Goal: Task Accomplishment & Management: Complete application form

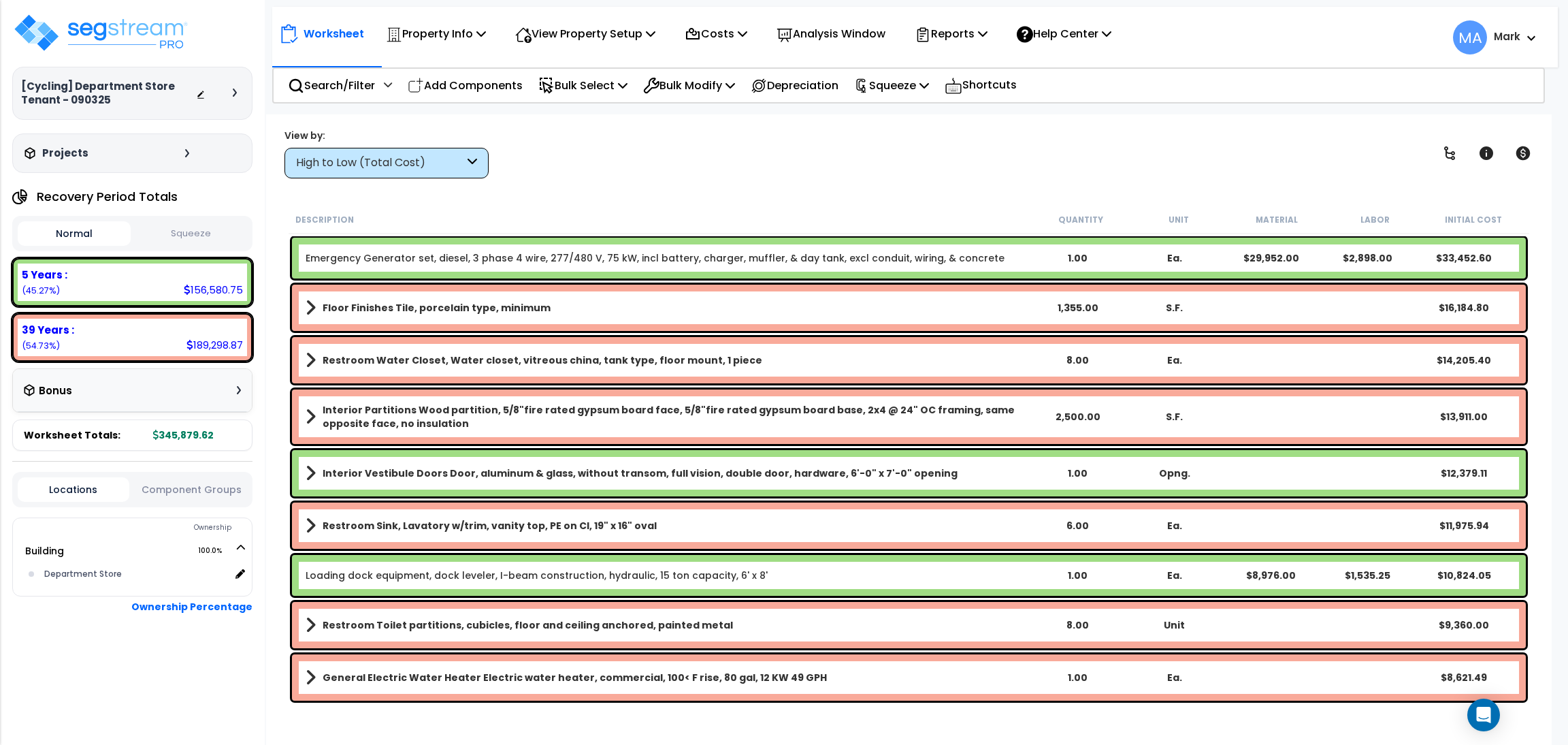
click at [425, 158] on div "High to Low (Total Cost)" at bounding box center [379, 162] width 168 height 15
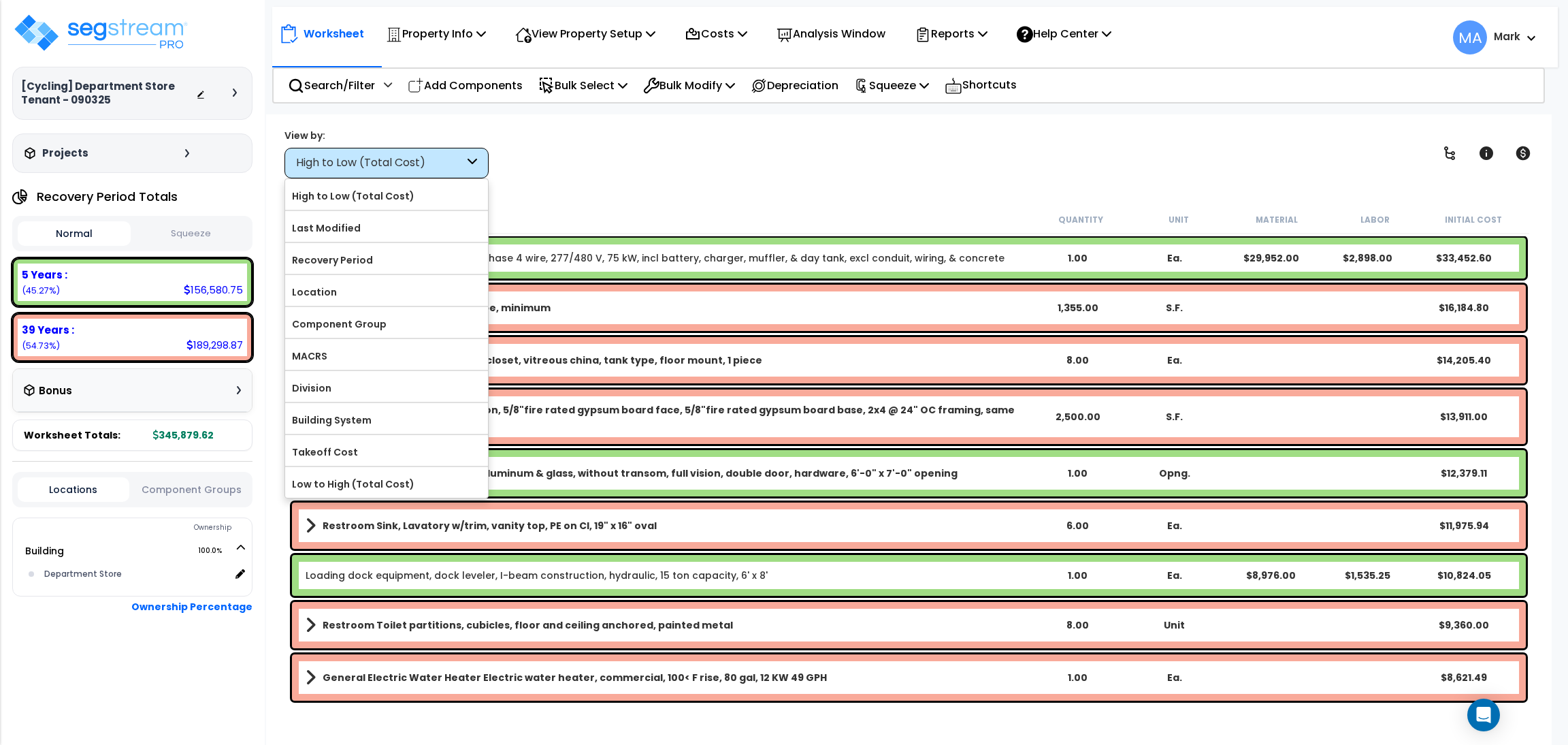
click at [661, 159] on div "View by: High to Low (Total Cost) High to Low (Total Cost)" at bounding box center [909, 153] width 1259 height 51
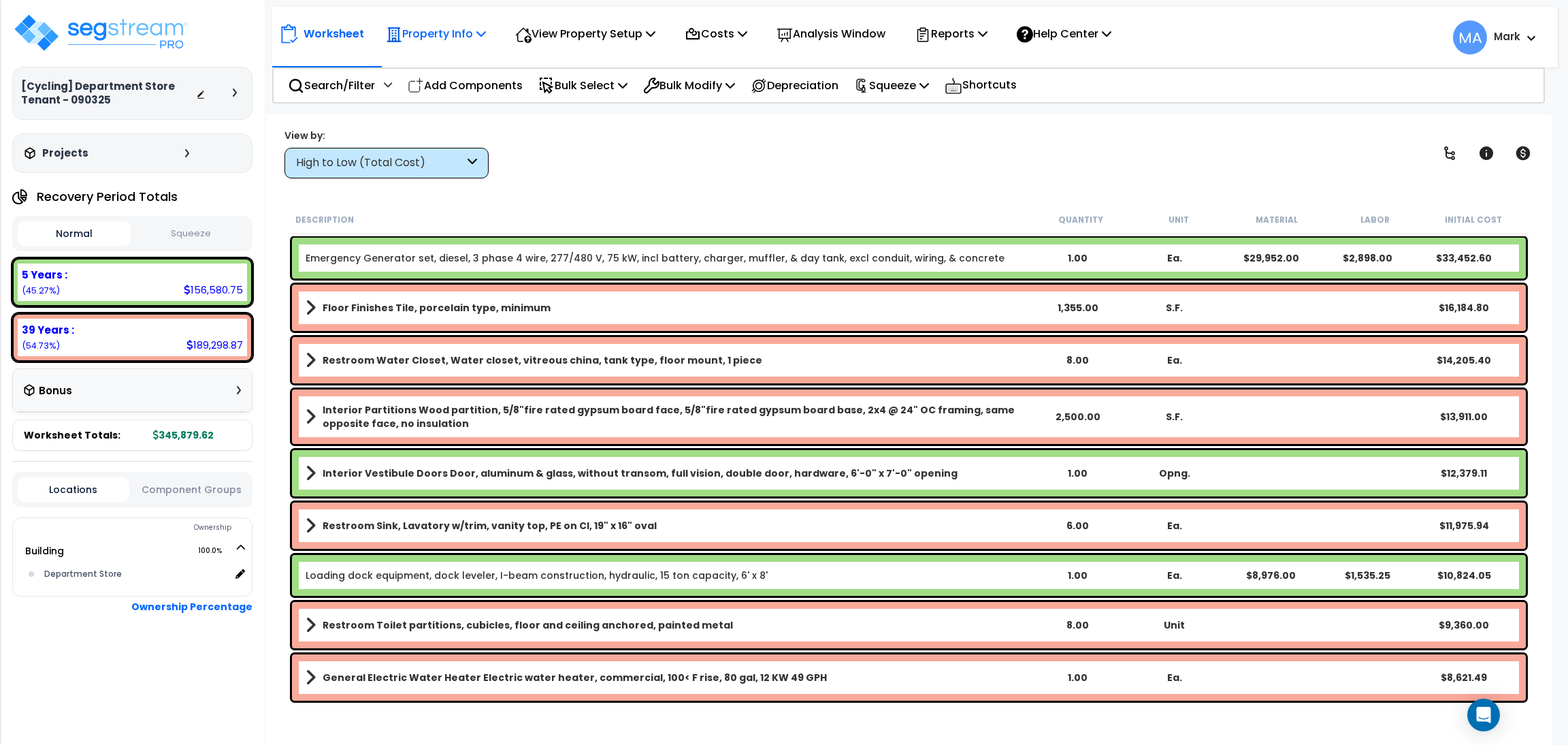
click at [472, 41] on p "Property Info" at bounding box center [436, 33] width 100 height 18
click at [451, 118] on link "Template property" at bounding box center [447, 122] width 135 height 27
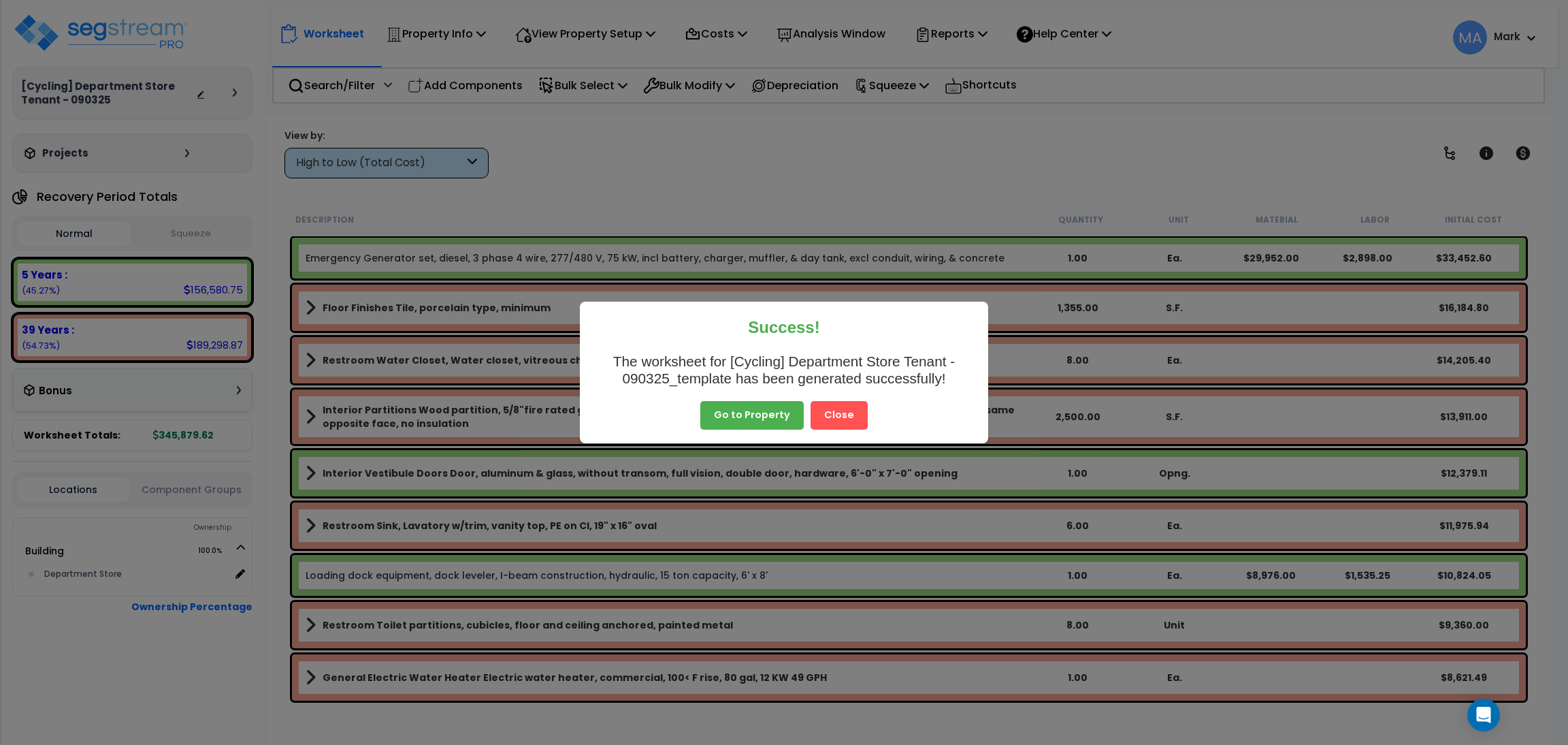
click at [854, 407] on button "Close" at bounding box center [839, 415] width 57 height 29
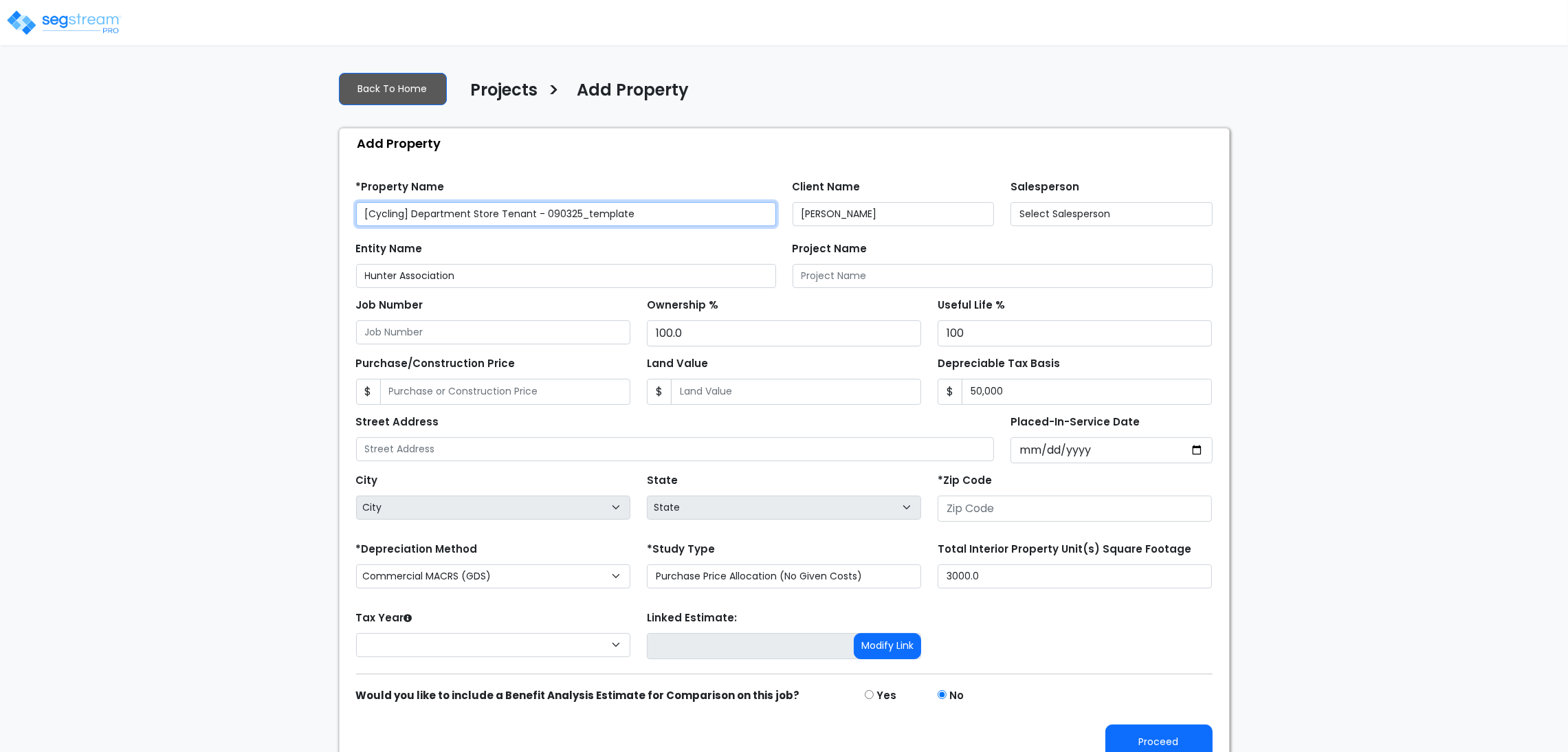
type input "76 Northwestern St"
type input "28602"
select select "2025"
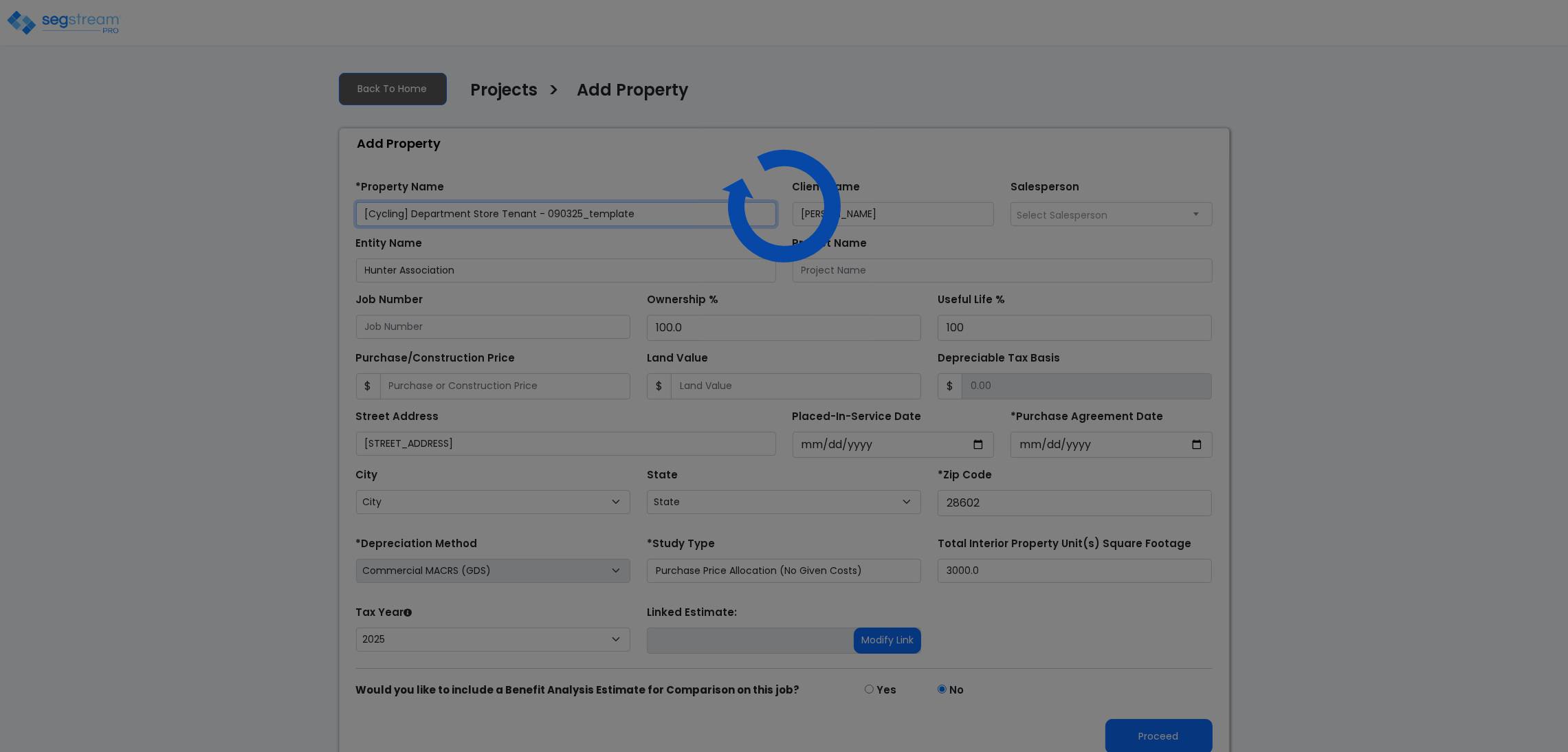
select select "NC"
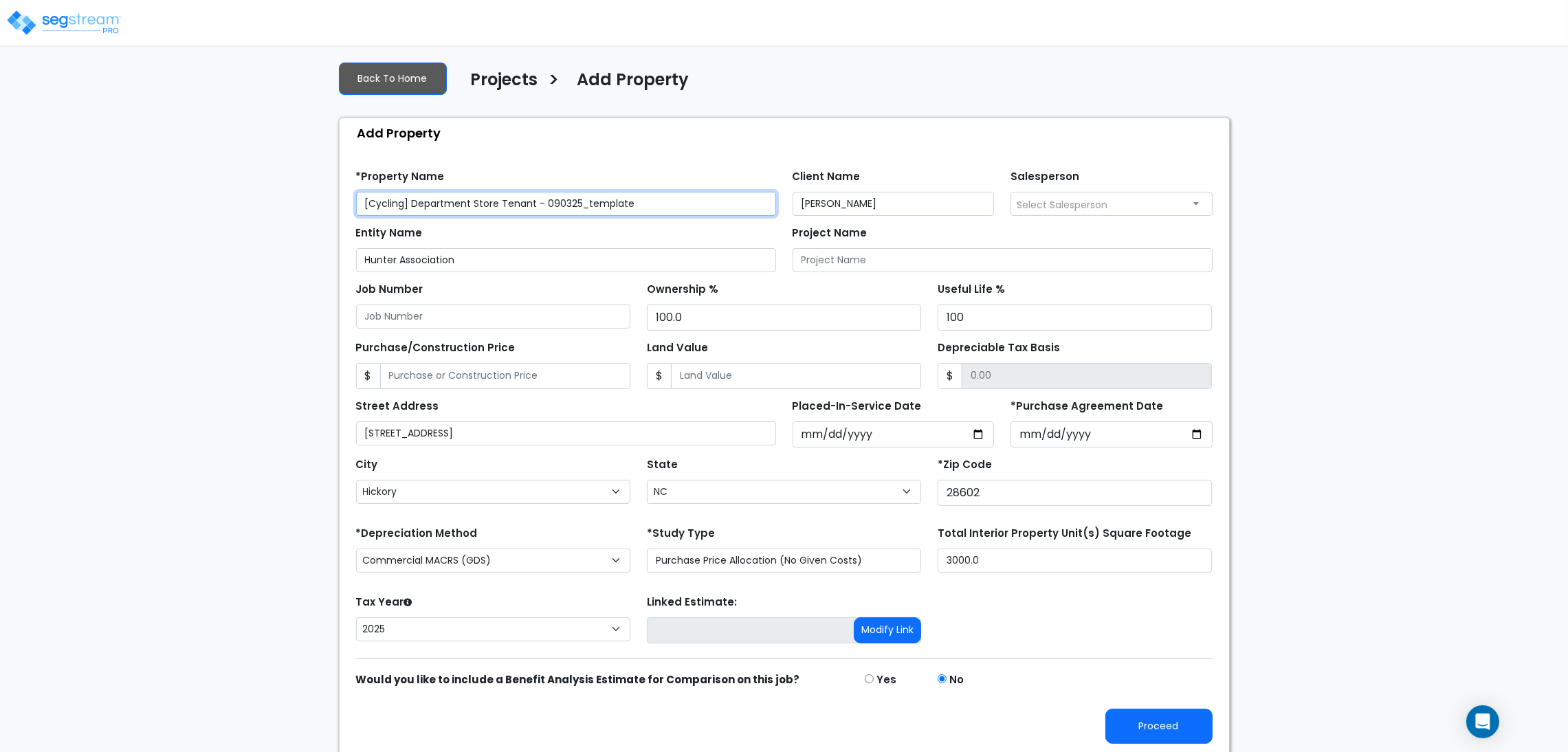
scroll to position [15, 0]
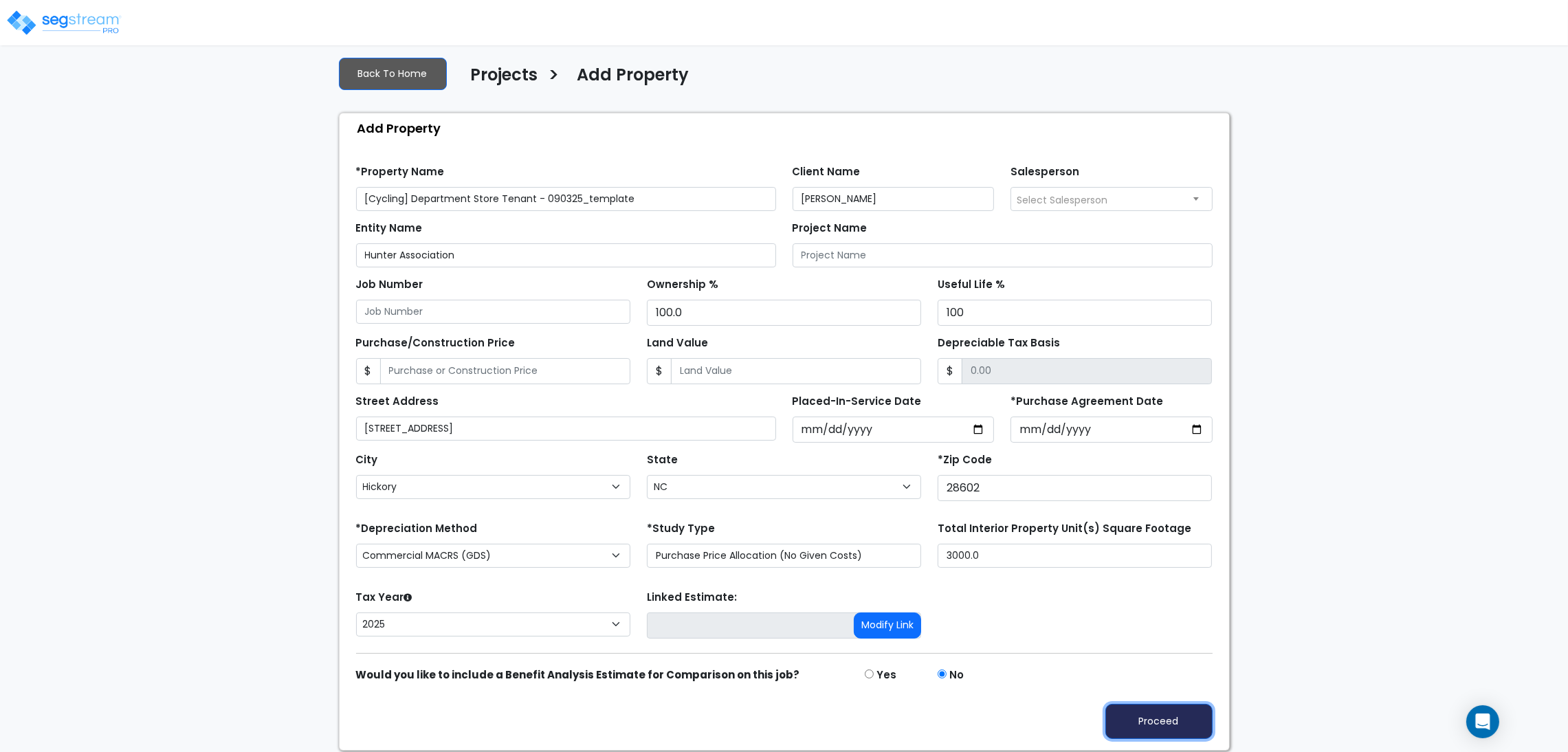
click at [1178, 717] on button "Proceed" at bounding box center [1159, 720] width 107 height 35
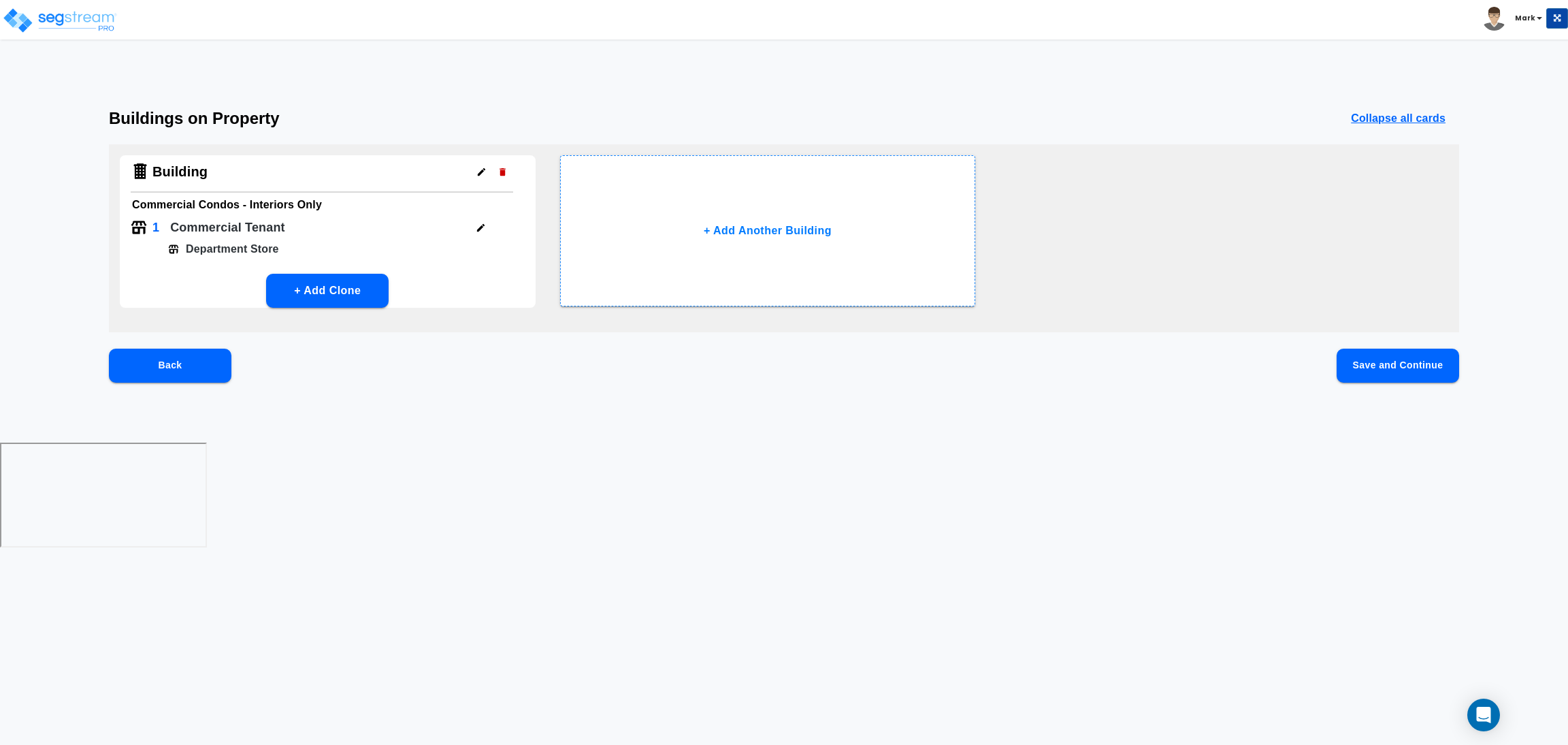
click at [1430, 358] on button "Save and Continue" at bounding box center [1398, 366] width 122 height 34
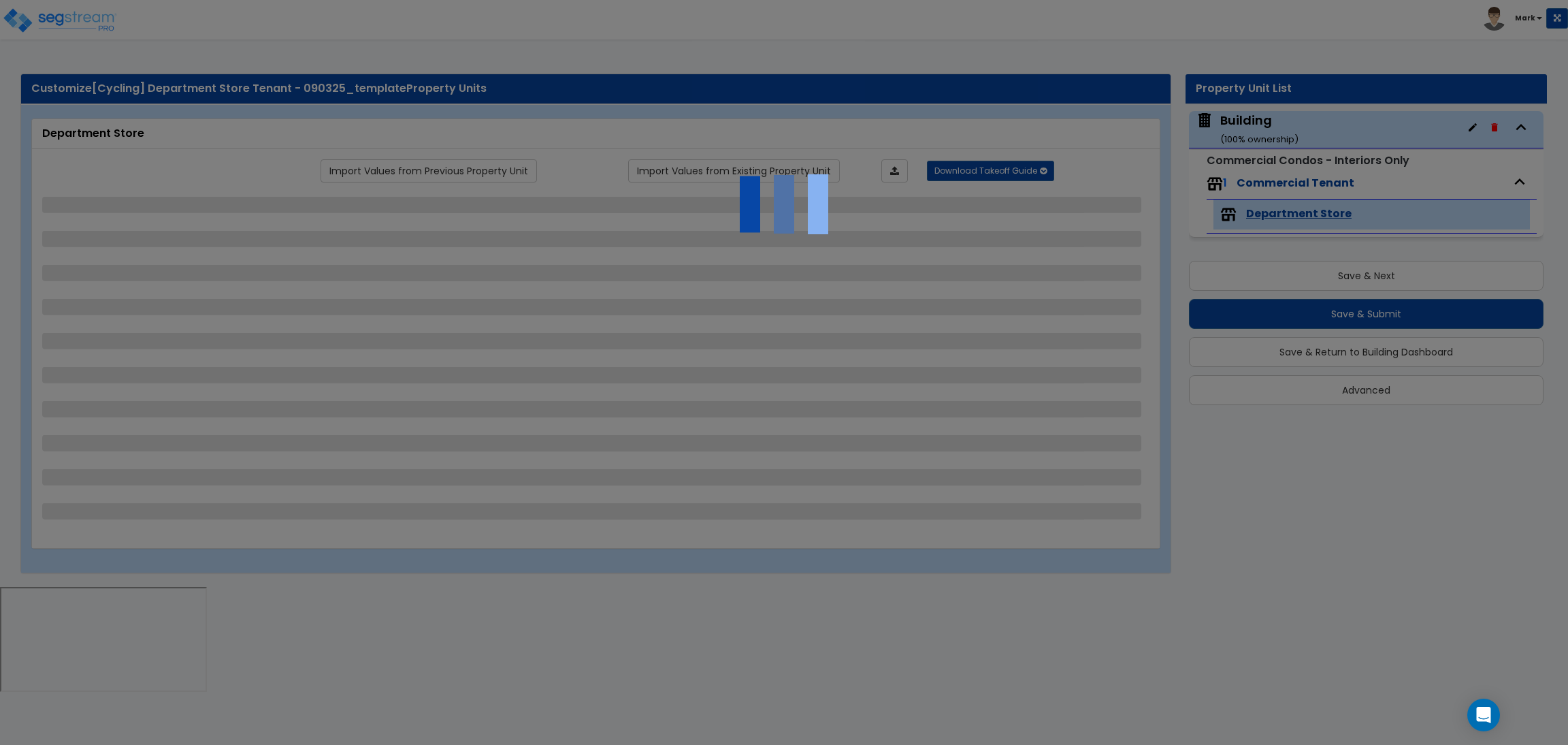
select select "4"
select select "2"
select select "1"
select select "3"
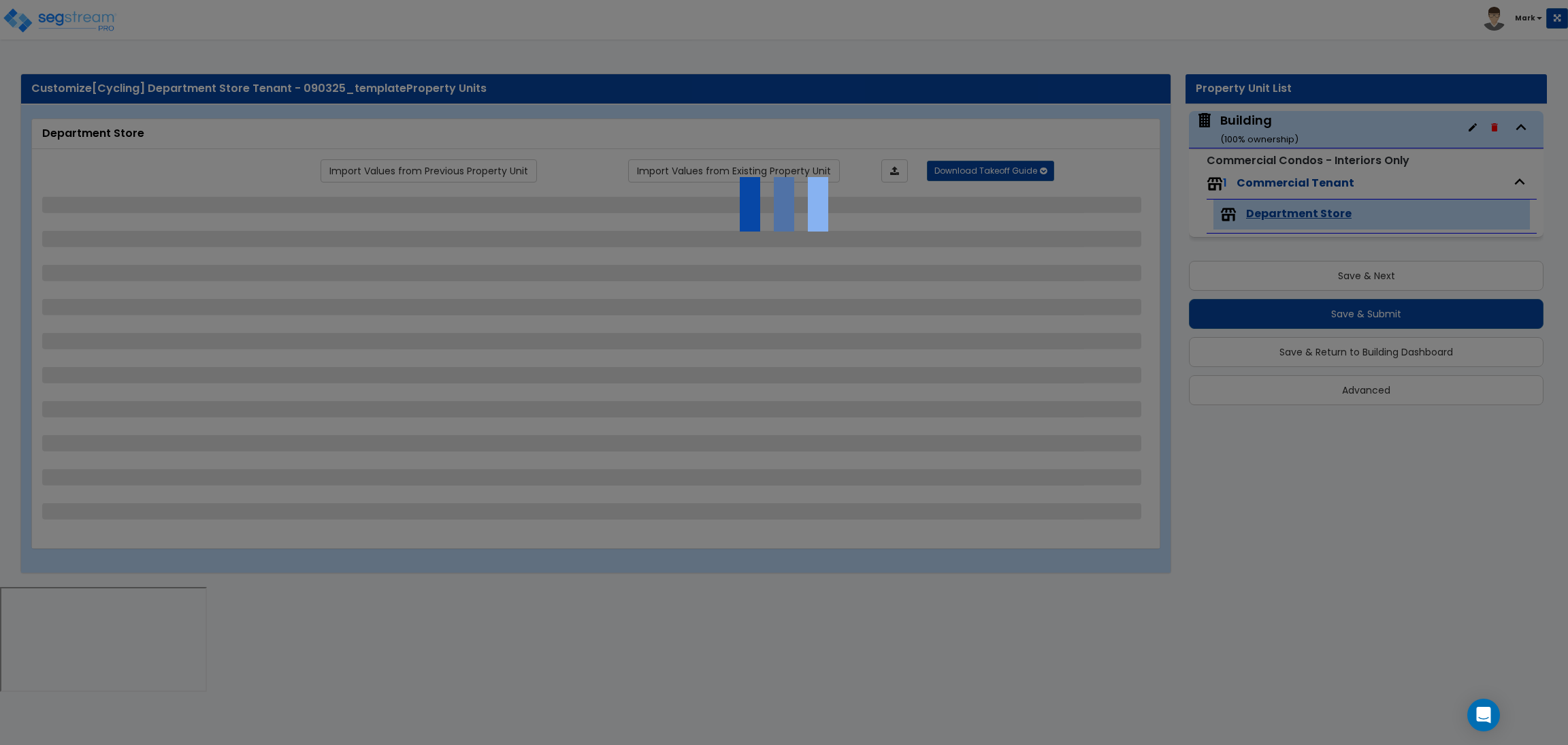
select select "1"
select select "2"
select select "1"
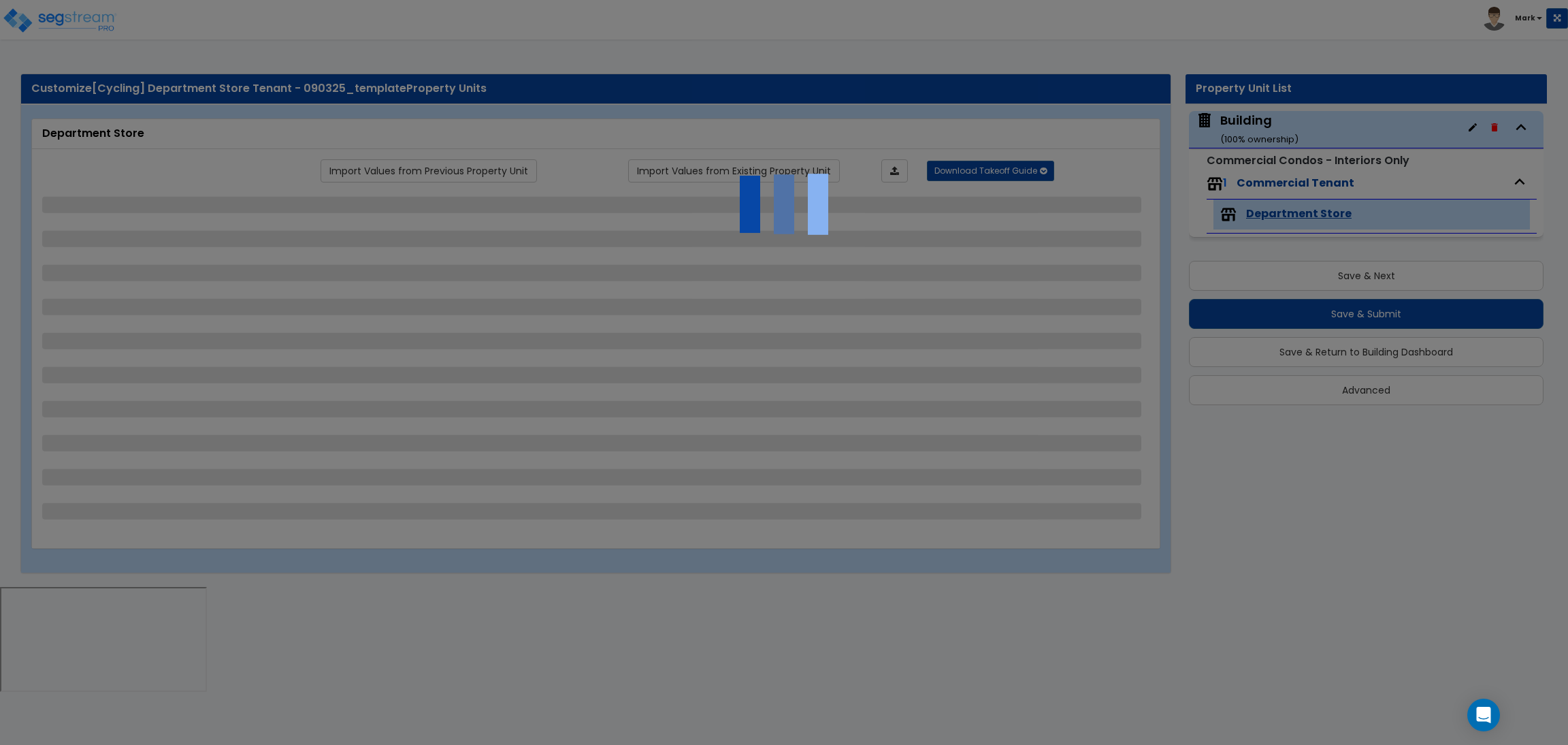
select select "4"
select select "2"
select select "1"
select select "2"
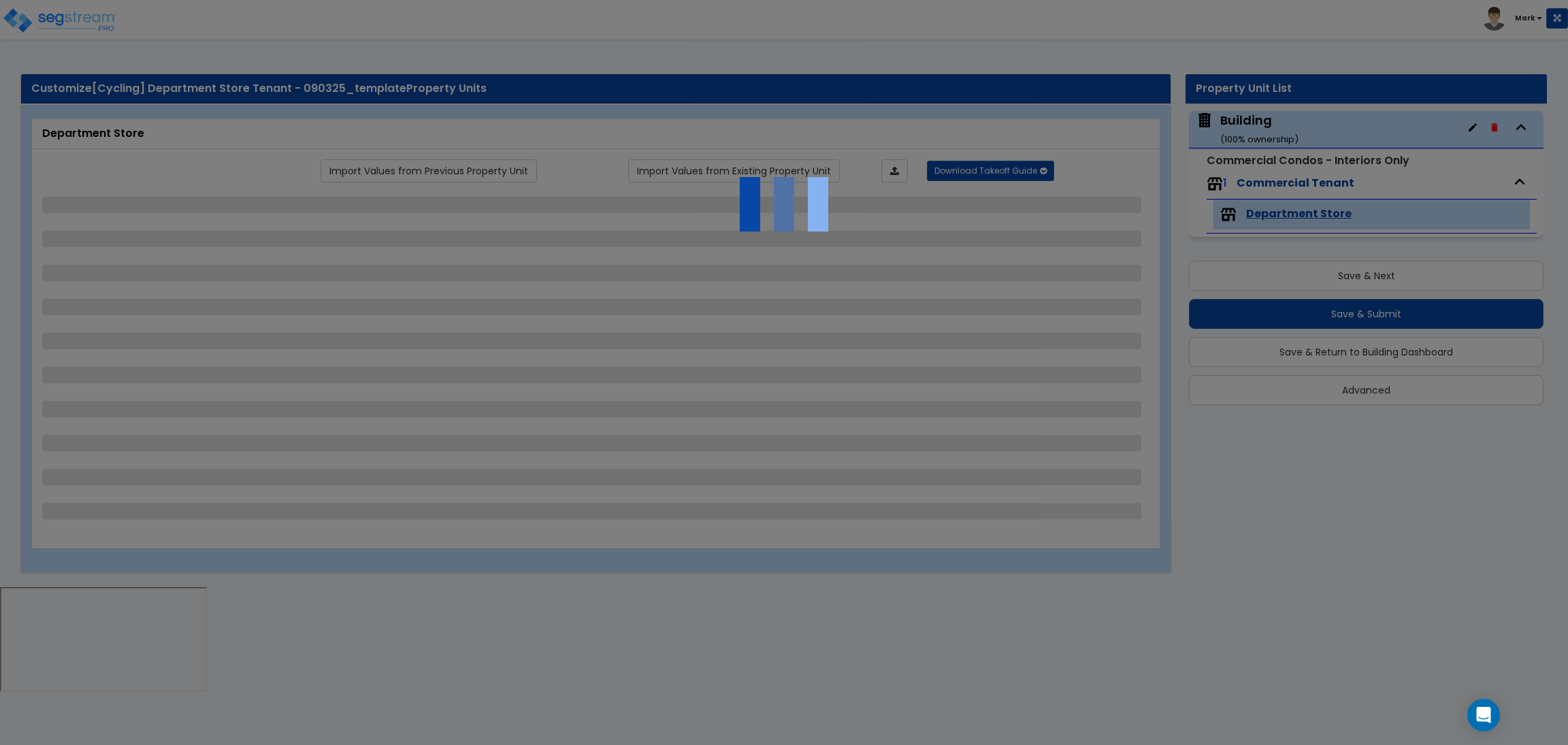
select select "1"
select select "3"
select select "2"
select select "1"
select select "7"
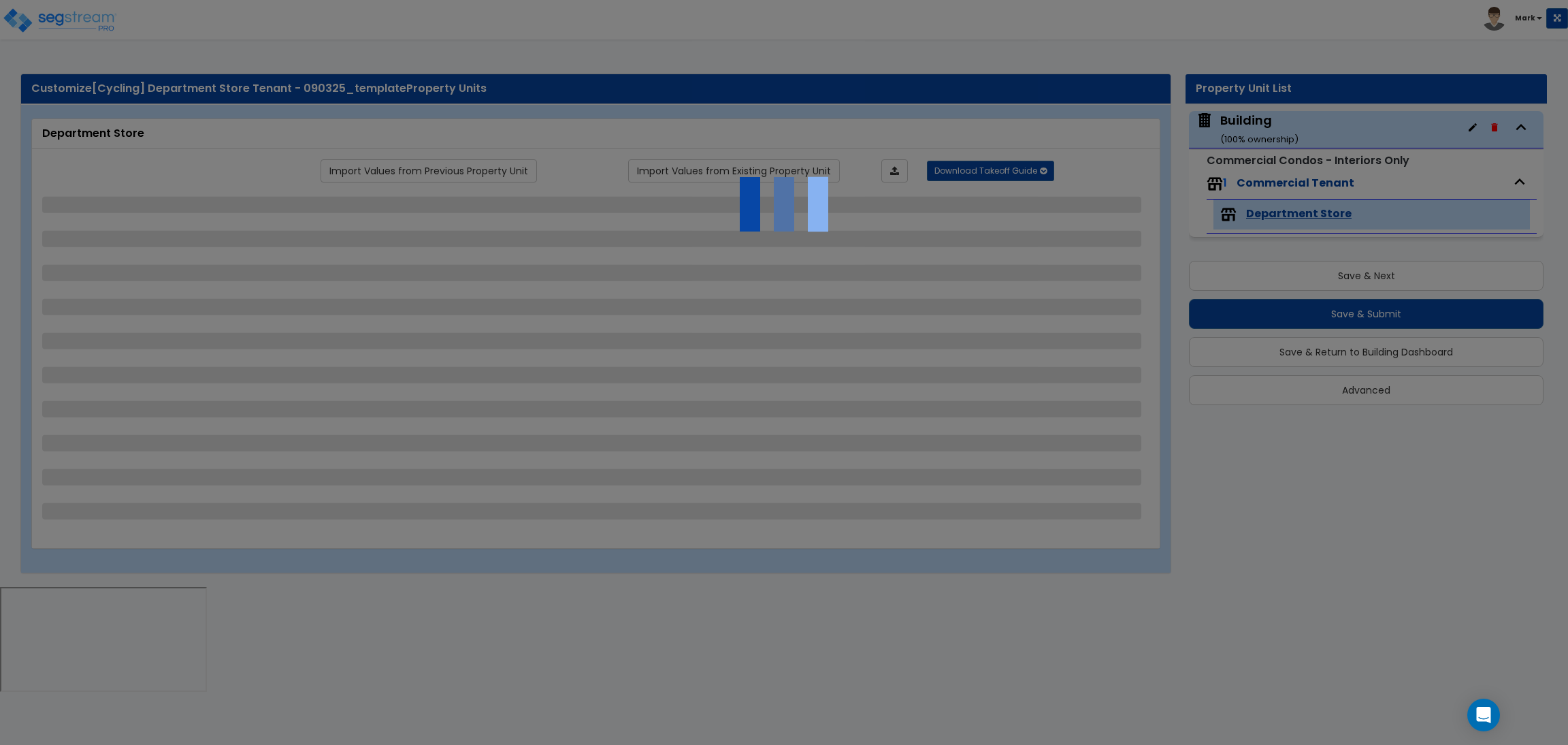
select select "2"
select select "5"
select select "2"
select select "1"
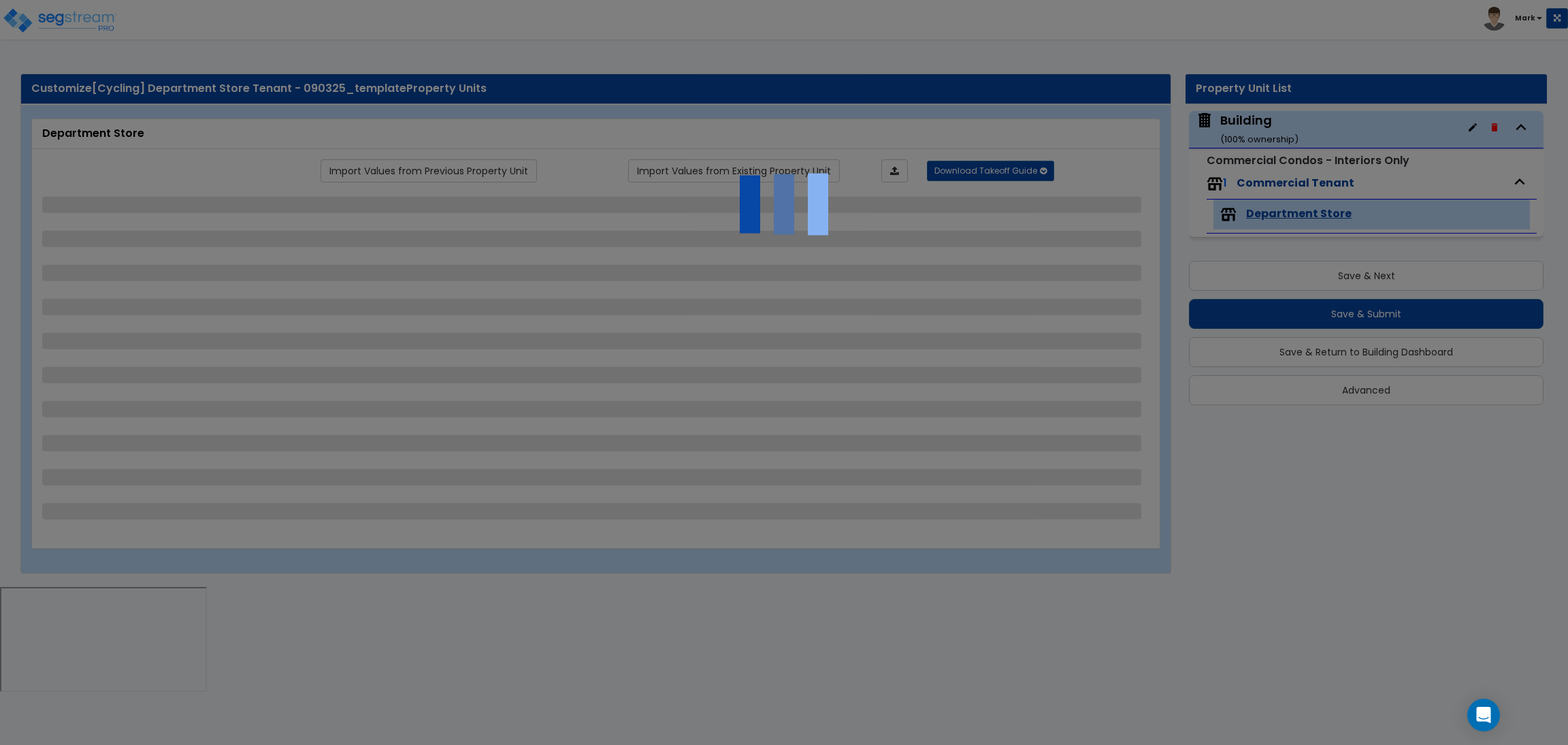
select select "2"
select select "1"
select select "4"
select select "2"
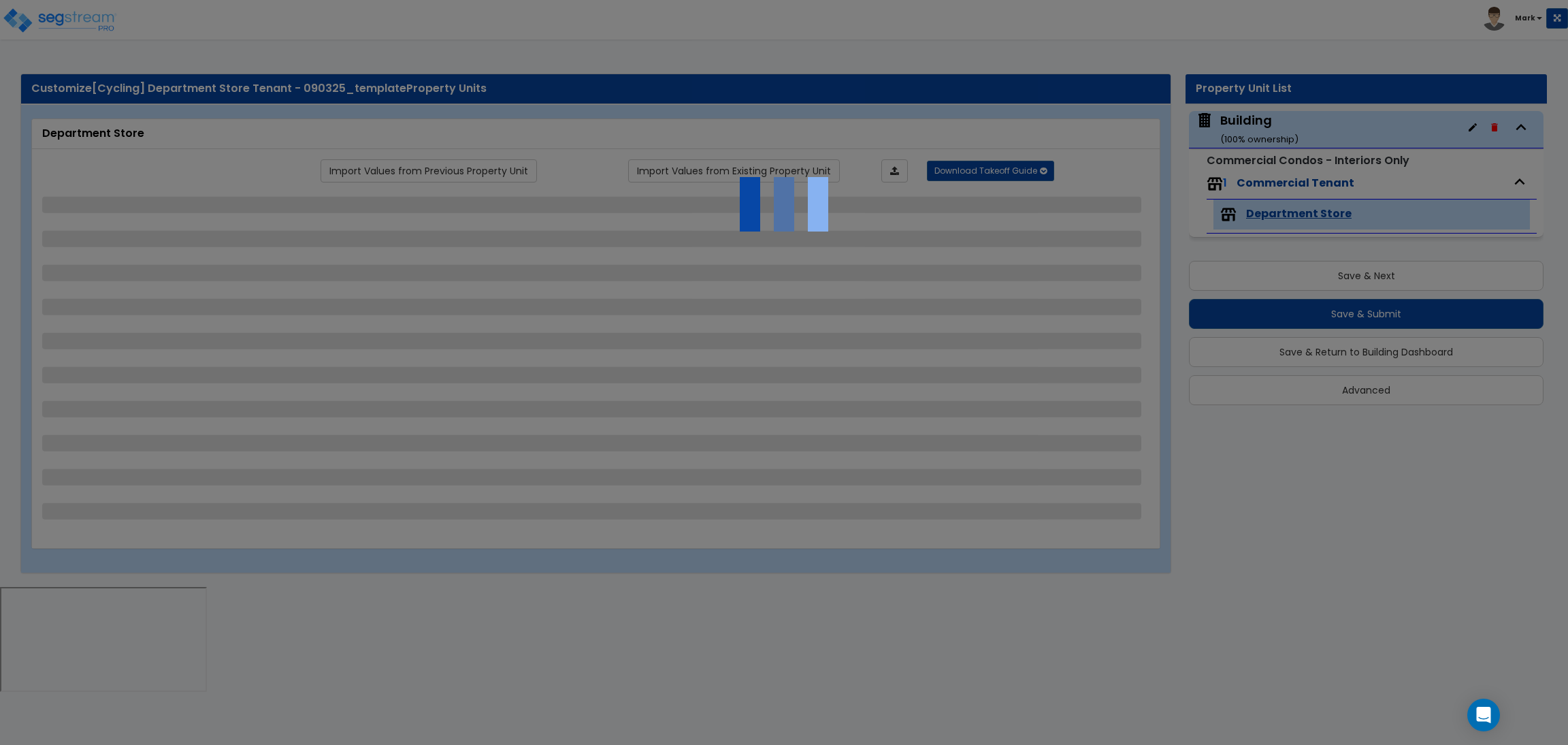
select select "1"
select select "3"
select select "1"
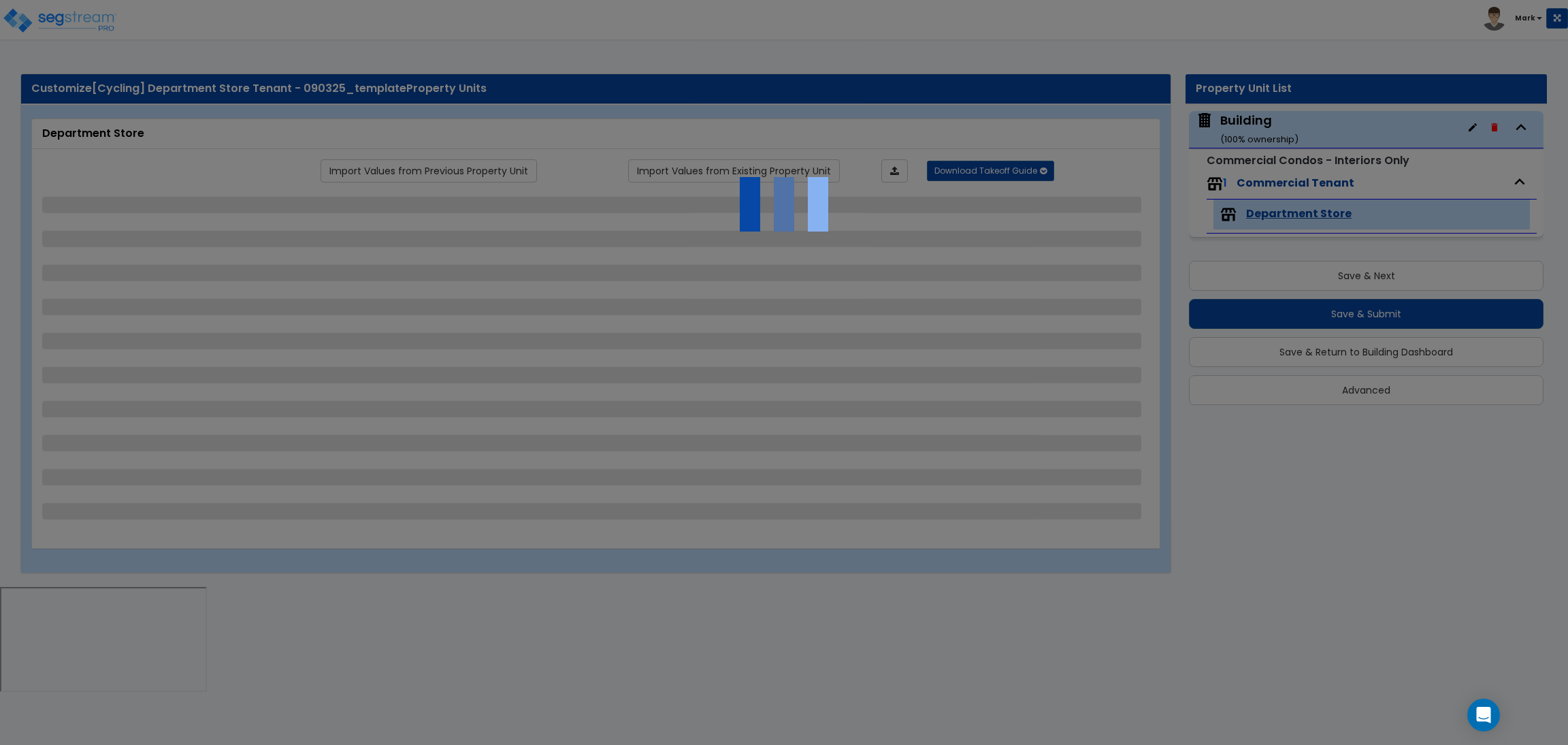
select select "4"
select select "2"
select select "1"
select select "3"
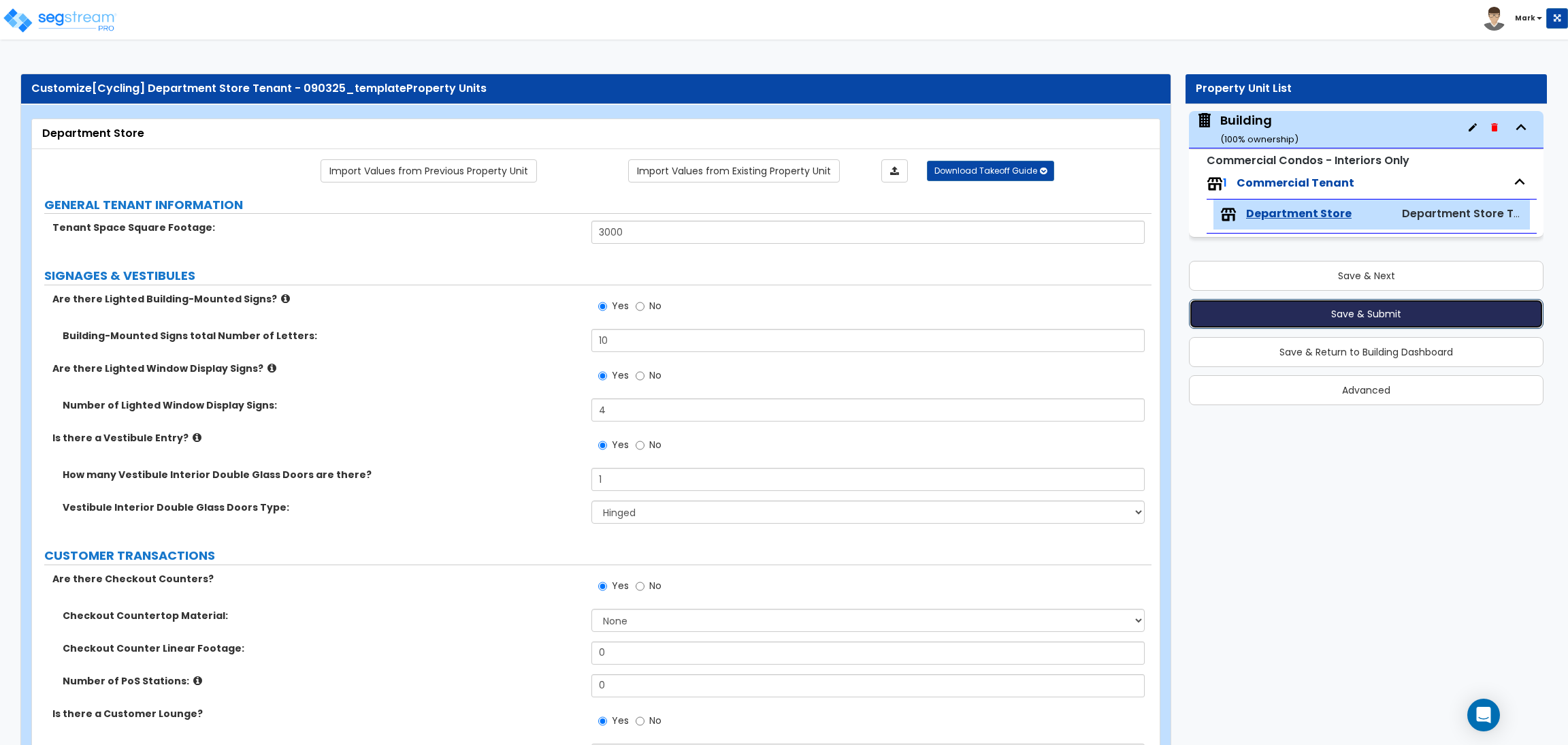
click at [1362, 318] on button "Save & Submit" at bounding box center [1366, 313] width 354 height 30
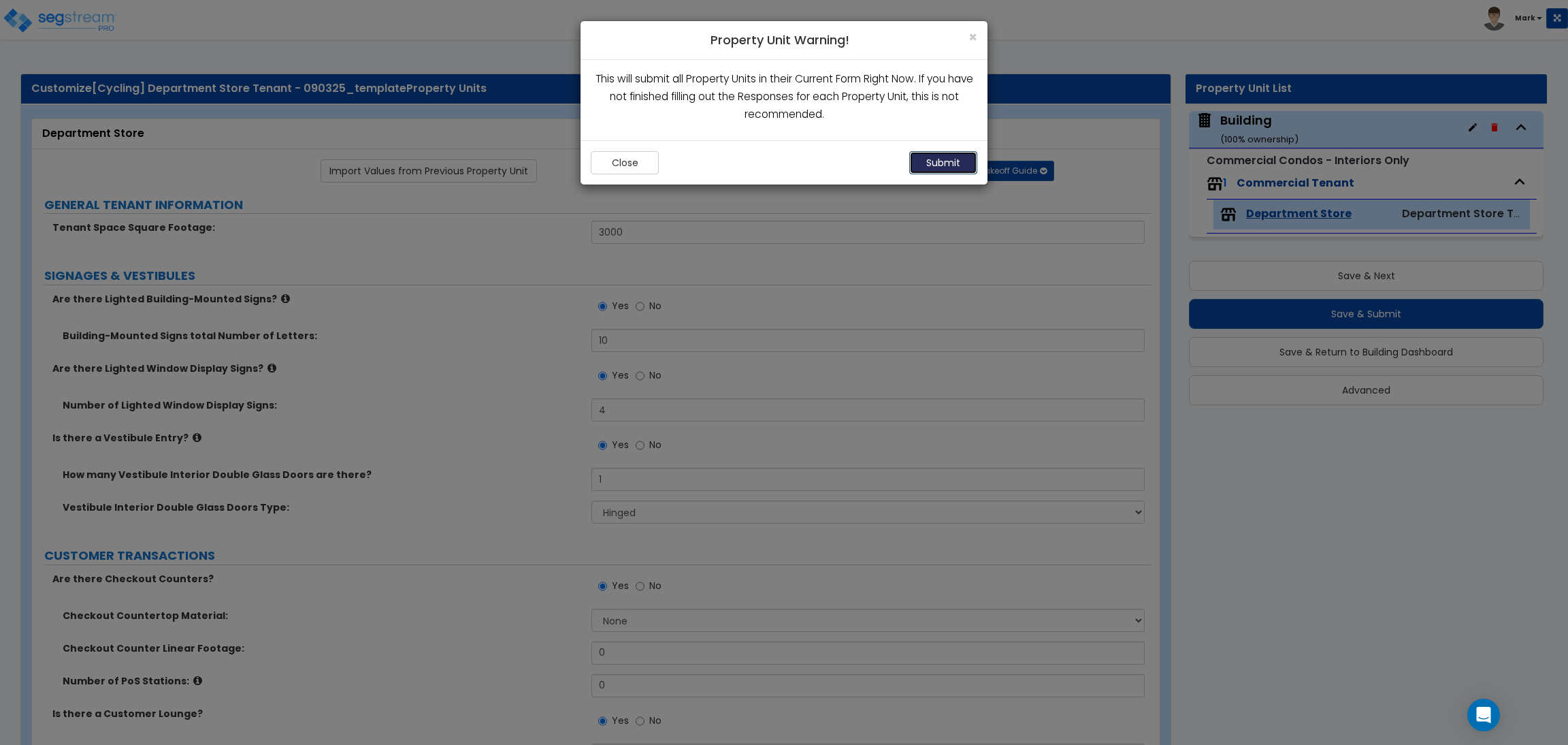
click at [935, 171] on button "Submit" at bounding box center [944, 162] width 68 height 23
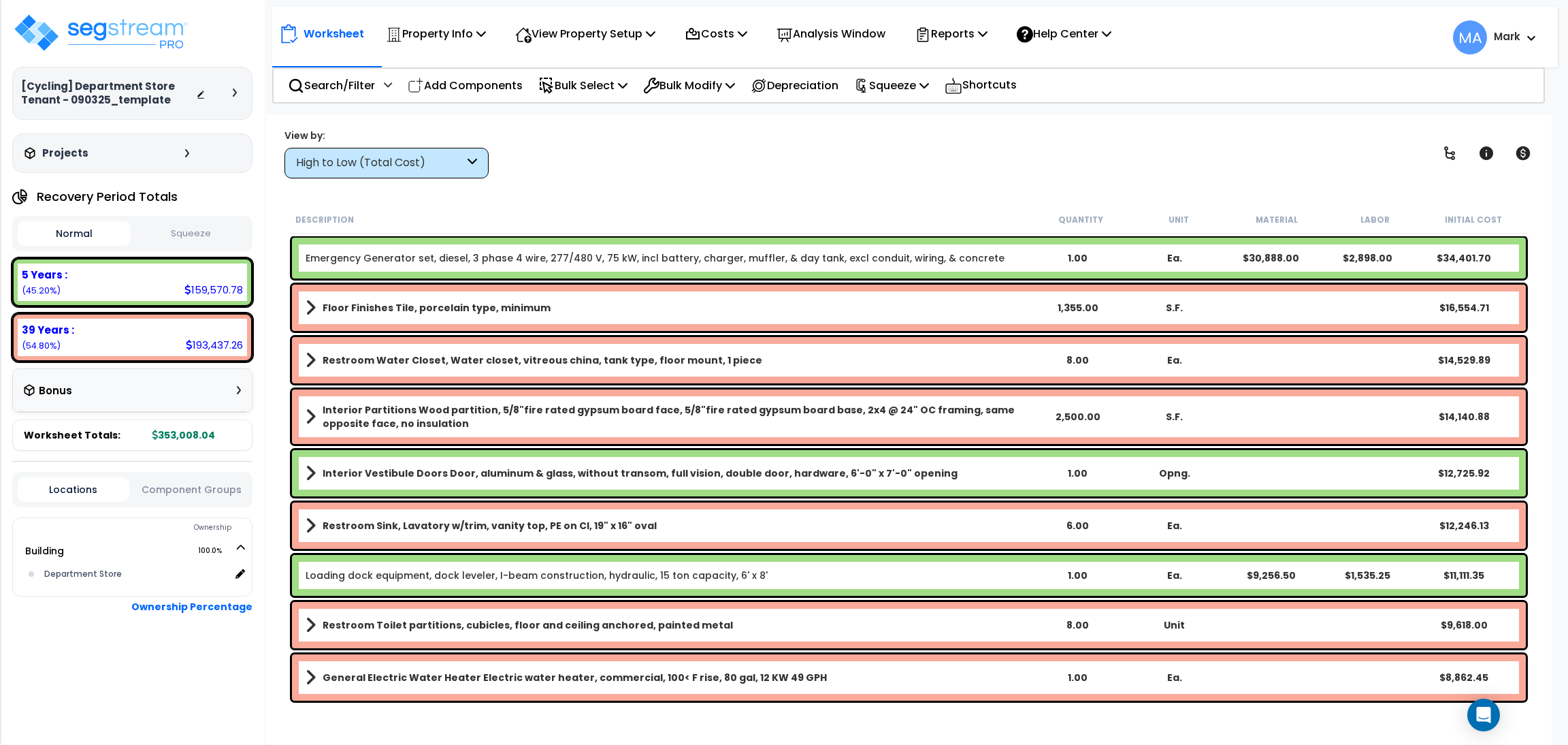
click at [458, 138] on div "View by:" at bounding box center [387, 135] width 204 height 14
click at [446, 157] on div "High to Low (Total Cost)" at bounding box center [379, 162] width 168 height 15
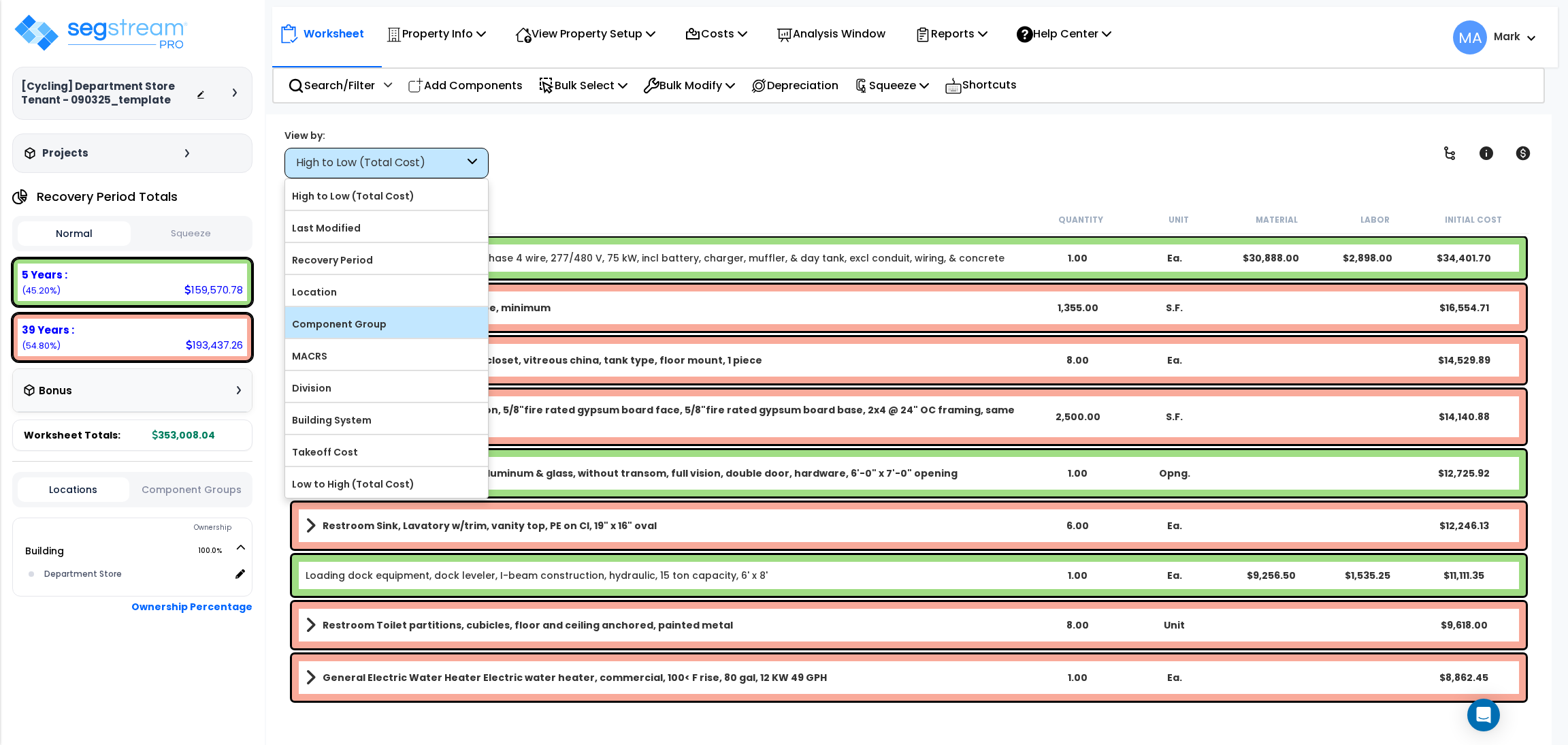
click at [360, 331] on label "Component Group" at bounding box center [387, 323] width 203 height 20
click at [0, 0] on input "Component Group" at bounding box center [0, 0] width 0 height 0
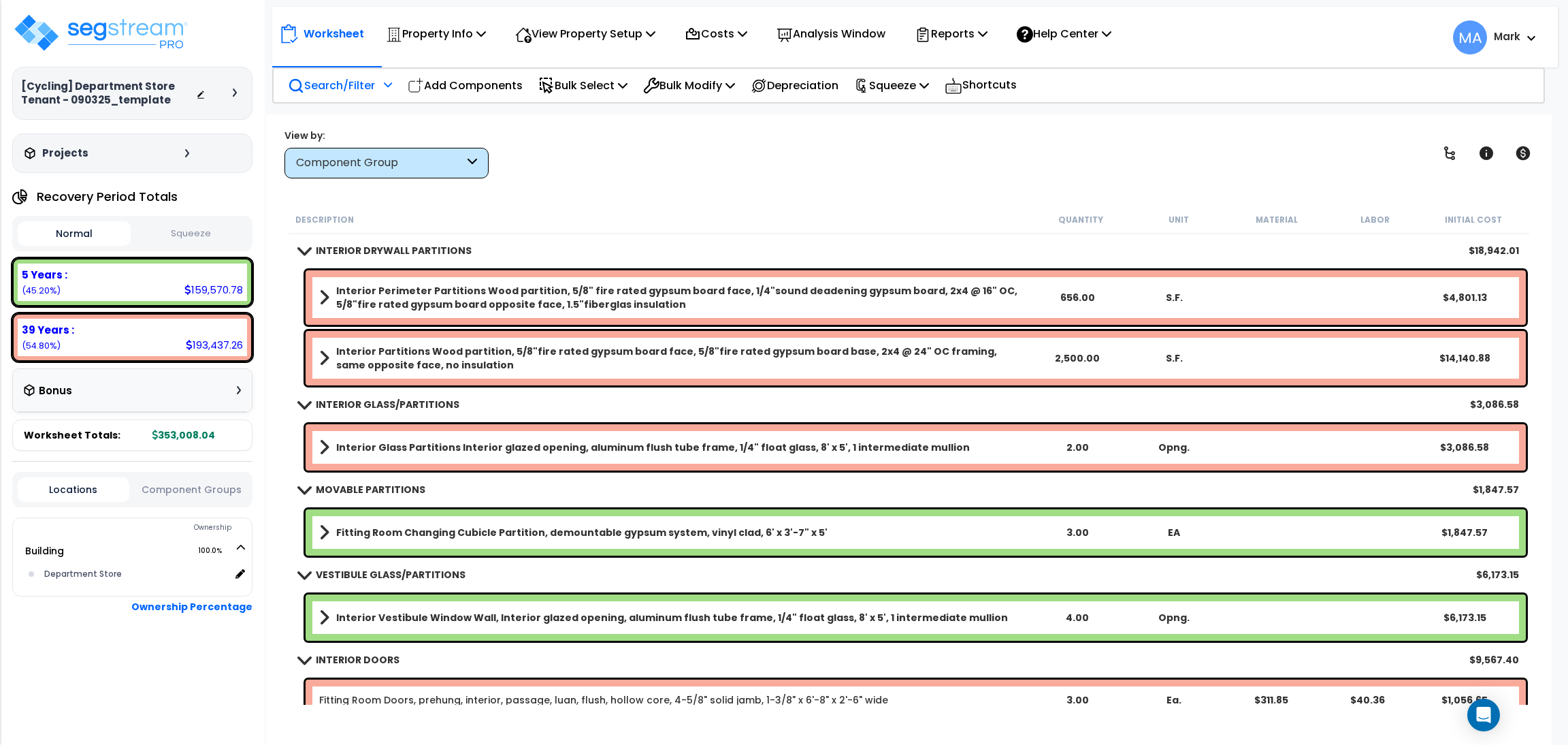
click at [338, 95] on div "Search/Filter Additional Search / Filter" at bounding box center [340, 85] width 104 height 32
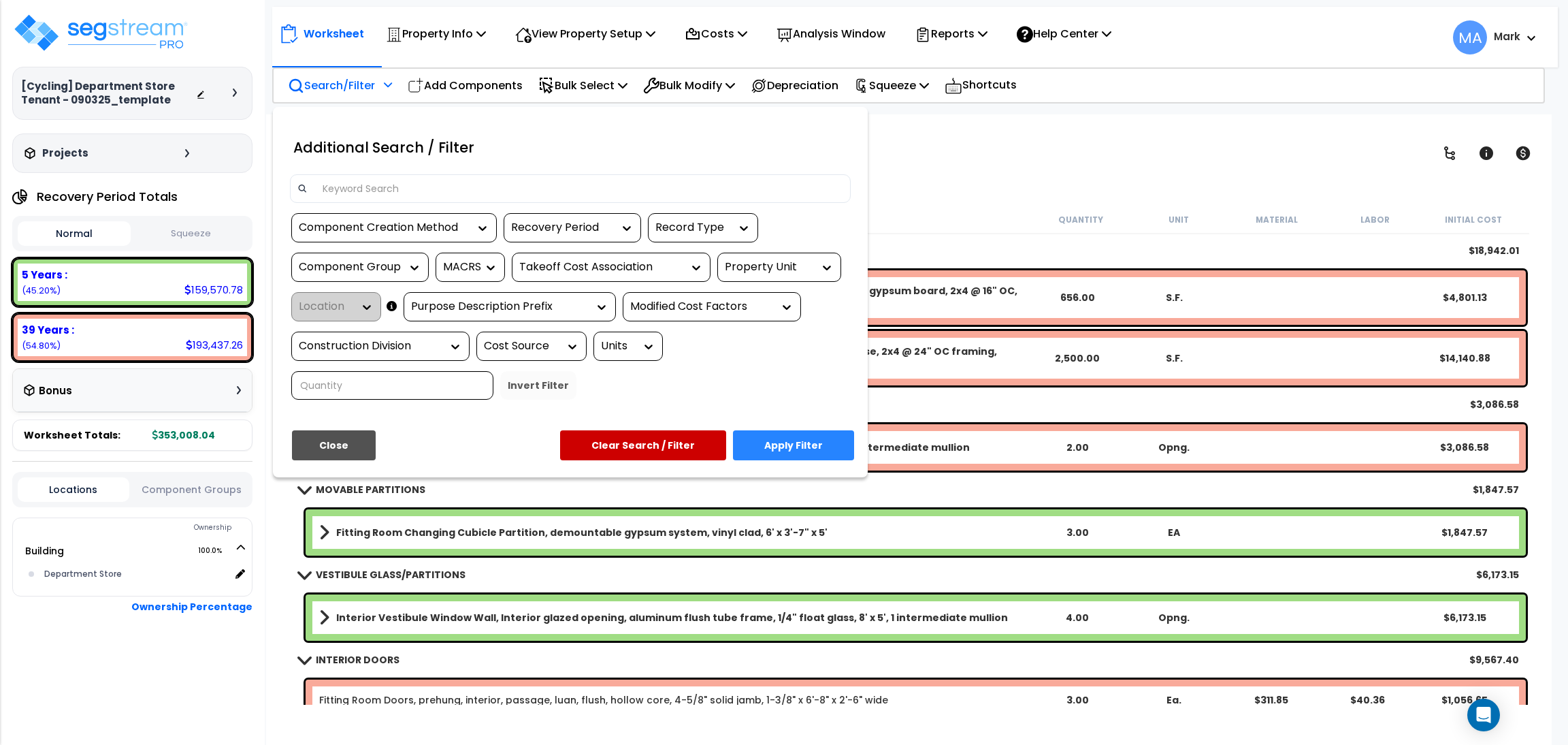
click at [376, 192] on input at bounding box center [579, 188] width 529 height 20
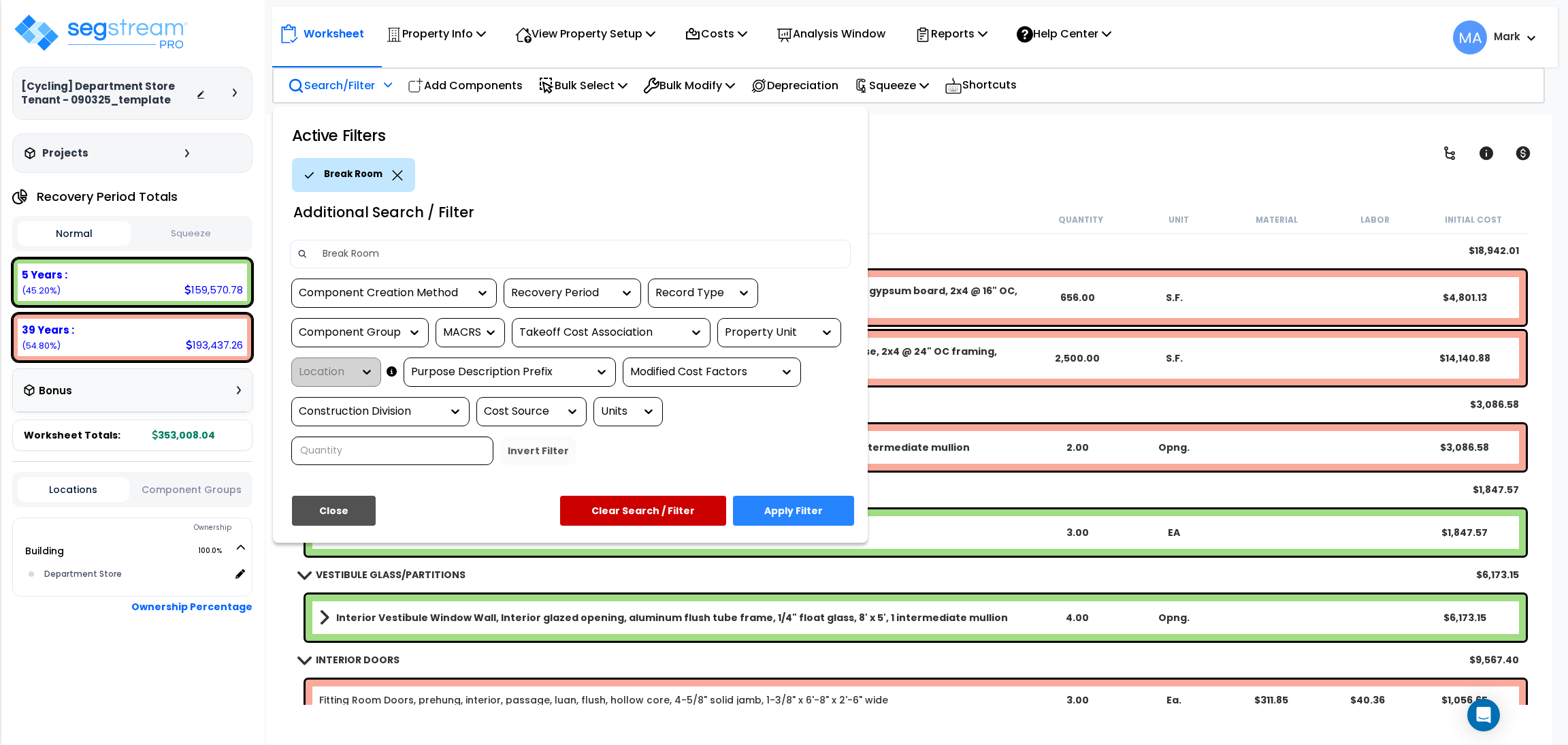
type input "Break Room"
click at [812, 501] on button "Apply Filter" at bounding box center [793, 510] width 121 height 30
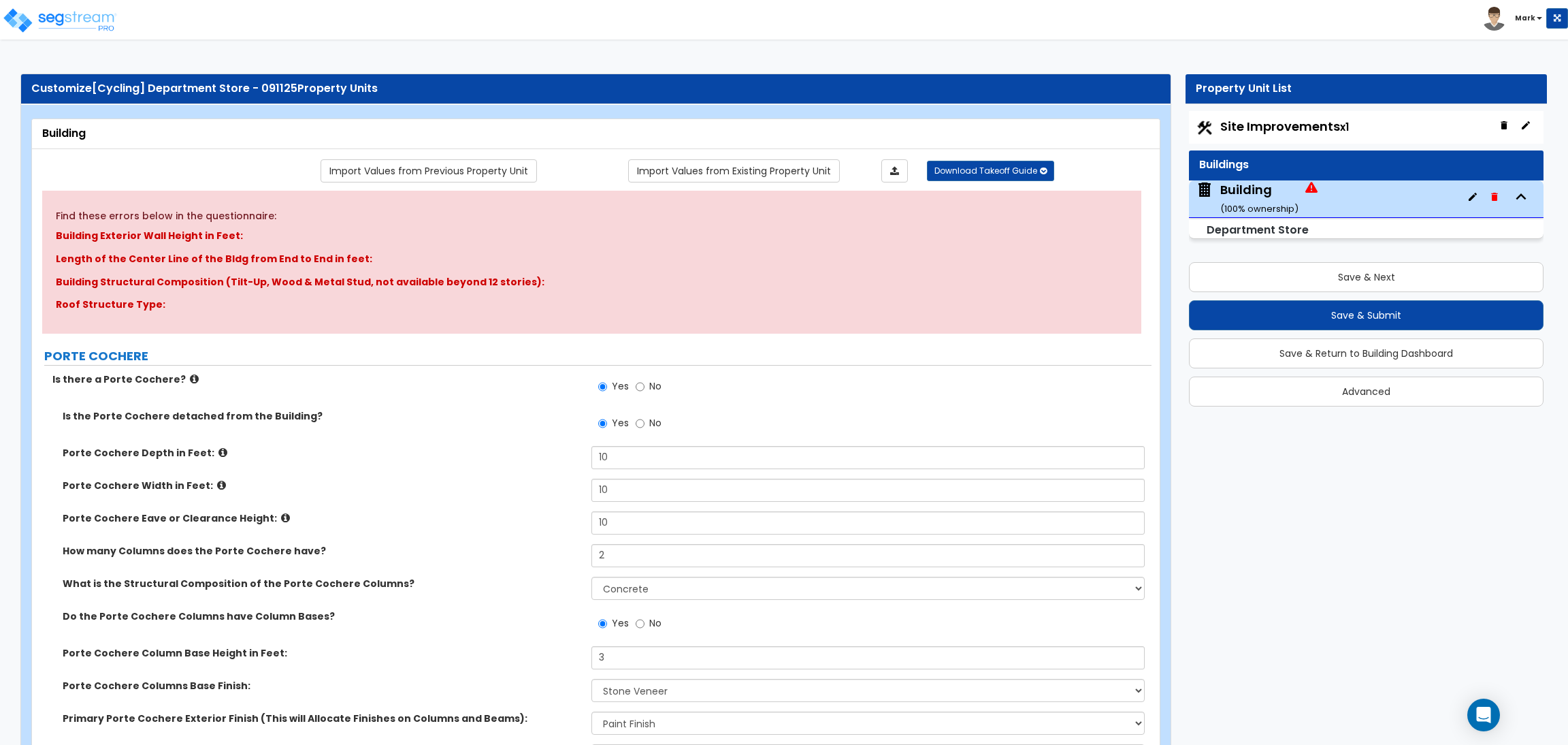
select select "3"
select select "5"
select select "1"
select select "2"
select select "1"
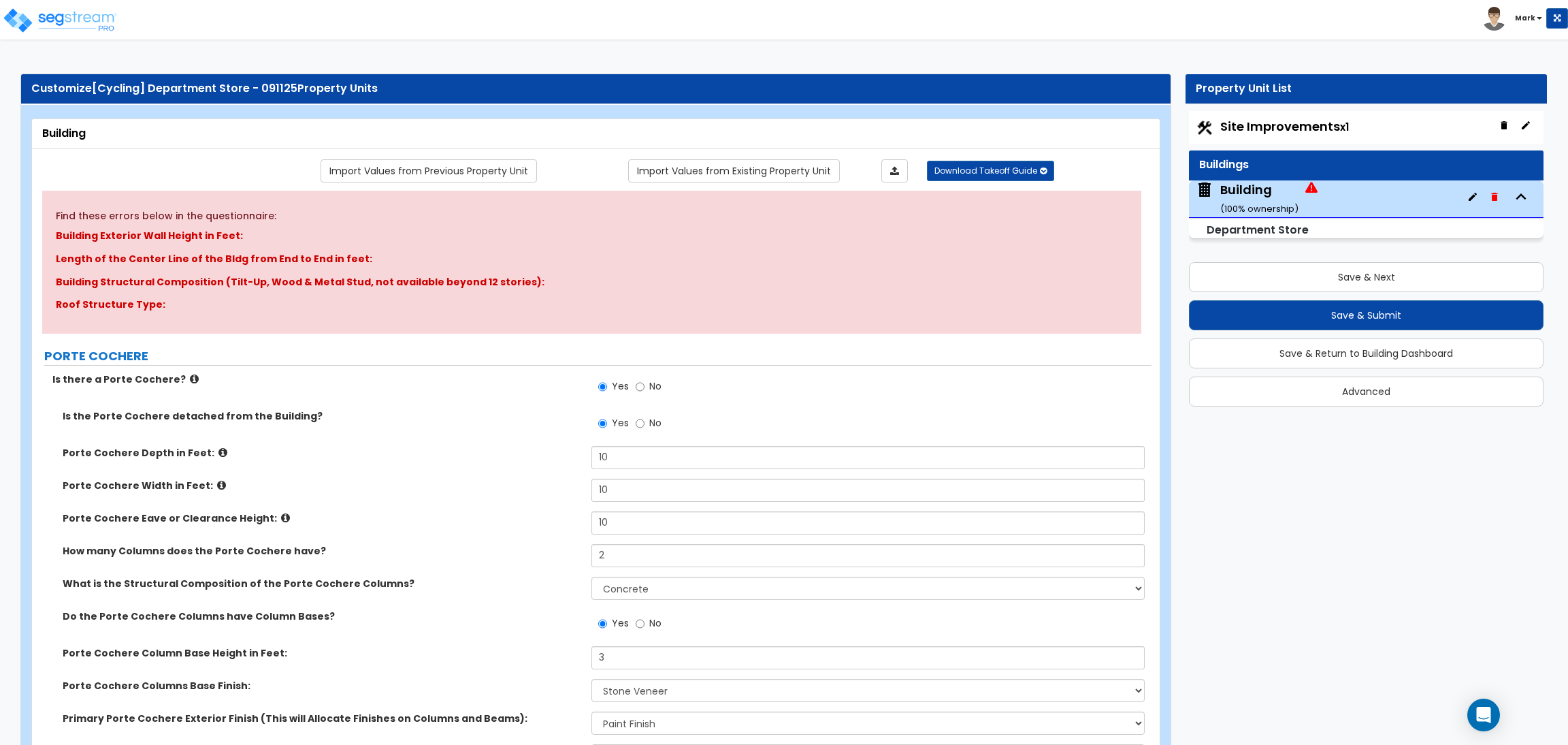
select select "1"
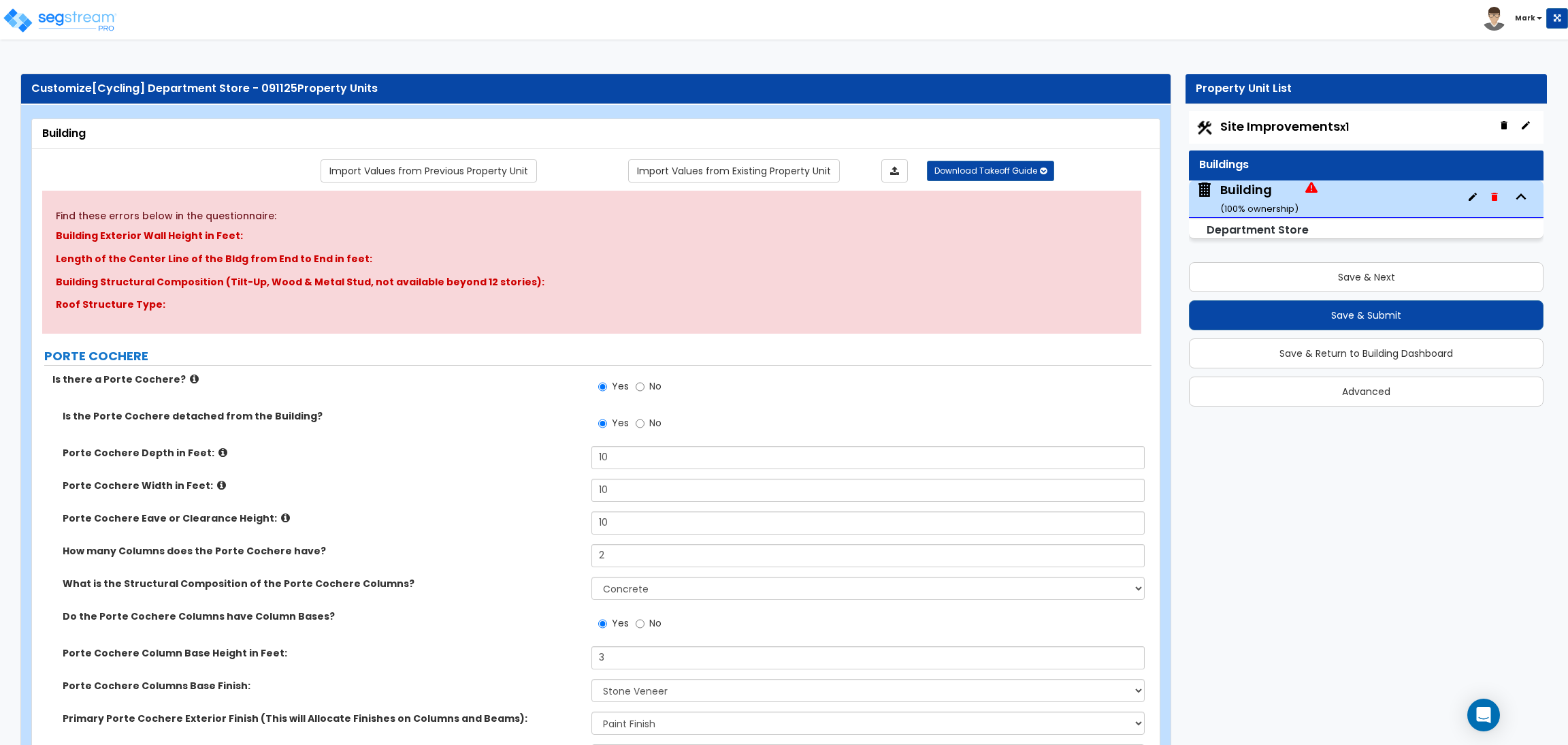
select select "3"
select select "2"
select select "1"
select select "10"
select select "5"
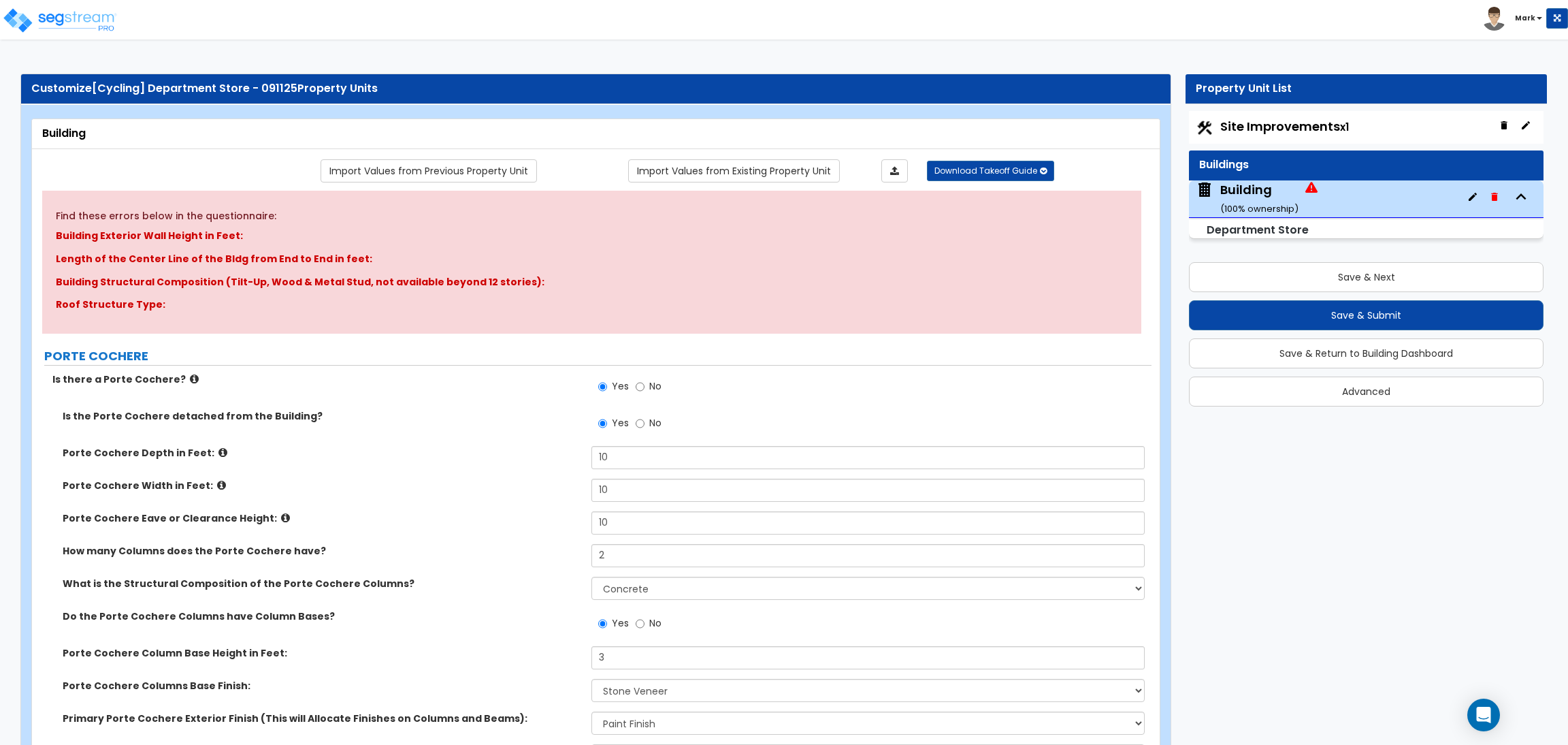
select select "2"
select select "1"
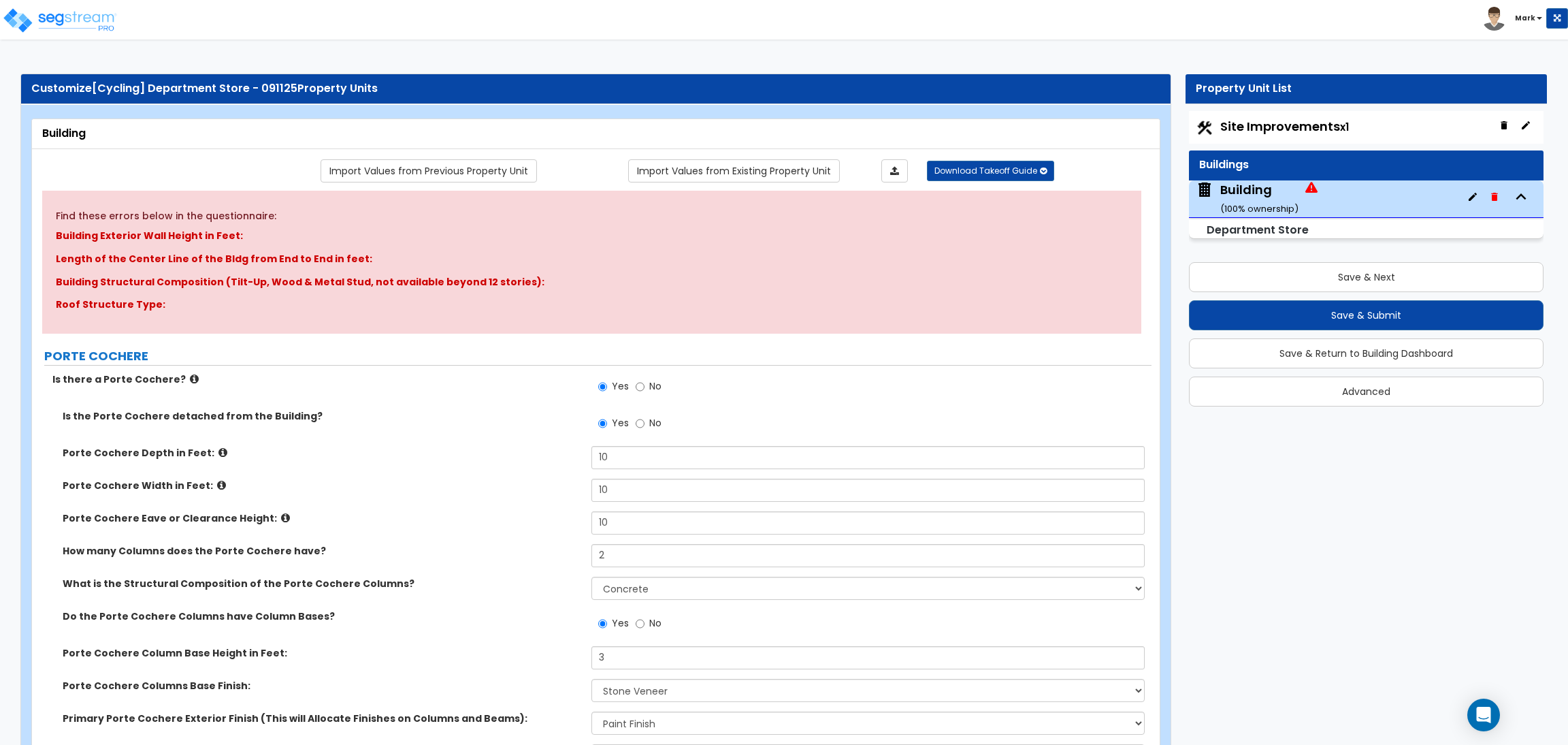
select select "2"
select select "3"
select select "1"
select select "2"
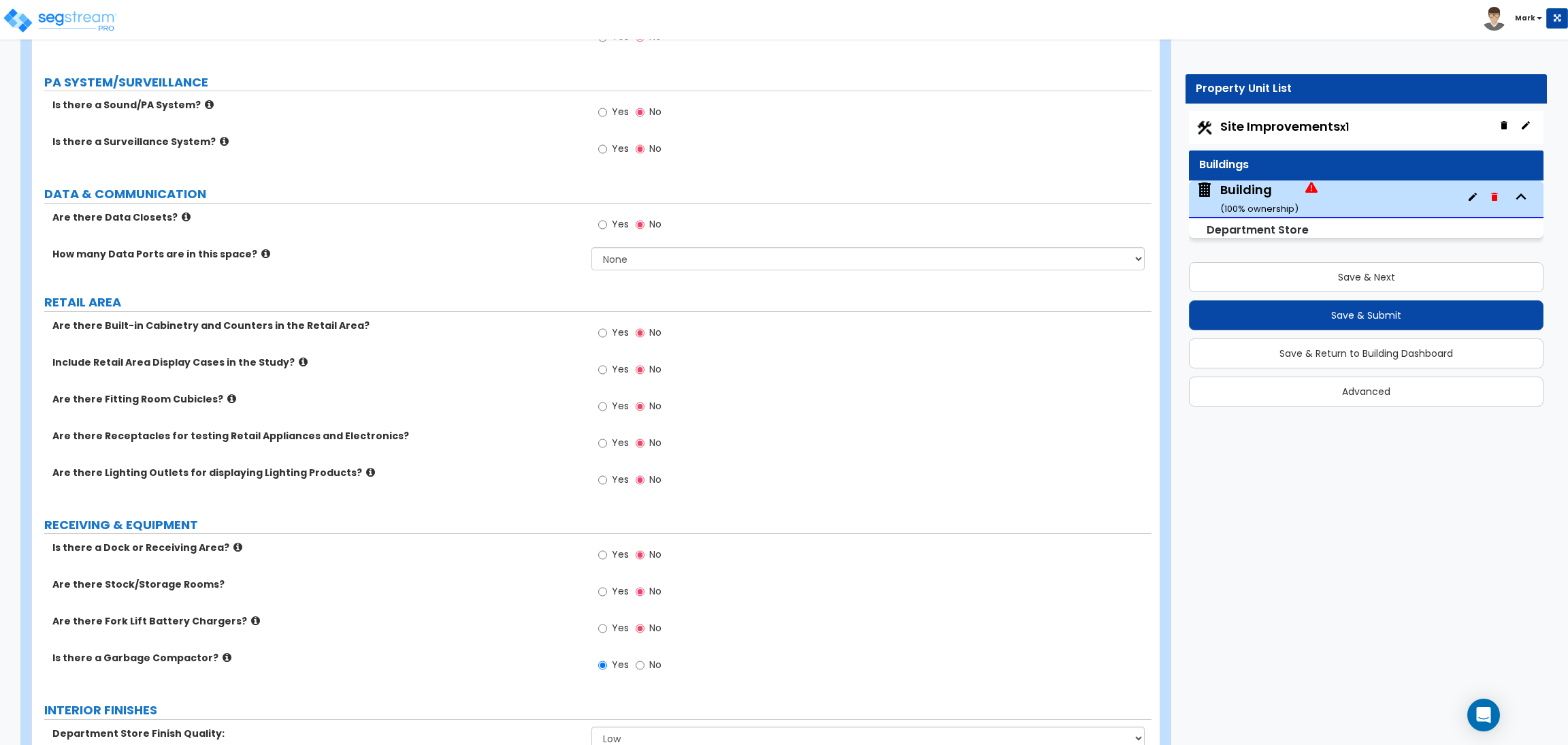
scroll to position [5104, 0]
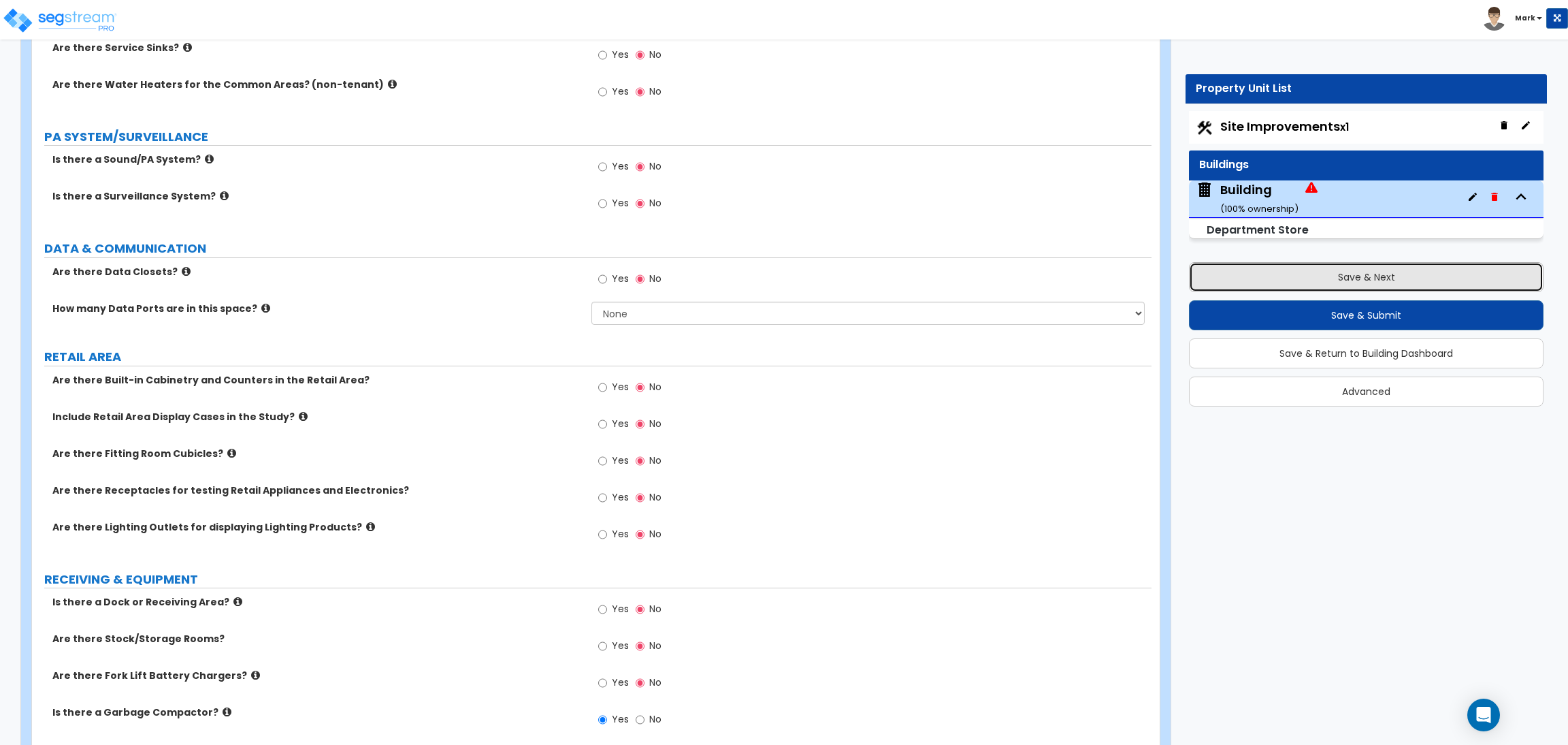
click at [1349, 279] on button "Save & Next" at bounding box center [1366, 276] width 354 height 30
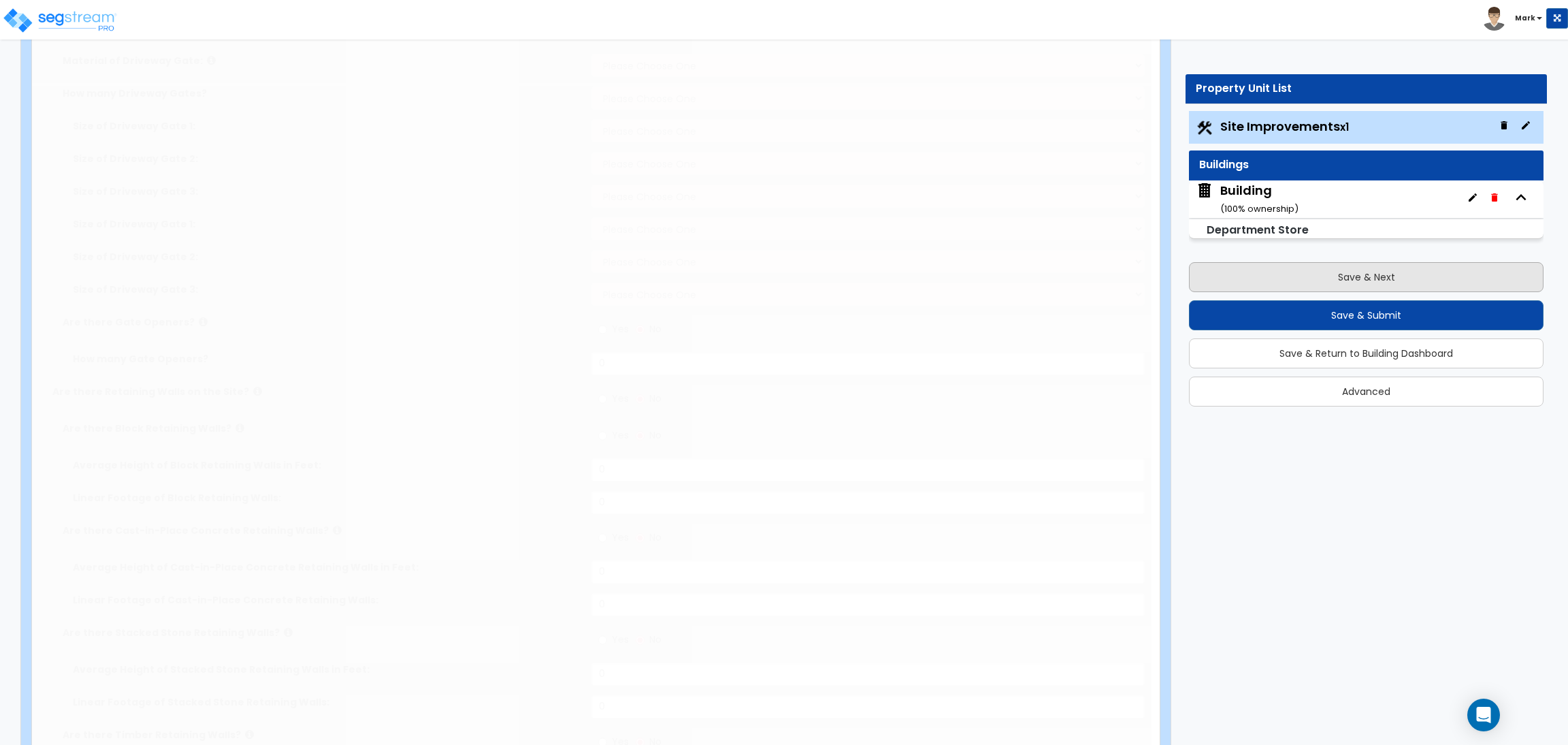
select select "2"
type input "40000"
select select "2"
type input "500"
select select "2"
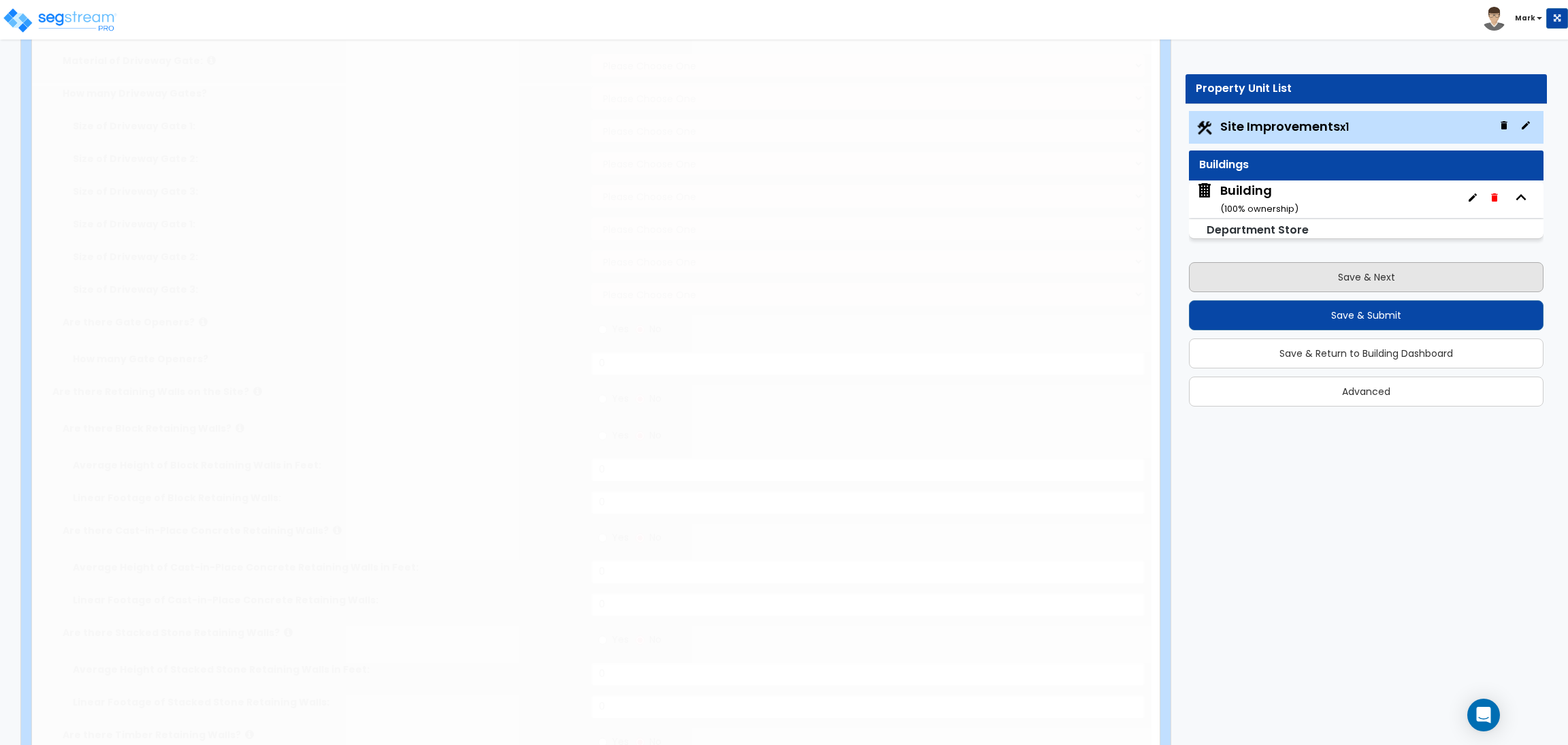
type input "400"
select select "2"
type input "250"
select select "2"
type input "350"
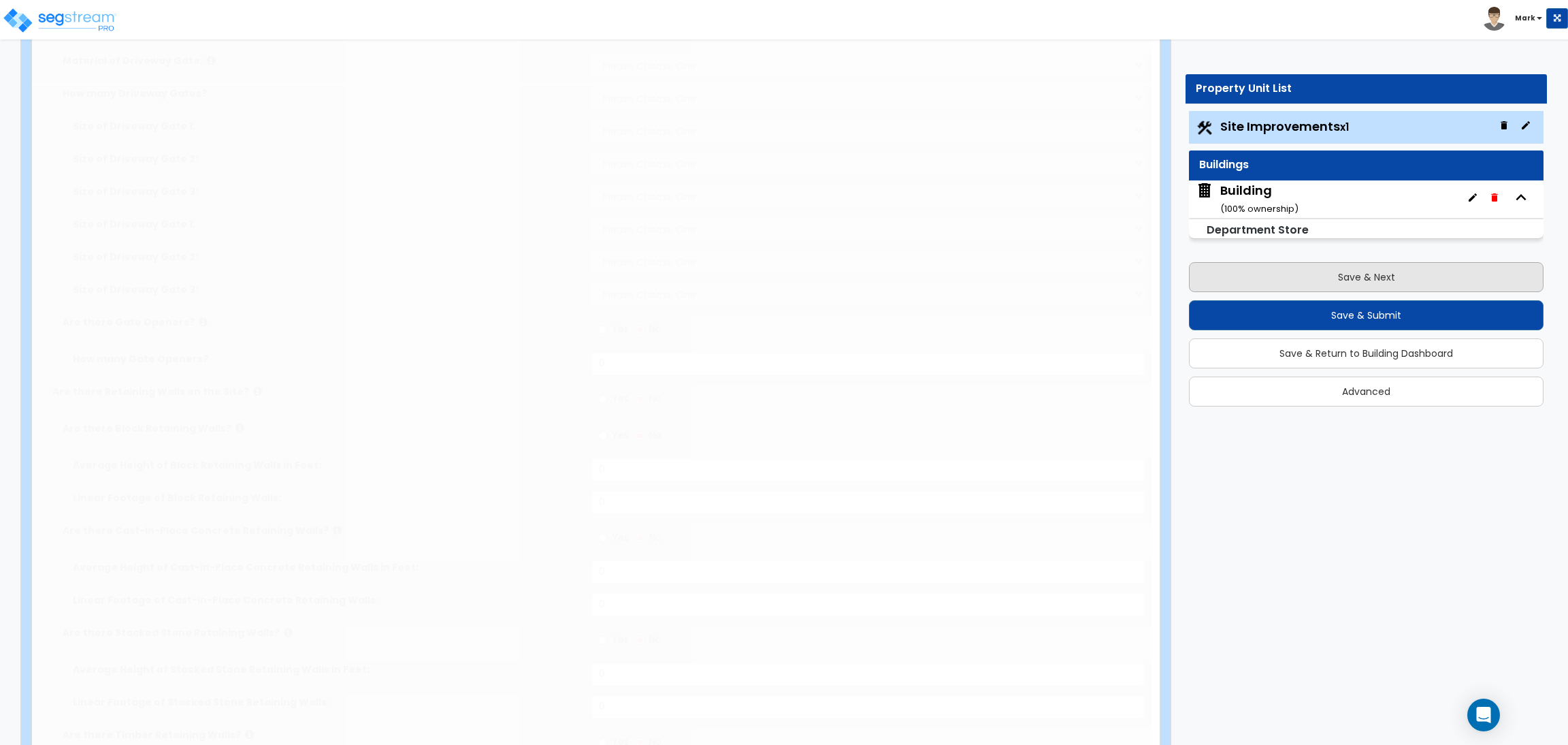
select select "2"
type input "275"
radio input "true"
type input "8"
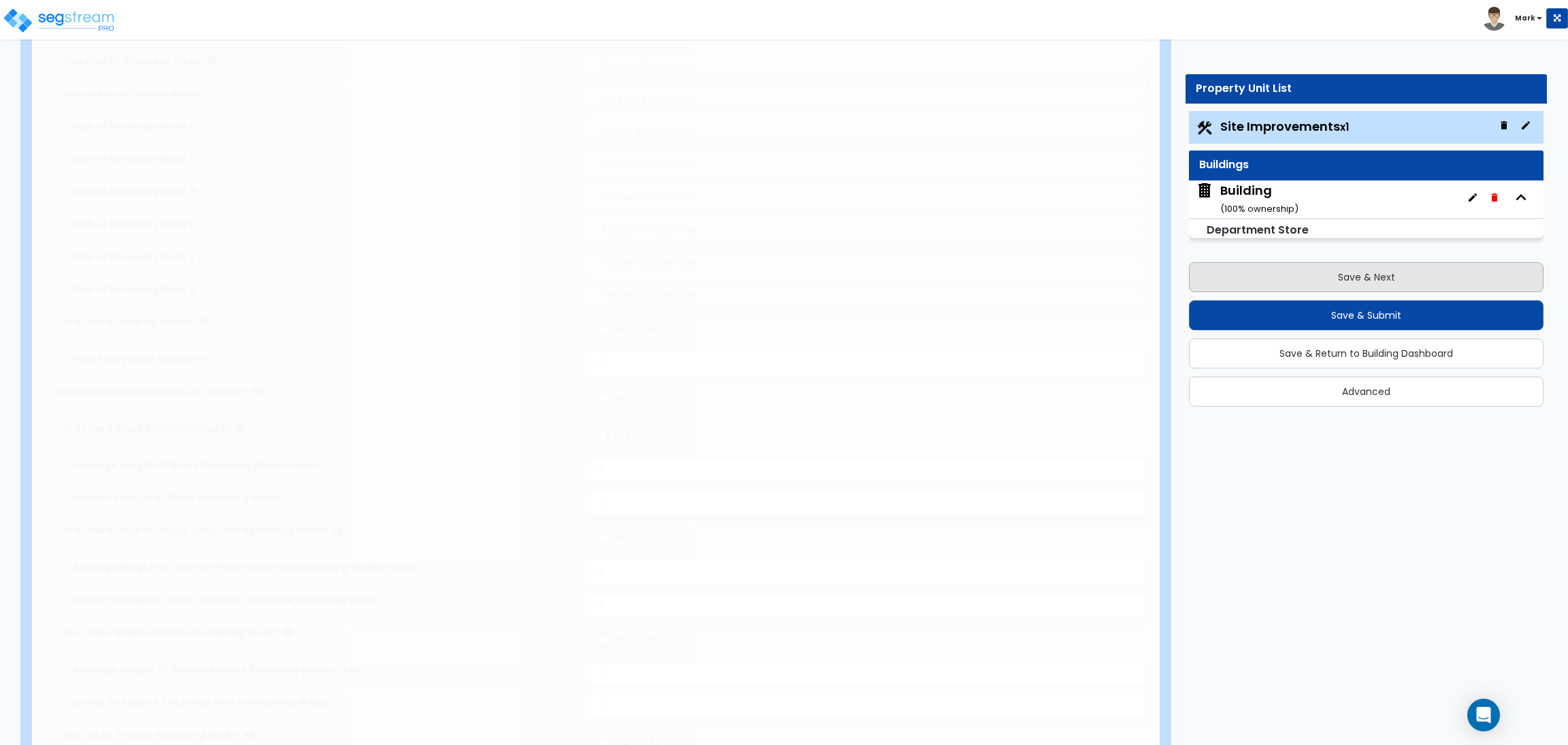
radio input "true"
type input "10"
type input "25"
type input "20"
radio input "true"
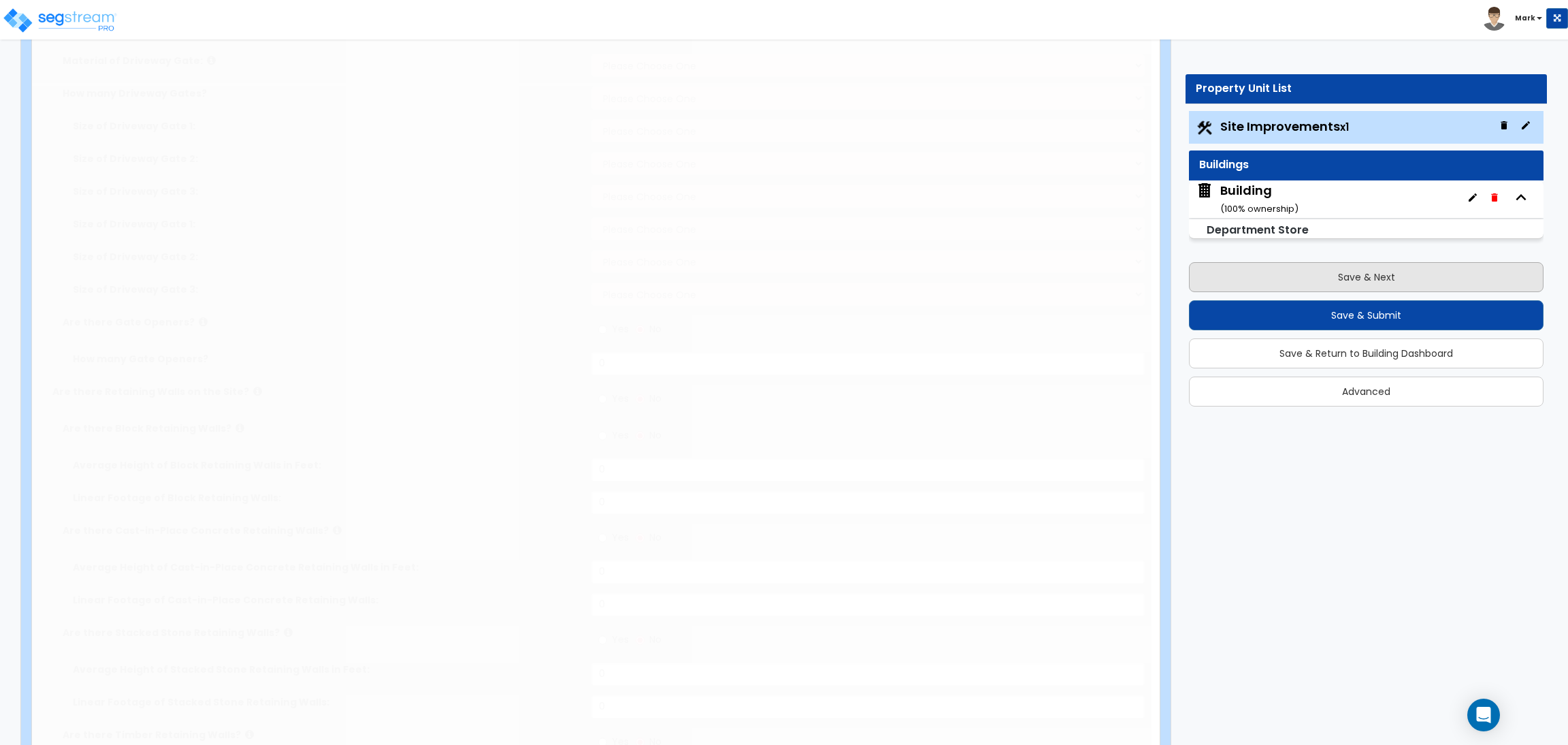
type input "10"
radio input "true"
select select "1"
radio input "true"
select select "2"
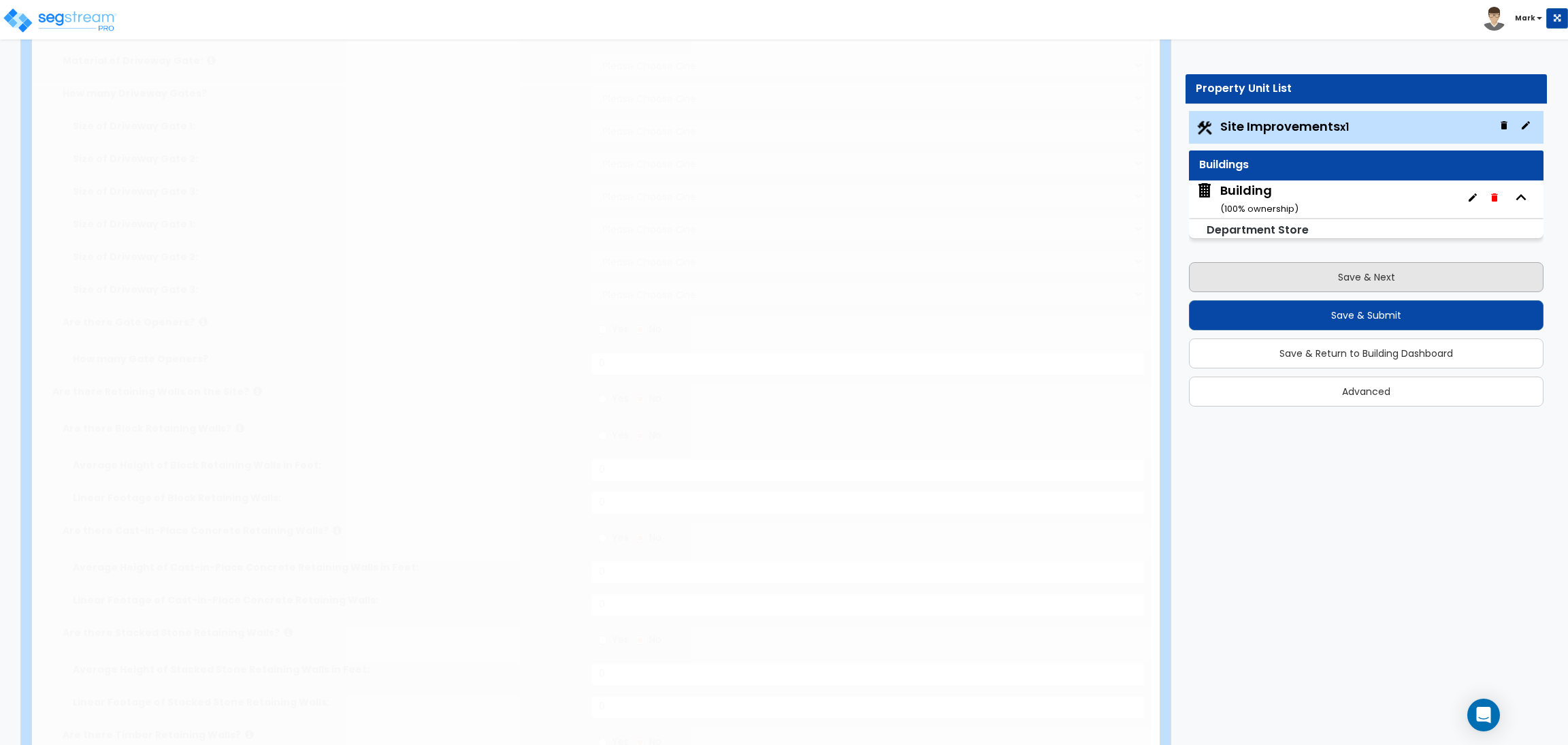
select select "1"
type input "5"
type input "2"
type input "3"
type input "1"
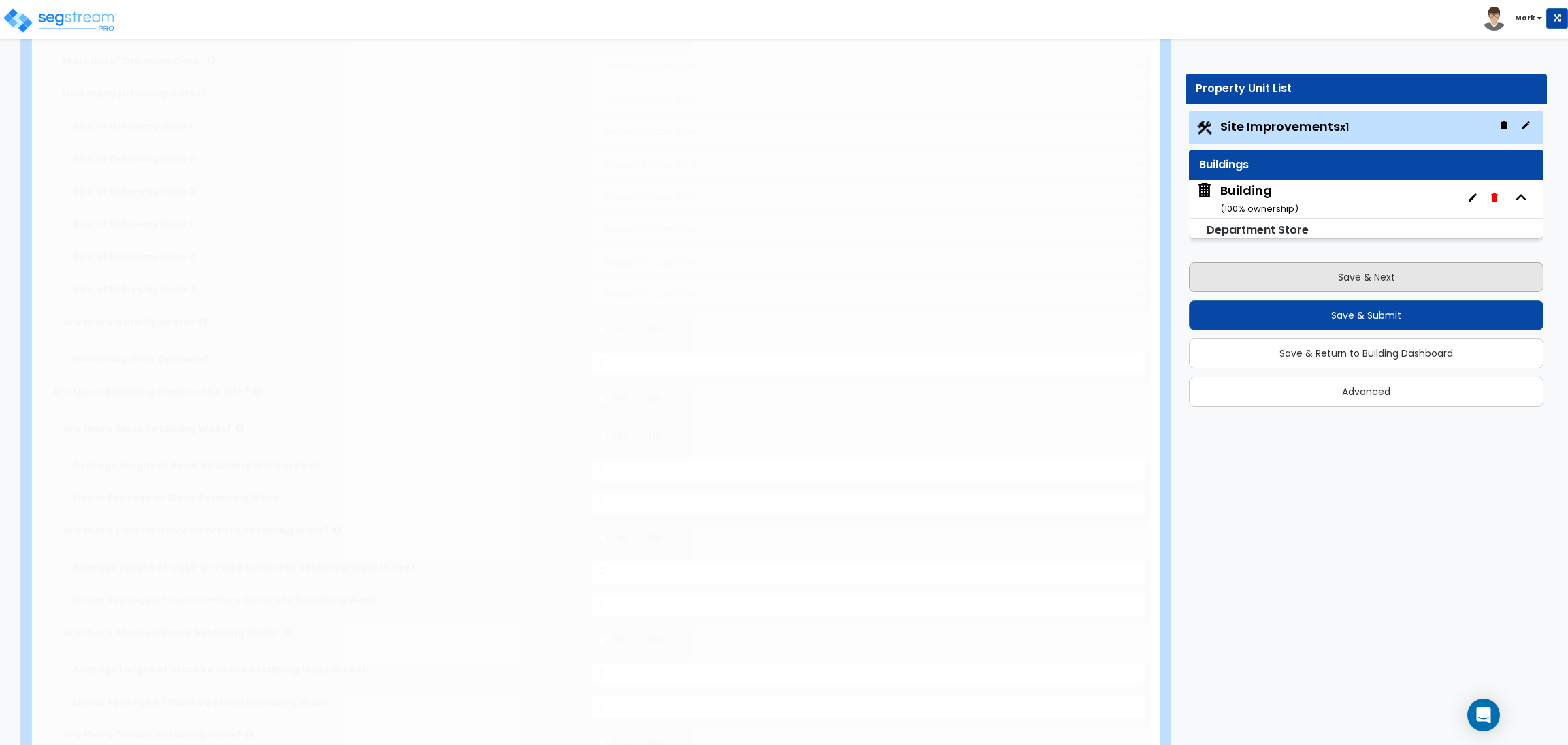
radio input "true"
type input "15"
radio input "true"
select select "1"
radio input "true"
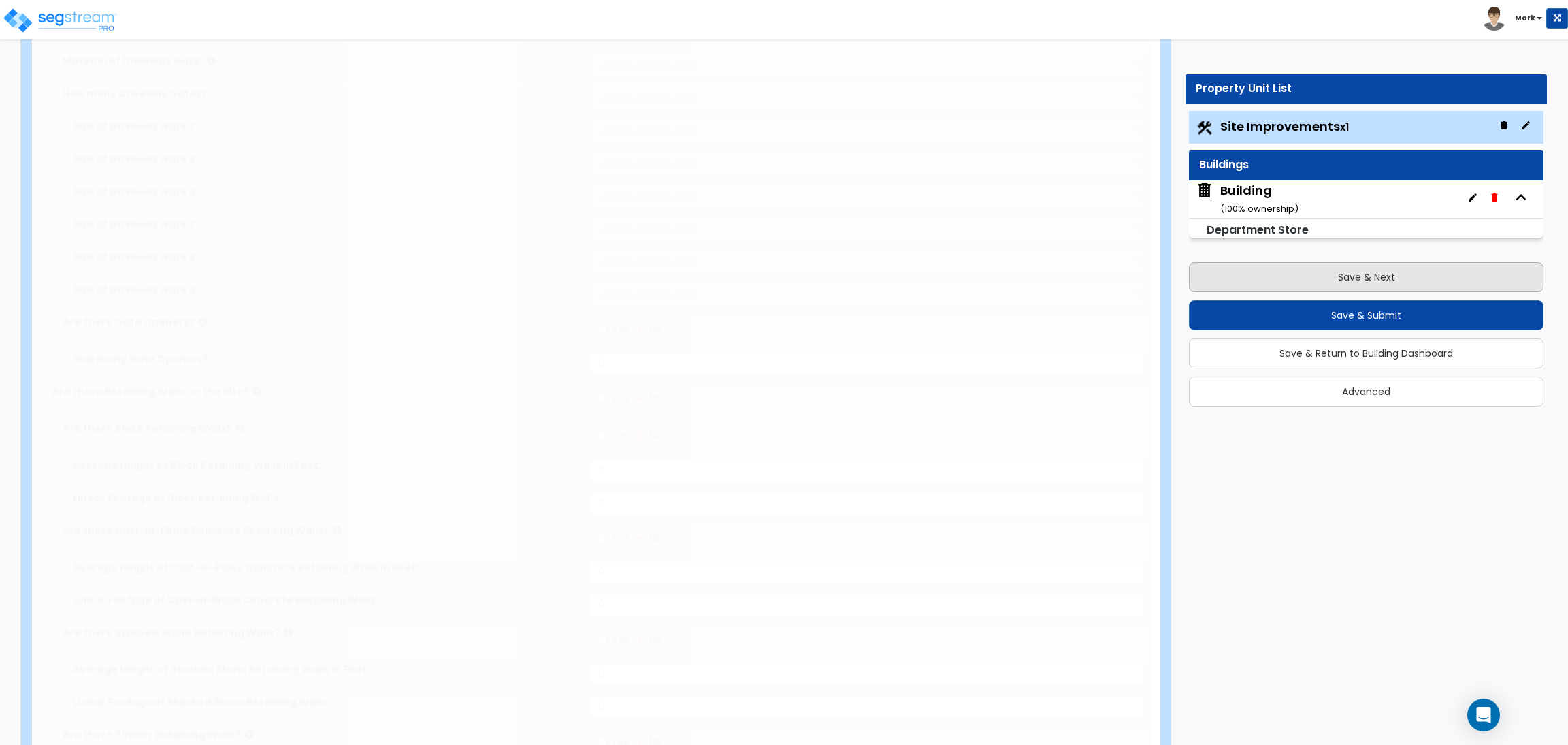
type input "150"
radio input "true"
select select "1"
type input "20"
radio input "true"
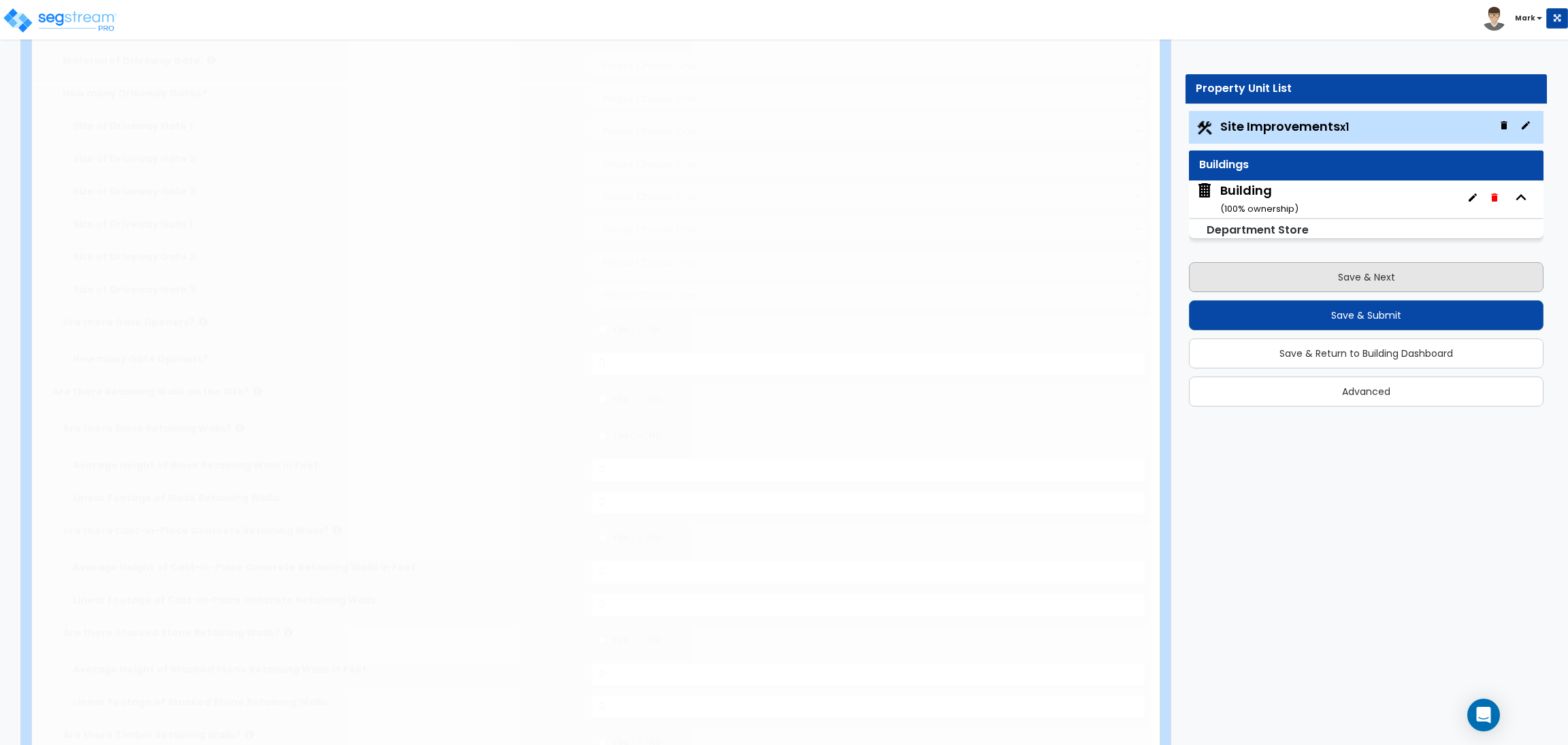
type input "2"
radio input "true"
type input "5"
select select "1"
radio input "true"
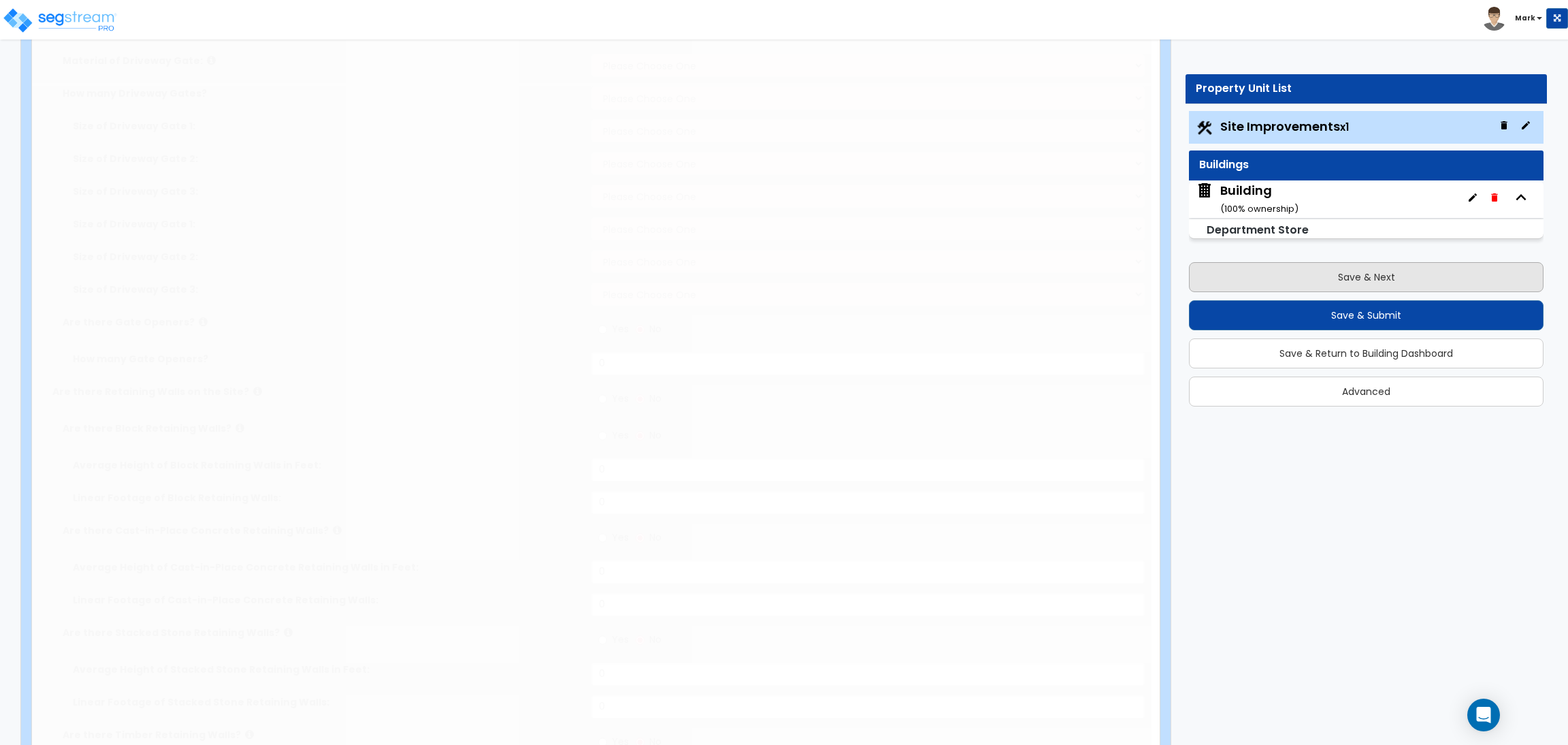
select select "2"
radio input "true"
select select "2"
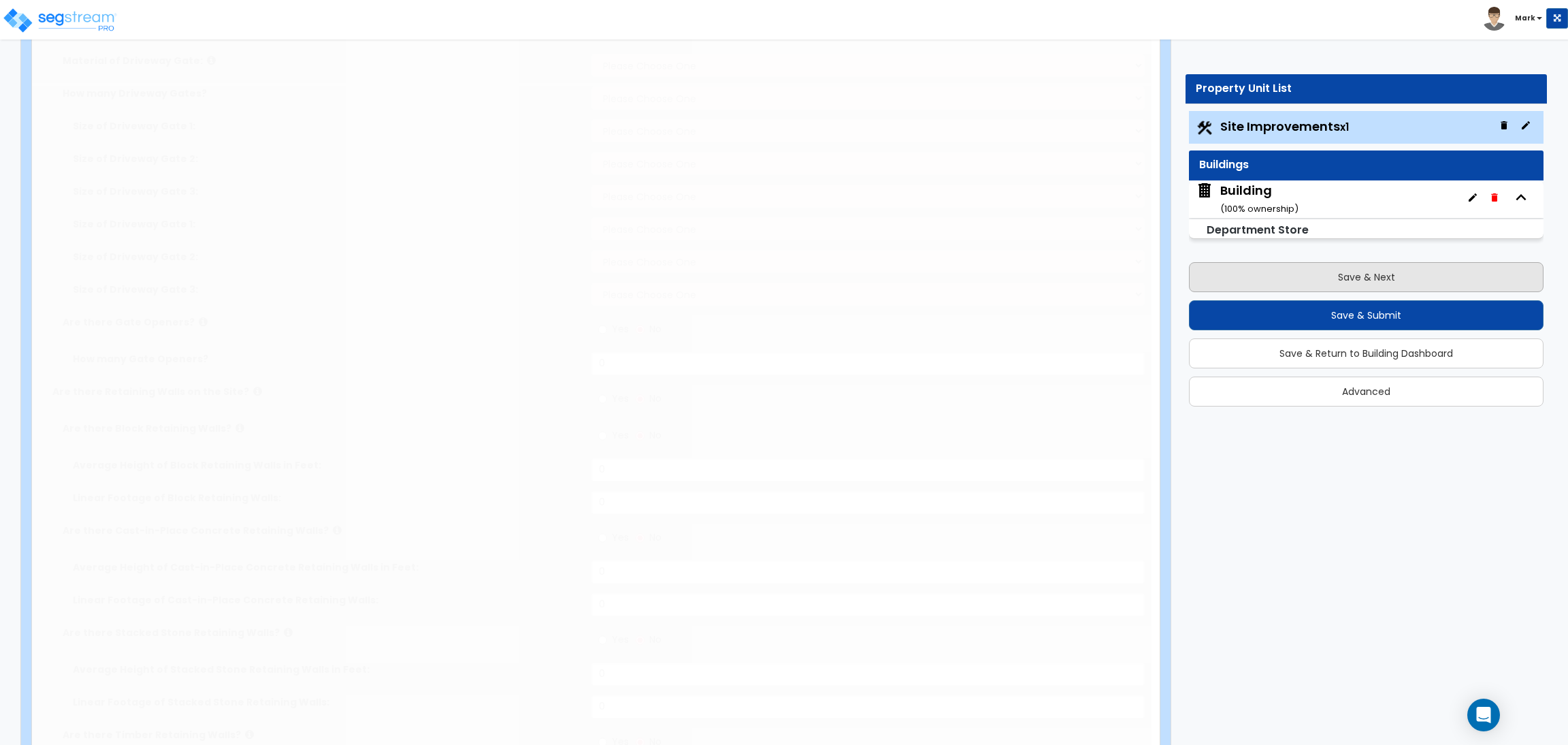
type input "100"
select select "2"
select select "1"
type input "60"
select select "10"
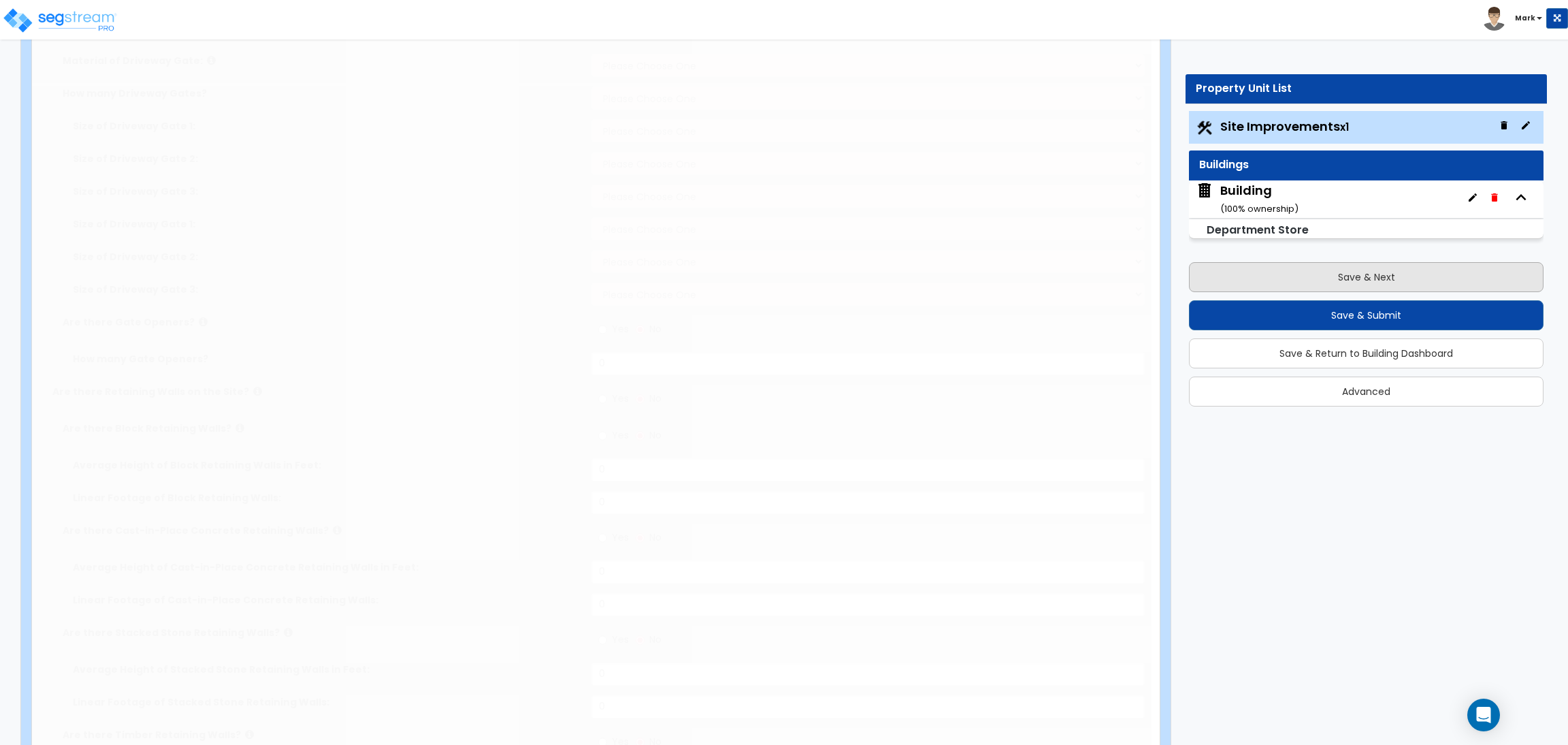
radio input "true"
type input "6"
radio input "true"
select select "1"
type input "250"
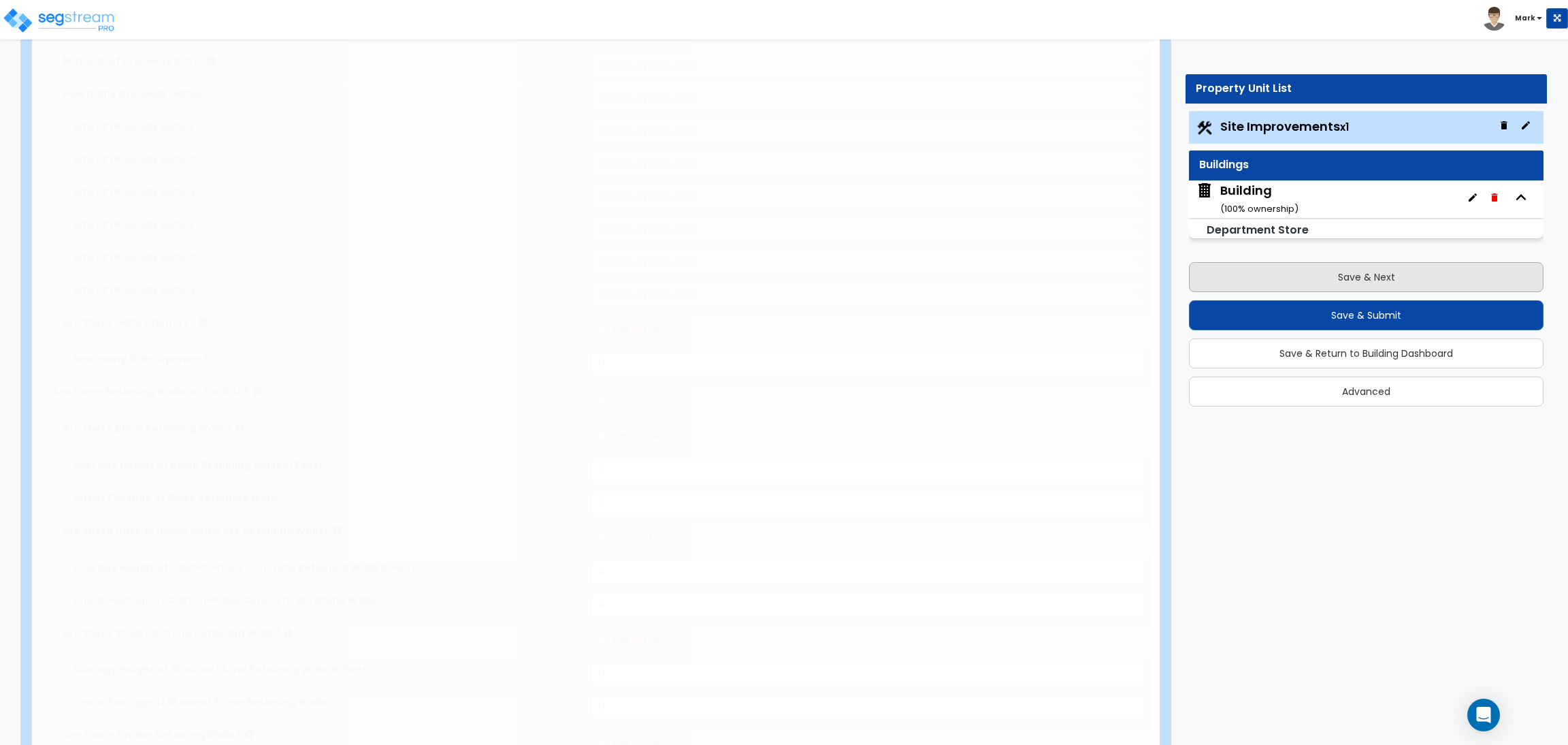
radio input "true"
type input "150"
type input "2"
radio input "true"
select select "1"
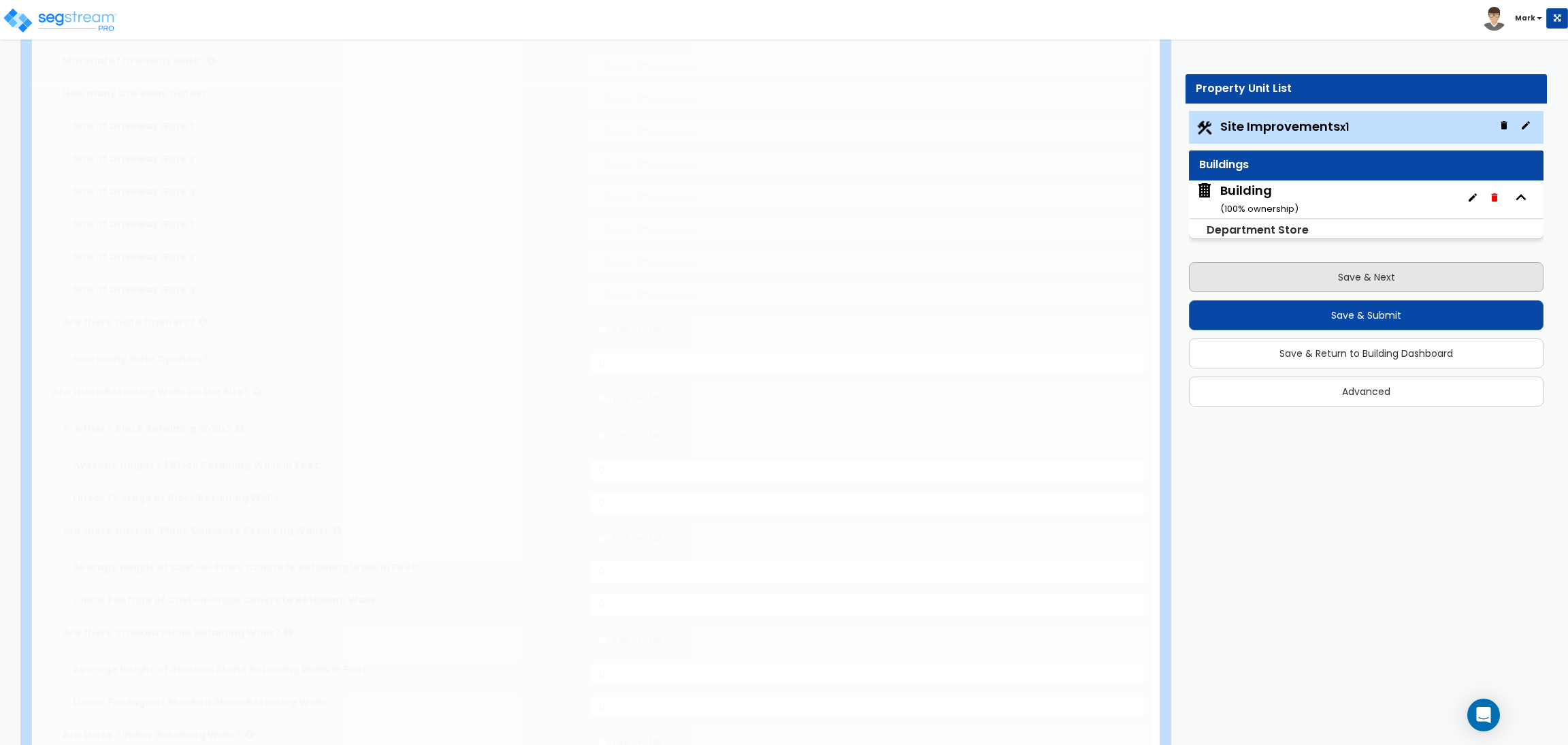
radio input "true"
select select "1"
type input "5"
type input "7"
radio input "true"
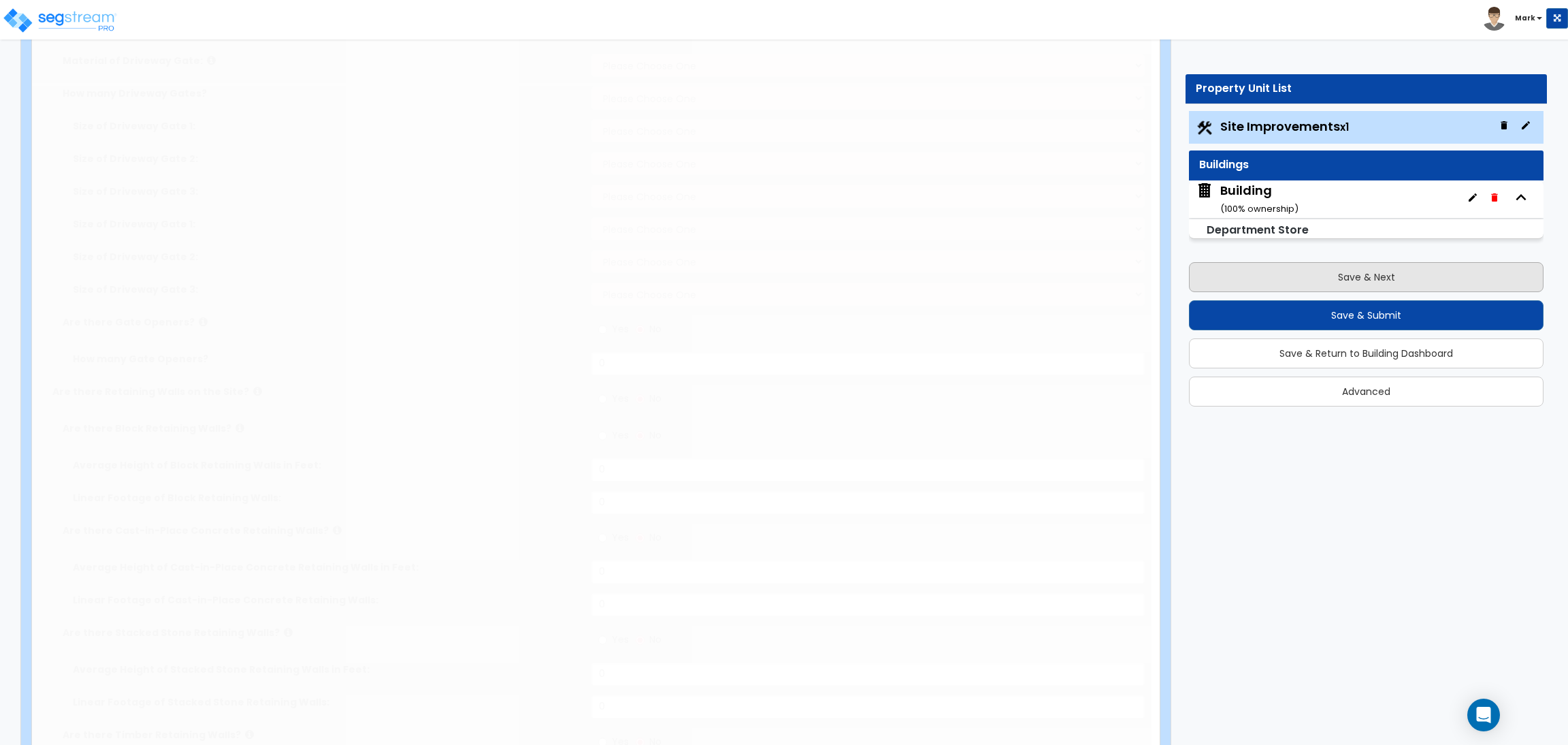
select select "1"
radio input "true"
type input "4"
type input "5"
radio input "true"
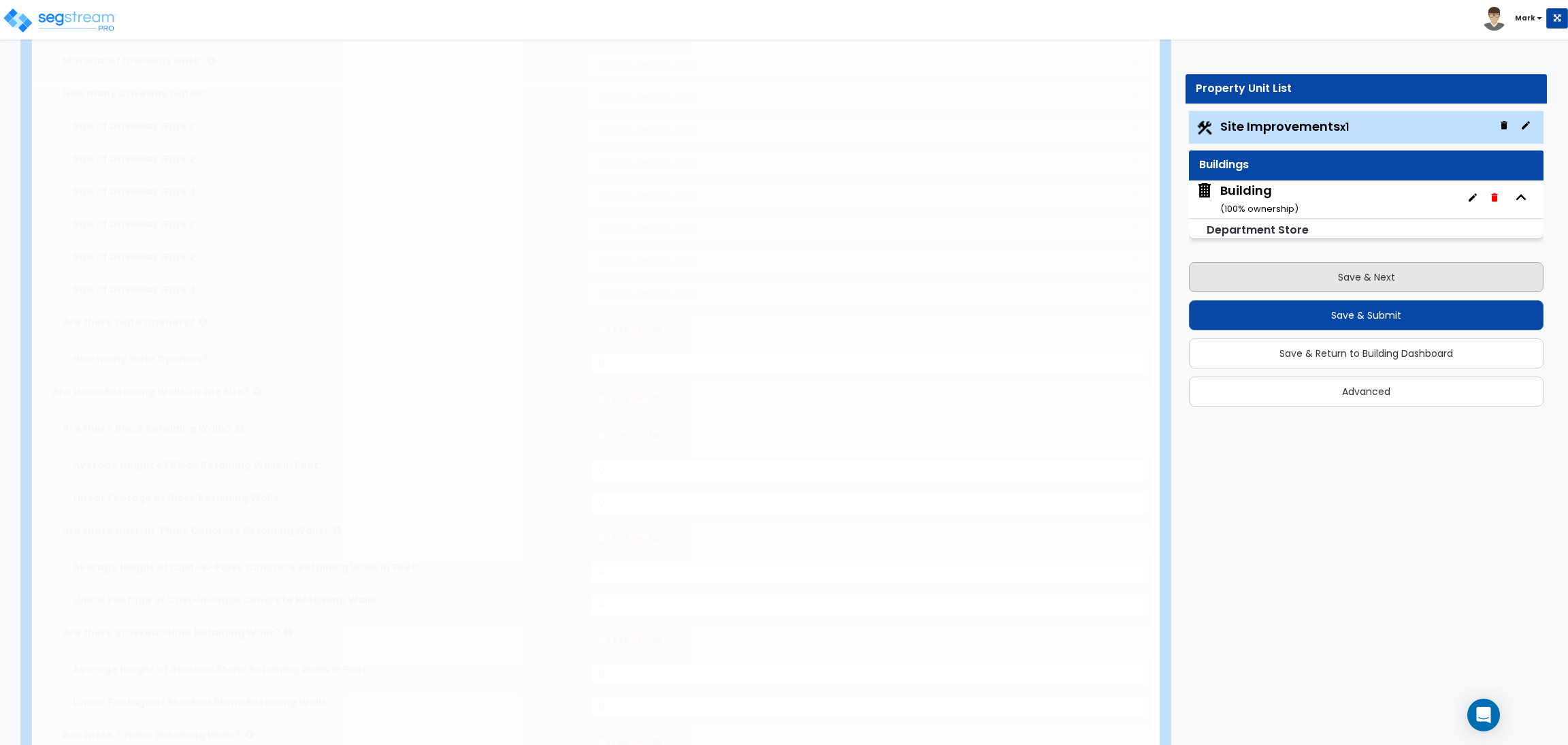
select select "3"
radio input "true"
select select "2"
type input "15"
radio input "true"
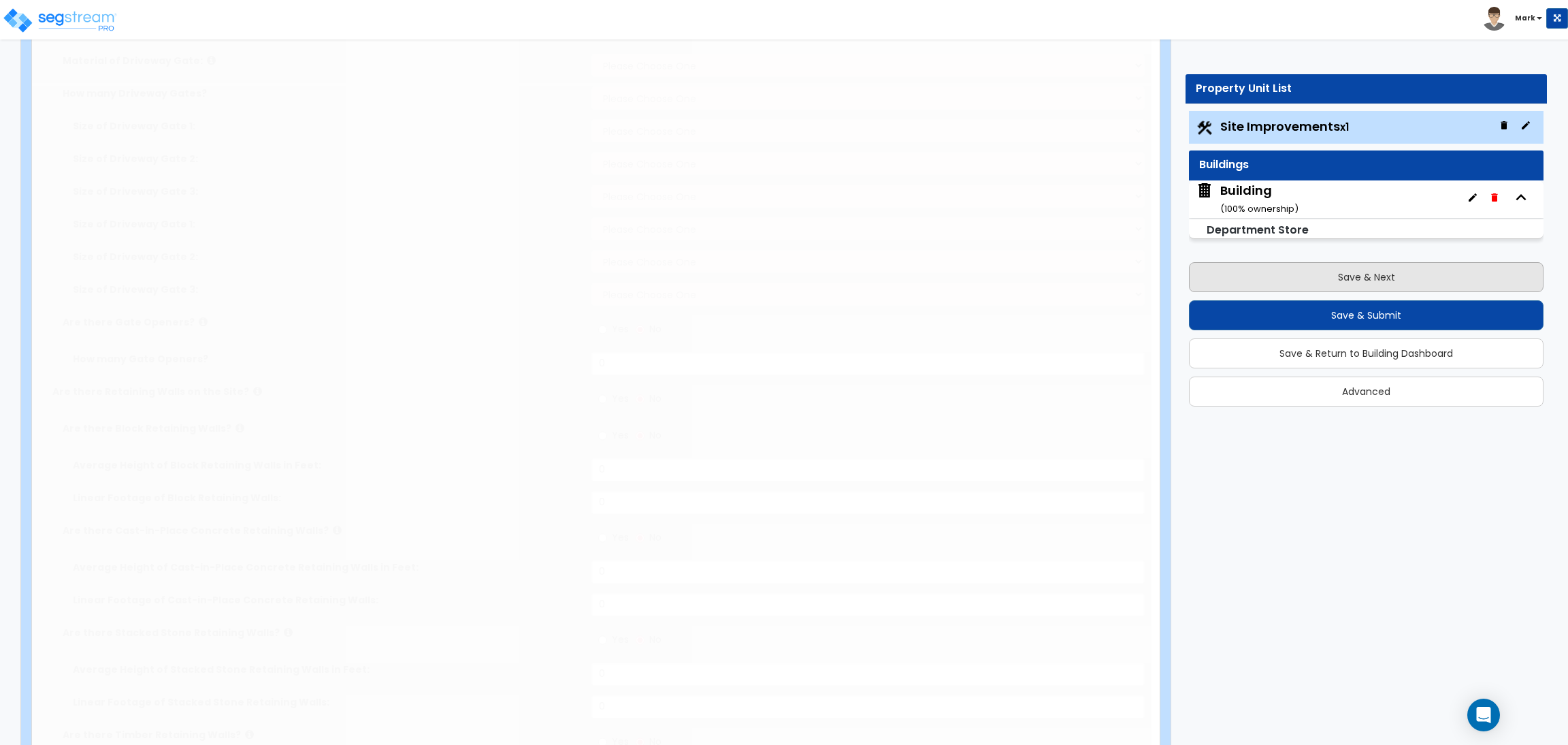
type input "45"
radio input "true"
type input "85"
radio input "true"
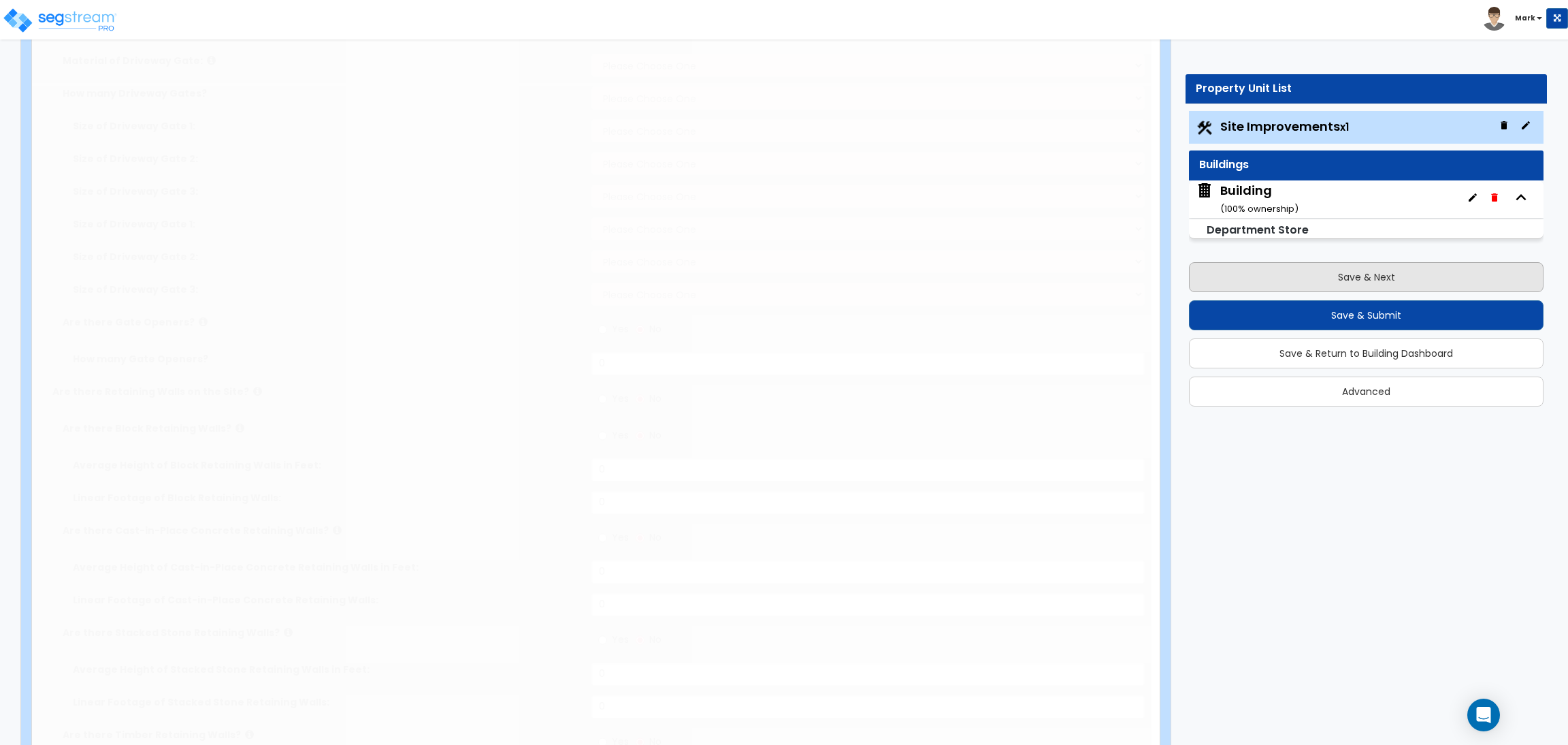
select select "4"
type input "100"
radio input "true"
type input "50"
radio input "true"
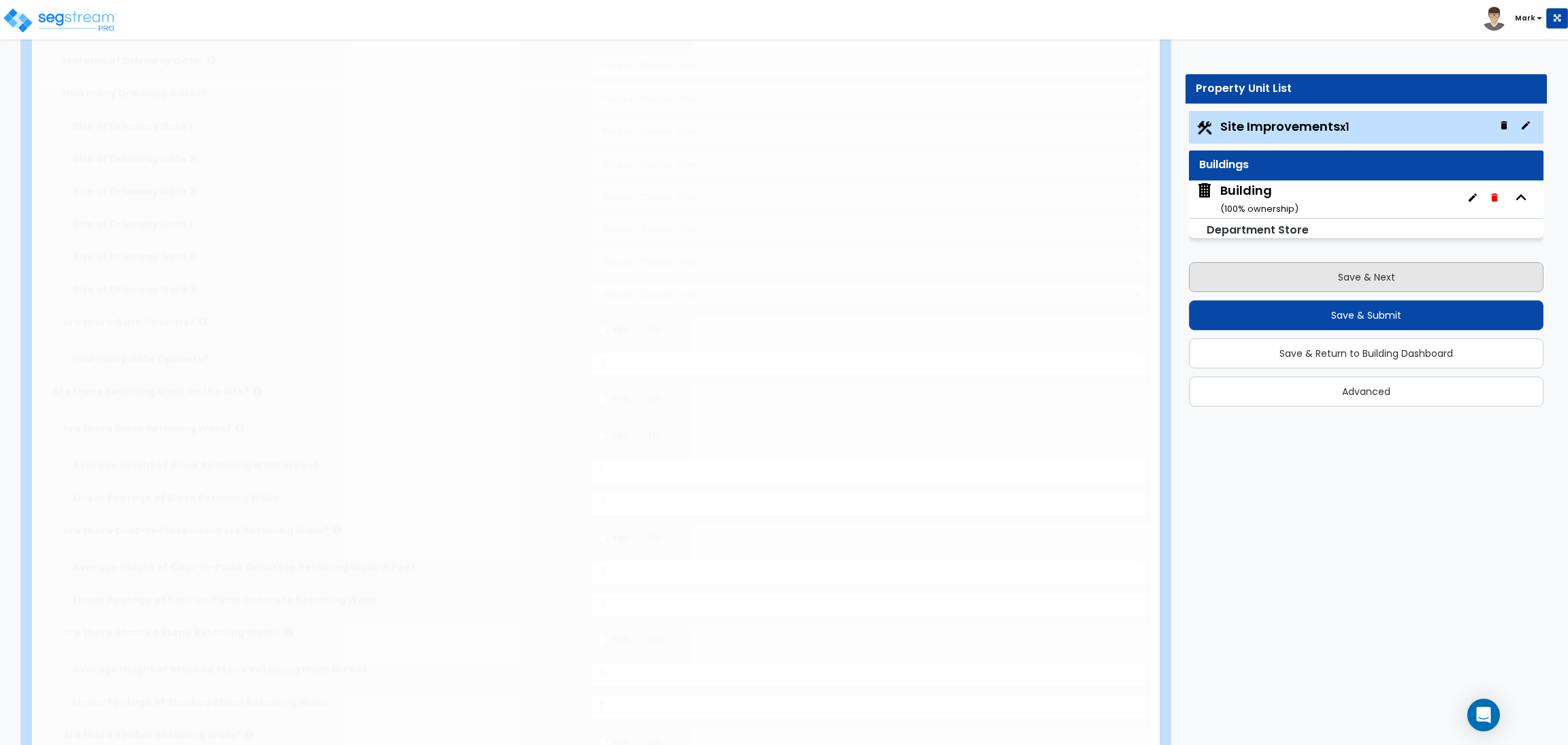
select select "4"
type input "80"
radio input "true"
type input "75"
radio input "true"
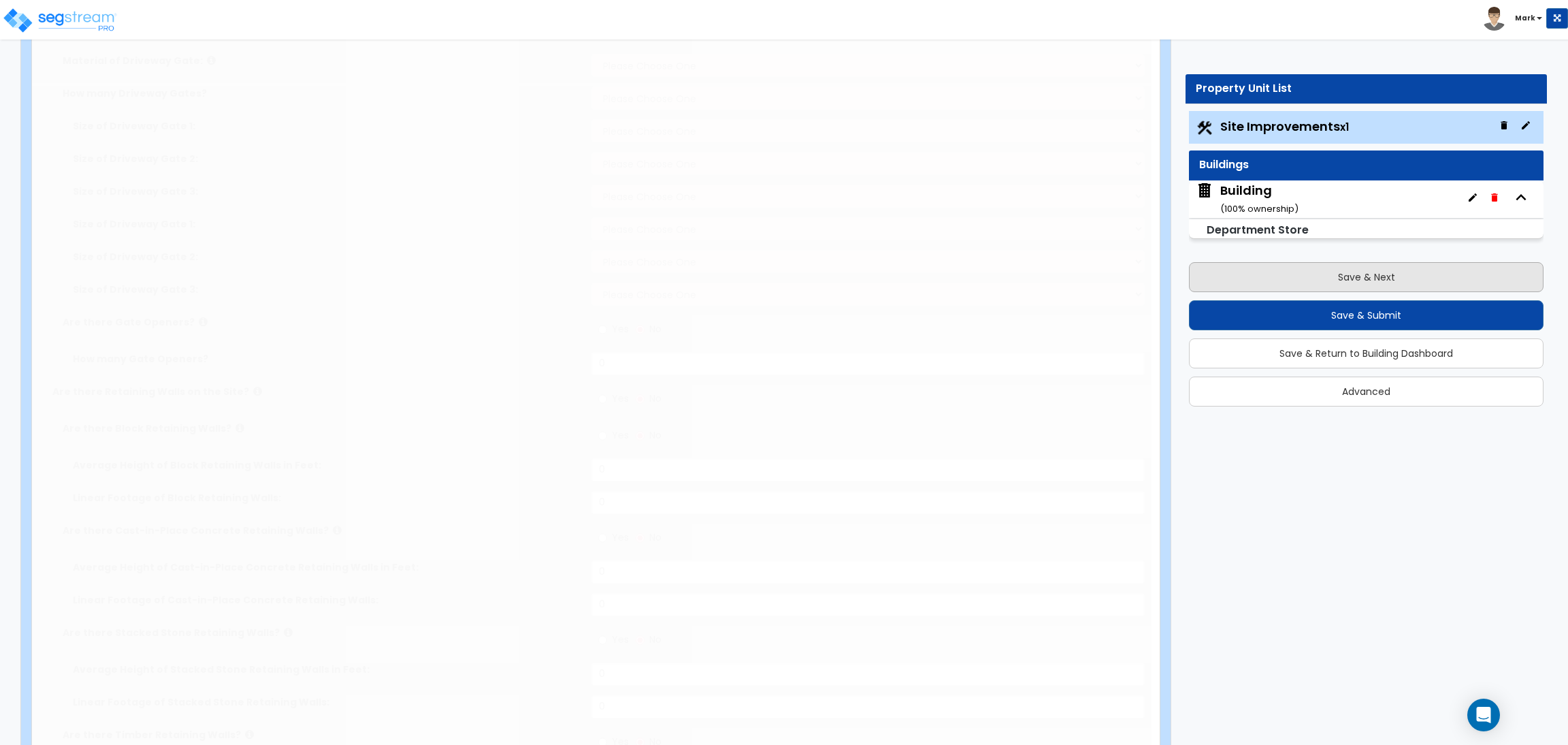
type input "7"
type input "65"
radio input "true"
type input "7"
type input "90"
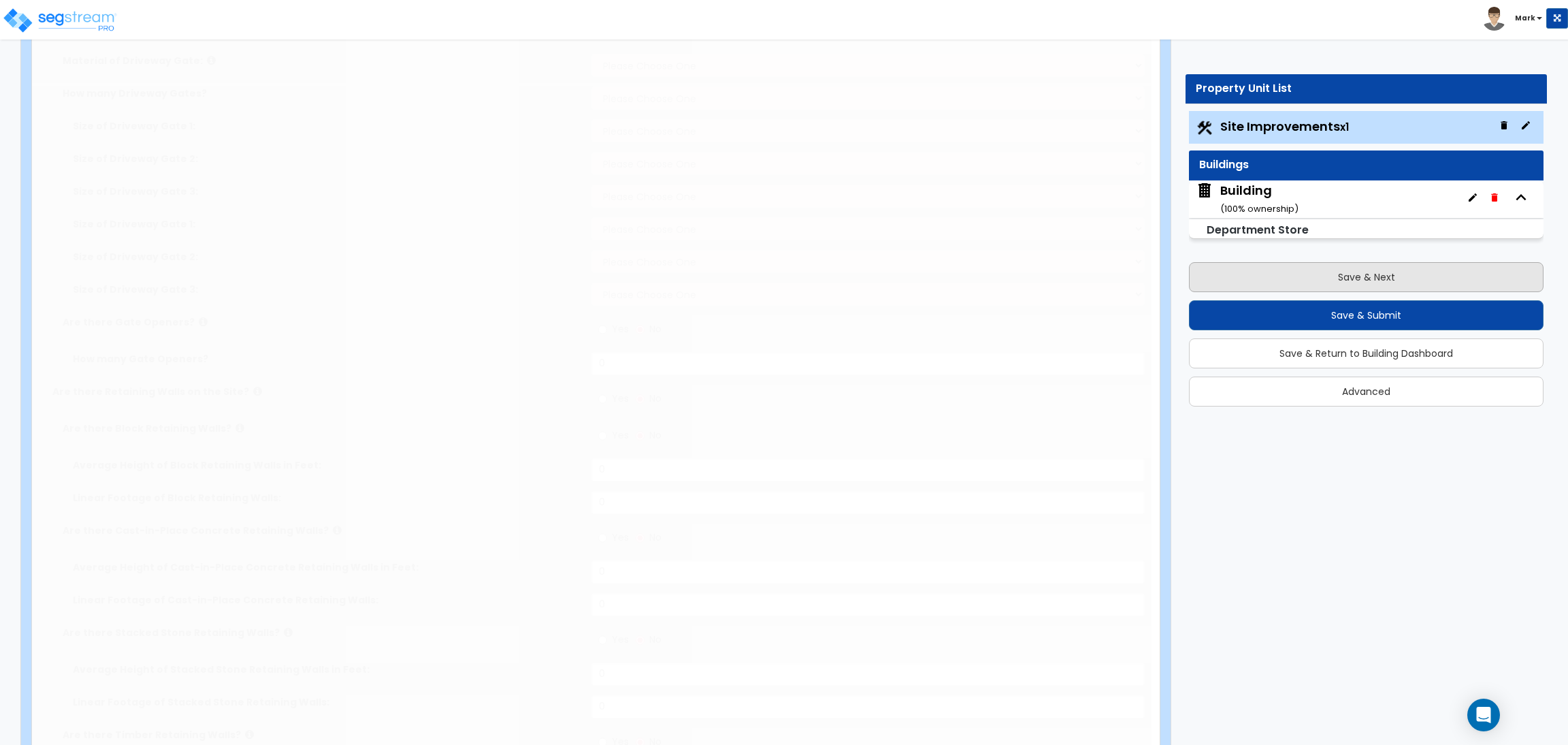
radio input "true"
type input "6"
type input "55"
radio input "true"
type input "7"
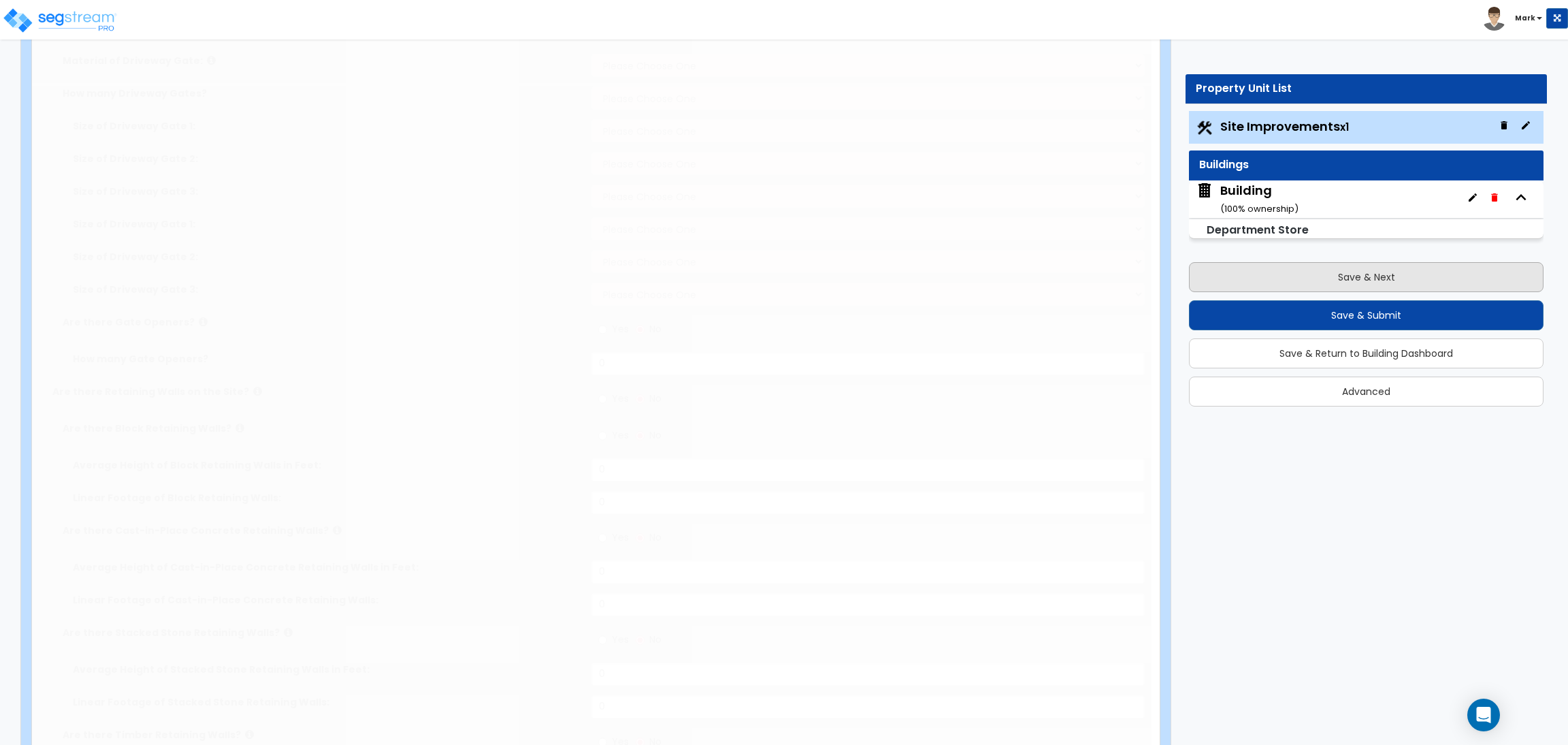
type input "60"
radio input "true"
select select "1"
type input "45"
radio input "true"
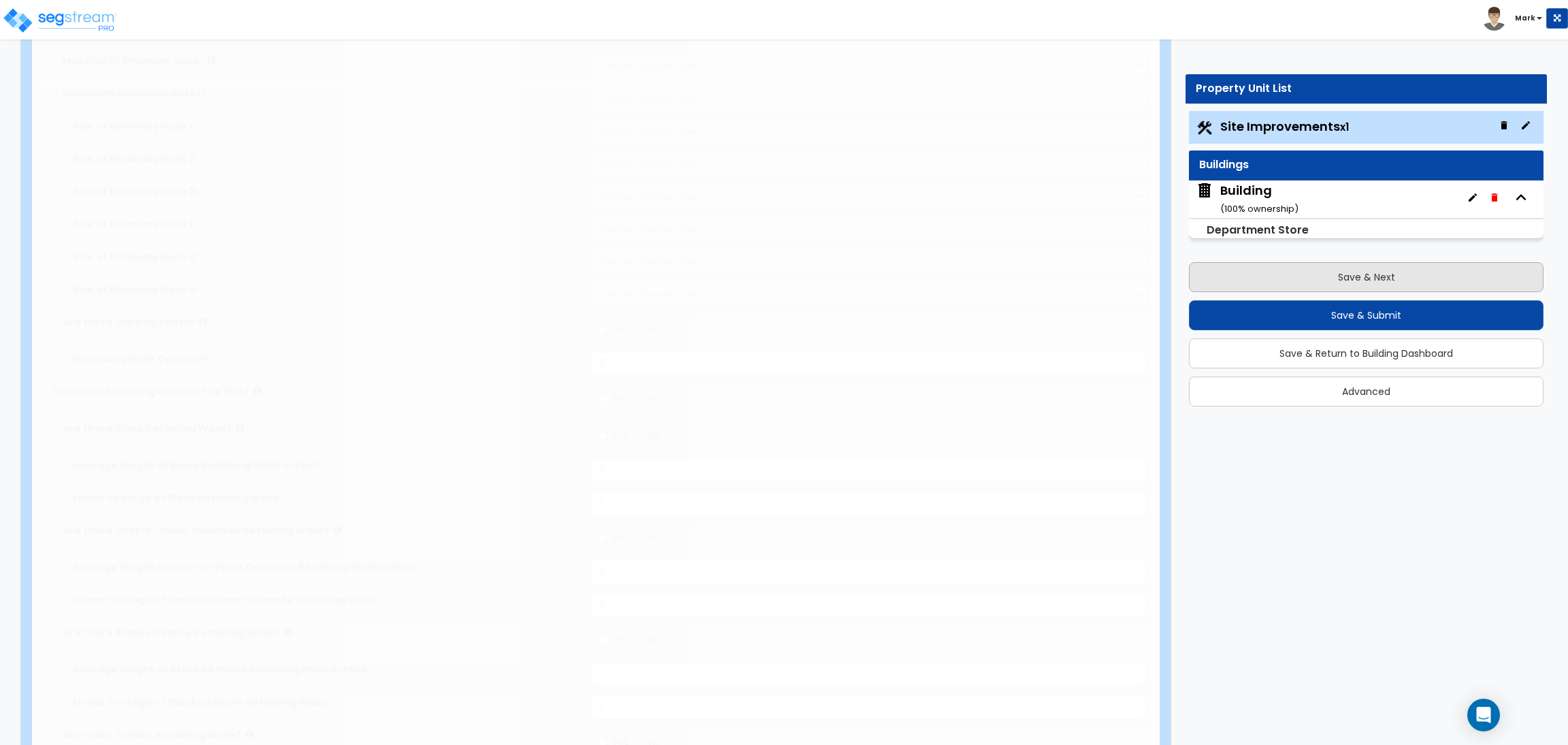
select select "1"
type input "50"
radio input "true"
select select "1"
select select "6"
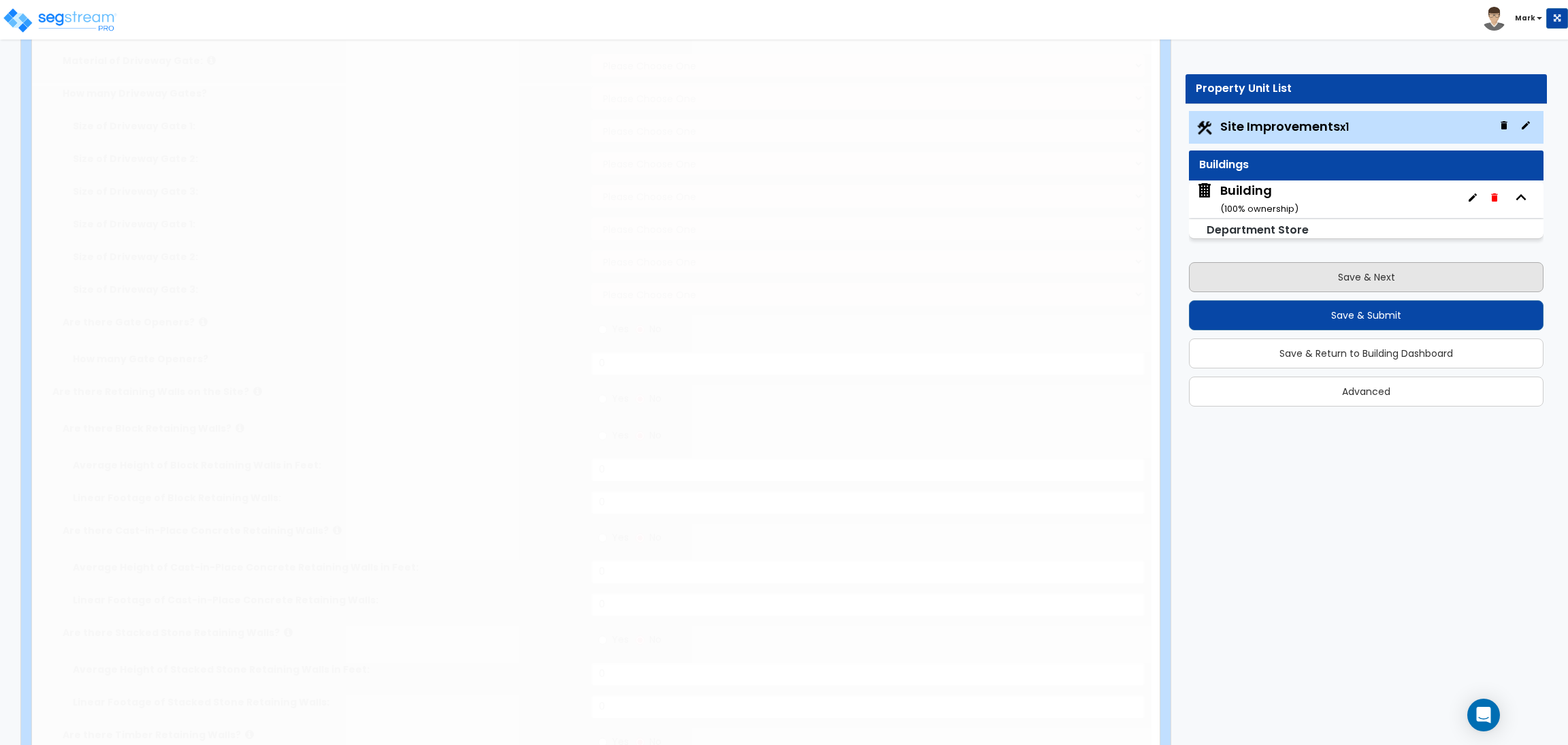
type input "3"
radio input "true"
select select "2"
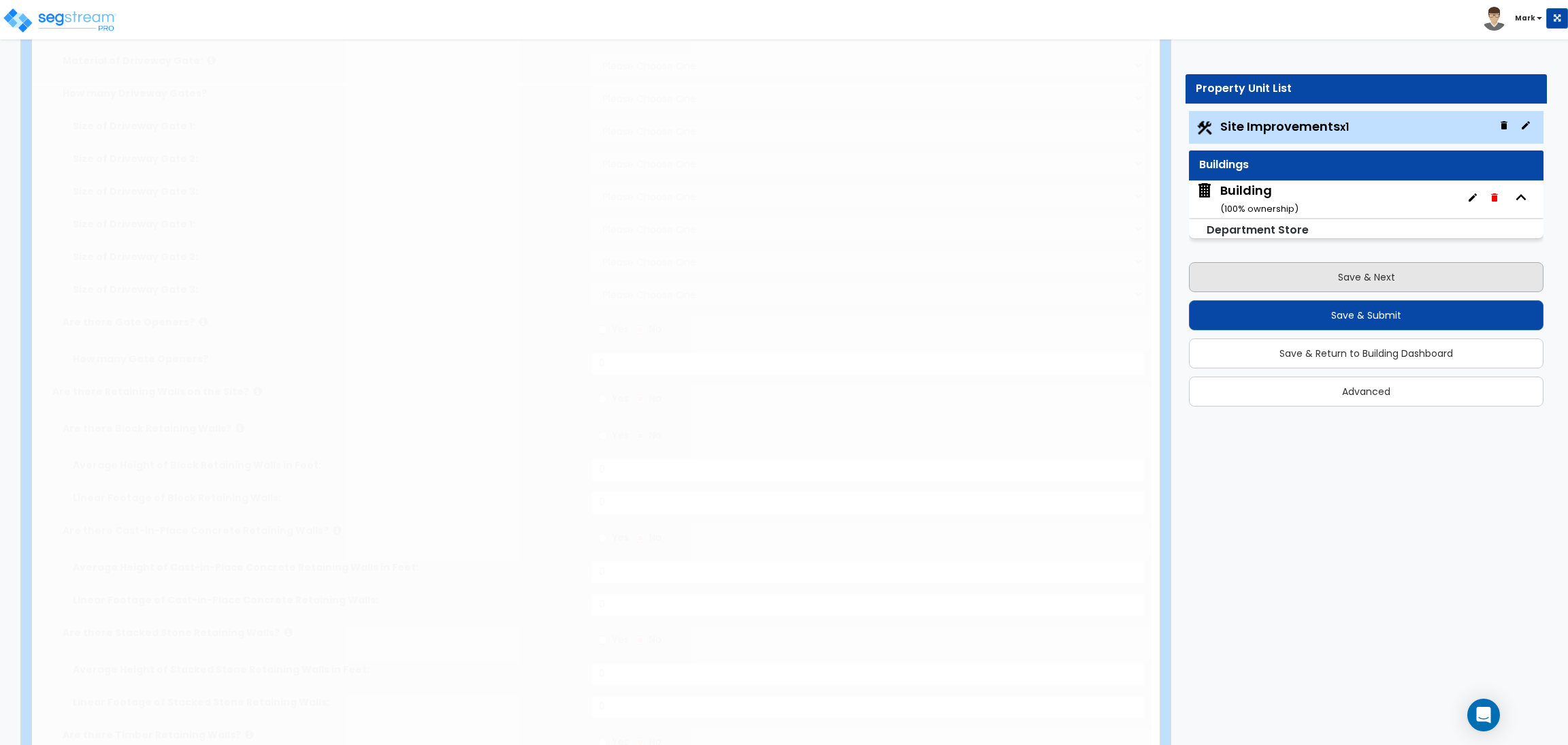
select select "2"
radio input "true"
type input "2"
select select "2"
type input "500"
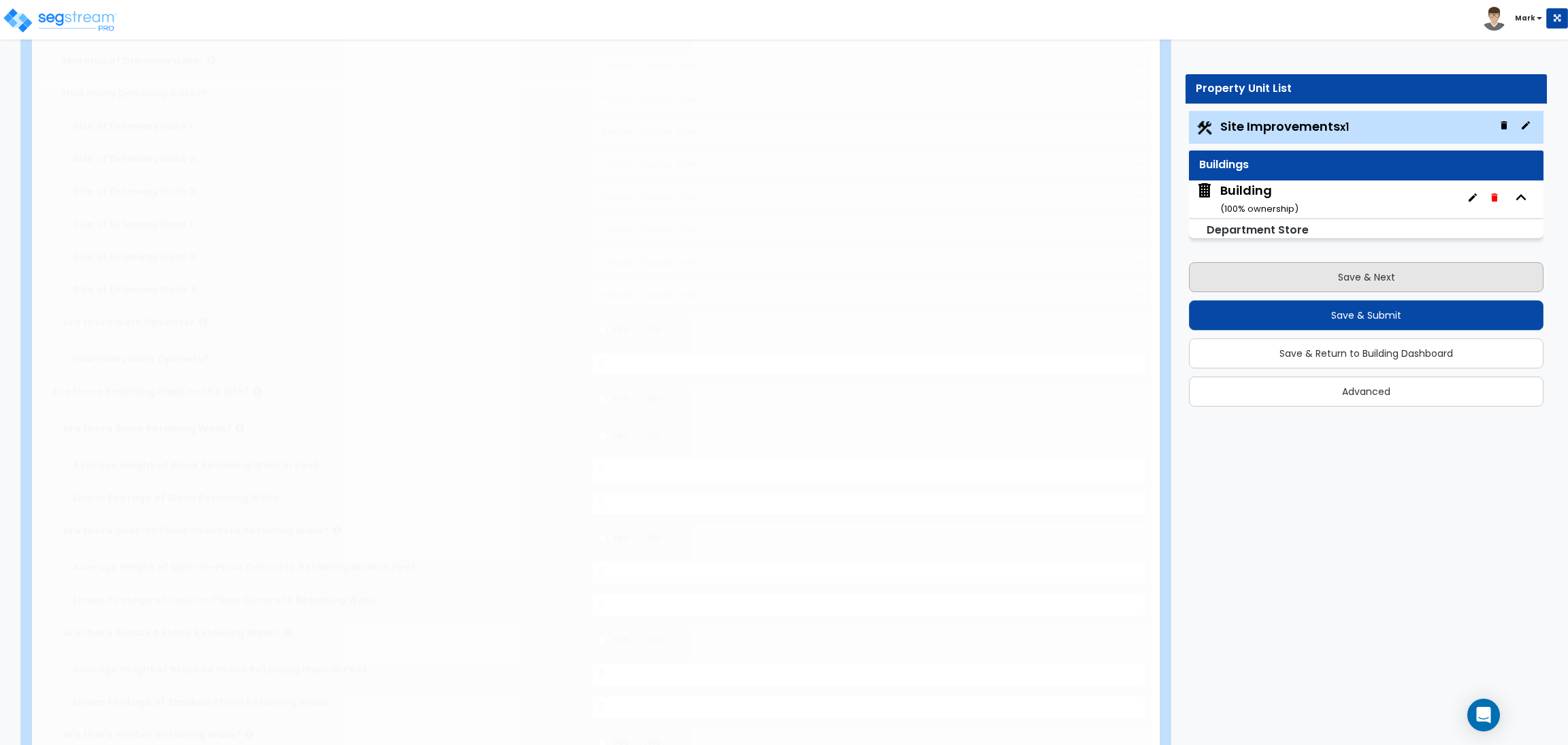
radio input "true"
select select "1"
select select "2"
radio input "true"
type input "5"
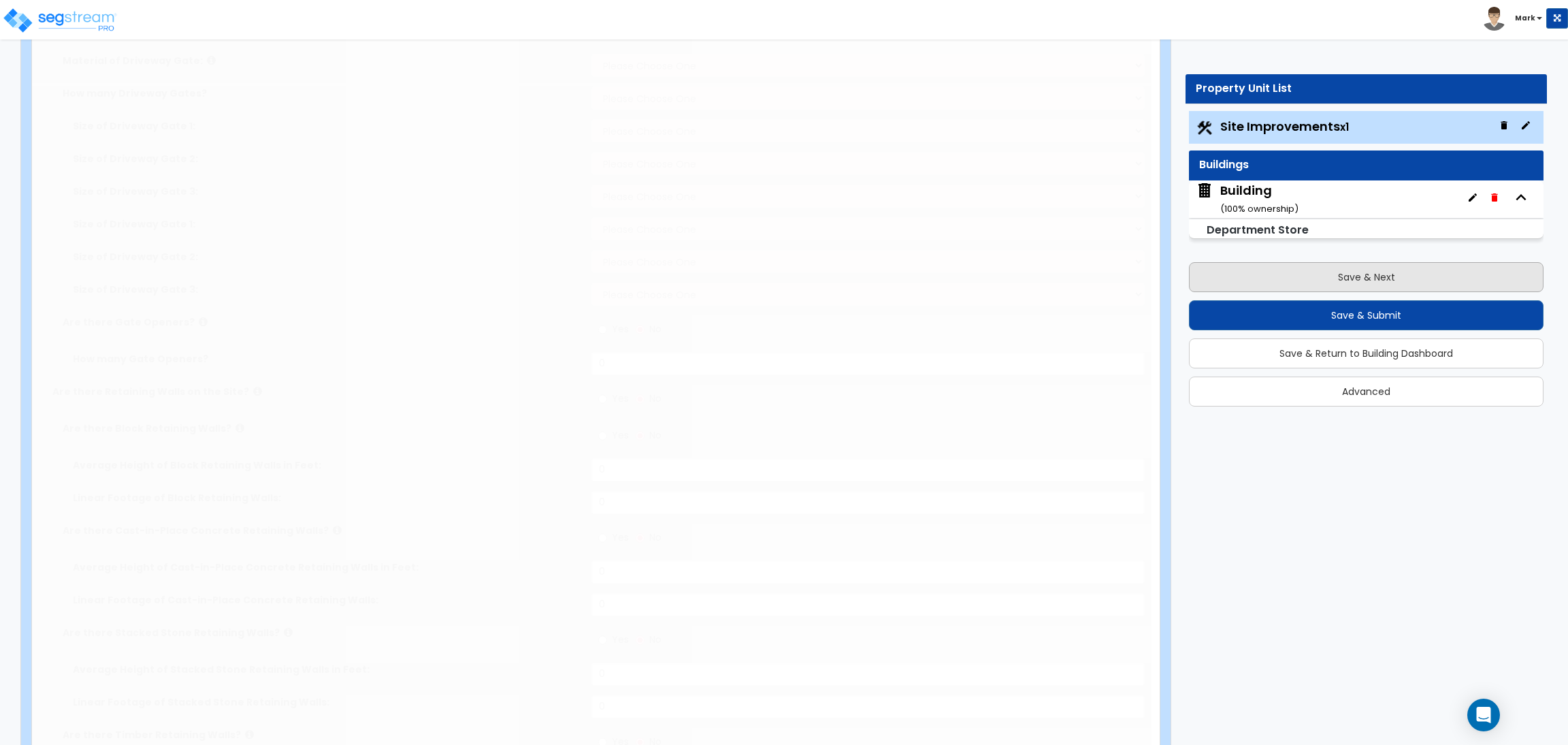
radio input "true"
type input "3"
radio input "true"
type input "4"
type input "80"
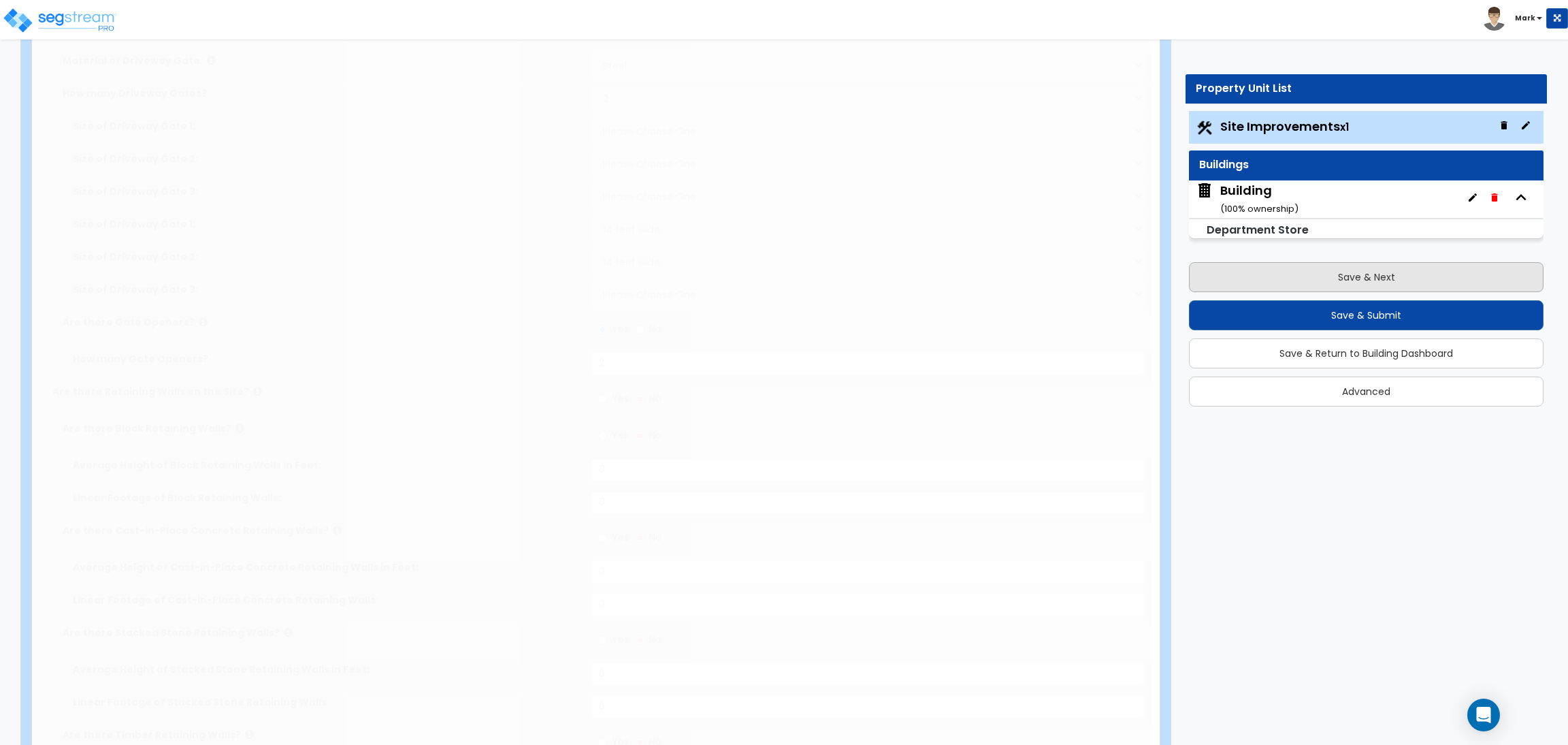
type input "10"
select select "2"
radio input "true"
select select "1"
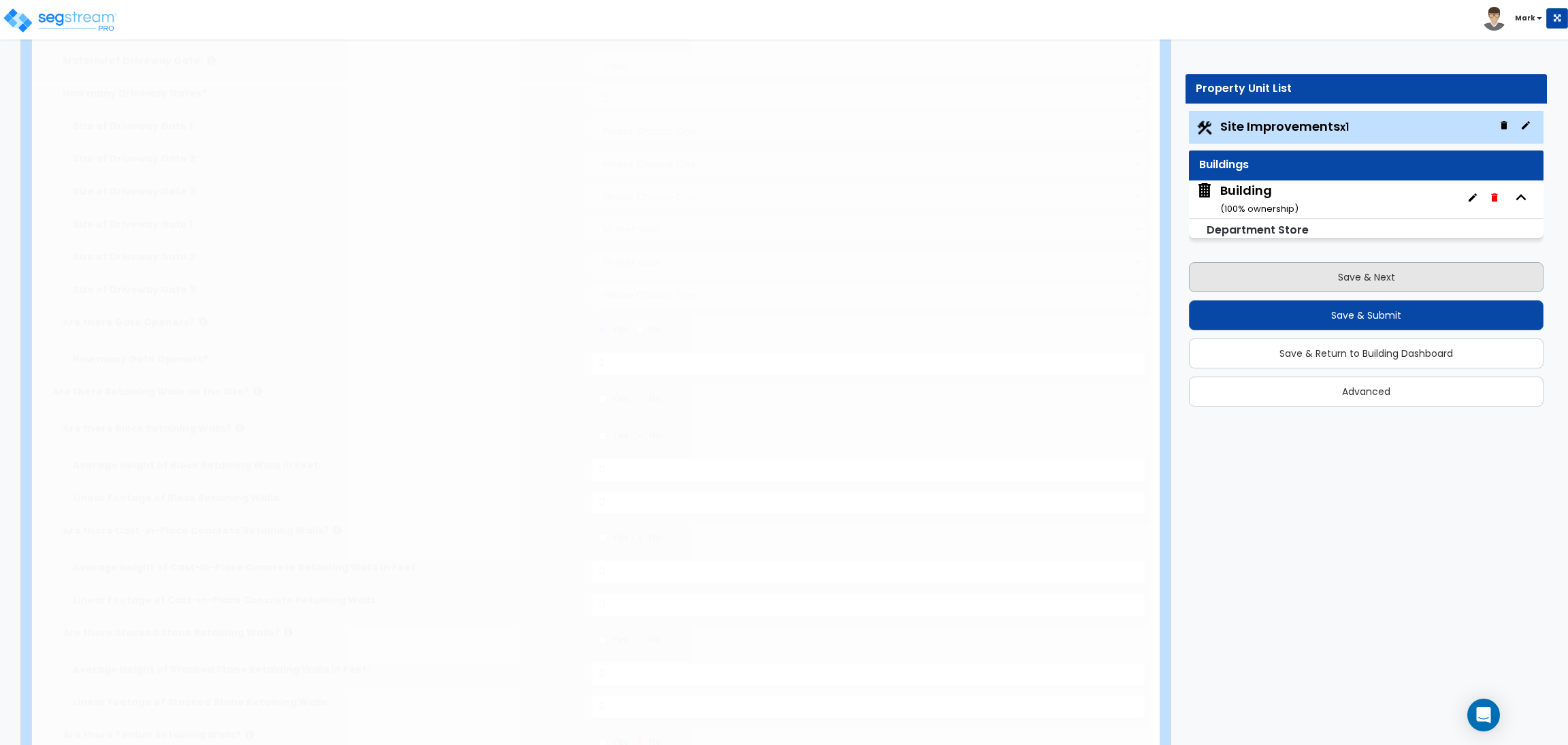
select select "1"
type input "1"
radio input "true"
type input "2"
type input "200"
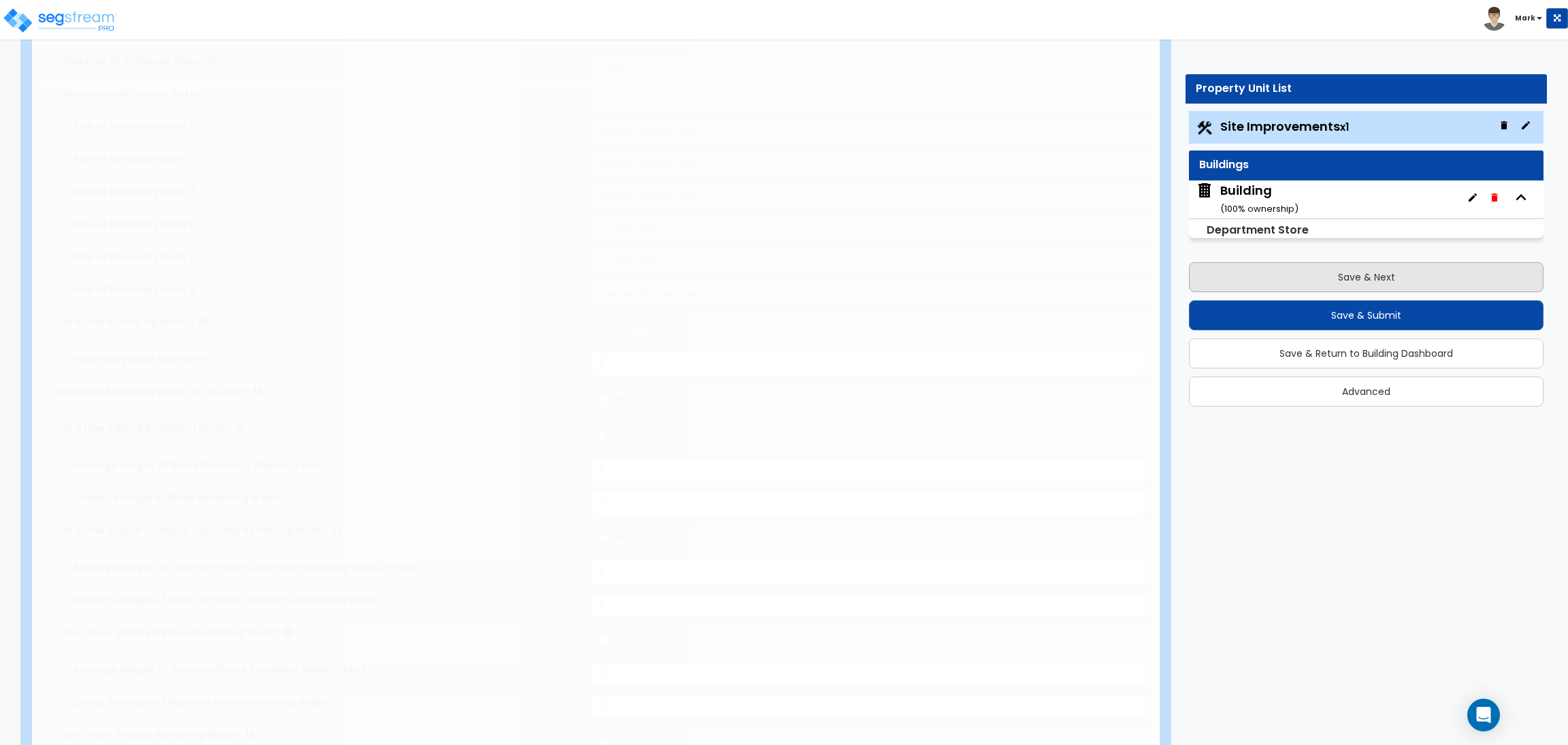
select select "8"
select select "2"
select select "4"
select select "1"
select select "20"
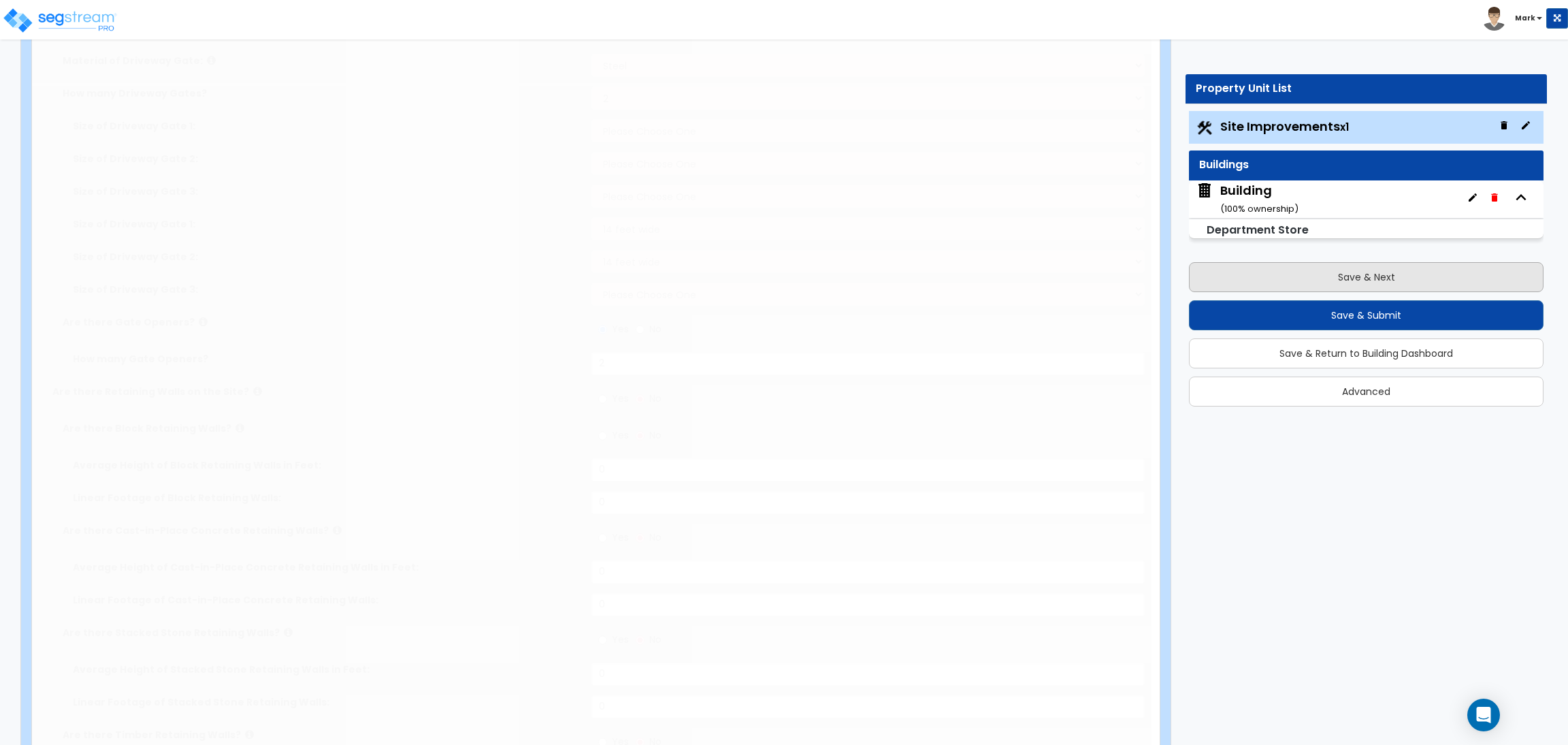
radio input "true"
select select "2"
select select "5"
select select "3"
radio input "true"
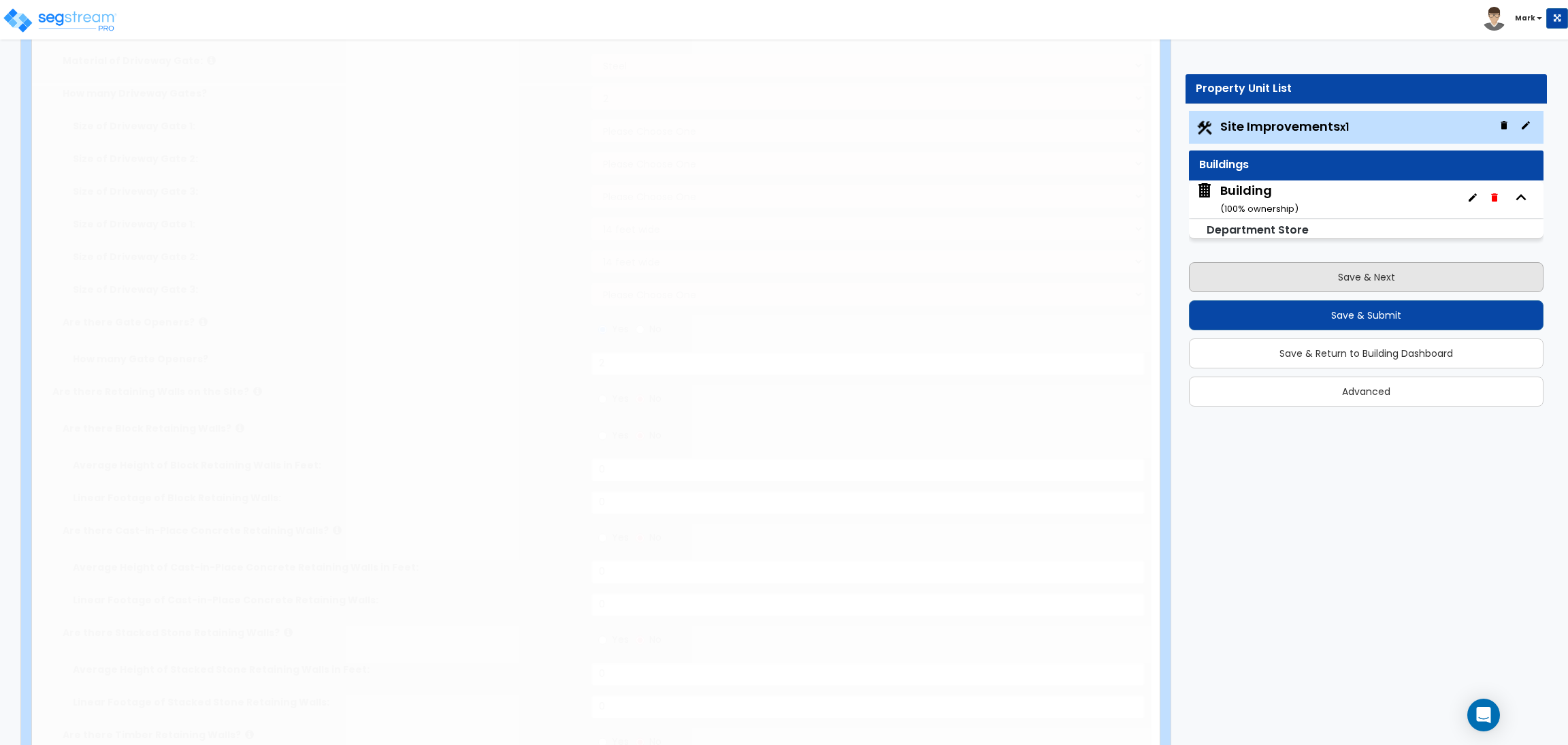
select select "1"
type input "10"
select select "1"
type input "2"
select select "1"
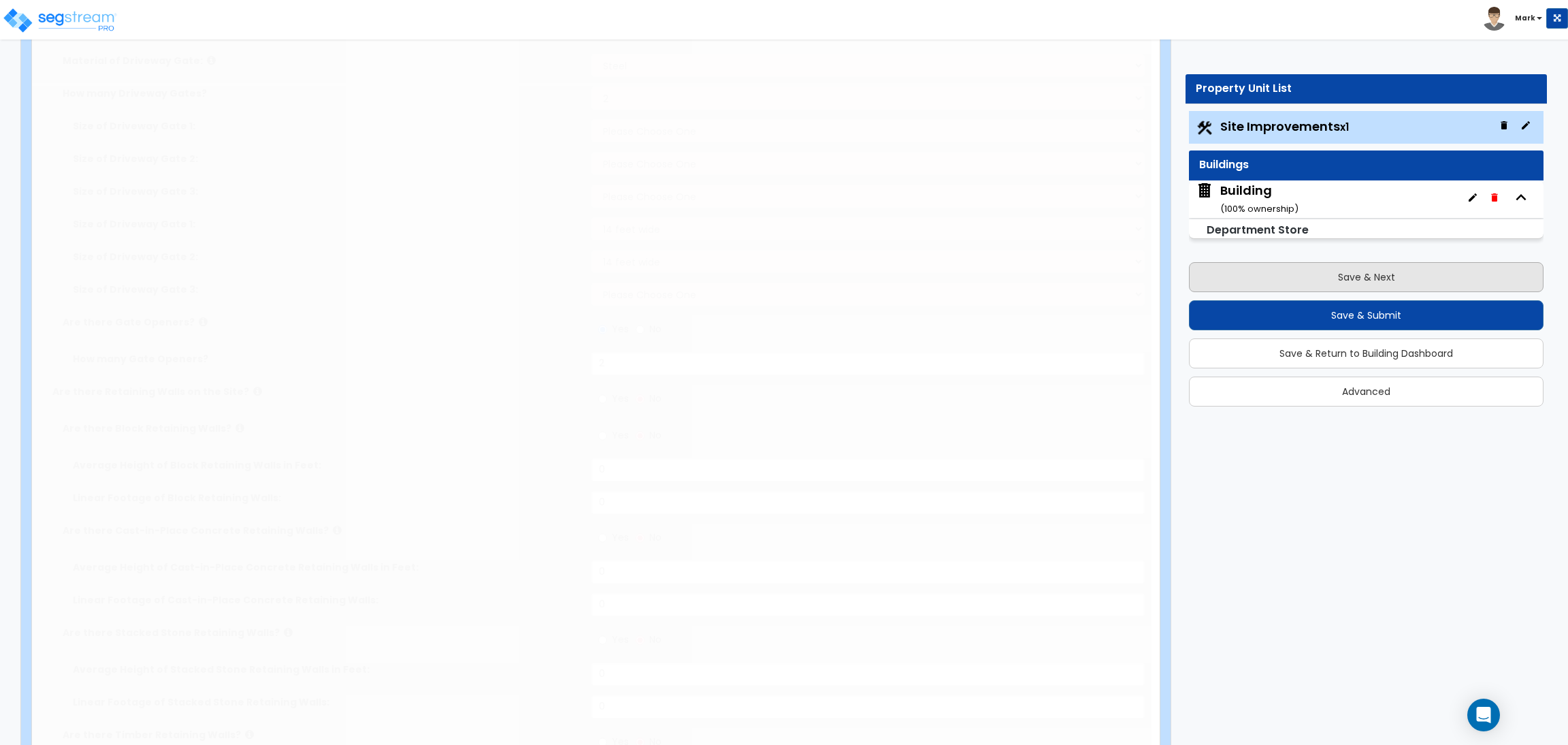
select select "2"
type input "2"
radio input "true"
type input "40"
radio input "true"
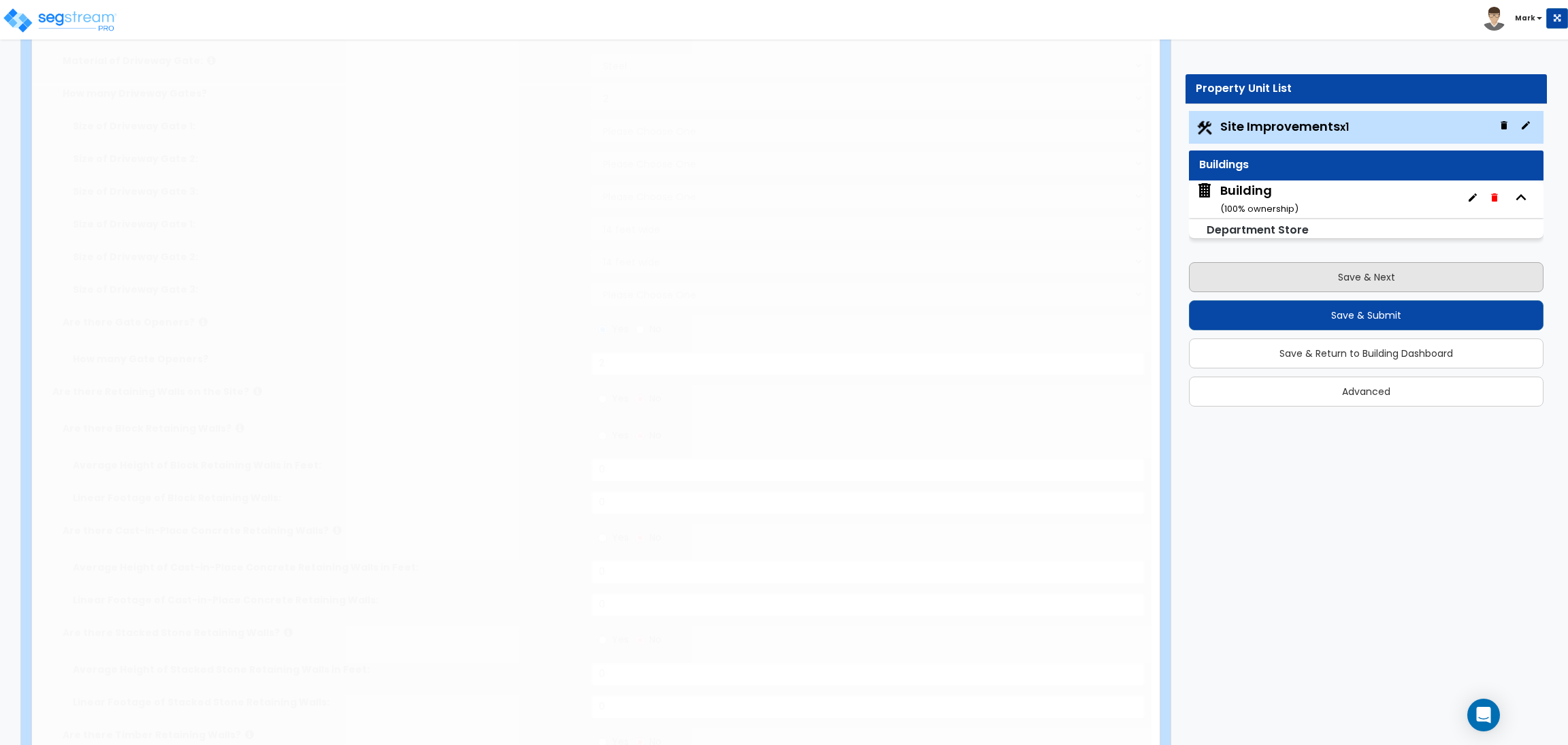
select select "1"
type input "2"
type input "80"
type input "6"
select select "4"
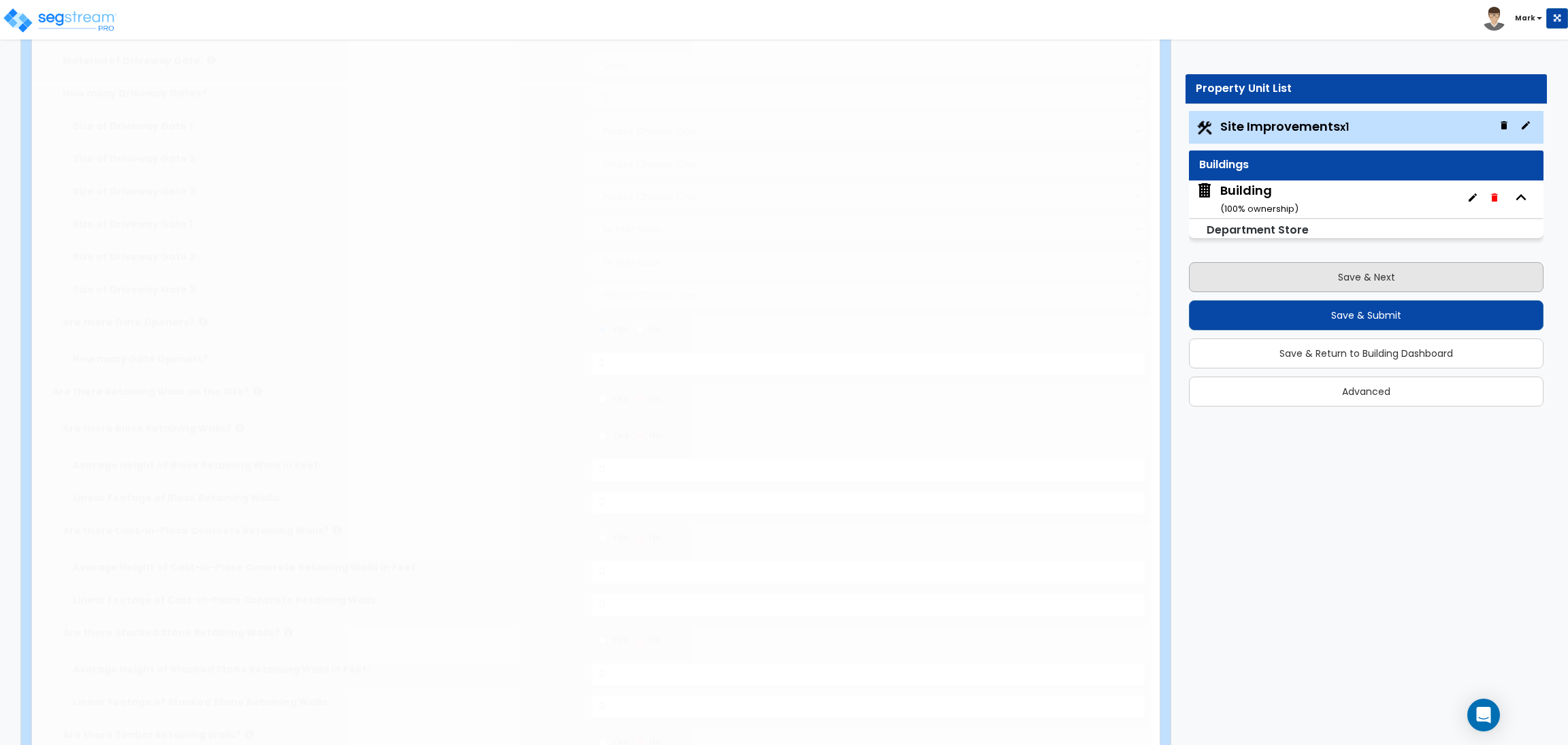
select select "4"
select select "2"
select select "1"
select select "2"
select select "1"
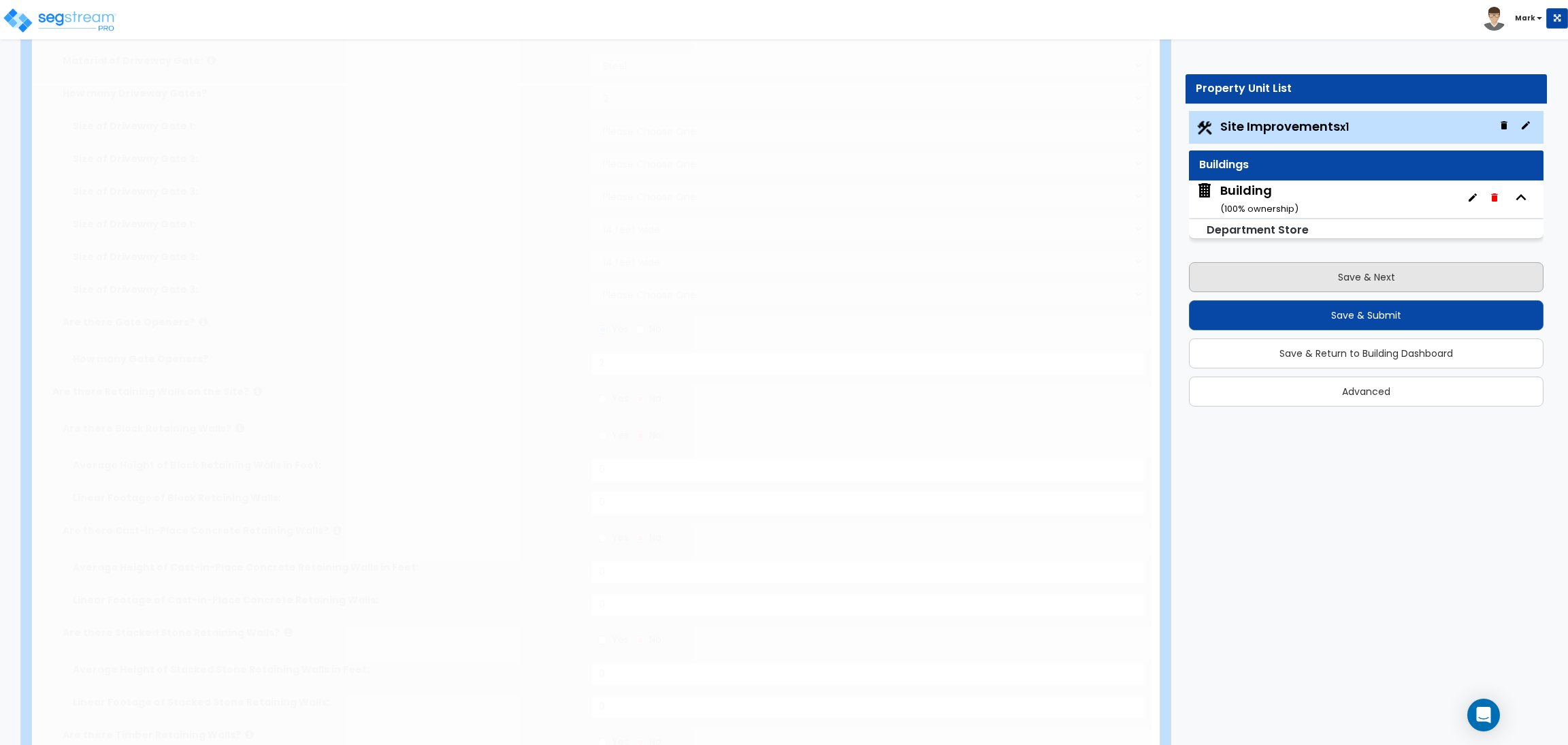
scroll to position [0, 0]
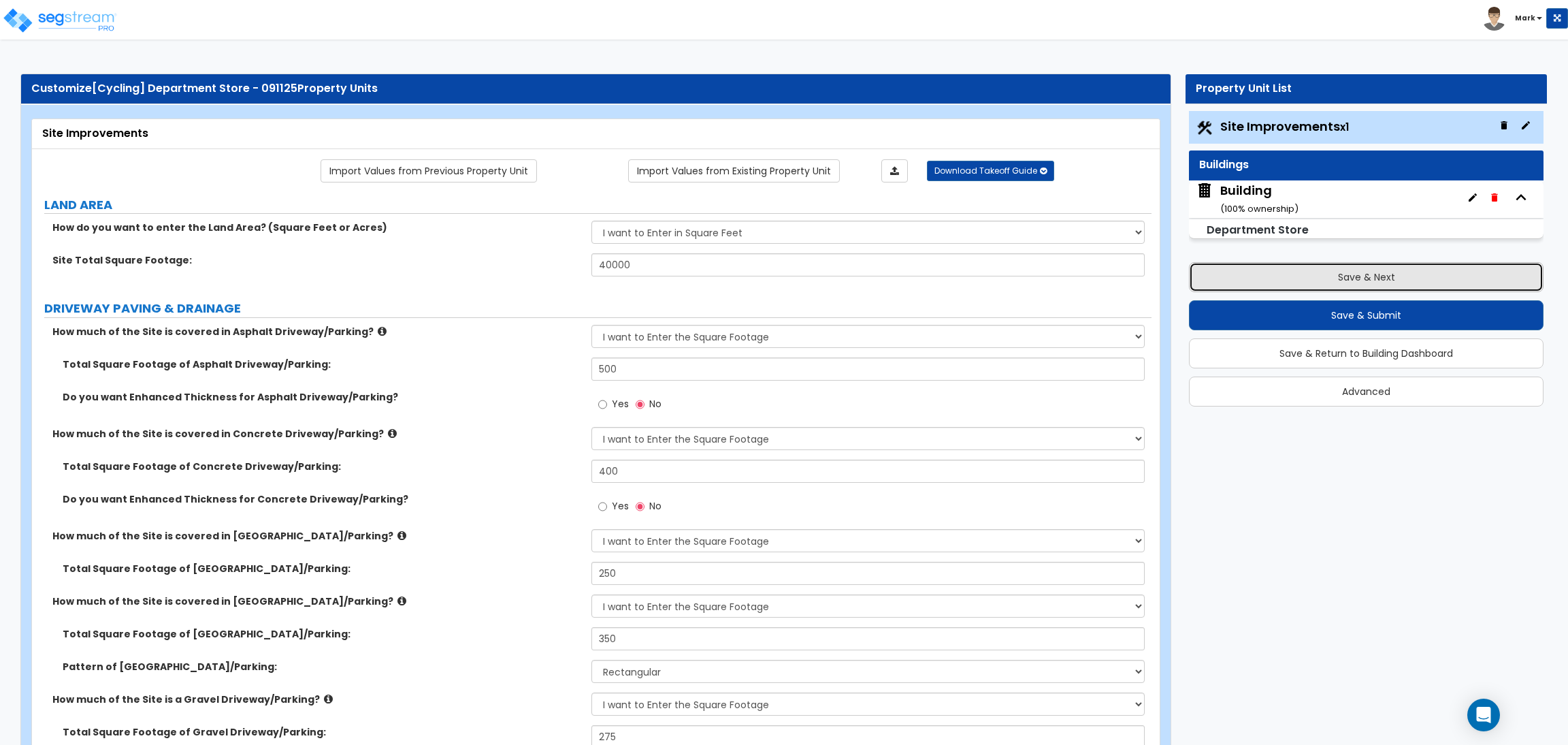
click at [1349, 279] on button "Save & Next" at bounding box center [1366, 276] width 354 height 30
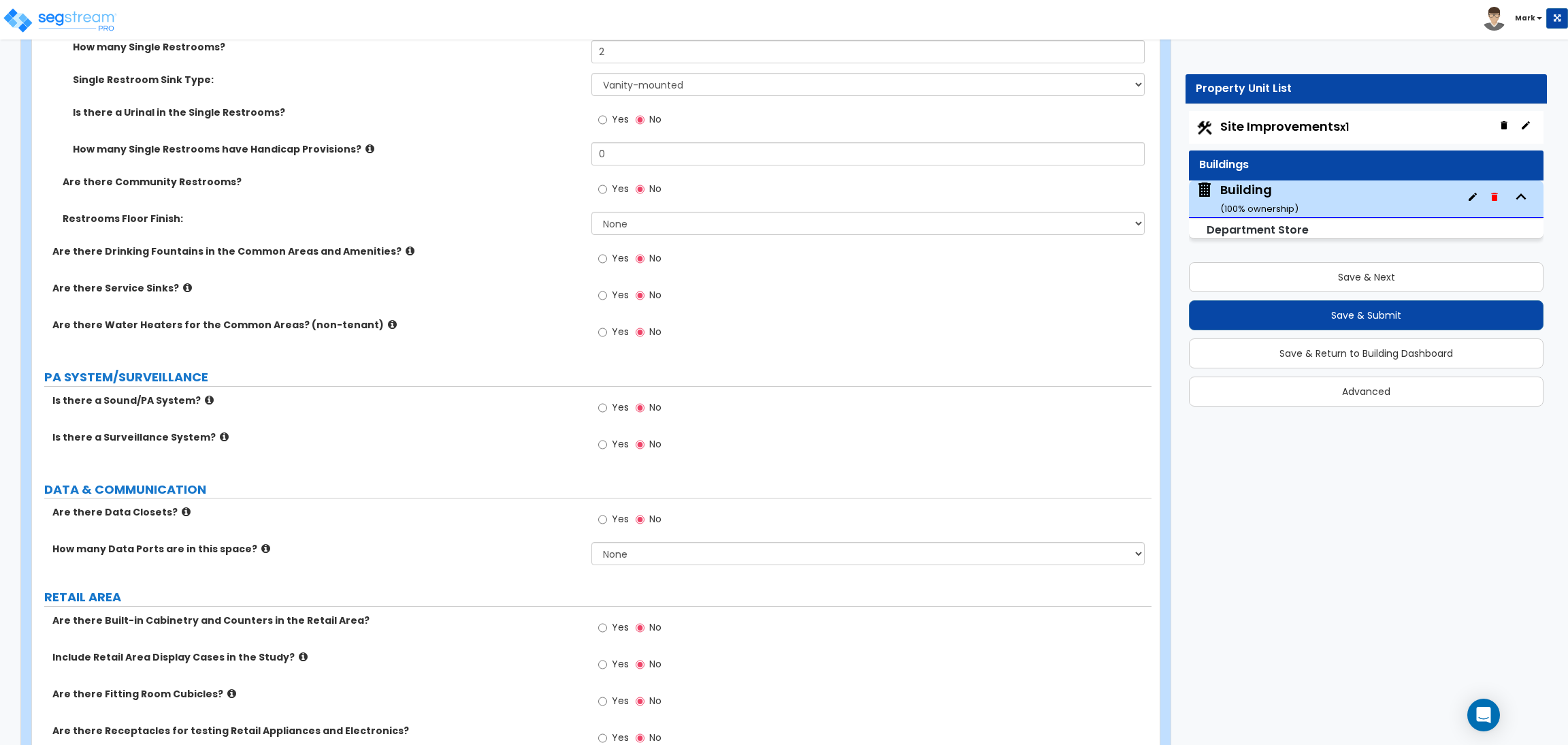
scroll to position [4594, 0]
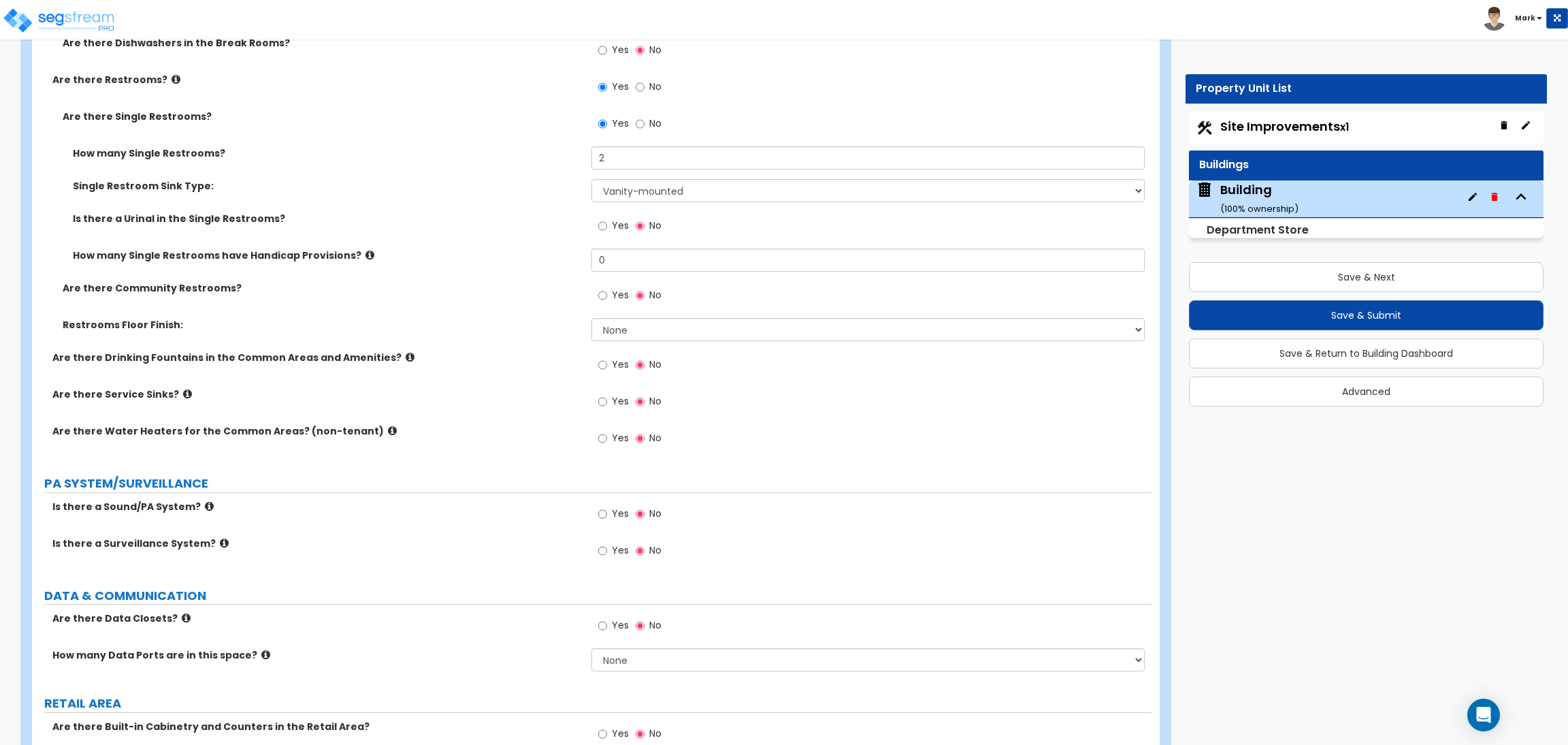
click at [366, 296] on div "Are there Community Restrooms? Yes No" at bounding box center [592, 300] width 1120 height 37
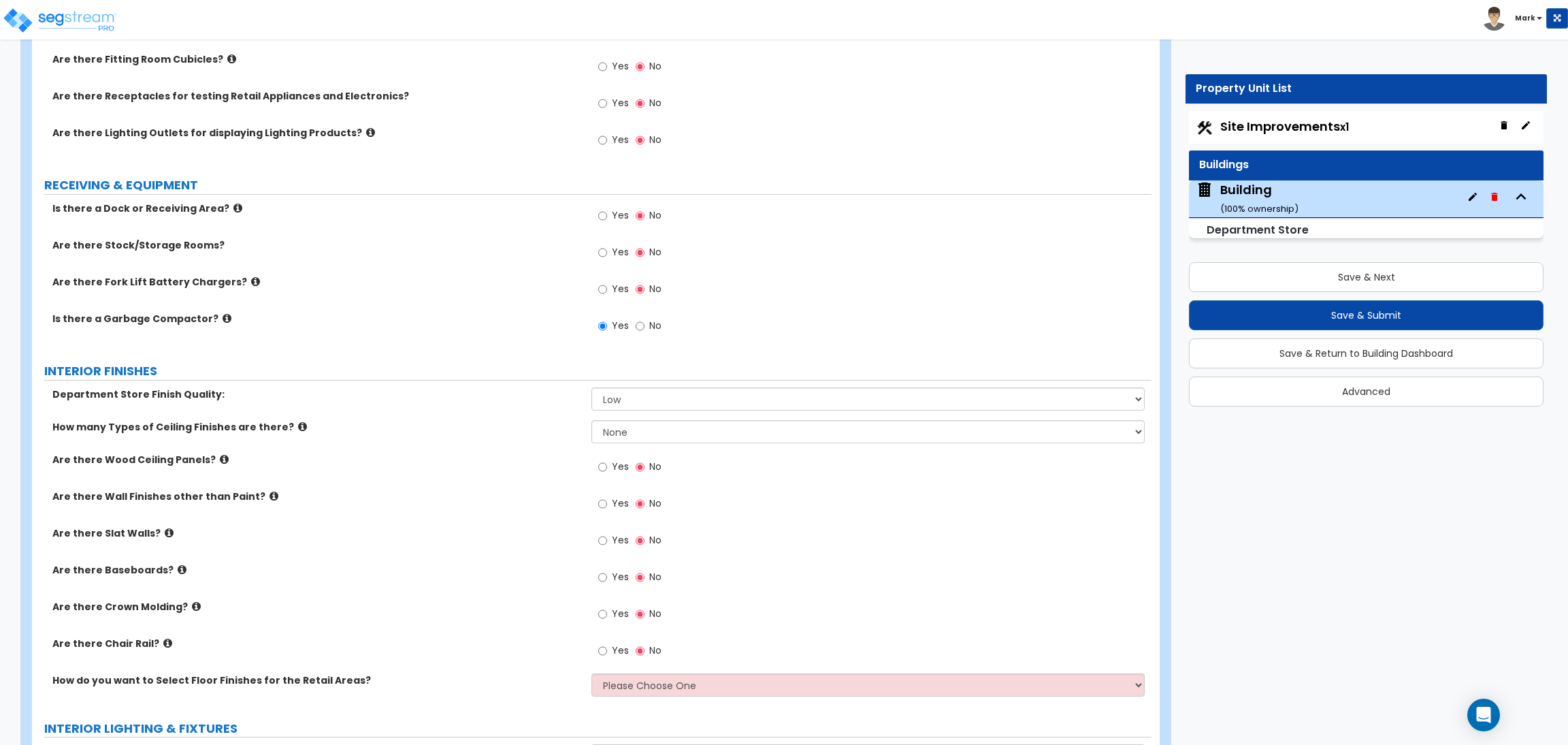
scroll to position [6002, 0]
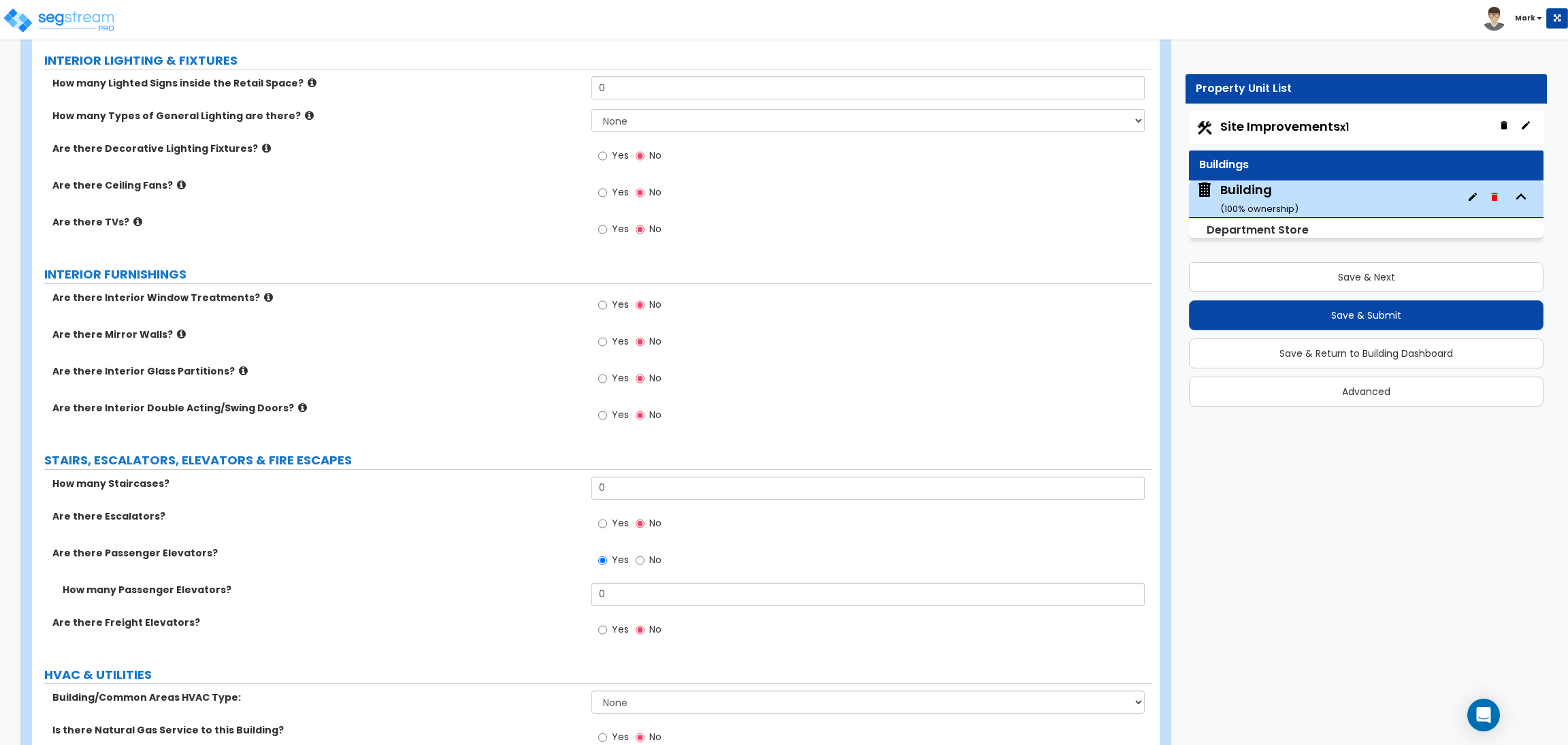
click at [610, 382] on label "Yes" at bounding box center [613, 379] width 31 height 23
click at [607, 382] on input "Yes" at bounding box center [602, 379] width 9 height 15
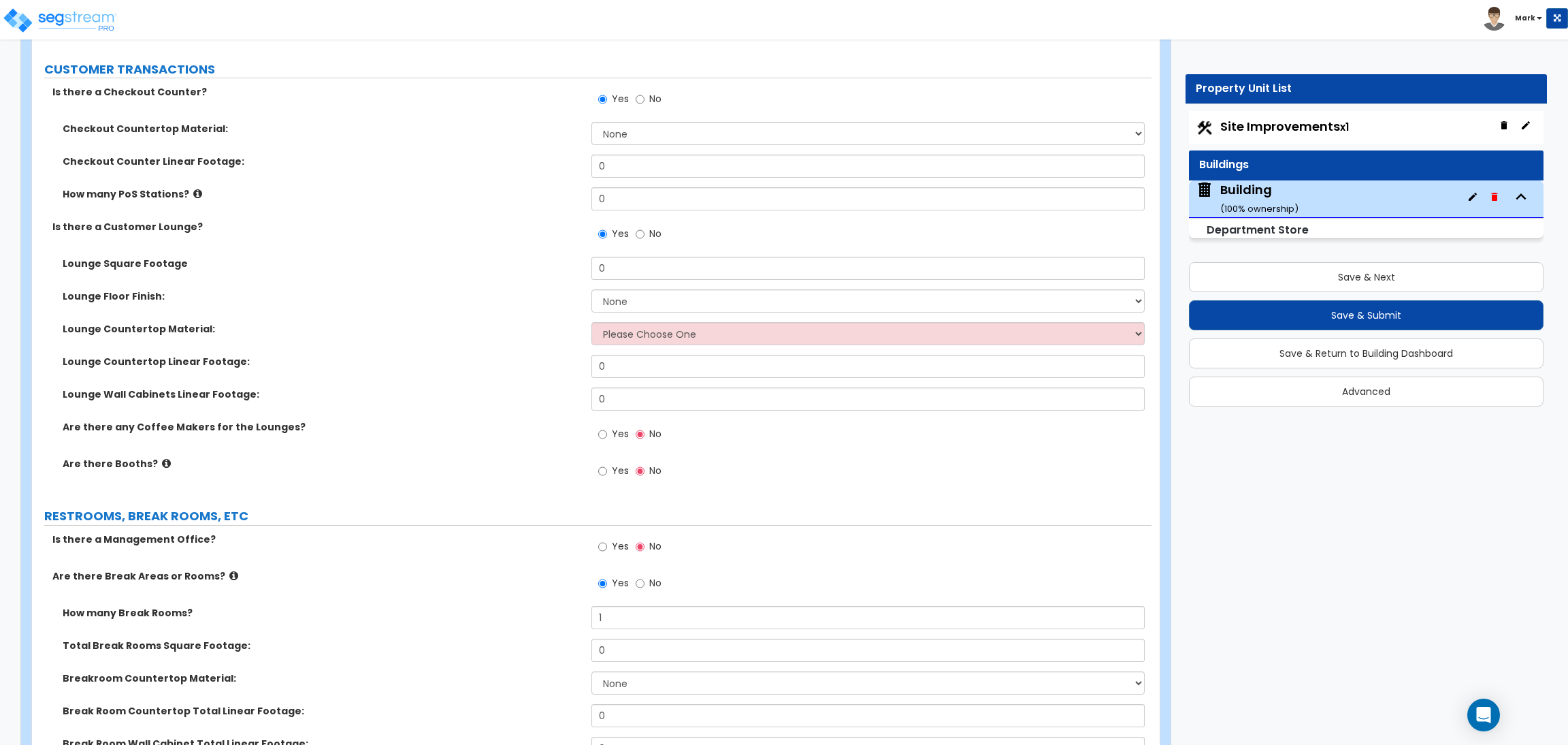
scroll to position [3653, 0]
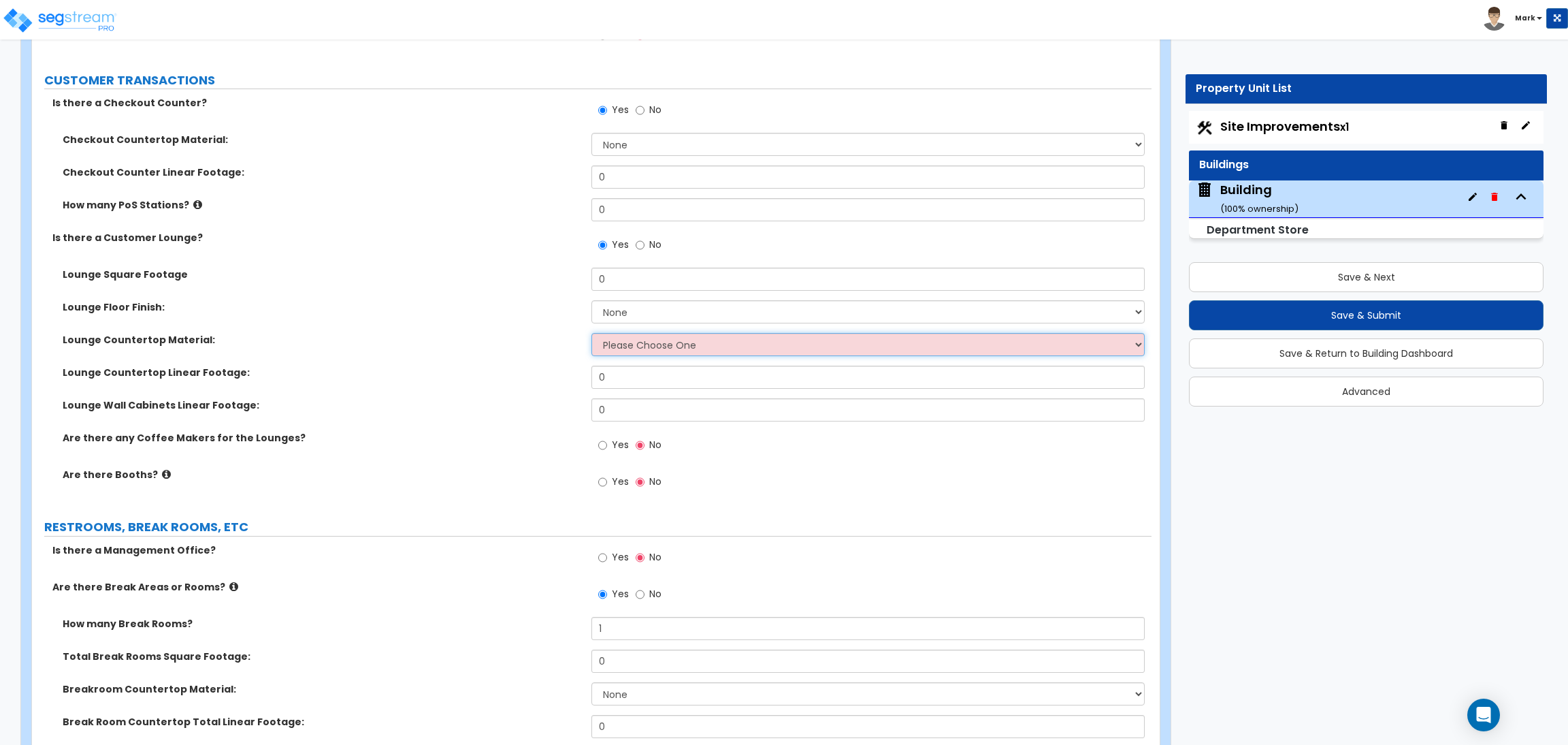
click at [735, 340] on select "Please Choose One Plastic Laminate Solid Surface Stone Quartz Marble Tile Wood …" at bounding box center [868, 344] width 553 height 23
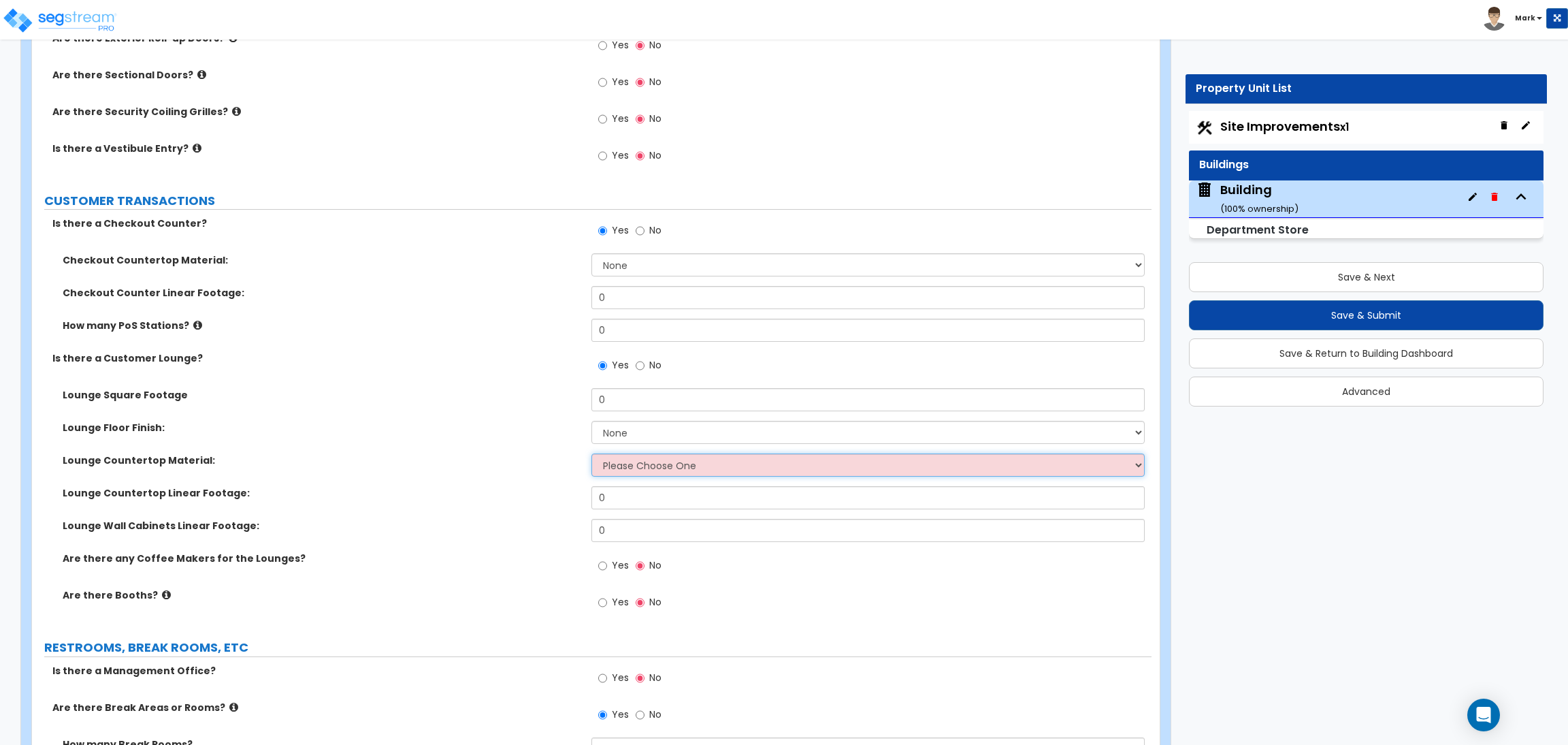
scroll to position [3551, 0]
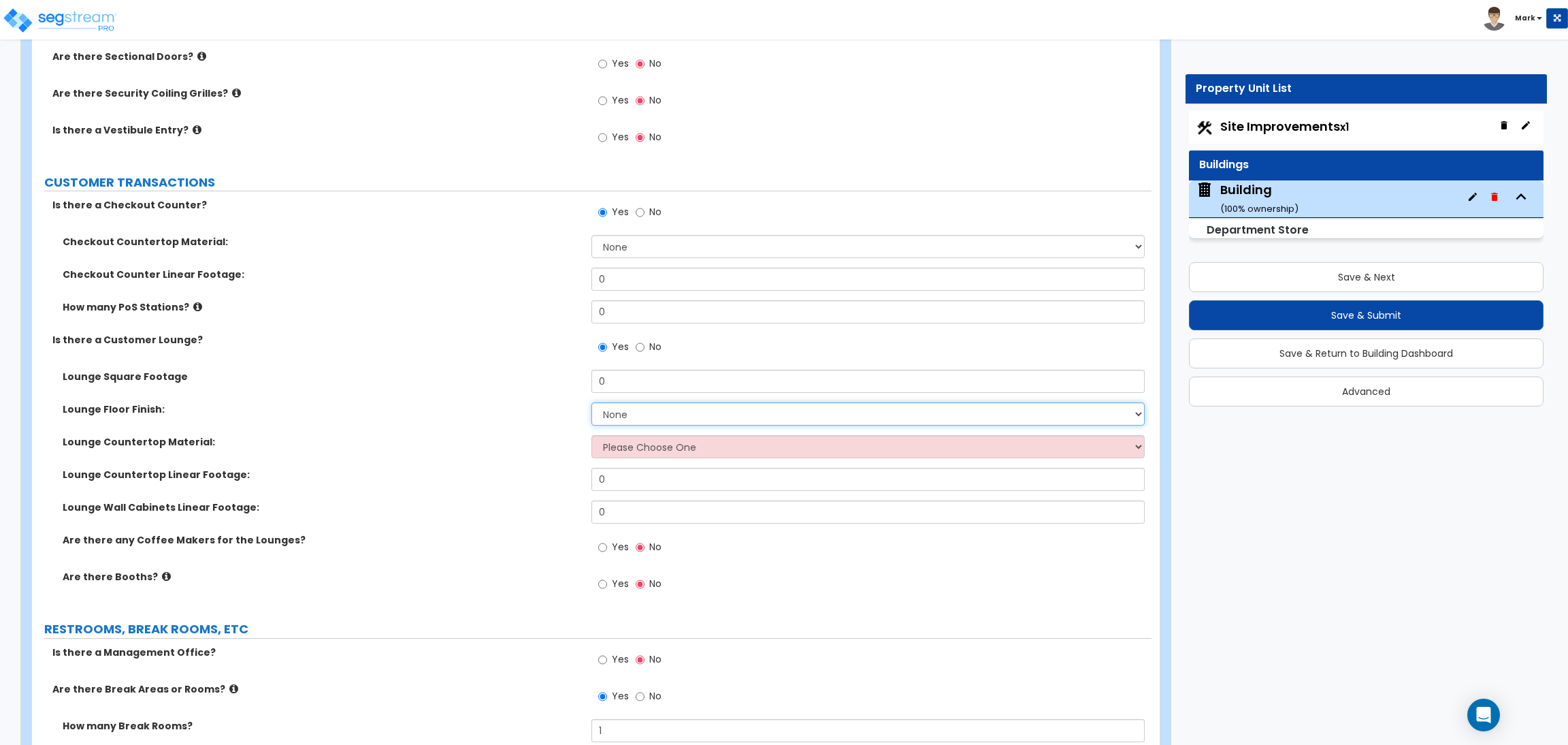
click at [650, 403] on select "None Tile Flooring Hardwood Flooring Resilient Laminate Flooring VCT Flooring S…" at bounding box center [868, 414] width 553 height 23
click at [501, 453] on div "Lounge Countertop Material: Please Choose One Plastic Laminate Solid Surface St…" at bounding box center [592, 451] width 1120 height 33
click at [634, 411] on select "None Tile Flooring Hardwood Flooring Resilient Laminate Flooring VCT Flooring S…" at bounding box center [868, 414] width 553 height 23
click at [592, 403] on select "None Tile Flooring Hardwood Flooring Resilient Laminate Flooring VCT Flooring S…" at bounding box center [868, 414] width 553 height 23
click at [628, 413] on select "None Tile Flooring Hardwood Flooring Resilient Laminate Flooring VCT Flooring S…" at bounding box center [868, 414] width 553 height 23
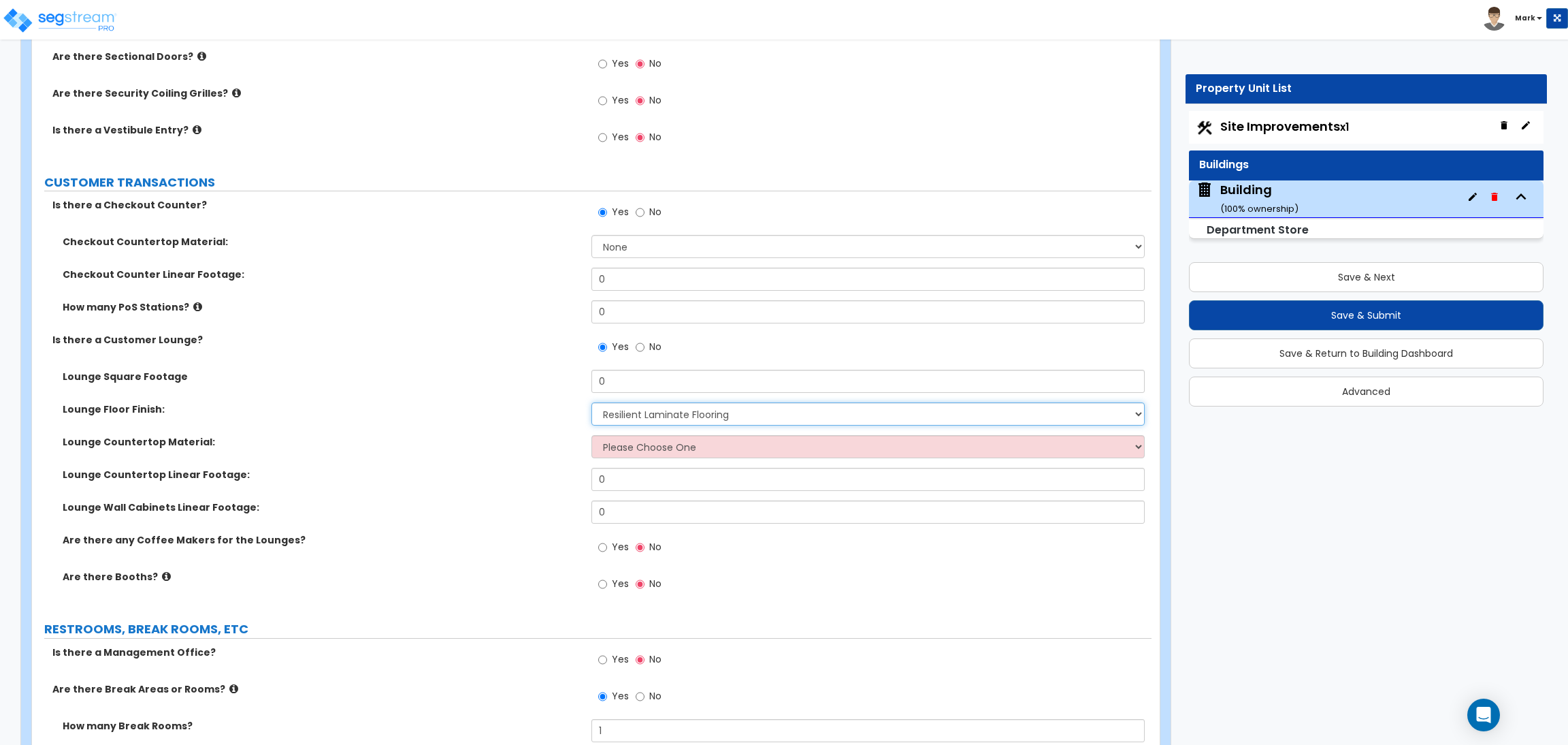
click at [592, 403] on select "None Tile Flooring Hardwood Flooring Resilient Laminate Flooring VCT Flooring S…" at bounding box center [868, 414] width 553 height 23
click at [631, 443] on select "Please Choose One Plastic Laminate Solid Surface Stone Quartz Marble Tile Wood …" at bounding box center [868, 446] width 553 height 23
click at [592, 436] on select "Please Choose One Plastic Laminate Solid Surface Stone Quartz Marble Tile Wood …" at bounding box center [868, 446] width 553 height 23
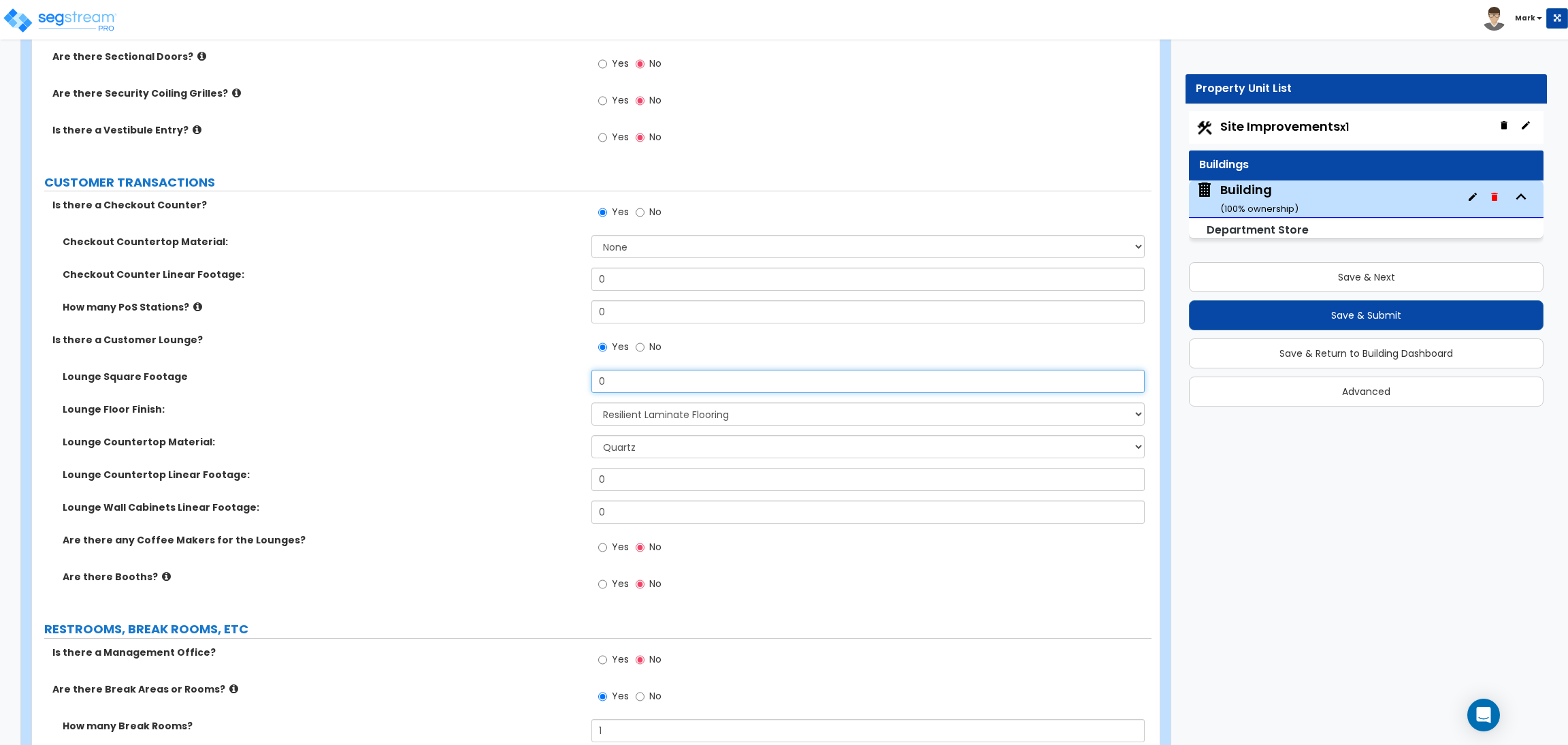
drag, startPoint x: 630, startPoint y: 385, endPoint x: 478, endPoint y: 393, distance: 152.2
click at [479, 393] on div "Lounge Square Footage 0" at bounding box center [592, 386] width 1120 height 33
click at [362, 520] on div "Lounge Wall Cabinets Linear Footage: 0" at bounding box center [592, 517] width 1120 height 33
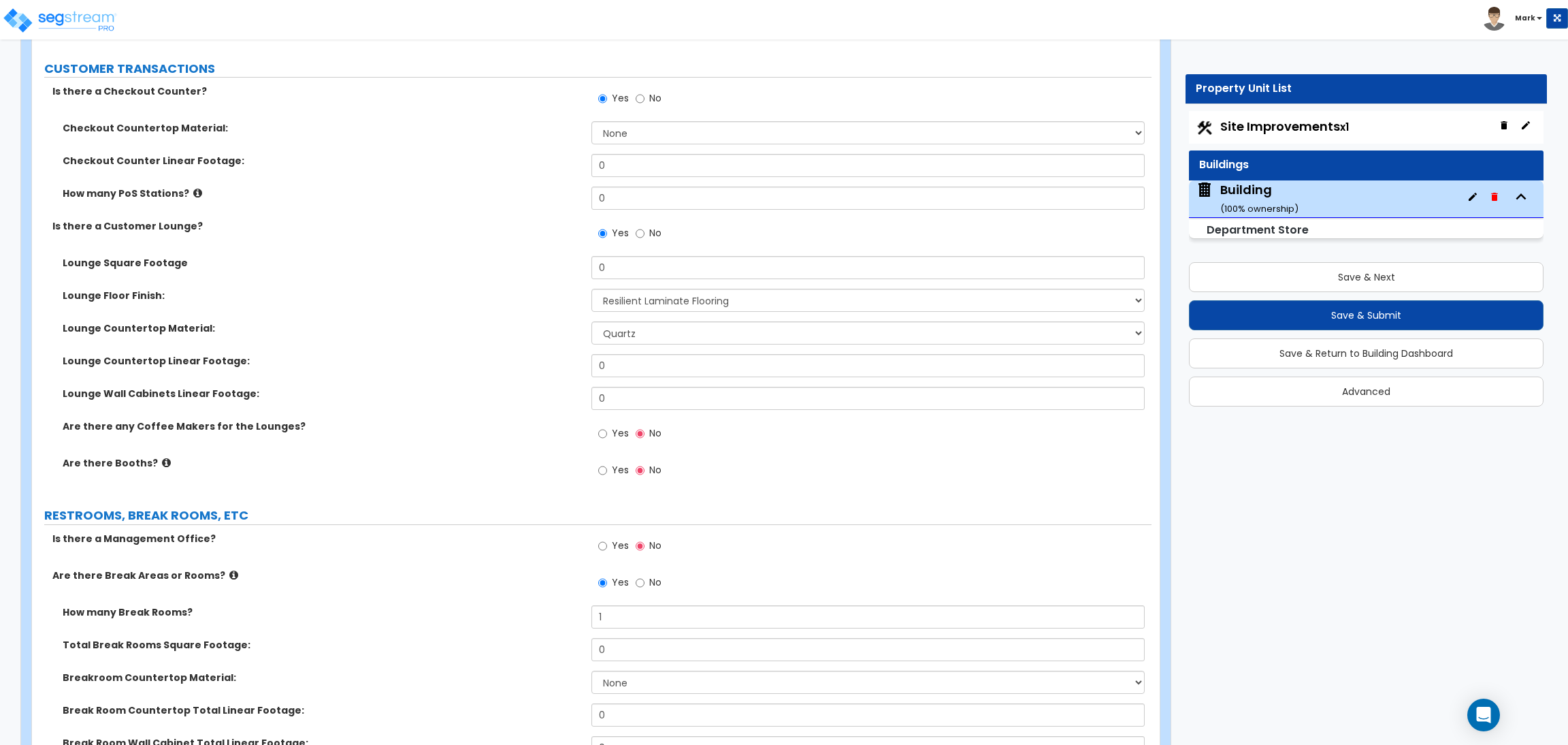
scroll to position [3756, 0]
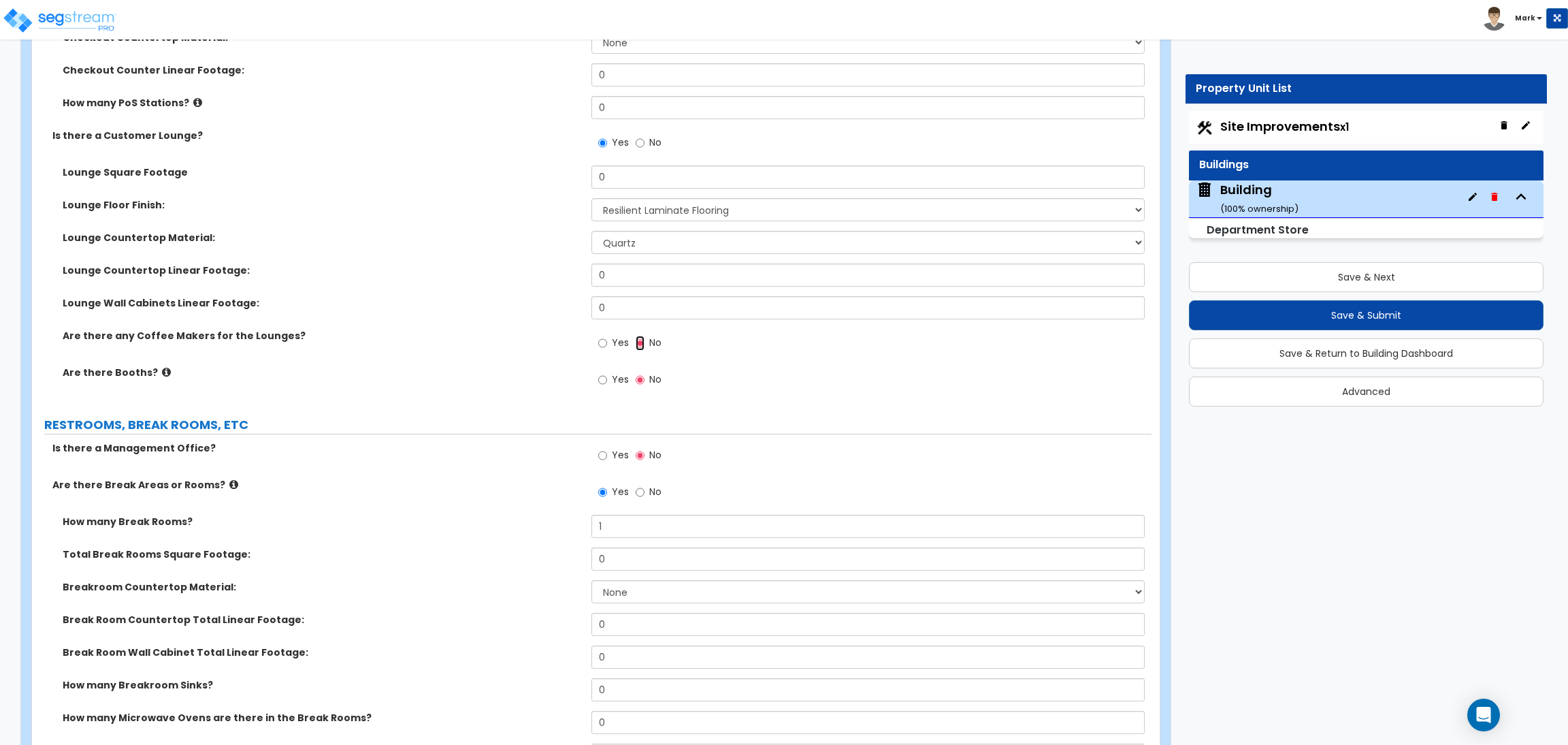
click at [641, 342] on input "No" at bounding box center [640, 343] width 9 height 15
click at [622, 342] on span "Yes" at bounding box center [620, 342] width 17 height 14
click at [607, 342] on input "Yes" at bounding box center [602, 343] width 9 height 15
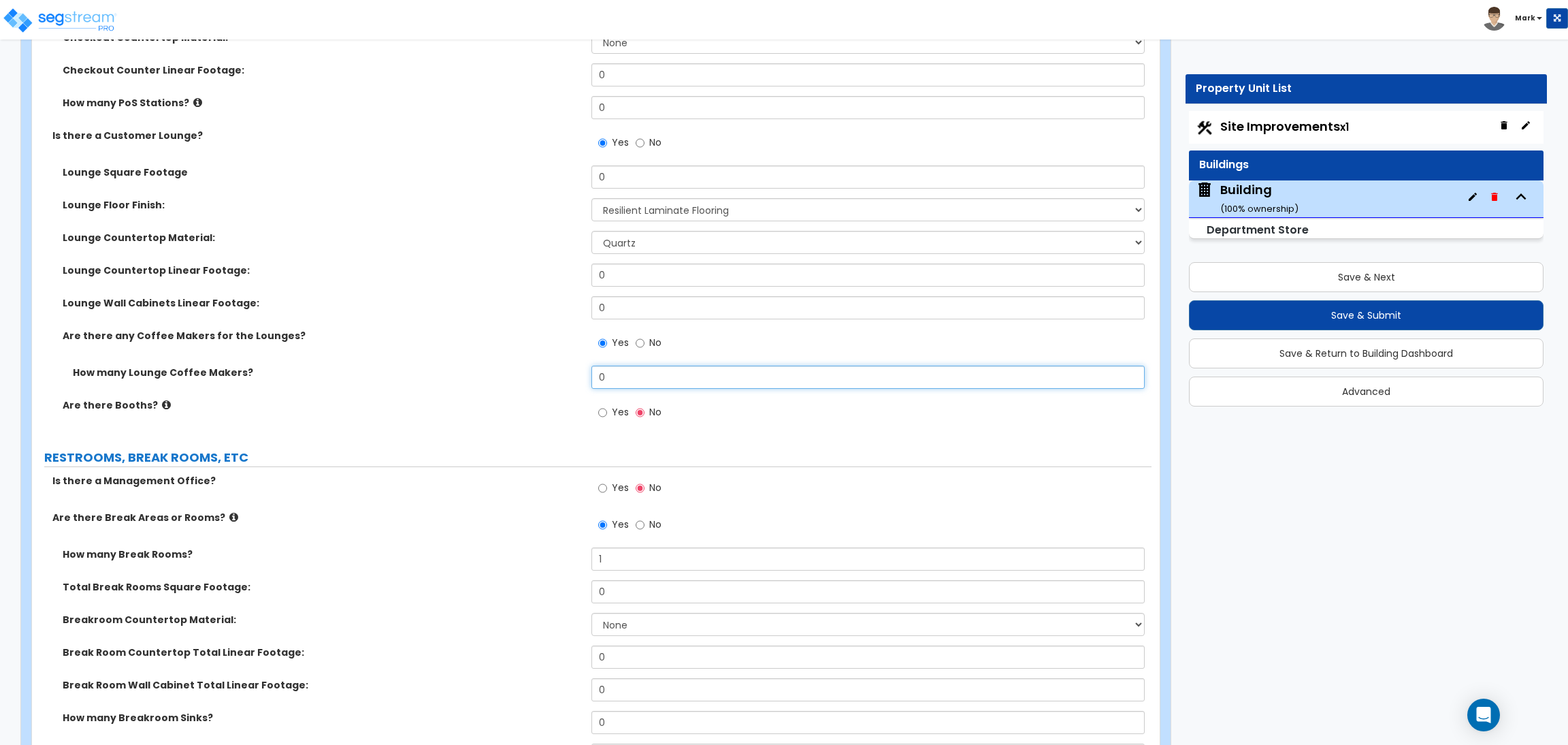
drag, startPoint x: 600, startPoint y: 375, endPoint x: 542, endPoint y: 385, distance: 58.9
click at [550, 380] on div "How many Lounge Coffee Makers? 0" at bounding box center [592, 382] width 1120 height 33
drag, startPoint x: 656, startPoint y: 372, endPoint x: 536, endPoint y: 371, distance: 120.0
click at [536, 371] on div "How many Lounge Coffee Makers? 30" at bounding box center [592, 382] width 1120 height 33
click at [603, 414] on input "Yes" at bounding box center [602, 412] width 9 height 15
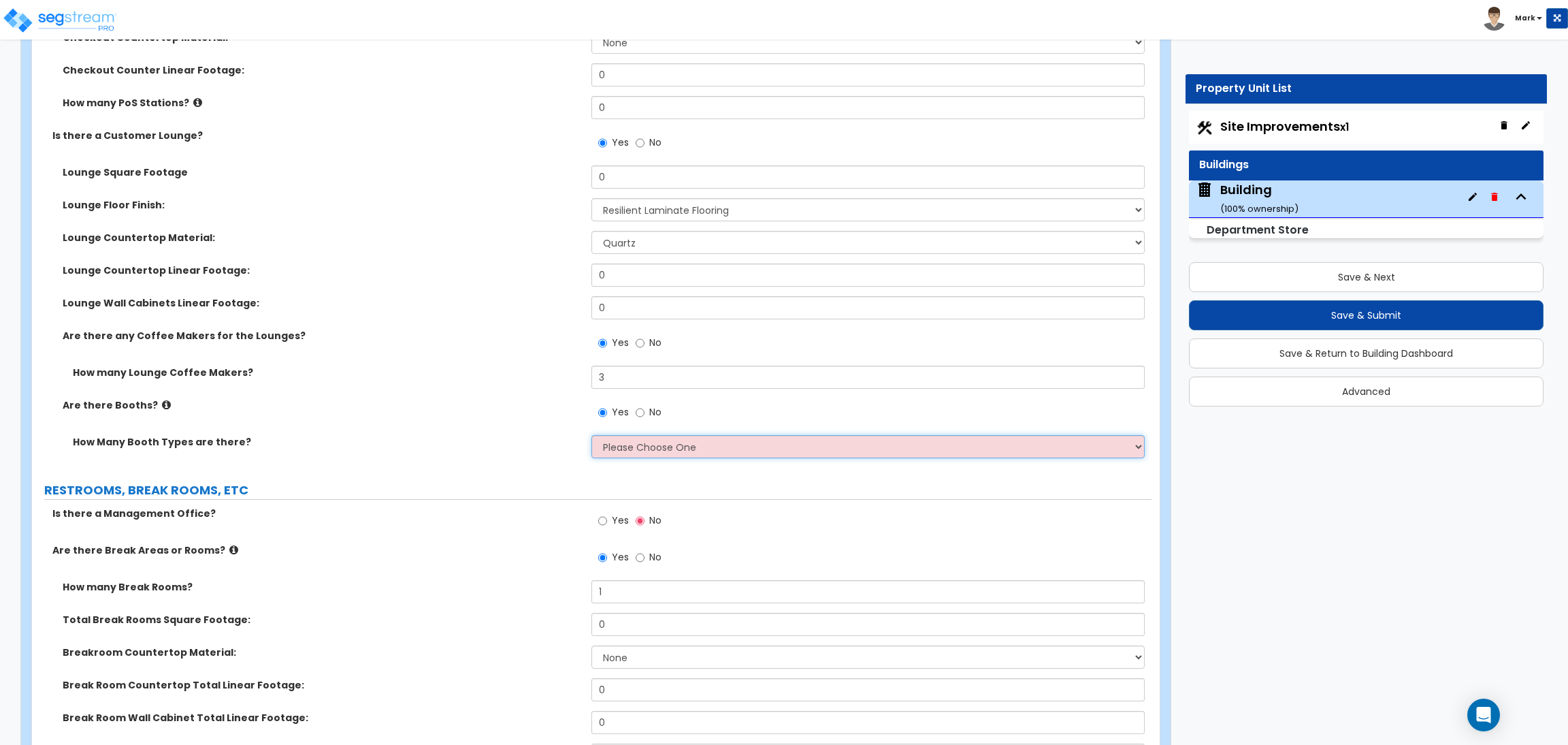
click at [624, 454] on select "Please Choose One 1 2 3" at bounding box center [868, 446] width 553 height 23
click at [592, 436] on select "Please Choose One 1 2 3" at bounding box center [868, 446] width 553 height 23
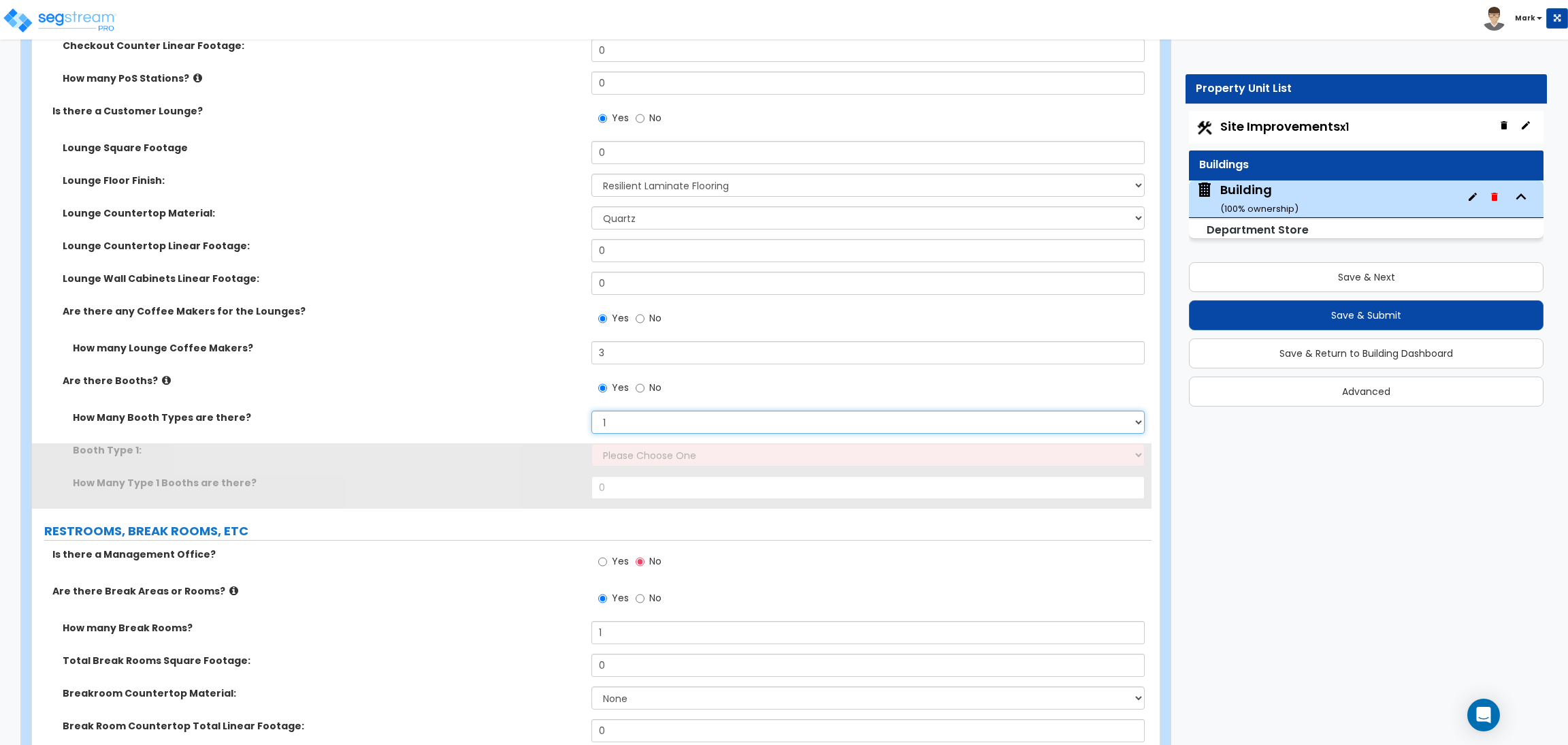
scroll to position [3858, 0]
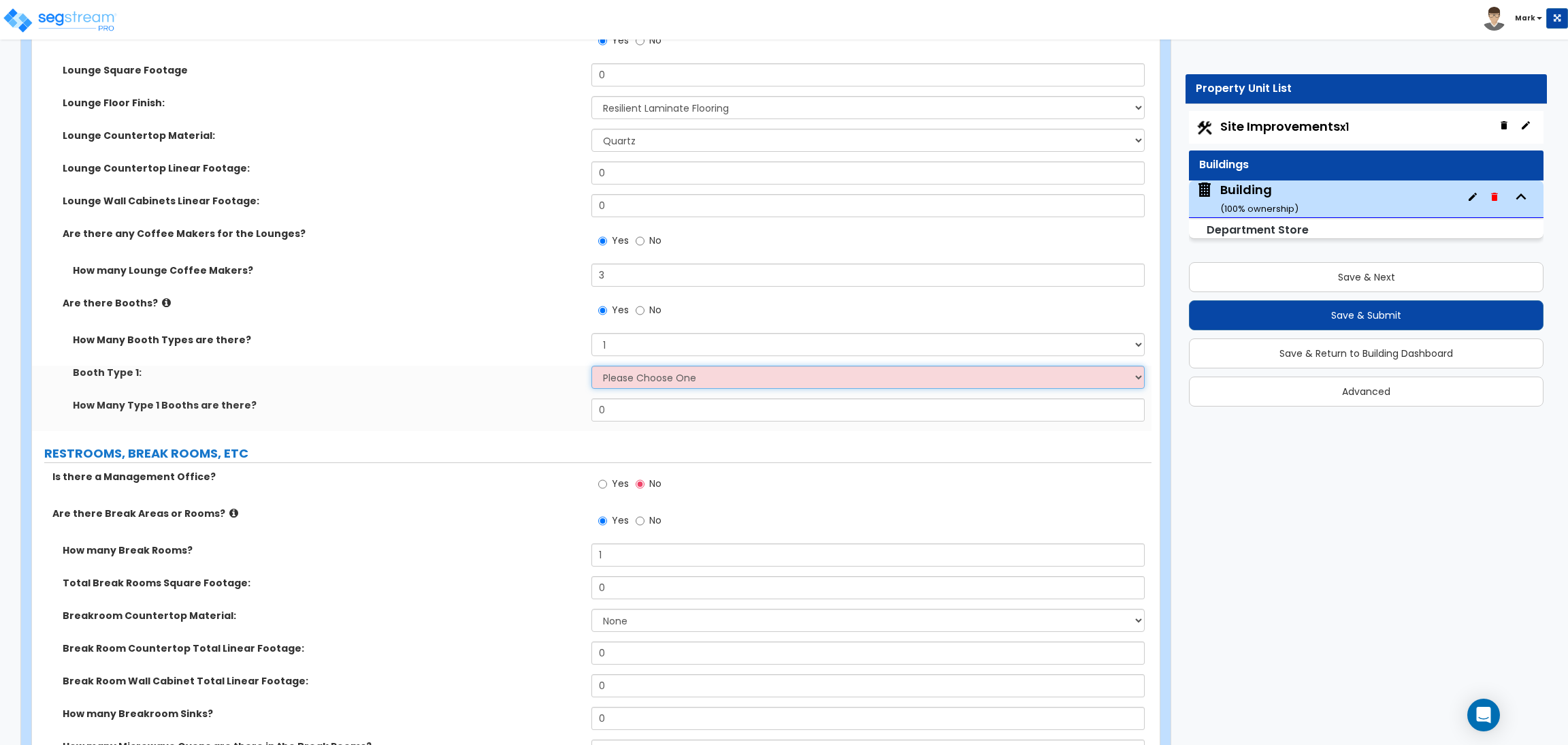
click at [617, 375] on select "Please Choose One Plastic, 2-Seater Plastic, 4-Seater Upholstered, 4-Seater Uph…" at bounding box center [868, 377] width 553 height 23
click at [612, 334] on select "Please Choose One 1 2 3" at bounding box center [868, 344] width 553 height 23
click at [592, 334] on select "Please Choose One 1 2 3" at bounding box center [868, 344] width 553 height 23
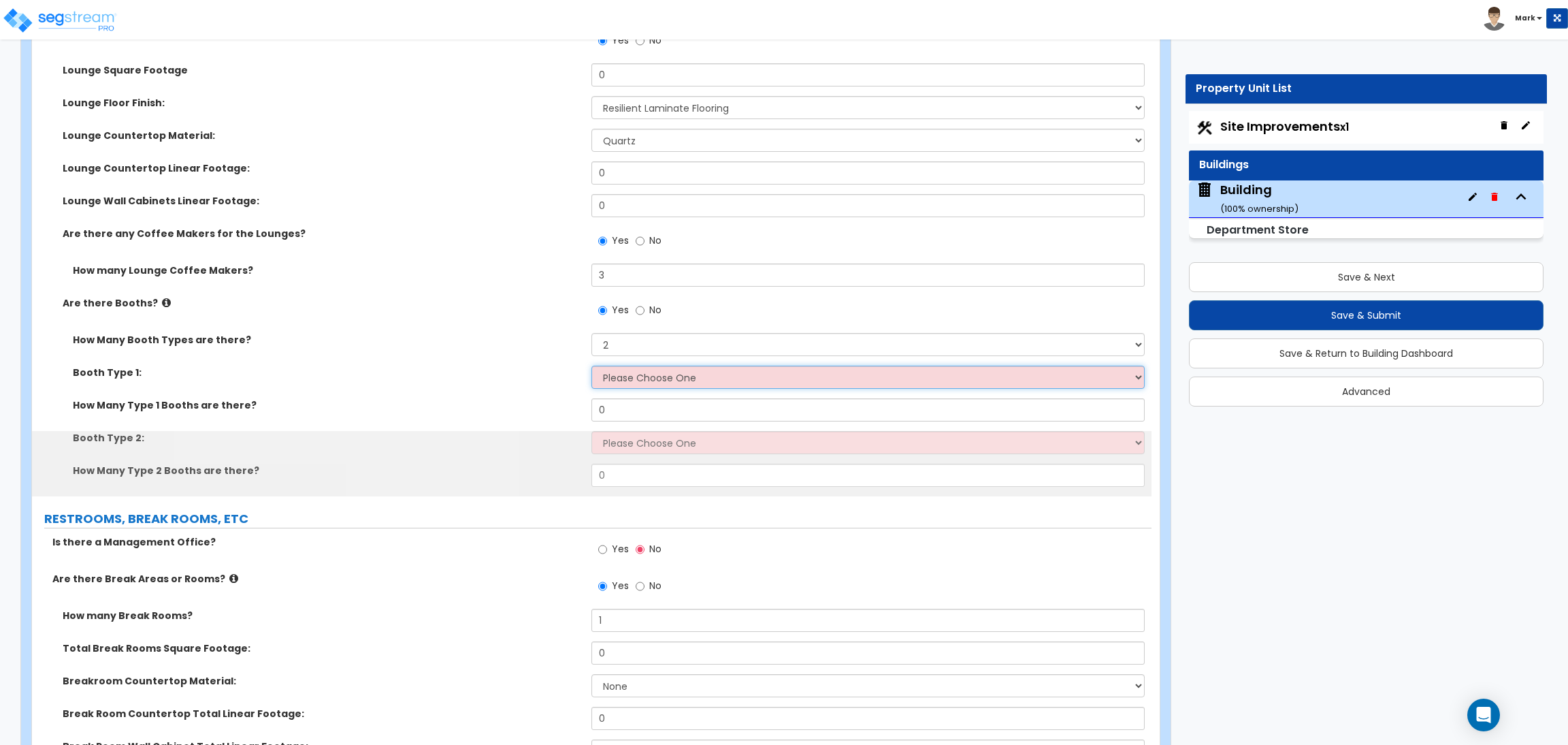
click at [629, 375] on select "Please Choose One Plastic, 2-Seater Plastic, 4-Seater Upholstered, 4-Seater Uph…" at bounding box center [868, 377] width 553 height 23
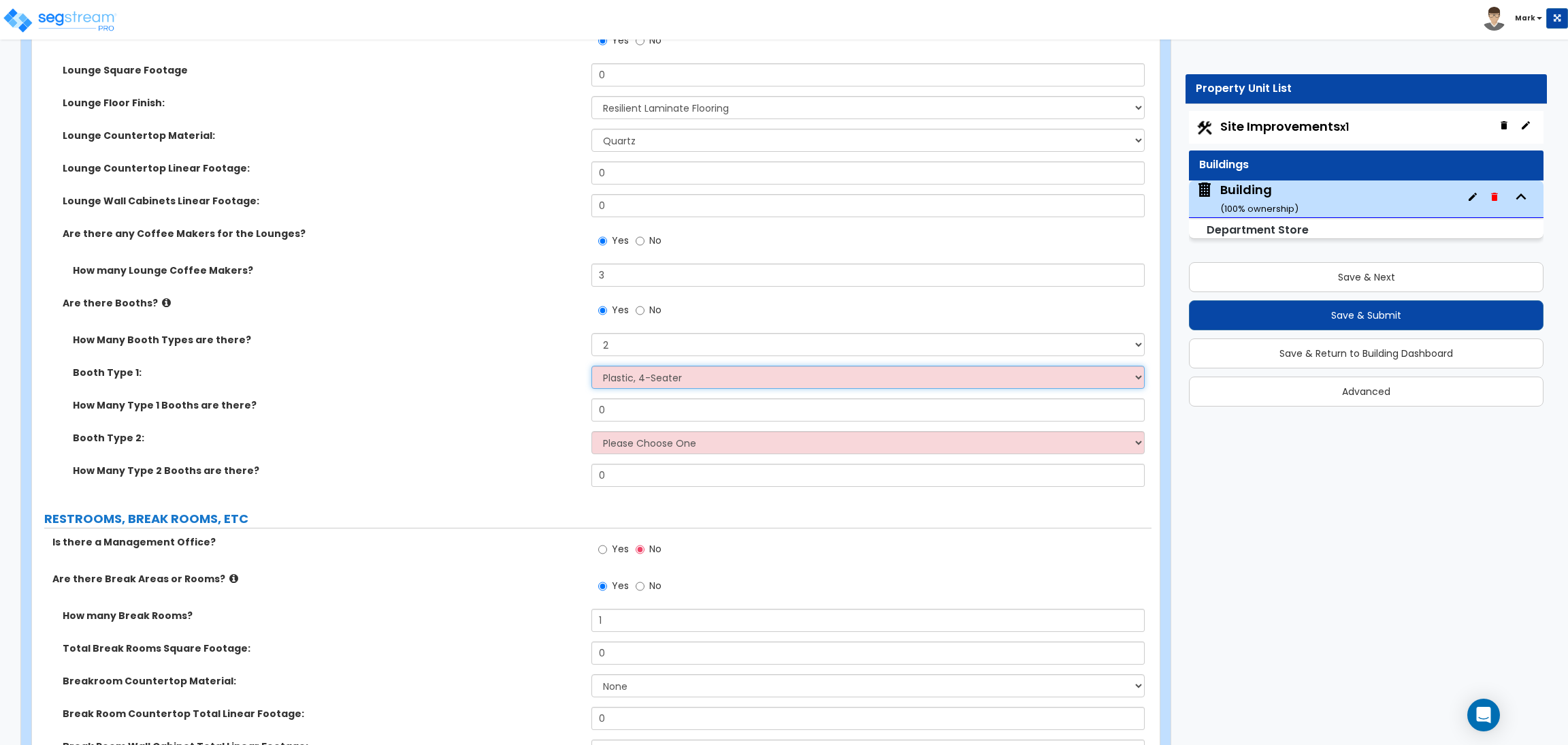
click at [592, 366] on select "Please Choose One Plastic, 2-Seater Plastic, 4-Seater Upholstered, 4-Seater Uph…" at bounding box center [868, 377] width 553 height 23
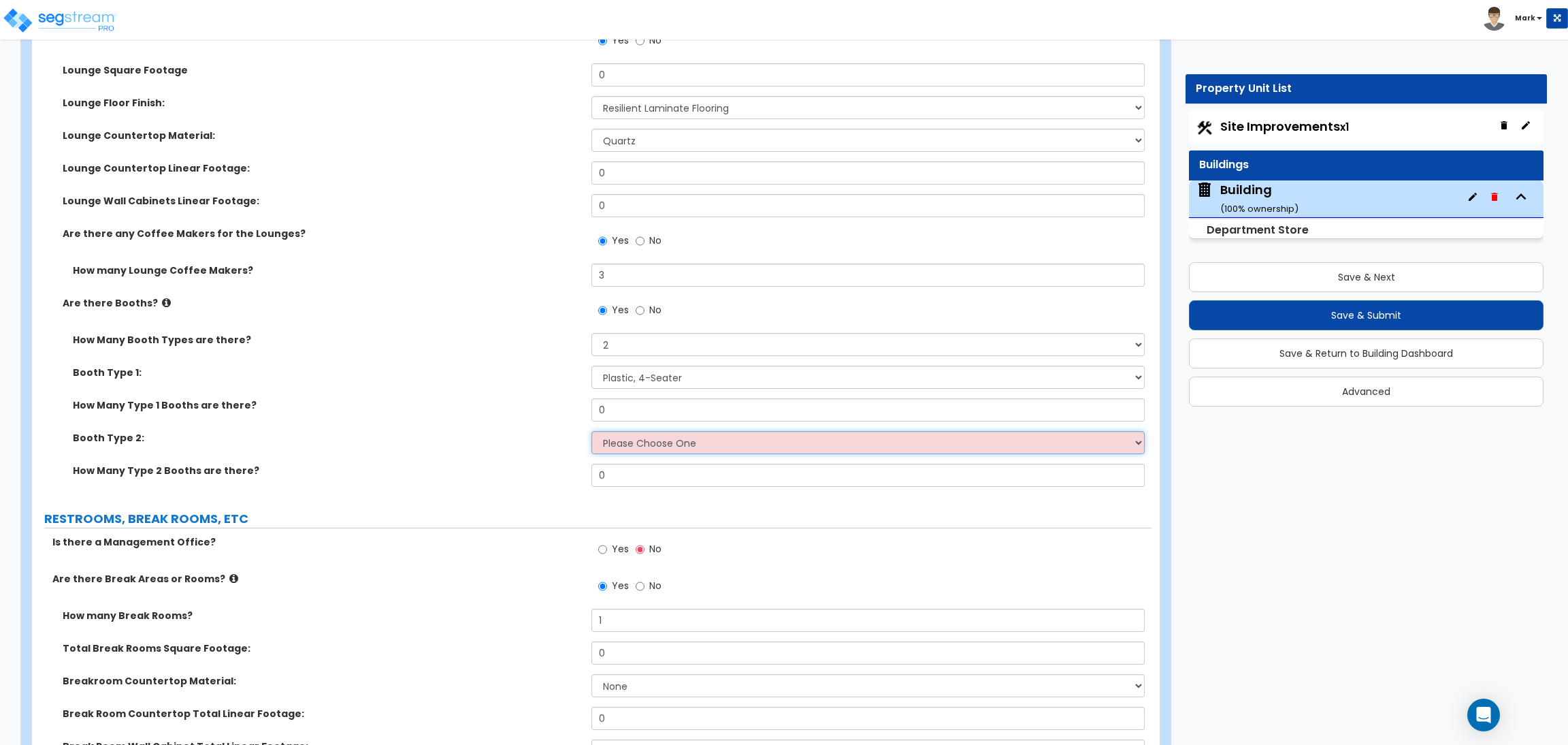
click at [632, 443] on select "Please Choose One Plastic, 2-Seater Plastic, 4-Seater Upholstered, 4-Seater Uph…" at bounding box center [868, 442] width 553 height 23
click at [592, 432] on select "Please Choose One Plastic, 2-Seater Plastic, 4-Seater Upholstered, 4-Seater Uph…" at bounding box center [868, 442] width 553 height 23
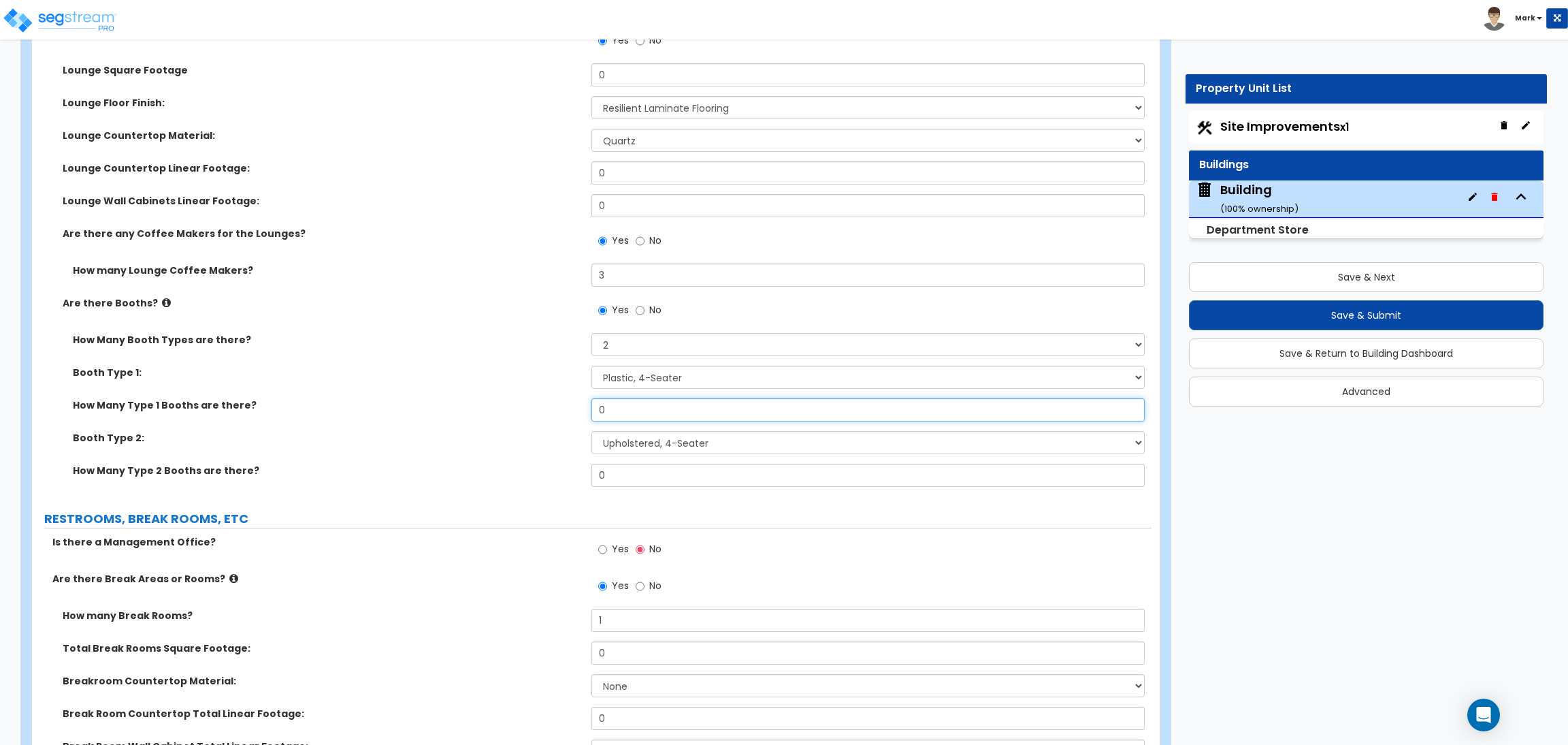
drag, startPoint x: 620, startPoint y: 411, endPoint x: 559, endPoint y: 420, distance: 61.7
click at [561, 420] on div "How Many Type 1 Booths are there? 0" at bounding box center [592, 414] width 1120 height 33
drag, startPoint x: 628, startPoint y: 475, endPoint x: 594, endPoint y: 475, distance: 34.0
click at [594, 475] on input "0" at bounding box center [868, 475] width 553 height 23
drag, startPoint x: 609, startPoint y: 418, endPoint x: 579, endPoint y: 414, distance: 30.3
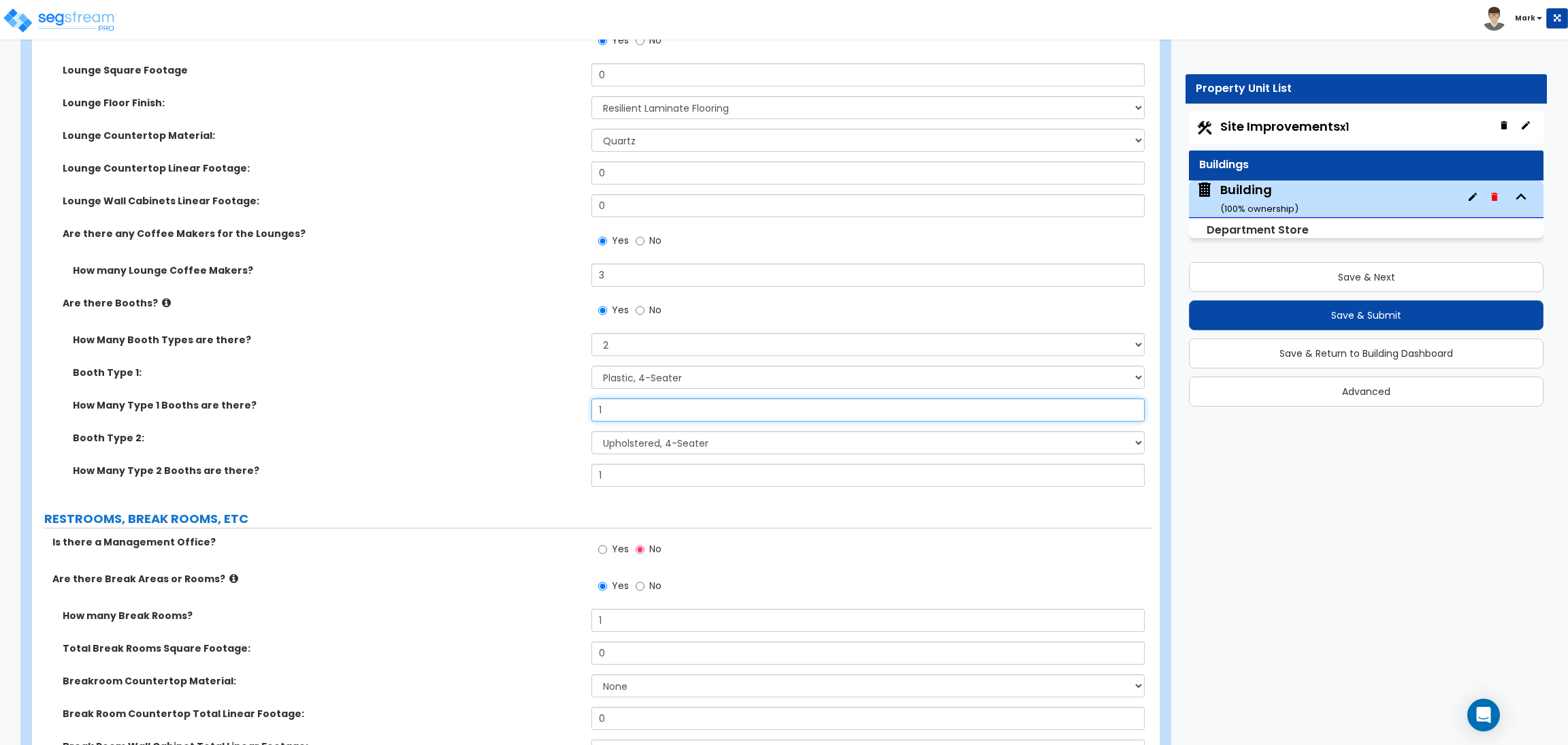
click at [579, 414] on div "How Many Type 1 Booths are there? 1" at bounding box center [592, 414] width 1120 height 33
click at [547, 461] on div "Booth Type 2: Please Choose One Plastic, 2-Seater Plastic, 4-Seater Upholstered…" at bounding box center [592, 447] width 1120 height 33
drag, startPoint x: 608, startPoint y: 408, endPoint x: 572, endPoint y: 412, distance: 36.2
click at [572, 412] on div "How Many Type 1 Booths are there? 2" at bounding box center [592, 414] width 1120 height 33
drag, startPoint x: 534, startPoint y: 493, endPoint x: 530, endPoint y: 558, distance: 65.1
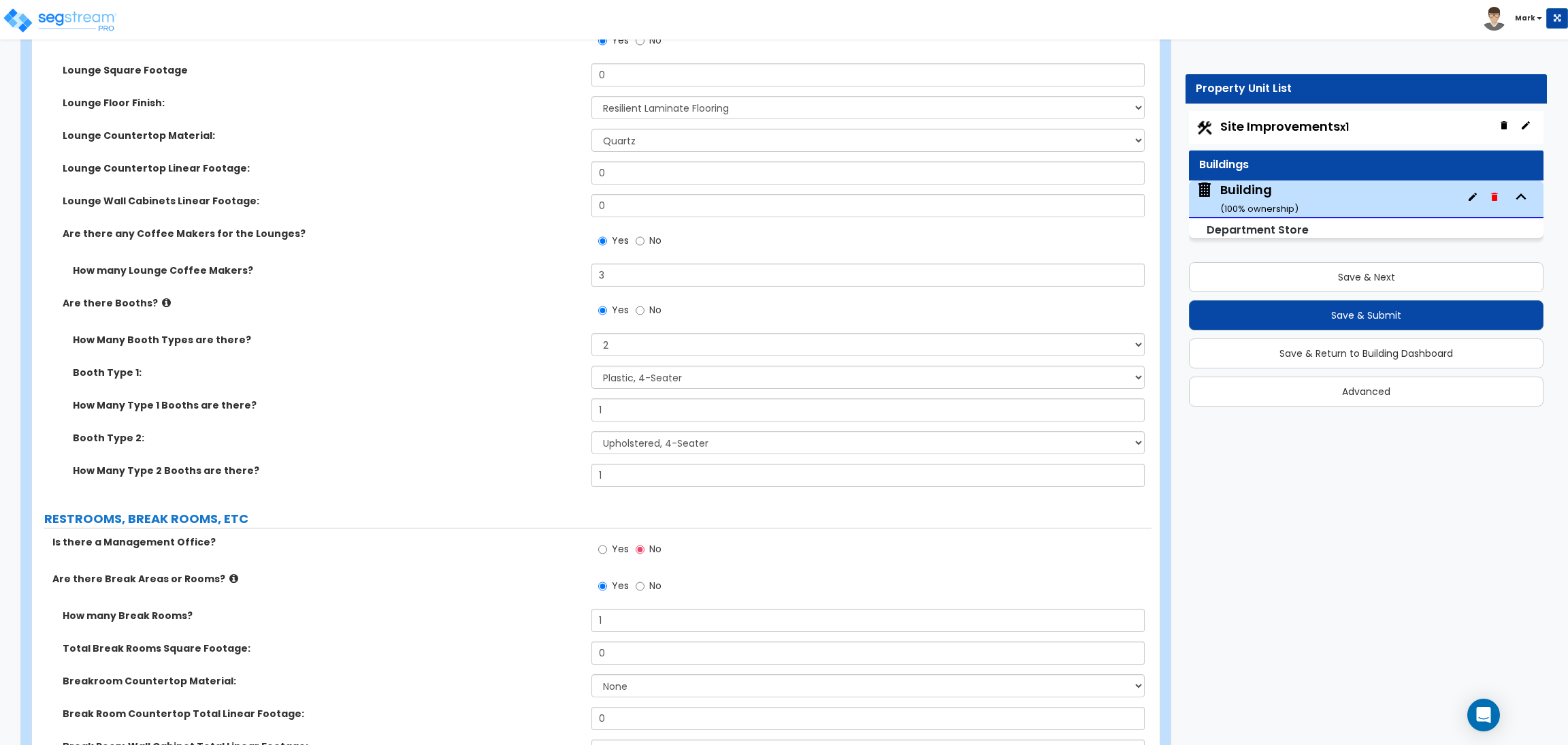
click at [536, 493] on div "How Many Type 2 Booths are there? 1" at bounding box center [592, 480] width 1120 height 33
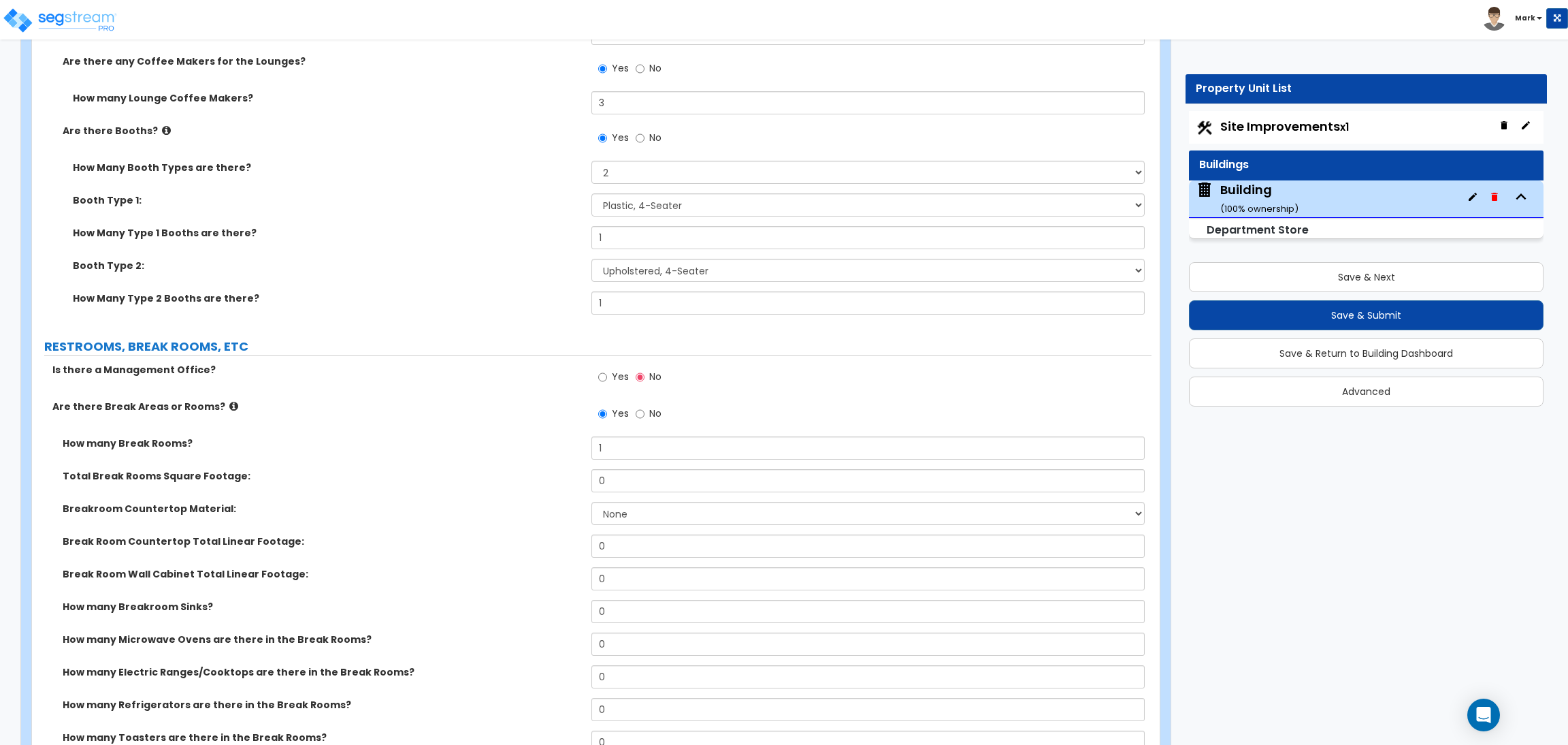
scroll to position [4063, 0]
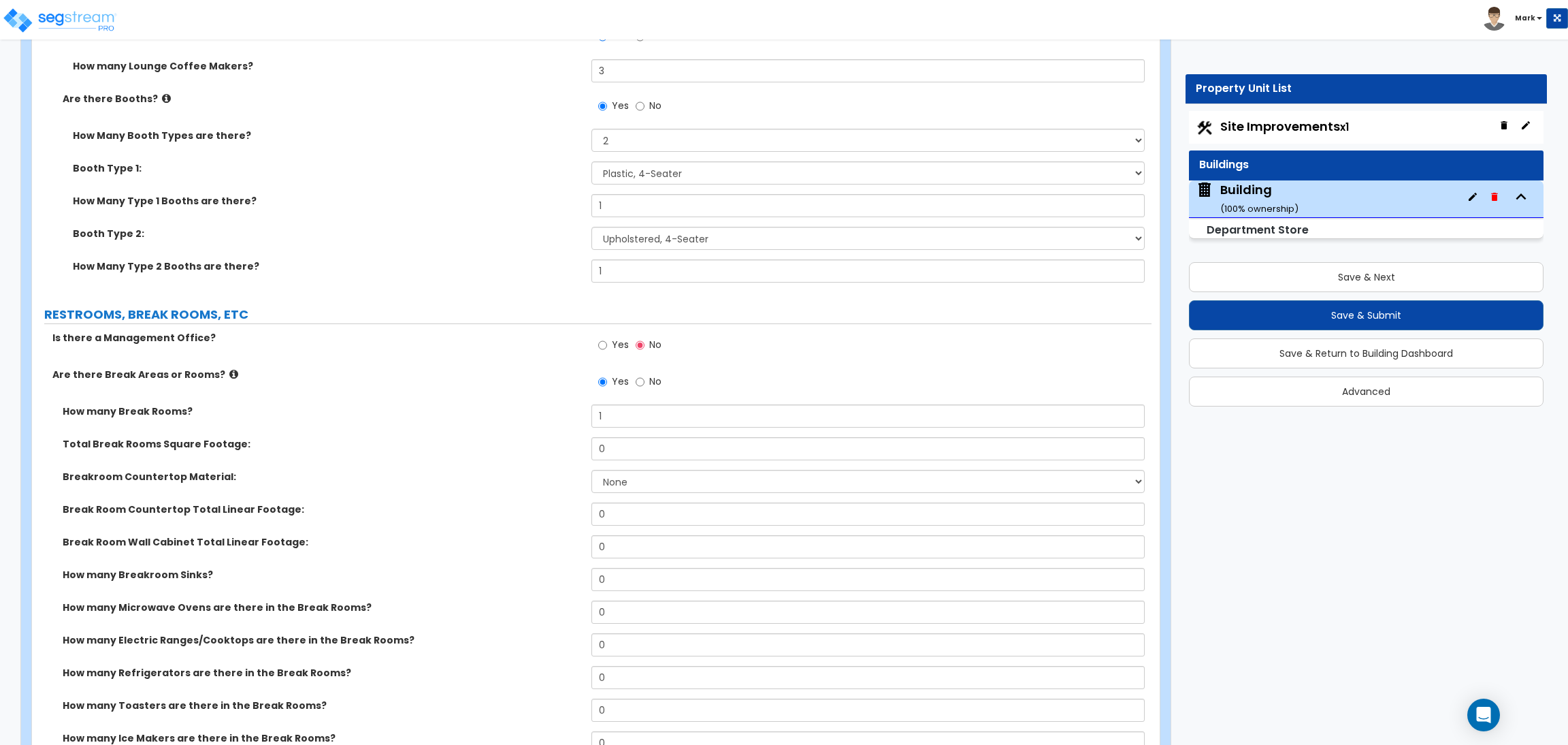
click at [620, 347] on span "Yes" at bounding box center [620, 344] width 17 height 14
click at [607, 347] on input "Yes" at bounding box center [602, 345] width 9 height 15
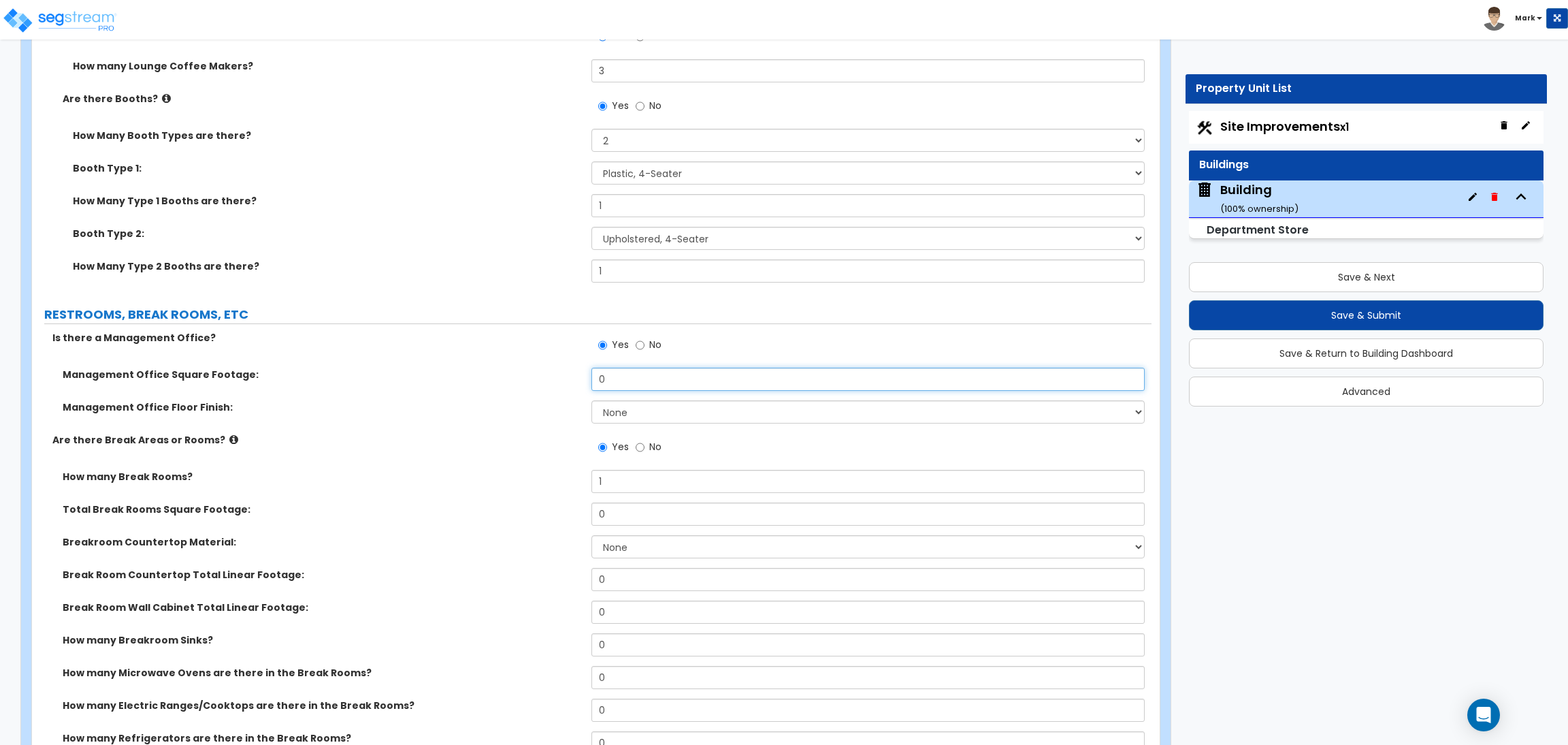
click at [630, 383] on input "0" at bounding box center [868, 379] width 553 height 23
drag, startPoint x: 641, startPoint y: 378, endPoint x: 532, endPoint y: 364, distance: 109.9
click at [650, 413] on select "None Tile Flooring Hardwood Flooring Resilient Laminate Flooring VCT Flooring S…" at bounding box center [868, 411] width 553 height 23
click at [592, 401] on select "None Tile Flooring Hardwood Flooring Resilient Laminate Flooring VCT Flooring S…" at bounding box center [868, 411] width 553 height 23
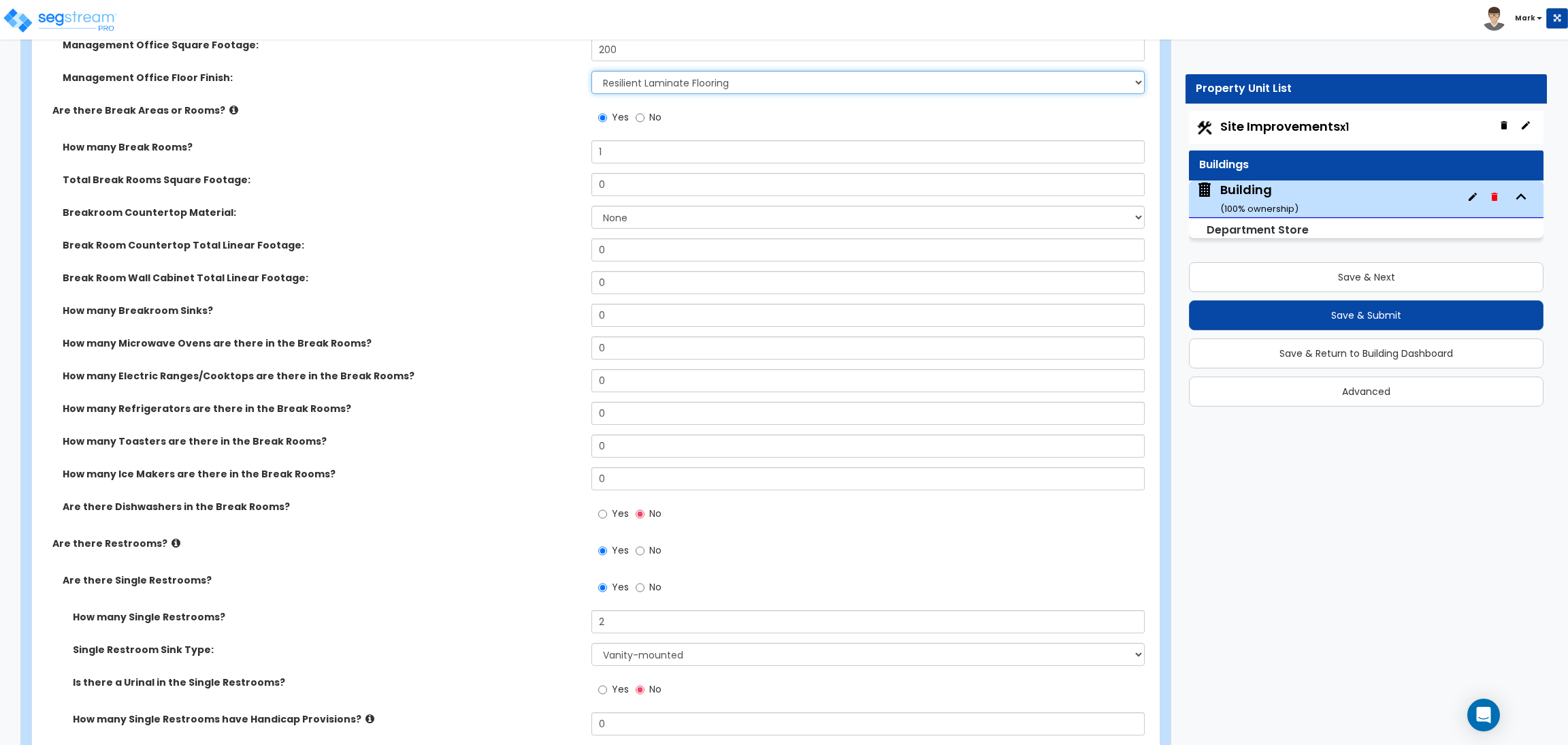
scroll to position [4369, 0]
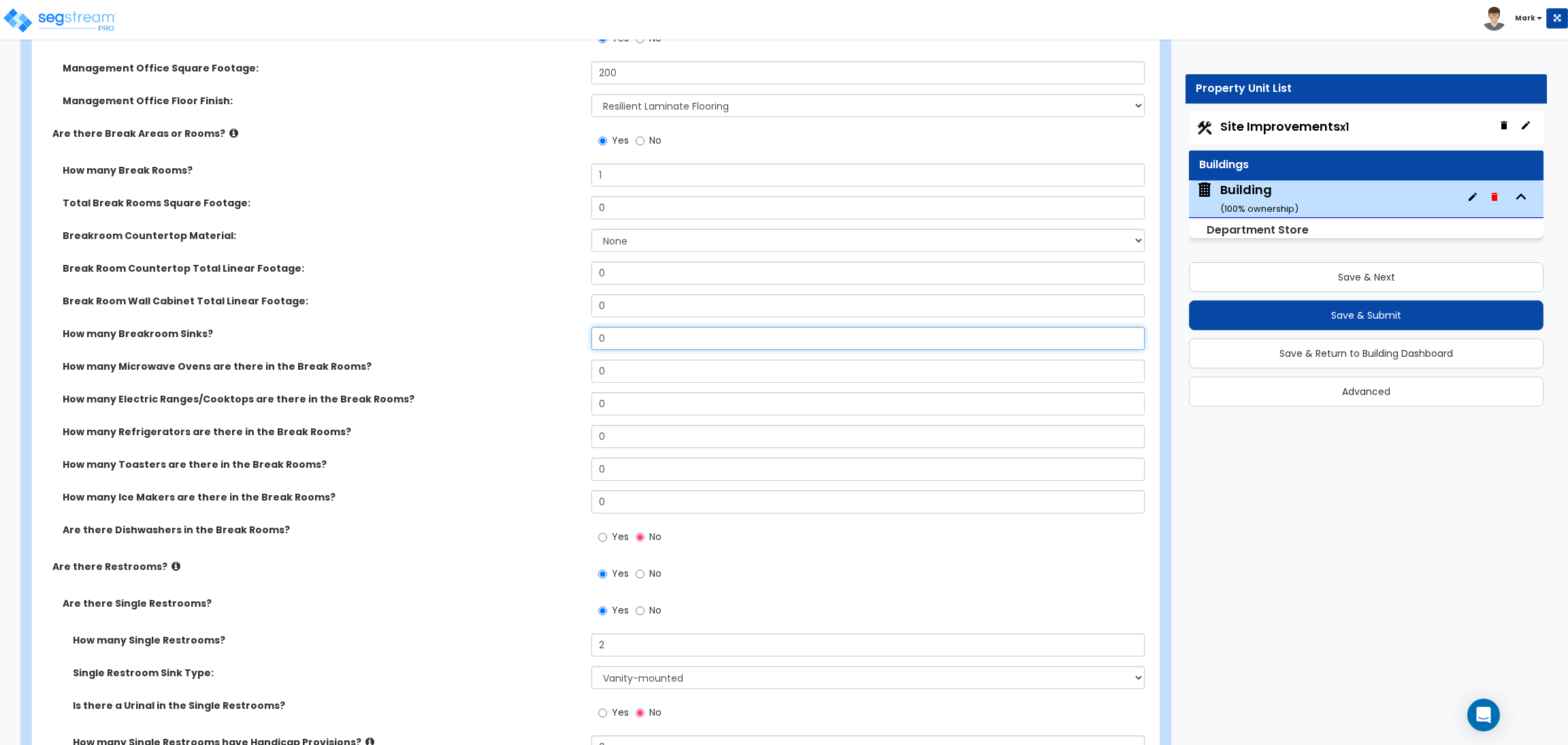
drag, startPoint x: 612, startPoint y: 341, endPoint x: 556, endPoint y: 340, distance: 56.0
click at [556, 340] on div "How many Breakroom Sinks? 0" at bounding box center [592, 343] width 1120 height 33
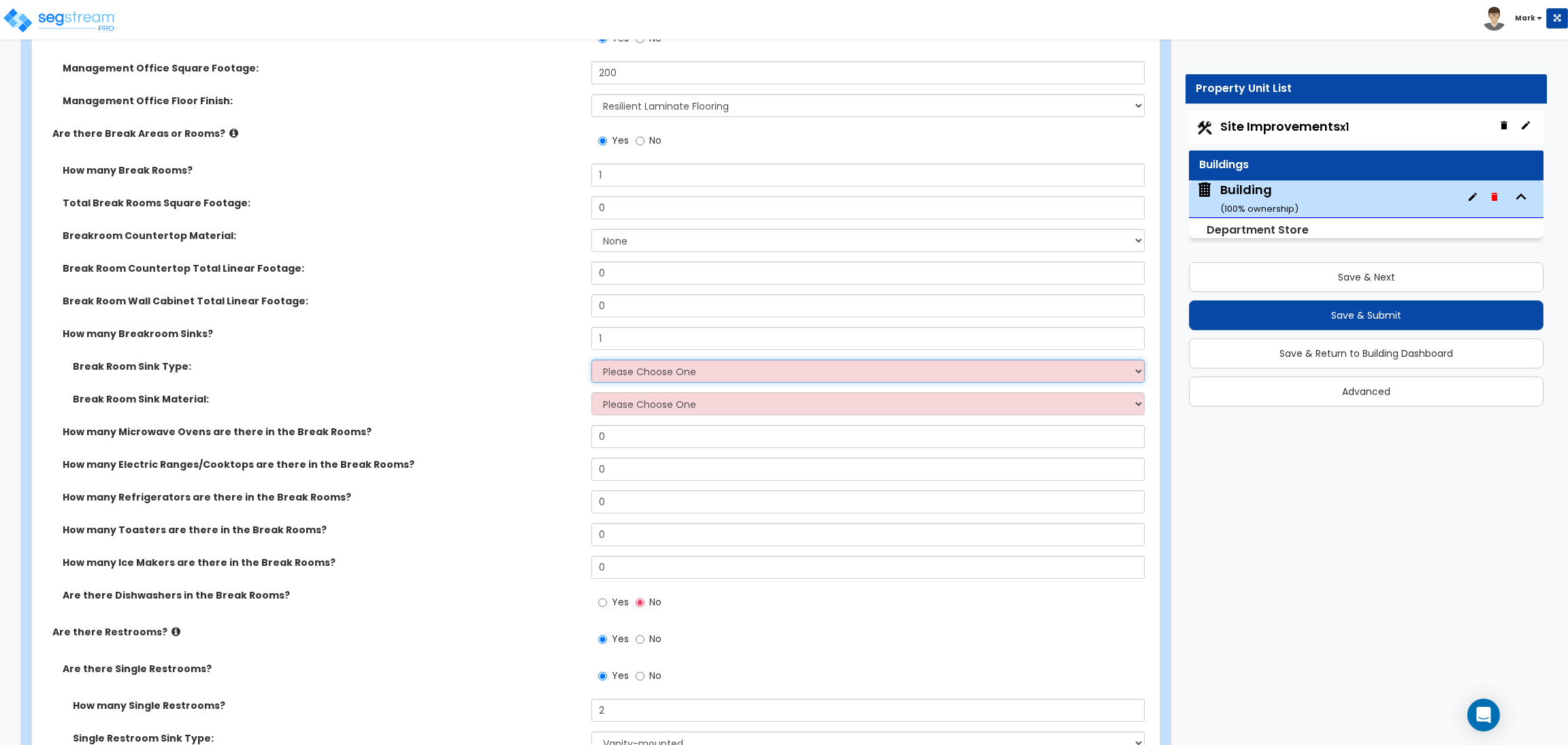
click at [621, 368] on select "Please Choose One Single Sink Double Sink" at bounding box center [868, 370] width 553 height 23
click at [536, 421] on div "Break Room Sink Material: Please Choose One Stainless Steel Porcelain Enamel Ca…" at bounding box center [592, 408] width 1120 height 33
click at [634, 373] on select "Please Choose One Single Sink Double Sink" at bounding box center [868, 370] width 553 height 23
click at [592, 360] on select "Please Choose One Single Sink Double Sink" at bounding box center [868, 370] width 553 height 23
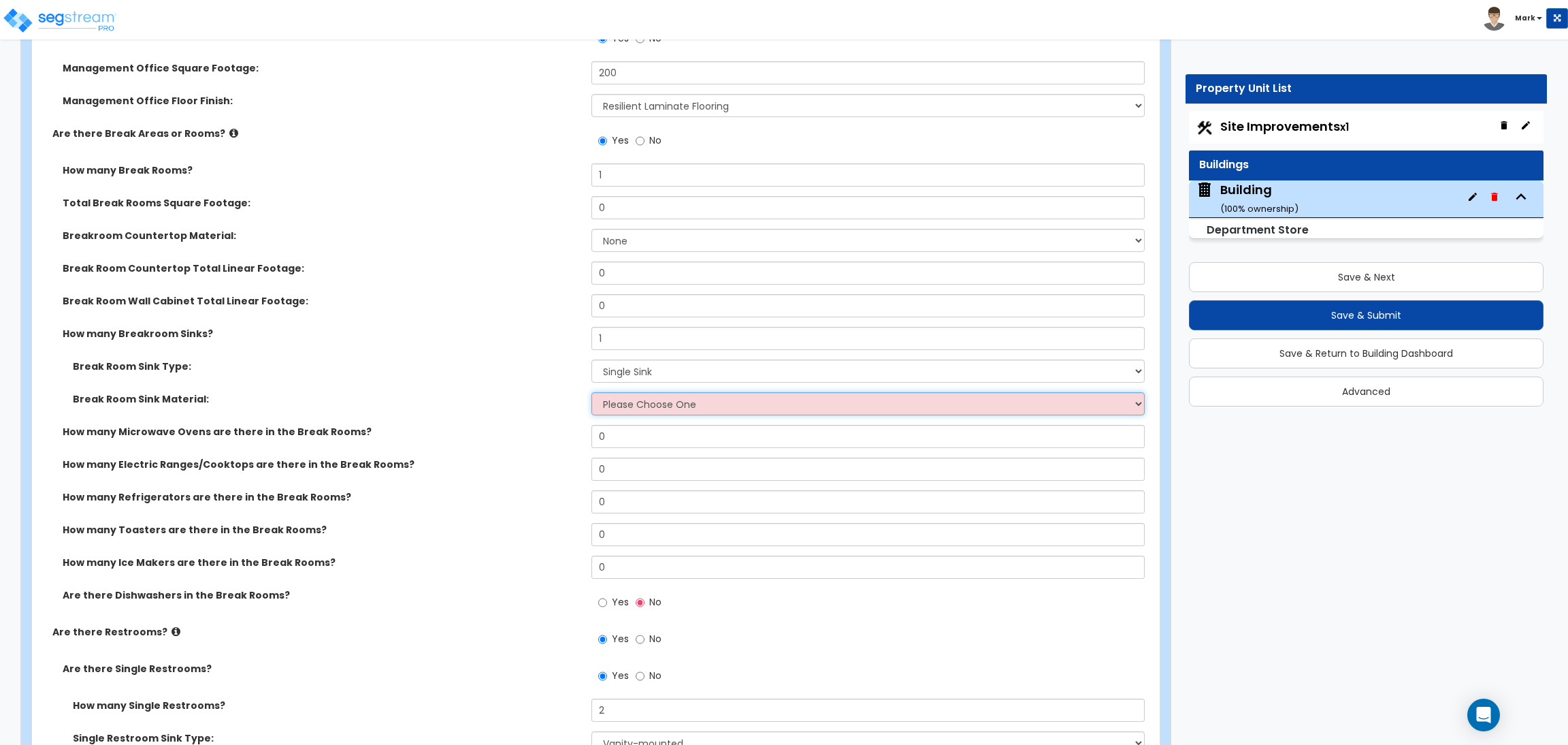
click at [623, 398] on select "Please Choose One Stainless Steel Porcelain Enamel Cast Iron" at bounding box center [868, 403] width 553 height 23
click at [592, 393] on select "Please Choose One Stainless Steel Porcelain Enamel Cast Iron" at bounding box center [868, 403] width 553 height 23
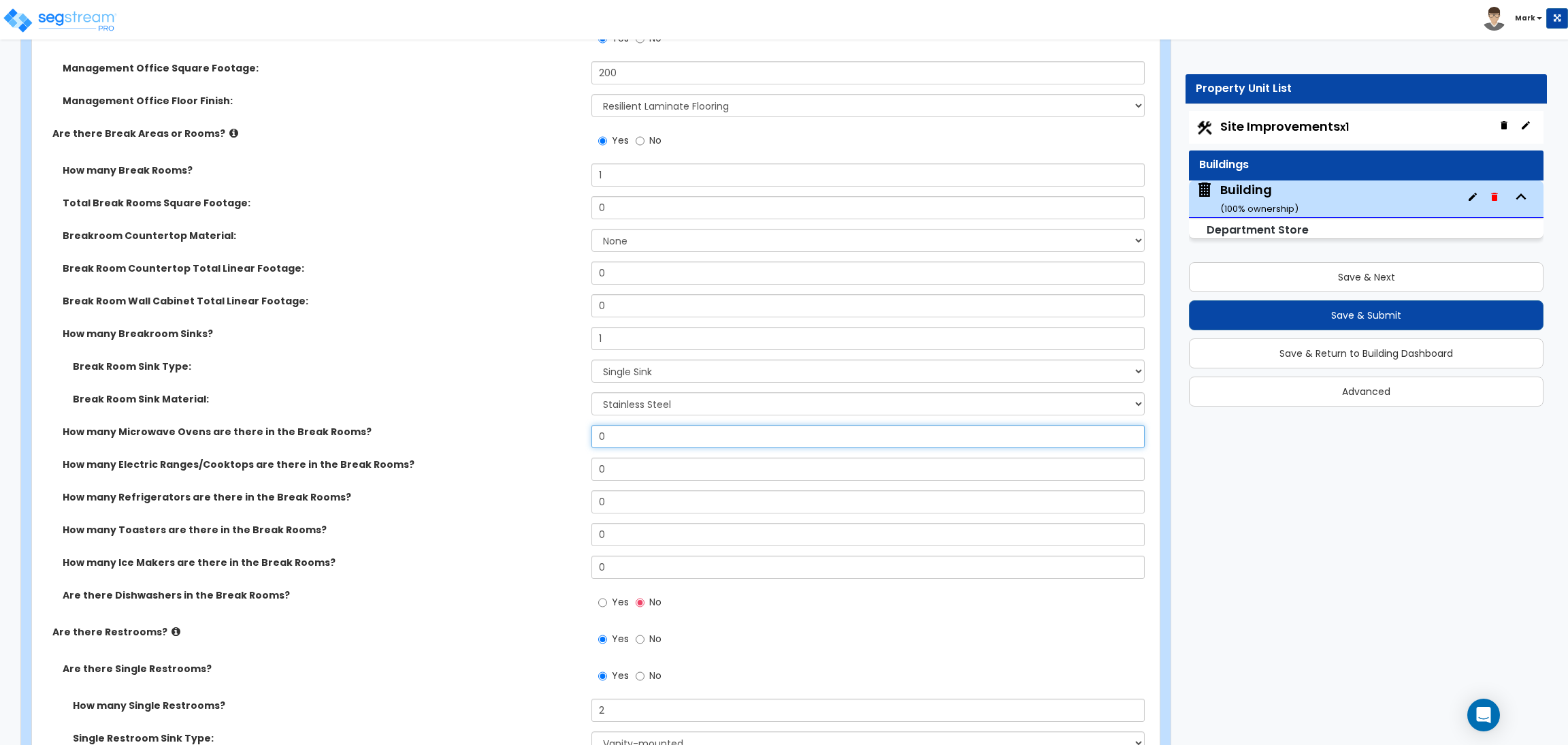
click at [625, 441] on input "0" at bounding box center [868, 436] width 553 height 23
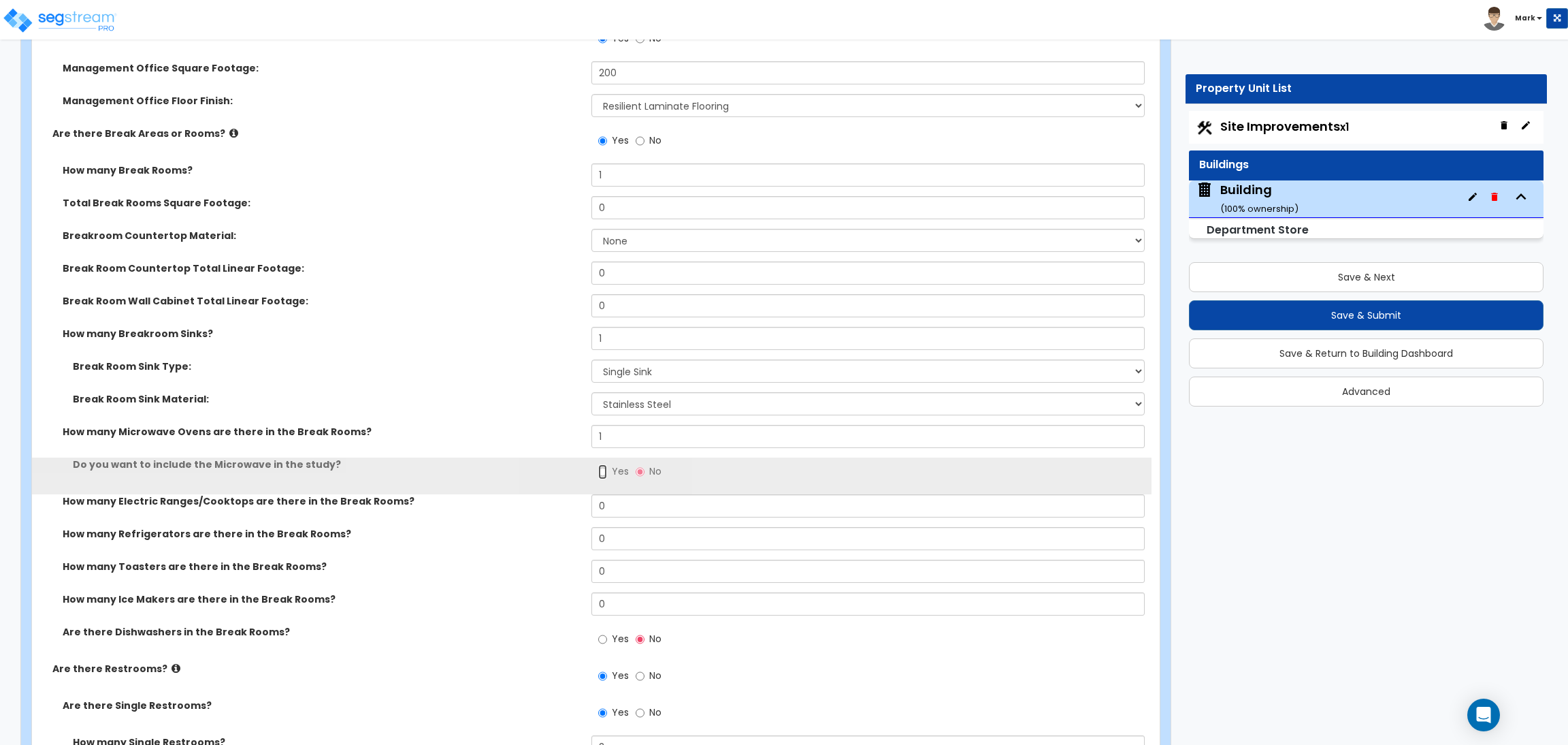
click at [603, 477] on input "Yes" at bounding box center [602, 472] width 9 height 15
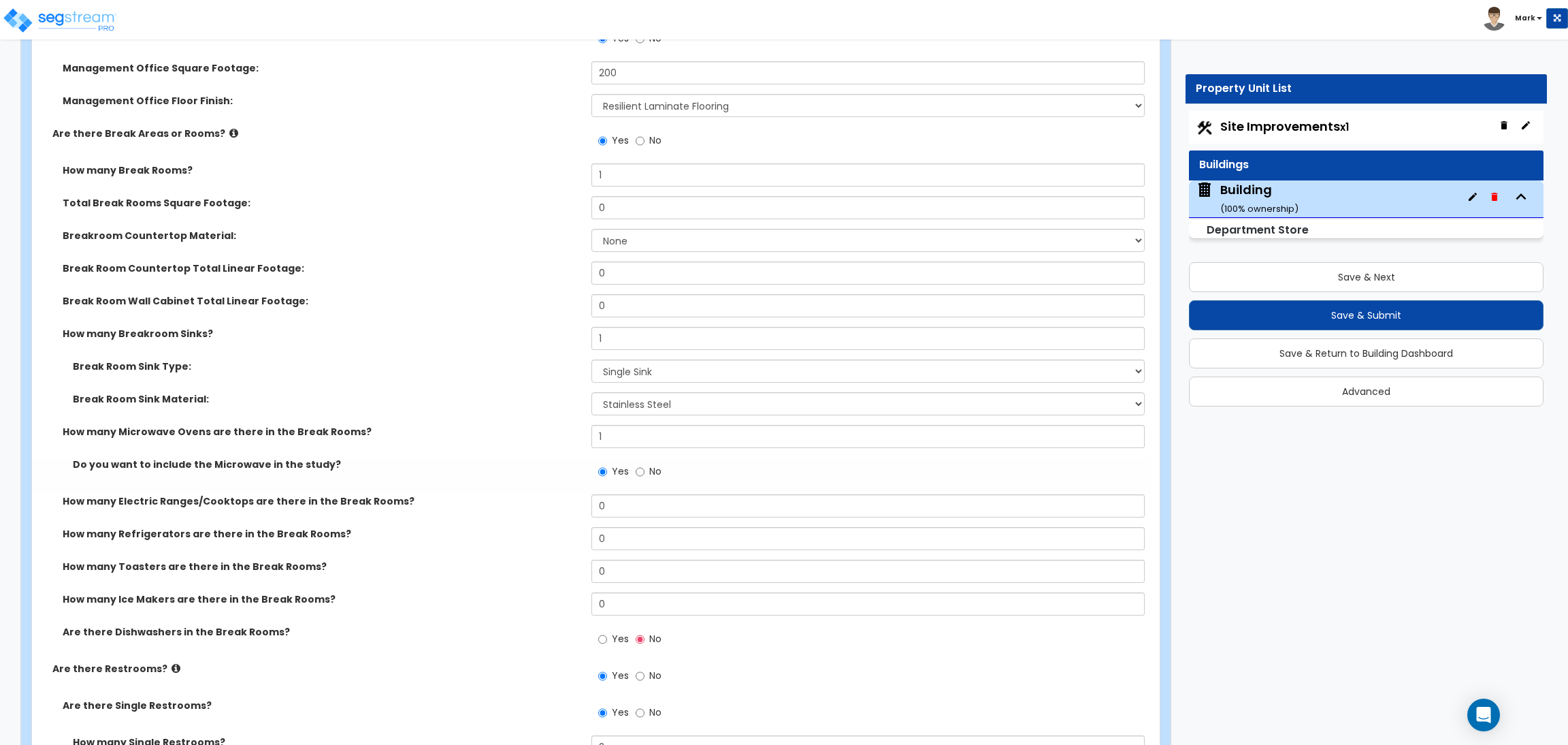
click at [612, 518] on div "How many Electric Ranges/Cooktops are there in the Break Rooms? 0" at bounding box center [592, 510] width 1120 height 33
click at [610, 511] on input "0" at bounding box center [868, 506] width 553 height 23
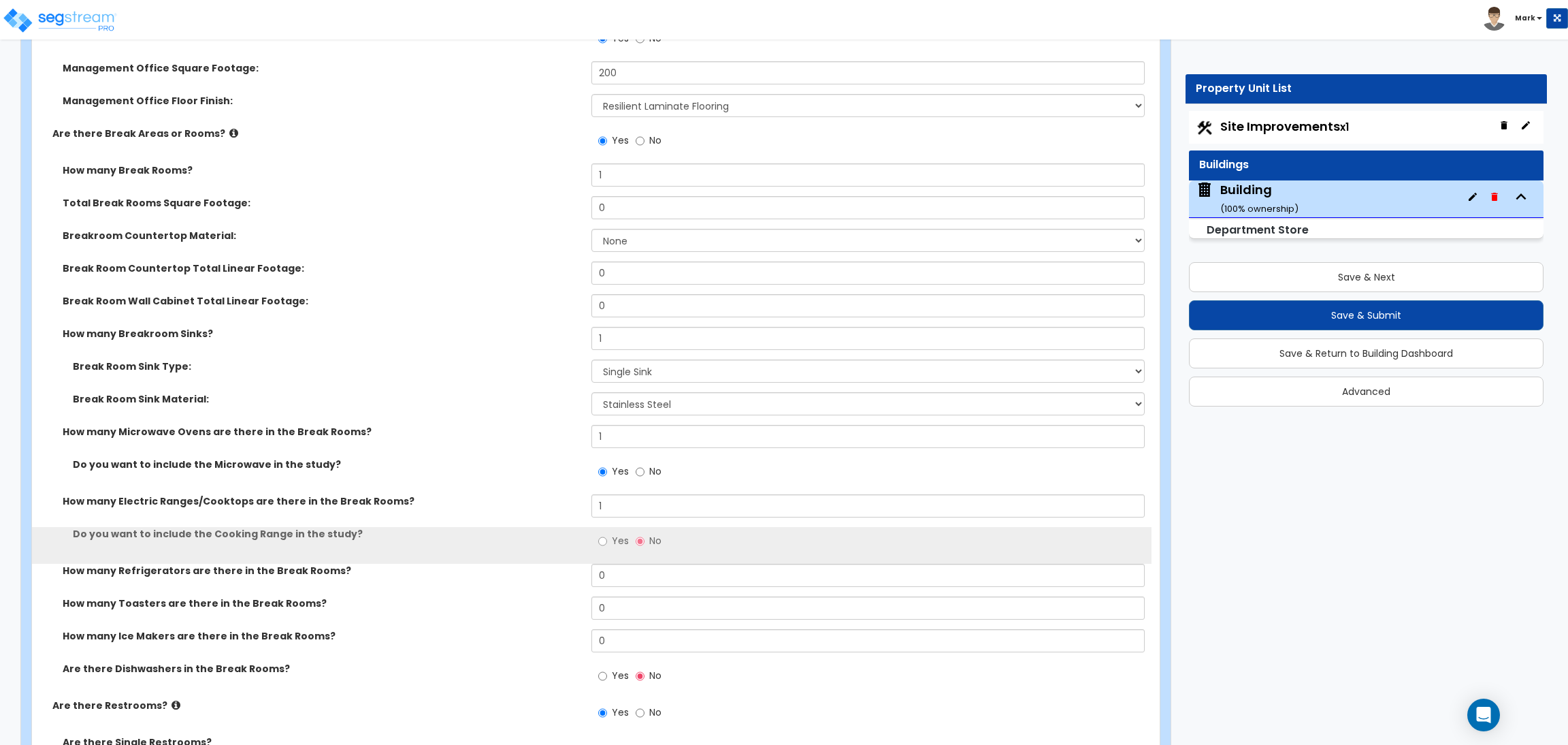
click at [610, 538] on label "Yes" at bounding box center [613, 542] width 31 height 23
click at [607, 538] on input "Yes" at bounding box center [602, 541] width 9 height 15
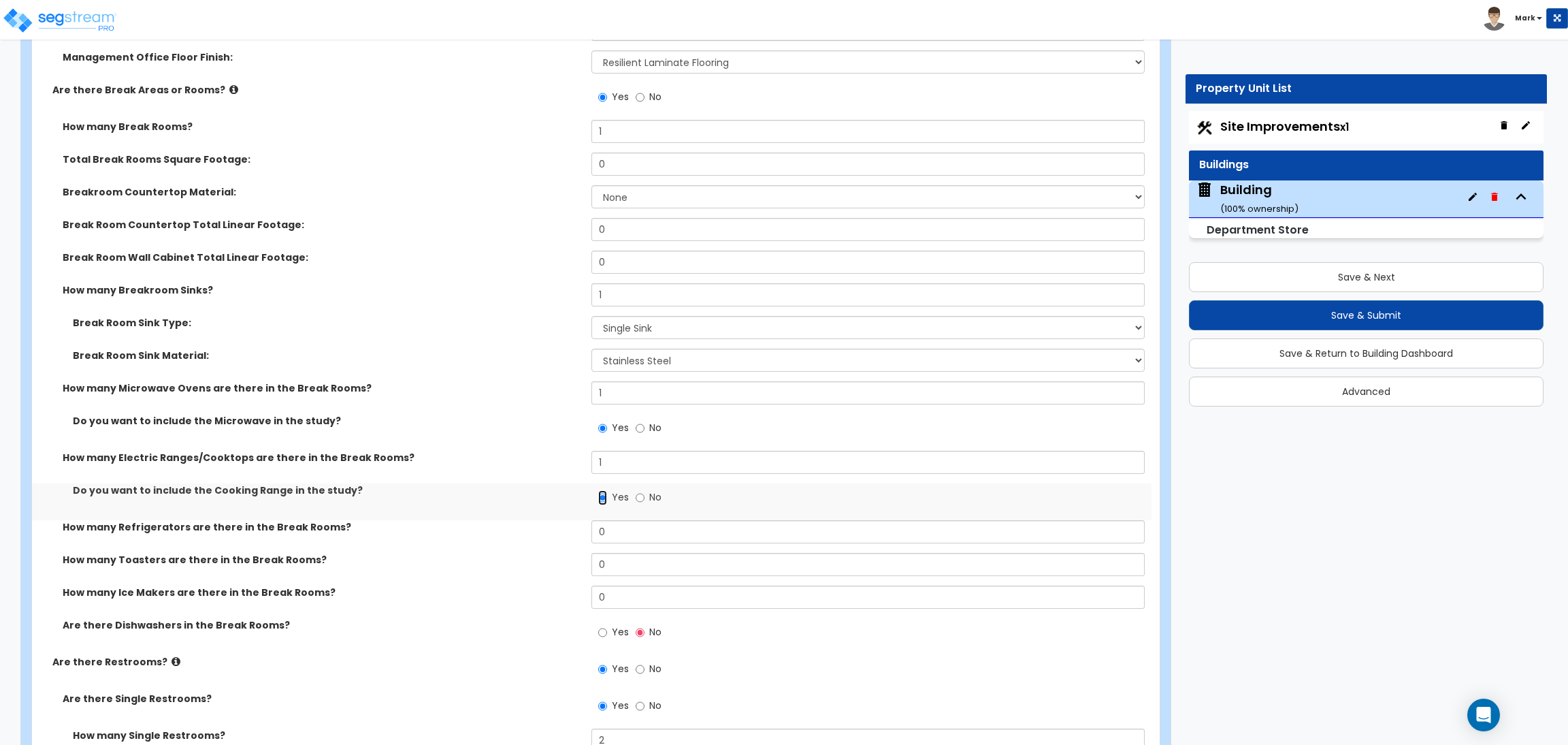
scroll to position [4573, 0]
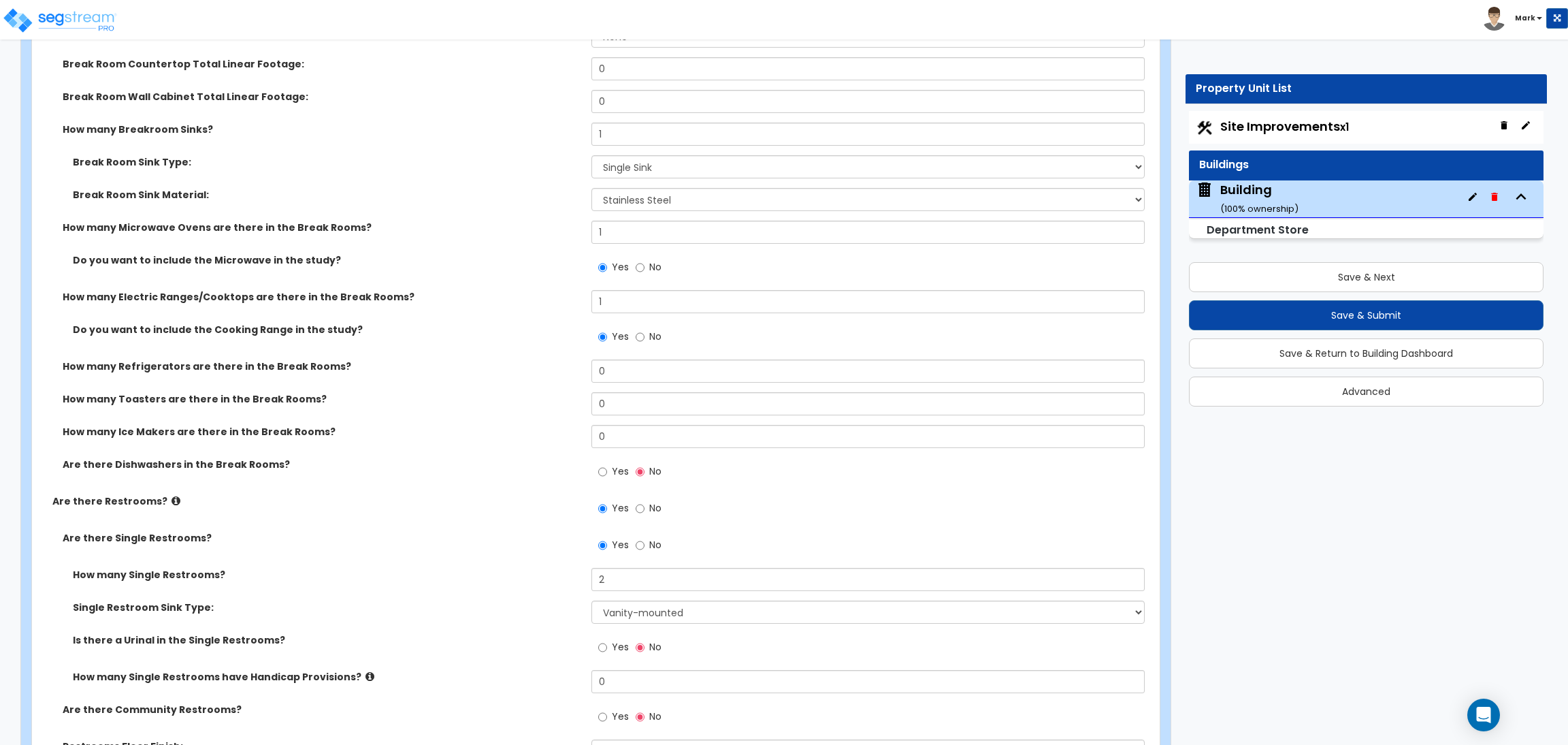
click at [616, 385] on div "How many Refrigerators are there in the Break Rooms? 0" at bounding box center [592, 375] width 1120 height 33
click at [614, 369] on input "0" at bounding box center [868, 370] width 553 height 23
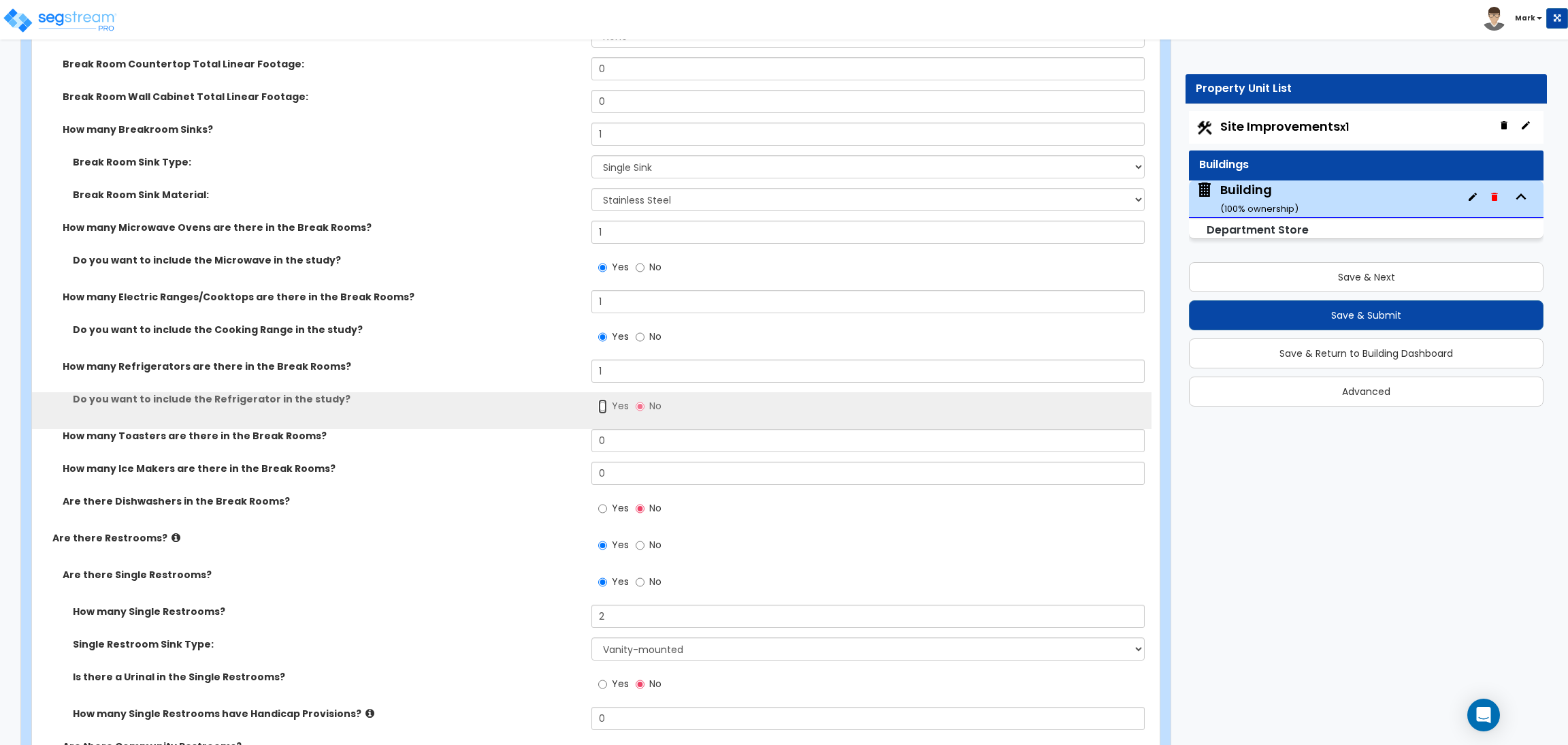
click at [603, 406] on input "Yes" at bounding box center [602, 406] width 9 height 15
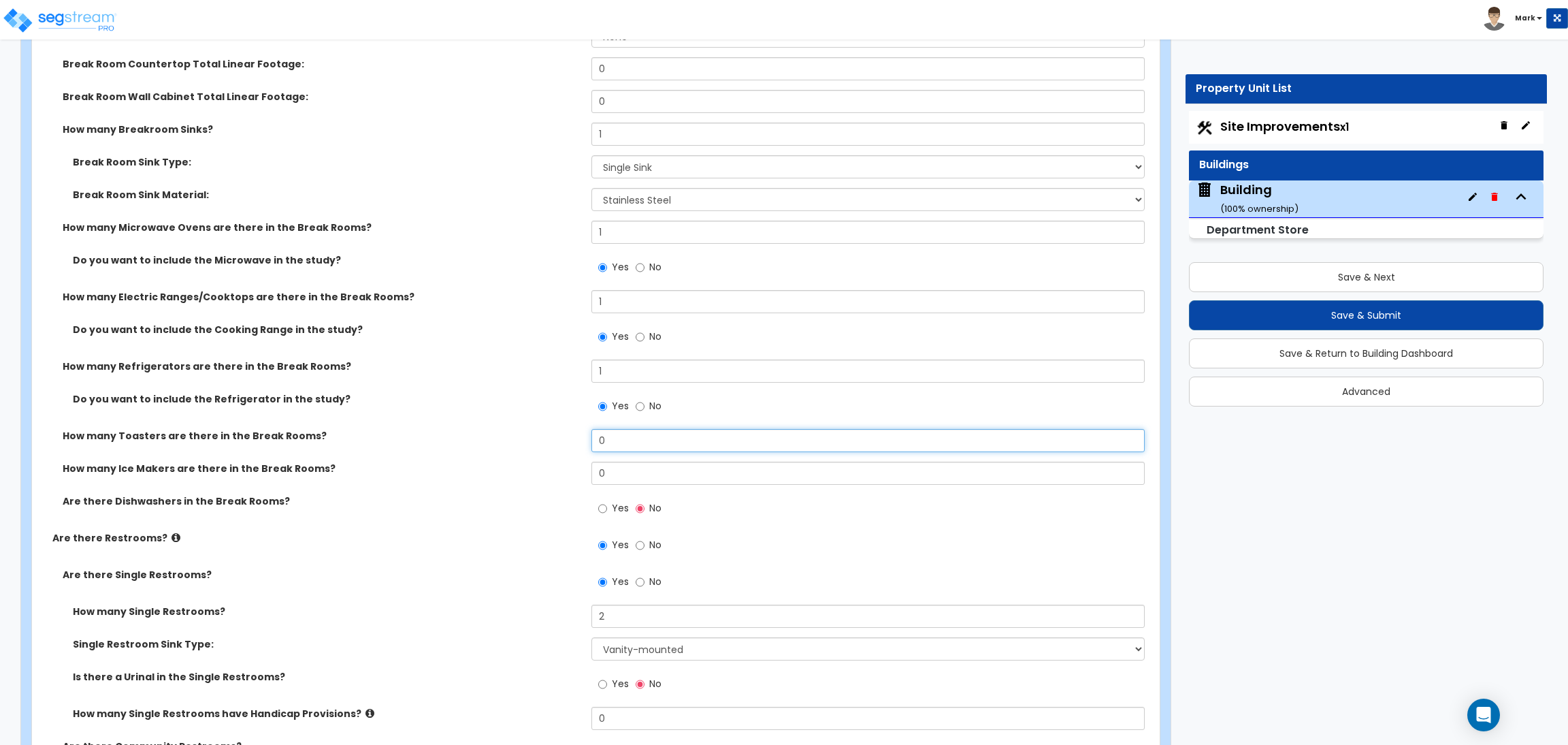
click at [616, 445] on input "0" at bounding box center [868, 440] width 553 height 23
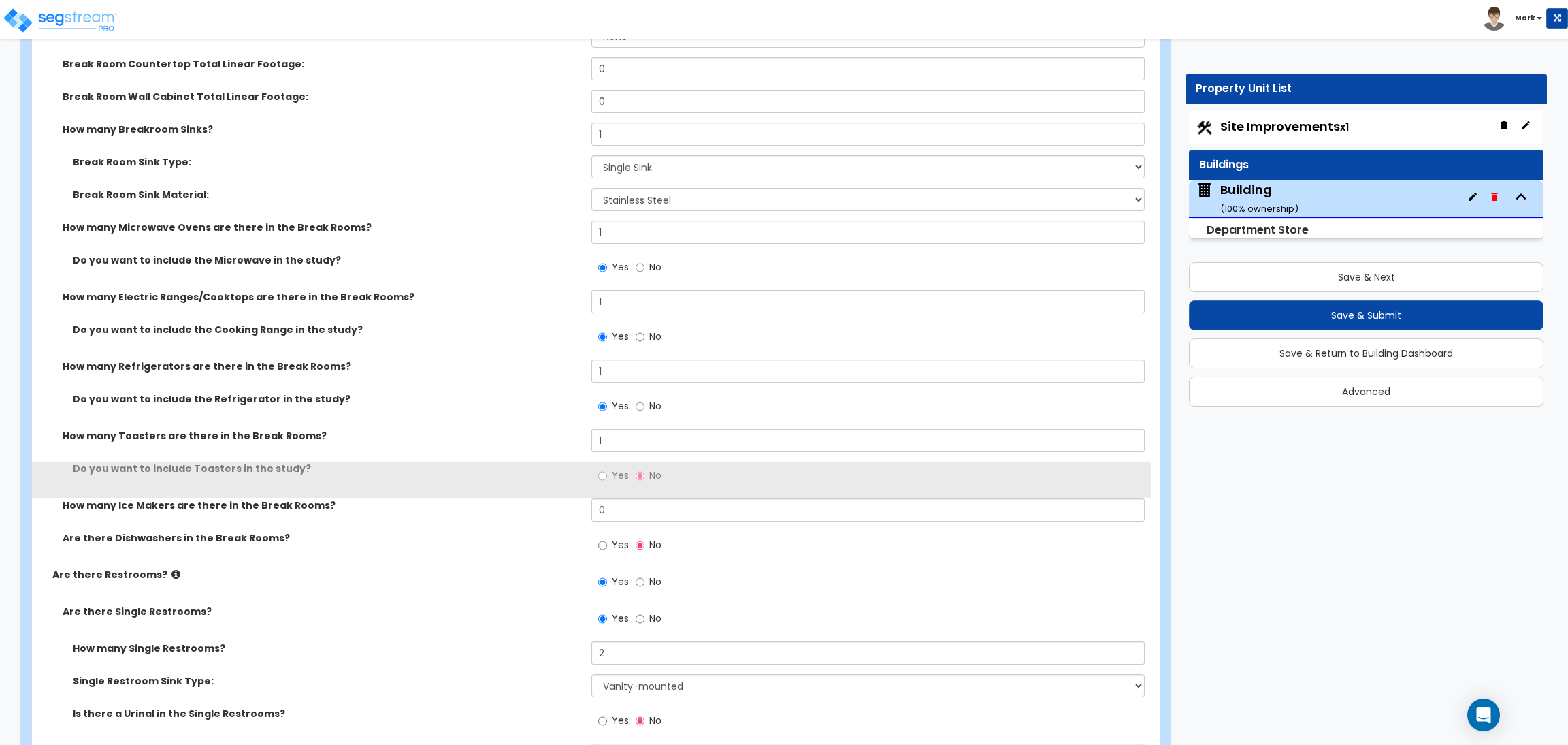
click at [609, 471] on label "Yes" at bounding box center [613, 477] width 31 height 23
click at [607, 471] on input "Yes" at bounding box center [602, 476] width 9 height 15
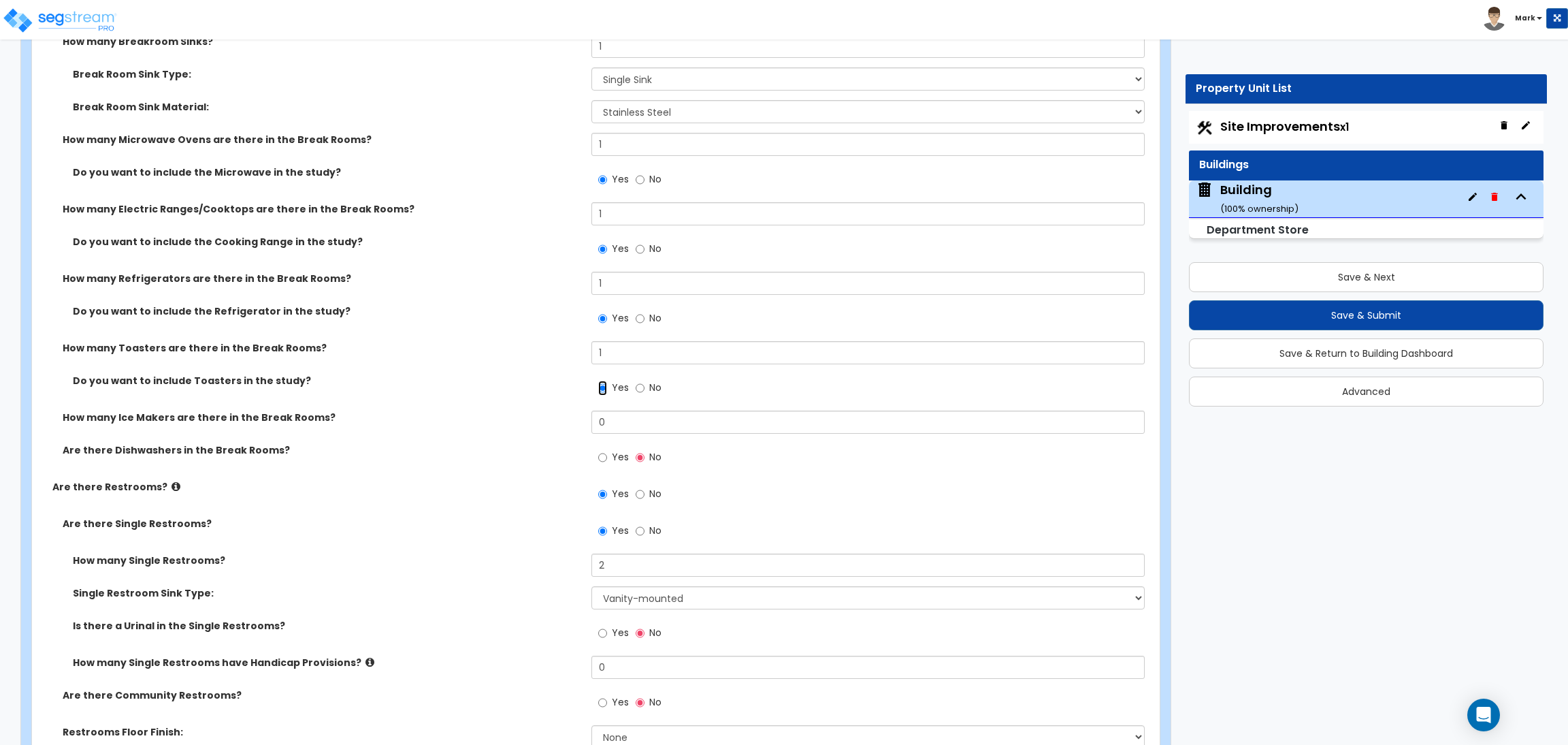
scroll to position [4675, 0]
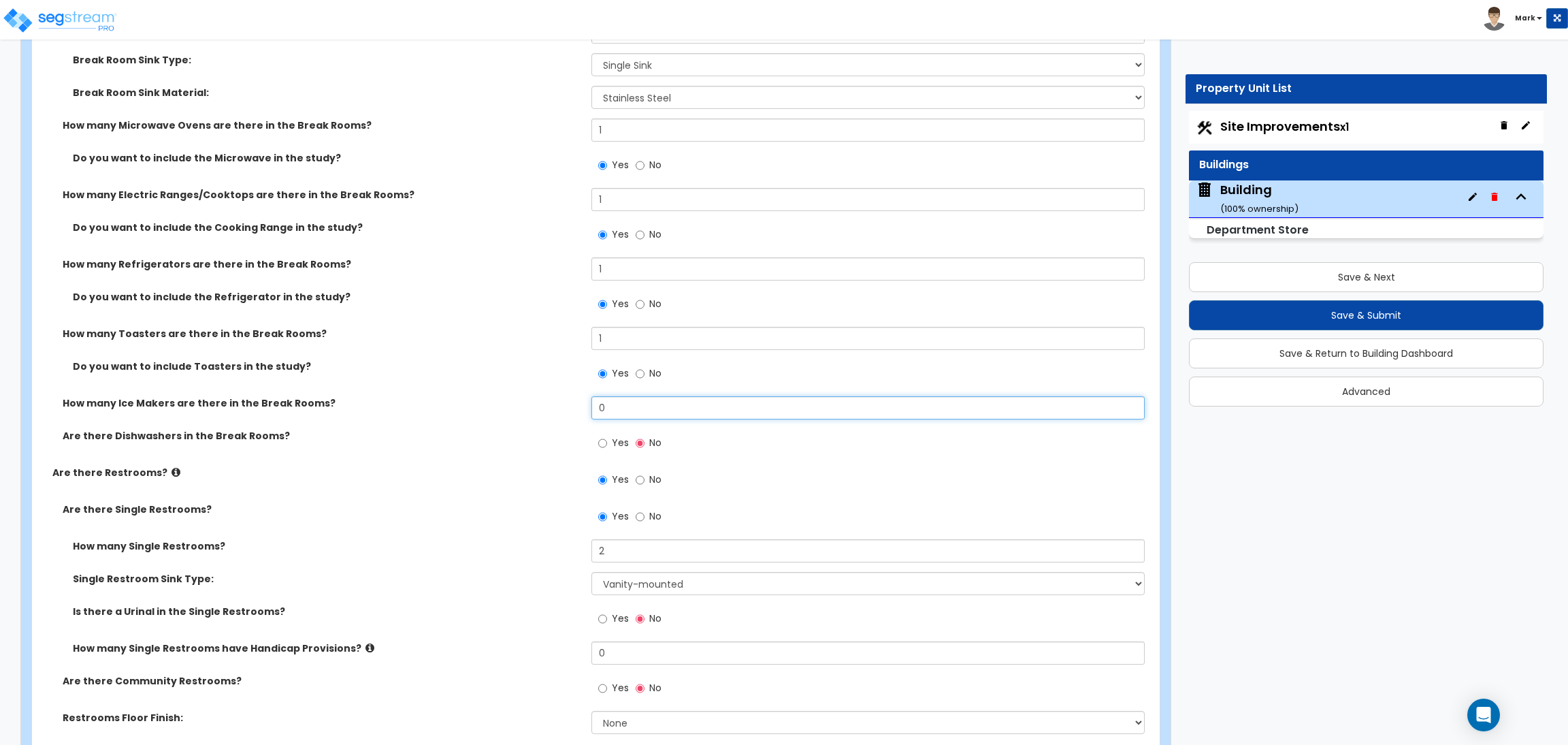
click at [613, 407] on input "0" at bounding box center [868, 407] width 553 height 23
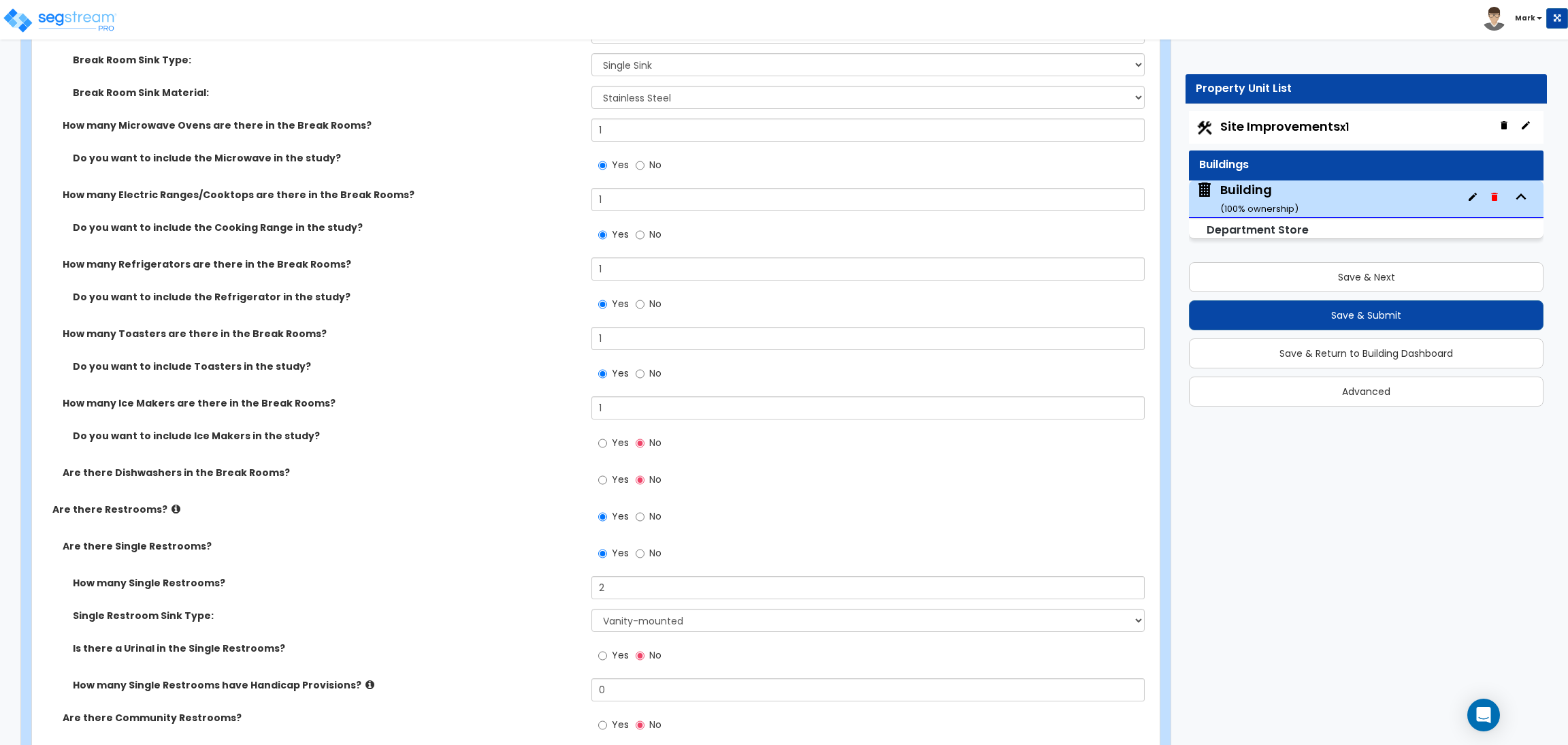
click at [620, 443] on span "Yes" at bounding box center [620, 442] width 17 height 14
click at [612, 476] on span "Yes" at bounding box center [620, 479] width 17 height 14
click at [607, 476] on input "Yes" at bounding box center [602, 480] width 9 height 15
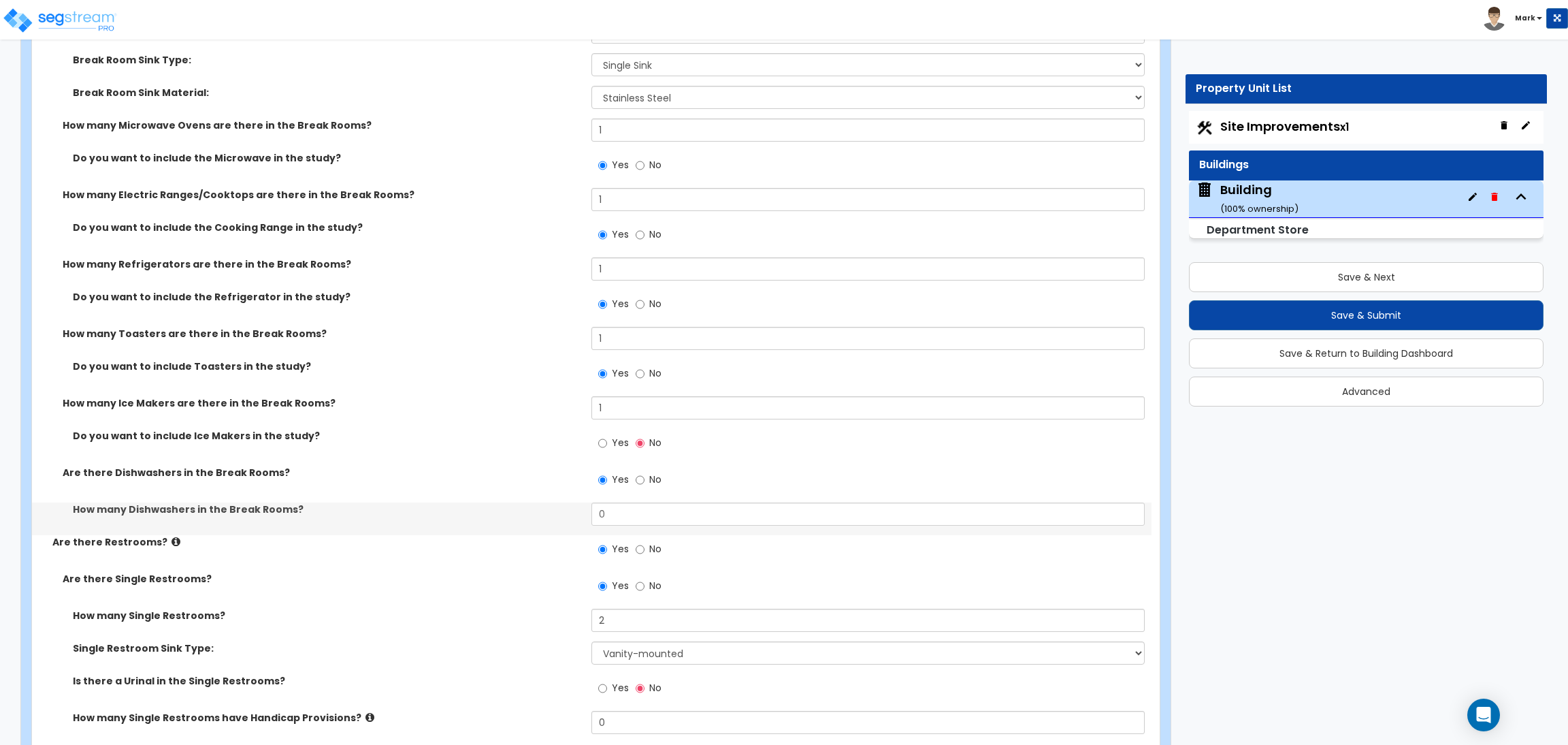
click at [611, 450] on label "Yes" at bounding box center [613, 444] width 31 height 23
click at [607, 450] on input "Yes" at bounding box center [602, 443] width 9 height 15
drag, startPoint x: 605, startPoint y: 518, endPoint x: 579, endPoint y: 530, distance: 28.6
click at [579, 525] on div "How many Dishwashers in the Break Rooms? 0" at bounding box center [592, 518] width 1120 height 33
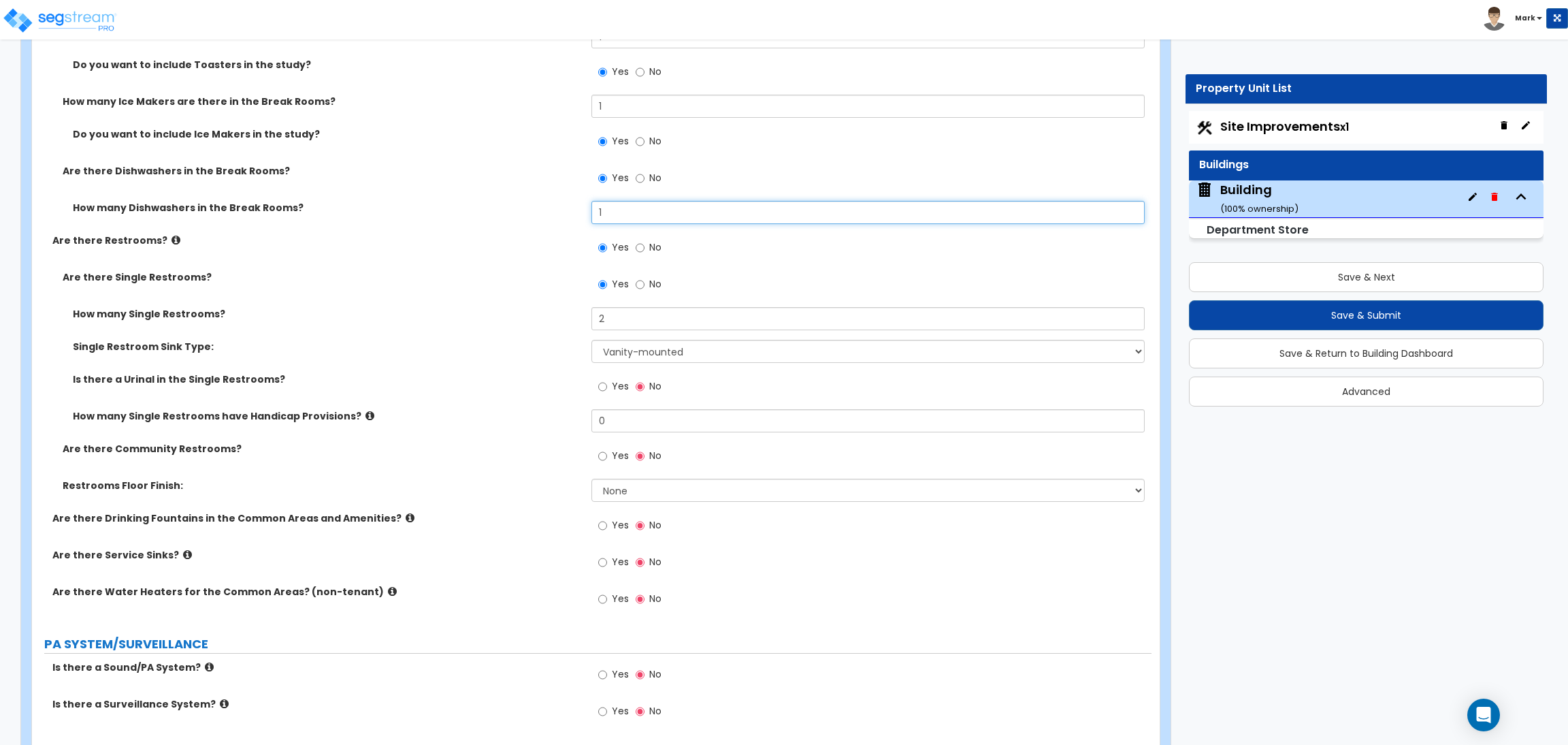
scroll to position [4981, 0]
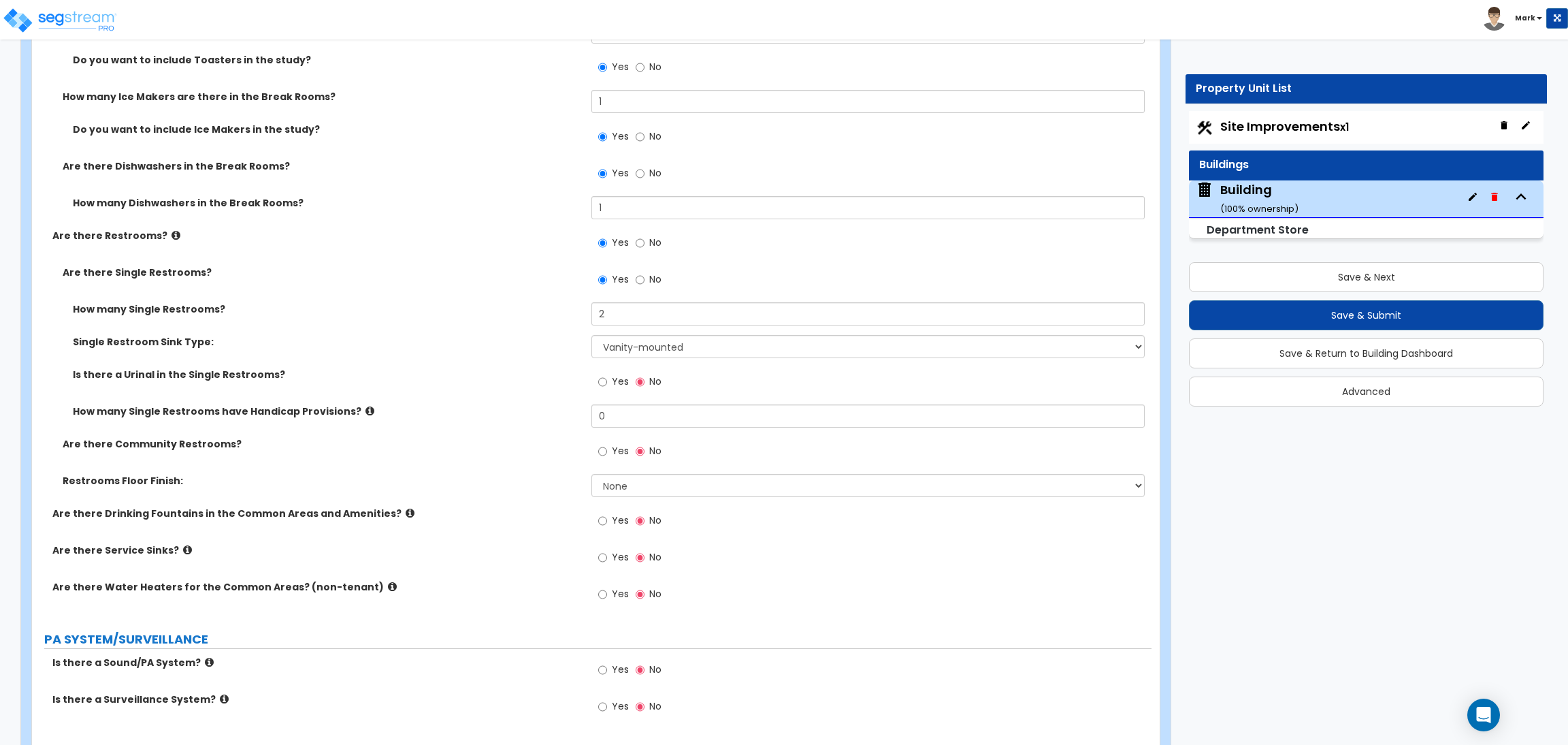
click at [613, 378] on span "Yes" at bounding box center [620, 381] width 17 height 14
click at [607, 378] on input "Yes" at bounding box center [602, 382] width 9 height 15
click at [651, 384] on span "No" at bounding box center [655, 381] width 12 height 14
click at [645, 384] on input "No" at bounding box center [640, 382] width 9 height 15
drag, startPoint x: 617, startPoint y: 416, endPoint x: 561, endPoint y: 426, distance: 56.9
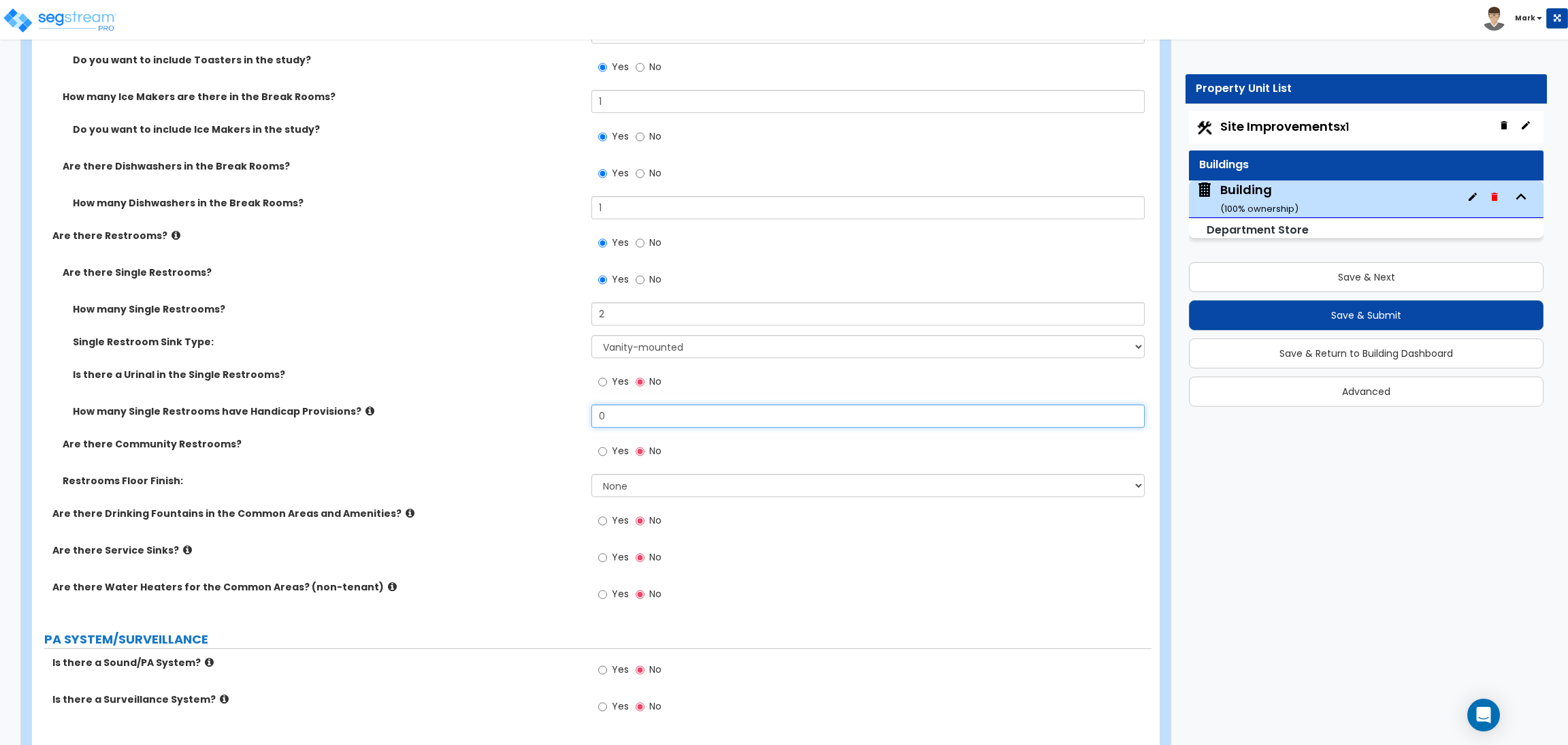
click at [561, 426] on div "How many Single Restrooms have Handicap Provisions? 0" at bounding box center [592, 420] width 1120 height 33
click at [615, 453] on span "Yes" at bounding box center [620, 450] width 17 height 14
click at [615, 457] on label "Yes" at bounding box center [613, 452] width 31 height 23
click at [607, 457] on input "Yes" at bounding box center [602, 451] width 9 height 15
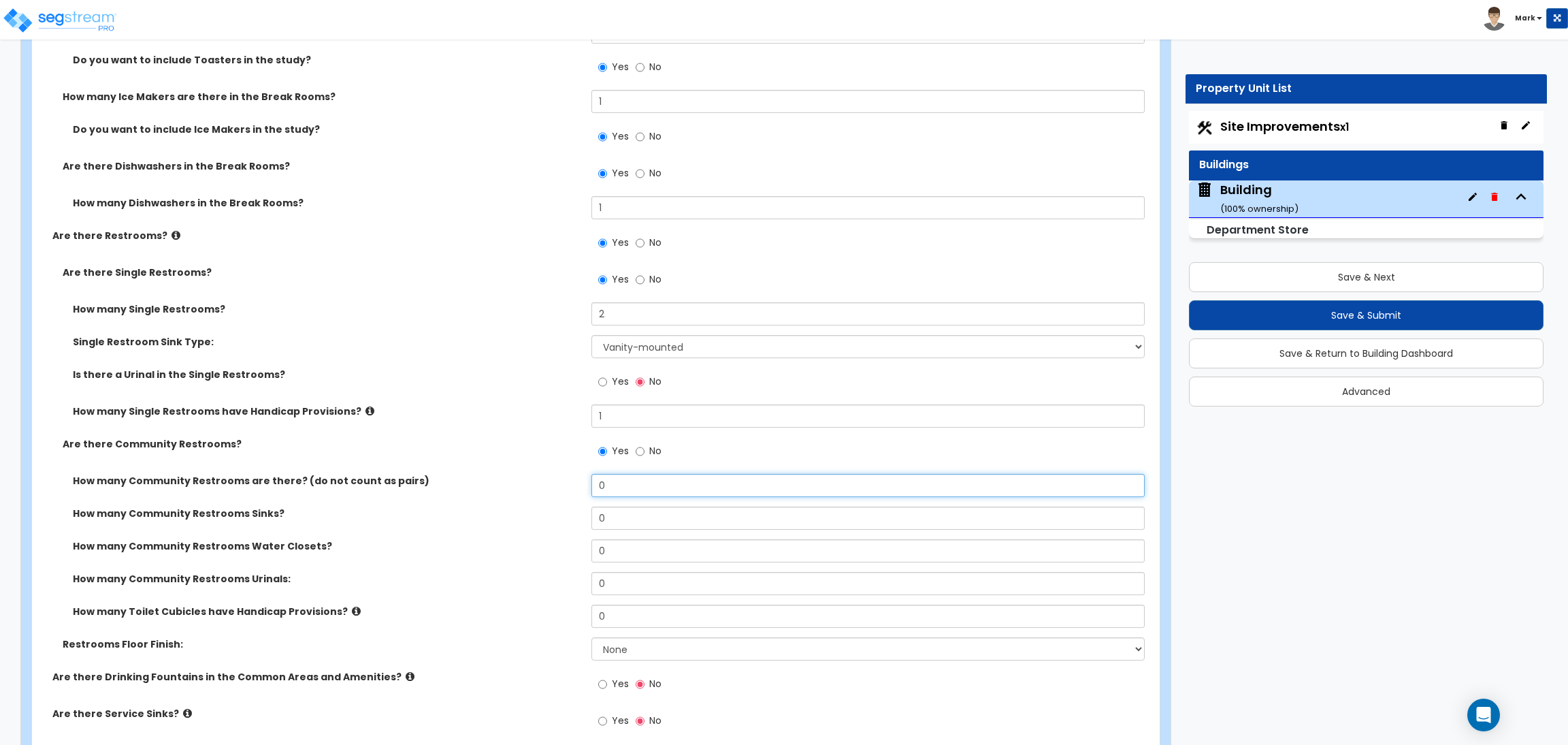
drag, startPoint x: 628, startPoint y: 479, endPoint x: 551, endPoint y: 490, distance: 77.8
click at [551, 488] on div "How many Community Restrooms are there? (do not count as pairs) 0" at bounding box center [592, 489] width 1120 height 33
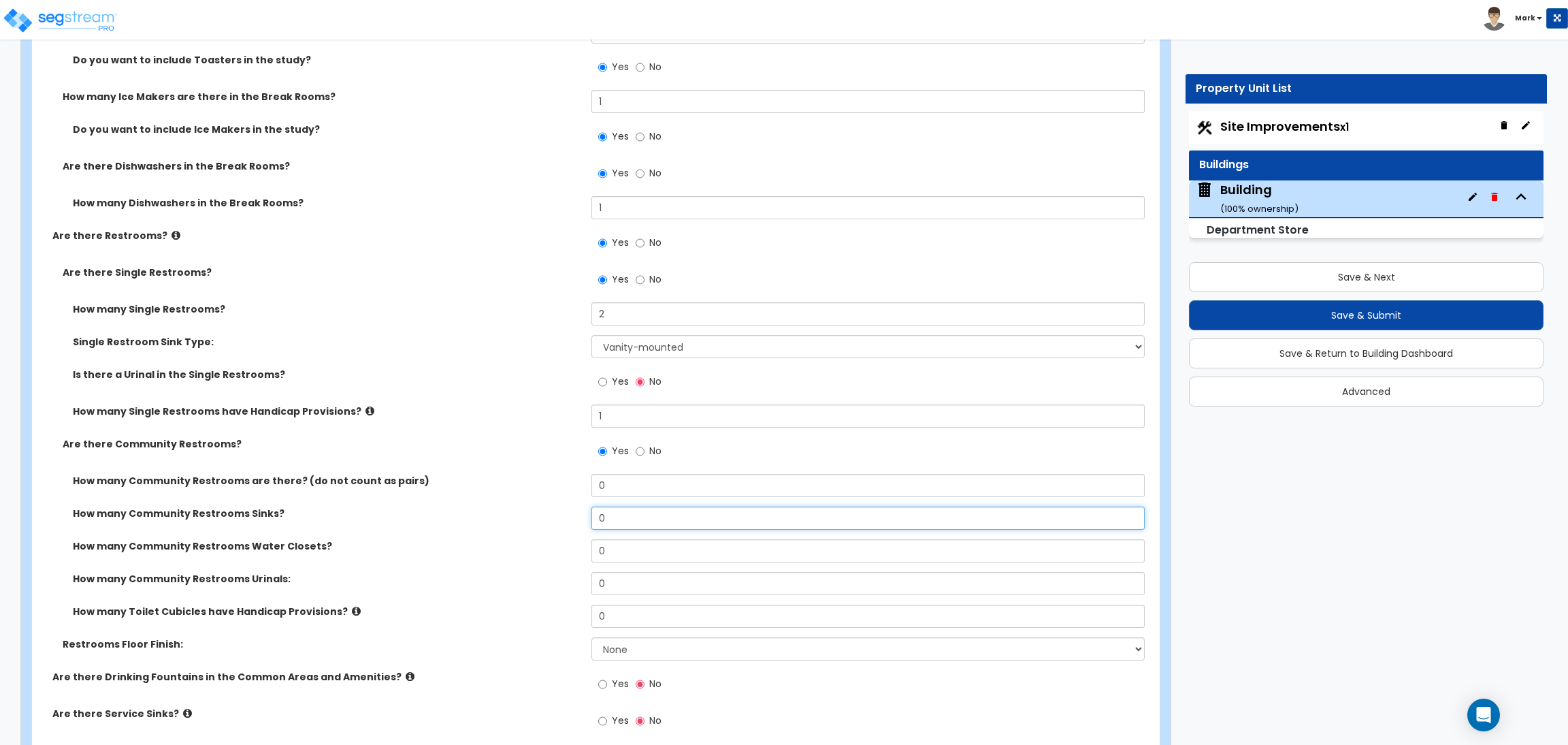
click at [628, 526] on input "0" at bounding box center [868, 518] width 553 height 23
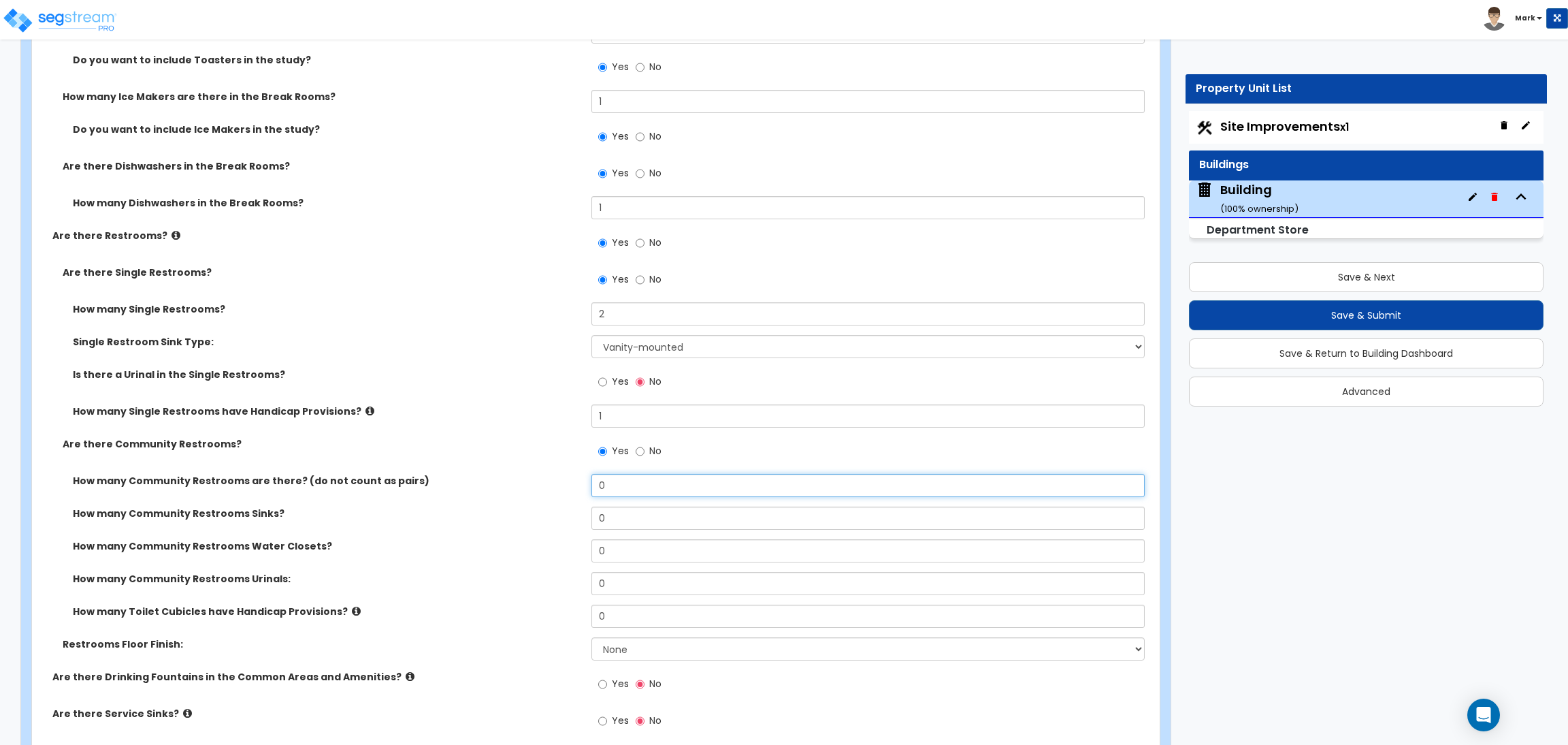
drag, startPoint x: 622, startPoint y: 490, endPoint x: 536, endPoint y: 492, distance: 86.0
click at [536, 492] on div "How many Community Restrooms are there? (do not count as pairs) 0" at bounding box center [592, 489] width 1120 height 33
click at [537, 492] on div "How many Community Restrooms are there? (do not count as pairs) 0" at bounding box center [592, 489] width 1120 height 33
drag, startPoint x: 621, startPoint y: 486, endPoint x: 545, endPoint y: 496, distance: 76.7
click at [545, 496] on div "How many Community Restrooms are there? (do not count as pairs) 0" at bounding box center [592, 489] width 1120 height 33
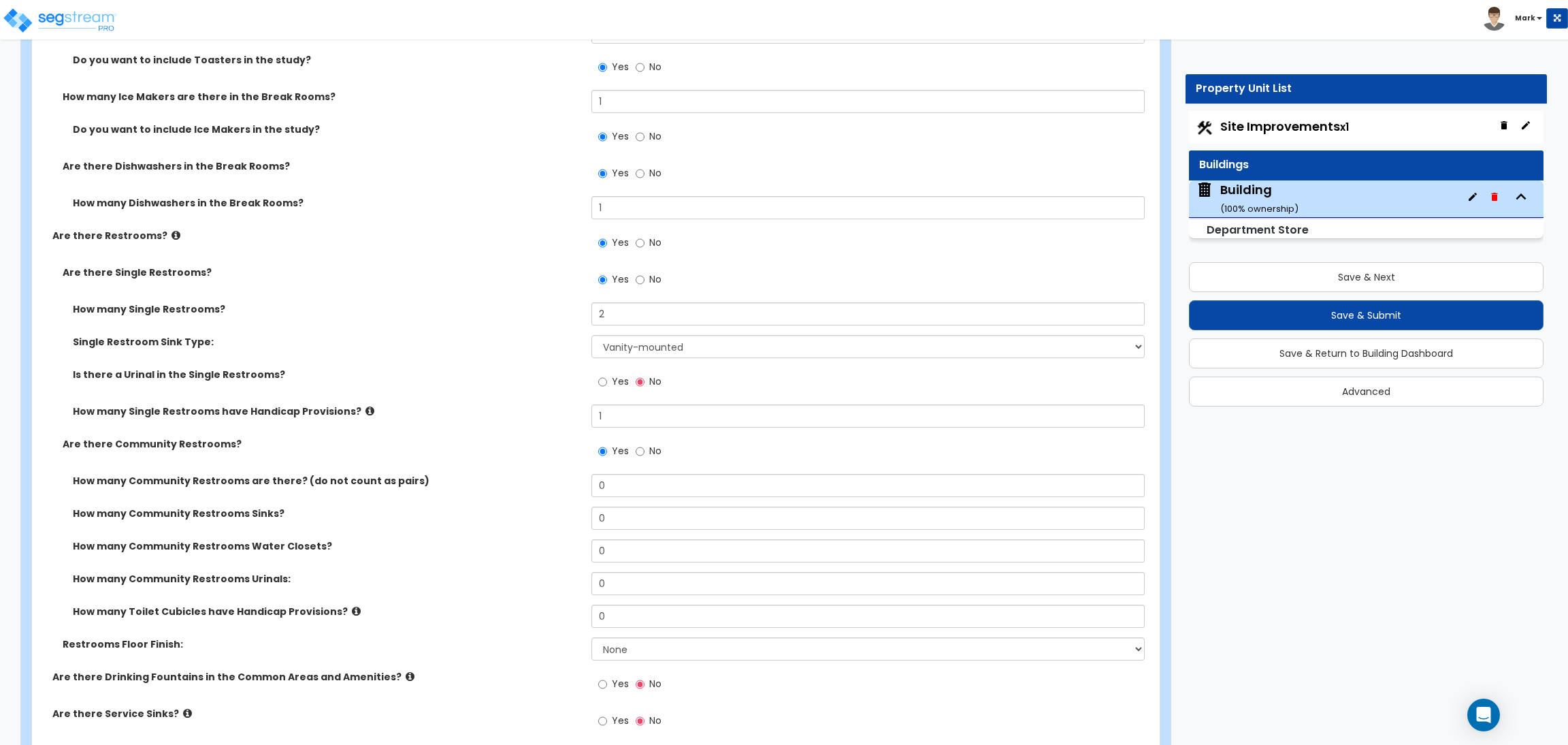
click at [485, 502] on div "How many Community Restrooms are there? (do not count as pairs) 0" at bounding box center [592, 489] width 1120 height 33
drag, startPoint x: 618, startPoint y: 614, endPoint x: 568, endPoint y: 620, distance: 50.4
click at [568, 620] on div "How many Toilet Cubicles have Handicap Provisions? 0" at bounding box center [592, 620] width 1120 height 33
drag, startPoint x: 619, startPoint y: 478, endPoint x: 550, endPoint y: 497, distance: 71.6
click at [564, 499] on div "How many Community Restrooms are there? (do not count as pairs) 0" at bounding box center [592, 489] width 1120 height 33
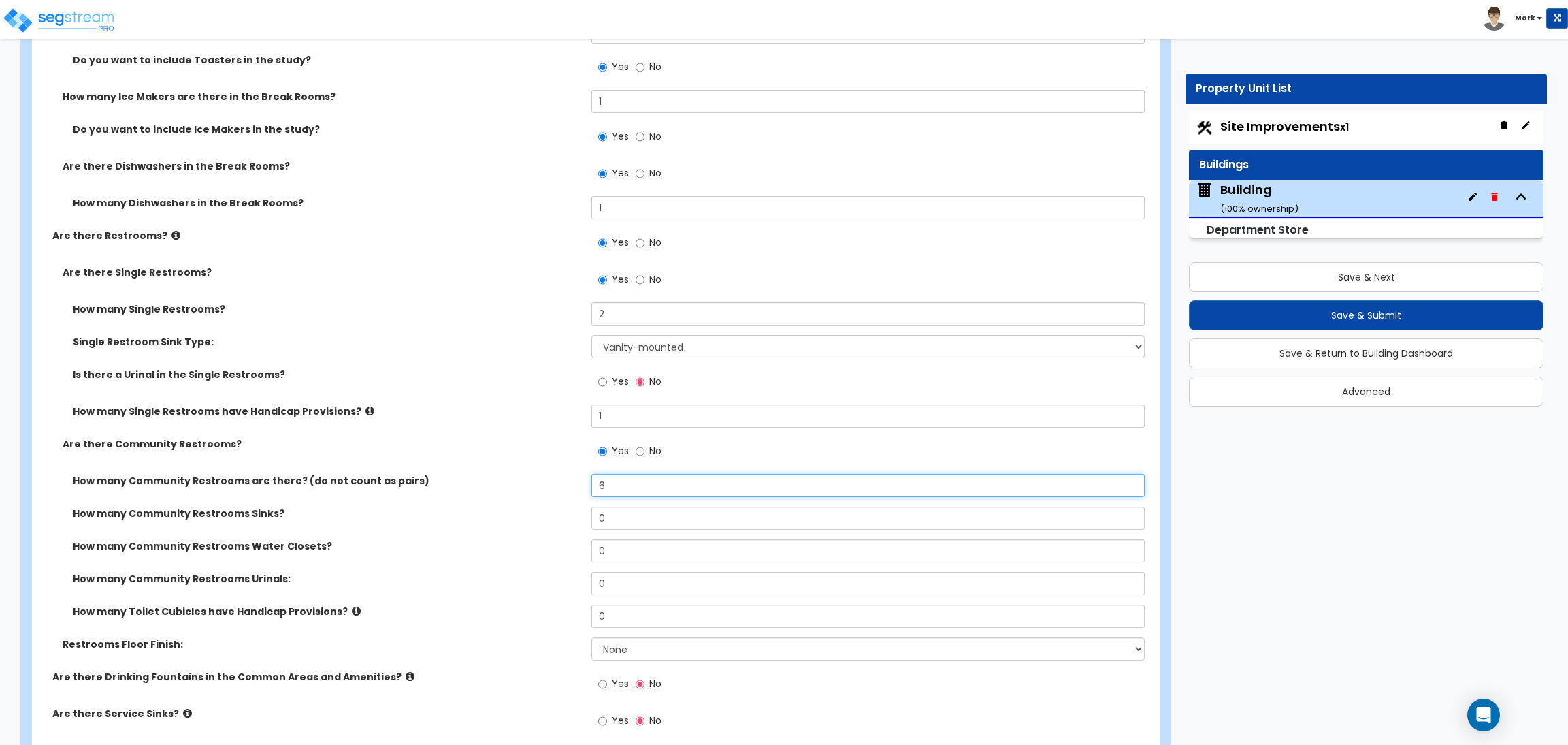
drag, startPoint x: 632, startPoint y: 483, endPoint x: 549, endPoint y: 488, distance: 83.2
click at [547, 487] on div "How many Community Restrooms are there? (do not count as pairs) 6" at bounding box center [592, 489] width 1120 height 33
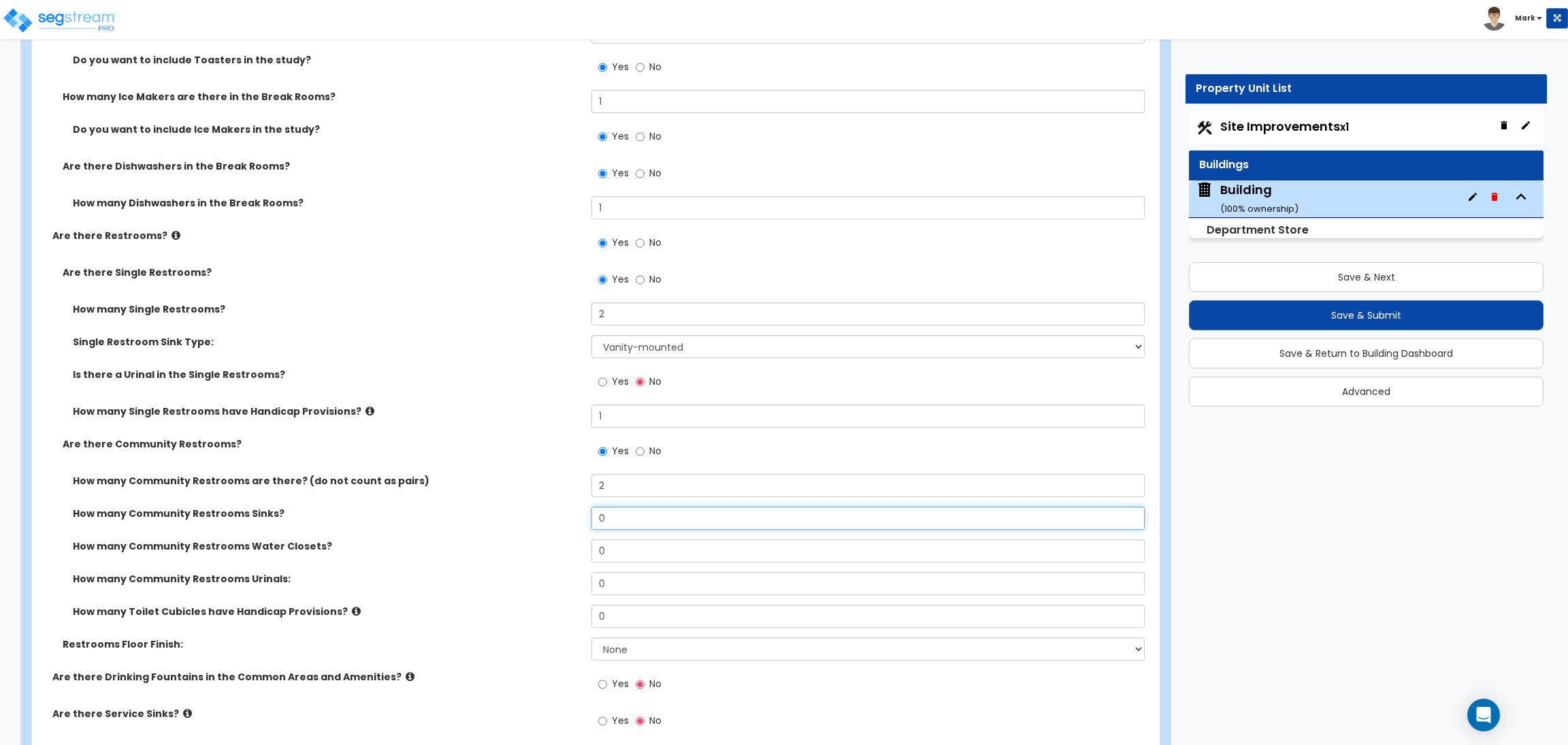
drag, startPoint x: 610, startPoint y: 522, endPoint x: 564, endPoint y: 528, distance: 46.4
click at [564, 528] on div "How many Community Restrooms Sinks? 0" at bounding box center [592, 522] width 1120 height 33
drag, startPoint x: 632, startPoint y: 552, endPoint x: 563, endPoint y: 554, distance: 69.0
click at [563, 554] on div "How many Community Restrooms Water Closets? 0" at bounding box center [592, 555] width 1120 height 33
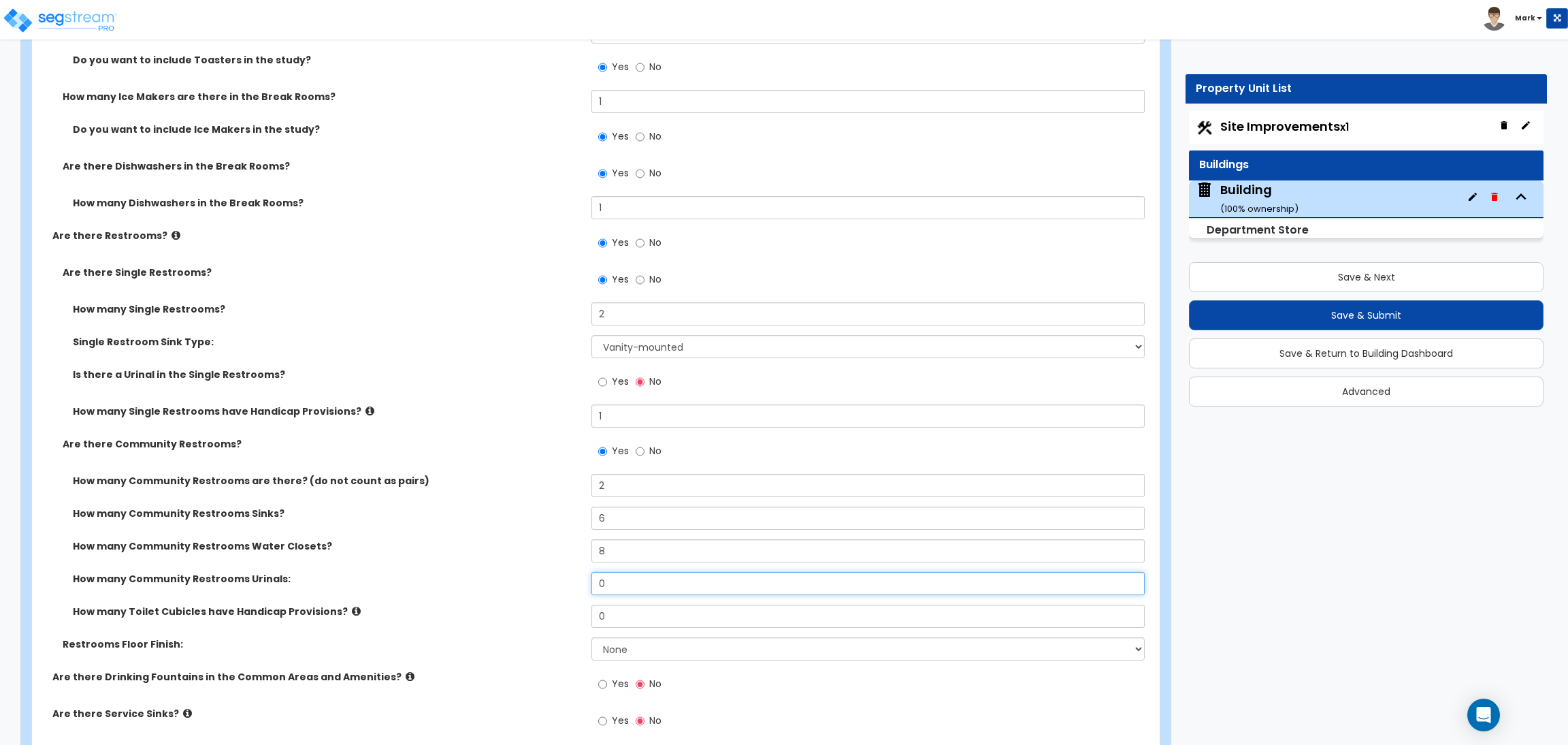
drag, startPoint x: 624, startPoint y: 583, endPoint x: 572, endPoint y: 578, distance: 52.2
click at [572, 578] on div "How many Community Restrooms Urinals: 0" at bounding box center [592, 587] width 1120 height 33
drag, startPoint x: 621, startPoint y: 614, endPoint x: 578, endPoint y: 613, distance: 43.0
click at [578, 613] on div "How many Toilet Cubicles have Handicap Provisions? 0" at bounding box center [592, 620] width 1120 height 33
click at [623, 643] on select "None Tile Flooring Resilient Laminate Flooring VCT Flooring Sheet Vinyl Flooring" at bounding box center [868, 649] width 553 height 23
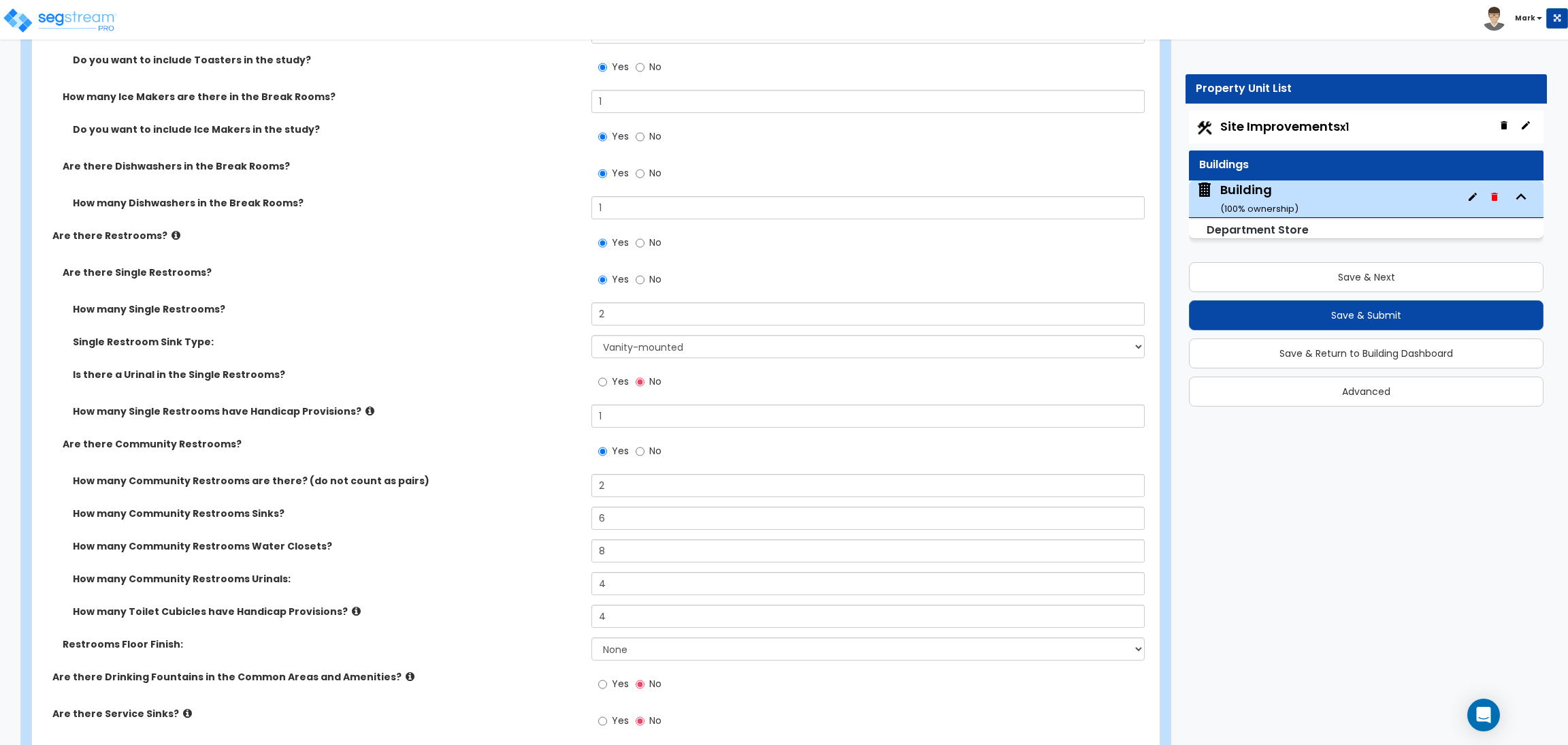
click at [438, 627] on div "How many Toilet Cubicles have Handicap Provisions? 4" at bounding box center [592, 620] width 1120 height 33
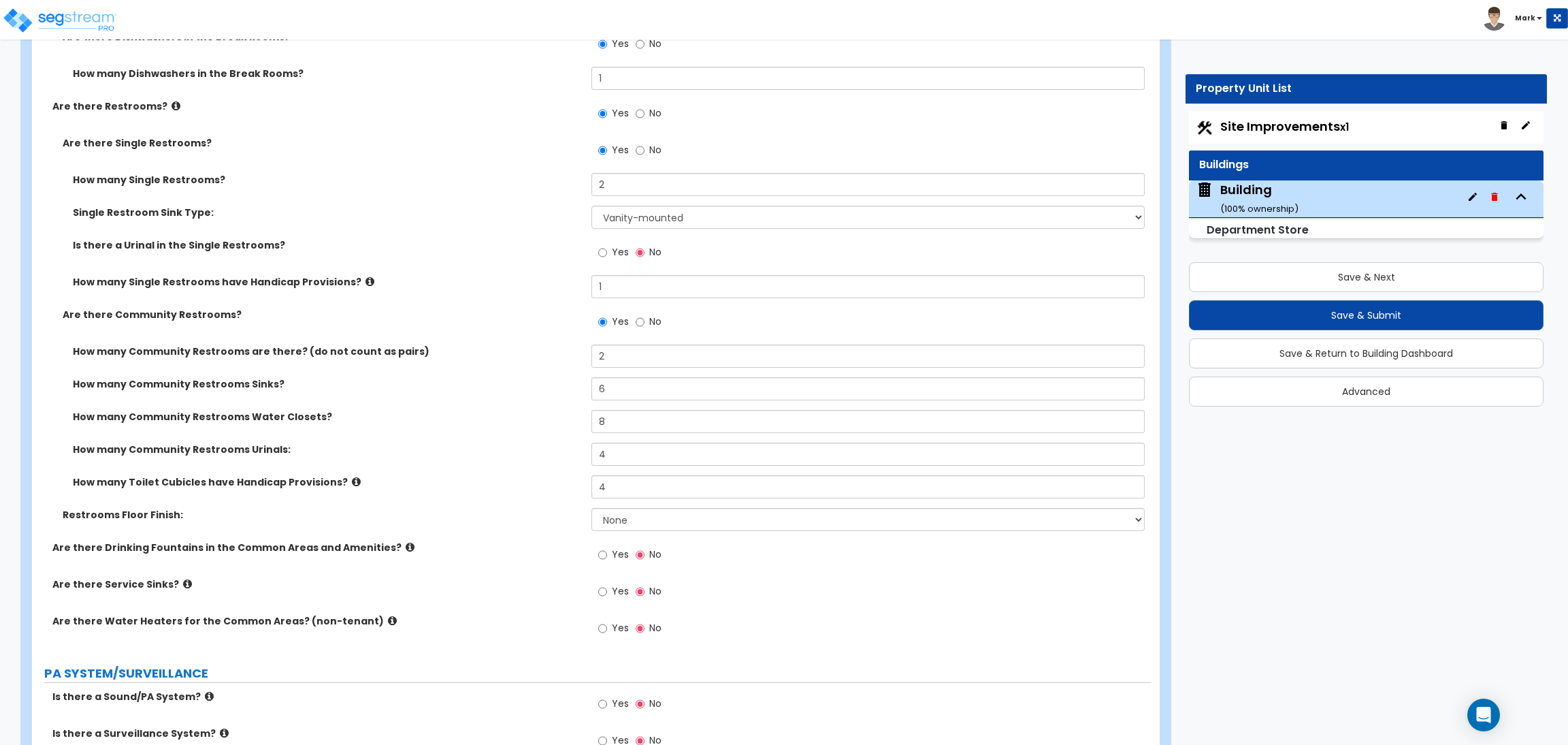
scroll to position [5185, 0]
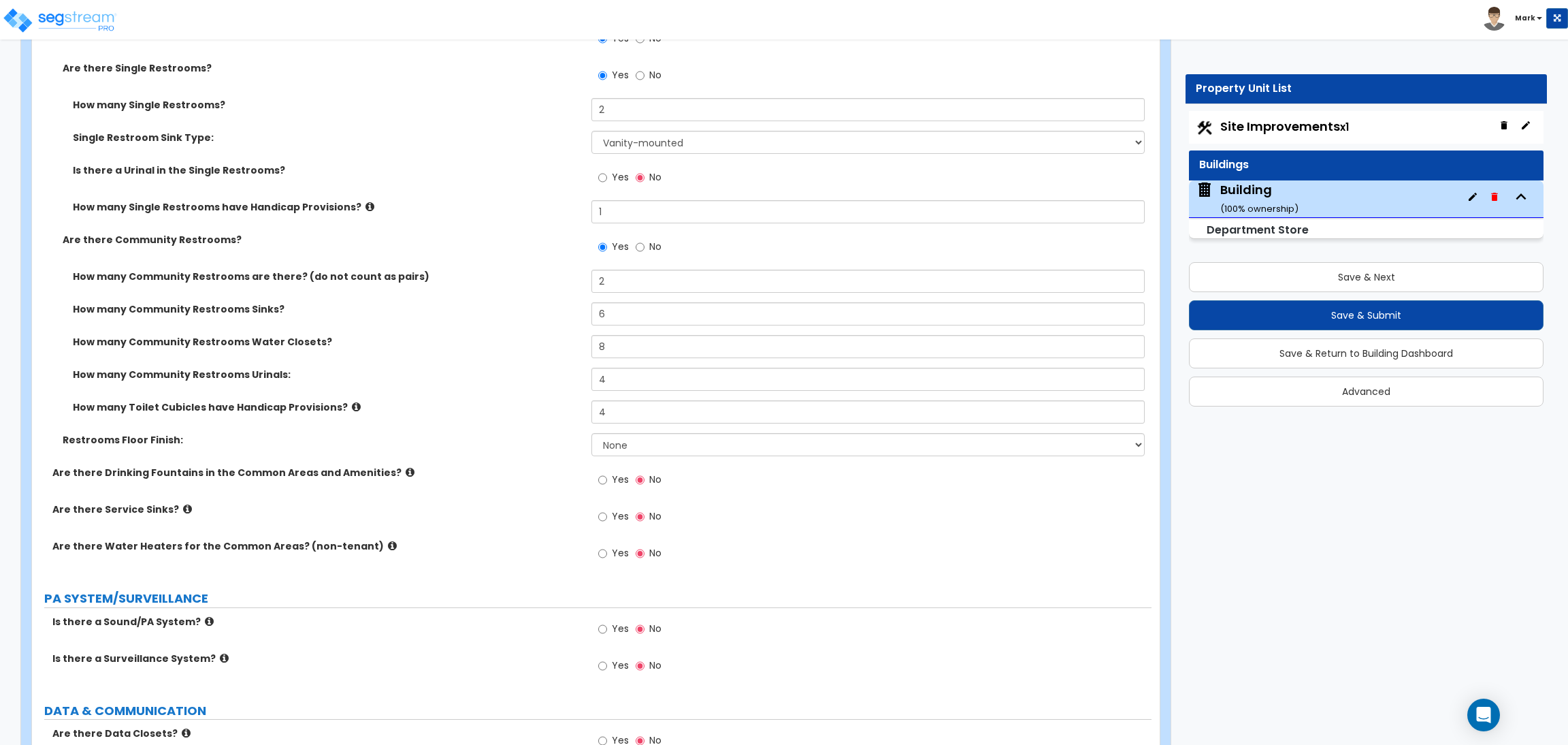
click at [424, 236] on label "Are there Community Restrooms?" at bounding box center [321, 239] width 518 height 14
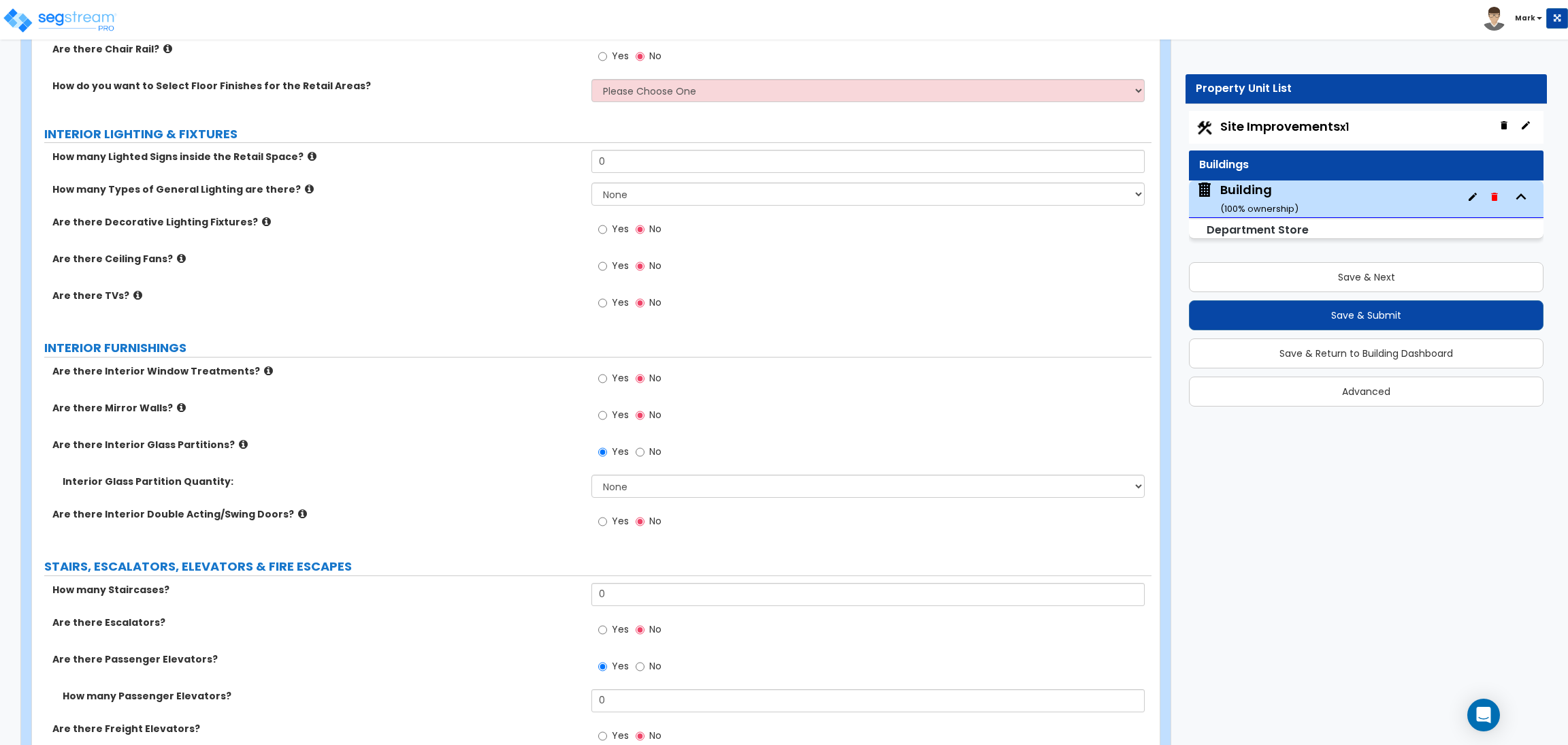
click at [623, 385] on span "Yes" at bounding box center [620, 378] width 17 height 14
click at [607, 385] on input "Yes" at bounding box center [602, 379] width 9 height 15
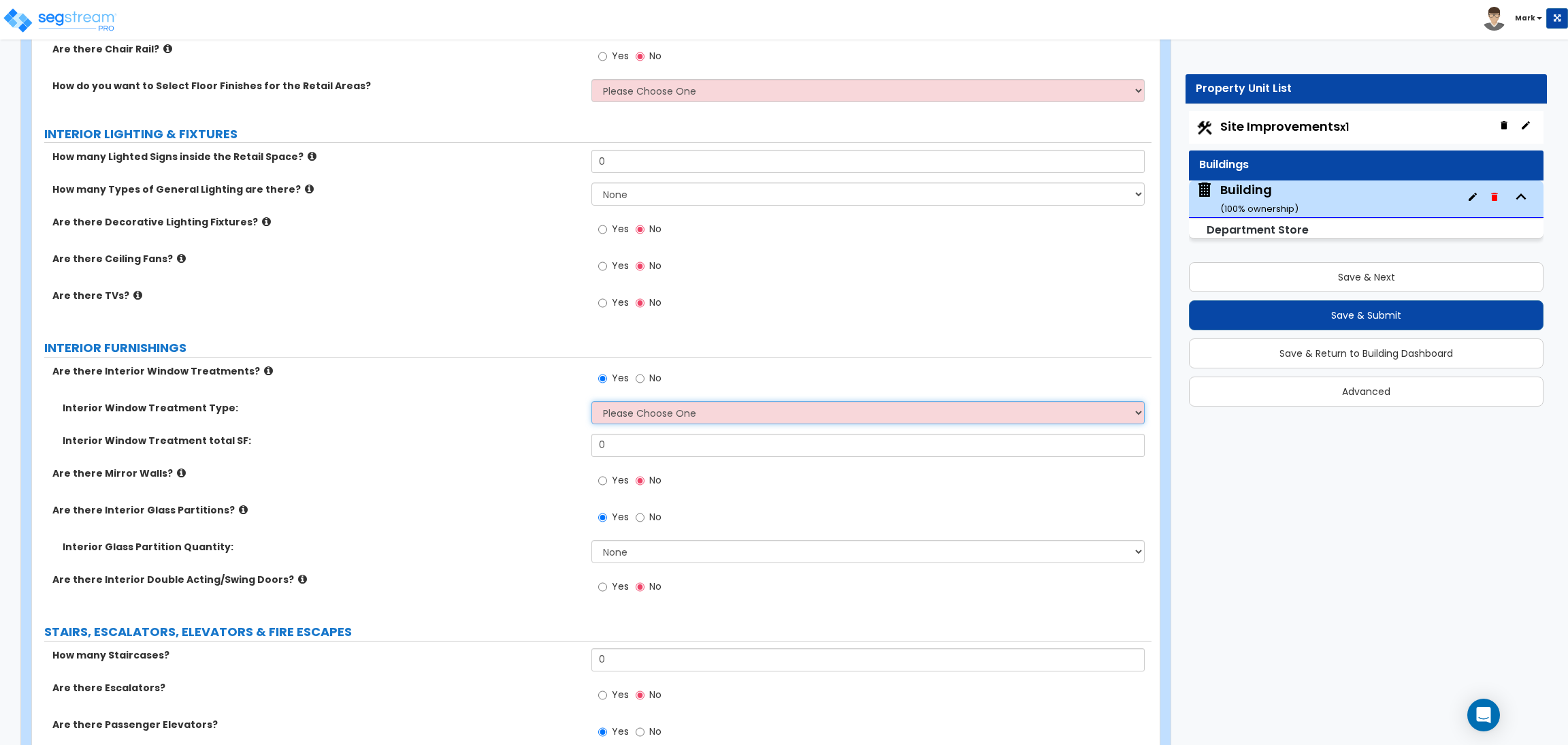
click at [651, 419] on select "Please Choose One Vertical Blinds Window Shades Venetian Blinds Wood Shutters" at bounding box center [868, 412] width 553 height 23
click at [592, 402] on select "Please Choose One Vertical Blinds Window Shades Venetian Blinds Wood Shutters" at bounding box center [868, 412] width 553 height 23
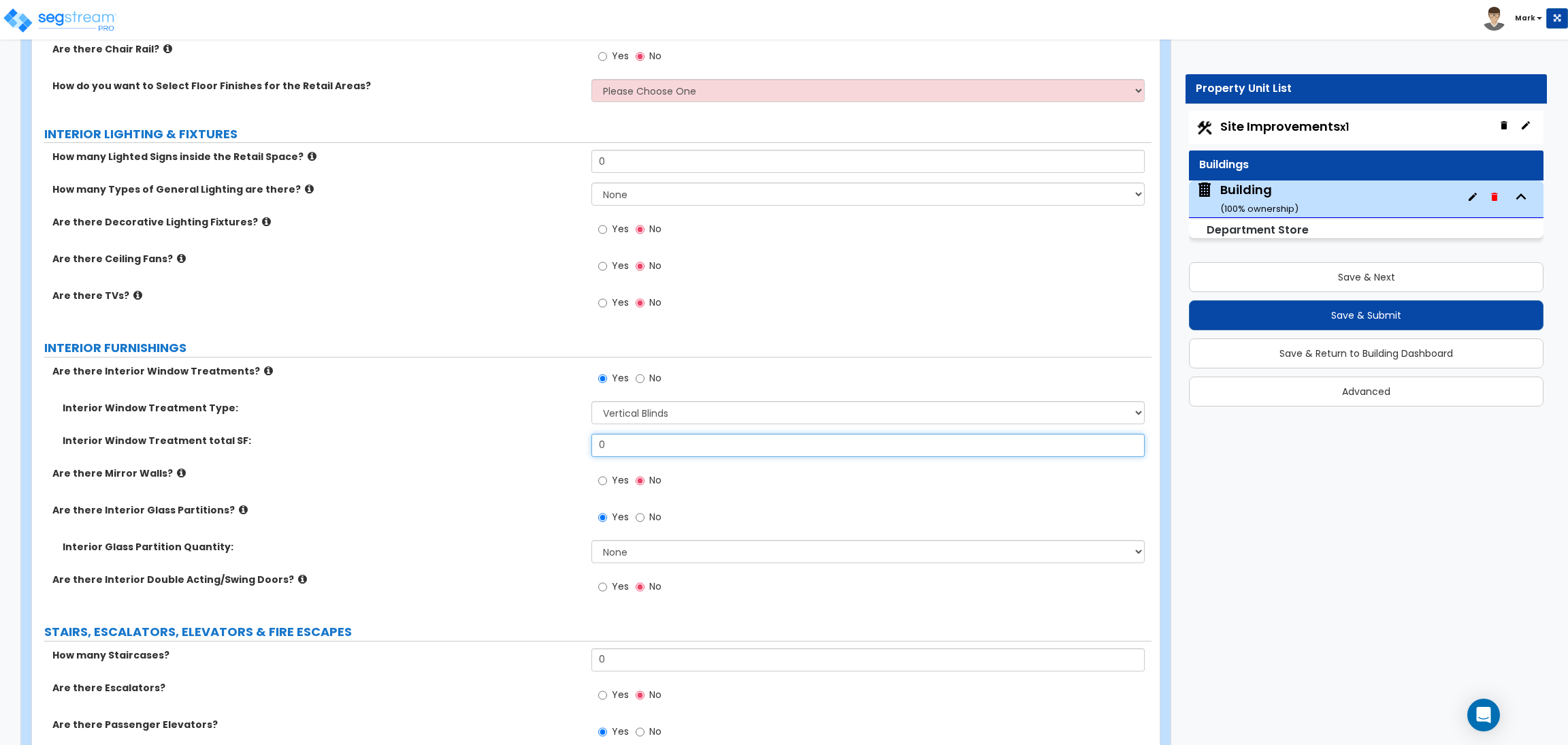
click at [633, 450] on input "0" at bounding box center [868, 445] width 553 height 23
click at [416, 452] on div "Interior Window Treatment total SF: 0" at bounding box center [592, 450] width 1120 height 33
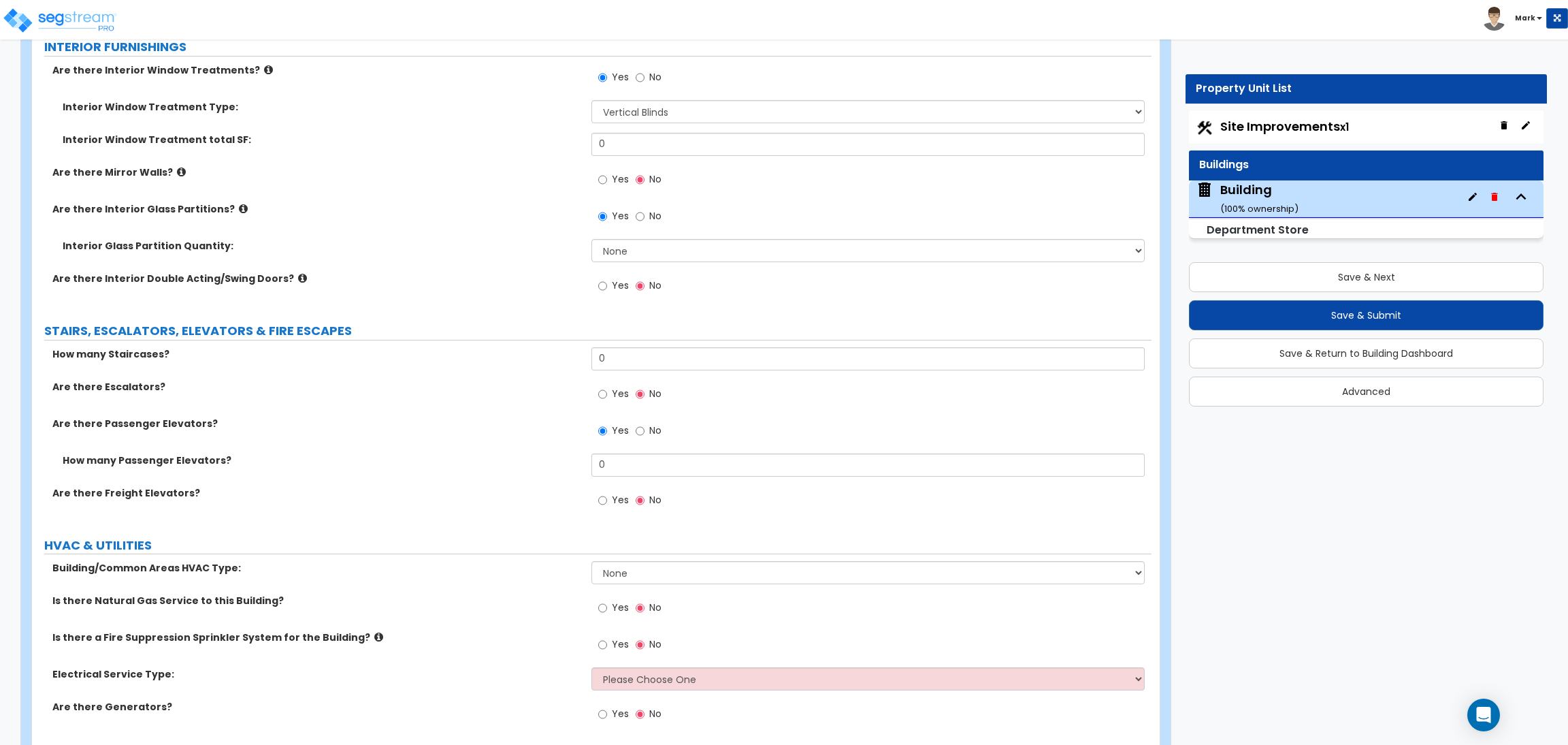
scroll to position [6941, 0]
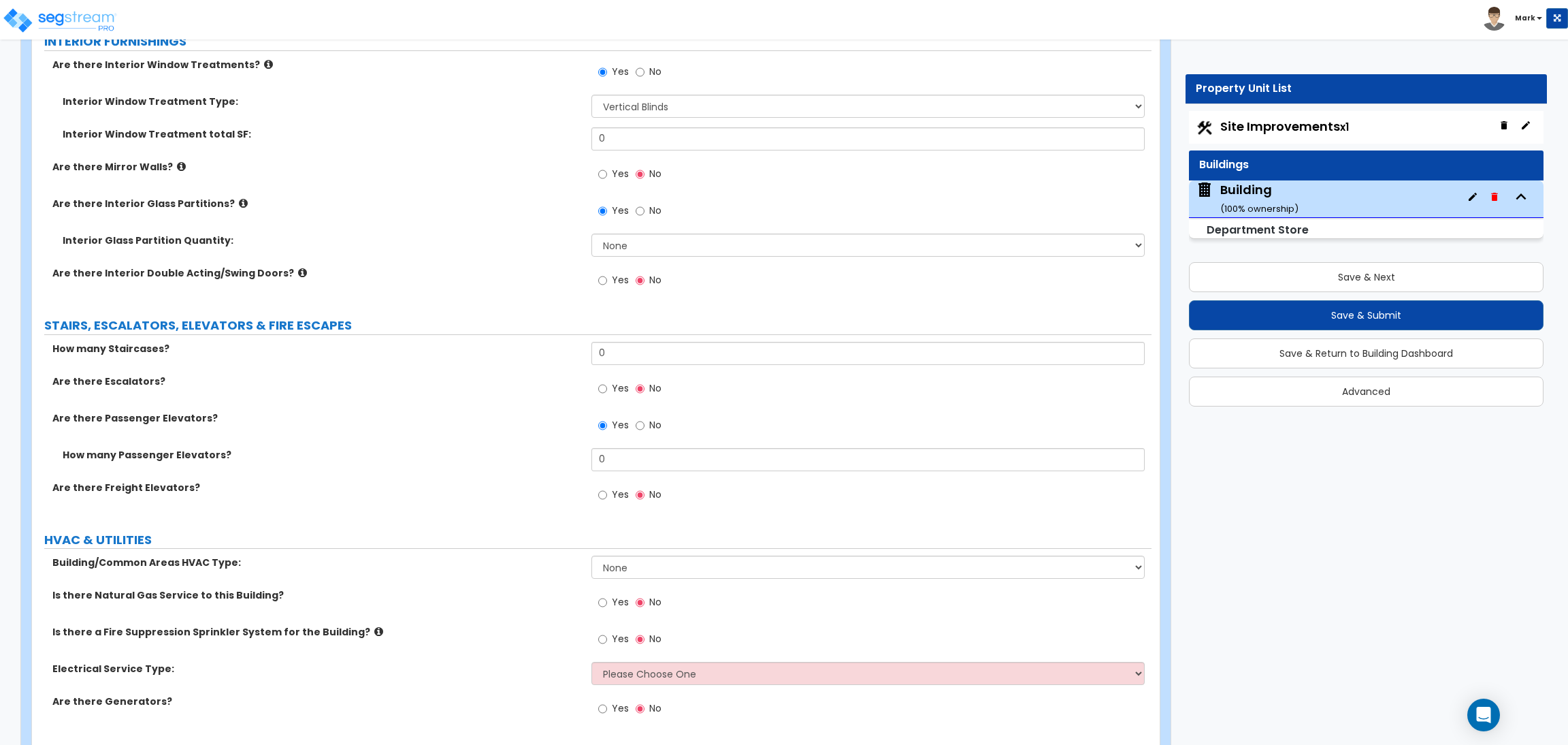
click at [612, 180] on span "Yes" at bounding box center [620, 174] width 17 height 14
click at [607, 180] on input "Yes" at bounding box center [602, 174] width 9 height 15
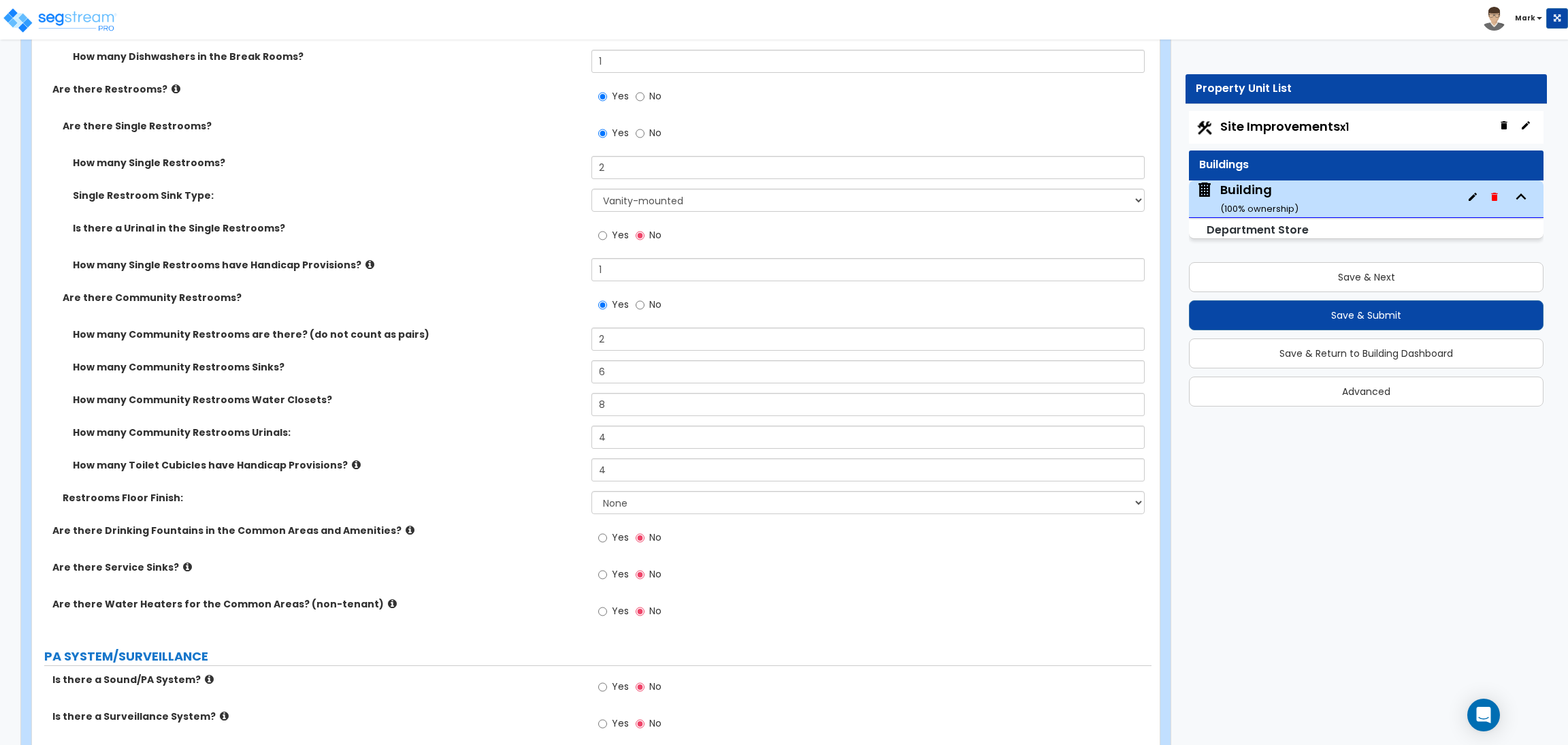
scroll to position [5410, 0]
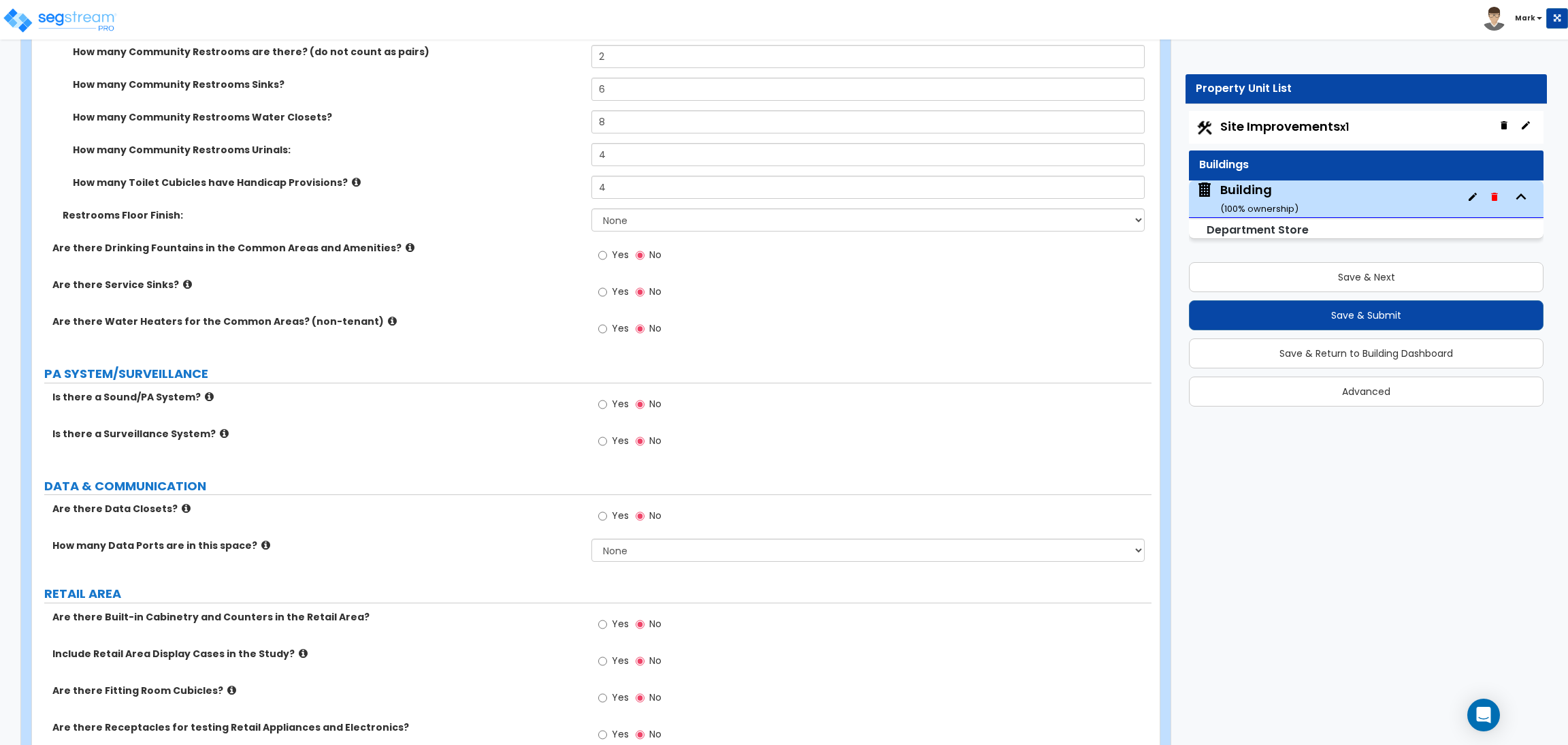
click at [608, 266] on label "Yes" at bounding box center [613, 256] width 31 height 23
click at [607, 263] on input "Yes" at bounding box center [602, 255] width 9 height 15
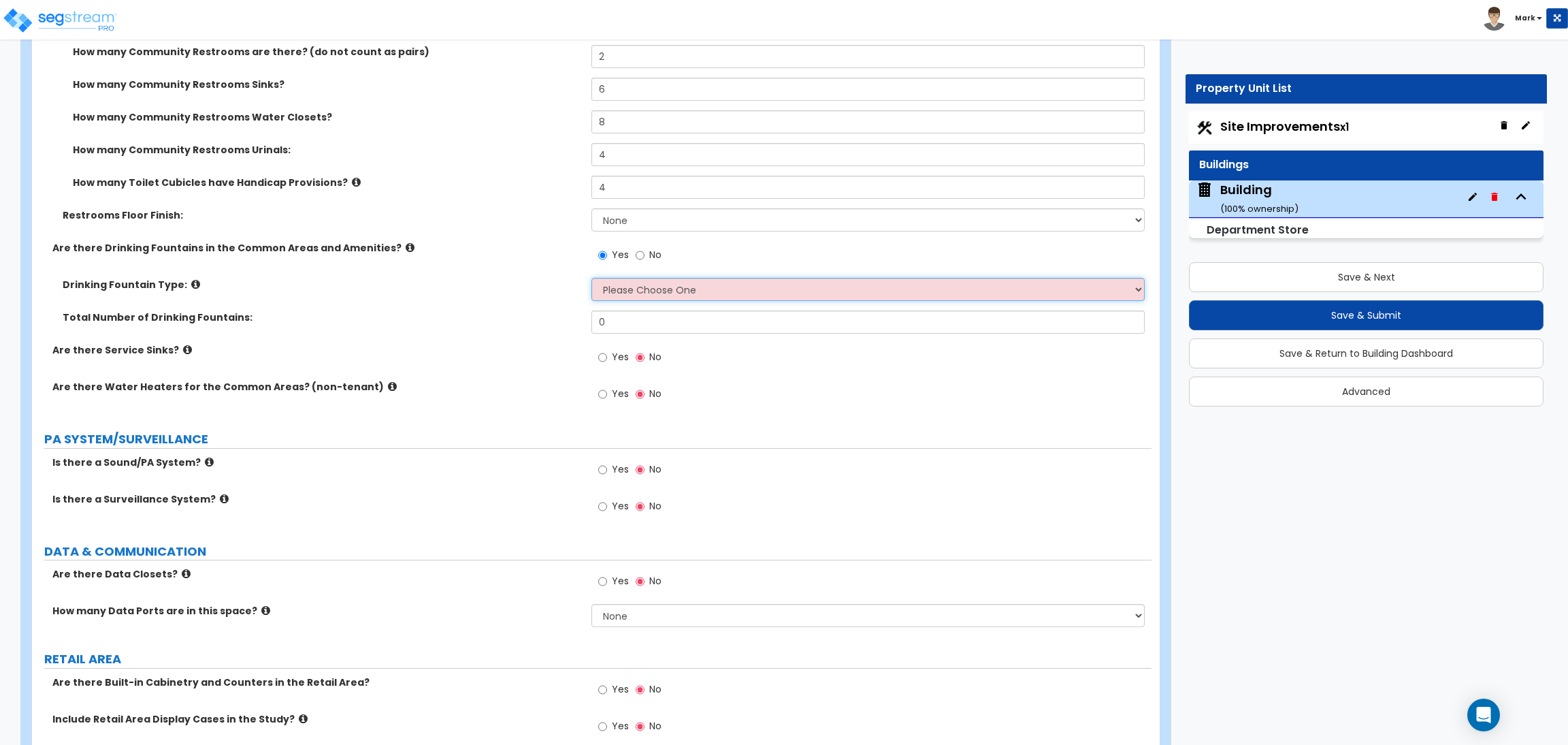
click at [630, 285] on select "Please Choose One Wall-mounted Floor-mounted" at bounding box center [868, 289] width 553 height 23
click at [592, 278] on select "Please Choose One Wall-mounted Floor-mounted" at bounding box center [868, 289] width 553 height 23
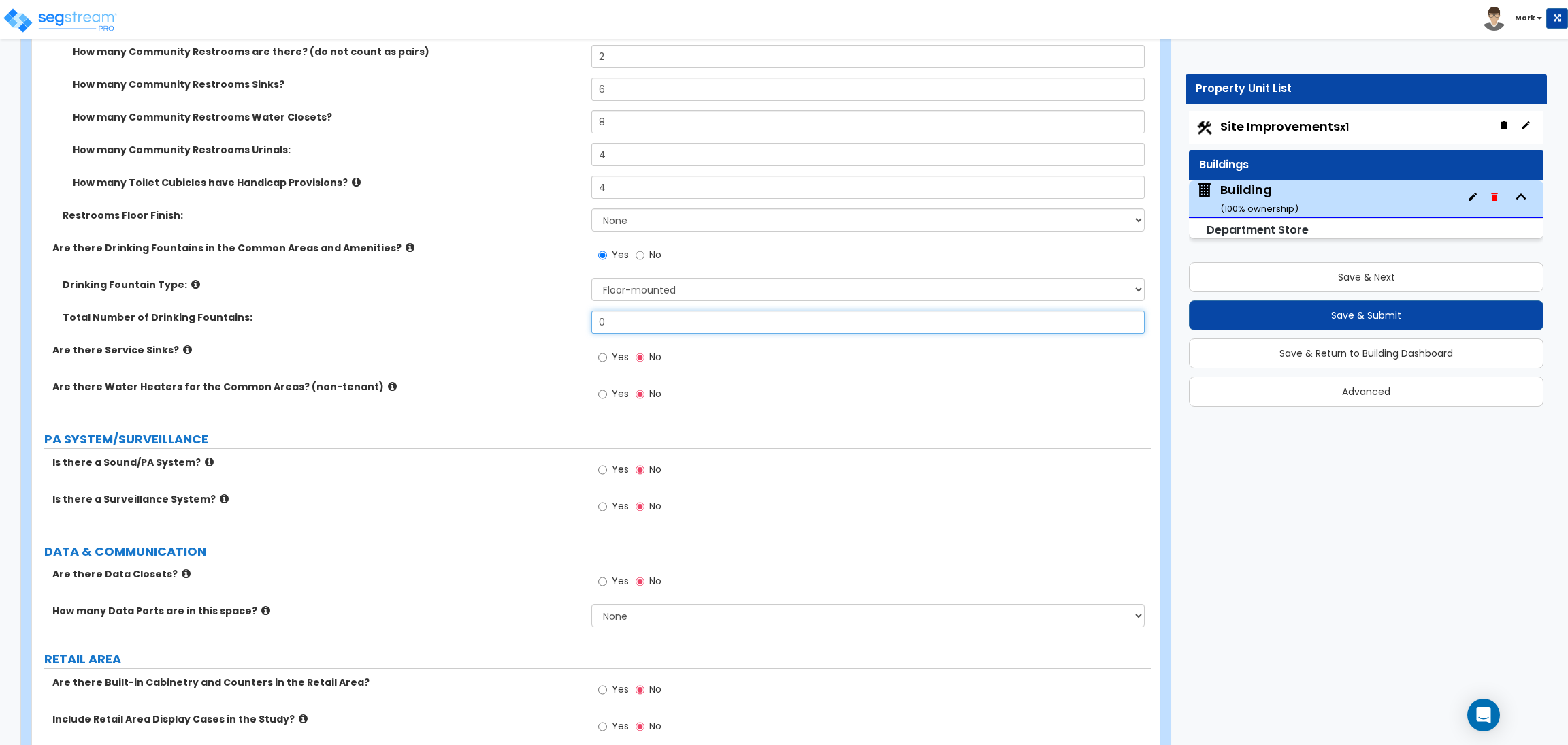
drag, startPoint x: 618, startPoint y: 320, endPoint x: 510, endPoint y: 337, distance: 109.3
click at [512, 338] on div "Total Number of Drinking Fountains: 0" at bounding box center [592, 326] width 1120 height 33
click at [612, 362] on span "Yes" at bounding box center [620, 356] width 17 height 14
click at [607, 362] on input "Yes" at bounding box center [602, 357] width 9 height 15
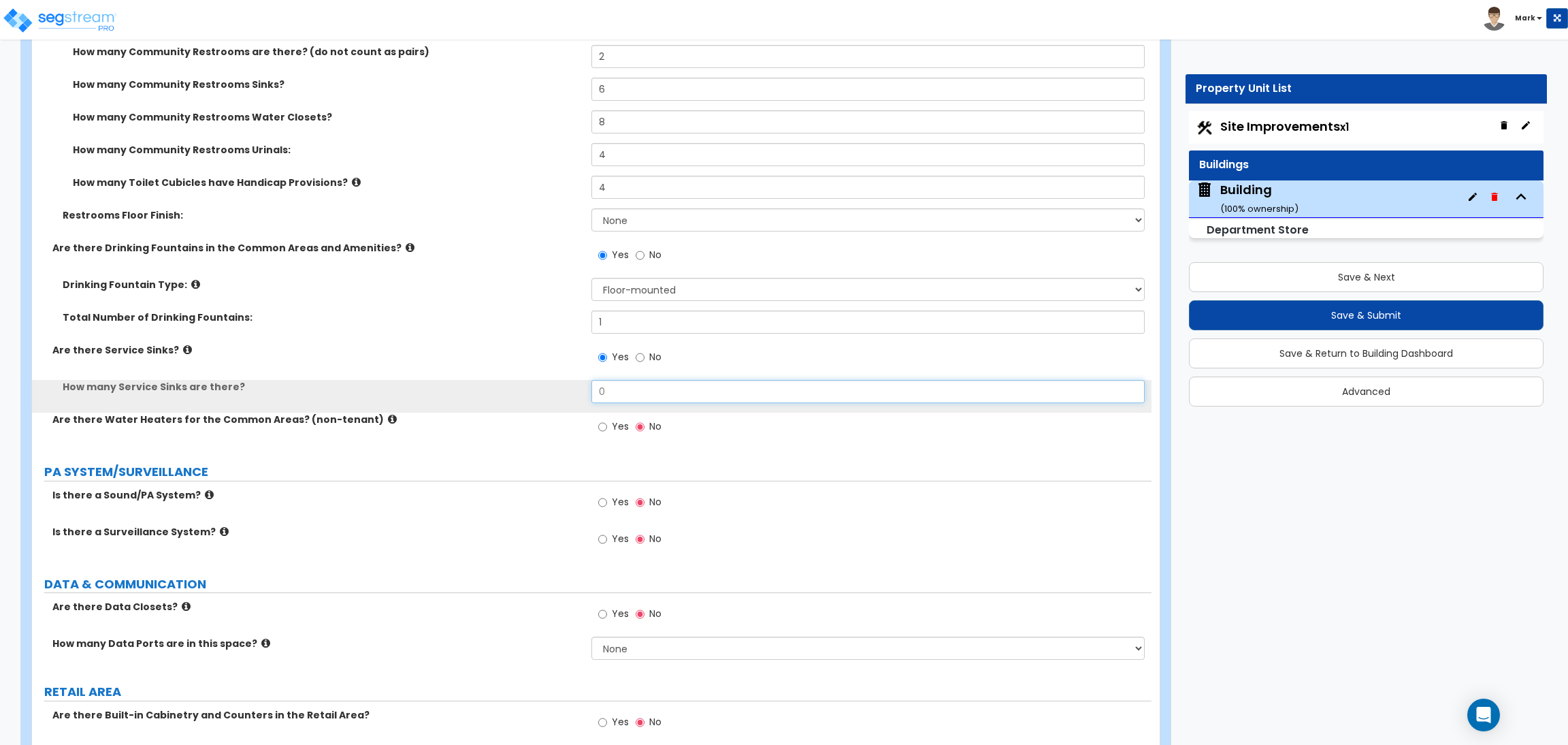
drag, startPoint x: 624, startPoint y: 399, endPoint x: 564, endPoint y: 400, distance: 60.0
click at [567, 400] on div "How many Service Sinks are there? 0" at bounding box center [592, 396] width 1120 height 33
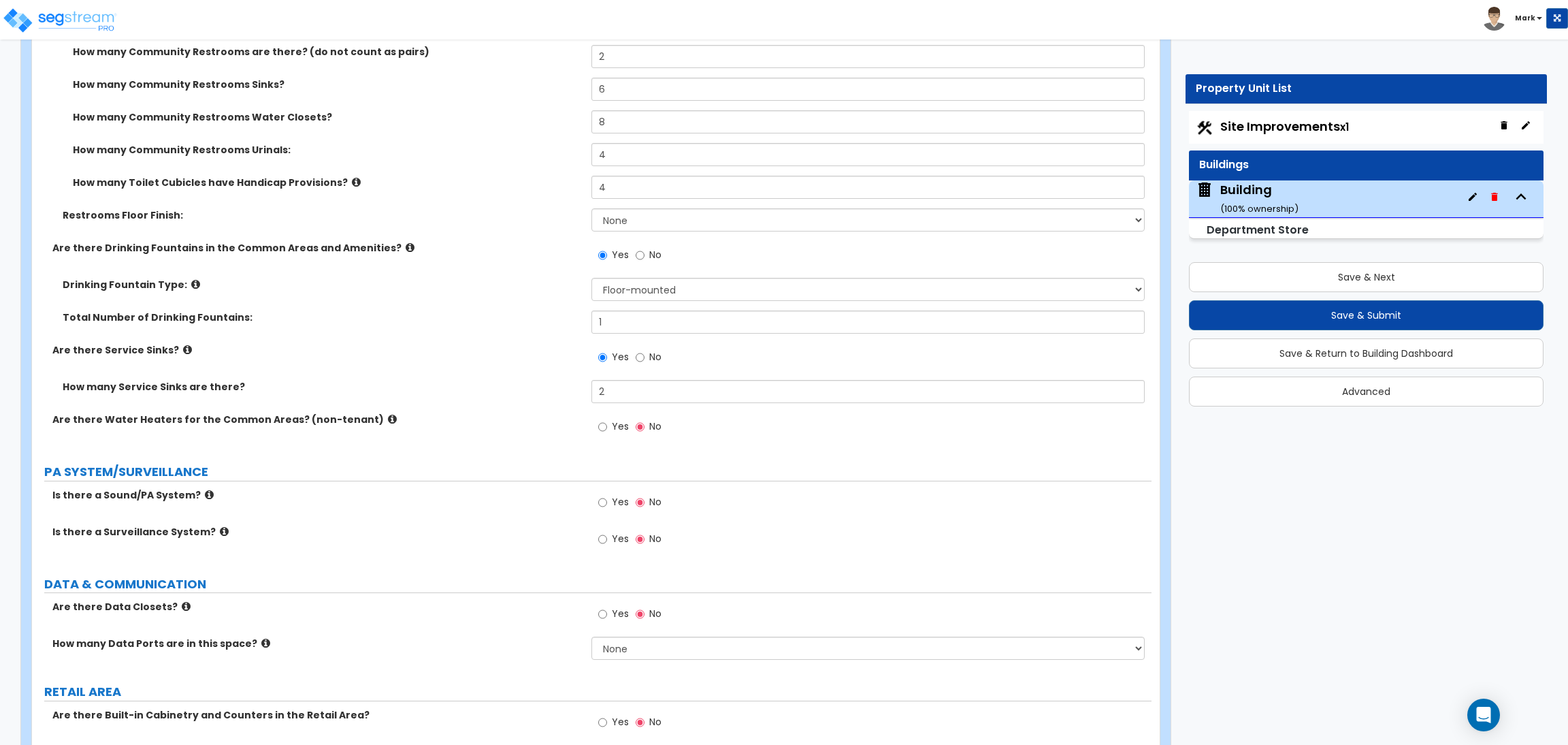
click at [627, 420] on span "Yes" at bounding box center [620, 426] width 17 height 14
click at [607, 420] on input "Yes" at bounding box center [602, 427] width 9 height 15
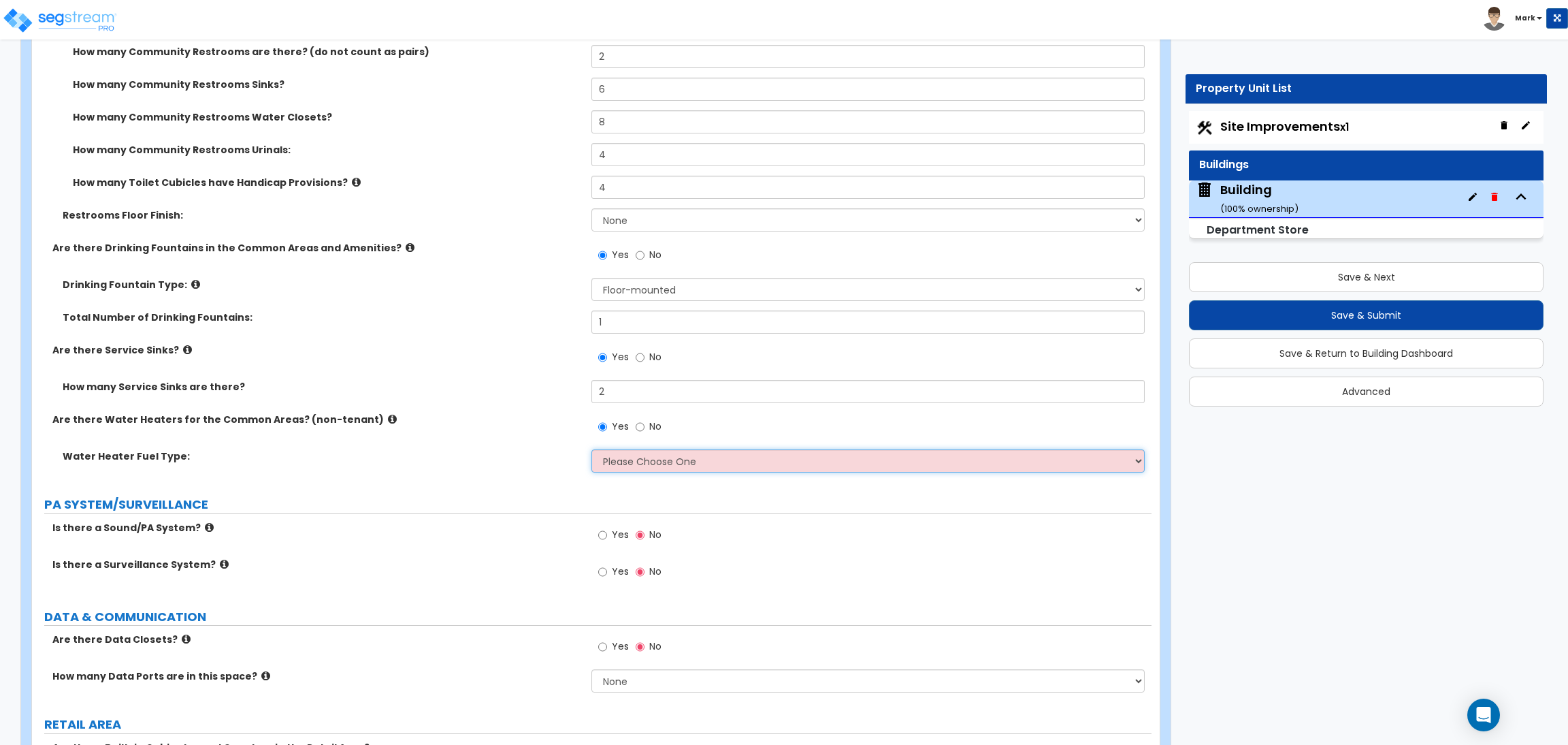
click at [622, 469] on select "Please Choose One Gas Electric" at bounding box center [868, 461] width 553 height 23
click at [592, 450] on select "Please Choose One Gas Electric" at bounding box center [868, 461] width 553 height 23
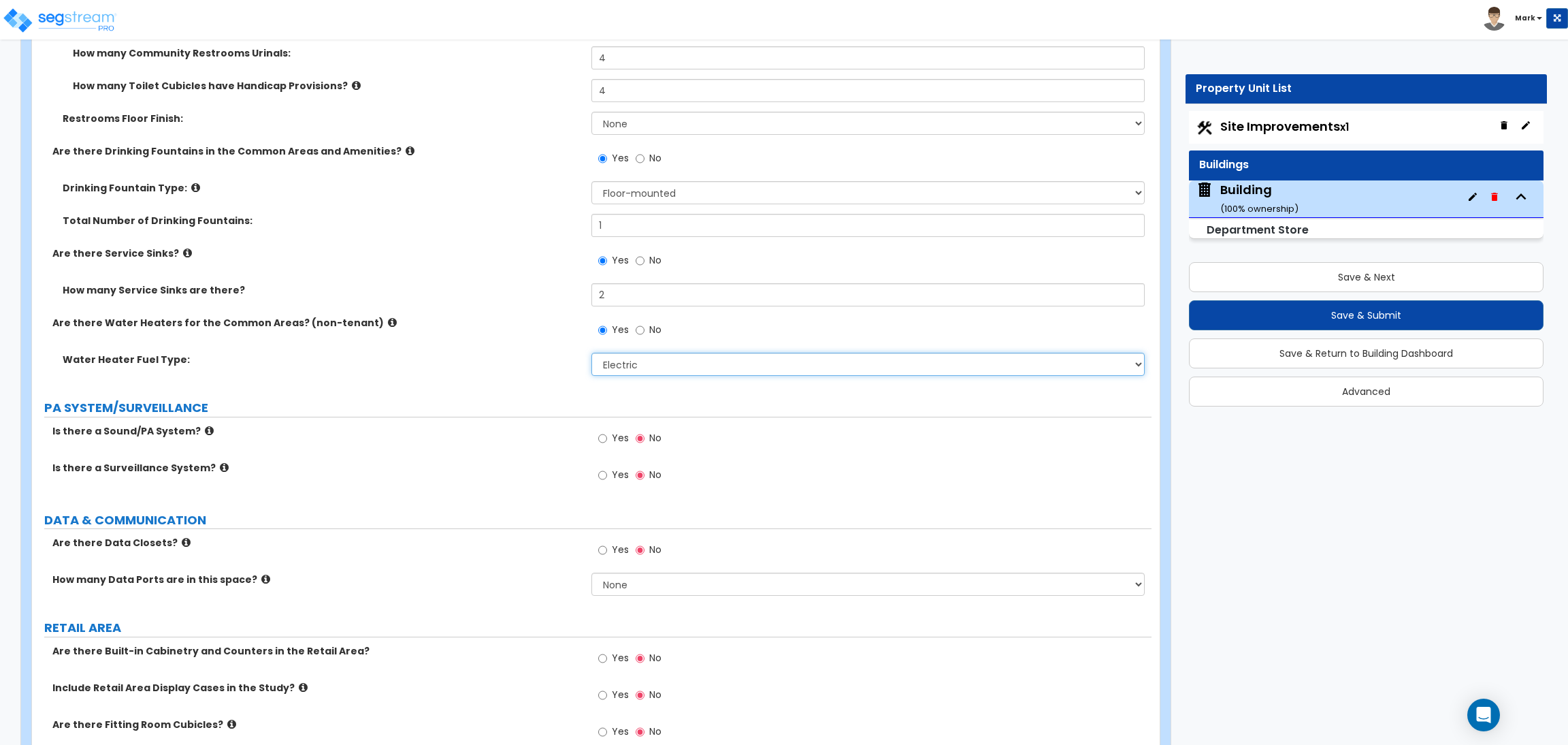
scroll to position [5512, 0]
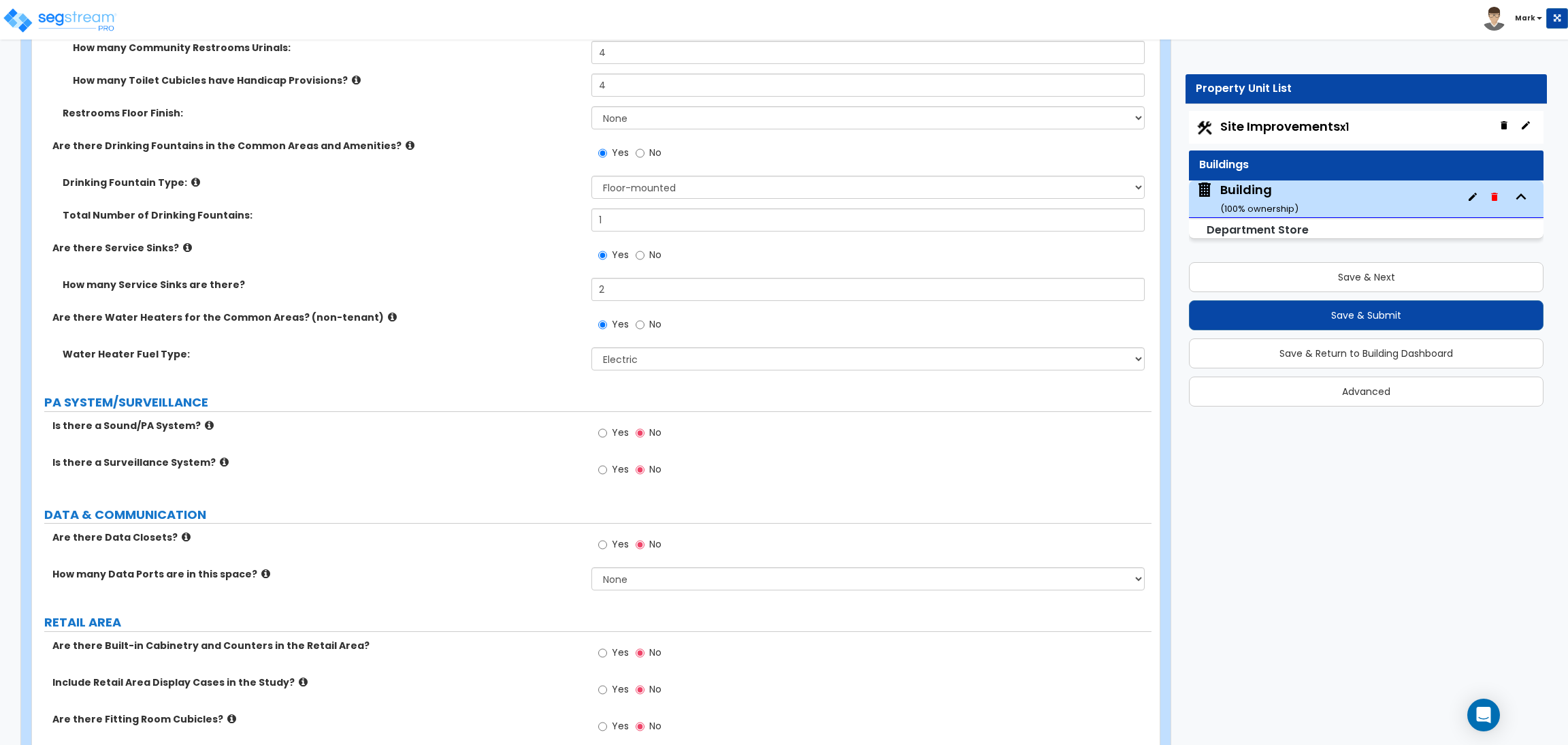
click at [611, 440] on label "Yes" at bounding box center [613, 434] width 31 height 23
click at [607, 440] on input "Yes" at bounding box center [602, 432] width 9 height 15
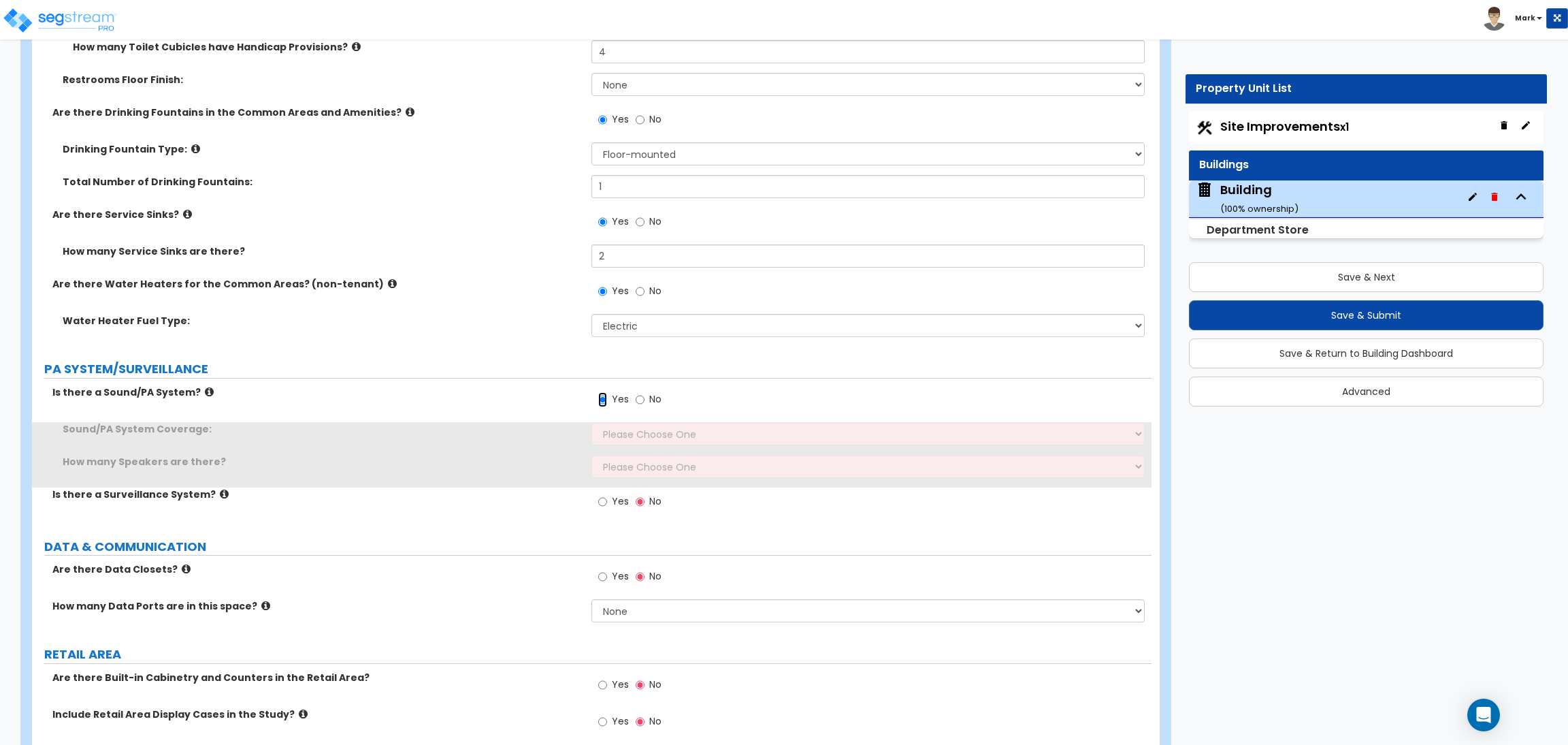
scroll to position [5614, 0]
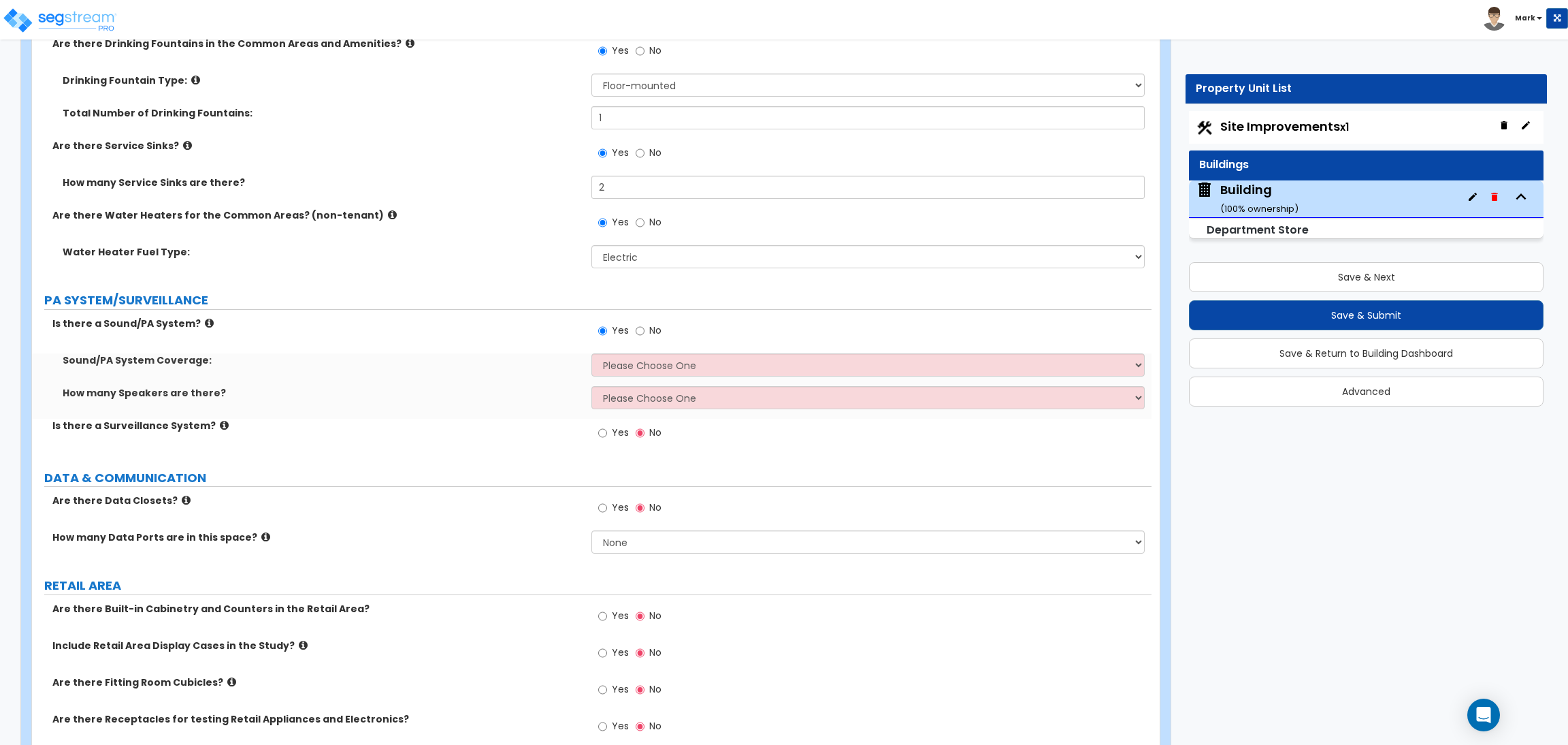
click at [612, 434] on span "Yes" at bounding box center [620, 432] width 17 height 14
click at [607, 434] on input "Yes" at bounding box center [602, 432] width 9 height 15
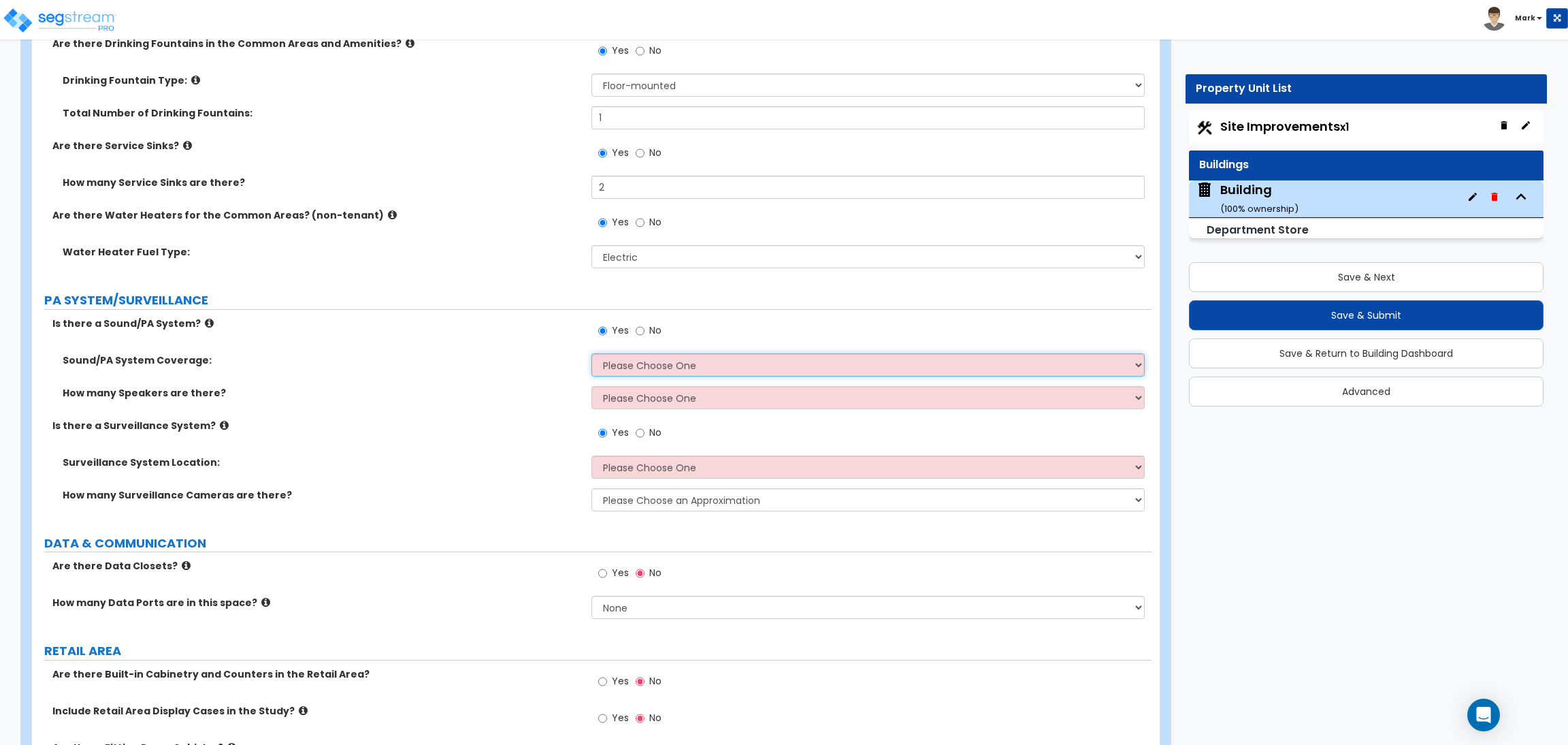
click at [635, 368] on select "Please Choose One All Areas Enter Percent Coverage" at bounding box center [868, 365] width 553 height 23
click at [592, 354] on select "Please Choose One All Areas Enter Percent Coverage" at bounding box center [868, 365] width 553 height 23
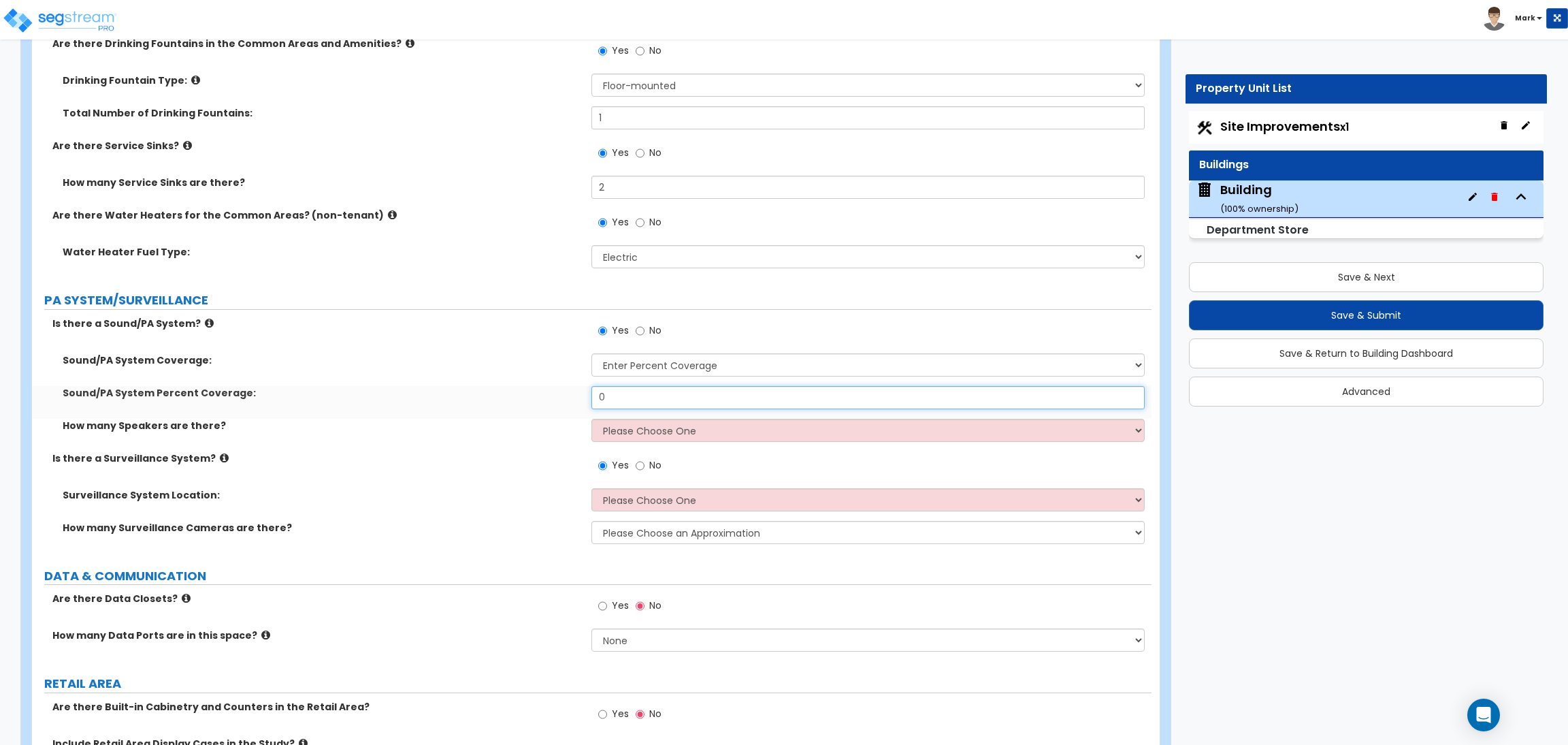
drag, startPoint x: 640, startPoint y: 394, endPoint x: 545, endPoint y: 396, distance: 95.0
click at [545, 396] on div "Sound/PA System Percent Coverage: 0" at bounding box center [592, 402] width 1120 height 33
click at [633, 438] on select "Please Choose One Please Estimate for me Enter Number of Speakers" at bounding box center [868, 430] width 553 height 23
click at [592, 419] on select "Please Choose One Please Estimate for me Enter Number of Speakers" at bounding box center [868, 430] width 553 height 23
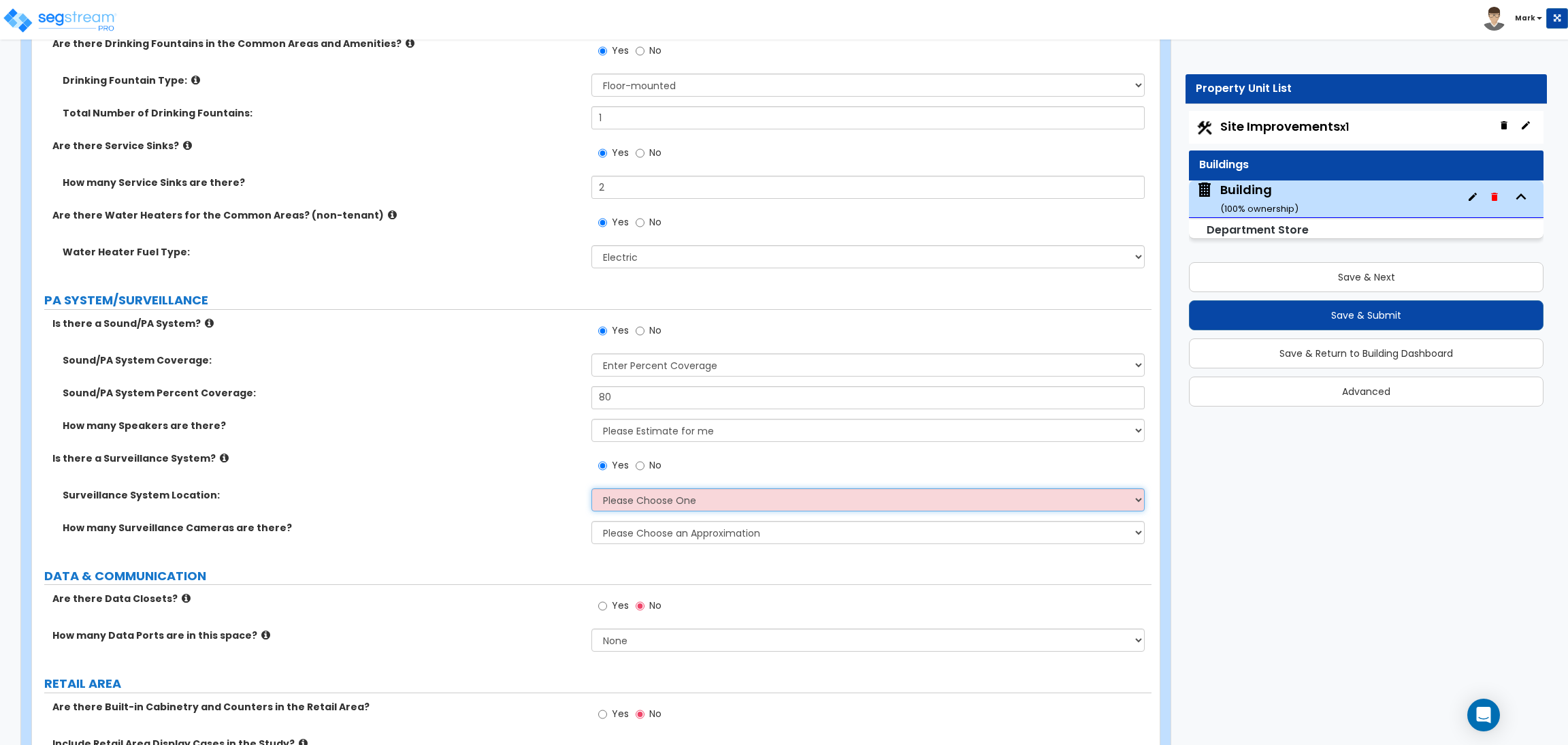
click at [608, 496] on select "Please Choose One Inside the Building Outside the Building Both Inside & Outside" at bounding box center [868, 499] width 553 height 23
click at [592, 488] on select "Please Choose One Inside the Building Outside the Building Both Inside & Outside" at bounding box center [868, 499] width 553 height 23
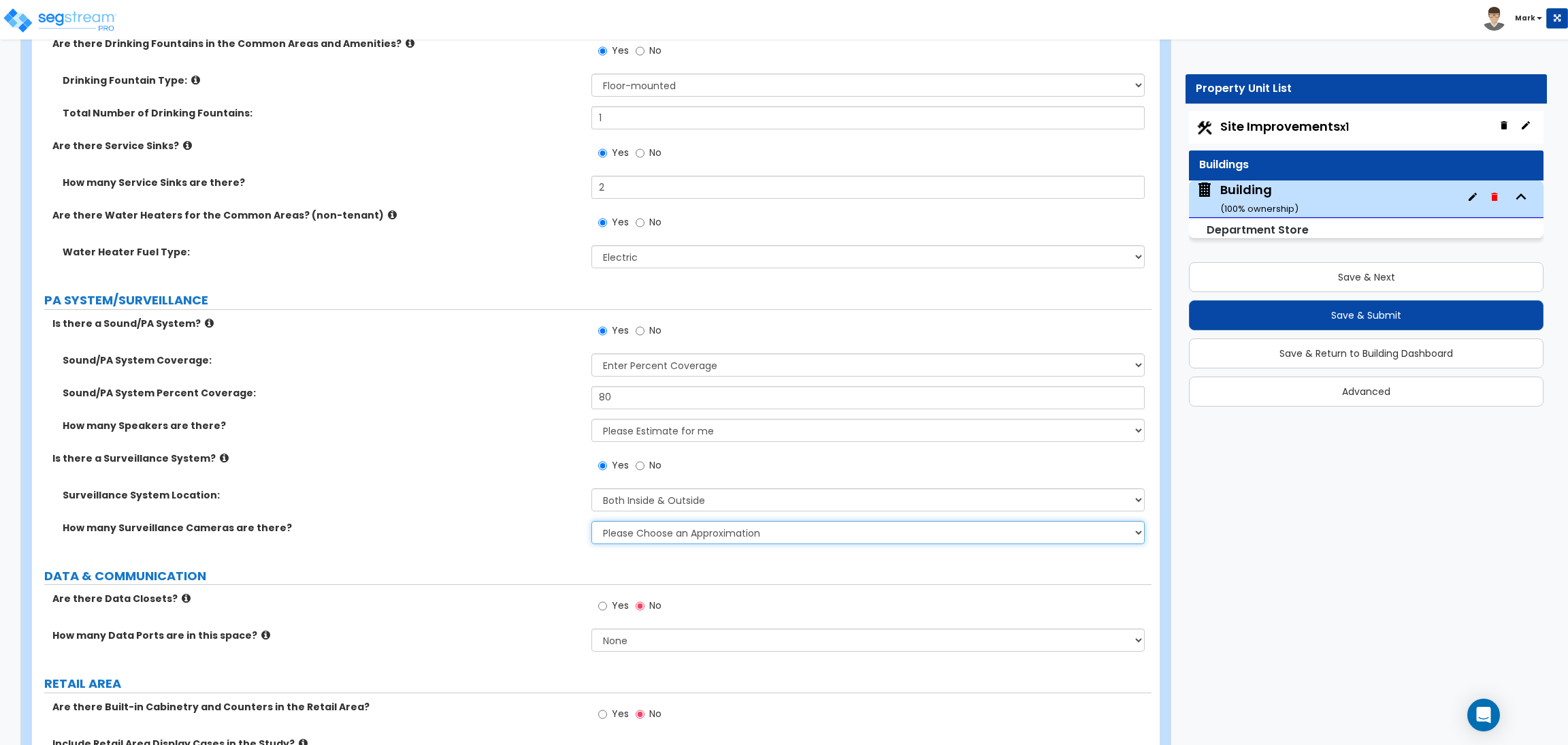
click at [634, 530] on select "Please Choose an Approximation Barely Noticed Any Noticed a Couple Frequently S…" at bounding box center [868, 532] width 553 height 23
click at [592, 521] on select "Please Choose an Approximation Barely Noticed Any Noticed a Couple Frequently S…" at bounding box center [868, 532] width 553 height 23
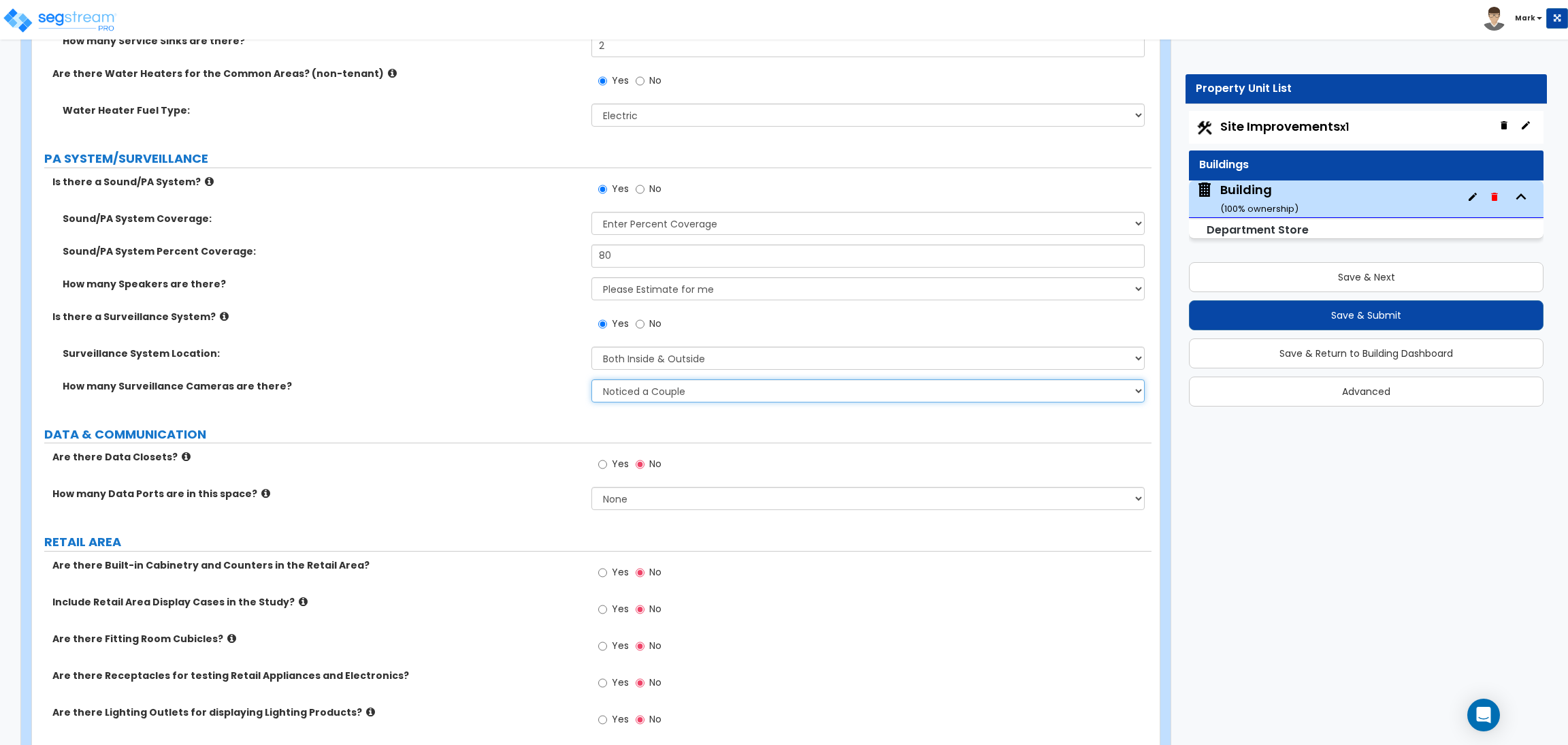
scroll to position [5819, 0]
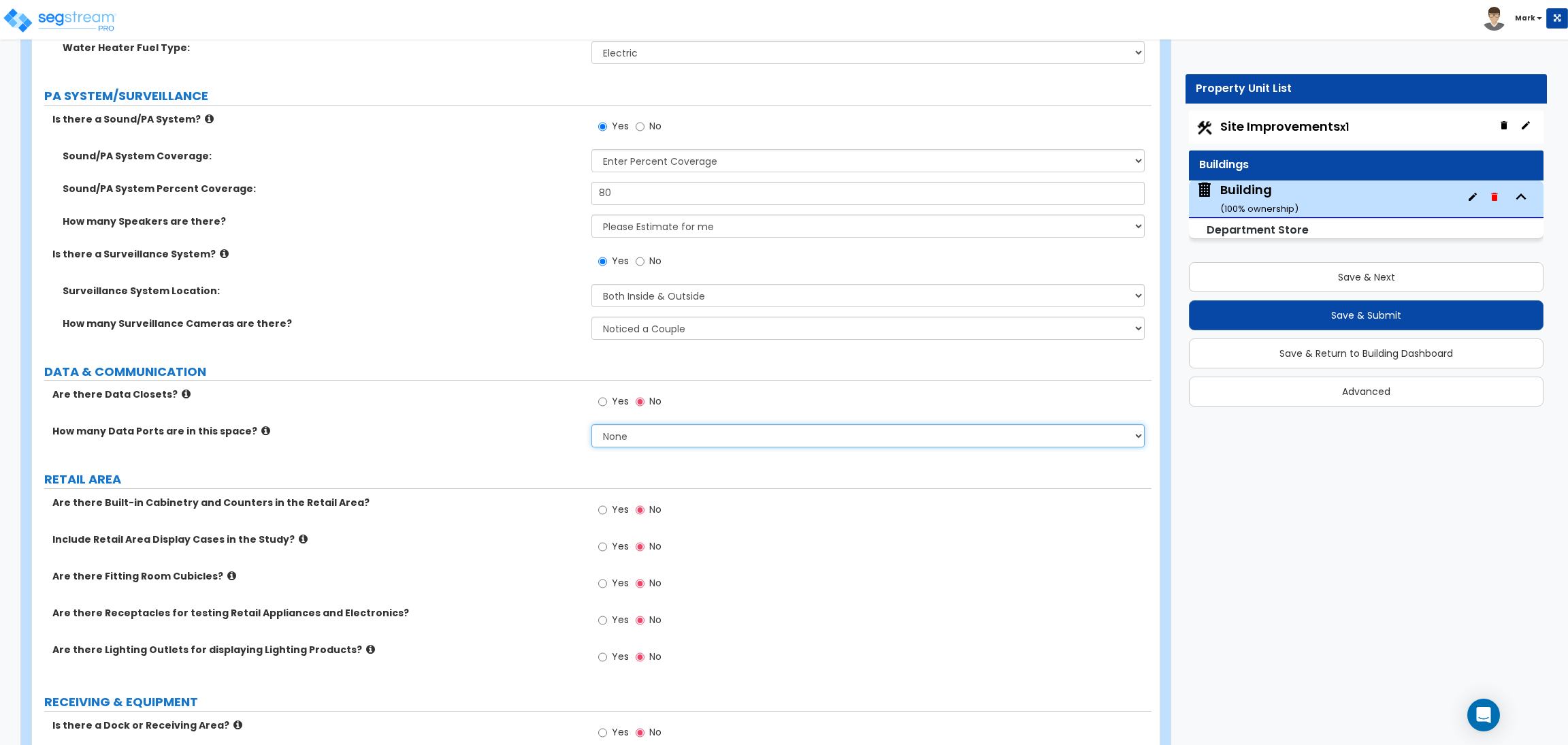
click at [616, 438] on select "None Please Estimate for Me I will specify the Quantity Exactly" at bounding box center [868, 436] width 553 height 23
click at [559, 376] on label "DATA & COMMUNICATION" at bounding box center [598, 371] width 1107 height 18
click at [605, 407] on input "Yes" at bounding box center [602, 401] width 9 height 15
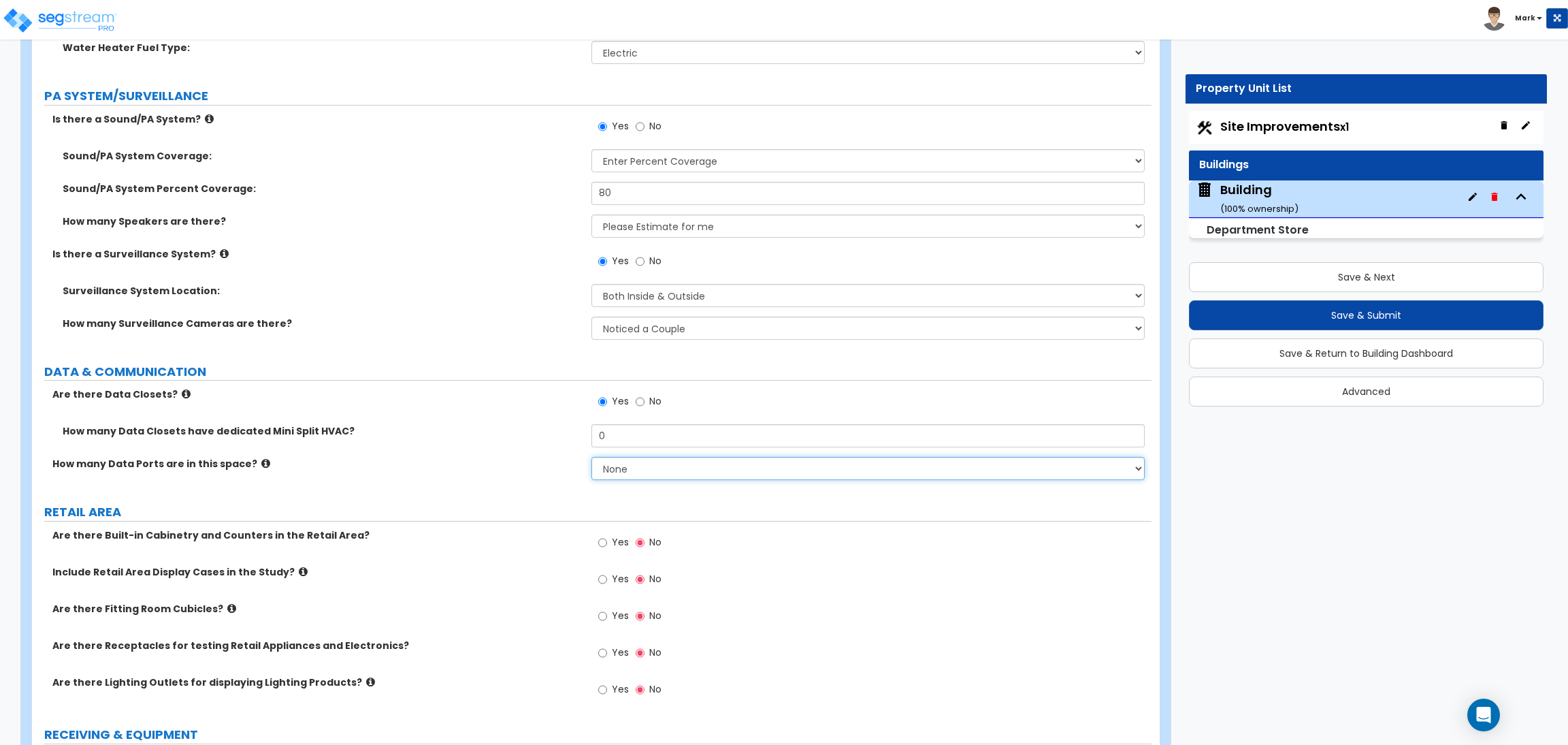
click at [621, 469] on select "None Please Estimate for Me I will specify the Quantity Exactly" at bounding box center [868, 468] width 553 height 23
click at [592, 457] on select "None Please Estimate for Me I will specify the Quantity Exactly" at bounding box center [868, 468] width 553 height 23
drag, startPoint x: 639, startPoint y: 439, endPoint x: 563, endPoint y: 441, distance: 76.0
click at [563, 441] on div "How many Data Closets have dedicated Mini Split HVAC? 0" at bounding box center [592, 440] width 1120 height 33
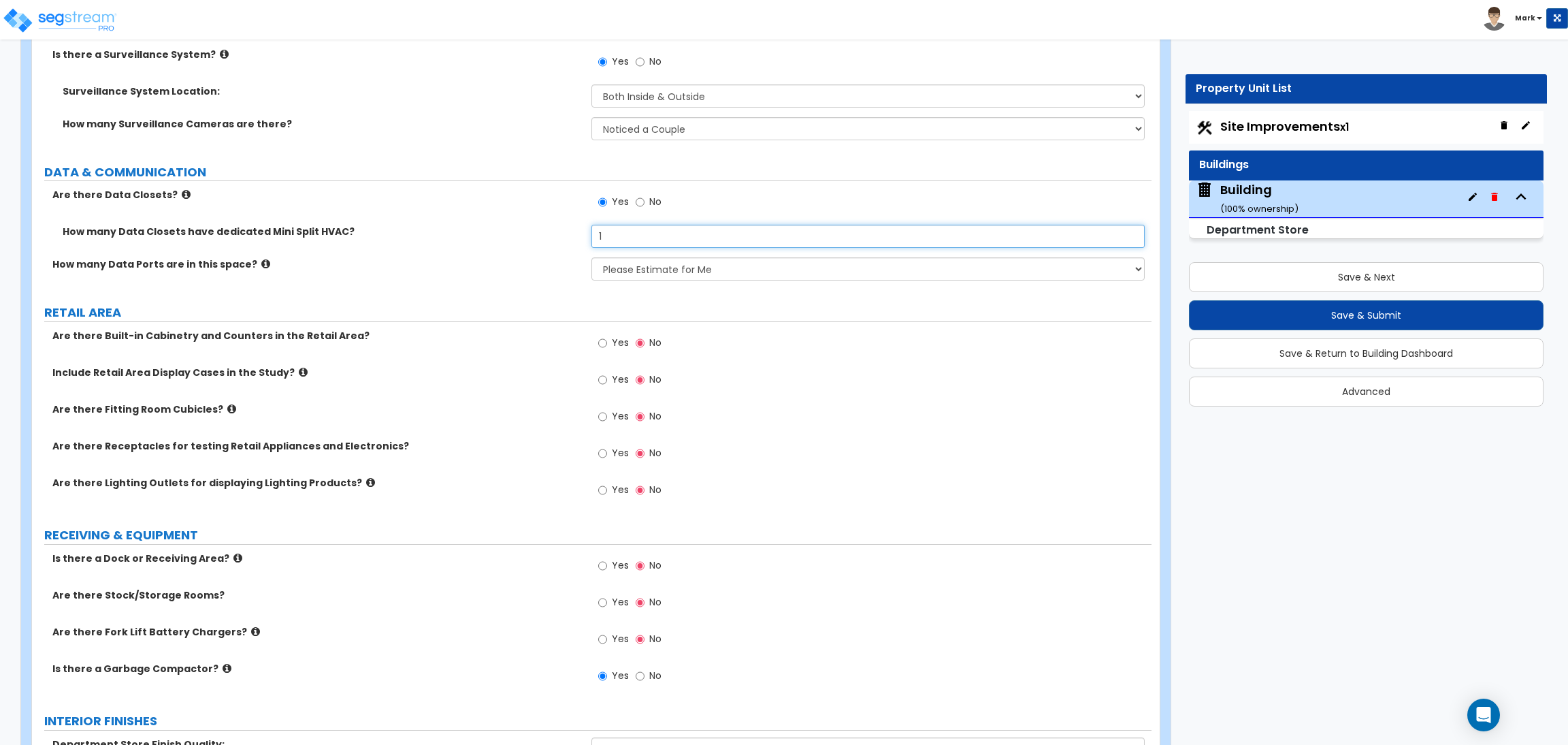
scroll to position [6023, 0]
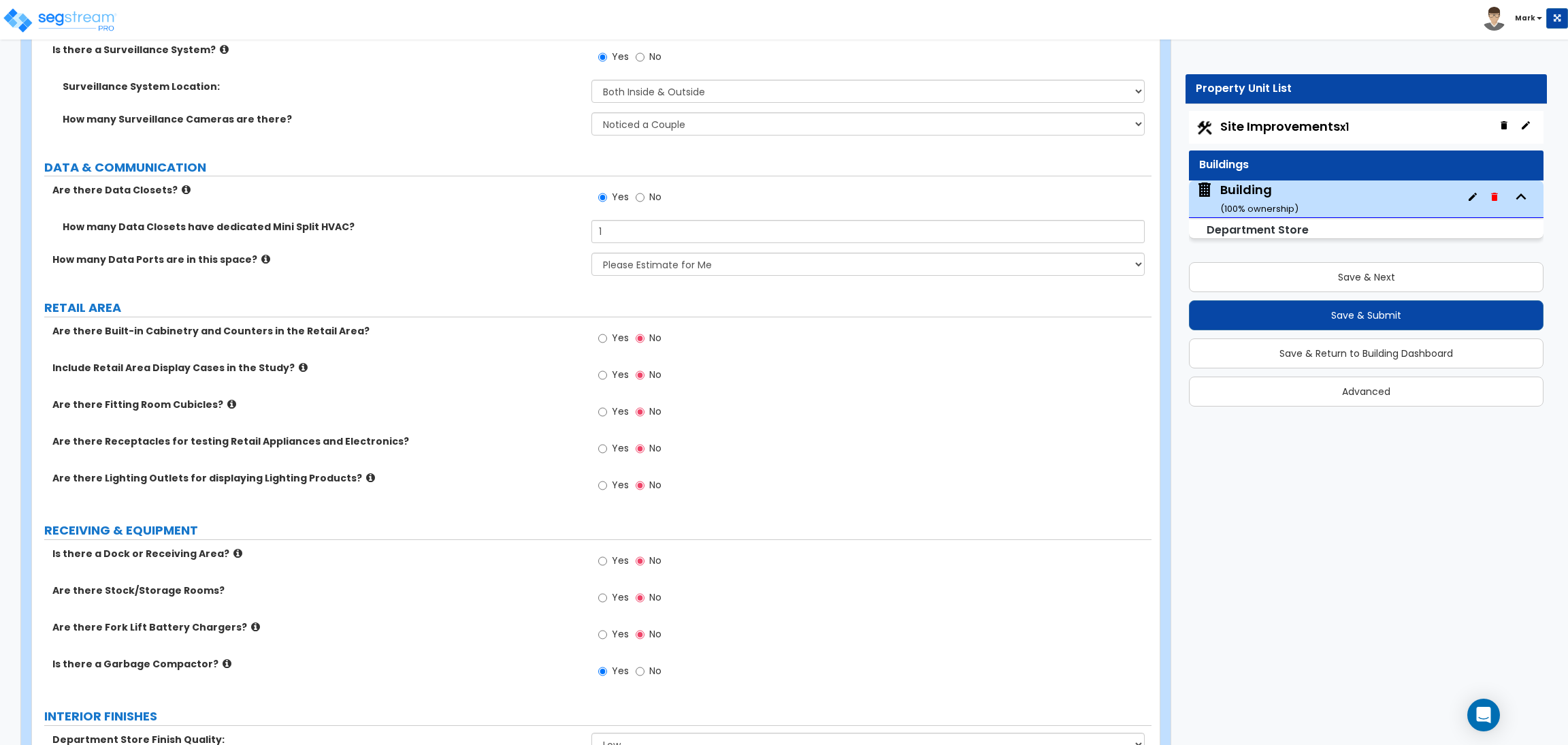
click at [608, 341] on label "Yes" at bounding box center [613, 339] width 31 height 23
click at [607, 341] on input "Yes" at bounding box center [602, 338] width 9 height 15
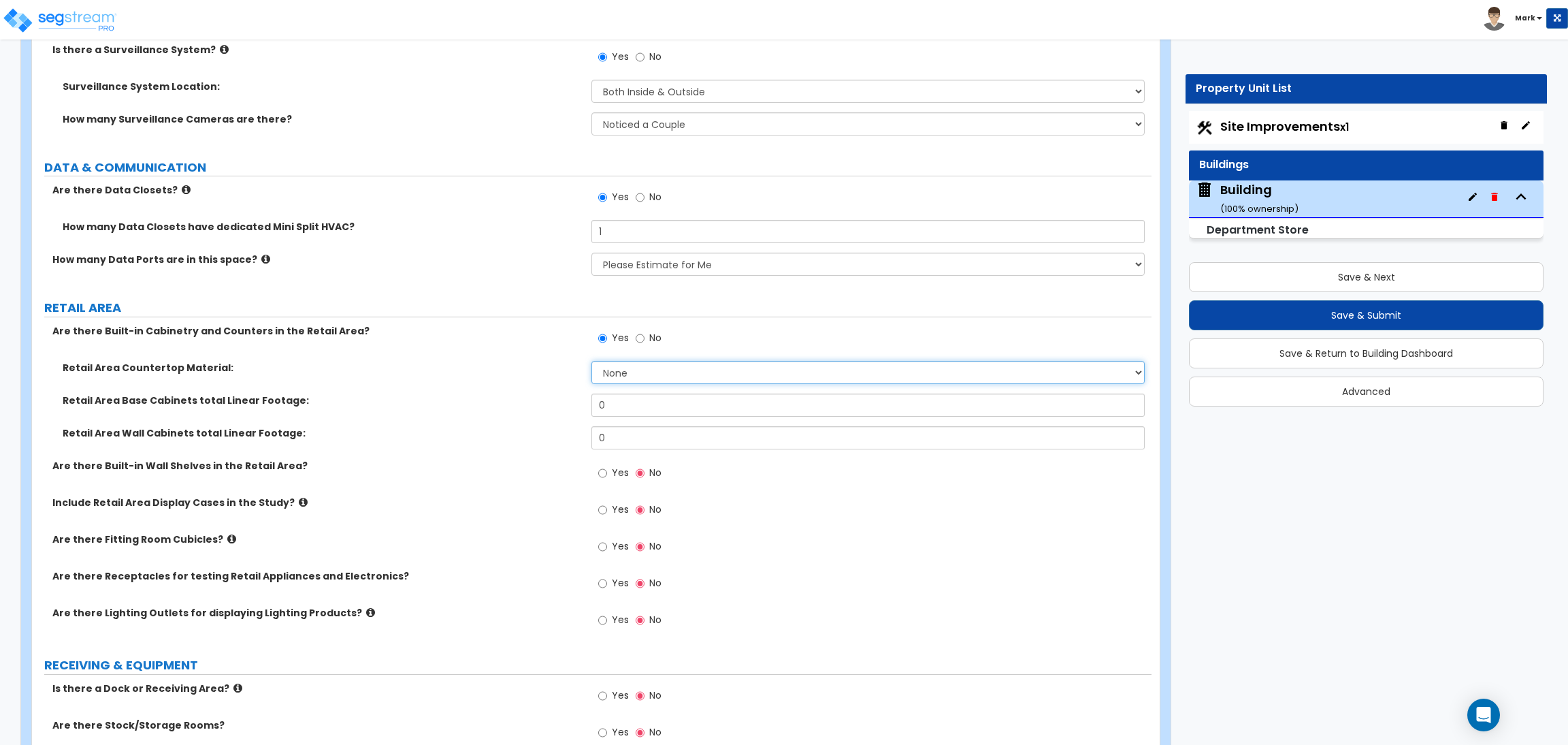
click at [630, 371] on select "None Plastic Laminate Solid Surface Stone Quartz Marble Tile Wood Stainless Ste…" at bounding box center [868, 372] width 553 height 23
click at [592, 362] on select "None Plastic Laminate Solid Surface Stone Quartz Marble Tile Wood Stainless Ste…" at bounding box center [868, 372] width 553 height 23
drag, startPoint x: 626, startPoint y: 407, endPoint x: 542, endPoint y: 394, distance: 85.0
click at [545, 395] on div "Retail Area Base Cabinets total Linear Footage: 0" at bounding box center [592, 410] width 1120 height 33
drag, startPoint x: 616, startPoint y: 435, endPoint x: 575, endPoint y: 444, distance: 42.0
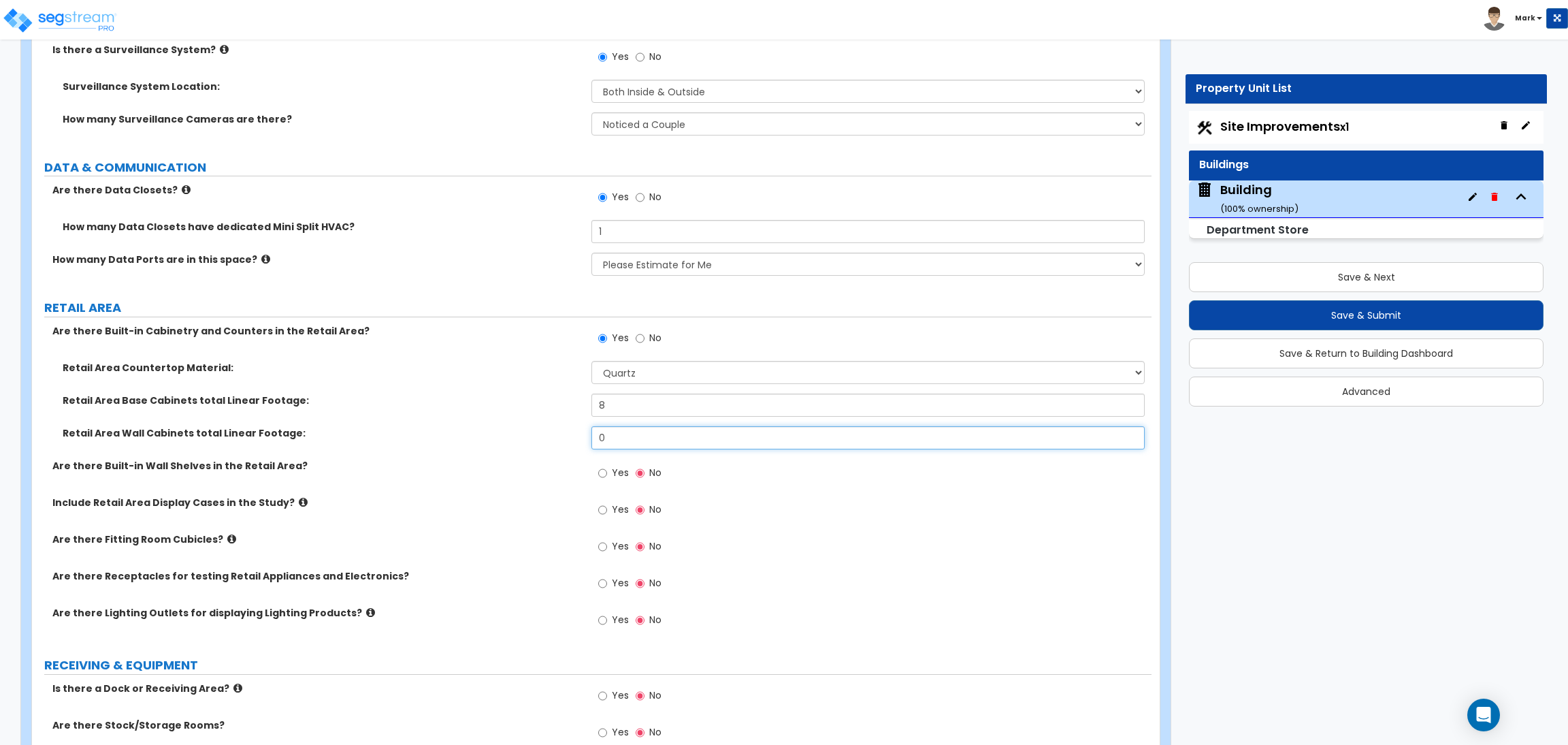
click at [575, 444] on div "Retail Area Wall Cabinets total Linear Footage: 0" at bounding box center [592, 442] width 1120 height 33
click at [585, 410] on div "Retail Area Base Cabinets total Linear Footage: 8" at bounding box center [592, 410] width 1120 height 33
drag, startPoint x: 585, startPoint y: 434, endPoint x: 567, endPoint y: 438, distance: 18.4
click at [567, 437] on div "Retail Area Wall Cabinets total Linear Footage: 8" at bounding box center [592, 442] width 1120 height 33
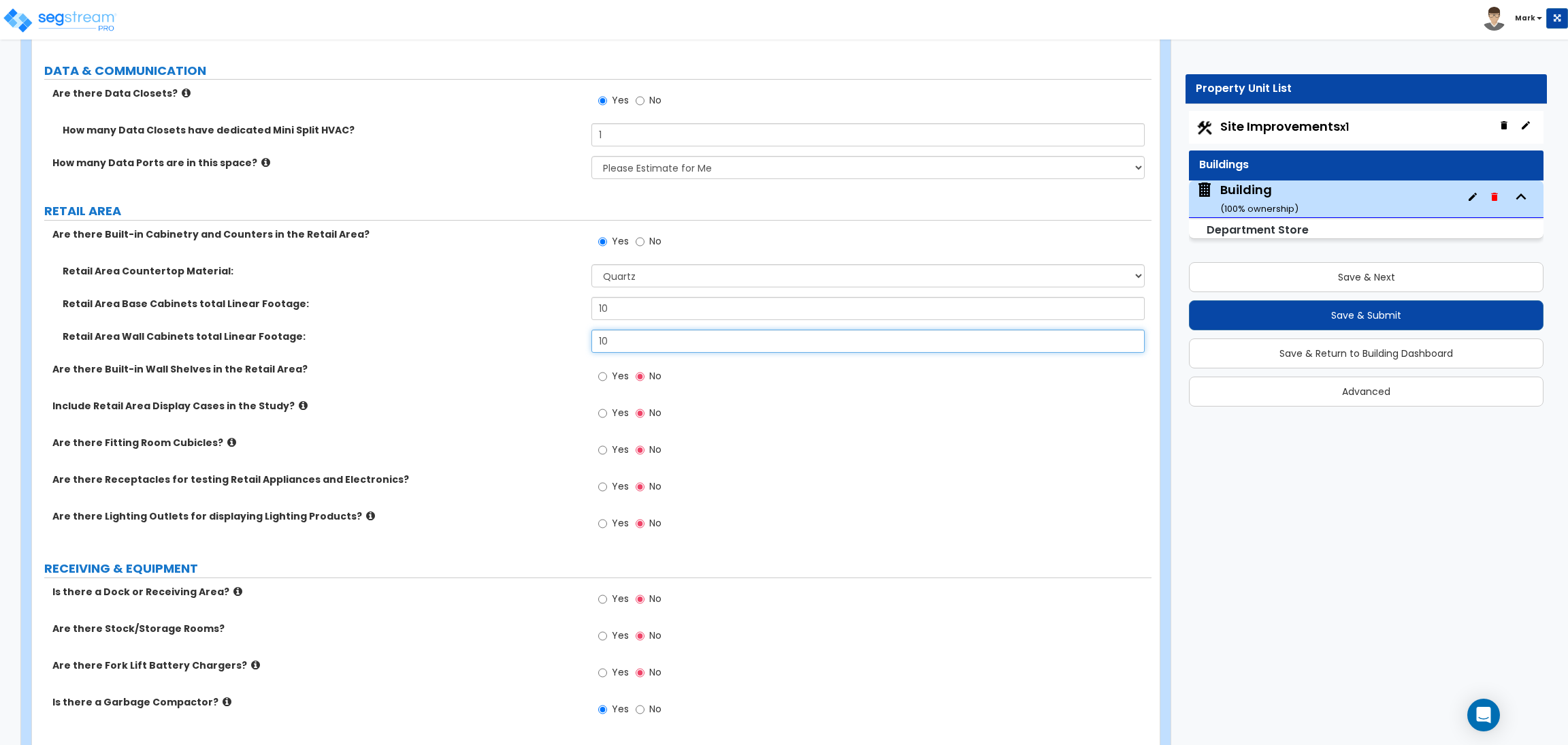
scroll to position [6125, 0]
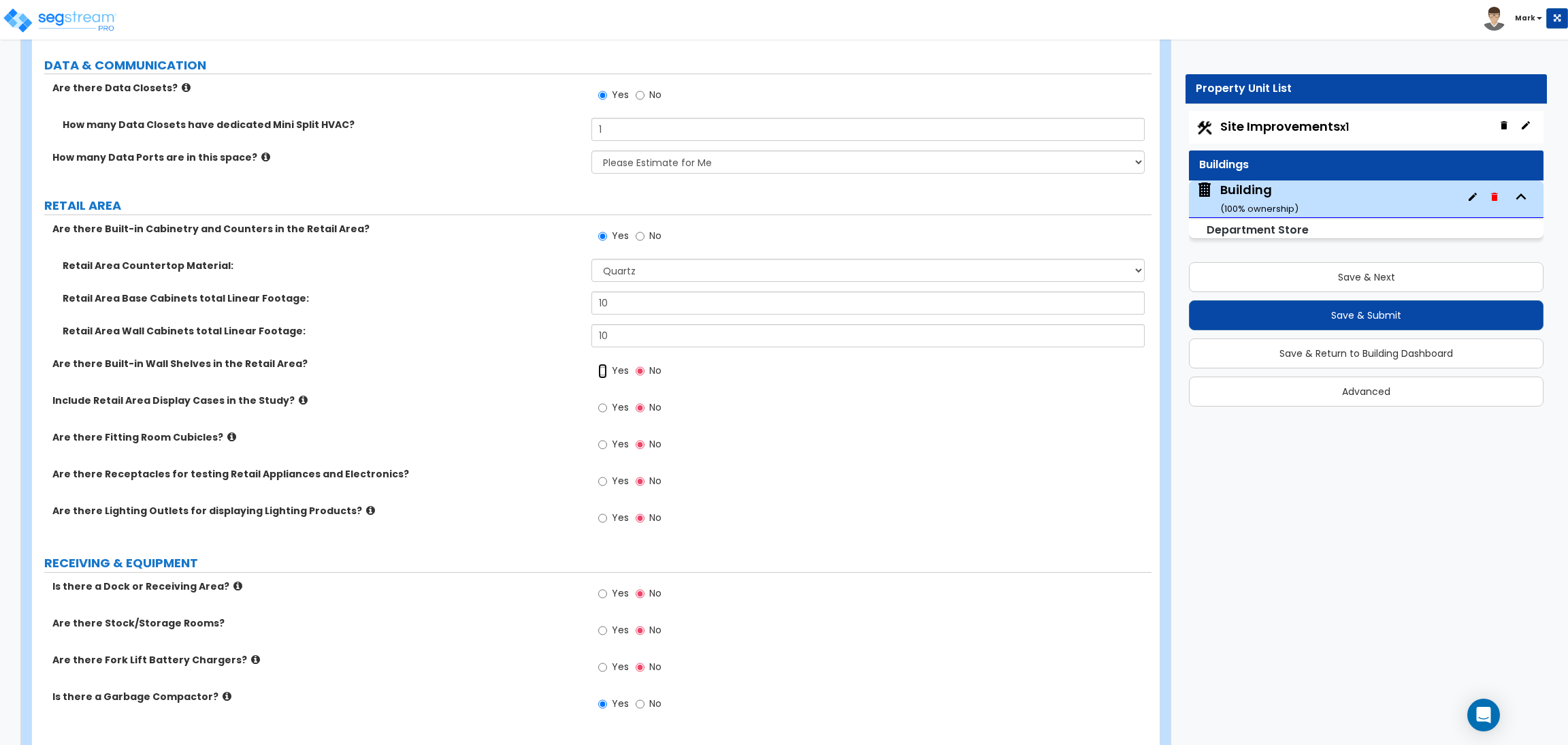
click at [603, 373] on input "Yes" at bounding box center [602, 370] width 9 height 15
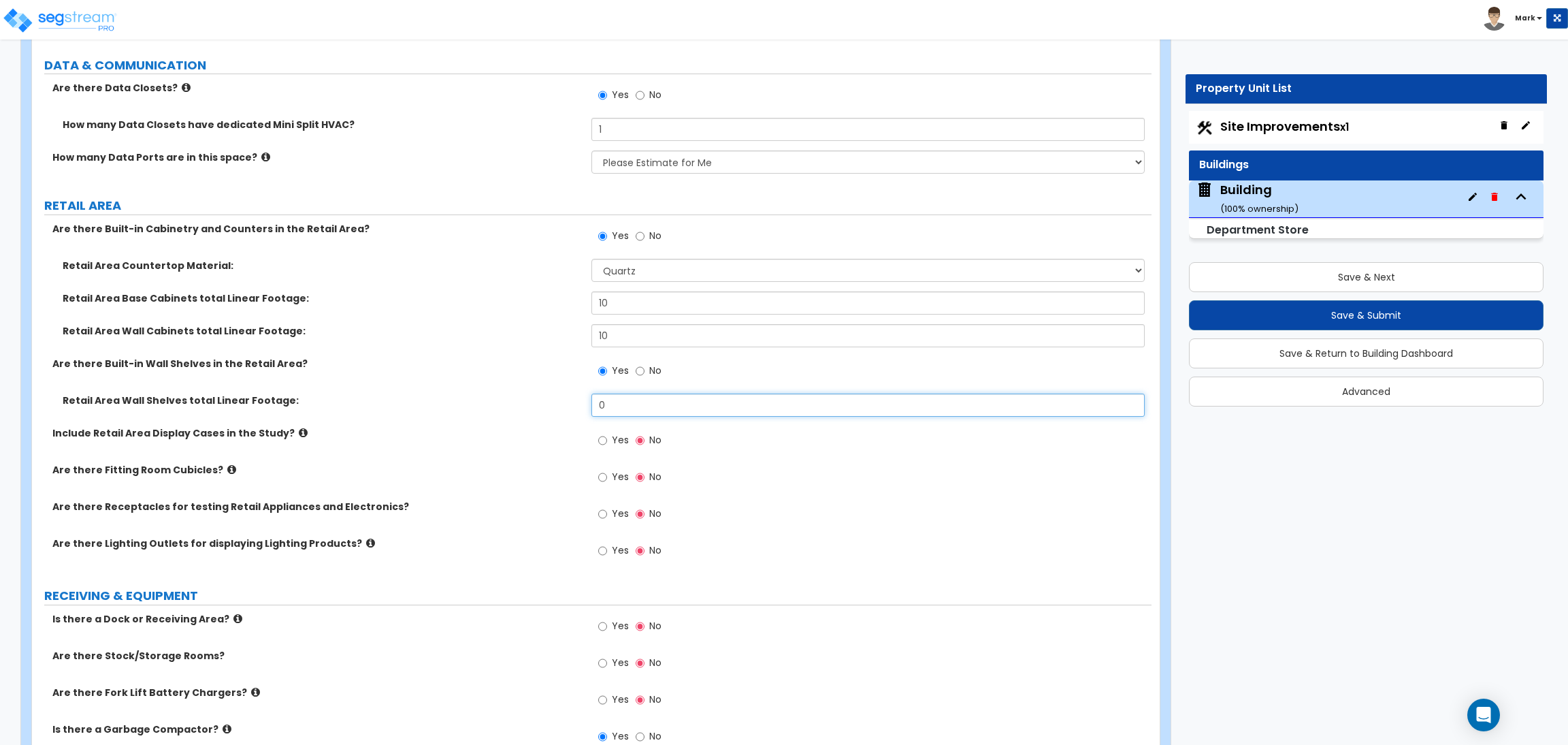
drag, startPoint x: 622, startPoint y: 401, endPoint x: 585, endPoint y: 407, distance: 37.5
click at [585, 407] on div "Retail Area Wall Shelves total Linear Footage: 0" at bounding box center [592, 410] width 1120 height 33
click at [618, 443] on span "Yes" at bounding box center [620, 440] width 17 height 14
click at [607, 443] on input "Yes" at bounding box center [602, 440] width 9 height 15
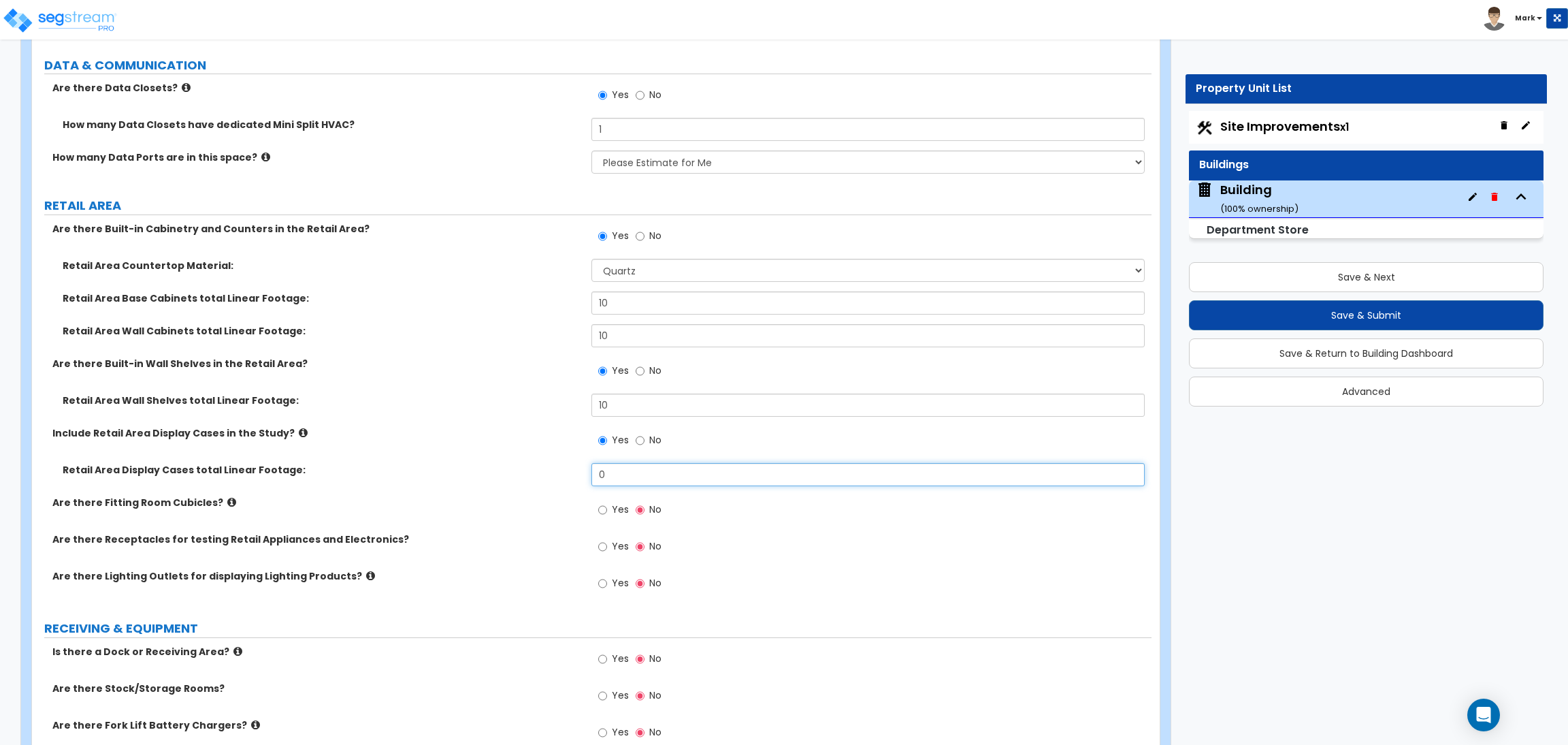
drag, startPoint x: 616, startPoint y: 479, endPoint x: 566, endPoint y: 484, distance: 50.2
click at [566, 484] on div "Retail Area Display Cases total Linear Footage: 0" at bounding box center [592, 479] width 1120 height 33
click at [492, 491] on div "Retail Area Display Cases total Linear Footage: 1" at bounding box center [592, 479] width 1120 height 33
drag, startPoint x: 625, startPoint y: 473, endPoint x: 563, endPoint y: 477, distance: 62.1
click at [563, 477] on div "Retail Area Display Cases total Linear Footage: 1" at bounding box center [592, 479] width 1120 height 33
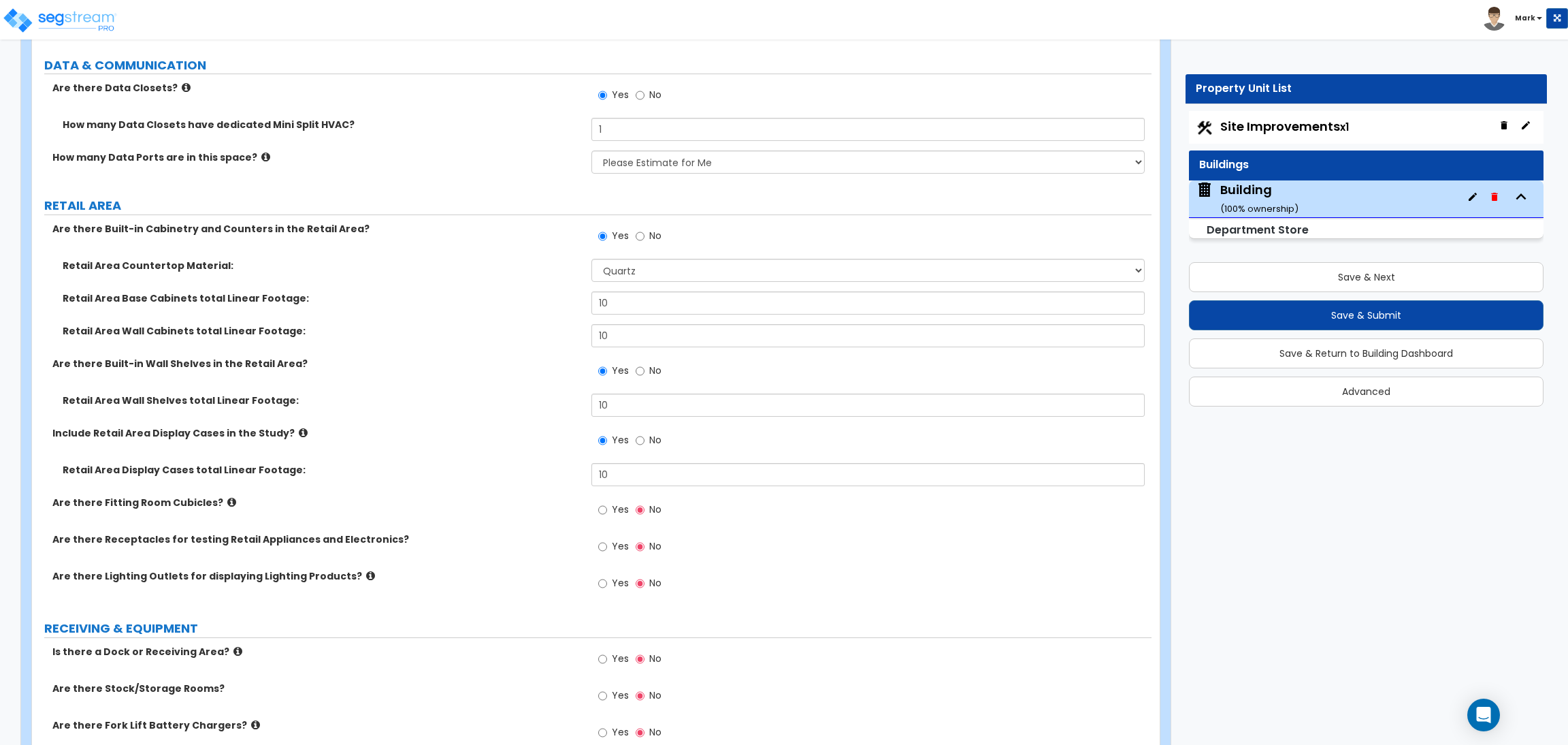
click at [510, 506] on label "Are there Fitting Room Cubicles?" at bounding box center [317, 502] width 529 height 14
click at [443, 183] on div "How many Data Ports are in this space? None Please Estimate for Me I will speci…" at bounding box center [592, 166] width 1120 height 33
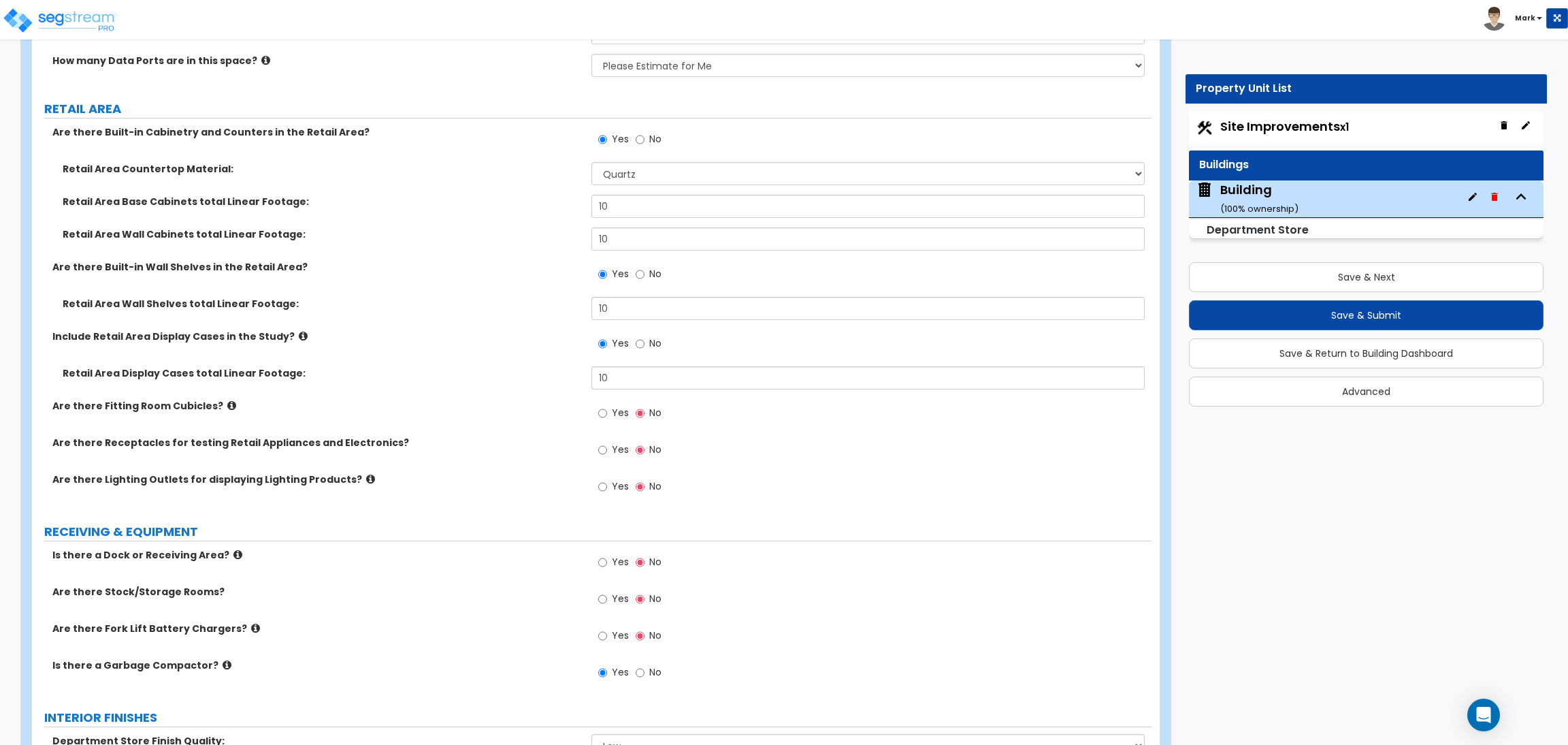
scroll to position [6227, 0]
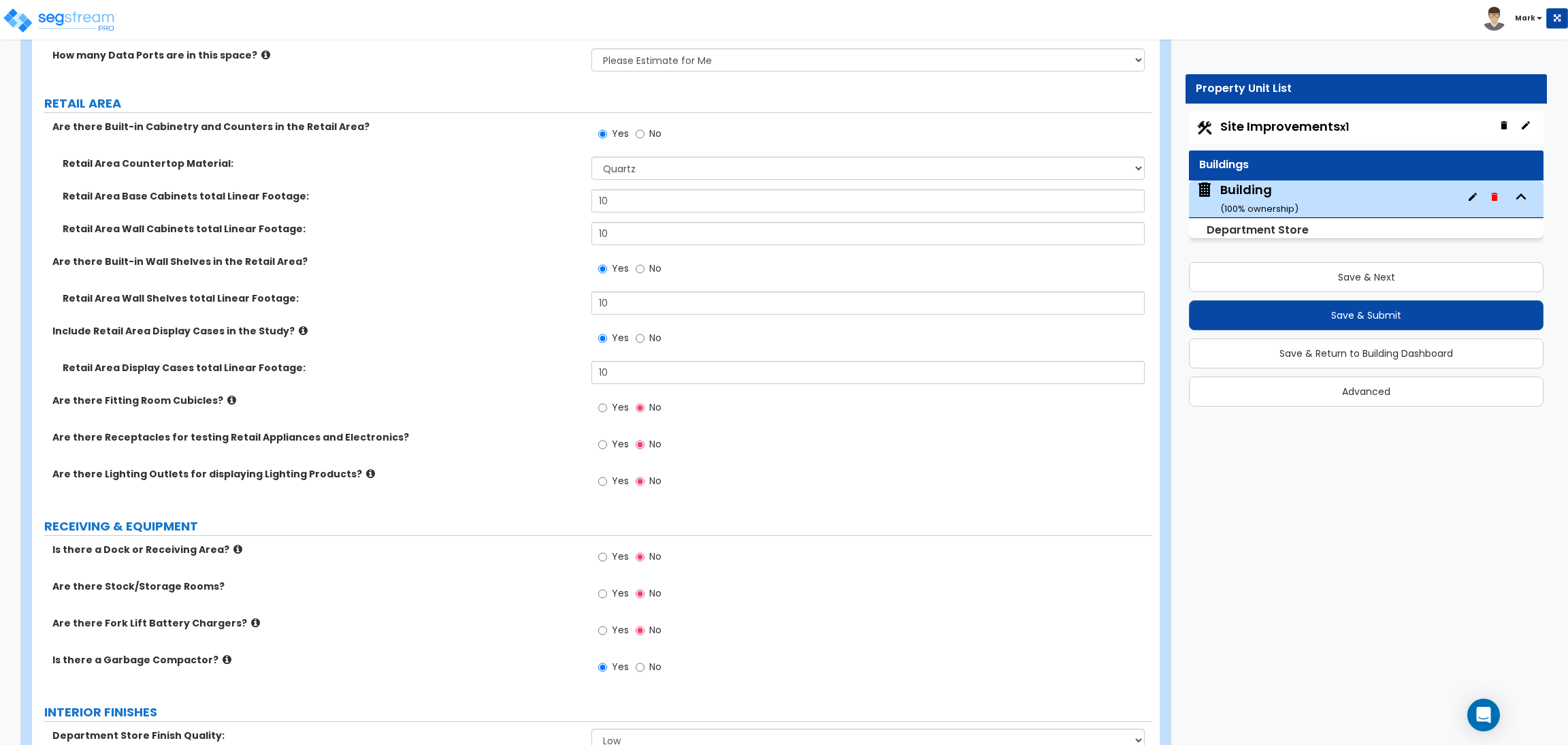
click at [611, 408] on label "Yes" at bounding box center [613, 409] width 31 height 23
click at [607, 408] on input "Yes" at bounding box center [602, 407] width 9 height 15
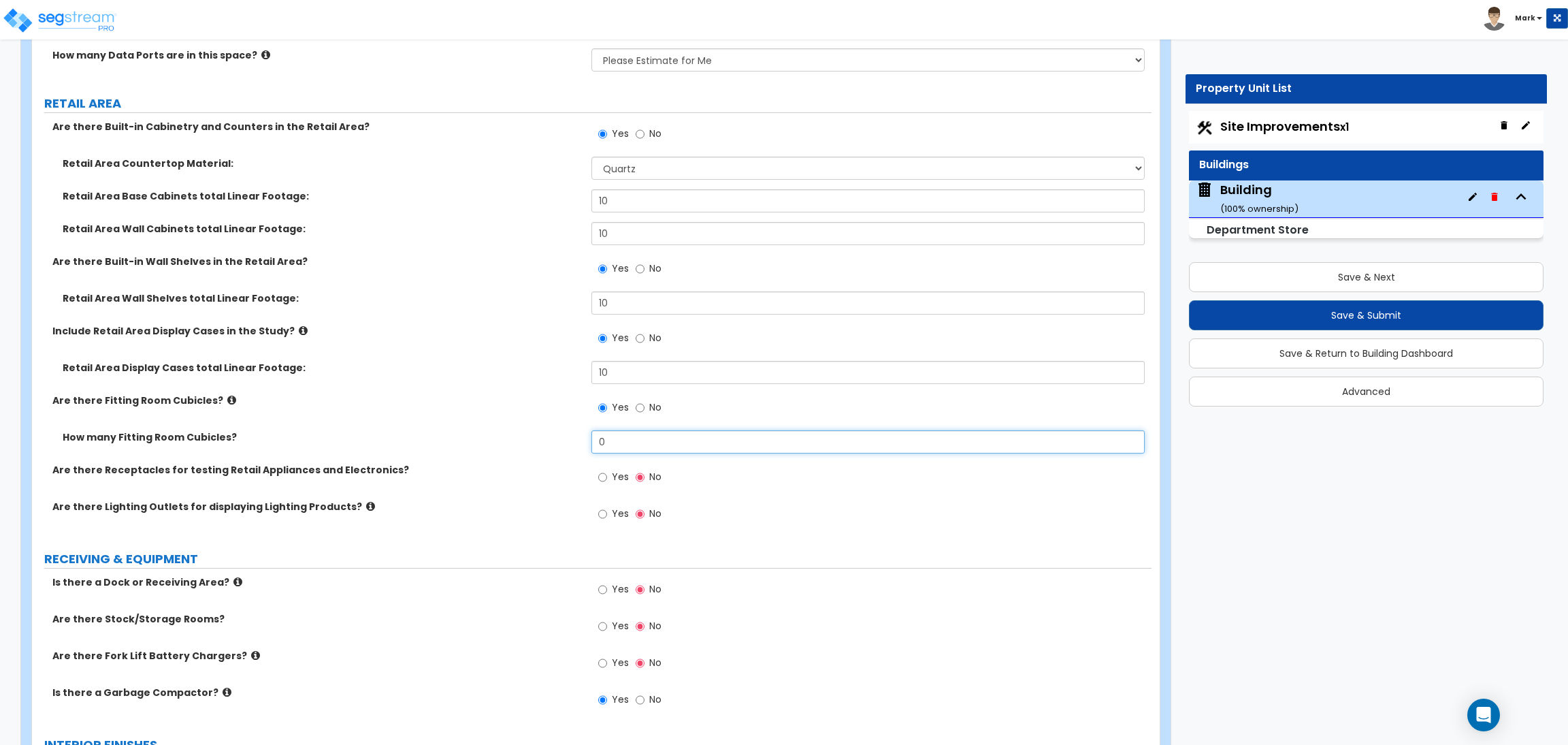
drag, startPoint x: 623, startPoint y: 437, endPoint x: 581, endPoint y: 444, distance: 42.6
click at [581, 444] on div "How many Fitting Room Cubicles? 0" at bounding box center [592, 446] width 1120 height 33
click at [612, 466] on div "Yes No" at bounding box center [630, 478] width 77 height 31
click at [614, 474] on span "Yes" at bounding box center [620, 476] width 17 height 14
click at [607, 474] on input "Yes" at bounding box center [602, 477] width 9 height 15
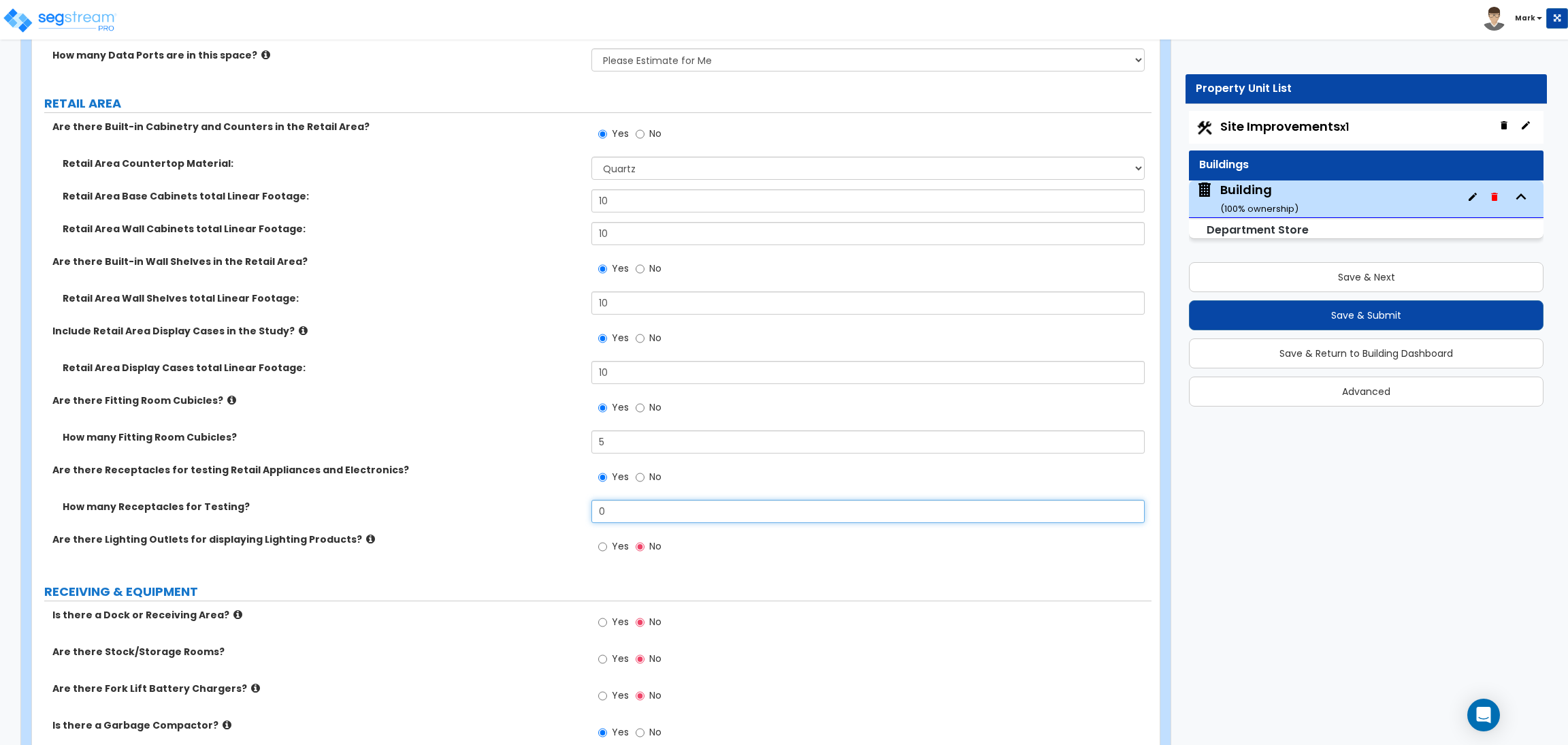
drag, startPoint x: 625, startPoint y: 522, endPoint x: 581, endPoint y: 529, distance: 44.6
click at [581, 529] on div "How many Receptacles for Testing? 0" at bounding box center [592, 516] width 1120 height 33
click at [608, 548] on label "Yes" at bounding box center [613, 547] width 31 height 23
click at [607, 548] on input "Yes" at bounding box center [602, 546] width 9 height 15
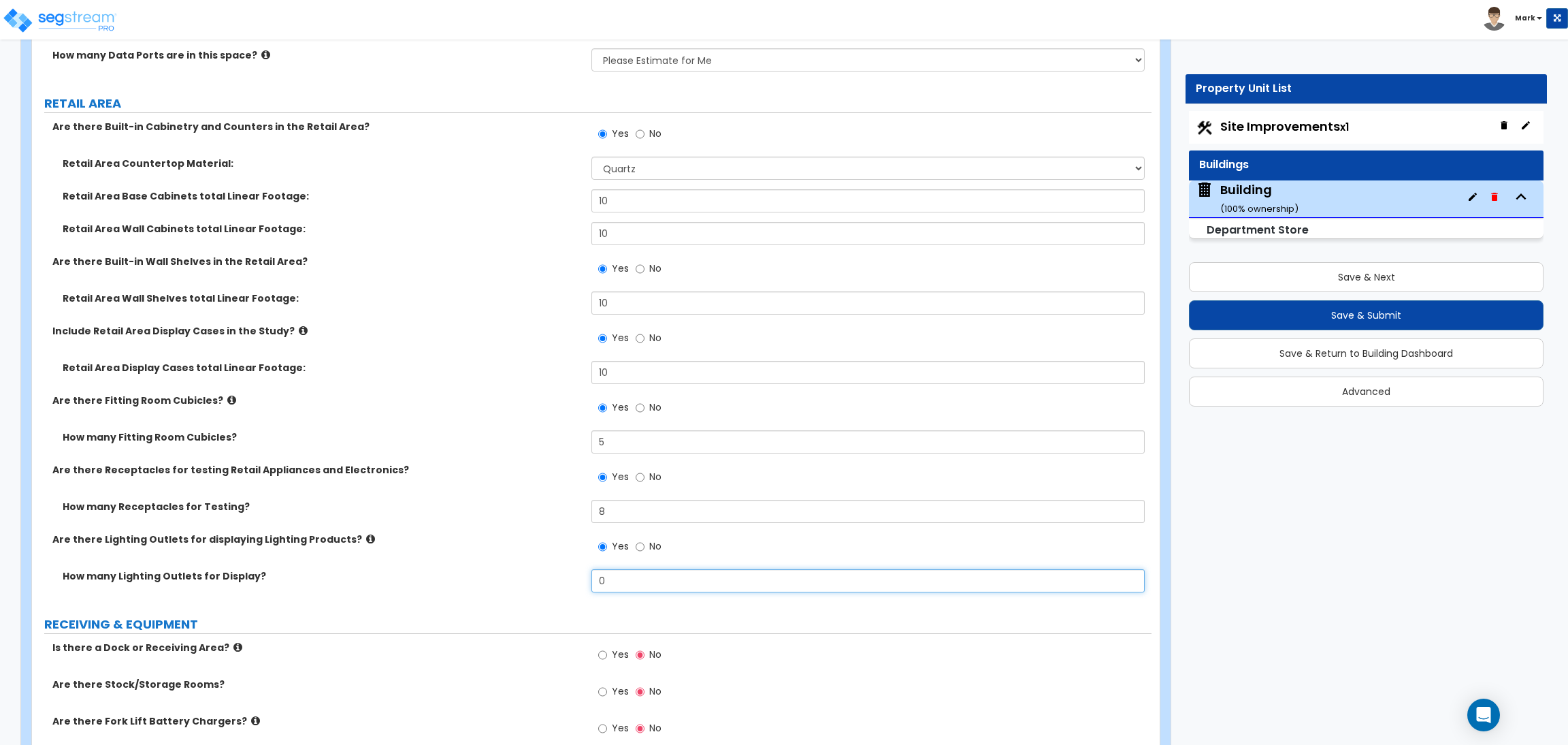
drag, startPoint x: 624, startPoint y: 585, endPoint x: 566, endPoint y: 584, distance: 58.0
click at [566, 584] on div "How many Lighting Outlets for Display? 0" at bounding box center [592, 585] width 1120 height 33
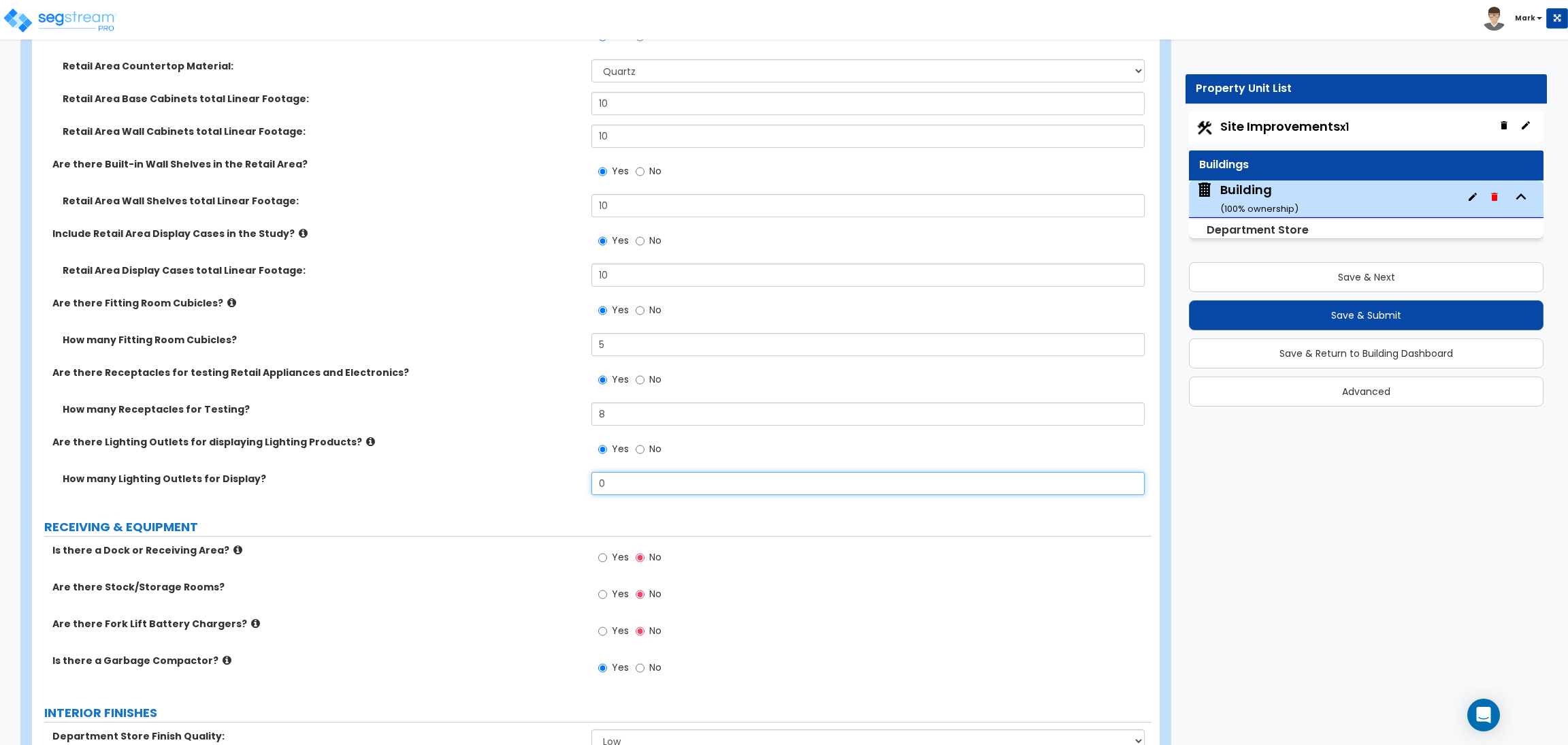
scroll to position [6329, 0]
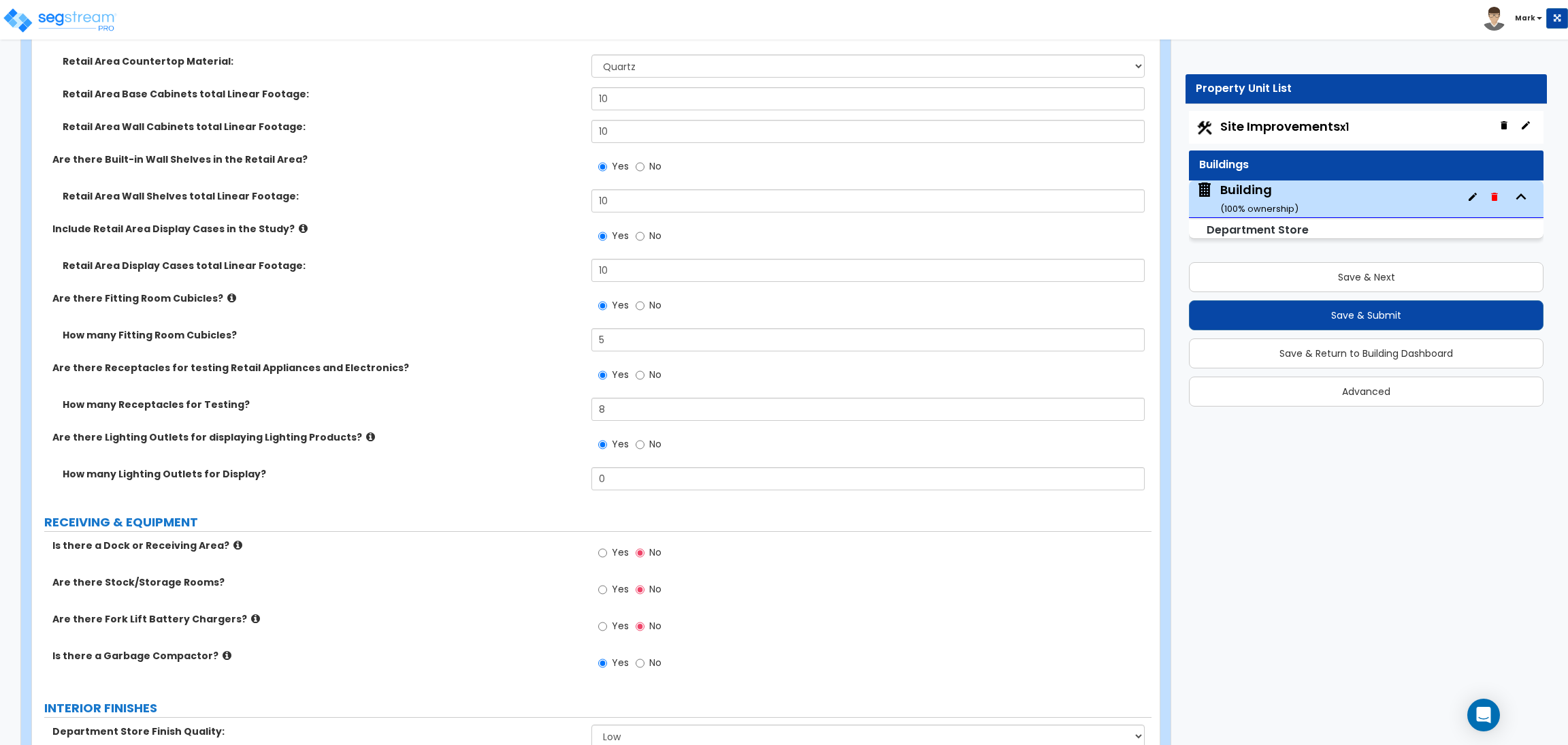
drag, startPoint x: 628, startPoint y: 478, endPoint x: 567, endPoint y: 480, distance: 61.0
click at [567, 480] on div "How many Lighting Outlets for Display? 0" at bounding box center [592, 483] width 1120 height 33
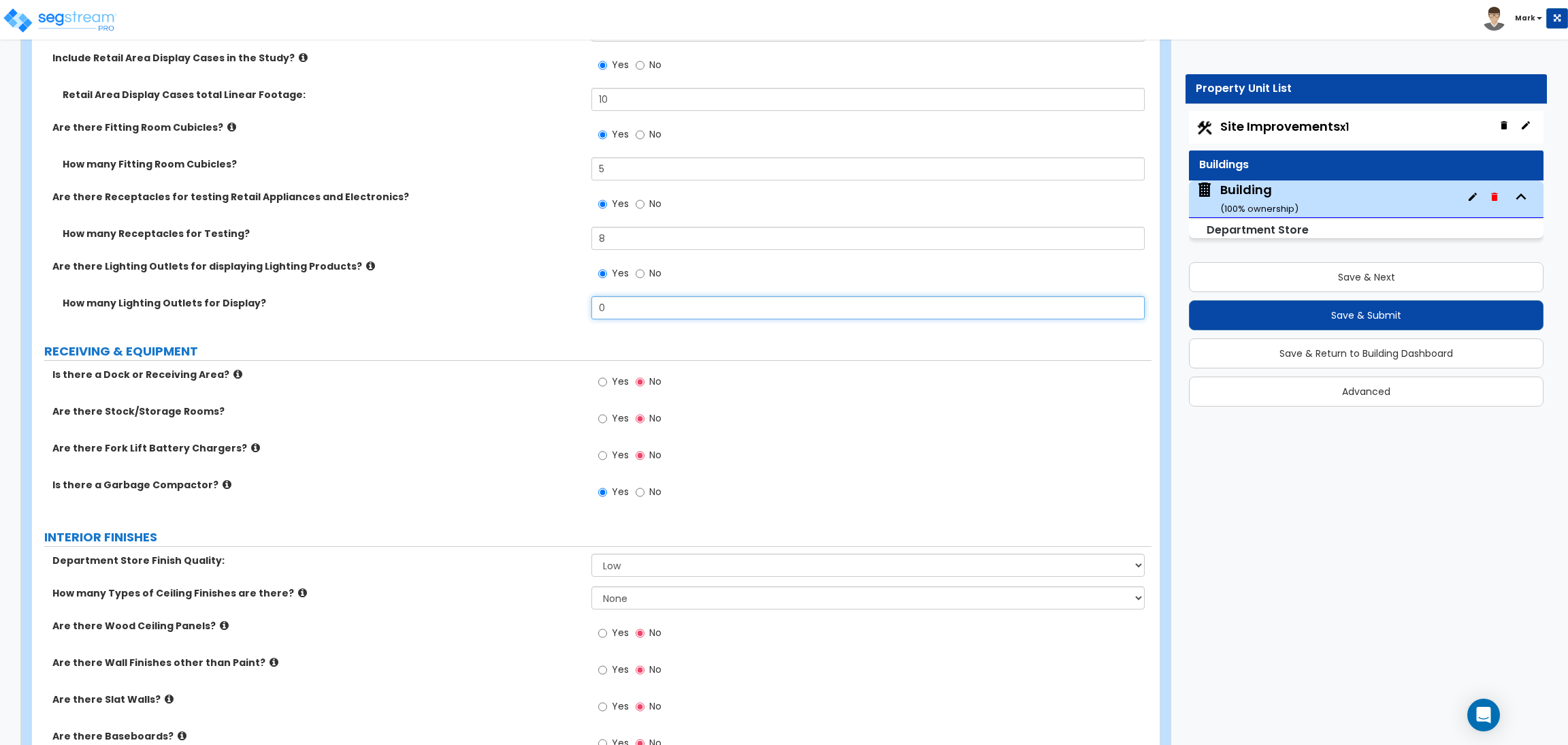
scroll to position [6431, 0]
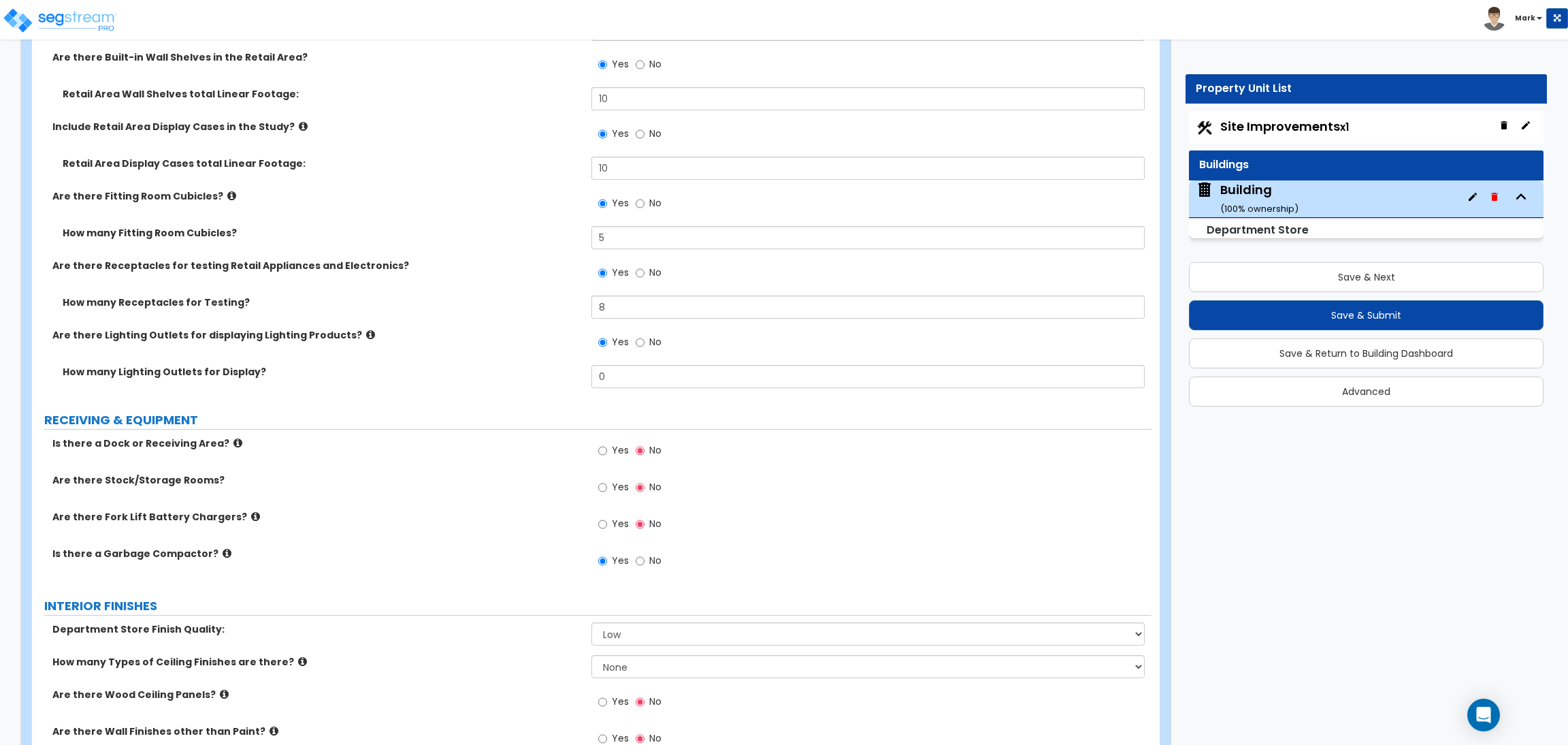
click at [536, 362] on div "Are there Lighting Outlets for displaying Lighting Products? Yes No" at bounding box center [592, 346] width 1120 height 37
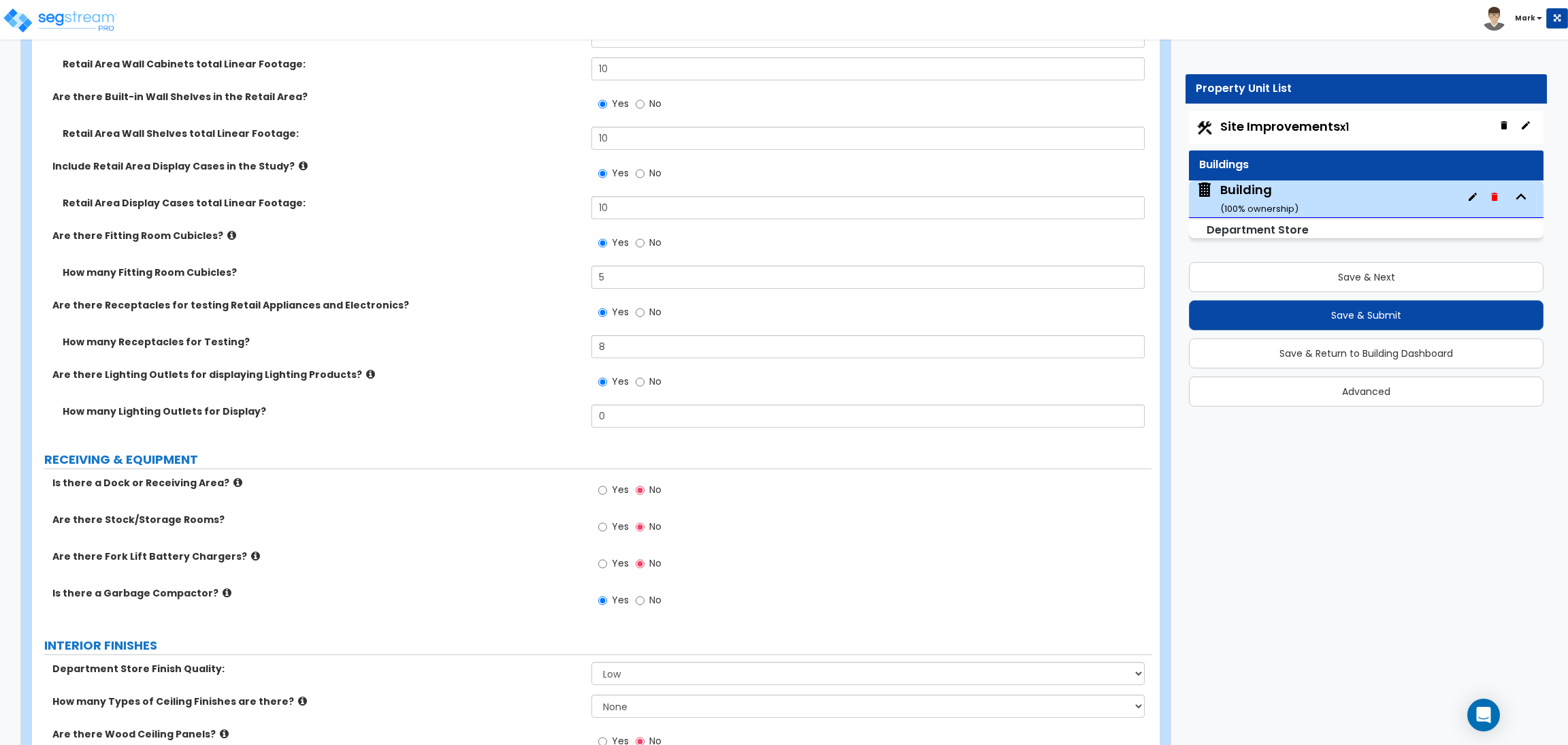
scroll to position [6329, 0]
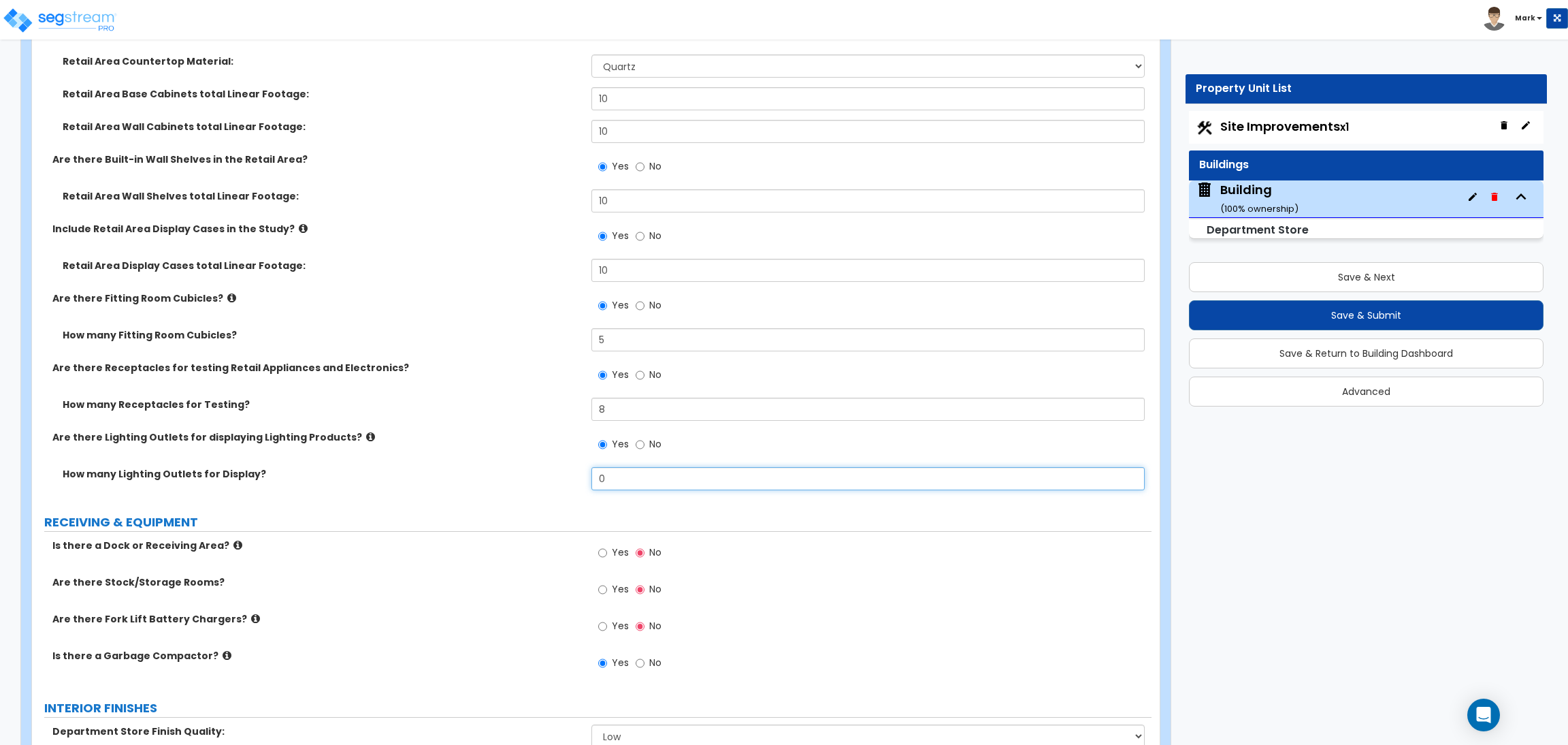
drag, startPoint x: 636, startPoint y: 473, endPoint x: 589, endPoint y: 480, distance: 47.5
click at [589, 480] on div "How many Lighting Outlets for Display? 0" at bounding box center [592, 483] width 1120 height 33
click at [381, 459] on div "Are there Lighting Outlets for displaying Lighting Products? Yes No" at bounding box center [592, 448] width 1120 height 37
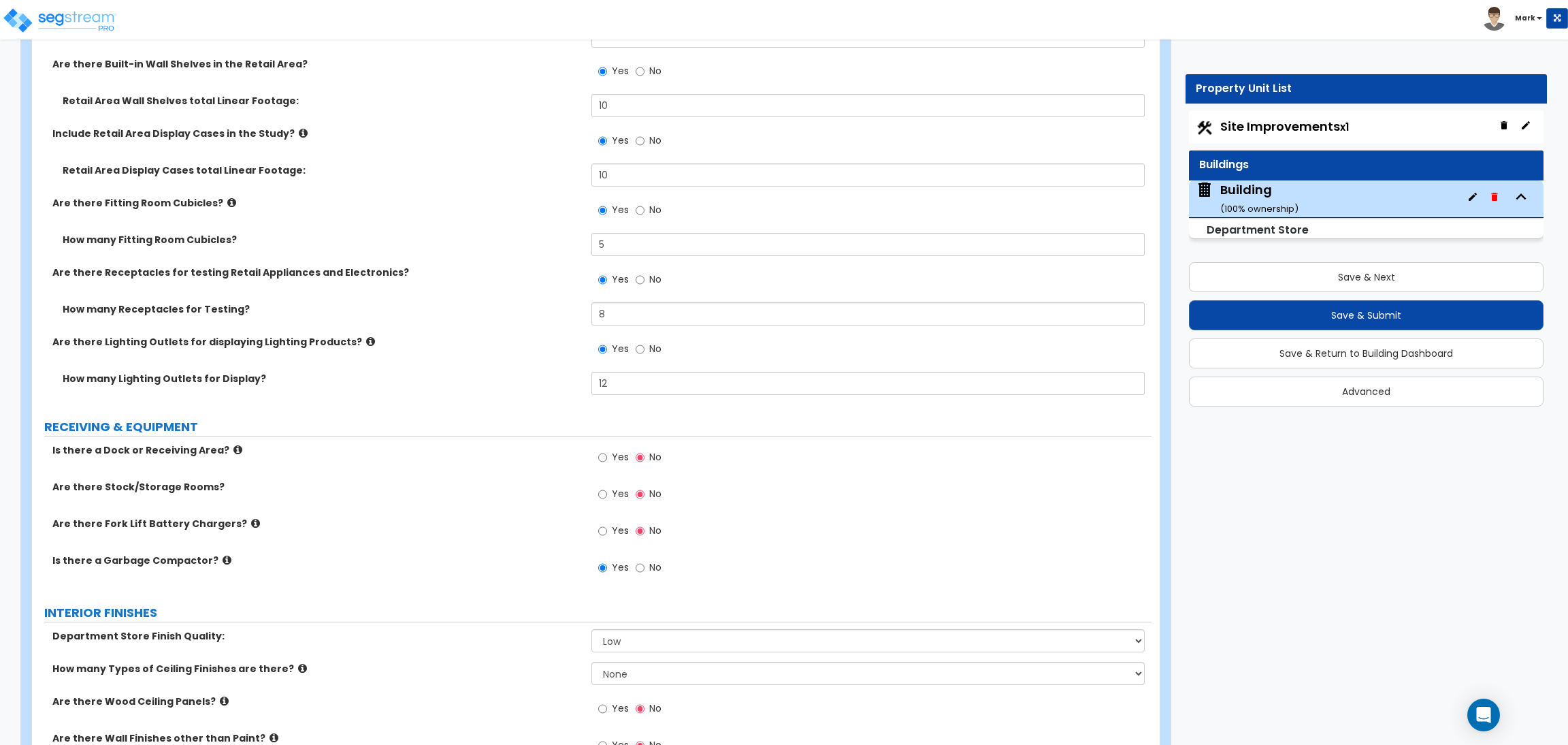
scroll to position [6431, 0]
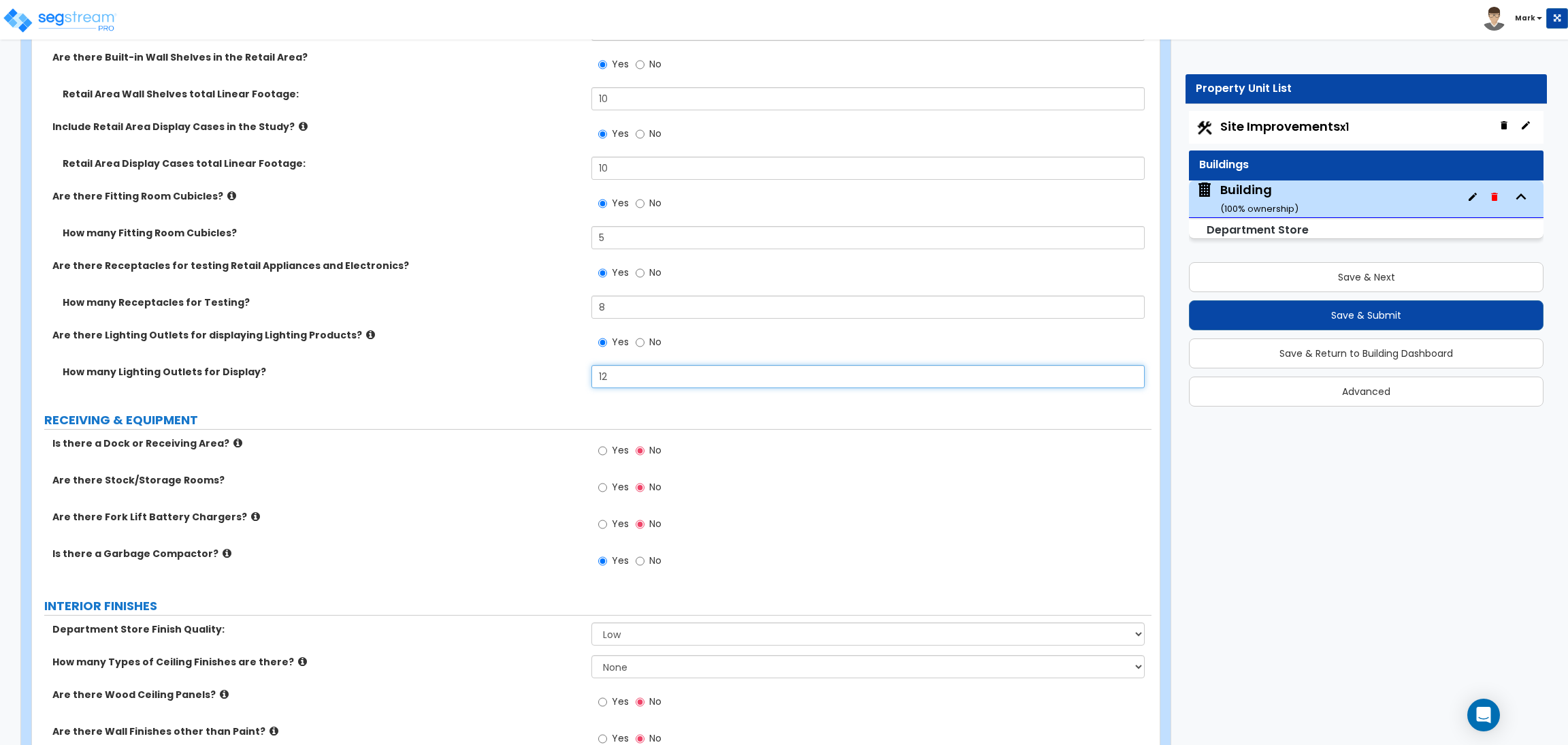
drag, startPoint x: 618, startPoint y: 383, endPoint x: 579, endPoint y: 388, distance: 39.3
click at [579, 388] on div "How many Lighting Outlets for Display? 12" at bounding box center [592, 381] width 1120 height 33
click at [575, 394] on div "How many Lighting Outlets for Display? 4" at bounding box center [592, 381] width 1120 height 33
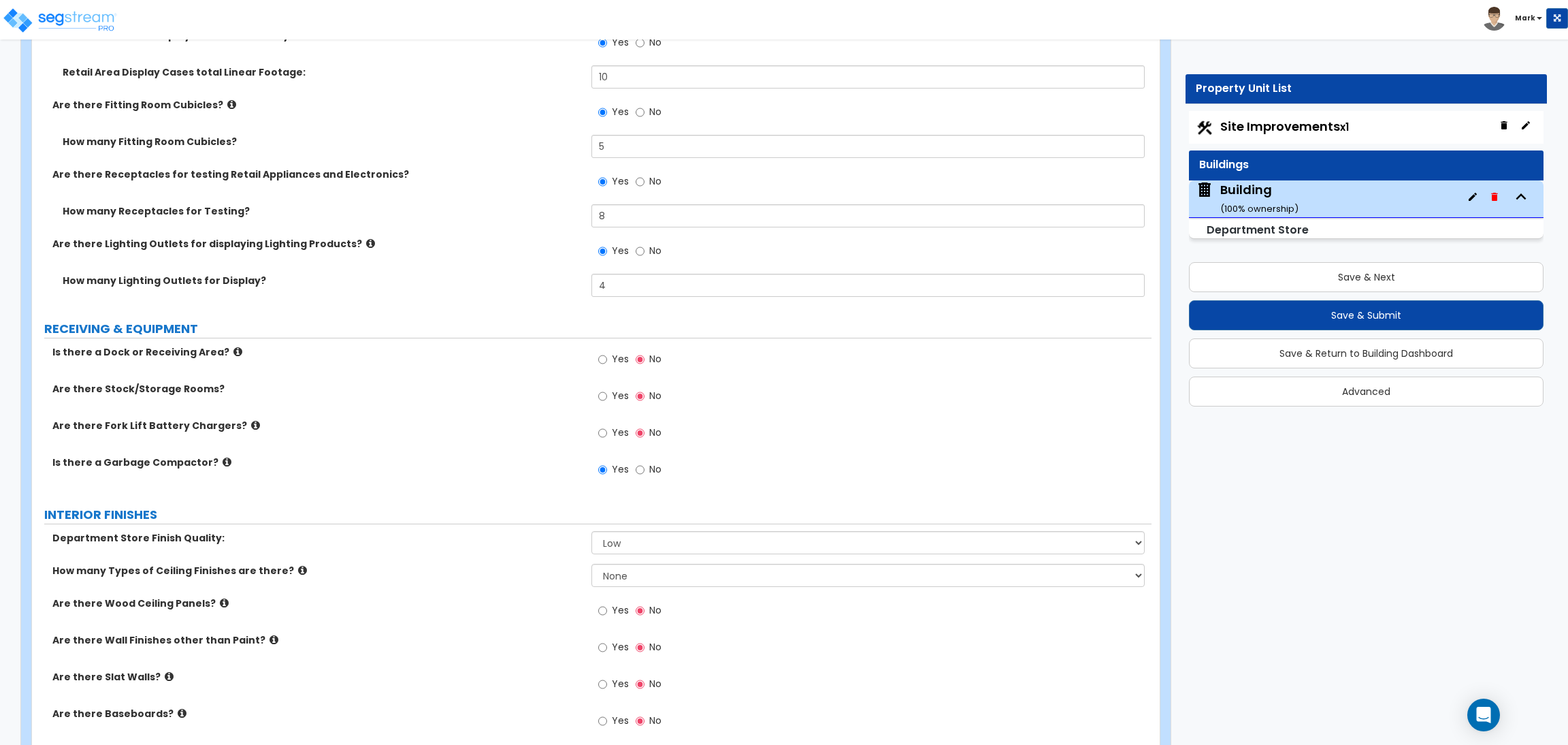
scroll to position [6533, 0]
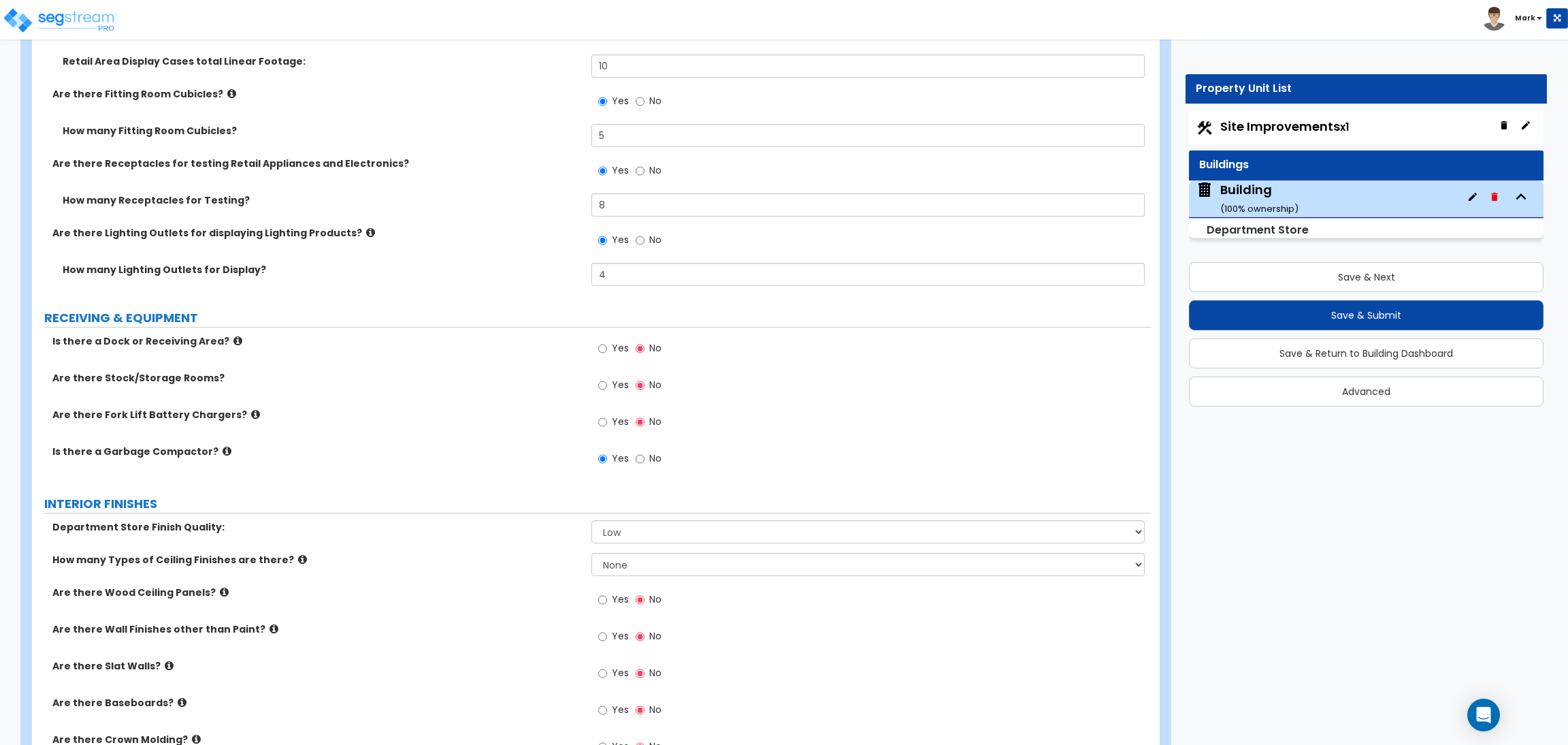
click at [608, 344] on label "Yes" at bounding box center [613, 350] width 31 height 23
click at [607, 344] on input "Yes" at bounding box center [602, 348] width 9 height 15
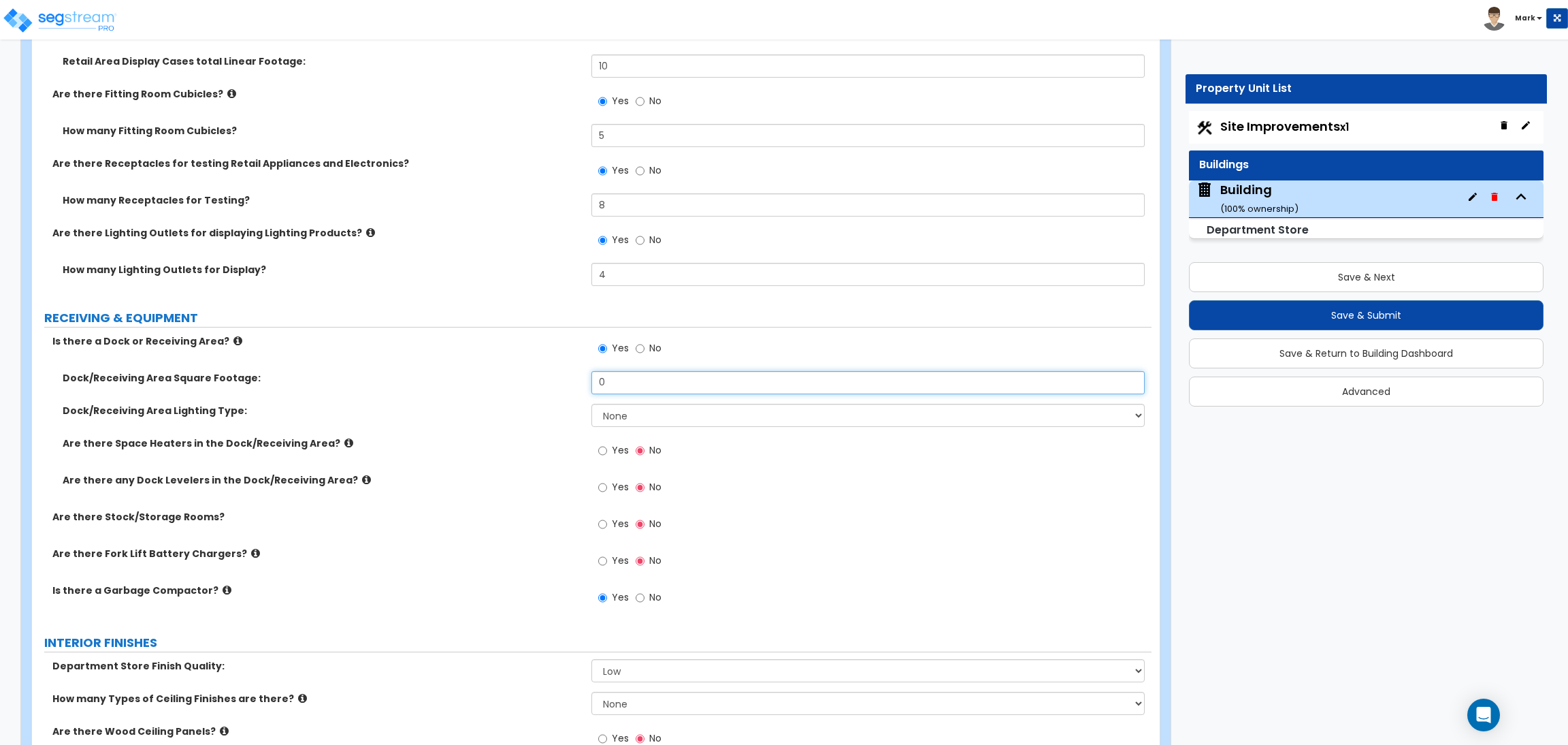
drag, startPoint x: 613, startPoint y: 384, endPoint x: 542, endPoint y: 387, distance: 71.1
click at [542, 387] on div "Dock/Receiving Area Square Footage: 0" at bounding box center [592, 387] width 1120 height 33
click at [612, 454] on span "Yes" at bounding box center [620, 449] width 17 height 14
click at [607, 454] on input "Yes" at bounding box center [602, 450] width 9 height 15
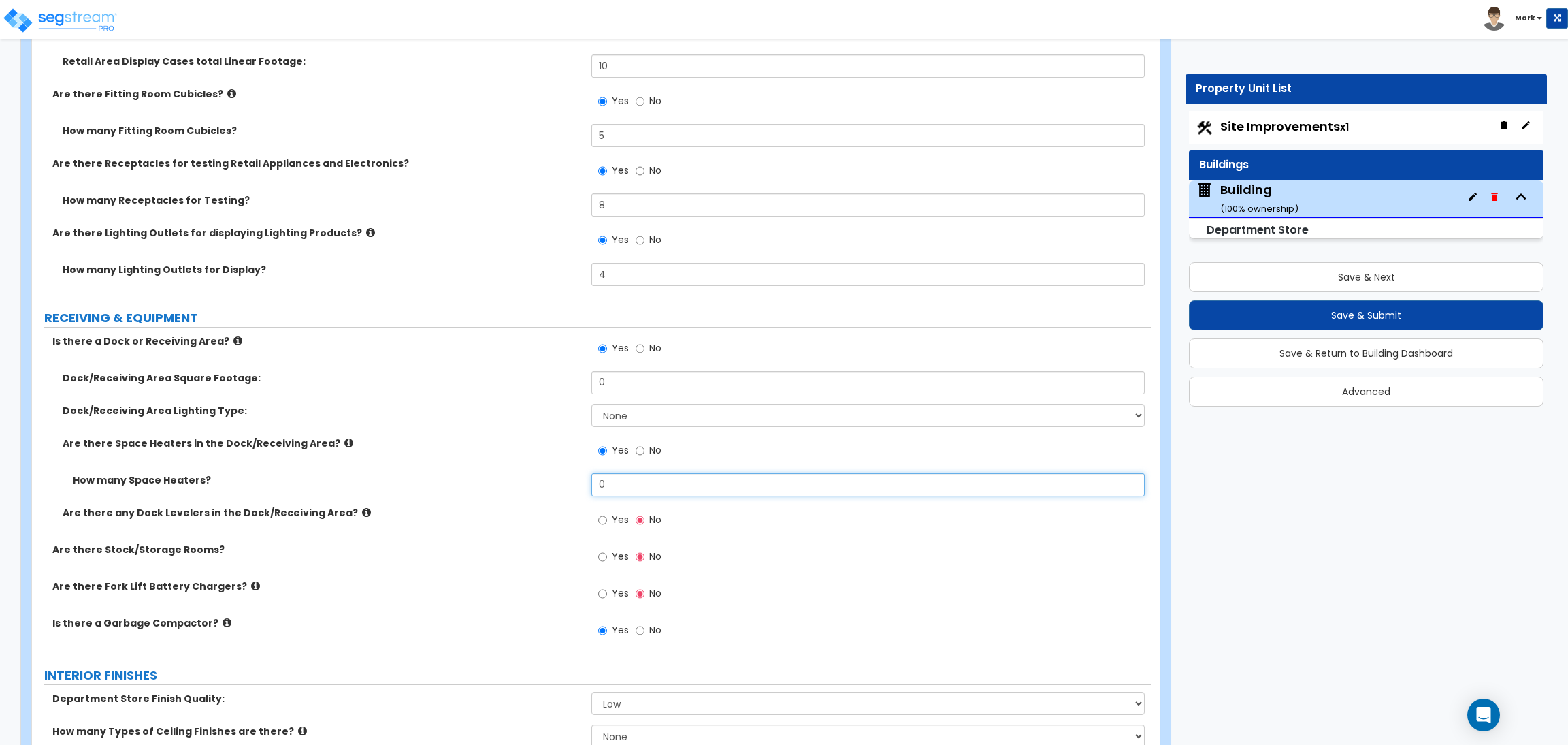
drag, startPoint x: 630, startPoint y: 480, endPoint x: 587, endPoint y: 488, distance: 43.7
click at [587, 488] on div "How many Space Heaters? 0" at bounding box center [592, 489] width 1120 height 33
click at [614, 522] on span "Yes" at bounding box center [620, 519] width 17 height 14
click at [607, 522] on input "Yes" at bounding box center [602, 520] width 9 height 15
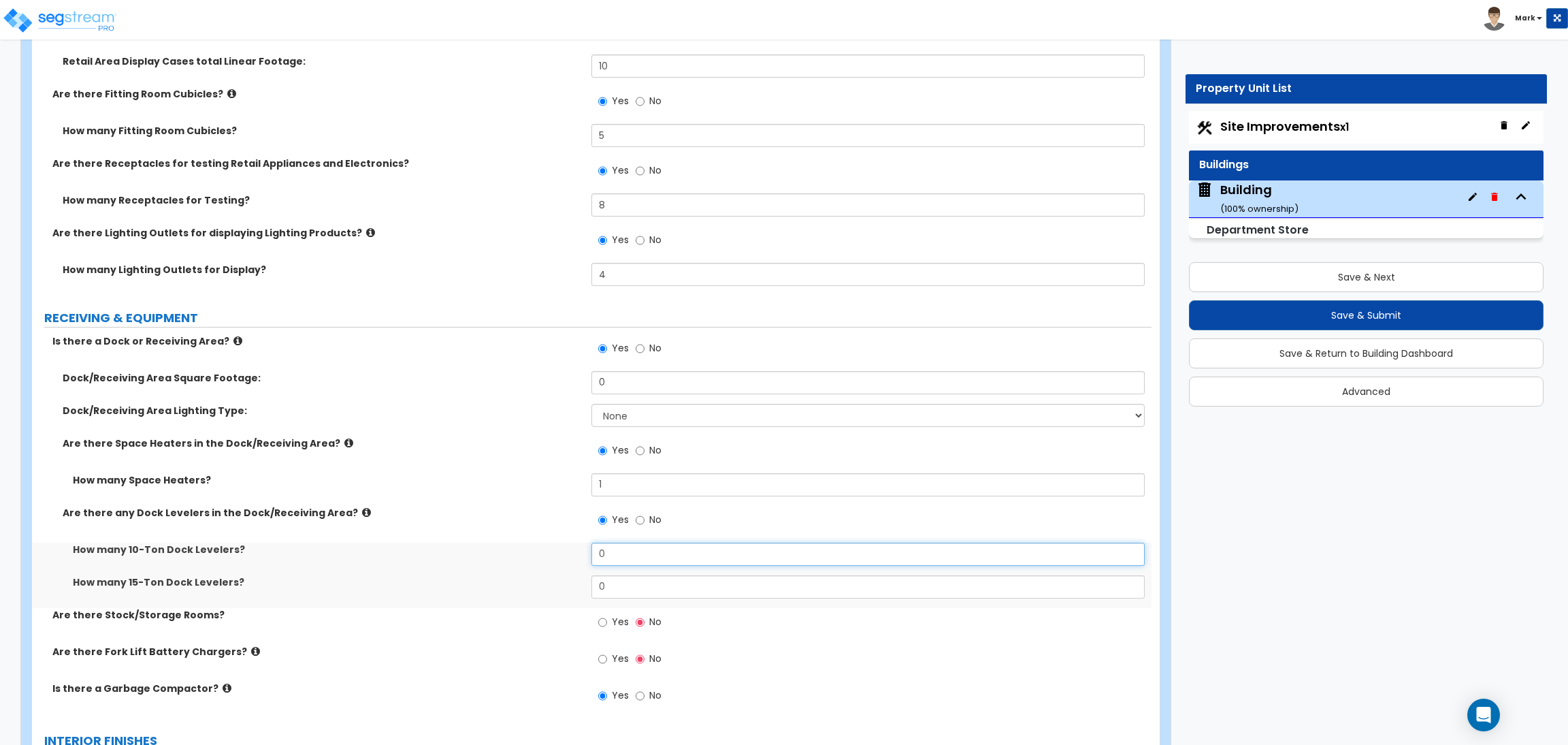
drag, startPoint x: 617, startPoint y: 560, endPoint x: 573, endPoint y: 561, distance: 44.0
click at [573, 561] on div "How many 10-Ton Dock Levelers? 0" at bounding box center [592, 559] width 1120 height 33
drag, startPoint x: 618, startPoint y: 588, endPoint x: 593, endPoint y: 590, distance: 25.1
click at [593, 590] on input "0" at bounding box center [868, 587] width 553 height 23
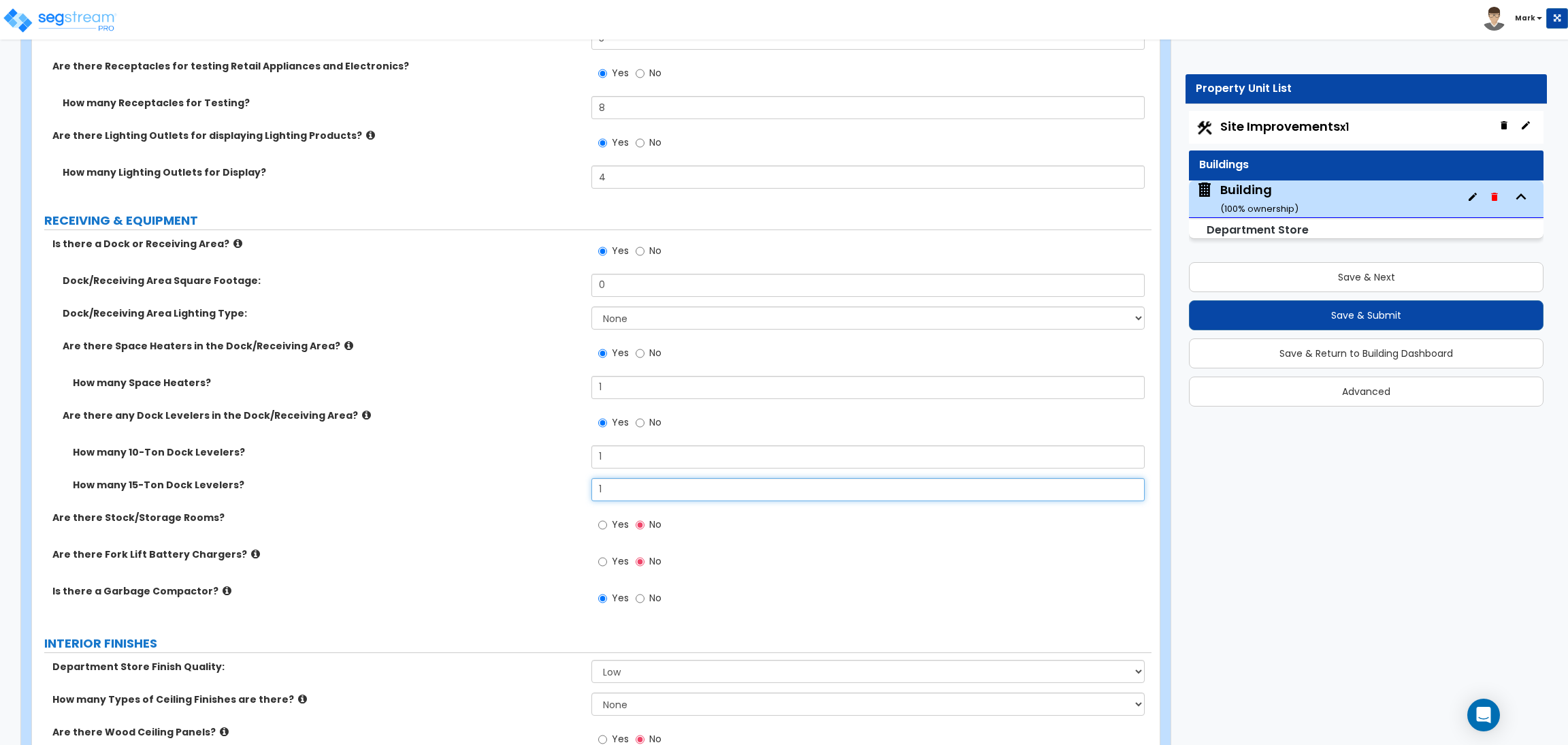
scroll to position [6635, 0]
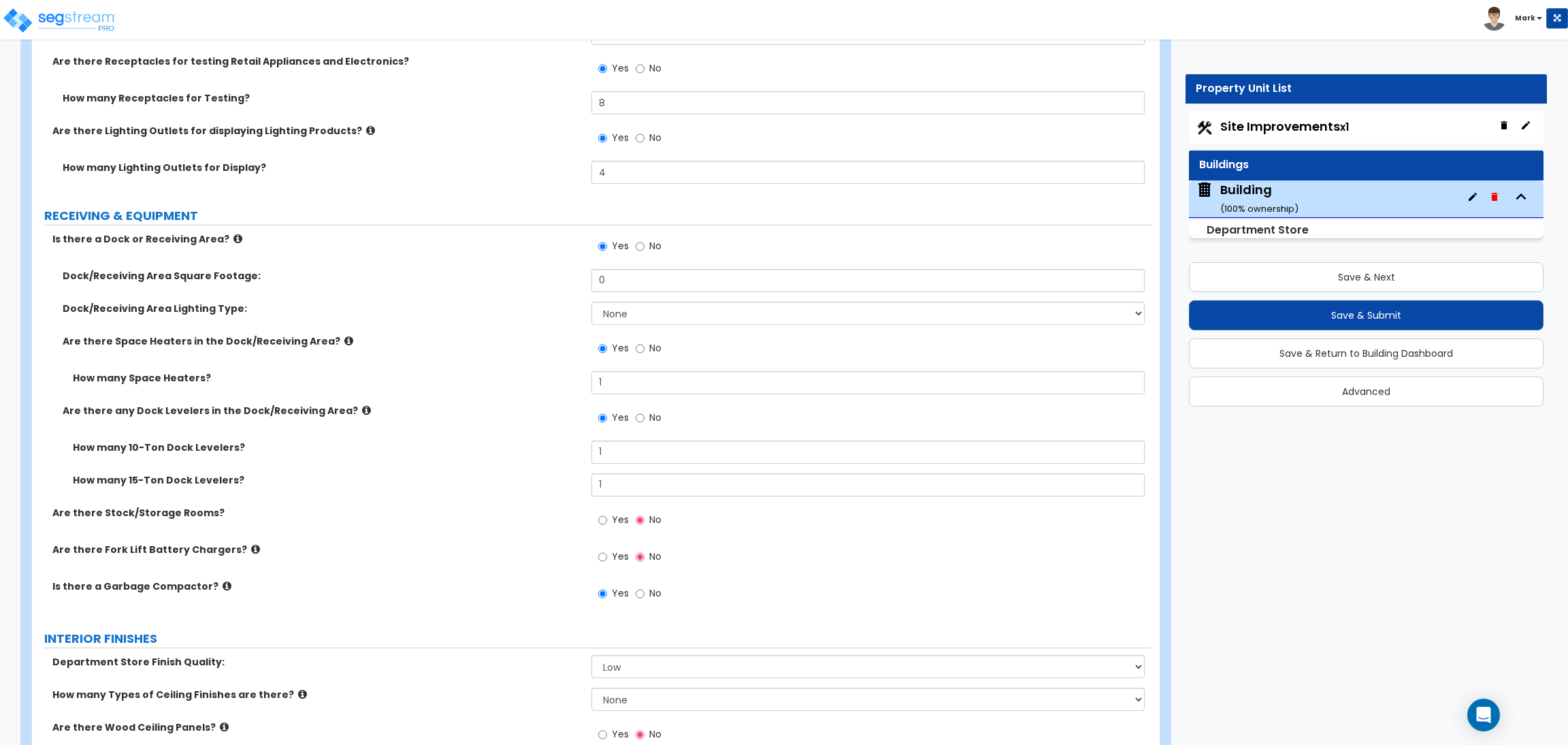
click at [622, 520] on span "Yes" at bounding box center [620, 519] width 17 height 14
click at [607, 520] on input "Yes" at bounding box center [602, 520] width 9 height 15
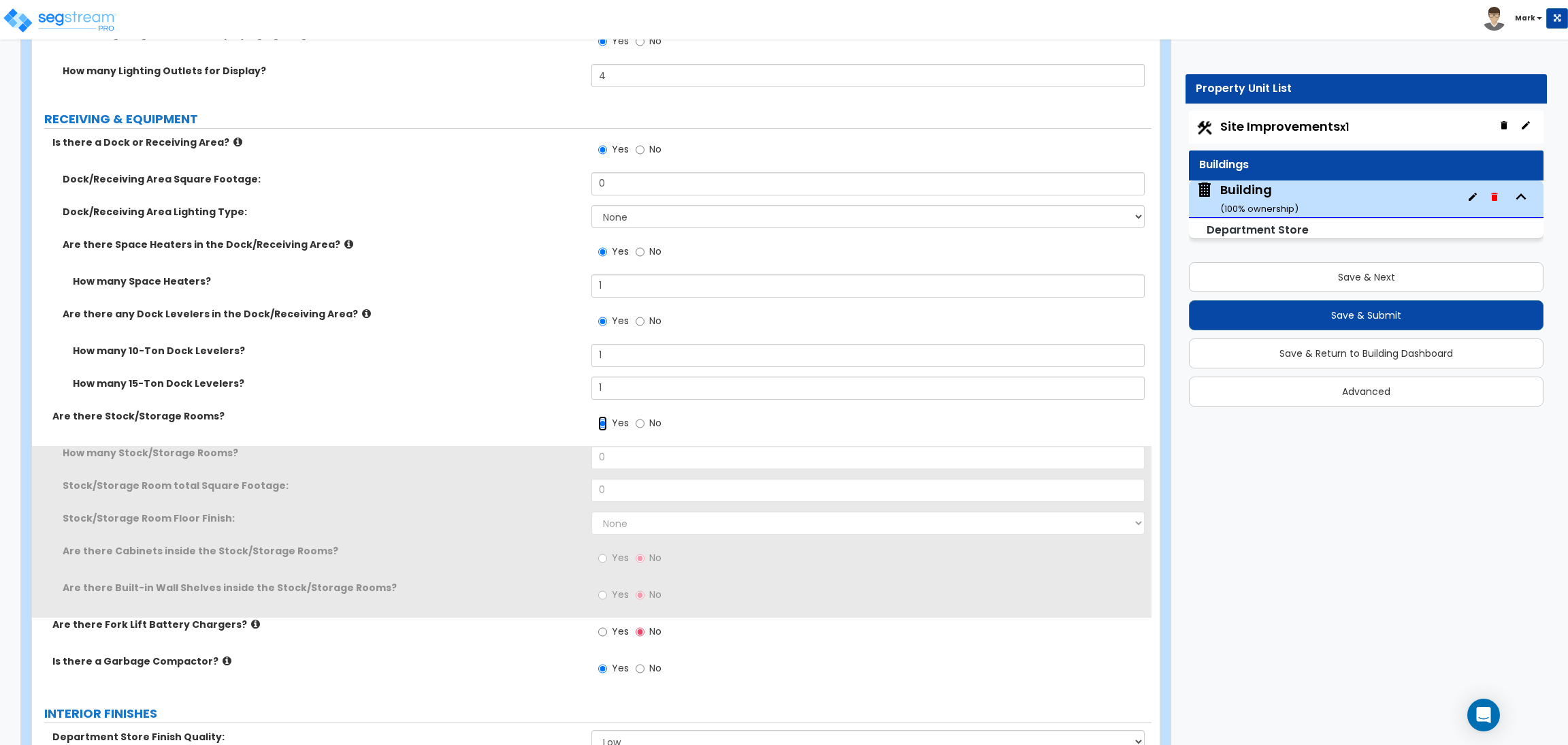
scroll to position [6737, 0]
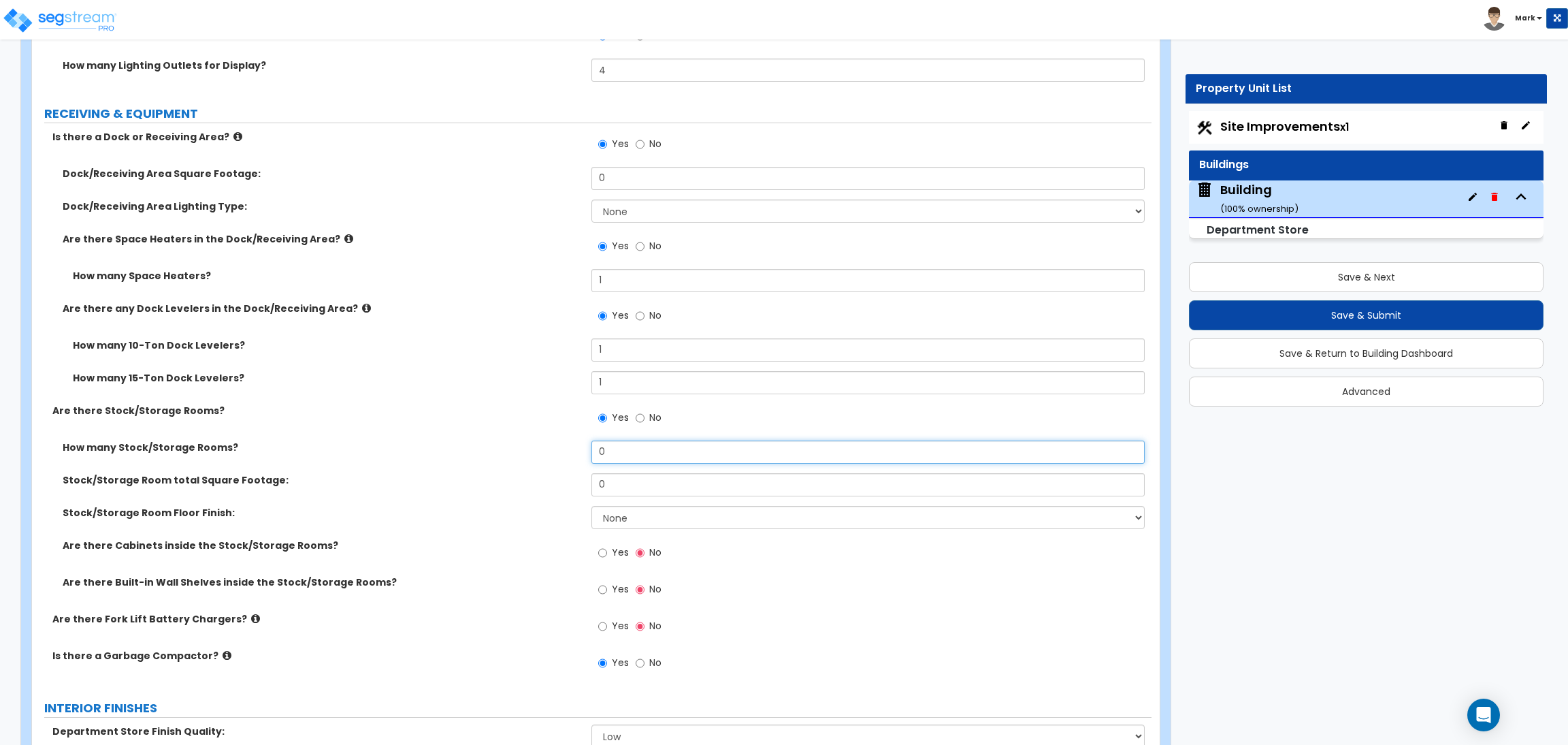
drag, startPoint x: 601, startPoint y: 454, endPoint x: 540, endPoint y: 452, distance: 61.0
click at [545, 453] on div "How many Stock/Storage Rooms? 0" at bounding box center [592, 456] width 1120 height 33
drag, startPoint x: 620, startPoint y: 489, endPoint x: 583, endPoint y: 485, distance: 37.2
click at [583, 485] on div "Stock/Storage Room total Square Footage: 0" at bounding box center [592, 489] width 1120 height 33
click at [629, 514] on select "None Tile Flooring Hardwood Flooring Resilient Laminate Flooring VCT Flooring S…" at bounding box center [868, 517] width 553 height 23
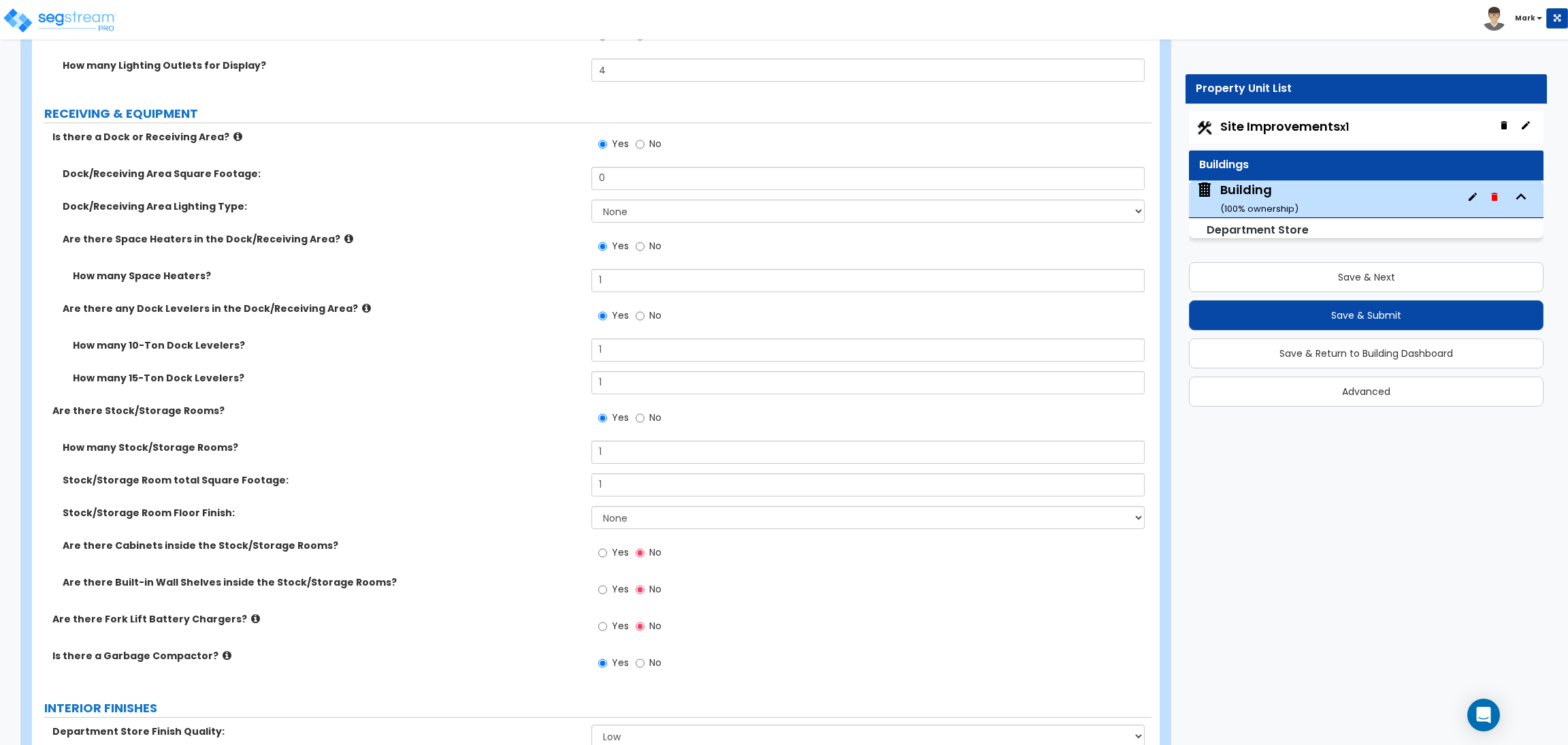
click at [530, 531] on div "Stock/Storage Room Floor Finish: None Tile Flooring Hardwood Flooring Resilient…" at bounding box center [592, 522] width 1120 height 33
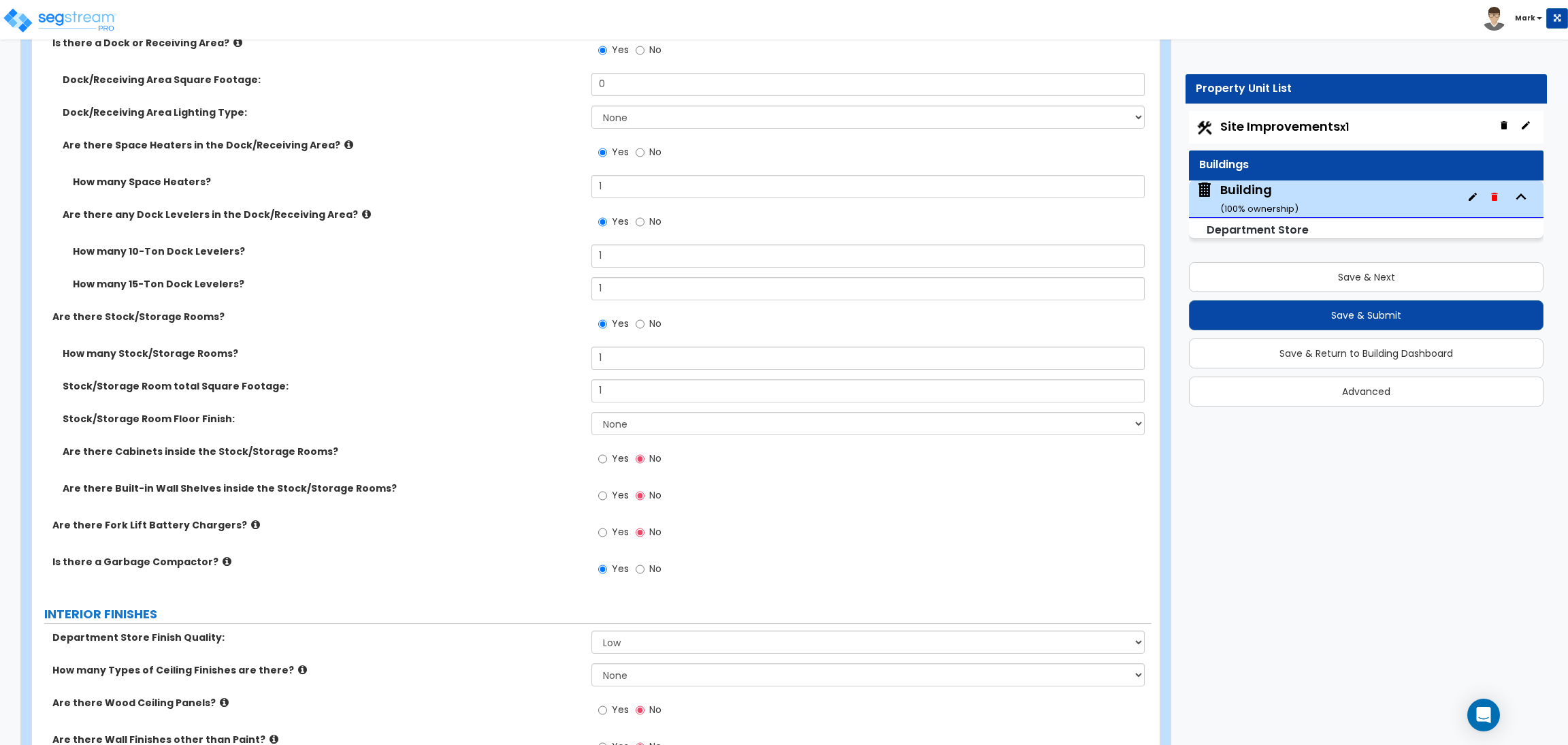
scroll to position [6839, 0]
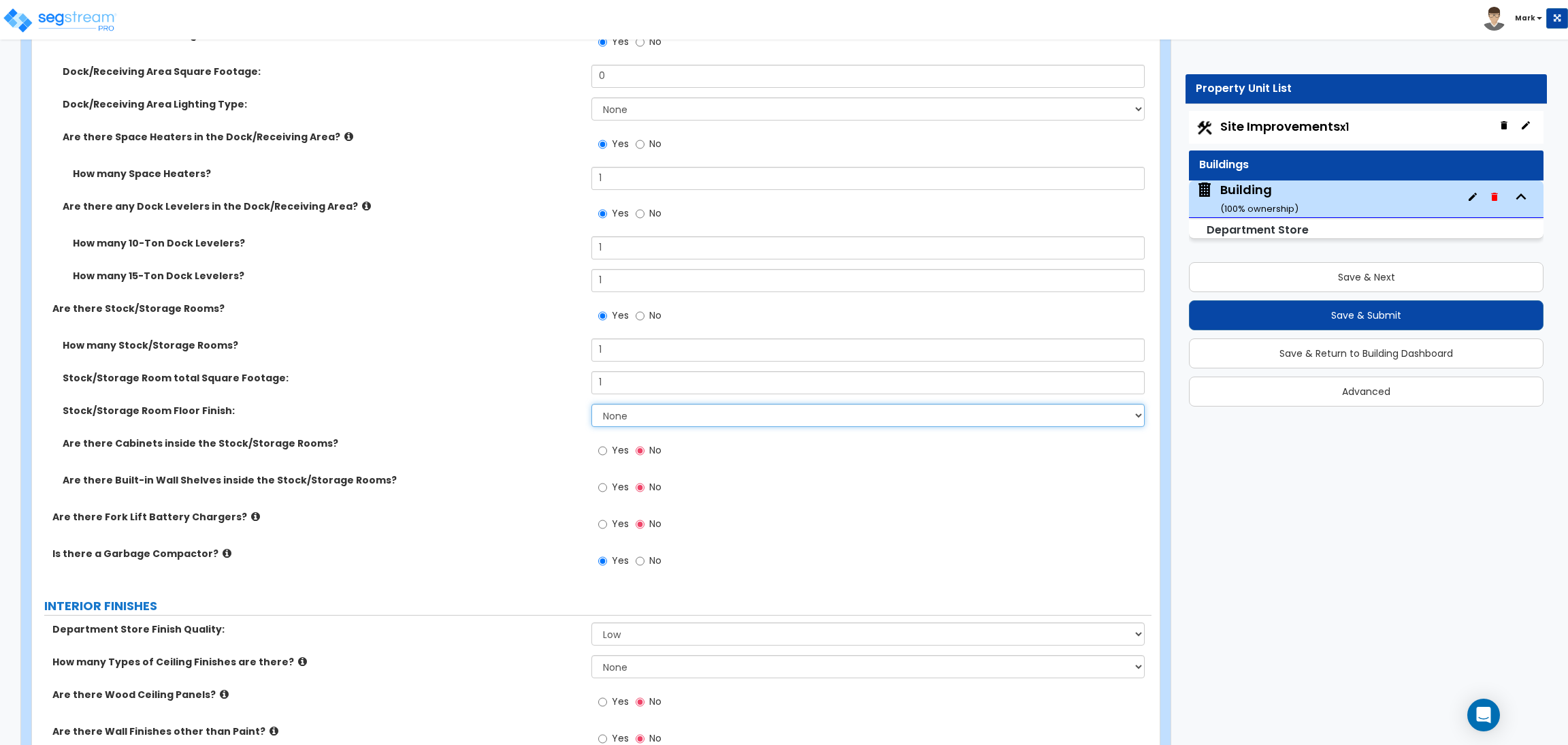
click at [629, 417] on select "None Tile Flooring Hardwood Flooring Resilient Laminate Flooring VCT Flooring S…" at bounding box center [868, 415] width 553 height 23
click at [592, 404] on select "None Tile Flooring Hardwood Flooring Resilient Laminate Flooring VCT Flooring S…" at bounding box center [868, 415] width 553 height 23
click at [611, 452] on label "Yes" at bounding box center [613, 452] width 31 height 23
click at [607, 452] on input "Yes" at bounding box center [602, 450] width 9 height 15
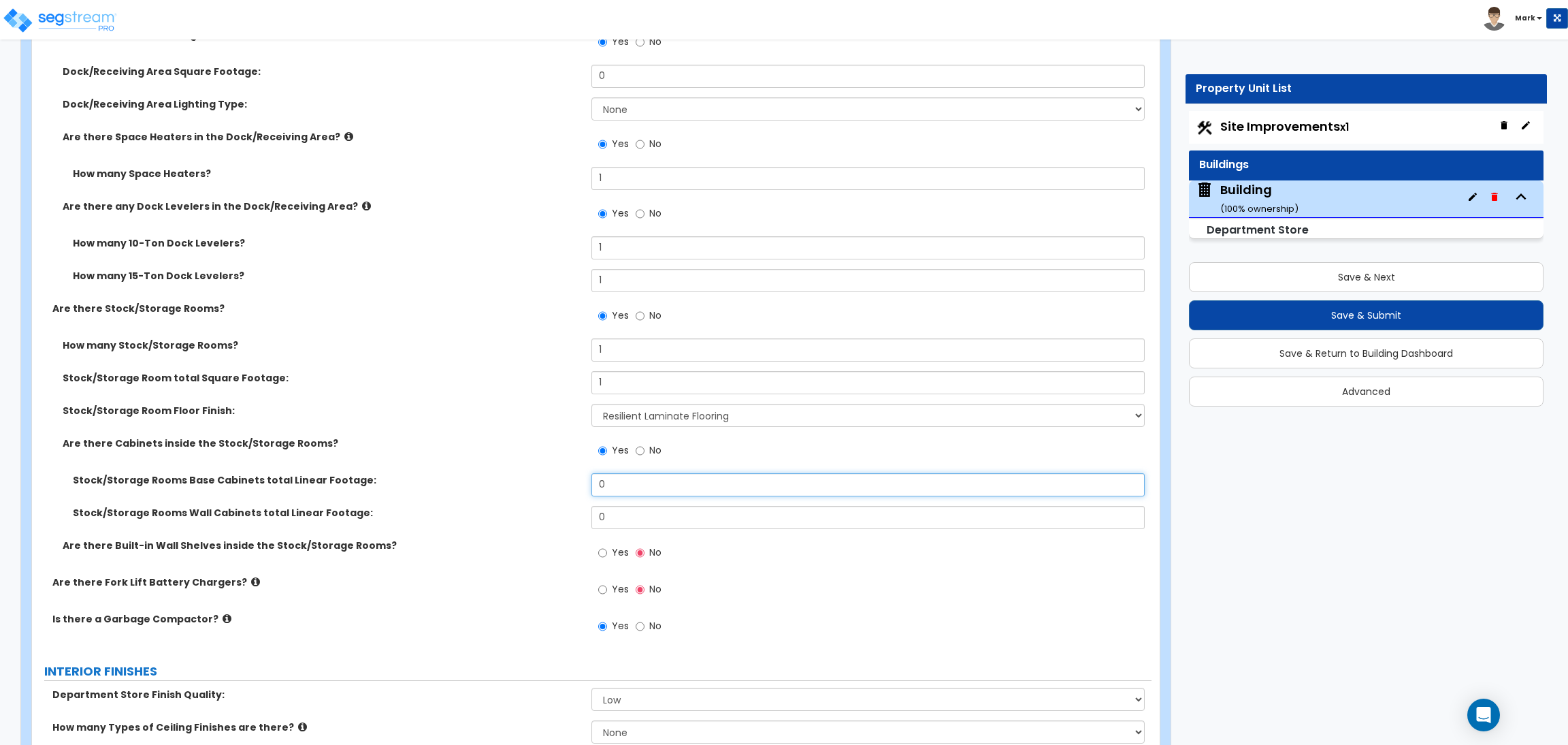
drag, startPoint x: 621, startPoint y: 487, endPoint x: 553, endPoint y: 490, distance: 68.1
click at [553, 489] on div "Stock/Storage Rooms Base Cabinets total Linear Footage: 0" at bounding box center [592, 489] width 1120 height 33
drag, startPoint x: 626, startPoint y: 517, endPoint x: 583, endPoint y: 522, distance: 43.3
click at [583, 522] on div "Stock/Storage Rooms Wall Cabinets total Linear Footage: 0" at bounding box center [592, 522] width 1120 height 33
click at [615, 544] on label "Yes" at bounding box center [613, 554] width 31 height 23
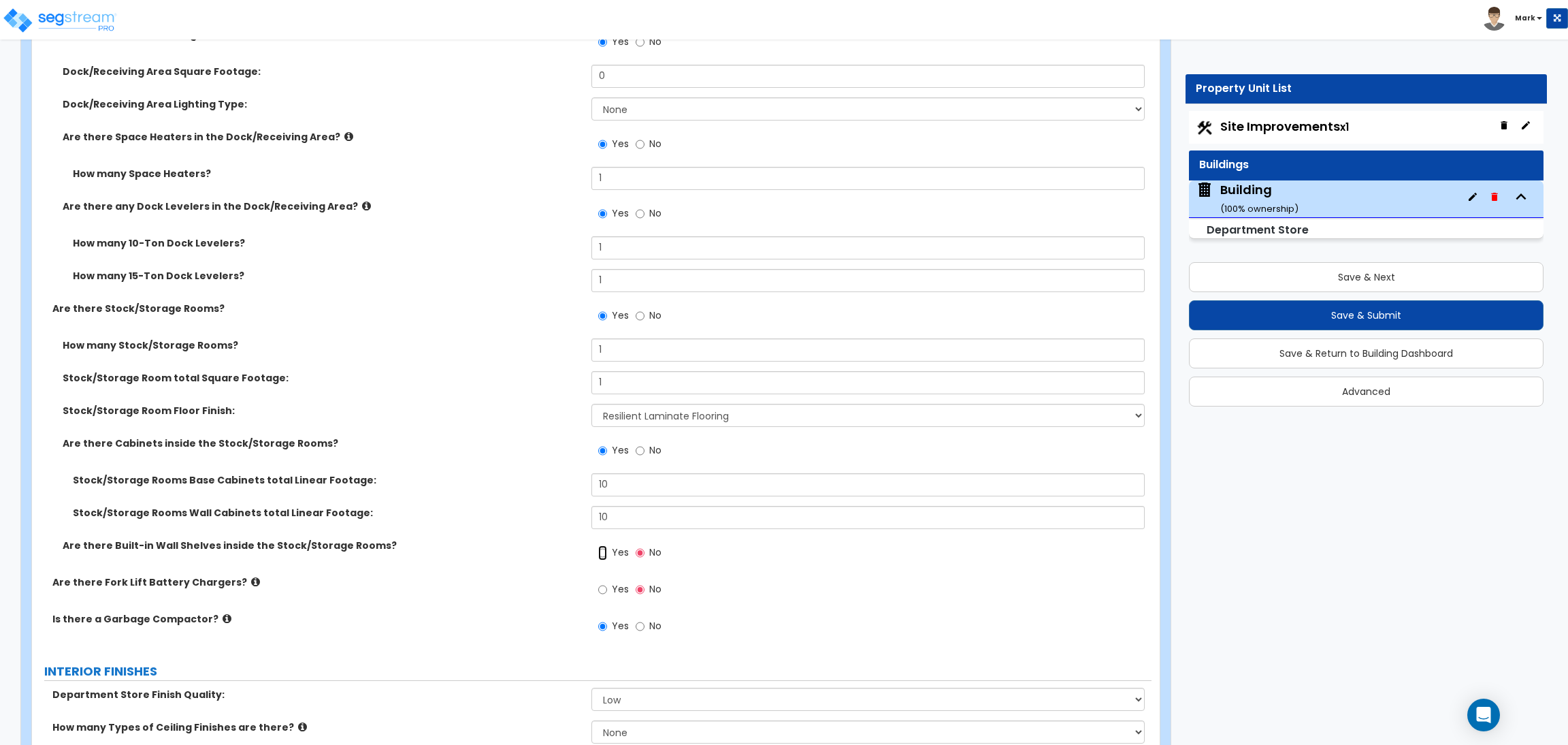
click at [607, 545] on input "Yes" at bounding box center [602, 552] width 9 height 15
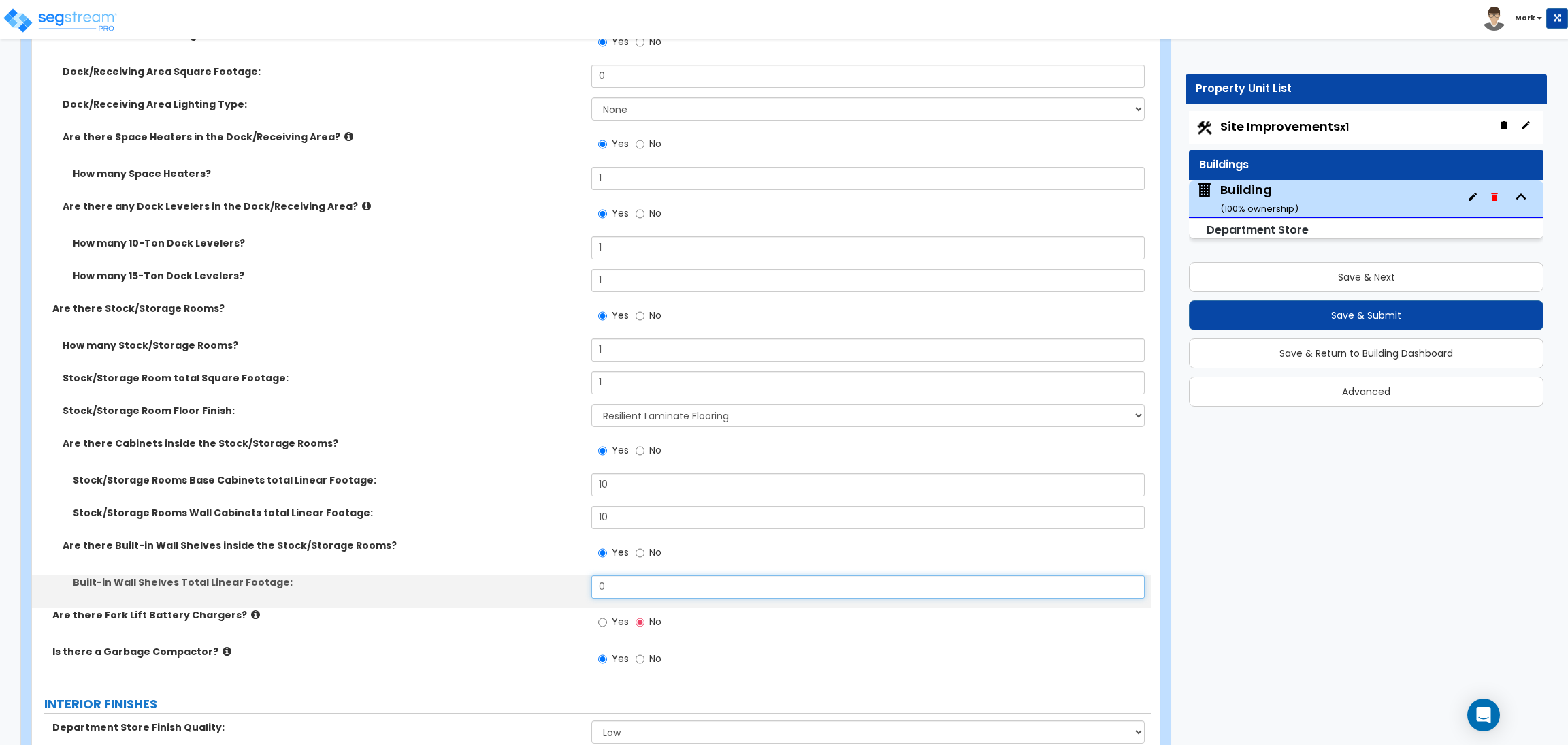
drag, startPoint x: 626, startPoint y: 583, endPoint x: 577, endPoint y: 591, distance: 49.6
click at [577, 591] on div "Built-in Wall Shelves Total Linear Footage: 0" at bounding box center [592, 591] width 1120 height 33
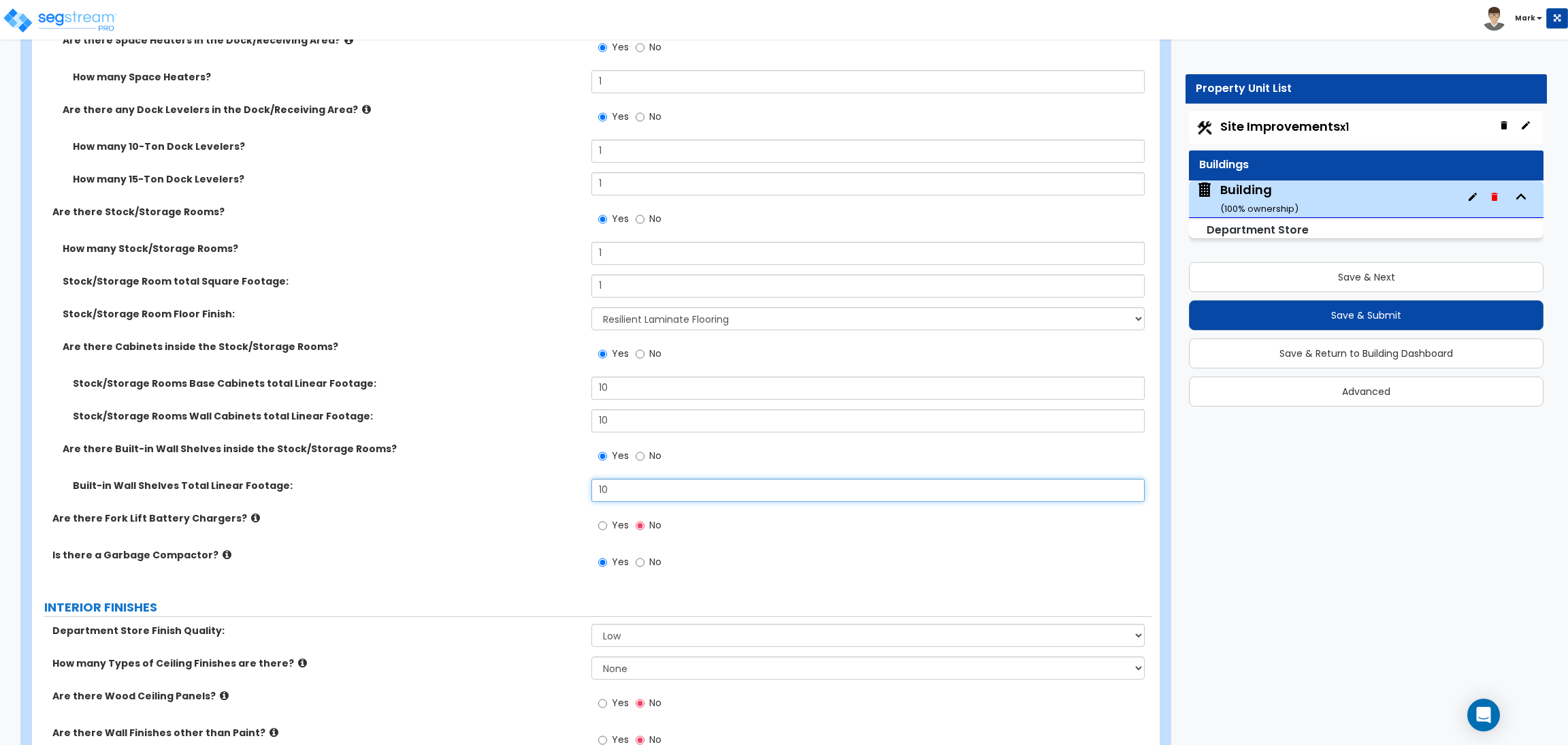
scroll to position [6941, 0]
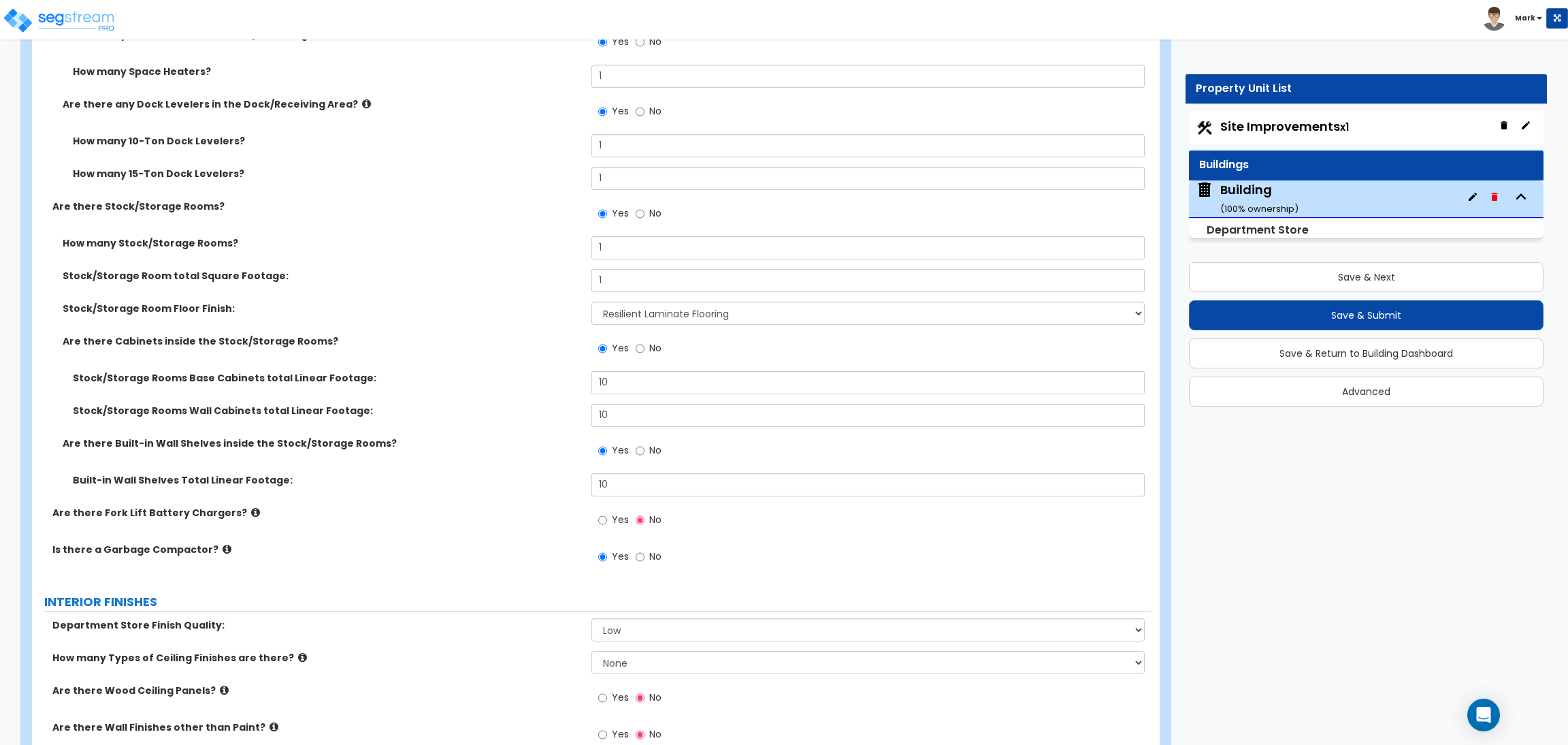
click at [612, 522] on span "Yes" at bounding box center [620, 519] width 17 height 14
click at [607, 522] on input "Yes" at bounding box center [602, 520] width 9 height 15
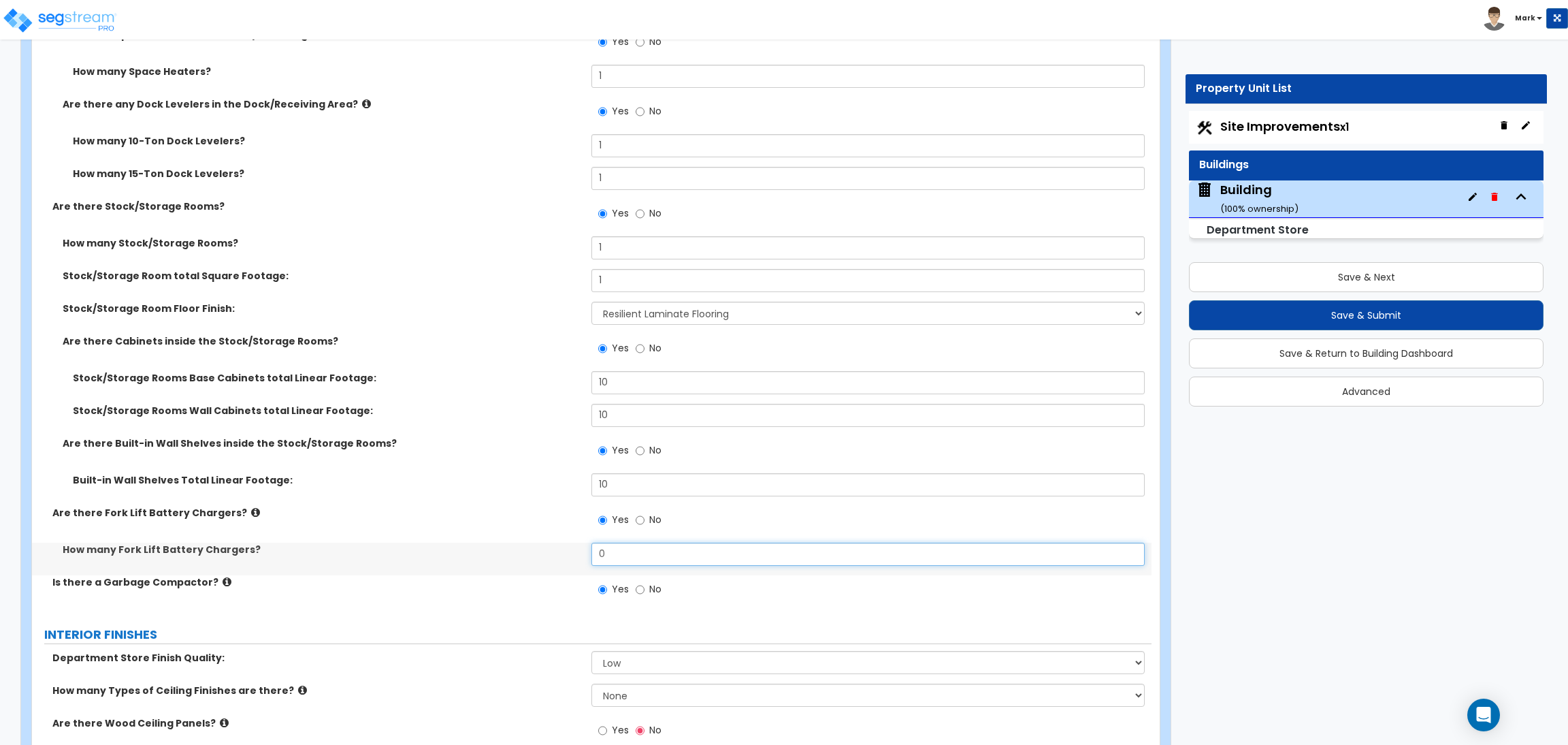
drag, startPoint x: 628, startPoint y: 556, endPoint x: 559, endPoint y: 559, distance: 69.1
click at [559, 559] on div "How many Fork Lift Battery Chargers? 0" at bounding box center [592, 559] width 1120 height 33
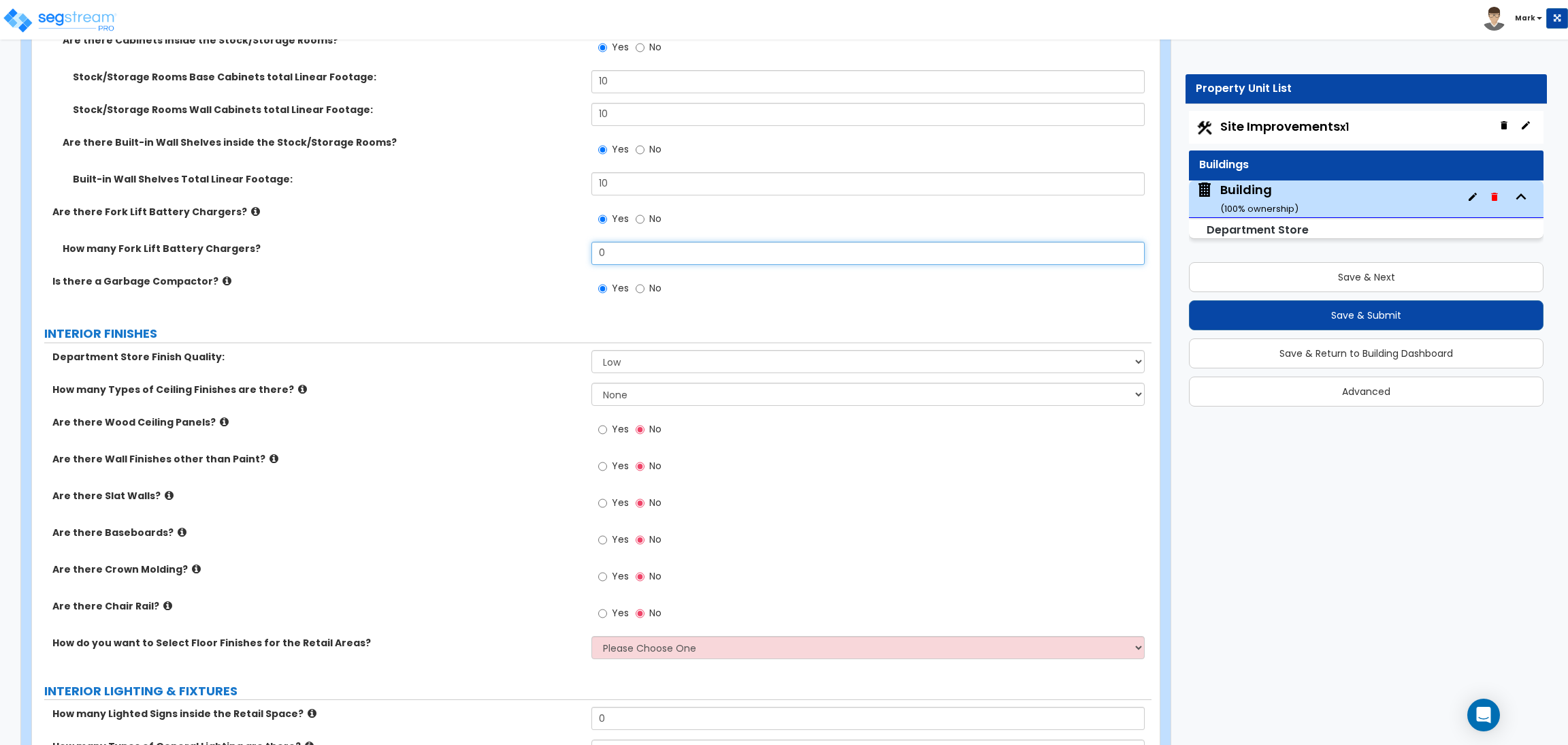
scroll to position [7247, 0]
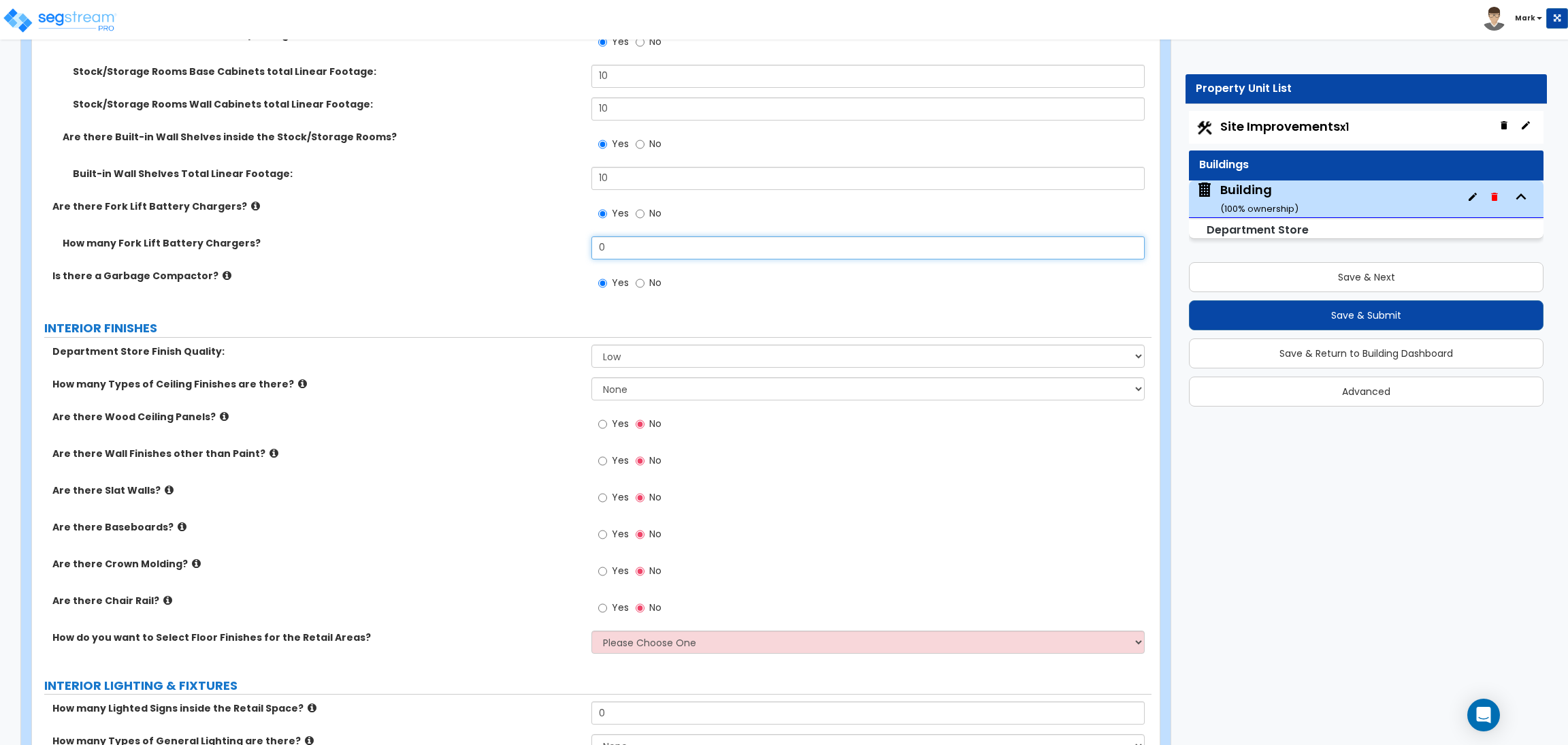
click at [621, 245] on input "0" at bounding box center [868, 248] width 553 height 23
drag, startPoint x: 626, startPoint y: 254, endPoint x: 556, endPoint y: 259, distance: 70.2
click at [556, 259] on div "How many Fork Lift Battery Chargers? 0" at bounding box center [592, 252] width 1120 height 33
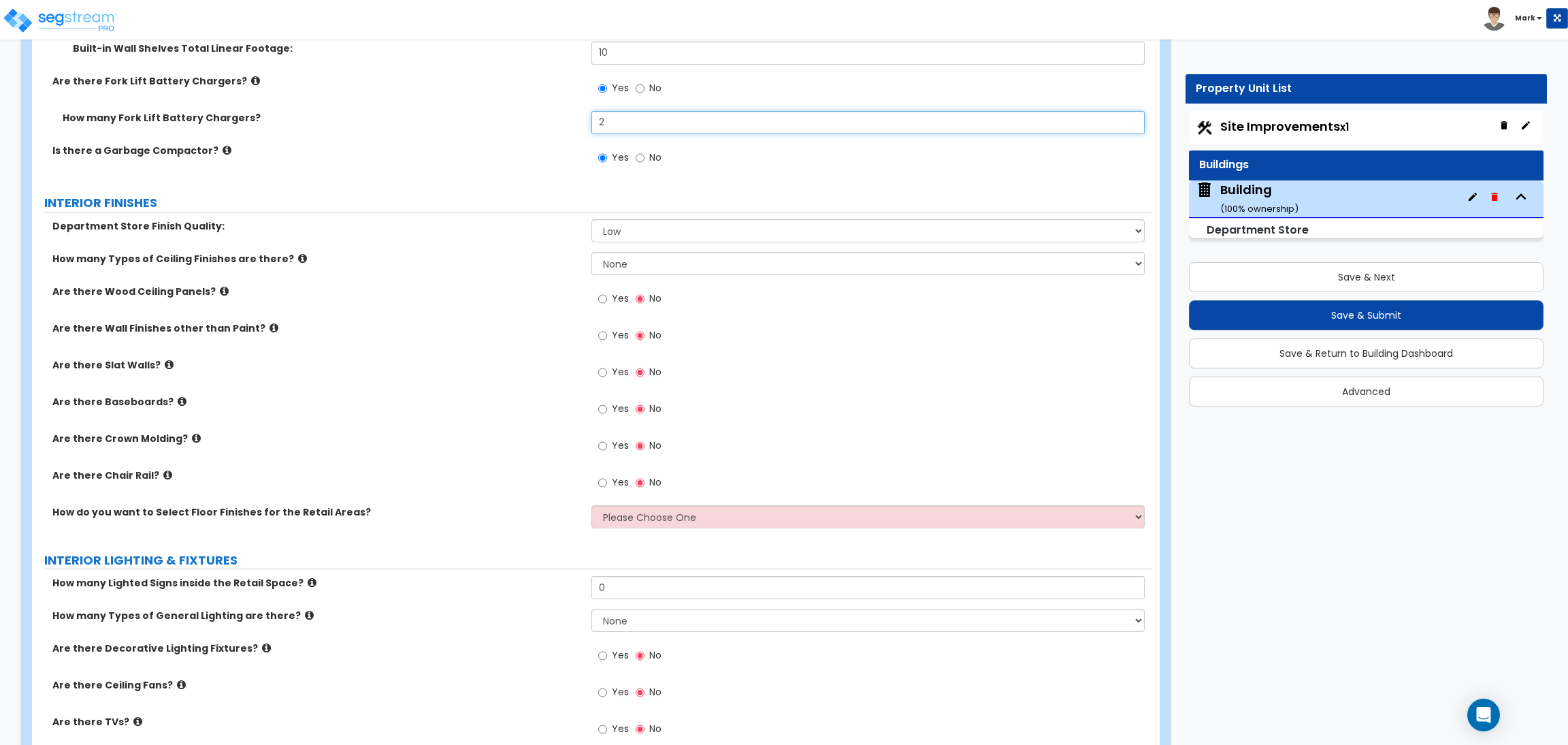
scroll to position [7452, 0]
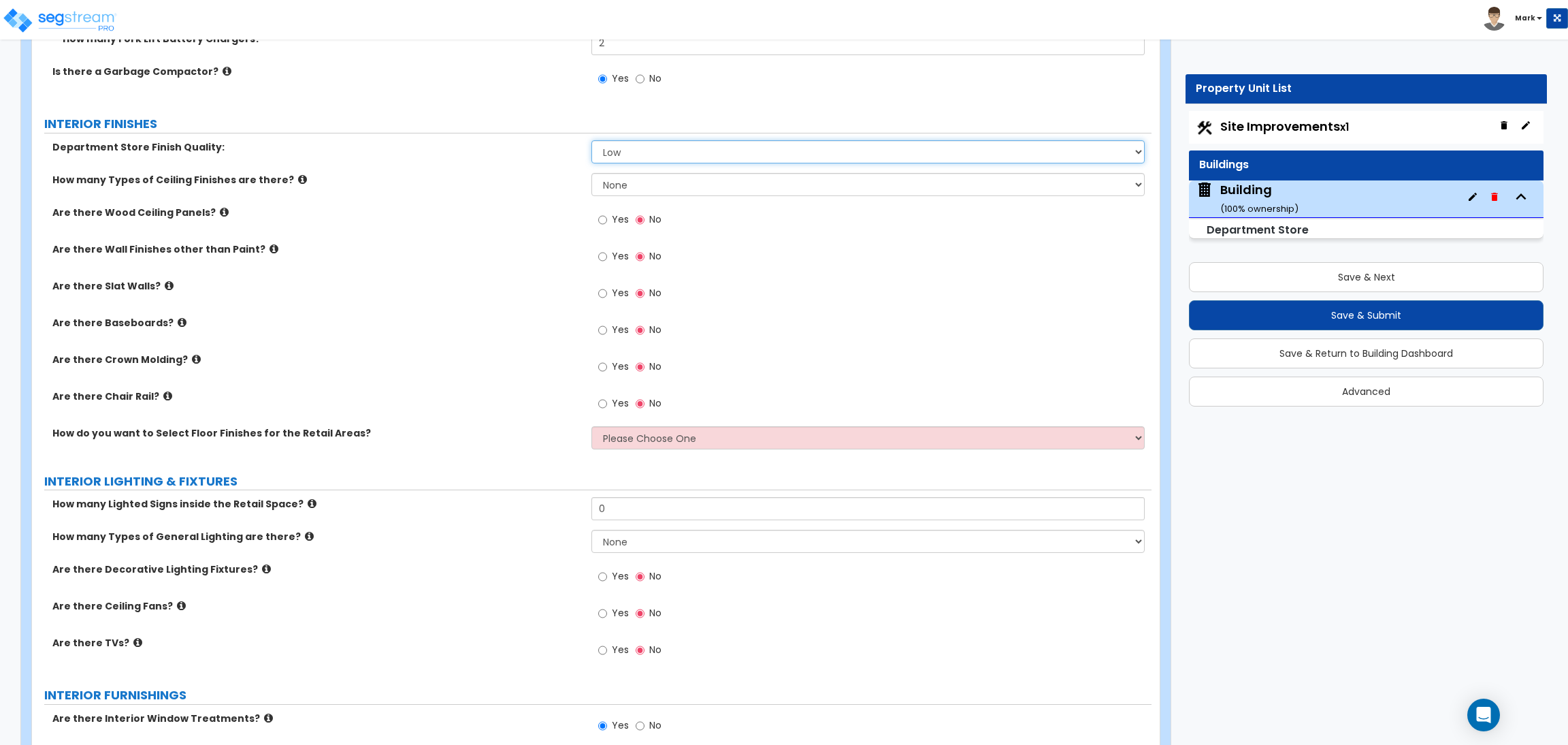
click at [634, 151] on select "Low Average High" at bounding box center [868, 151] width 553 height 23
click at [592, 141] on select "Low Average High" at bounding box center [868, 151] width 553 height 23
click at [624, 186] on select "None 1 2 3" at bounding box center [868, 184] width 553 height 23
click at [592, 174] on select "None 1 2 3" at bounding box center [868, 184] width 553 height 23
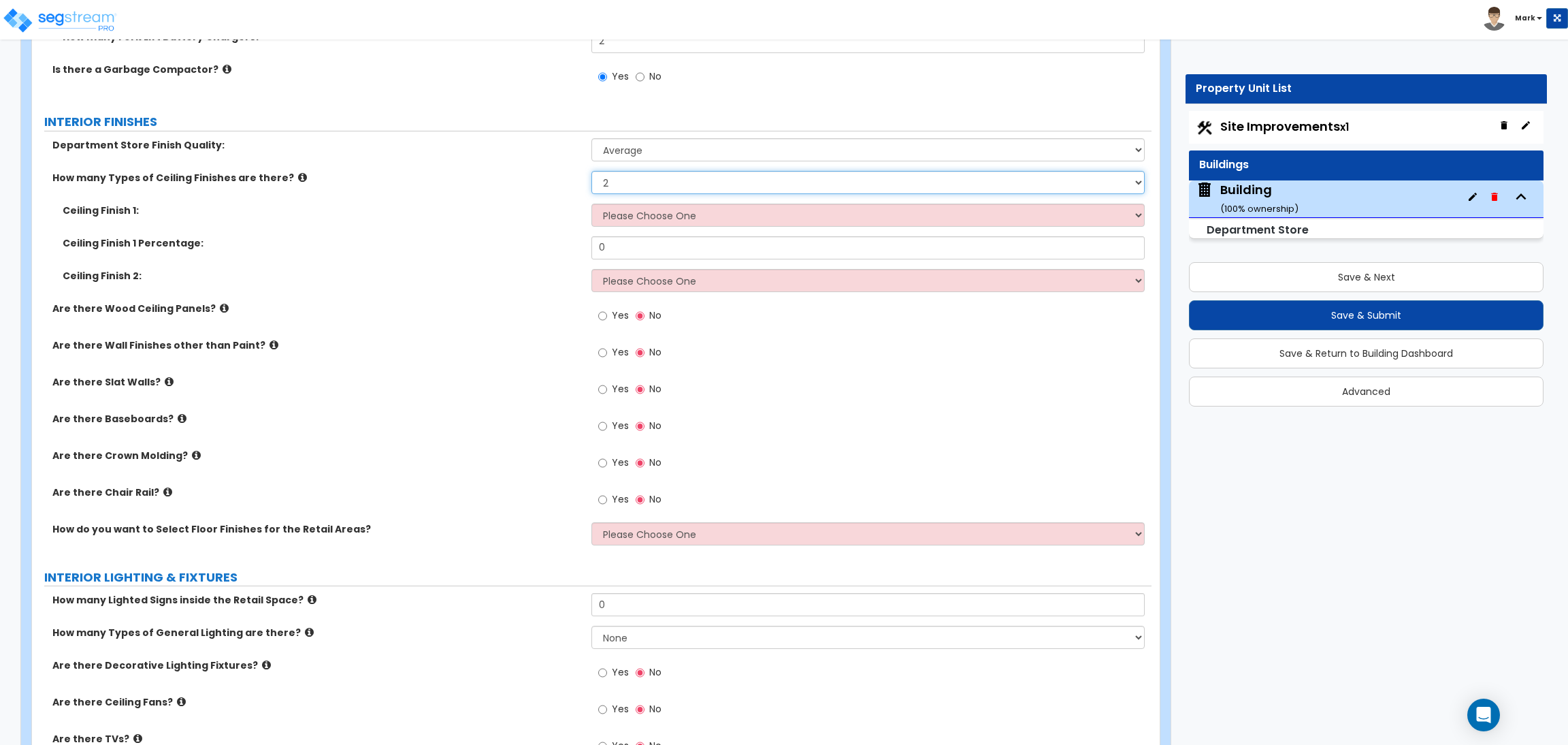
scroll to position [7448, 0]
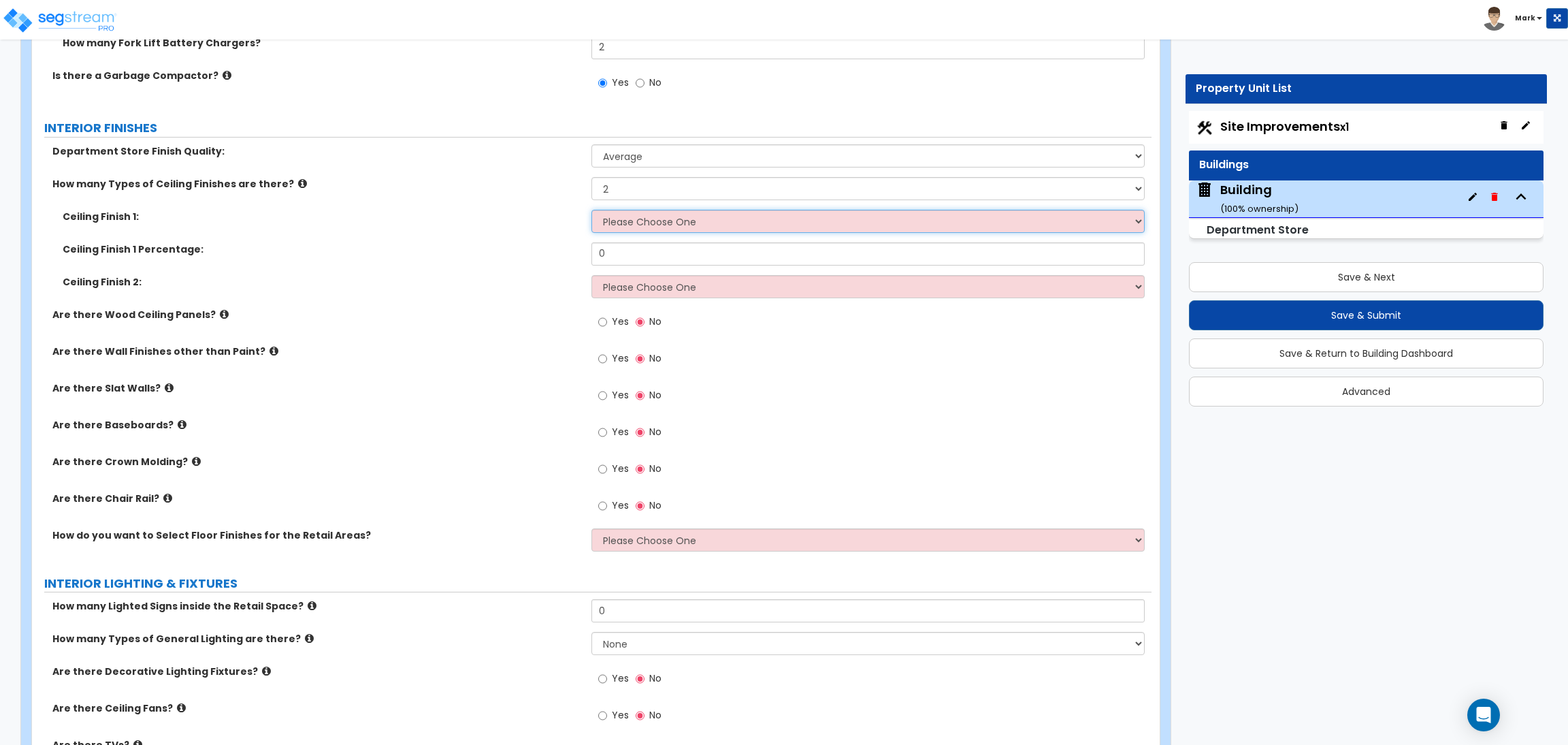
click at [628, 215] on select "Please Choose One Drop Ceiling Open Ceiling Drywall Ceiling" at bounding box center [868, 221] width 553 height 23
click at [592, 211] on select "Please Choose One Drop Ceiling Open Ceiling Drywall Ceiling" at bounding box center [868, 221] width 553 height 23
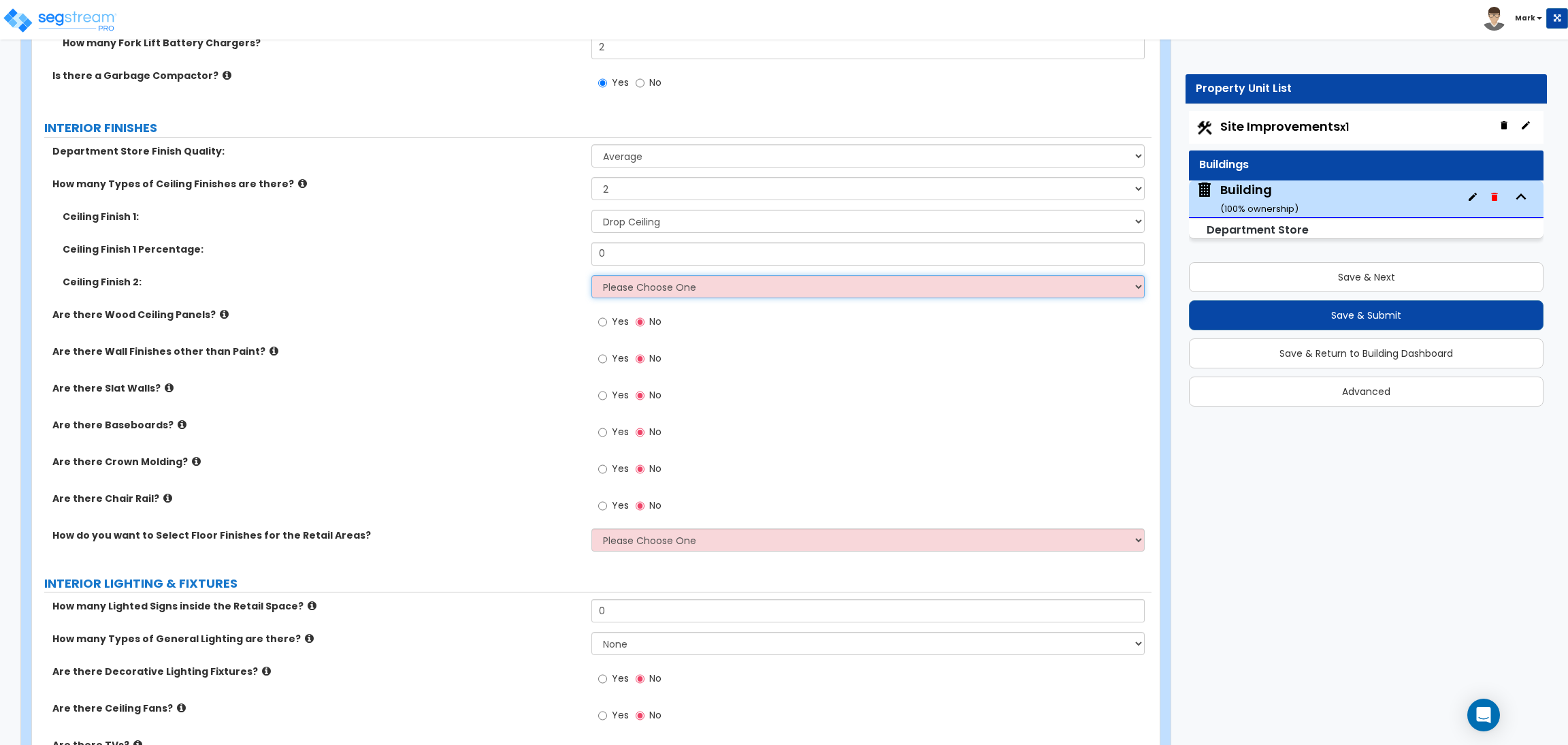
click at [629, 292] on select "Please Choose One Drop Ceiling Open Ceiling Drywall Ceiling" at bounding box center [868, 286] width 553 height 23
click at [592, 276] on select "Please Choose One Drop Ceiling Open Ceiling Drywall Ceiling" at bounding box center [868, 286] width 553 height 23
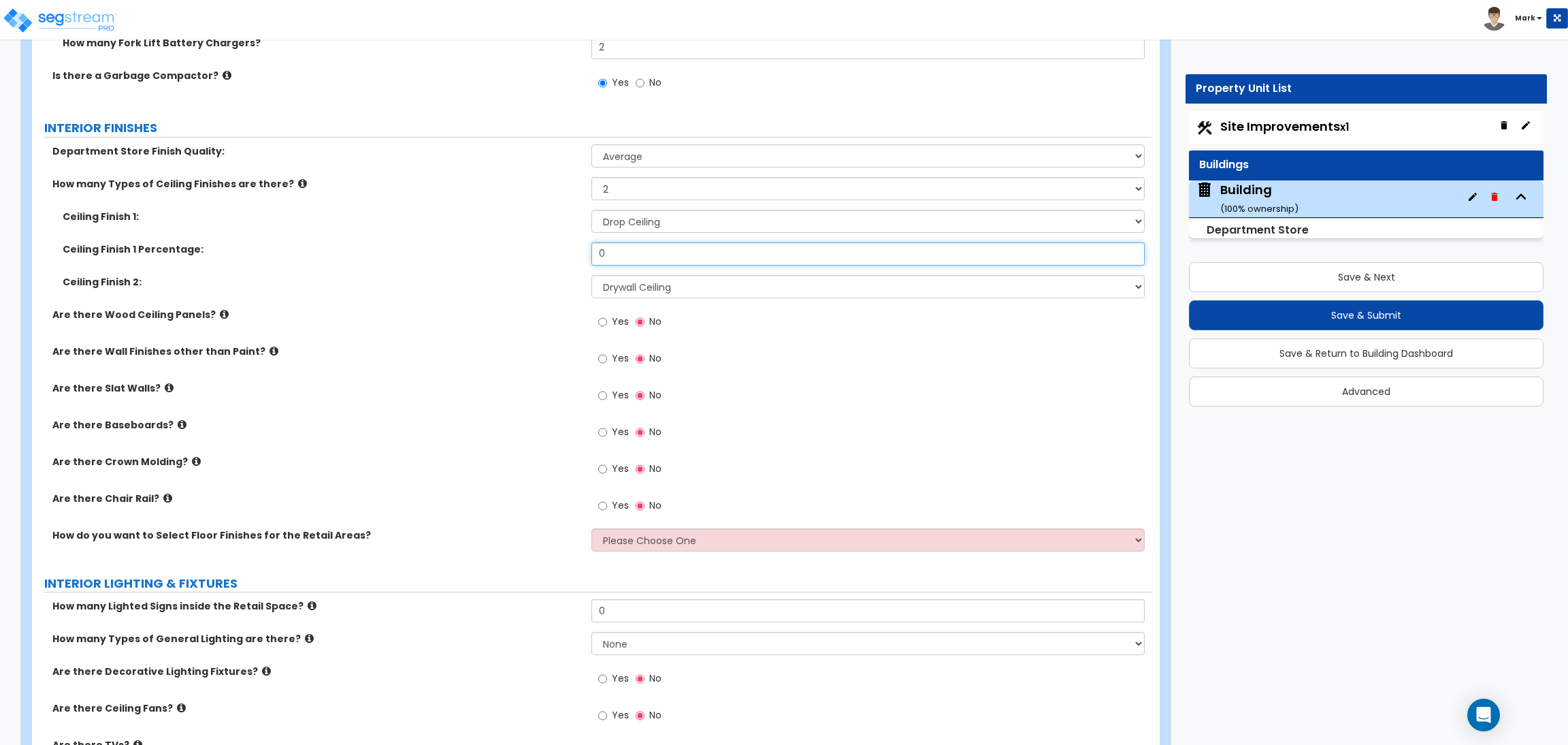
drag, startPoint x: 628, startPoint y: 255, endPoint x: 534, endPoint y: 260, distance: 94.1
click at [534, 260] on div "Ceiling Finish 1 Percentage: 0" at bounding box center [592, 259] width 1120 height 33
click at [612, 331] on label "Yes" at bounding box center [613, 323] width 31 height 23
click at [607, 330] on input "Yes" at bounding box center [602, 321] width 9 height 15
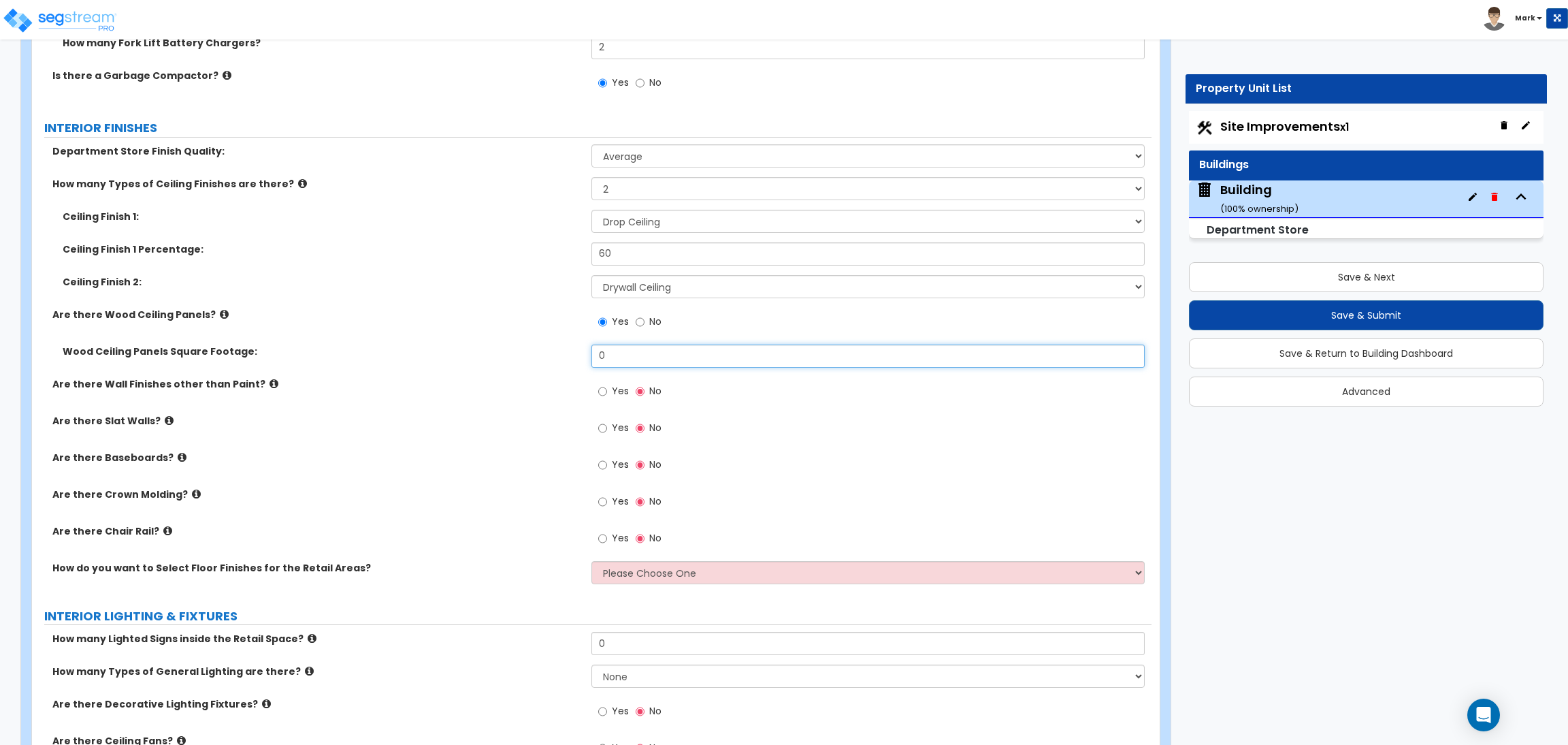
drag, startPoint x: 637, startPoint y: 352, endPoint x: 563, endPoint y: 367, distance: 75.5
click at [563, 367] on div "Wood Ceiling Panels Square Footage: 0" at bounding box center [592, 361] width 1120 height 33
click at [616, 394] on span "Yes" at bounding box center [620, 391] width 17 height 14
click at [607, 394] on input "Yes" at bounding box center [602, 391] width 9 height 15
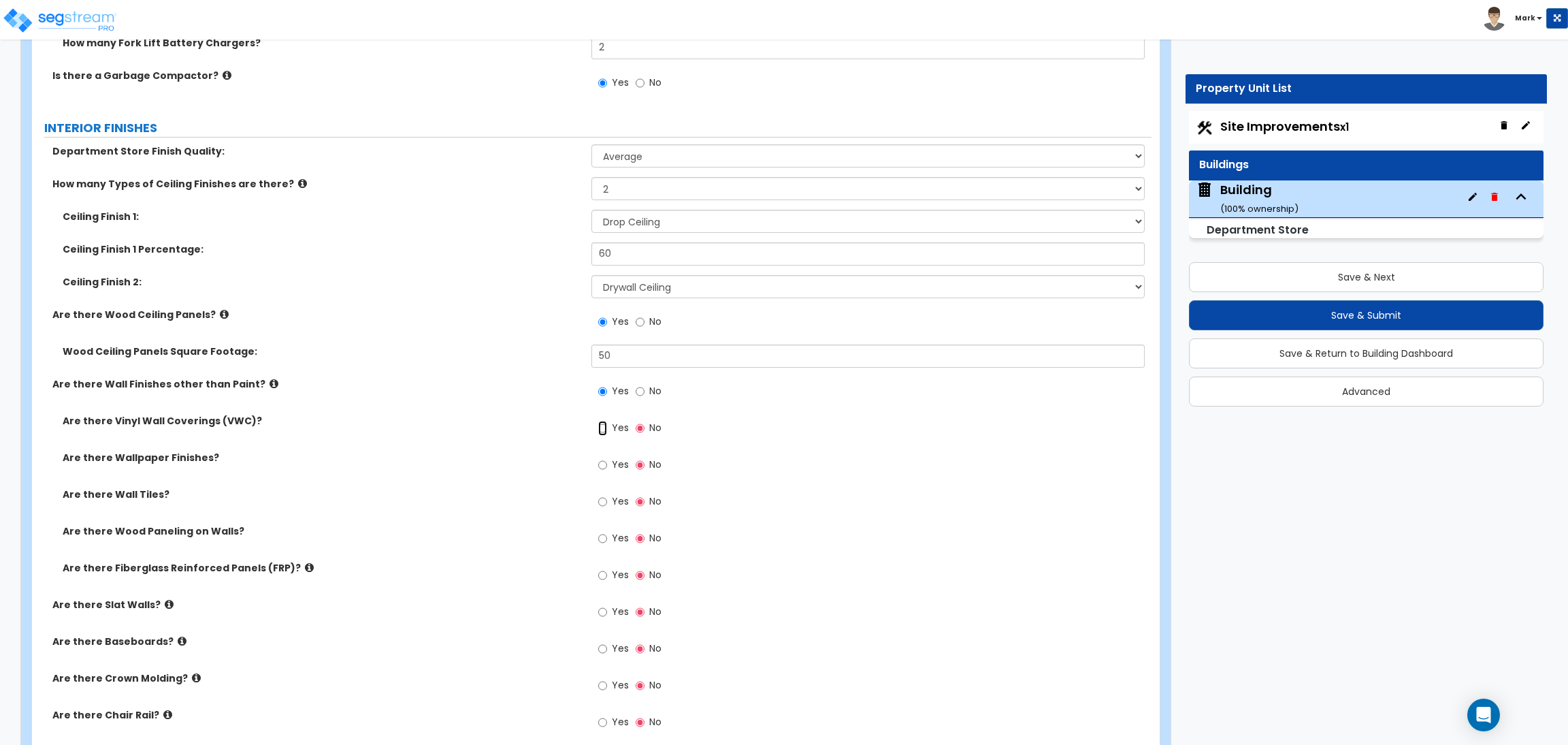
click at [607, 431] on input "Yes" at bounding box center [602, 428] width 9 height 15
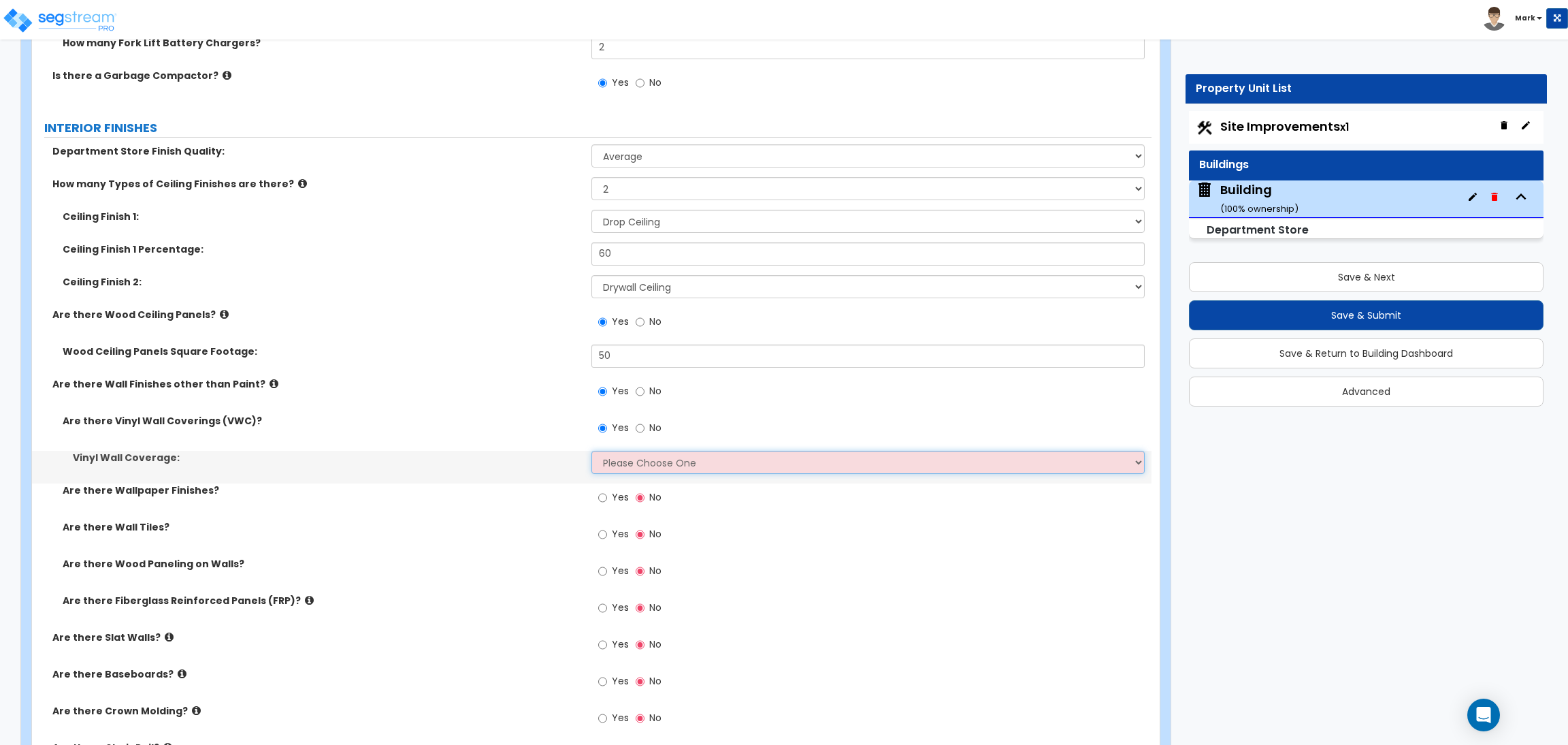
click at [633, 465] on select "Please Choose One Only a Small Portion of Walls are Covered Several Walls are C…" at bounding box center [868, 462] width 553 height 23
click at [592, 452] on select "Please Choose One Only a Small Portion of Walls are Covered Several Walls are C…" at bounding box center [868, 462] width 553 height 23
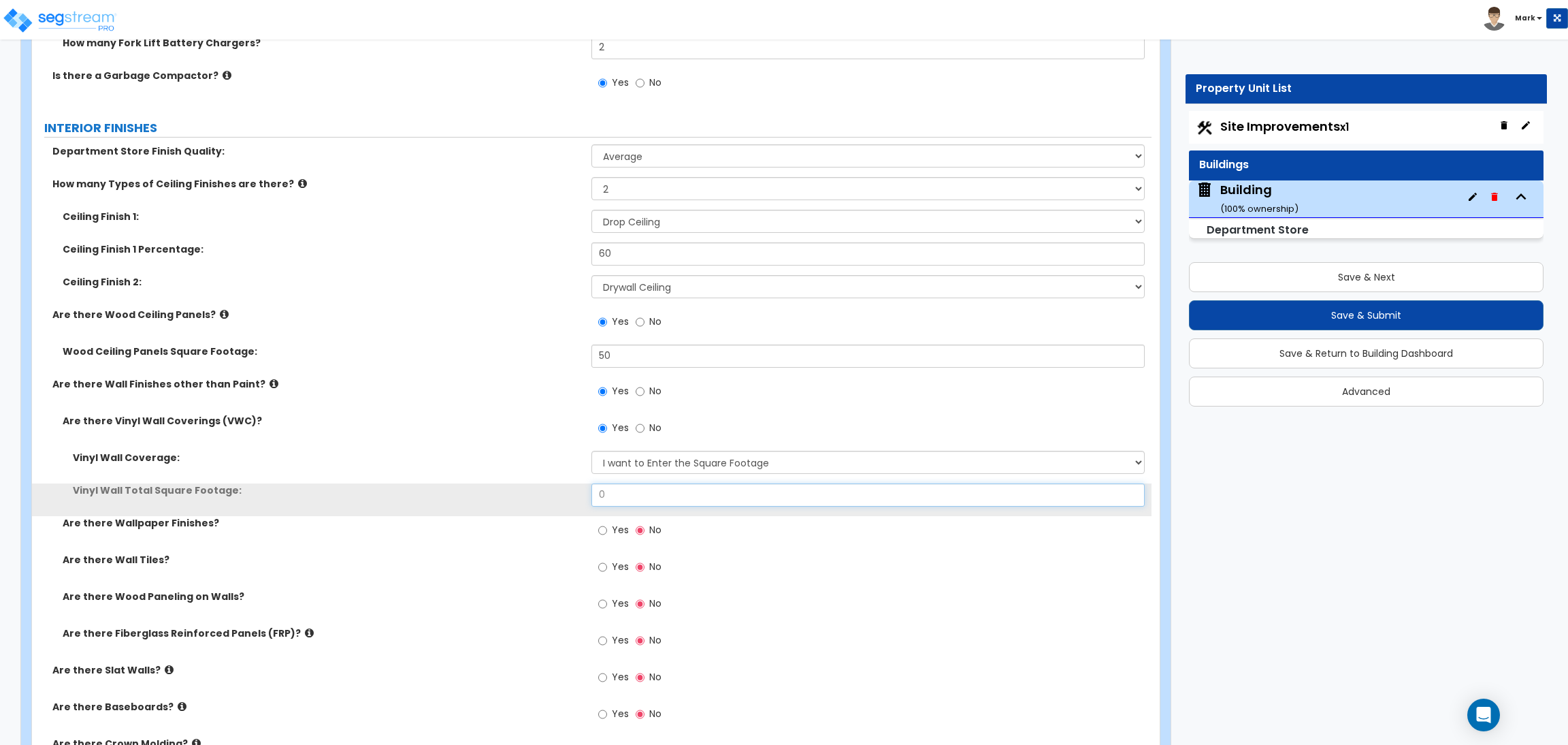
drag, startPoint x: 620, startPoint y: 493, endPoint x: 563, endPoint y: 496, distance: 57.1
click at [565, 496] on div "Vinyl Wall Total Square Footage: 0" at bounding box center [592, 499] width 1120 height 33
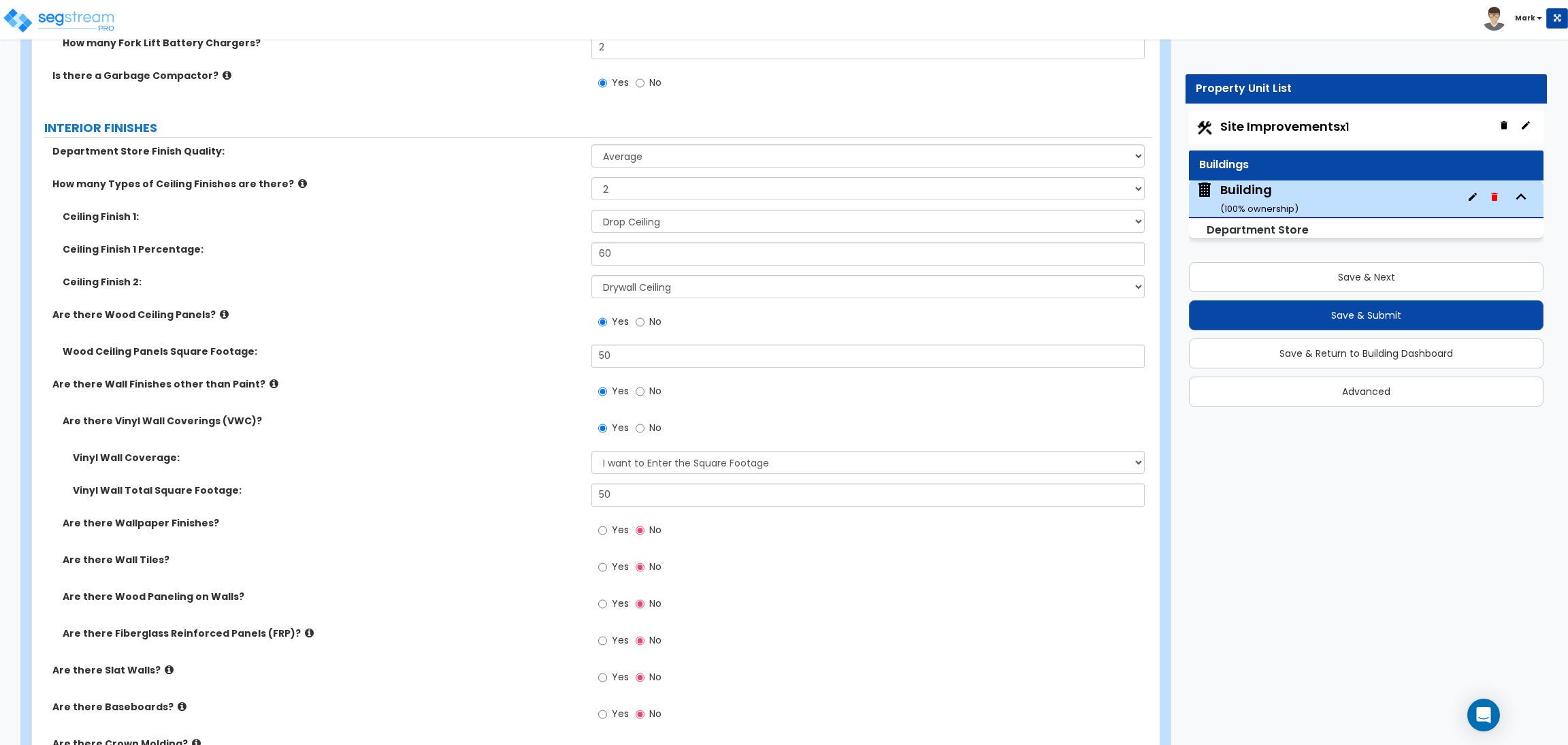
click at [613, 522] on span "Yes" at bounding box center [620, 529] width 17 height 14
click at [607, 522] on input "Yes" at bounding box center [602, 530] width 9 height 15
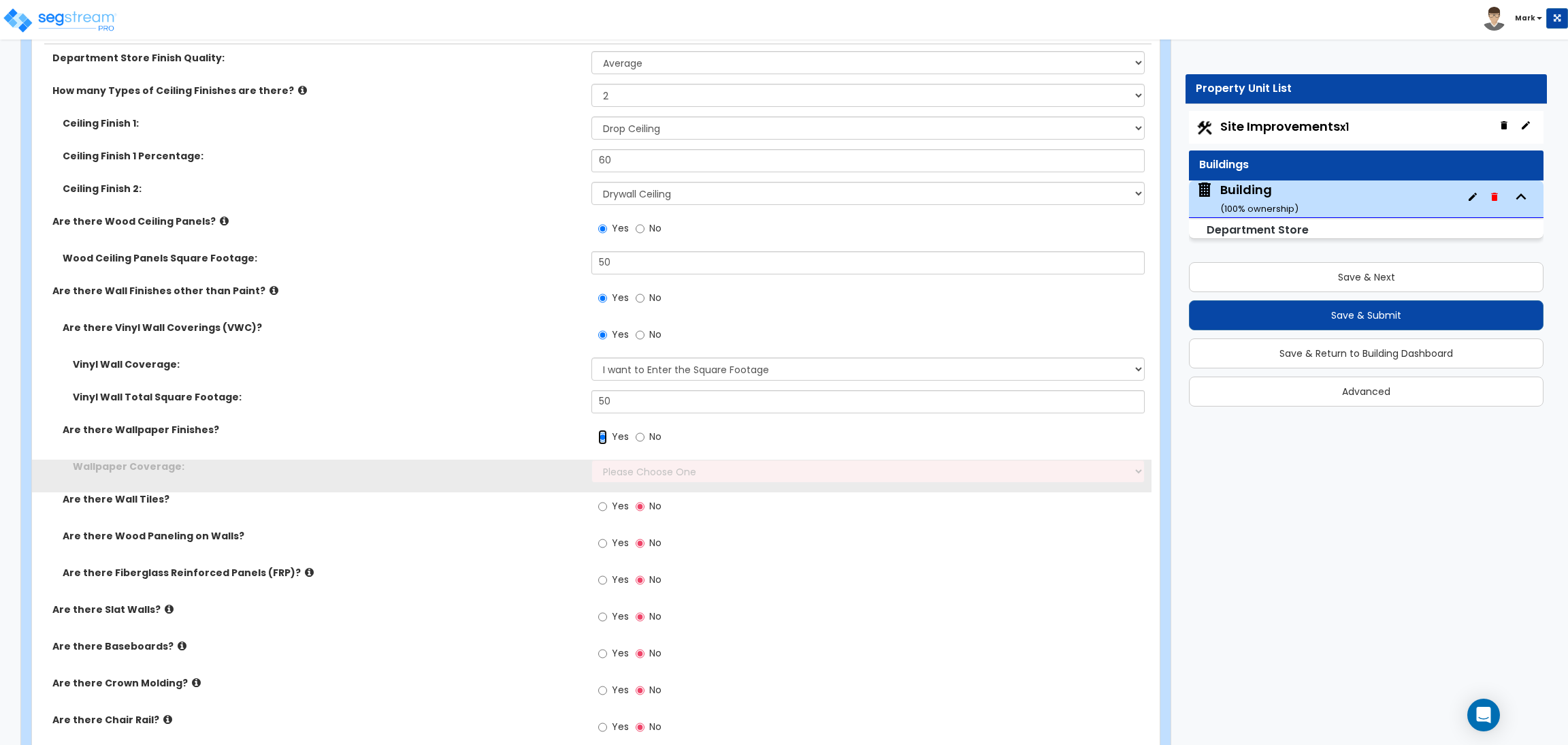
scroll to position [7550, 0]
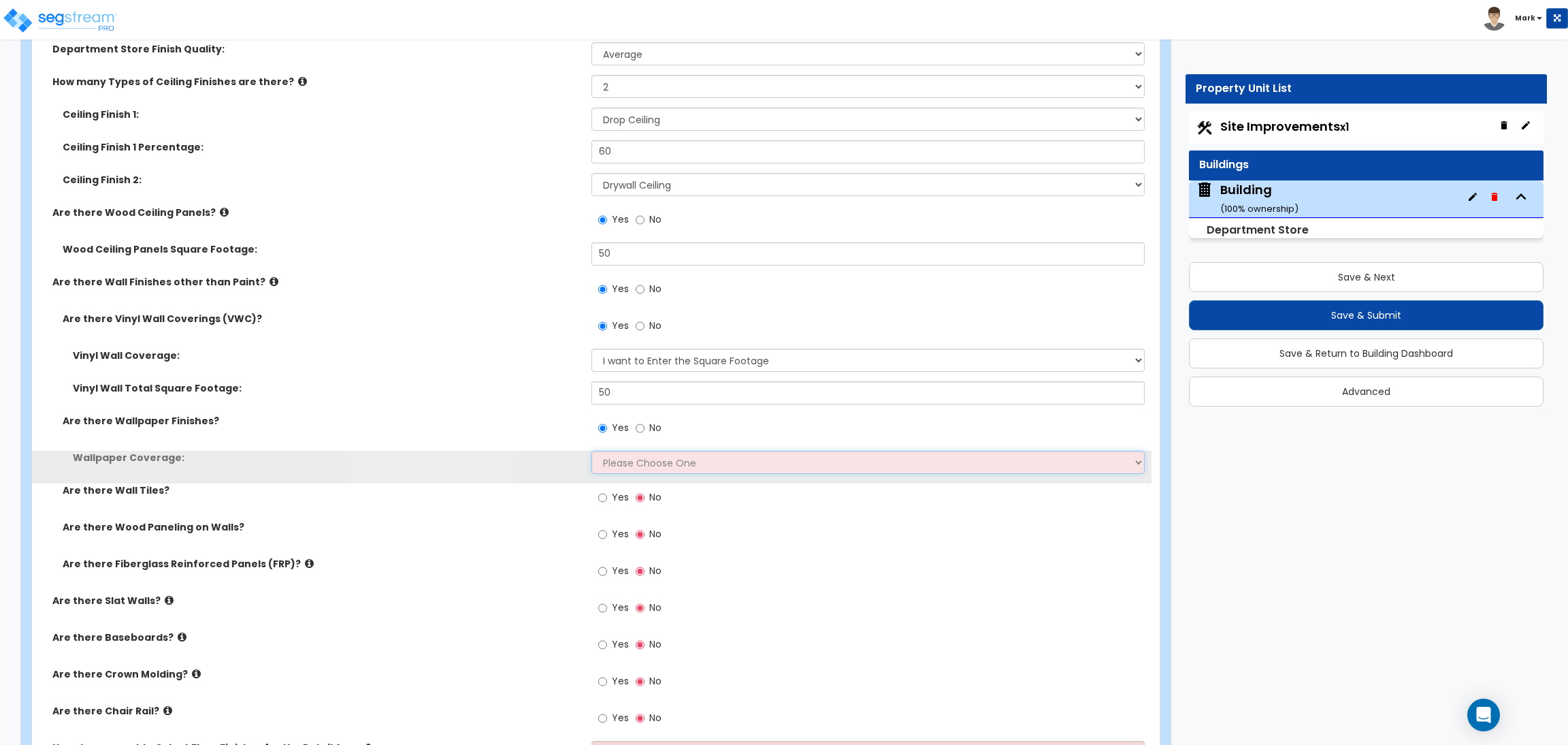
click at [642, 454] on select "Please Choose One Only a Small Portion of Walls are Covered Several Walls are C…" at bounding box center [868, 462] width 553 height 23
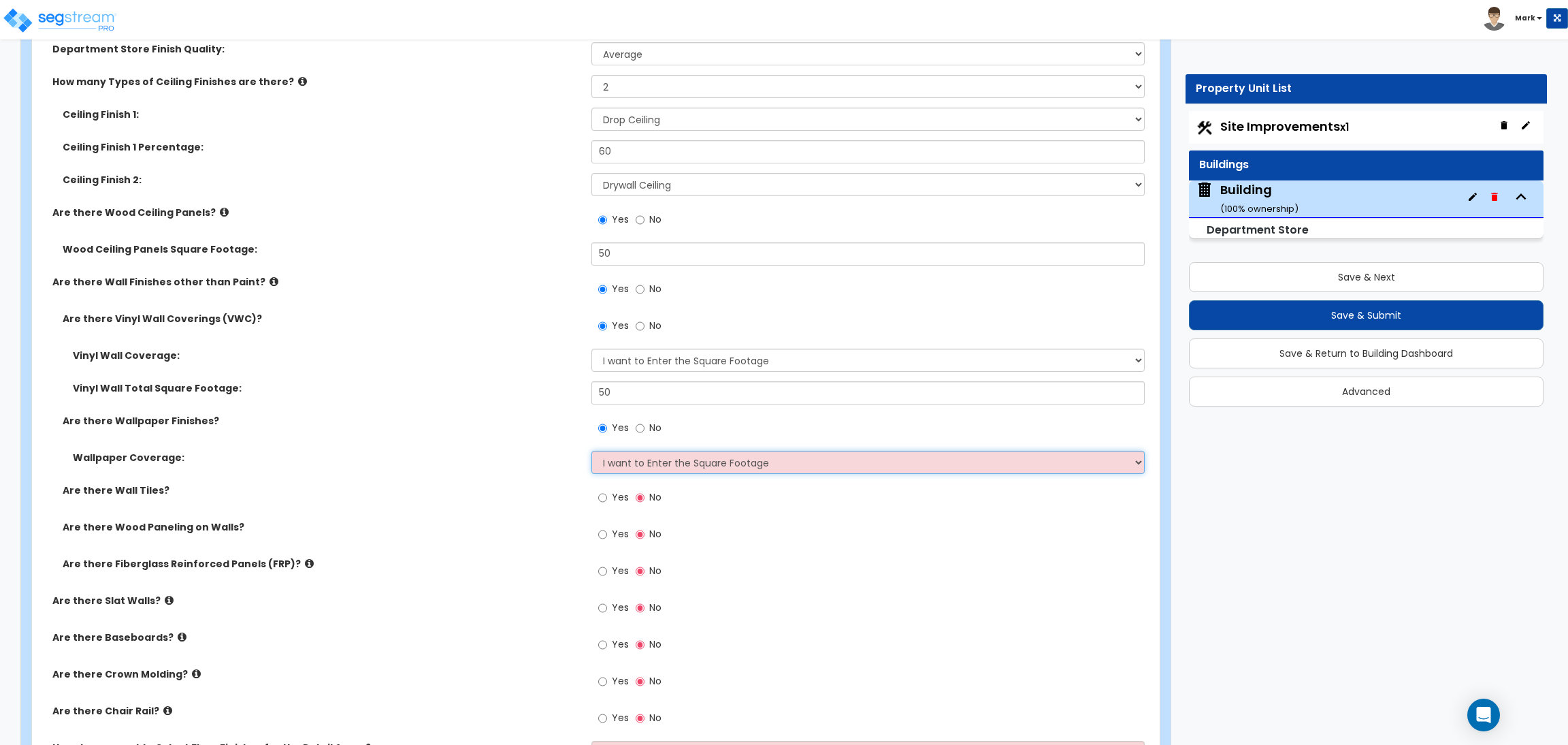
click at [592, 452] on select "Please Choose One Only a Small Portion of Walls are Covered Several Walls are C…" at bounding box center [868, 462] width 553 height 23
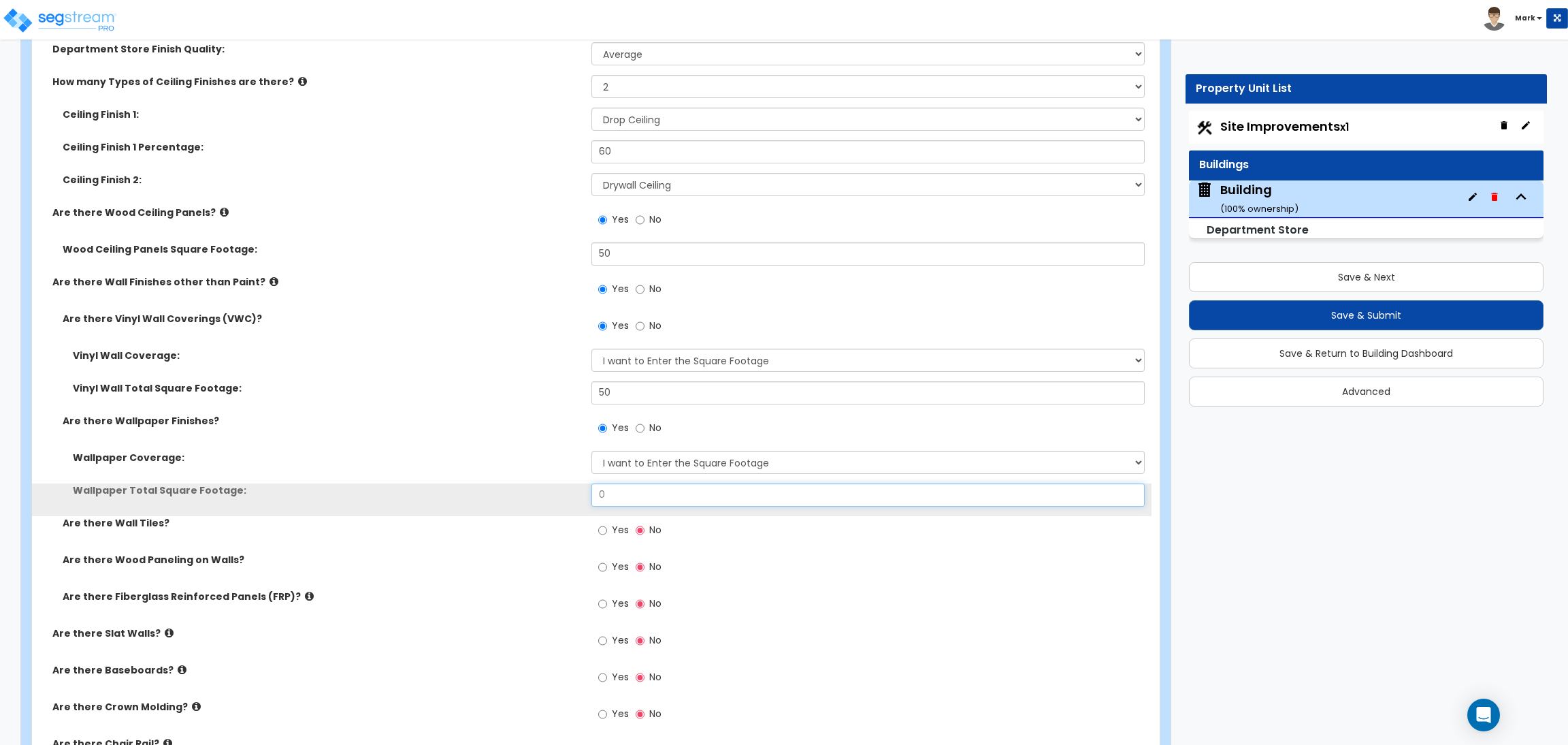
drag, startPoint x: 620, startPoint y: 491, endPoint x: 553, endPoint y: 494, distance: 67.1
click at [555, 494] on div "Wallpaper Total Square Footage: 0" at bounding box center [592, 499] width 1120 height 33
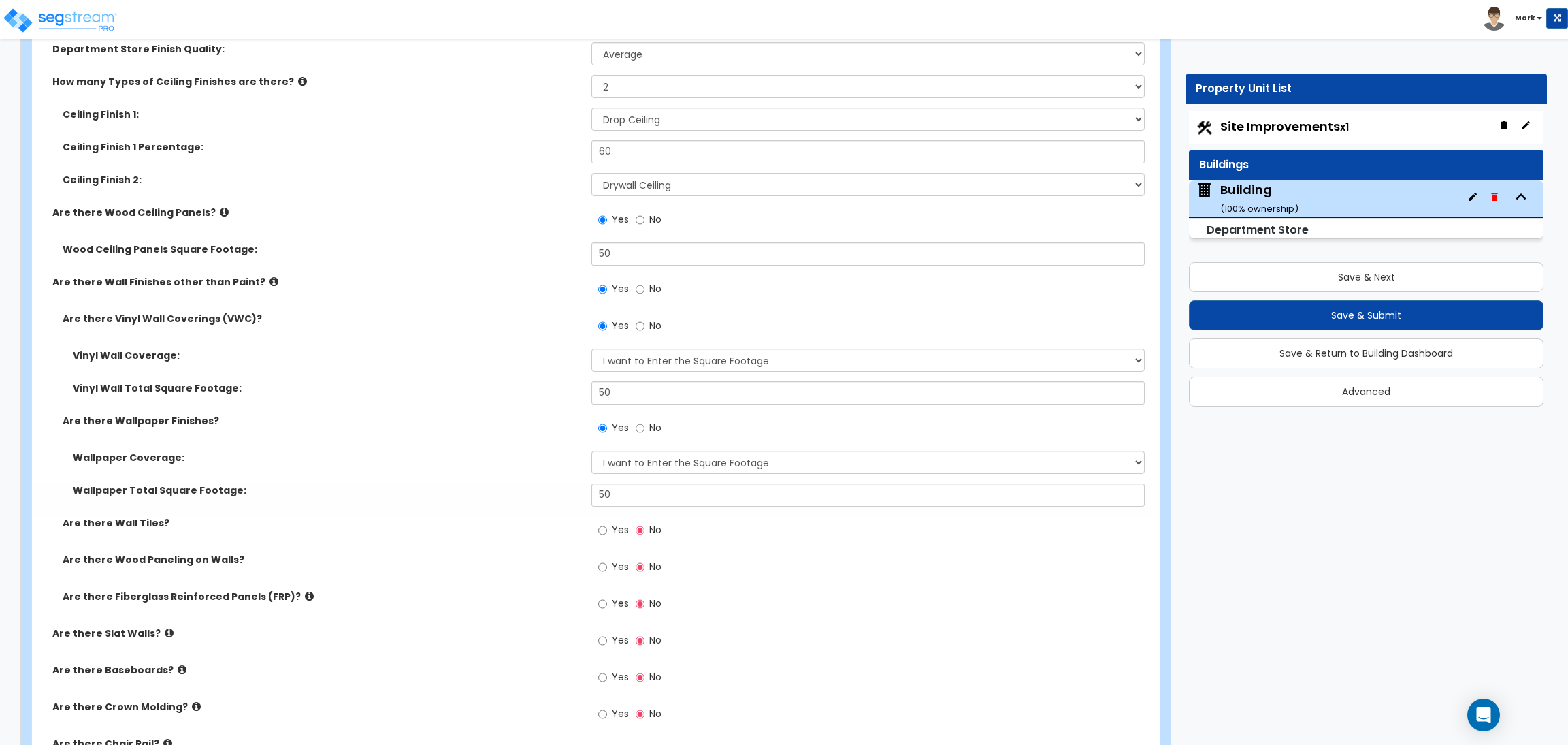
click at [624, 531] on span "Yes" at bounding box center [620, 529] width 17 height 14
click at [607, 531] on input "Yes" at bounding box center [602, 530] width 9 height 15
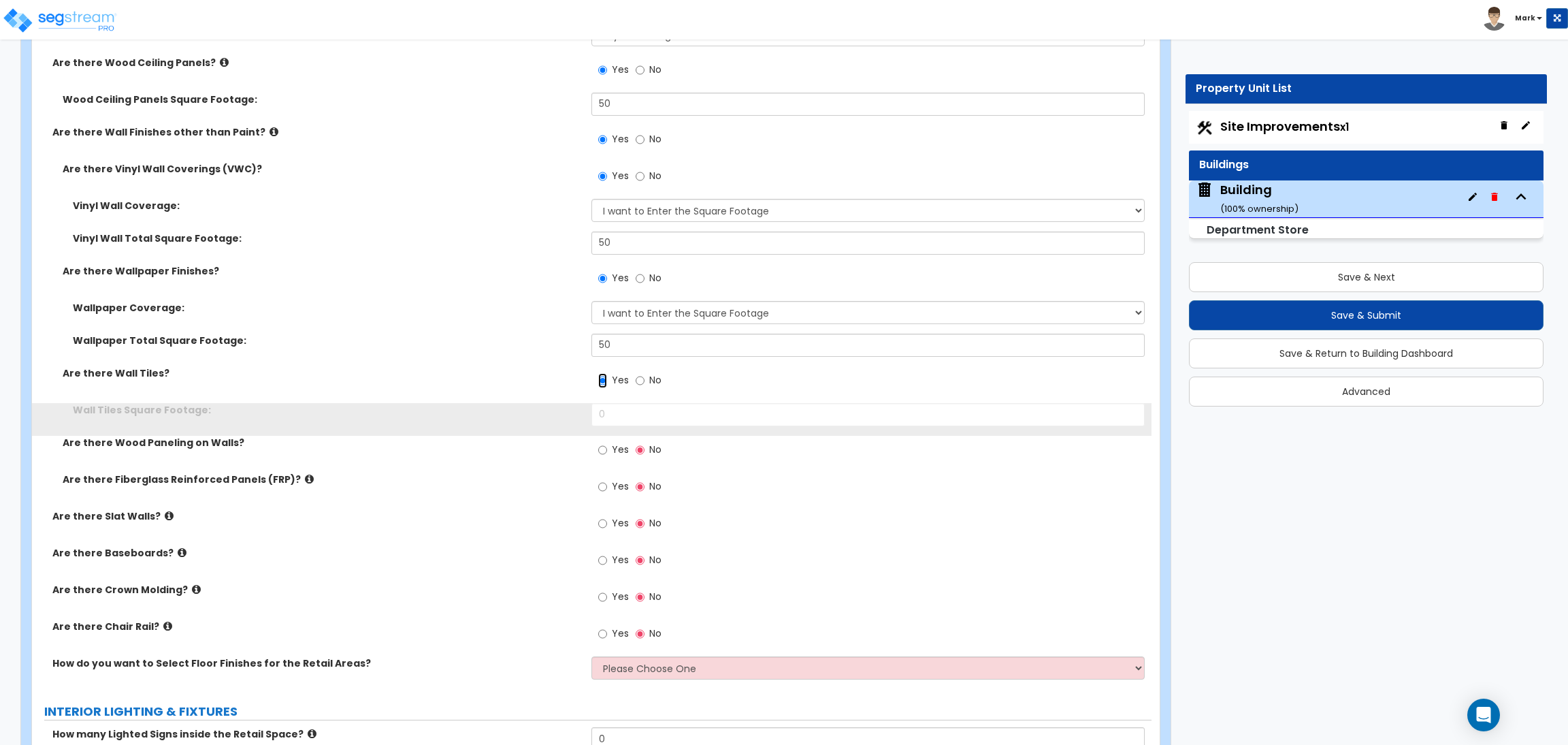
scroll to position [7755, 0]
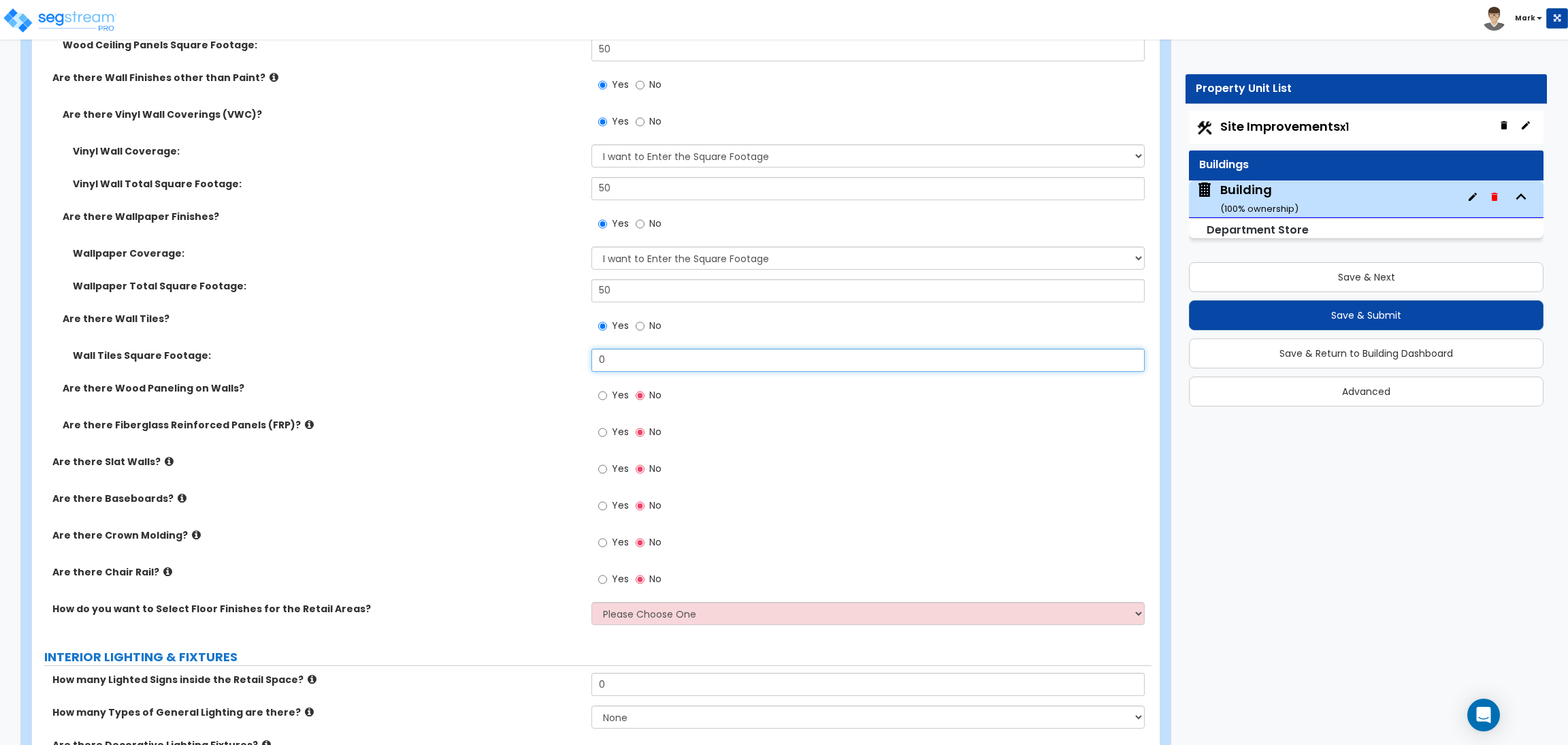
drag, startPoint x: 624, startPoint y: 354, endPoint x: 554, endPoint y: 356, distance: 70.0
click at [557, 358] on div "Wall Tiles Square Footage: 0" at bounding box center [592, 365] width 1120 height 33
click at [608, 391] on label "Yes" at bounding box center [613, 396] width 31 height 23
click at [607, 391] on input "Yes" at bounding box center [602, 395] width 9 height 15
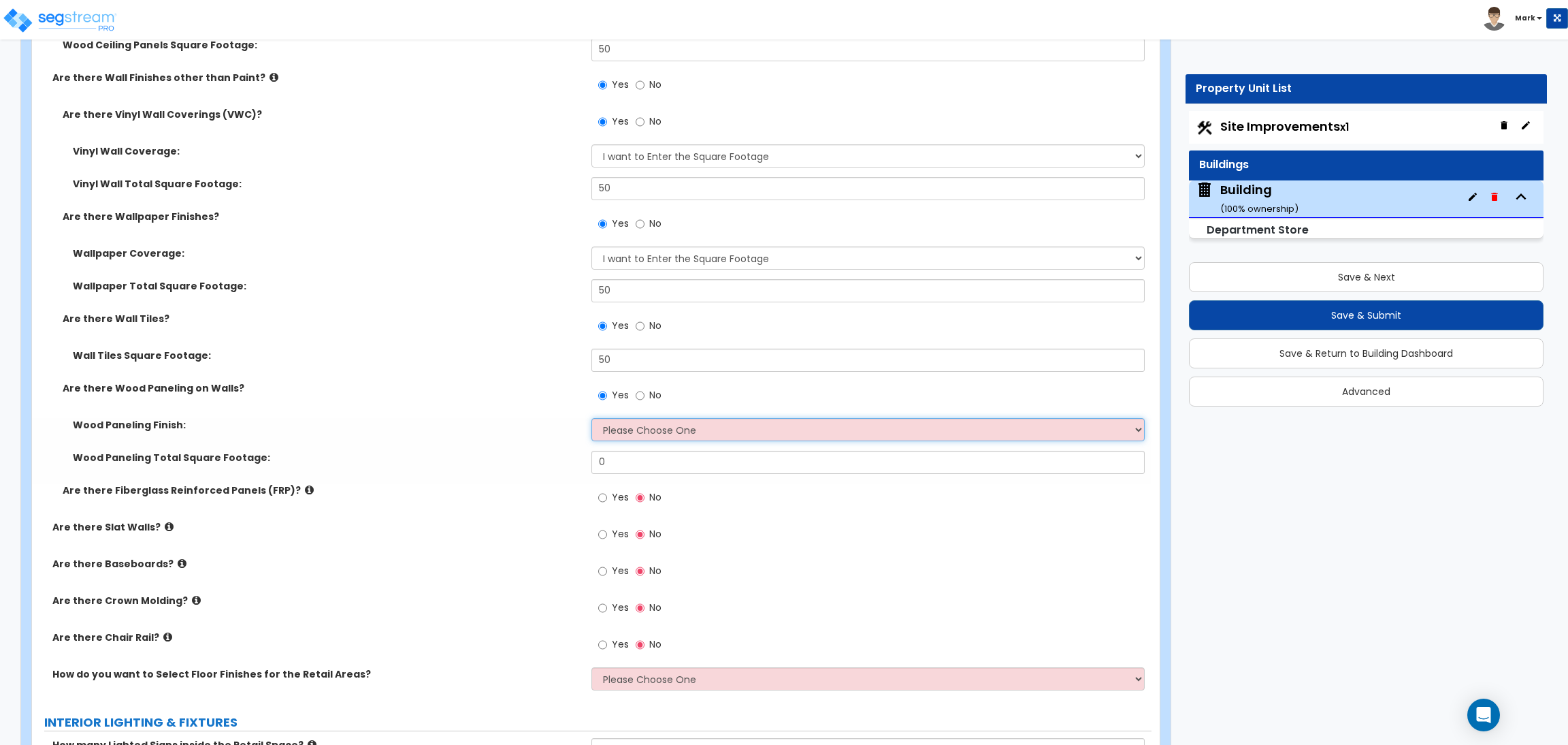
click at [643, 429] on select "Please Choose One Birch Mahogany Oak or Cherry Rosewood Teak I Don't Know, Plea…" at bounding box center [868, 429] width 553 height 23
click at [592, 419] on select "Please Choose One Birch Mahogany Oak or Cherry Rosewood Teak I Don't Know, Plea…" at bounding box center [868, 429] width 553 height 23
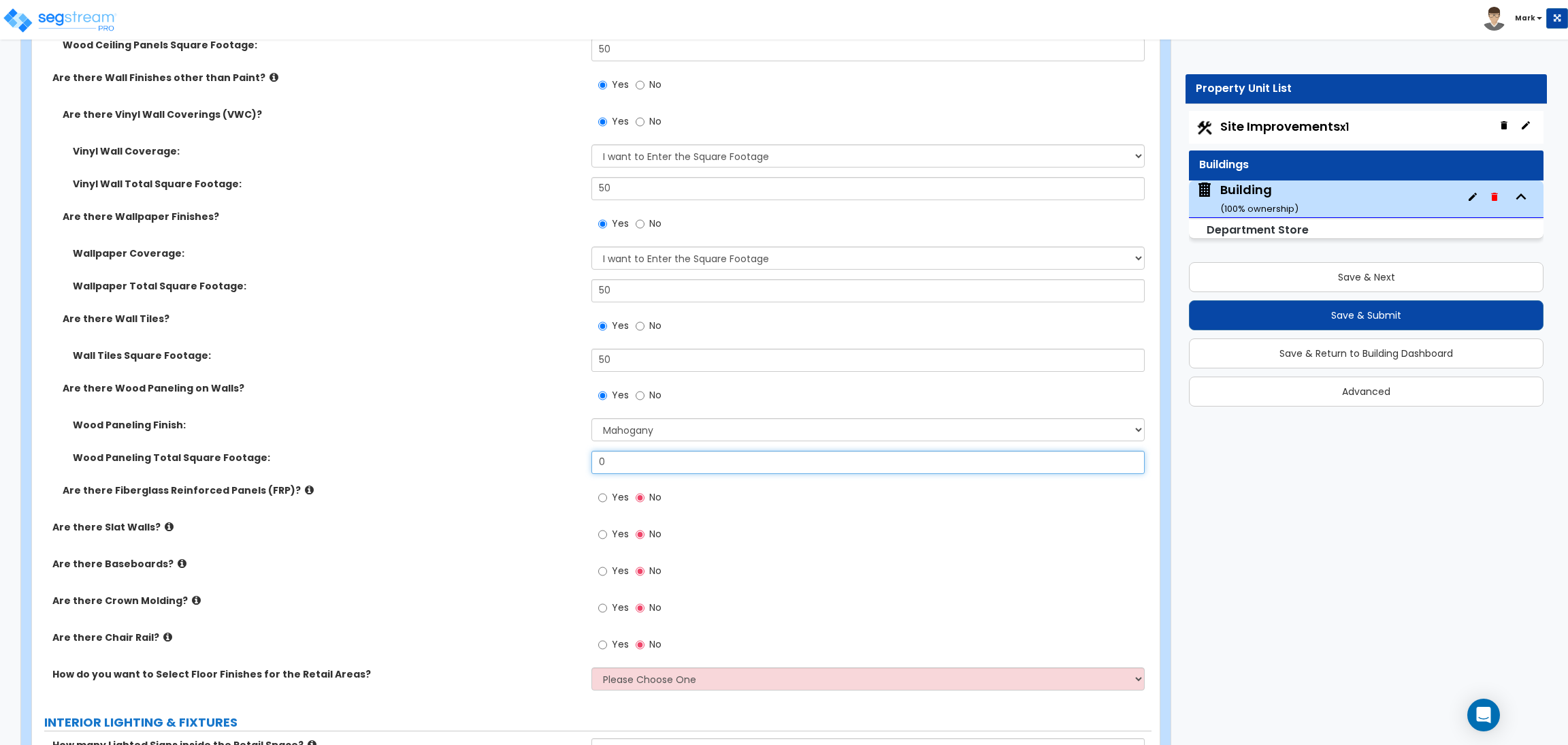
drag, startPoint x: 612, startPoint y: 451, endPoint x: 574, endPoint y: 453, distance: 38.1
click at [575, 453] on div "Wood Paneling Total Square Footage: 0" at bounding box center [592, 467] width 1120 height 33
click at [614, 500] on span "Yes" at bounding box center [620, 497] width 17 height 14
click at [607, 500] on input "Yes" at bounding box center [602, 497] width 9 height 15
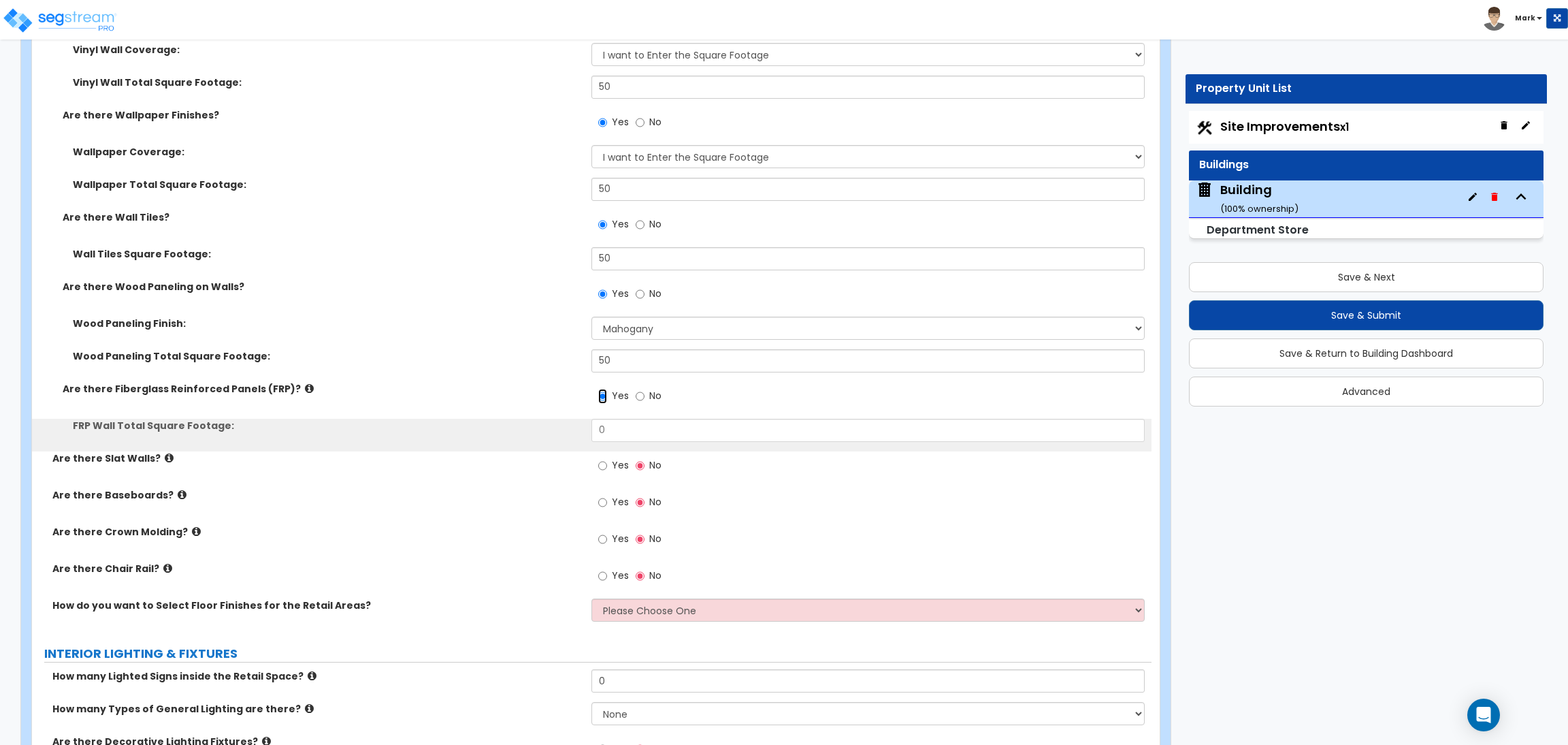
scroll to position [7857, 0]
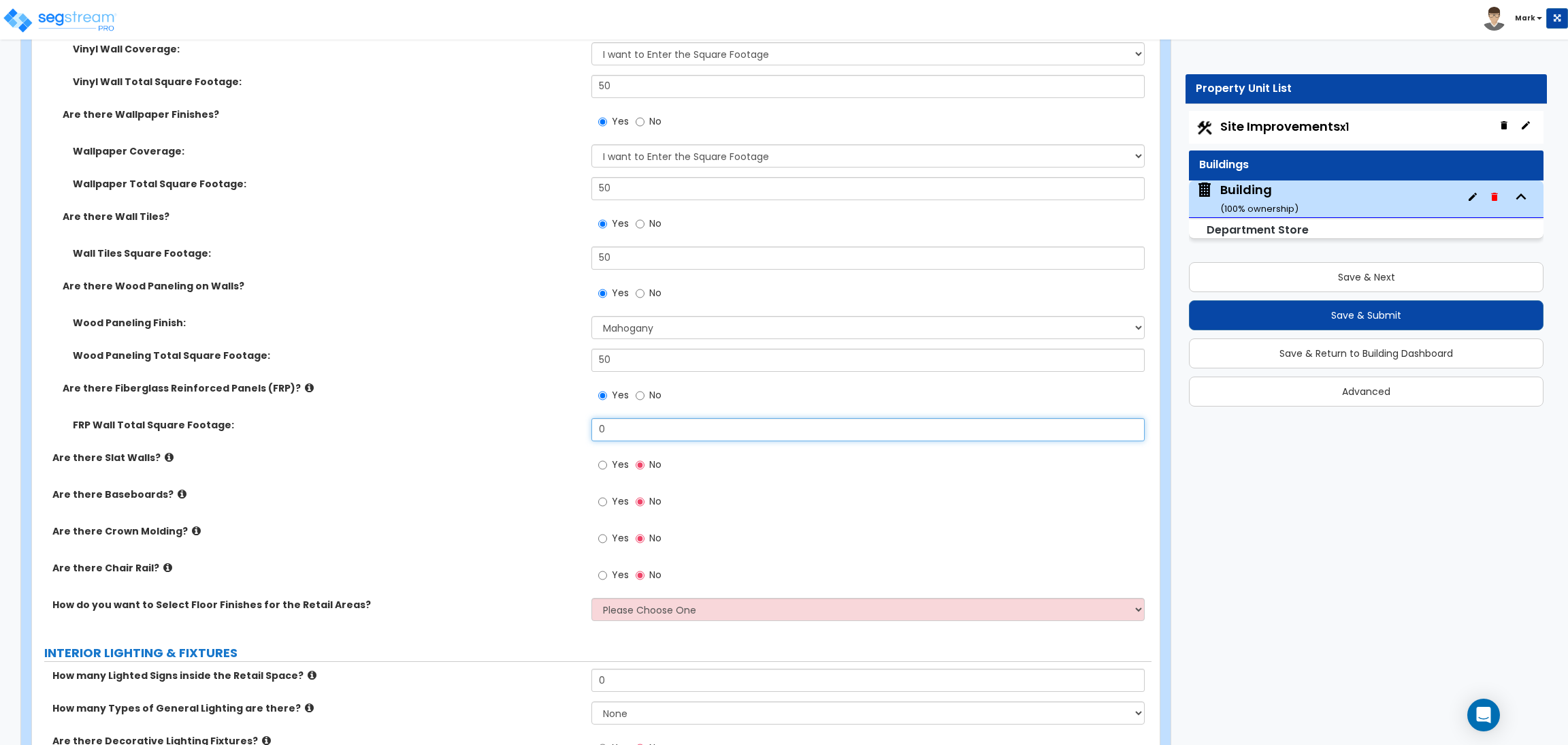
drag, startPoint x: 625, startPoint y: 425, endPoint x: 559, endPoint y: 437, distance: 67.1
click at [559, 437] on div "FRP Wall Total Square Footage: 0" at bounding box center [592, 434] width 1120 height 33
click at [609, 459] on label "Yes" at bounding box center [613, 466] width 31 height 23
click at [607, 459] on input "Yes" at bounding box center [602, 465] width 9 height 15
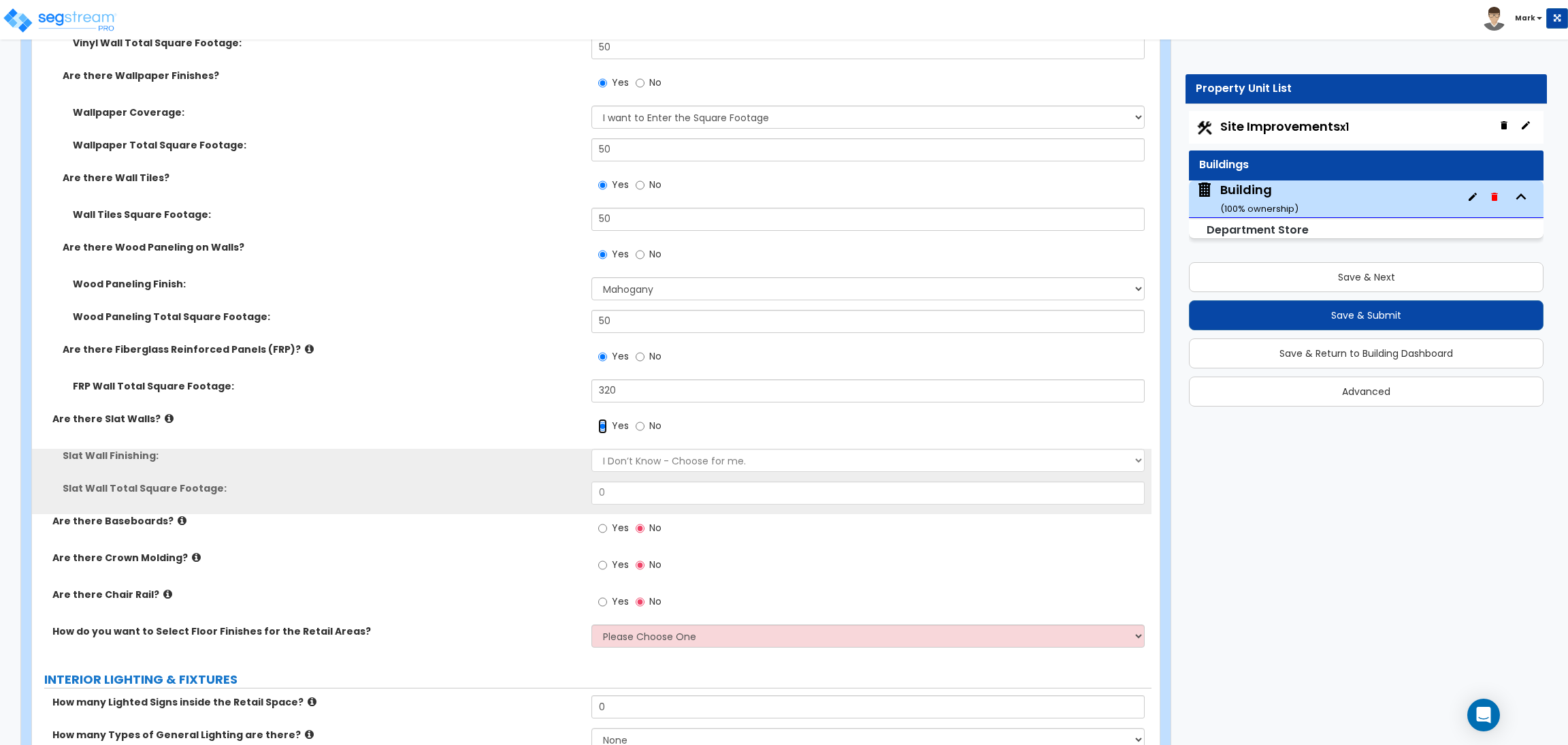
scroll to position [7959, 0]
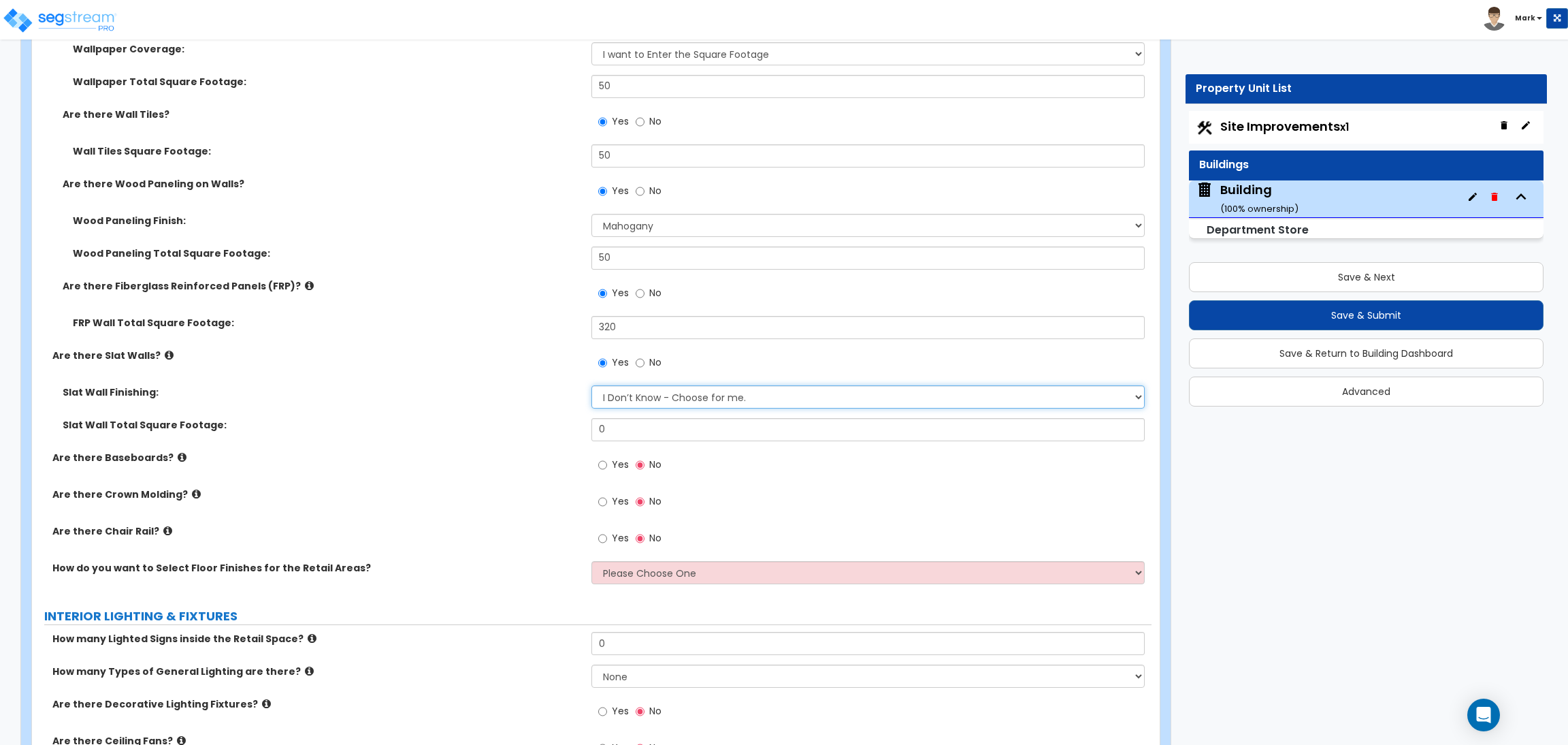
click at [628, 403] on select "I Don’t Know - Choose for me. Paint Finish Melamine Finish Plastic Laminate Fin…" at bounding box center [868, 396] width 553 height 23
click at [592, 386] on select "I Don’t Know - Choose for me. Paint Finish Melamine Finish Plastic Laminate Fin…" at bounding box center [868, 396] width 553 height 23
click at [626, 434] on input "0" at bounding box center [868, 429] width 553 height 23
drag, startPoint x: 626, startPoint y: 434, endPoint x: 563, endPoint y: 434, distance: 63.0
click at [563, 434] on div "Slat Wall Total Square Footage: 0" at bounding box center [592, 434] width 1120 height 33
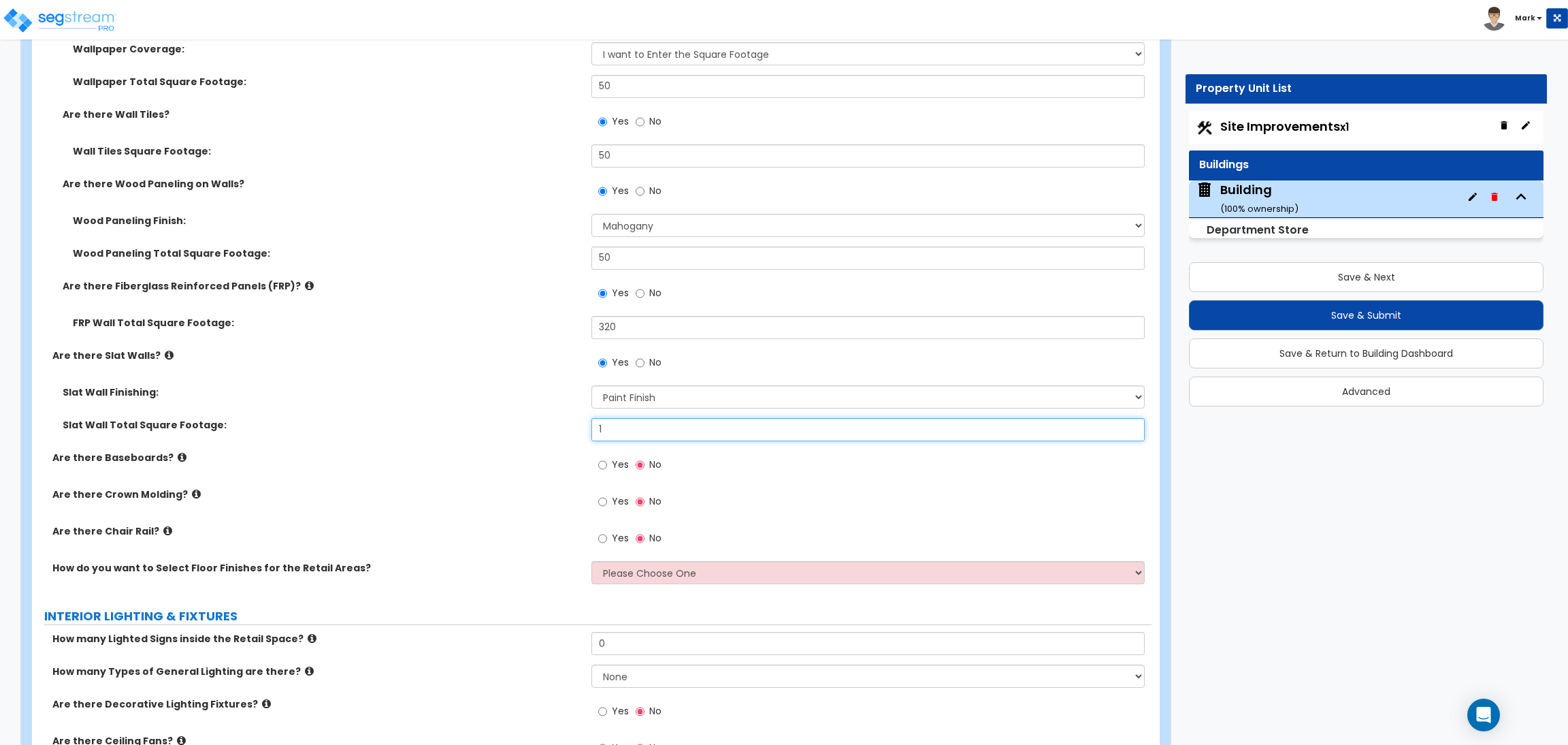
drag, startPoint x: 641, startPoint y: 427, endPoint x: 567, endPoint y: 431, distance: 74.1
click at [567, 431] on div "Slat Wall Total Square Footage: 1" at bounding box center [592, 434] width 1120 height 33
click at [622, 462] on span "Yes" at bounding box center [620, 464] width 17 height 14
click at [607, 462] on input "Yes" at bounding box center [602, 465] width 9 height 15
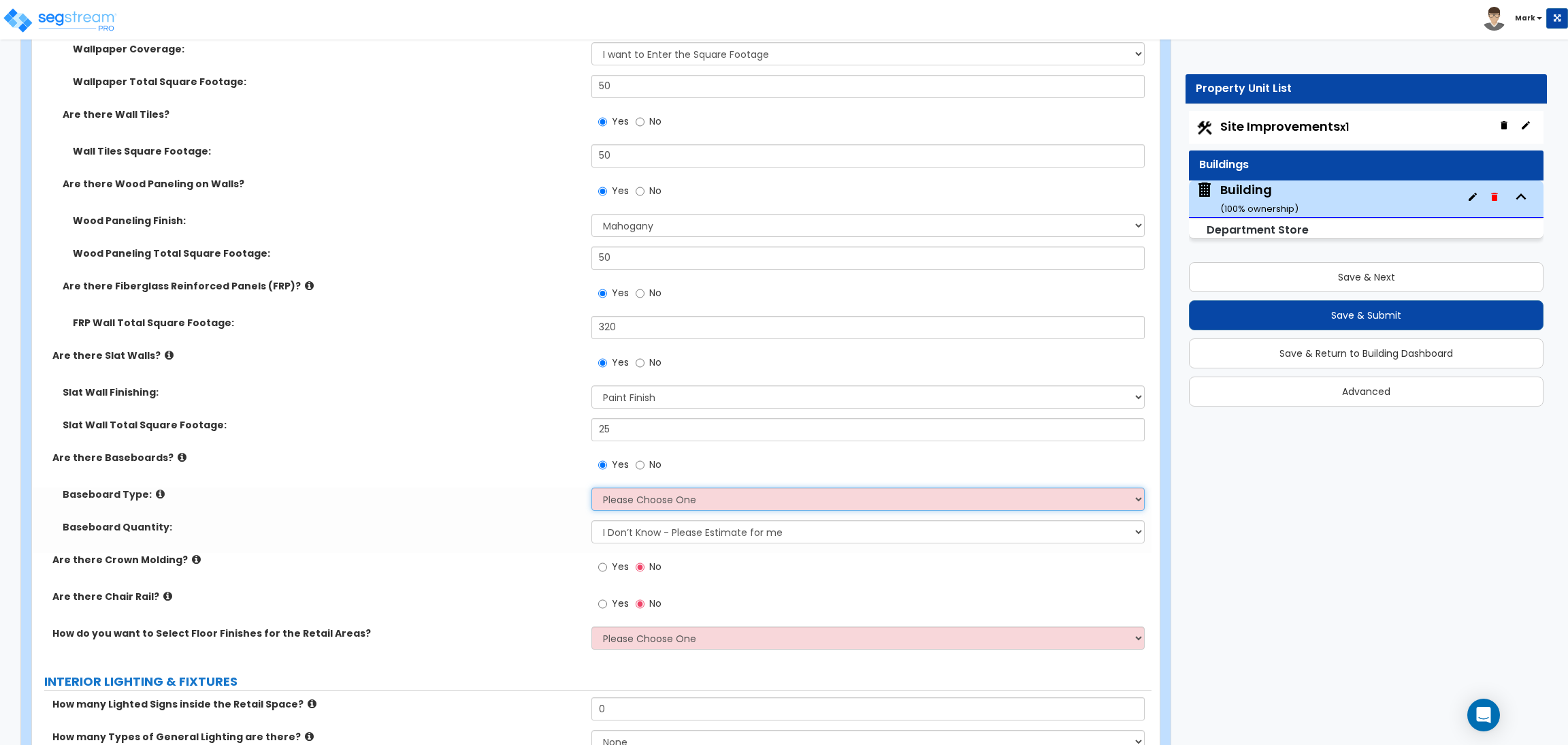
click at [639, 499] on select "Please Choose One Wood Vinyl Carpet Tile" at bounding box center [868, 498] width 553 height 23
click at [592, 488] on select "Please Choose One Wood Vinyl Carpet Tile" at bounding box center [868, 498] width 553 height 23
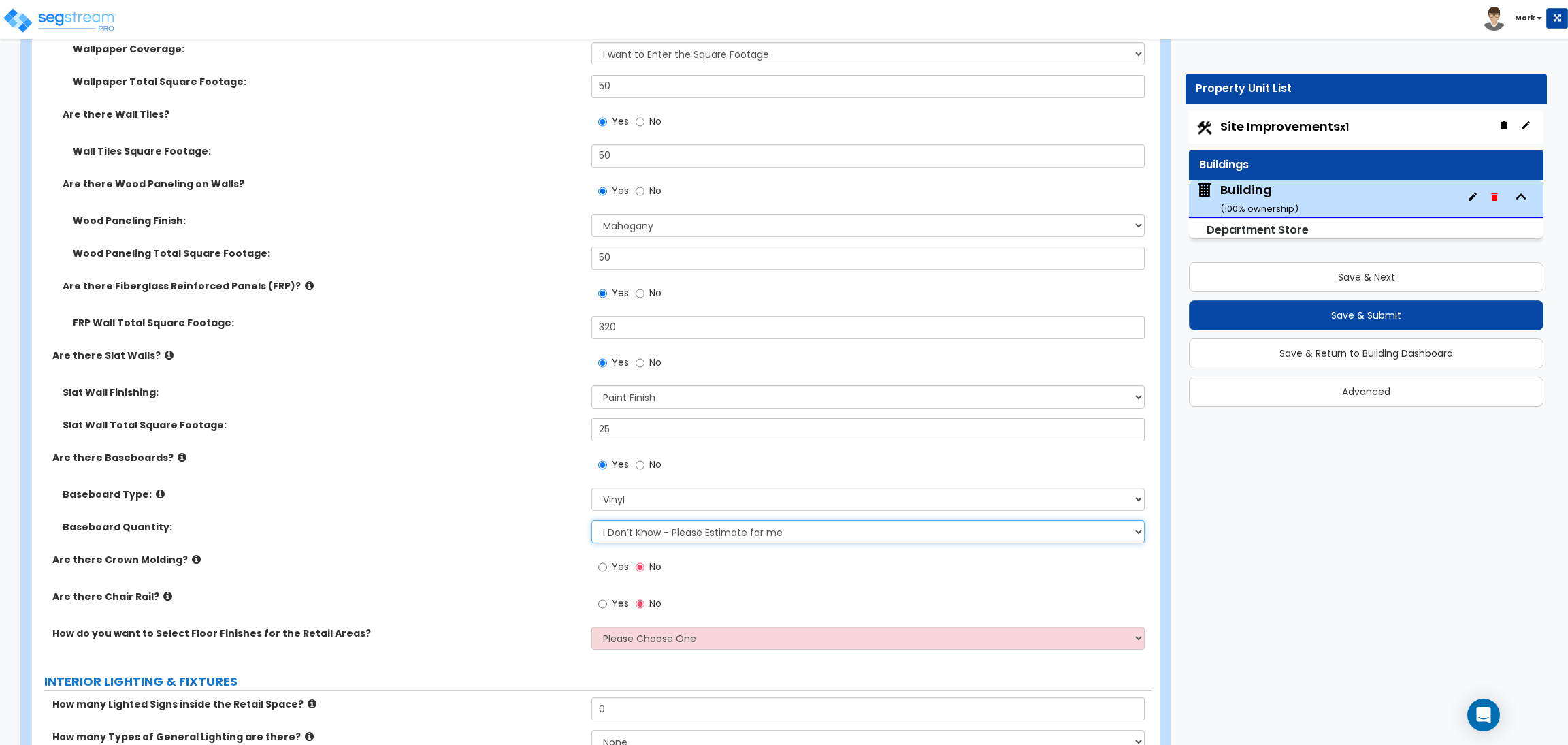
click at [650, 536] on select "I Don’t Know - Please Estimate for me I want to Enter the Linear Footage" at bounding box center [868, 531] width 553 height 23
click at [542, 528] on label "Baseboard Quantity:" at bounding box center [321, 526] width 518 height 14
click at [607, 563] on label "Yes" at bounding box center [613, 568] width 31 height 23
click at [607, 563] on input "Yes" at bounding box center [602, 567] width 9 height 15
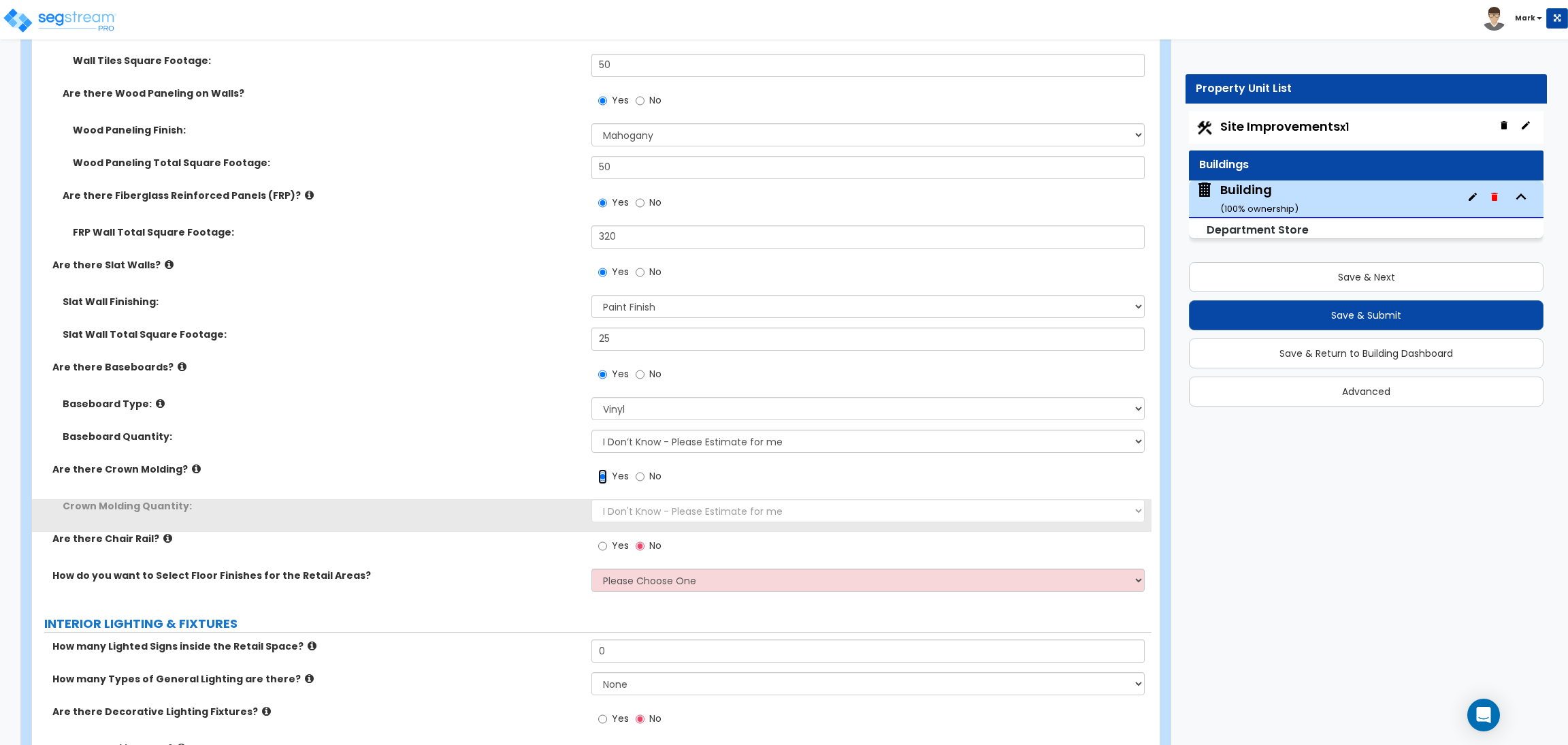
scroll to position [8061, 0]
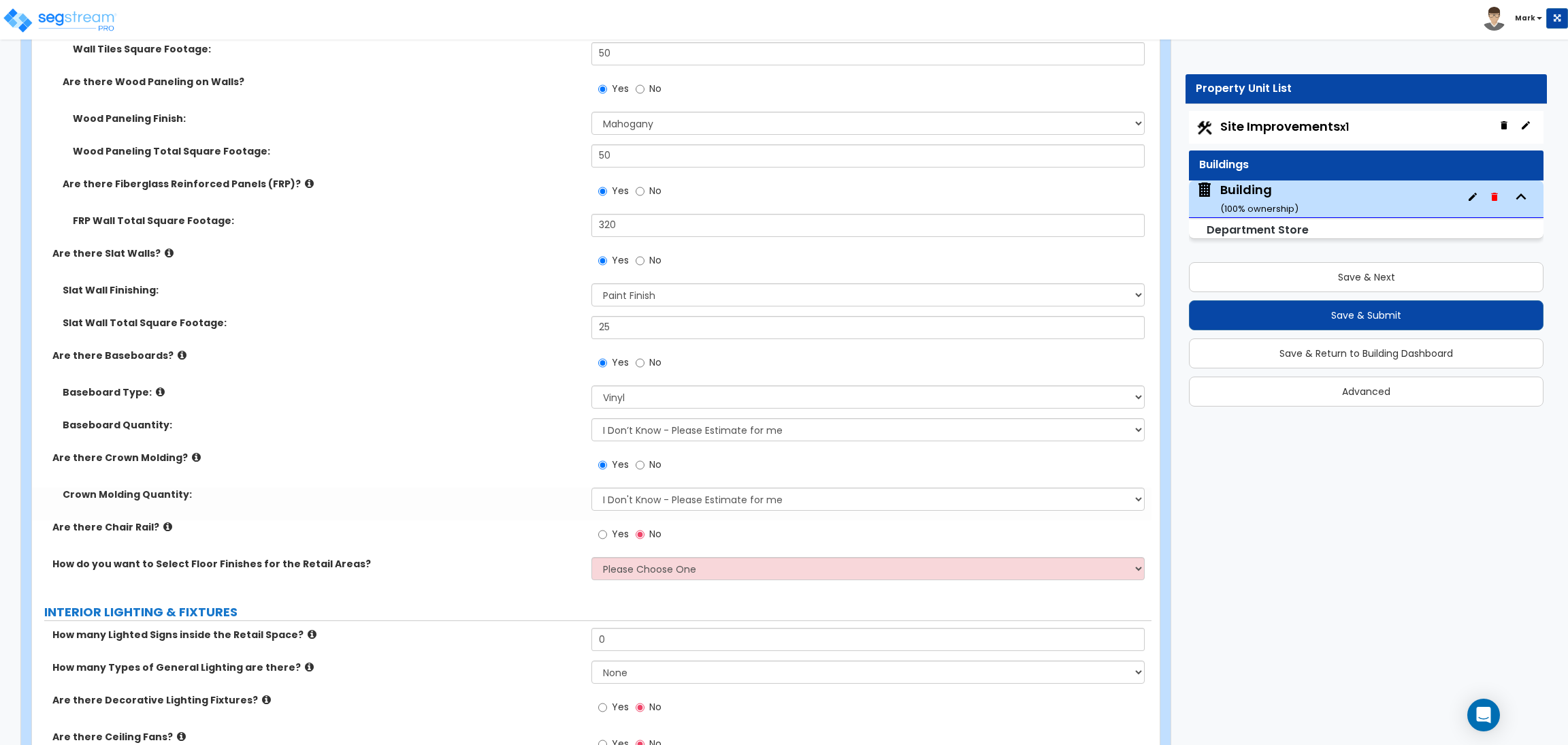
click at [622, 532] on span "Yes" at bounding box center [620, 534] width 17 height 14
click at [607, 532] on input "Yes" at bounding box center [602, 534] width 9 height 15
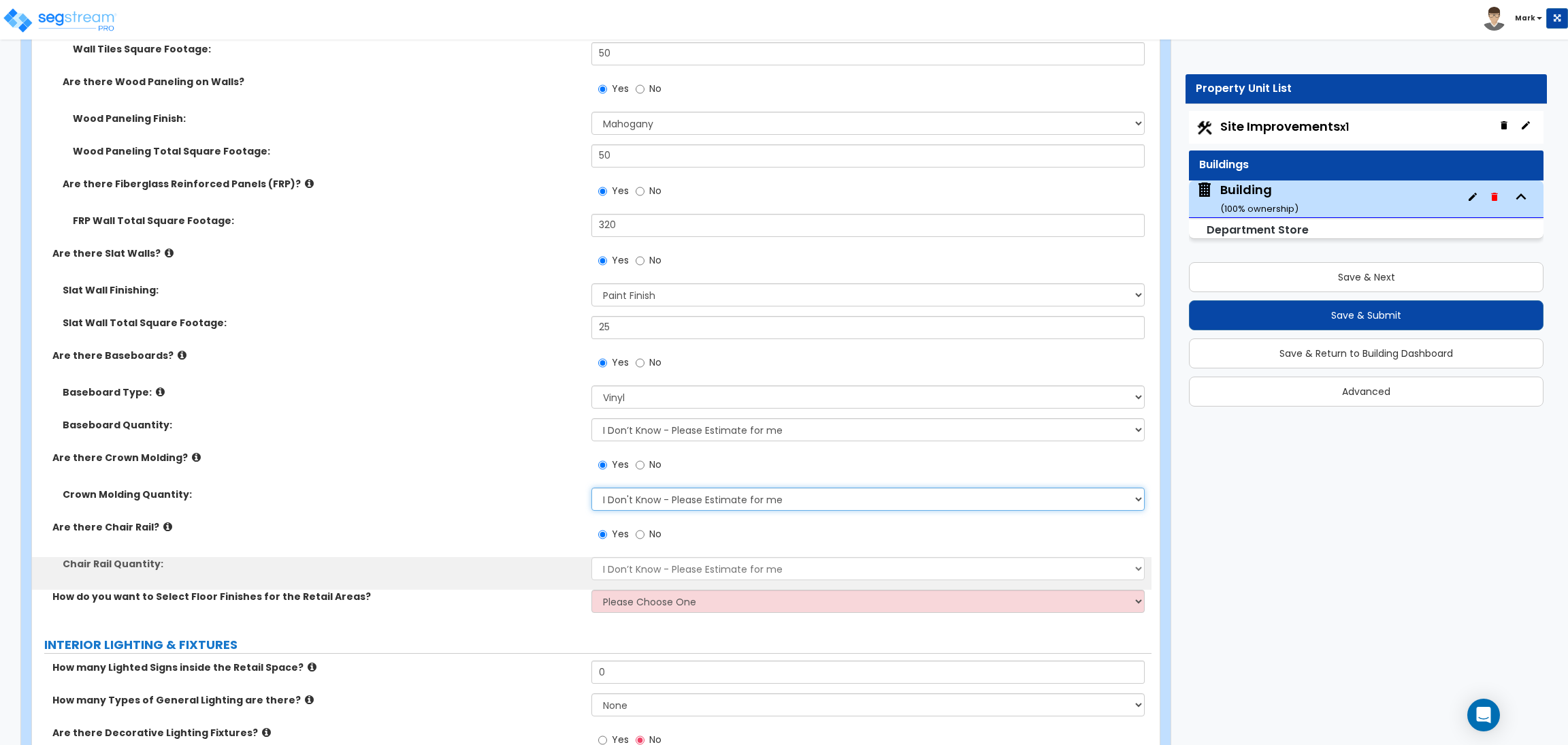
click at [626, 499] on select "I Don't Know - Please Estimate for me I want to Enter the Linear Footage" at bounding box center [868, 498] width 553 height 23
click at [522, 542] on div "Are there Chair Rail? Yes No" at bounding box center [592, 538] width 1120 height 37
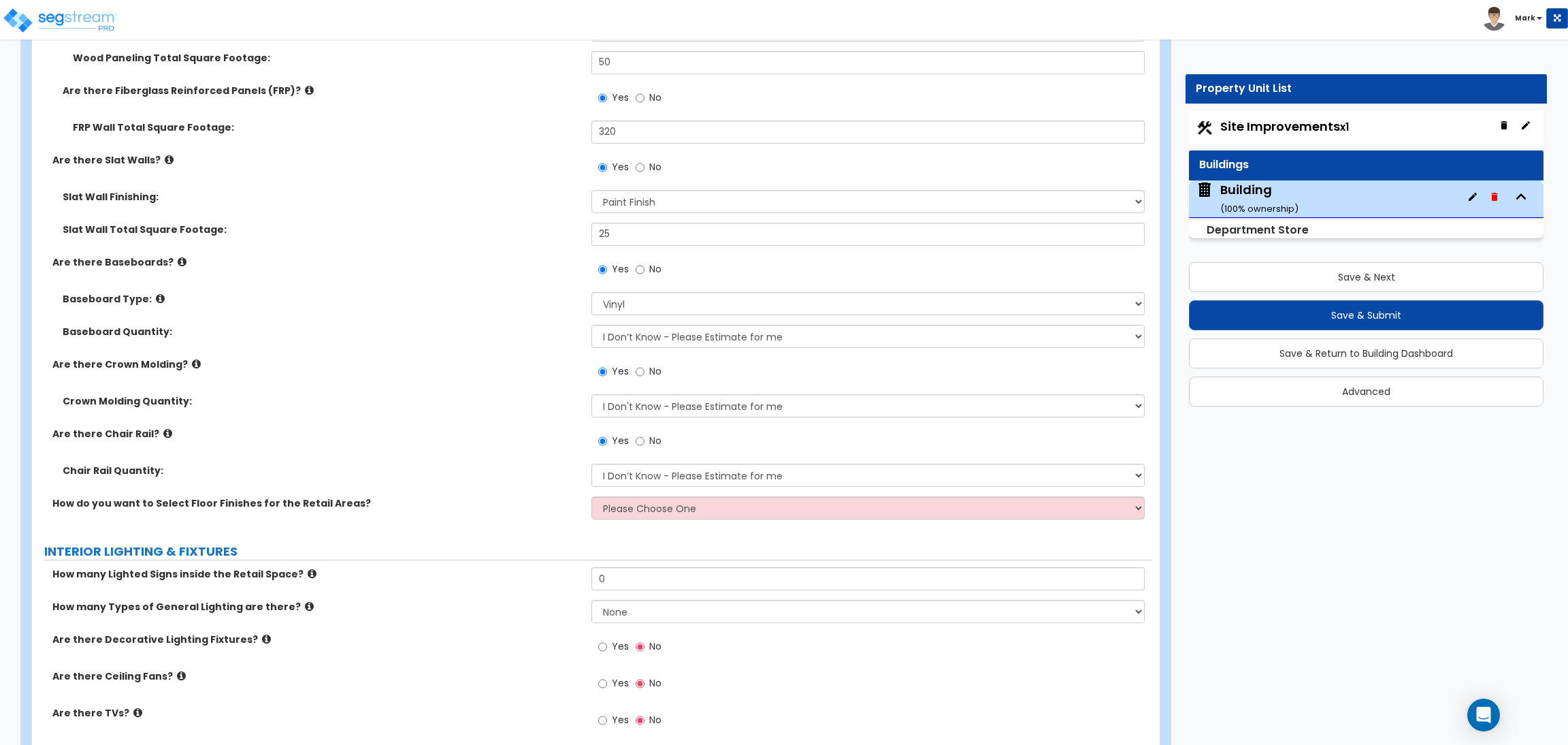
scroll to position [8163, 0]
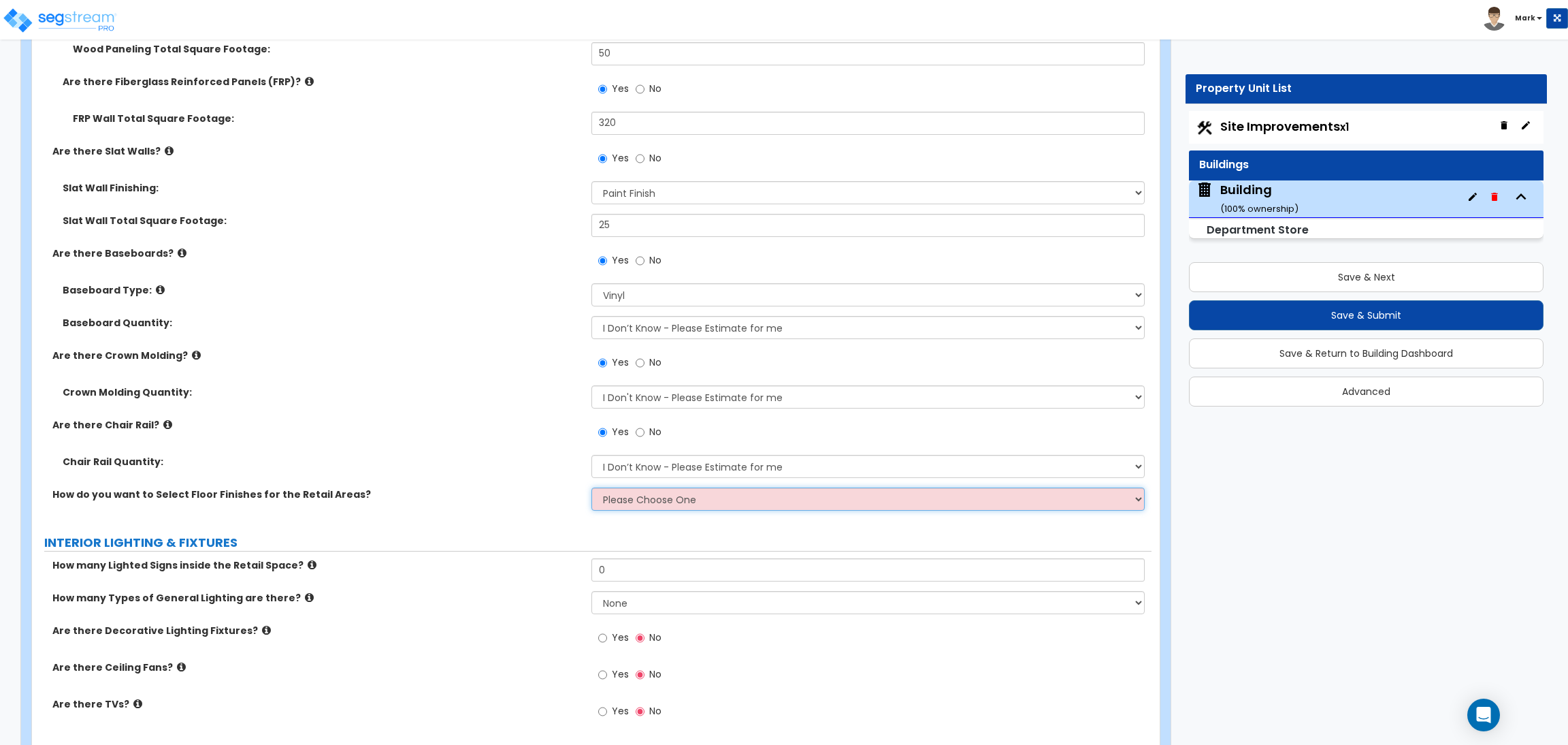
click at [637, 500] on select "Please Choose One I want to Select Floor Finishes for Each Area I want to Selec…" at bounding box center [868, 498] width 553 height 23
click at [592, 487] on select "Please Choose One I want to Select Floor Finishes for Each Area I want to Selec…" at bounding box center [868, 498] width 553 height 23
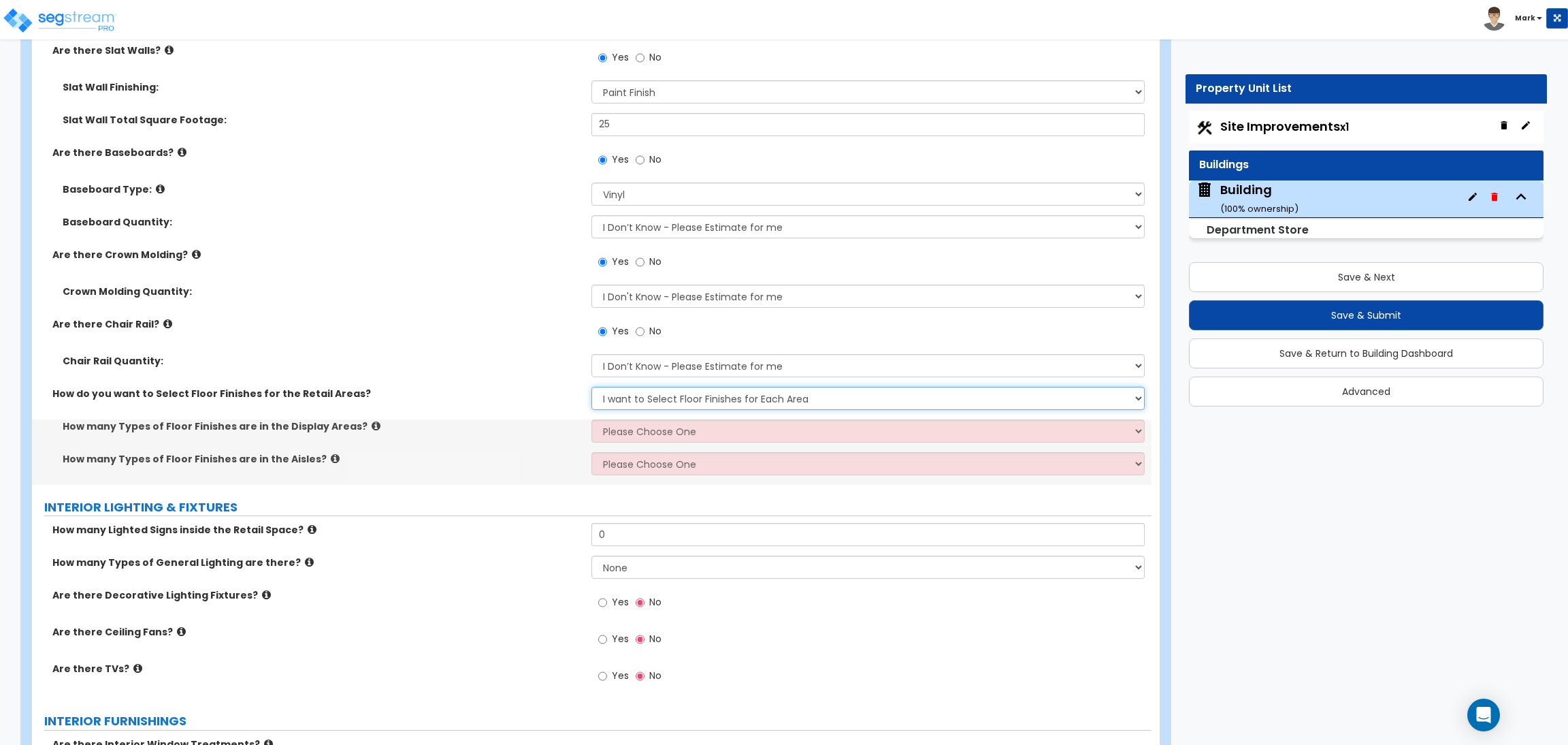
scroll to position [8265, 0]
click at [658, 429] on select "Please Choose One 1 2 3" at bounding box center [868, 429] width 553 height 23
click at [592, 418] on select "Please Choose One 1 2 3" at bounding box center [868, 429] width 553 height 23
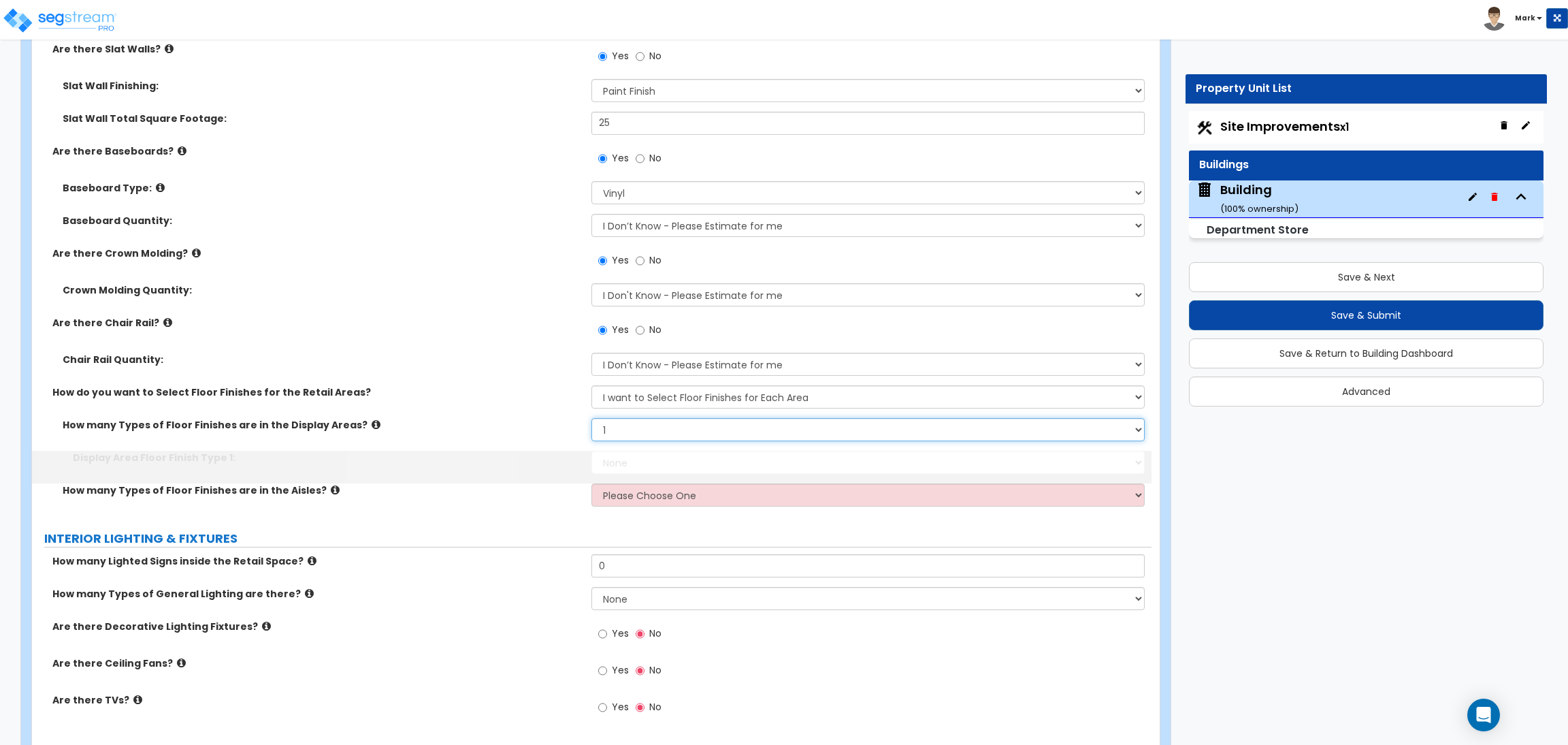
scroll to position [8297, 0]
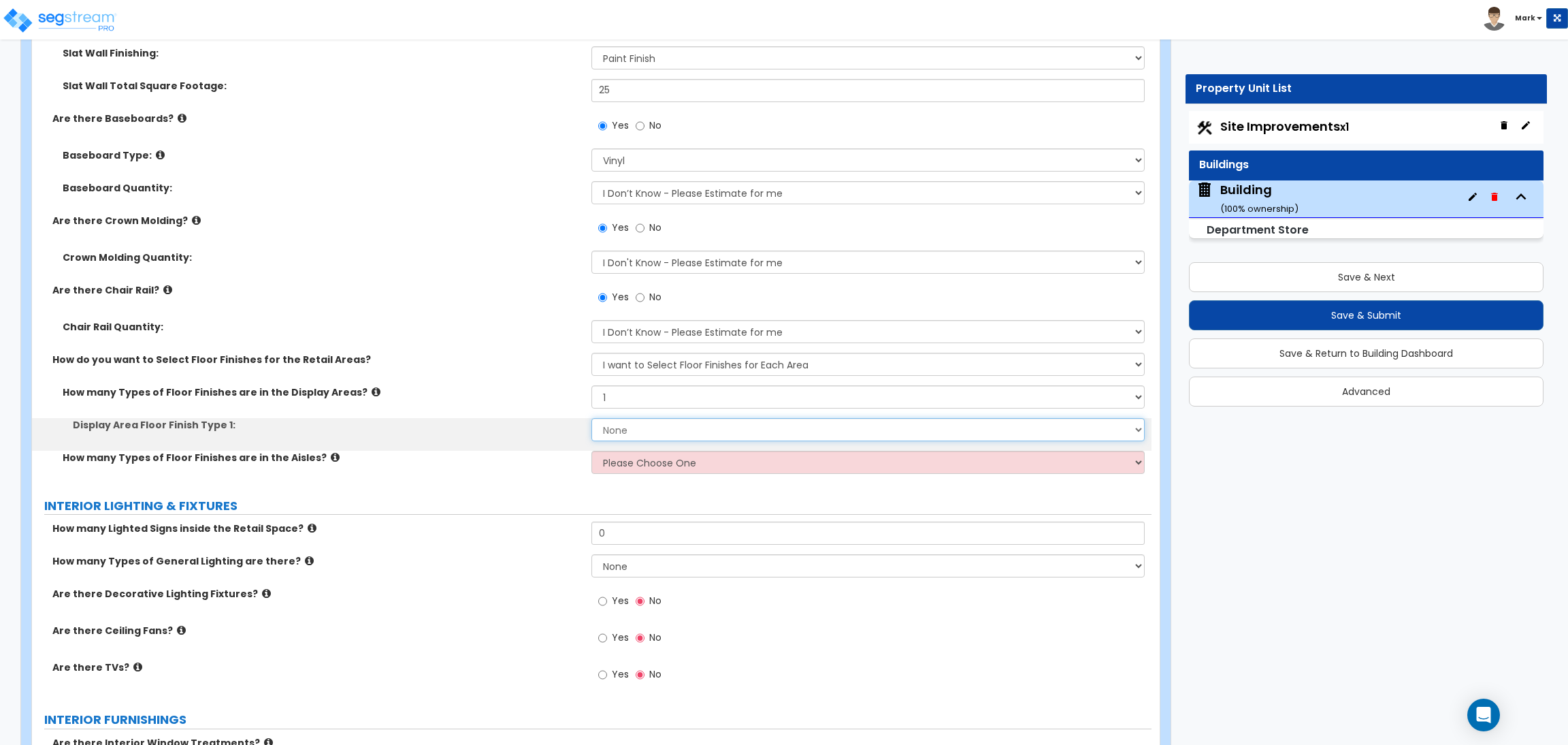
click at [638, 428] on select "None Tile Flooring Marble Flooring Hardwood Flooring Resilient Laminate Floorin…" at bounding box center [868, 429] width 553 height 23
click at [592, 418] on select "None Tile Flooring Marble Flooring Hardwood Flooring Resilient Laminate Floorin…" at bounding box center [868, 429] width 553 height 23
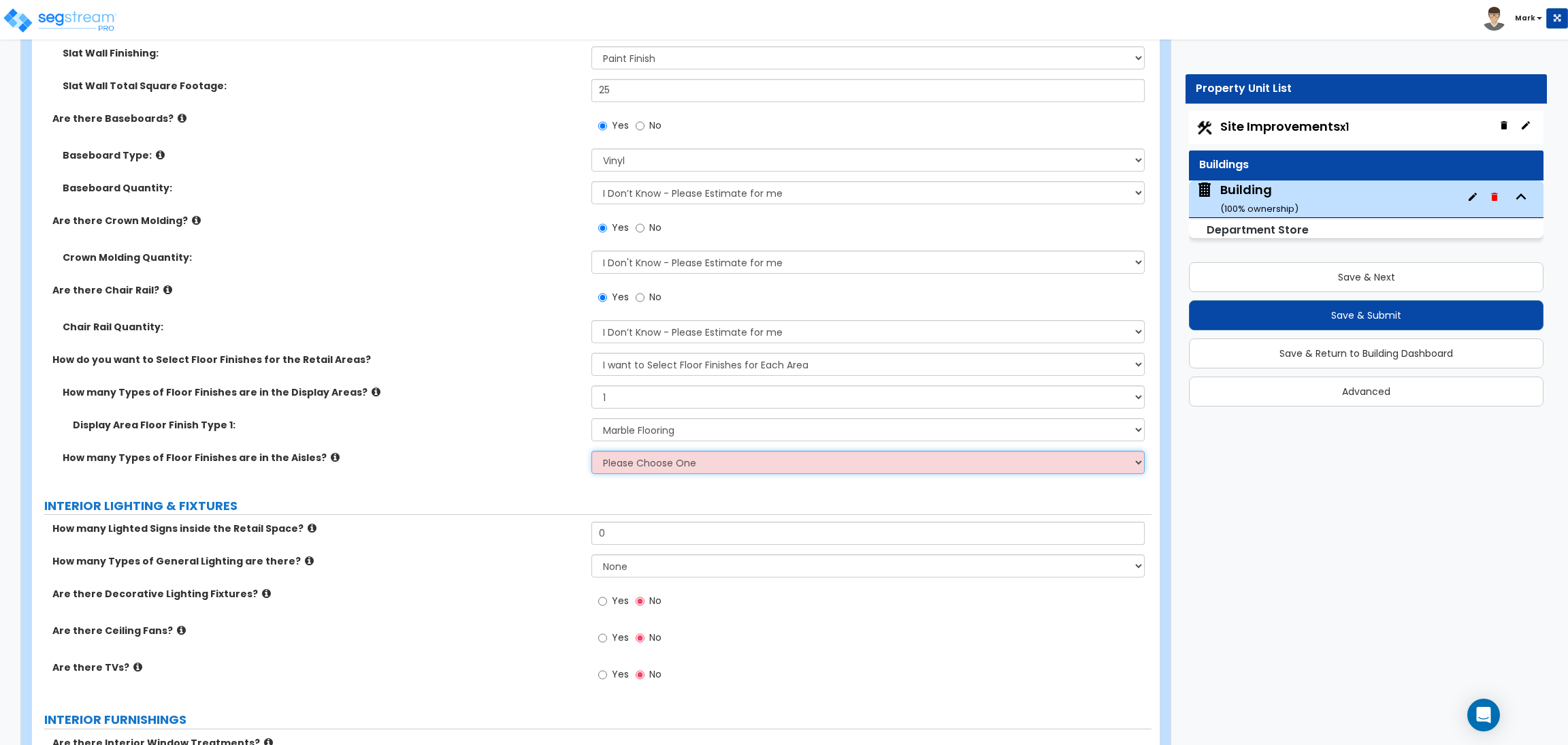
click at [644, 460] on select "Please Choose One 1 2 3" at bounding box center [868, 462] width 553 height 23
click at [592, 451] on select "Please Choose One 1 2 3" at bounding box center [868, 462] width 553 height 23
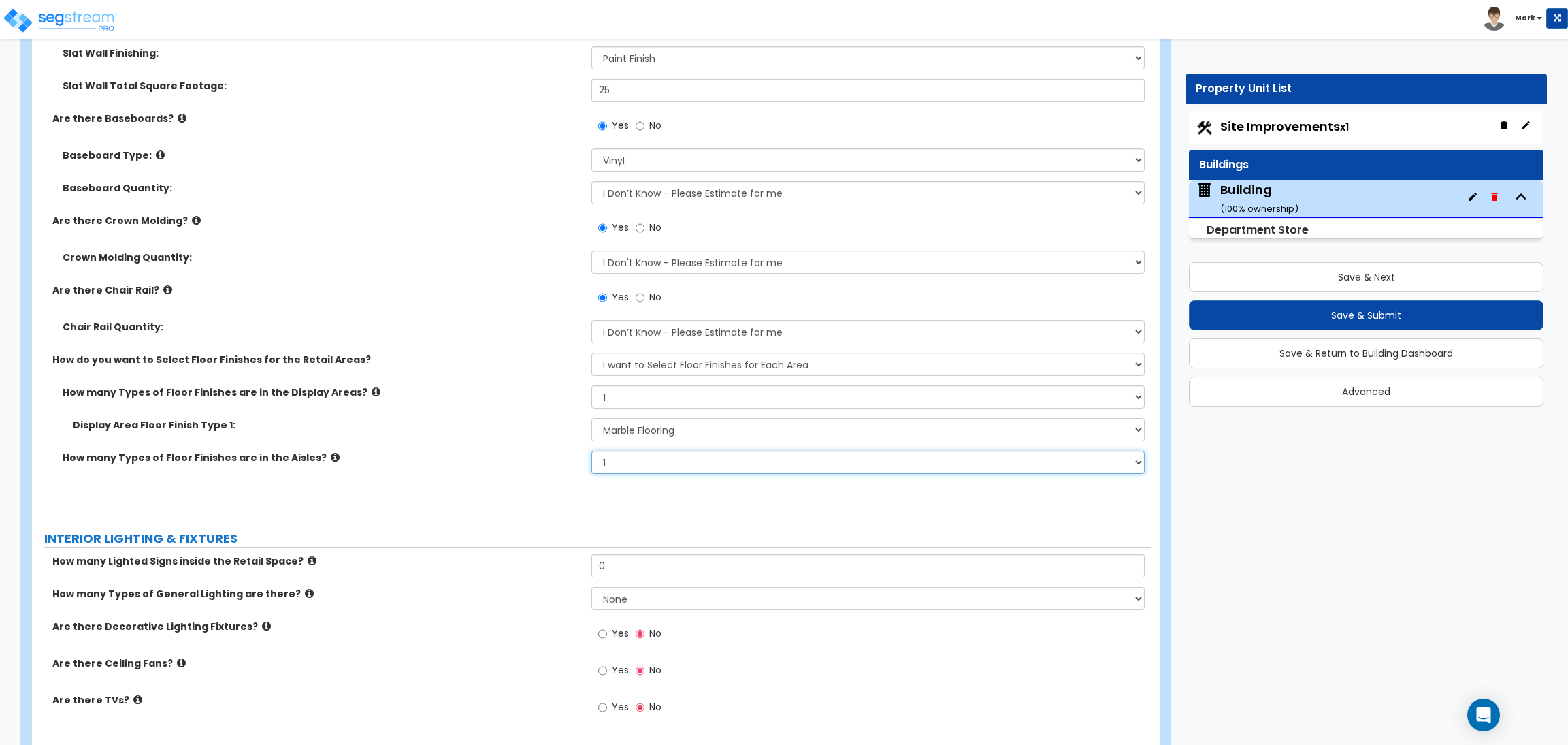
scroll to position [8330, 0]
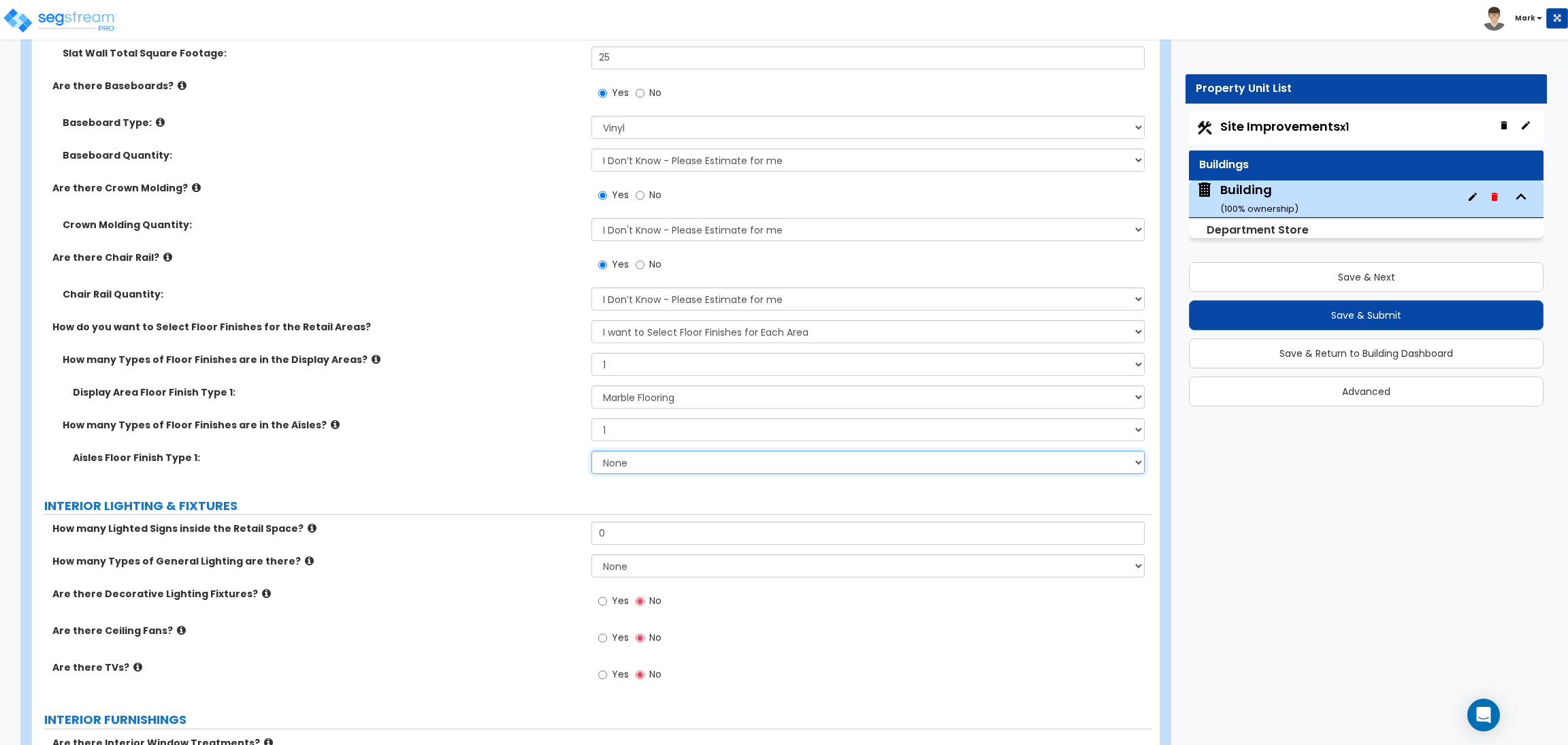
click at [630, 463] on select "None Tile Flooring Marble Flooring Hardwood Flooring Resilient Laminate Floorin…" at bounding box center [868, 462] width 553 height 23
click at [592, 451] on select "None Tile Flooring Marble Flooring Hardwood Flooring Resilient Laminate Floorin…" at bounding box center [868, 462] width 553 height 23
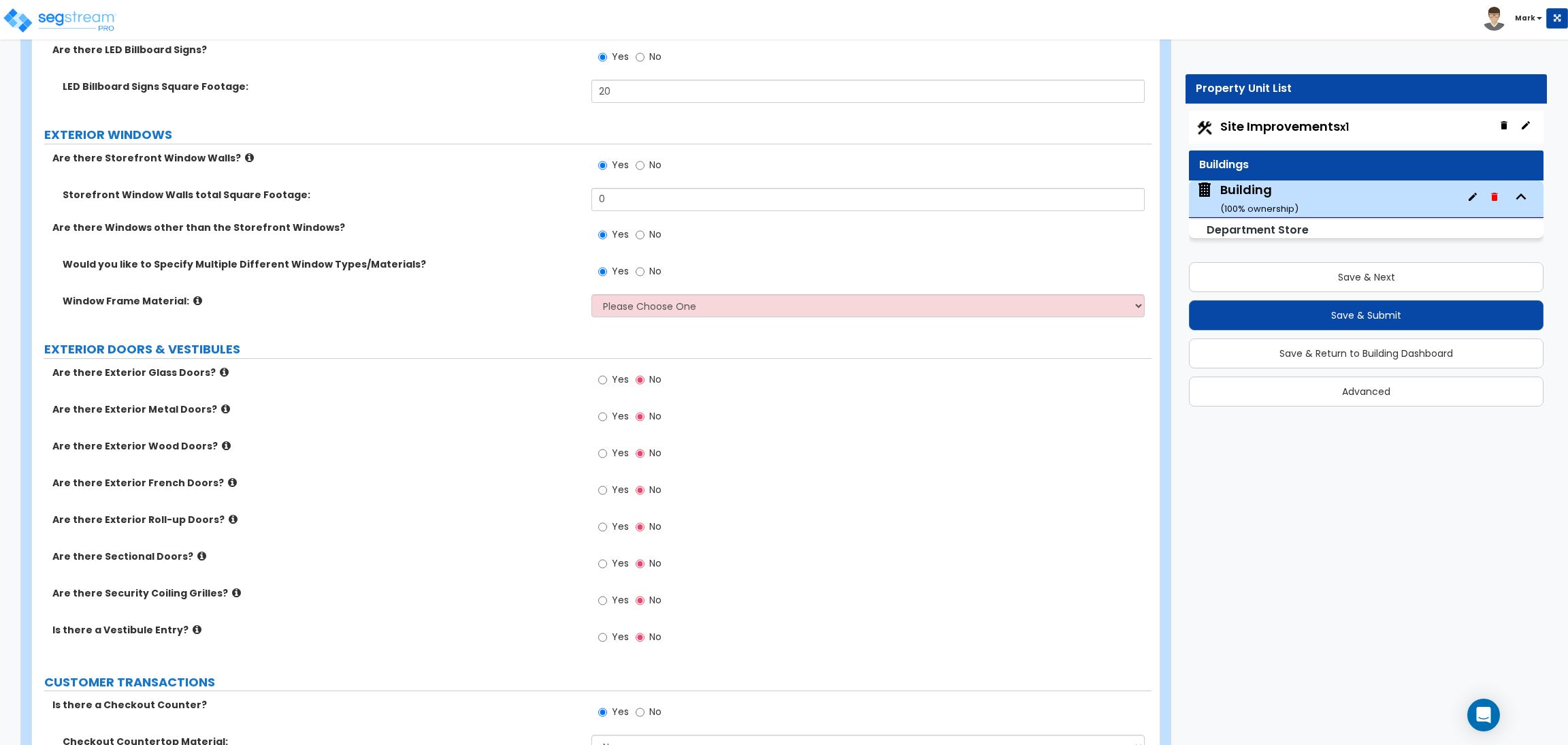
scroll to position [3063, 0]
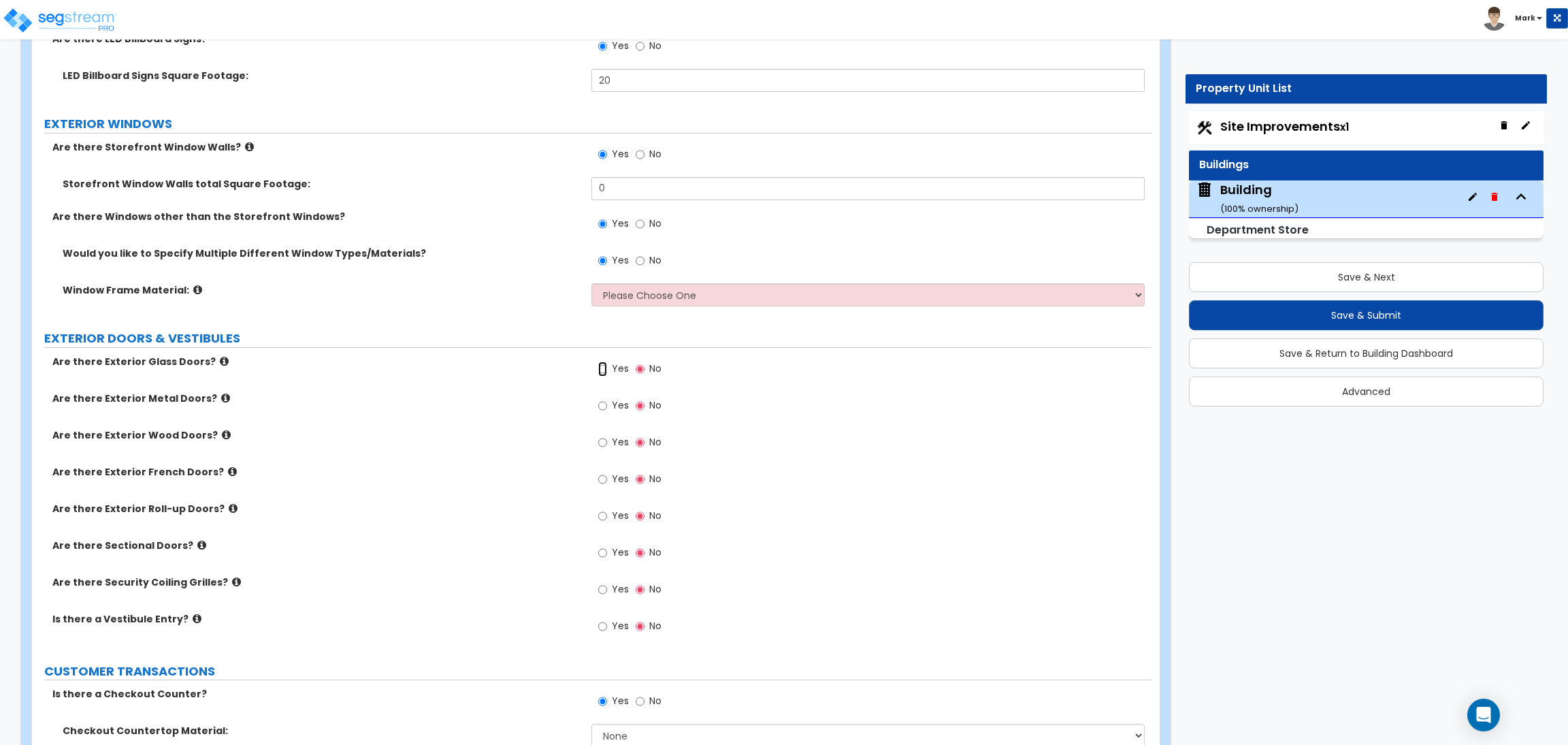
click at [607, 371] on input "Yes" at bounding box center [602, 369] width 9 height 15
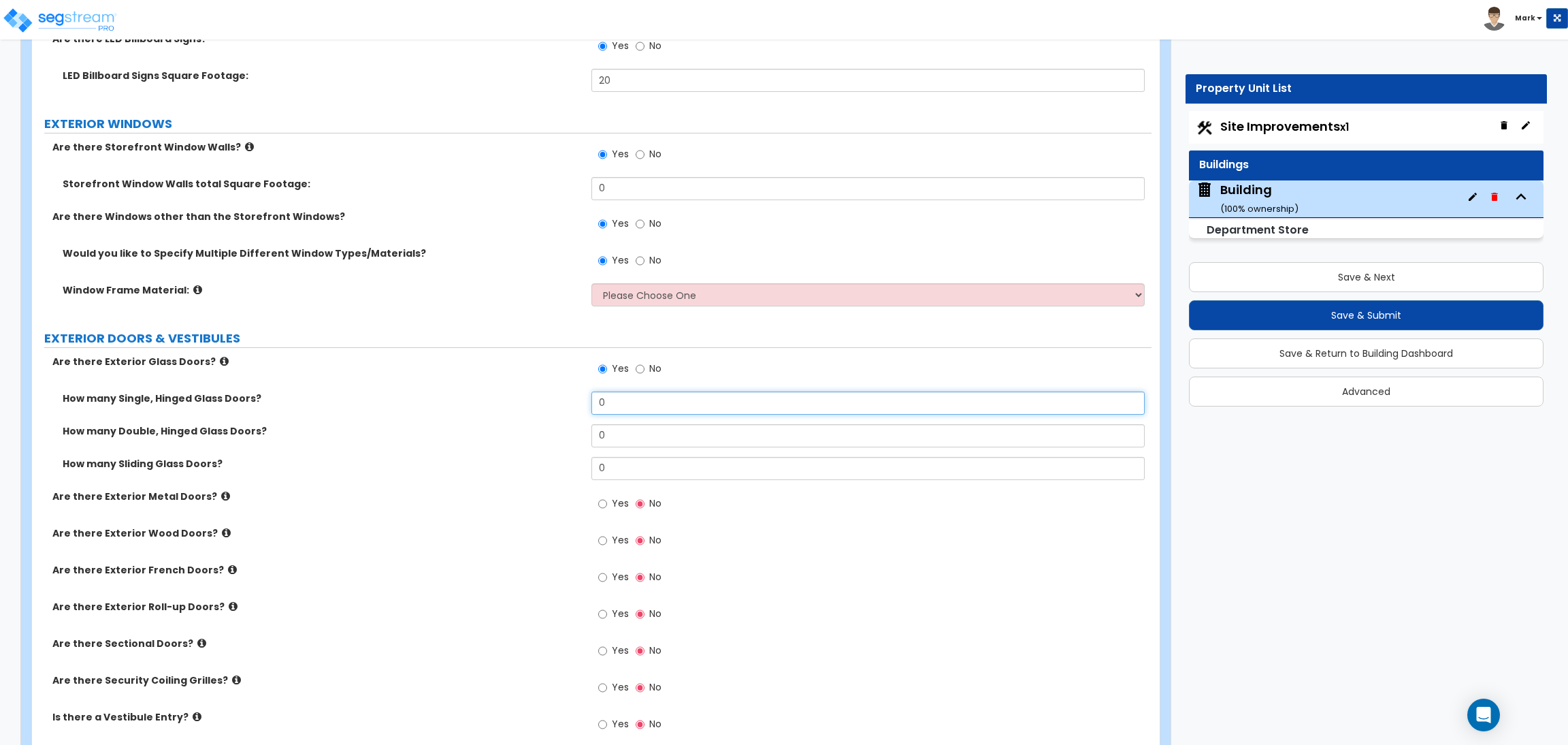
drag, startPoint x: 634, startPoint y: 410, endPoint x: 571, endPoint y: 413, distance: 63.1
click at [571, 413] on div "How many Single, Hinged Glass Doors? 0" at bounding box center [592, 407] width 1120 height 33
drag, startPoint x: 612, startPoint y: 440, endPoint x: 569, endPoint y: 441, distance: 43.0
click at [569, 441] on div "How many Double, Hinged Glass Doors? 0" at bounding box center [592, 440] width 1120 height 33
drag, startPoint x: 630, startPoint y: 467, endPoint x: 578, endPoint y: 470, distance: 52.1
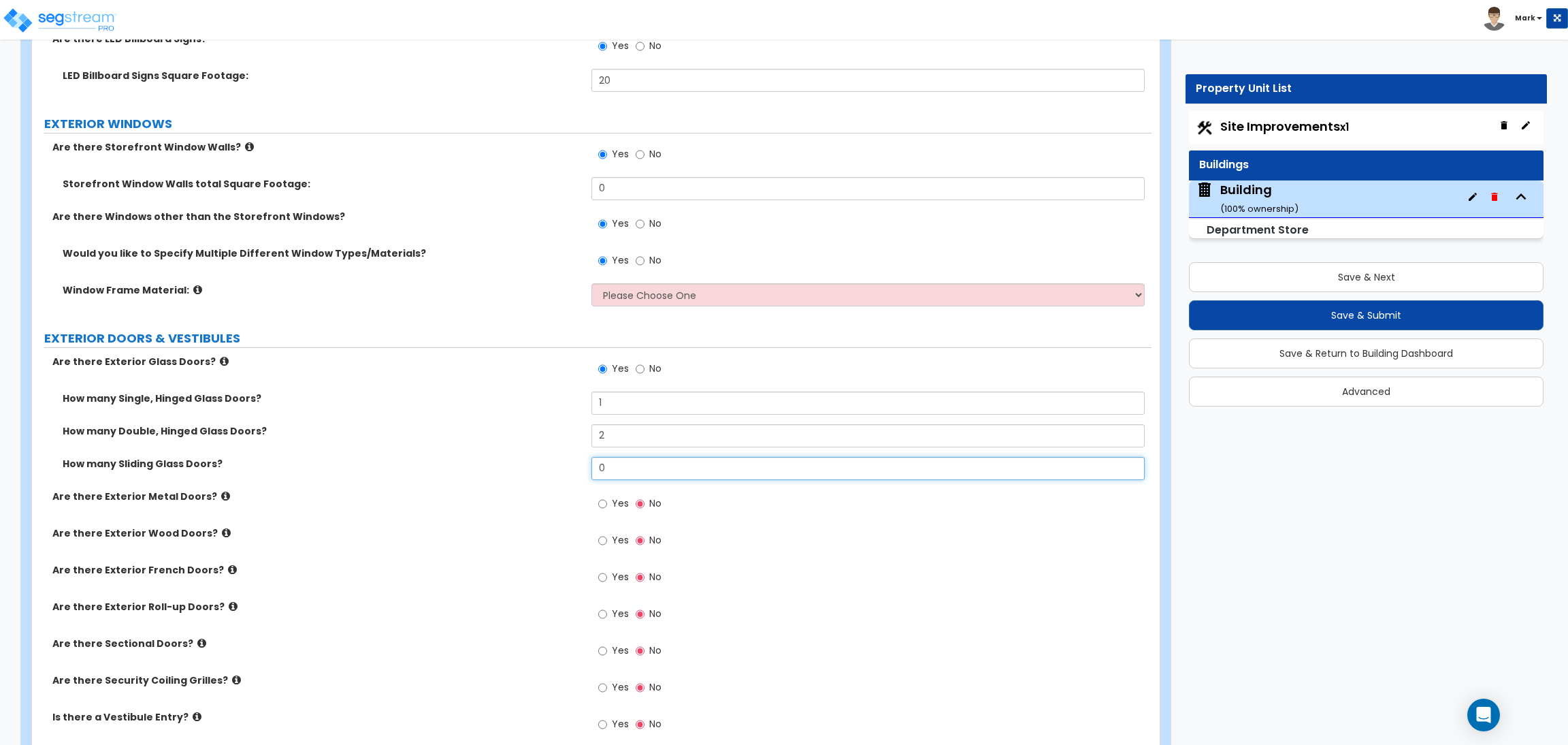
click at [573, 470] on div "How many Sliding Glass Doors? 0" at bounding box center [592, 473] width 1120 height 33
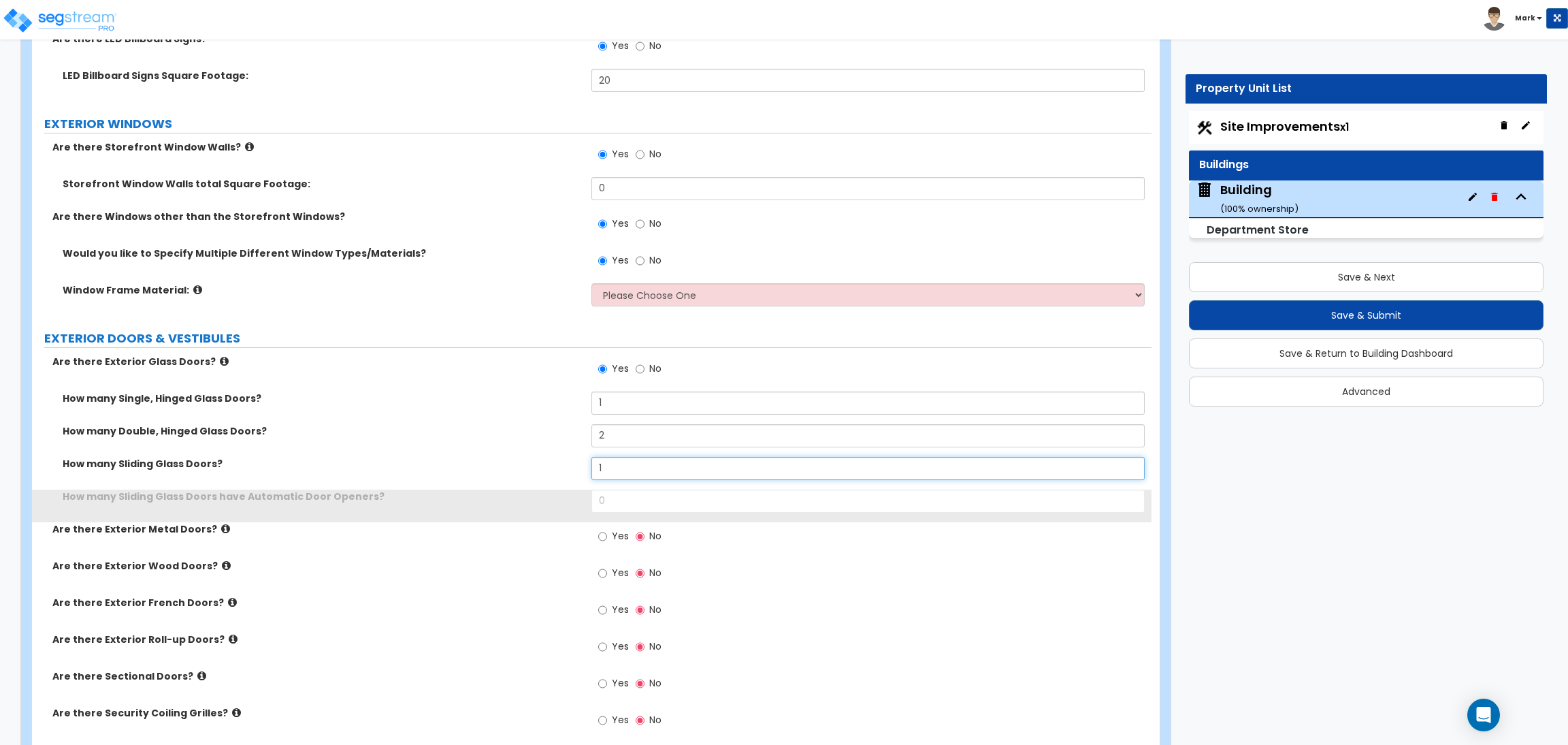
scroll to position [3165, 0]
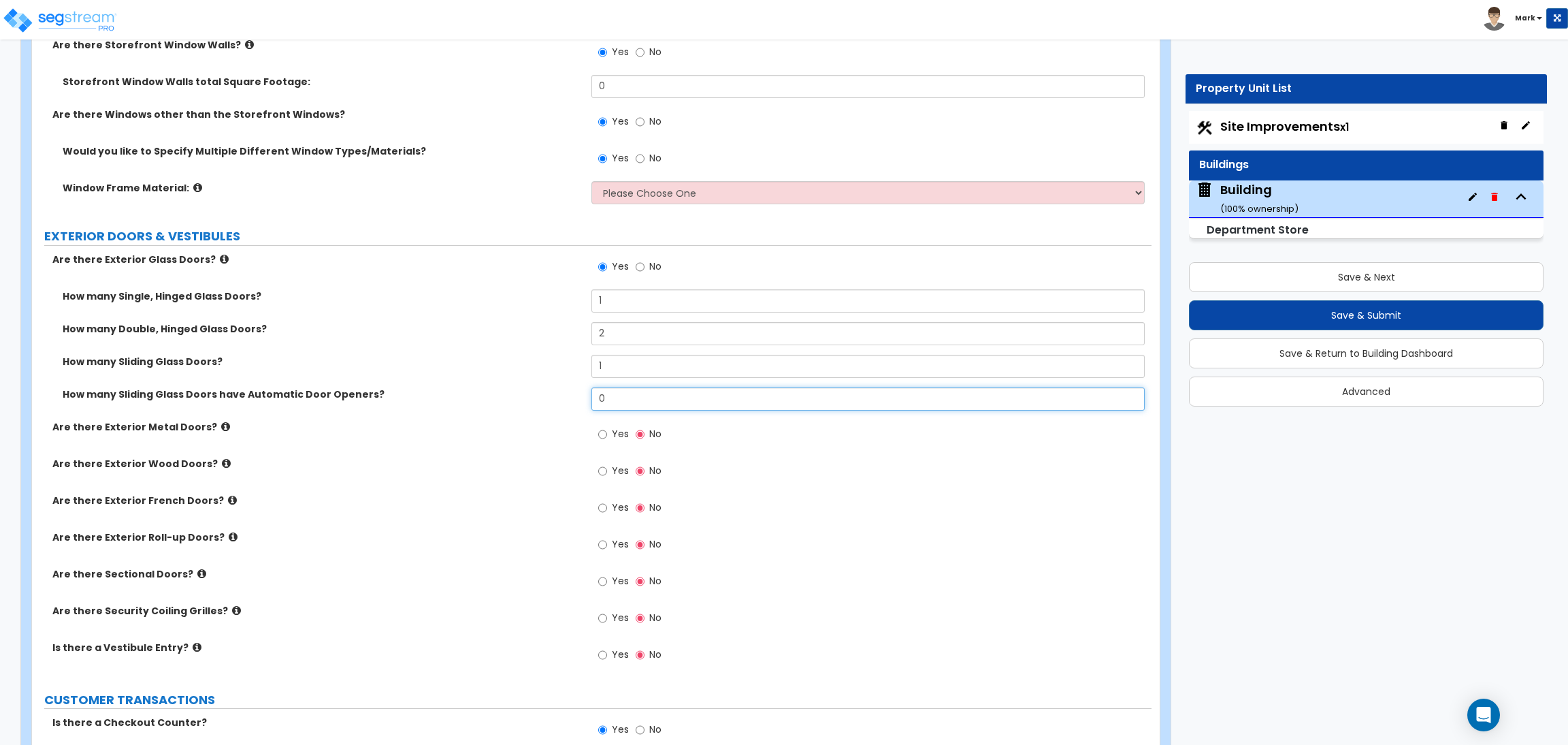
drag, startPoint x: 634, startPoint y: 396, endPoint x: 565, endPoint y: 385, distance: 69.9
click at [567, 386] on div "How many Single, Hinged Glass Doors? 1 How many Double, Hinged Glass Doors? 2 H…" at bounding box center [592, 354] width 1099 height 131
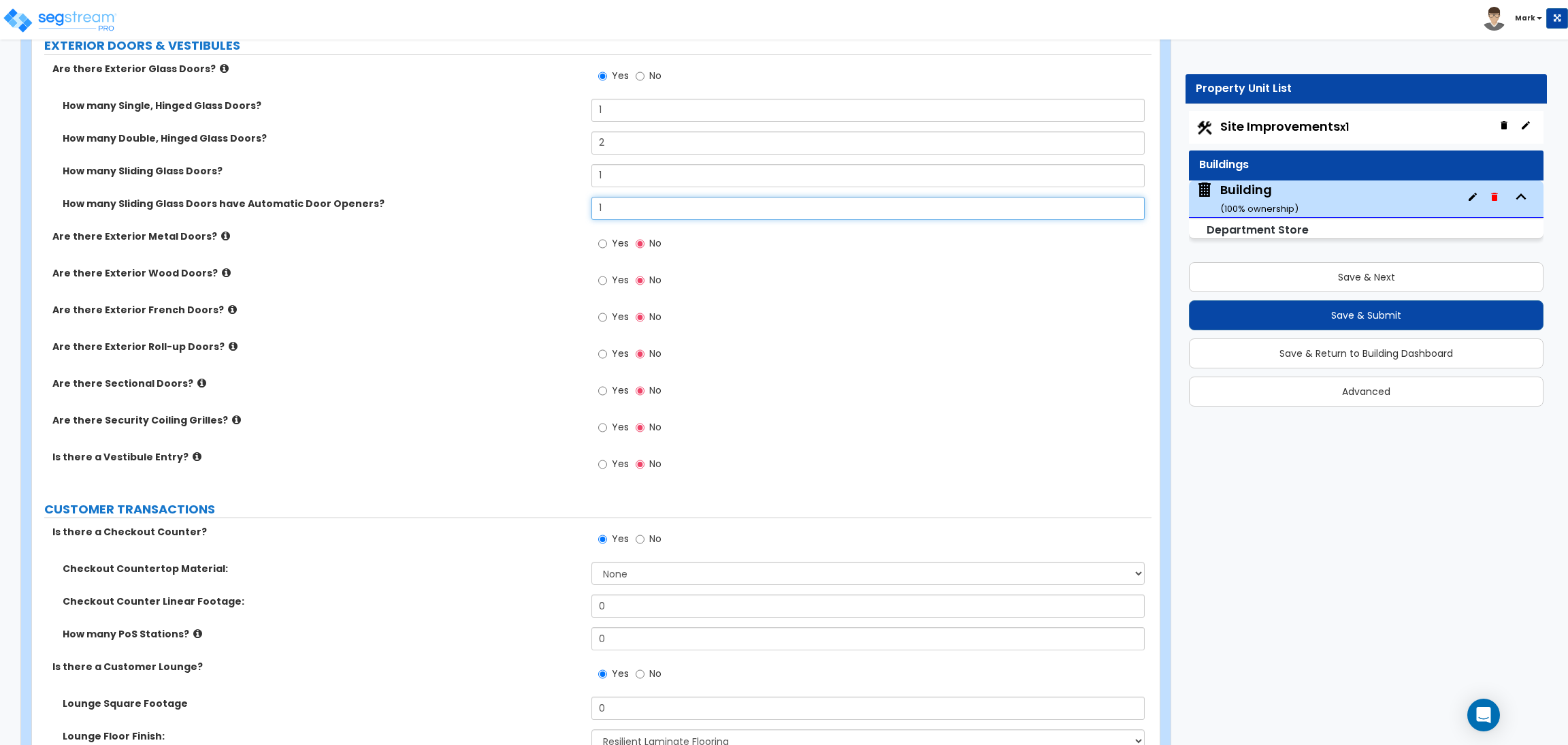
scroll to position [3369, 0]
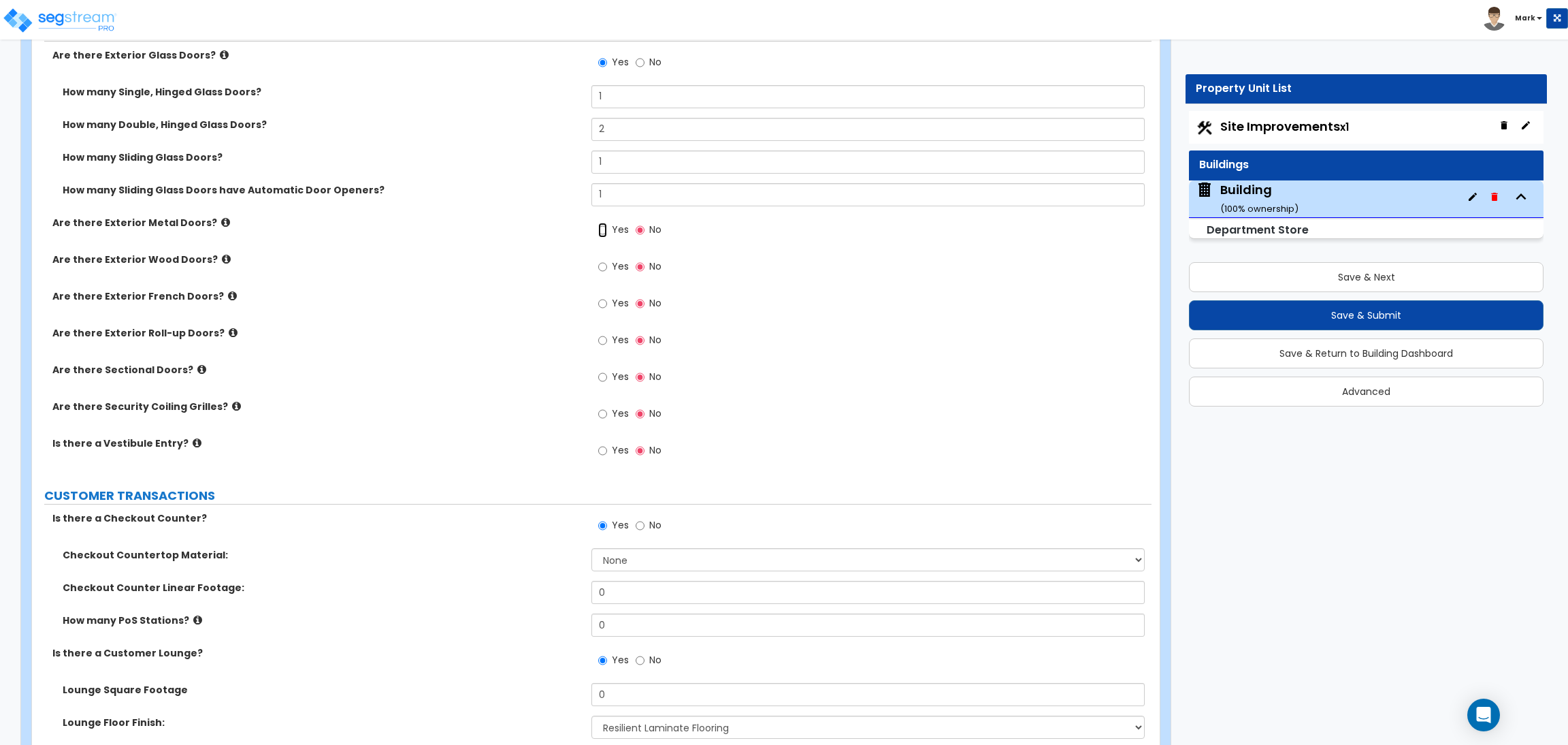
click at [604, 236] on input "Yes" at bounding box center [602, 230] width 9 height 15
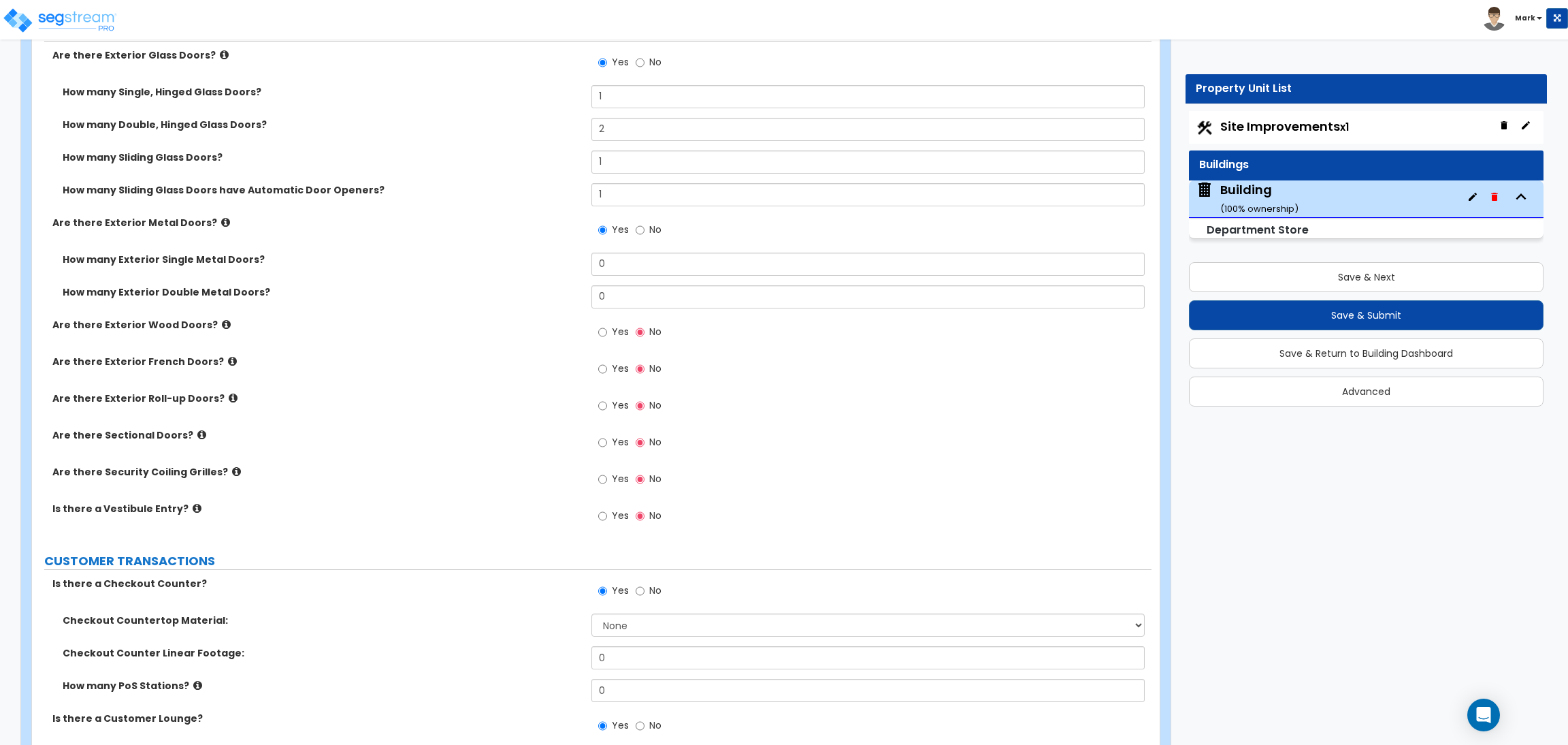
click at [435, 270] on div "How many Exterior Single Metal Doors? 0" at bounding box center [592, 268] width 1120 height 33
drag, startPoint x: 626, startPoint y: 256, endPoint x: 568, endPoint y: 273, distance: 60.4
click at [568, 273] on div "How many Exterior Single Metal Doors? 0" at bounding box center [592, 268] width 1120 height 33
click at [569, 305] on div "How many Exterior Double Metal Doors? 0" at bounding box center [592, 301] width 1120 height 33
click at [611, 336] on label "Yes" at bounding box center [613, 334] width 31 height 23
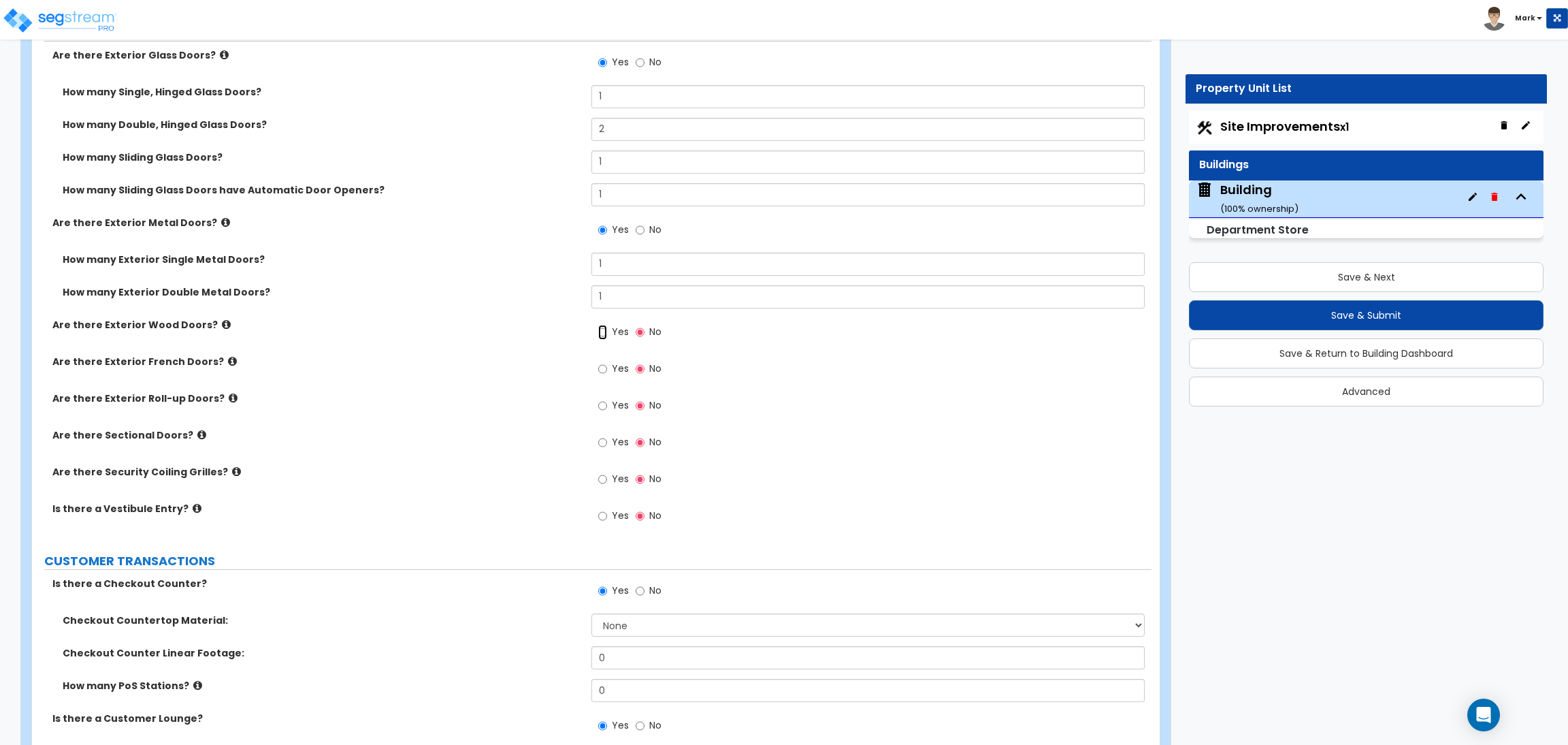
click at [607, 336] on input "Yes" at bounding box center [602, 332] width 9 height 15
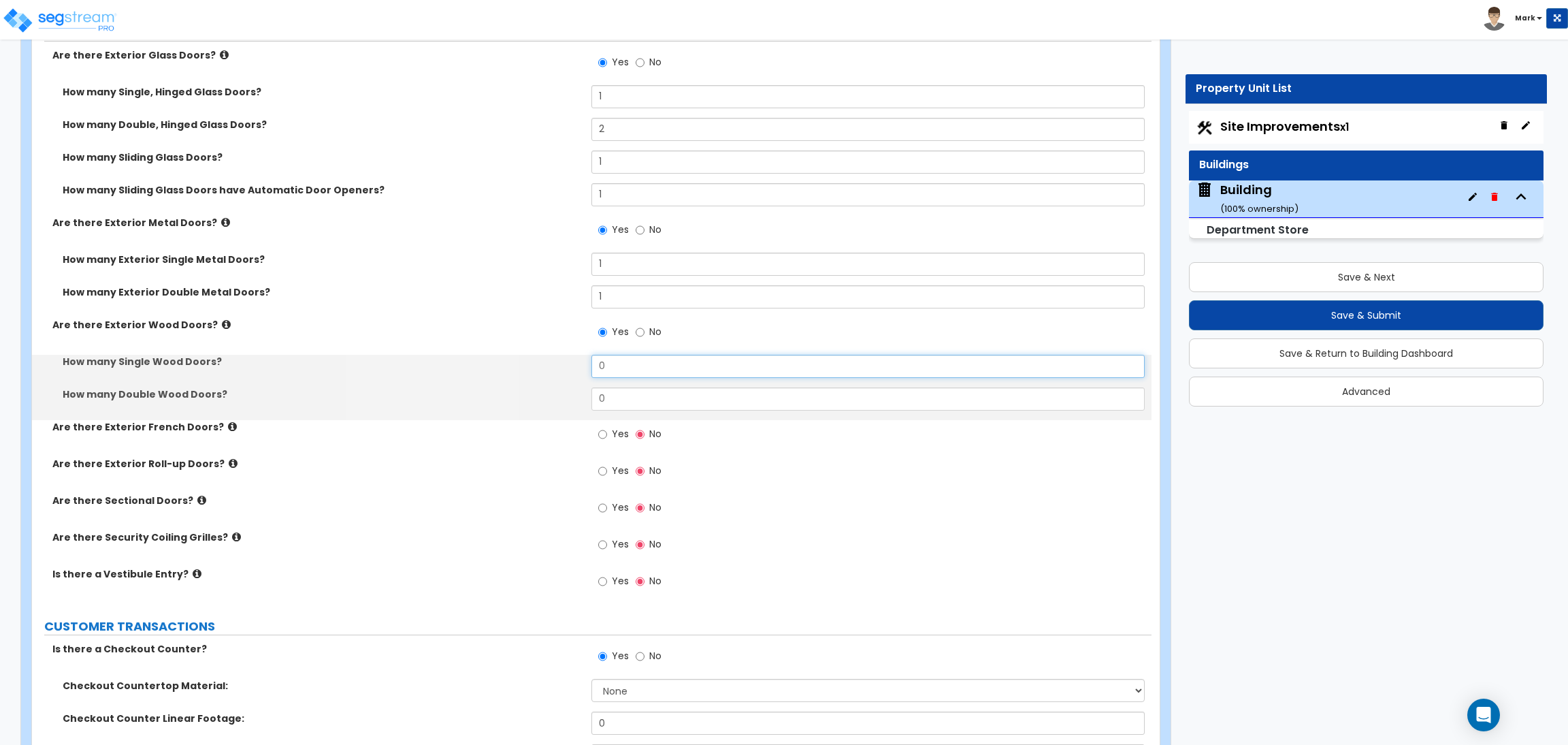
click at [587, 376] on div "How many Single Wood Doors? 0" at bounding box center [592, 370] width 1120 height 33
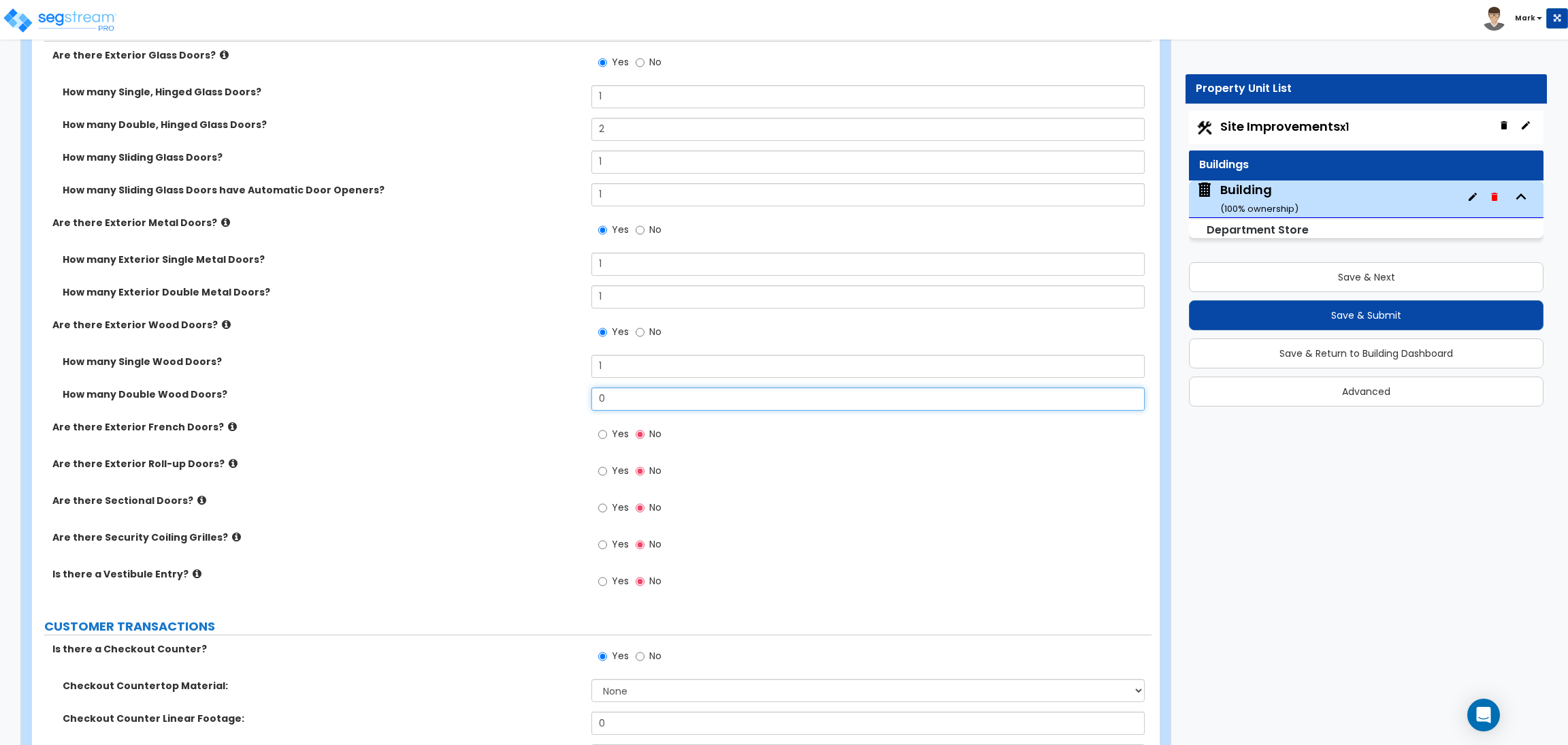
drag, startPoint x: 613, startPoint y: 401, endPoint x: 577, endPoint y: 401, distance: 36.0
click at [577, 401] on div "How many Double Wood Doors? 0" at bounding box center [592, 403] width 1120 height 33
click at [607, 429] on label "Yes" at bounding box center [613, 436] width 31 height 23
click at [607, 429] on input "Yes" at bounding box center [602, 434] width 9 height 15
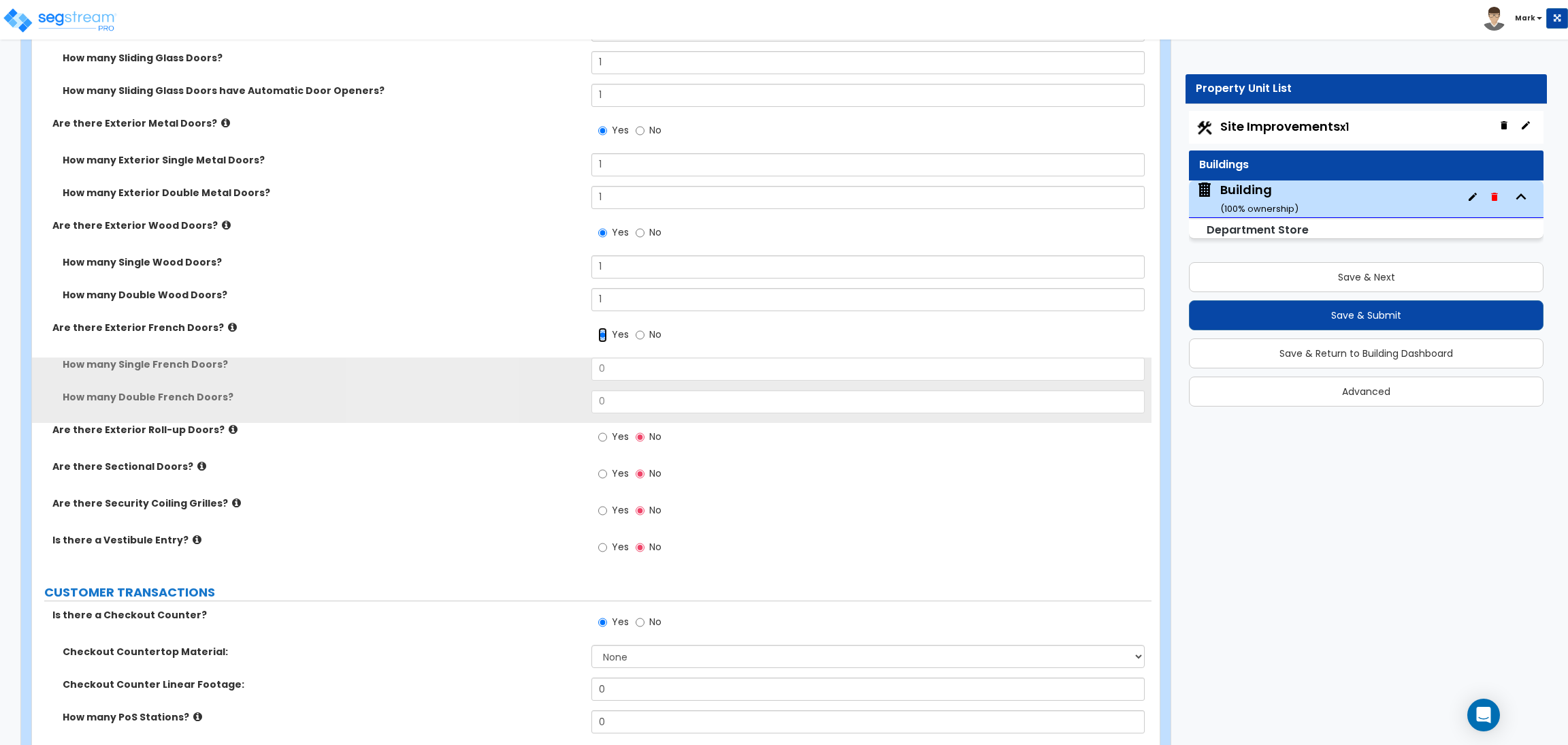
scroll to position [3471, 0]
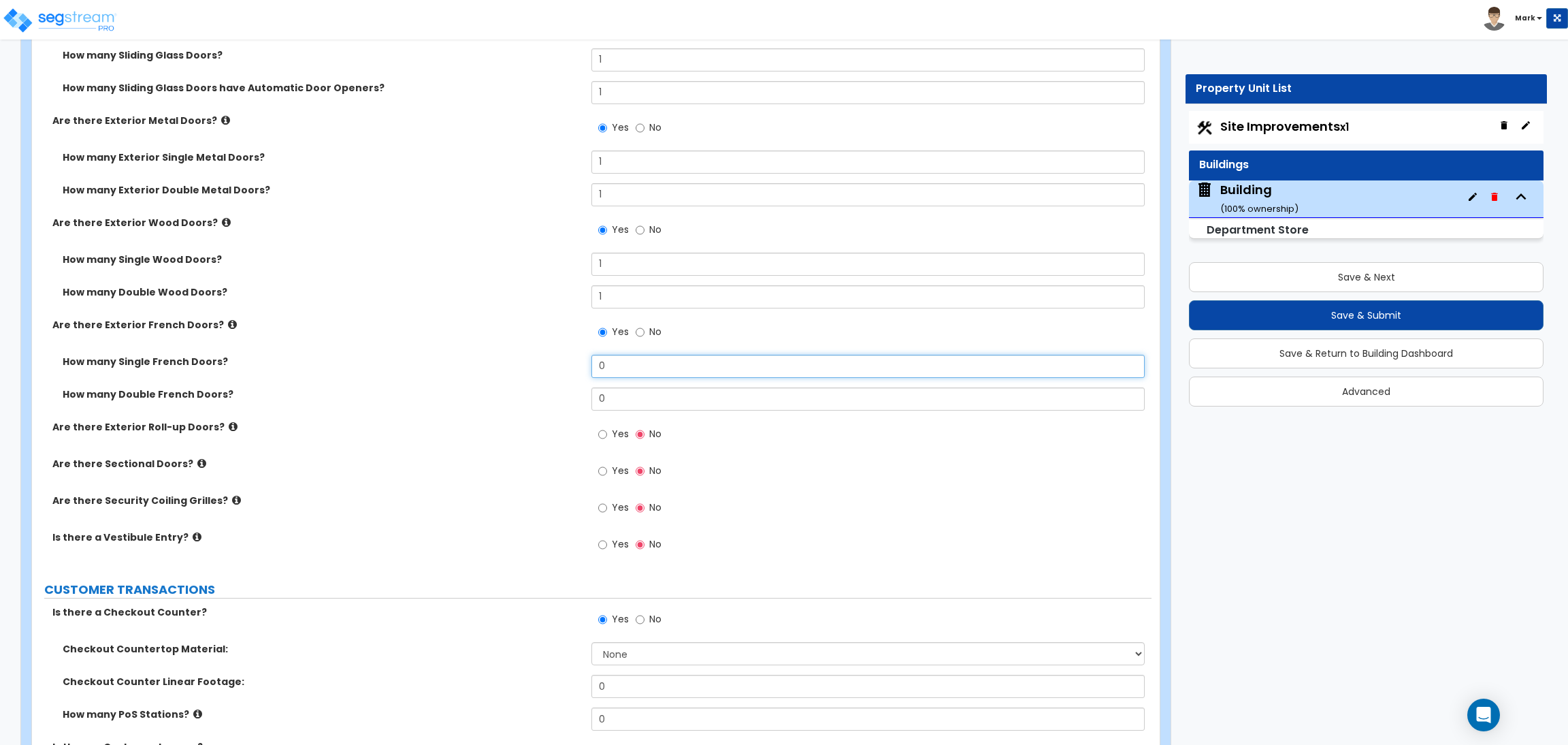
drag, startPoint x: 635, startPoint y: 377, endPoint x: 579, endPoint y: 379, distance: 56.0
click at [579, 379] on div "How many Single French Doors? 0" at bounding box center [592, 370] width 1120 height 33
drag, startPoint x: 605, startPoint y: 404, endPoint x: 603, endPoint y: 420, distance: 16.1
click at [573, 399] on div "How many Double French Doors? 0" at bounding box center [592, 403] width 1120 height 33
click at [614, 425] on label "Yes" at bounding box center [613, 436] width 31 height 23
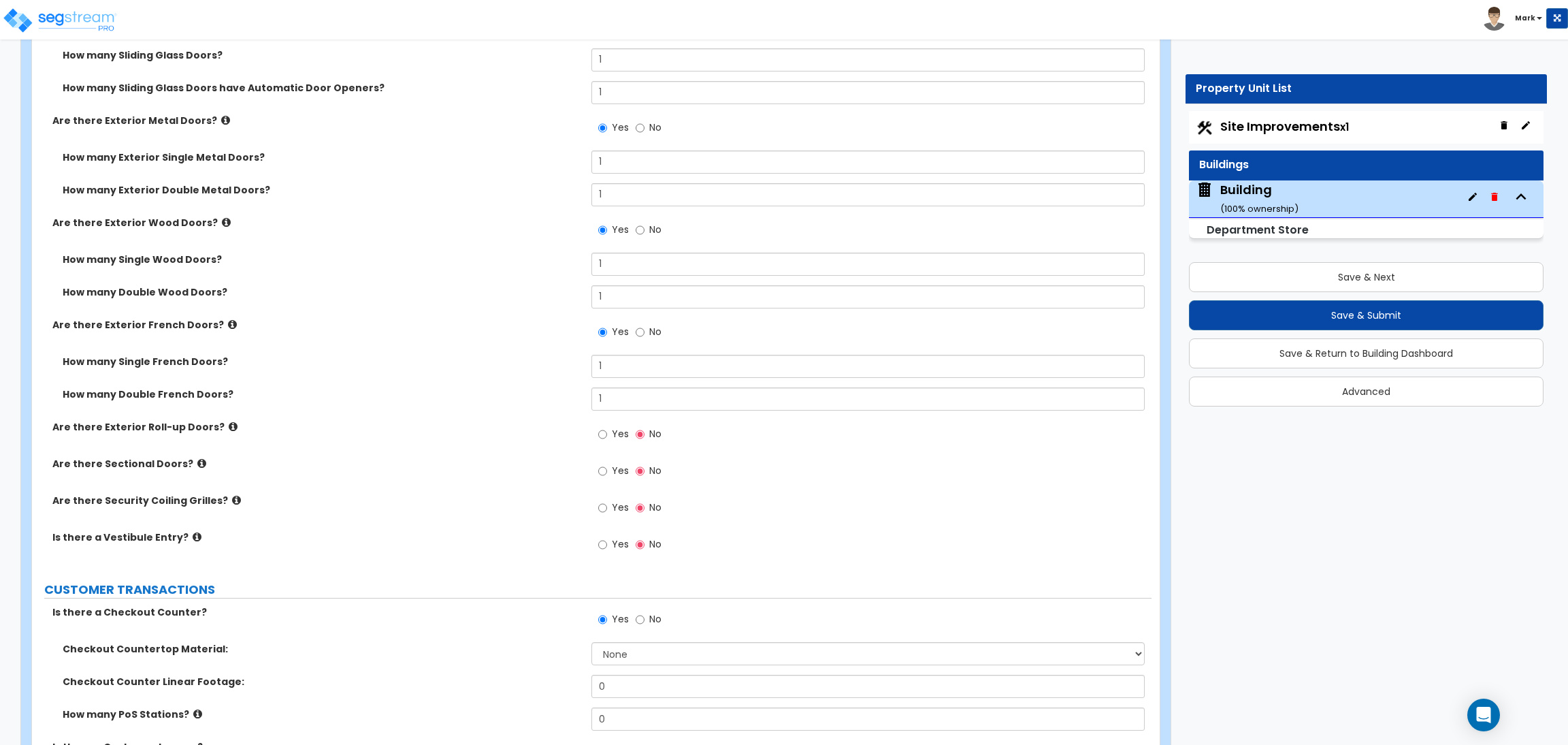
click at [607, 427] on input "Yes" at bounding box center [602, 434] width 9 height 15
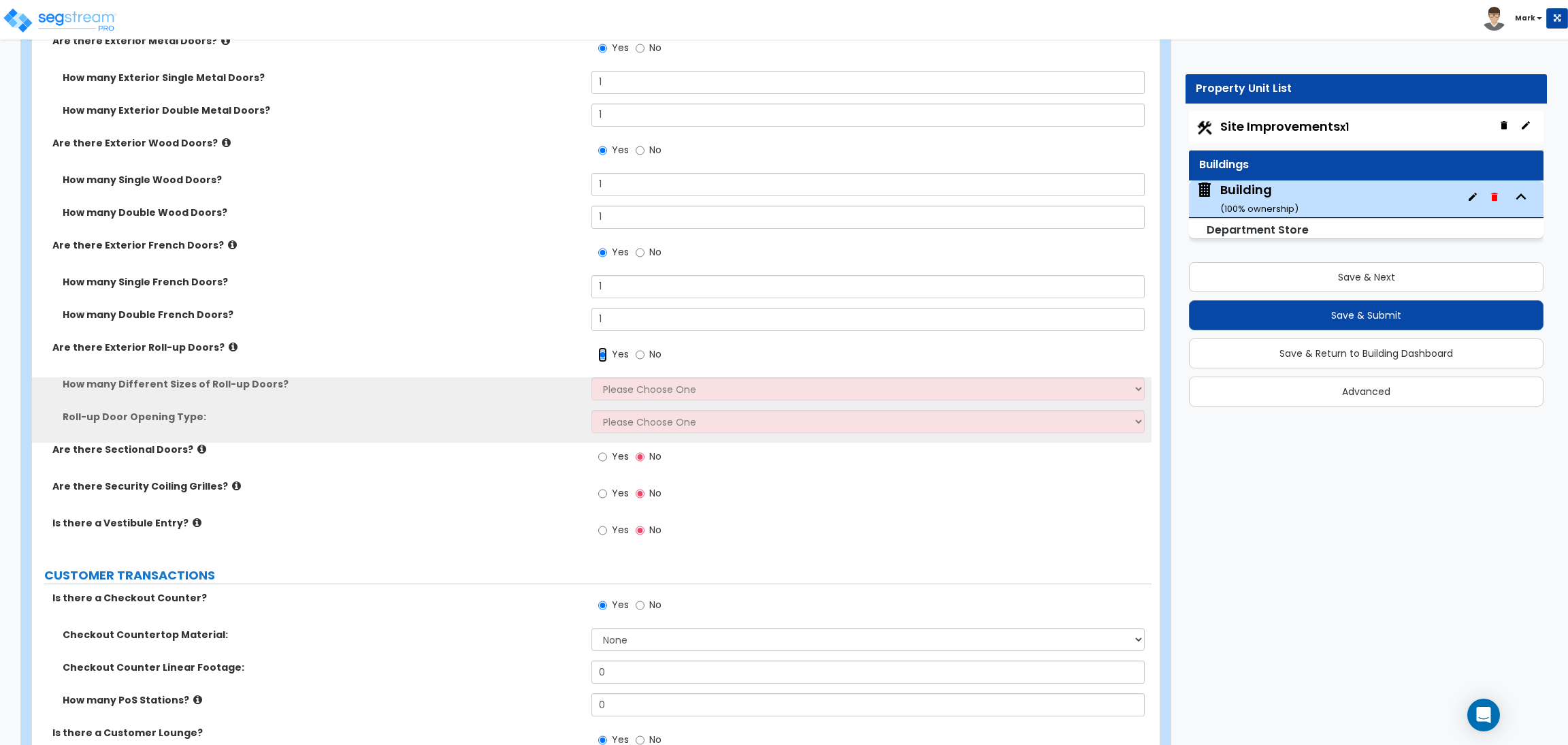
scroll to position [3573, 0]
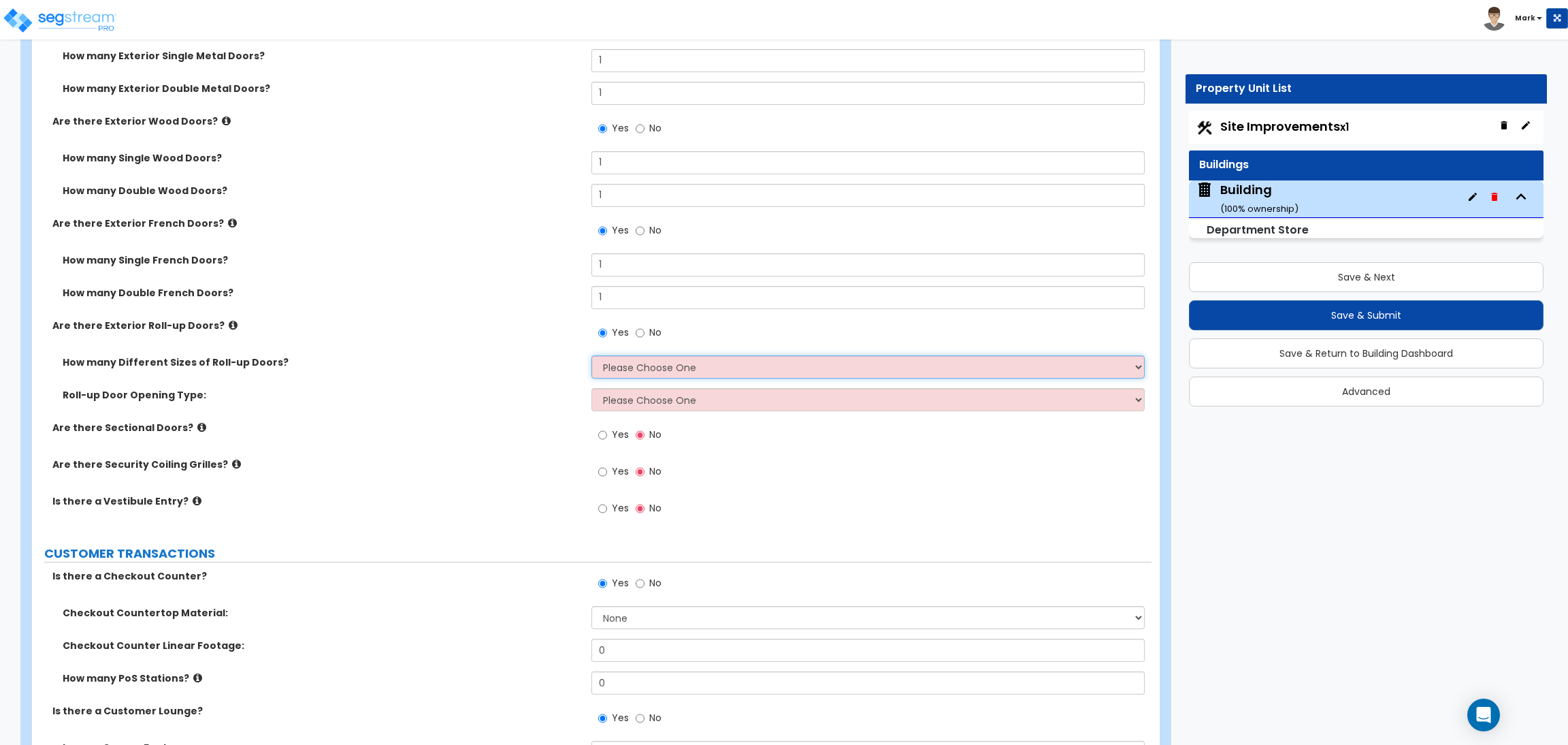
click at [641, 368] on select "Please Choose One 1 2 3" at bounding box center [868, 366] width 553 height 23
click at [592, 355] on select "Please Choose One 1 2 3" at bounding box center [868, 366] width 553 height 23
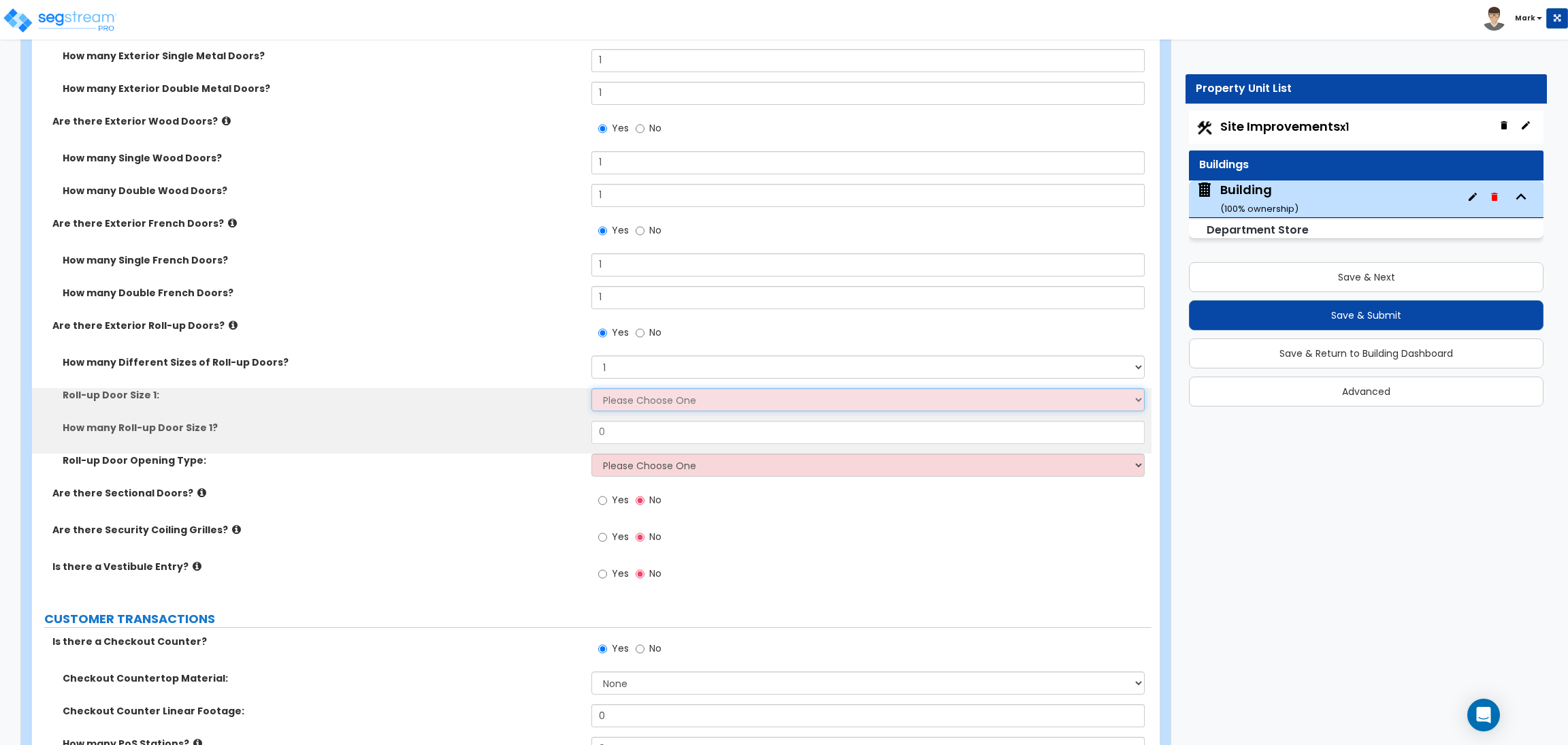
click at [620, 397] on select "Please Choose One 8' x 8' 10' x 10' 12' x 12' 14' x 14' 20' x 12' 20' x 16'" at bounding box center [868, 399] width 553 height 23
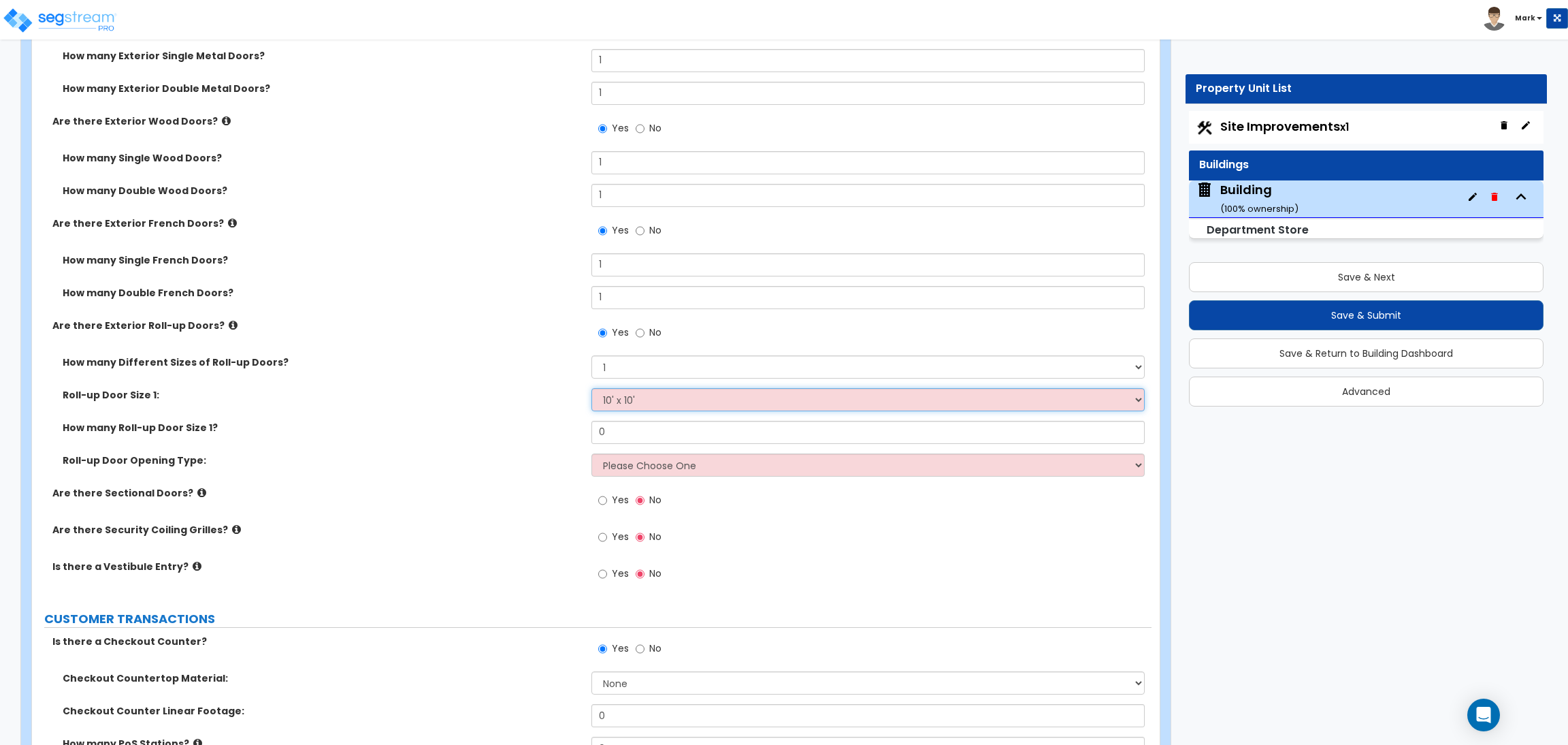
click at [592, 388] on select "Please Choose One 8' x 8' 10' x 10' 12' x 12' 14' x 14' 20' x 12' 20' x 16'" at bounding box center [868, 399] width 553 height 23
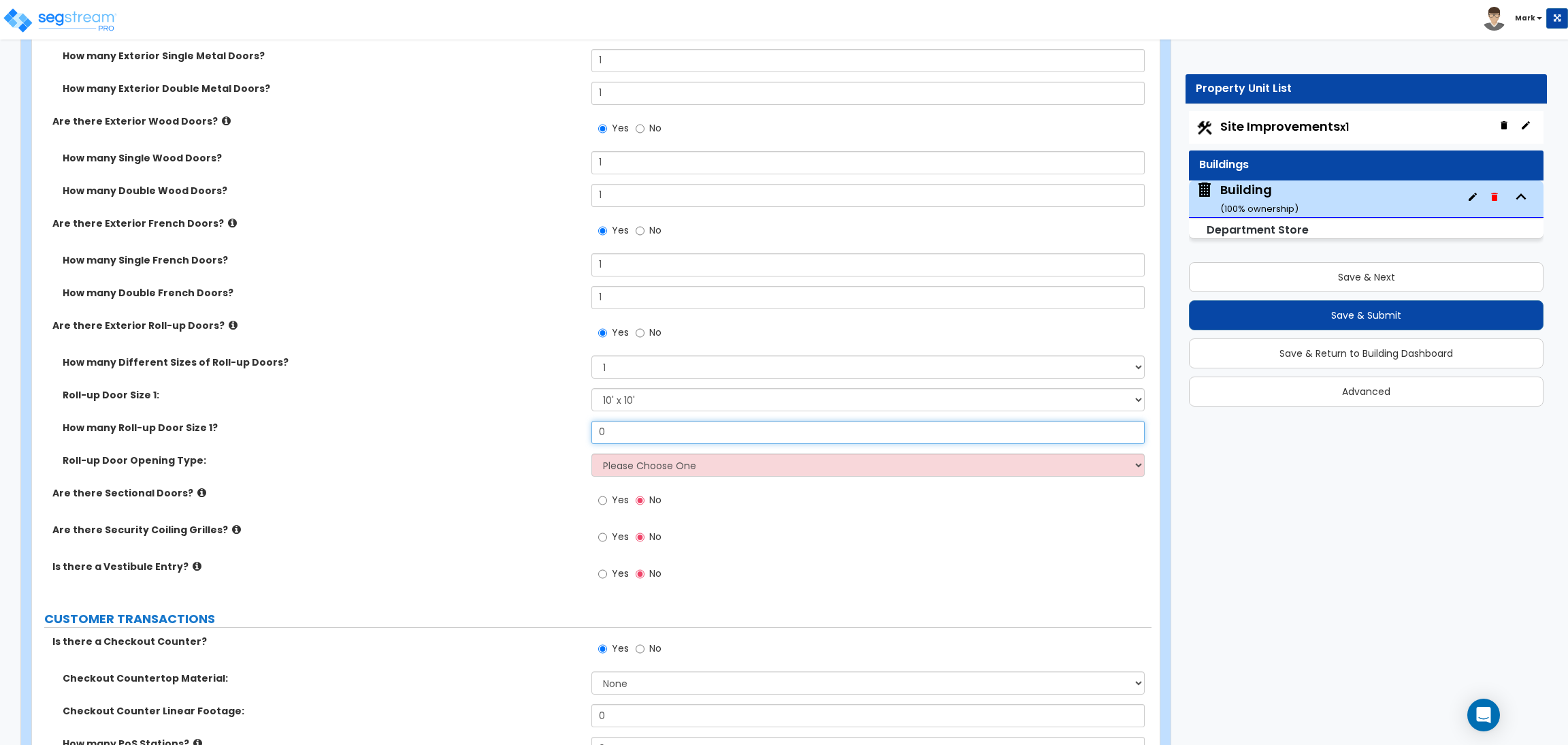
drag, startPoint x: 616, startPoint y: 439, endPoint x: 576, endPoint y: 435, distance: 40.2
click at [576, 435] on div "How many Roll-up Door Size 1? 0" at bounding box center [592, 436] width 1120 height 33
click at [624, 465] on select "Please Choose One All Manual All Motorized Some are Motorized" at bounding box center [868, 465] width 553 height 23
click at [592, 453] on select "Please Choose One All Manual All Motorized Some are Motorized" at bounding box center [868, 465] width 553 height 23
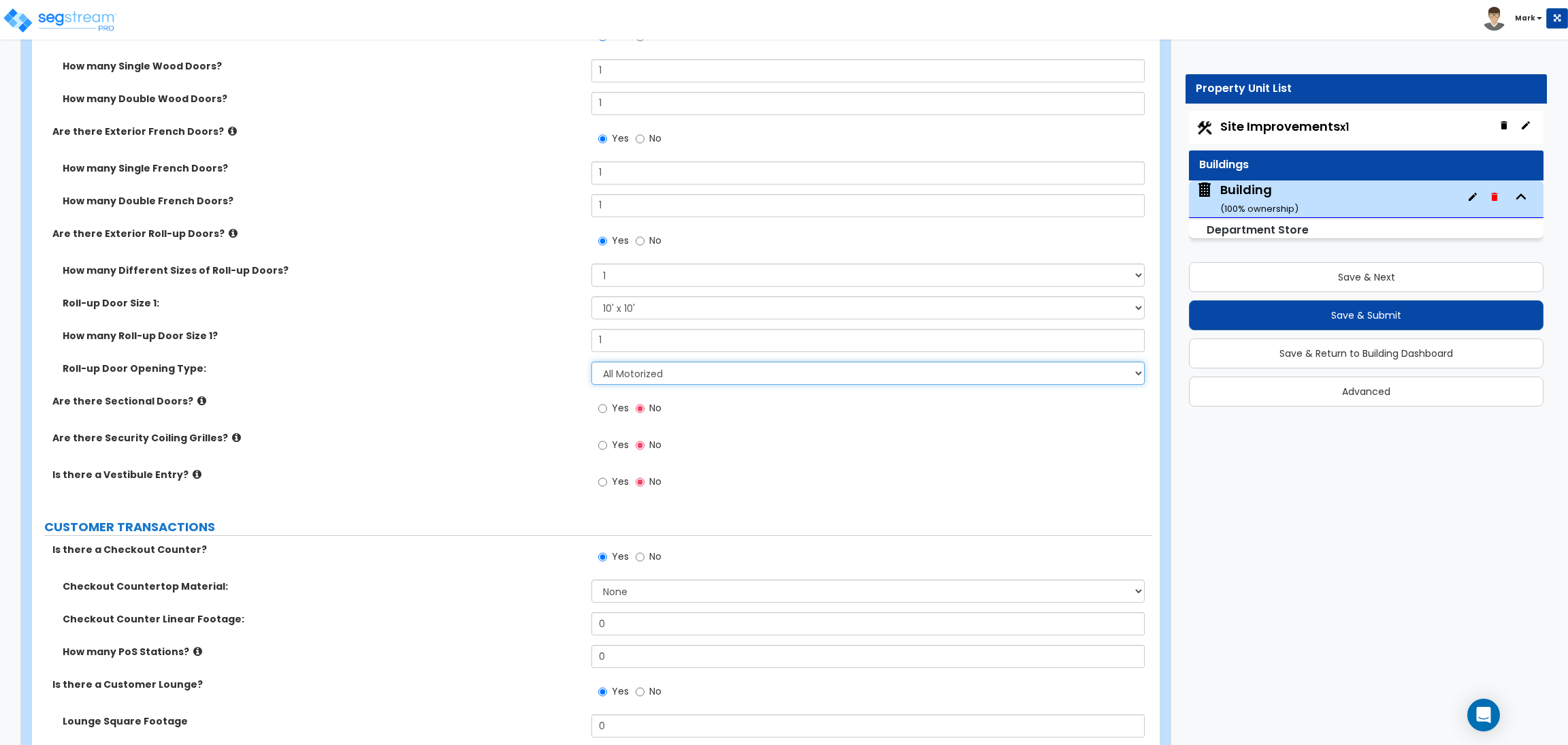
scroll to position [3675, 0]
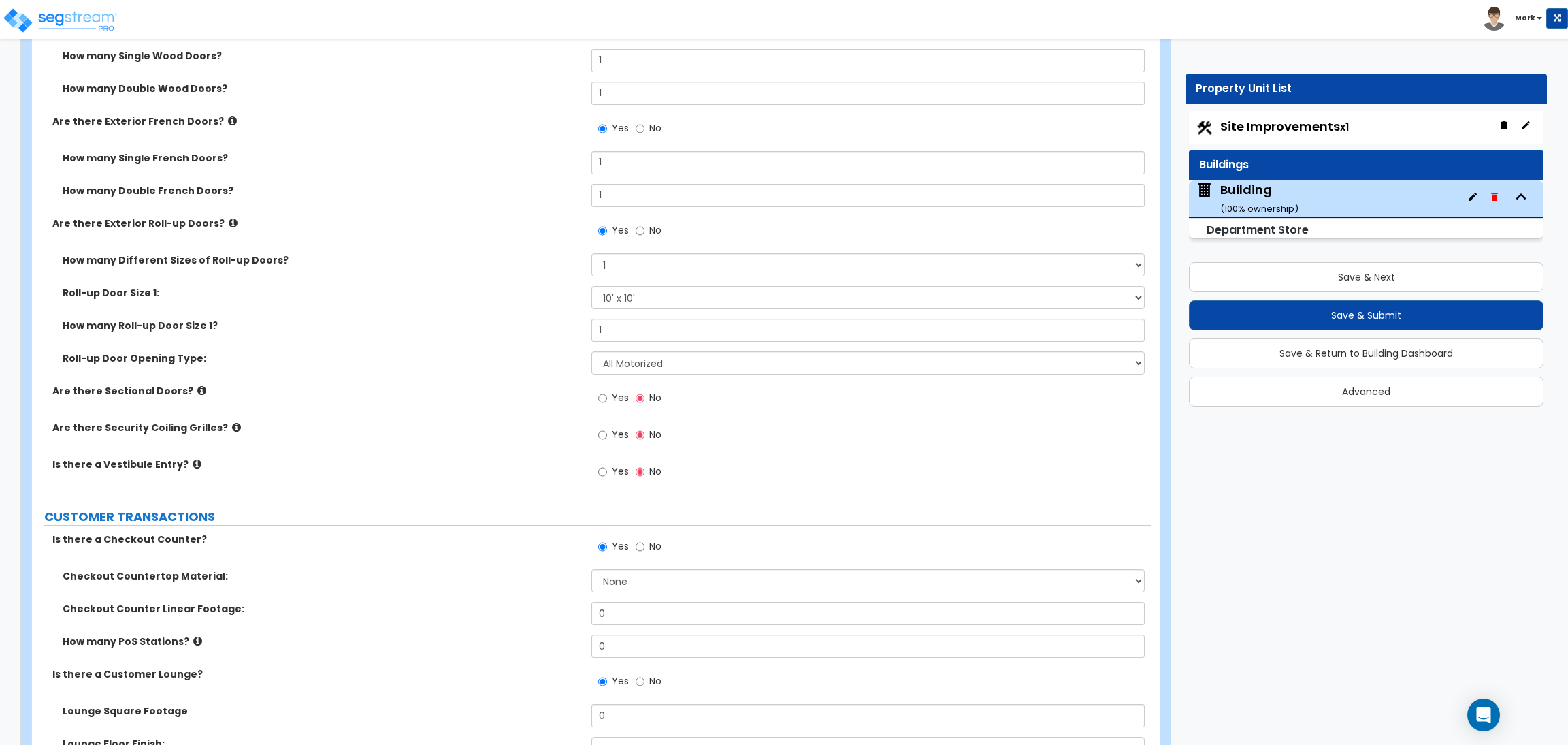
click at [610, 398] on label "Yes" at bounding box center [613, 399] width 31 height 23
click at [607, 398] on input "Yes" at bounding box center [602, 398] width 9 height 15
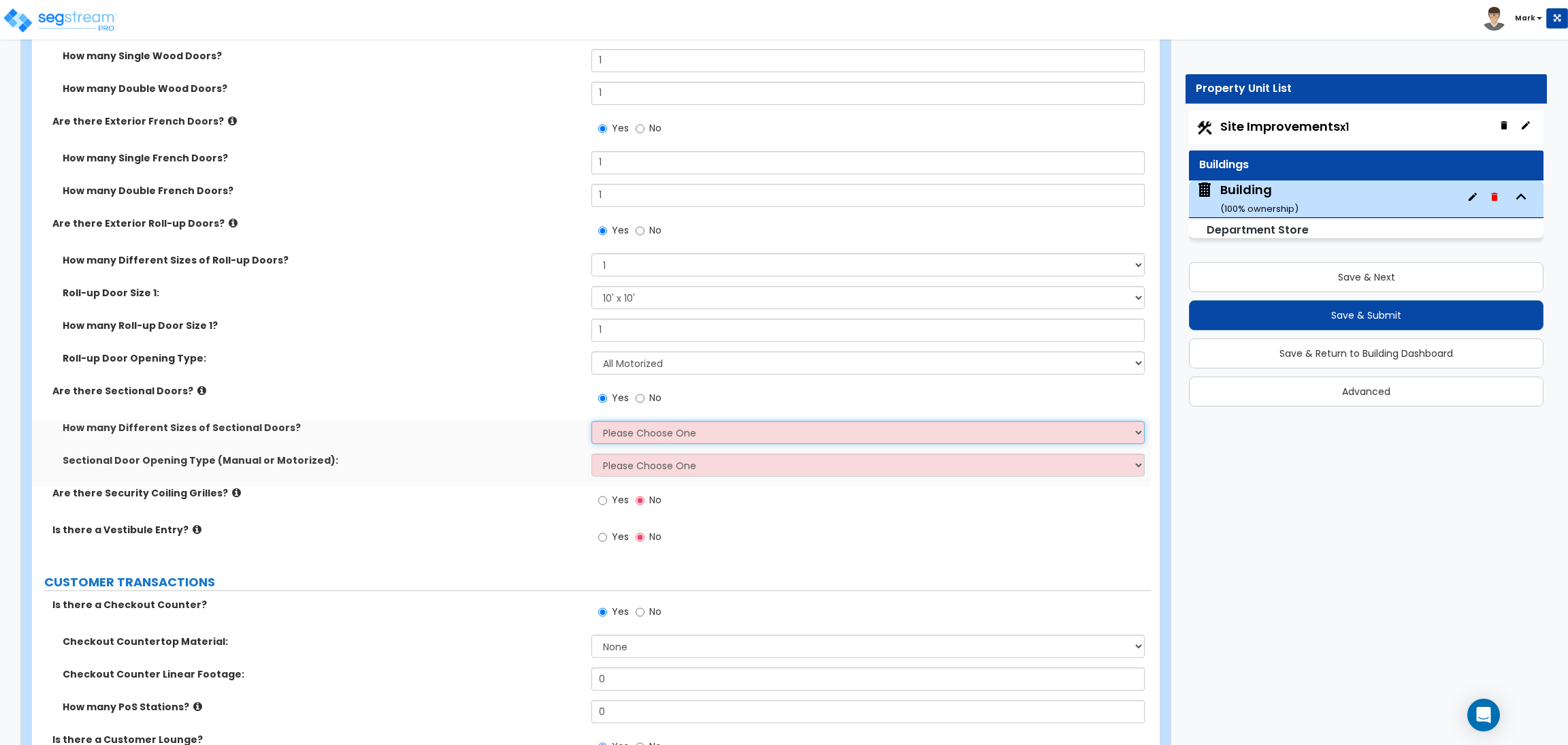
click at [623, 434] on select "Please Choose One 1 2 3" at bounding box center [868, 432] width 553 height 23
click at [592, 420] on select "Please Choose One 1 2 3" at bounding box center [868, 432] width 553 height 23
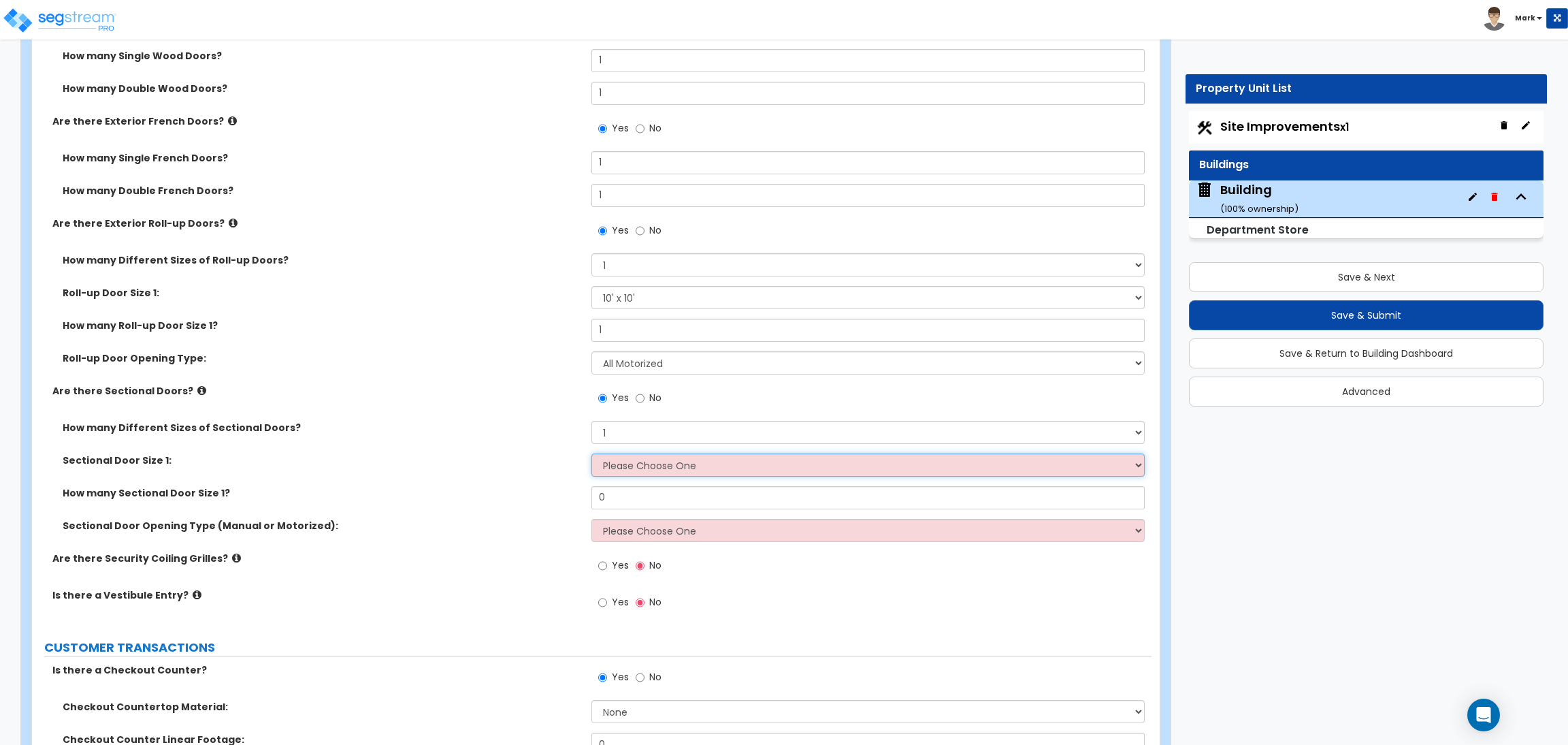
click at [632, 464] on select "Please Choose One 8' x 8' 10' x 10' 12' x 12' 20' x 14'" at bounding box center [868, 465] width 553 height 23
click at [592, 453] on select "Please Choose One 8' x 8' 10' x 10' 12' x 12' 20' x 14'" at bounding box center [868, 465] width 553 height 23
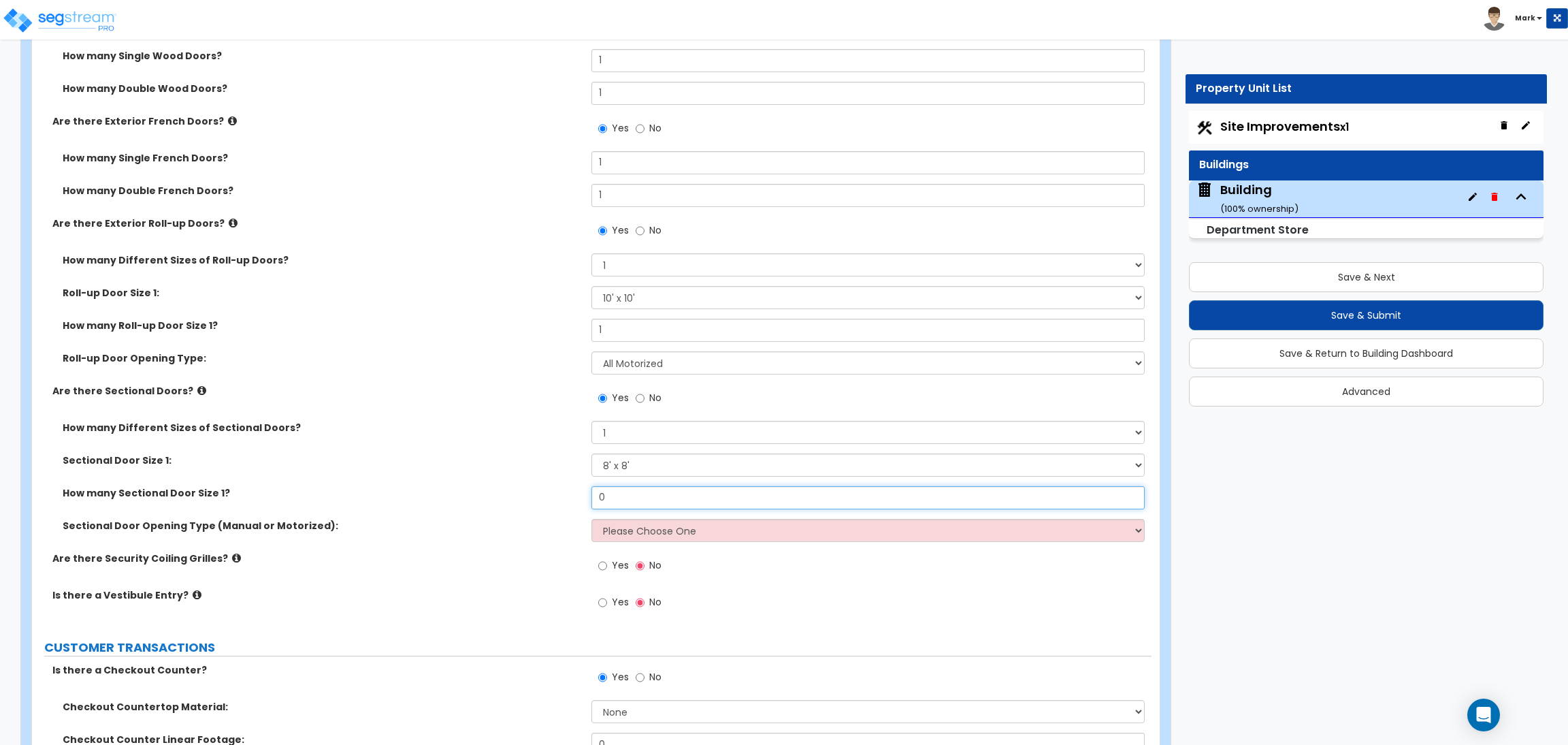
drag, startPoint x: 624, startPoint y: 490, endPoint x: 587, endPoint y: 497, distance: 37.7
click at [587, 497] on div "How many Sectional Door Size 1? 0" at bounding box center [592, 502] width 1120 height 33
click at [631, 534] on select "Please Choose One All Manual All Motorized Some are Motorized" at bounding box center [868, 530] width 553 height 23
click at [592, 518] on select "Please Choose One All Manual All Motorized Some are Motorized" at bounding box center [868, 530] width 553 height 23
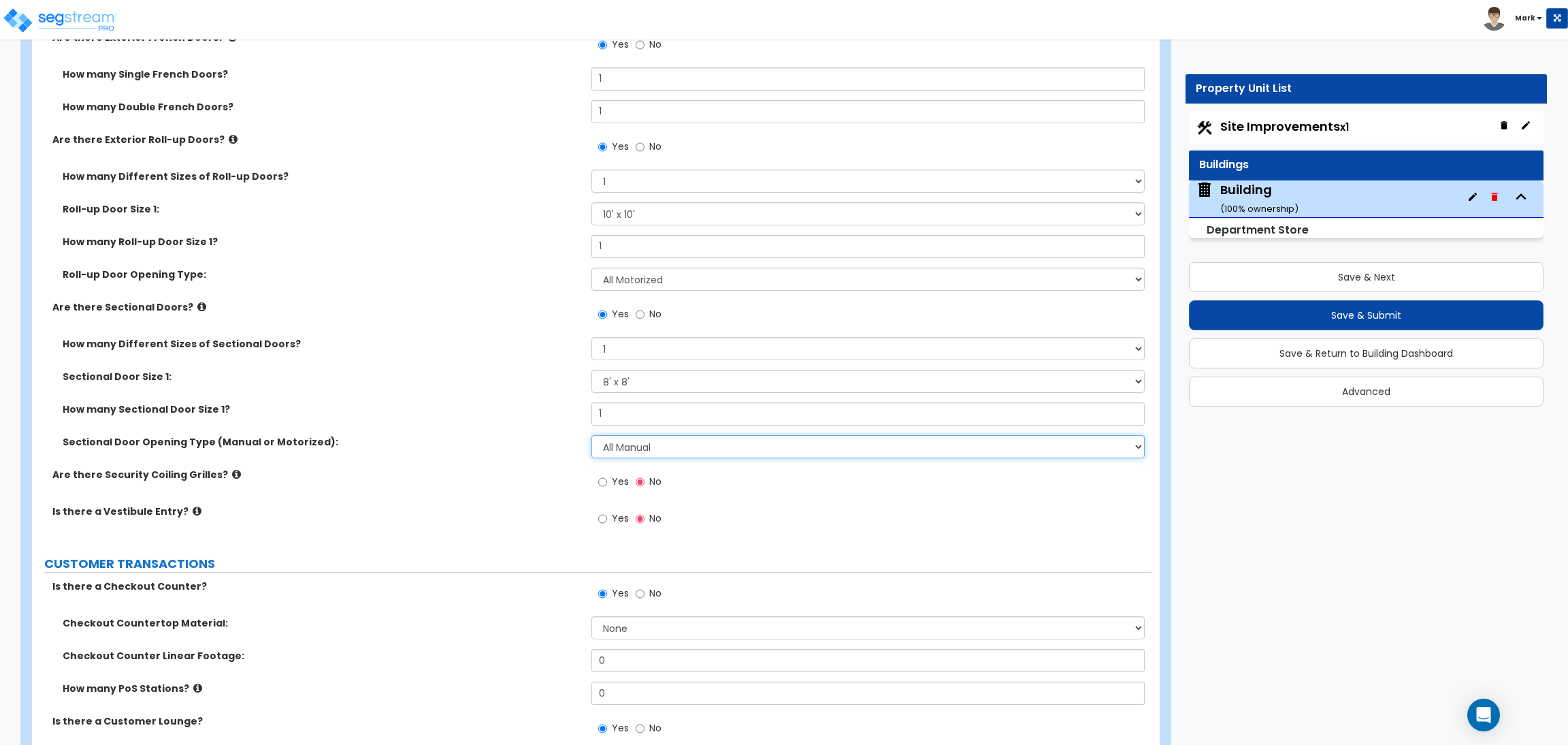
scroll to position [3777, 0]
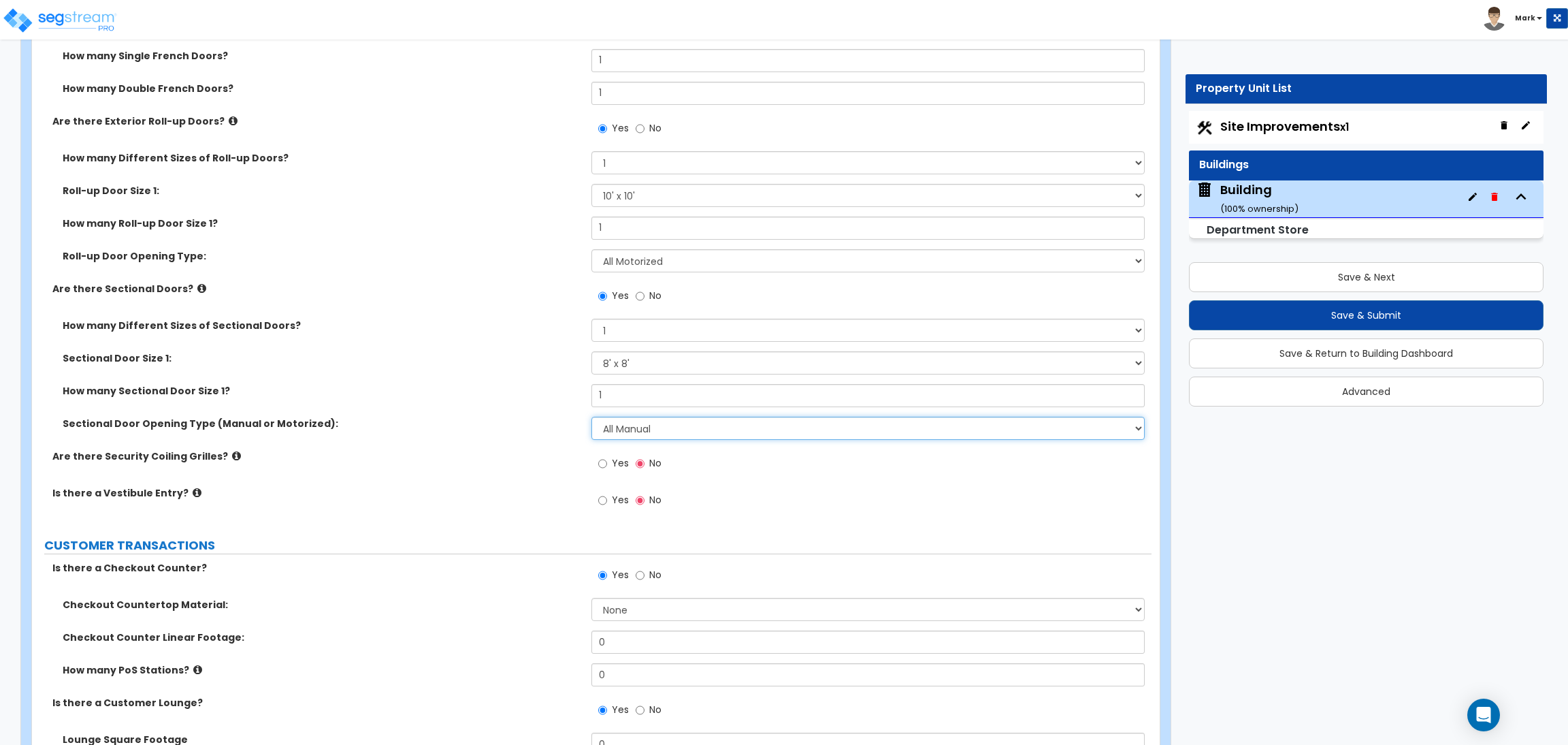
drag, startPoint x: 630, startPoint y: 424, endPoint x: 634, endPoint y: 438, distance: 14.6
click at [630, 424] on select "Please Choose One All Manual All Motorized Some are Motorized" at bounding box center [868, 428] width 553 height 23
click at [592, 416] on select "Please Choose One All Manual All Motorized Some are Motorized" at bounding box center [868, 428] width 553 height 23
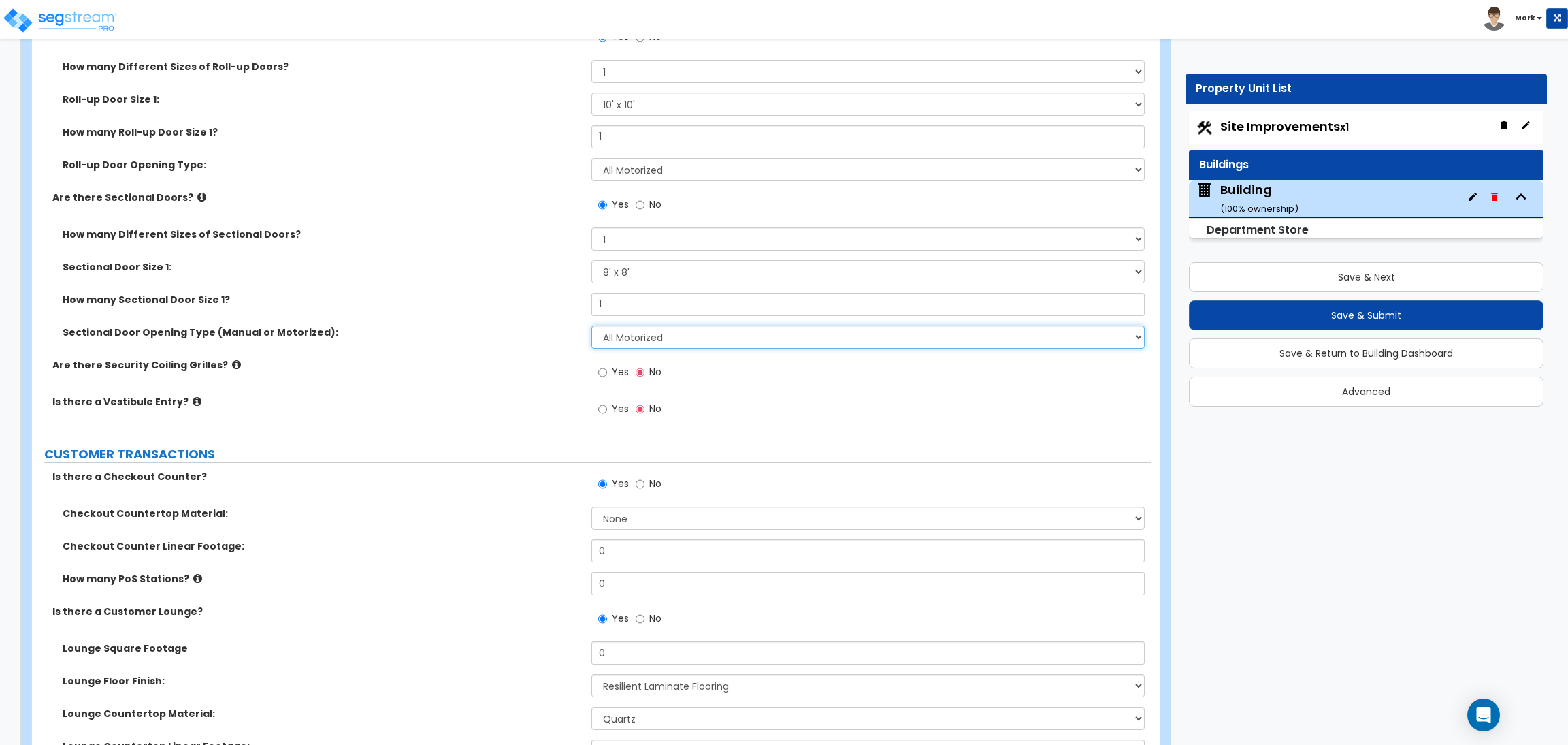
scroll to position [3879, 0]
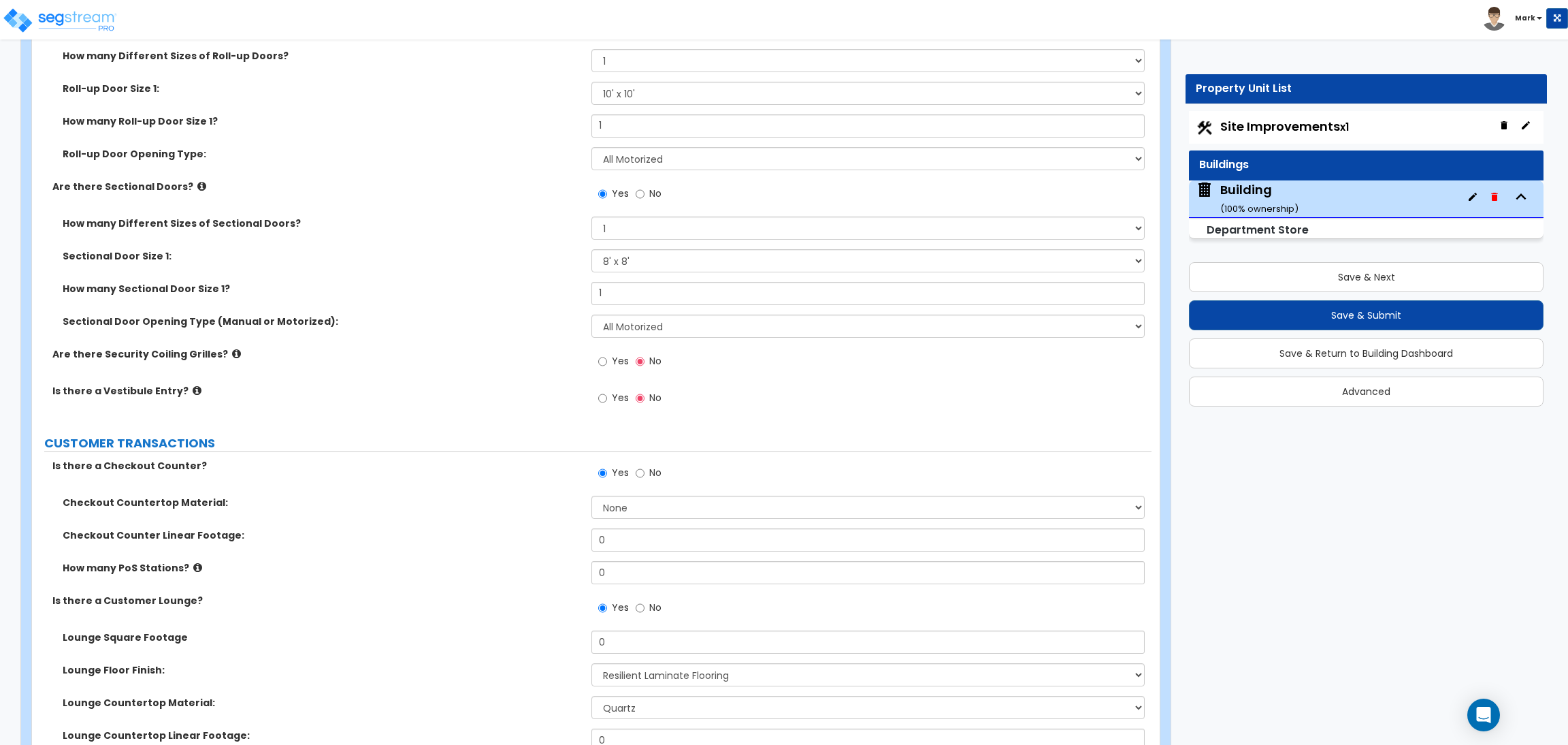
click at [612, 359] on span "Yes" at bounding box center [620, 360] width 17 height 14
click at [607, 359] on input "Yes" at bounding box center [602, 361] width 9 height 15
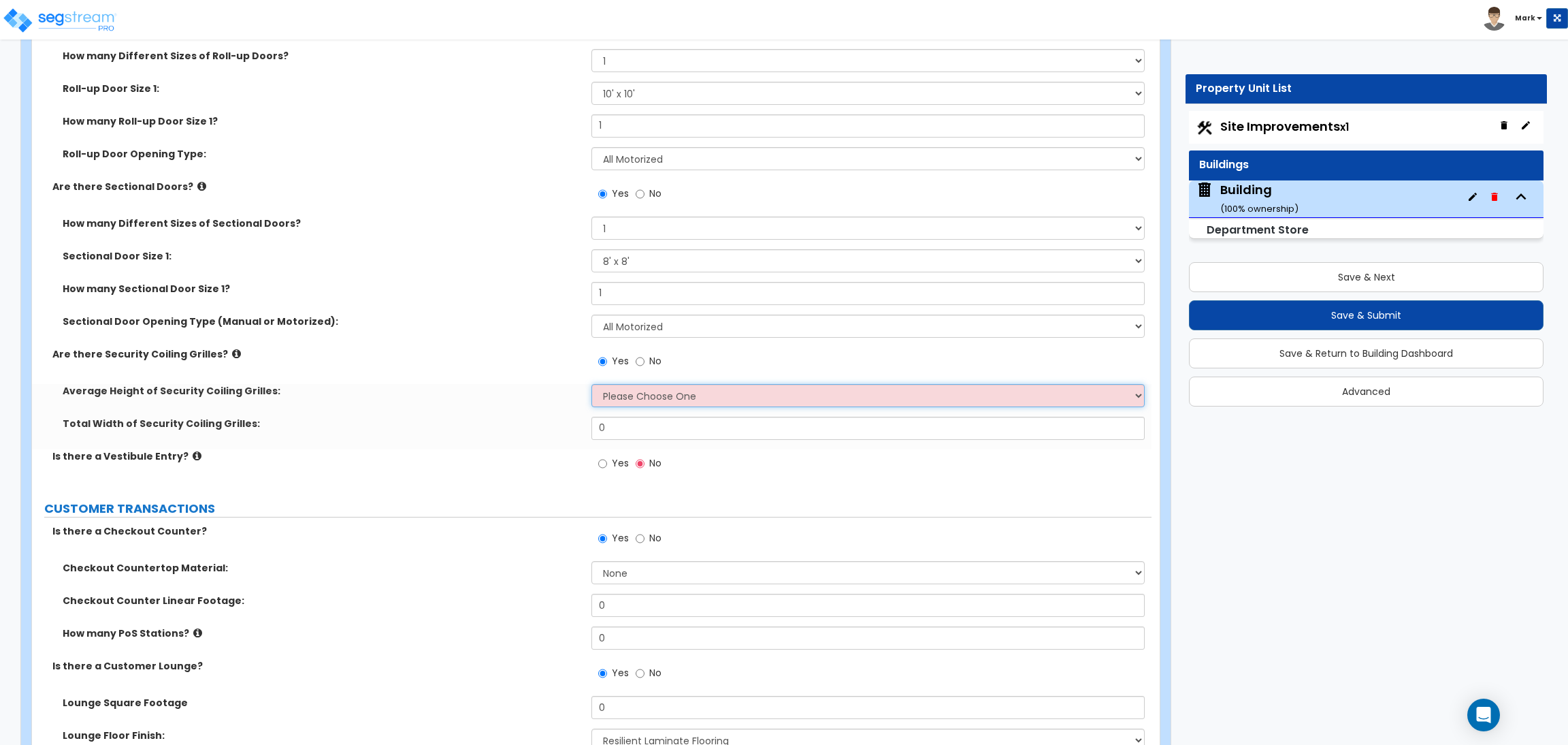
click at [640, 398] on select "Please Choose One 4 feet 6 feet 8 feet 12 feet" at bounding box center [868, 395] width 553 height 23
click at [592, 384] on select "Please Choose One 4 feet 6 feet 8 feet 12 feet" at bounding box center [868, 395] width 553 height 23
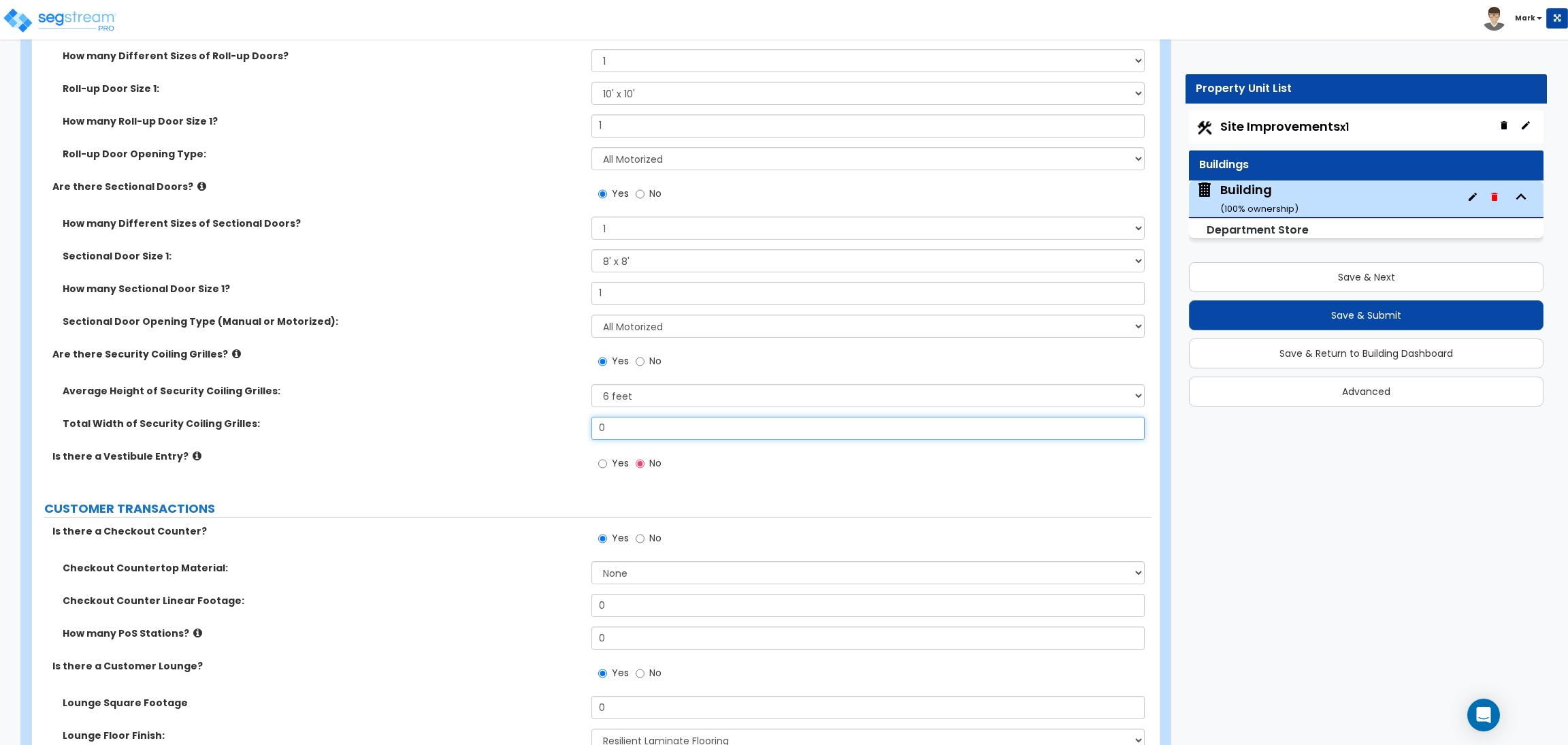
drag, startPoint x: 596, startPoint y: 428, endPoint x: 579, endPoint y: 428, distance: 17.0
click at [579, 428] on div "Total Width of Security Coiling Grilles: 0" at bounding box center [592, 432] width 1120 height 33
click at [607, 473] on label "Yes" at bounding box center [613, 465] width 31 height 23
click at [607, 471] on input "Yes" at bounding box center [602, 463] width 9 height 15
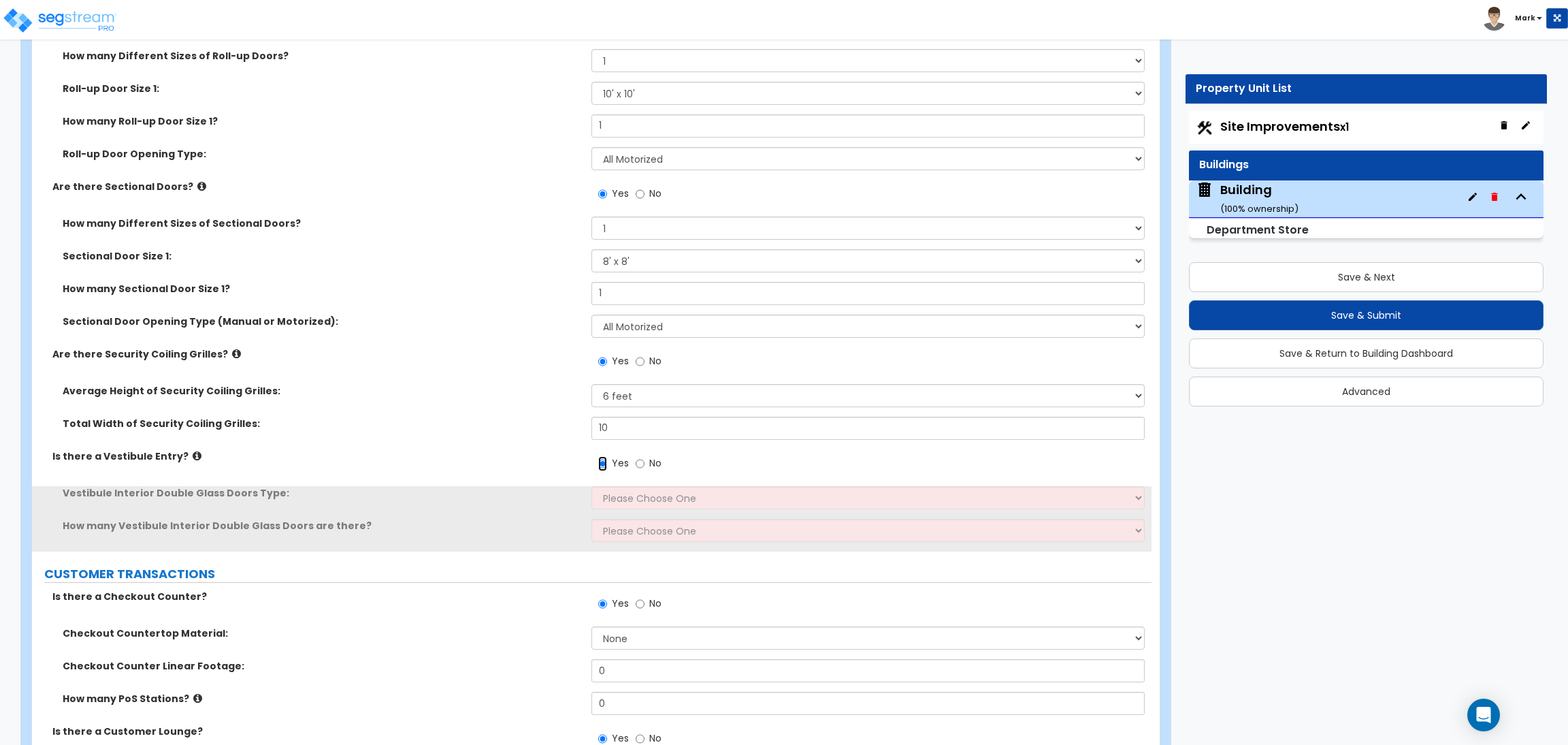
scroll to position [3981, 0]
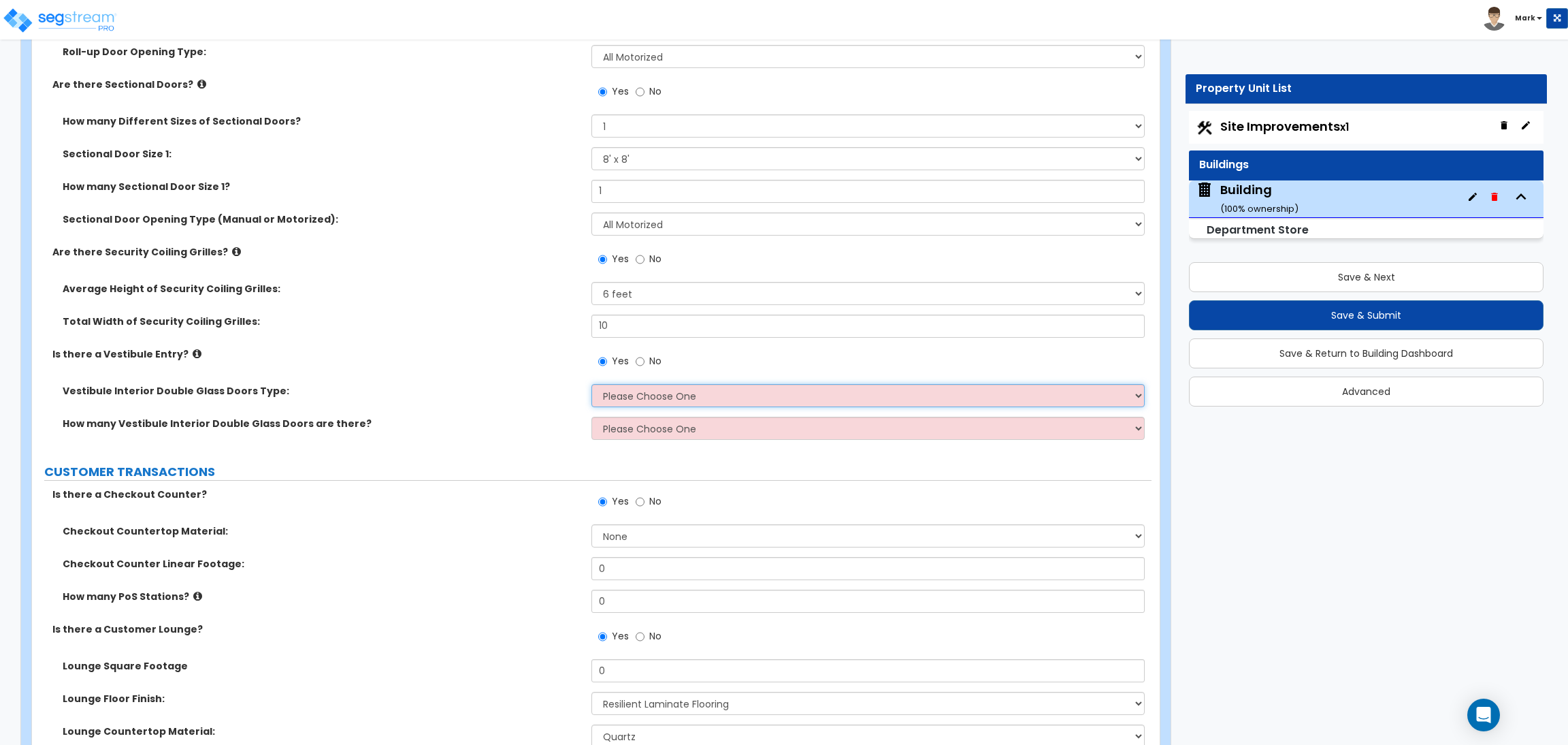
click at [650, 398] on select "Please Choose One Hinged Sliding" at bounding box center [868, 395] width 553 height 23
click at [592, 384] on select "Please Choose One Hinged Sliding" at bounding box center [868, 395] width 553 height 23
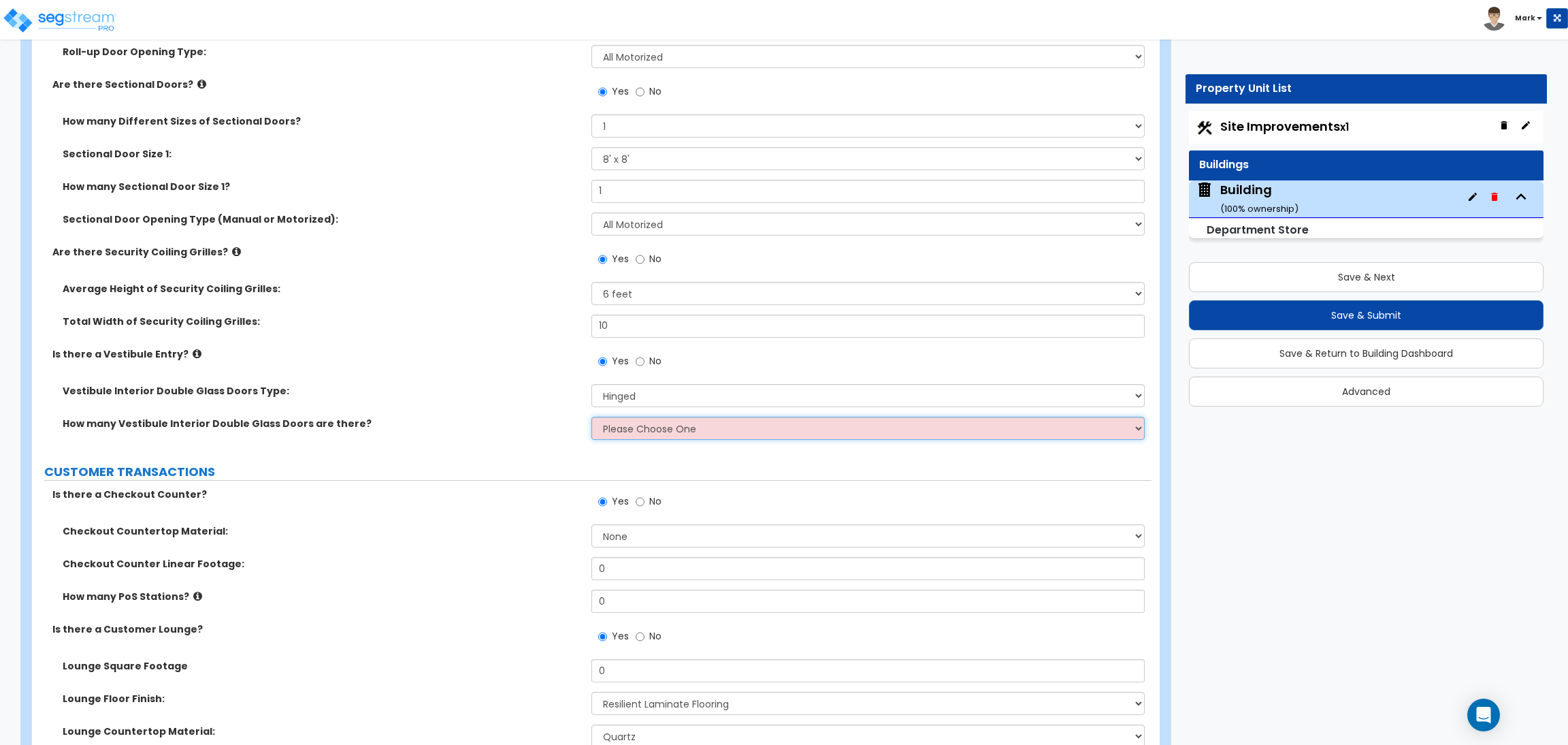
click at [622, 438] on select "Please Choose One 1 2 3" at bounding box center [868, 428] width 553 height 23
click at [592, 416] on select "Please Choose One 1 2 3" at bounding box center [868, 428] width 553 height 23
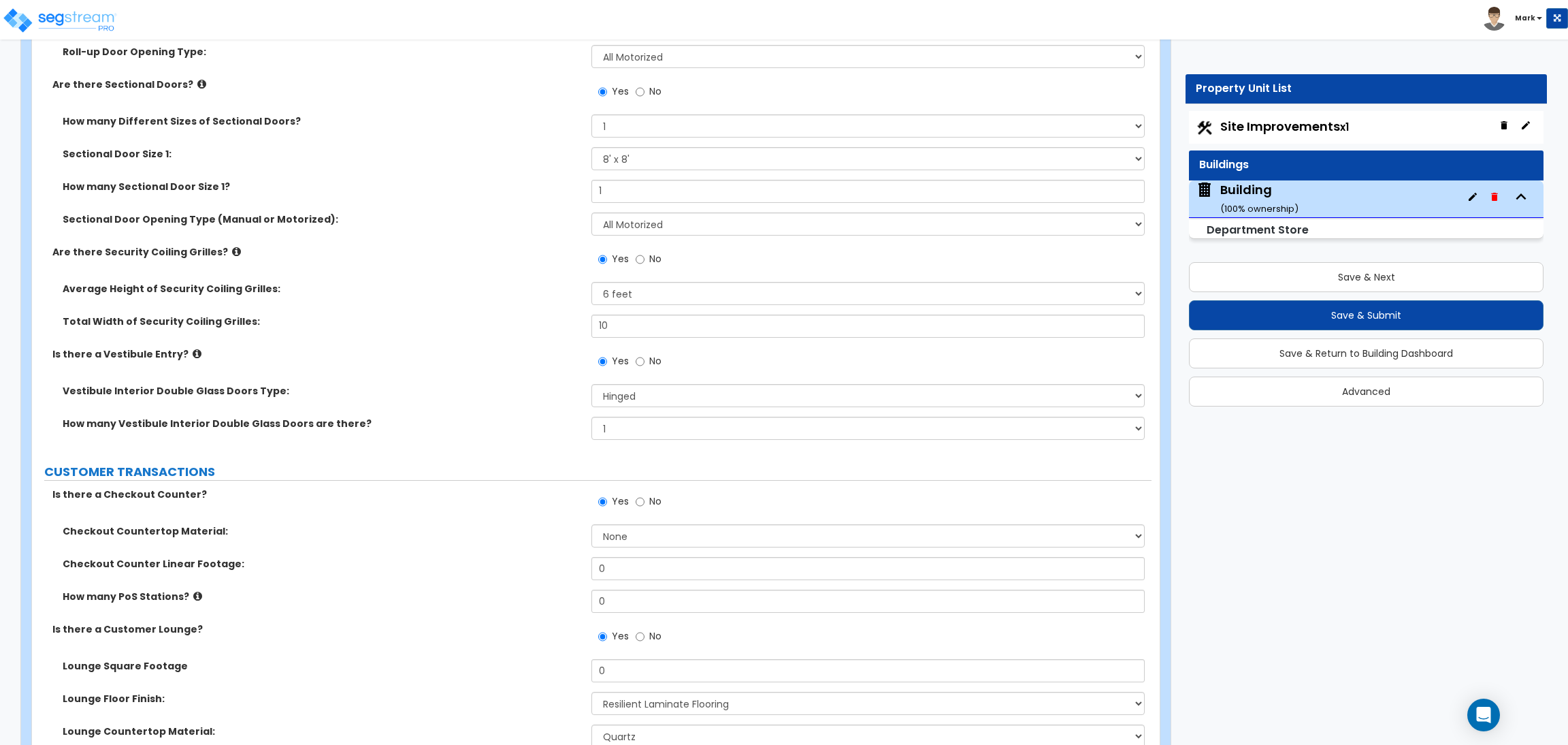
click at [473, 358] on label "Is there a Vestibule Entry?" at bounding box center [317, 354] width 529 height 14
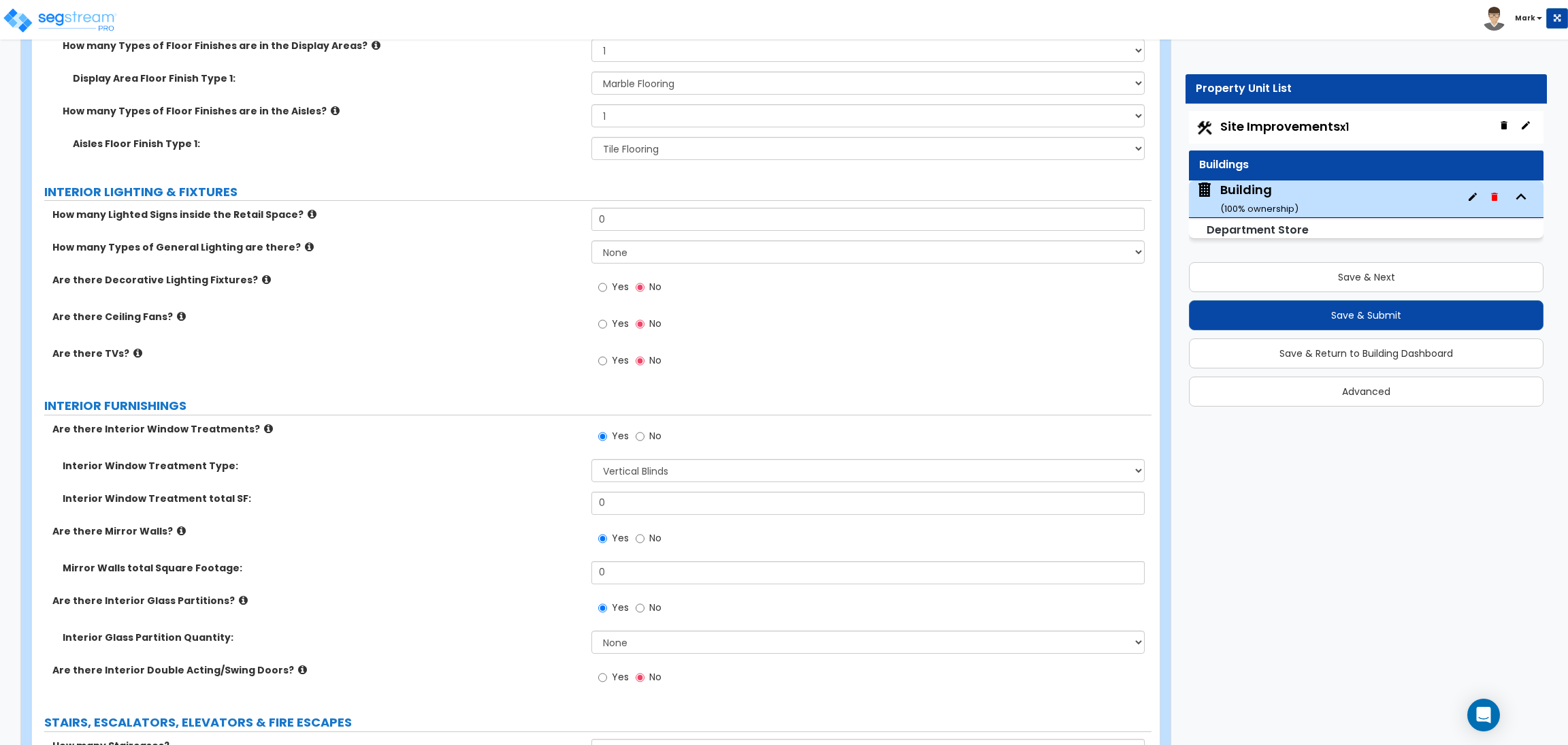
scroll to position [9402, 0]
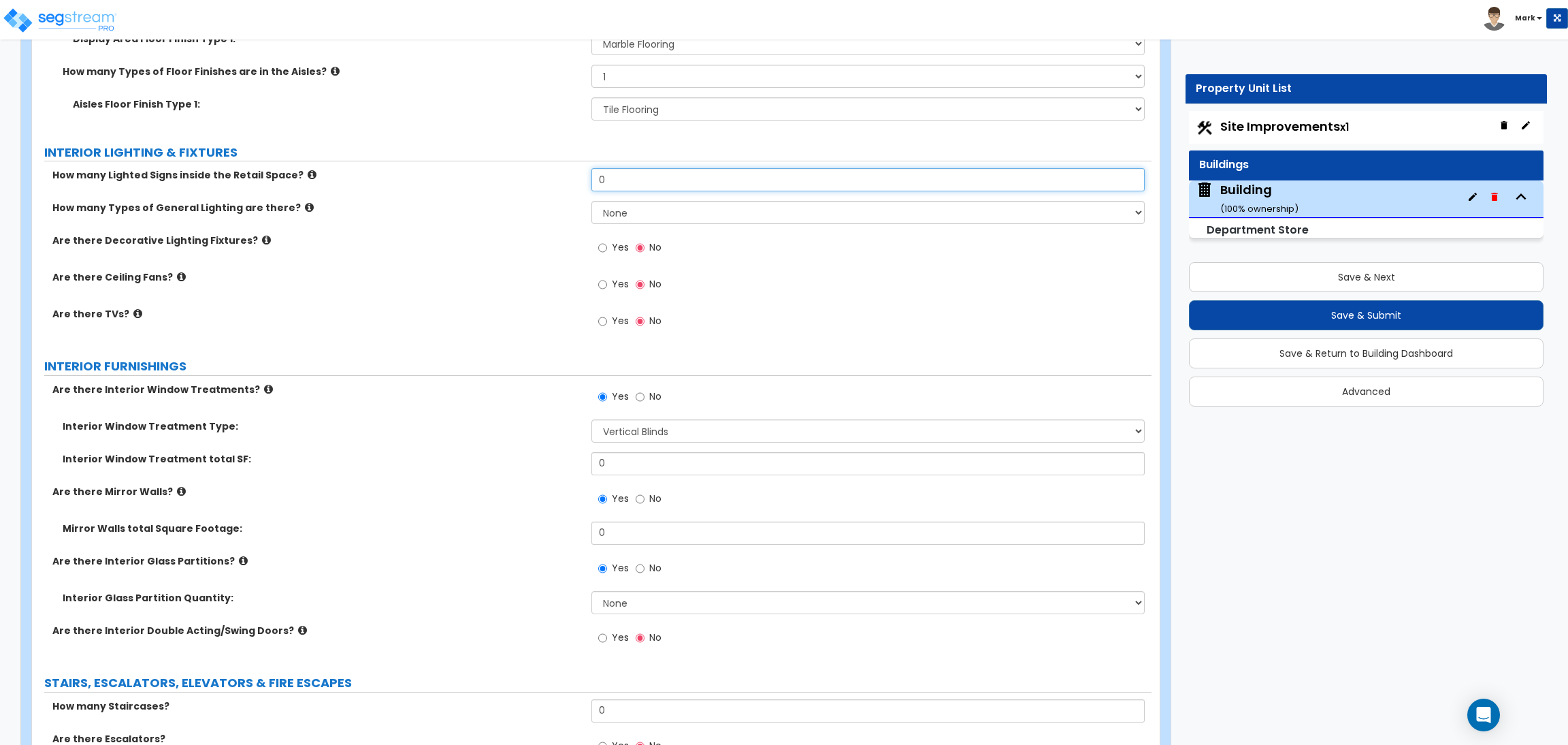
drag, startPoint x: 629, startPoint y: 188, endPoint x: 585, endPoint y: 191, distance: 44.1
click at [586, 191] on div "How many Lighted Signs inside the Retail Space? 0" at bounding box center [592, 184] width 1120 height 33
click at [611, 219] on select "None 1 2 3" at bounding box center [868, 212] width 553 height 23
click at [592, 203] on select "None 1 2 3" at bounding box center [868, 212] width 553 height 23
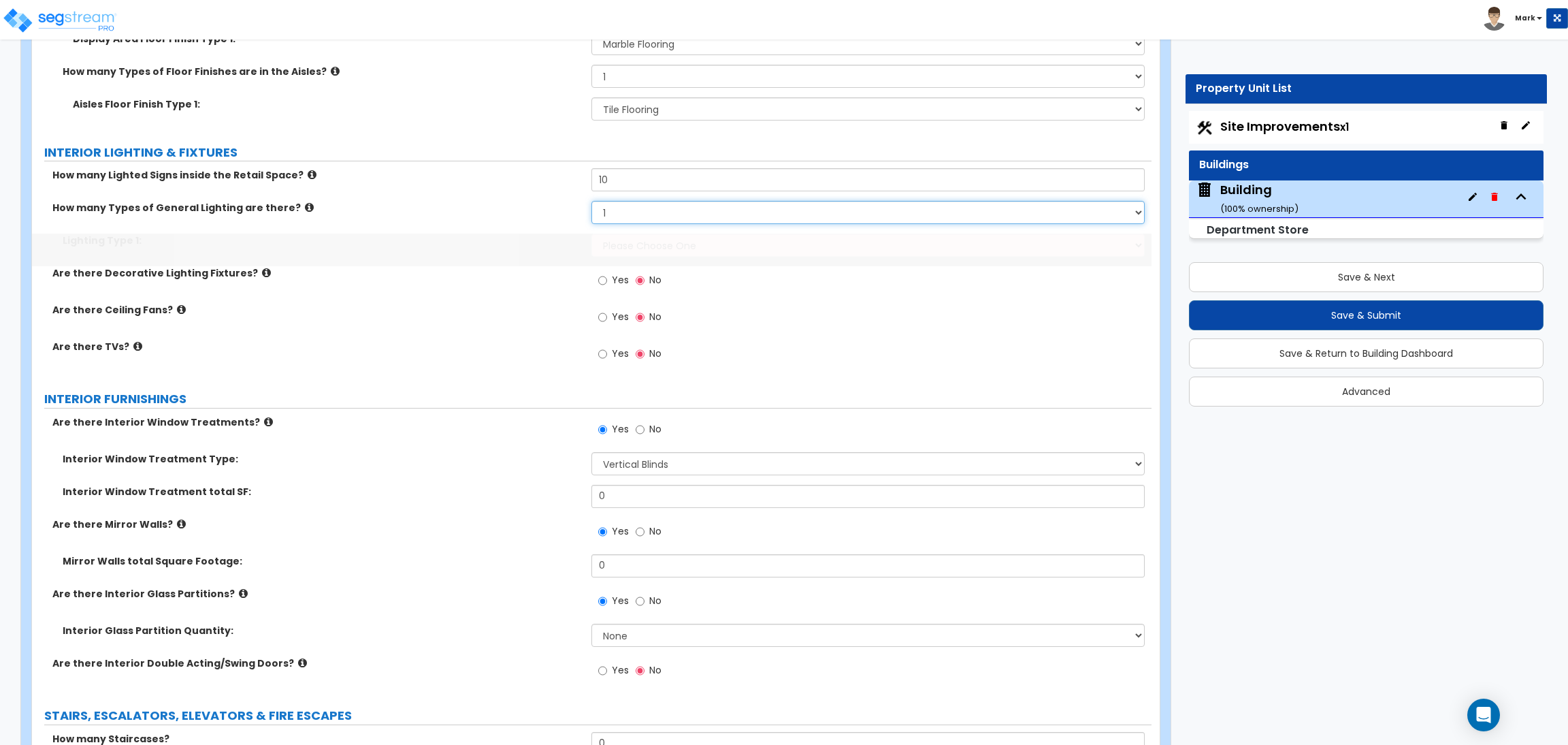
scroll to position [9435, 0]
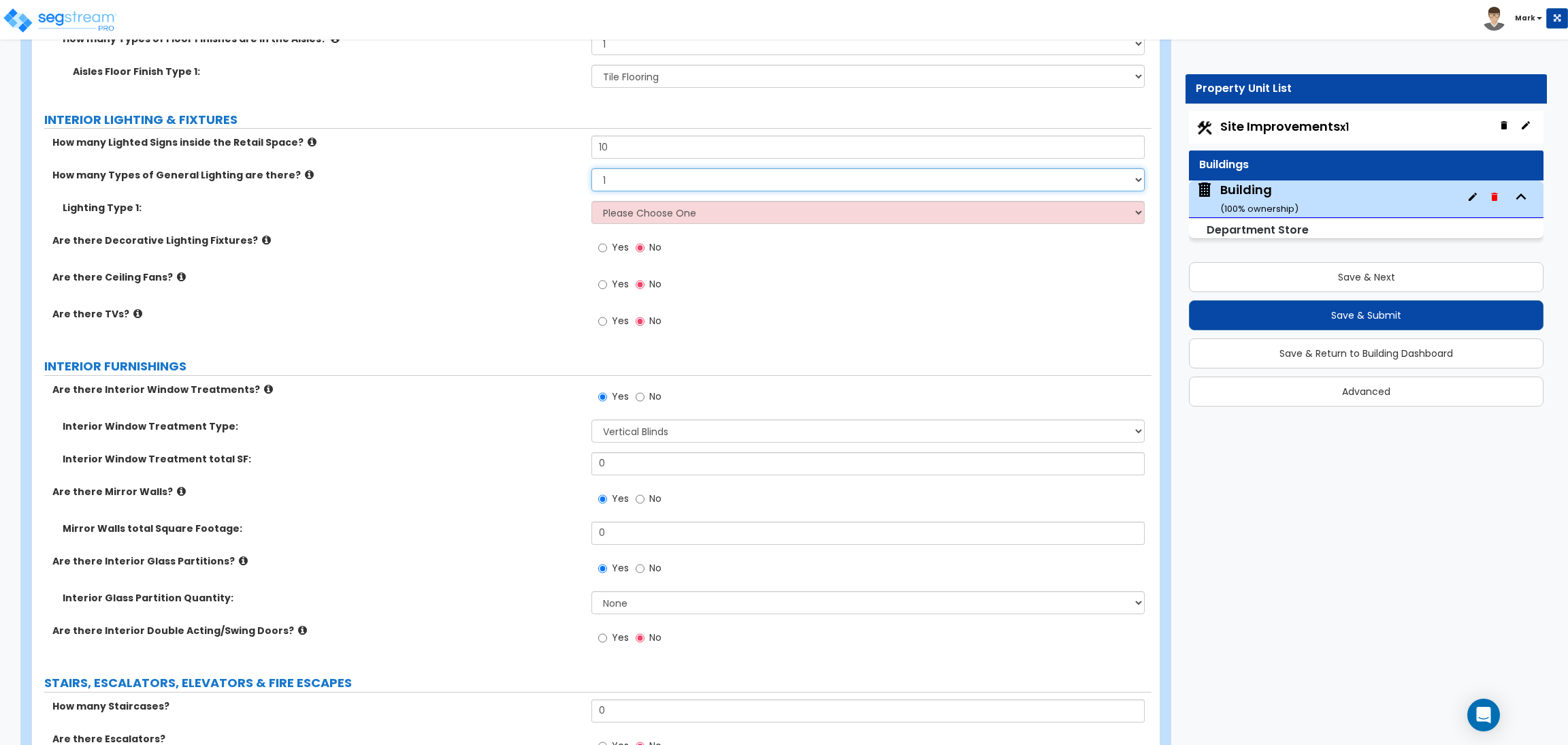
click at [634, 187] on select "None 1 2 3" at bounding box center [868, 179] width 553 height 23
click at [592, 170] on select "None 1 2 3" at bounding box center [868, 179] width 553 height 23
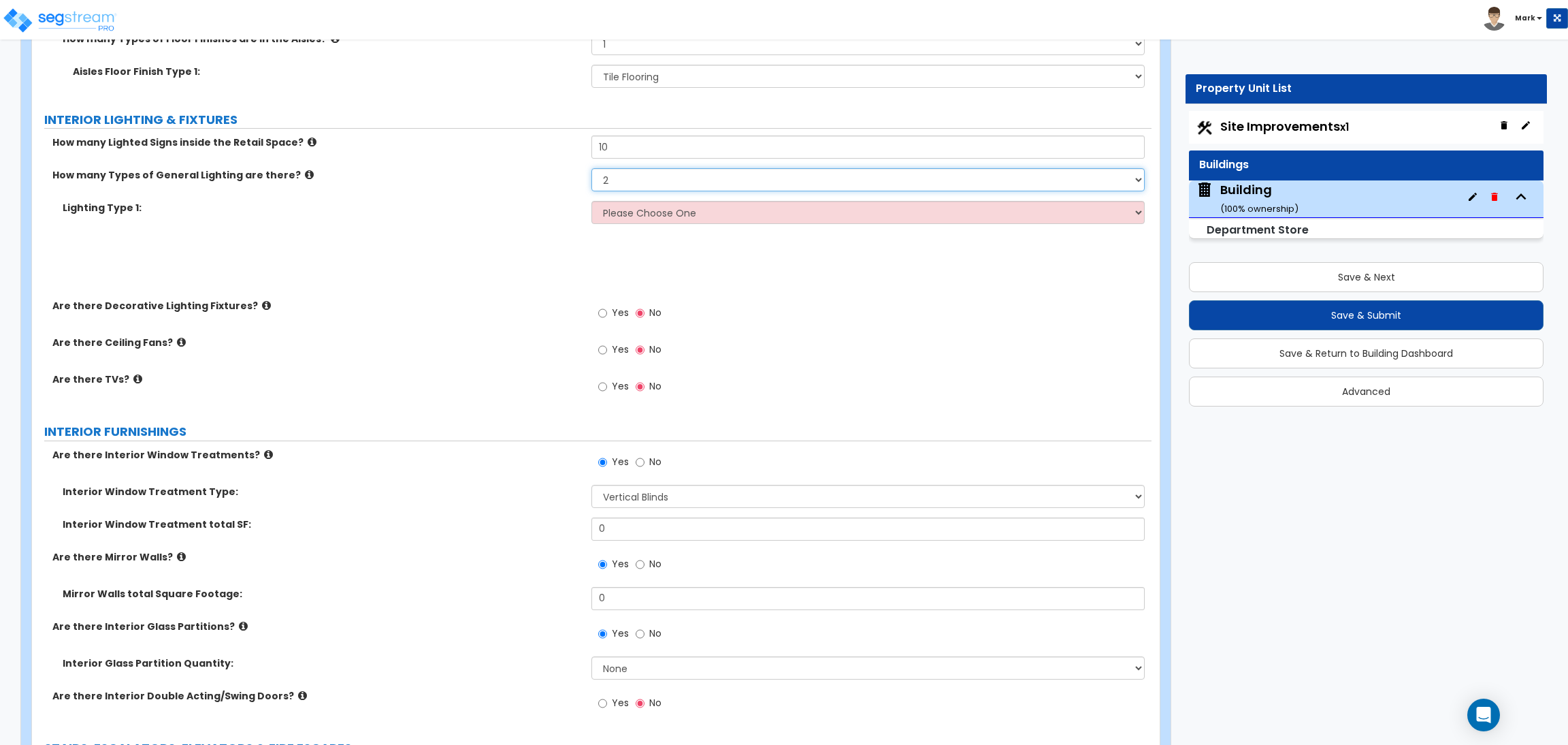
scroll to position [9500, 0]
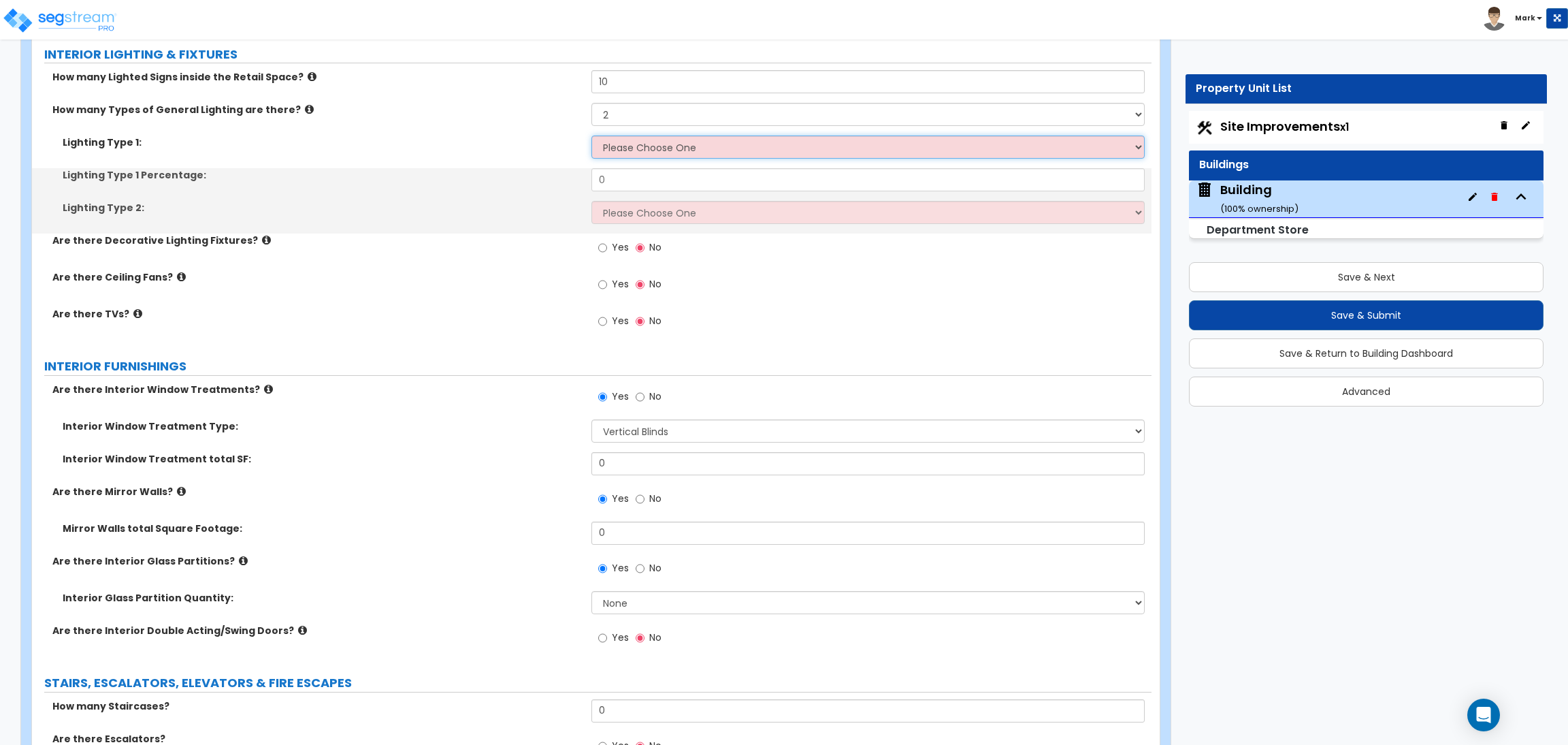
click at [651, 157] on select "Please Choose One LED Surface-Mounted LED Recessed Fluorescent Surface-Mounted …" at bounding box center [868, 147] width 553 height 23
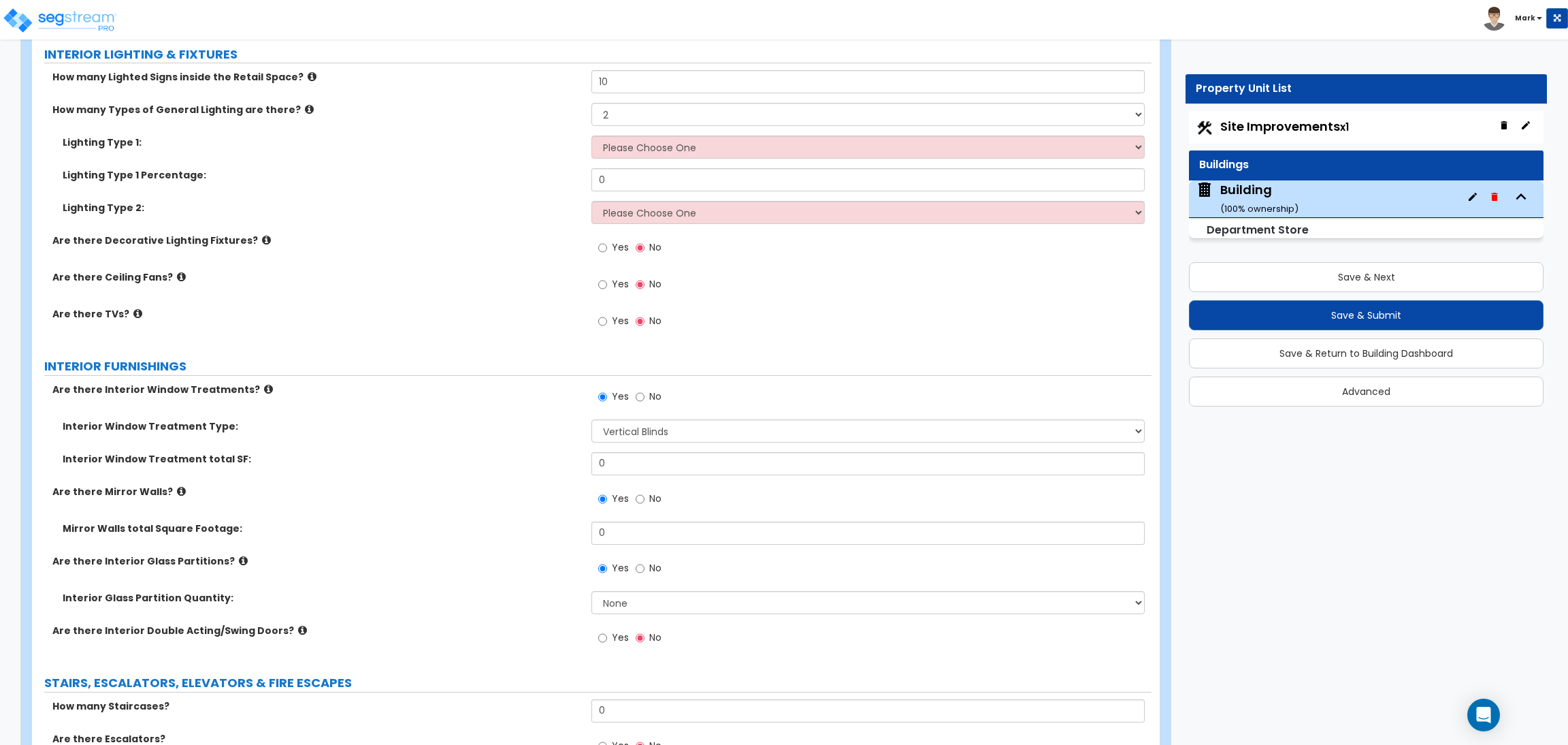
click at [461, 242] on label "Are there Decorative Lighting Fixtures?" at bounding box center [317, 240] width 529 height 14
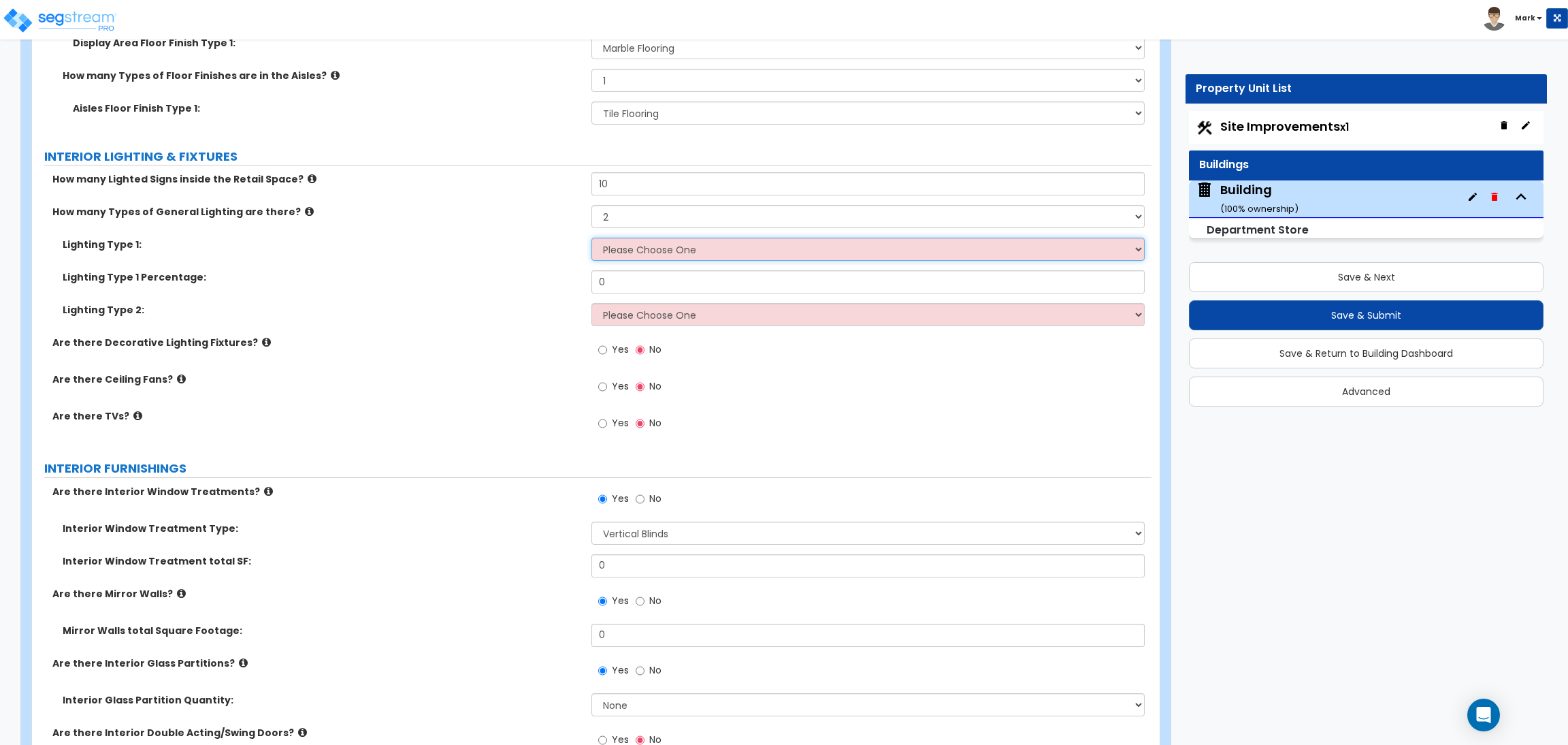
click at [617, 248] on select "Please Choose One LED Surface-Mounted LED Recessed Fluorescent Surface-Mounted …" at bounding box center [868, 249] width 553 height 23
click at [394, 282] on label "Lighting Type 1 Percentage:" at bounding box center [321, 276] width 518 height 14
click at [621, 257] on select "Please Choose One LED Surface-Mounted LED Recessed Fluorescent Surface-Mounted …" at bounding box center [868, 249] width 553 height 23
click at [592, 239] on select "Please Choose One LED Surface-Mounted LED Recessed Fluorescent Surface-Mounted …" at bounding box center [868, 249] width 553 height 23
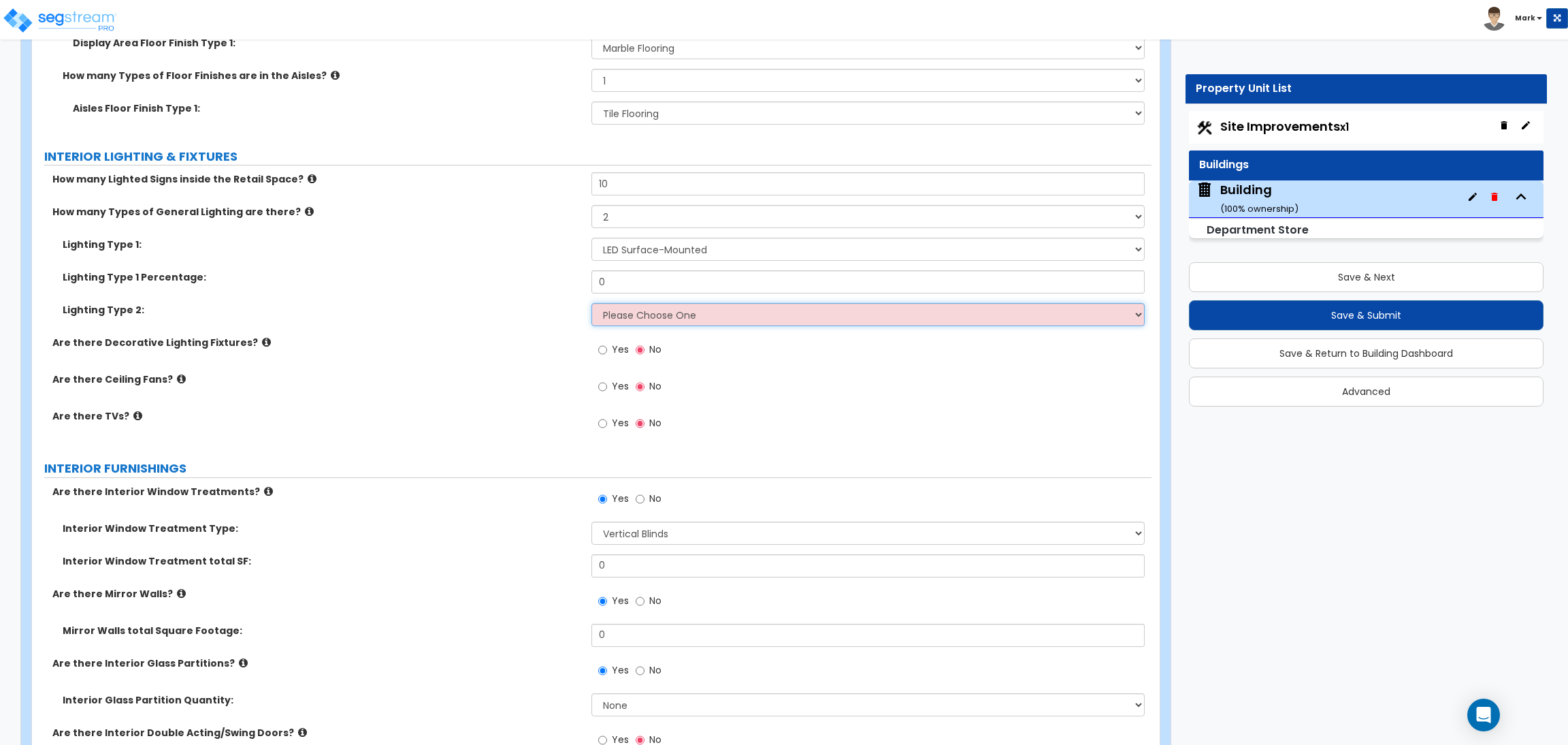
click at [627, 318] on select "Please Choose One LED Surface-Mounted LED Recessed Fluorescent Surface-Mounted …" at bounding box center [868, 314] width 553 height 23
click at [592, 305] on select "Please Choose One LED Surface-Mounted LED Recessed Fluorescent Surface-Mounted …" at bounding box center [868, 314] width 553 height 23
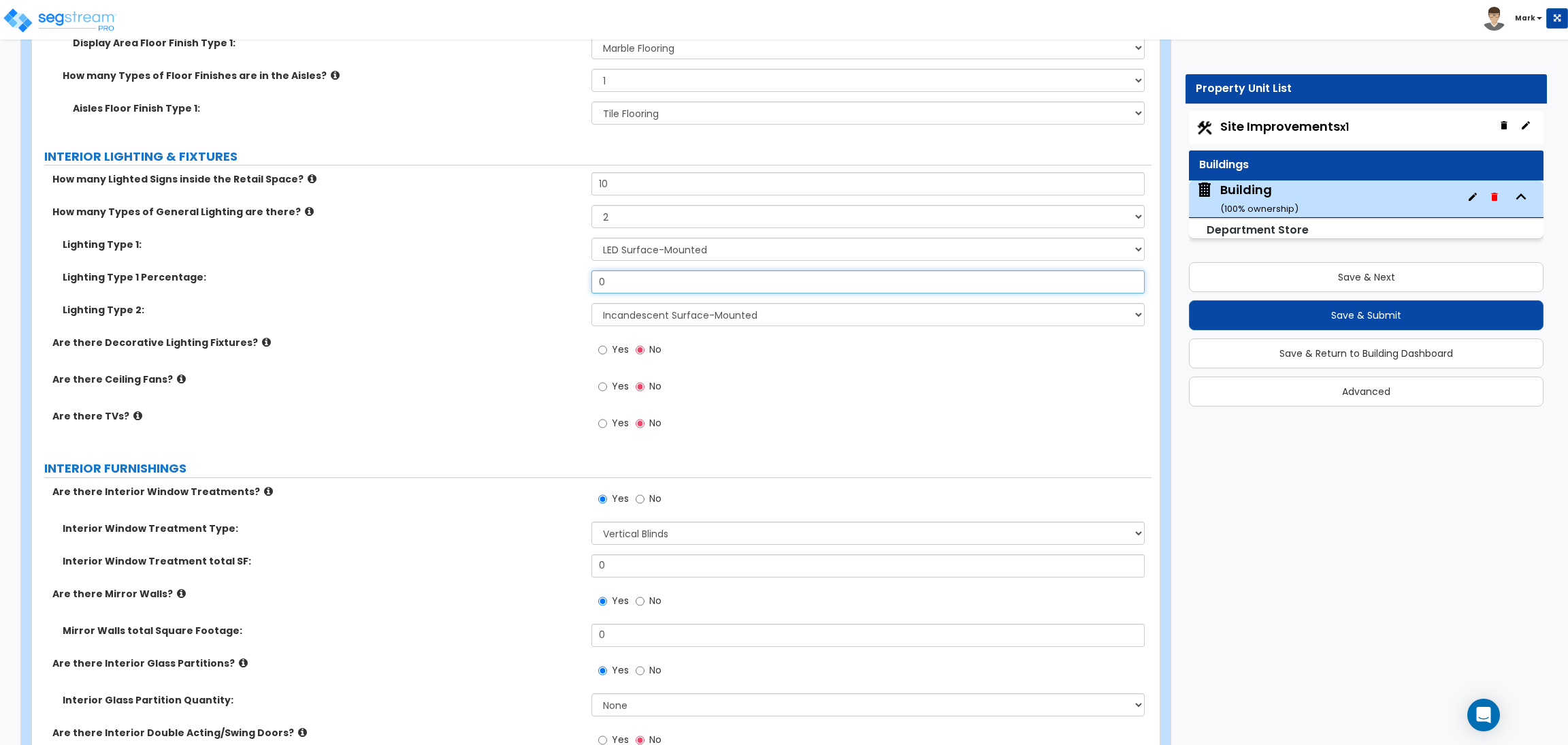
drag, startPoint x: 635, startPoint y: 287, endPoint x: 540, endPoint y: 285, distance: 95.0
click at [540, 285] on div "Lighting Type 1 Percentage: 0" at bounding box center [592, 286] width 1120 height 33
click at [612, 352] on span "Yes" at bounding box center [620, 349] width 17 height 14
click at [607, 352] on input "Yes" at bounding box center [602, 350] width 9 height 15
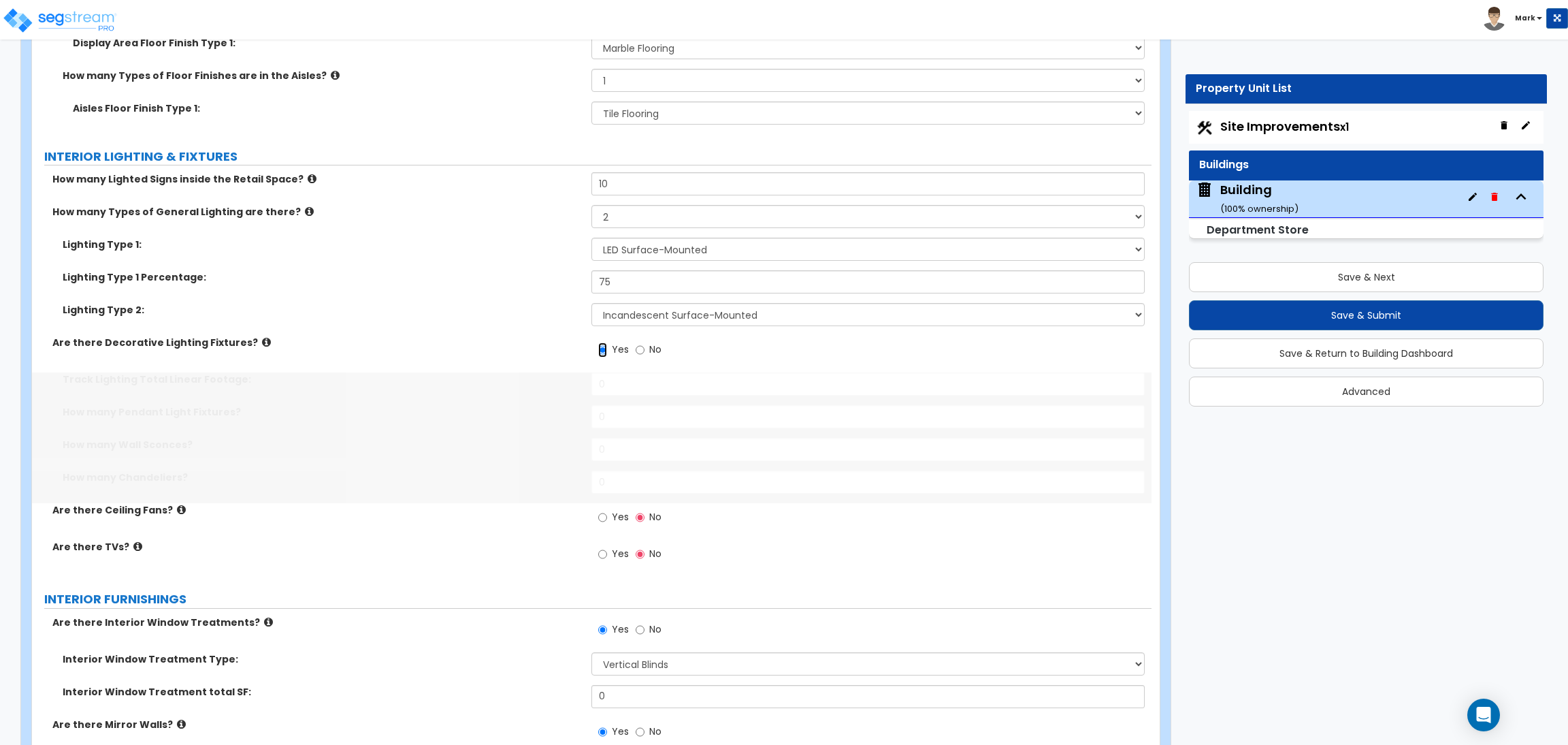
scroll to position [9529, 0]
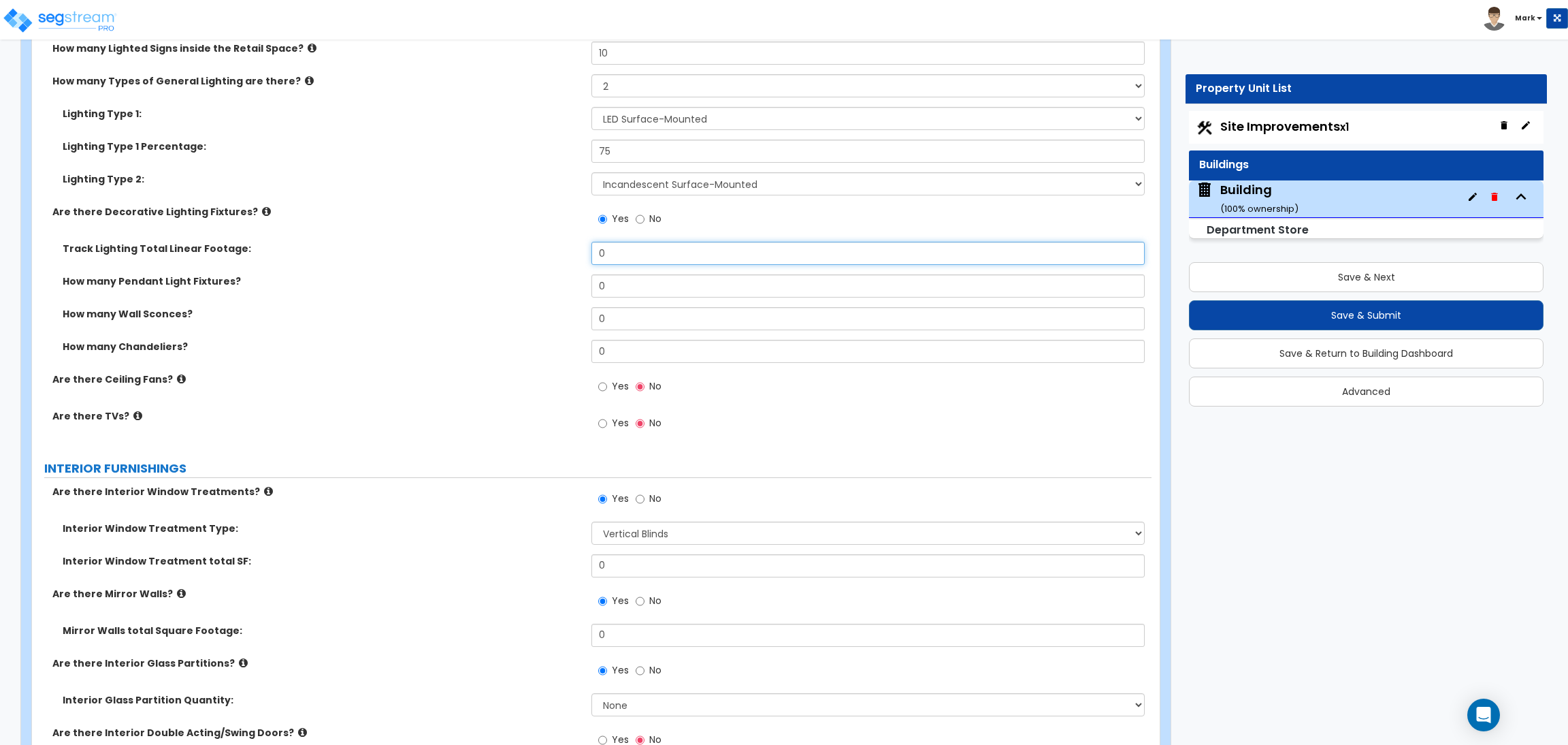
drag, startPoint x: 645, startPoint y: 266, endPoint x: 579, endPoint y: 252, distance: 67.5
click at [579, 252] on div "Track Lighting Total Linear Footage: 0" at bounding box center [592, 258] width 1120 height 33
click at [634, 236] on div "Yes No" at bounding box center [630, 220] width 77 height 31
drag, startPoint x: 611, startPoint y: 259, endPoint x: 568, endPoint y: 255, distance: 43.2
click at [568, 255] on div "Track Lighting Total Linear Footage: 34" at bounding box center [592, 258] width 1120 height 33
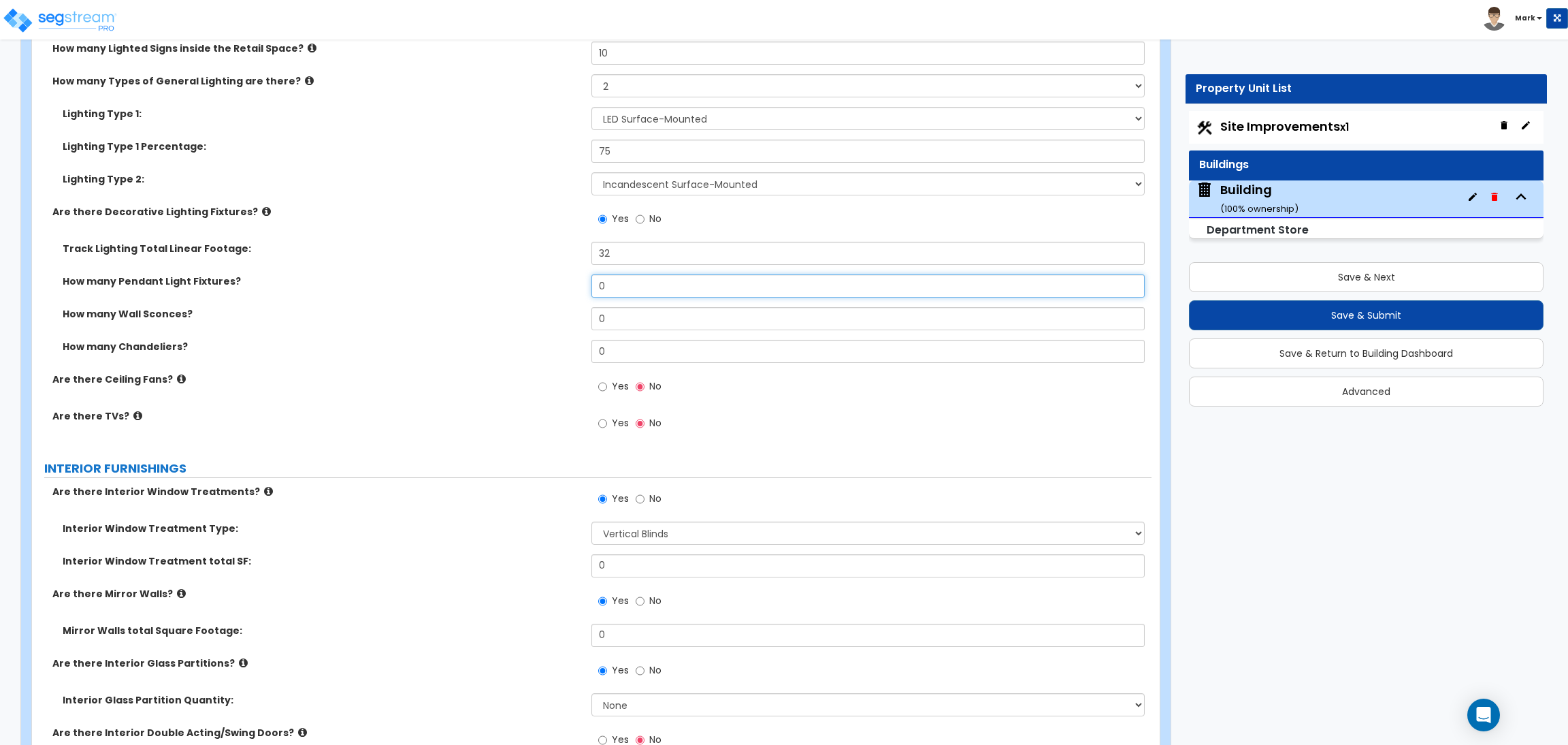
click at [614, 291] on input "0" at bounding box center [868, 285] width 553 height 23
drag, startPoint x: 621, startPoint y: 291, endPoint x: 575, endPoint y: 294, distance: 46.1
click at [575, 294] on div "How many Pendant Light Fixtures? 0" at bounding box center [592, 290] width 1120 height 33
drag, startPoint x: 609, startPoint y: 313, endPoint x: 596, endPoint y: 316, distance: 13.3
click at [596, 316] on input "0" at bounding box center [868, 318] width 553 height 23
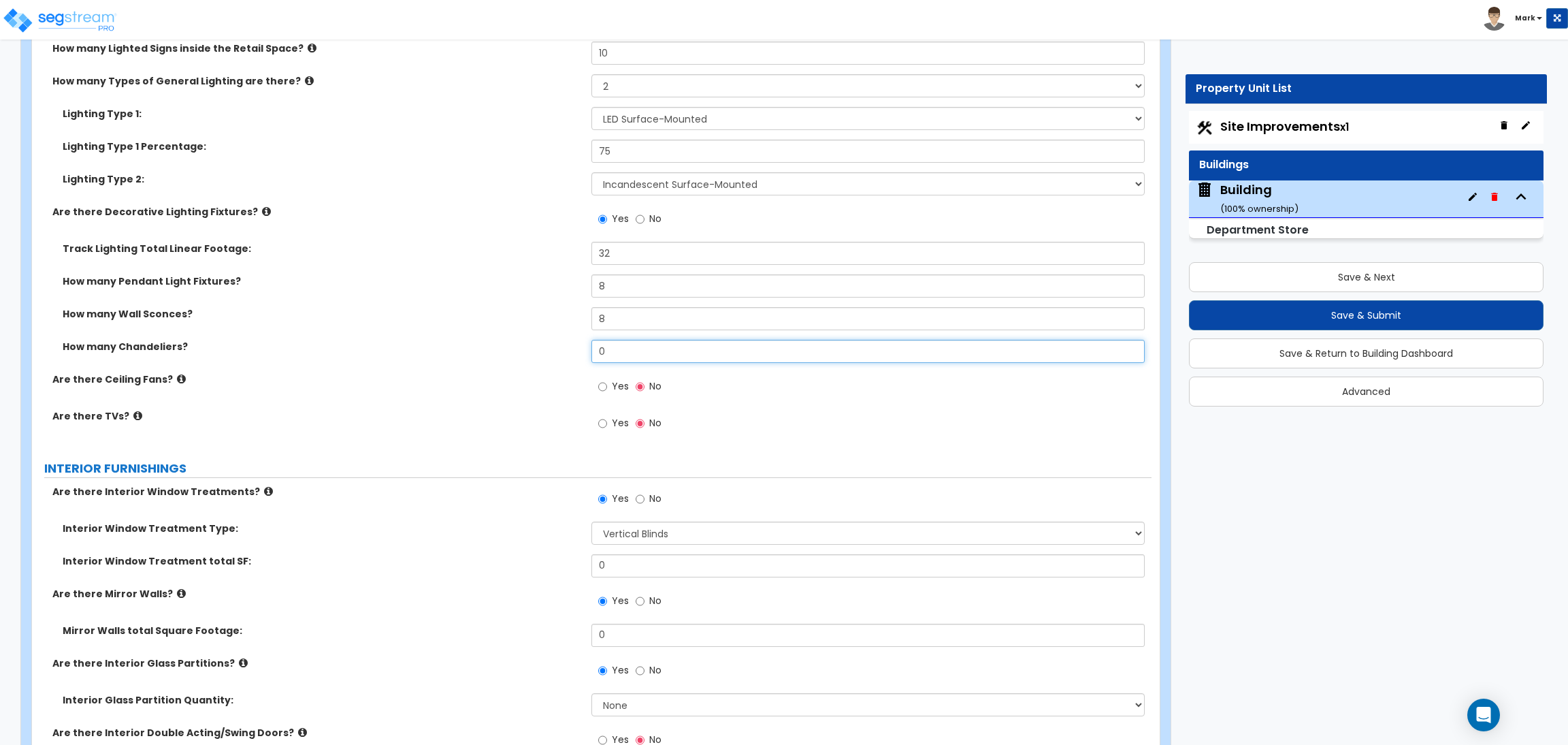
drag, startPoint x: 628, startPoint y: 343, endPoint x: 575, endPoint y: 346, distance: 53.1
click at [575, 346] on div "How many Chandeliers? 0" at bounding box center [592, 356] width 1120 height 33
click at [620, 389] on span "Yes" at bounding box center [620, 386] width 17 height 14
click at [607, 389] on input "Yes" at bounding box center [602, 387] width 9 height 15
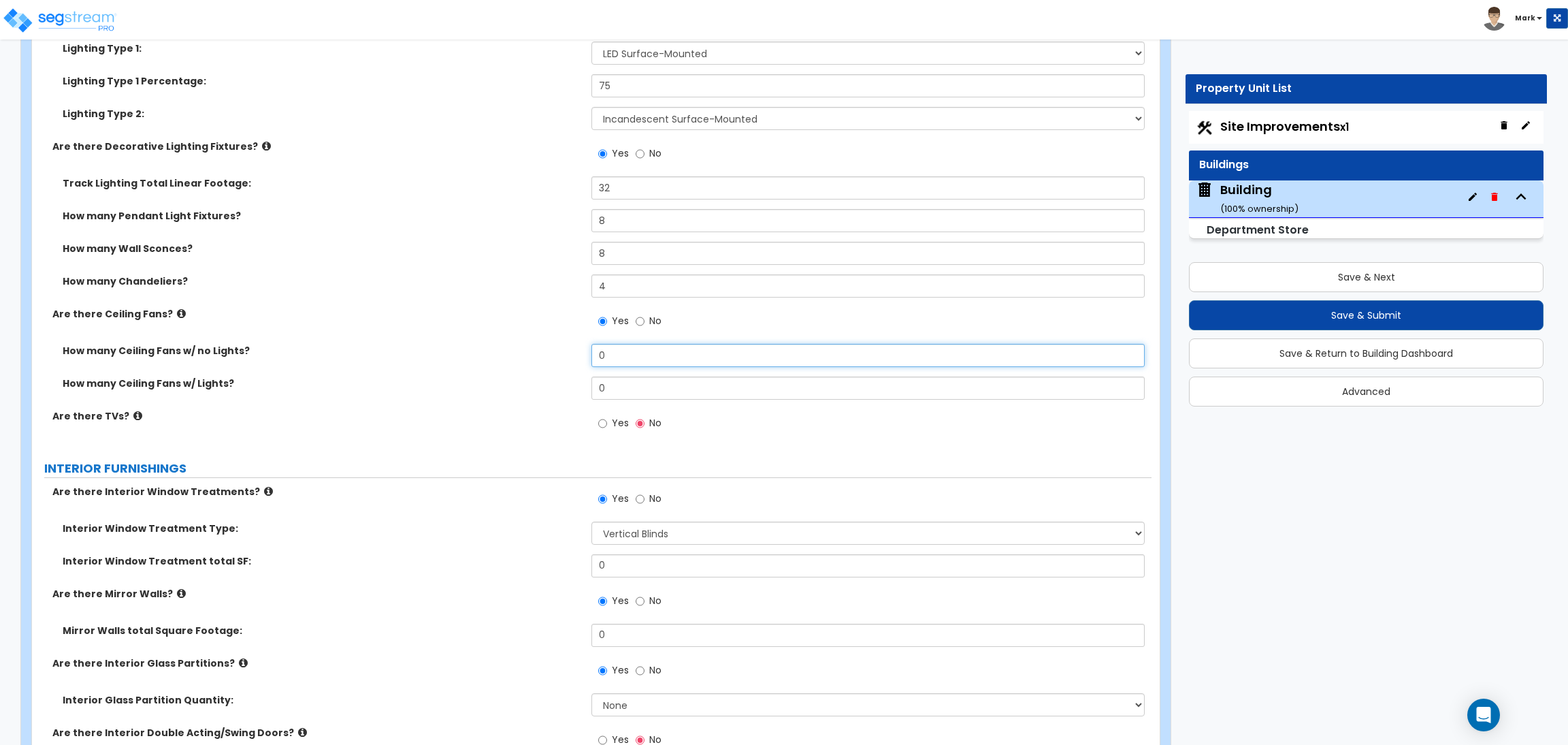
drag, startPoint x: 647, startPoint y: 358, endPoint x: 565, endPoint y: 354, distance: 82.1
click at [565, 354] on div "How many Ceiling Fans w/ no Lights? 0" at bounding box center [592, 360] width 1120 height 33
drag, startPoint x: 612, startPoint y: 389, endPoint x: 573, endPoint y: 388, distance: 39.0
click at [573, 388] on div "How many Ceiling Fans w/ Lights? 0" at bounding box center [592, 392] width 1120 height 33
click at [620, 419] on span "Yes" at bounding box center [620, 422] width 17 height 14
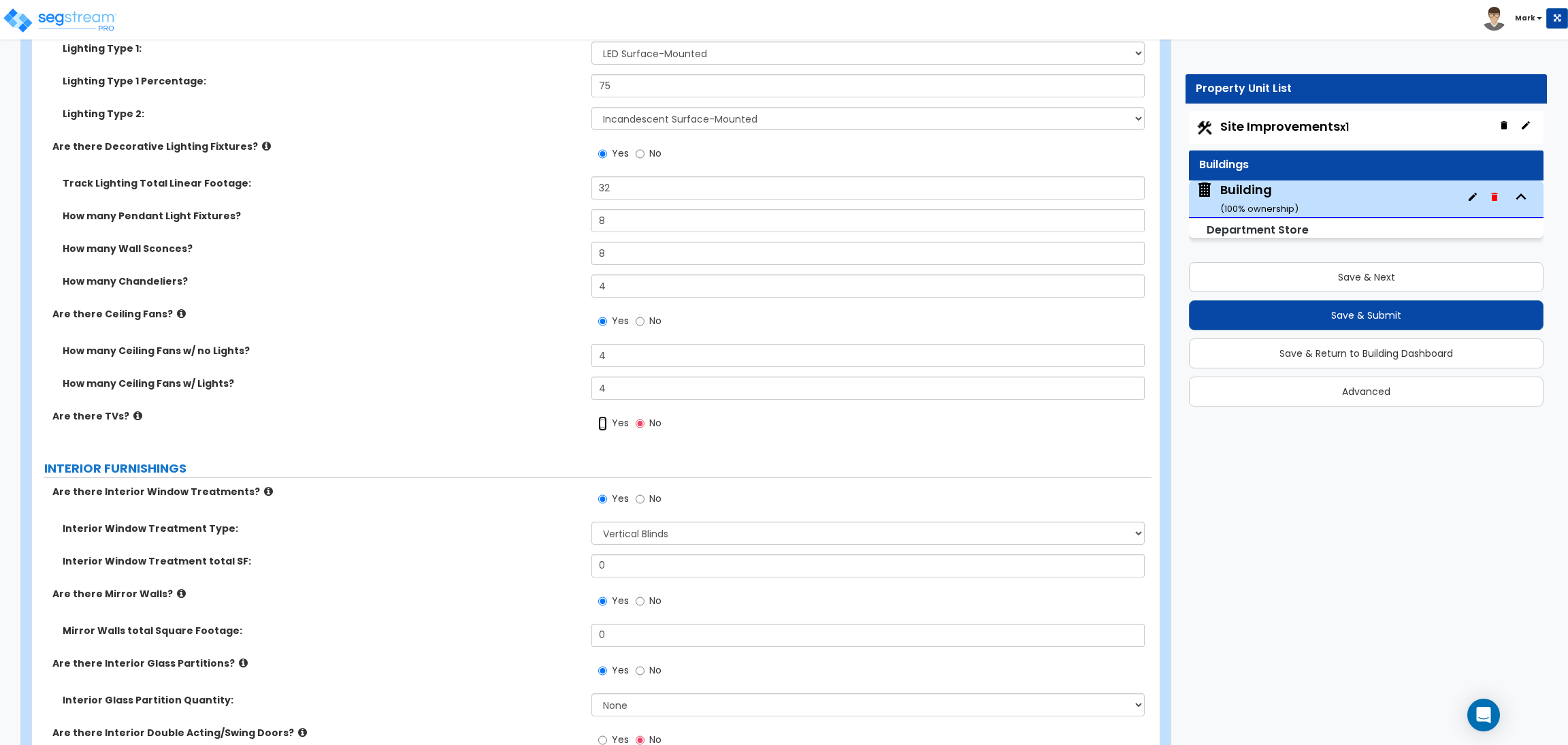
click at [607, 419] on input "Yes" at bounding box center [602, 423] width 9 height 15
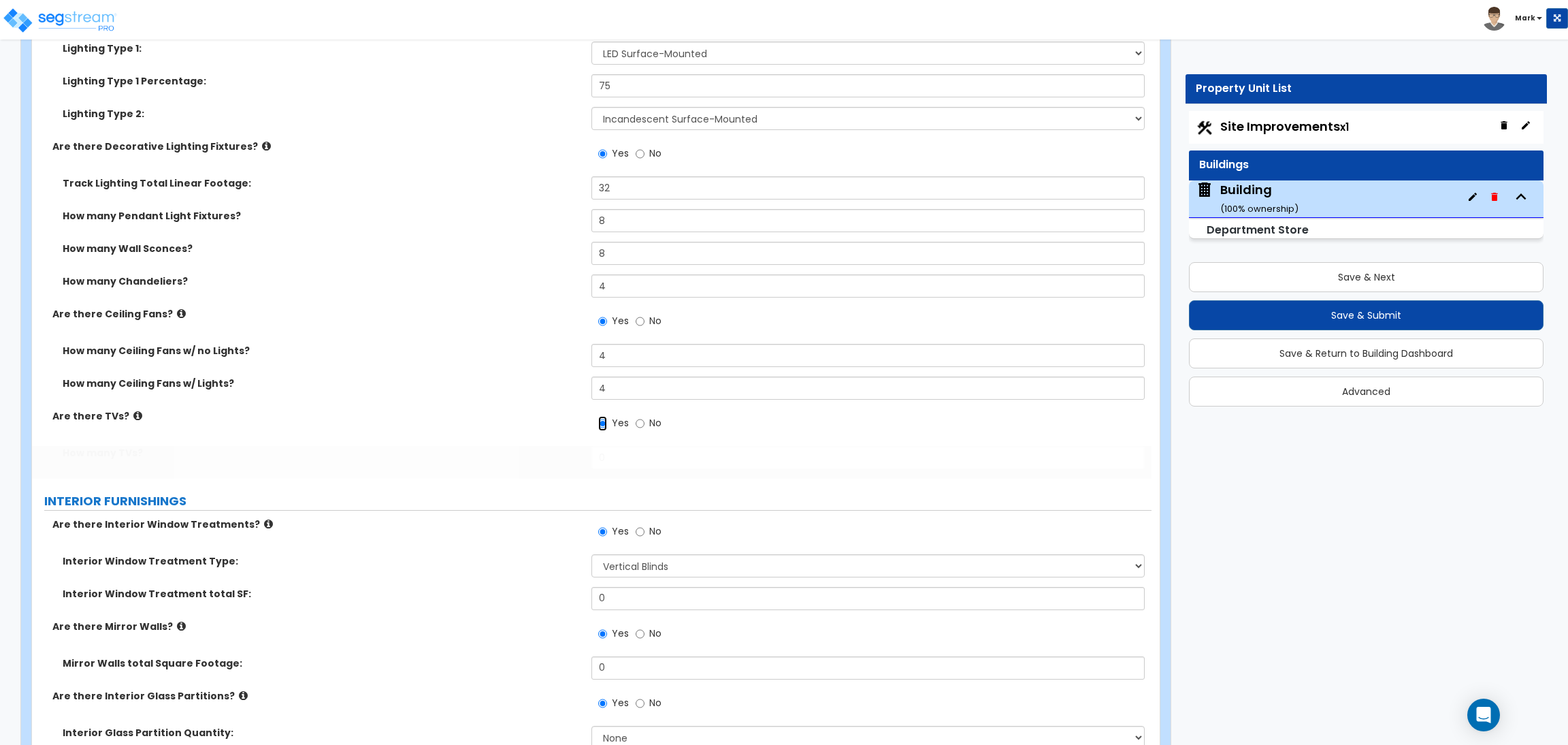
scroll to position [9627, 0]
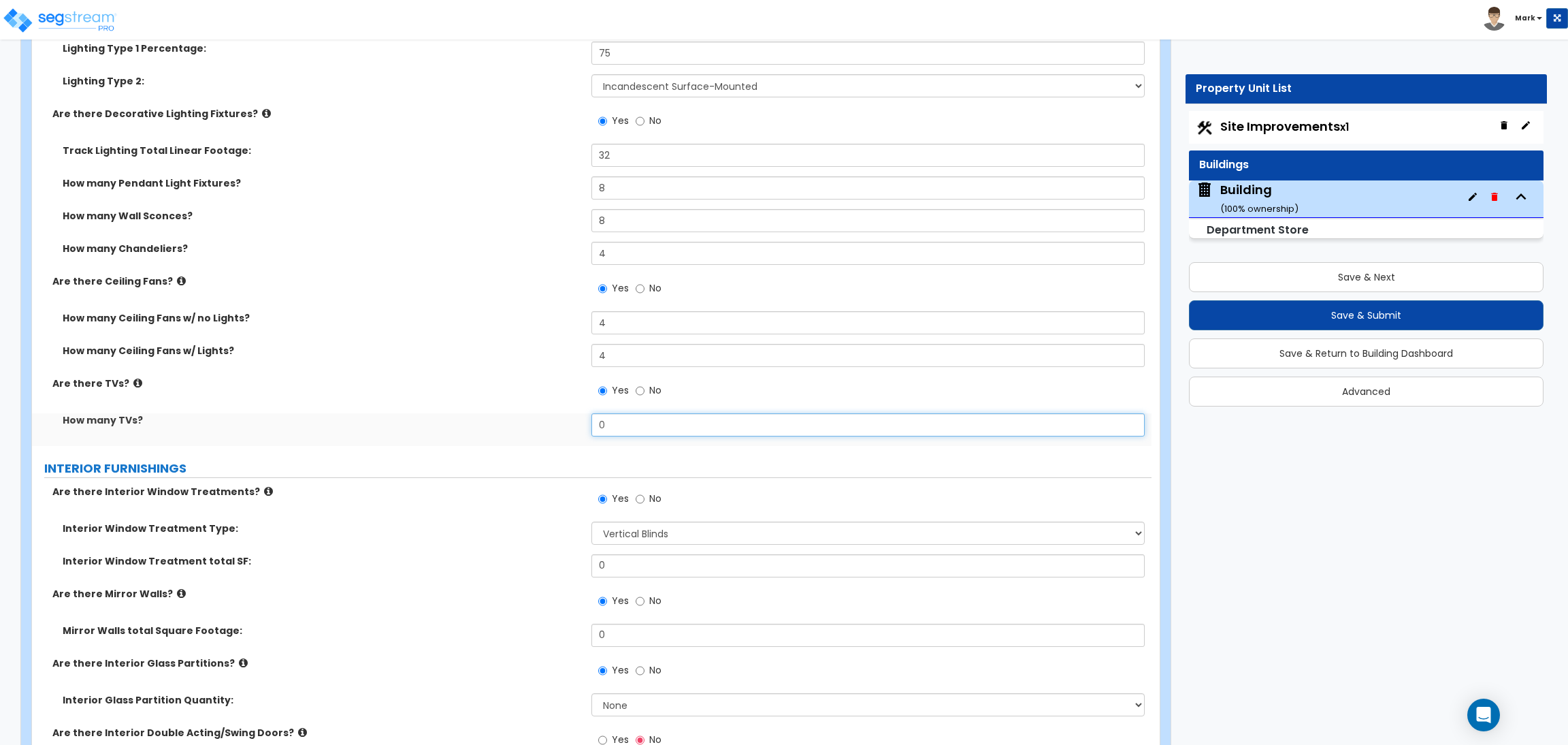
drag, startPoint x: 632, startPoint y: 431, endPoint x: 581, endPoint y: 418, distance: 52.6
click at [581, 418] on div "How many TVs? 0" at bounding box center [592, 429] width 1120 height 33
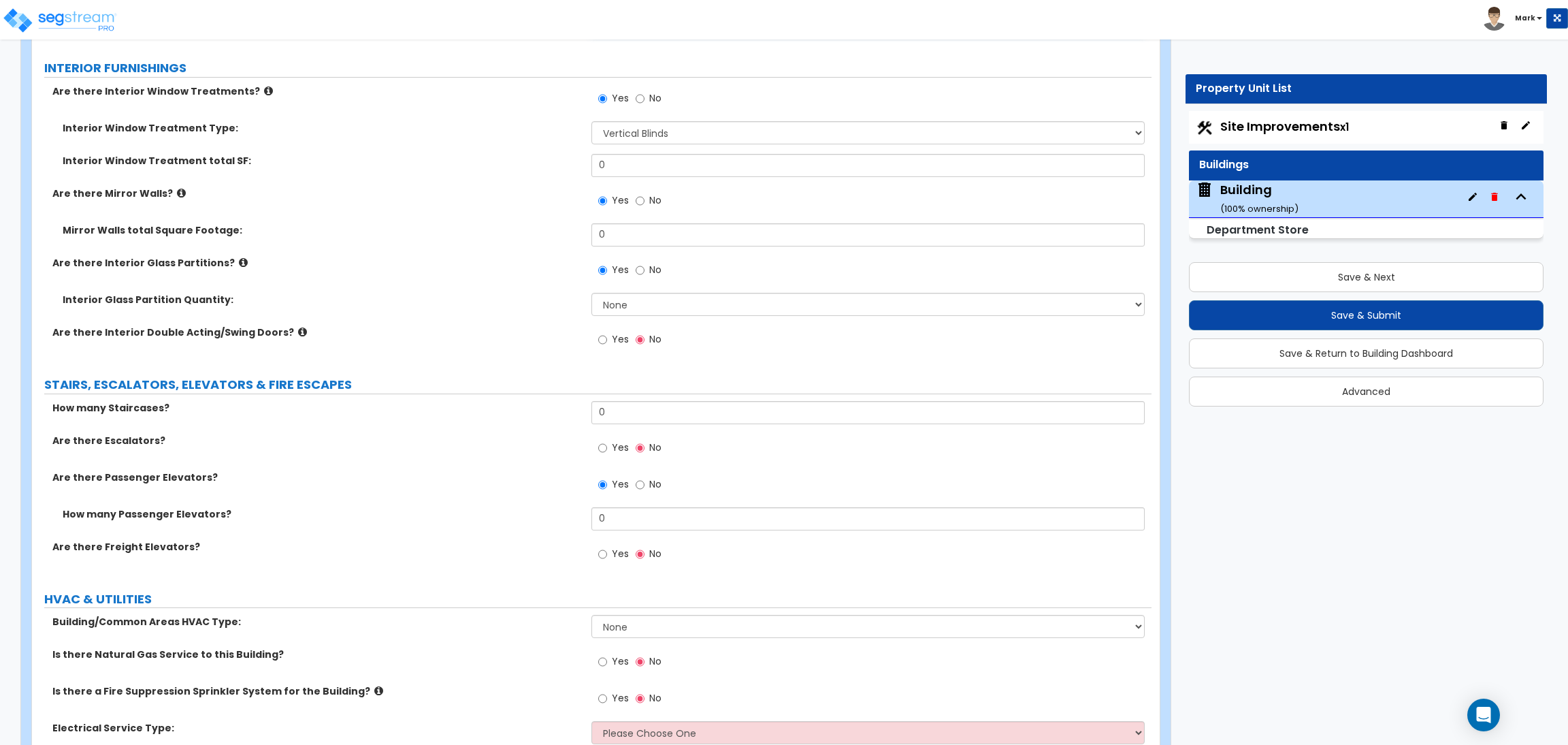
scroll to position [10035, 0]
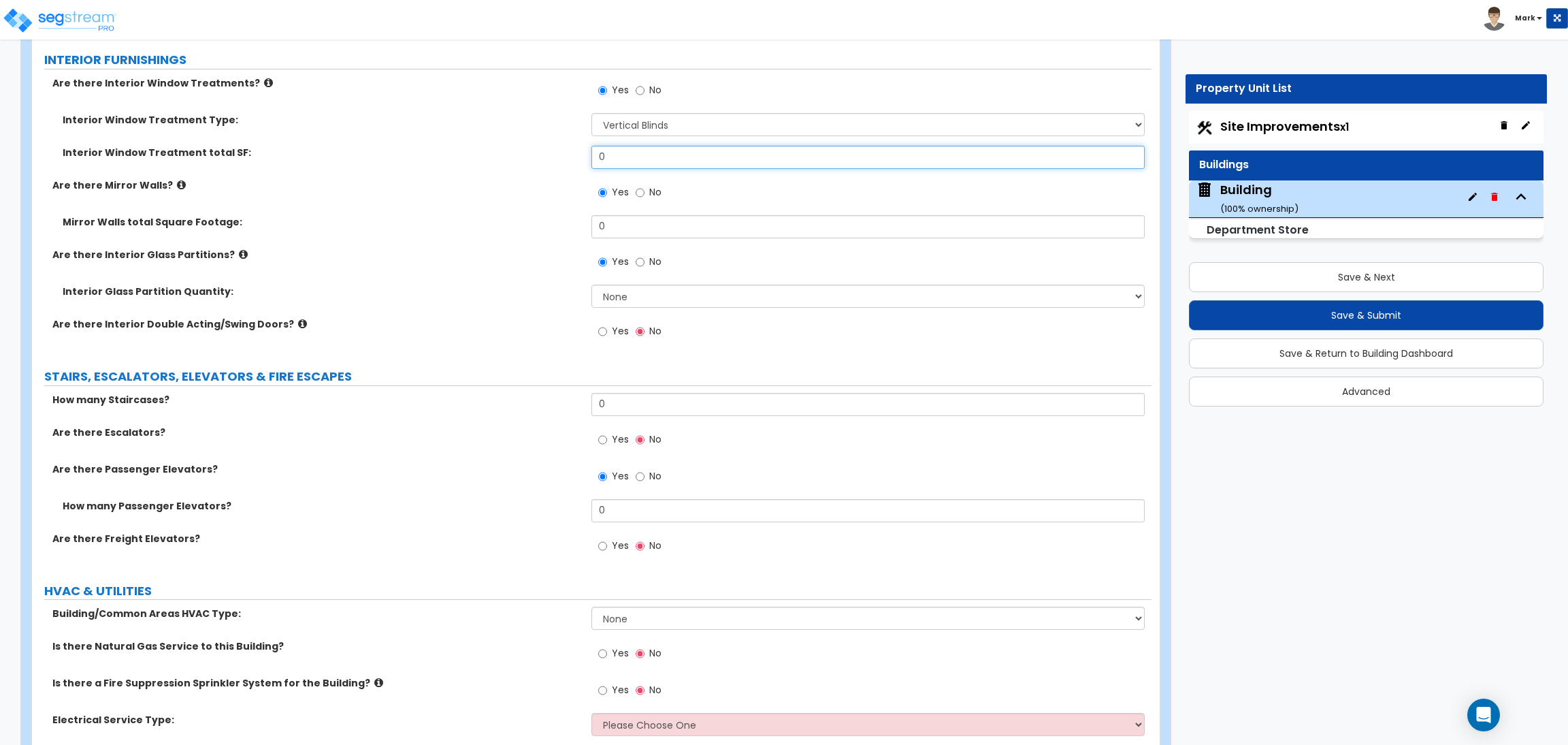
click at [624, 161] on input "0" at bounding box center [868, 157] width 553 height 23
drag, startPoint x: 651, startPoint y: 161, endPoint x: 574, endPoint y: 161, distance: 77.0
click at [574, 161] on div "Interior Window Treatment total SF: 0" at bounding box center [592, 162] width 1120 height 33
drag, startPoint x: 623, startPoint y: 167, endPoint x: 593, endPoint y: 167, distance: 30.0
click at [593, 167] on input "450" at bounding box center [868, 157] width 553 height 23
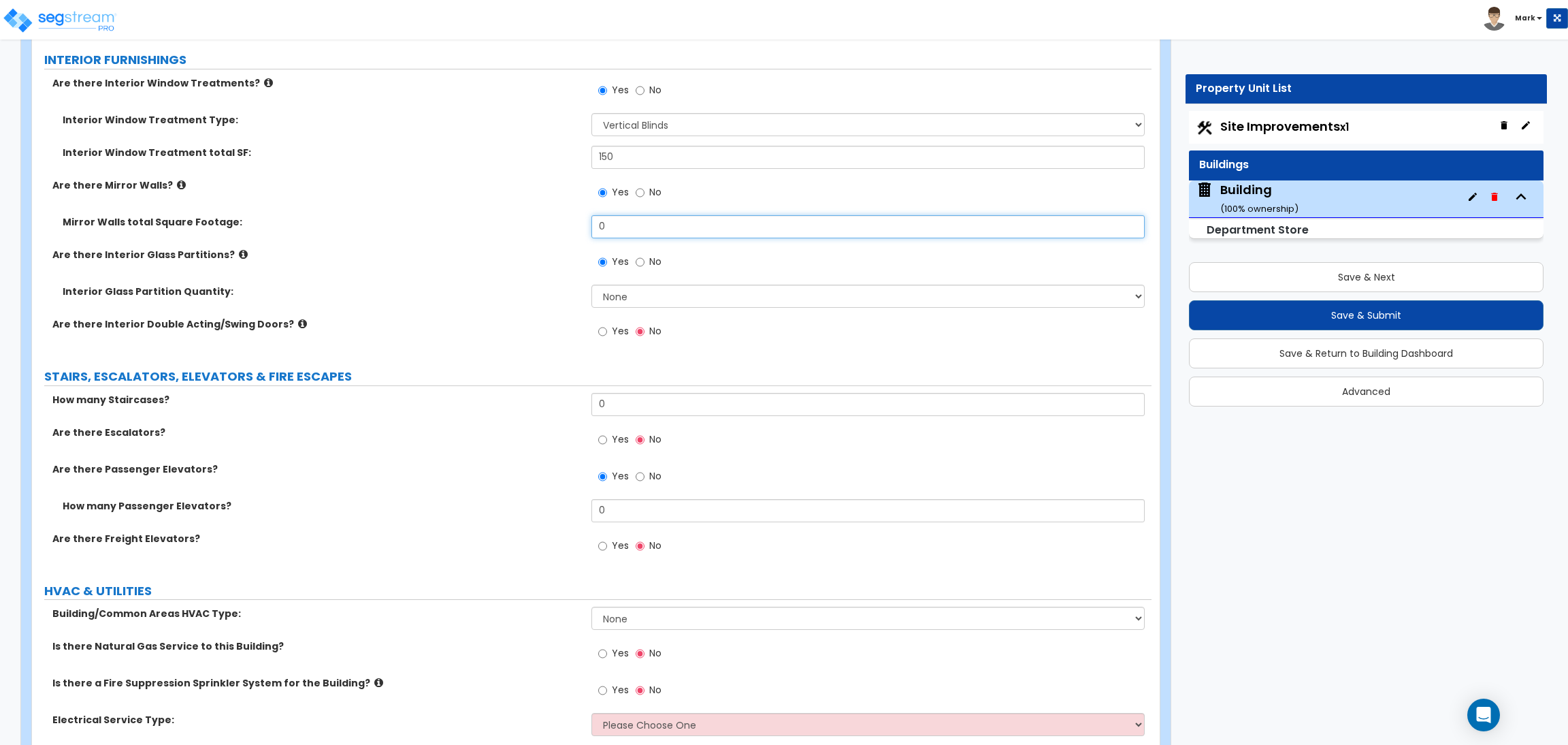
drag, startPoint x: 620, startPoint y: 226, endPoint x: 561, endPoint y: 229, distance: 59.1
click at [561, 229] on div "Mirror Walls total Square Footage: 0" at bounding box center [592, 231] width 1120 height 33
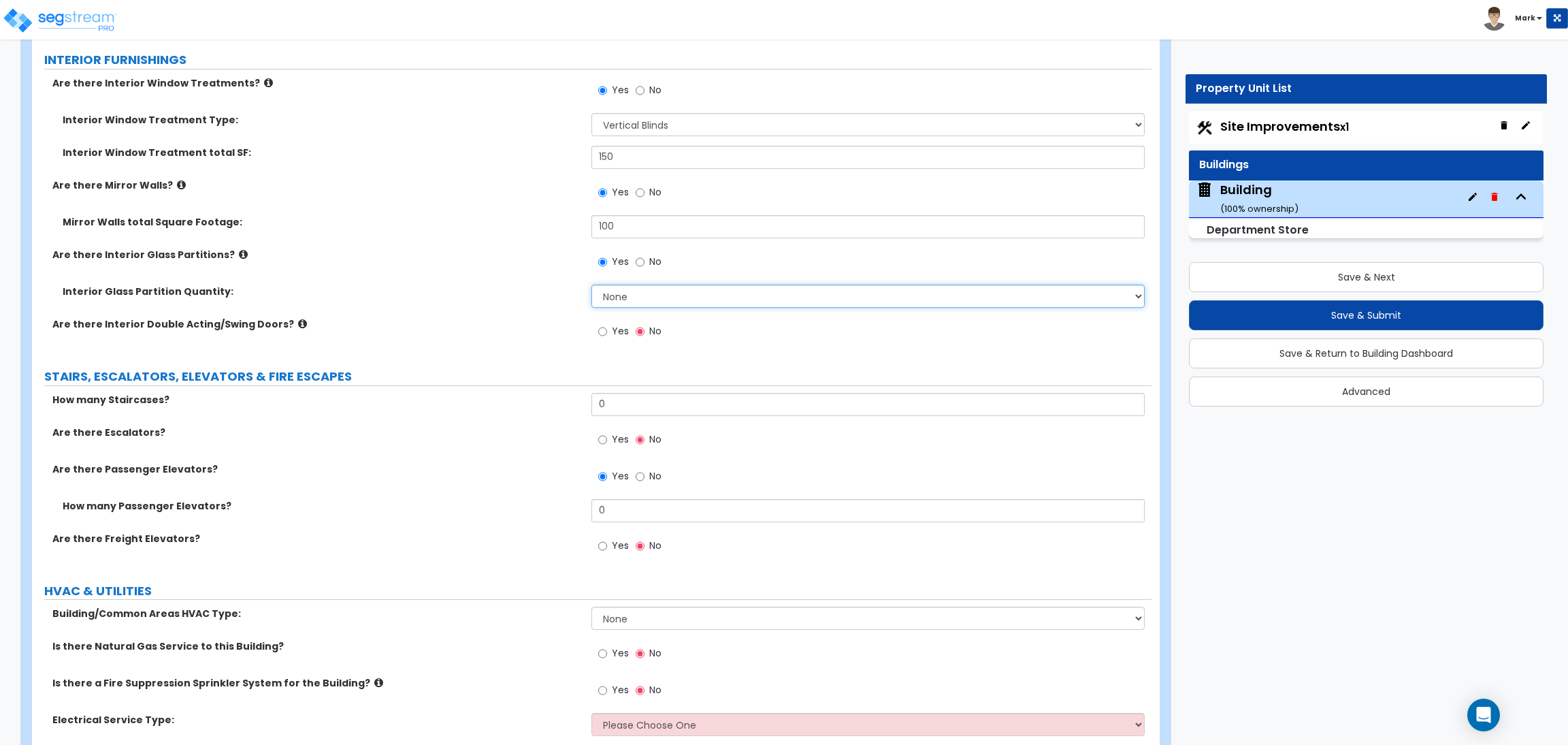
click at [624, 294] on select "None Some of the Walls are Glass Partitions Most of the Walls are Glass Partiti…" at bounding box center [868, 296] width 553 height 23
click at [592, 286] on select "None Some of the Walls are Glass Partitions Most of the Walls are Glass Partiti…" at bounding box center [868, 296] width 553 height 23
click at [621, 331] on span "Yes" at bounding box center [620, 330] width 17 height 14
click at [607, 331] on input "Yes" at bounding box center [602, 331] width 9 height 15
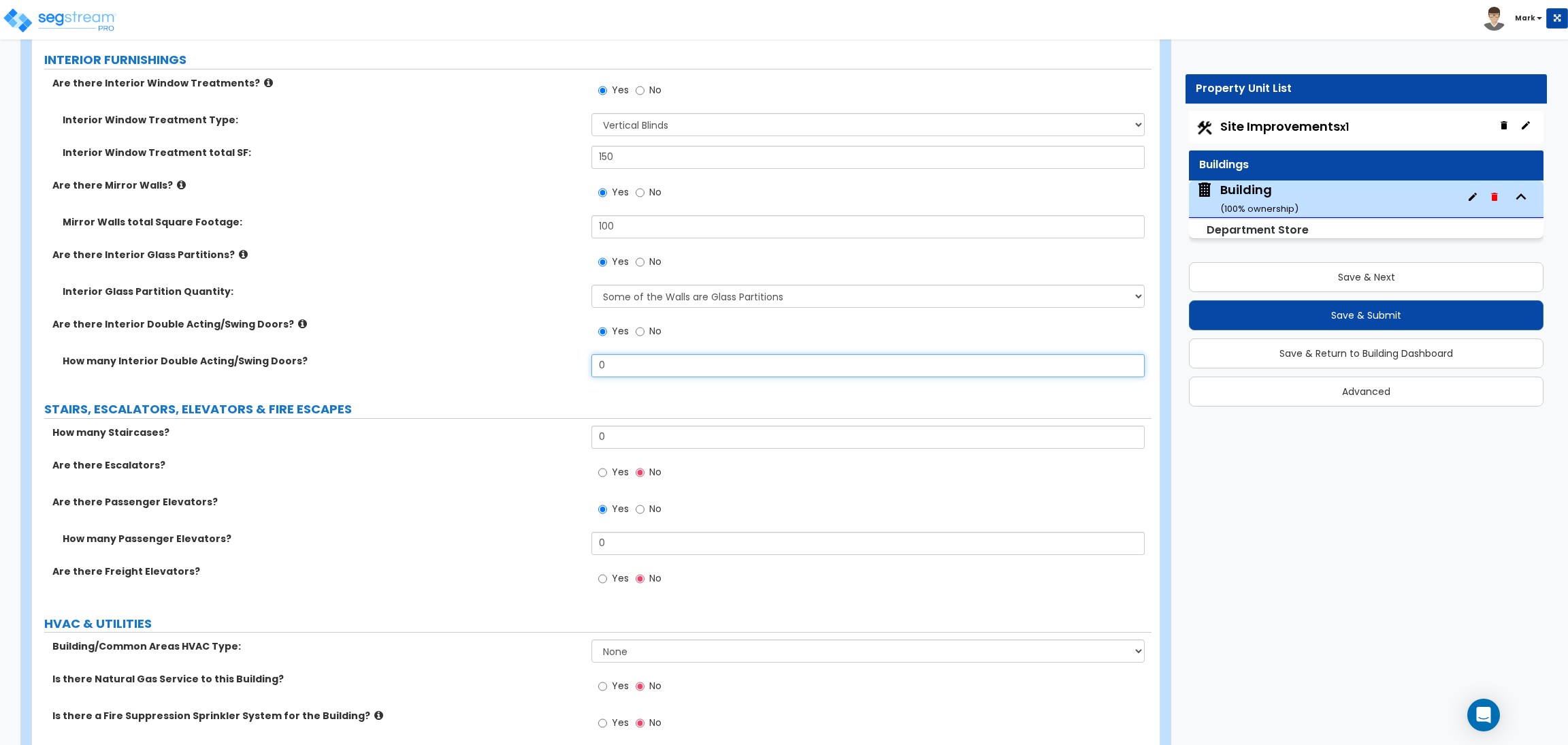
drag, startPoint x: 628, startPoint y: 362, endPoint x: 571, endPoint y: 368, distance: 57.3
click at [571, 368] on div "How many Interior Double Acting/Swing Doors? 0" at bounding box center [592, 370] width 1120 height 33
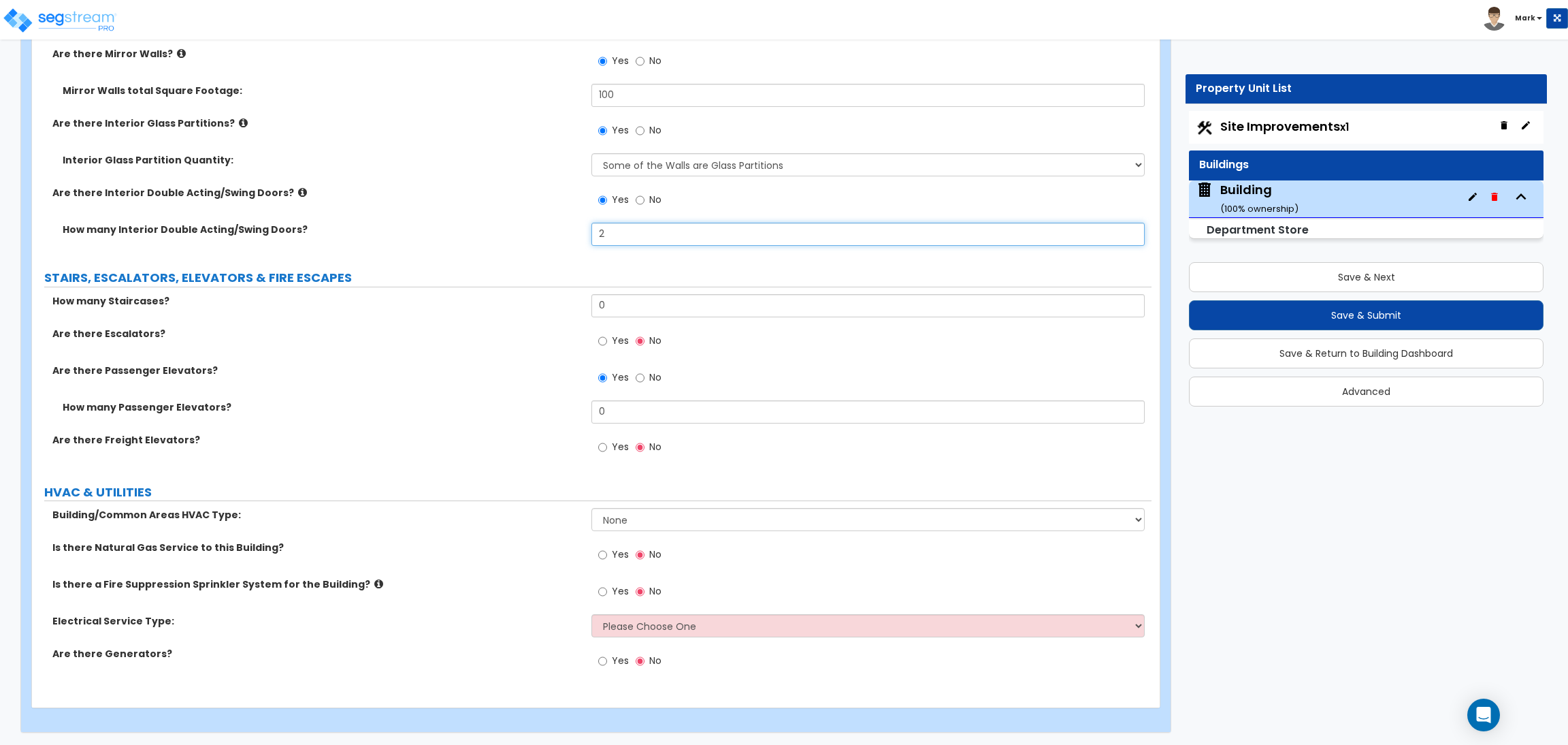
scroll to position [10170, 0]
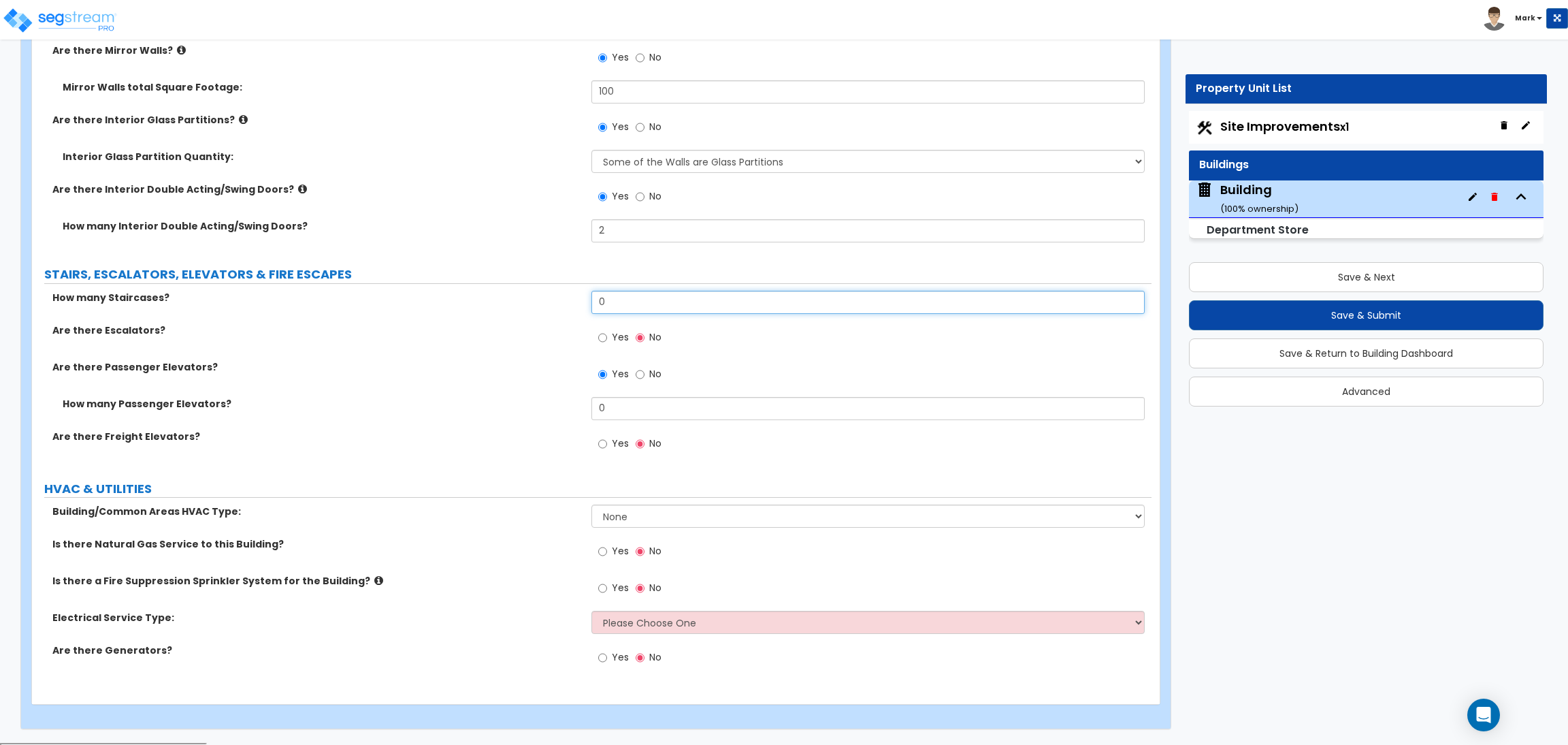
drag, startPoint x: 632, startPoint y: 297, endPoint x: 574, endPoint y: 301, distance: 58.1
click at [574, 301] on div "How many Staircases? 0" at bounding box center [592, 307] width 1120 height 33
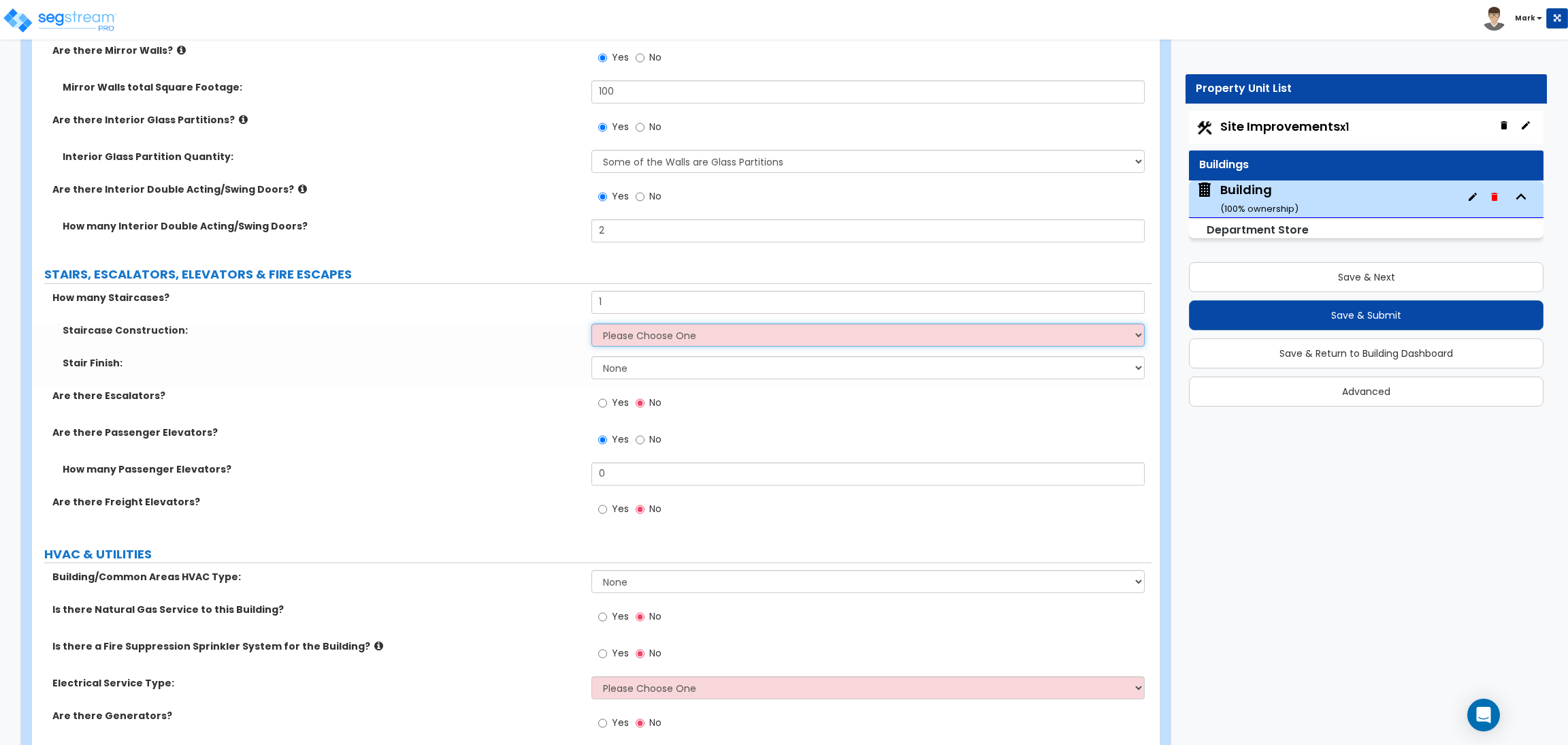
click at [623, 335] on select "Please Choose One Concrete Steel Wood Please Choose For Me" at bounding box center [868, 334] width 553 height 23
click at [592, 325] on select "Please Choose One Concrete Steel Wood Please Choose For Me" at bounding box center [868, 334] width 553 height 23
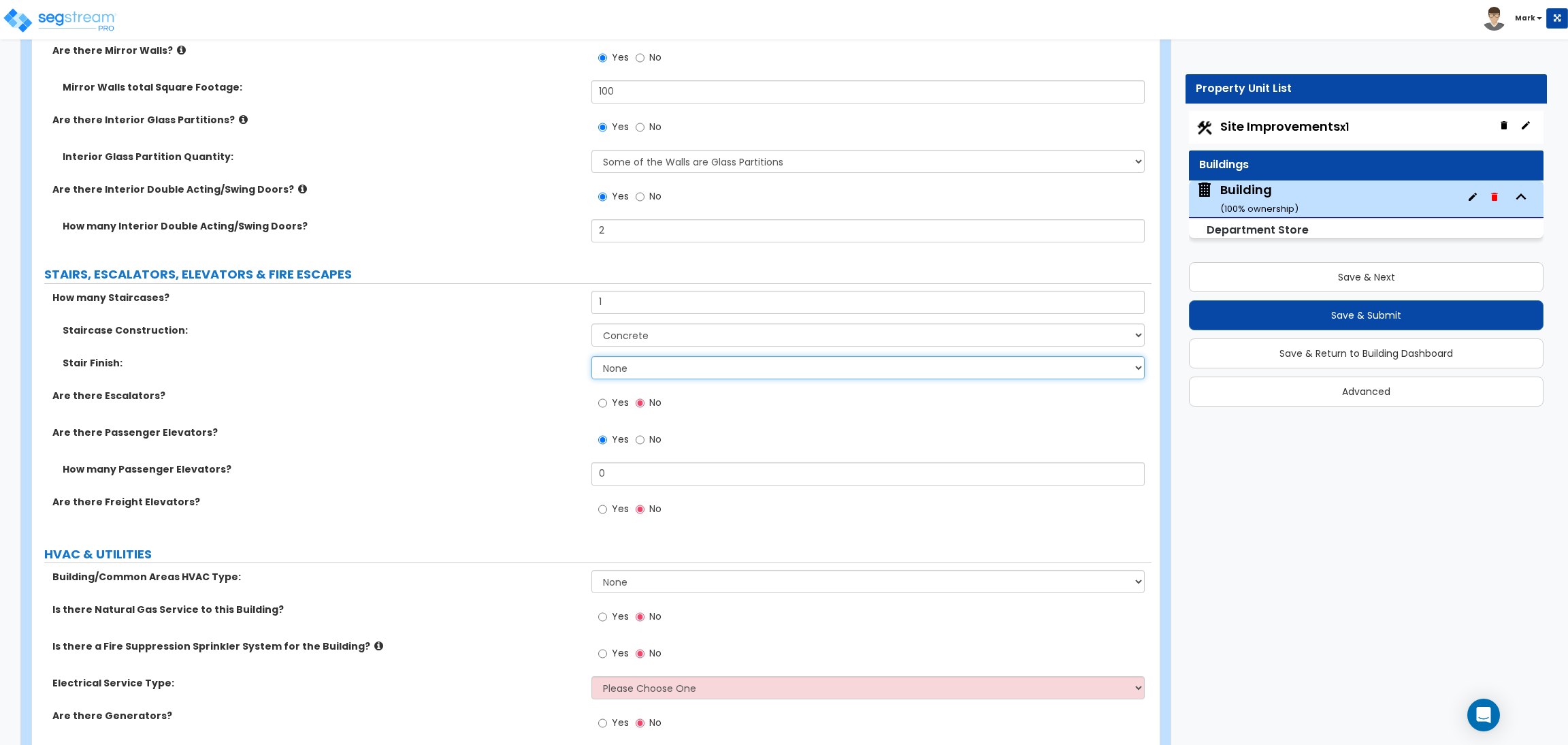
click at [622, 362] on select "None Tile Wood Laminate VCT Sheet Carpet Sheet Vinyl Carpet Tile" at bounding box center [868, 367] width 553 height 23
click at [592, 358] on select "None Tile Wood Laminate VCT Sheet Carpet Sheet Vinyl Carpet Tile" at bounding box center [868, 367] width 553 height 23
click at [616, 405] on span "Yes" at bounding box center [620, 402] width 17 height 14
click at [607, 405] on input "Yes" at bounding box center [602, 403] width 9 height 15
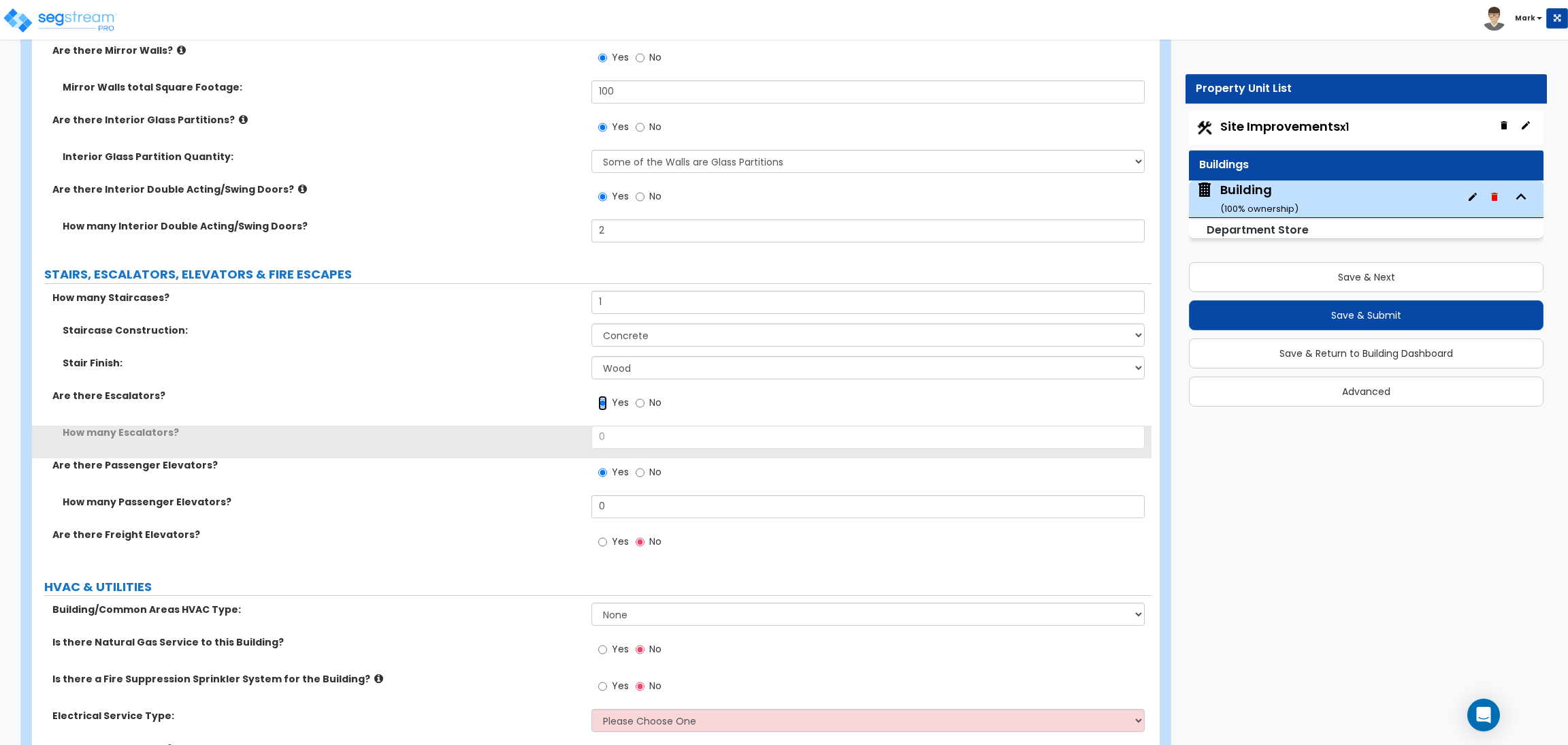
scroll to position [10268, 0]
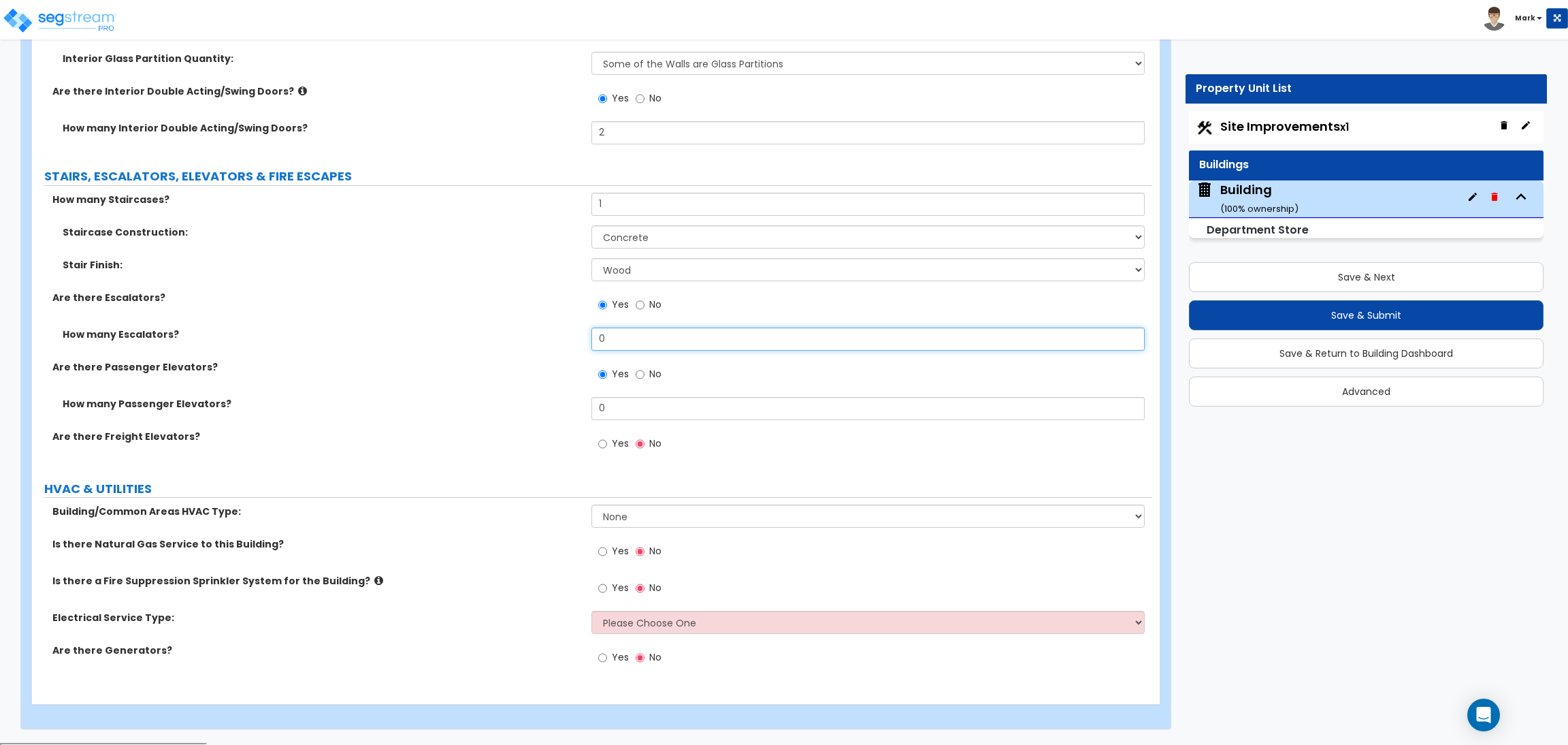
drag, startPoint x: 622, startPoint y: 346, endPoint x: 577, endPoint y: 345, distance: 45.0
click at [577, 345] on div "How many Escalators? 0" at bounding box center [592, 343] width 1120 height 33
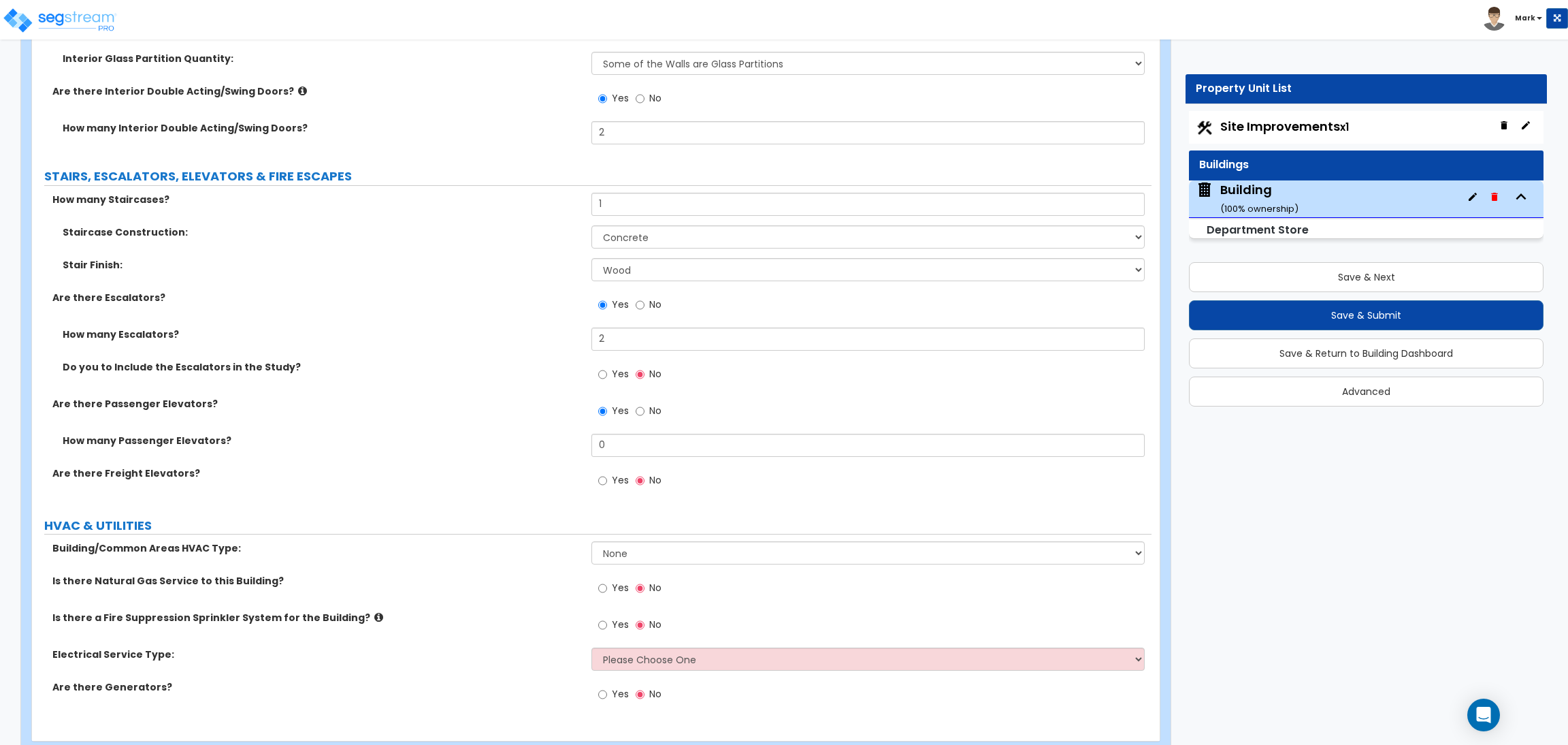
click at [620, 371] on span "Yes" at bounding box center [620, 374] width 17 height 14
click at [607, 371] on input "Yes" at bounding box center [602, 375] width 9 height 15
drag, startPoint x: 616, startPoint y: 443, endPoint x: 577, endPoint y: 443, distance: 39.0
click at [577, 443] on div "How many Passenger Elevators? 0" at bounding box center [592, 450] width 1120 height 33
click at [615, 479] on span "Yes" at bounding box center [620, 480] width 17 height 14
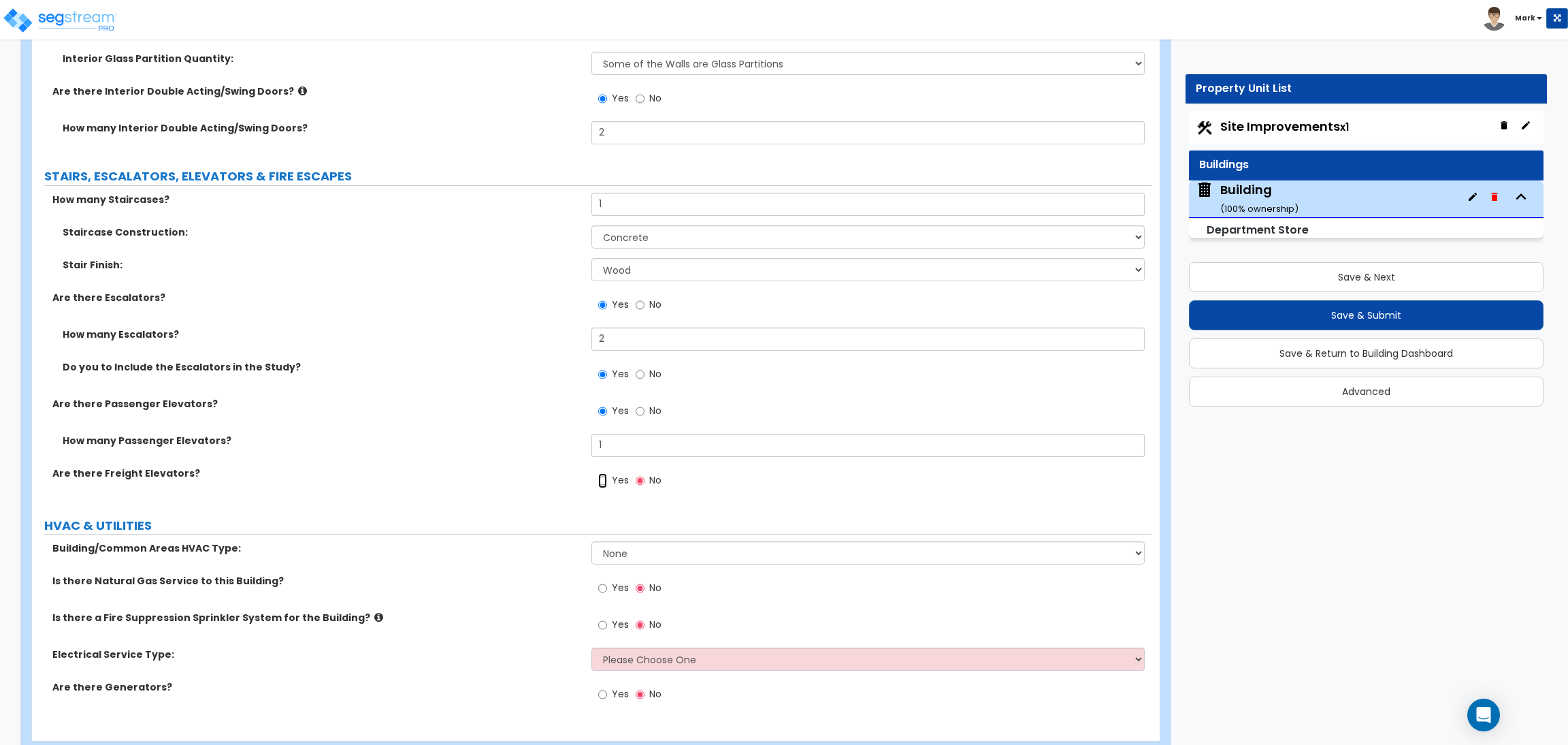
click at [607, 479] on input "Yes" at bounding box center [602, 481] width 9 height 15
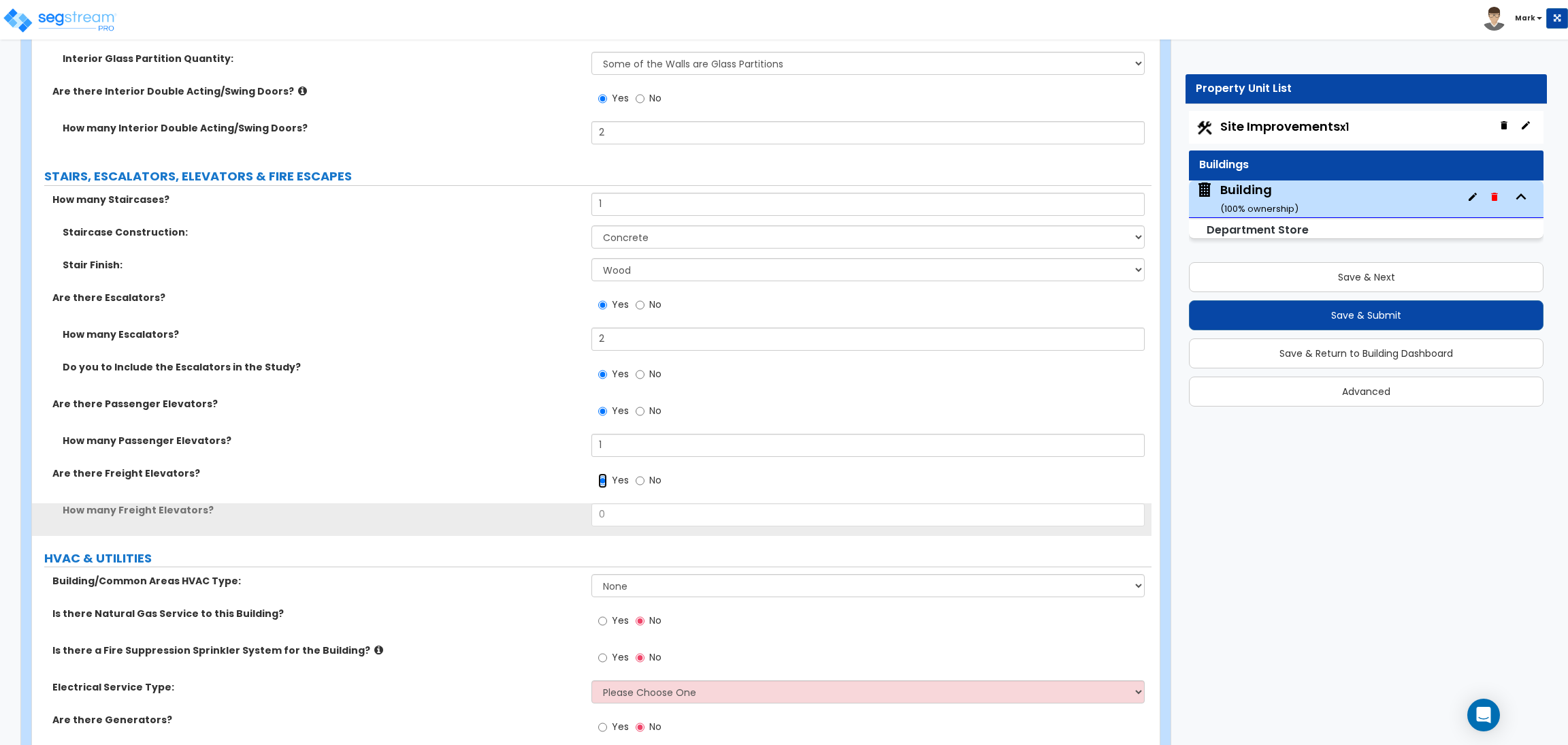
scroll to position [10338, 0]
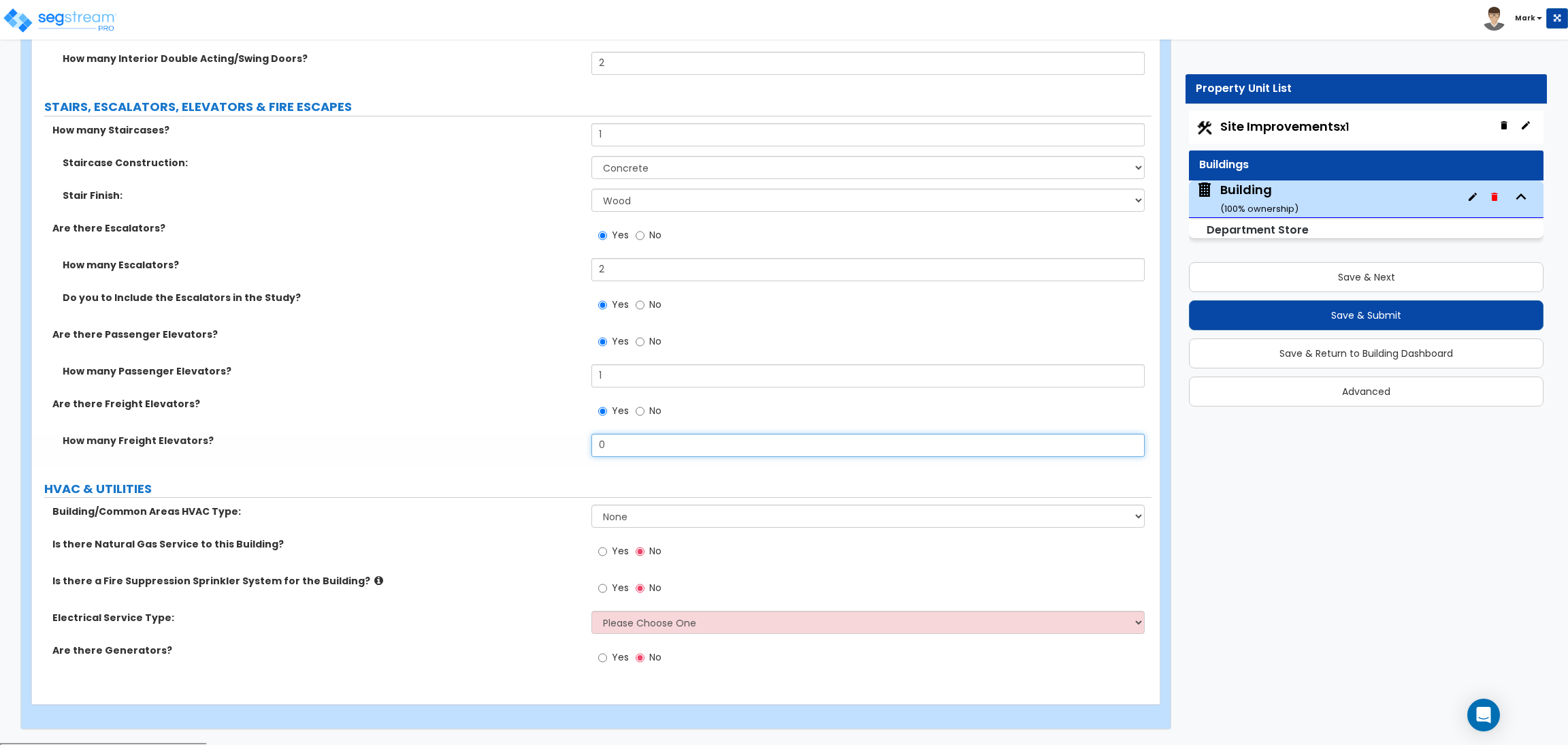
drag, startPoint x: 620, startPoint y: 449, endPoint x: 590, endPoint y: 447, distance: 30.1
click at [590, 447] on div "How many Freight Elevators? 0" at bounding box center [592, 450] width 1120 height 33
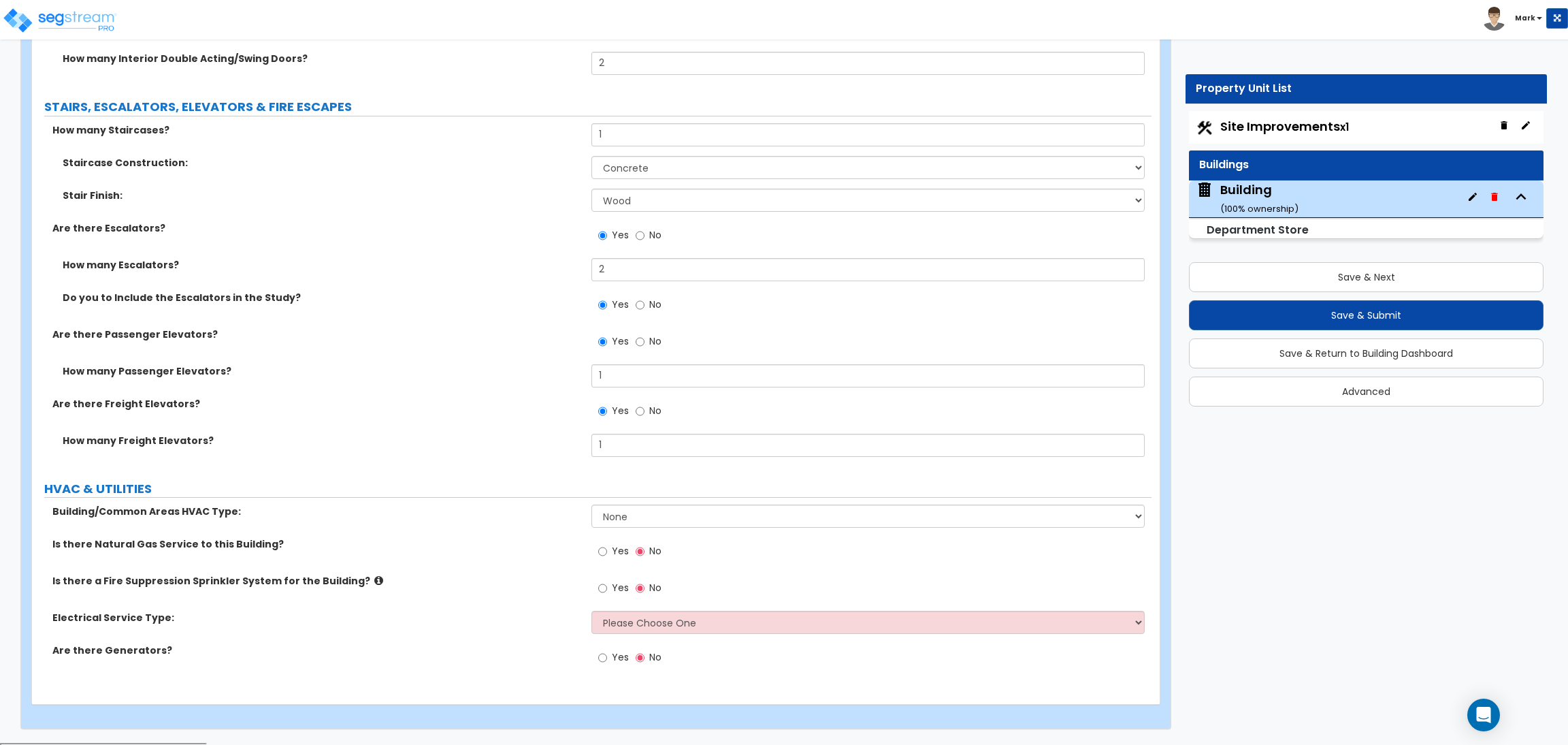
click at [520, 392] on div "How many Passenger Elevators? 1" at bounding box center [592, 380] width 1120 height 33
click at [634, 524] on select "None Split Systems Rooftop Unit" at bounding box center [868, 516] width 553 height 23
click at [592, 506] on select "None Split Systems Rooftop Unit" at bounding box center [868, 516] width 553 height 23
click at [638, 514] on select "None Split Systems Rooftop Unit" at bounding box center [868, 516] width 553 height 23
click at [592, 506] on select "None Split Systems Rooftop Unit" at bounding box center [868, 516] width 553 height 23
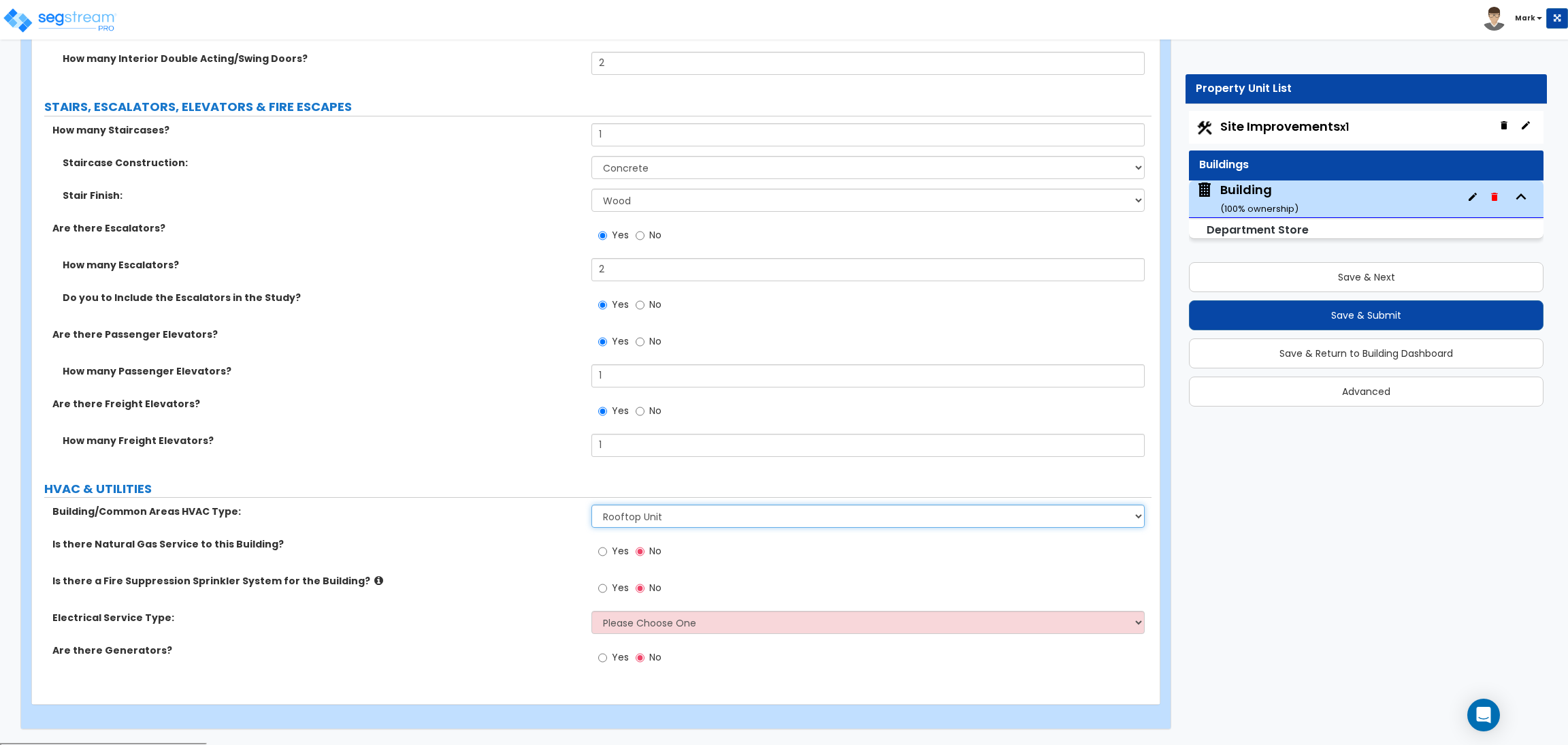
click at [643, 514] on select "None Split Systems Rooftop Unit" at bounding box center [868, 516] width 553 height 23
click at [504, 514] on label "Building/Common Areas HVAC Type:" at bounding box center [317, 511] width 529 height 14
click at [621, 551] on span "Yes" at bounding box center [620, 551] width 17 height 14
click at [607, 551] on input "Yes" at bounding box center [602, 551] width 9 height 15
click at [609, 584] on label "Yes" at bounding box center [613, 589] width 31 height 23
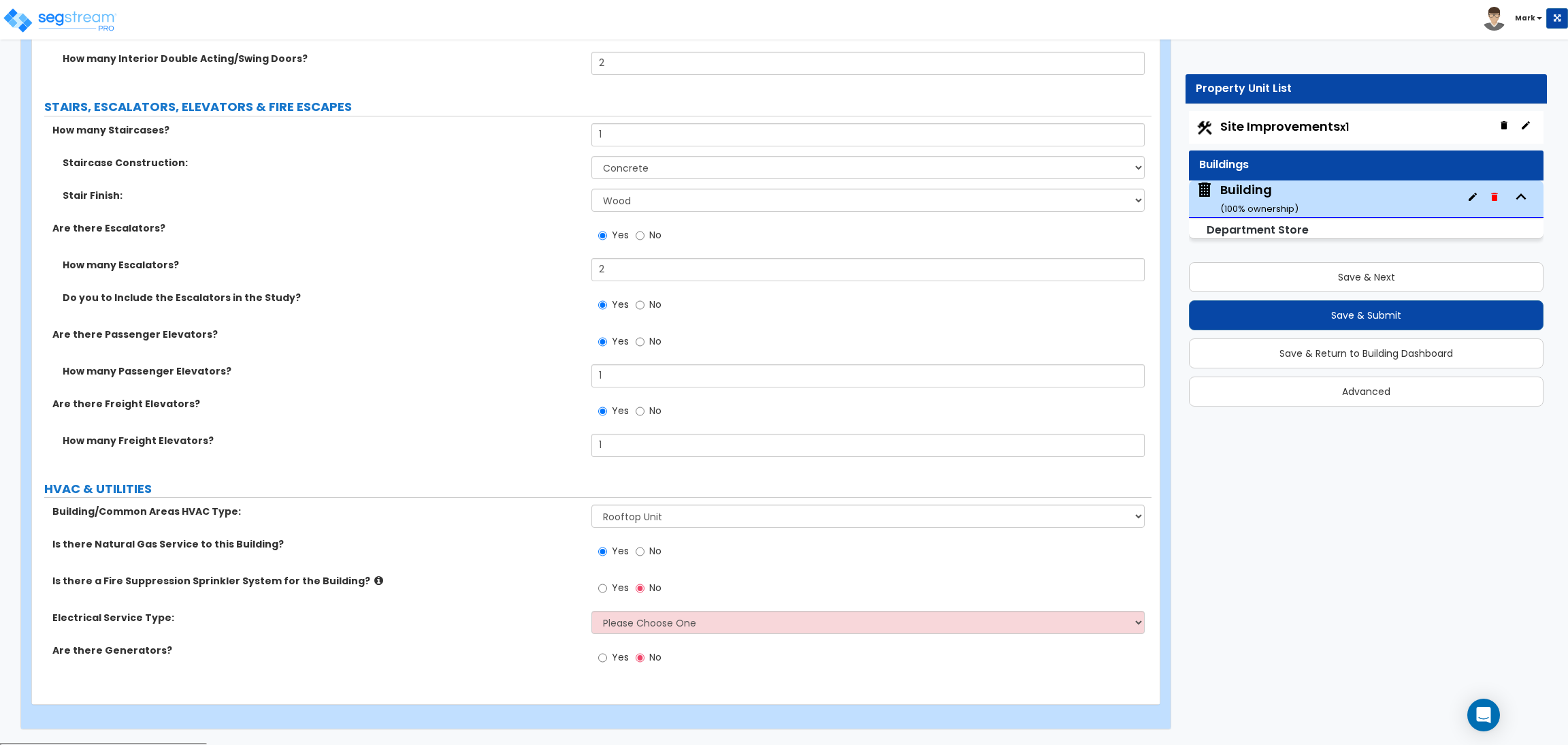
click at [607, 584] on input "Yes" at bounding box center [602, 587] width 9 height 15
click at [641, 625] on select "Please Choose One Overhead Underground I Don't Know, Please choose for me" at bounding box center [868, 622] width 553 height 23
click at [592, 612] on select "Please Choose One Overhead Underground I Don't Know, Please choose for me" at bounding box center [868, 622] width 553 height 23
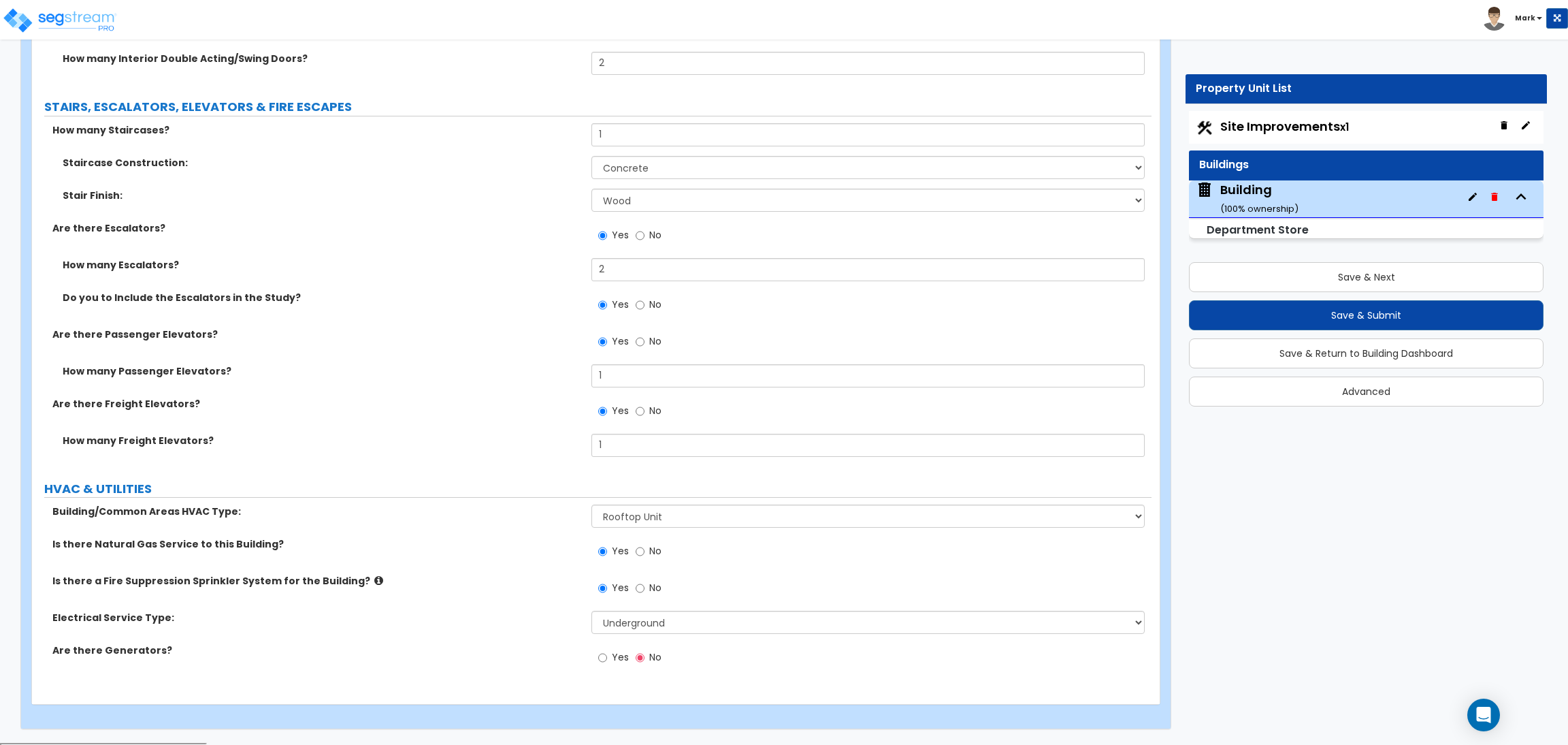
click at [617, 661] on span "Yes" at bounding box center [620, 657] width 17 height 14
click at [607, 661] on input "Yes" at bounding box center [602, 657] width 9 height 15
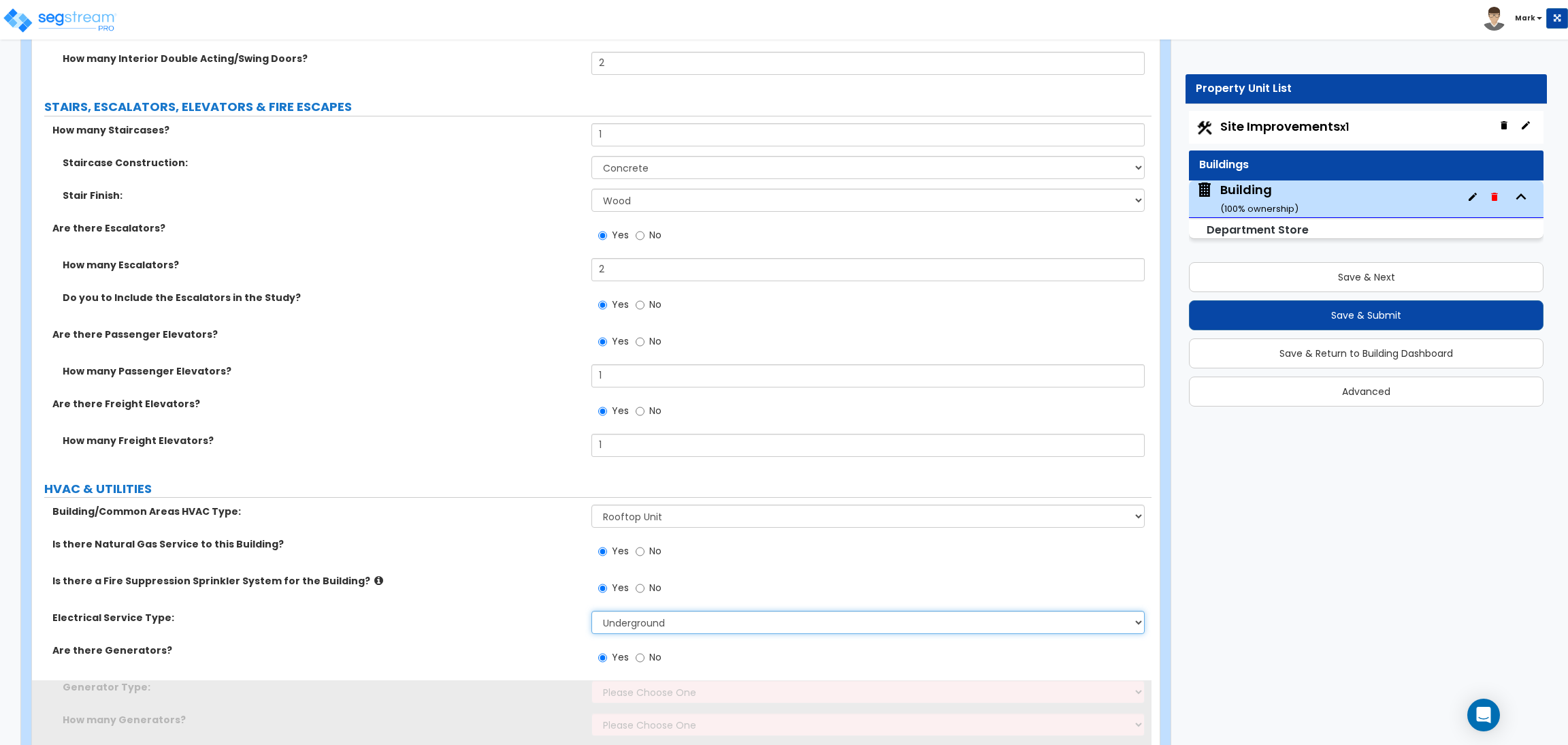
click at [631, 626] on select "Please Choose One Overhead Underground I Don't Know, Please choose for me" at bounding box center [868, 622] width 553 height 23
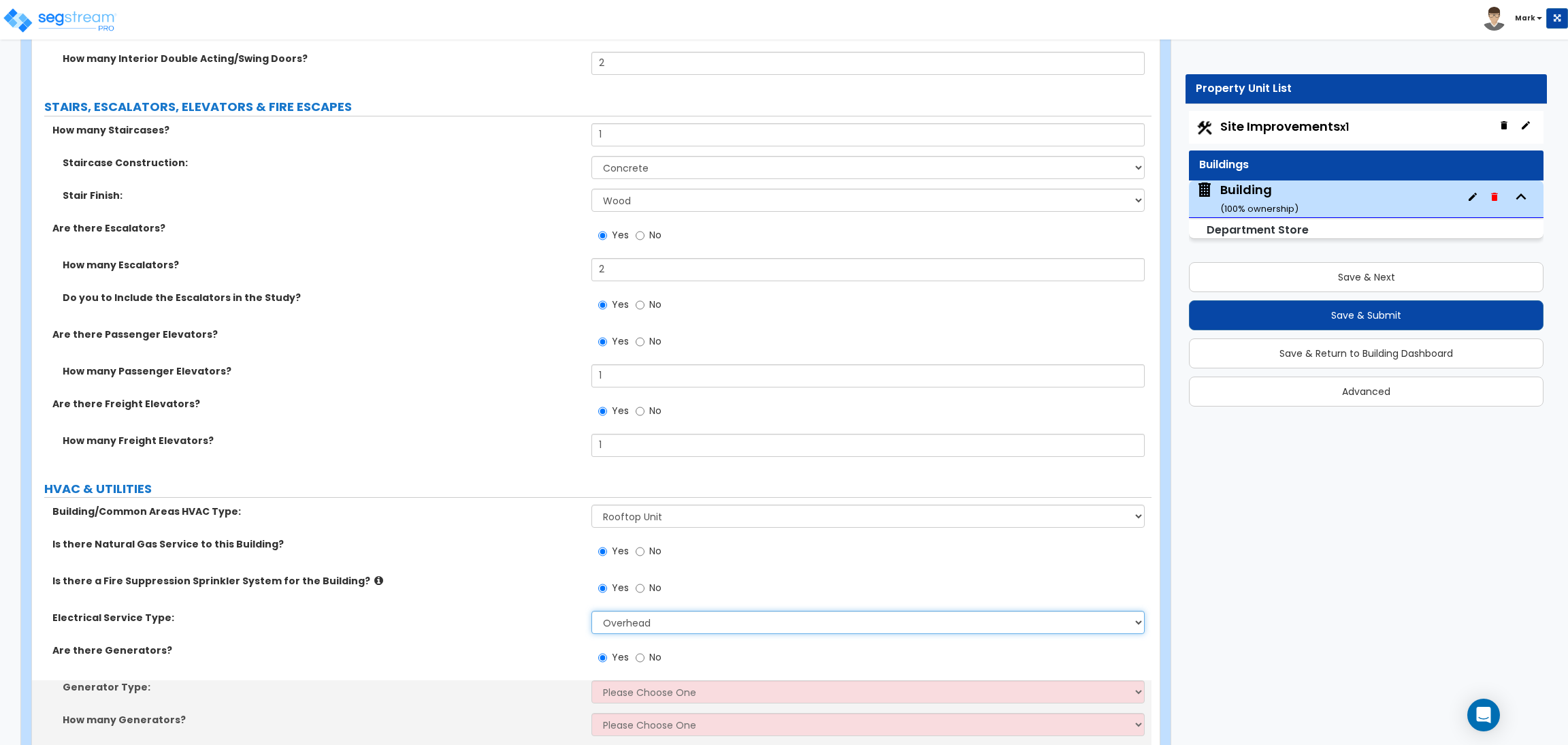
click at [592, 612] on select "Please Choose One Overhead Underground I Don't Know, Please choose for me" at bounding box center [868, 622] width 553 height 23
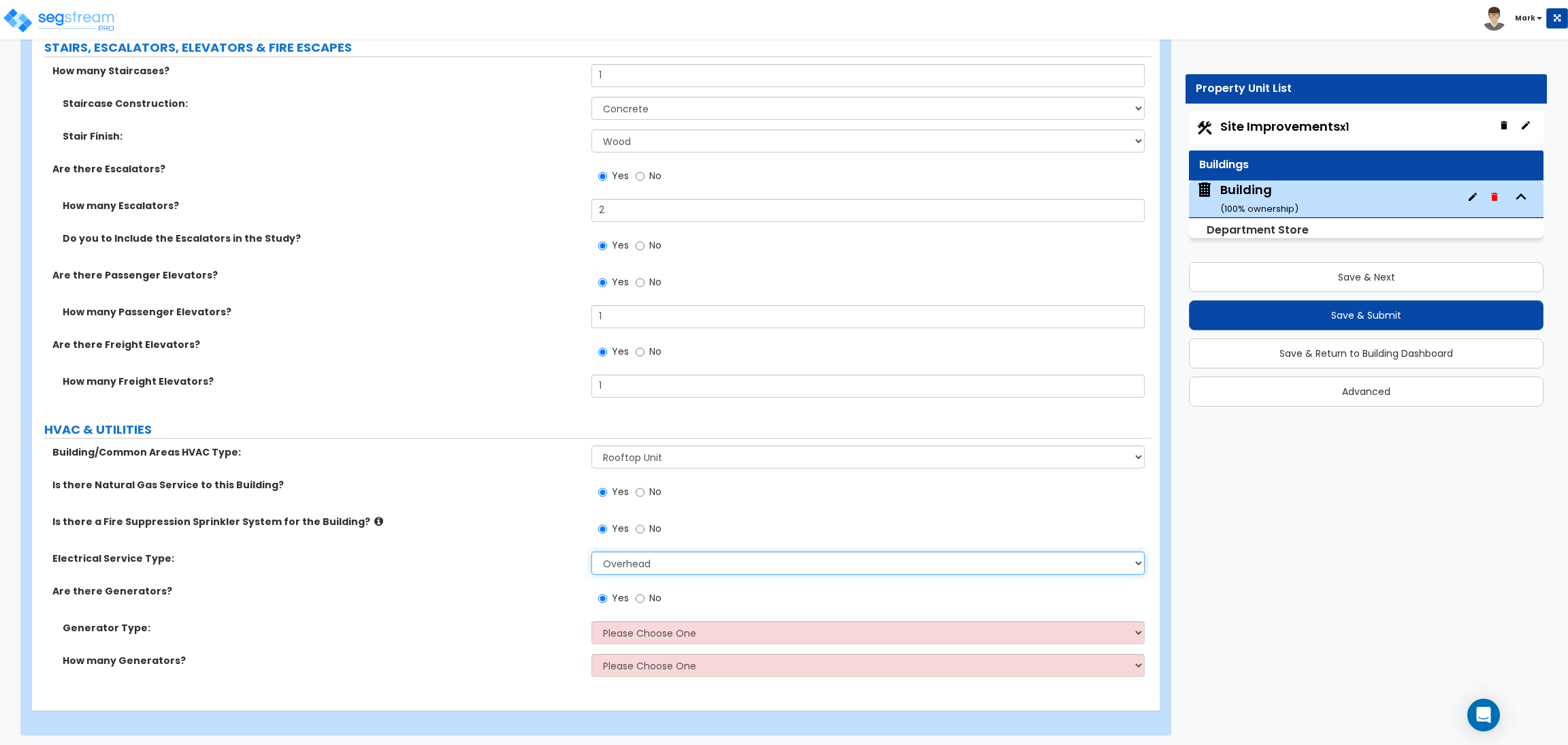
scroll to position [10403, 0]
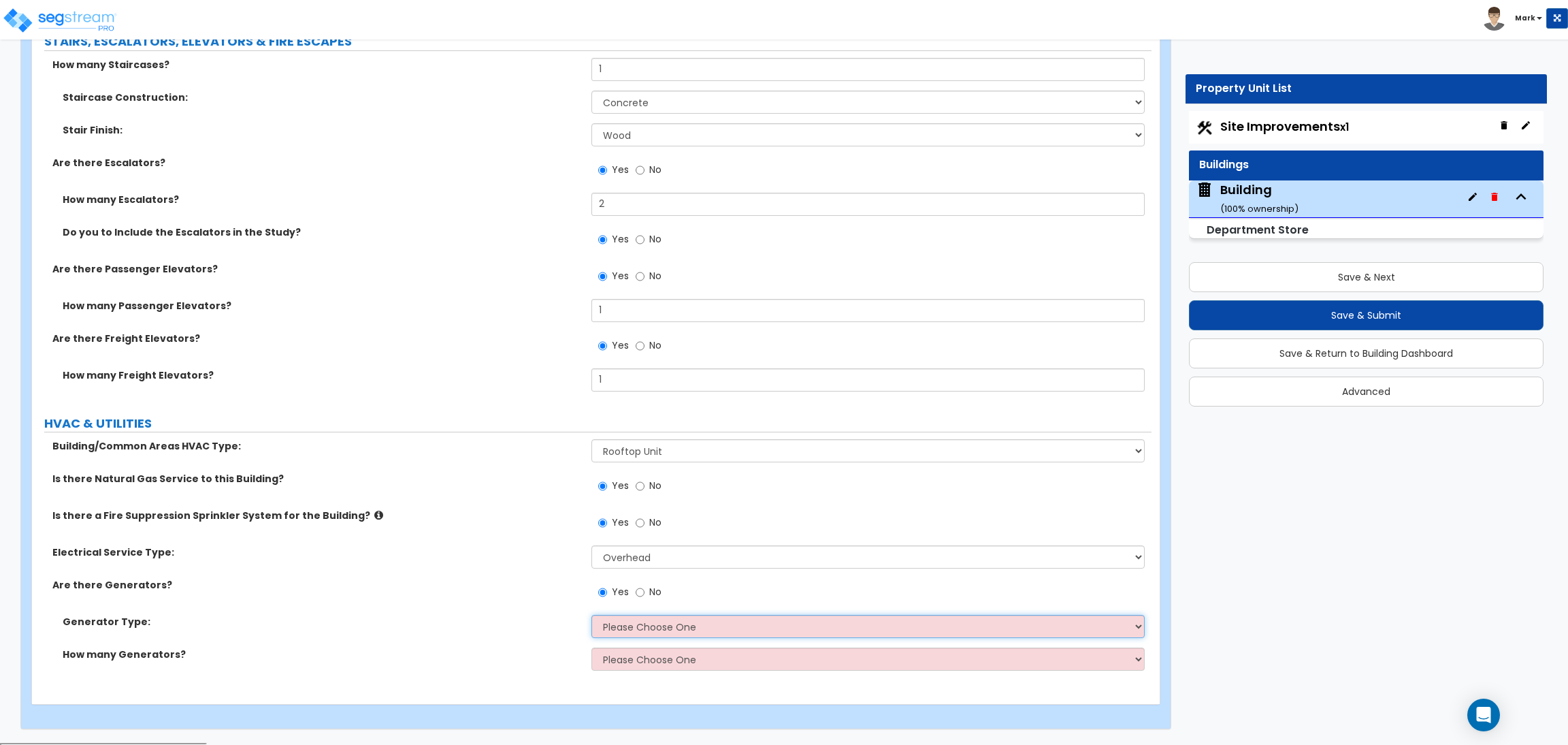
click at [663, 632] on select "Please Choose One Gas Diesel I Don't Know, Please choose for me" at bounding box center [868, 626] width 553 height 23
click at [592, 616] on select "Please Choose One Gas Diesel I Don't Know, Please choose for me" at bounding box center [868, 626] width 553 height 23
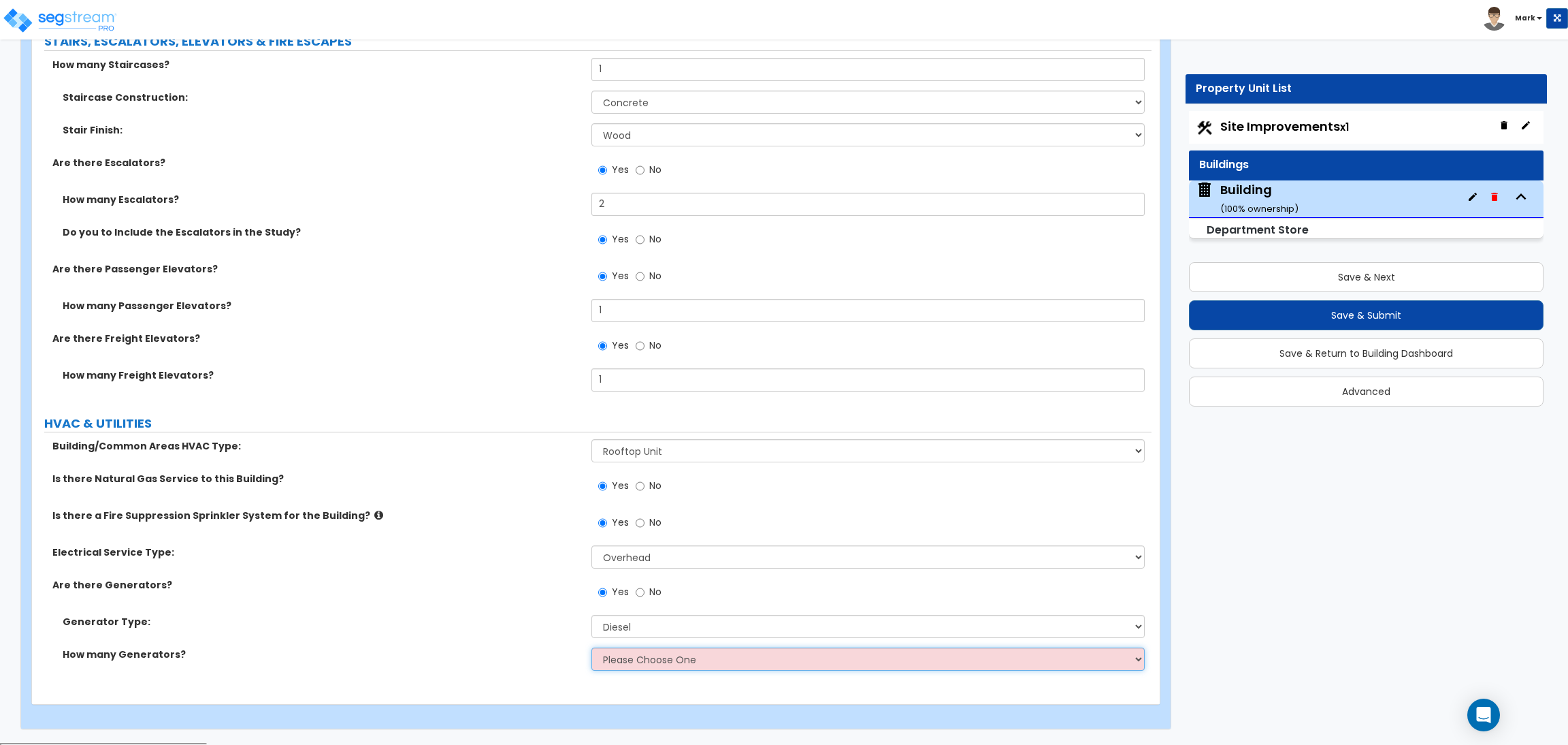
click at [620, 668] on select "Please Choose One 1 2 3" at bounding box center [868, 658] width 553 height 23
click at [592, 649] on select "Please Choose One 1 2 3" at bounding box center [868, 658] width 553 height 23
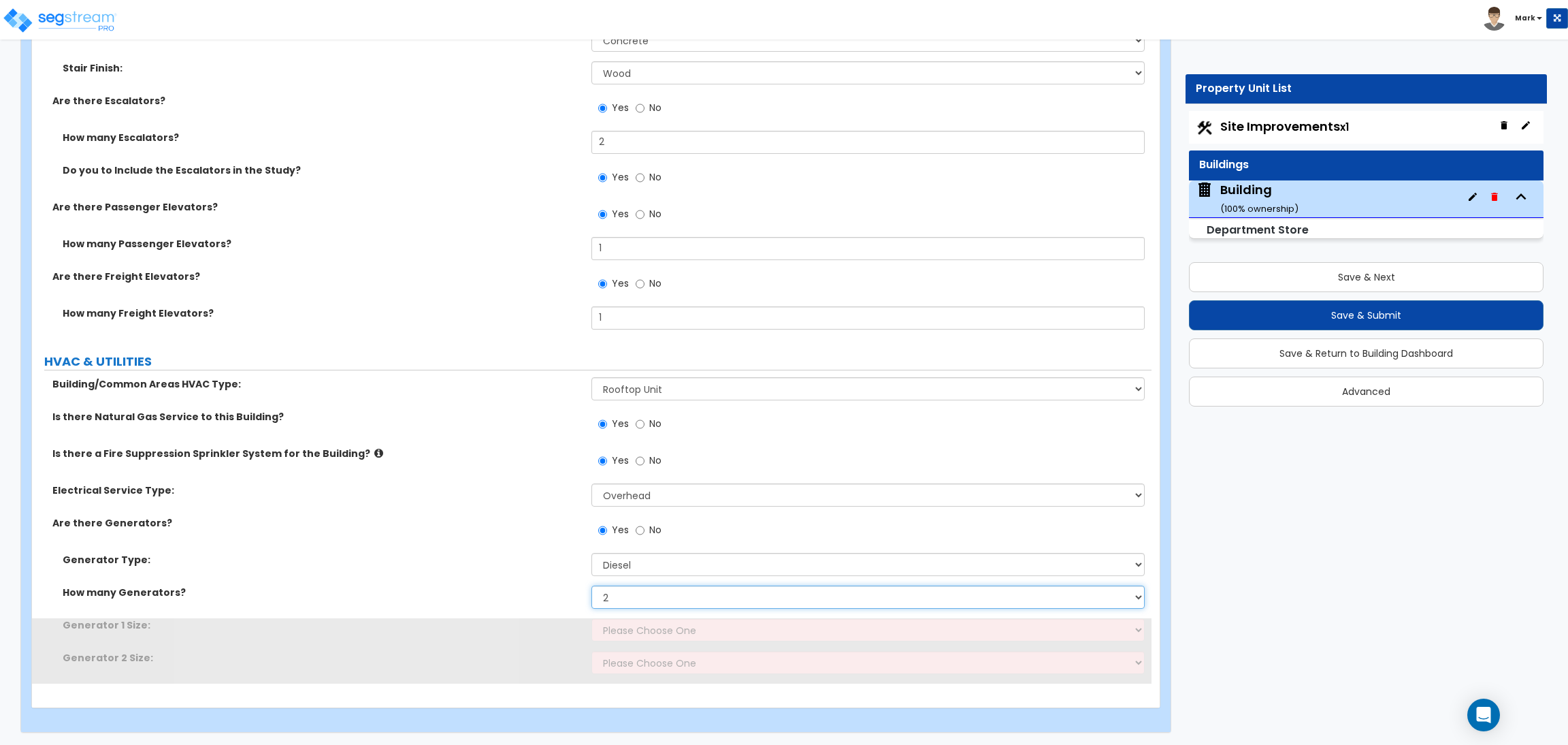
scroll to position [10468, 0]
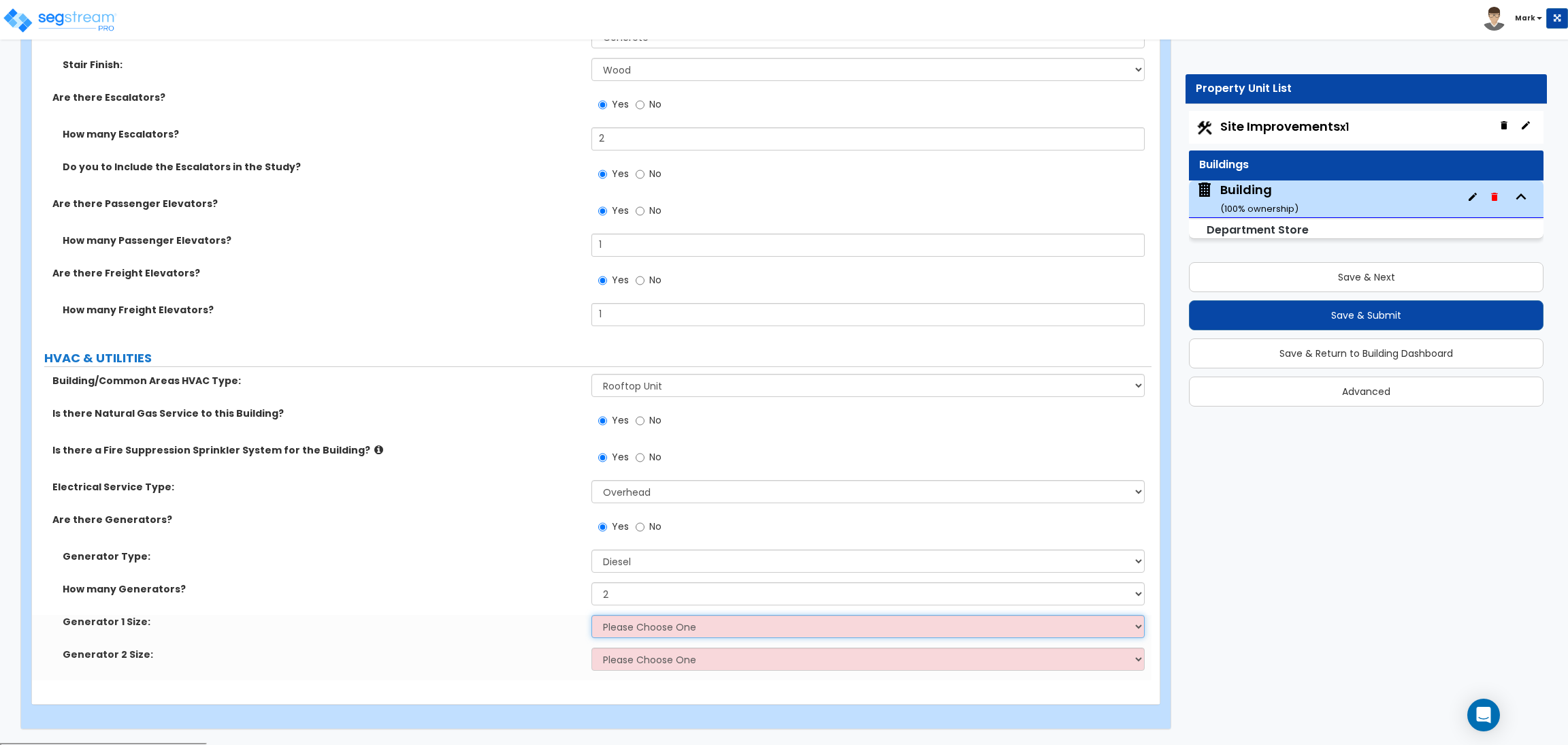
click at [630, 623] on select "Please Choose One 30kW 50kW 75kW 100kW 125kW 150kW 175kW 200kW 250kW 300kW 350k…" at bounding box center [868, 626] width 553 height 23
click at [592, 616] on select "Please Choose One 30kW 50kW 75kW 100kW 125kW 150kW 175kW 200kW 250kW 300kW 350k…" at bounding box center [868, 626] width 553 height 23
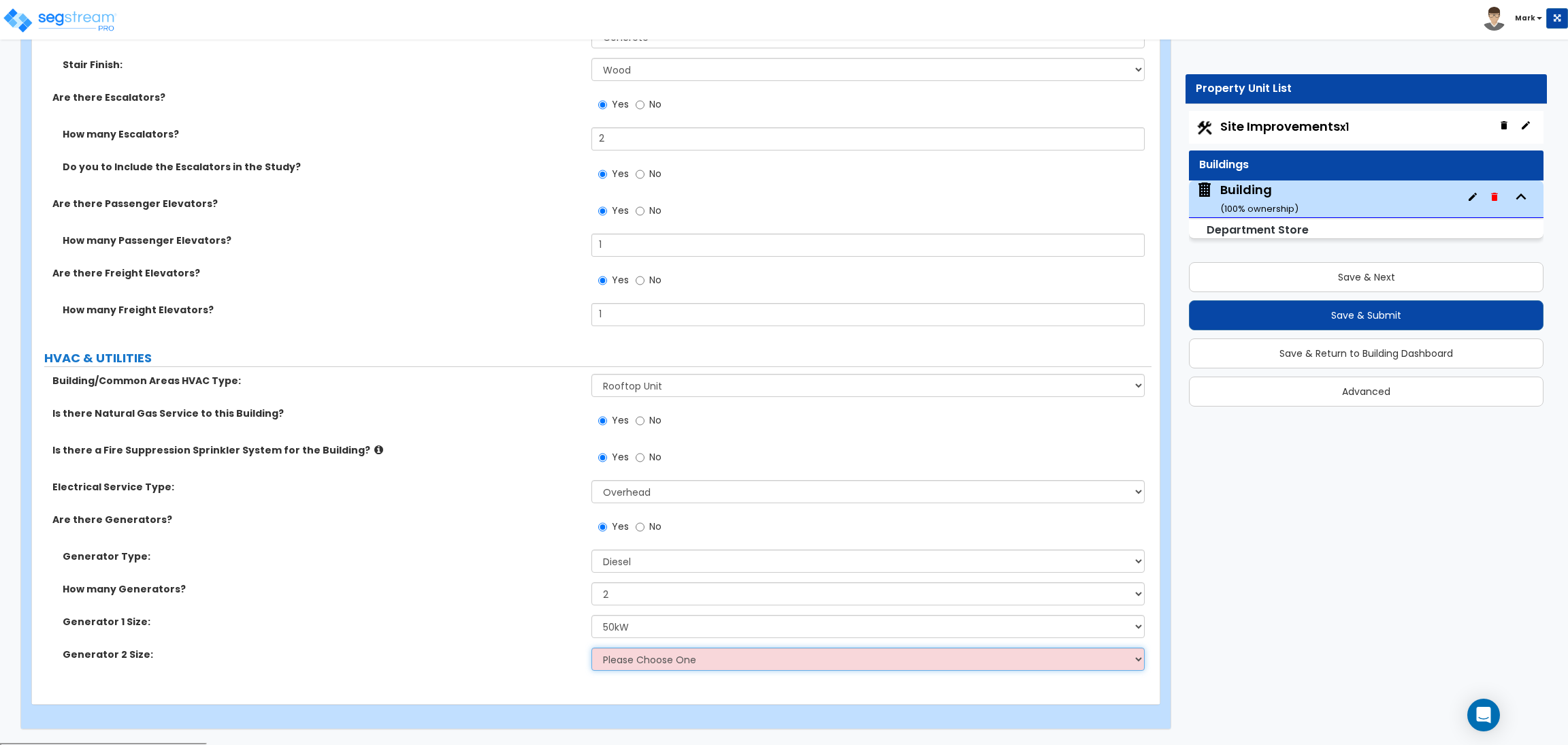
click at [640, 665] on select "Please Choose One 30kW 50kW 75kW 100kW 125kW 150kW 175kW 200kW 250kW 300kW 350k…" at bounding box center [868, 658] width 553 height 23
click at [592, 649] on select "Please Choose One 30kW 50kW 75kW 100kW 125kW 150kW 175kW 200kW 250kW 300kW 350k…" at bounding box center [868, 658] width 553 height 23
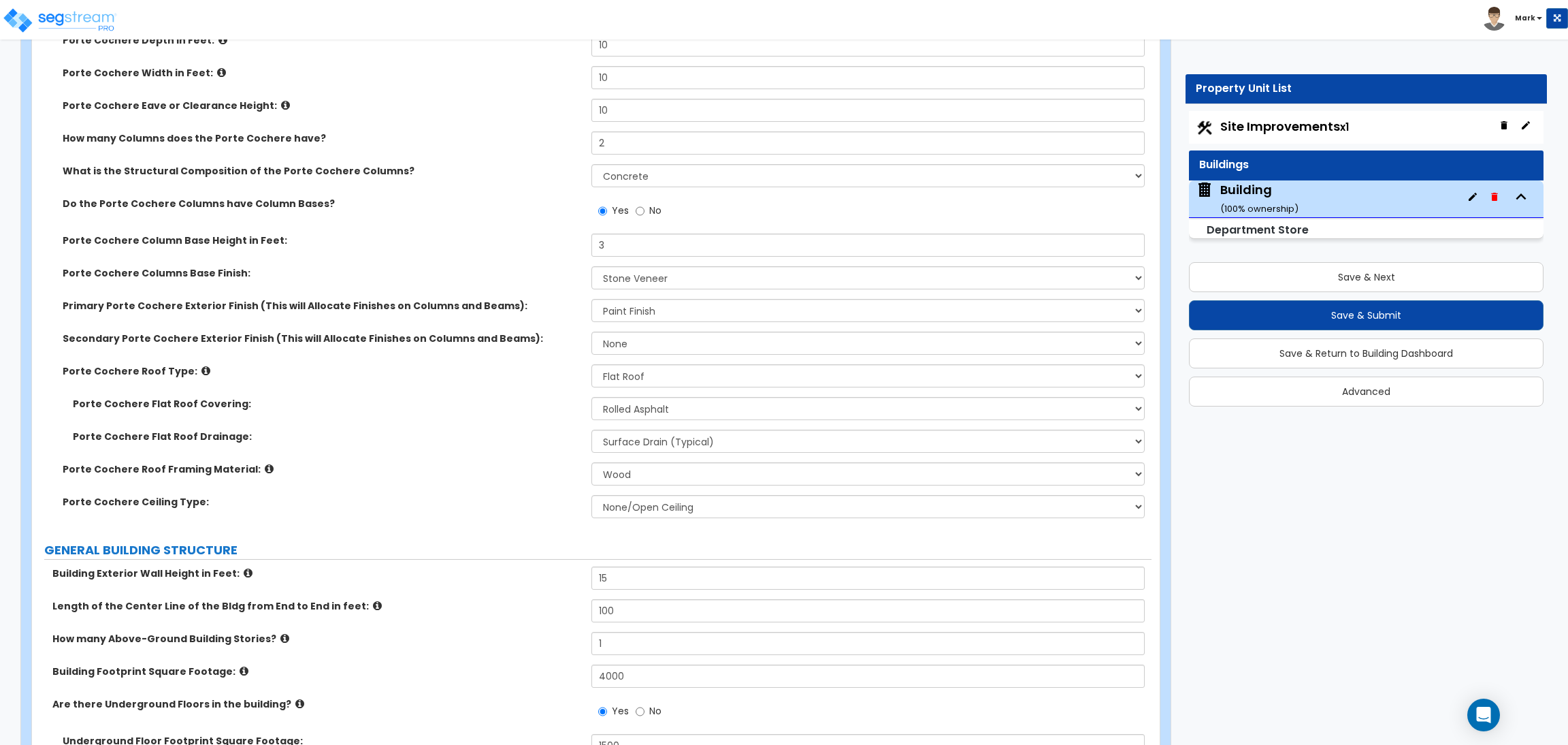
scroll to position [0, 0]
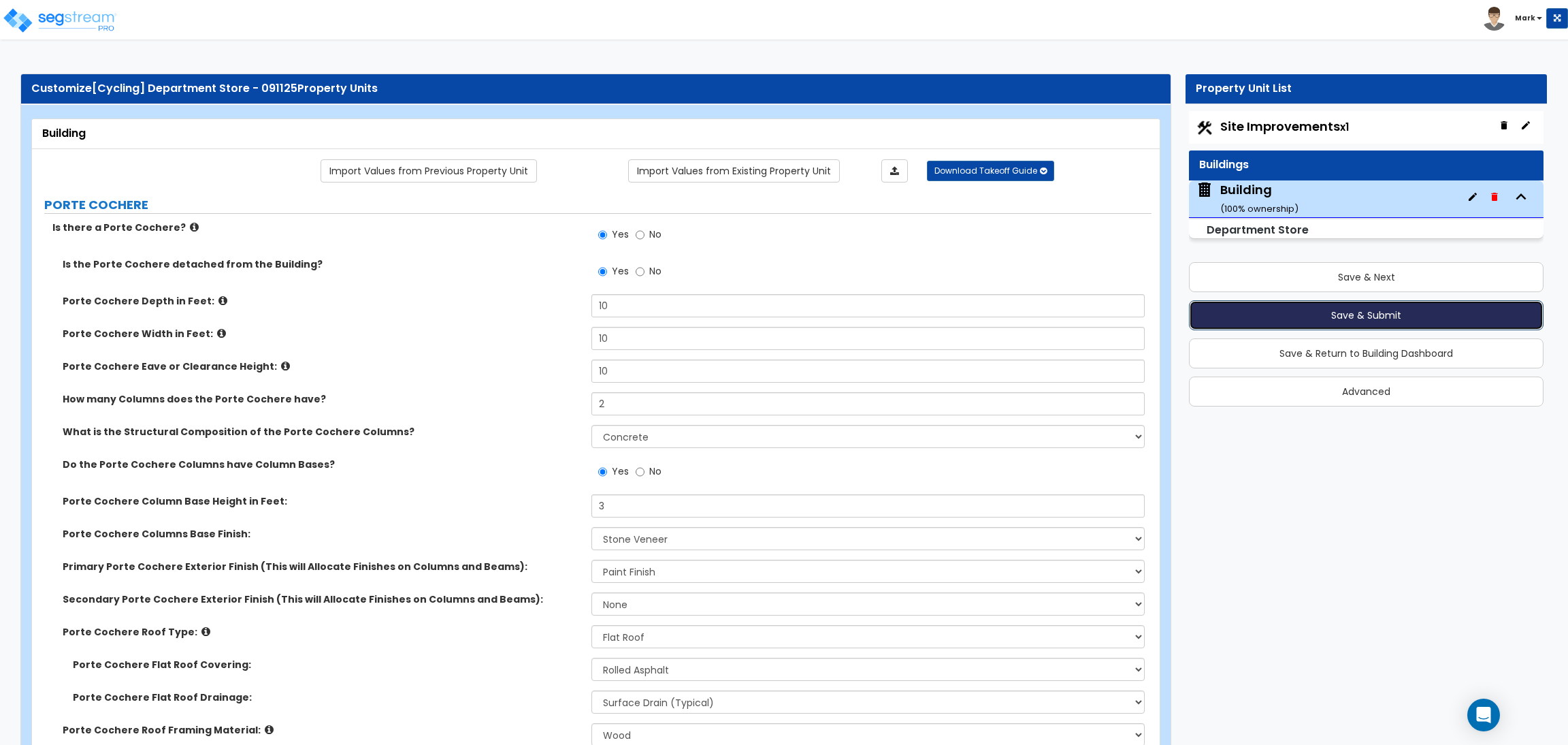
click at [1318, 322] on button "Save & Submit" at bounding box center [1366, 315] width 354 height 30
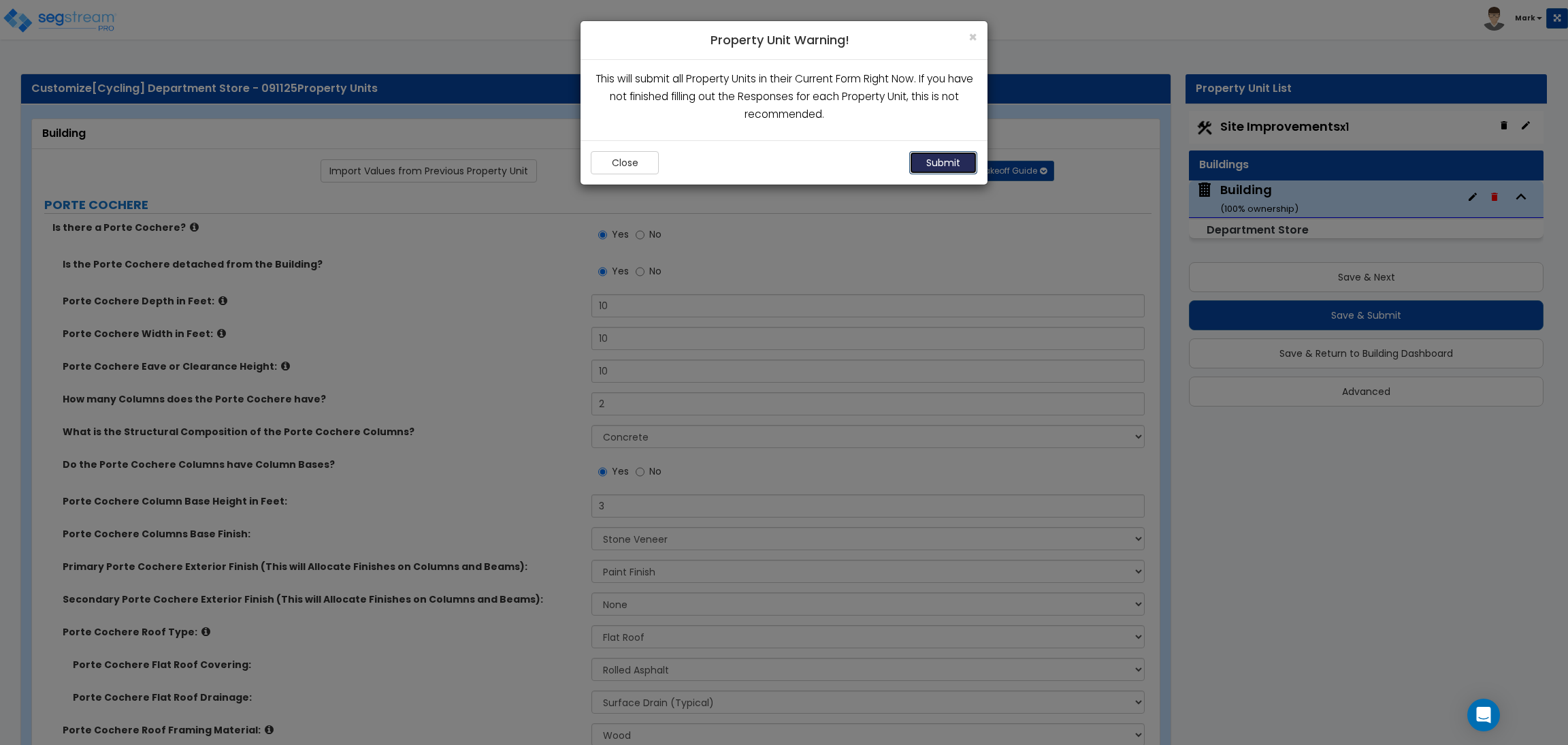
click at [947, 167] on button "Submit" at bounding box center [944, 162] width 68 height 23
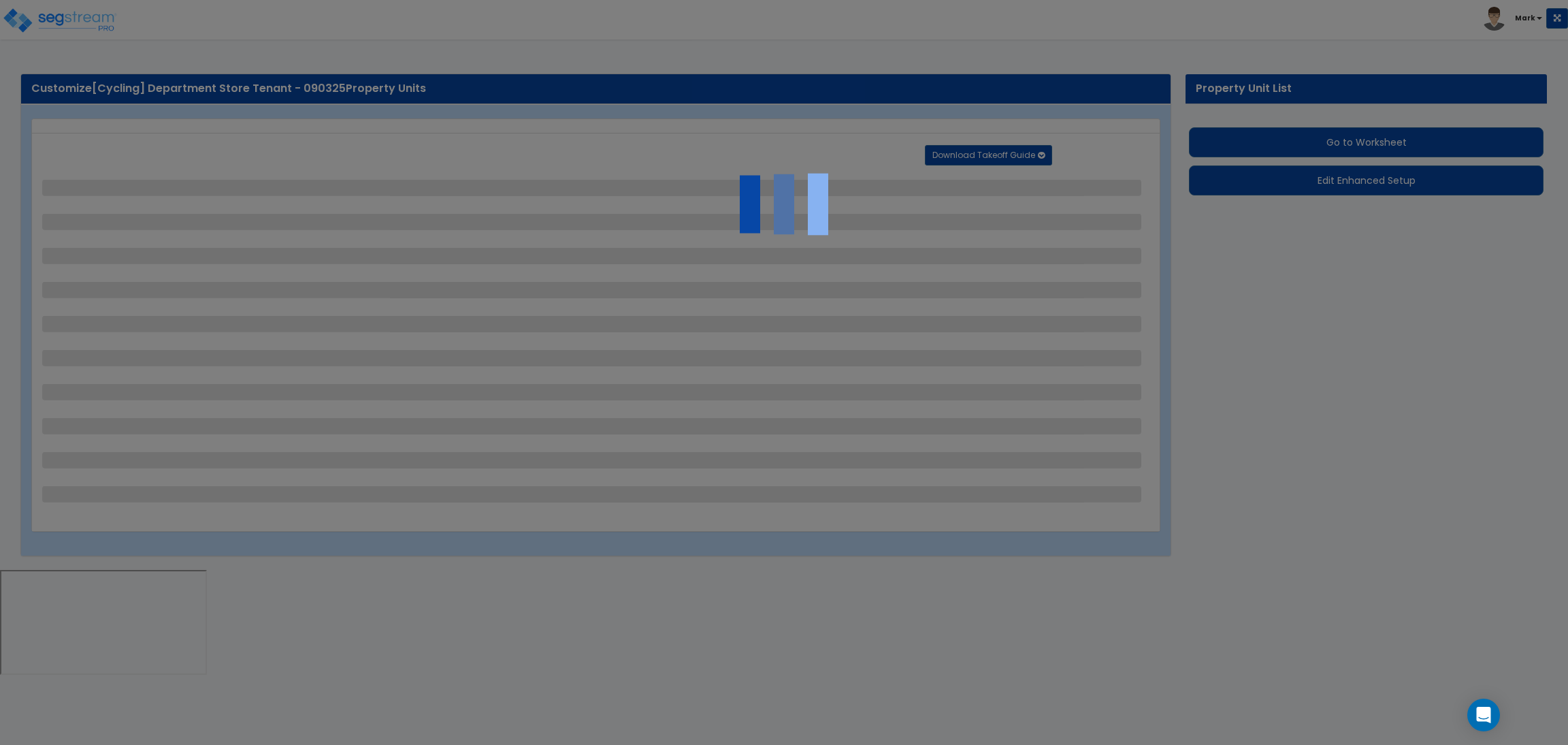
select select "4"
select select "2"
select select "1"
select select "3"
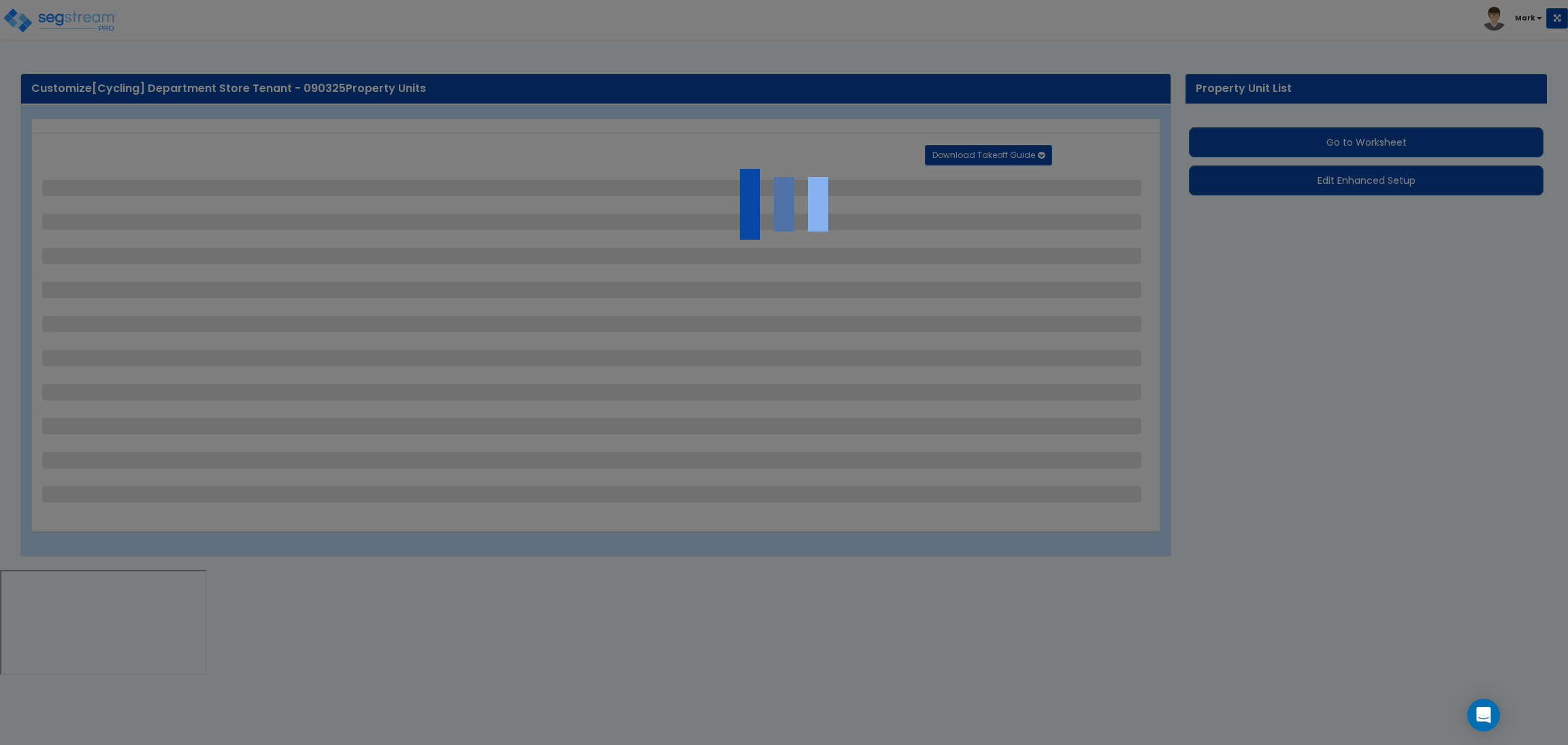
select select "1"
select select "2"
select select "1"
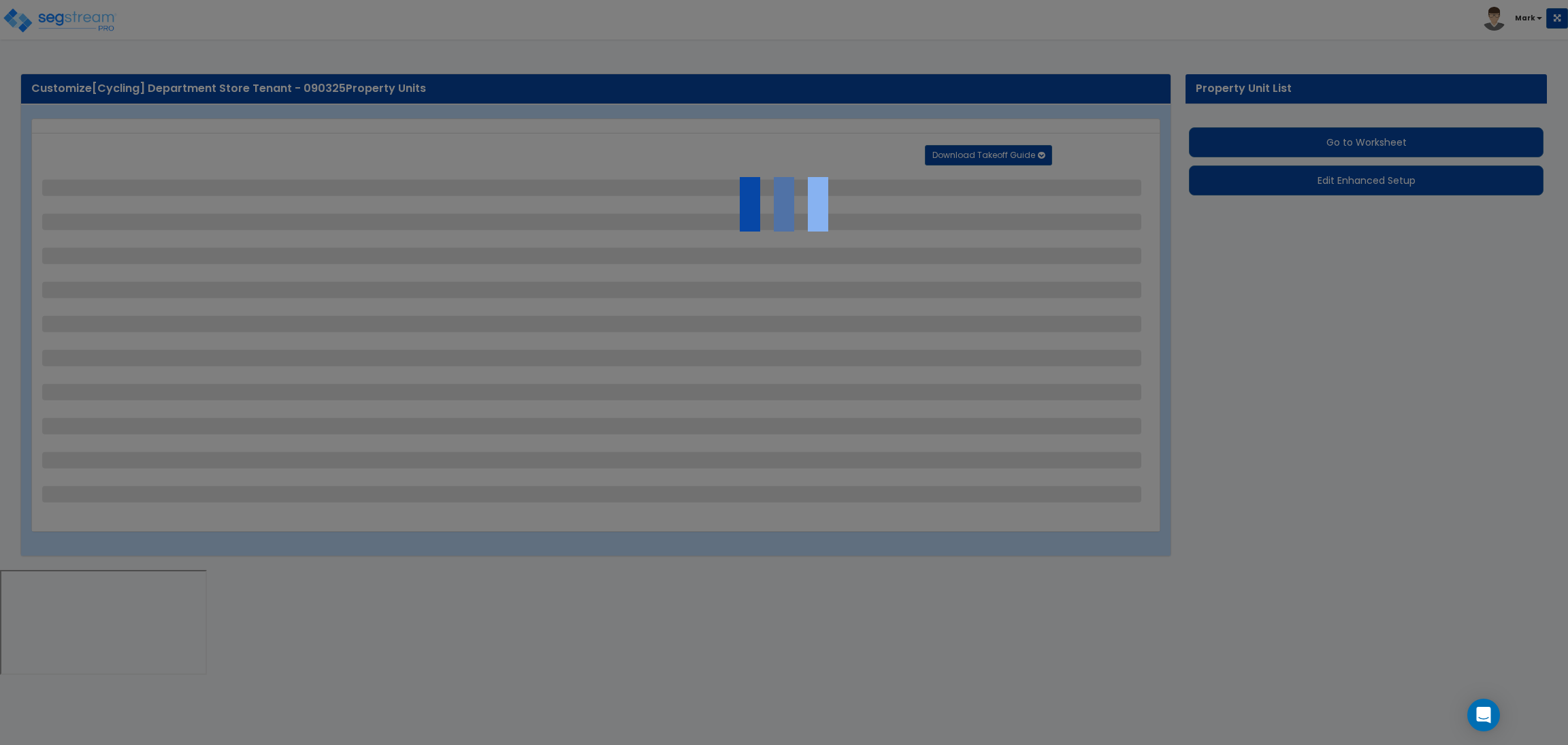
select select "2"
select select "4"
select select "2"
select select "1"
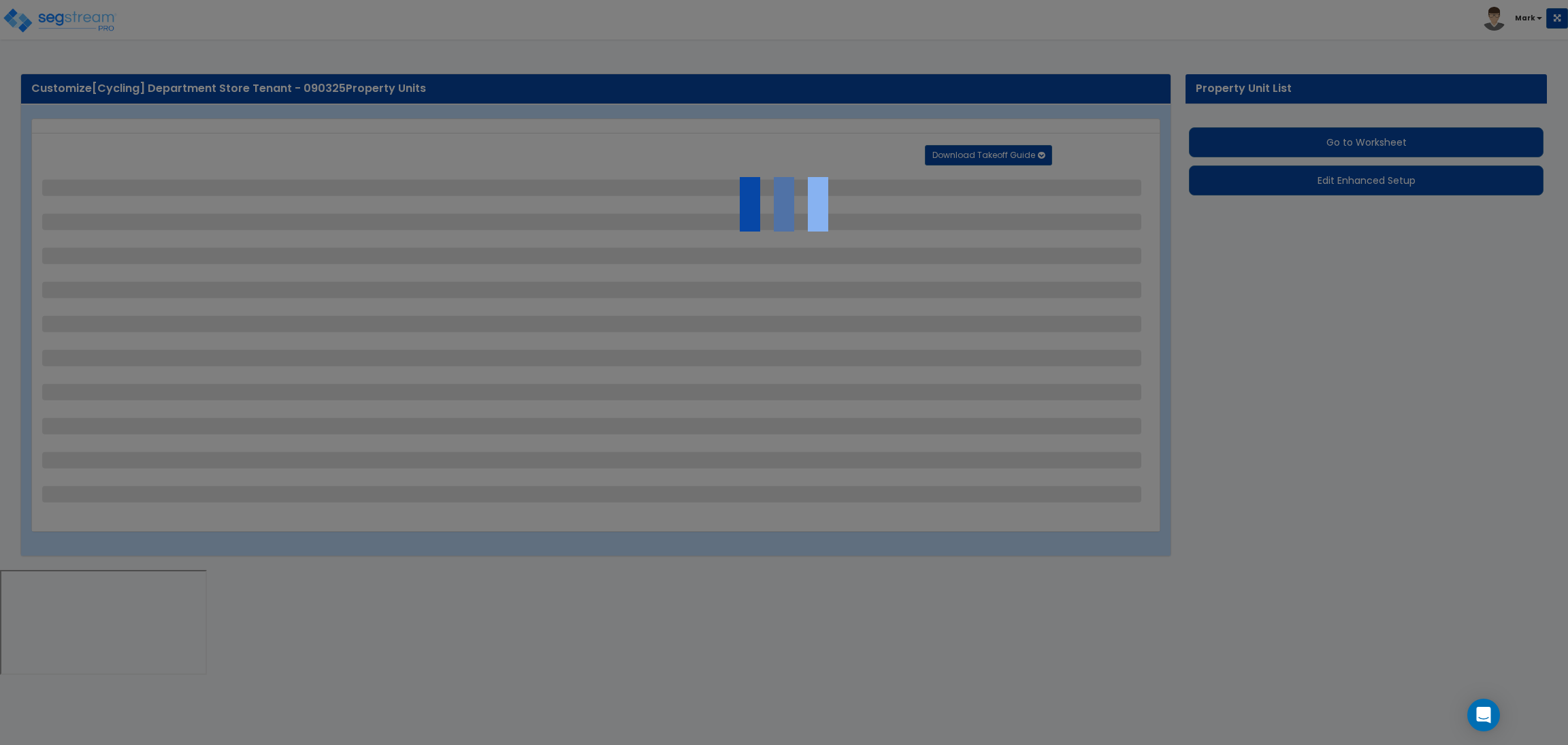
select select "2"
select select "1"
select select "3"
select select "2"
select select "1"
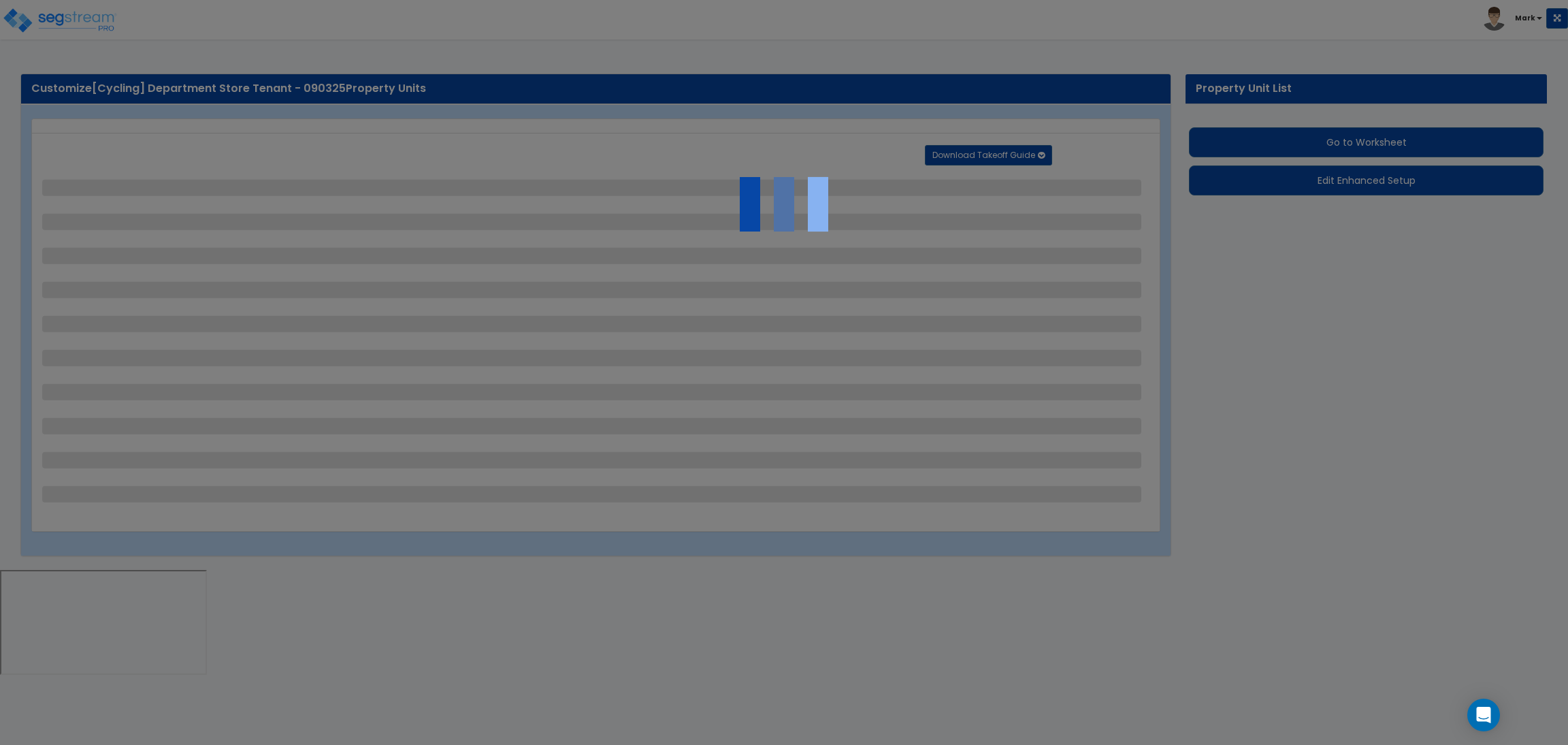
select select "7"
select select "2"
select select "5"
select select "2"
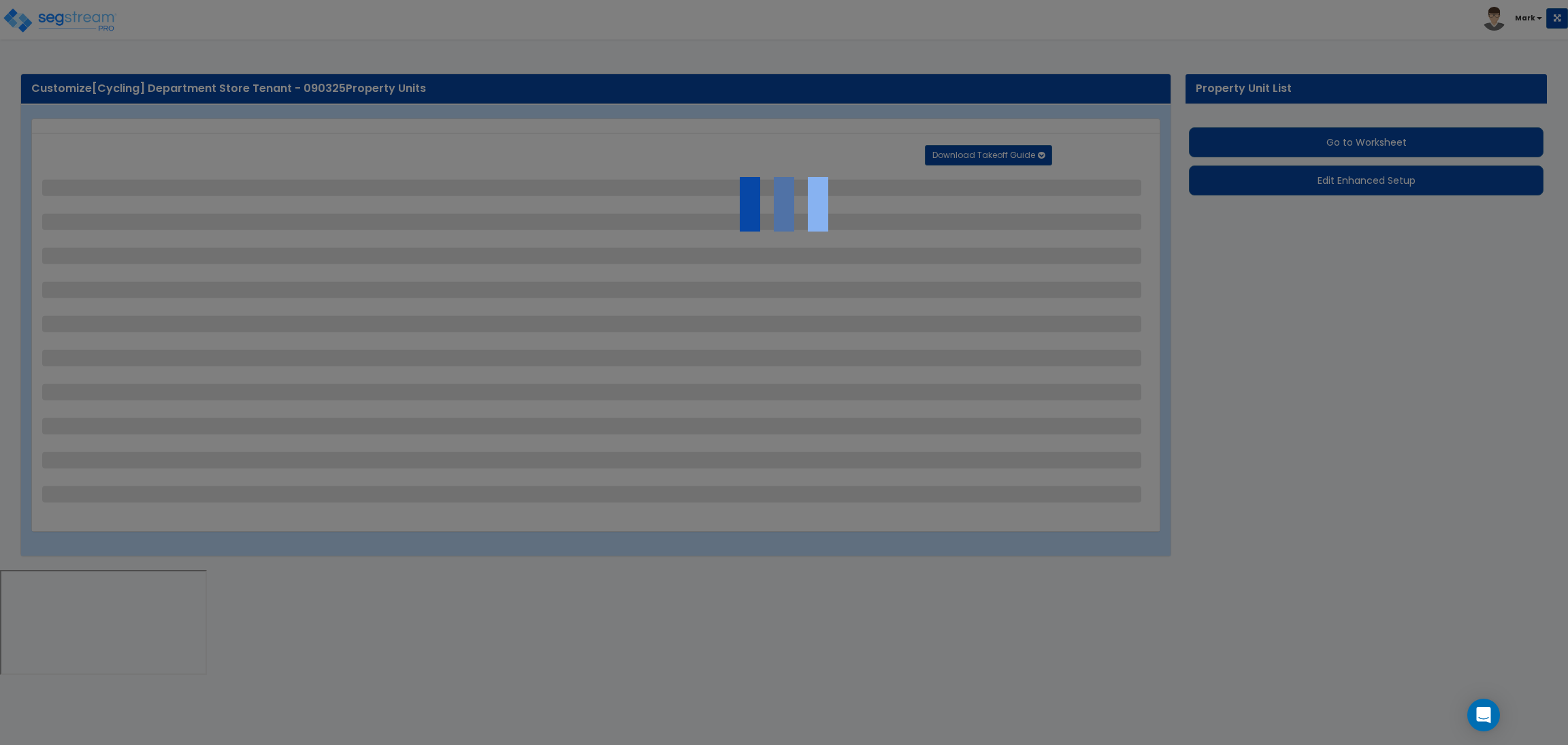
select select "1"
select select "2"
select select "1"
select select "4"
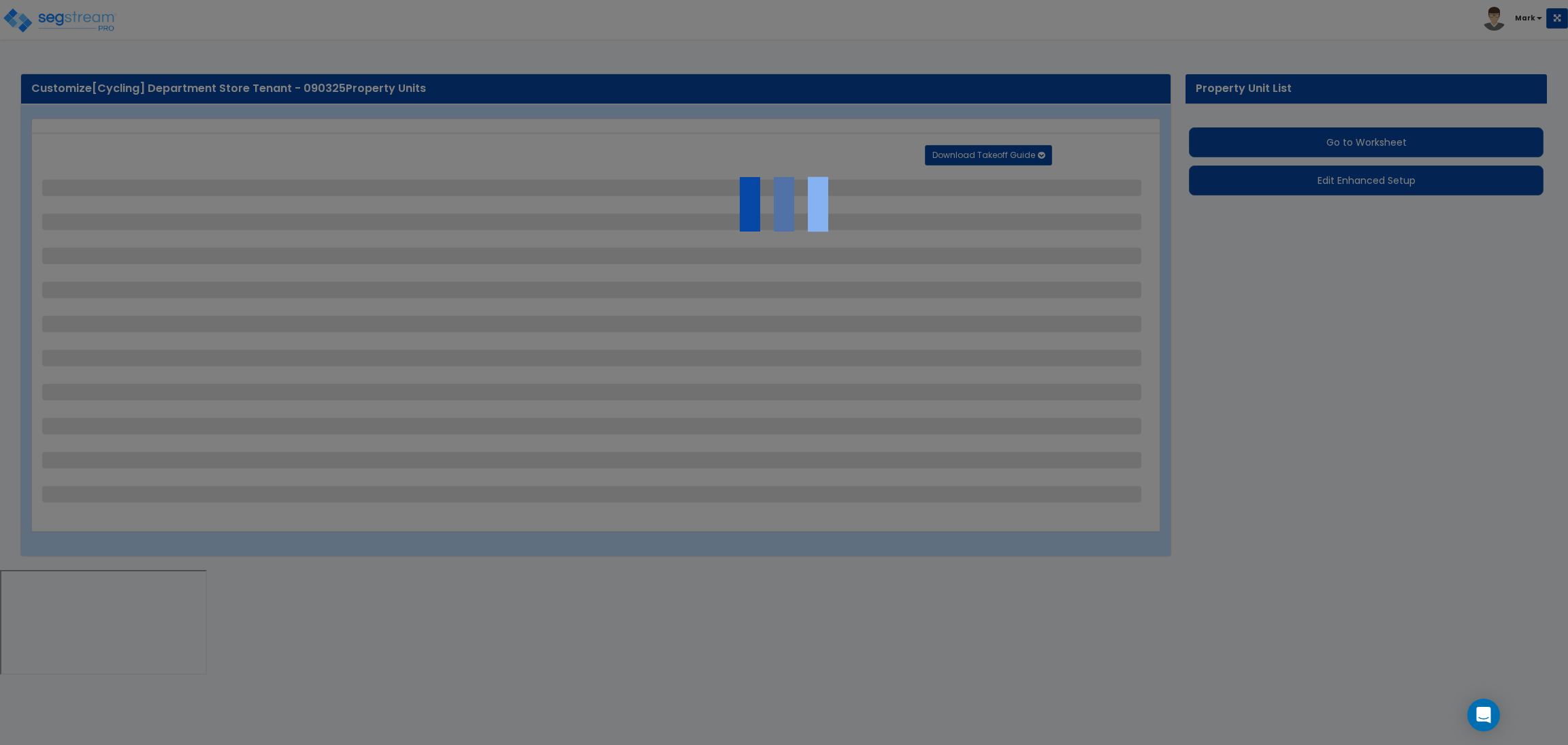
select select "2"
select select "1"
select select "3"
select select "1"
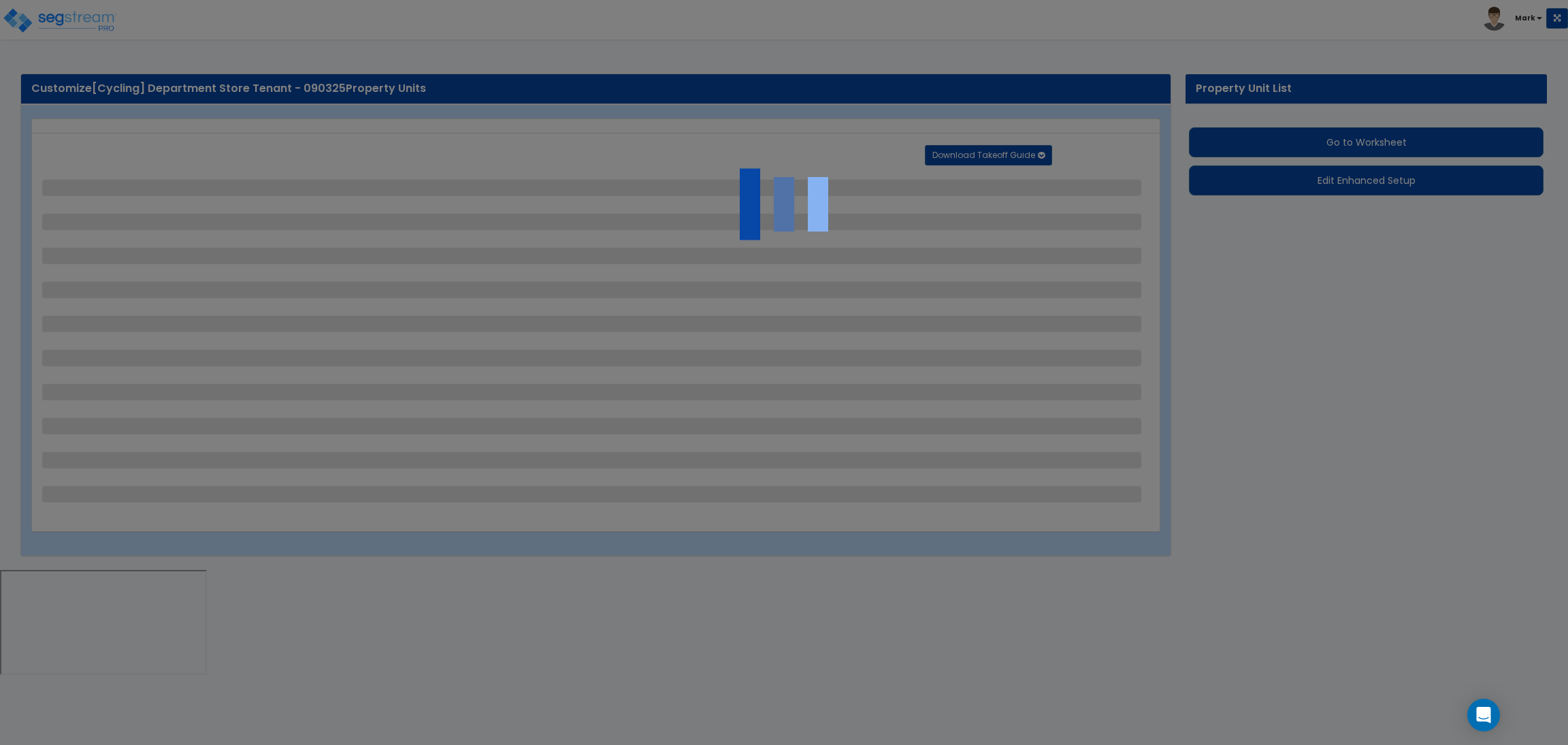
select select "1"
select select "4"
select select "2"
select select "1"
select select "3"
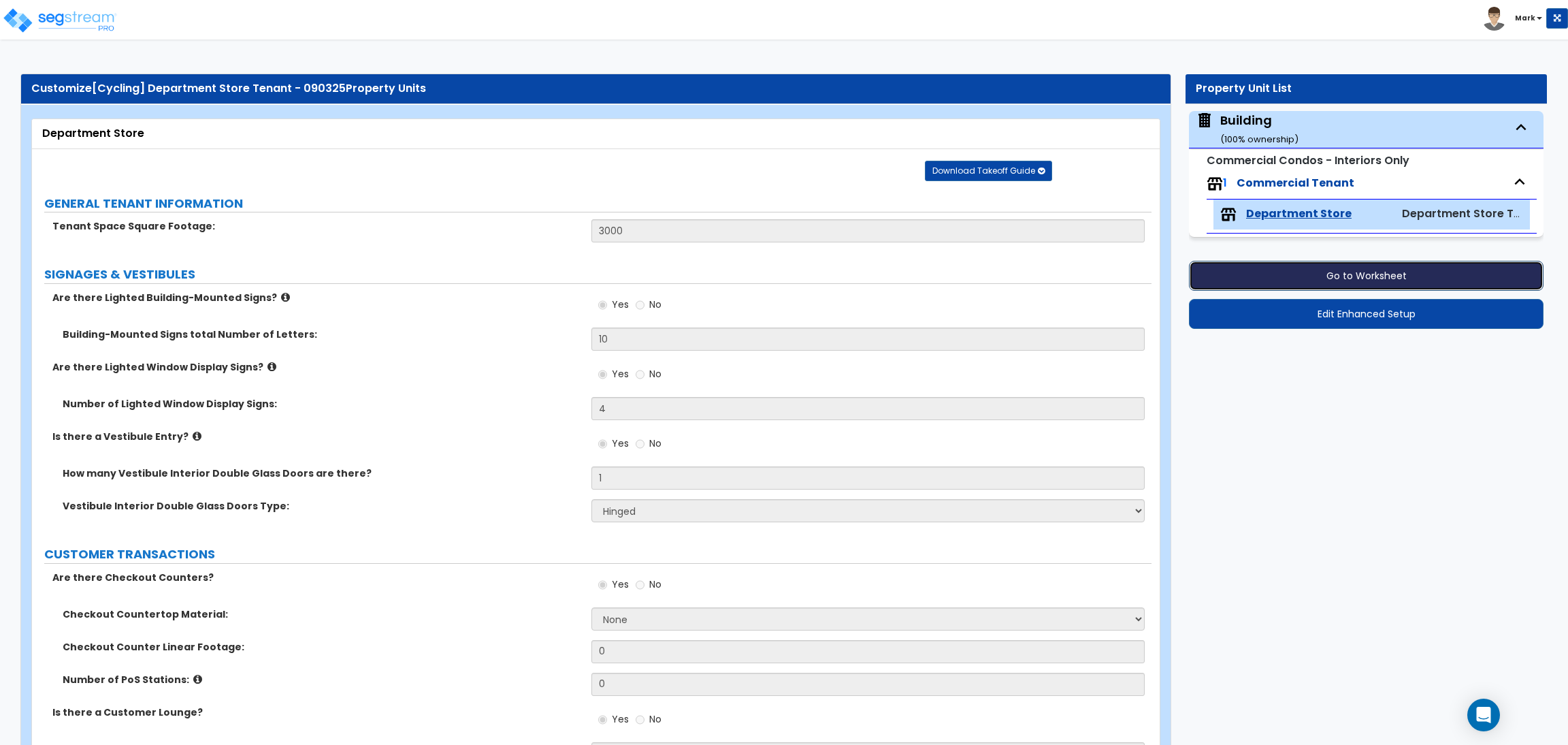
click at [1357, 273] on button "Go to Worksheet" at bounding box center [1366, 275] width 354 height 30
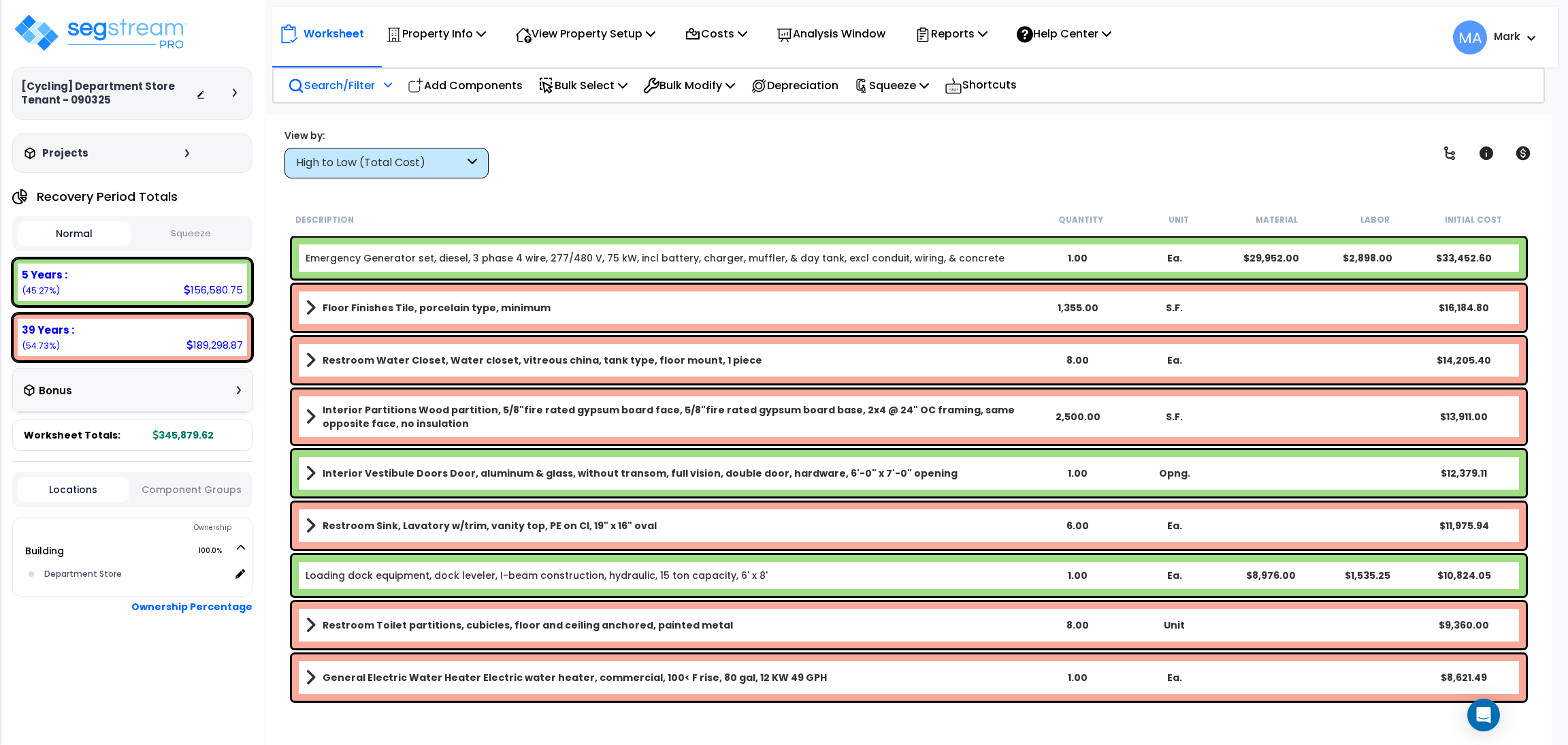
click at [373, 91] on p "Search/Filter" at bounding box center [331, 85] width 87 height 18
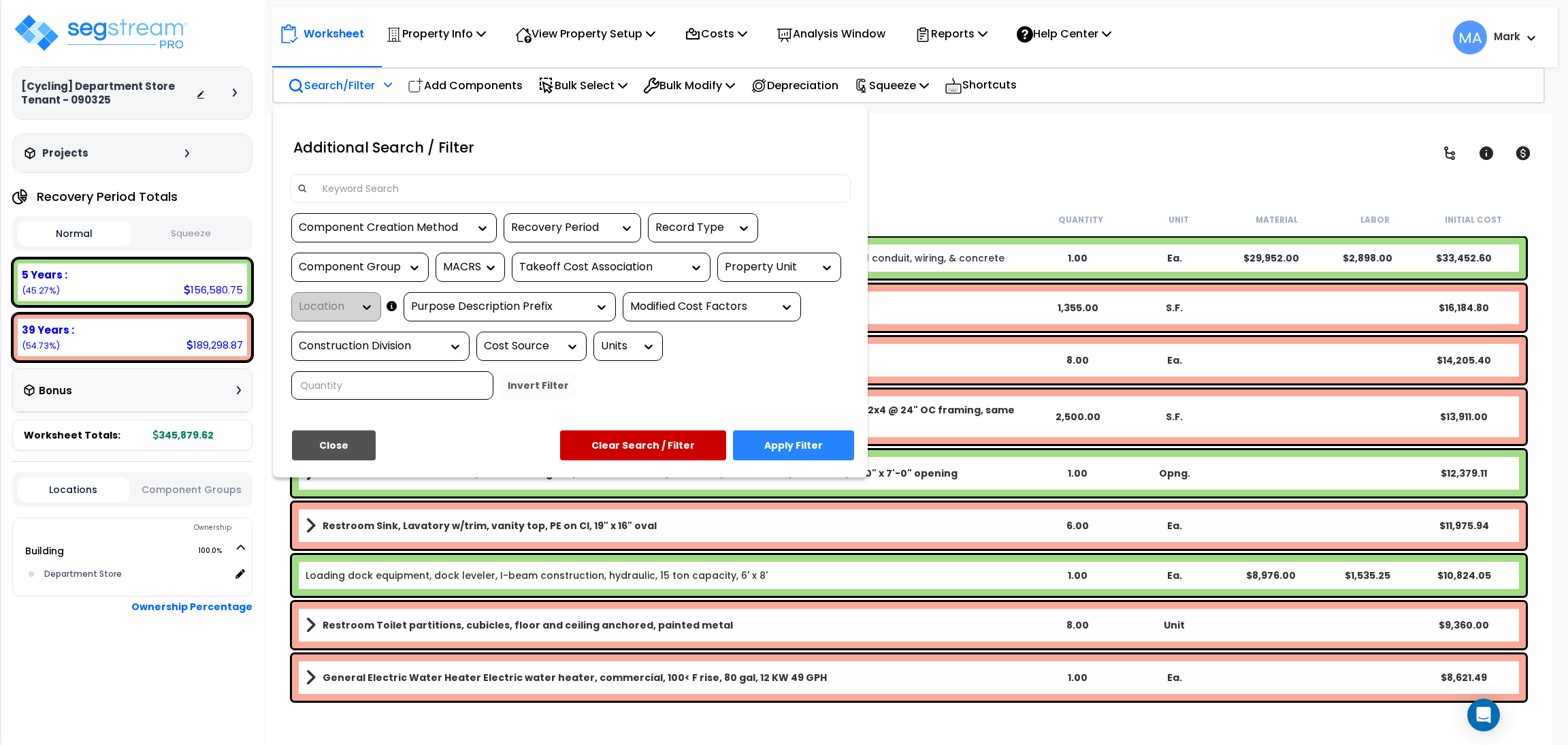
click at [381, 178] on input at bounding box center [579, 188] width 529 height 20
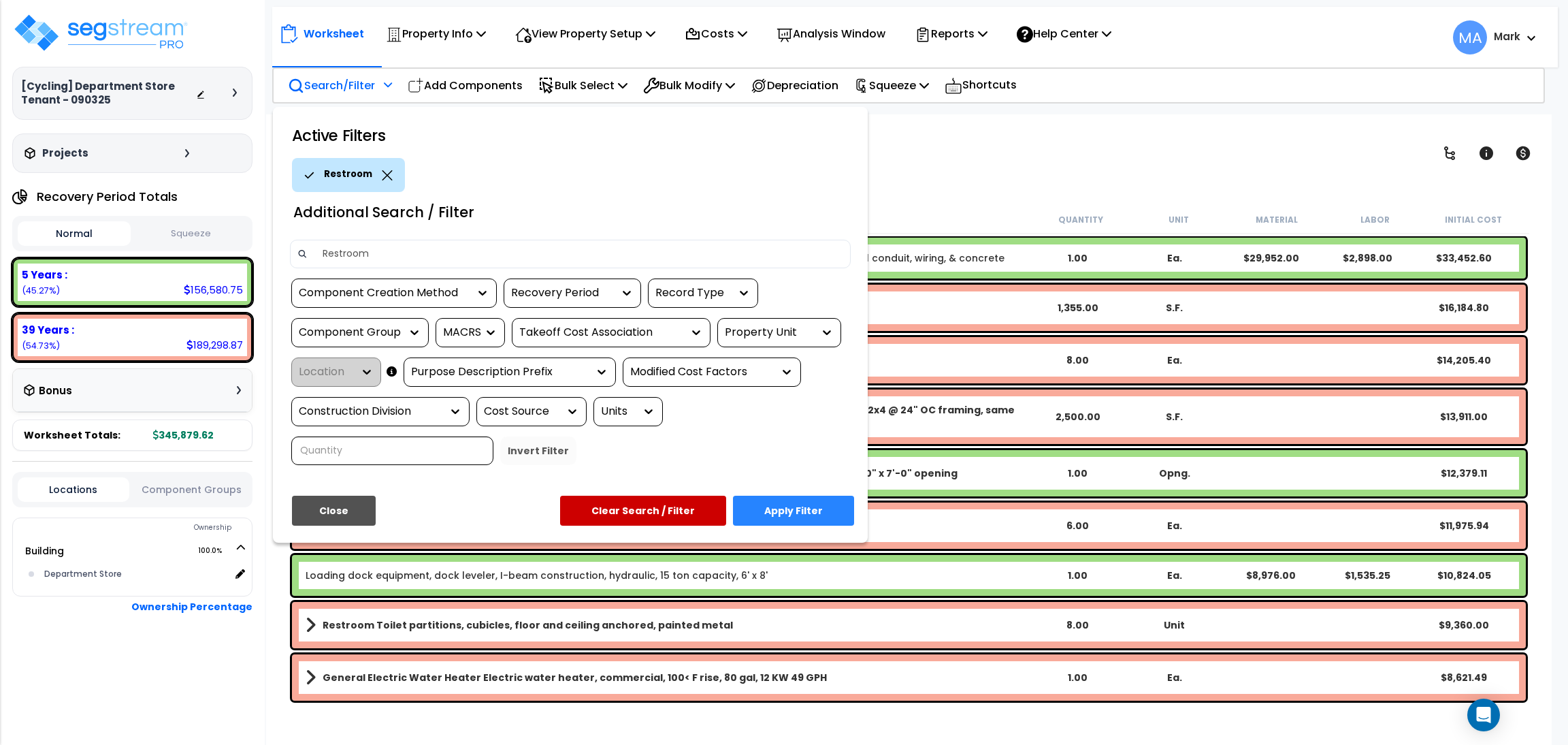
type input "Restroom"
click at [798, 506] on button "Apply Filter" at bounding box center [793, 510] width 121 height 30
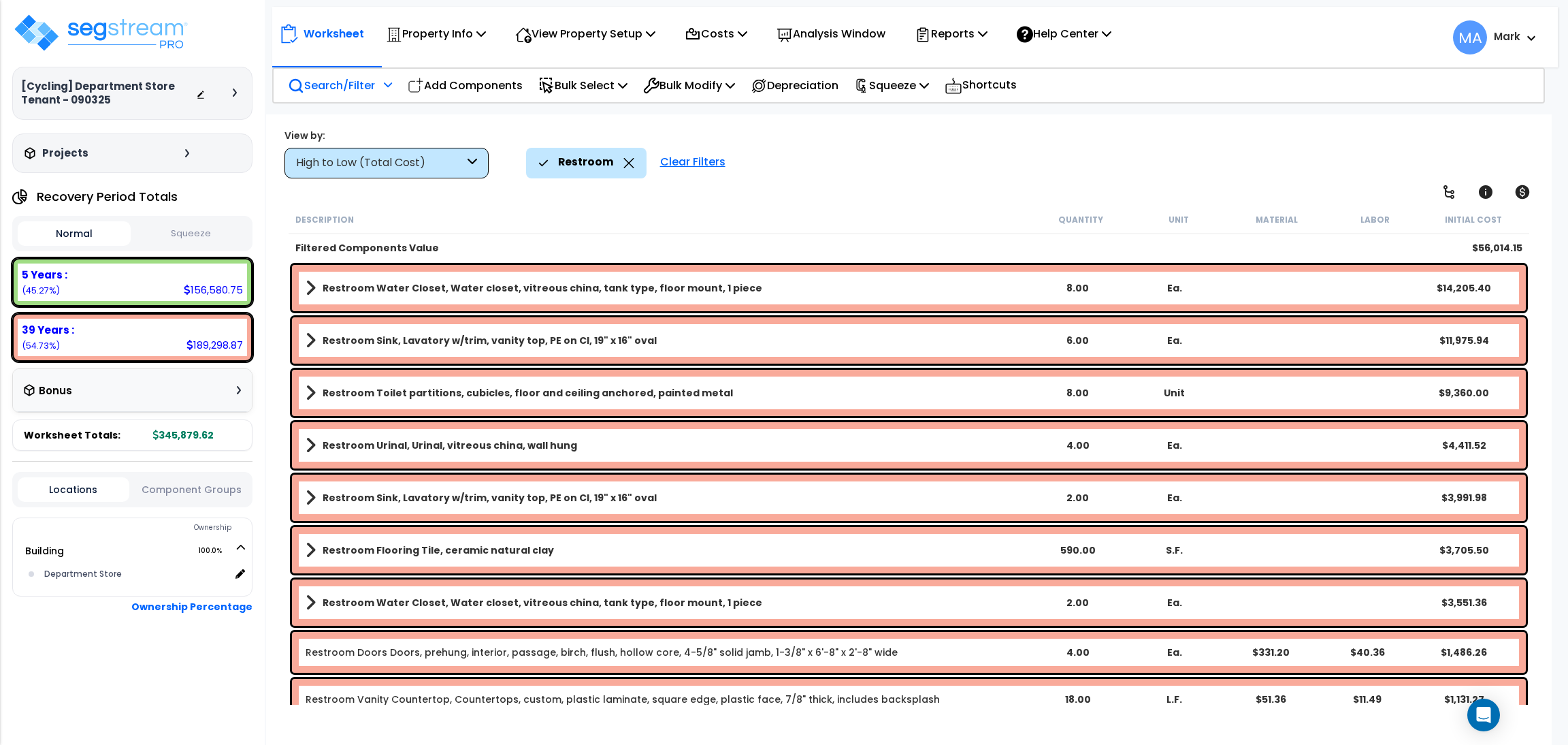
click at [464, 166] on div "High to Low (Total Cost)" at bounding box center [387, 163] width 204 height 31
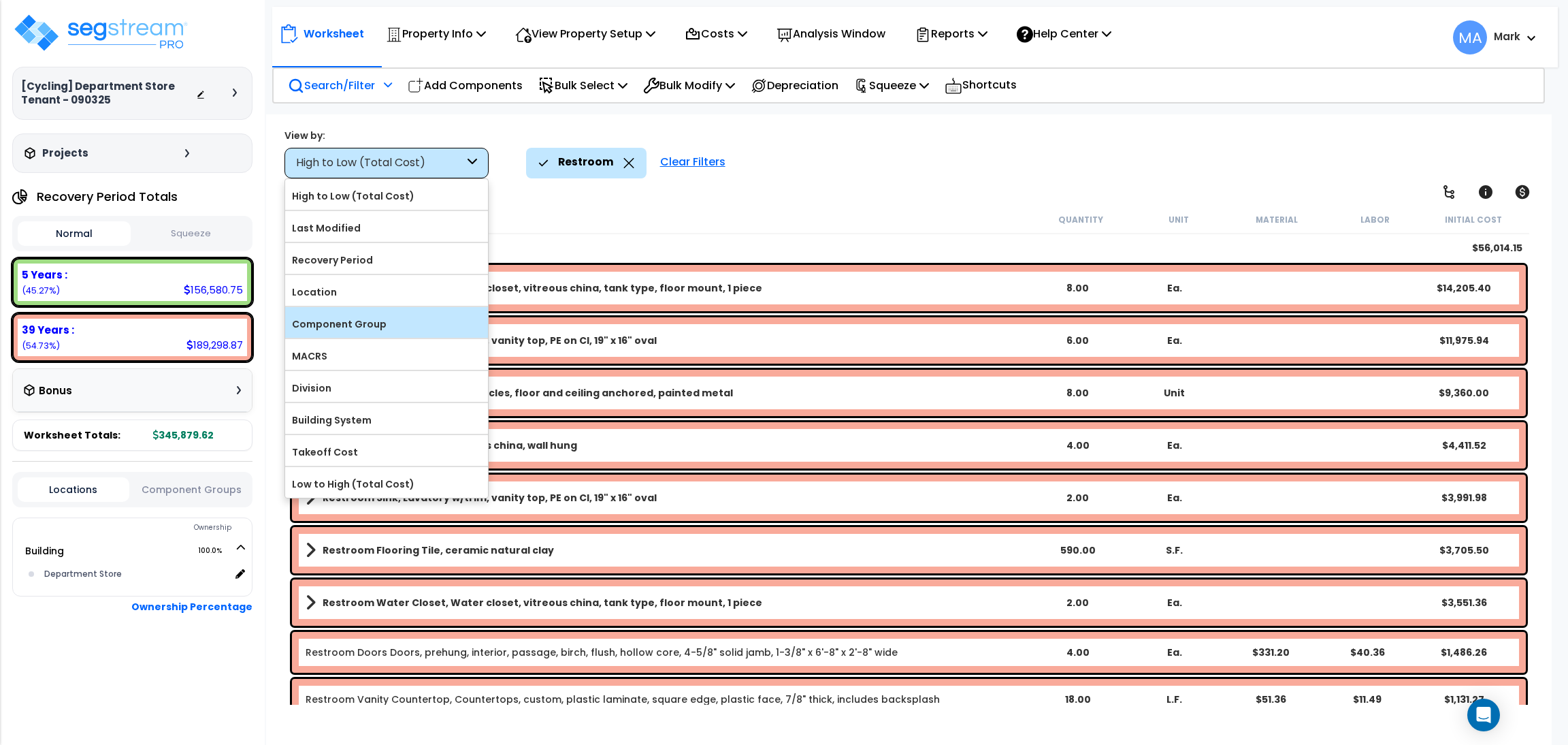
click at [438, 318] on label "Component Group" at bounding box center [387, 323] width 203 height 20
click at [0, 0] on input "Component Group" at bounding box center [0, 0] width 0 height 0
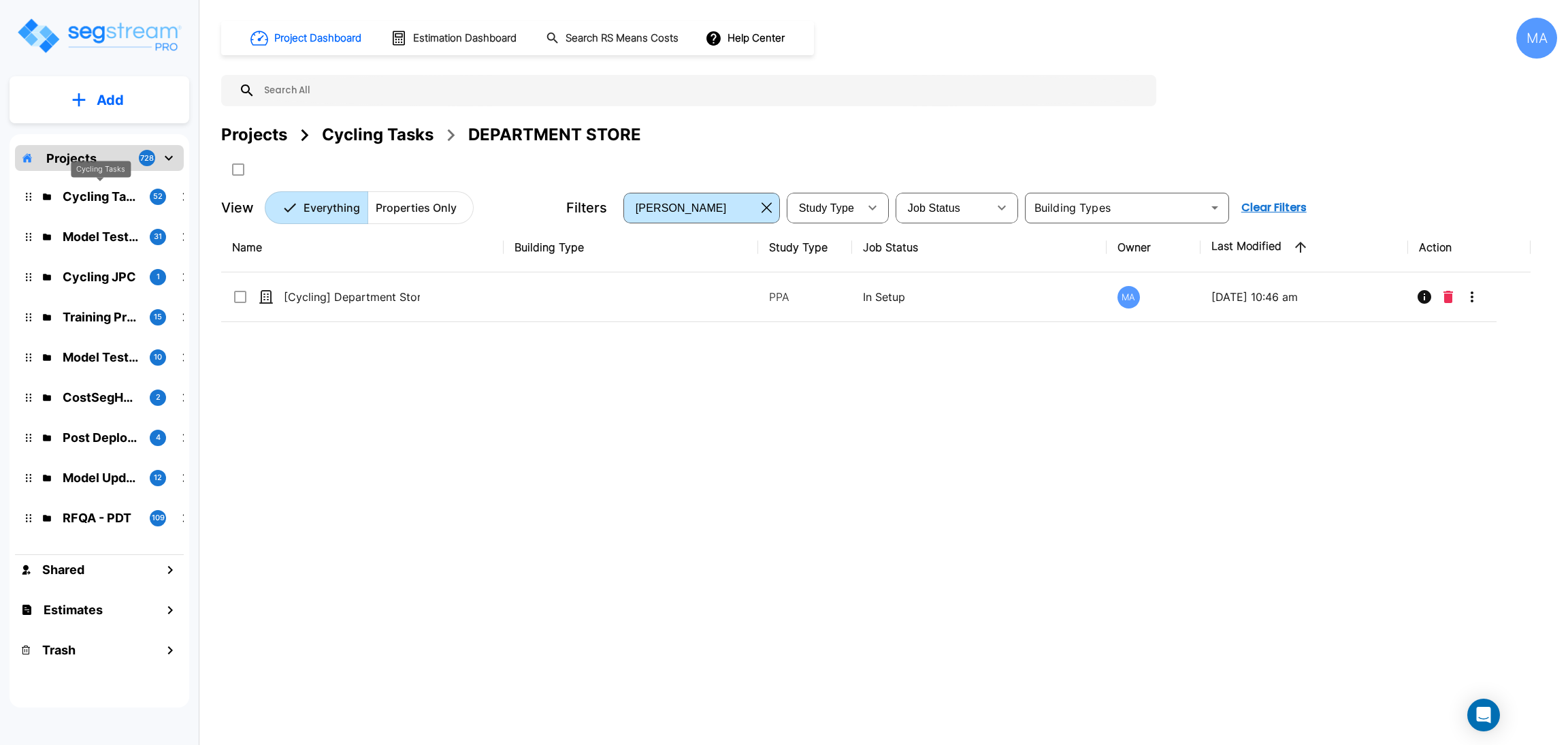
click at [82, 189] on p "Cycling Tasks" at bounding box center [100, 196] width 76 height 18
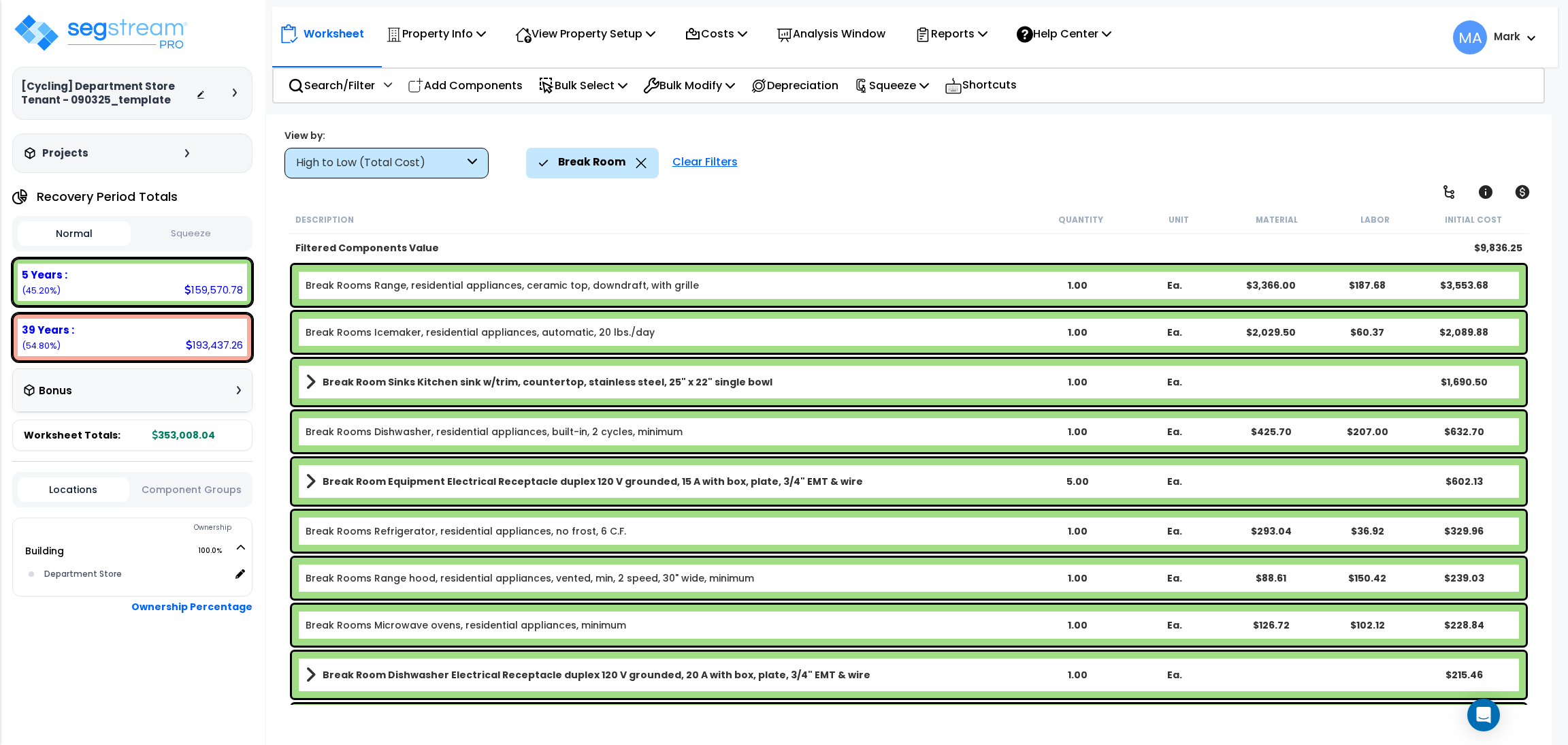
click at [636, 162] on icon at bounding box center [641, 162] width 11 height 10
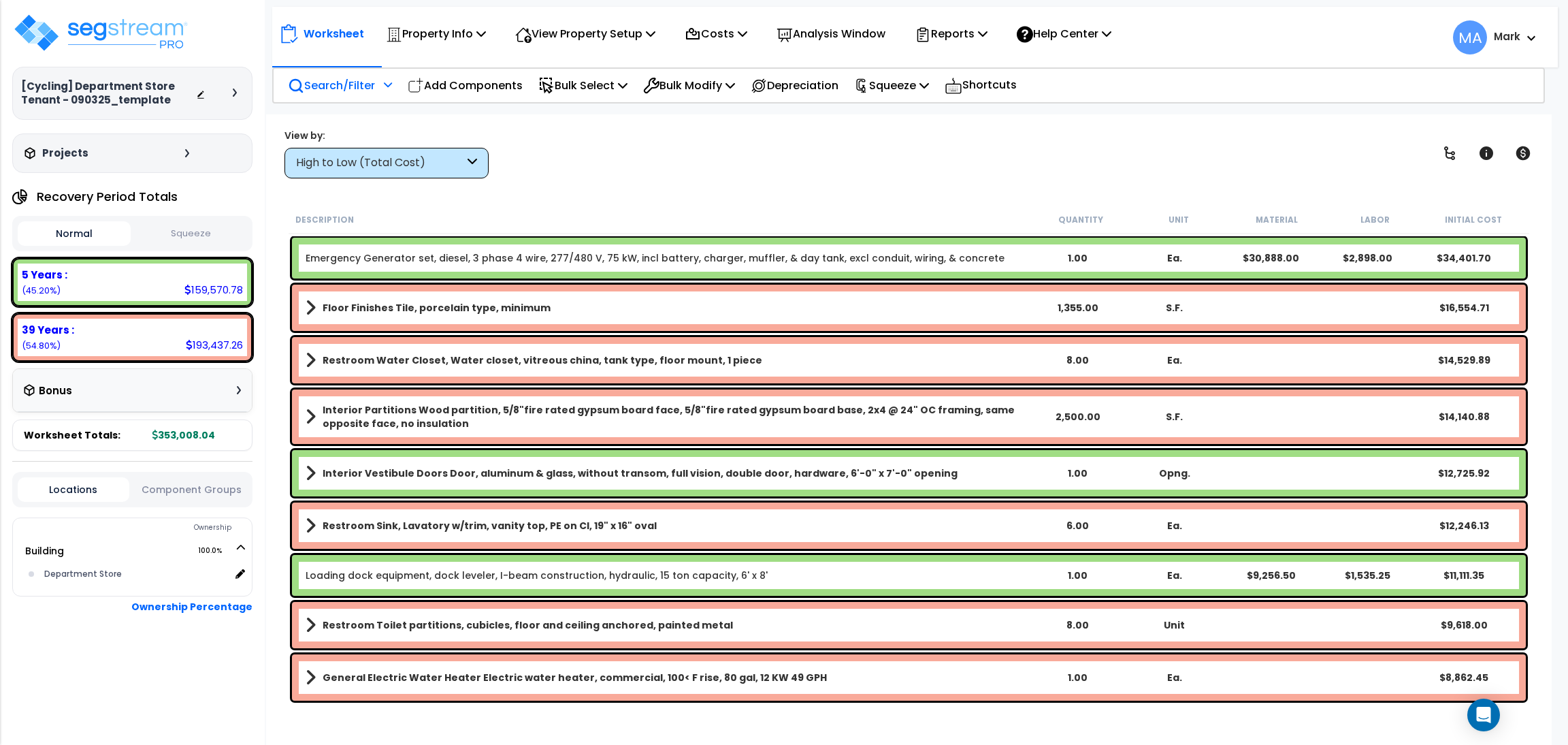
click at [358, 90] on p "Search/Filter" at bounding box center [331, 85] width 87 height 18
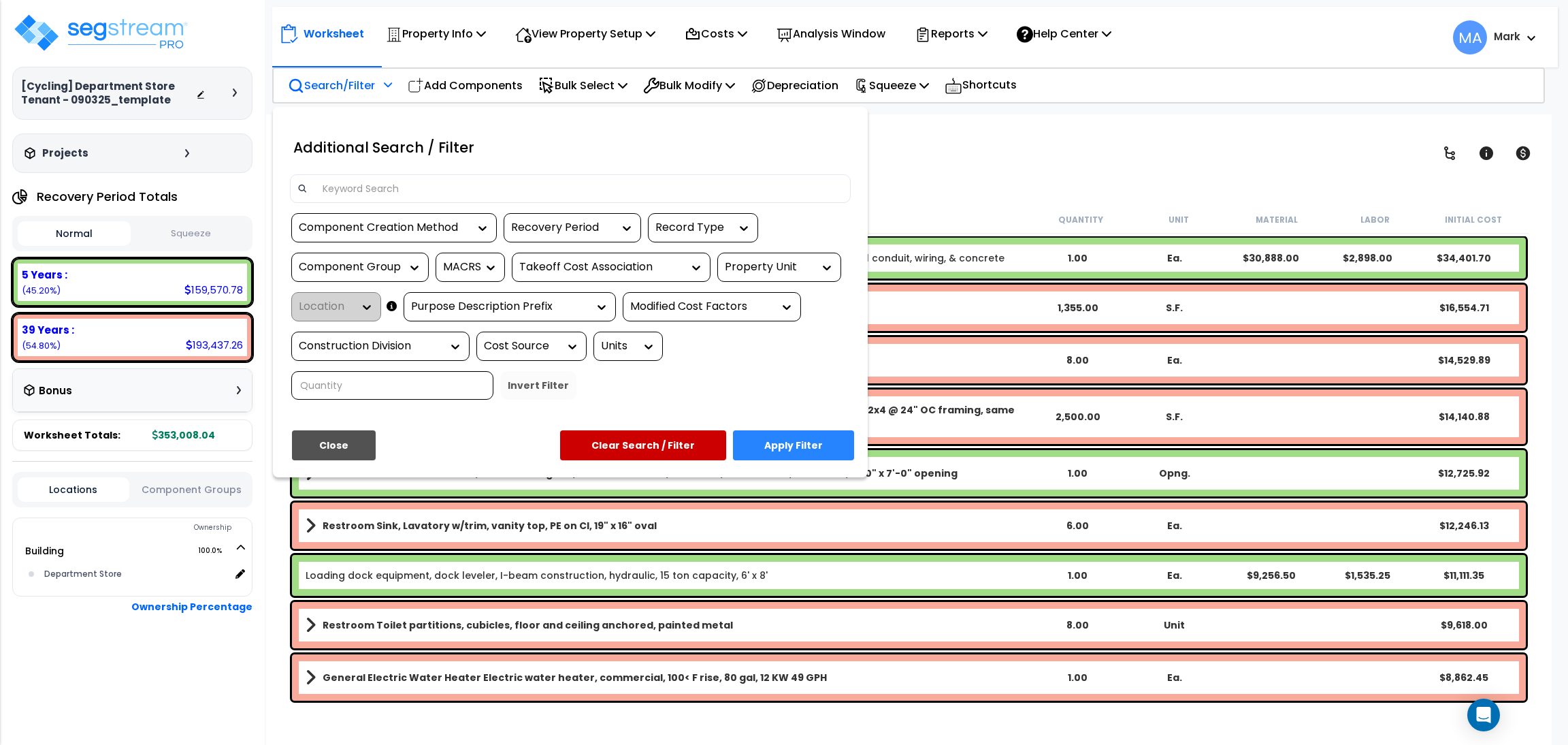
click at [381, 182] on input at bounding box center [579, 188] width 529 height 20
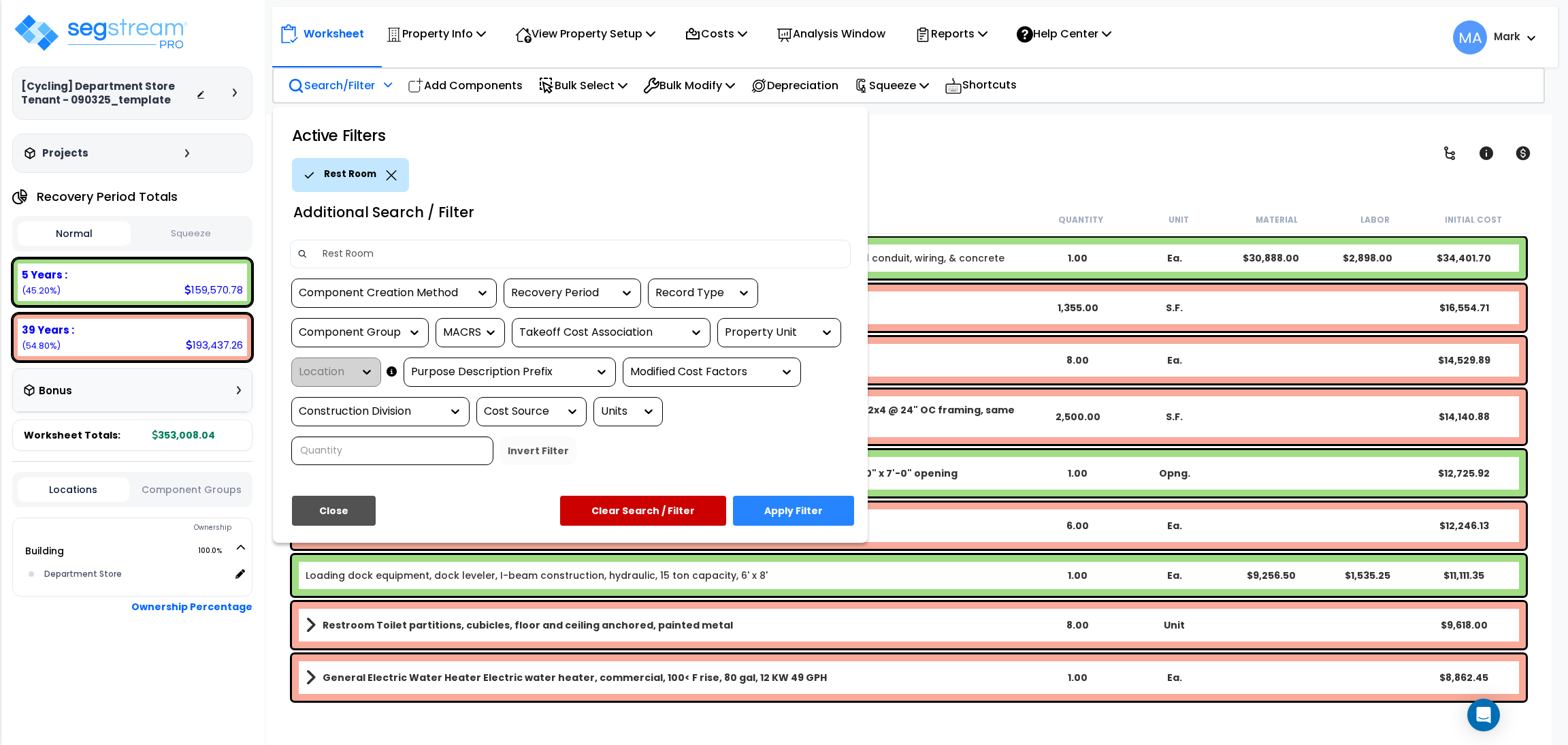
click at [352, 167] on p "Rest Room" at bounding box center [350, 174] width 52 height 15
click at [365, 256] on input "Rest Room" at bounding box center [579, 253] width 529 height 20
click at [350, 254] on input "Rest Room" at bounding box center [579, 253] width 529 height 20
click at [356, 252] on input "Rest Room" at bounding box center [579, 253] width 529 height 20
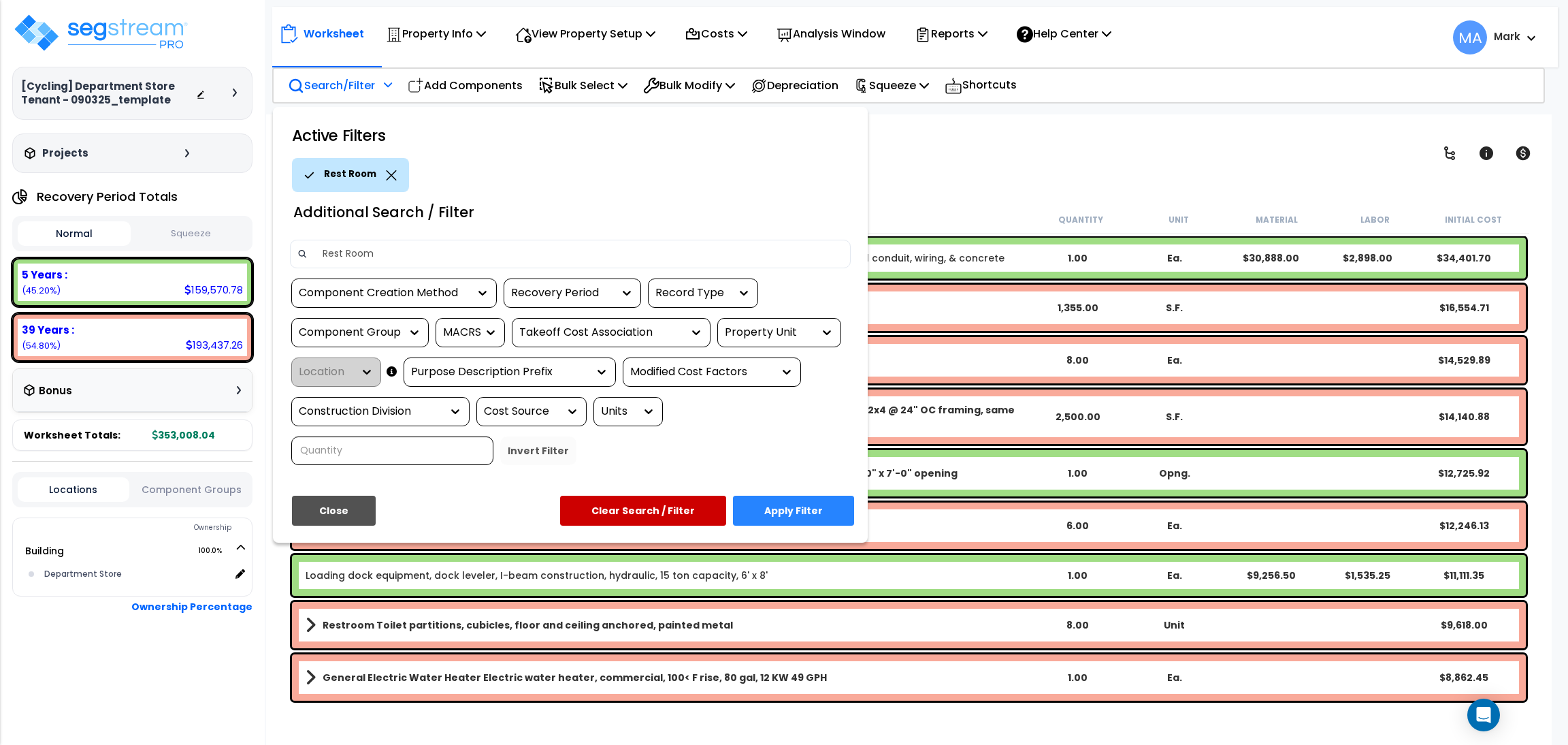
click at [349, 252] on input "Rest Room" at bounding box center [579, 253] width 529 height 20
type input "Restroom"
click at [812, 499] on button "Apply Filter" at bounding box center [793, 510] width 121 height 30
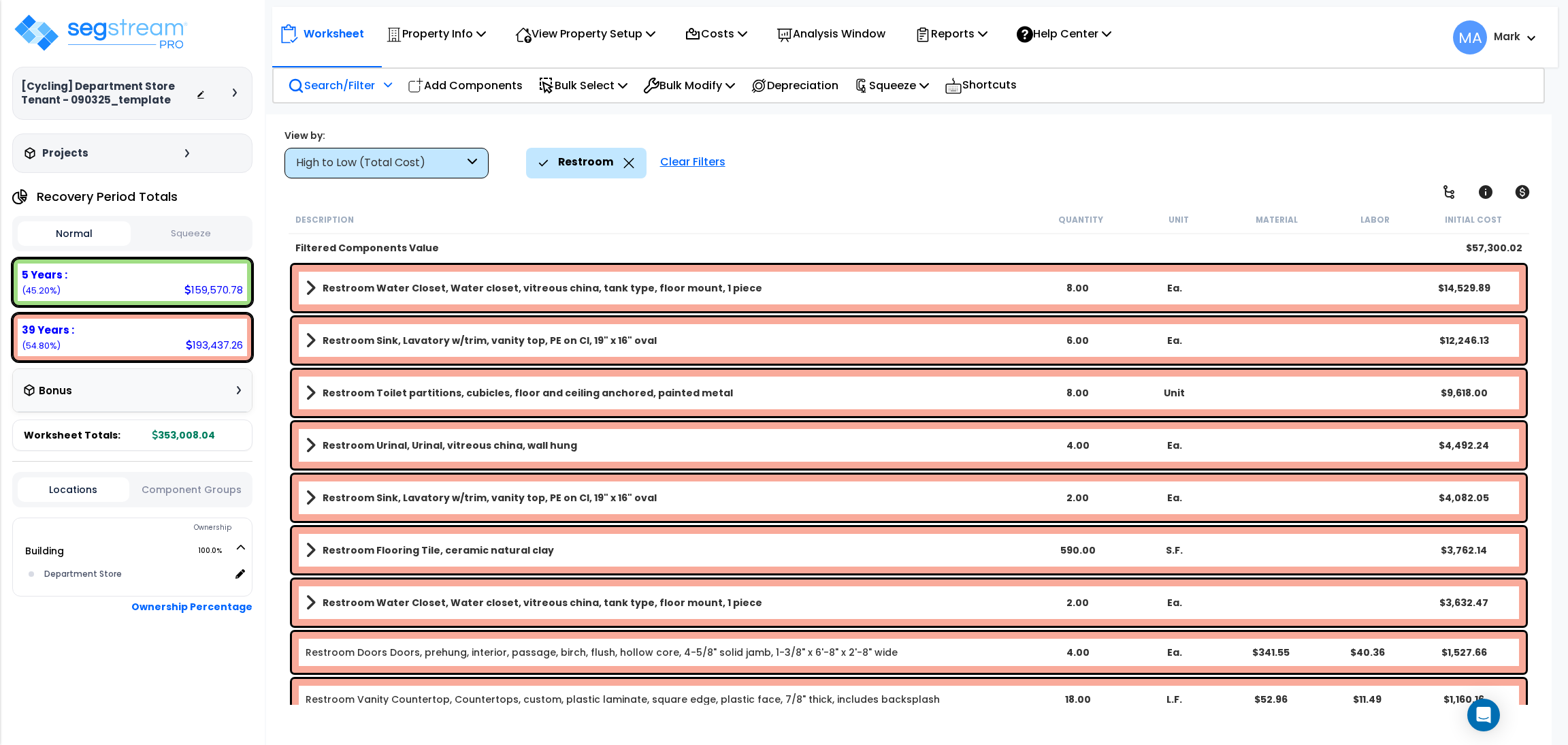
scroll to position [59, 0]
click at [450, 154] on div "High to Low (Total Cost)" at bounding box center [387, 163] width 204 height 31
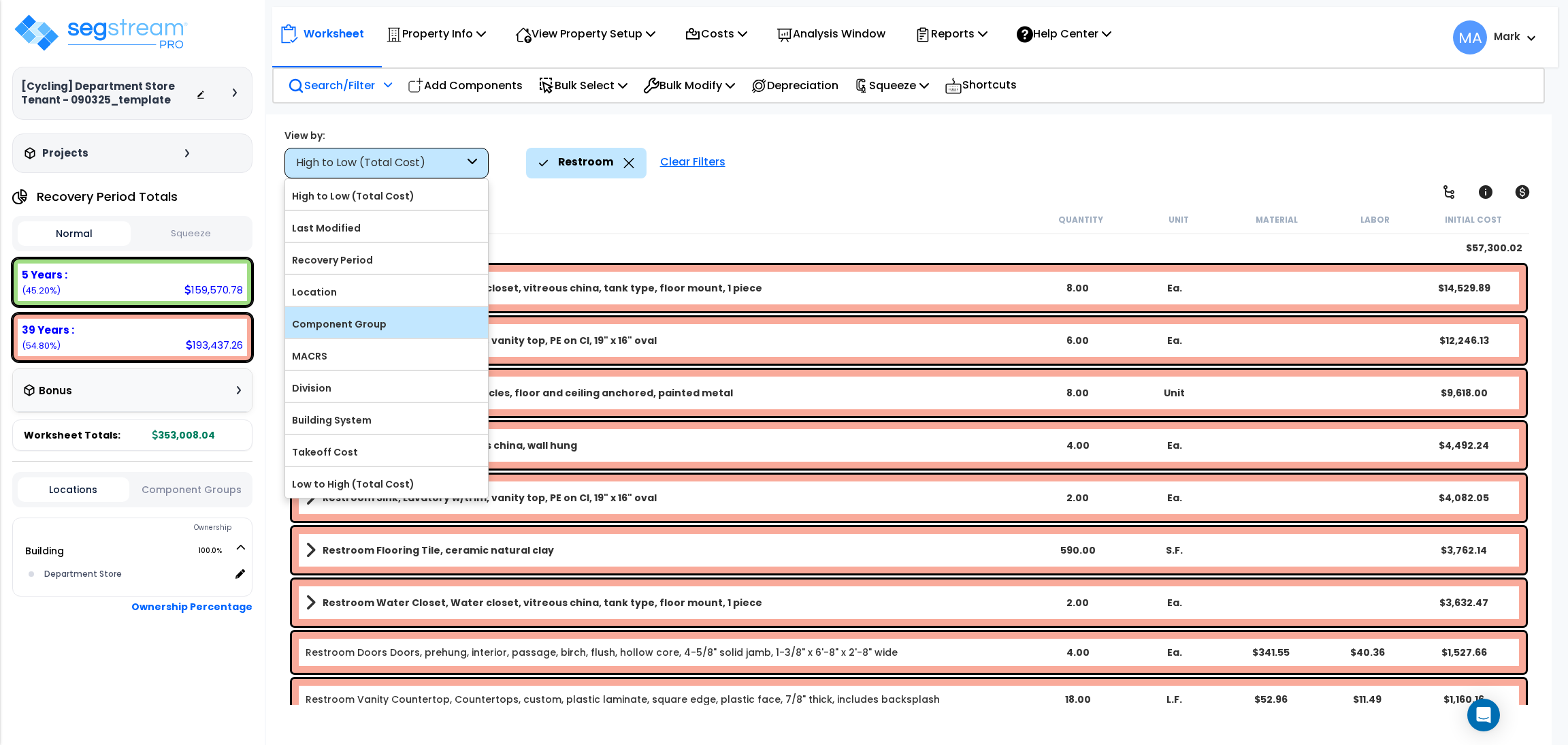
click at [354, 308] on div "Component Group" at bounding box center [387, 322] width 203 height 31
click at [375, 322] on label "Component Group" at bounding box center [387, 323] width 203 height 20
click at [0, 0] on input "Component Group" at bounding box center [0, 0] width 0 height 0
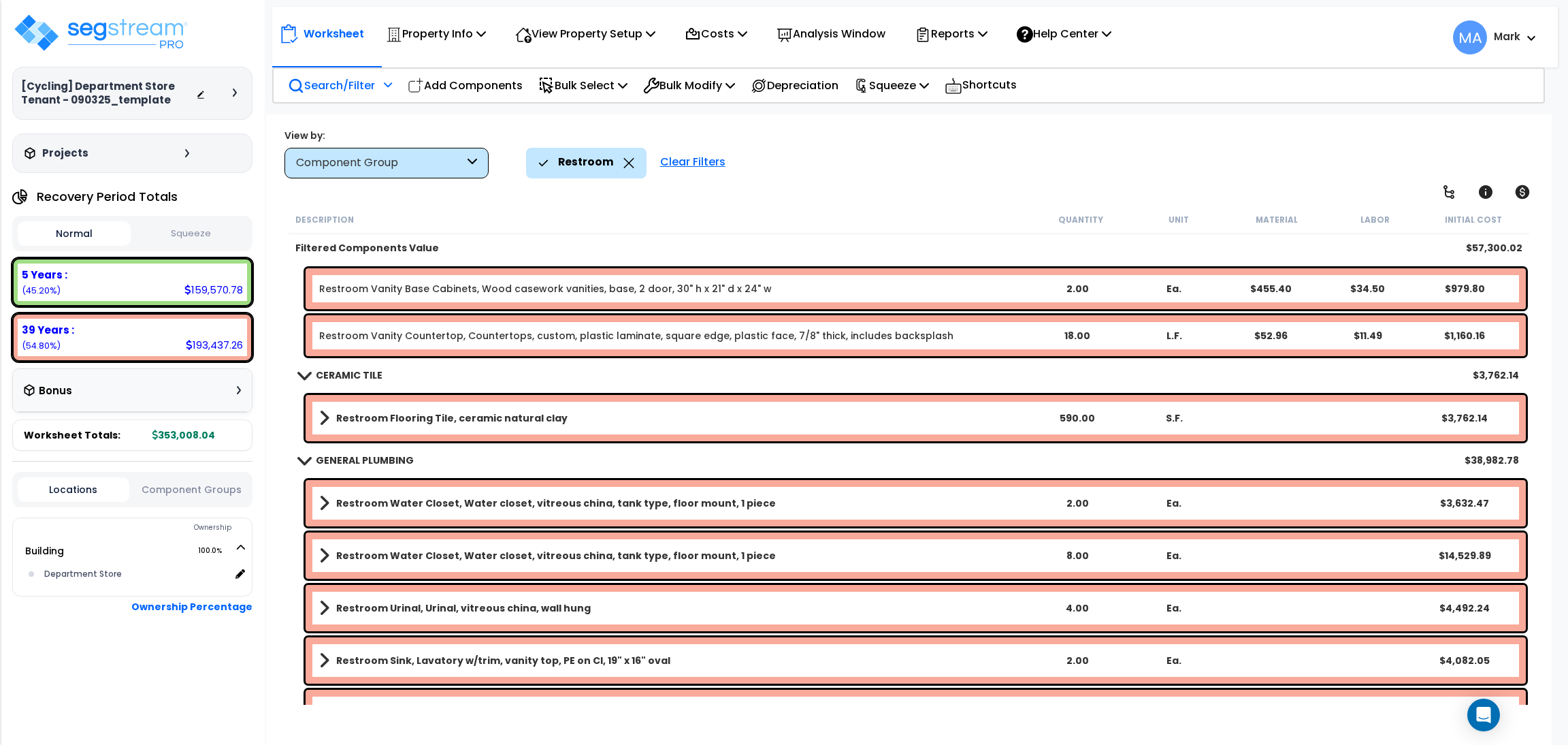
scroll to position [0, 0]
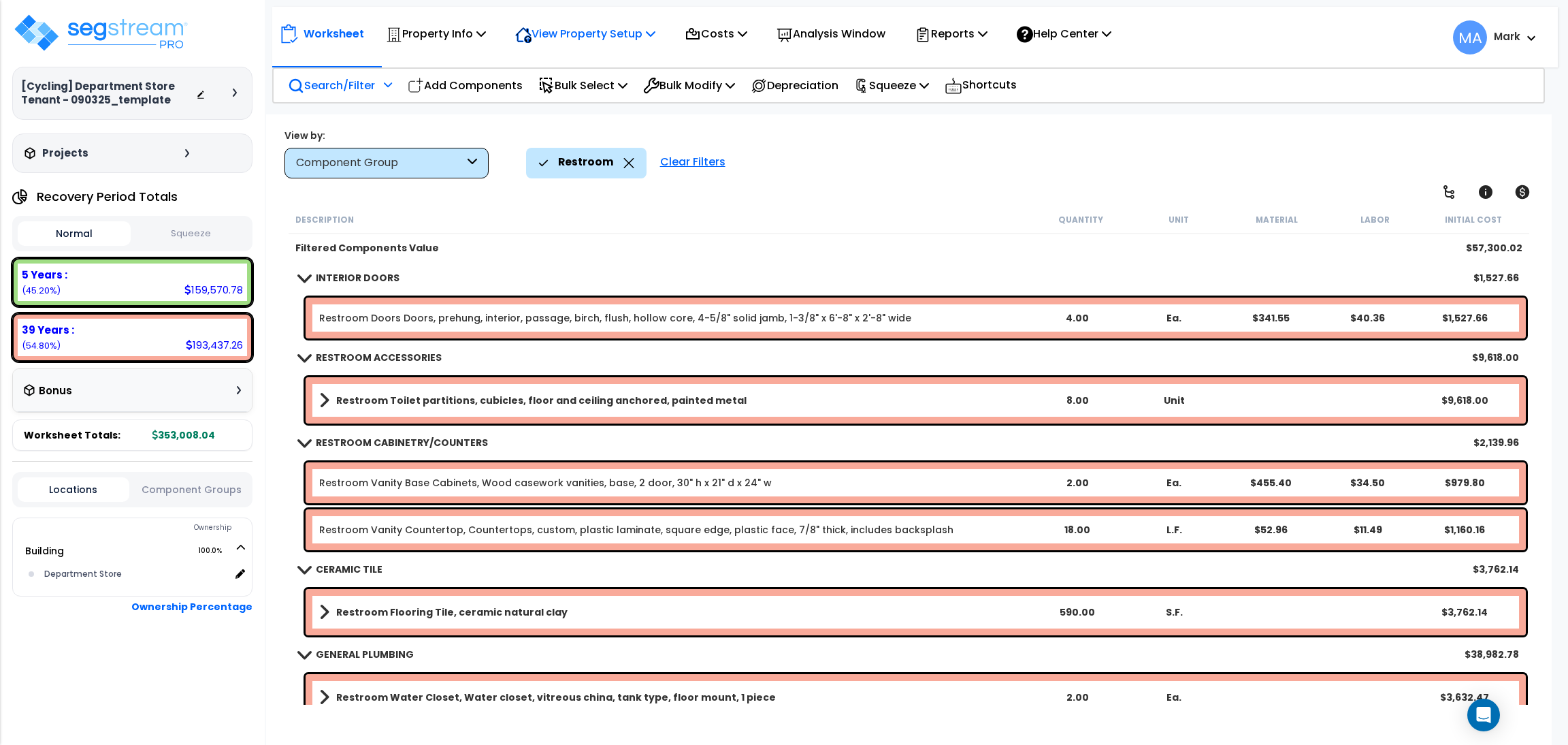
click at [570, 29] on p "View Property Setup" at bounding box center [585, 33] width 140 height 18
click at [569, 90] on link "View Questionnaire" at bounding box center [576, 93] width 135 height 27
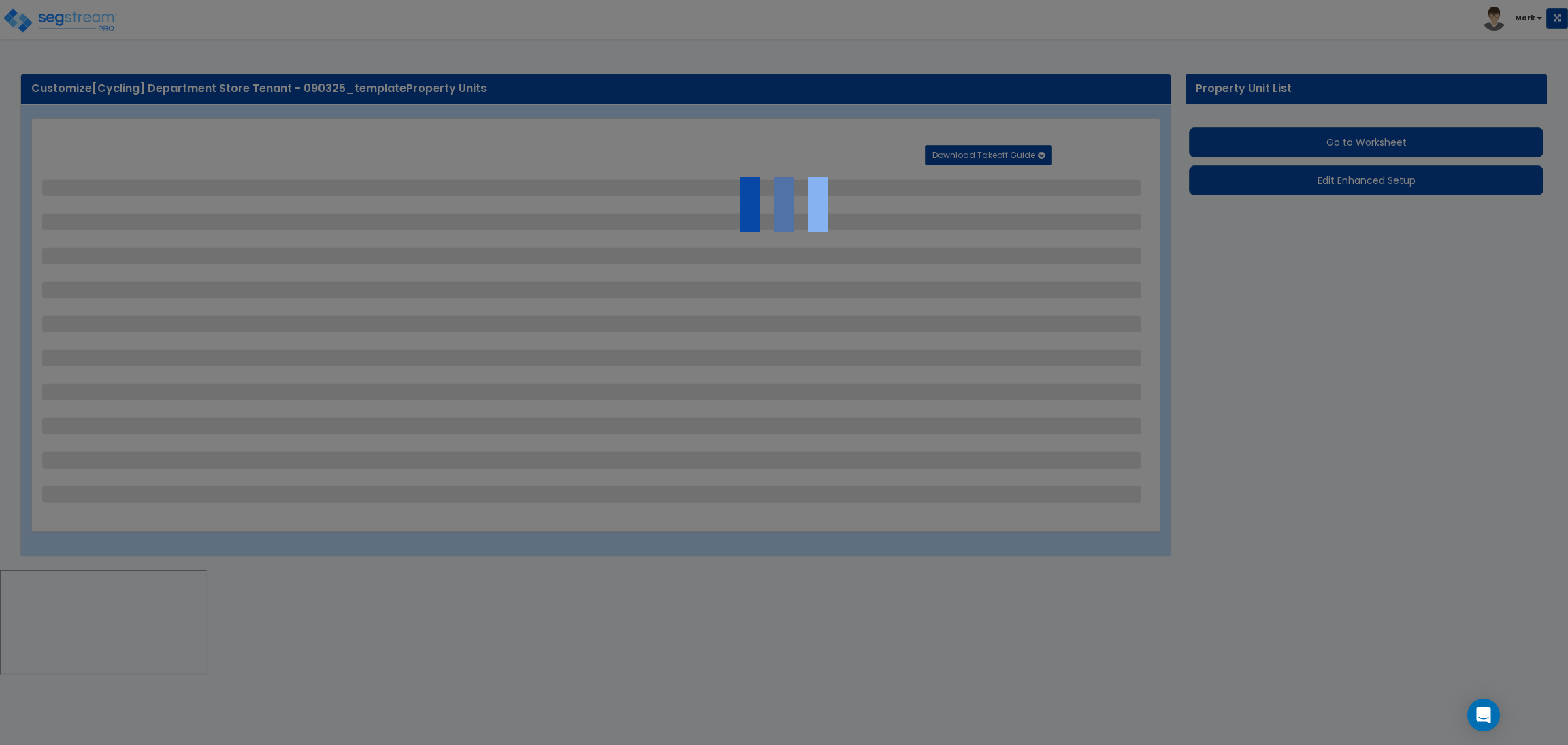
select select "4"
select select "2"
select select "1"
select select "3"
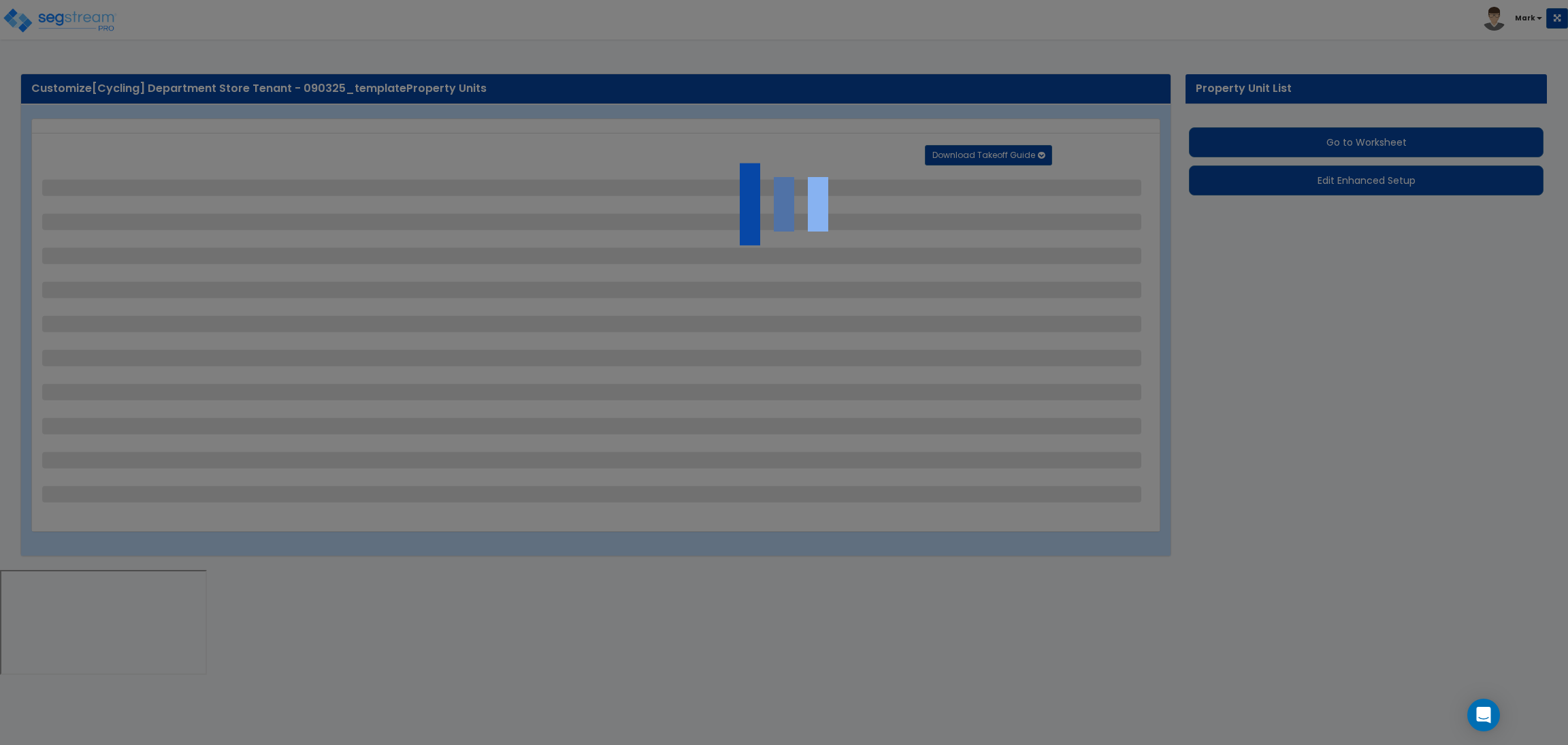
select select "1"
select select "2"
select select "1"
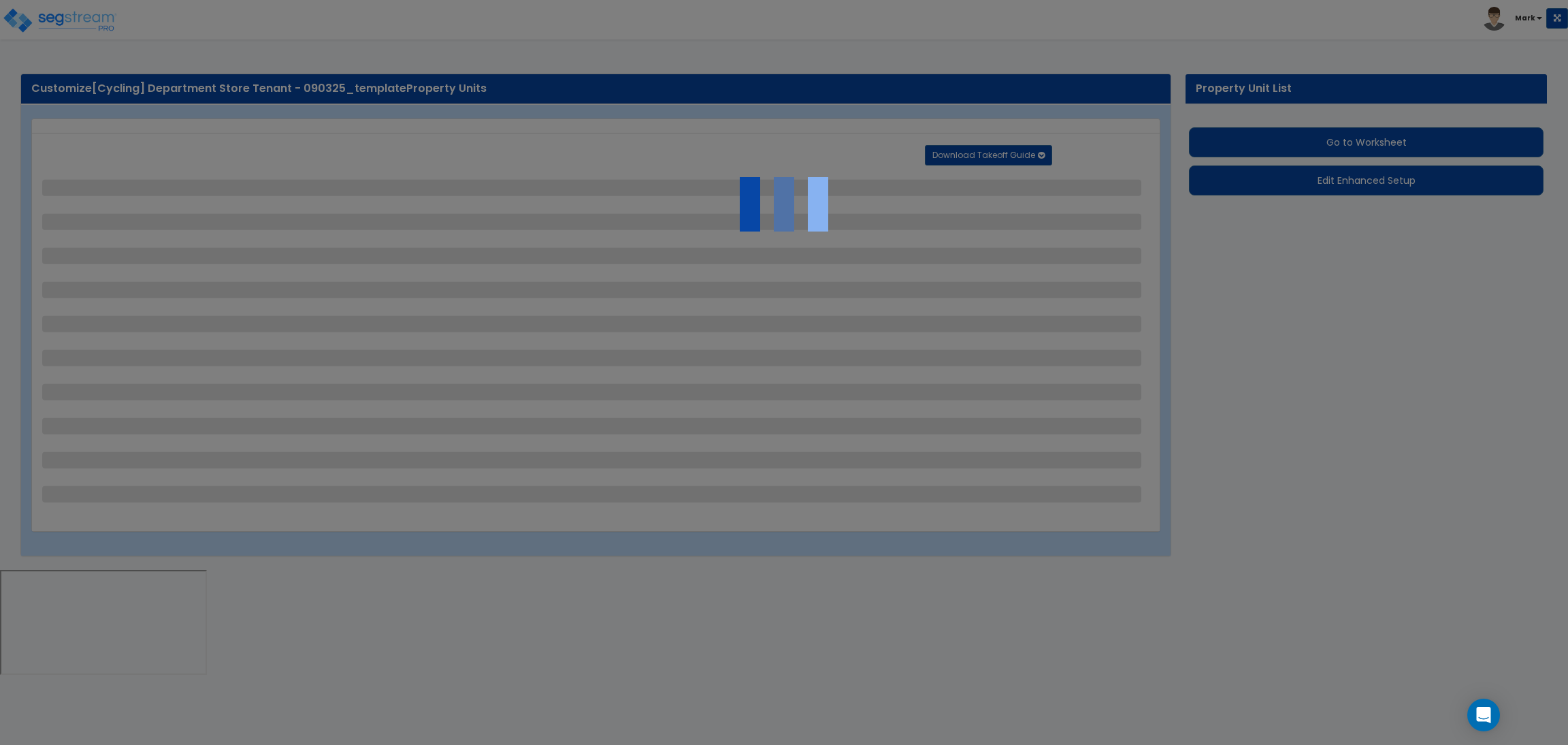
select select "4"
select select "2"
select select "1"
select select "2"
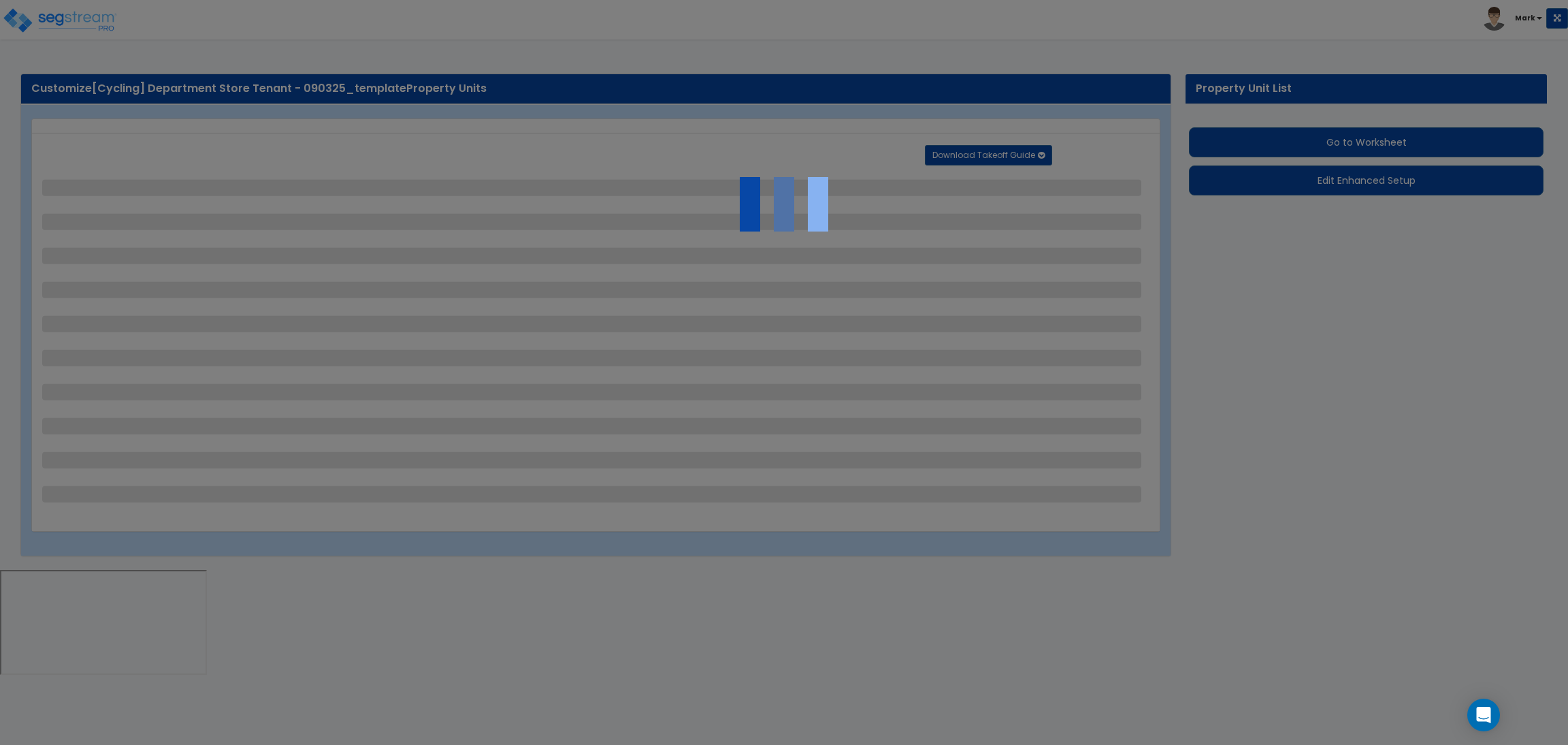
select select "1"
select select "3"
select select "2"
select select "1"
select select "7"
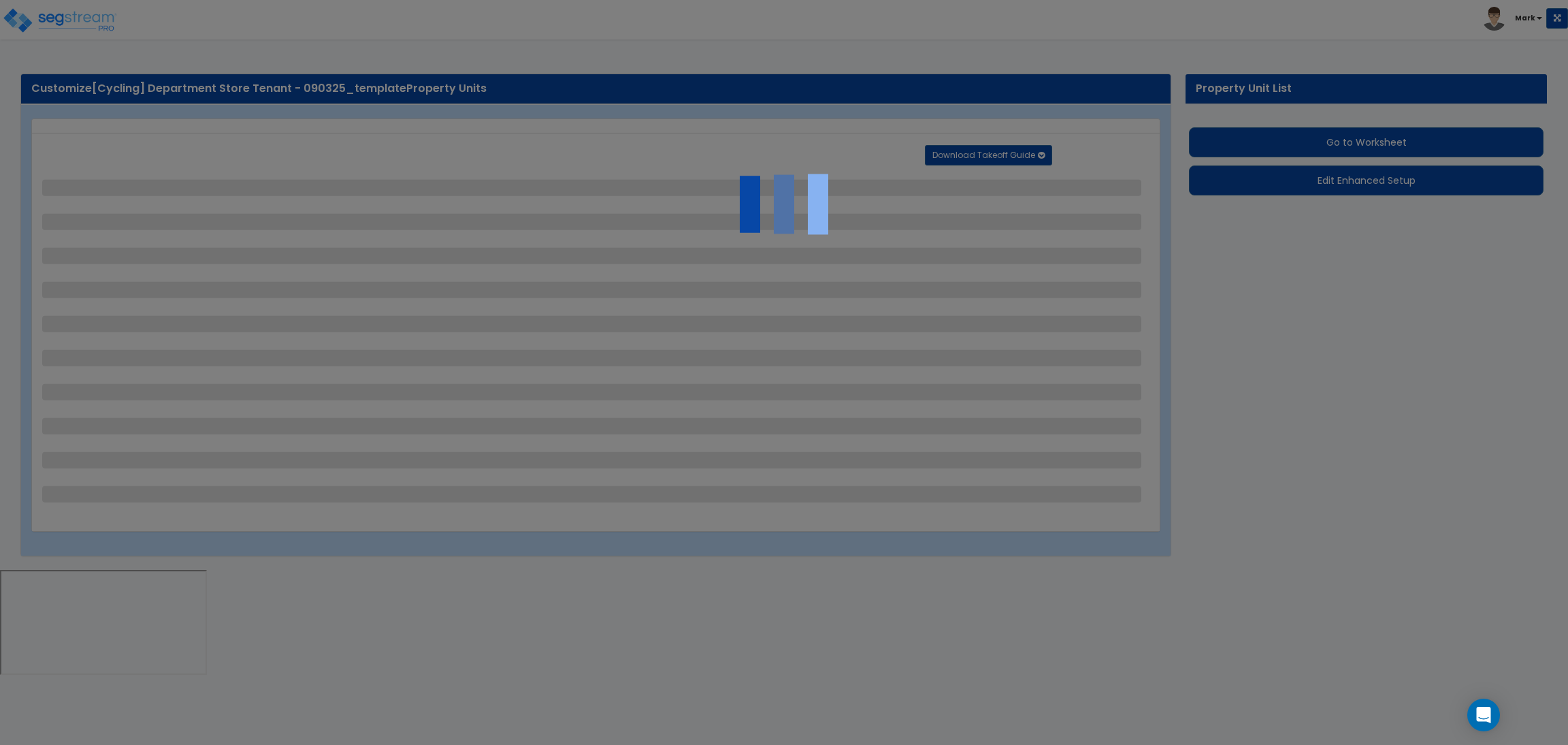
select select "2"
select select "5"
select select "2"
select select "1"
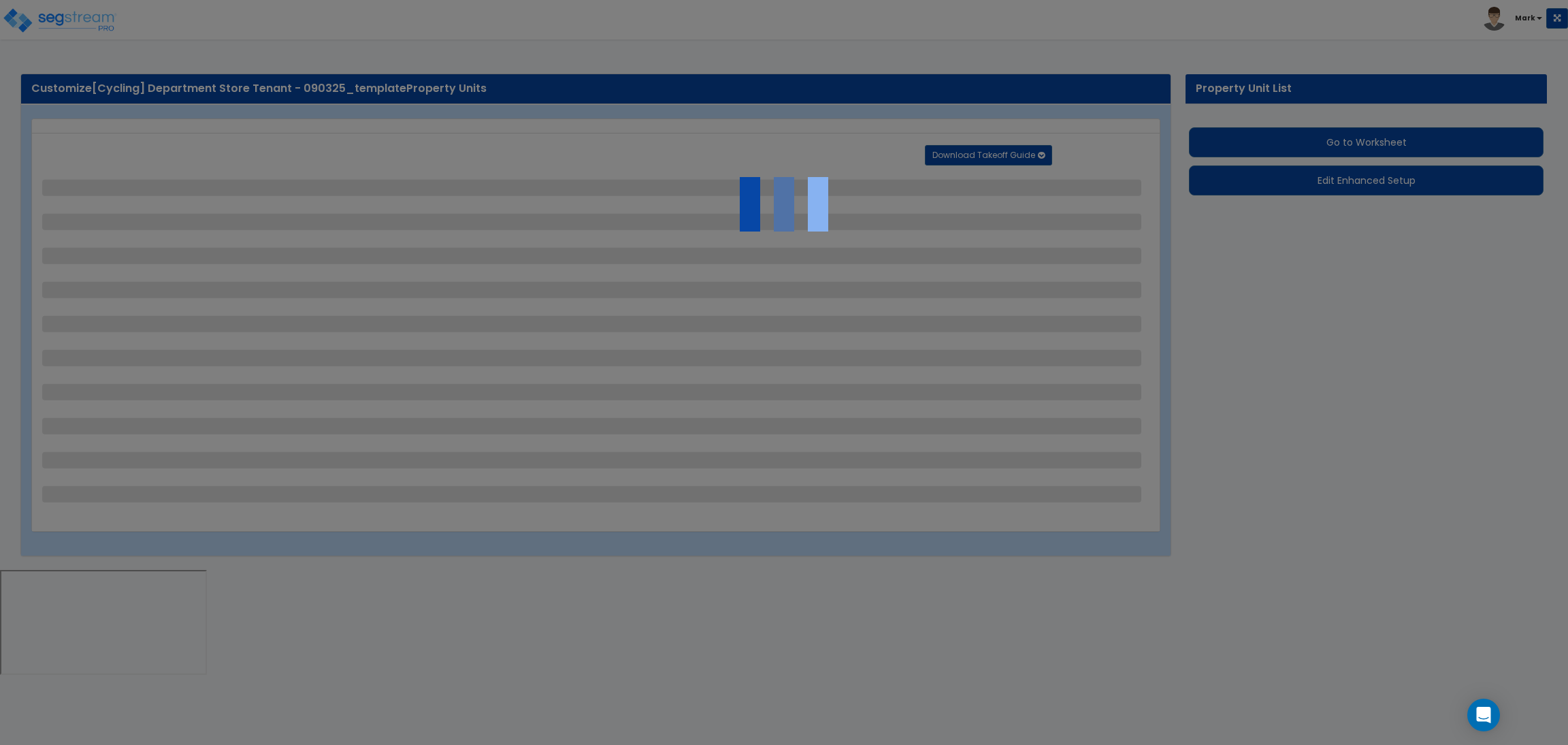
select select "2"
select select "1"
select select "4"
select select "2"
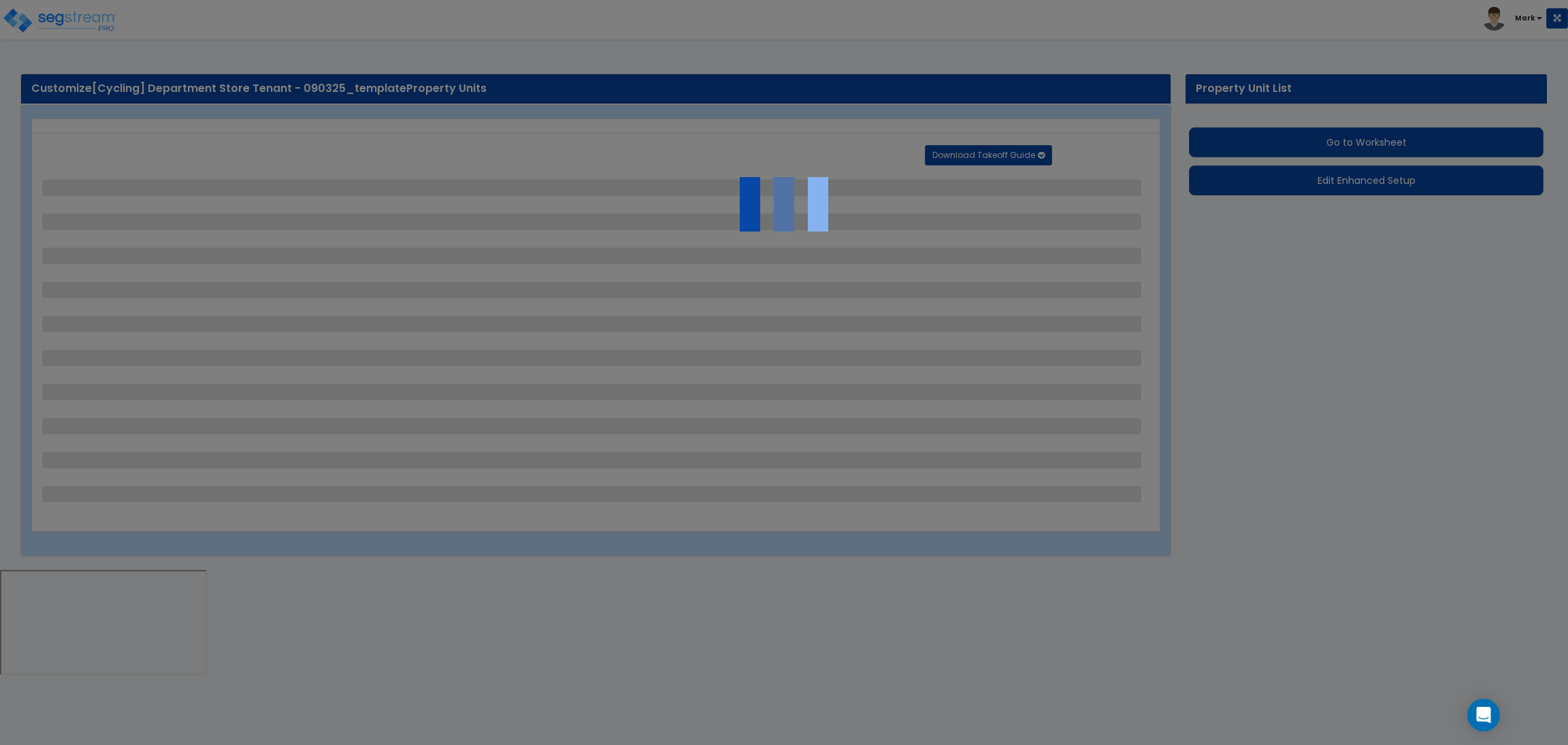
select select "1"
select select "3"
select select "1"
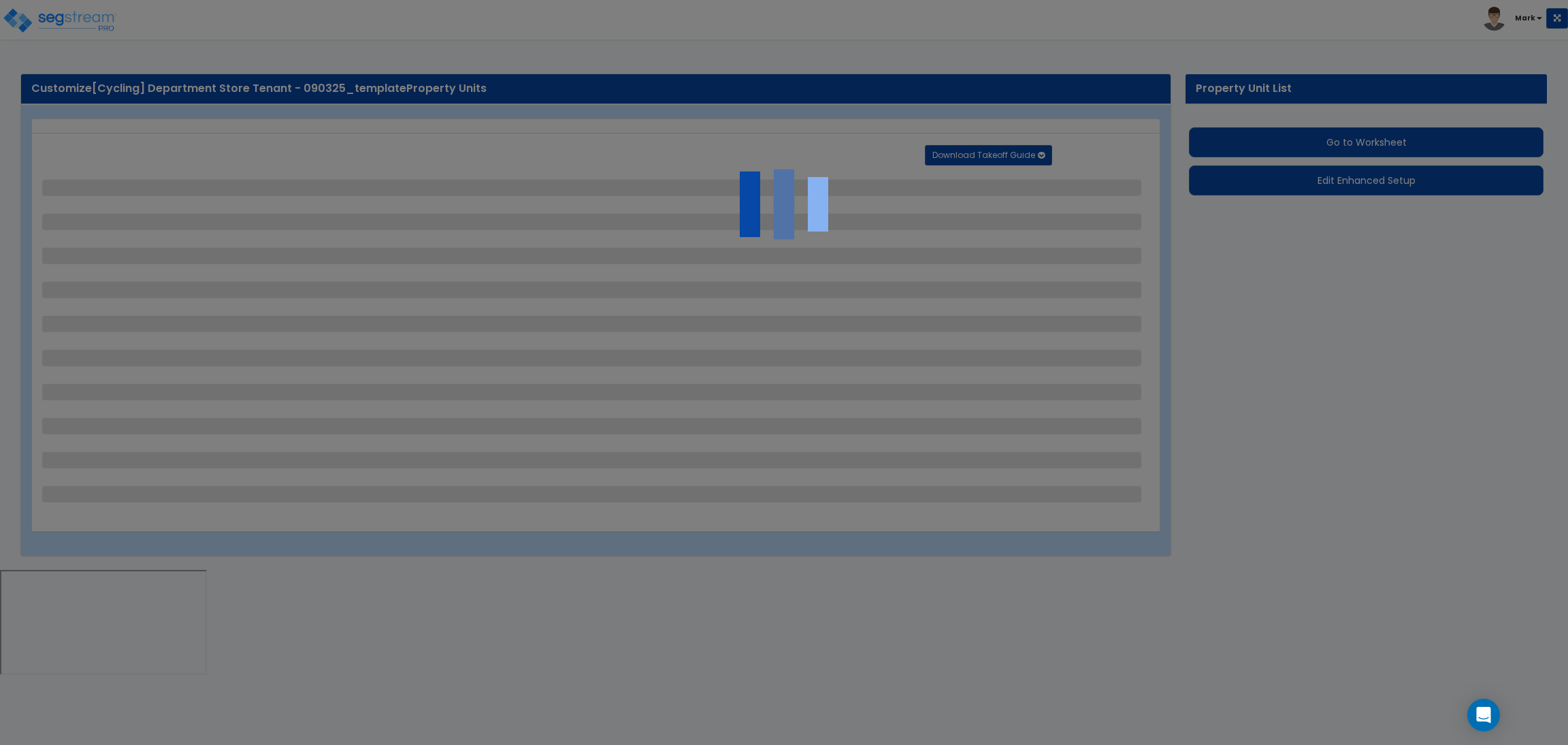
select select "4"
select select "2"
select select "1"
select select "3"
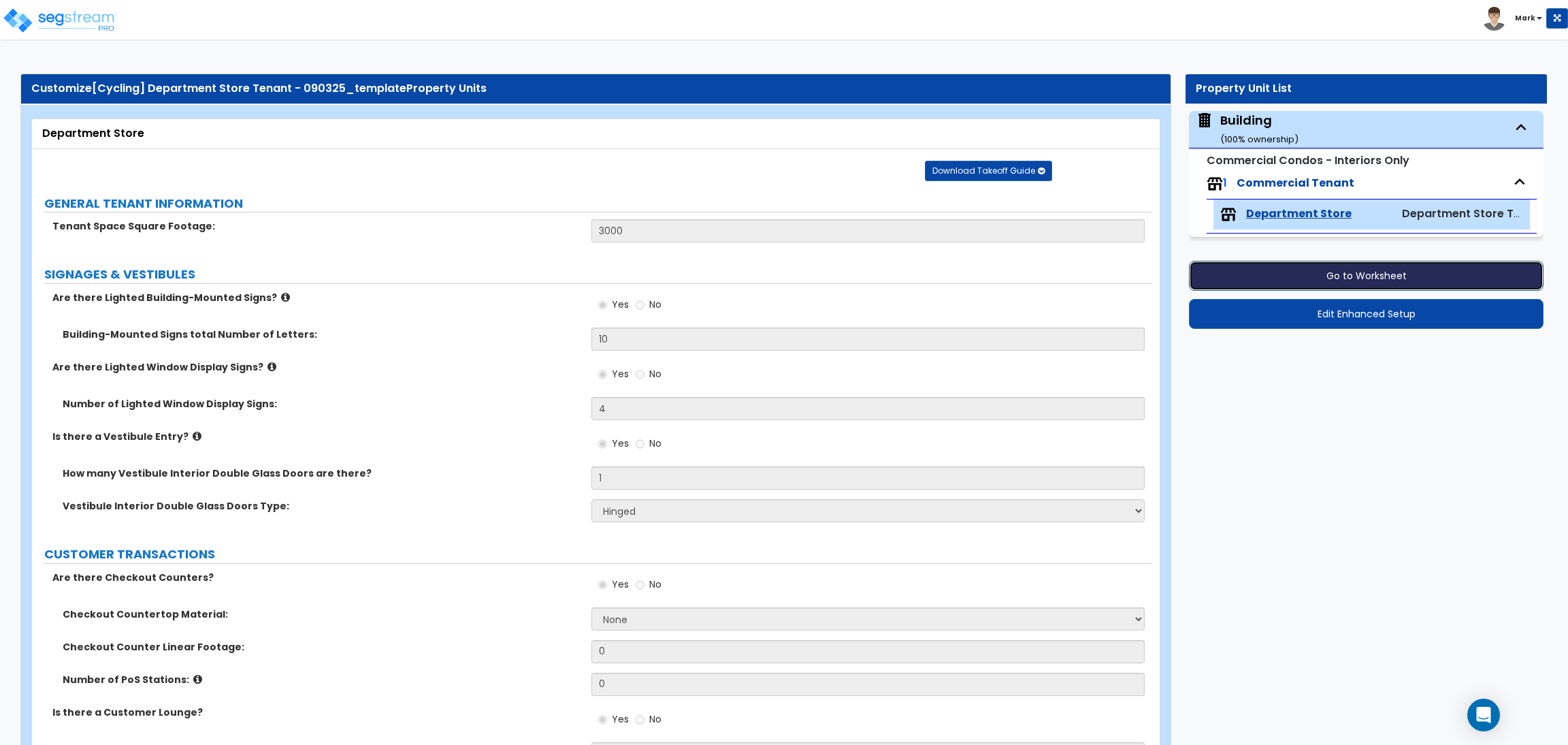
click at [1358, 274] on button "Go to Worksheet" at bounding box center [1366, 275] width 354 height 30
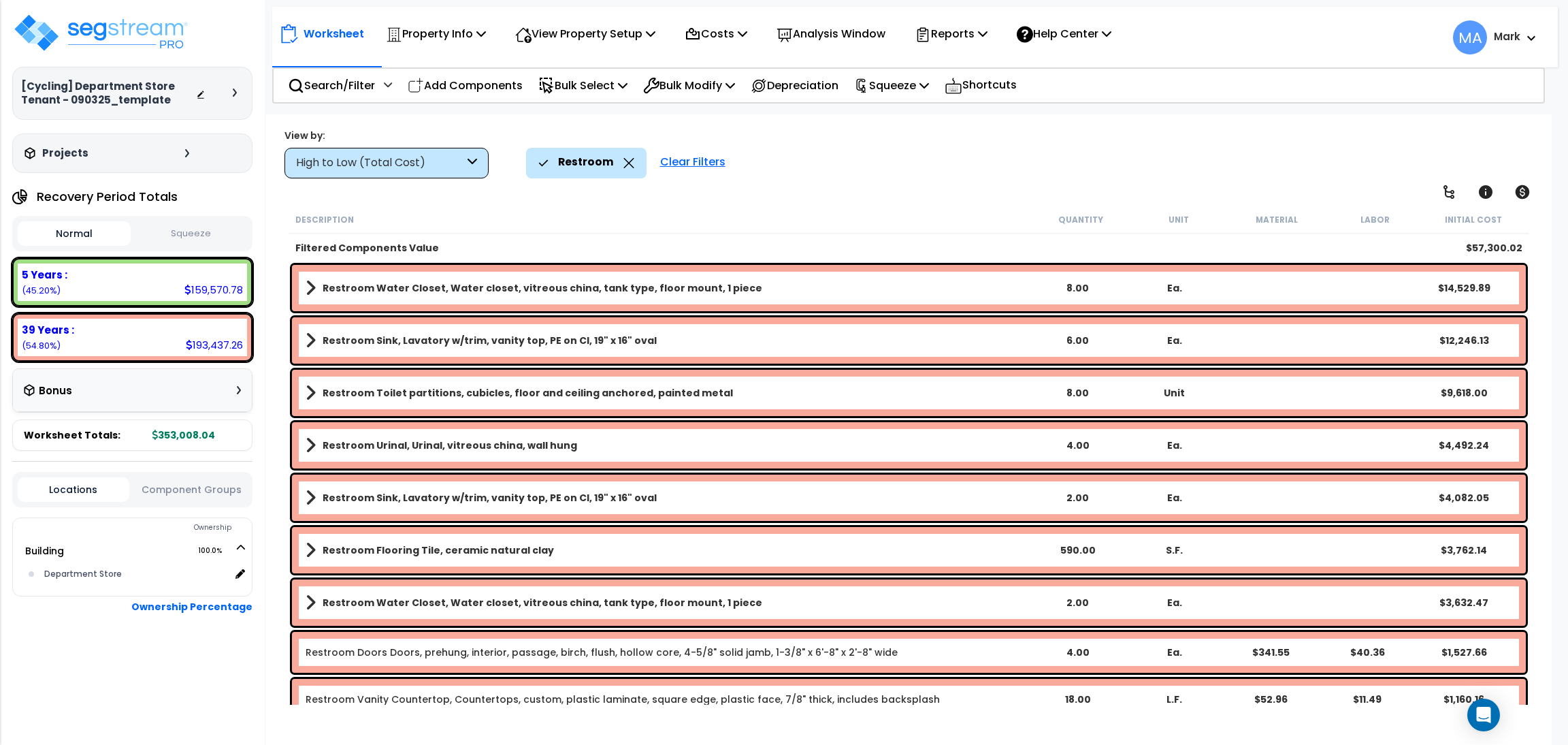
click at [630, 159] on div "Restroom" at bounding box center [587, 162] width 121 height 30
drag, startPoint x: 625, startPoint y: 159, endPoint x: 617, endPoint y: 163, distance: 8.9
click at [625, 160] on icon at bounding box center [629, 162] width 11 height 10
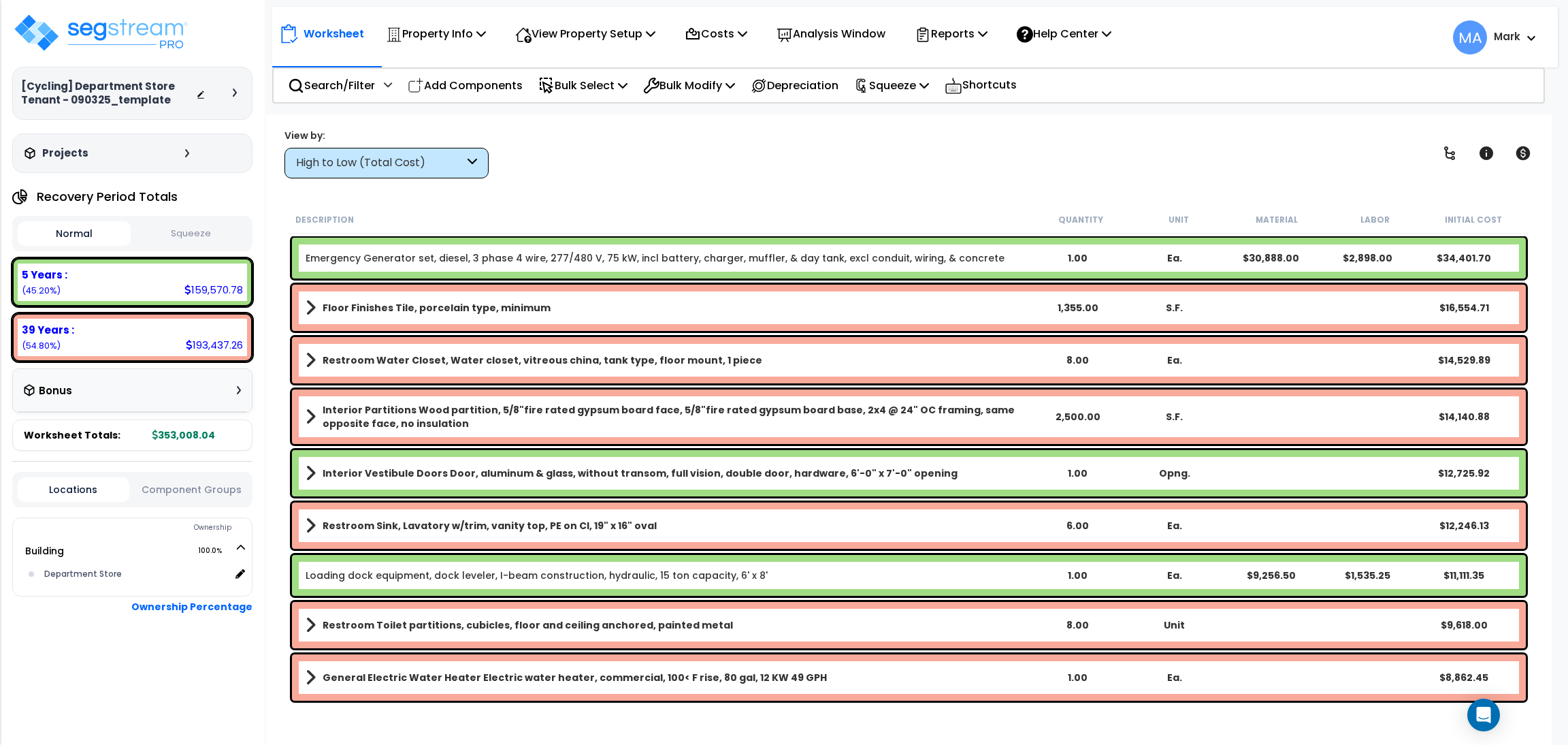
click at [456, 163] on div "High to Low (Total Cost)" at bounding box center [379, 162] width 168 height 15
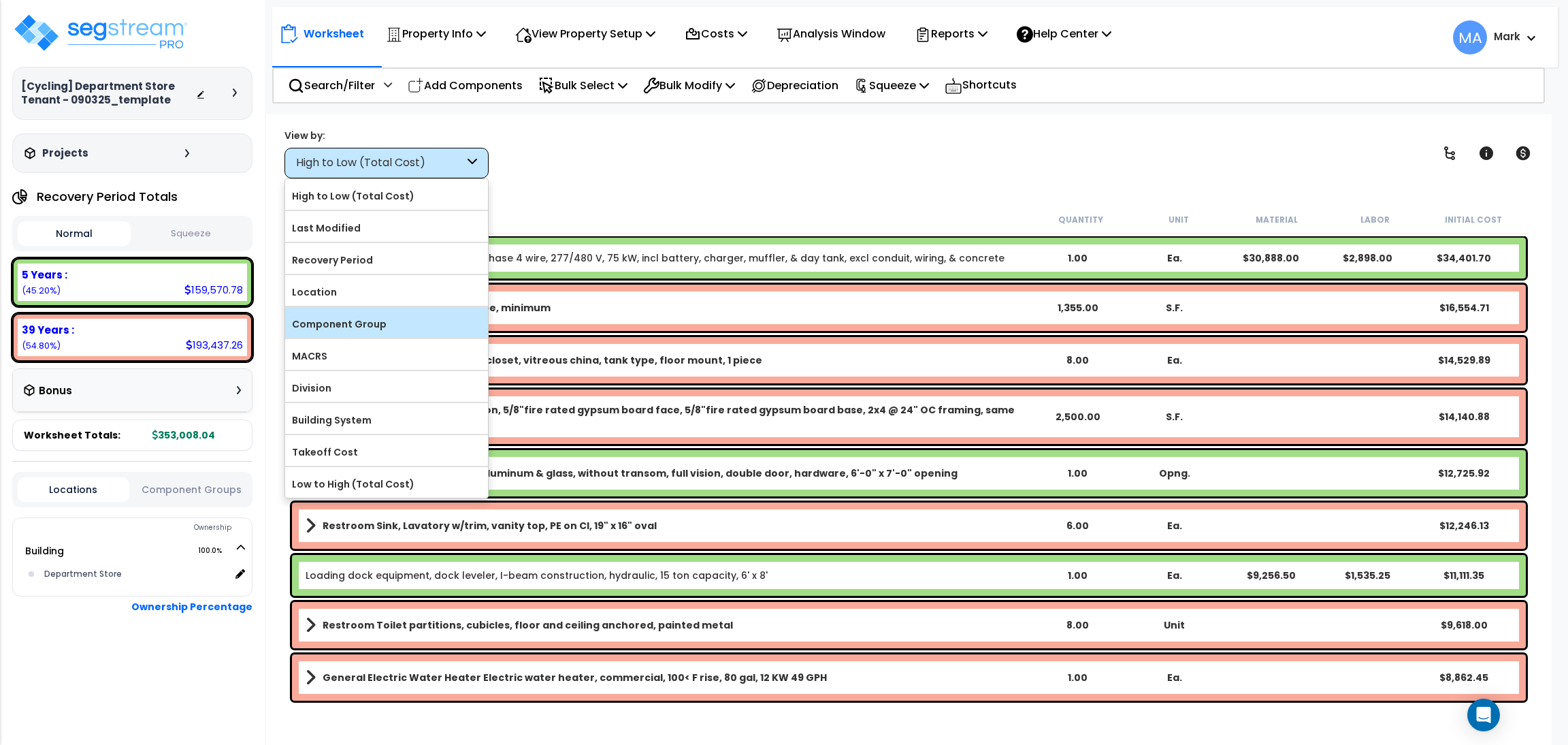
click at [364, 311] on div "Component Group" at bounding box center [387, 322] width 203 height 31
click at [380, 319] on label "Component Group" at bounding box center [387, 323] width 203 height 20
click at [0, 0] on input "Component Group" at bounding box center [0, 0] width 0 height 0
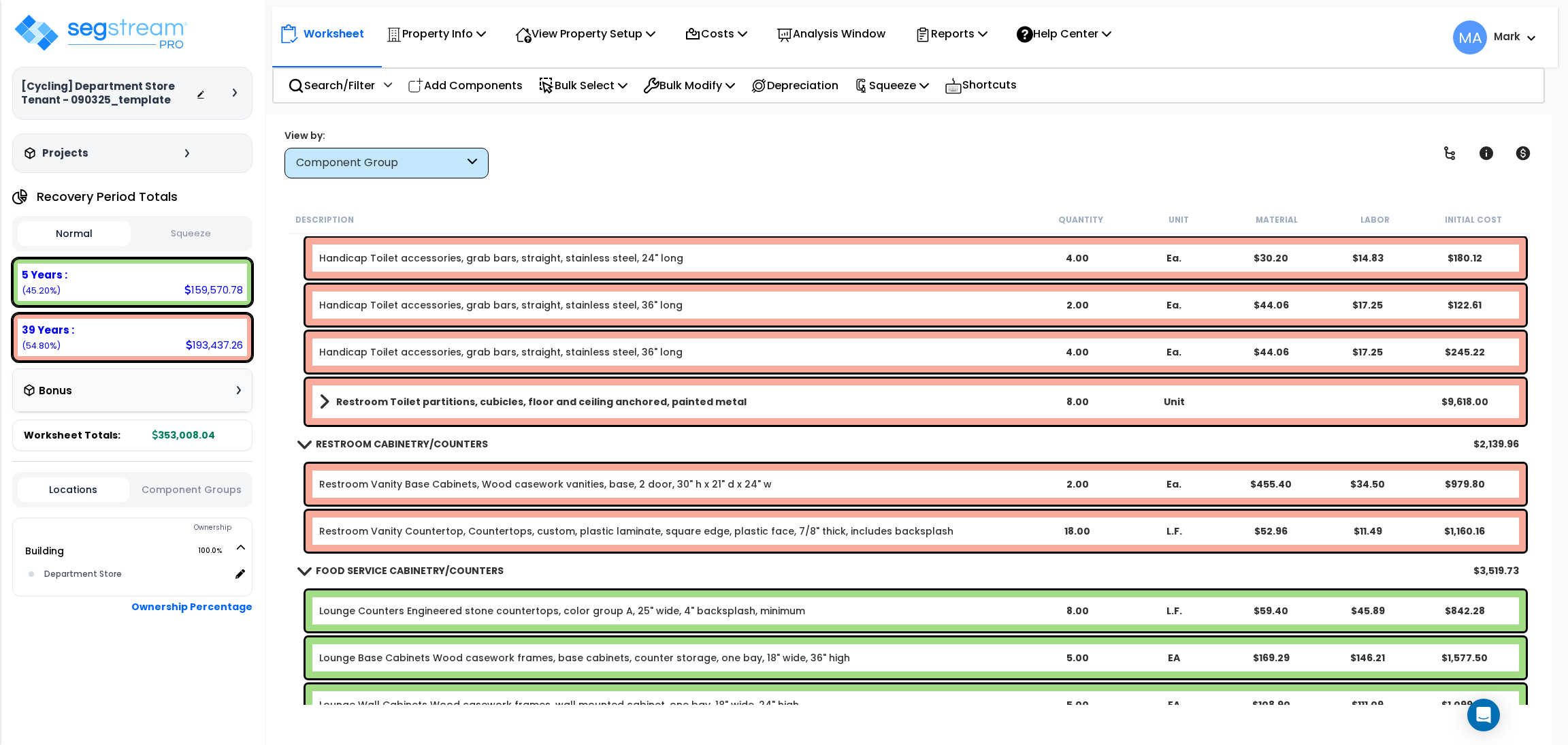
scroll to position [919, 0]
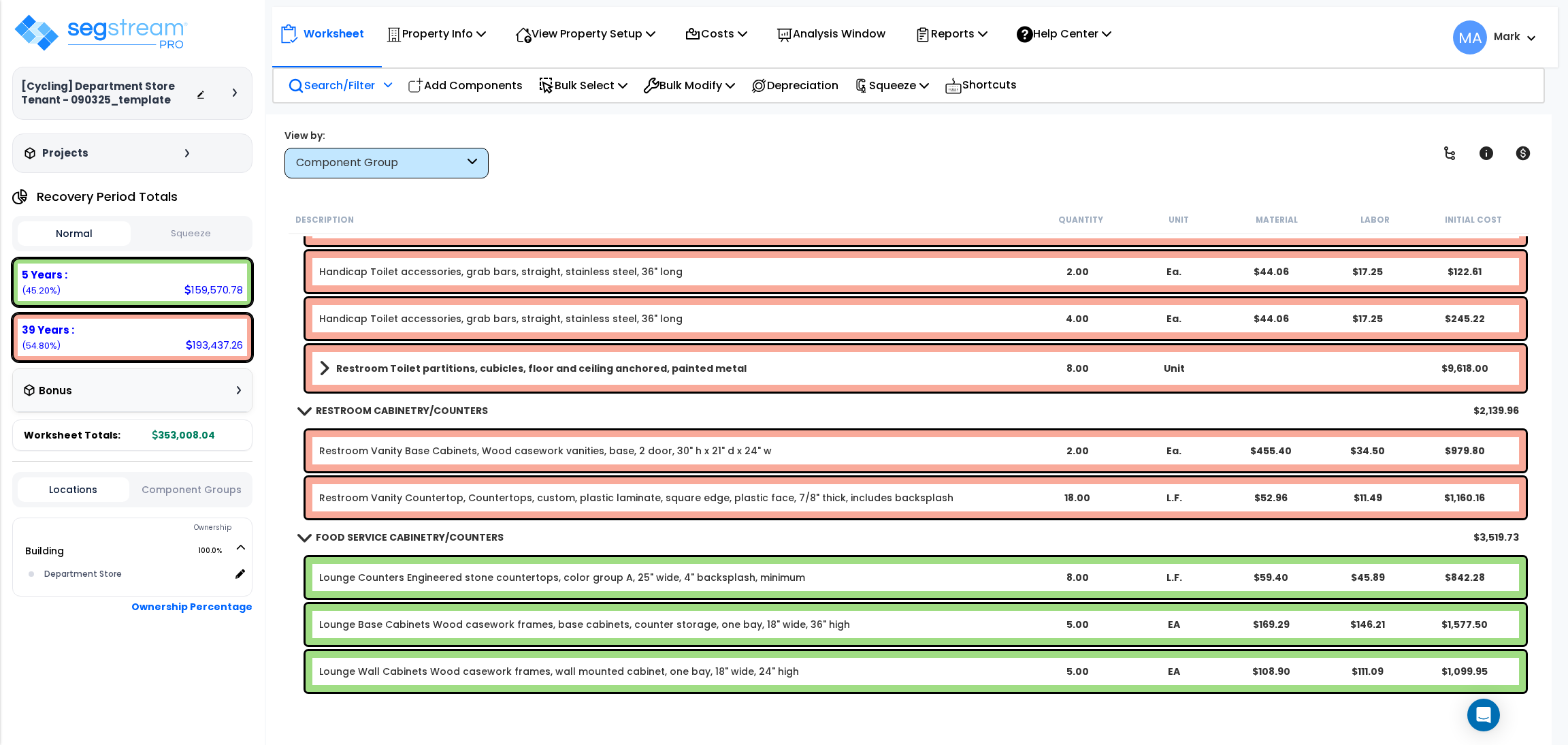
click at [358, 85] on p "Search/Filter" at bounding box center [331, 85] width 87 height 18
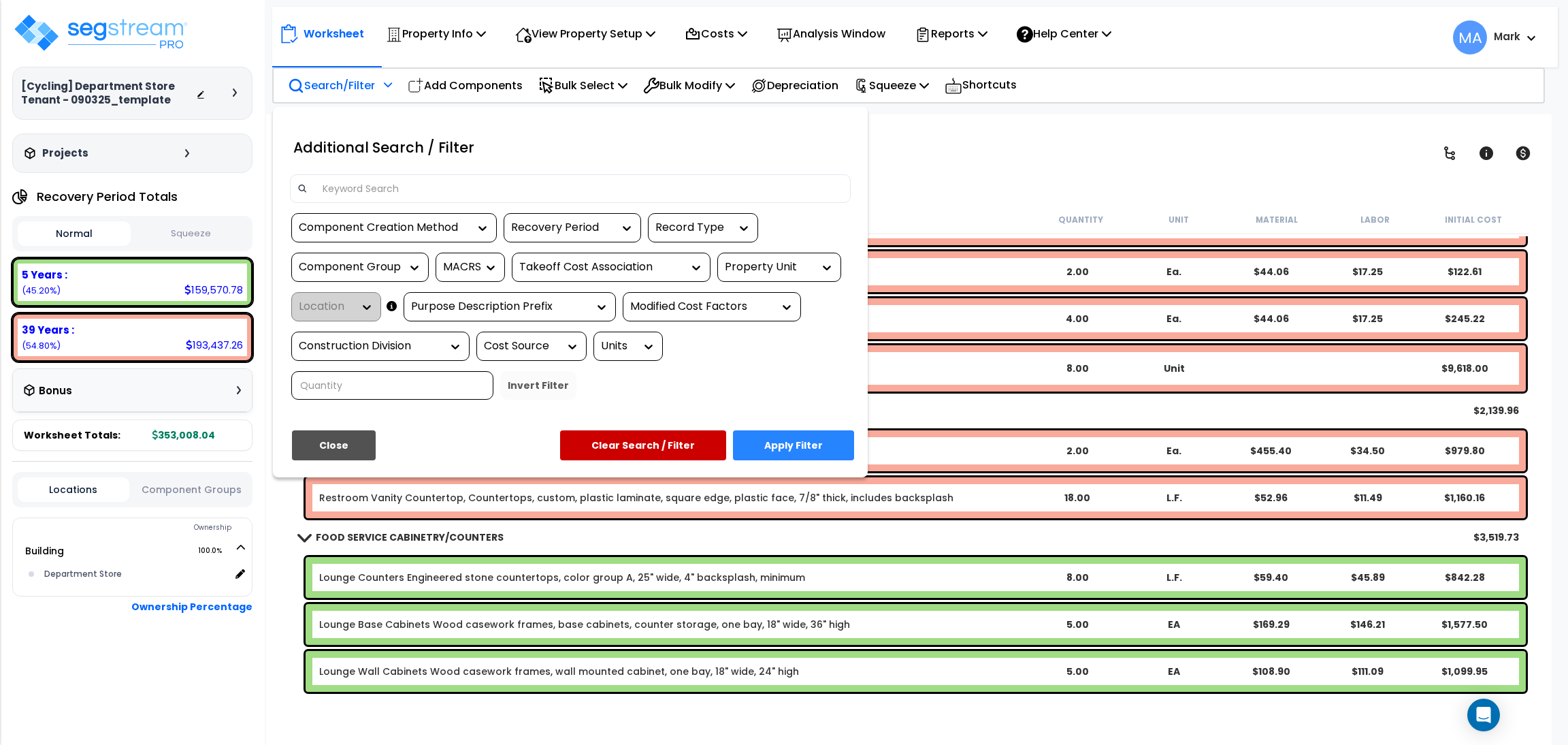
click at [354, 197] on input at bounding box center [579, 188] width 529 height 20
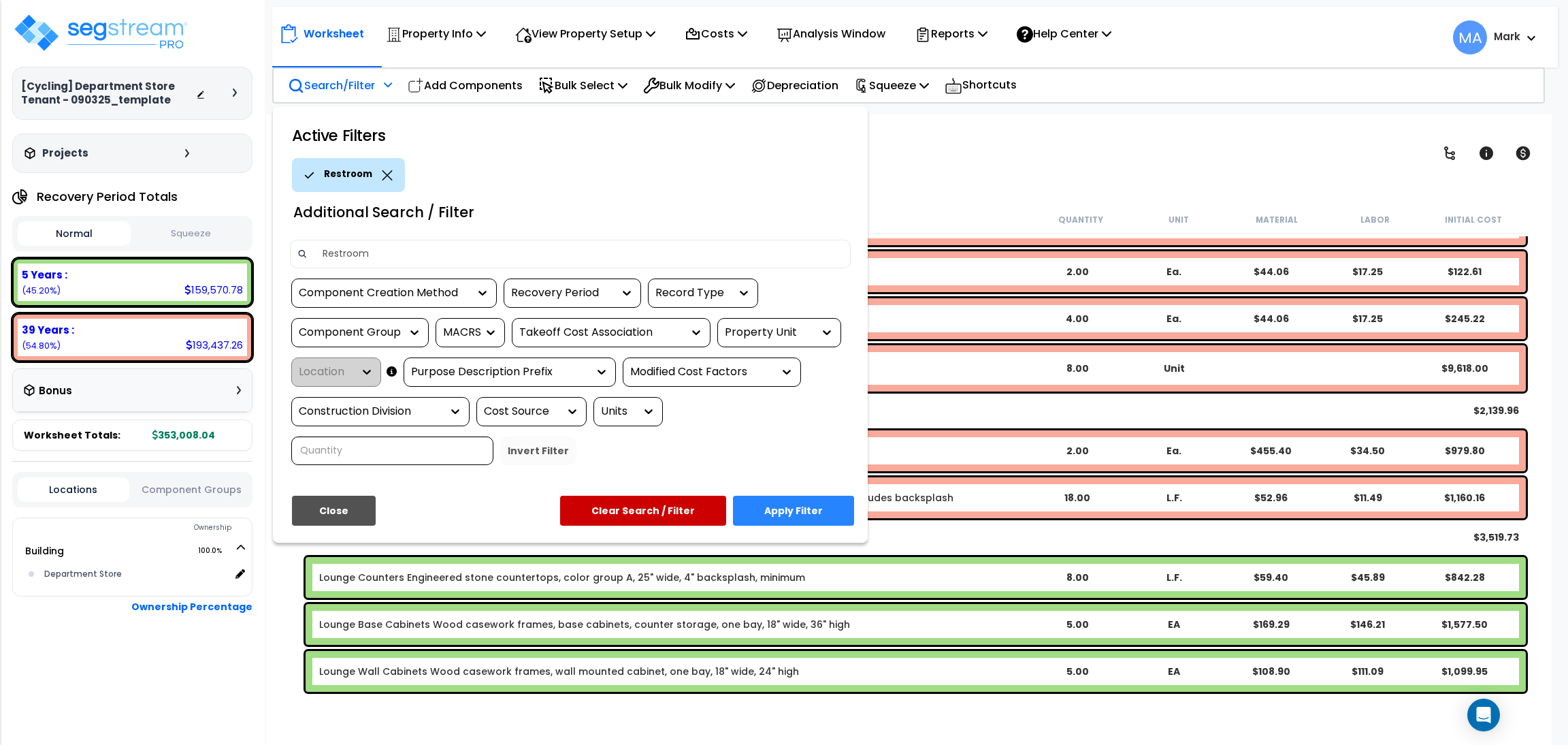
type input "Restroom"
click at [816, 496] on button "Apply Filter" at bounding box center [793, 510] width 121 height 30
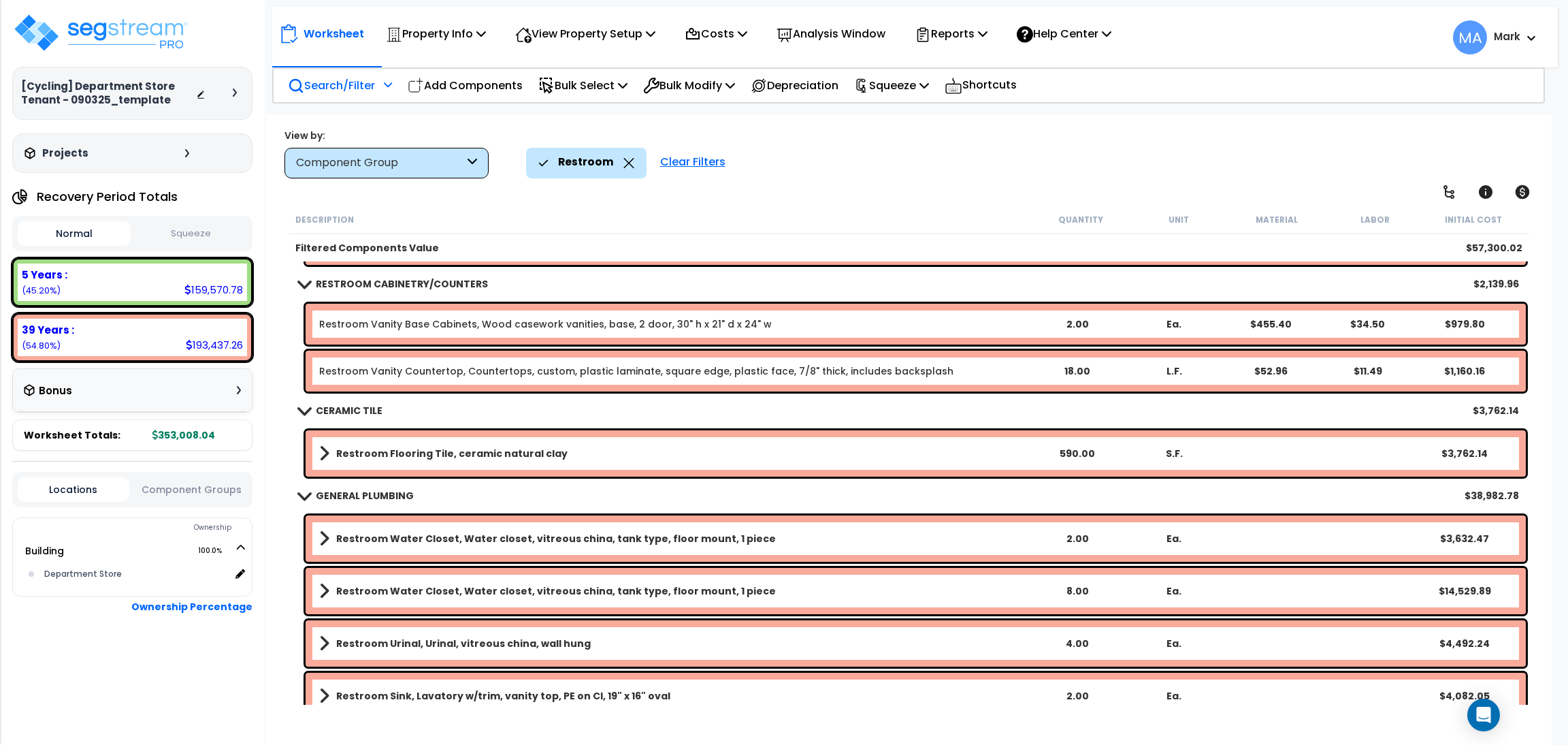
scroll to position [0, 0]
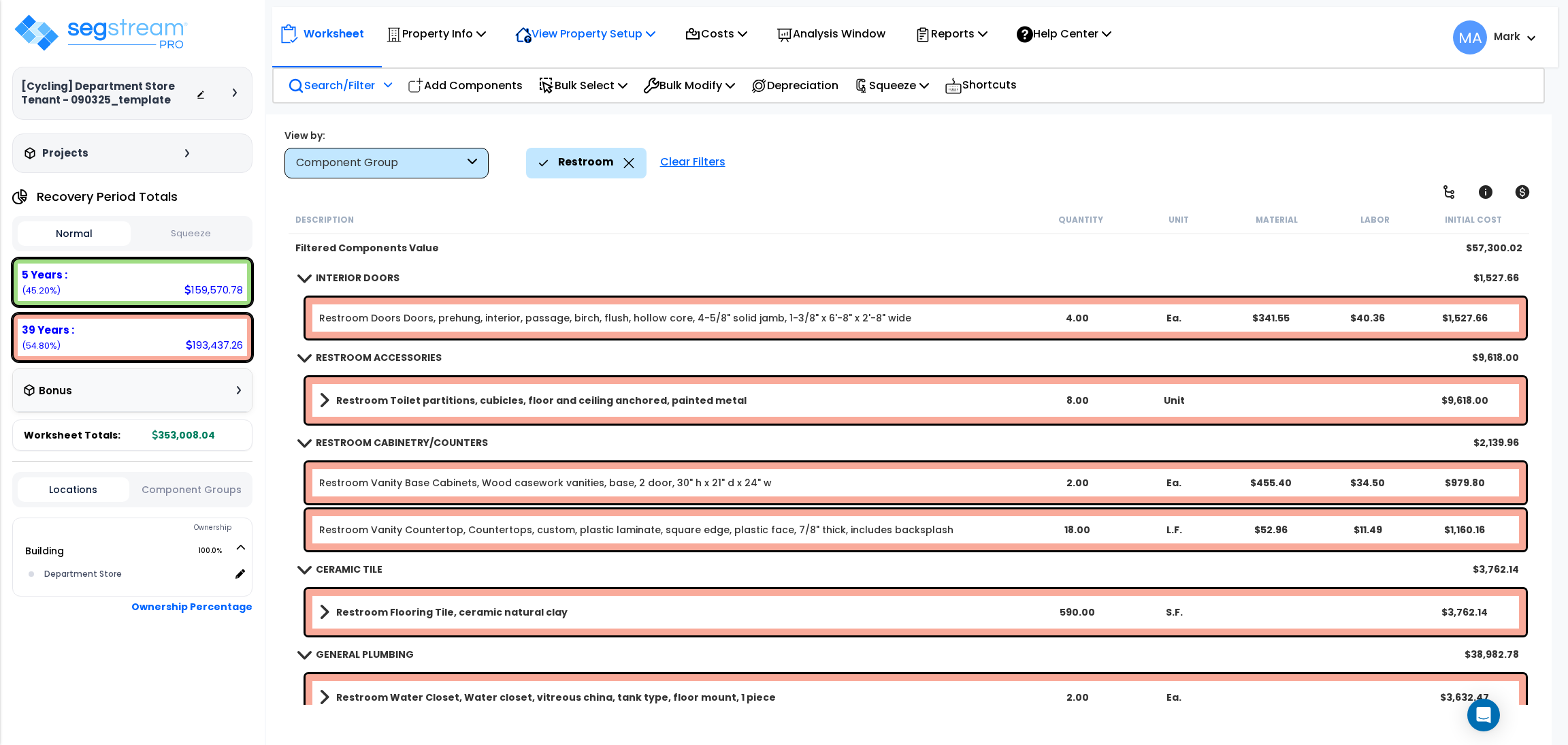
click at [591, 29] on p "View Property Setup" at bounding box center [585, 33] width 140 height 18
click at [579, 85] on link "View Questionnaire" at bounding box center [576, 93] width 135 height 27
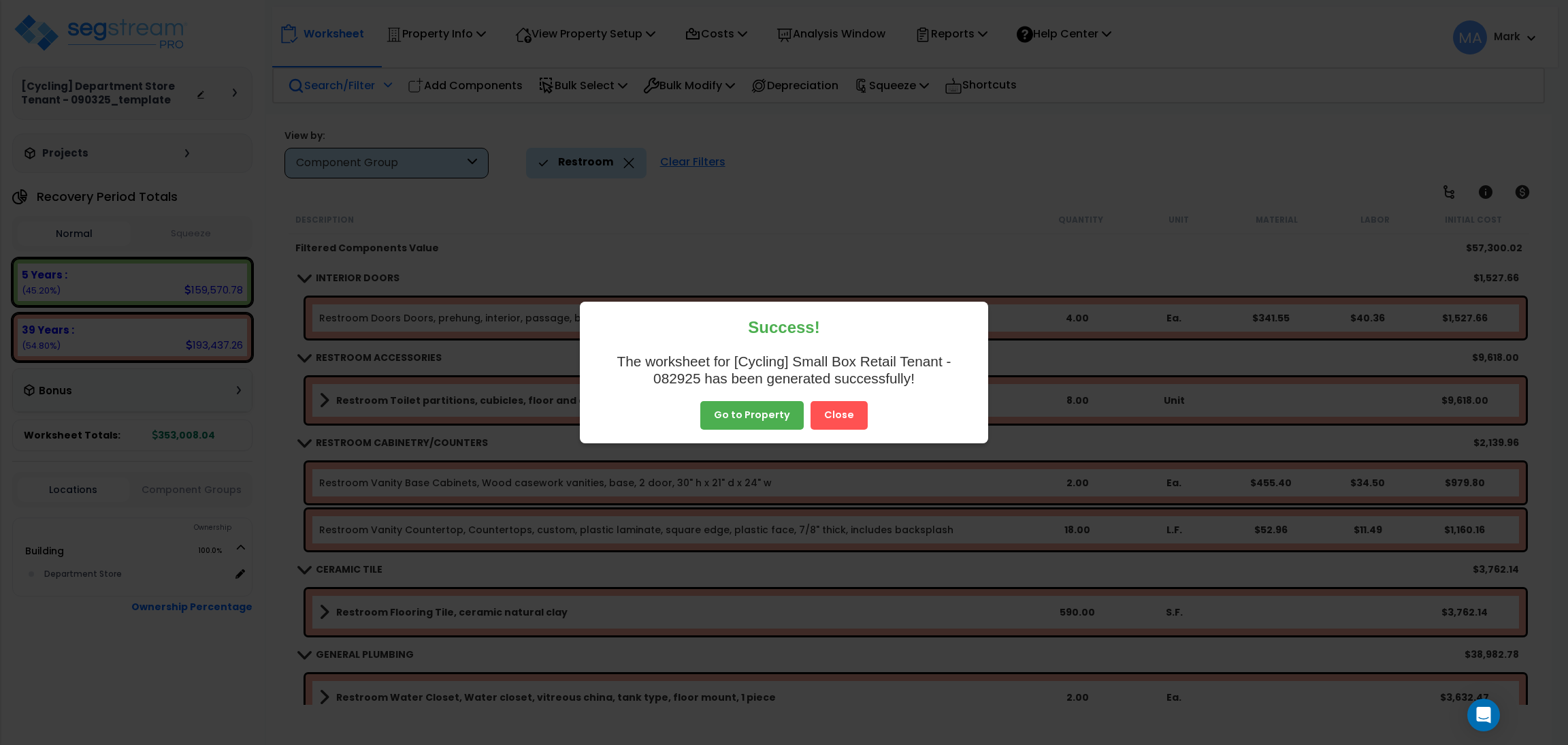
click at [839, 417] on button "Close" at bounding box center [839, 415] width 57 height 29
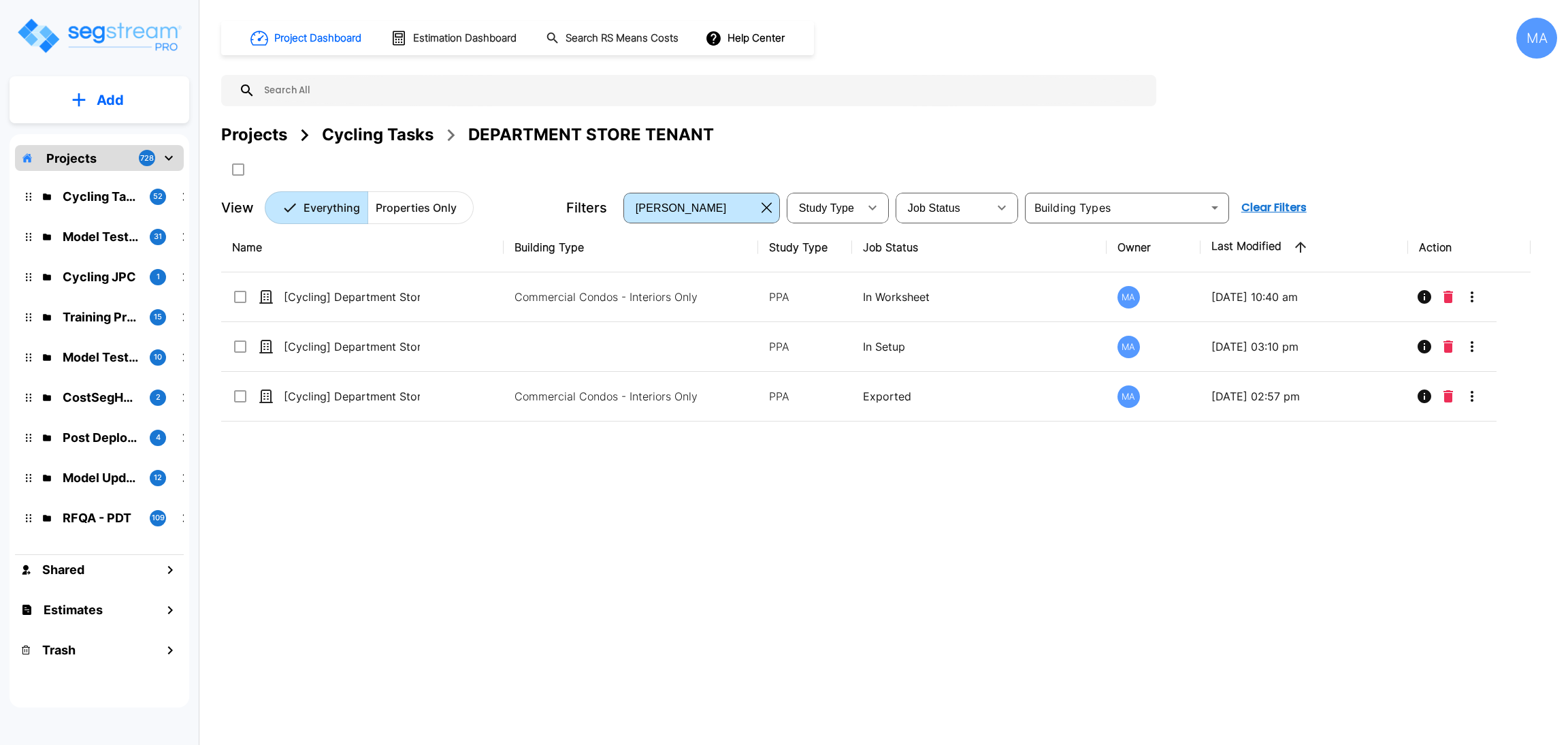
drag, startPoint x: 381, startPoint y: 142, endPoint x: 389, endPoint y: 154, distance: 14.4
click at [381, 142] on div "Cycling Tasks" at bounding box center [378, 134] width 112 height 24
click at [381, 141] on div "Cycling Tasks" at bounding box center [378, 134] width 112 height 24
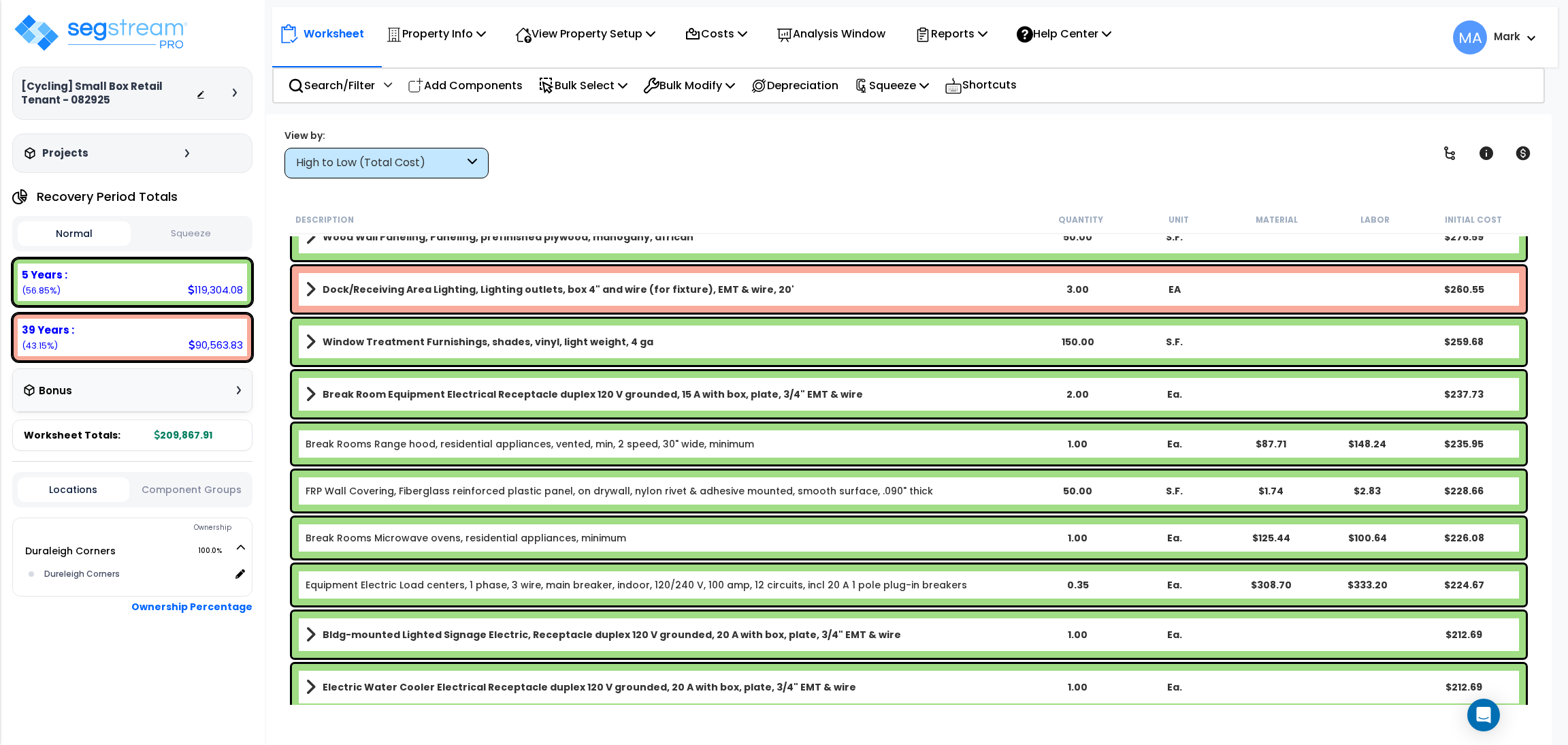
scroll to position [3981, 0]
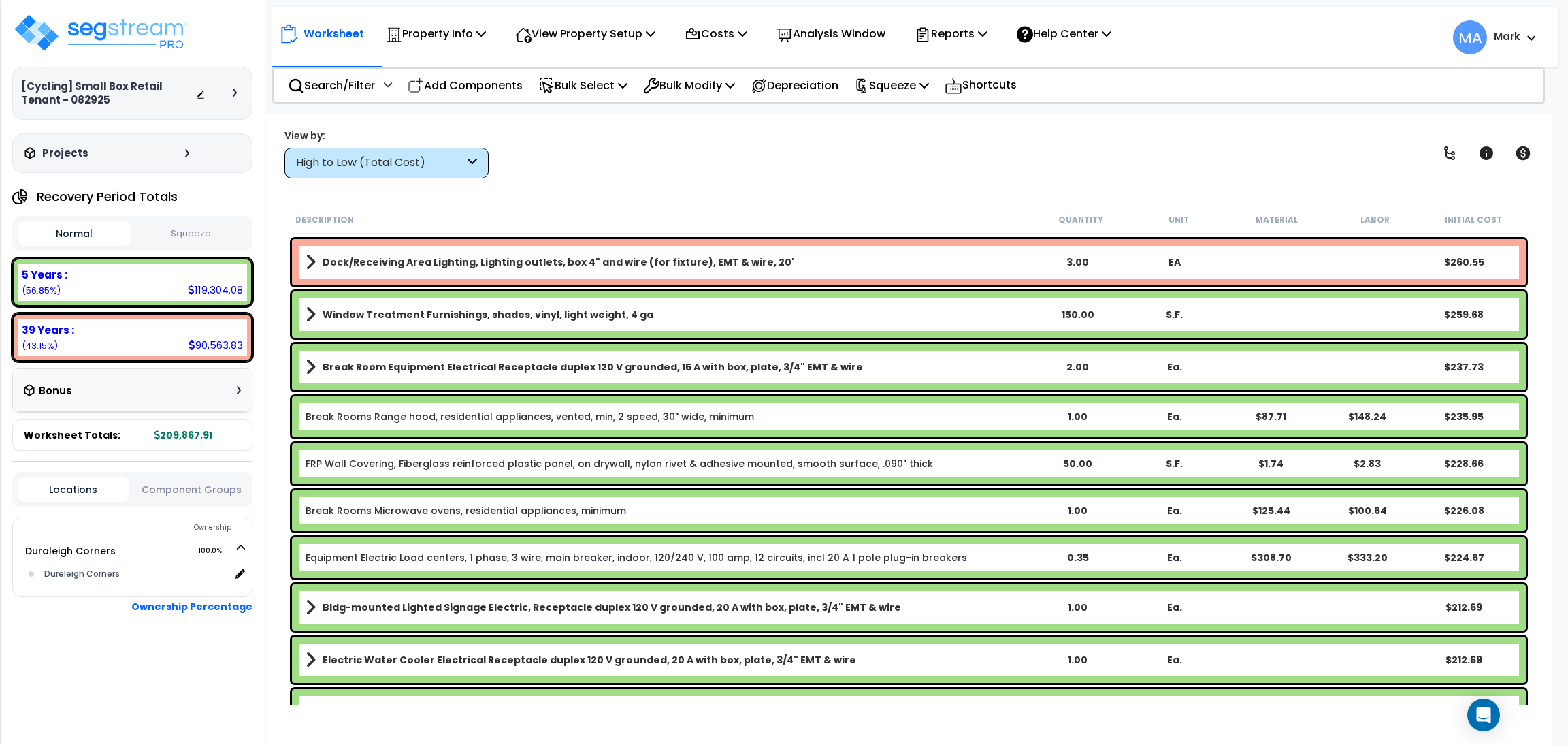
click at [456, 164] on div "High to Low (Total Cost)" at bounding box center [379, 162] width 168 height 15
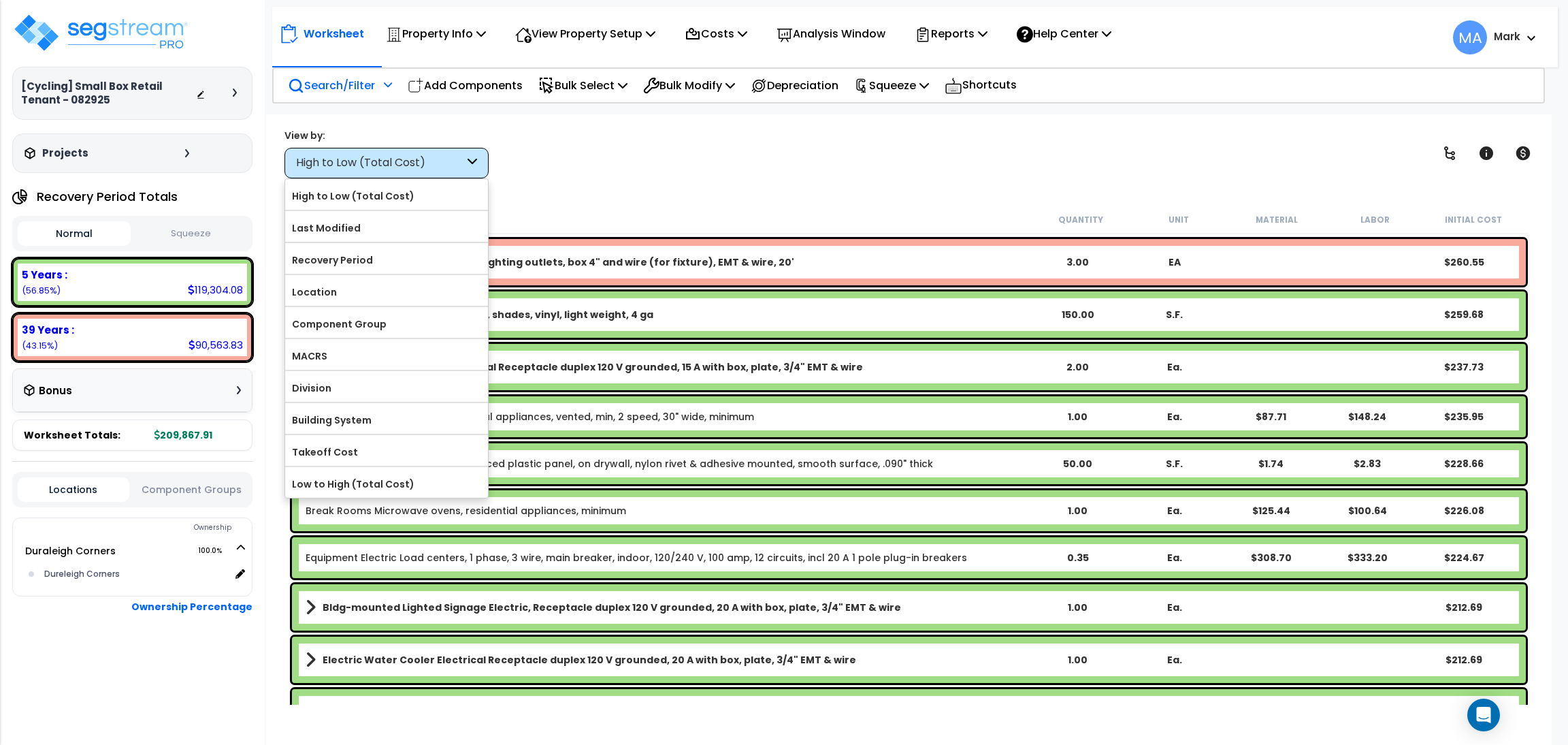
click at [344, 85] on p "Search/Filter" at bounding box center [331, 85] width 87 height 18
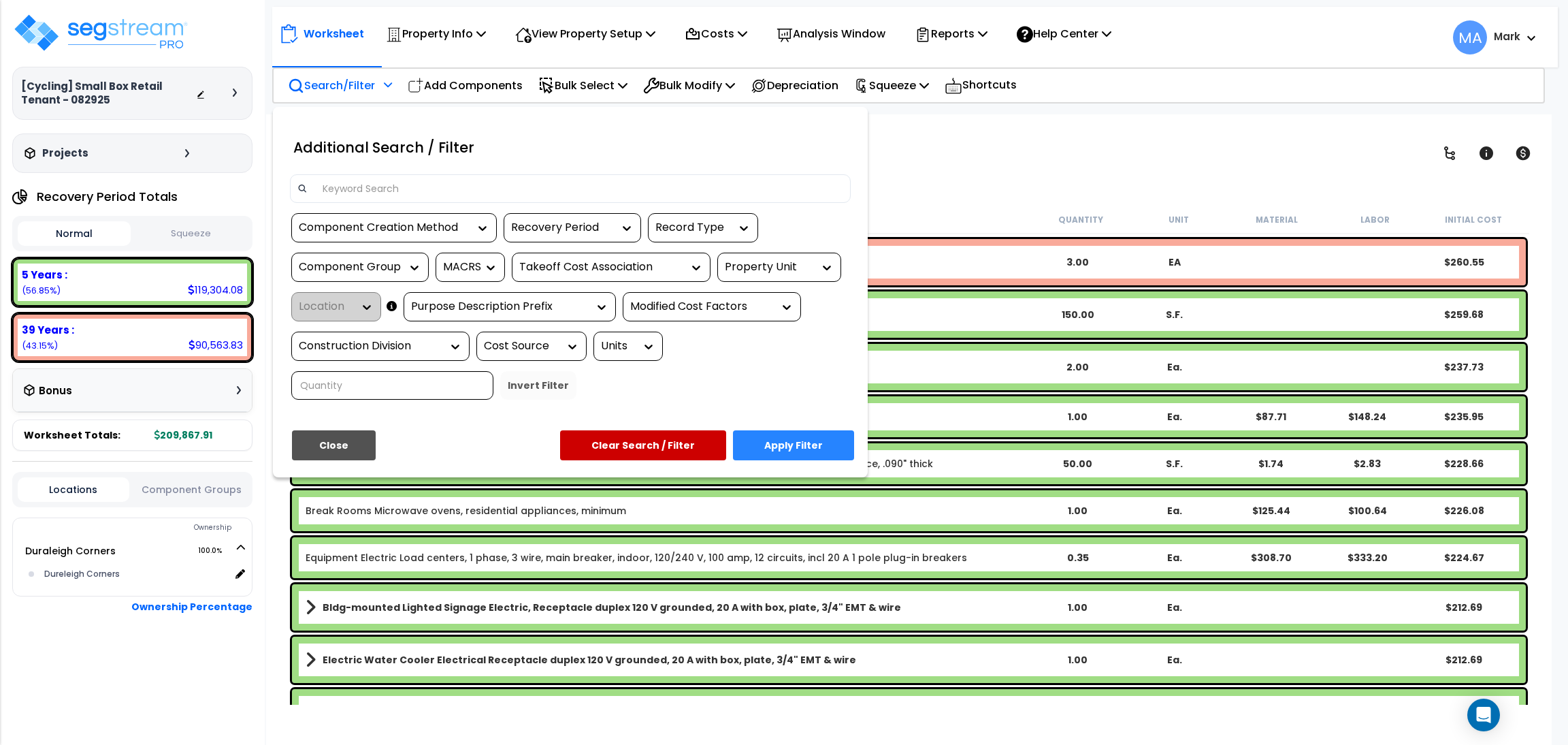
click at [362, 185] on input at bounding box center [579, 188] width 529 height 20
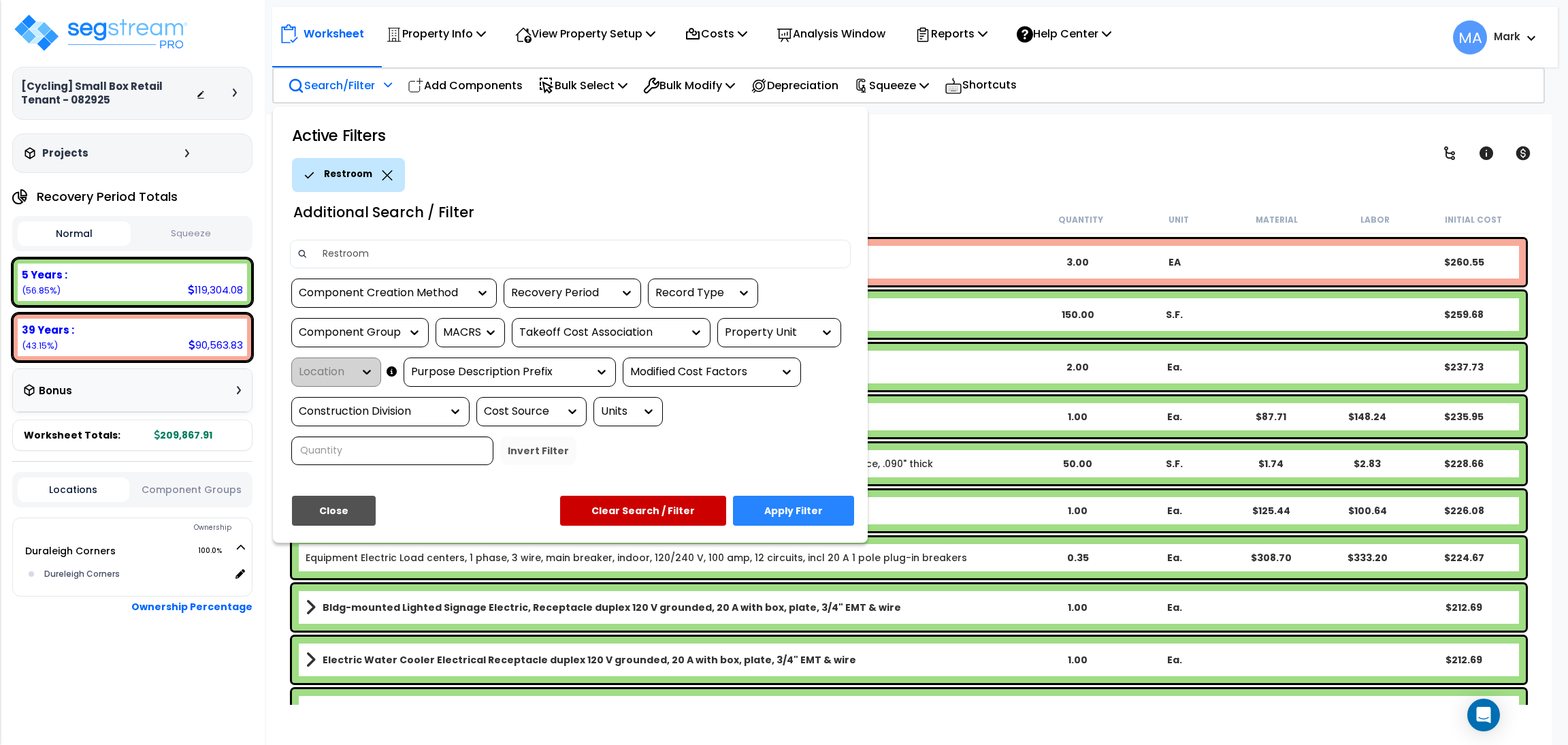
type input "Restroom"
click at [783, 522] on button "Apply Filter" at bounding box center [793, 510] width 121 height 30
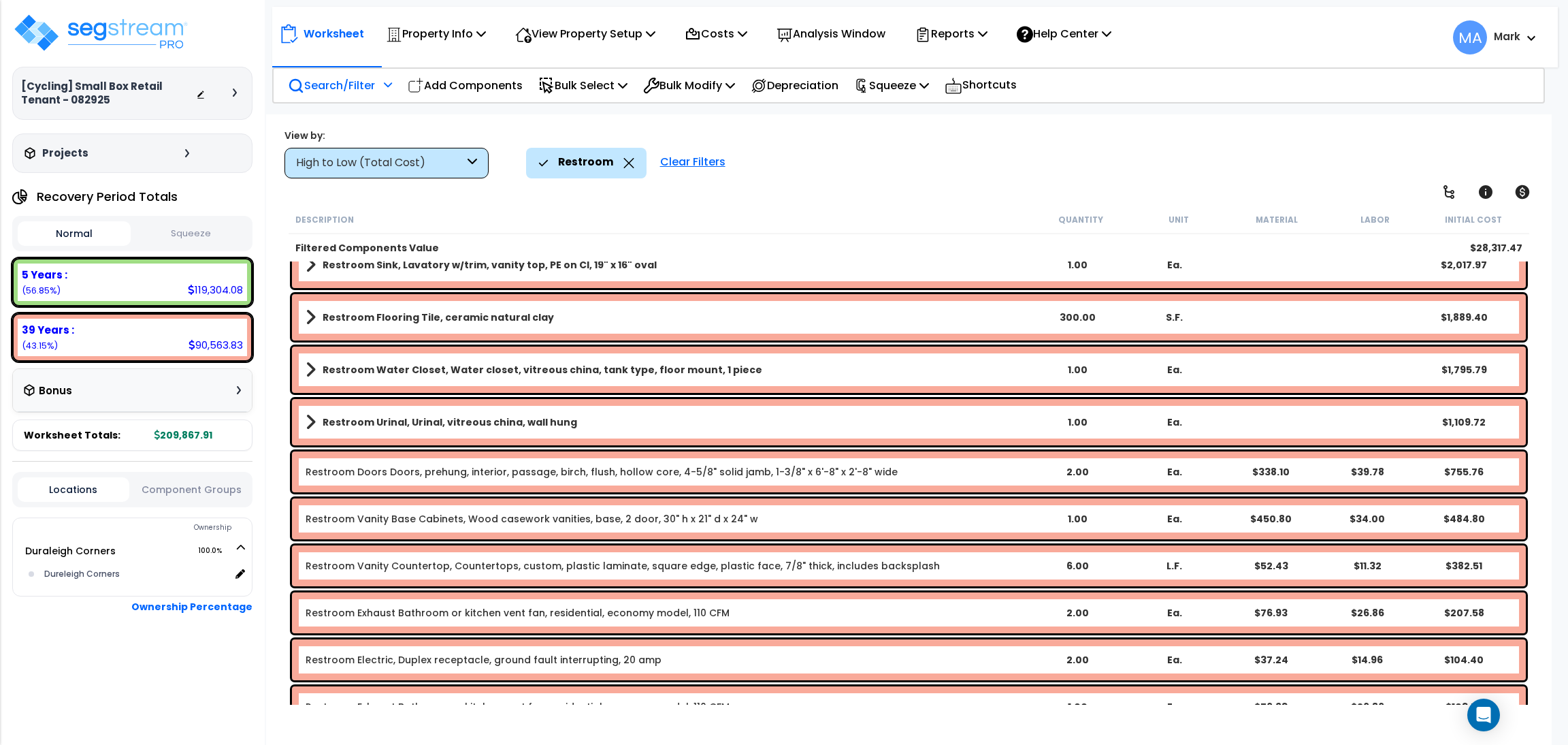
scroll to position [0, 0]
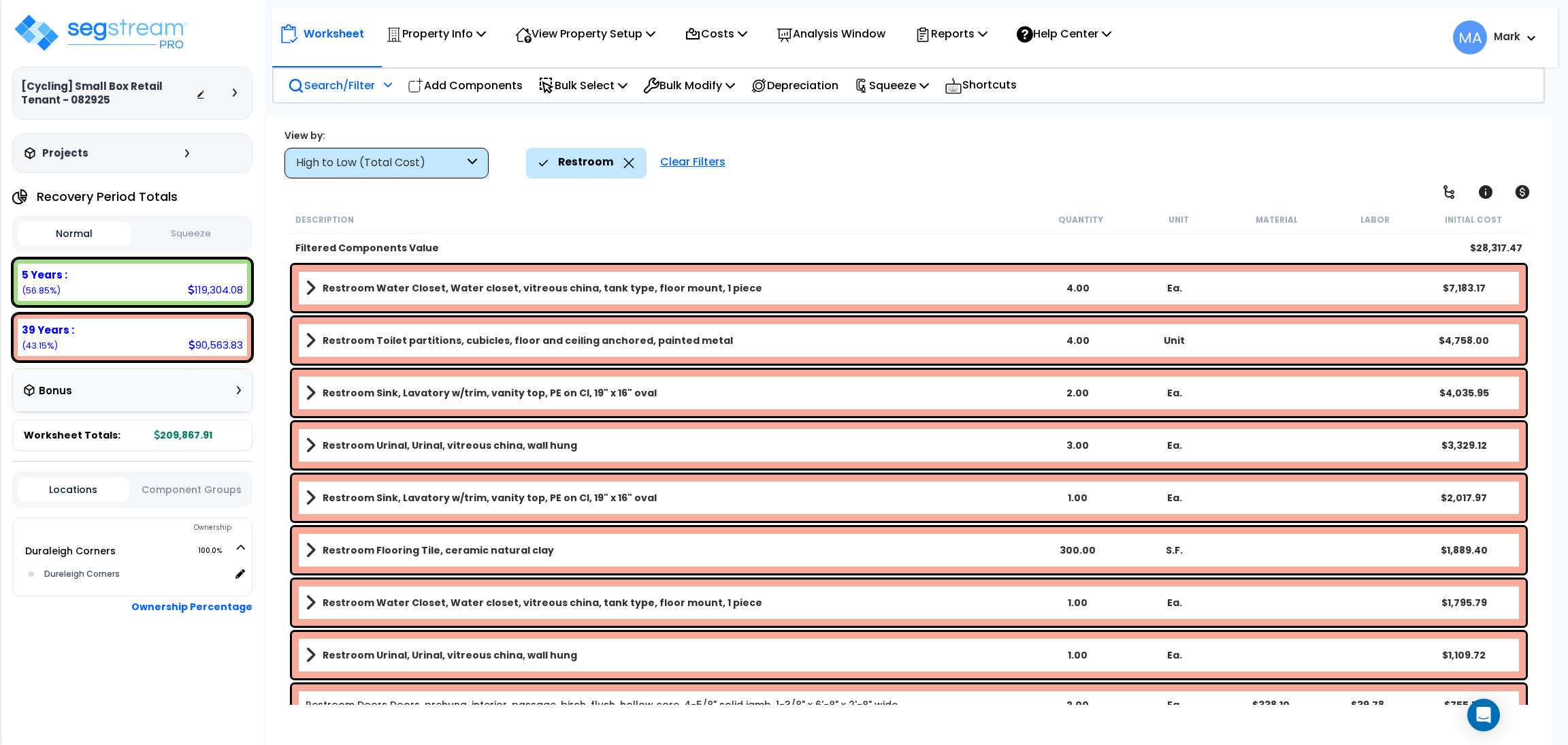
click at [458, 158] on div "High to Low (Total Cost)" at bounding box center [379, 162] width 168 height 15
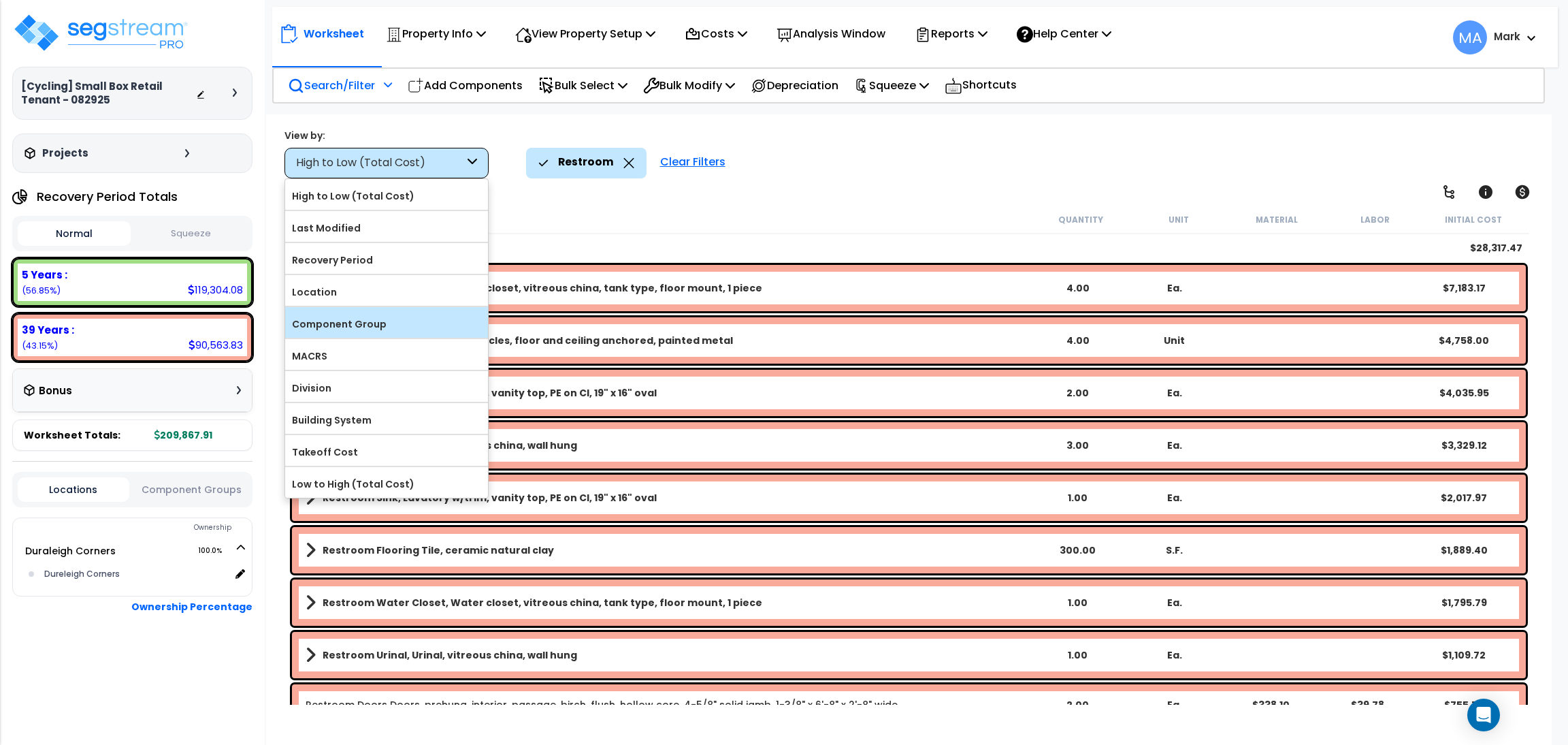
click at [395, 318] on label "Component Group" at bounding box center [387, 323] width 203 height 20
click at [0, 0] on input "Component Group" at bounding box center [0, 0] width 0 height 0
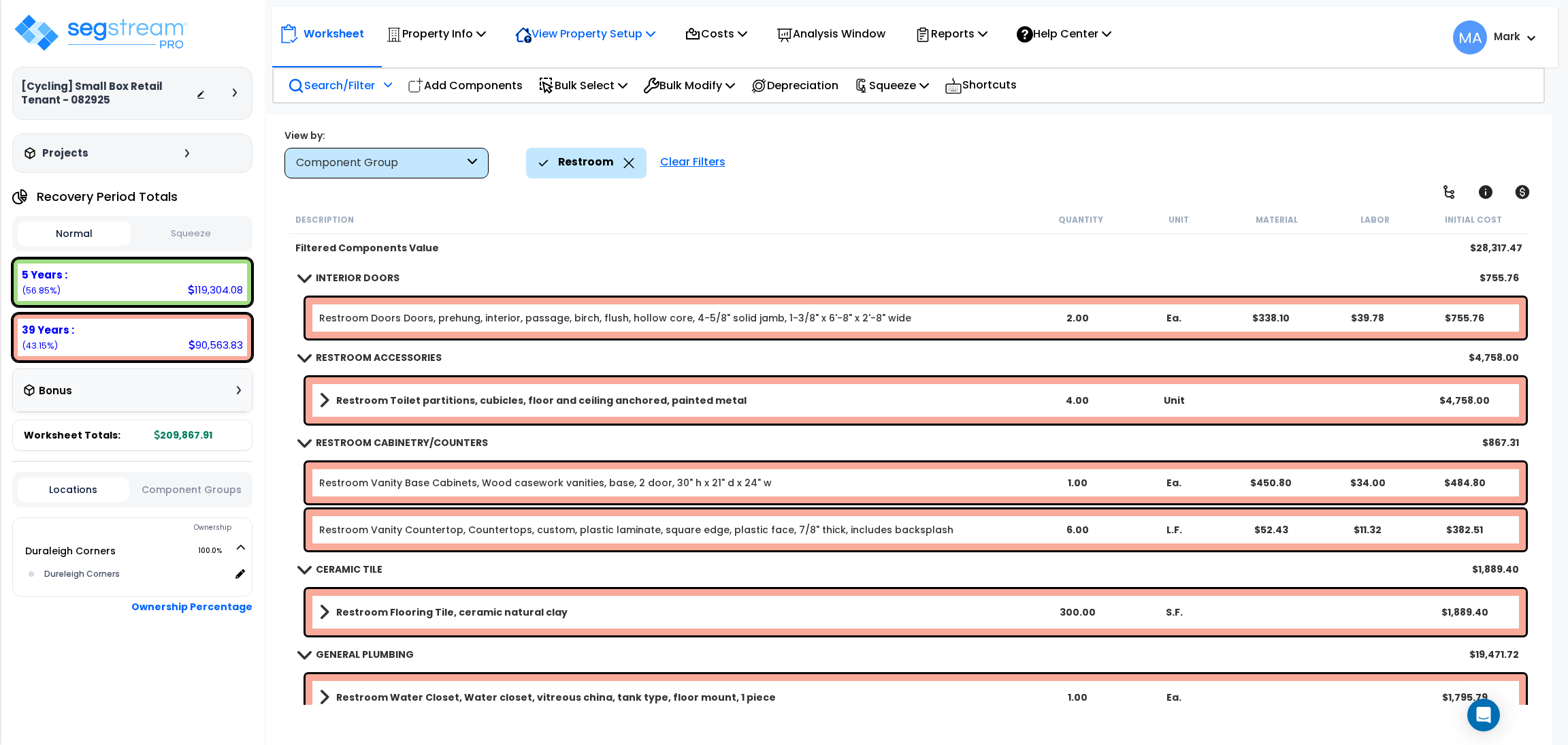
click at [603, 44] on div "View Property Setup" at bounding box center [585, 34] width 140 height 32
click at [571, 89] on link "View Questionnaire" at bounding box center [576, 93] width 135 height 27
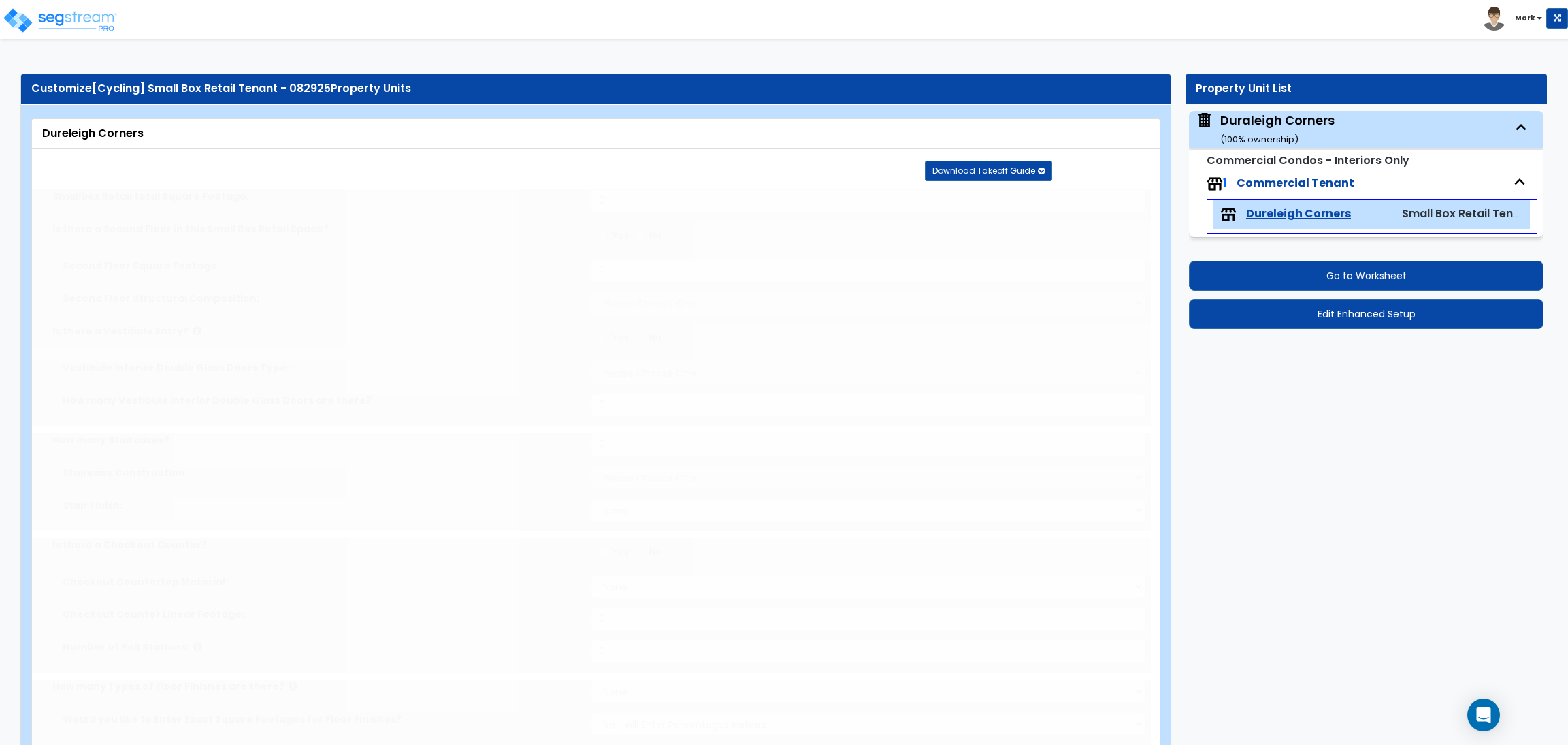
type input "2000"
radio input "true"
select select "1"
type input "1"
radio input "true"
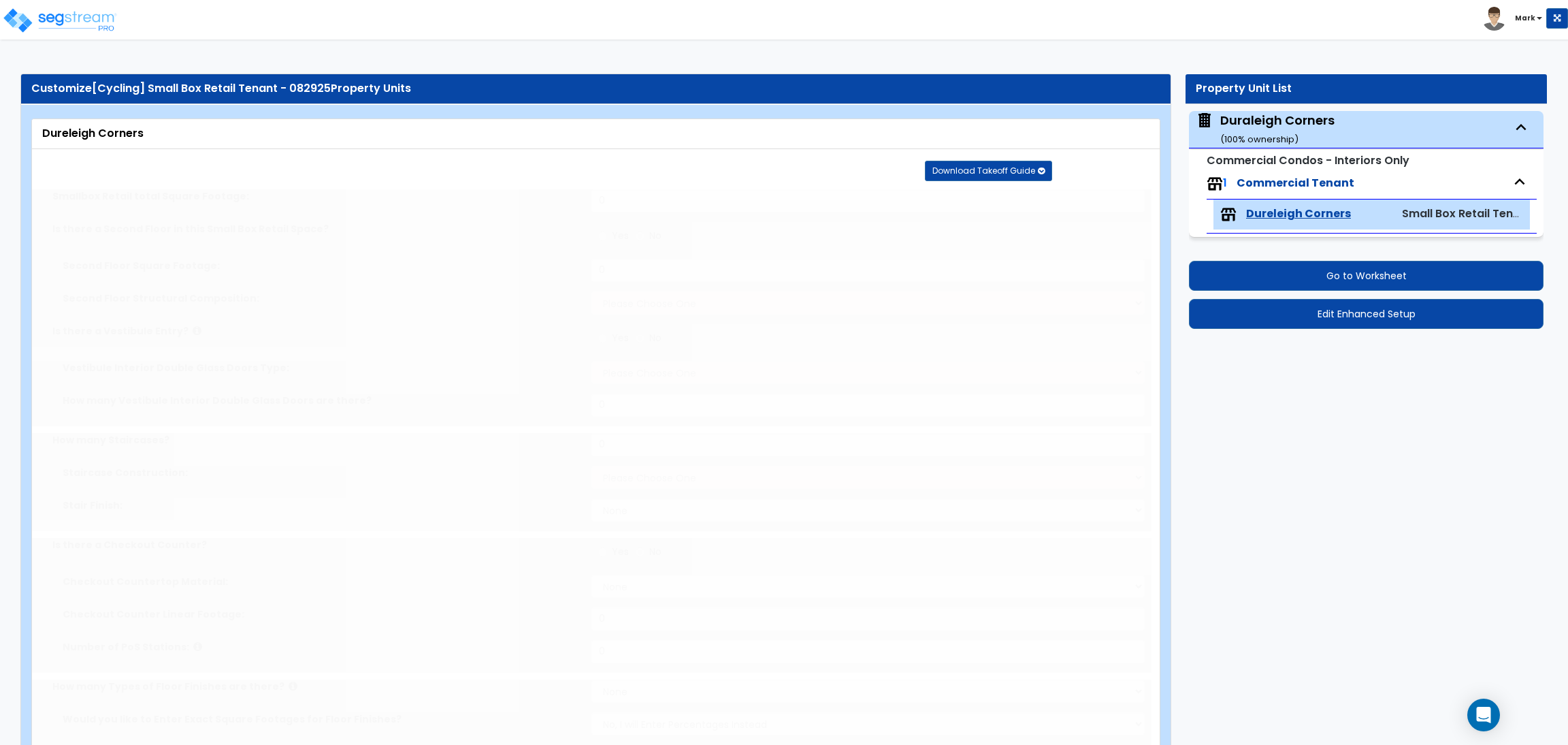
select select "2"
select select "3"
type input "65"
select select "1"
select select "2"
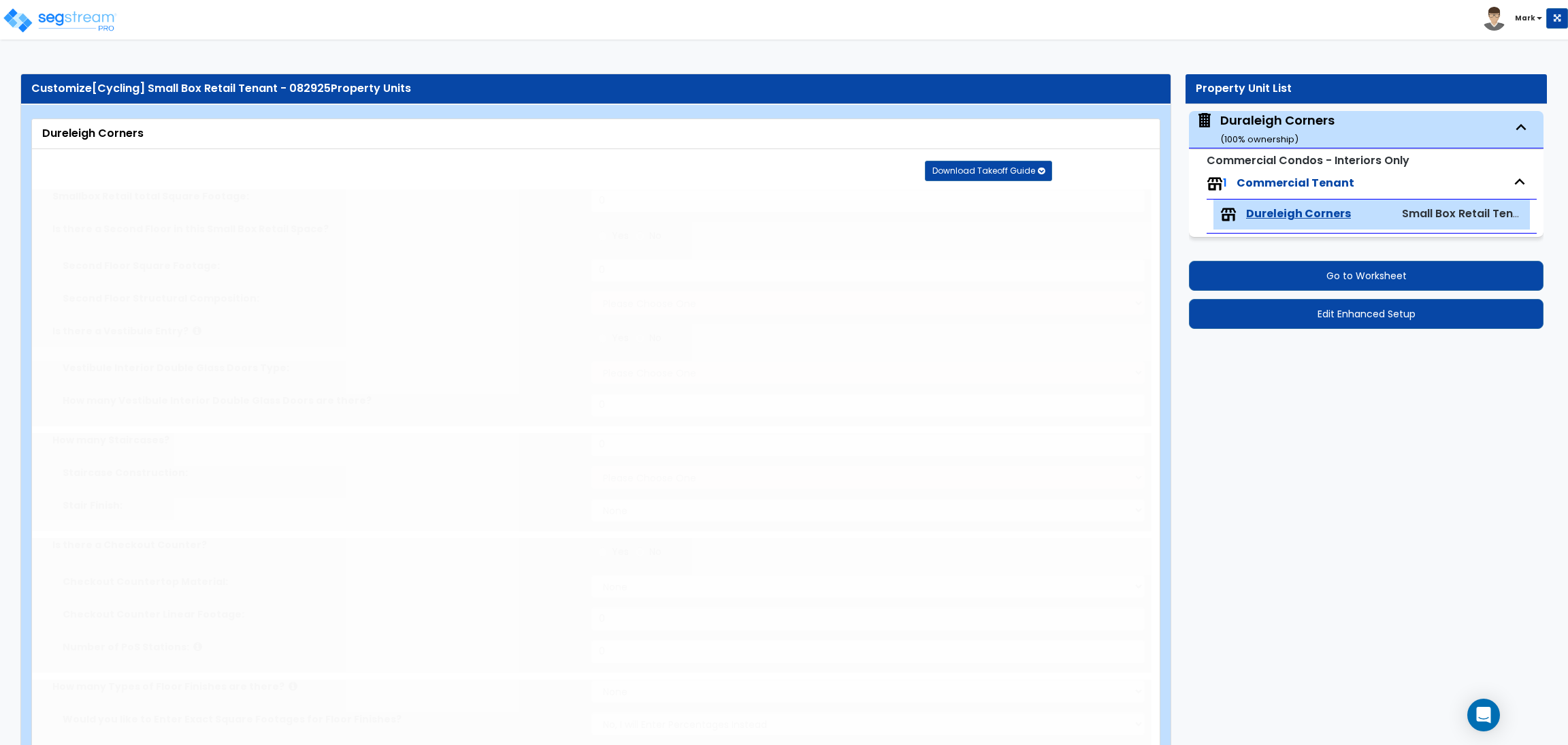
select select "1"
type input "50"
select select "3"
radio input "true"
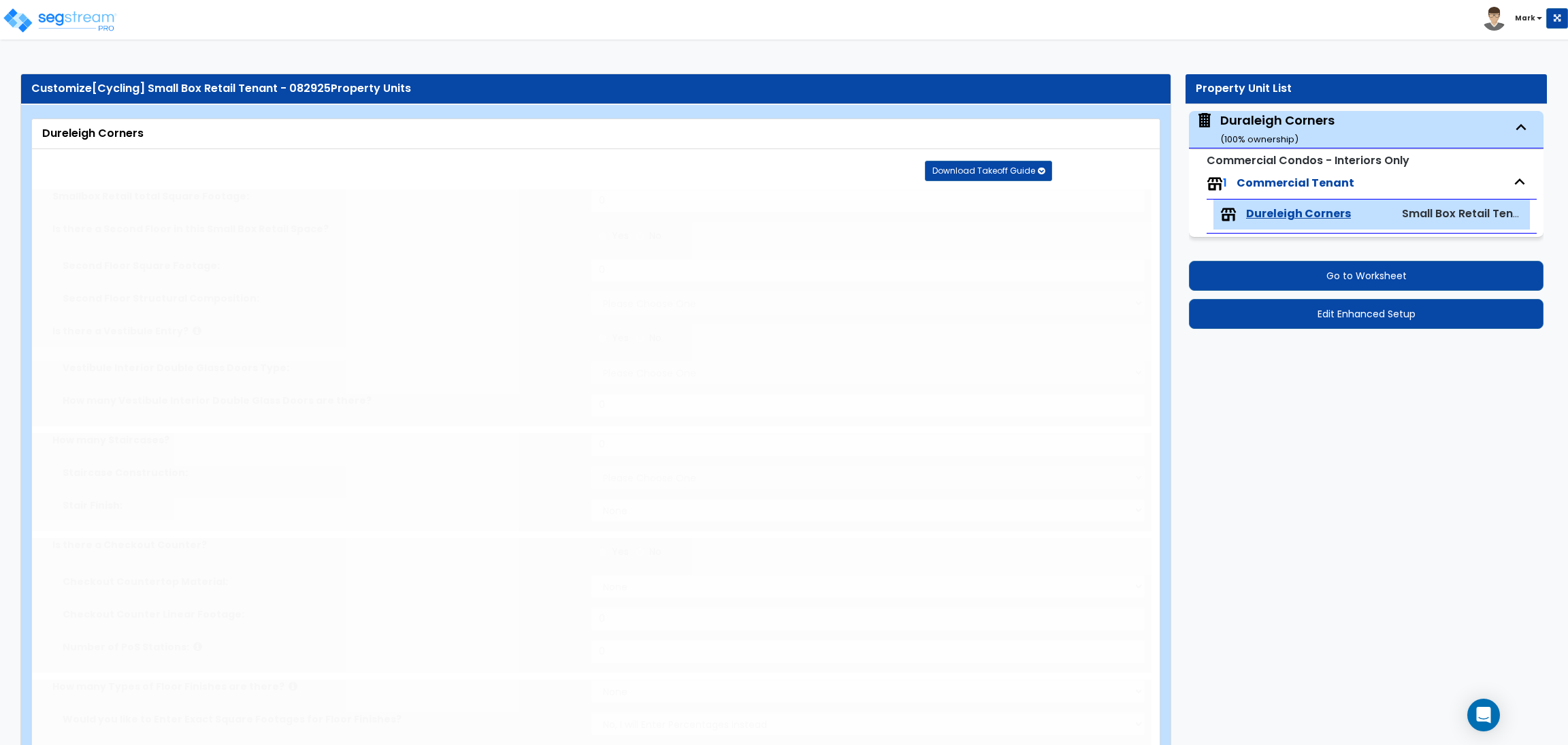
radio input "true"
select select "5"
type input "50"
radio input "true"
select select "5"
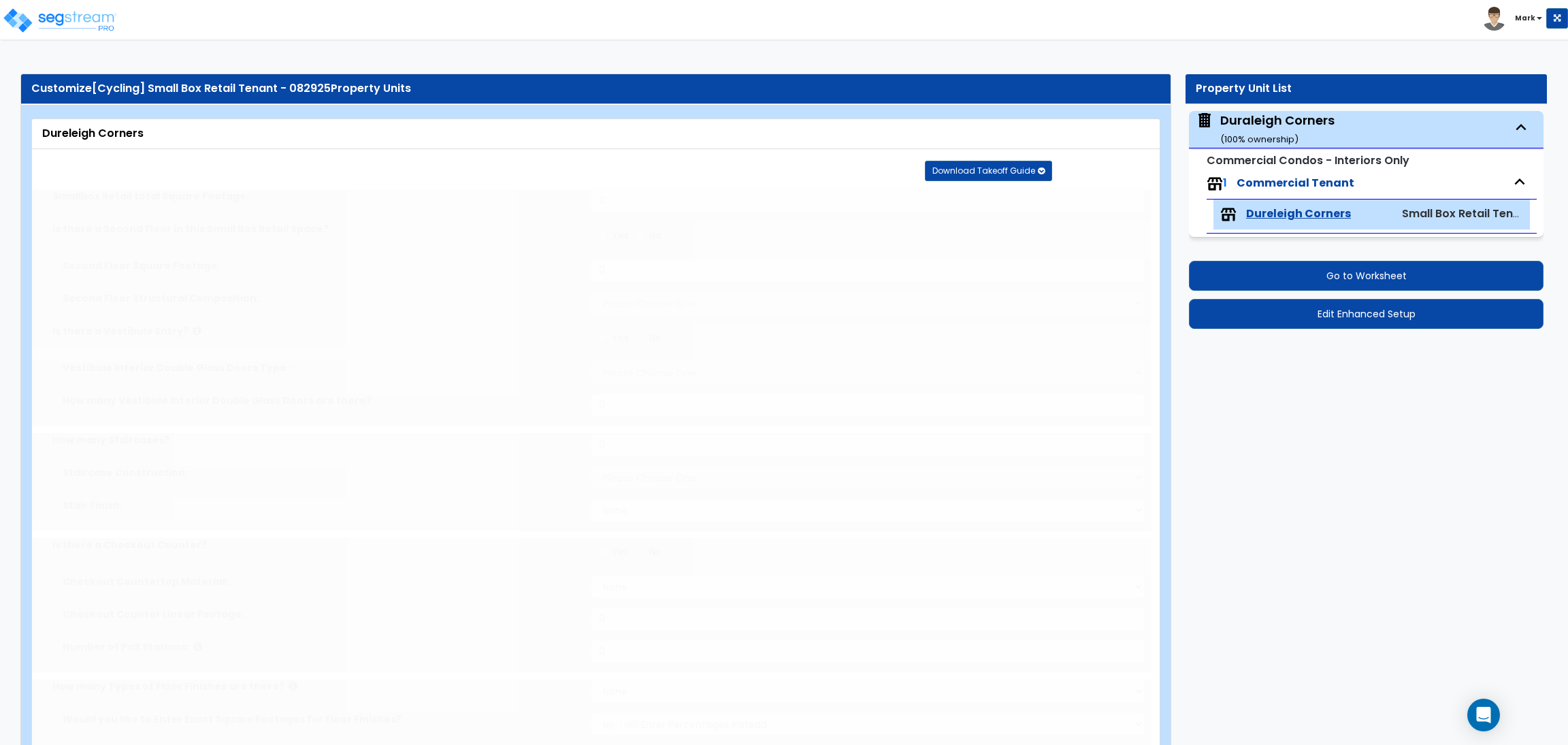
type input "50"
radio input "true"
type input "50"
radio input "true"
select select "2"
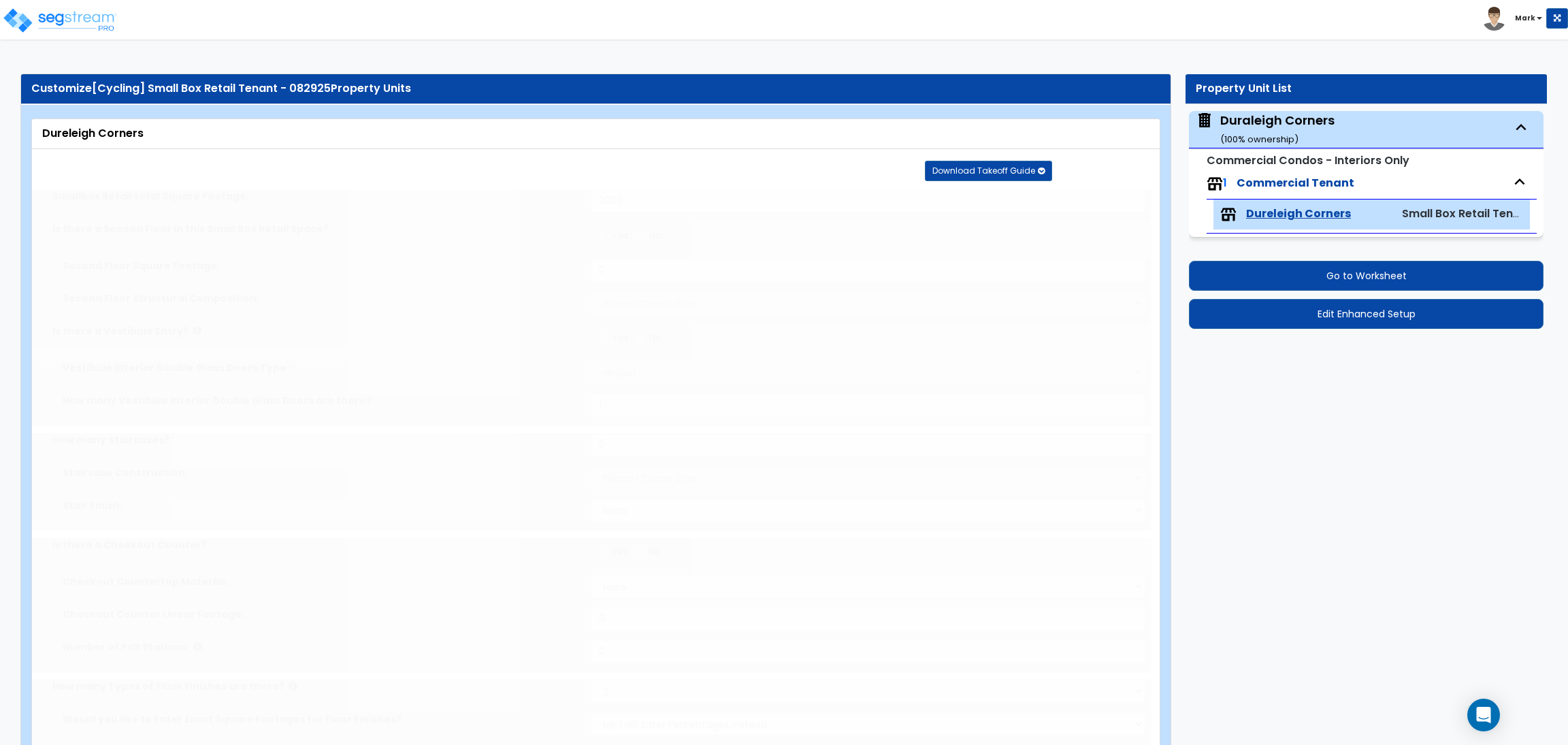
type input "50"
radio input "true"
select select "1"
type input "50"
radio input "true"
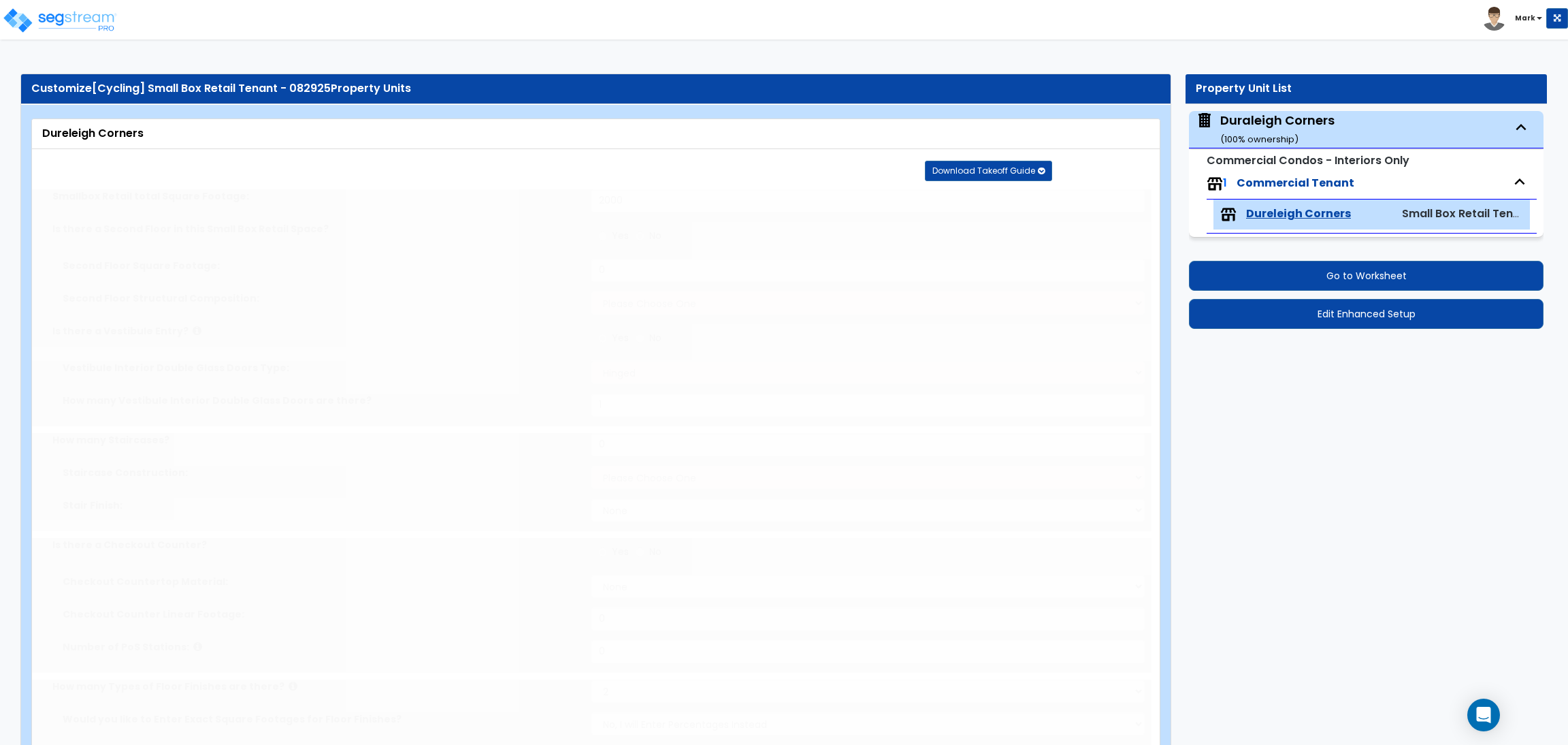
radio input "true"
type input "50"
radio input "true"
type input "50"
radio input "true"
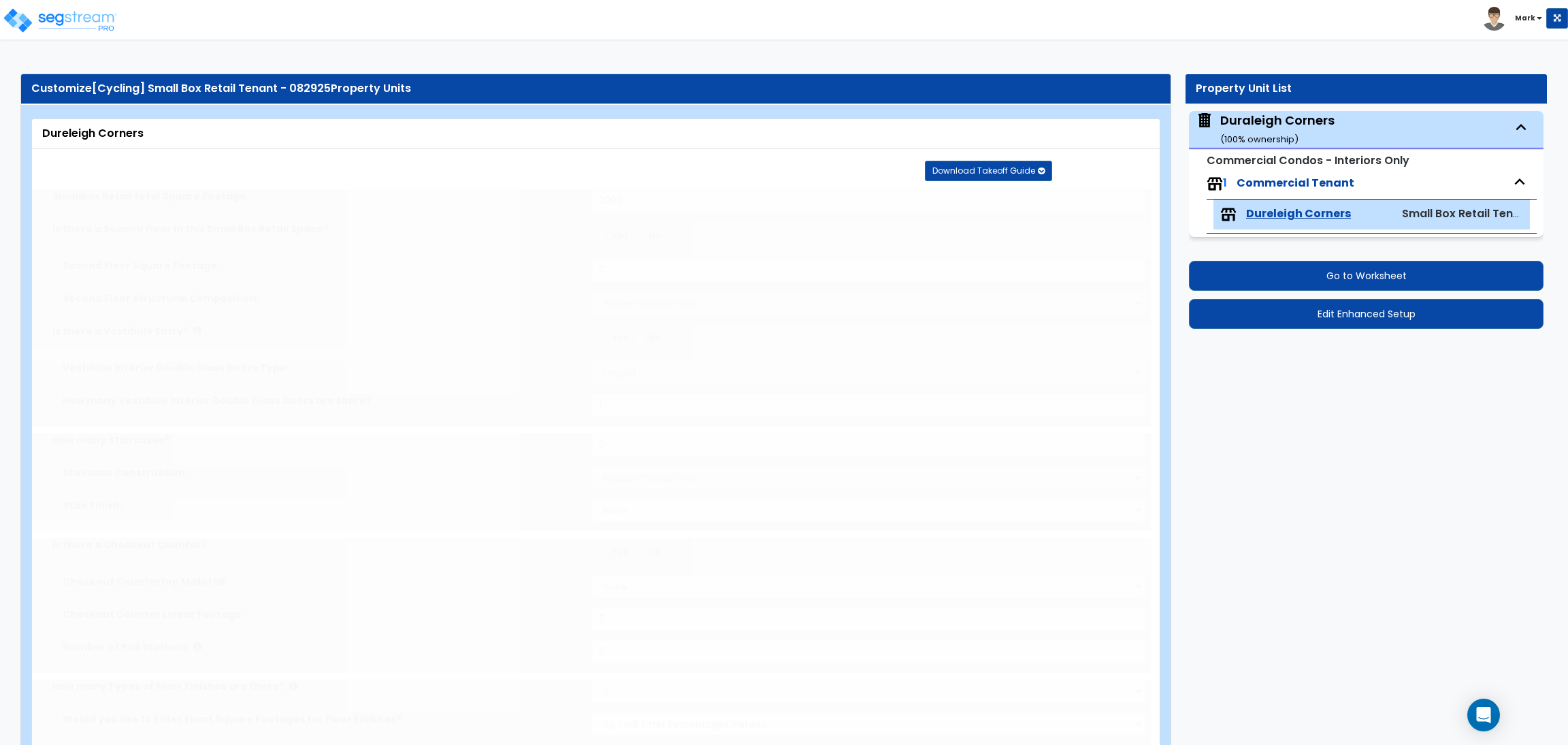
select select "1"
type input "100"
radio input "true"
select select "1"
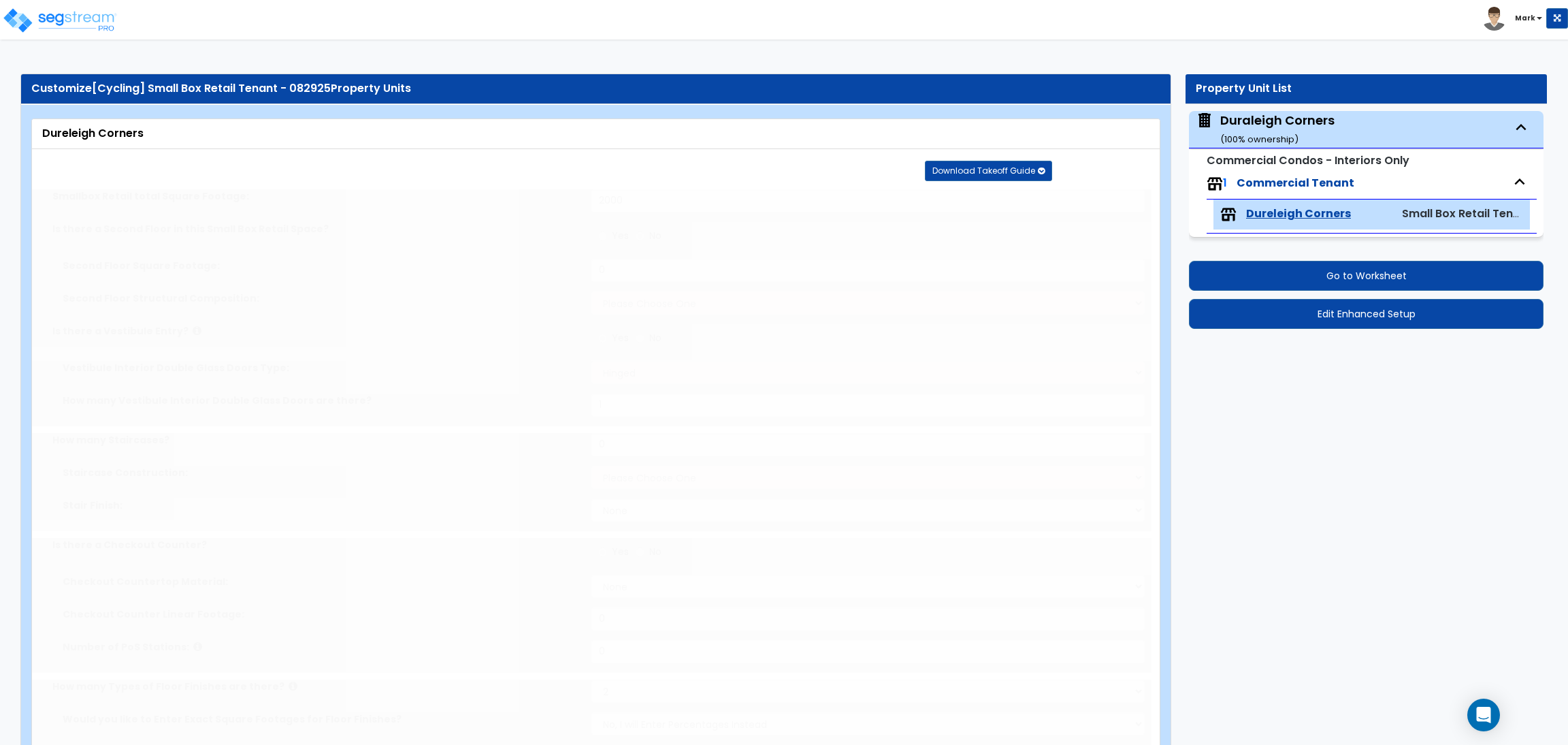
type input "50"
radio input "true"
select select "1"
type input "50"
radio input "true"
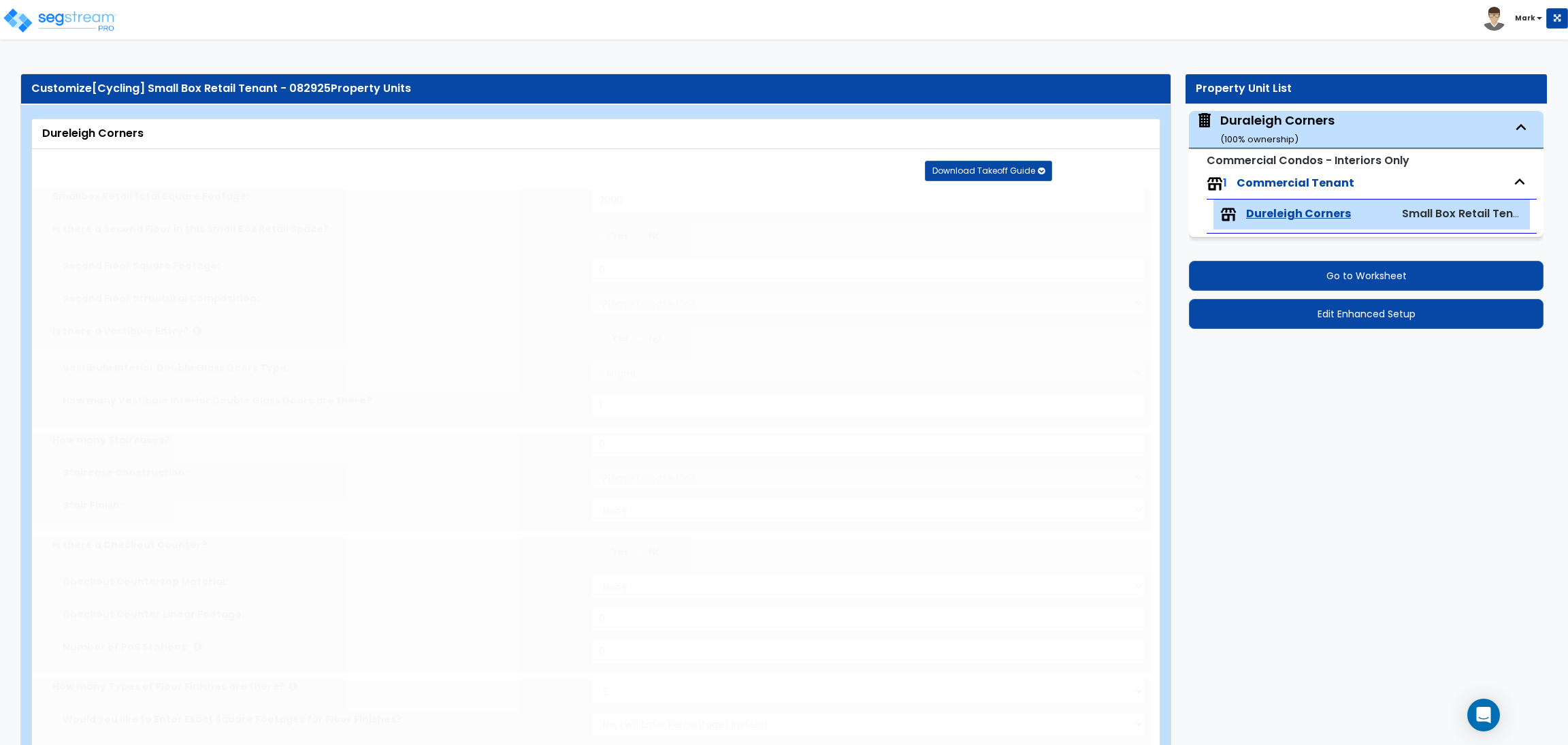
select select "2"
type input "150"
radio input "true"
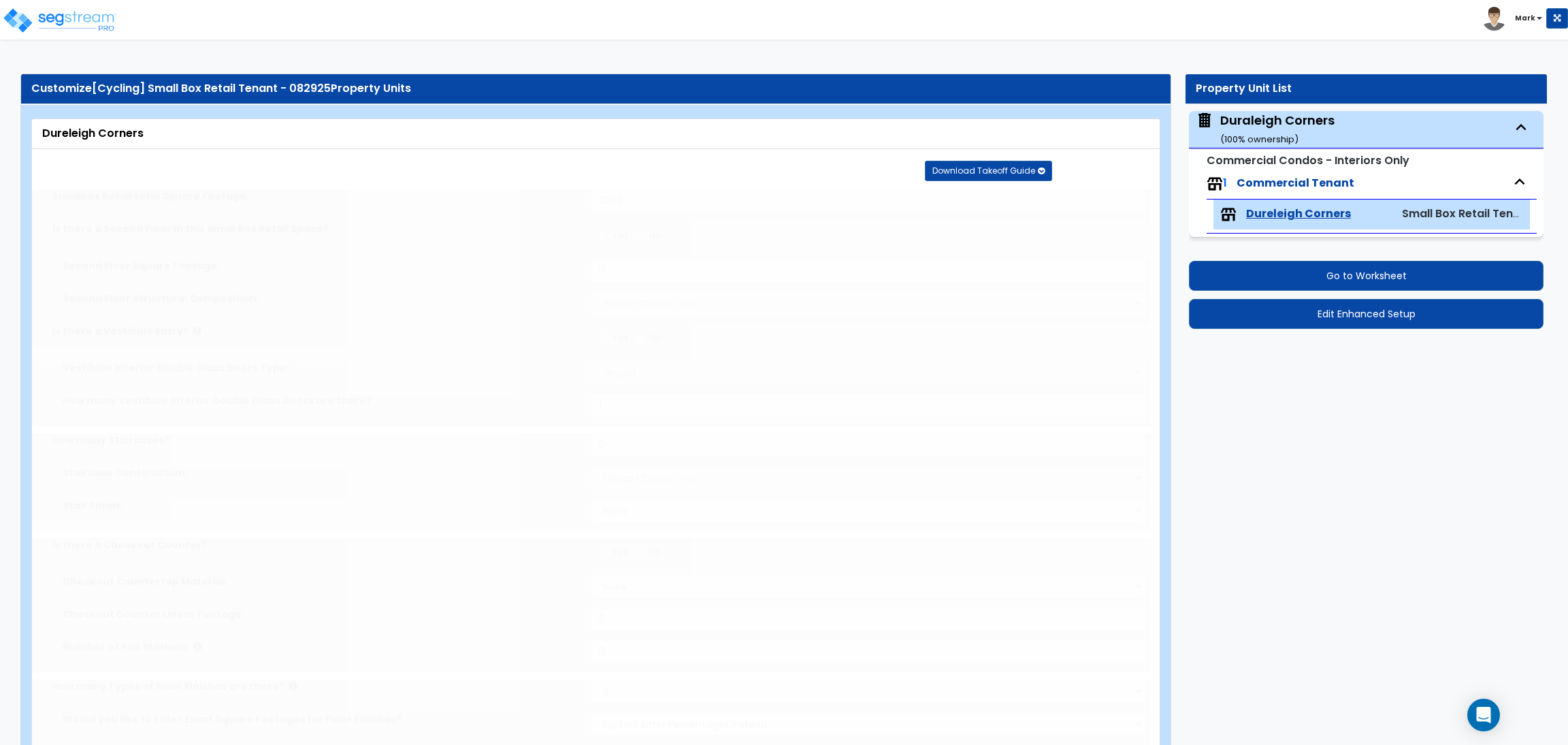
type input "16"
type input "4"
type input "2"
radio input "true"
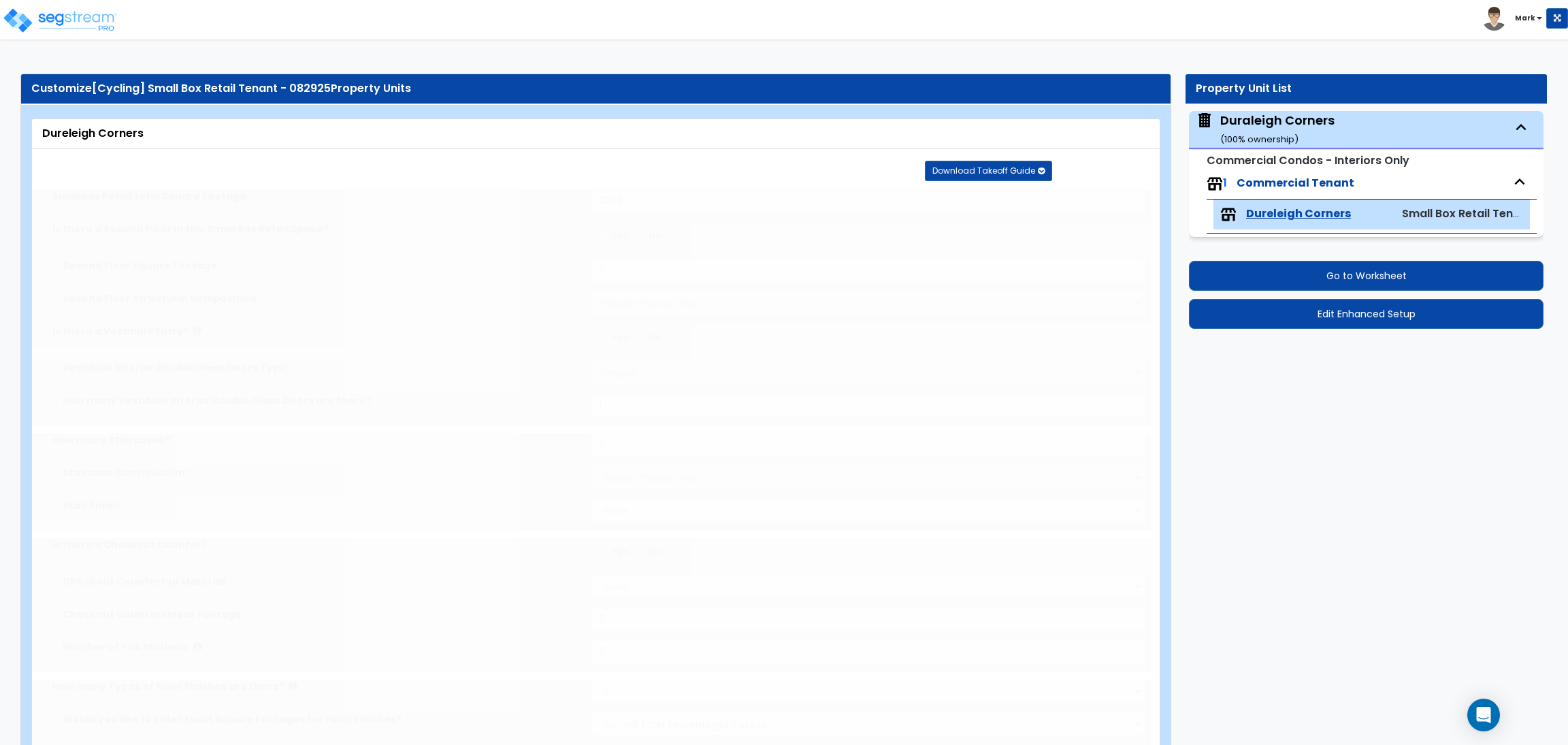
type input "4"
radio input "true"
type input "2"
radio input "true"
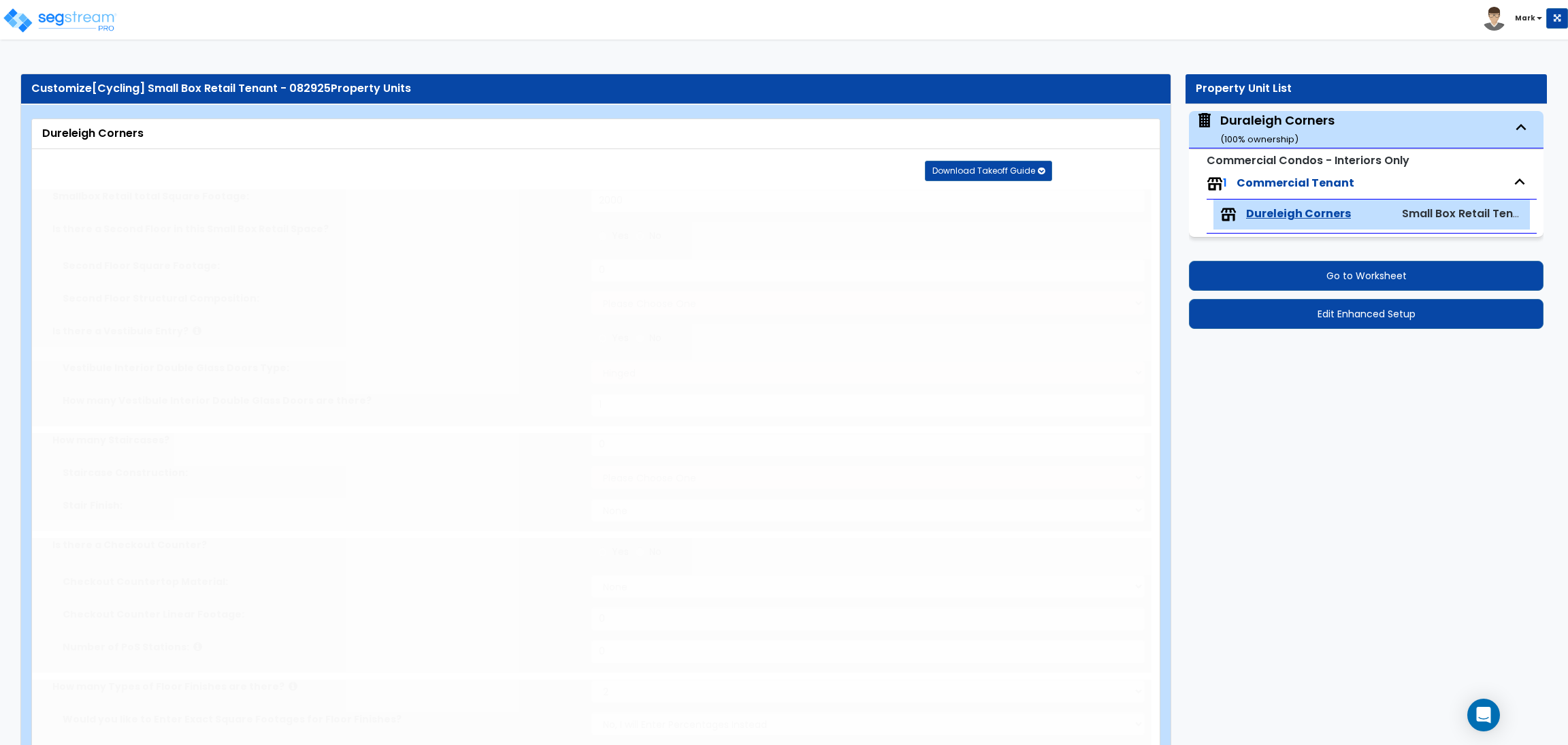
type input "400"
select select "1"
radio input "true"
type input "1"
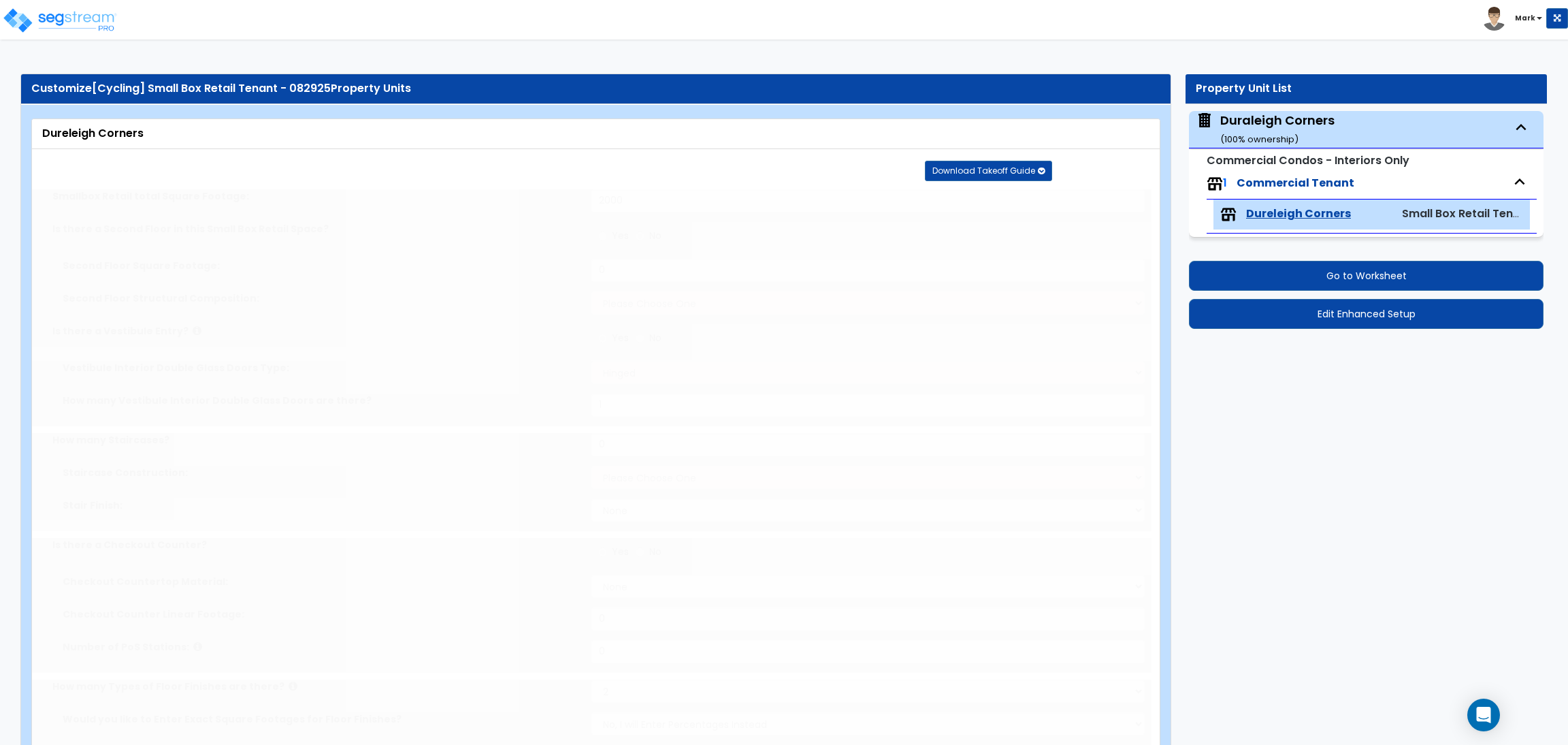
radio input "true"
type input "1"
radio input "true"
type input "1"
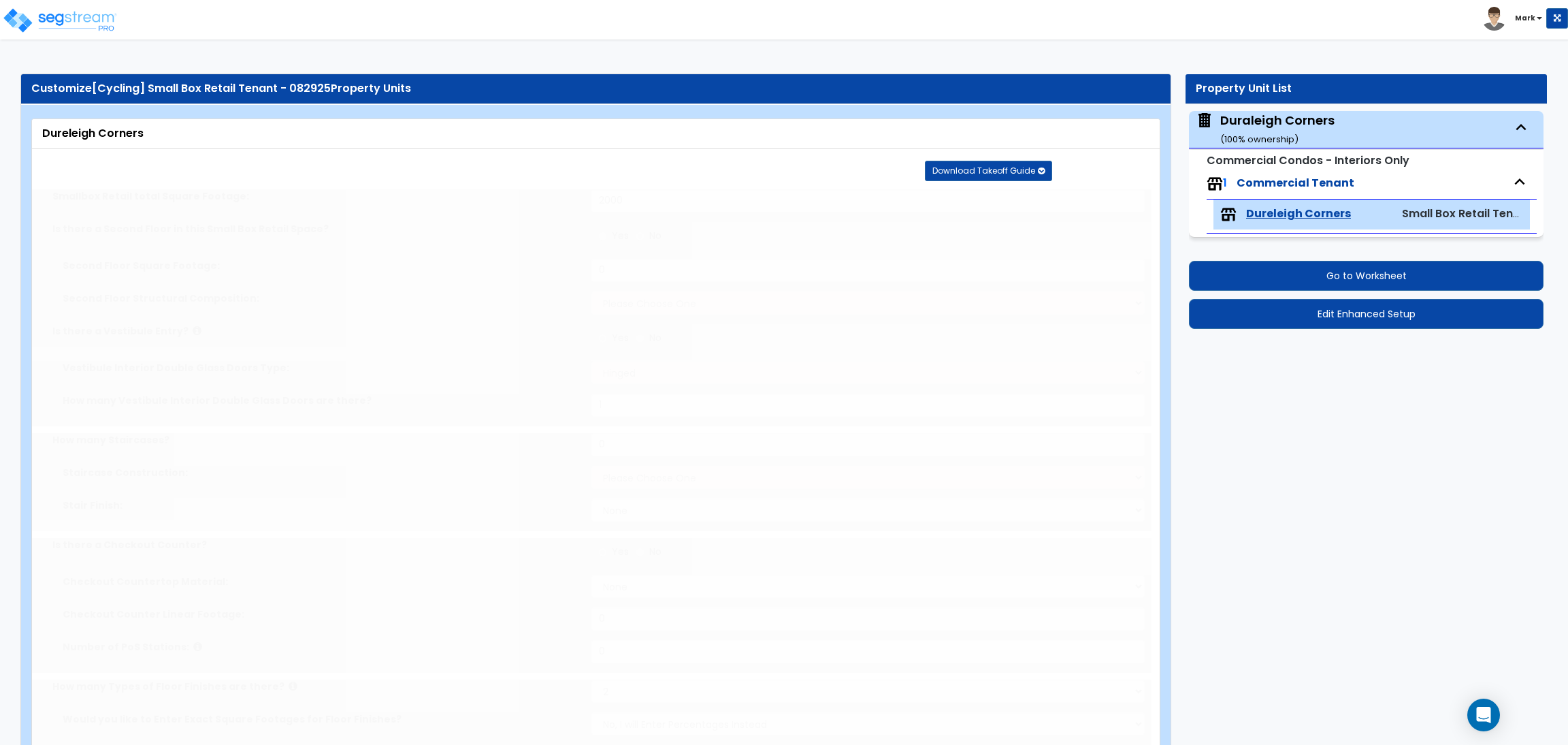
select select "2"
radio input "true"
type input "1"
radio input "true"
type input "1"
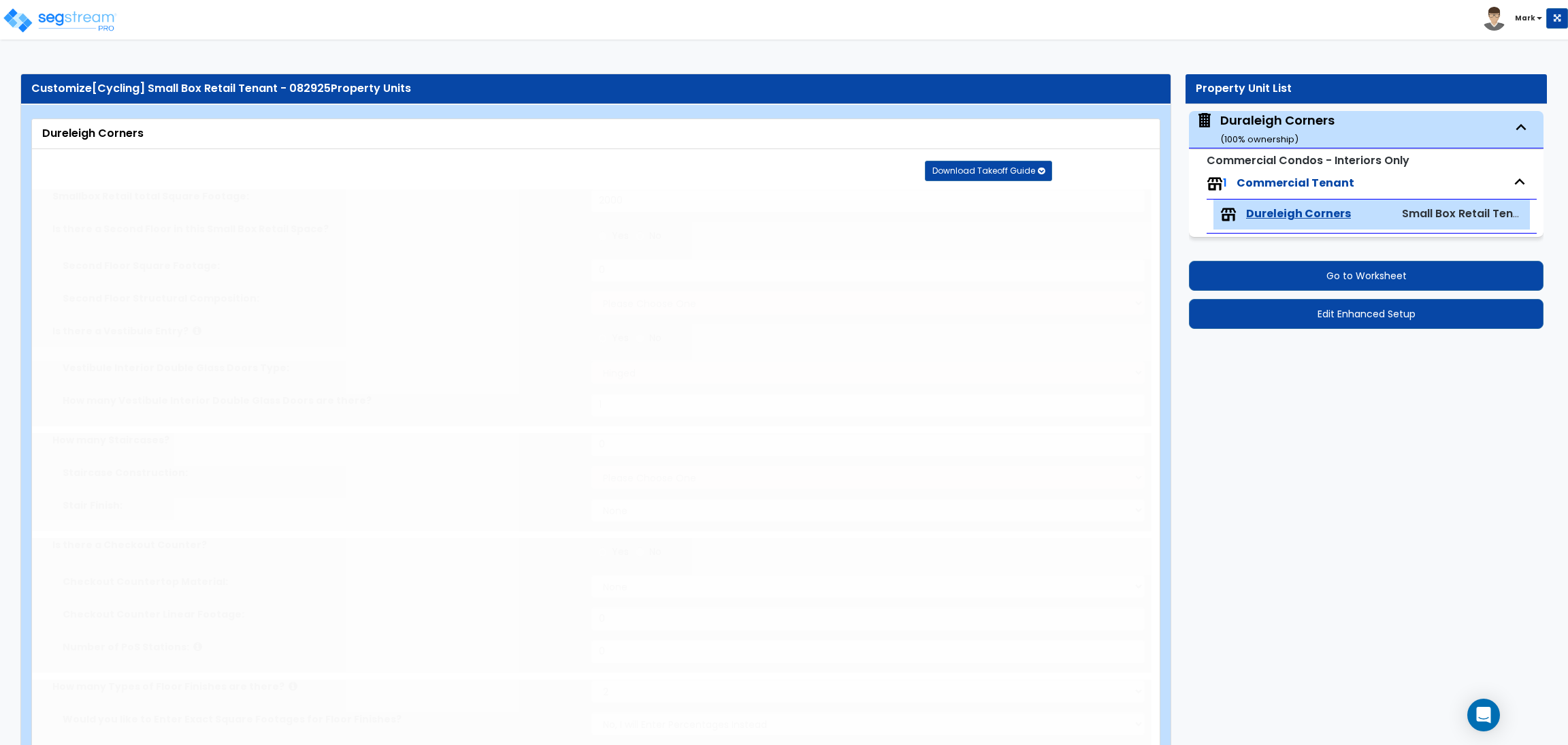
type input "2"
type input "4"
type input "3"
type input "2"
select select "1"
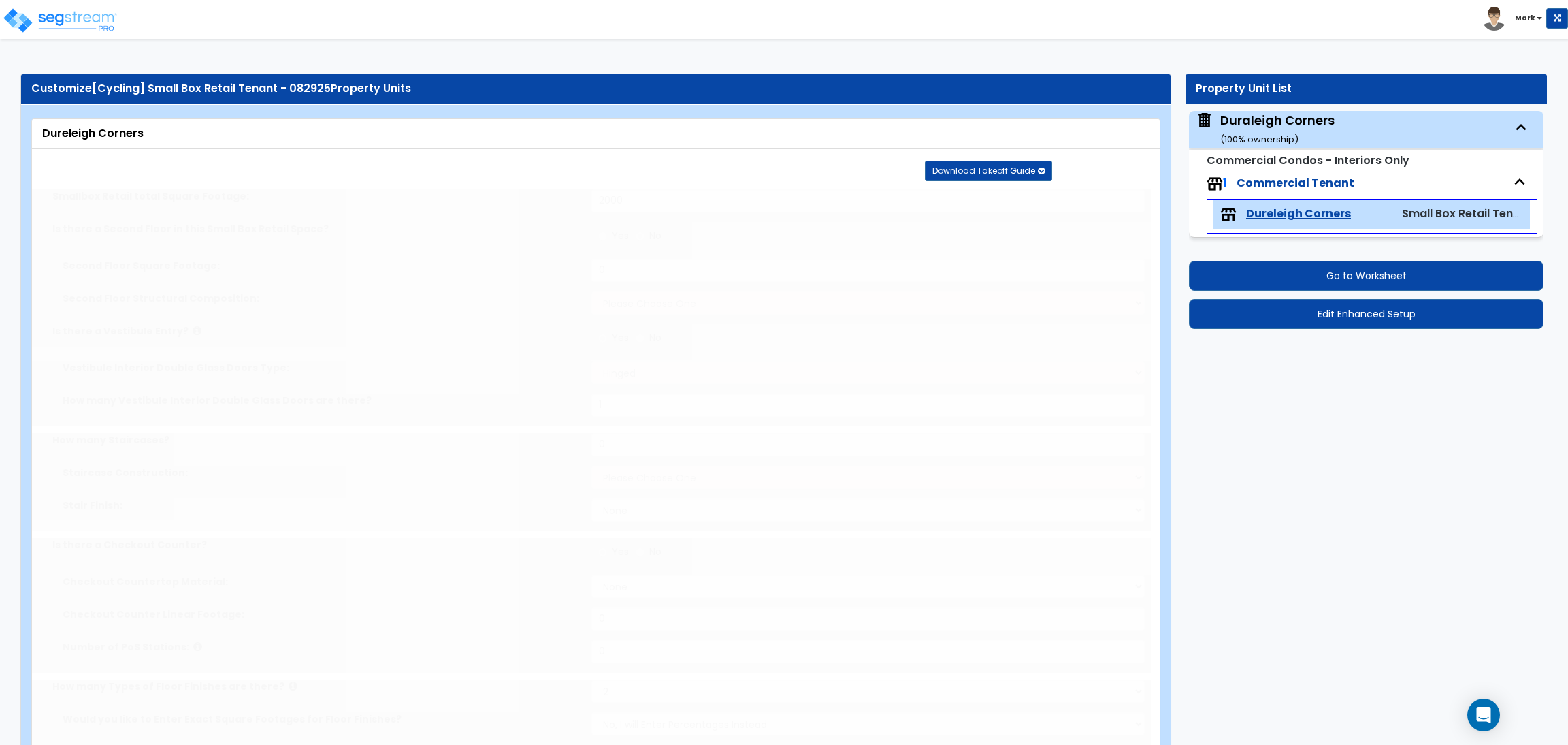
radio input "true"
type input "100"
select select "3"
radio input "true"
type input "1"
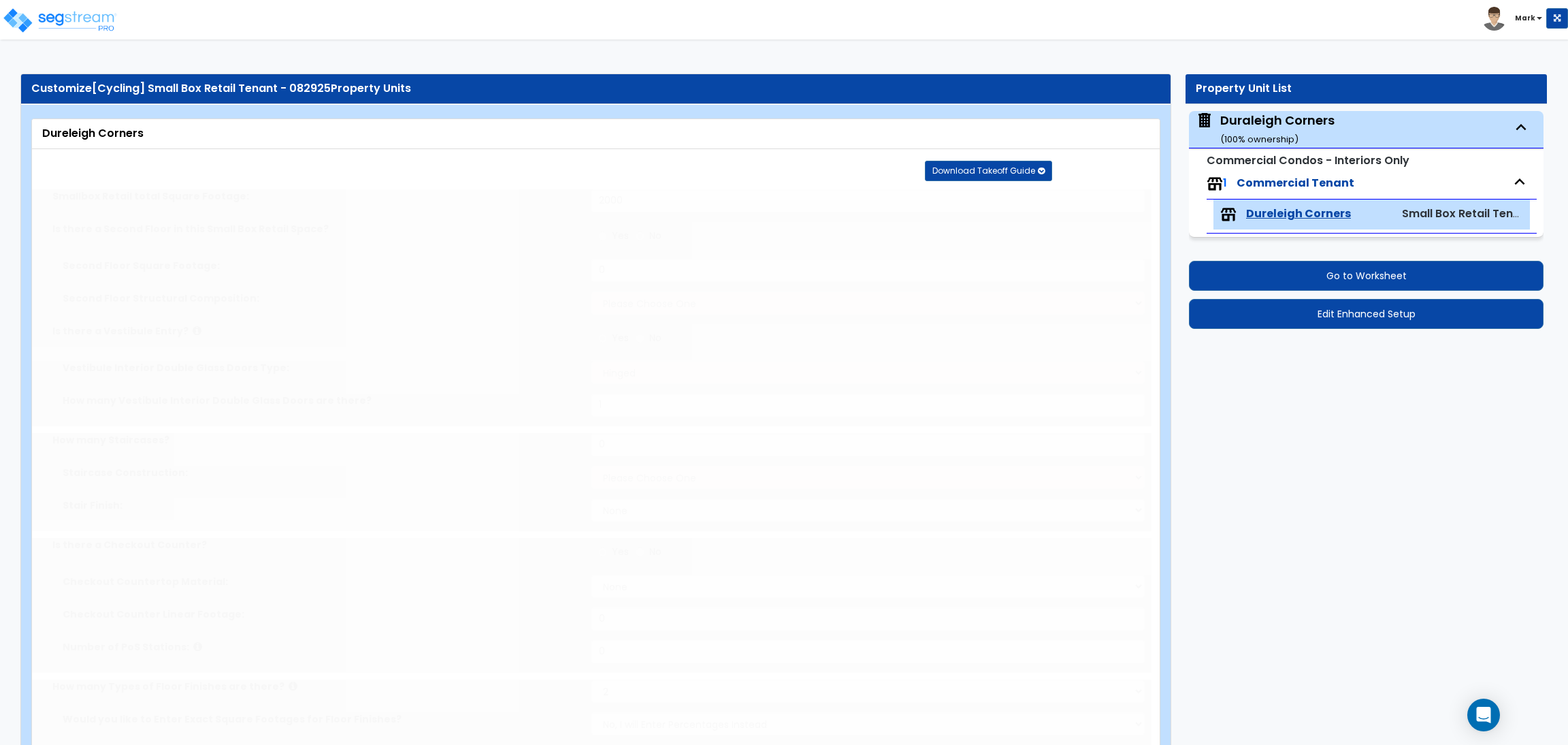
select select "1"
type input "1"
radio input "true"
type input "1"
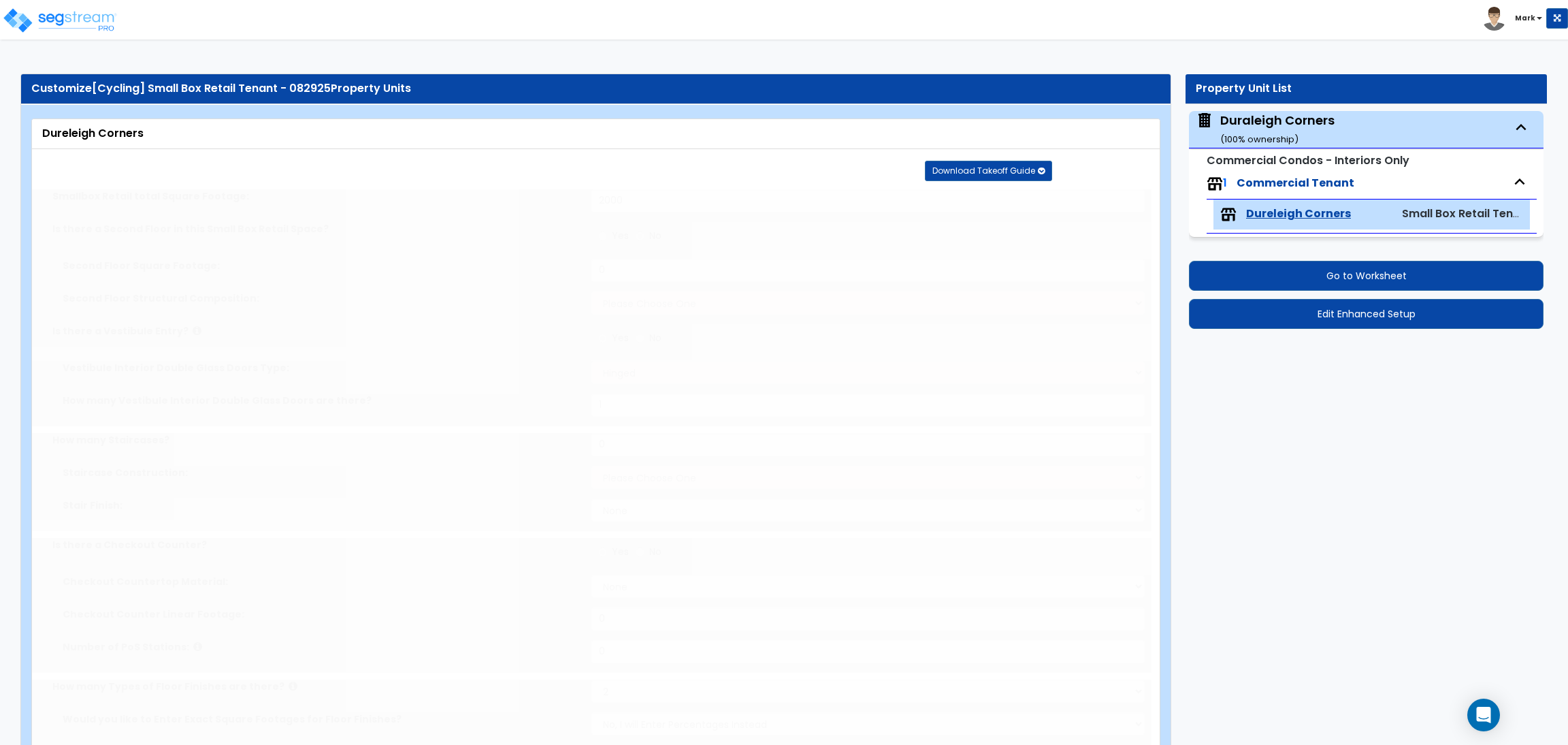
radio input "true"
type input "1"
radio input "true"
type input "1"
radio input "true"
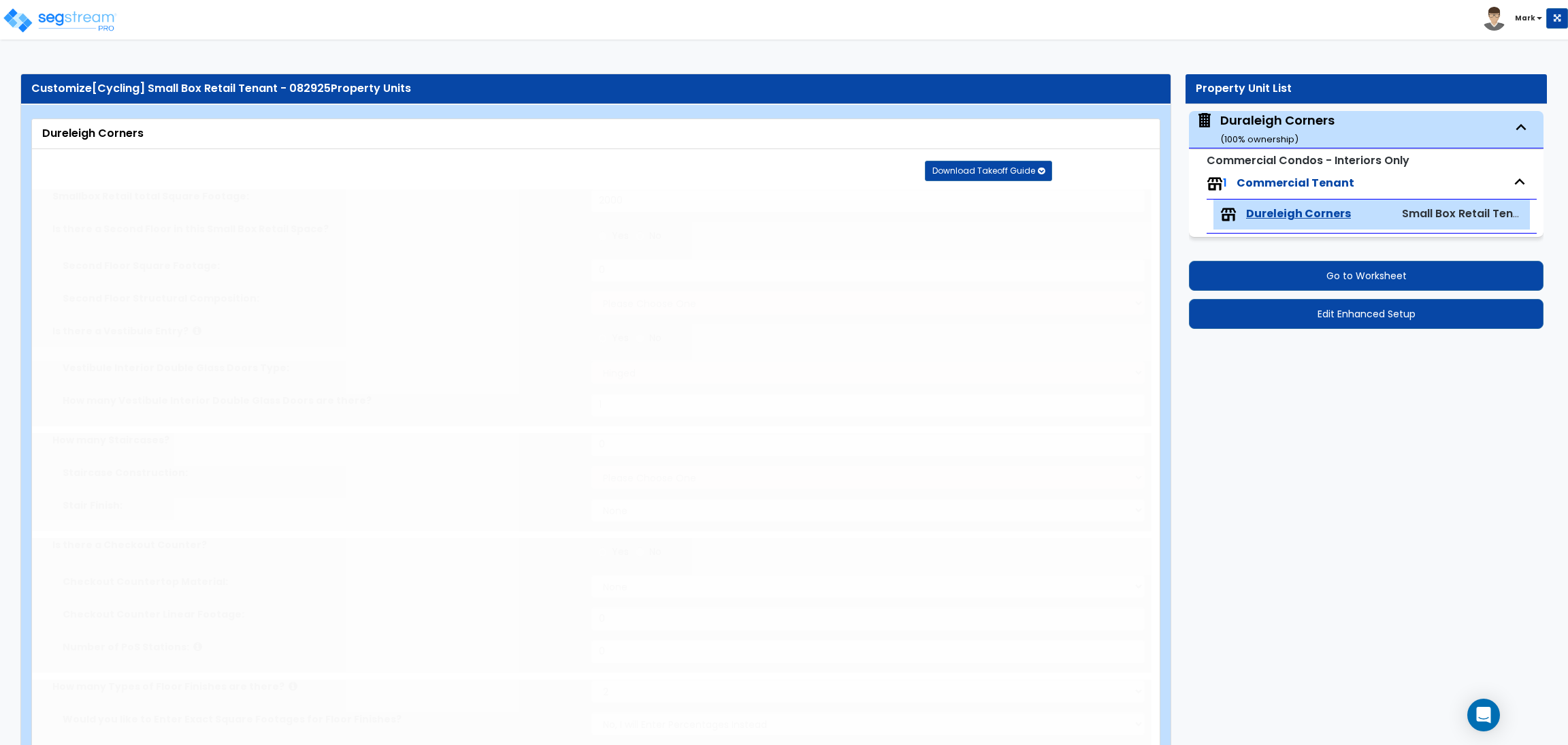
type input "1"
radio input "true"
type input "1"
radio input "true"
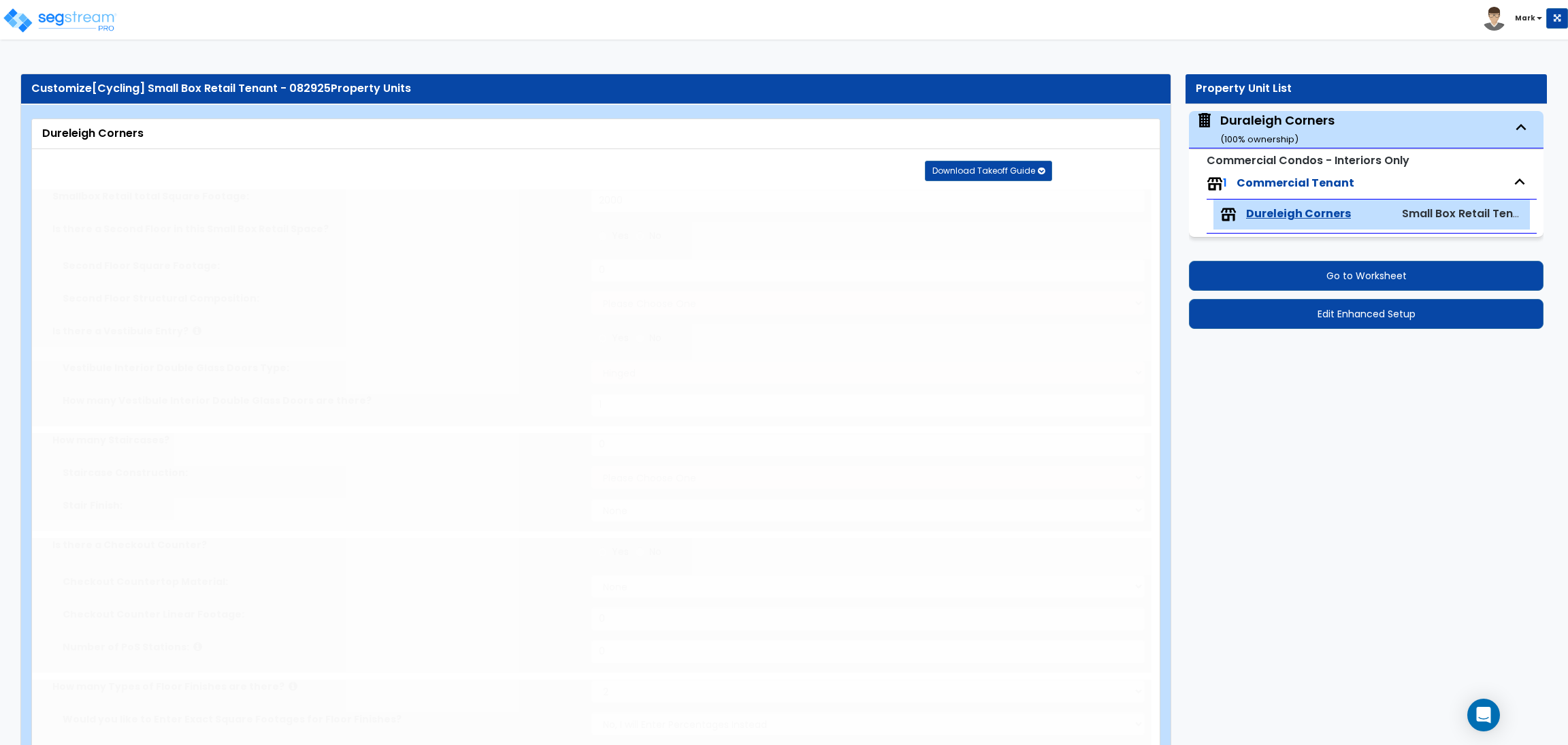
select select "2"
type input "1"
radio input "true"
type input "1"
radio input "true"
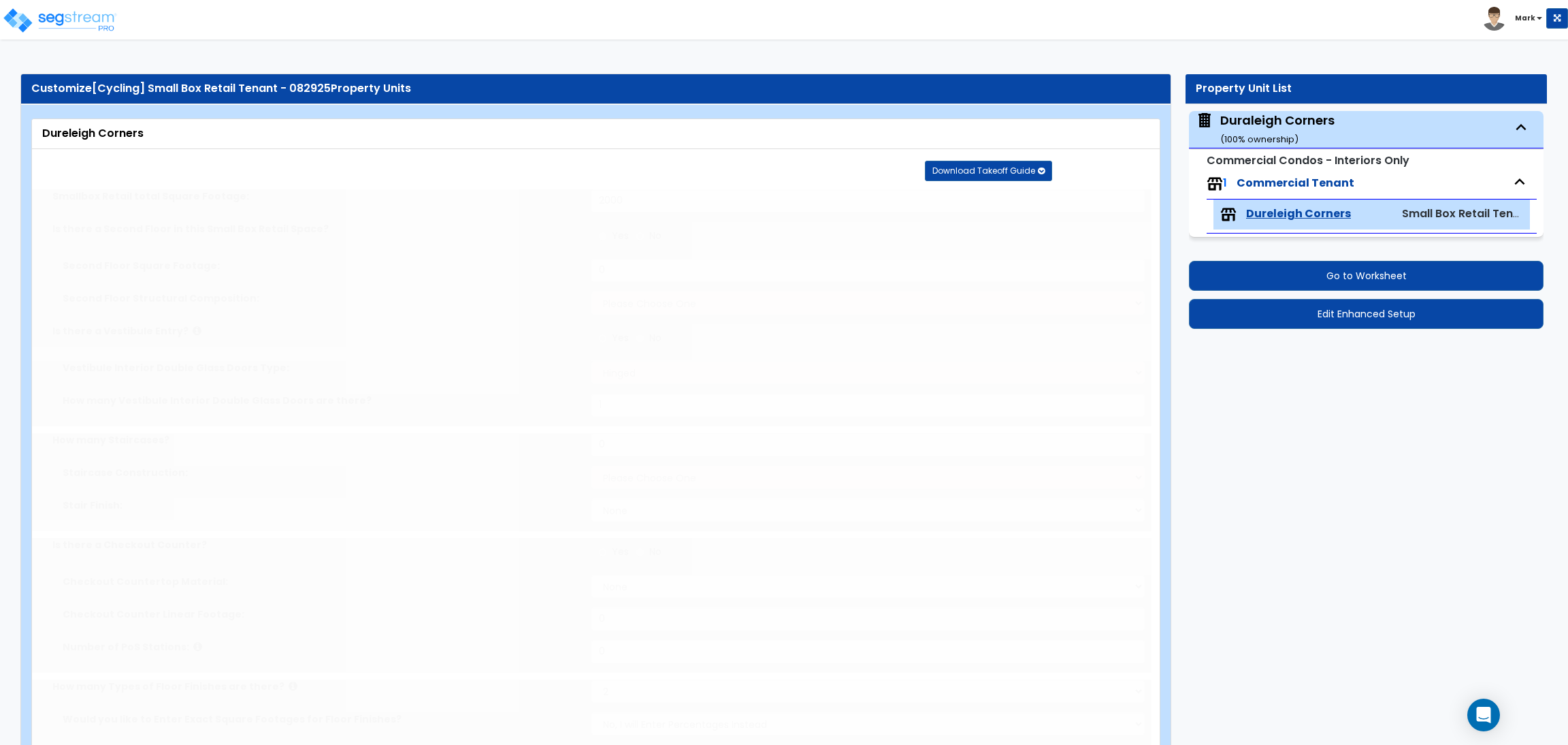
type input "50"
select select "3"
radio input "true"
type input "4"
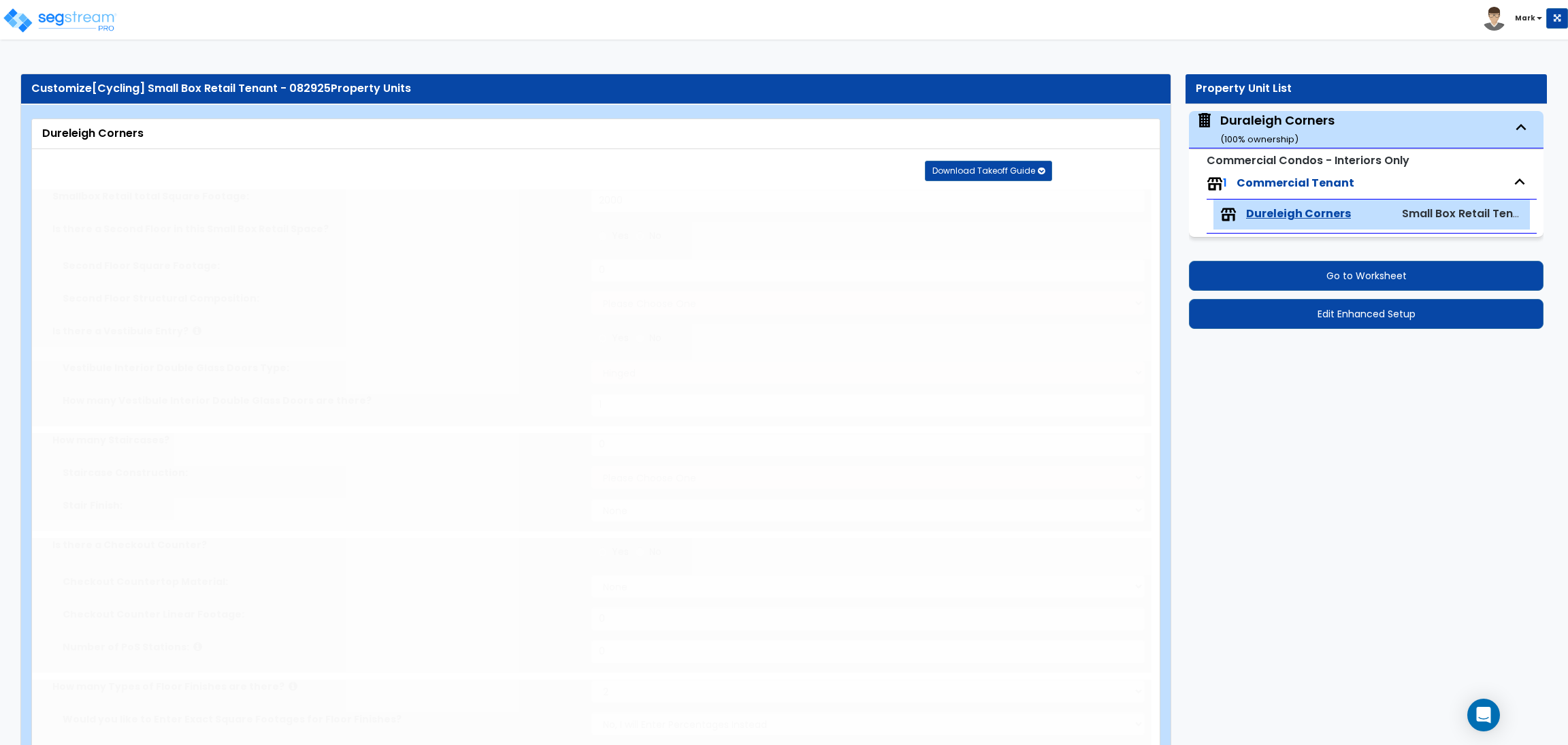
select select "1"
radio input "true"
select select "1"
radio input "true"
select select "2"
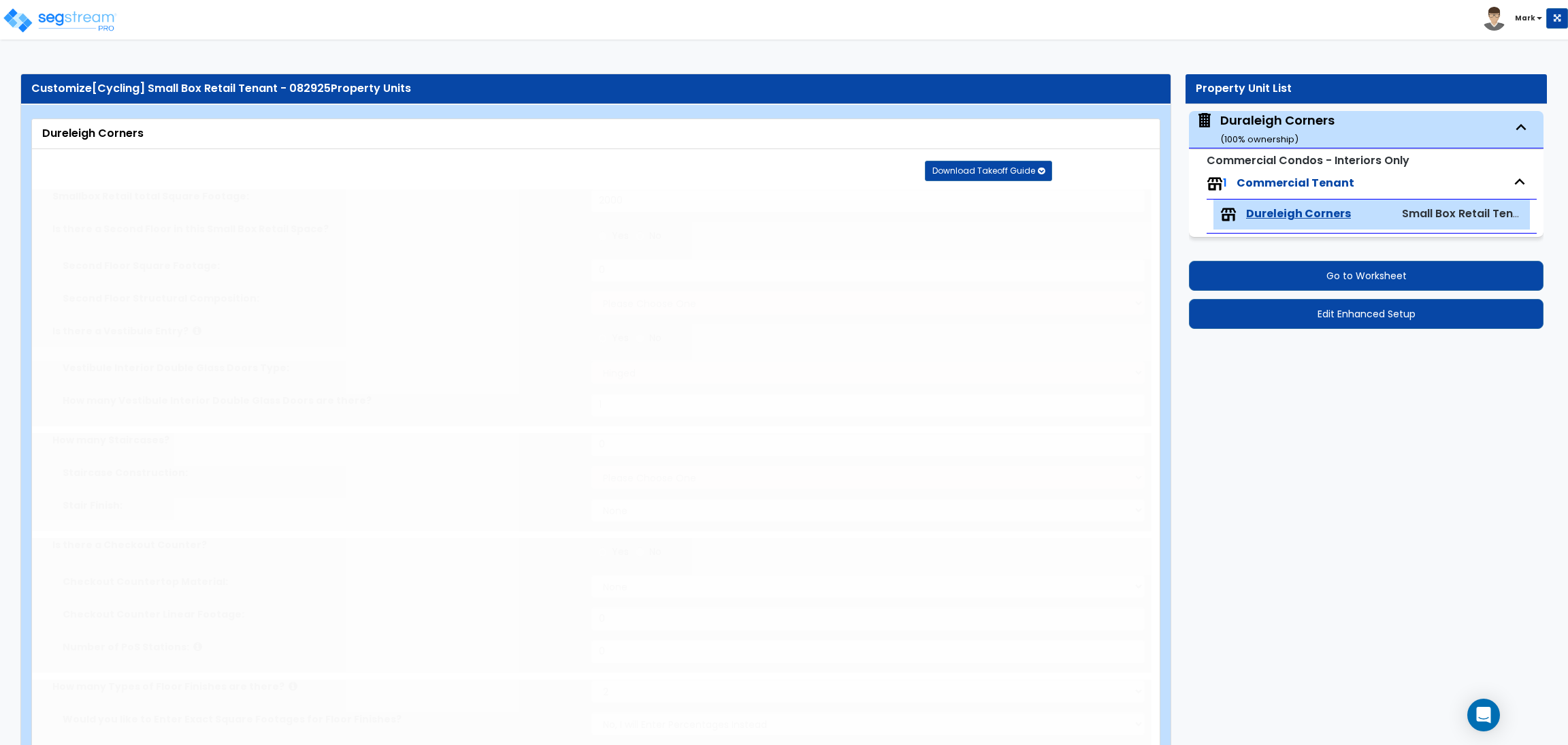
radio input "true"
select select "2"
select select "1"
select select "3"
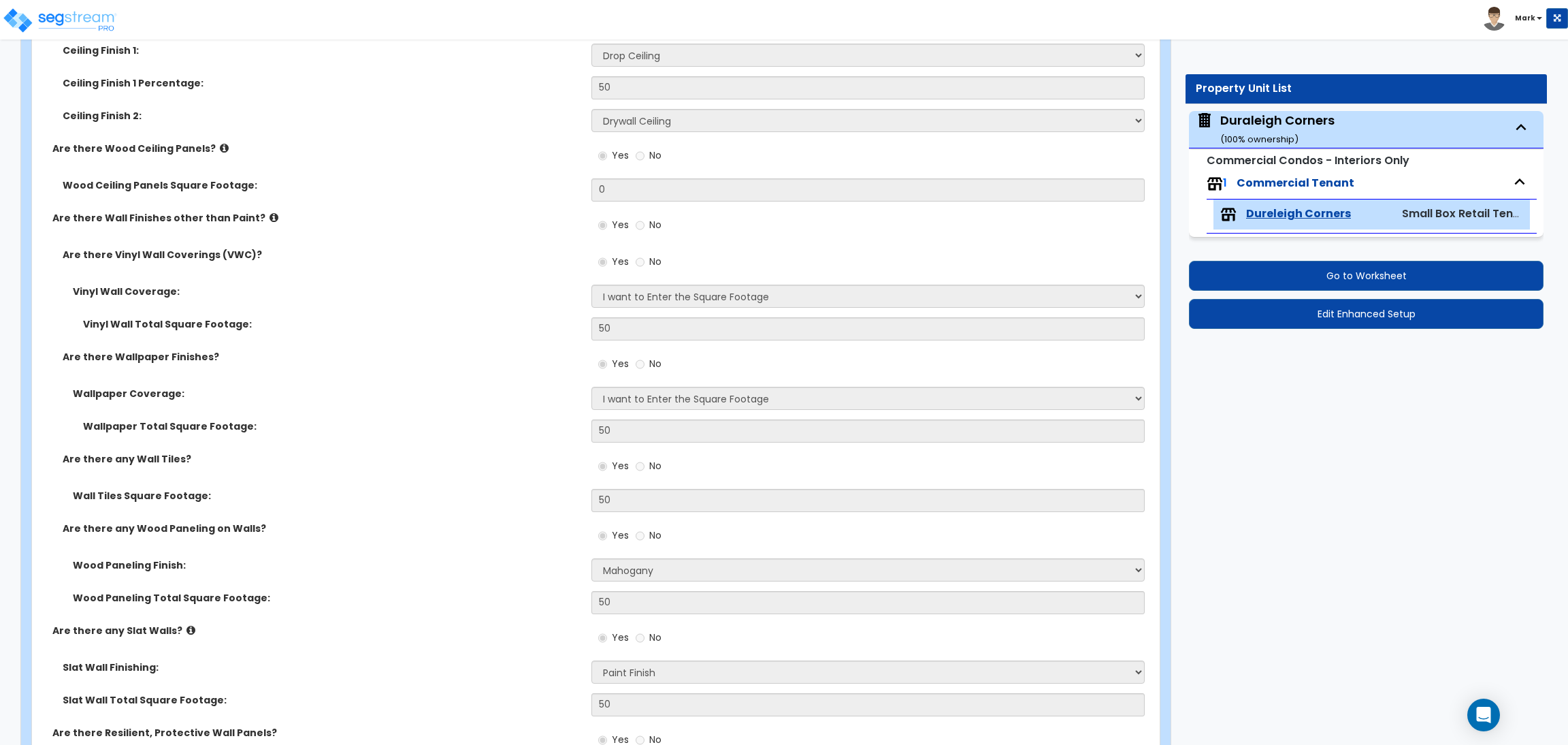
scroll to position [817, 0]
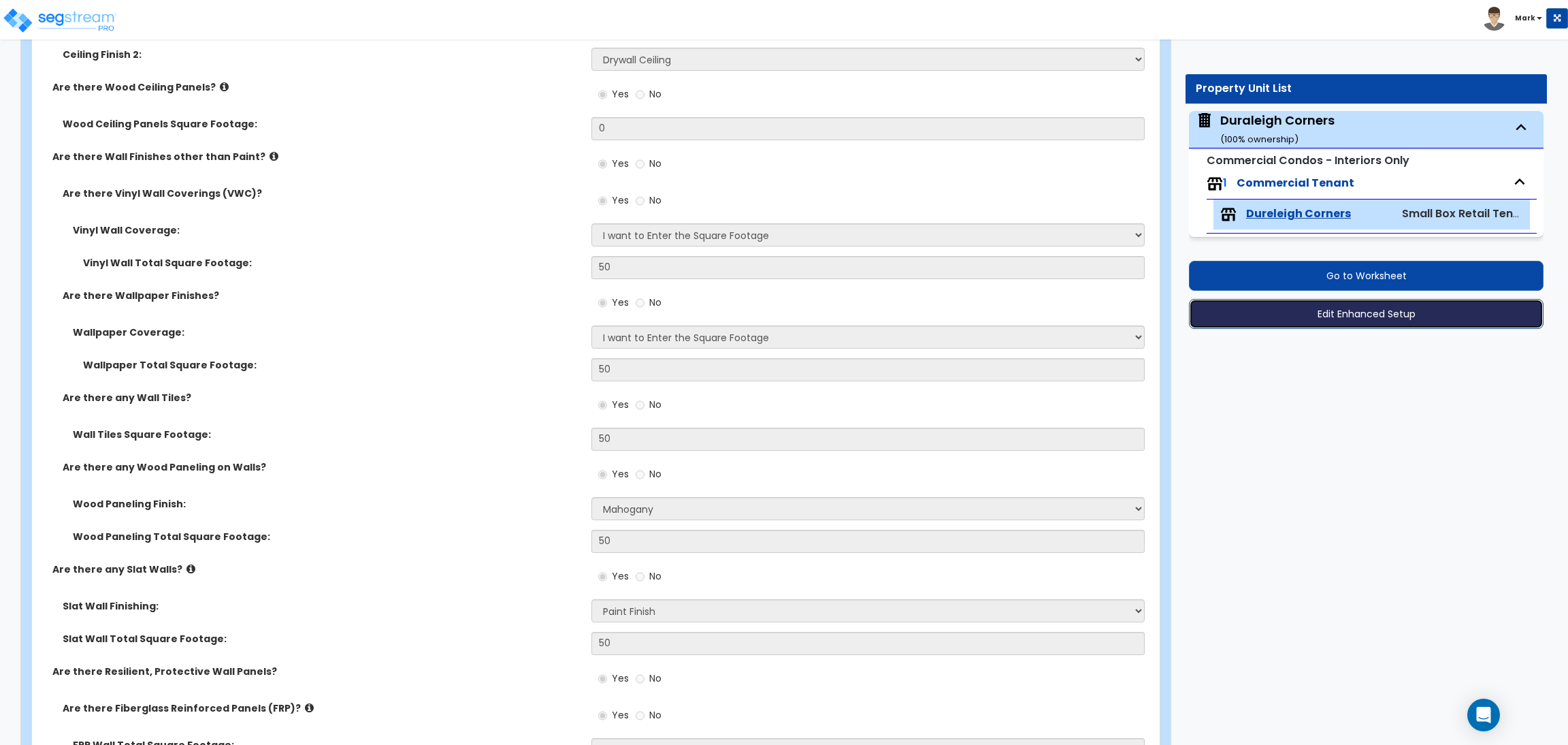
click at [1331, 306] on button "Edit Enhanced Setup" at bounding box center [1366, 313] width 354 height 30
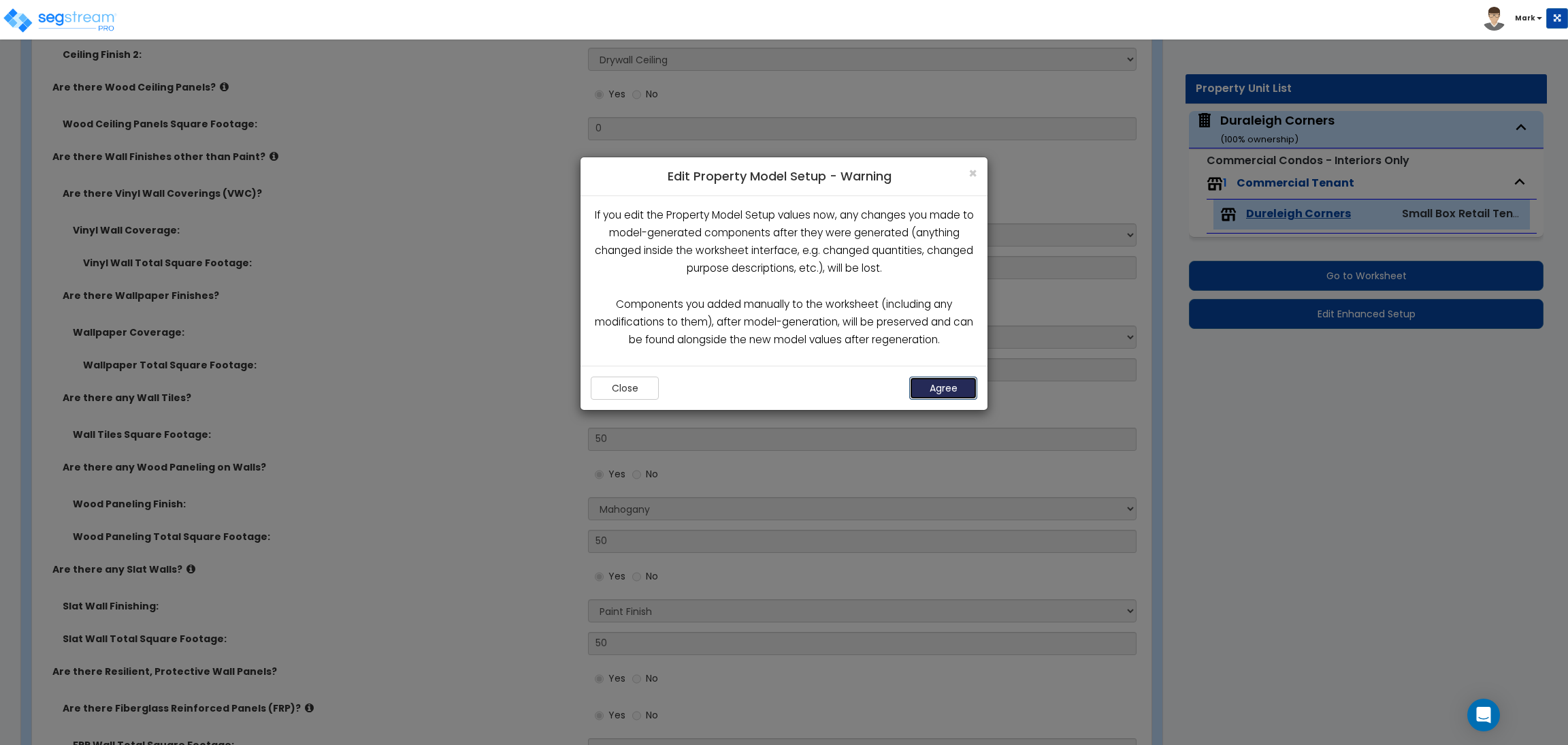
click at [940, 391] on button "Agree" at bounding box center [944, 387] width 68 height 23
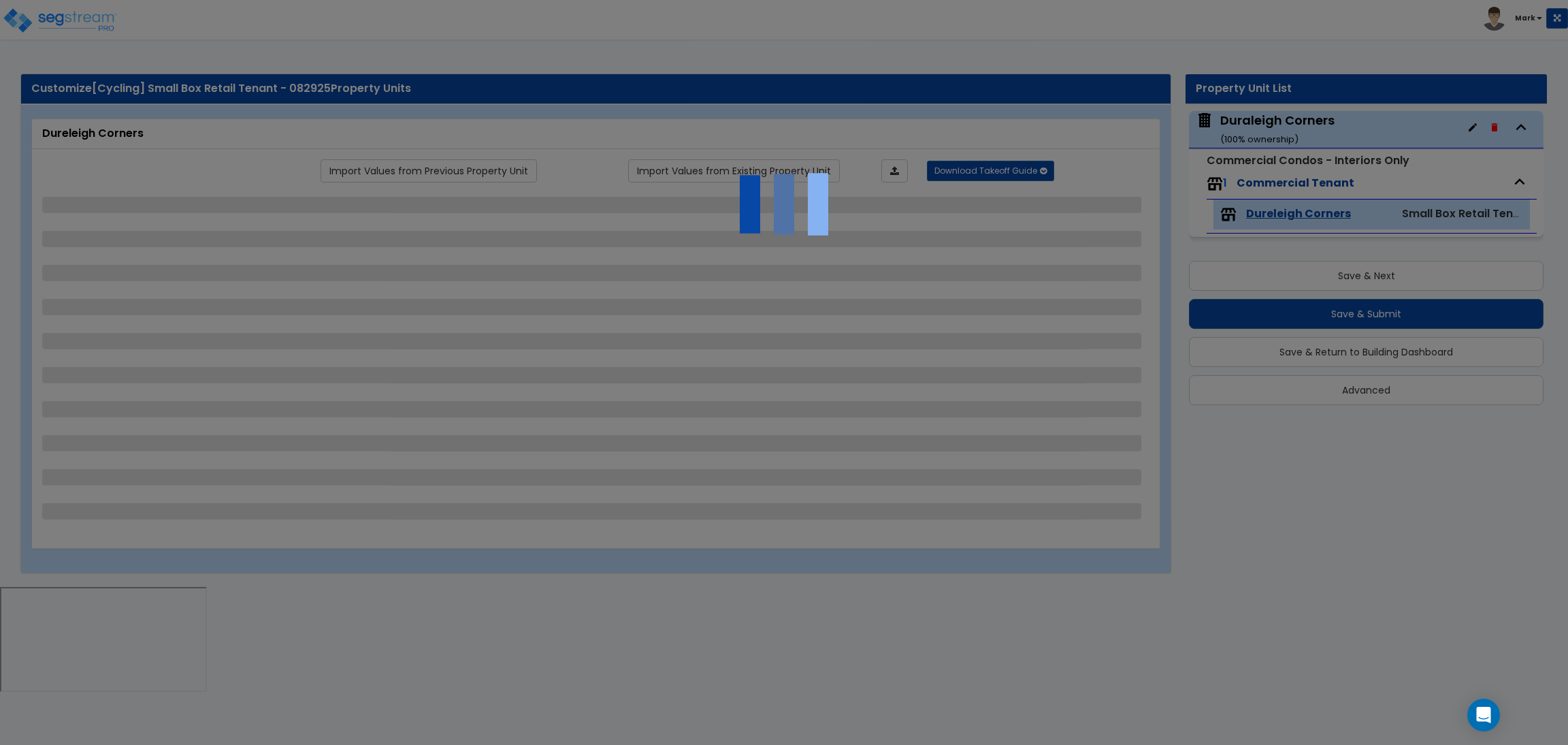
select select "1"
select select "2"
select select "3"
select select "1"
select select "2"
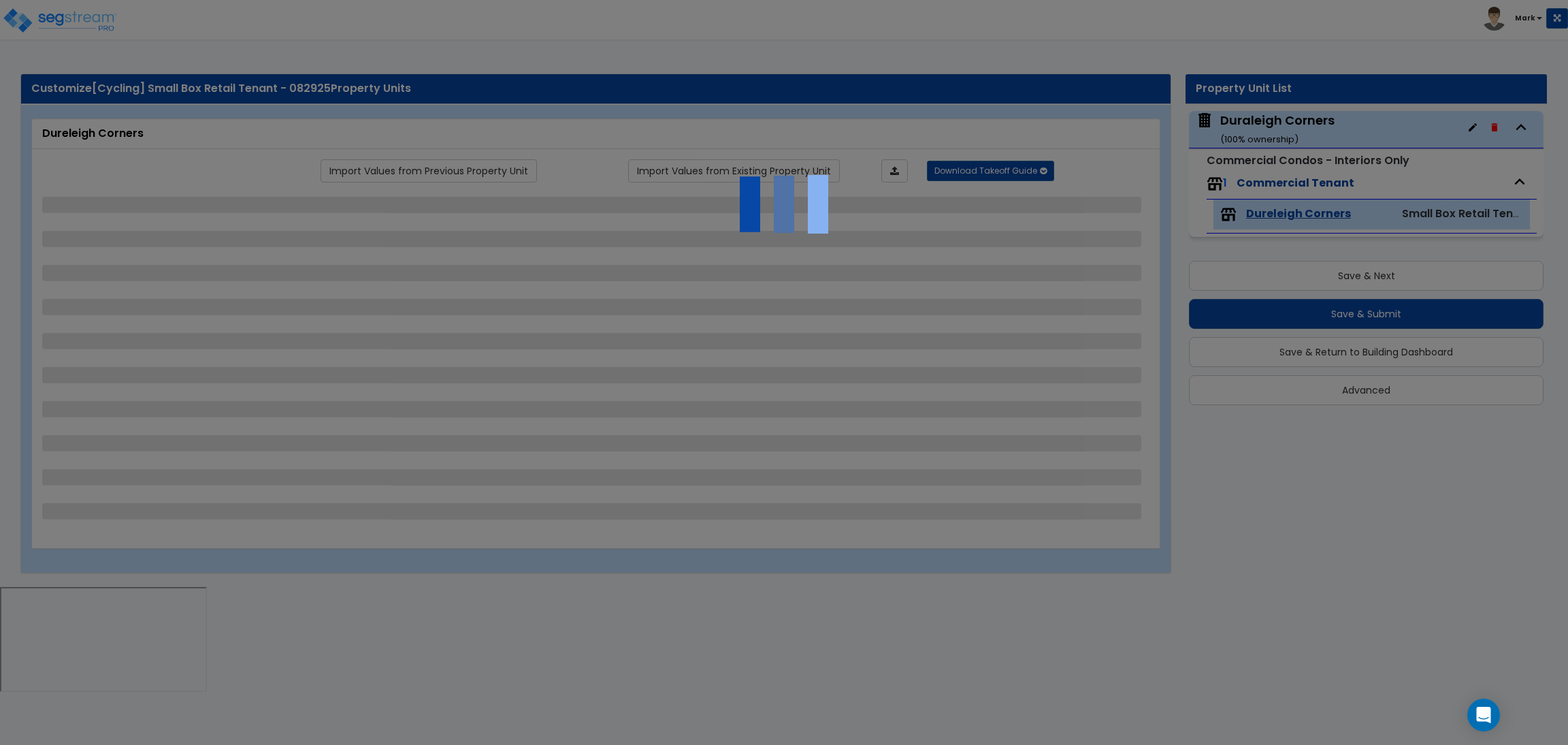
select select "1"
select select "3"
select select "5"
select select "2"
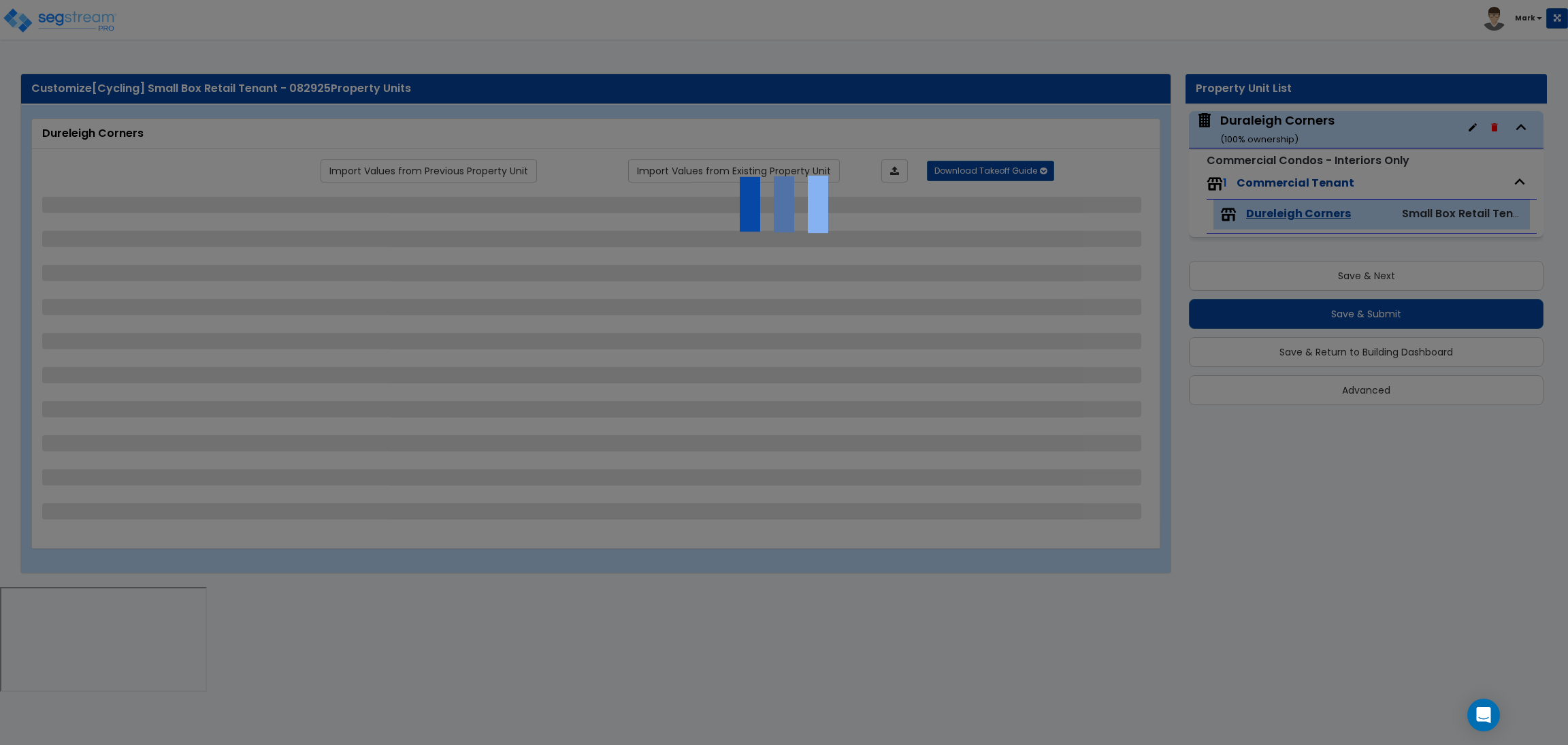
select select "1"
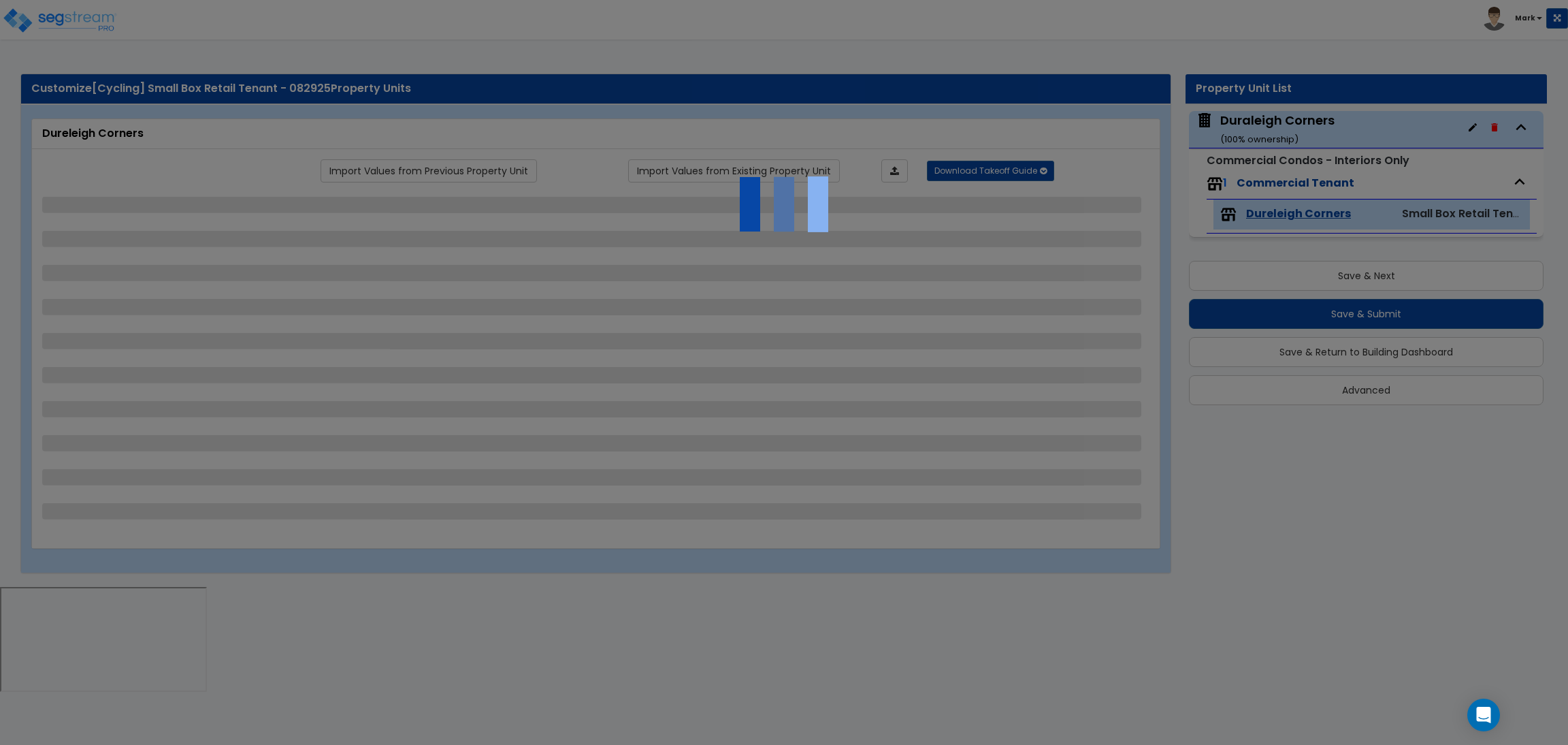
select select "2"
select select "1"
select select "2"
select select "1"
select select "3"
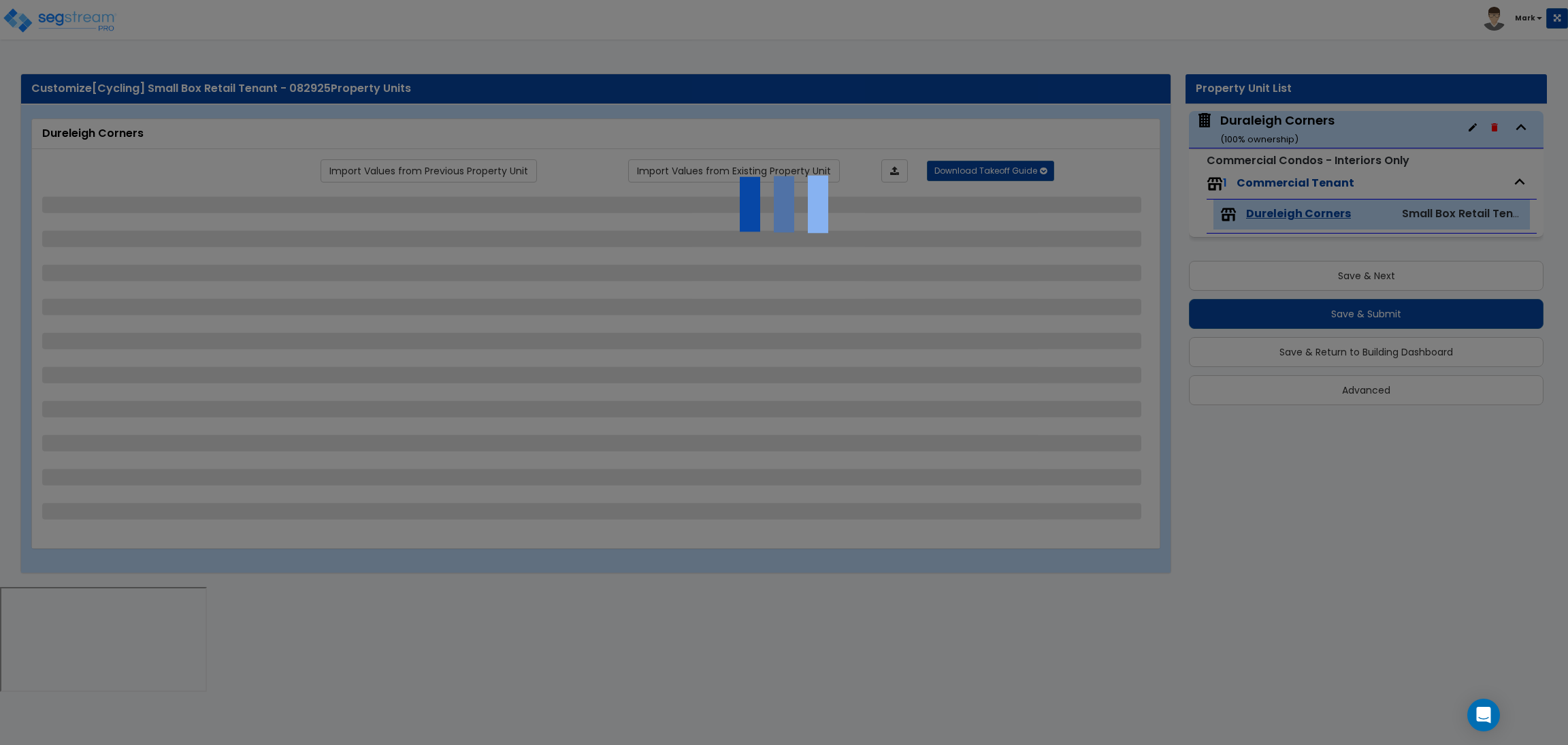
select select "1"
select select "2"
select select "3"
select select "1"
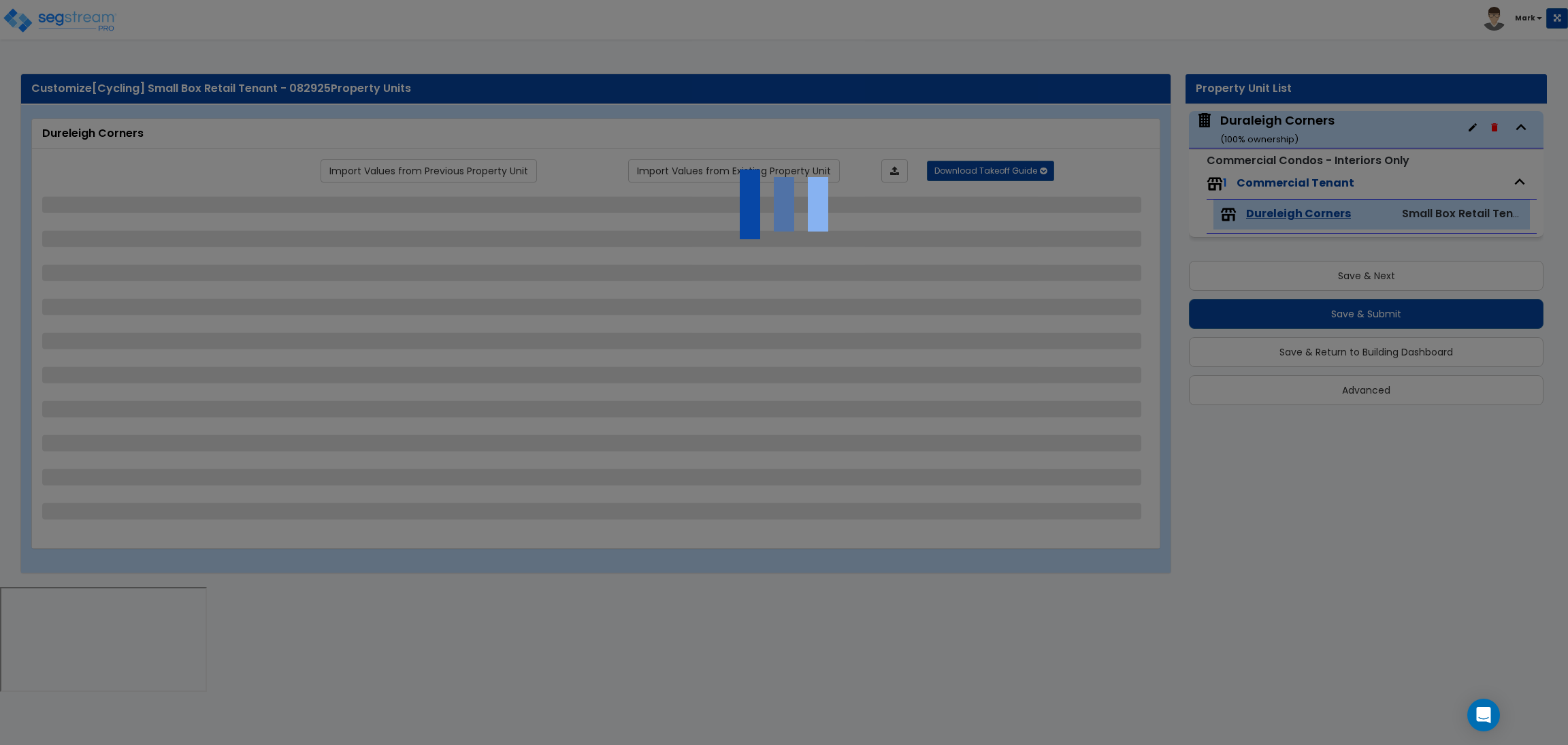
select select "1"
select select "2"
select select "1"
select select "3"
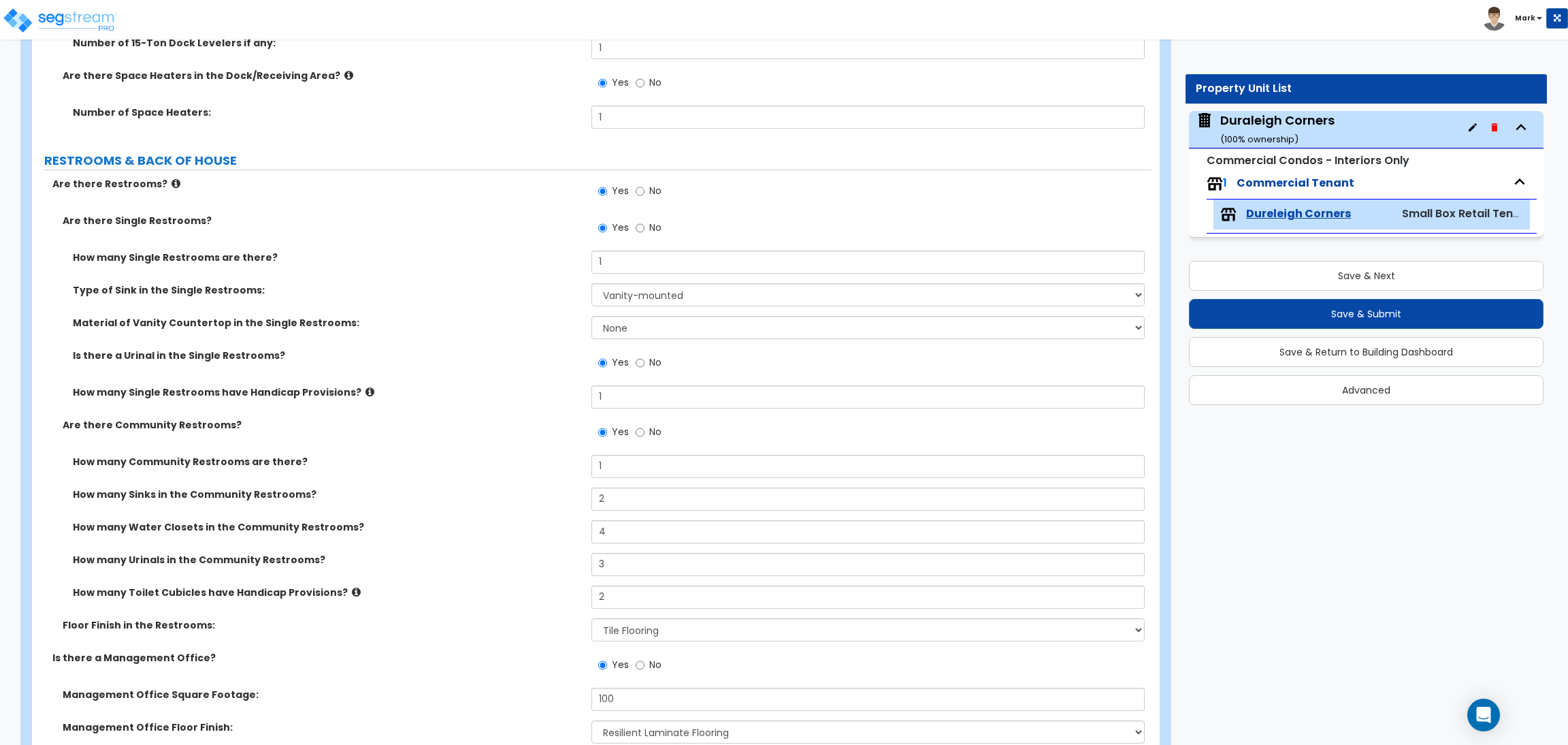
scroll to position [2859, 0]
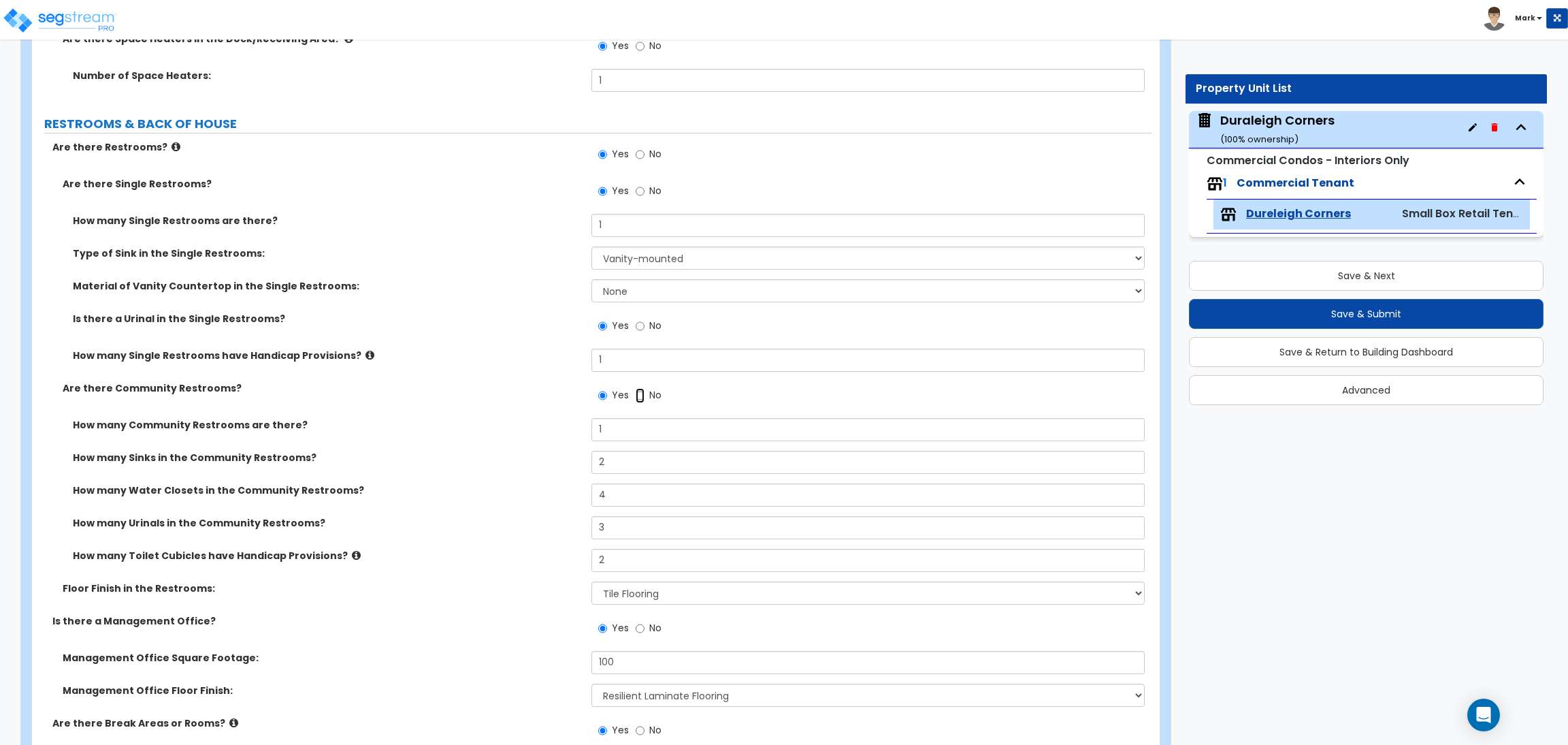
click at [636, 397] on input "No" at bounding box center [640, 395] width 9 height 15
radio input "false"
radio input "true"
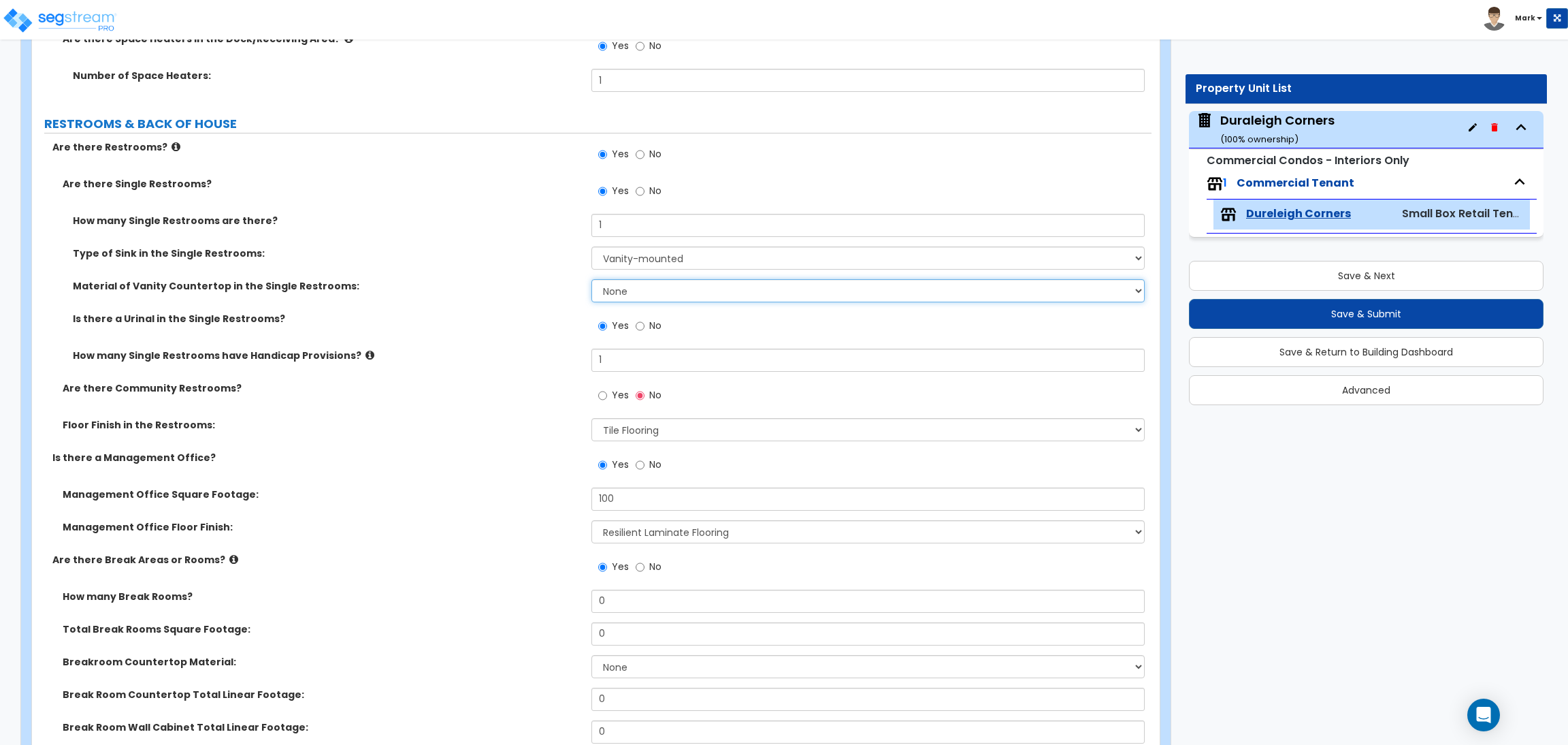
click at [629, 292] on select "None Plastic Laminate Solid Surface Stone Quartz Marble Tile Wood Stainless Ste…" at bounding box center [868, 290] width 553 height 23
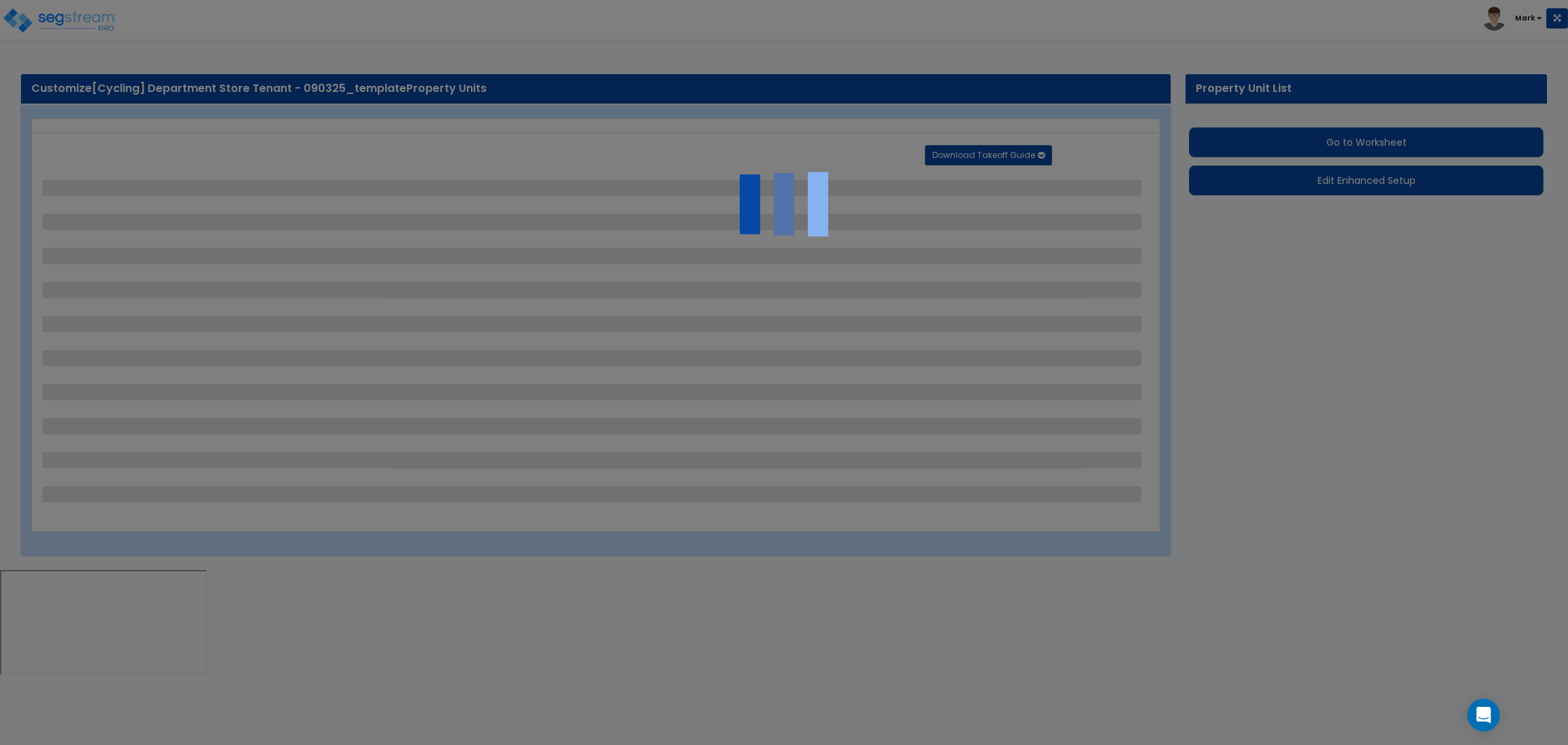
select select "4"
select select "2"
select select "1"
select select "3"
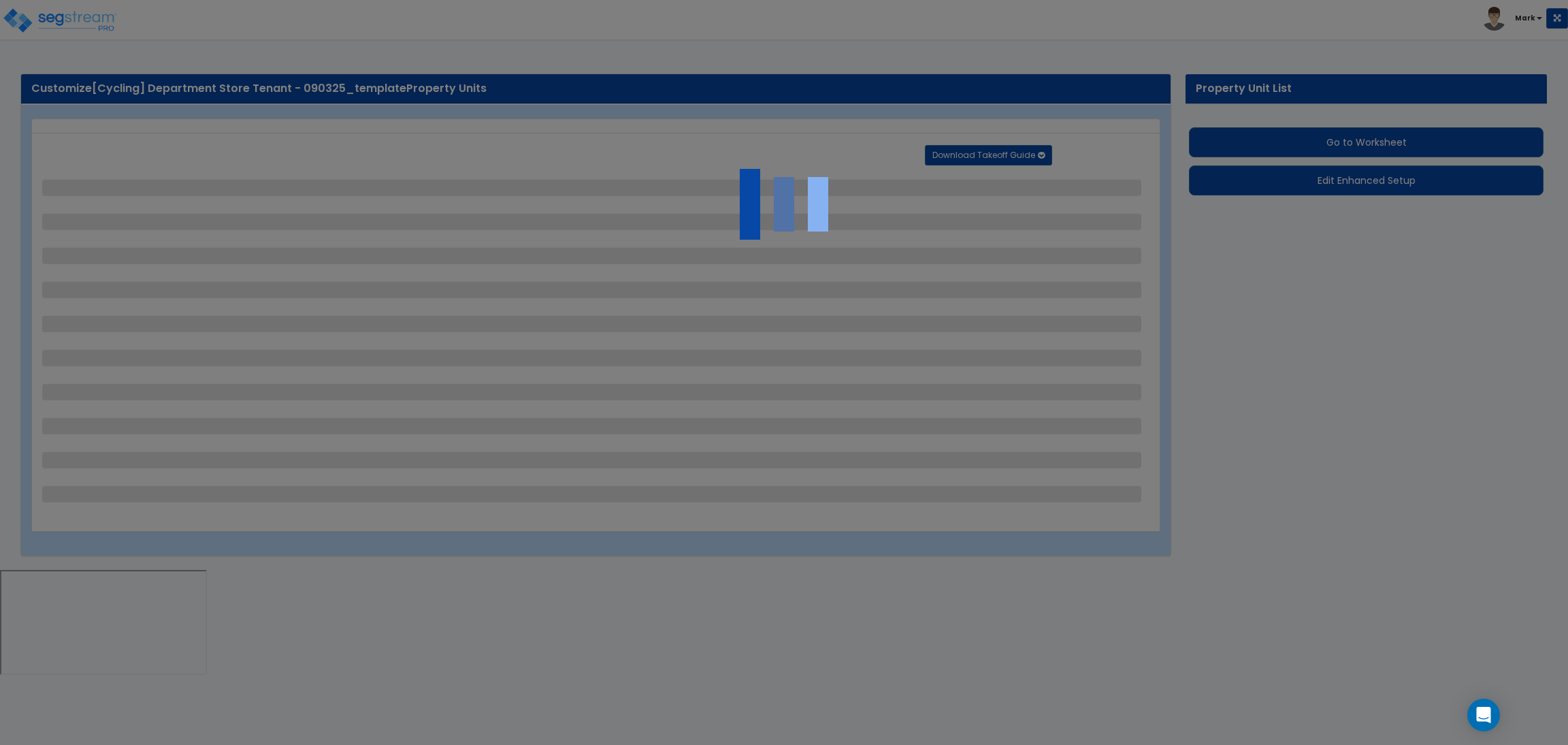
select select "1"
select select "2"
select select "1"
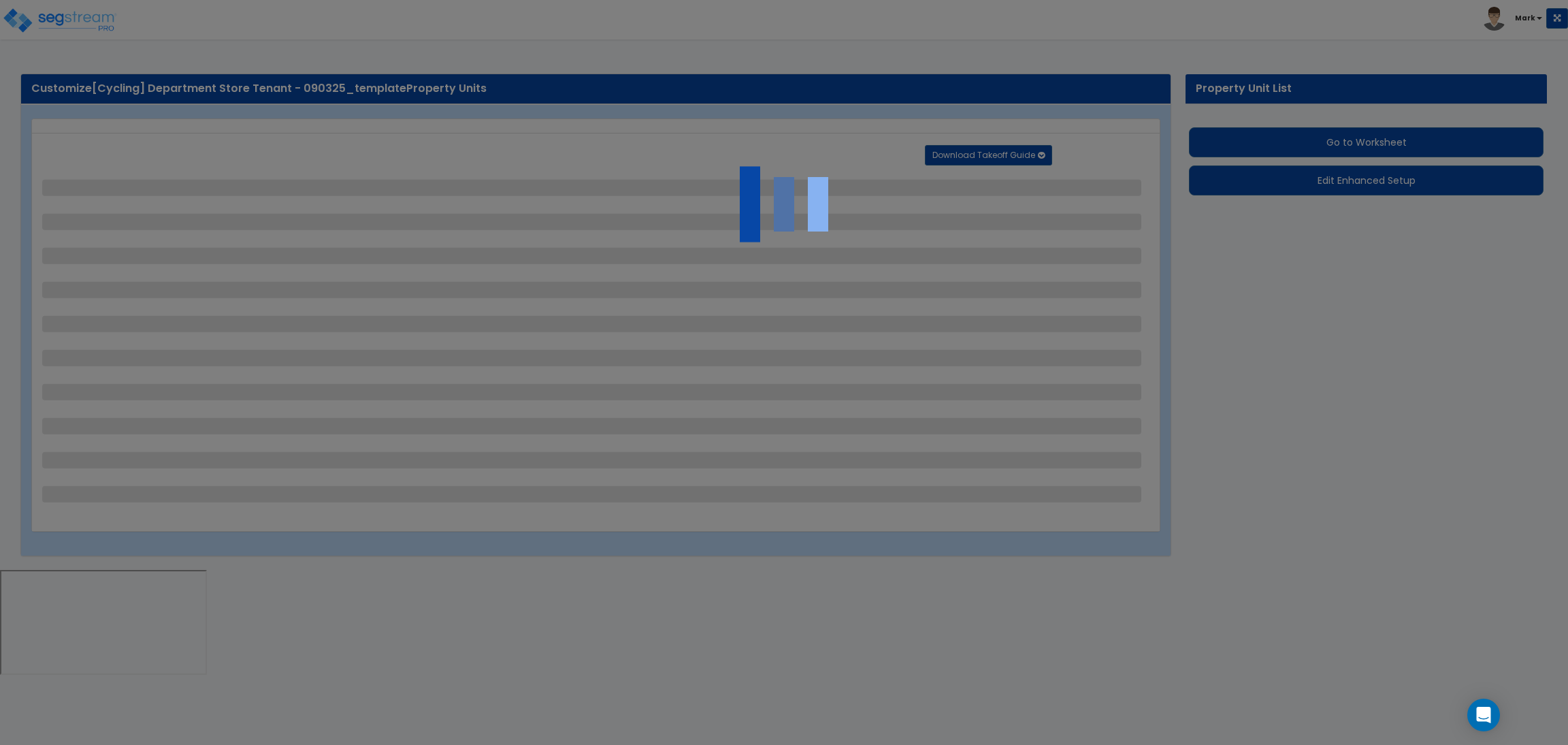
select select "4"
select select "2"
select select "1"
select select "2"
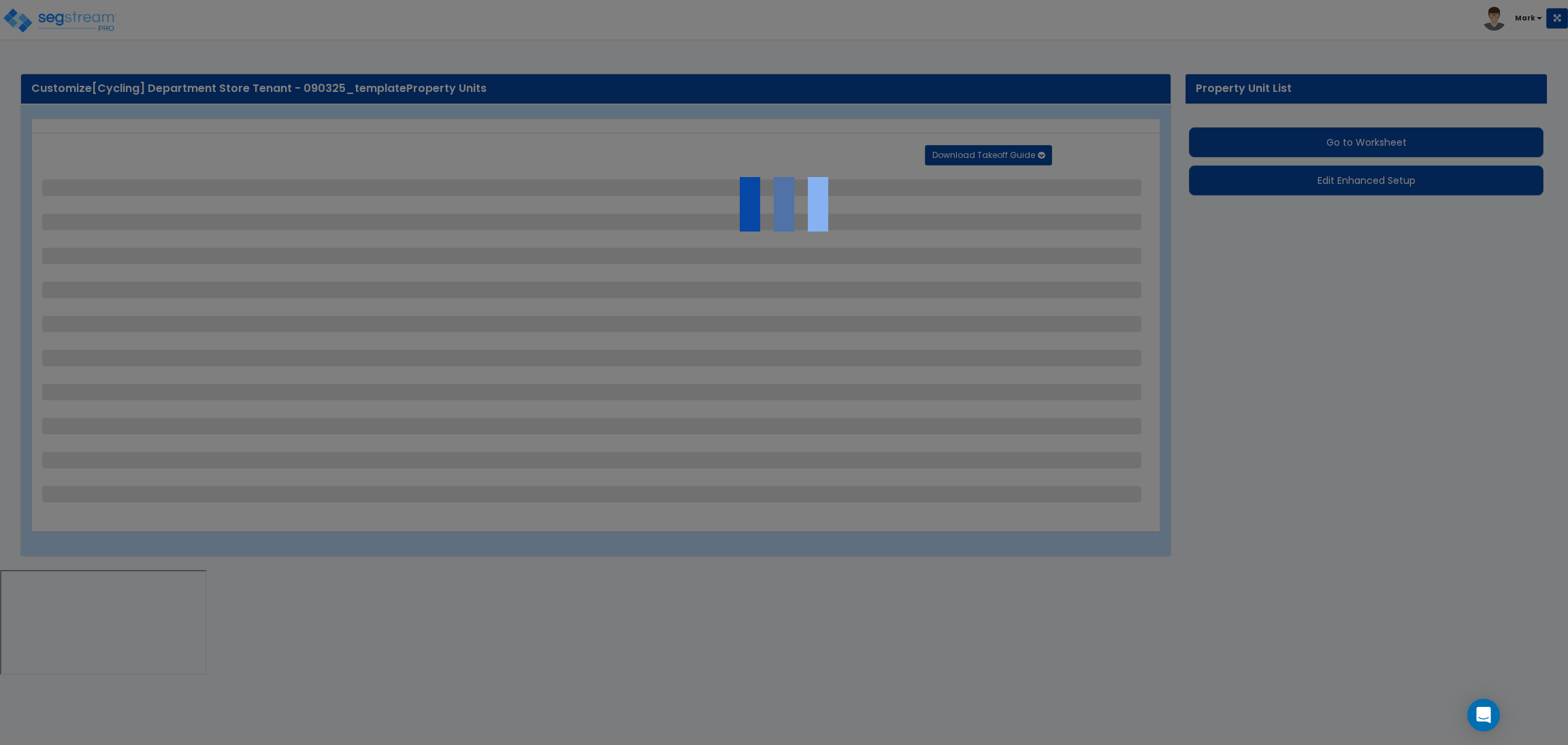
select select "1"
select select "3"
select select "2"
select select "1"
select select "7"
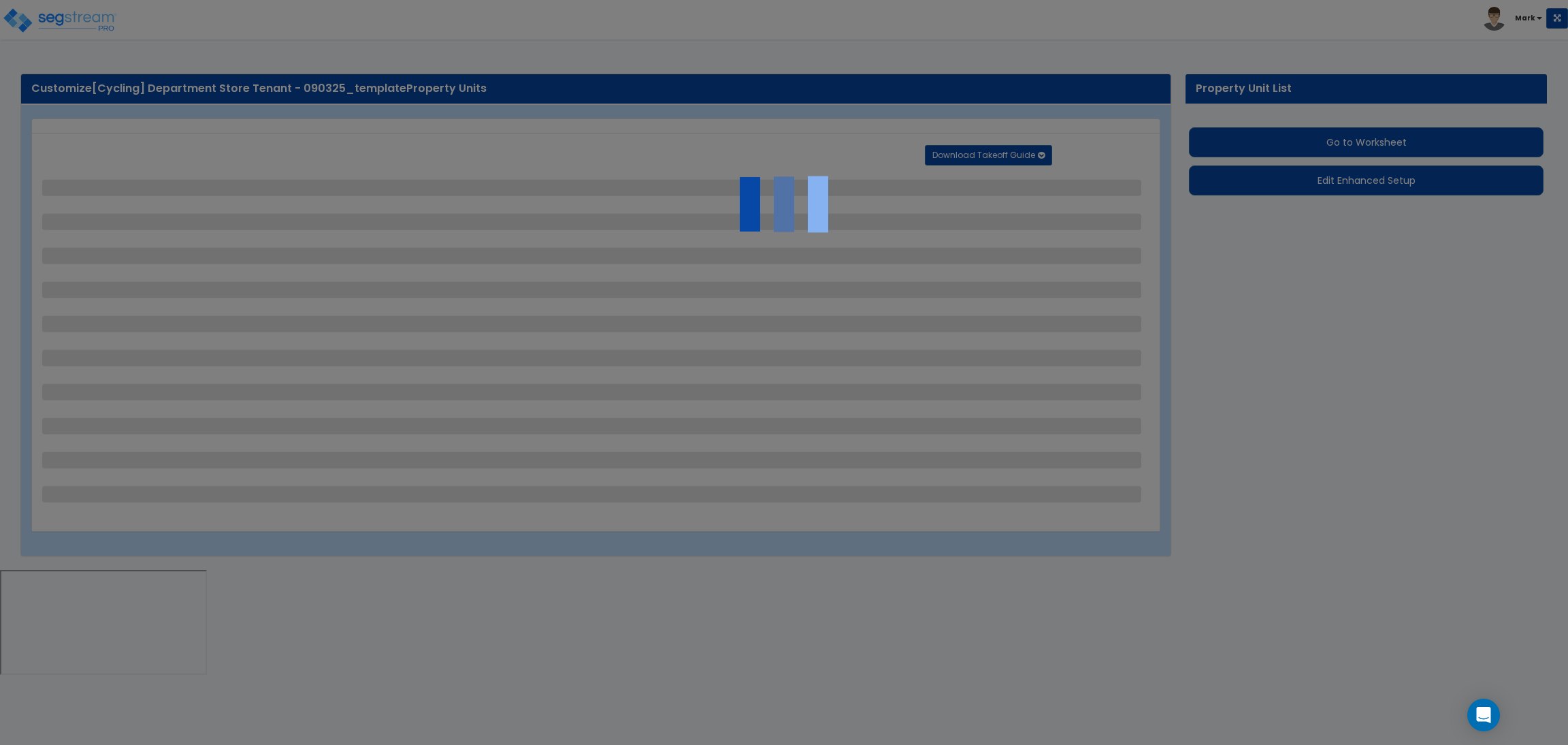
select select "2"
select select "5"
select select "2"
select select "1"
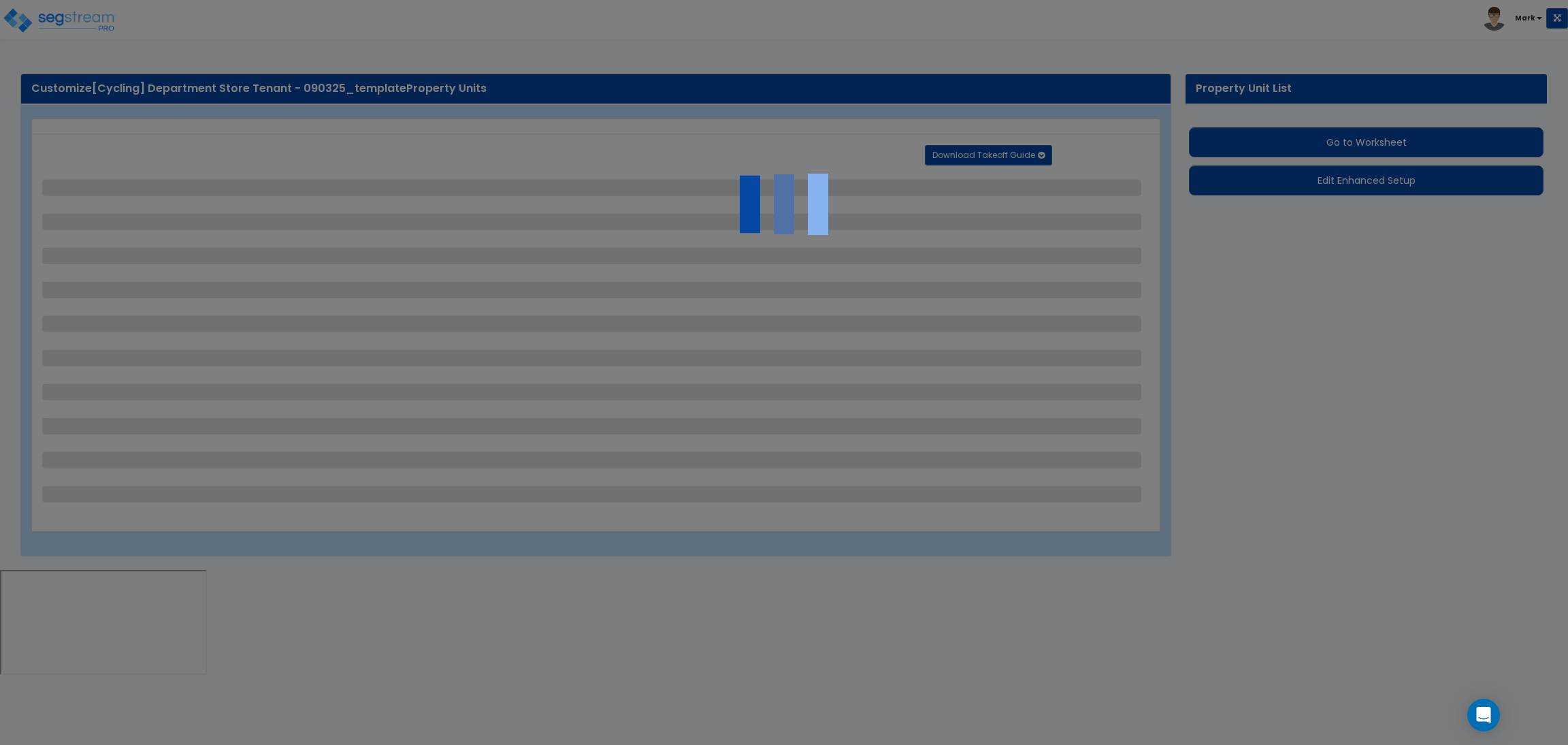
select select "2"
select select "1"
select select "4"
select select "2"
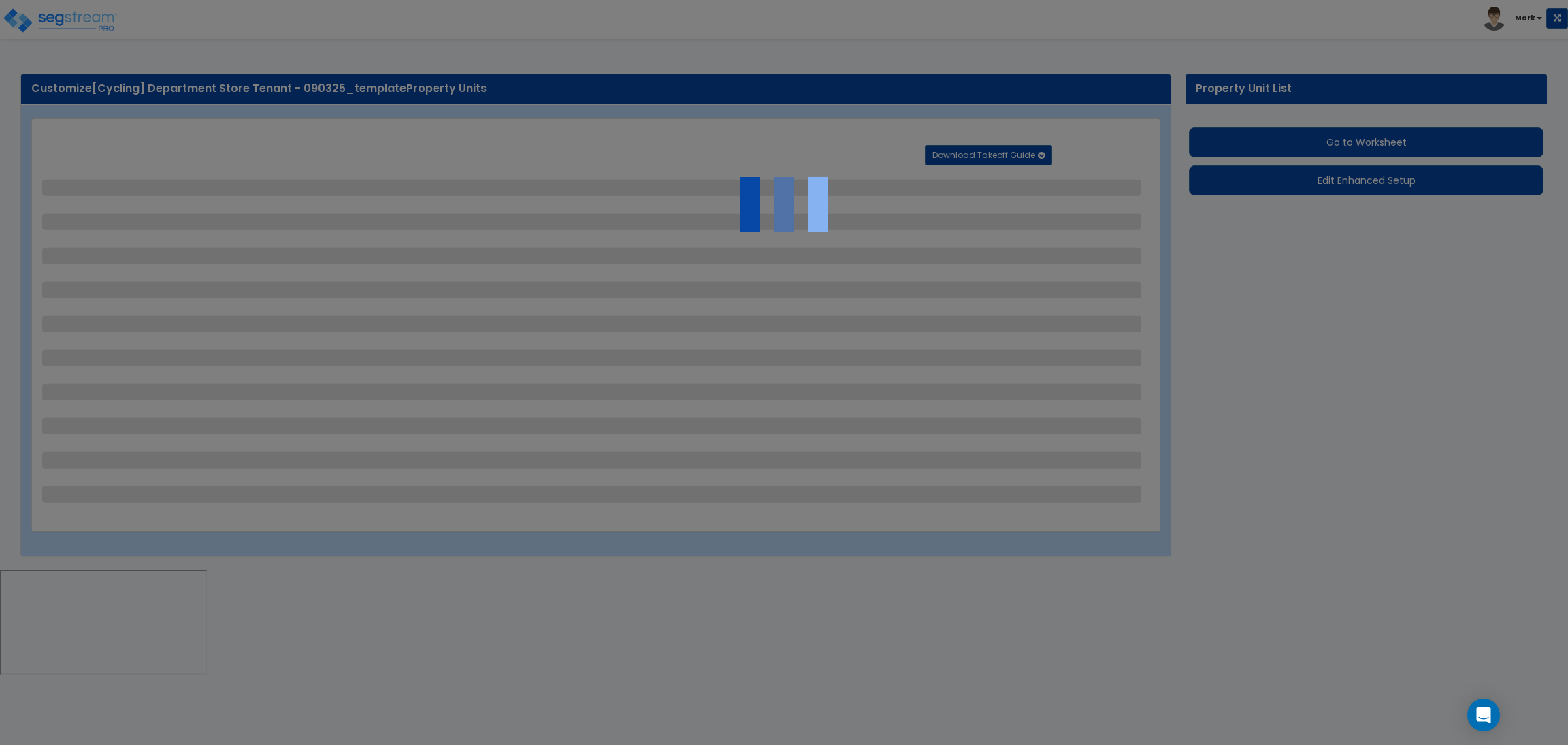
select select "1"
select select "3"
select select "1"
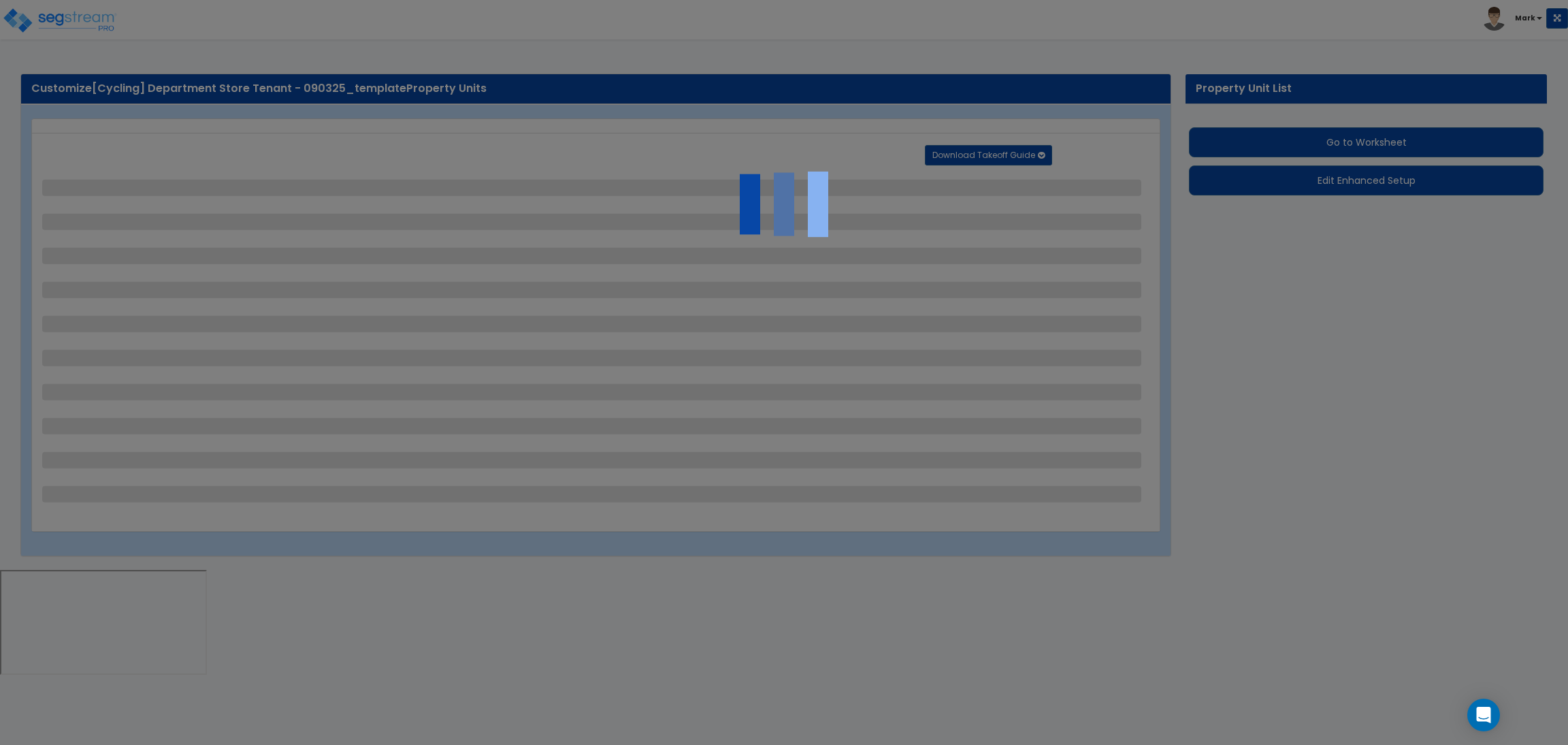
select select "4"
select select "2"
select select "1"
select select "3"
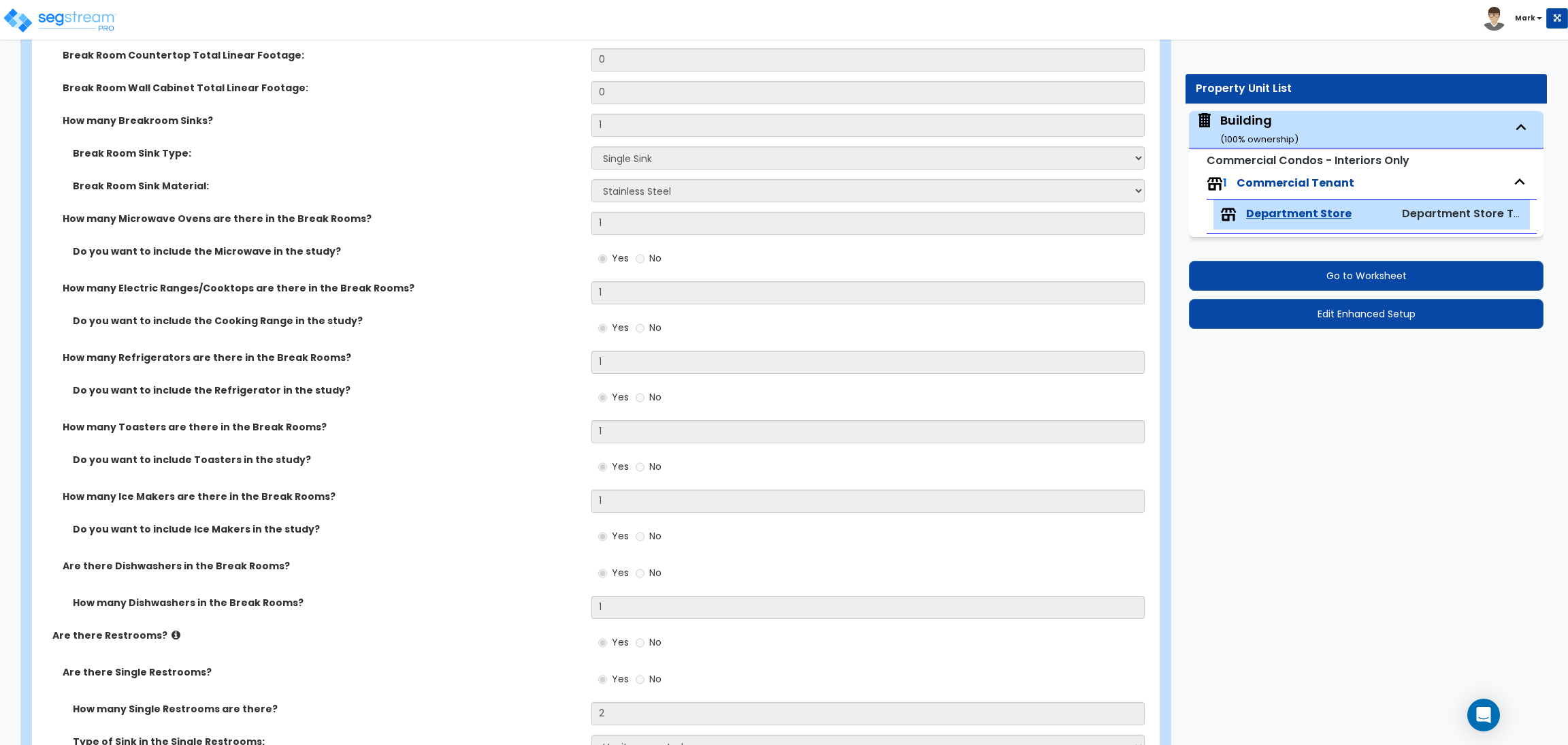
scroll to position [1430, 0]
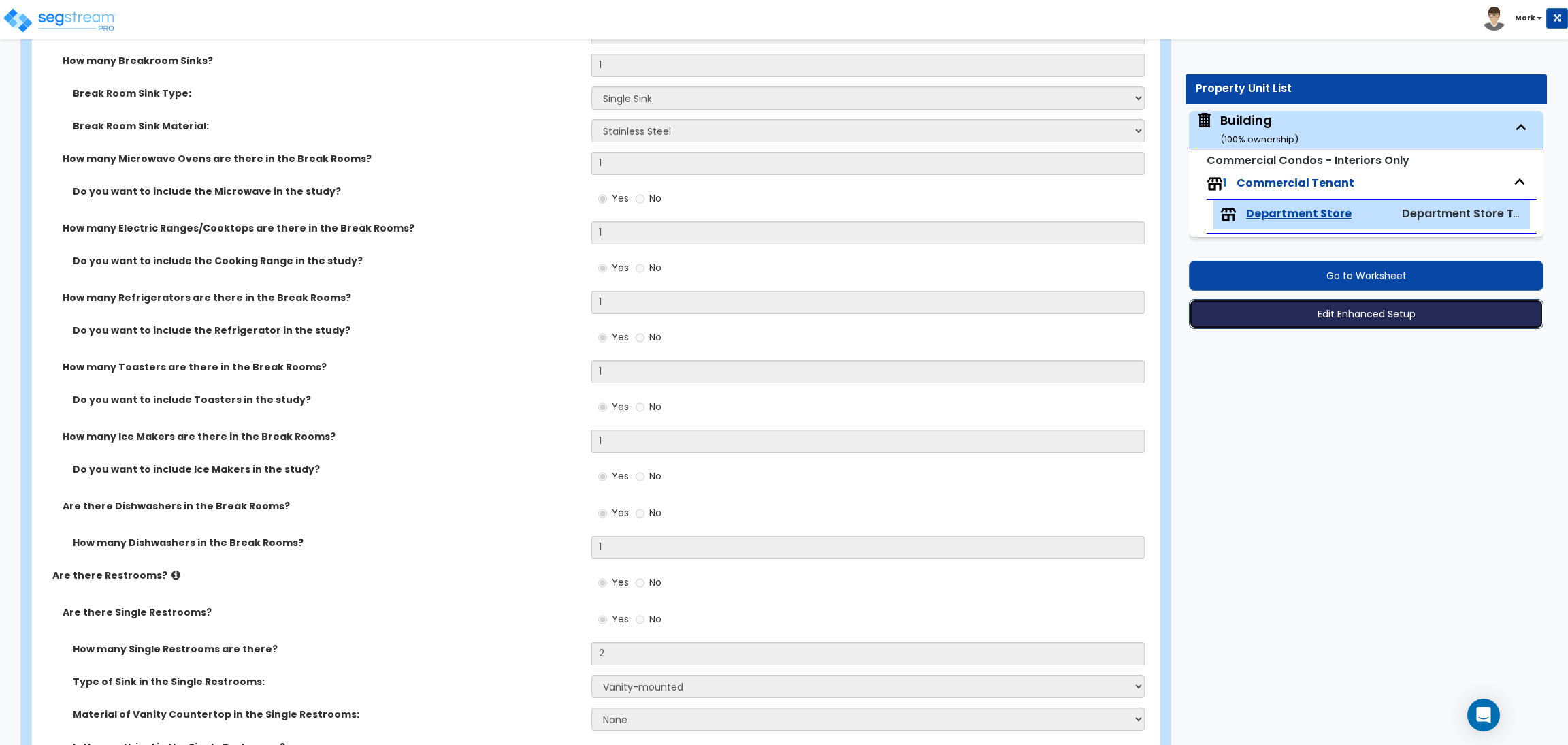
click at [1353, 309] on button "Edit Enhanced Setup" at bounding box center [1366, 313] width 354 height 30
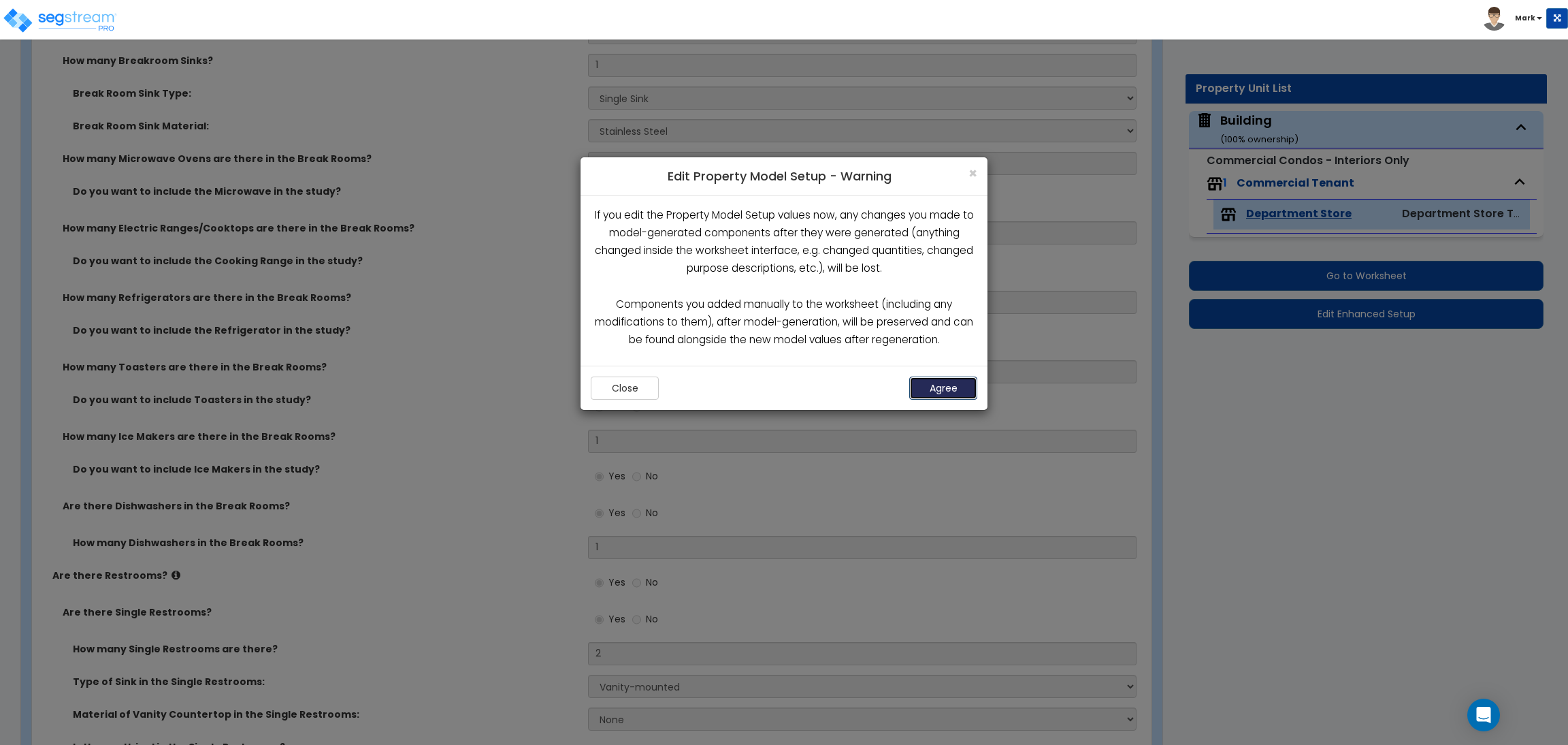
click at [946, 391] on button "Agree" at bounding box center [944, 387] width 68 height 23
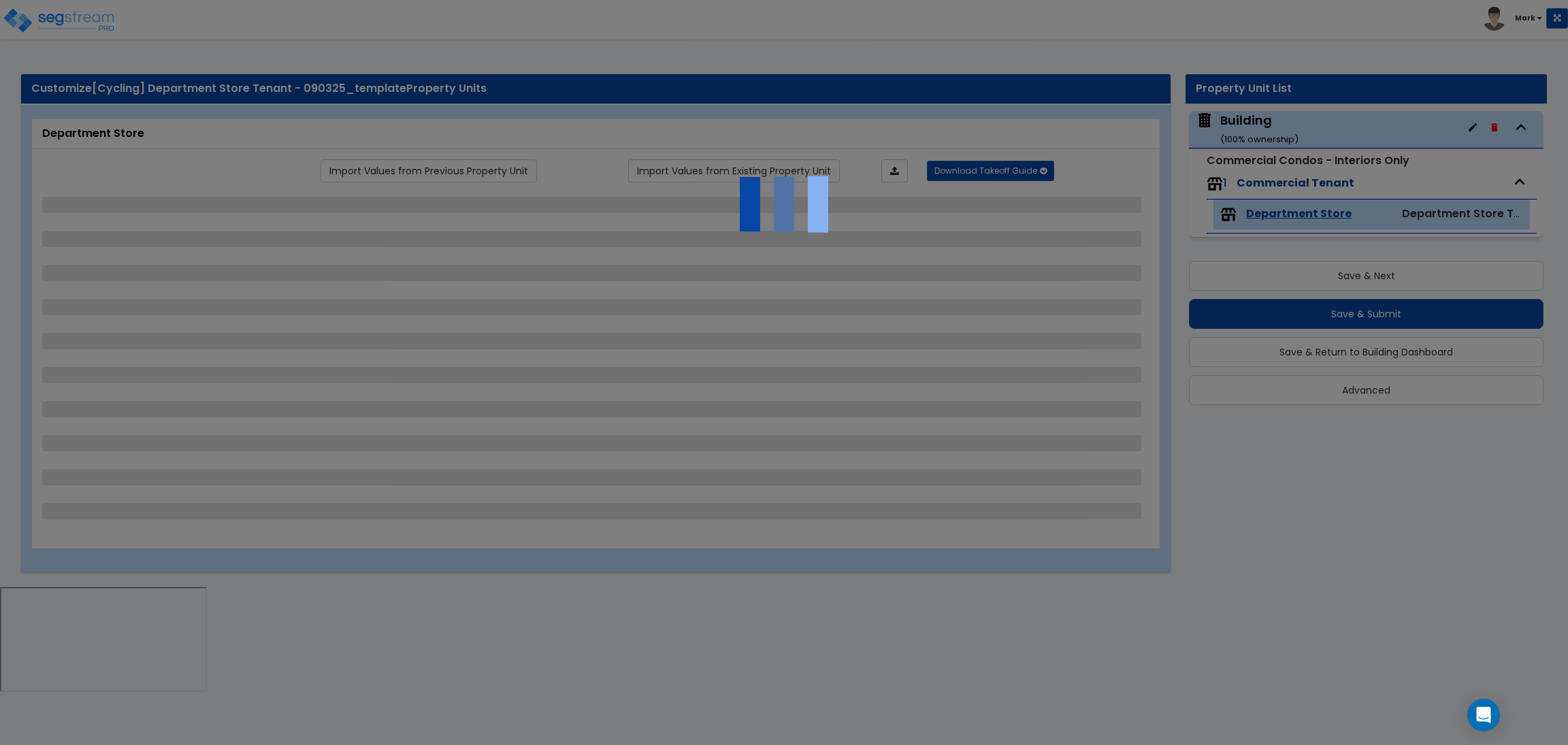
select select "4"
select select "2"
select select "1"
select select "3"
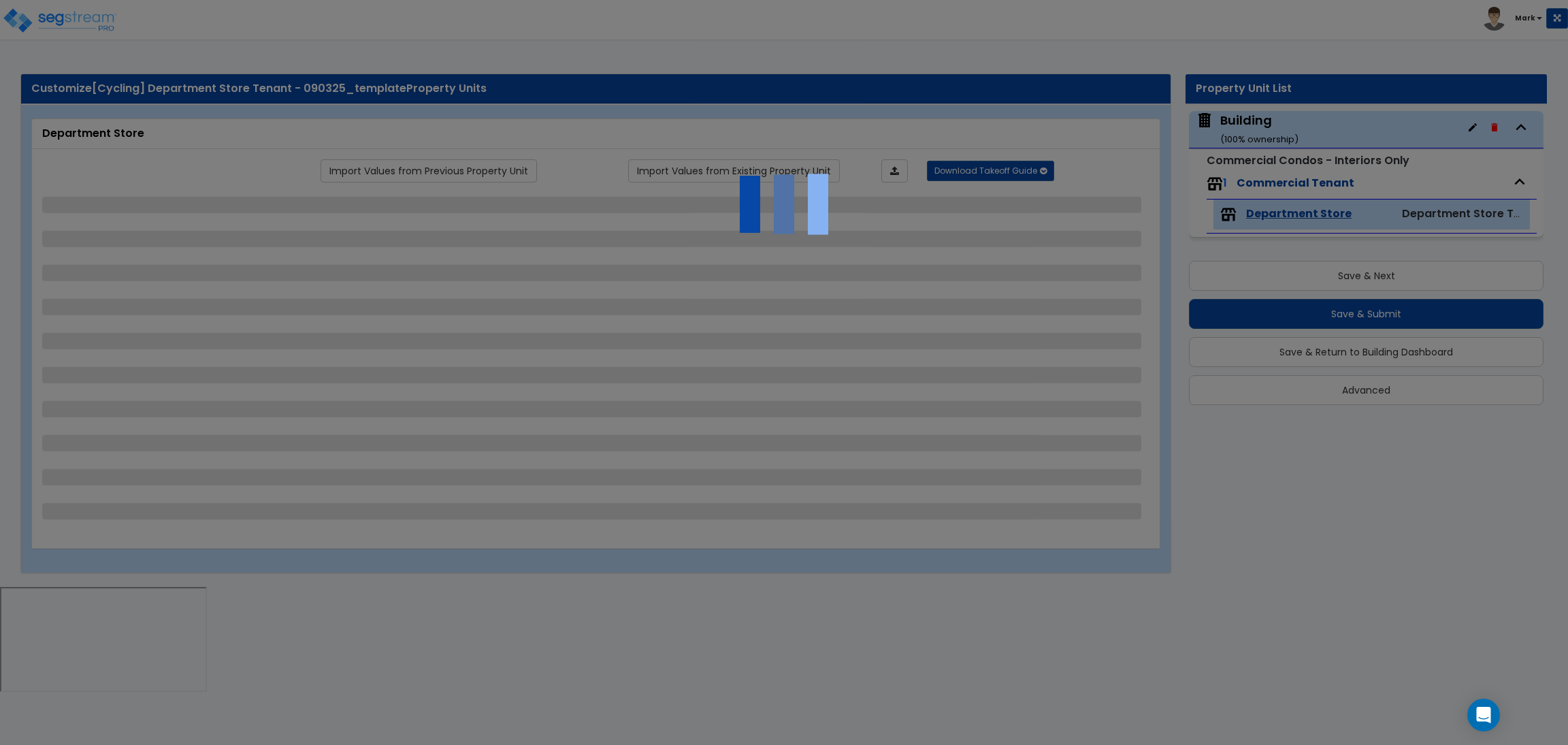
select select "1"
select select "2"
select select "1"
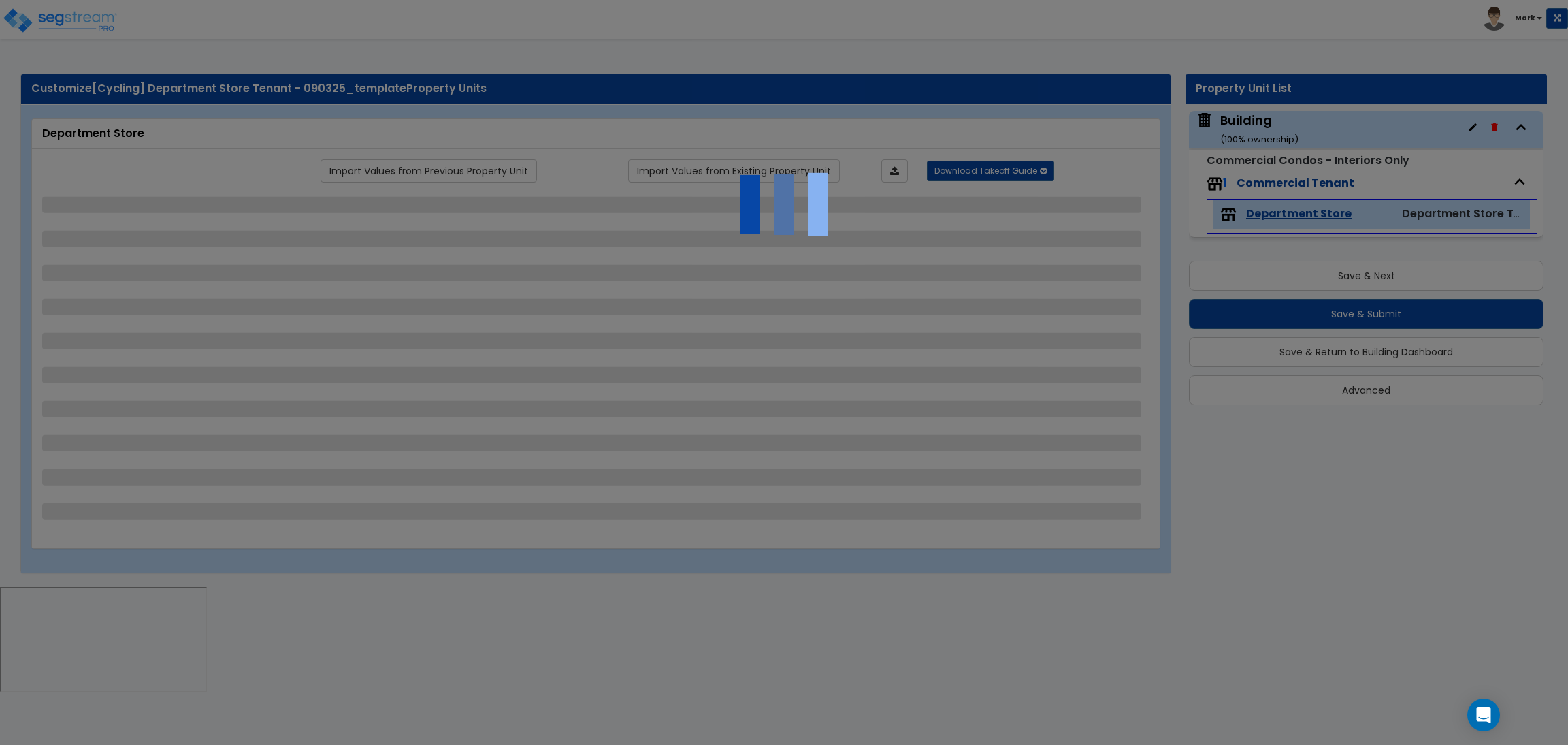
select select "4"
select select "2"
select select "1"
select select "2"
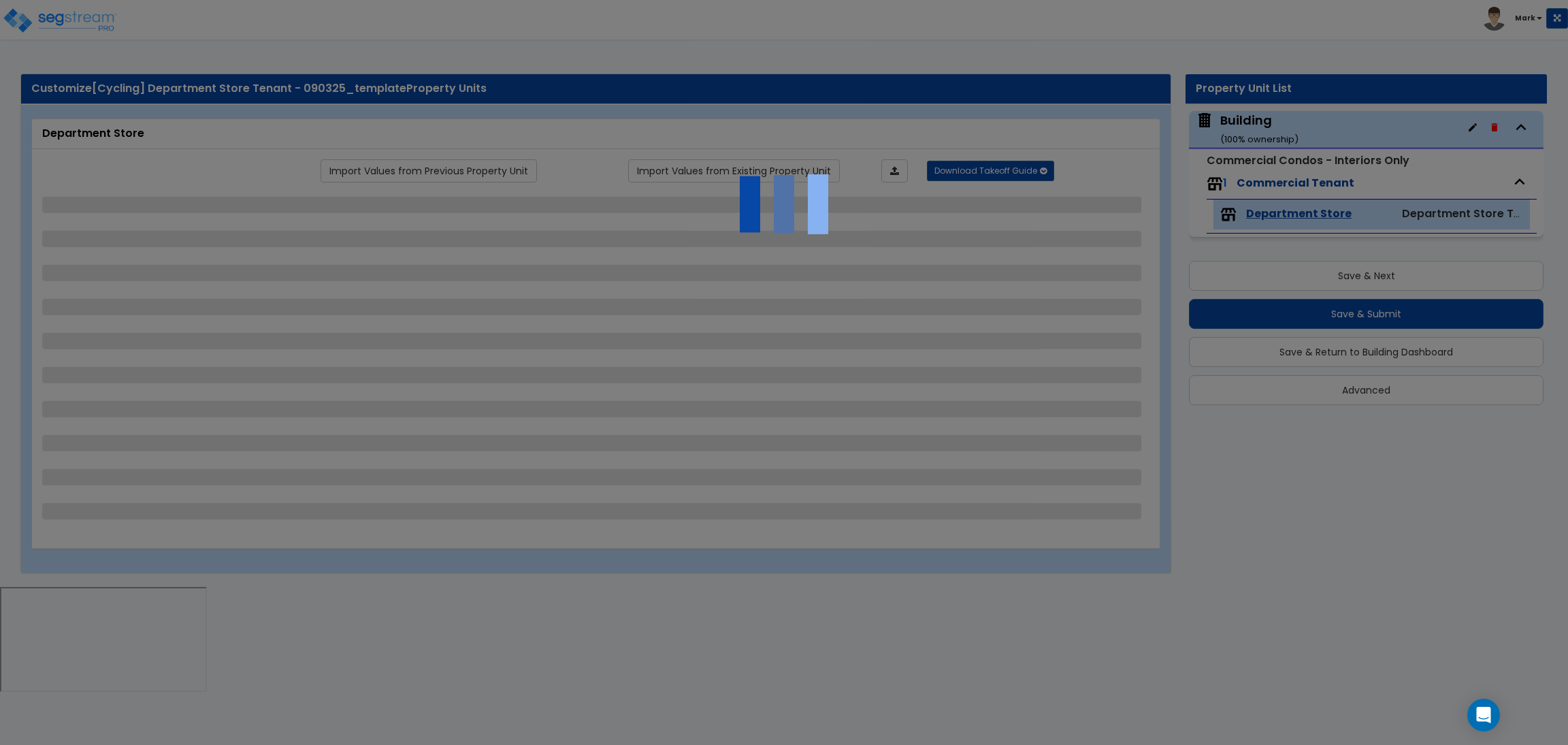
select select "1"
select select "3"
select select "2"
select select "1"
select select "7"
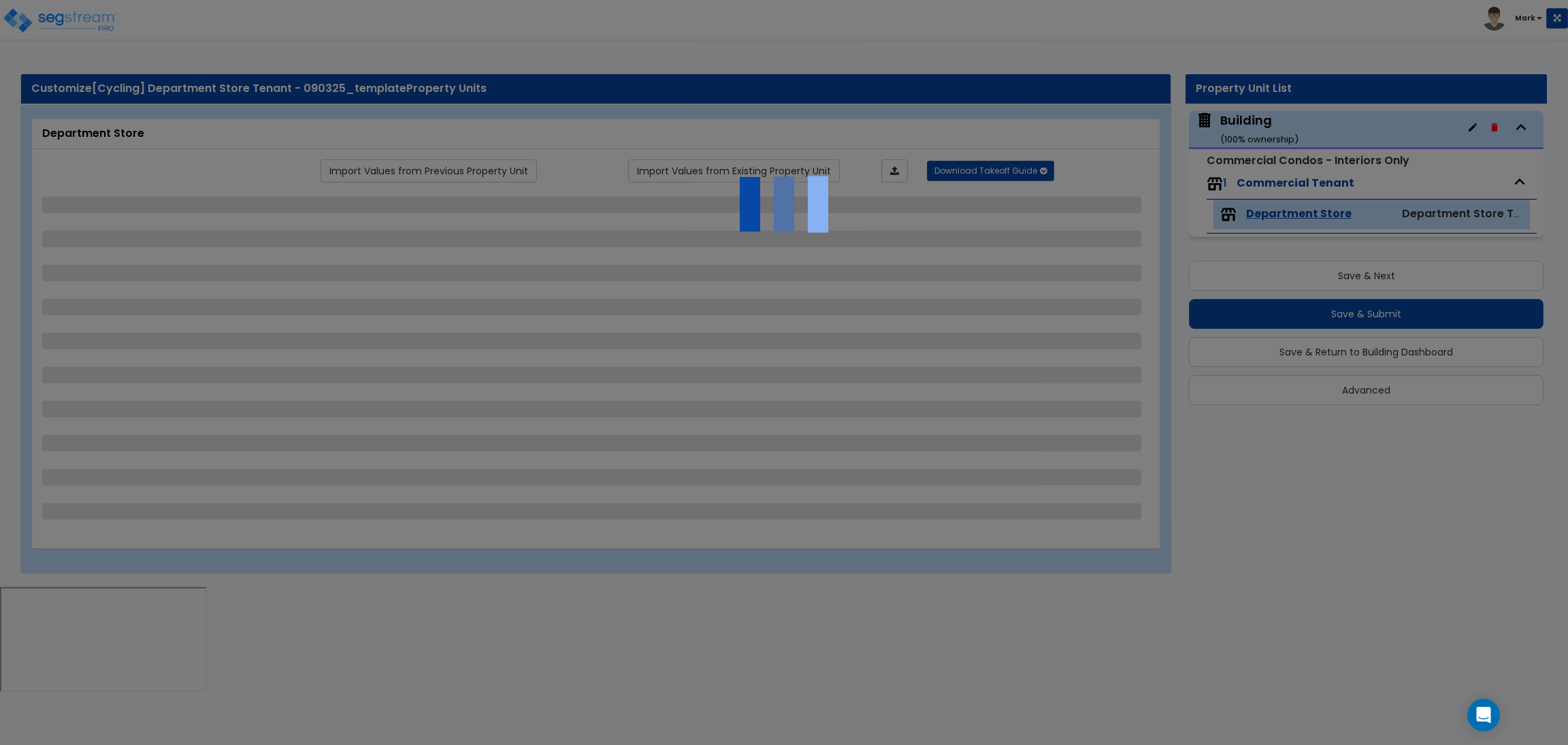
select select "2"
select select "5"
select select "2"
select select "1"
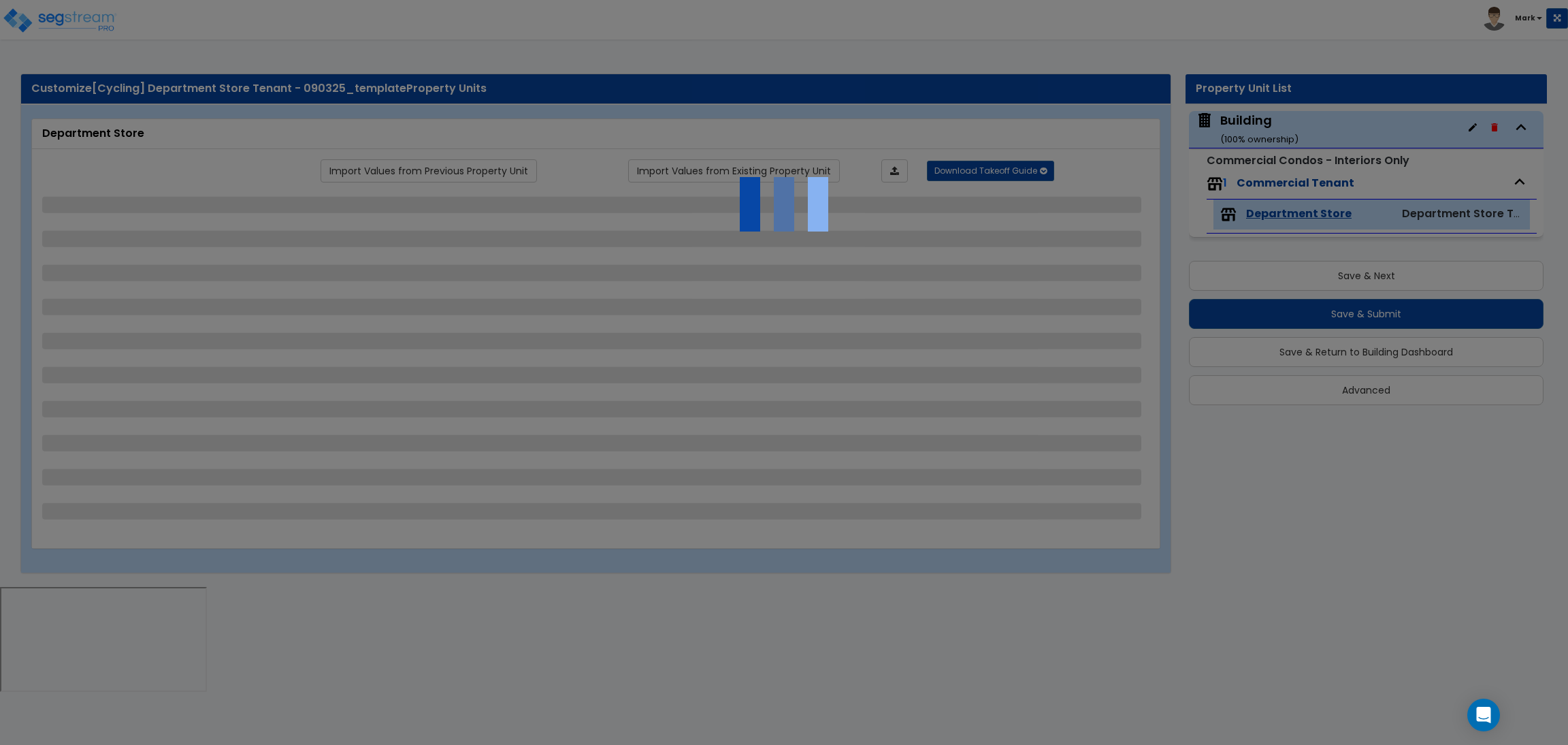
select select "2"
select select "1"
select select "4"
select select "2"
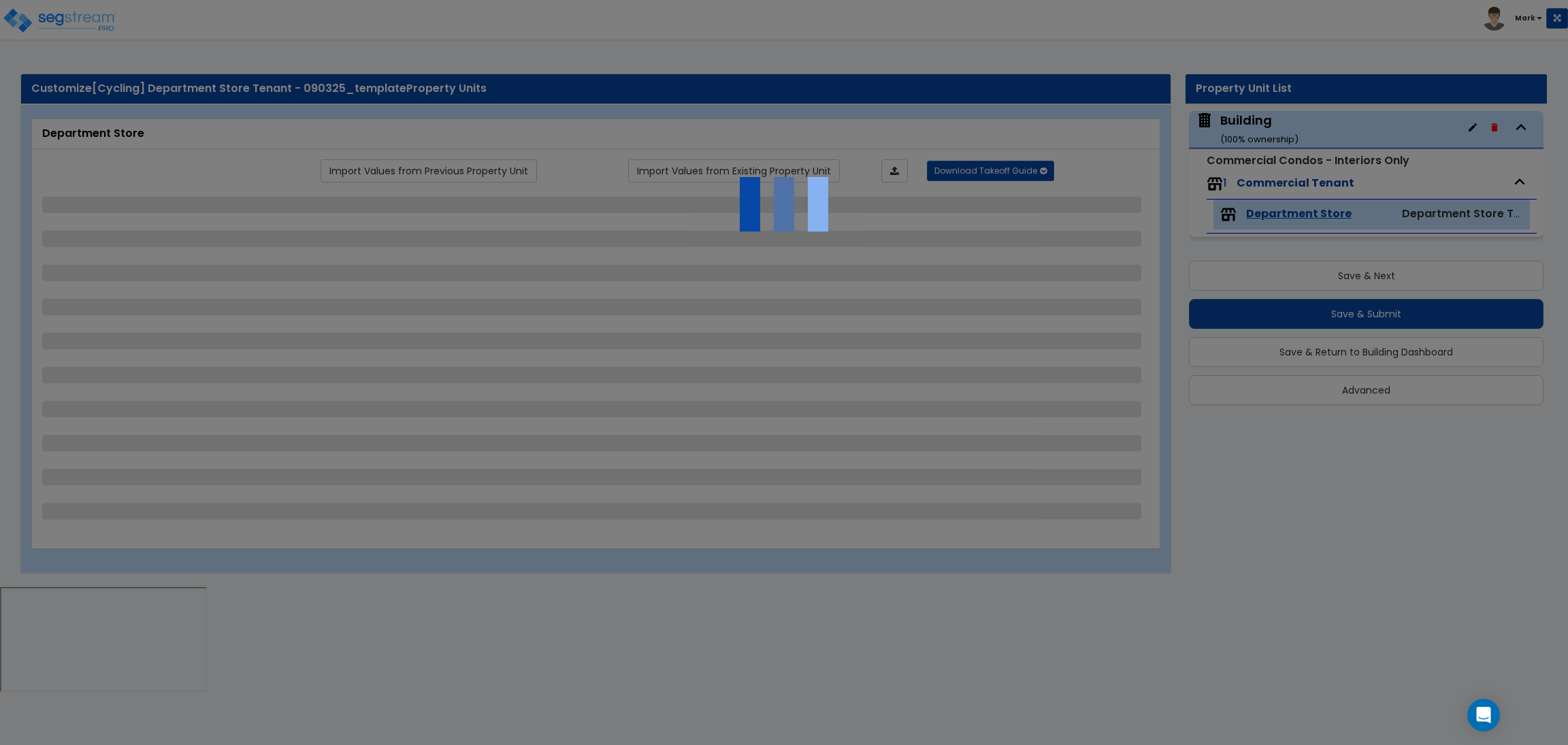
select select "1"
select select "3"
select select "1"
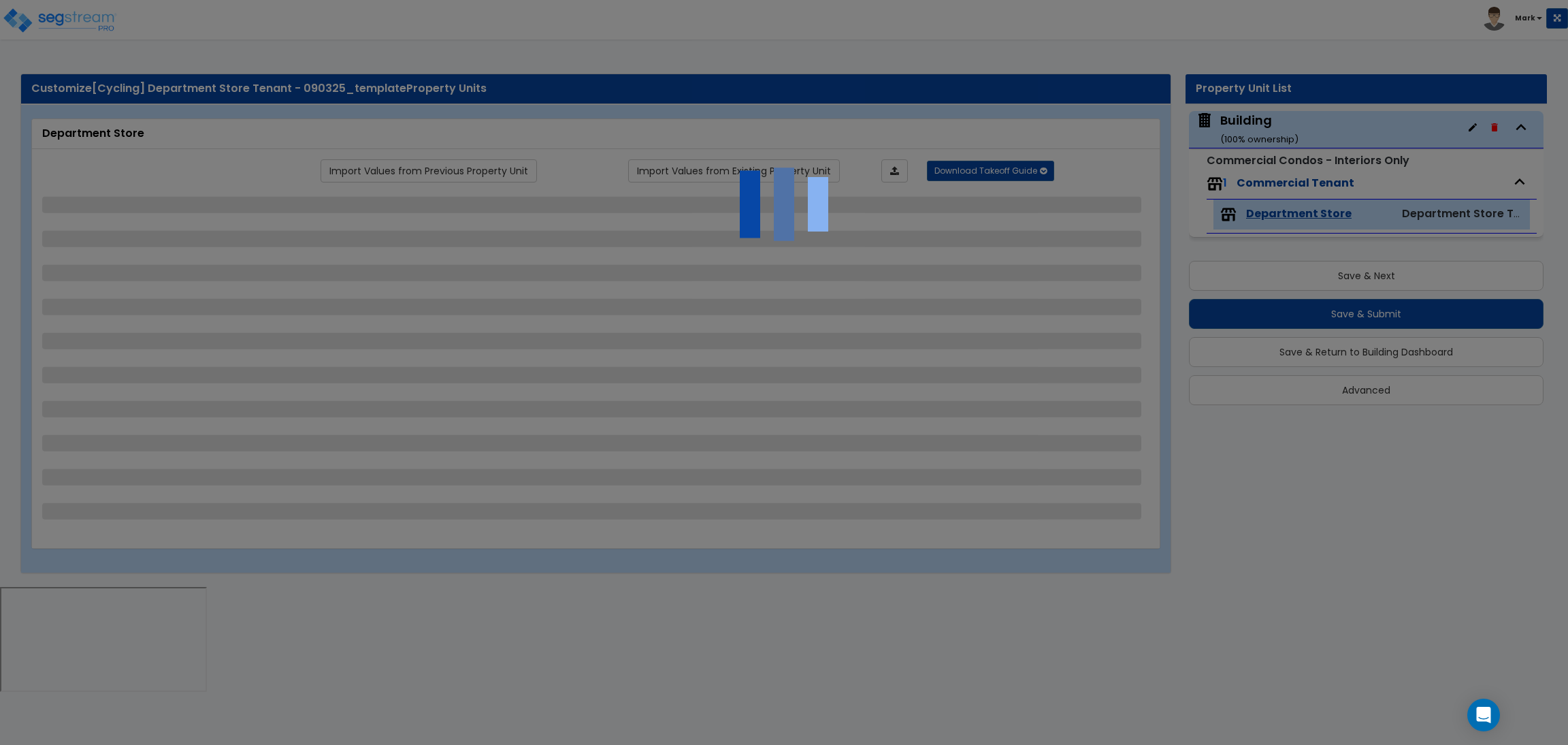
select select "4"
select select "2"
select select "1"
select select "3"
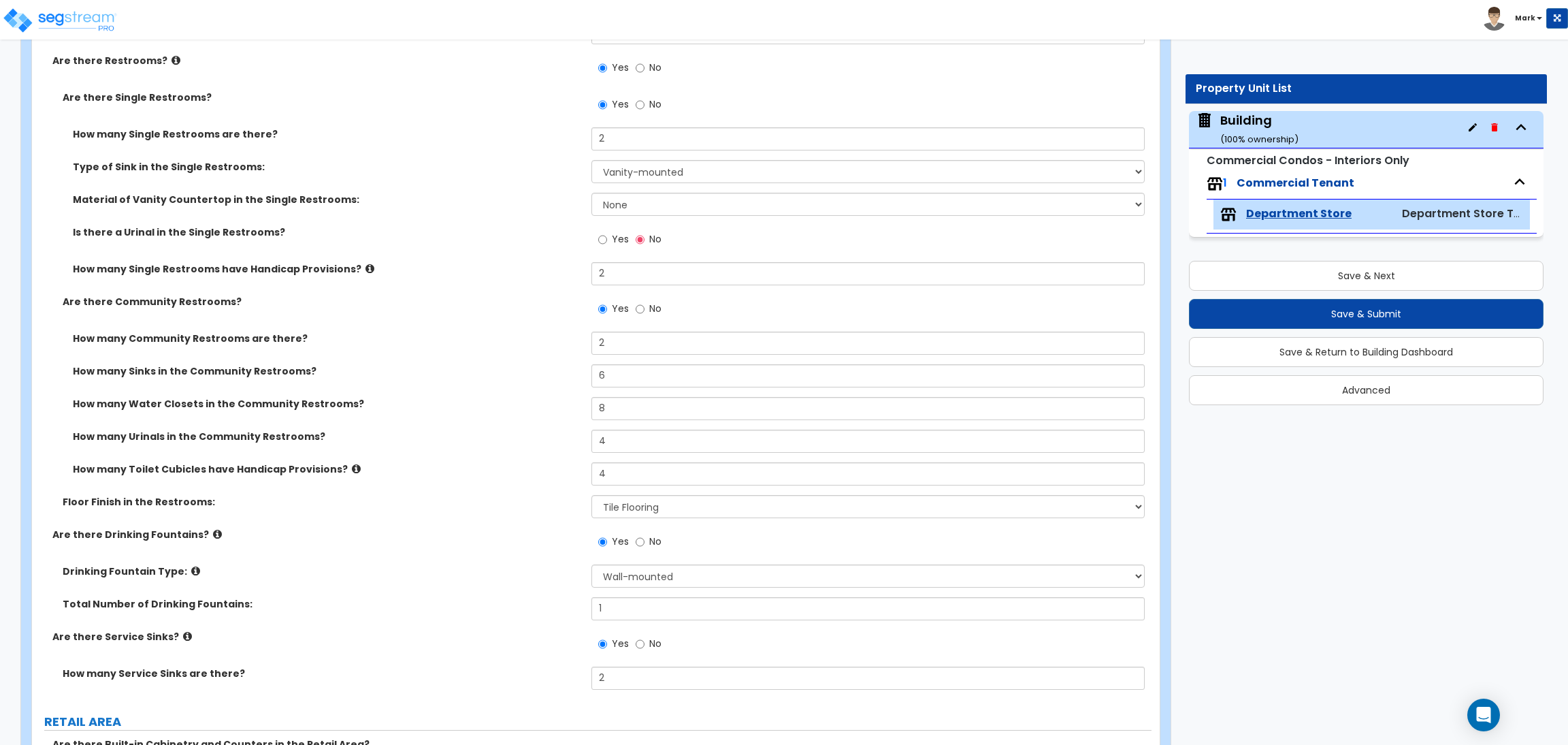
scroll to position [1939, 0]
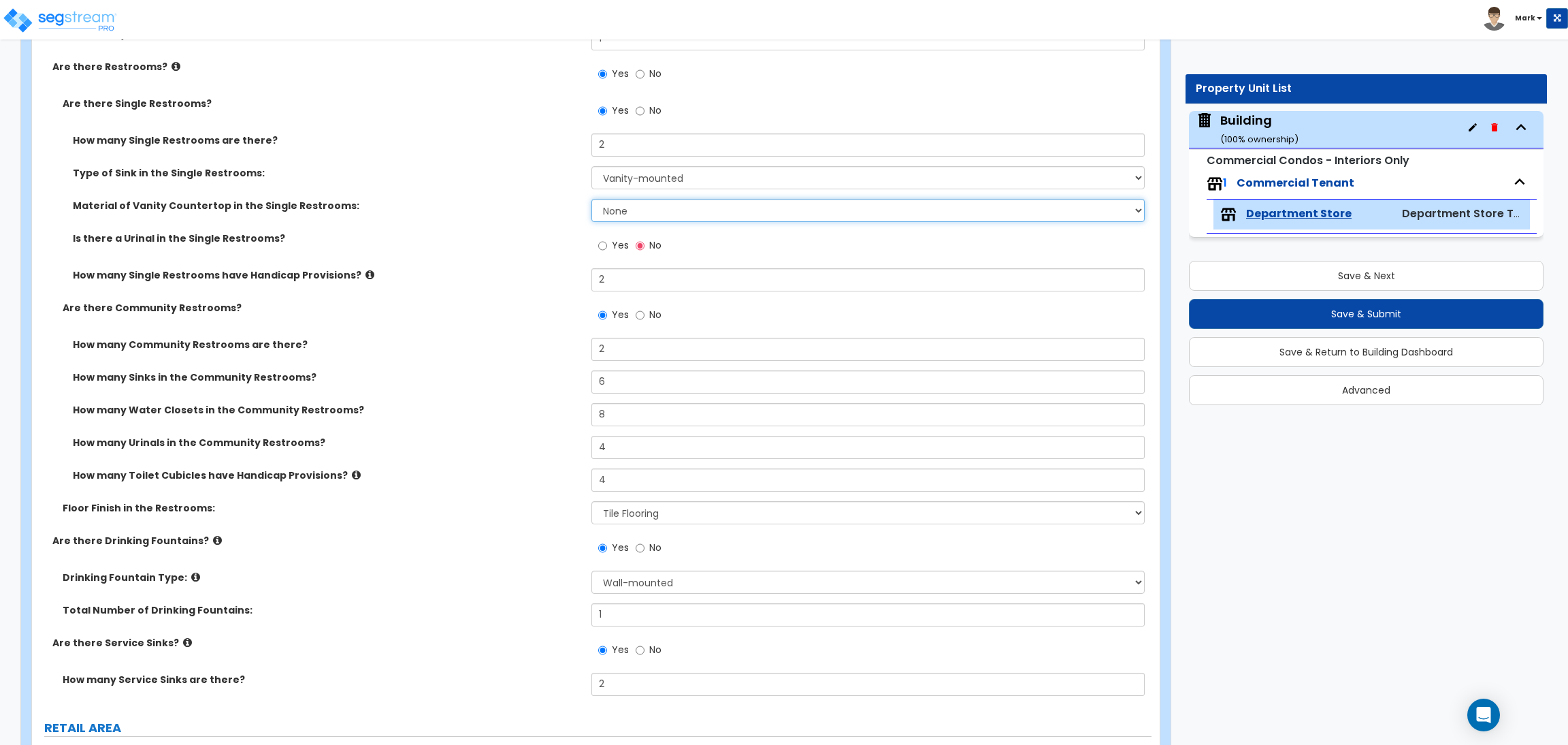
click at [625, 210] on select "None Plastic Laminate Solid Surface Stone Quartz Marble Tile Wood Stainless Ste…" at bounding box center [868, 210] width 553 height 23
select select "4"
click at [592, 199] on select "None Plastic Laminate Solid Surface Stone Quartz Marble Tile Wood Stainless Ste…" at bounding box center [868, 210] width 553 height 23
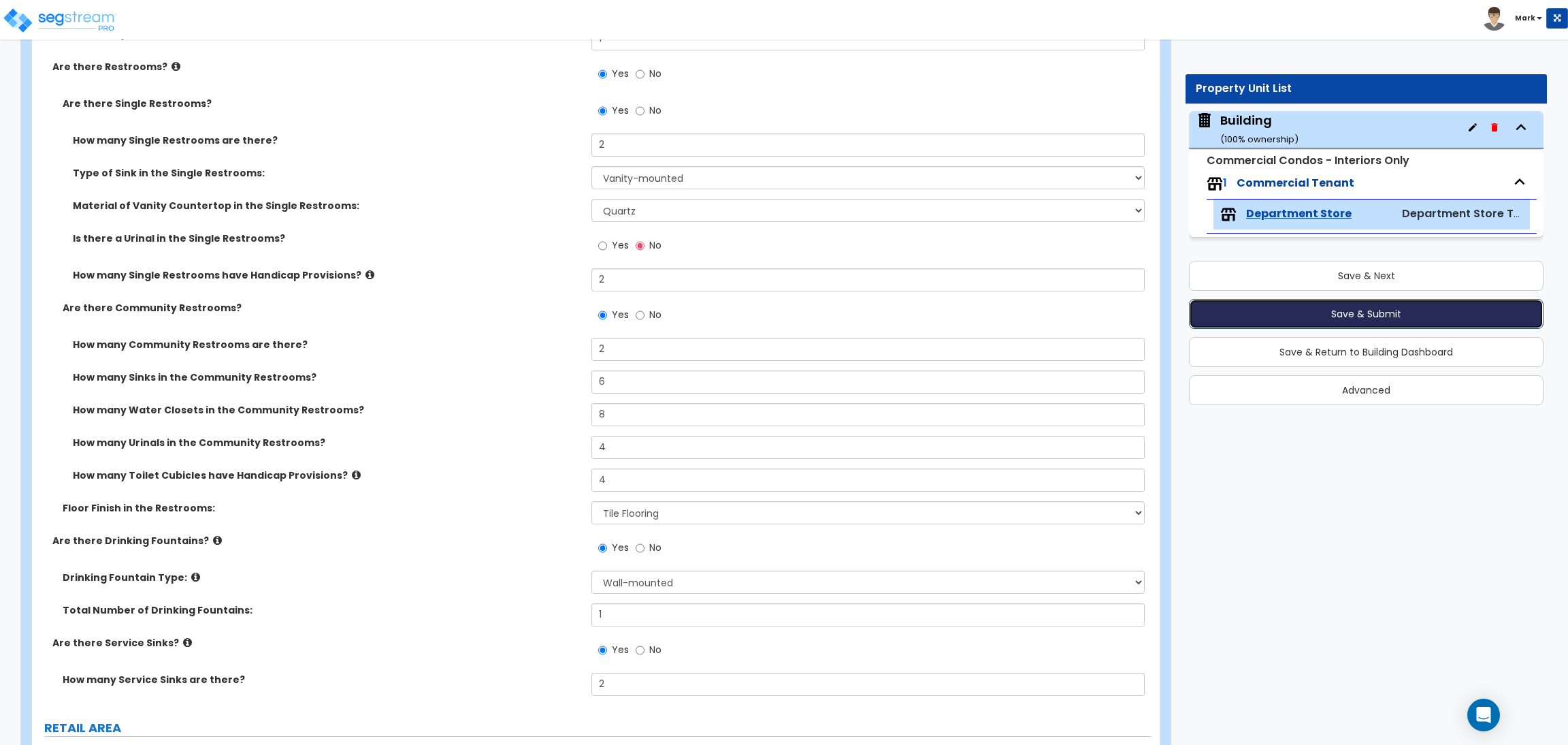
click at [1338, 313] on button "Save & Submit" at bounding box center [1366, 313] width 354 height 30
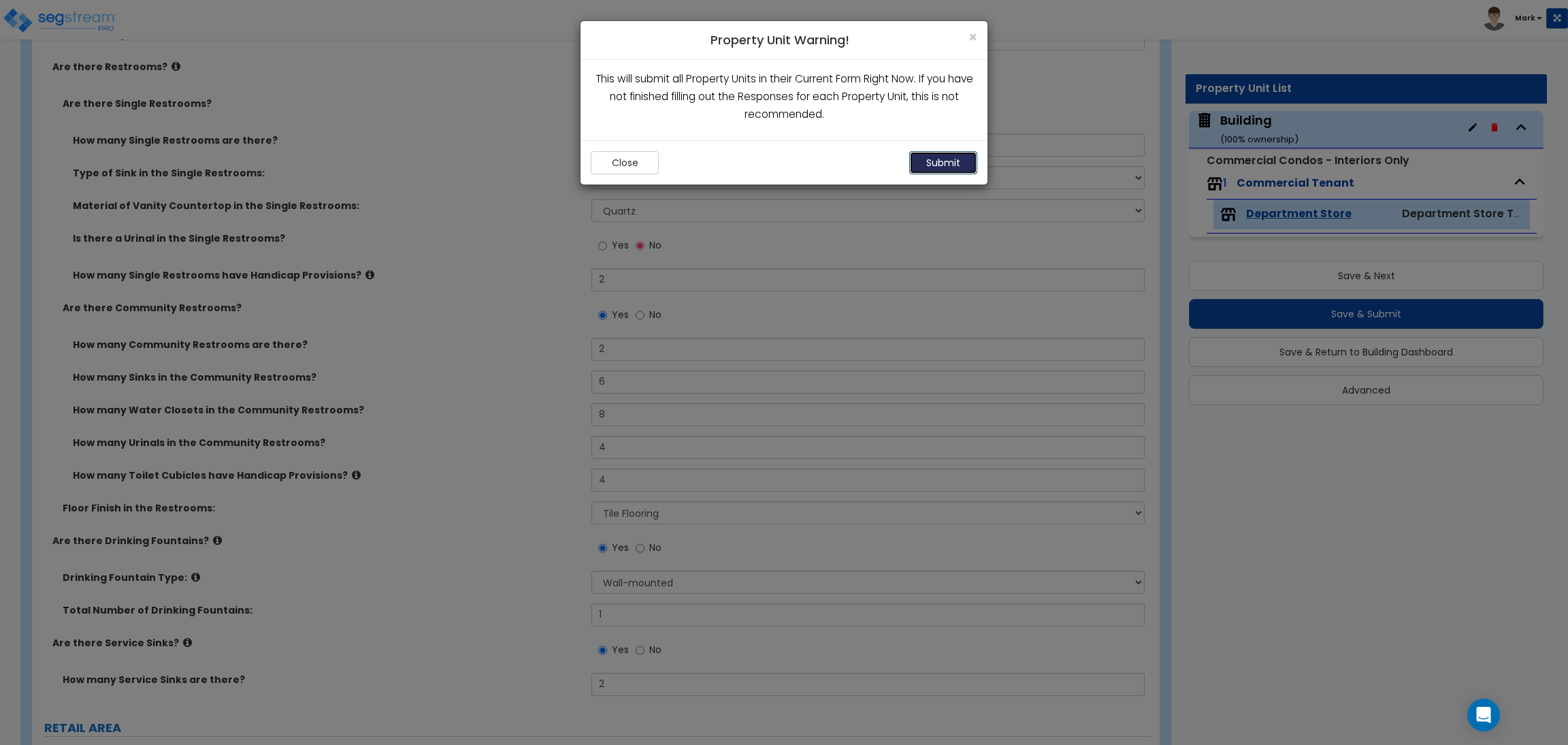
click at [932, 159] on button "Submit" at bounding box center [944, 162] width 68 height 23
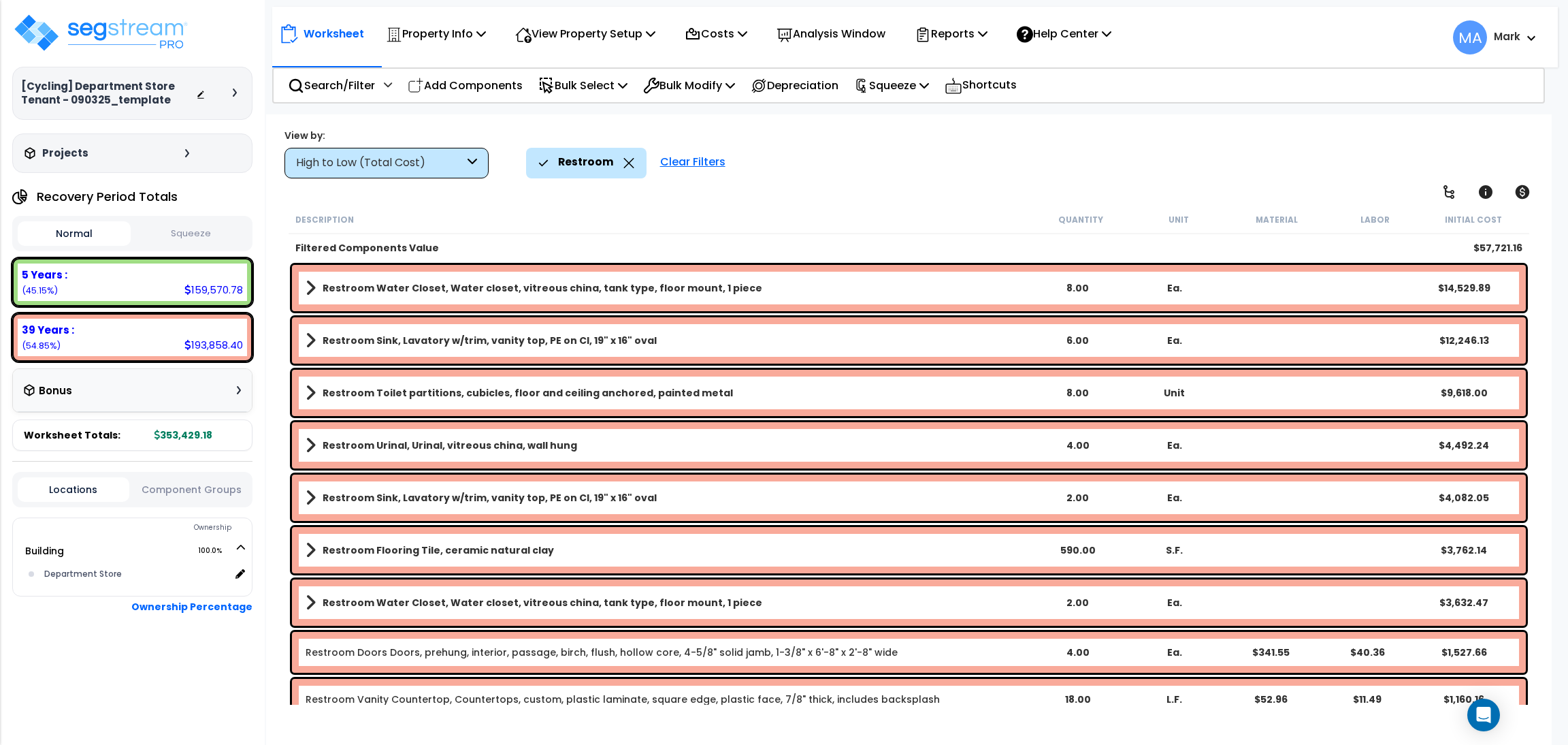
click at [428, 170] on div "High to Low (Total Cost)" at bounding box center [379, 162] width 168 height 15
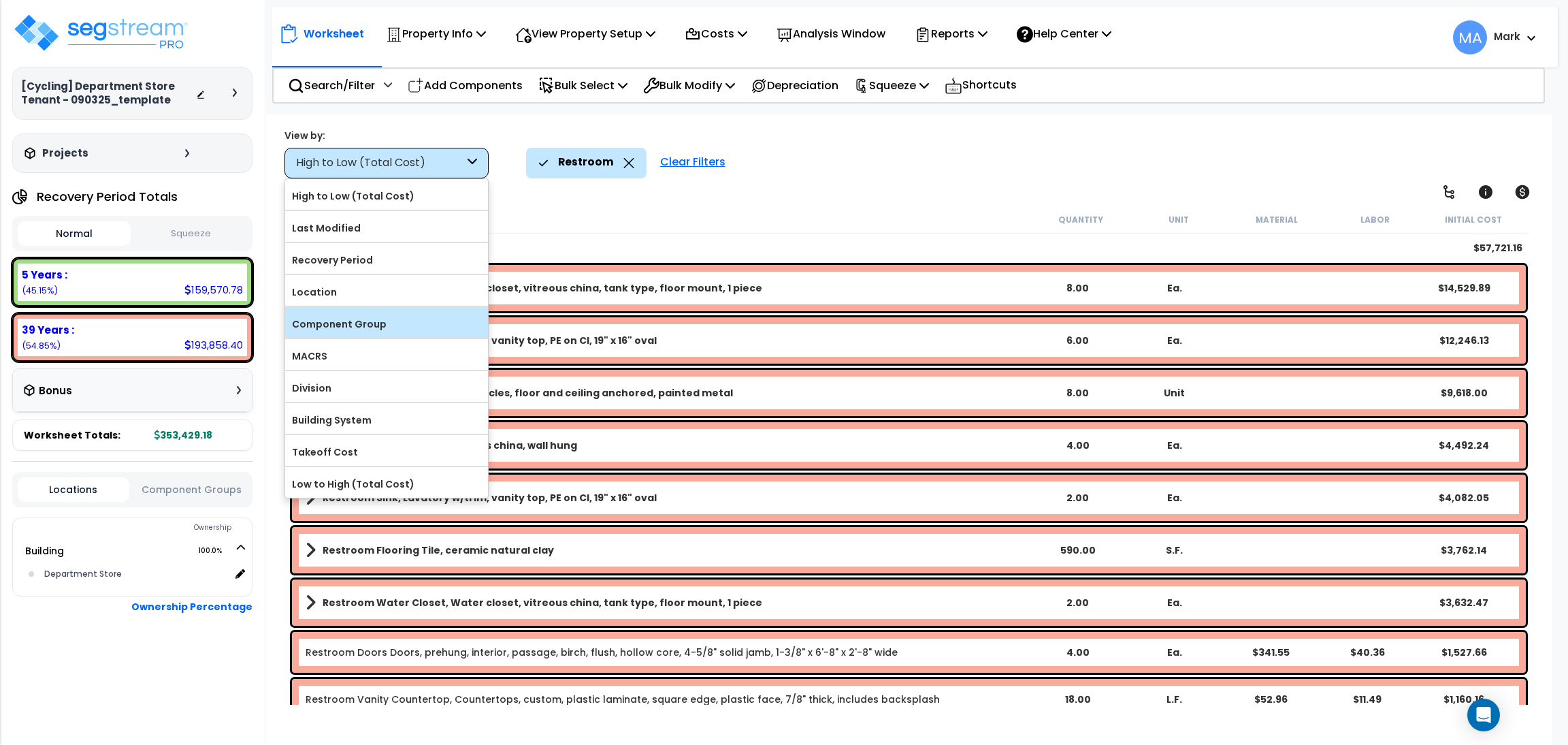
click at [443, 320] on label "Component Group" at bounding box center [387, 323] width 203 height 20
click at [0, 0] on input "Component Group" at bounding box center [0, 0] width 0 height 0
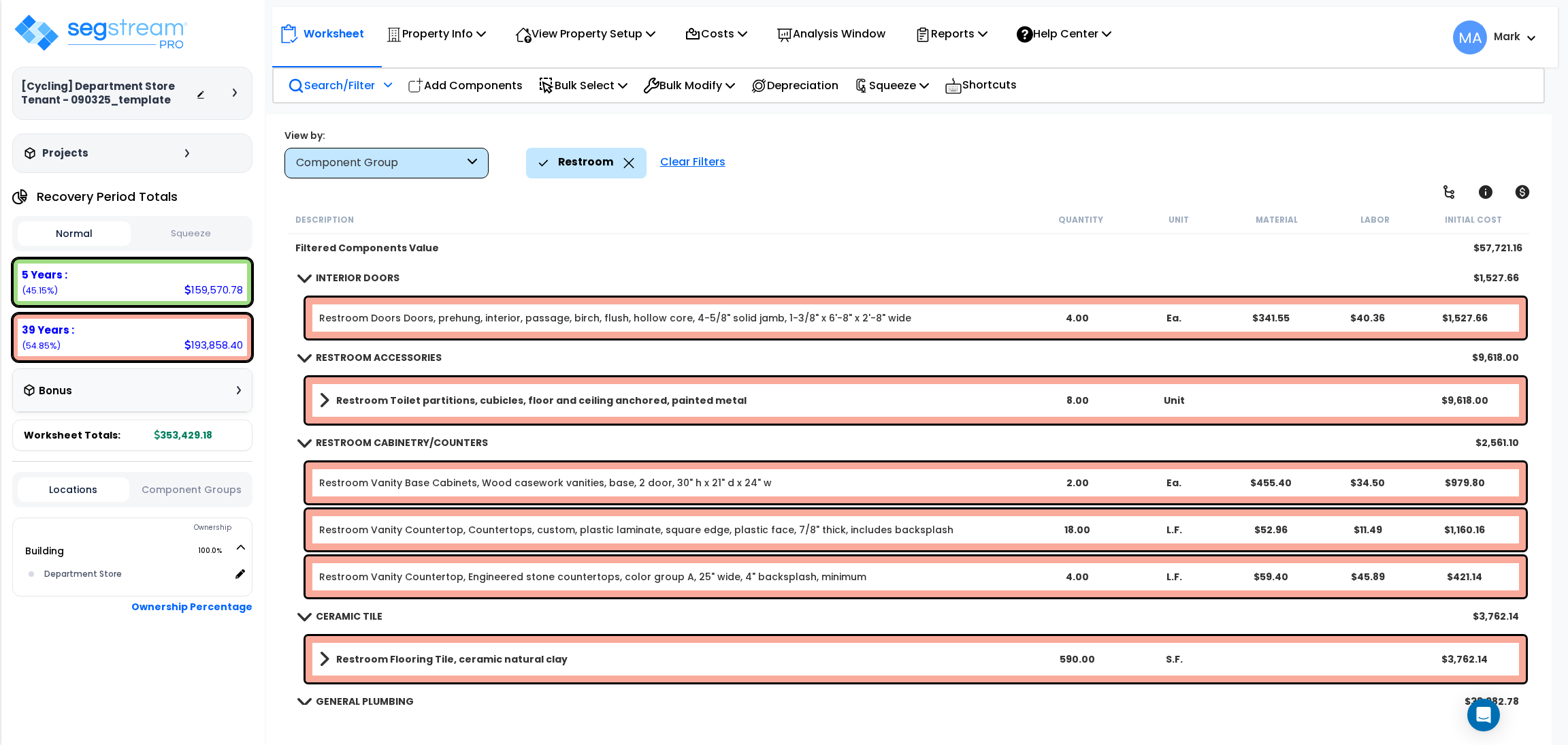
click at [353, 93] on p "Search/Filter" at bounding box center [331, 85] width 87 height 18
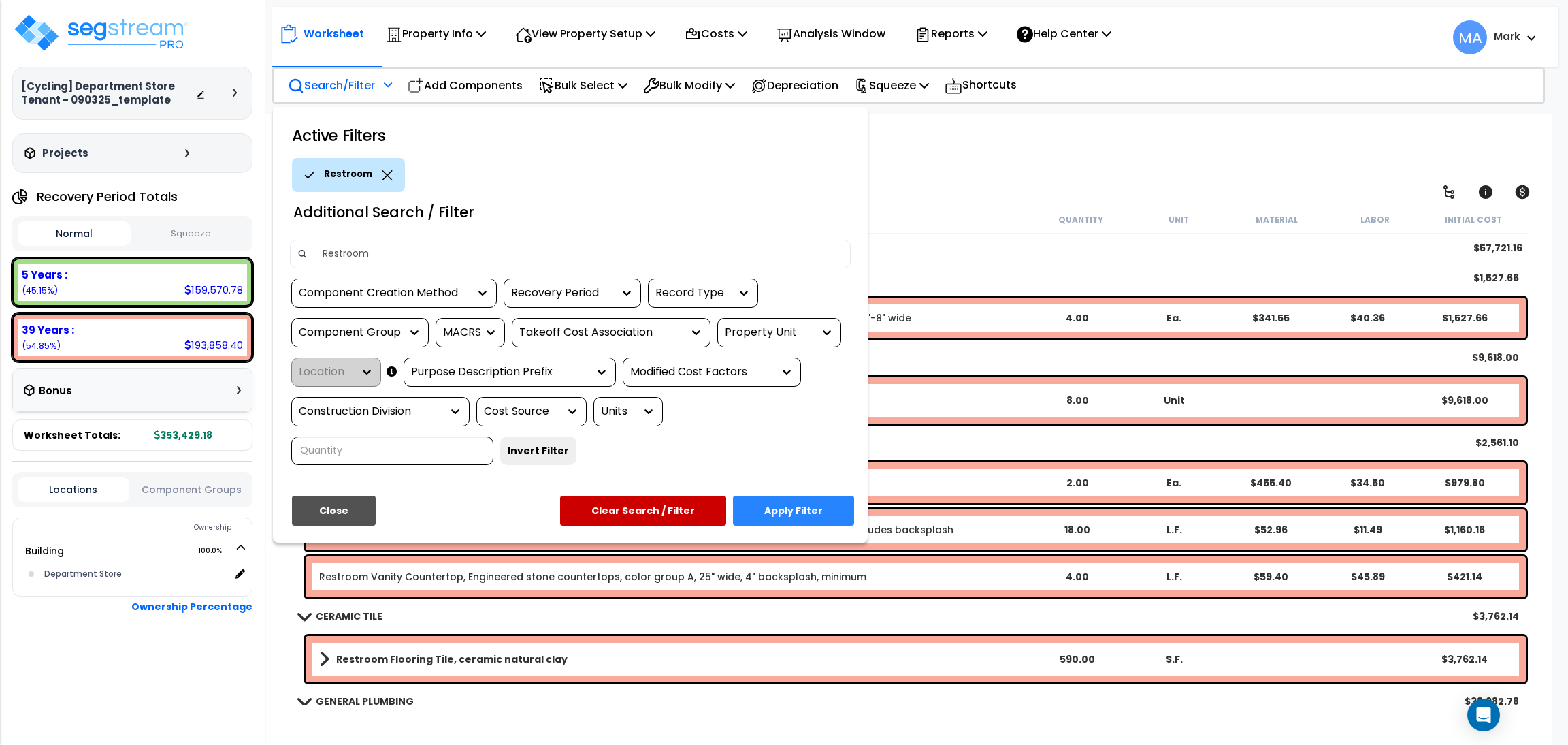
click at [956, 152] on div at bounding box center [784, 372] width 1568 height 745
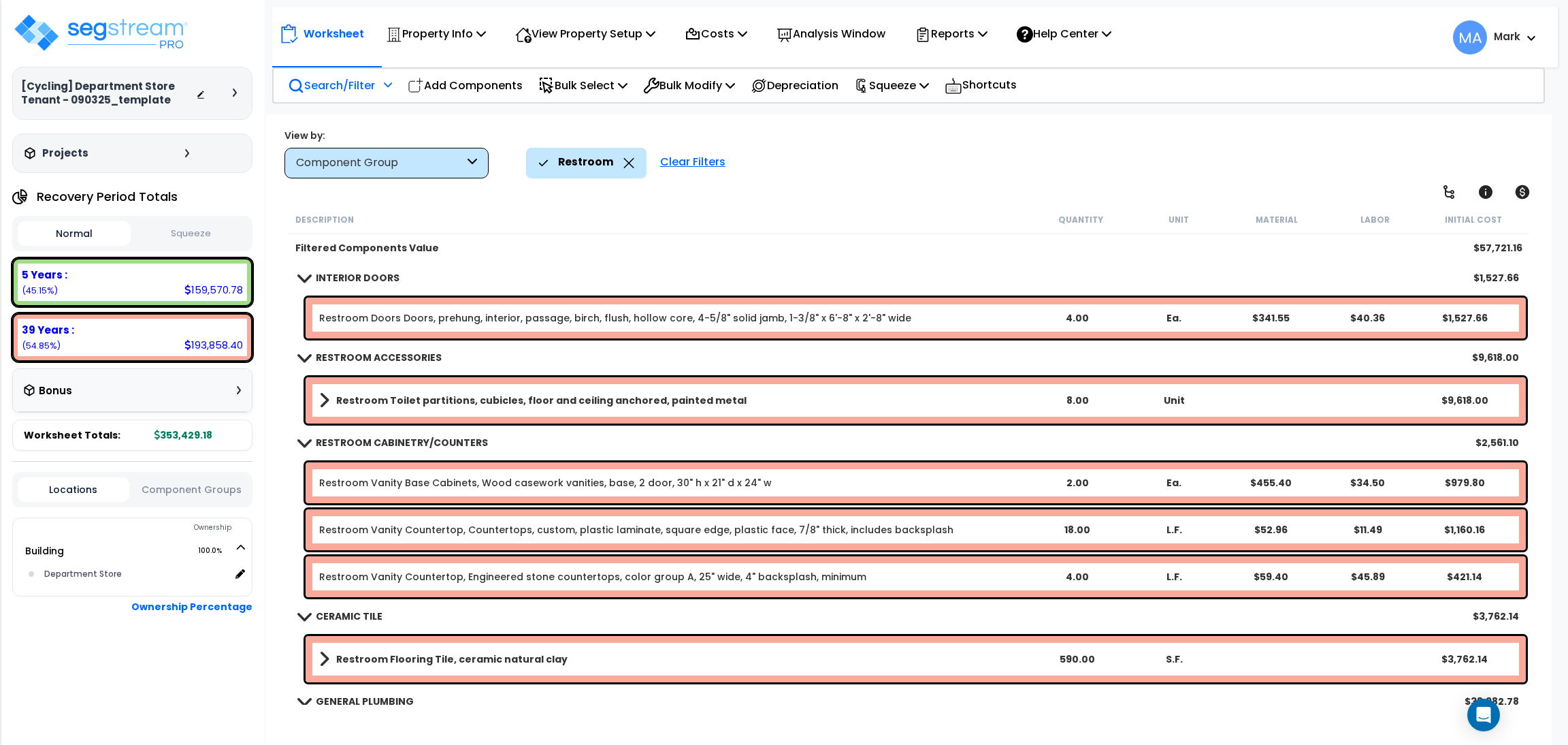
scroll to position [59, 0]
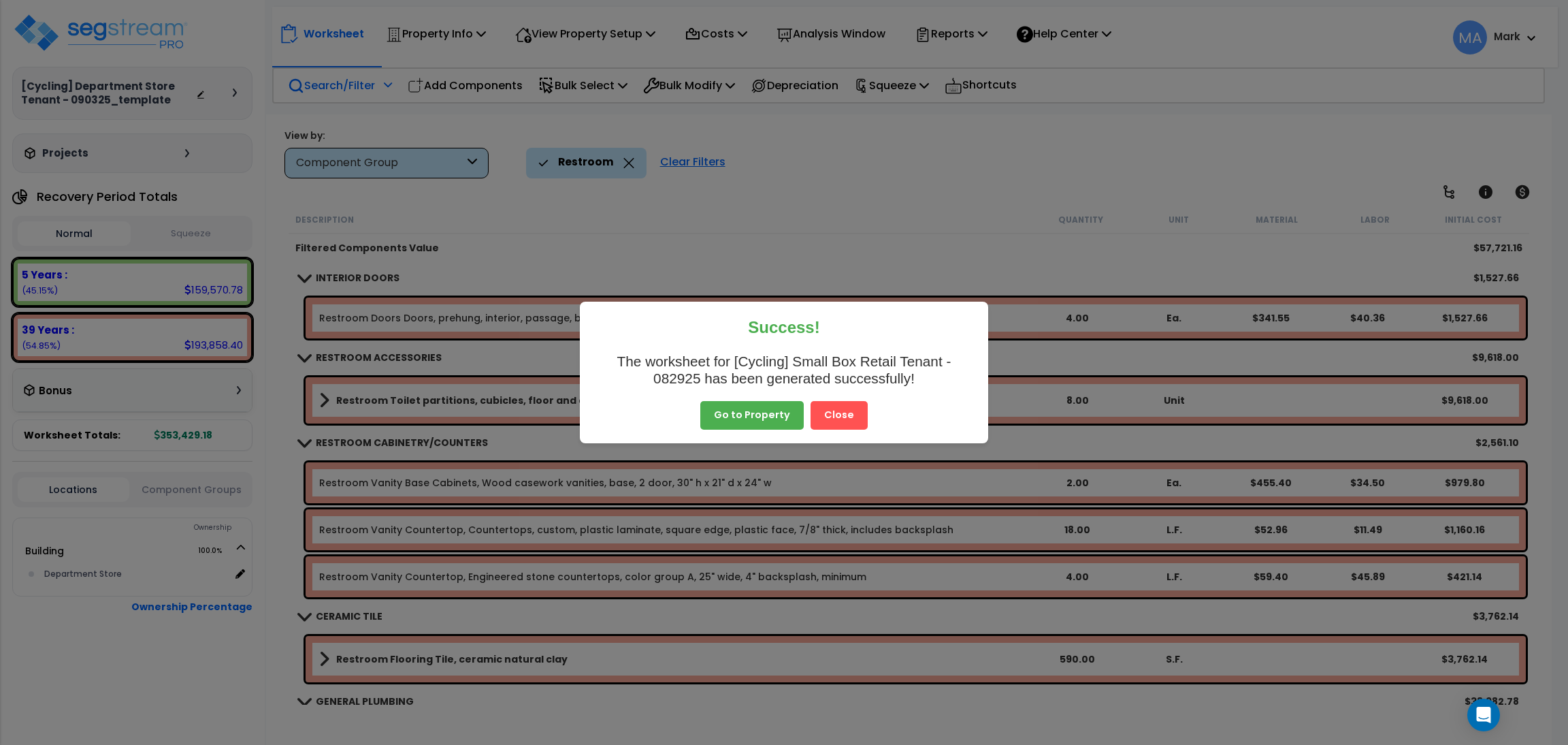
click at [840, 419] on button "Close" at bounding box center [839, 415] width 57 height 29
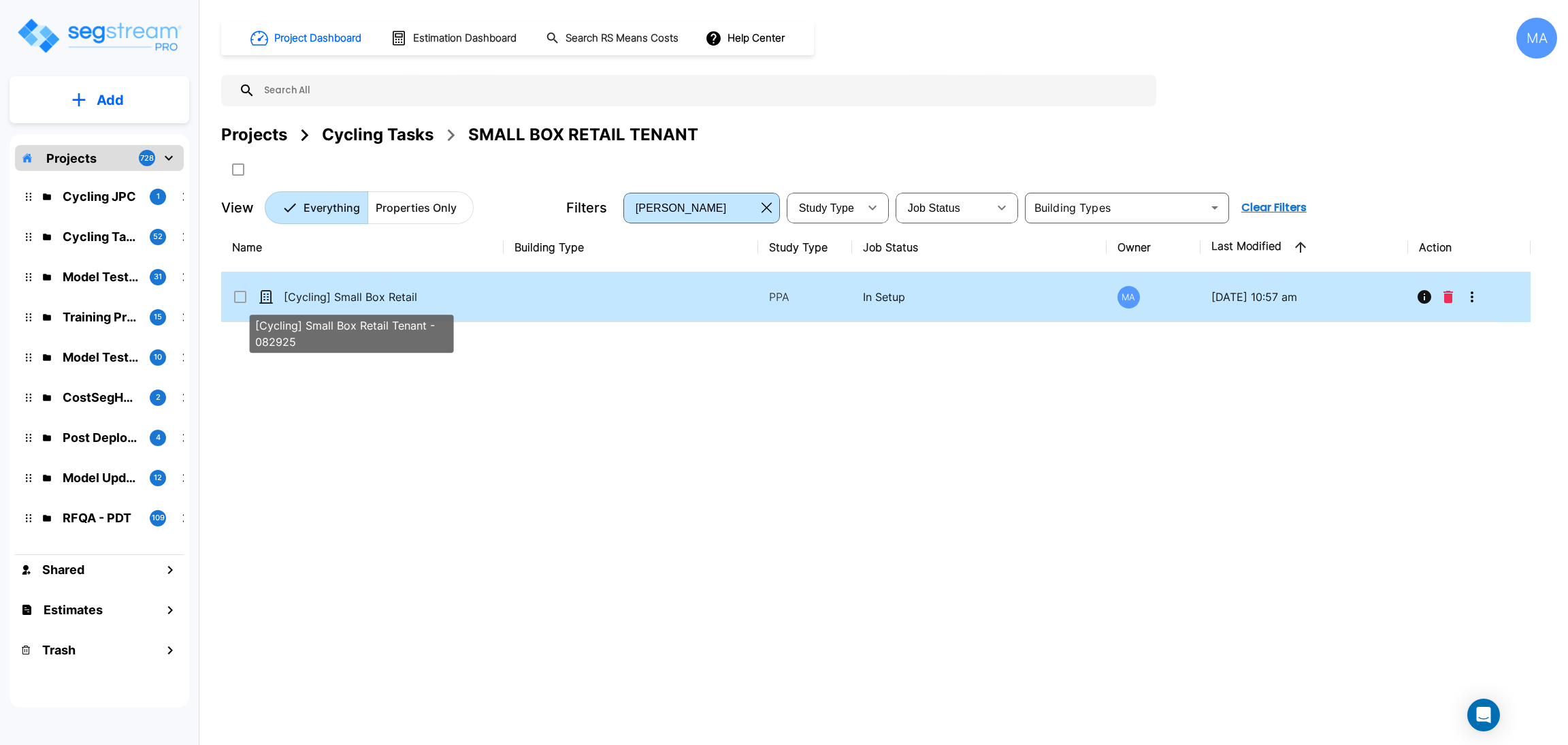
click at [375, 304] on p "[Cycling] Small Box Retail Tenant - 082925" at bounding box center [351, 297] width 136 height 16
checkbox 082925"] "true"
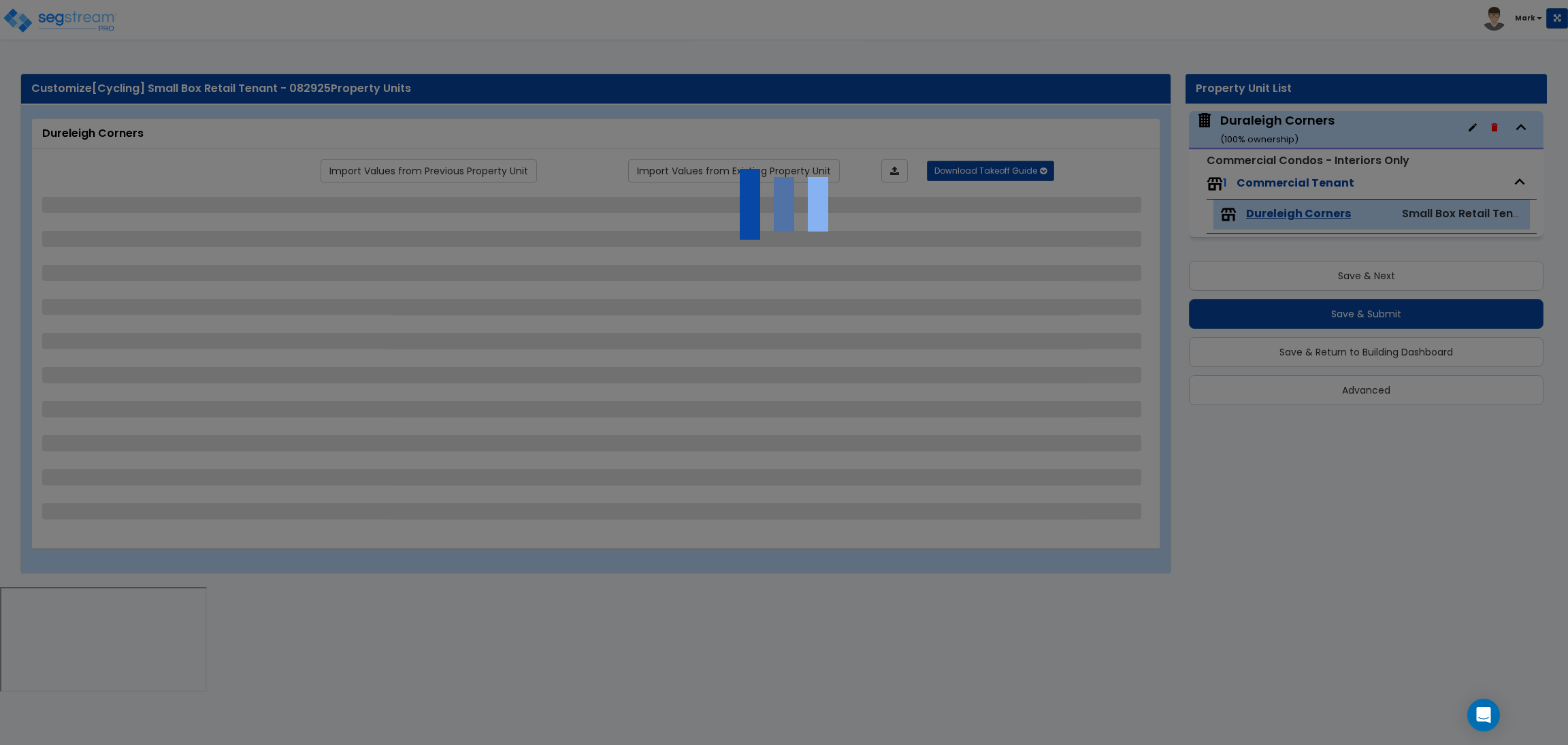
select select "1"
select select "2"
select select "3"
select select "1"
select select "2"
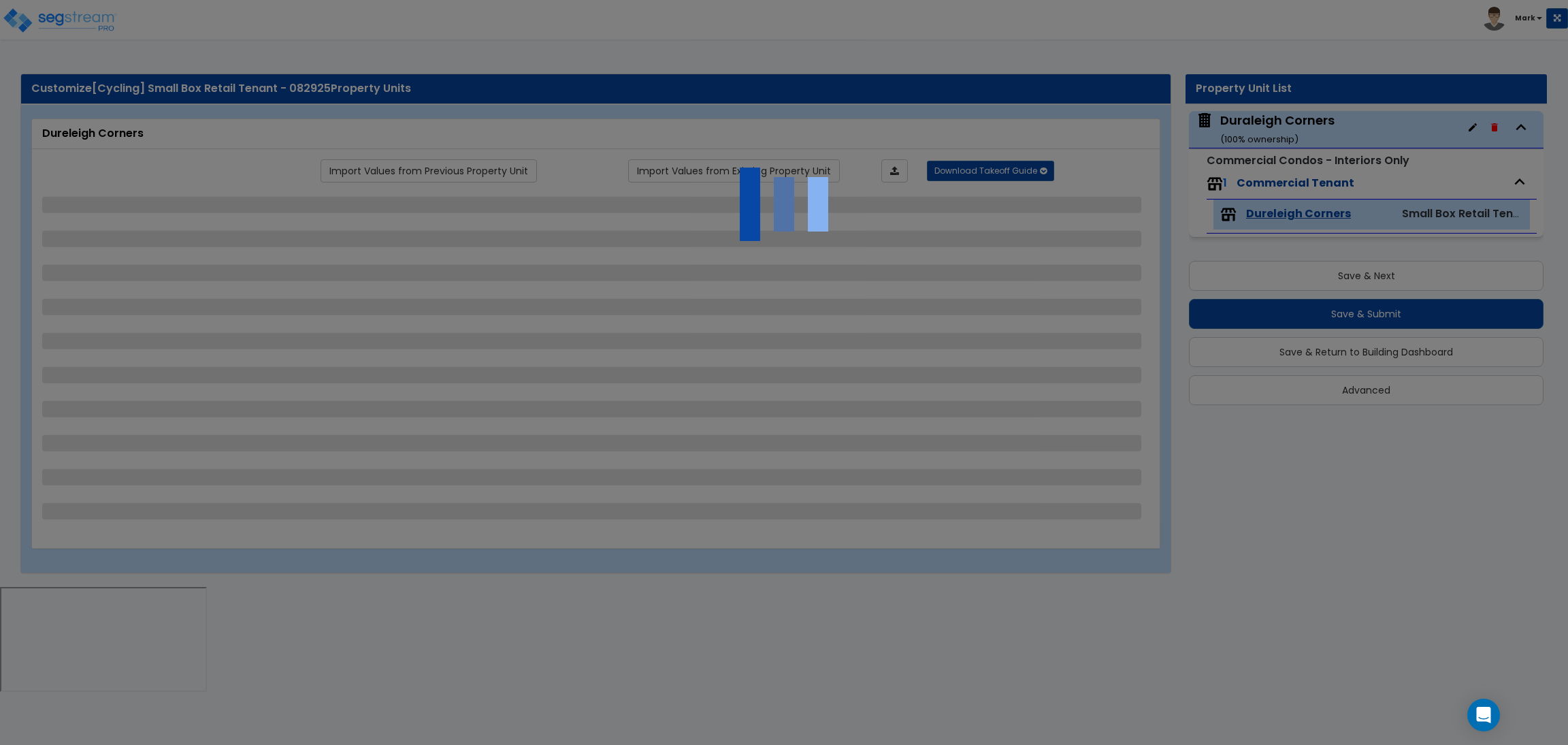
select select "1"
select select "3"
select select "5"
select select "2"
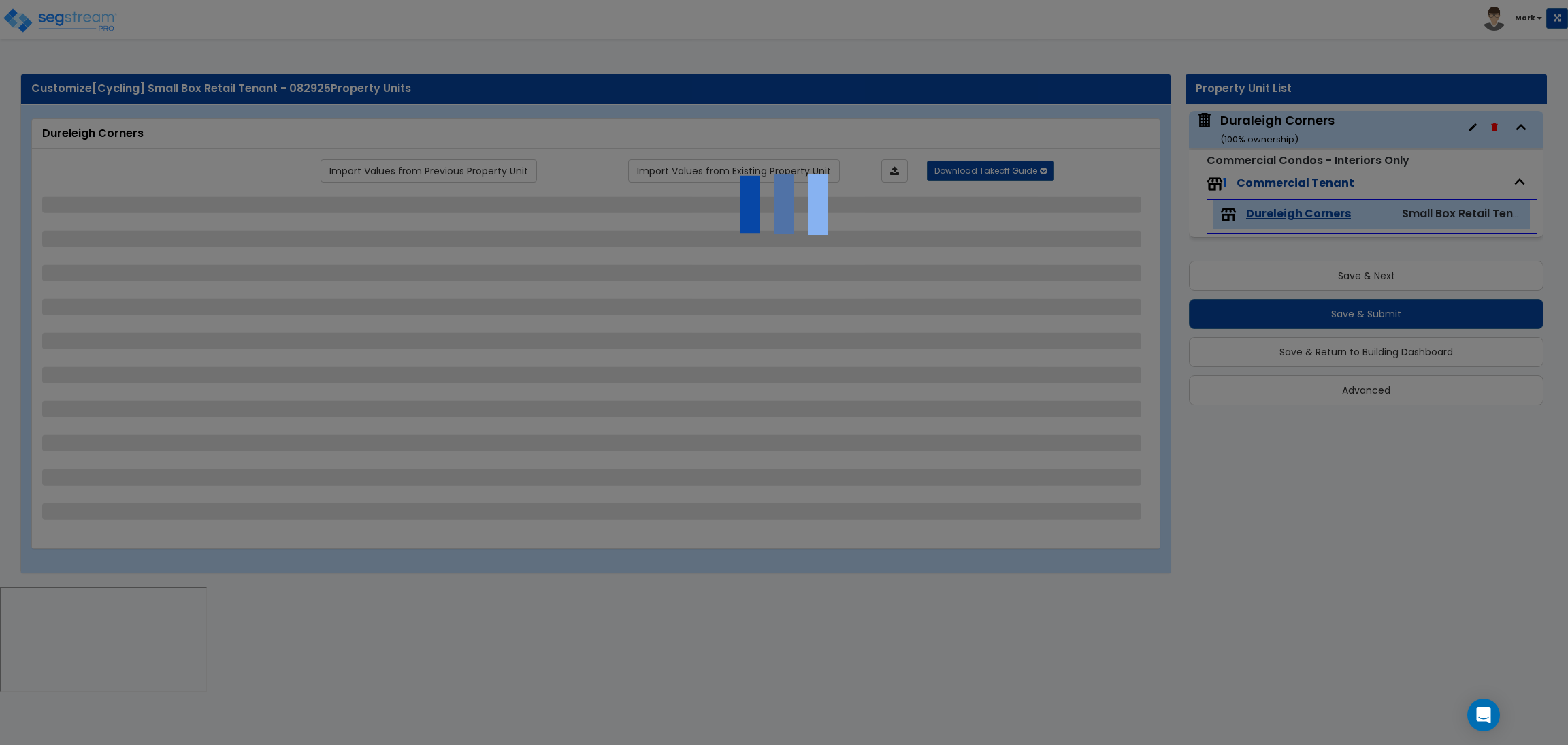
select select "1"
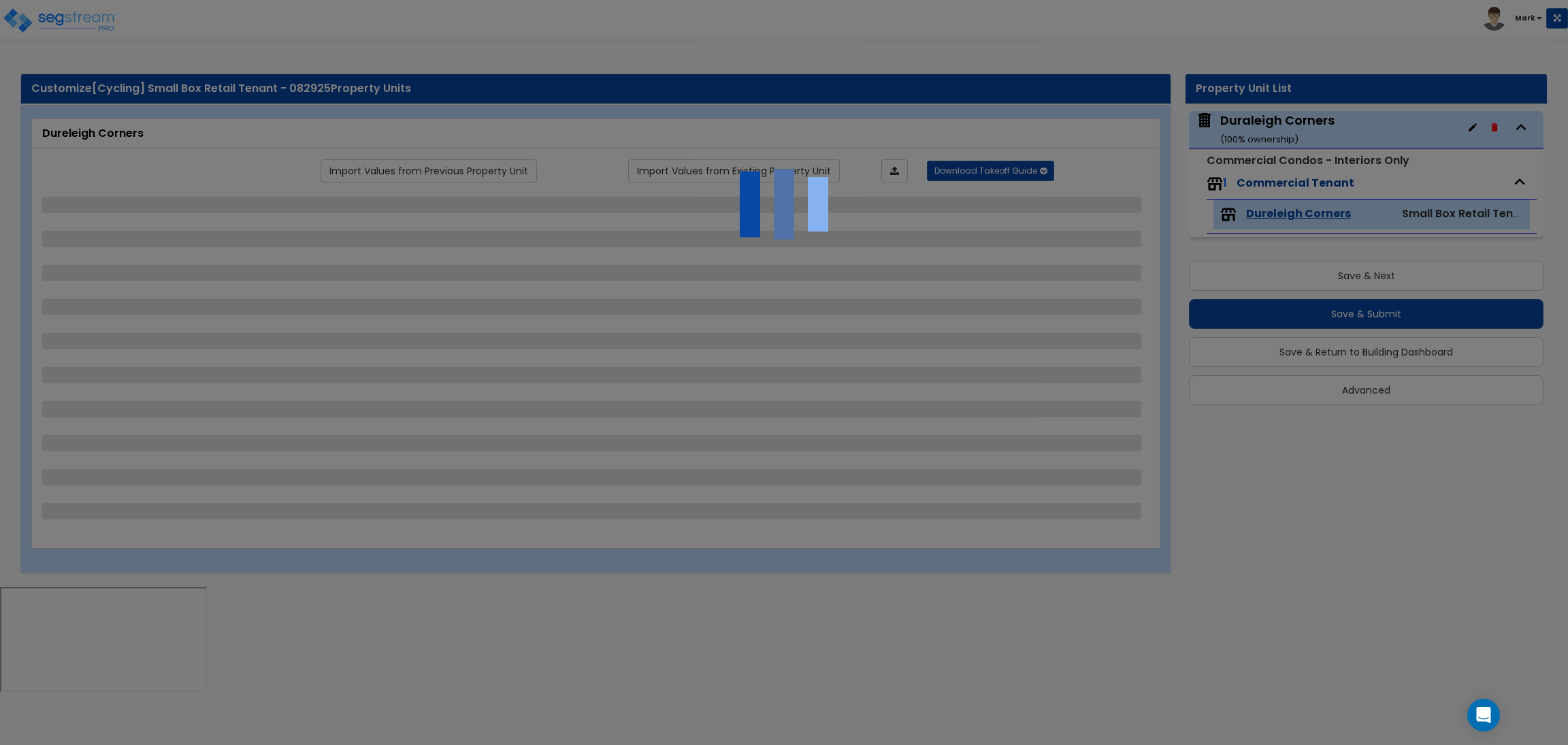
select select "2"
select select "1"
select select "2"
select select "1"
select select "3"
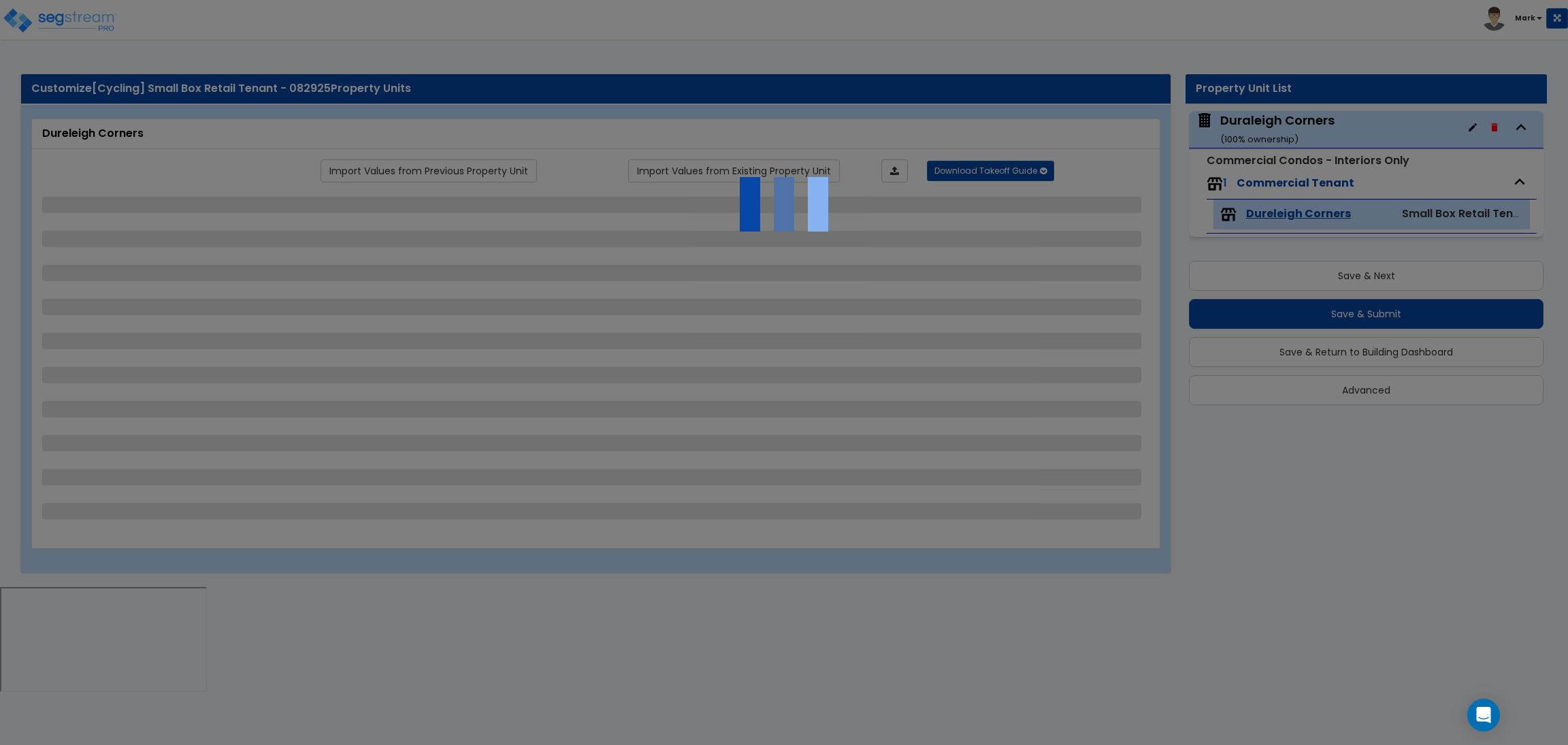
select select "1"
select select "2"
select select "3"
select select "1"
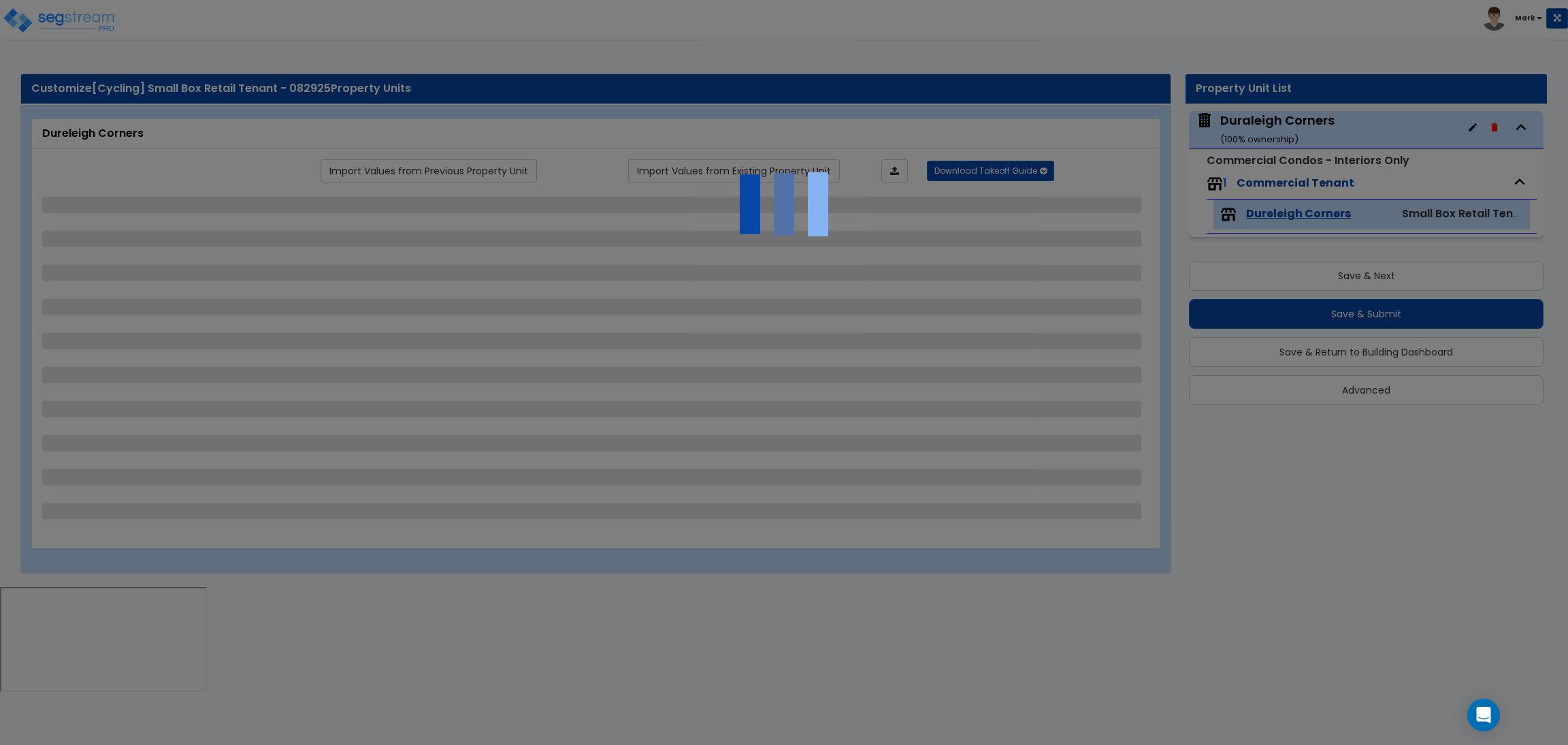
select select "1"
select select "2"
select select "1"
select select "3"
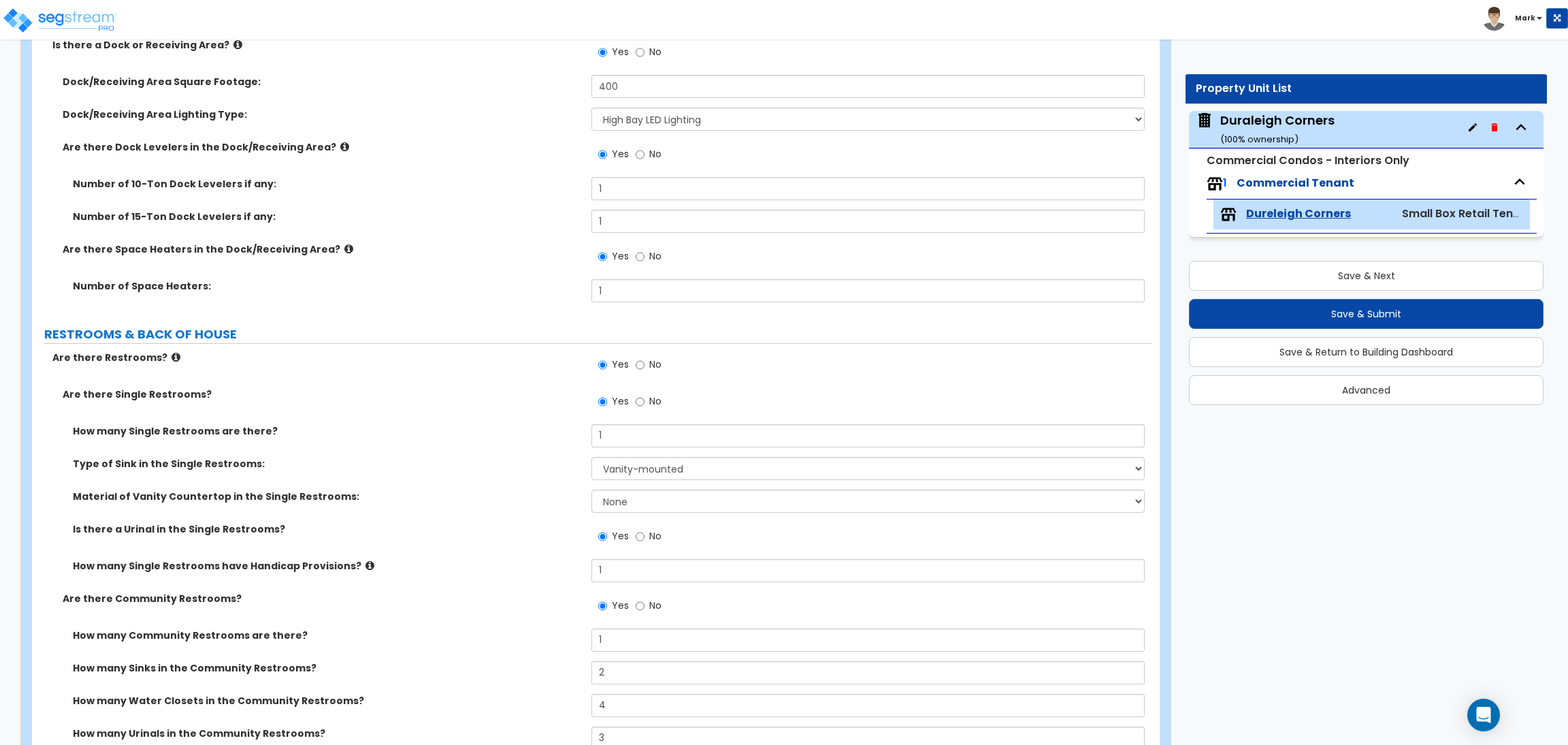
scroll to position [2654, 0]
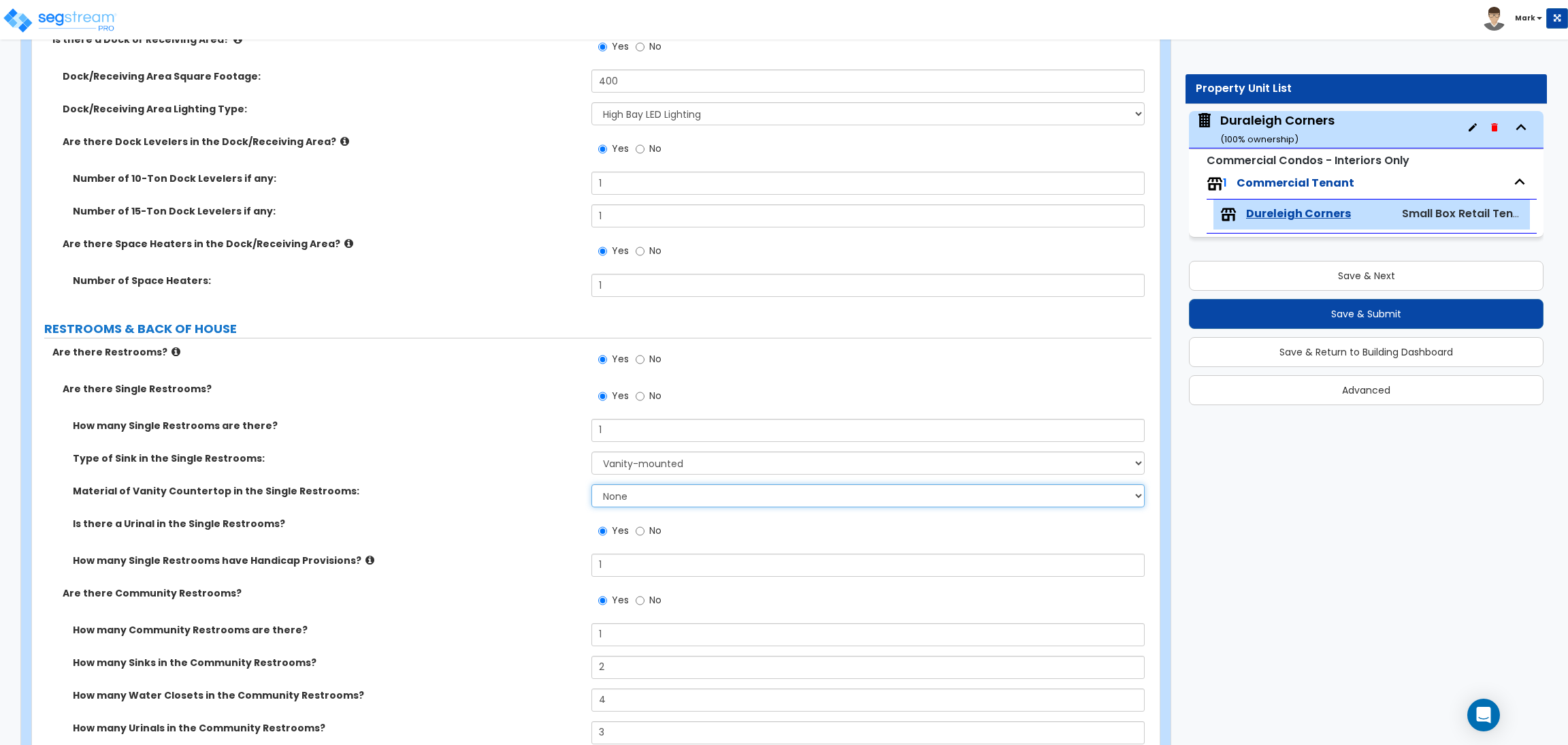
click at [643, 497] on select "None Plastic Laminate Solid Surface Stone Quartz Marble Tile Wood Stainless Ste…" at bounding box center [868, 495] width 553 height 23
select select "4"
click at [592, 484] on select "None Plastic Laminate Solid Surface Stone Quartz Marble Tile Wood Stainless Ste…" at bounding box center [868, 495] width 553 height 23
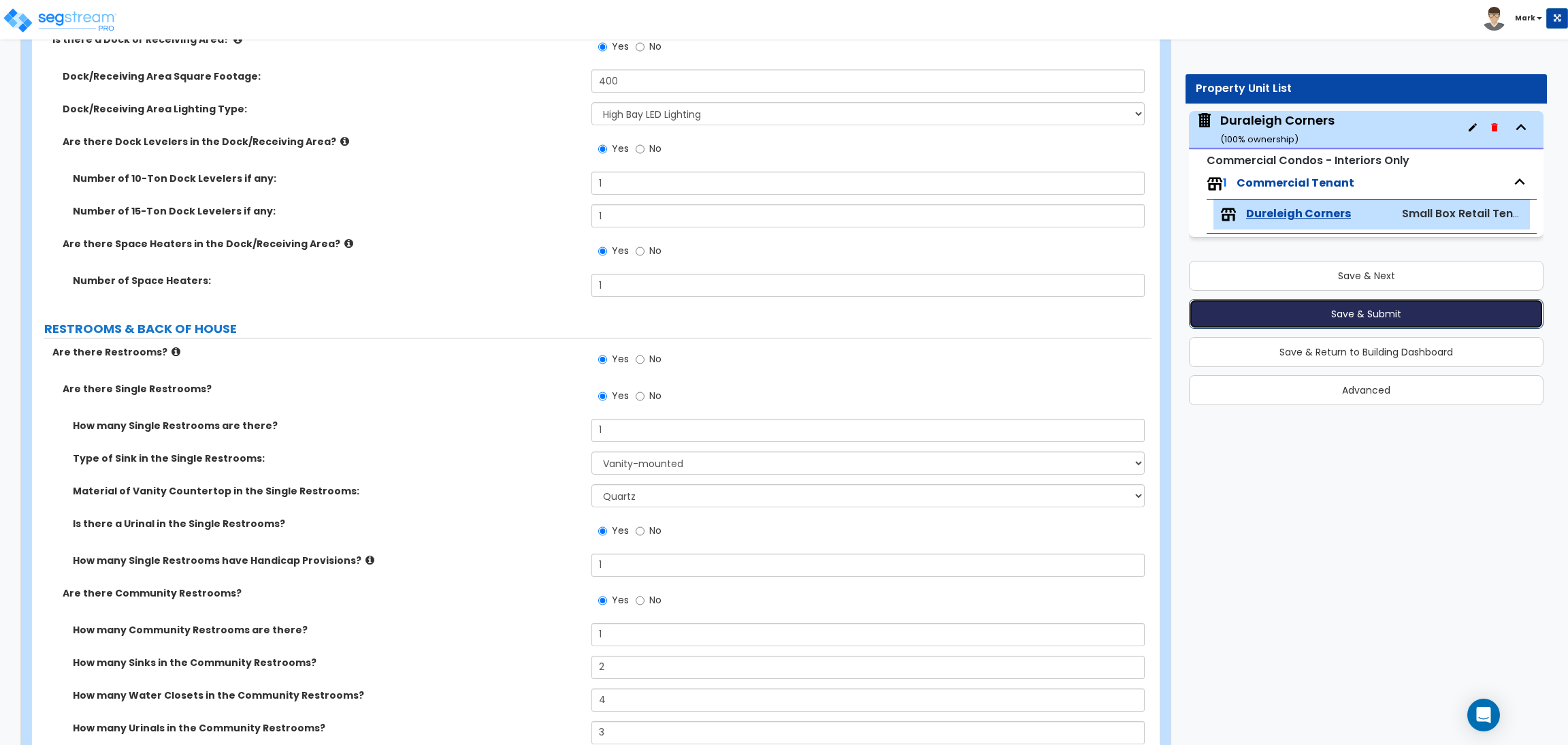
click at [1313, 318] on button "Save & Submit" at bounding box center [1366, 313] width 354 height 30
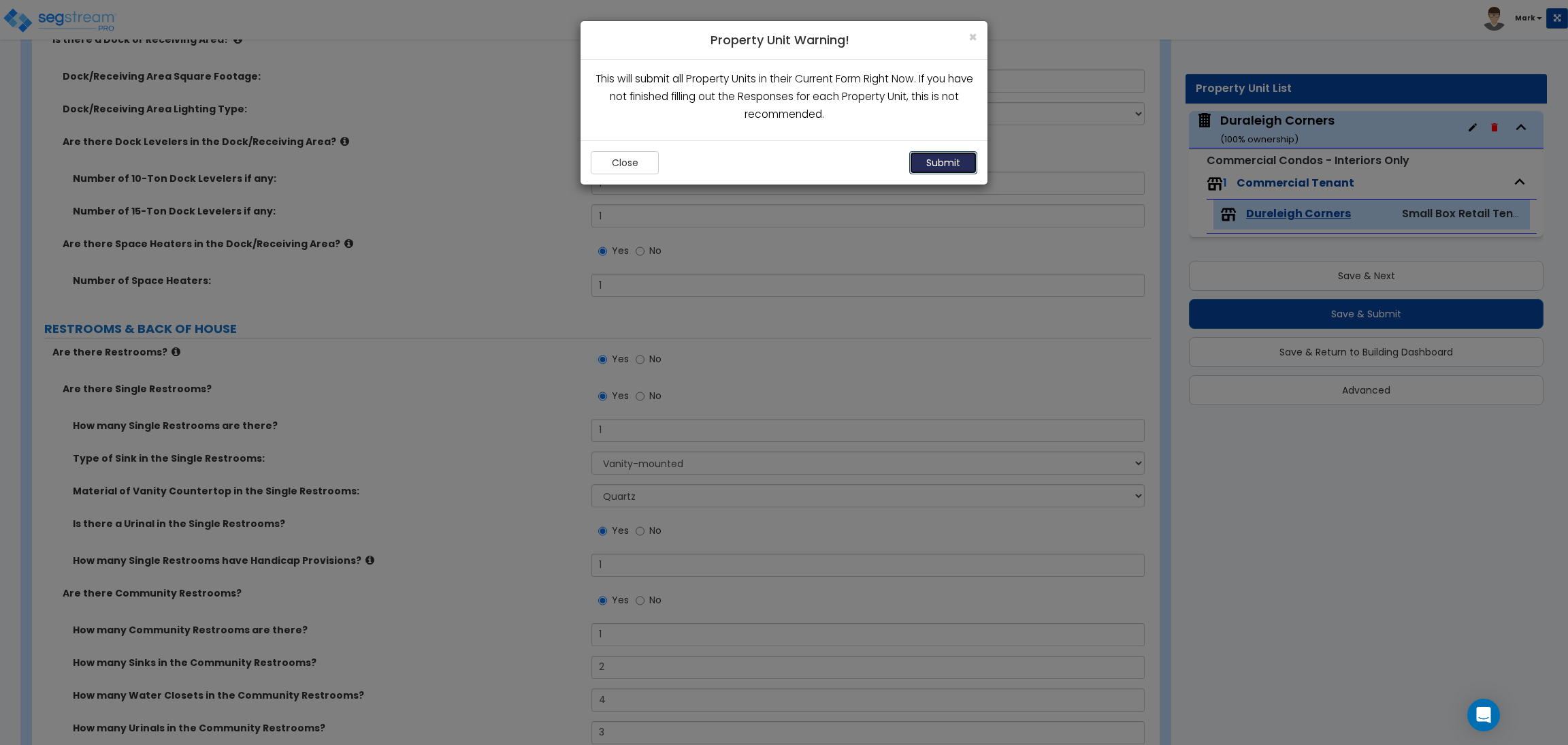
click at [947, 154] on button "Submit" at bounding box center [944, 162] width 68 height 23
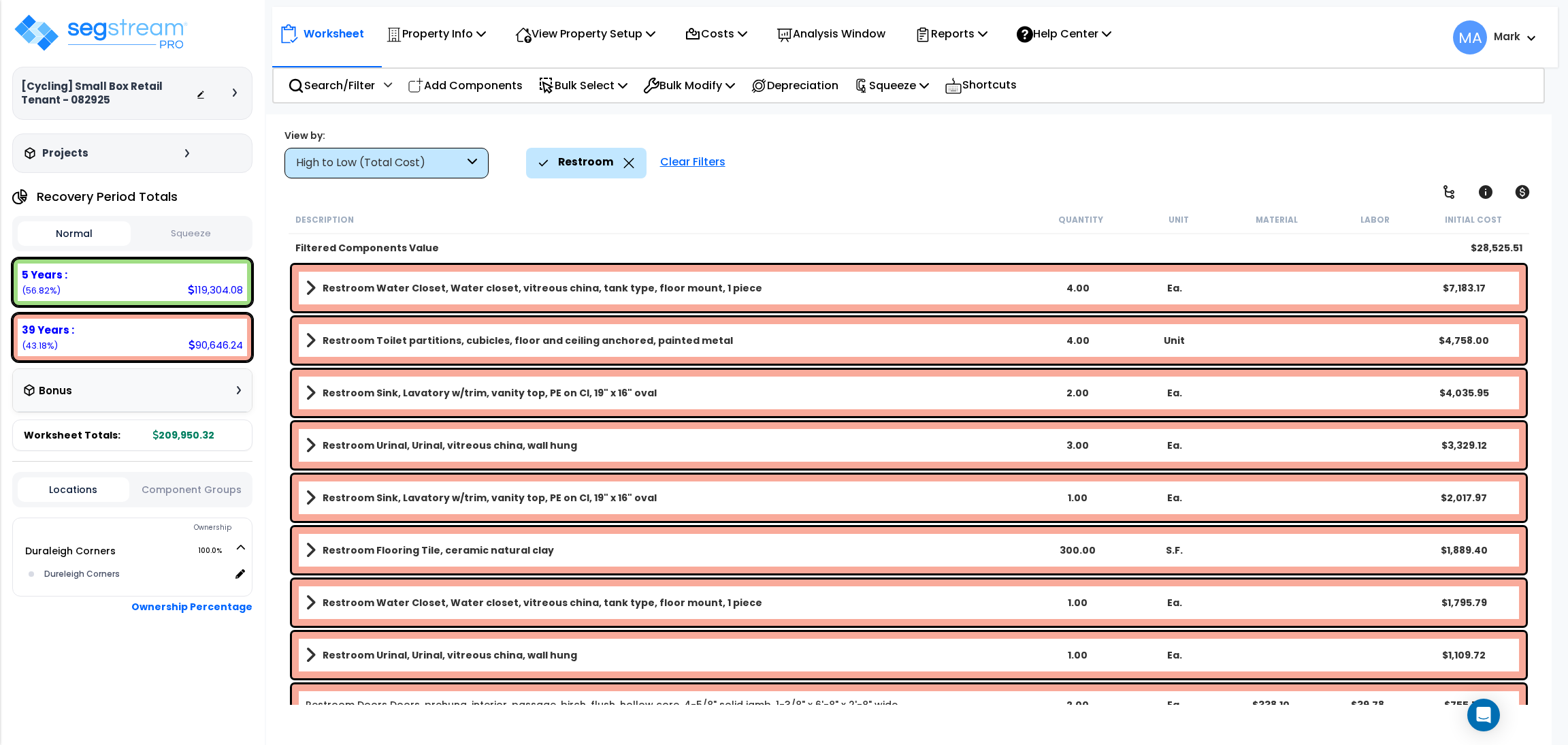
click at [369, 157] on div "High to Low (Total Cost)" at bounding box center [379, 162] width 168 height 15
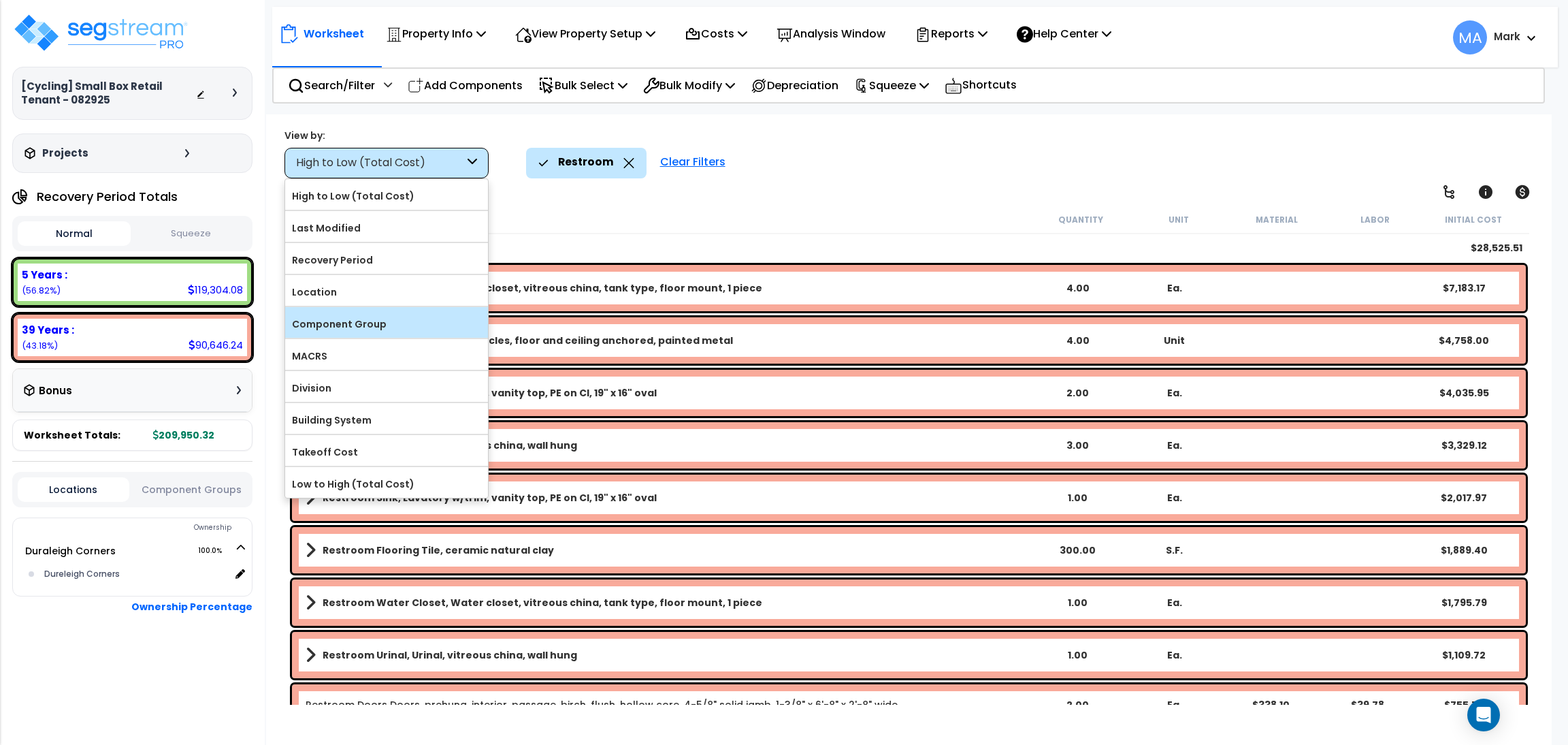
click at [375, 313] on div "Component Group" at bounding box center [387, 322] width 203 height 31
click at [415, 331] on label "Component Group" at bounding box center [387, 323] width 203 height 20
click at [0, 0] on input "Component Group" at bounding box center [0, 0] width 0 height 0
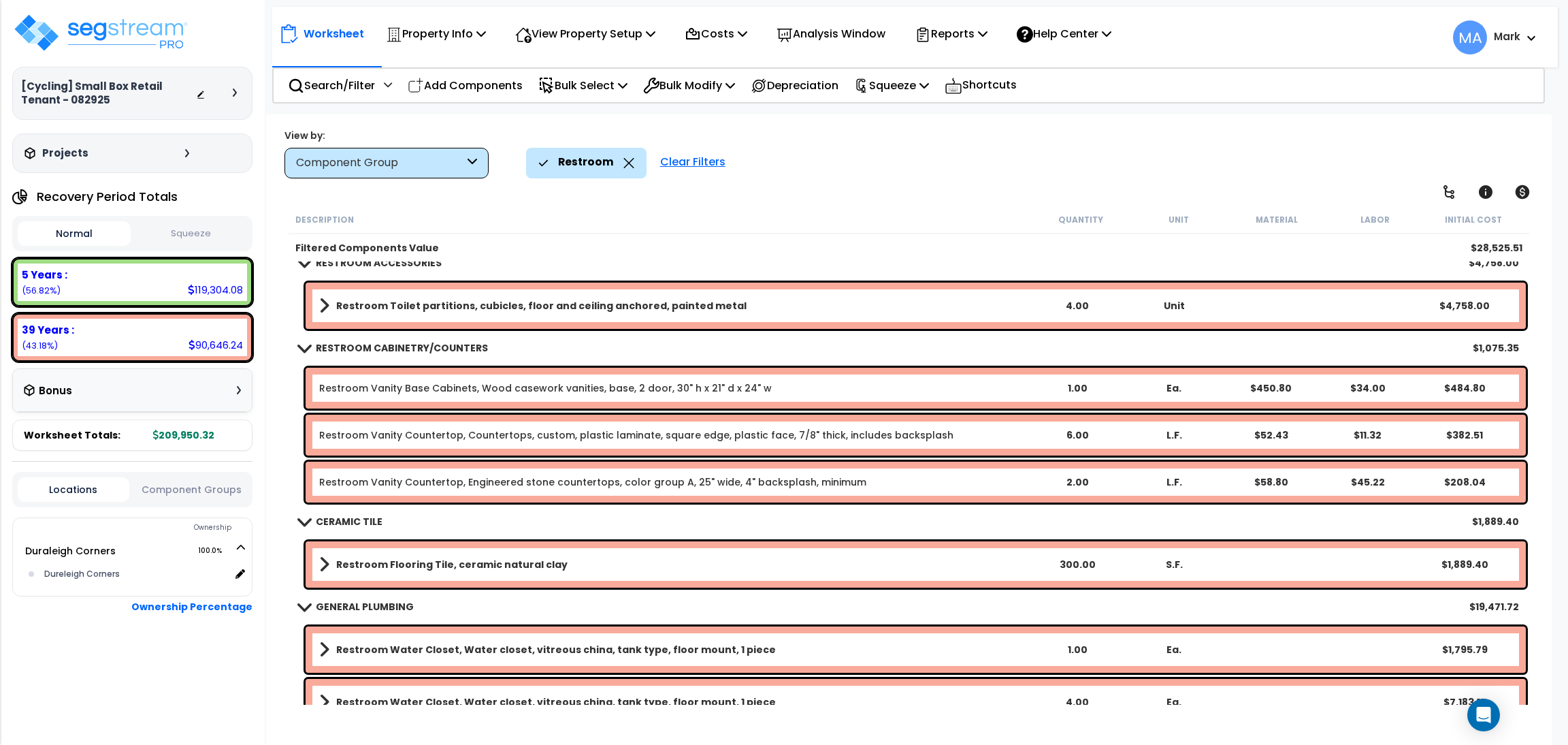
scroll to position [102, 0]
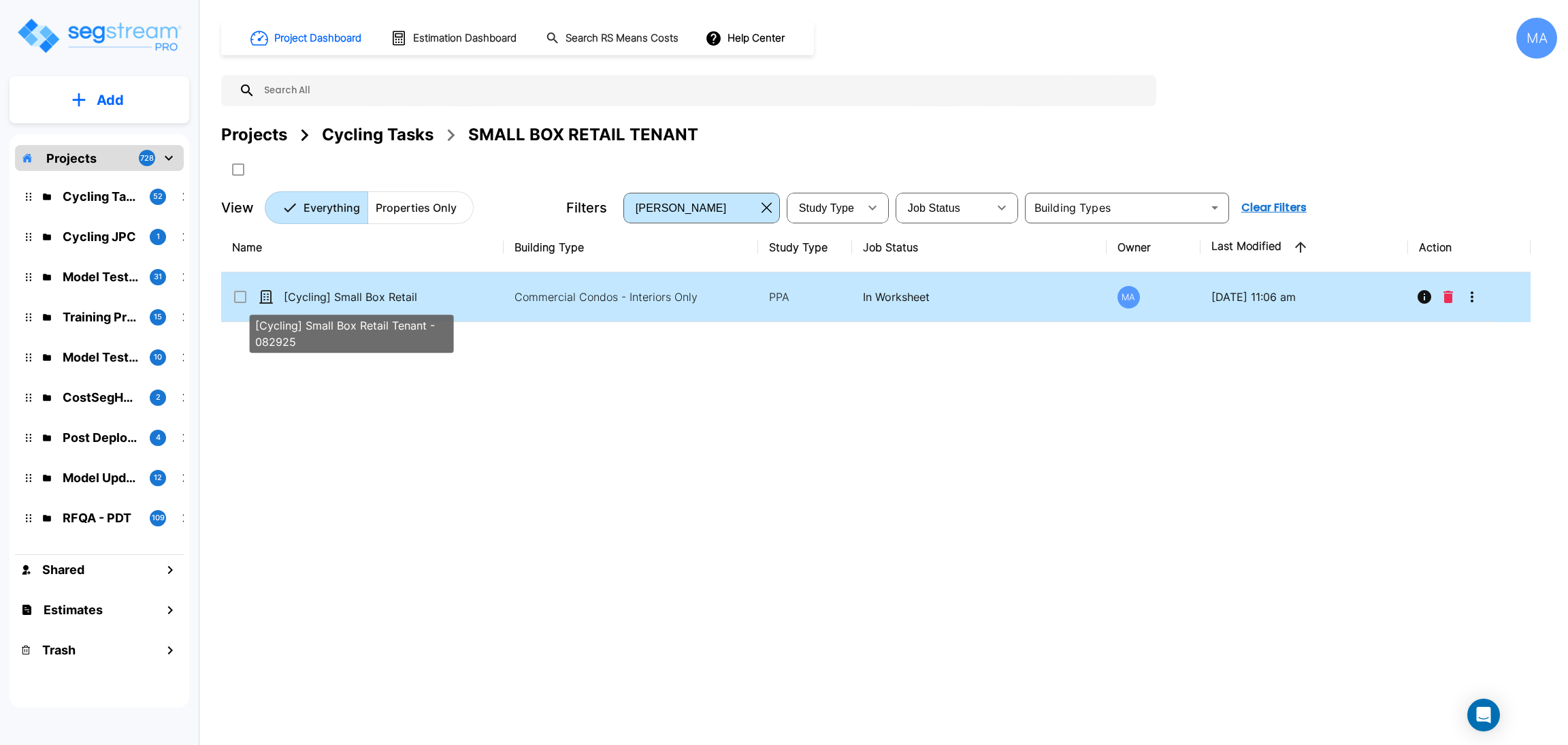
click at [376, 291] on p "[Cycling] Small Box Retail Tenant - 082925" at bounding box center [351, 297] width 136 height 16
checkbox 082925"] "true"
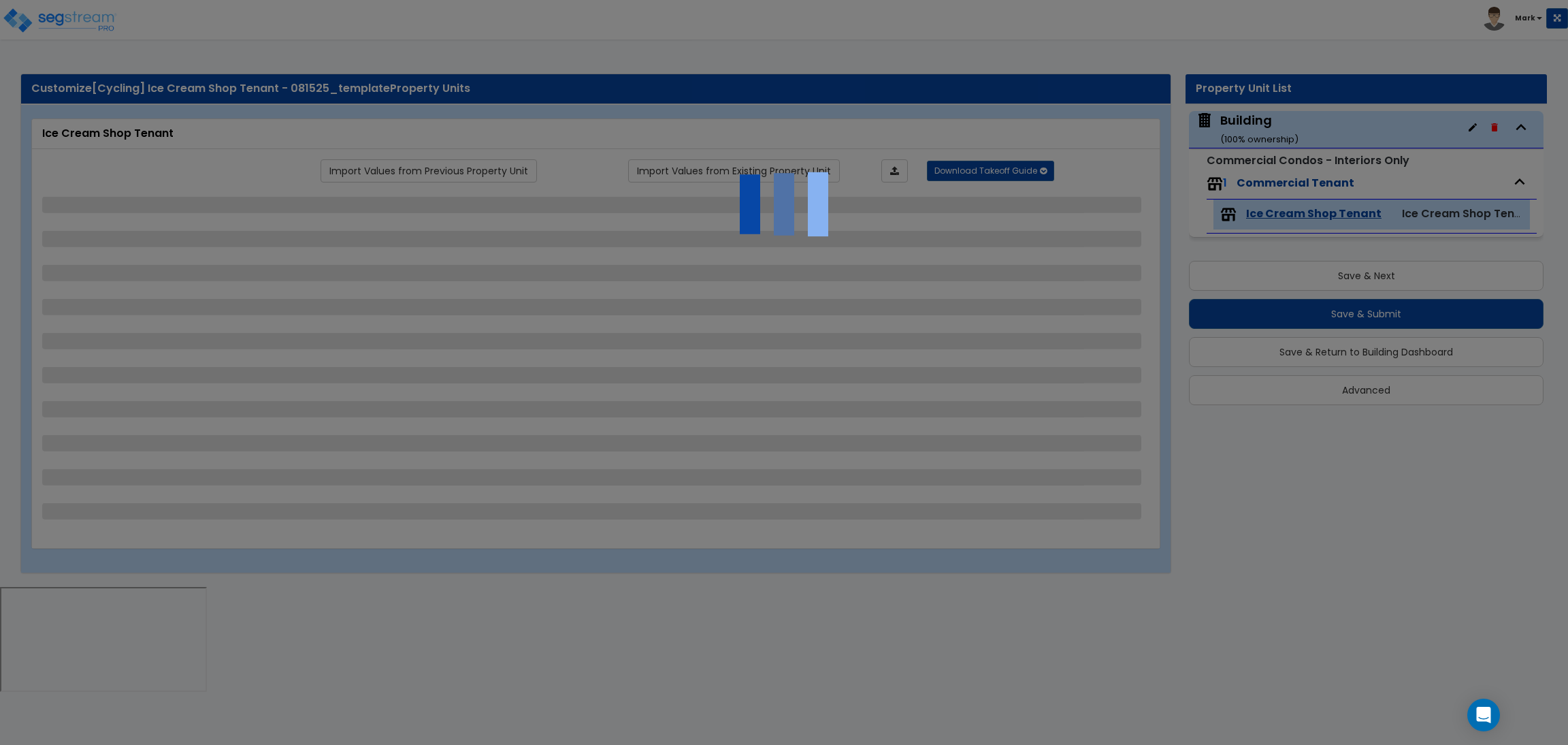
select select "4"
select select "2"
select select "3"
select select "2"
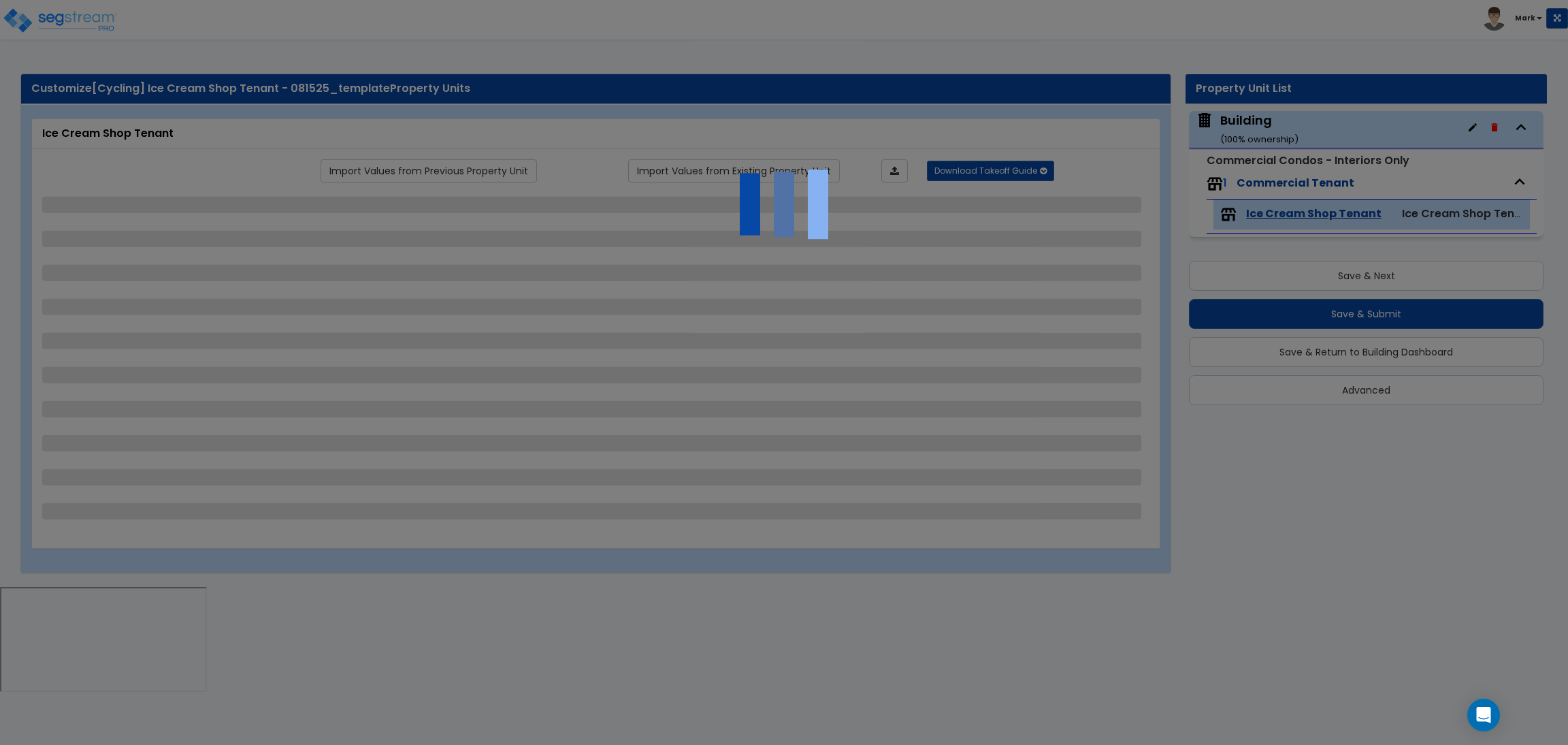
select select "2"
select select "1"
select select "3"
select select "5"
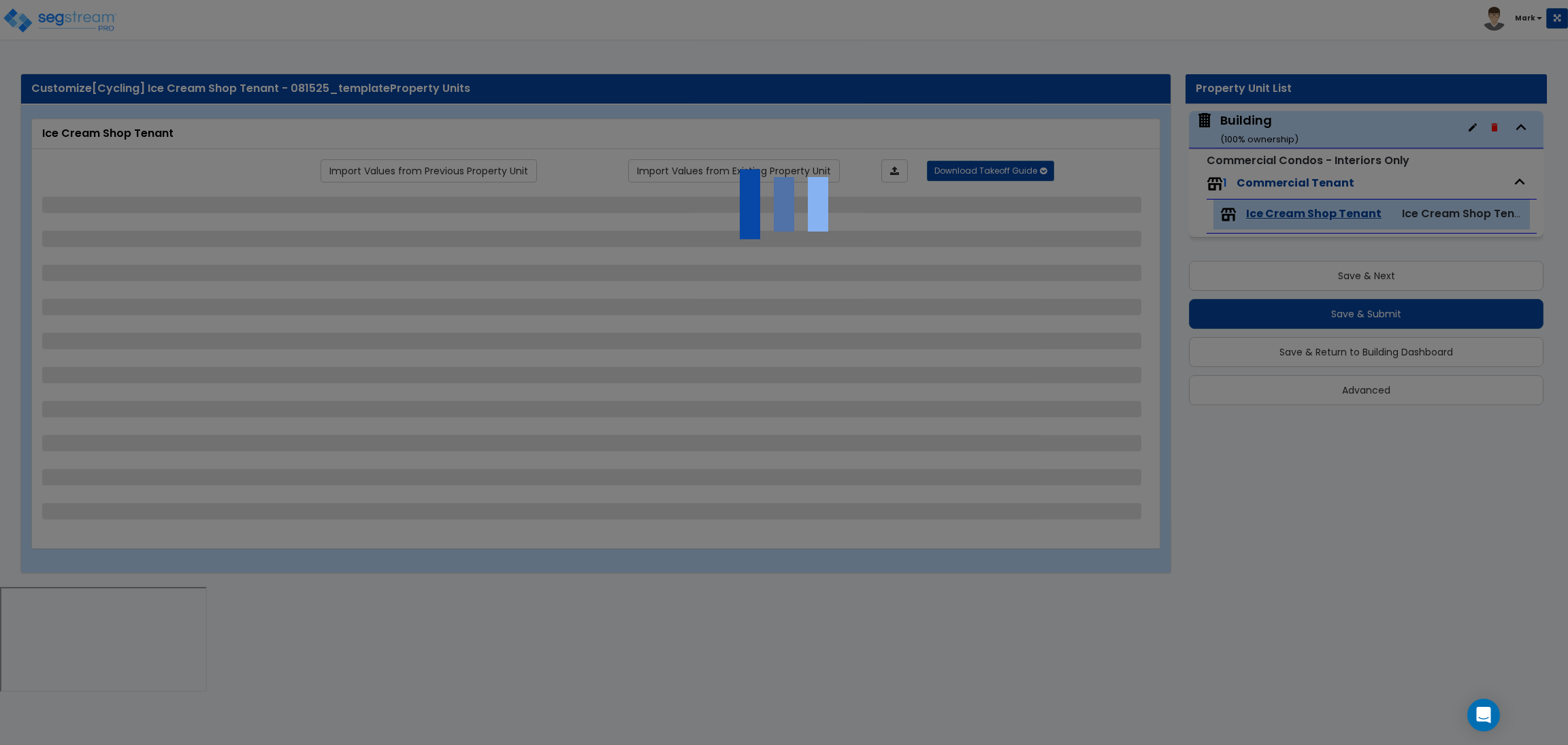
select select "2"
select select "3"
select select "2"
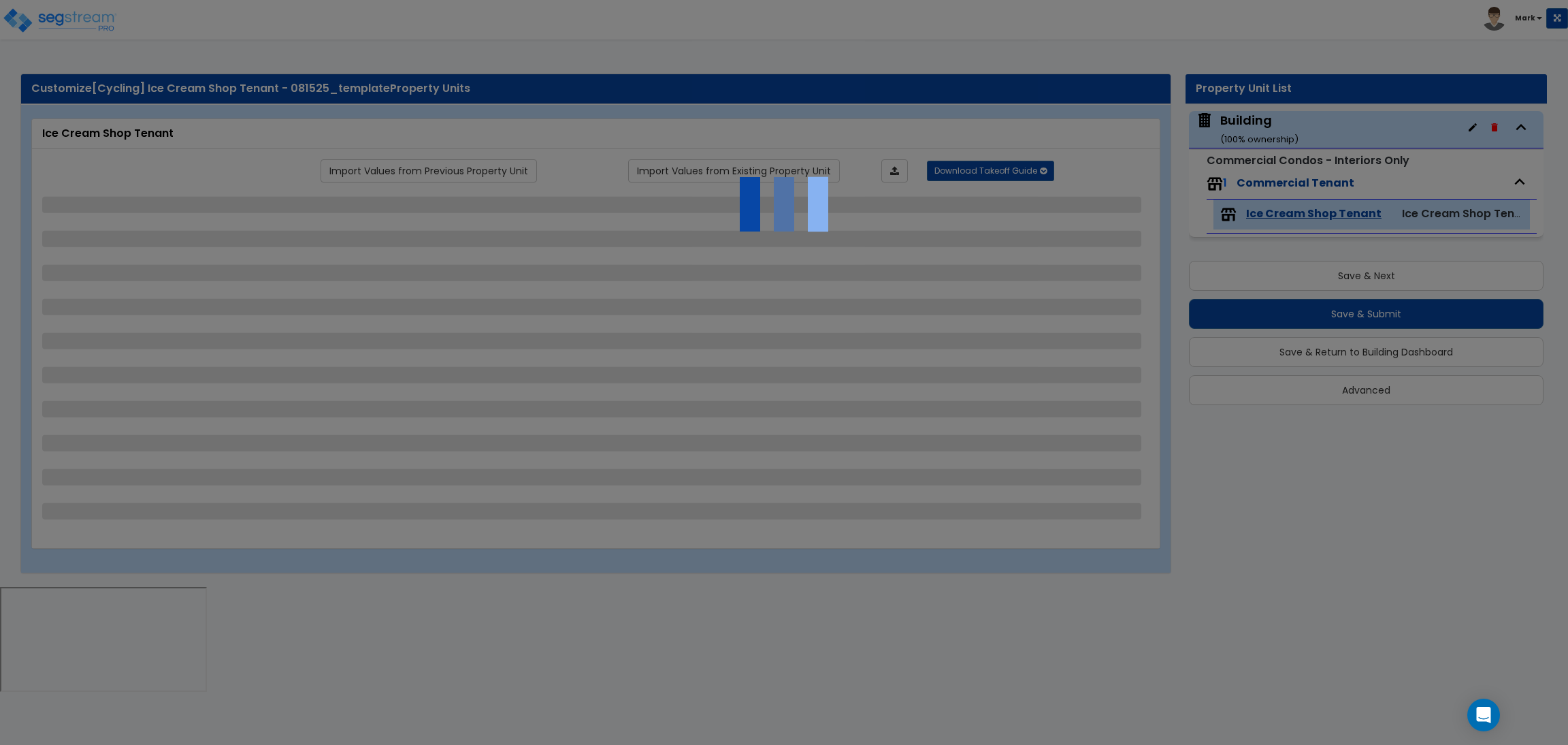
select select "4"
select select "2"
select select "6"
select select "1"
select select "2"
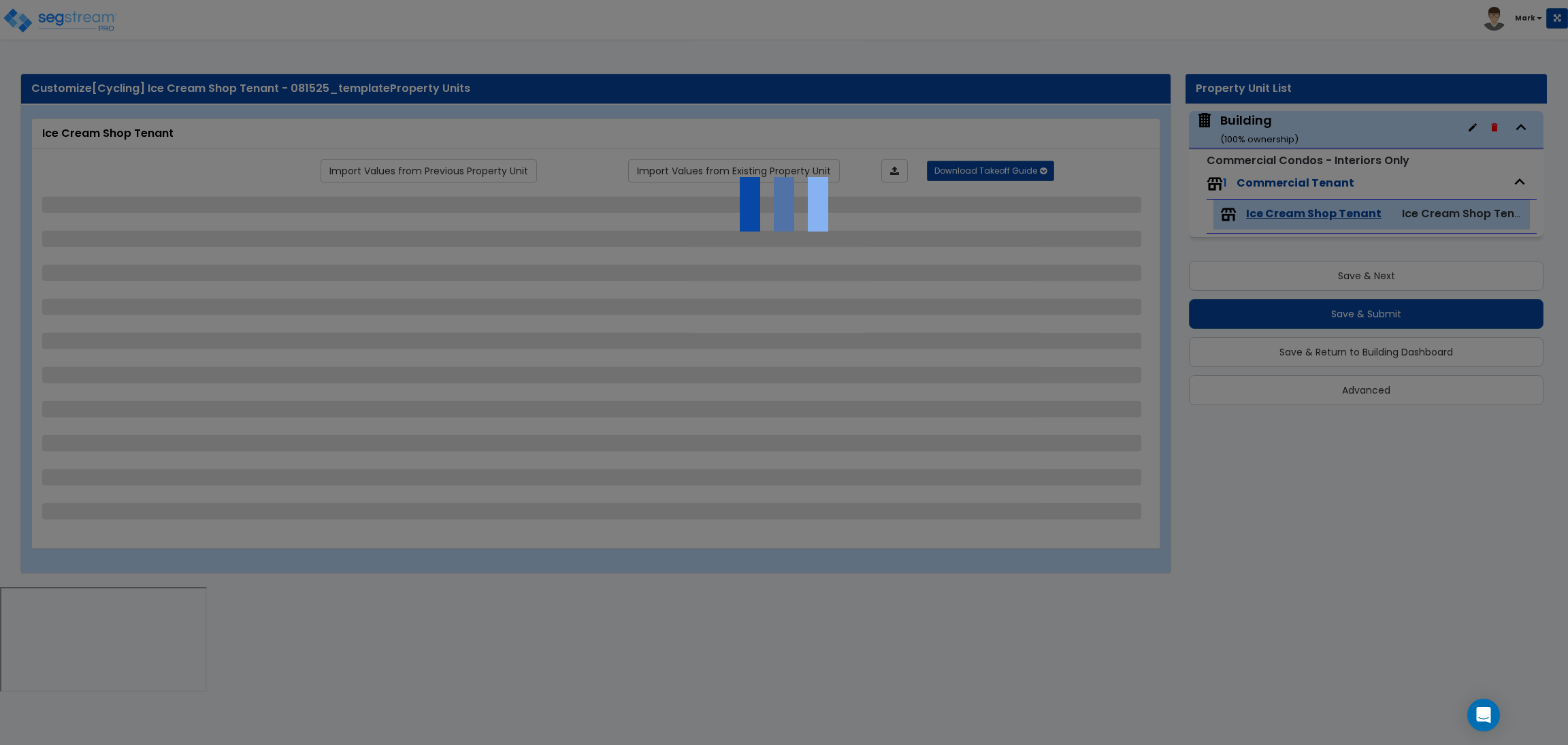
select select "2"
select select "3"
select select "1"
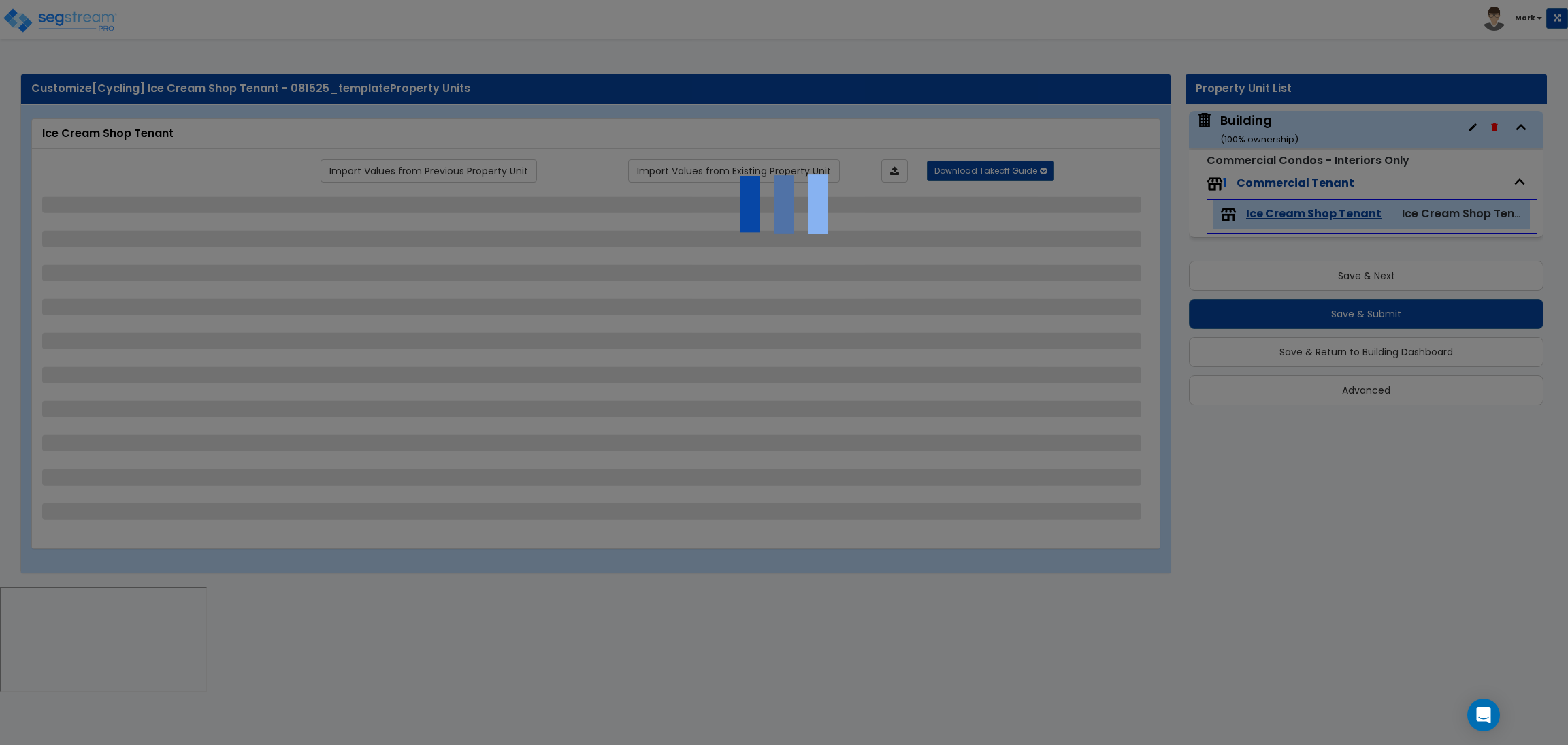
select select "2"
select select "4"
select select "1"
select select "2"
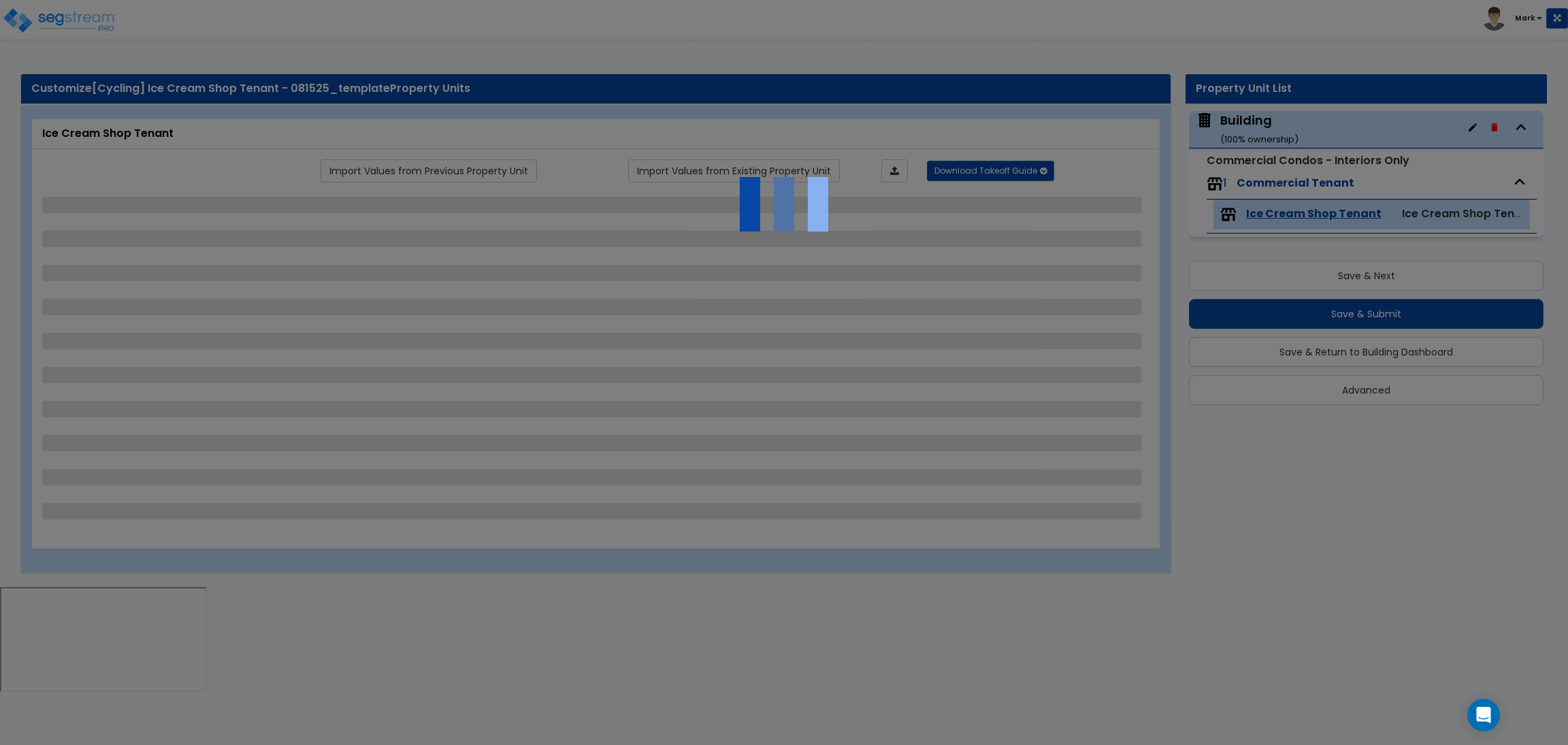
select select "1"
select select "4"
select select "3"
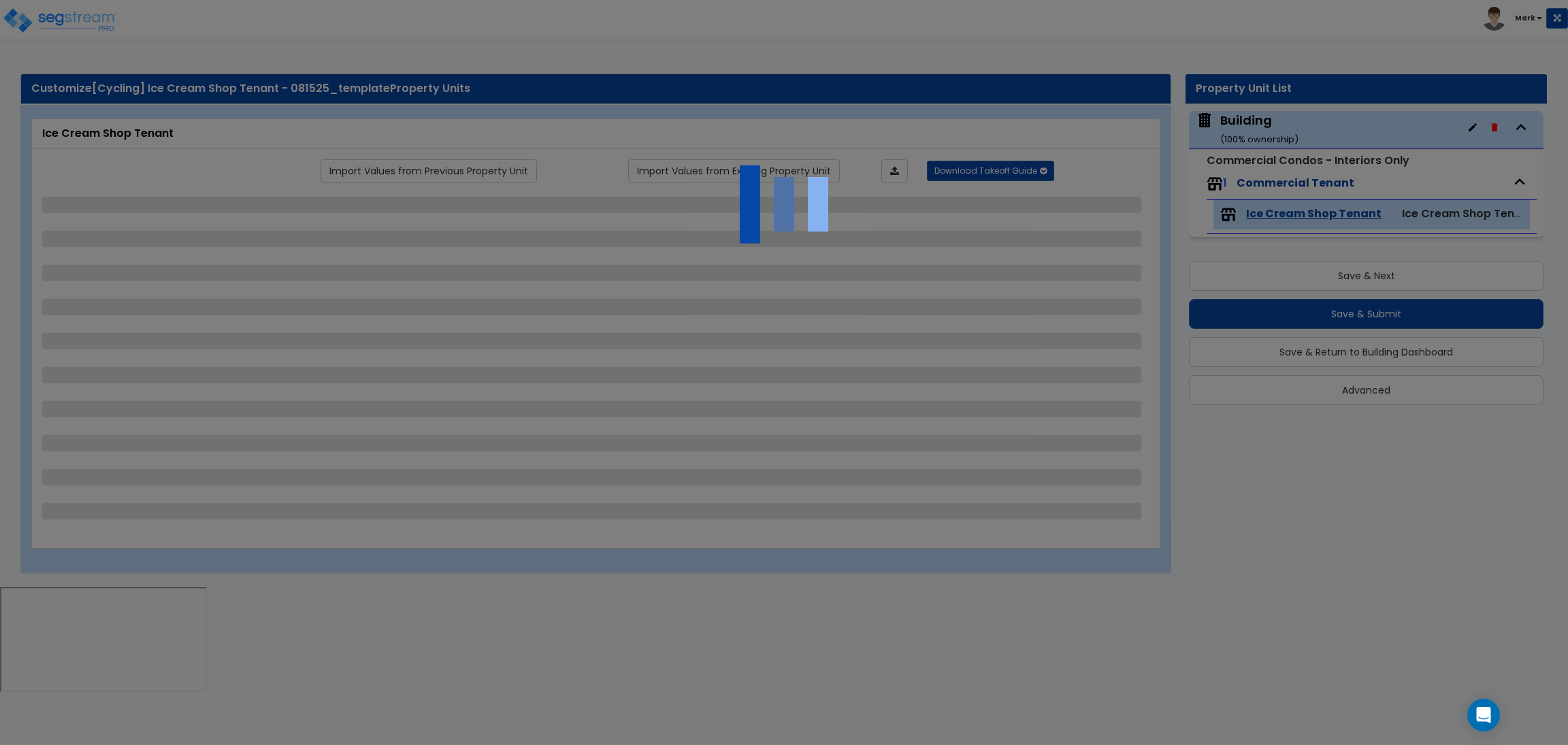
select select "2"
select select "1"
select select "4"
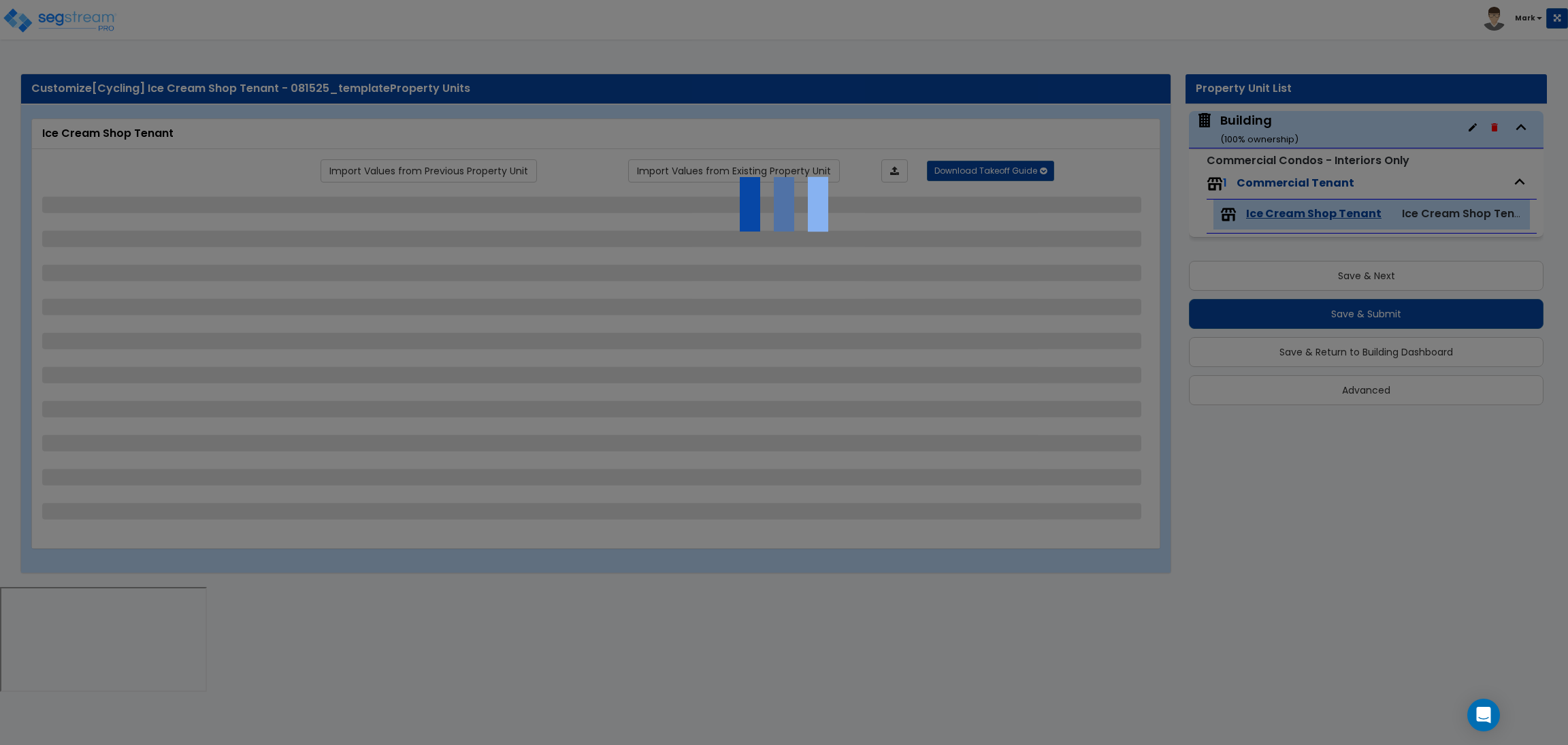
select select "2"
select select "4"
select select "3"
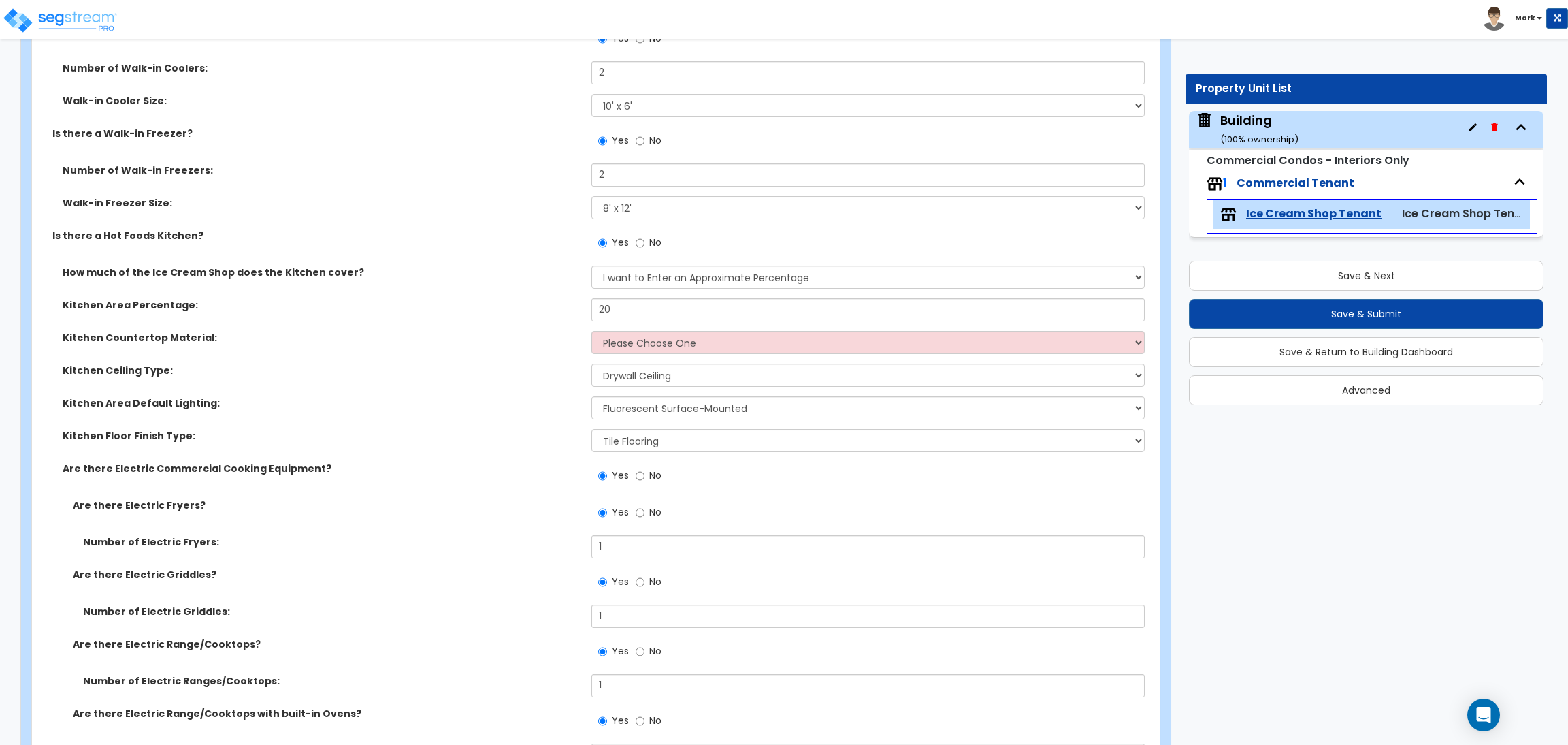
scroll to position [3471, 0]
click at [614, 342] on select "Please Choose One Plastic Laminate Solid Surface Stone Quartz Marble Tile Wood …" at bounding box center [868, 339] width 553 height 23
click at [592, 329] on select "Please Choose One Plastic Laminate Solid Surface Stone Quartz Marble Tile Wood …" at bounding box center [868, 339] width 553 height 23
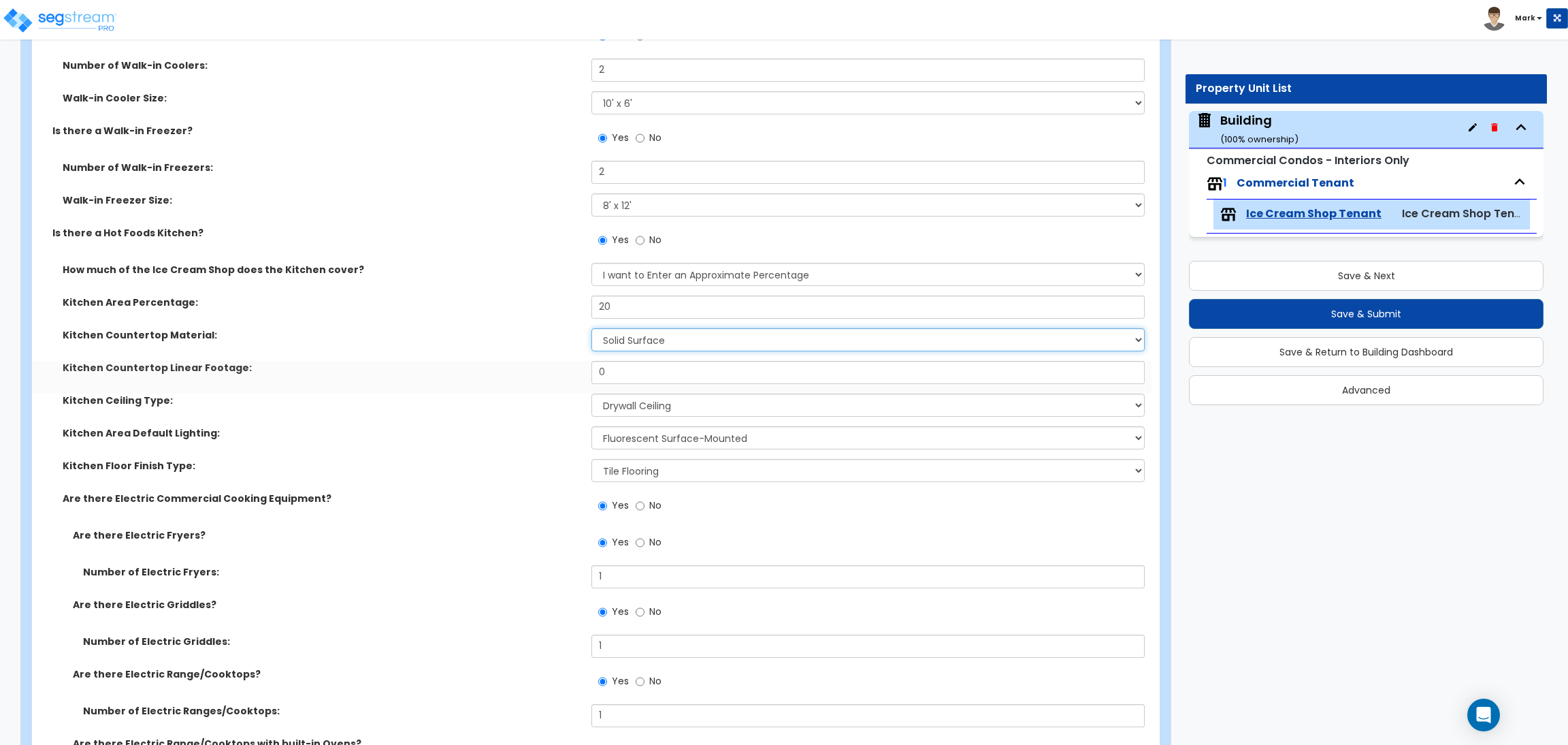
click at [632, 339] on select "Please Choose One Plastic Laminate Solid Surface Stone Quartz Marble Tile Wood …" at bounding box center [868, 339] width 553 height 23
select select "4"
click at [592, 329] on select "Please Choose One Plastic Laminate Solid Surface Stone Quartz Marble Tile Wood …" at bounding box center [868, 339] width 553 height 23
drag, startPoint x: 628, startPoint y: 380, endPoint x: 566, endPoint y: 367, distance: 63.3
click at [567, 367] on div "Kitchen Countertop Linear Footage: 0" at bounding box center [592, 377] width 1120 height 33
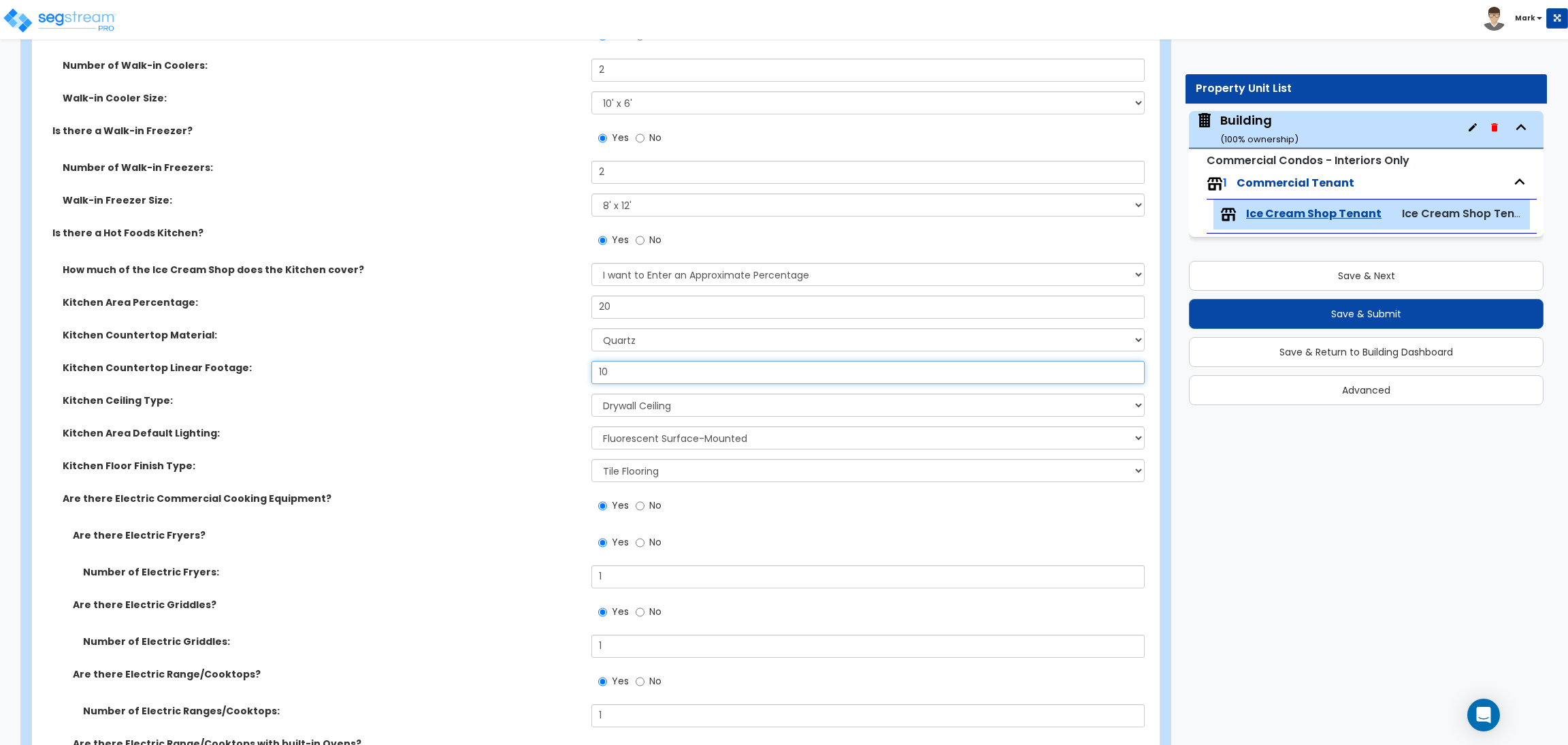
type input "10"
click at [562, 454] on div "Kitchen Area Default Lighting: Please Choose One LED Surface-Mounted LED Recess…" at bounding box center [592, 442] width 1120 height 33
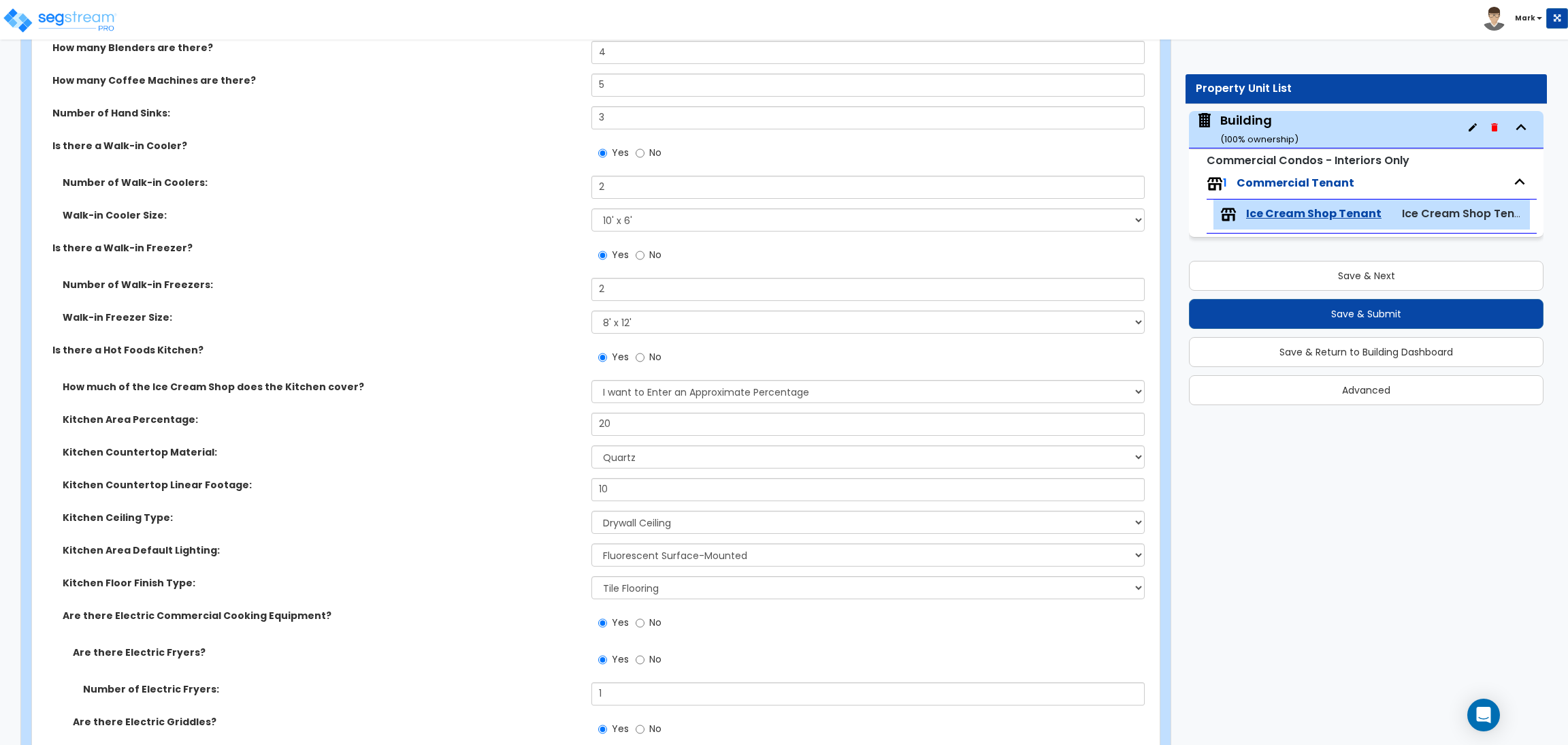
scroll to position [3369, 0]
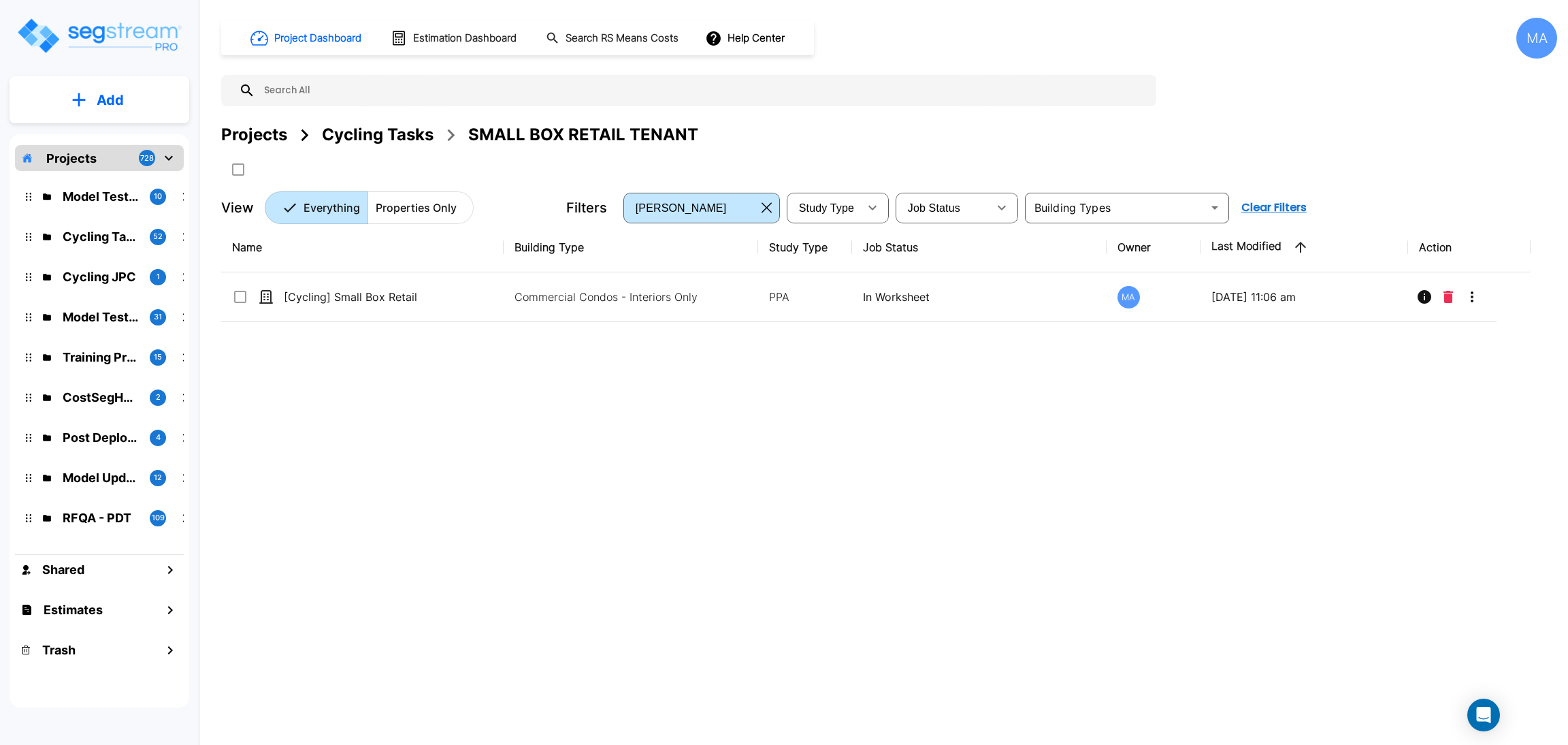
click at [377, 139] on div "Cycling Tasks" at bounding box center [378, 134] width 112 height 24
click at [377, 137] on div "Cycling Tasks" at bounding box center [378, 134] width 112 height 24
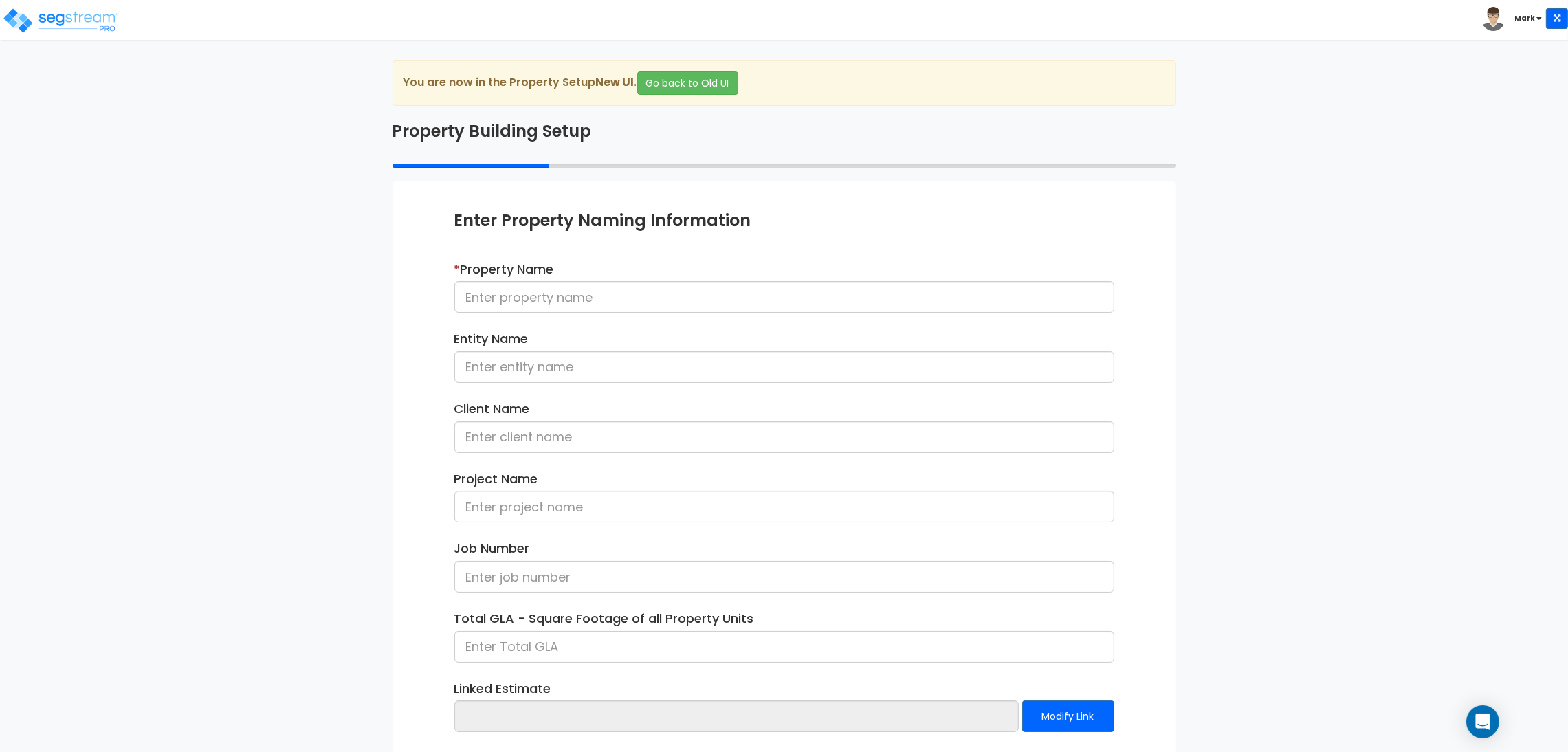
click at [601, 315] on div "* Property Name" at bounding box center [784, 292] width 680 height 63
click at [592, 297] on input at bounding box center [784, 296] width 660 height 32
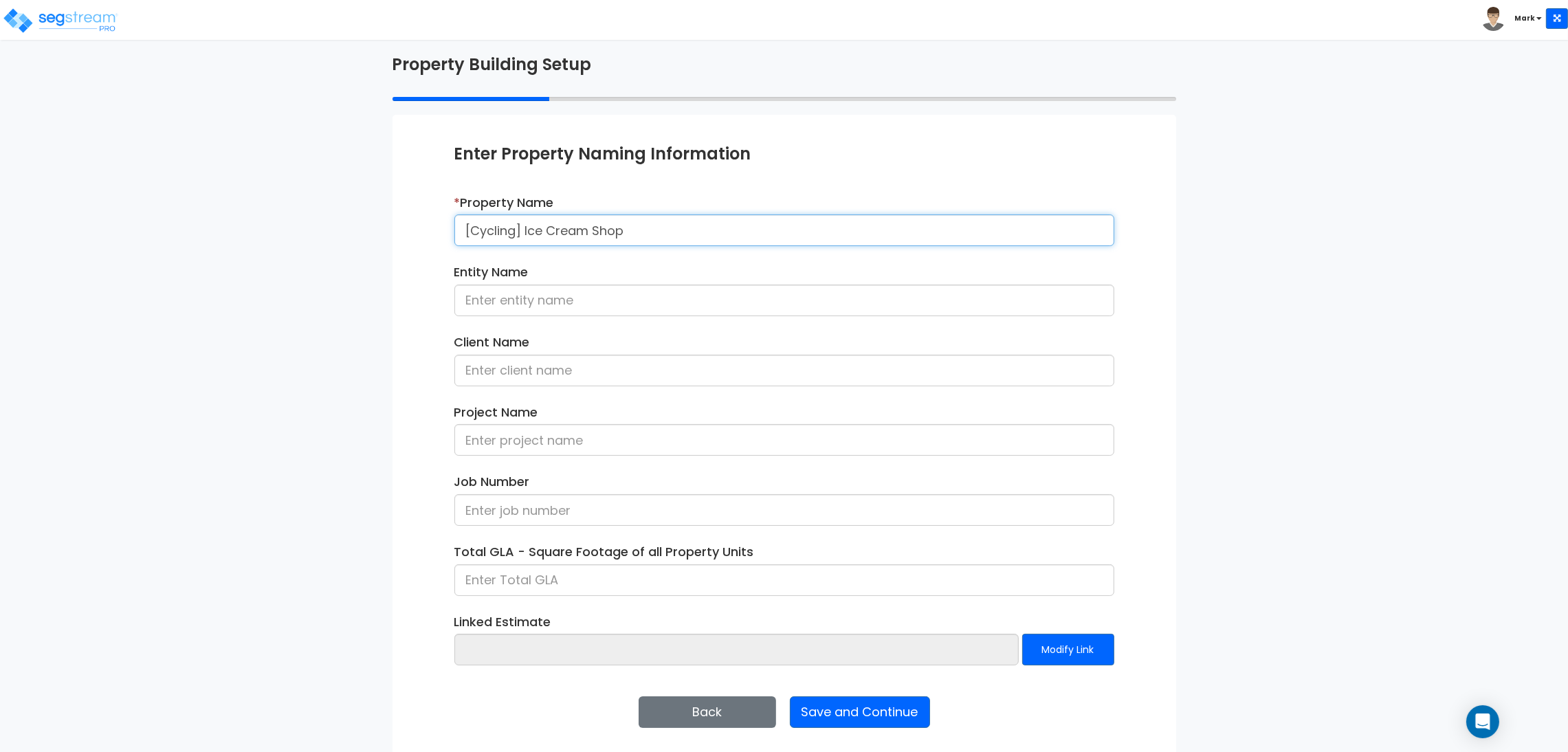
scroll to position [71, 0]
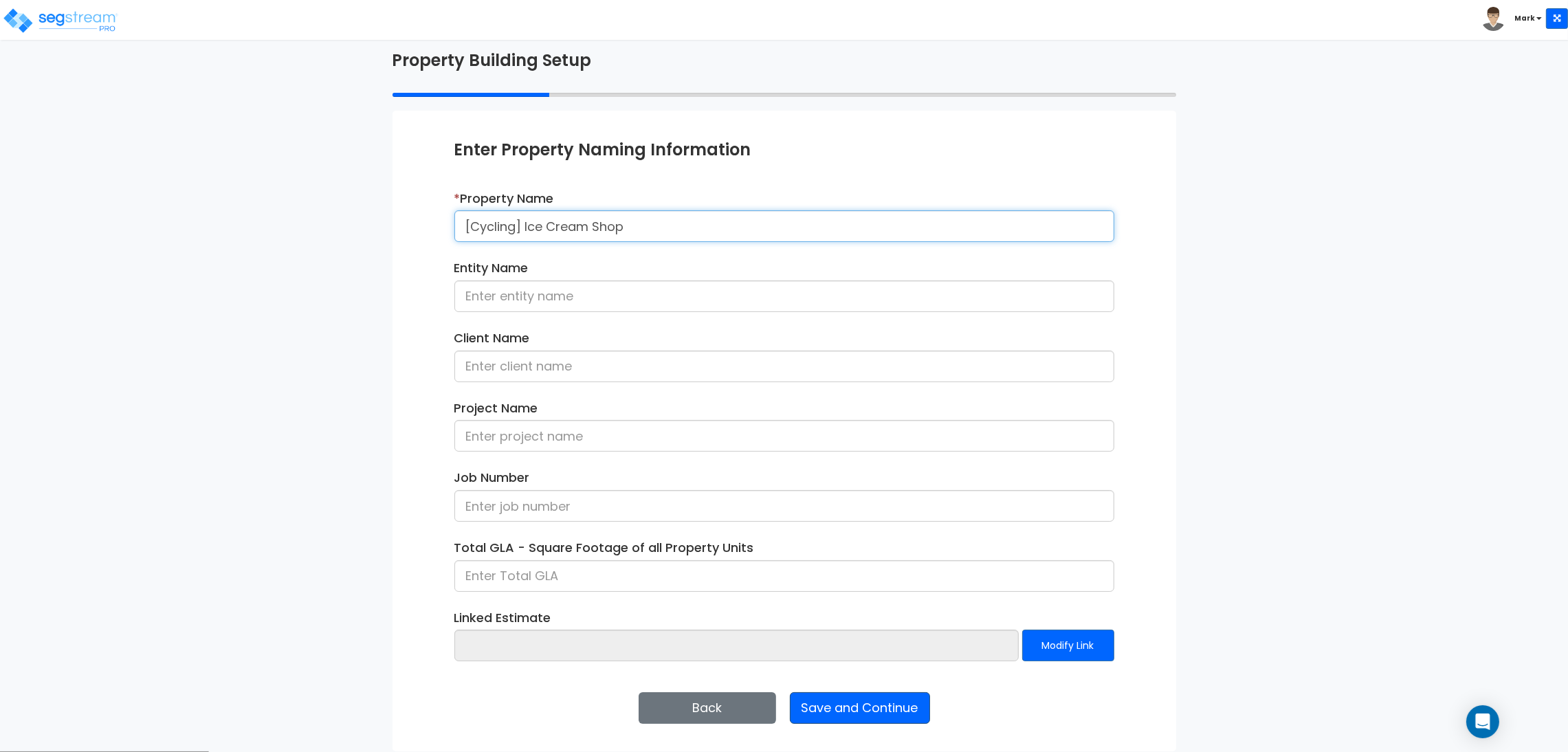
type input "[Cycling] Ice Cream Shop"
click at [889, 707] on button "Save and Continue" at bounding box center [859, 707] width 140 height 32
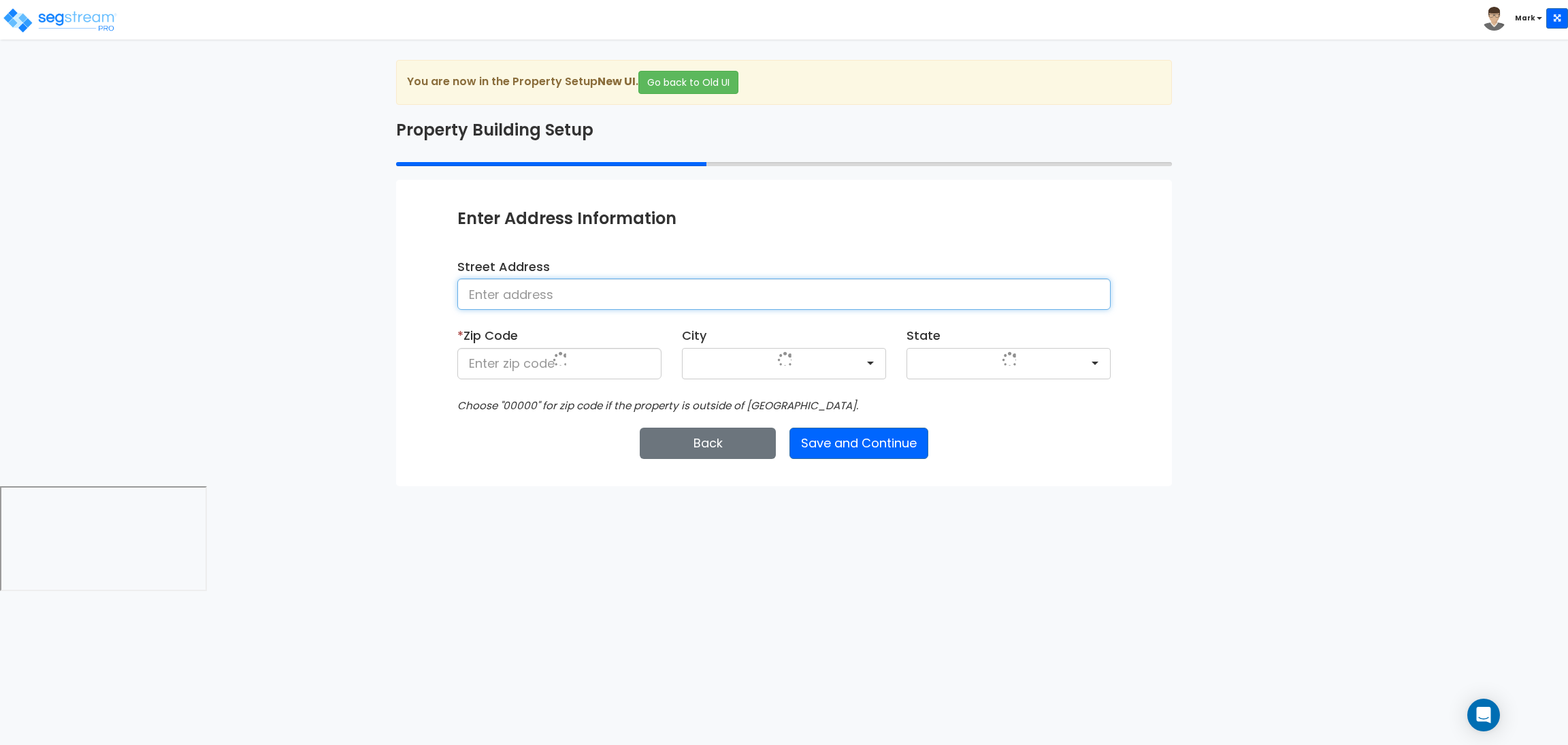
click at [540, 299] on input at bounding box center [784, 293] width 653 height 31
type input "[STREET_ADDRESS]"
click at [554, 373] on input at bounding box center [559, 363] width 204 height 31
type input "28602"
click at [887, 438] on button "Save and Continue" at bounding box center [858, 443] width 139 height 31
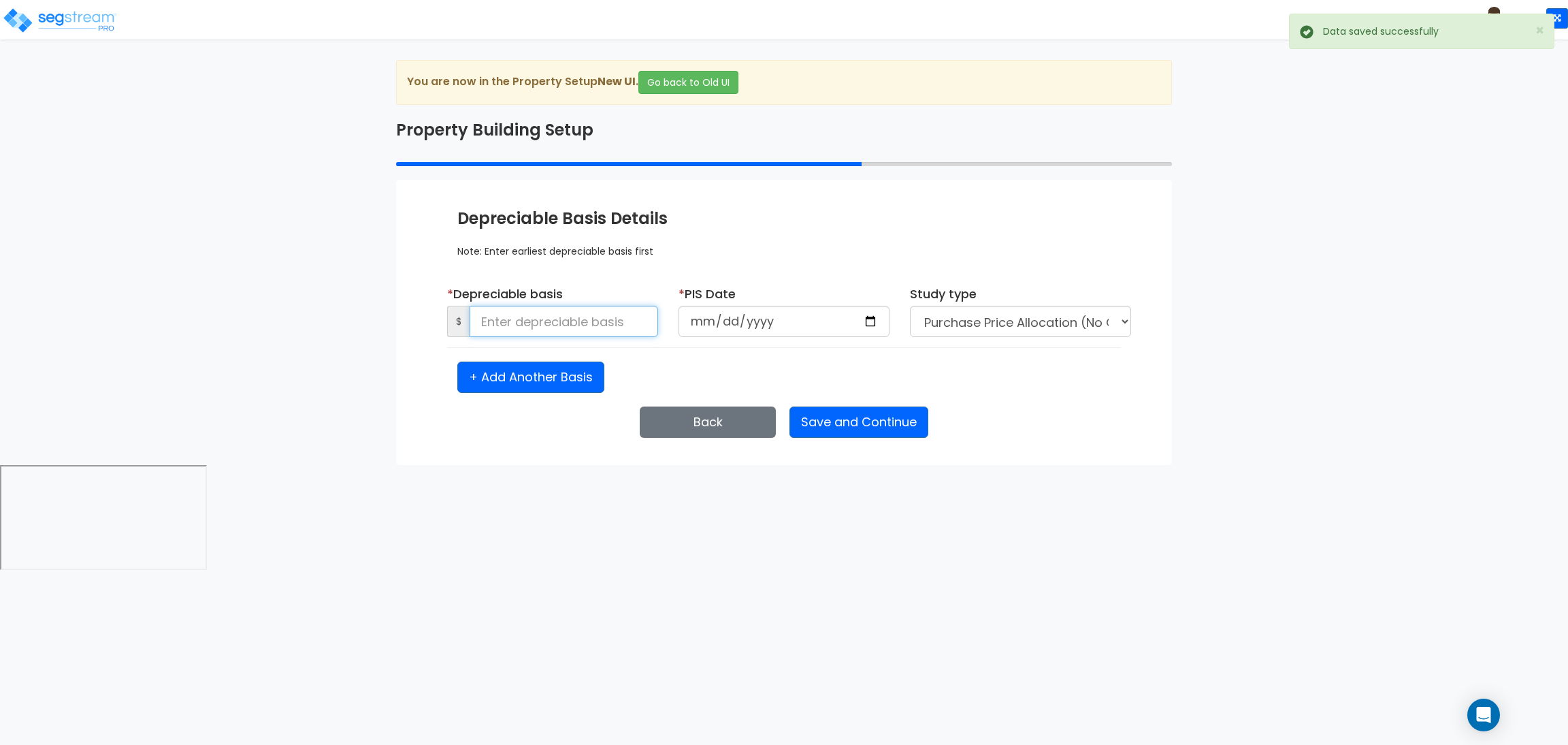
click at [612, 329] on input at bounding box center [563, 321] width 189 height 31
type input "50,000"
click at [869, 321] on input "date" at bounding box center [784, 321] width 211 height 31
type input "2025-09-12"
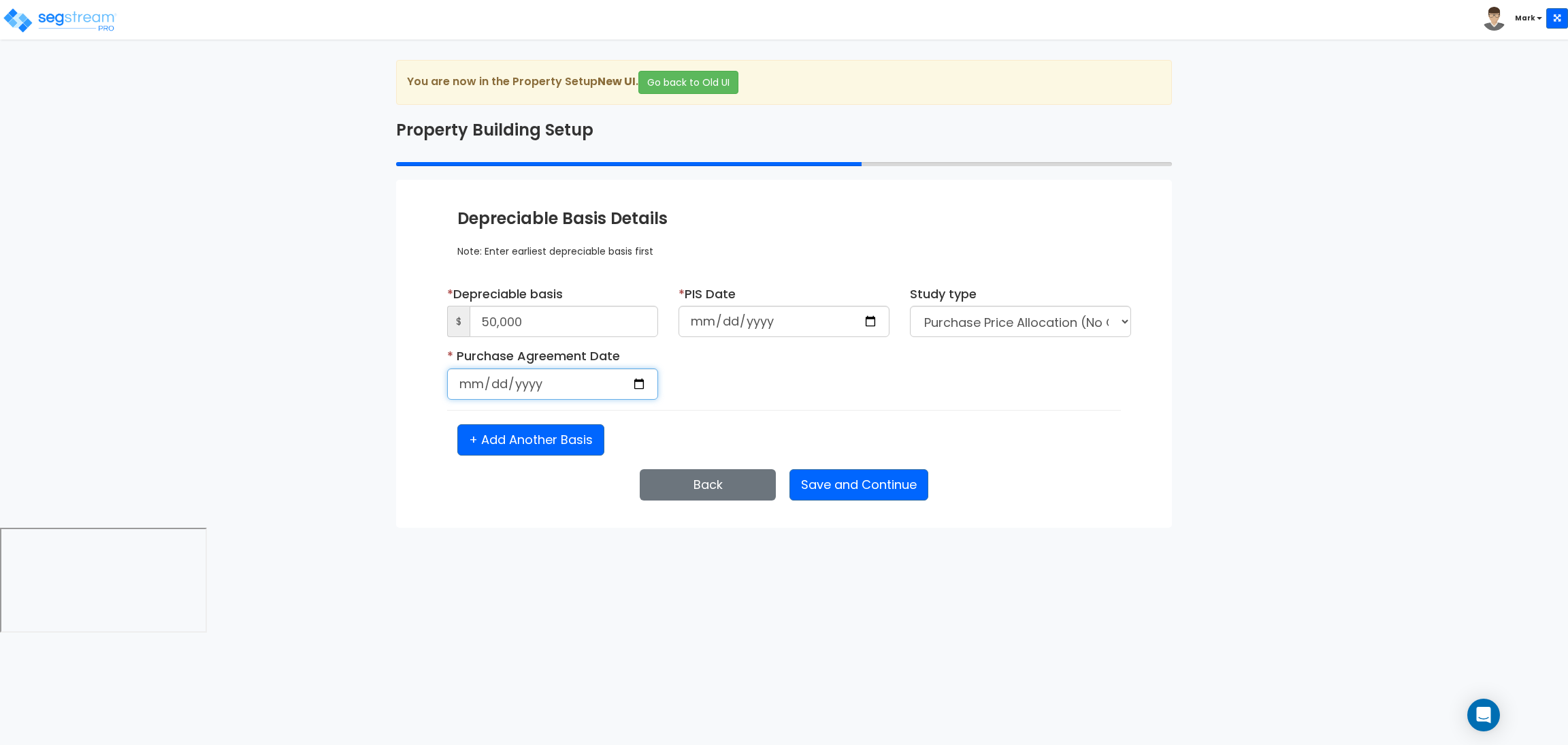
click at [636, 382] on input "date" at bounding box center [552, 383] width 211 height 31
type input "2025-09-12"
click at [872, 488] on button "Save and Continue" at bounding box center [858, 485] width 139 height 31
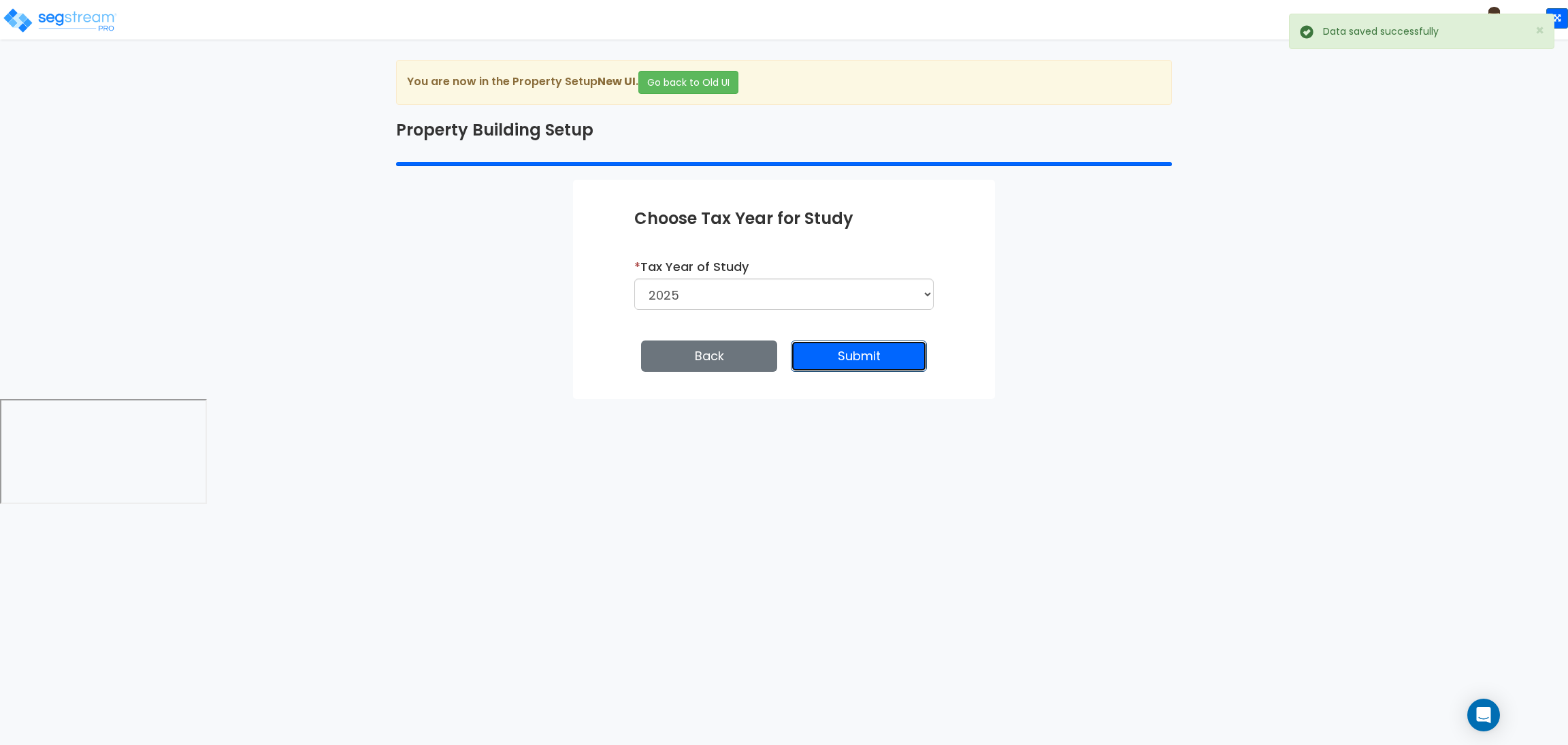
click at [853, 360] on button "Submit" at bounding box center [858, 355] width 136 height 31
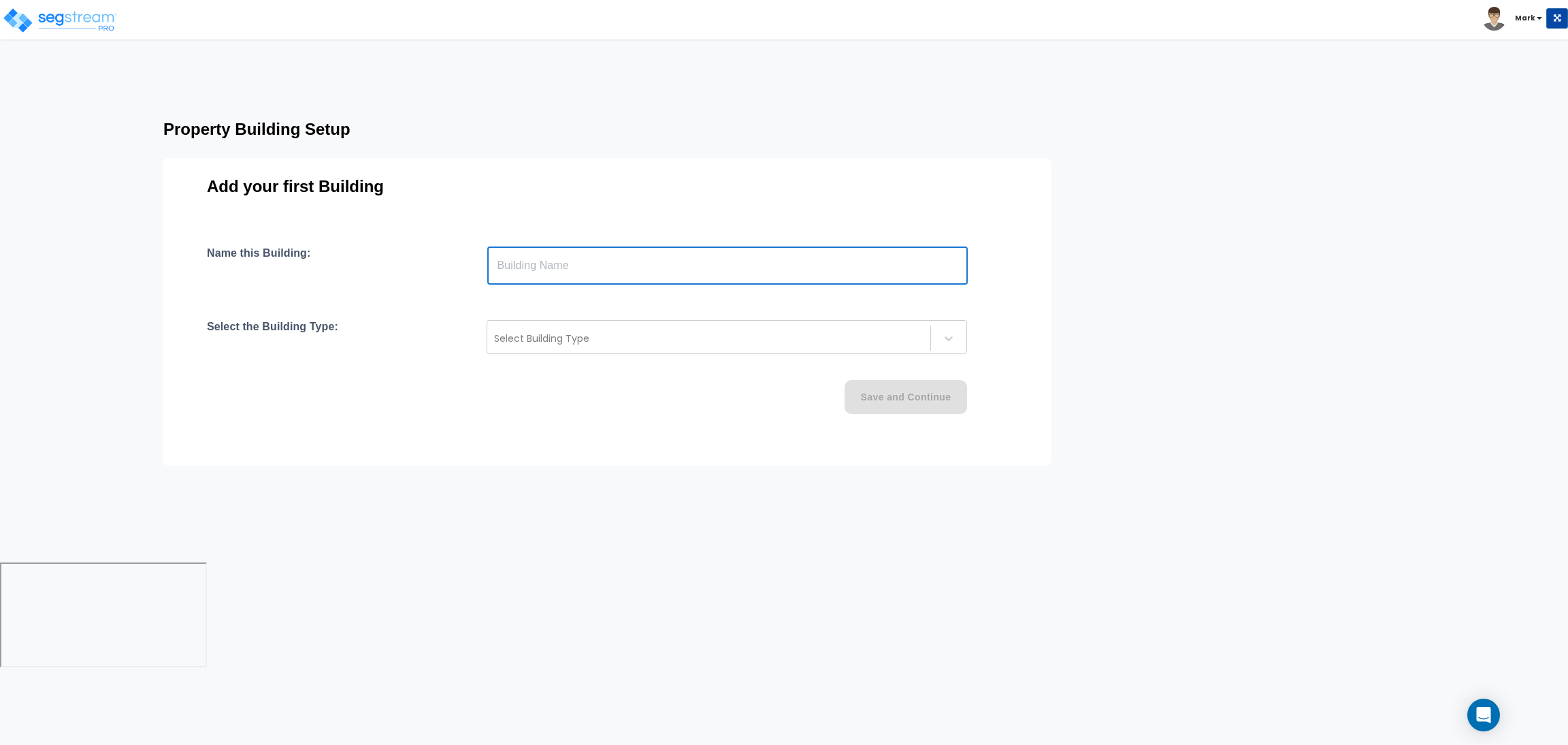
click at [603, 279] on input "text" at bounding box center [727, 265] width 481 height 38
type input "Building"
click at [678, 331] on div at bounding box center [709, 338] width 429 height 16
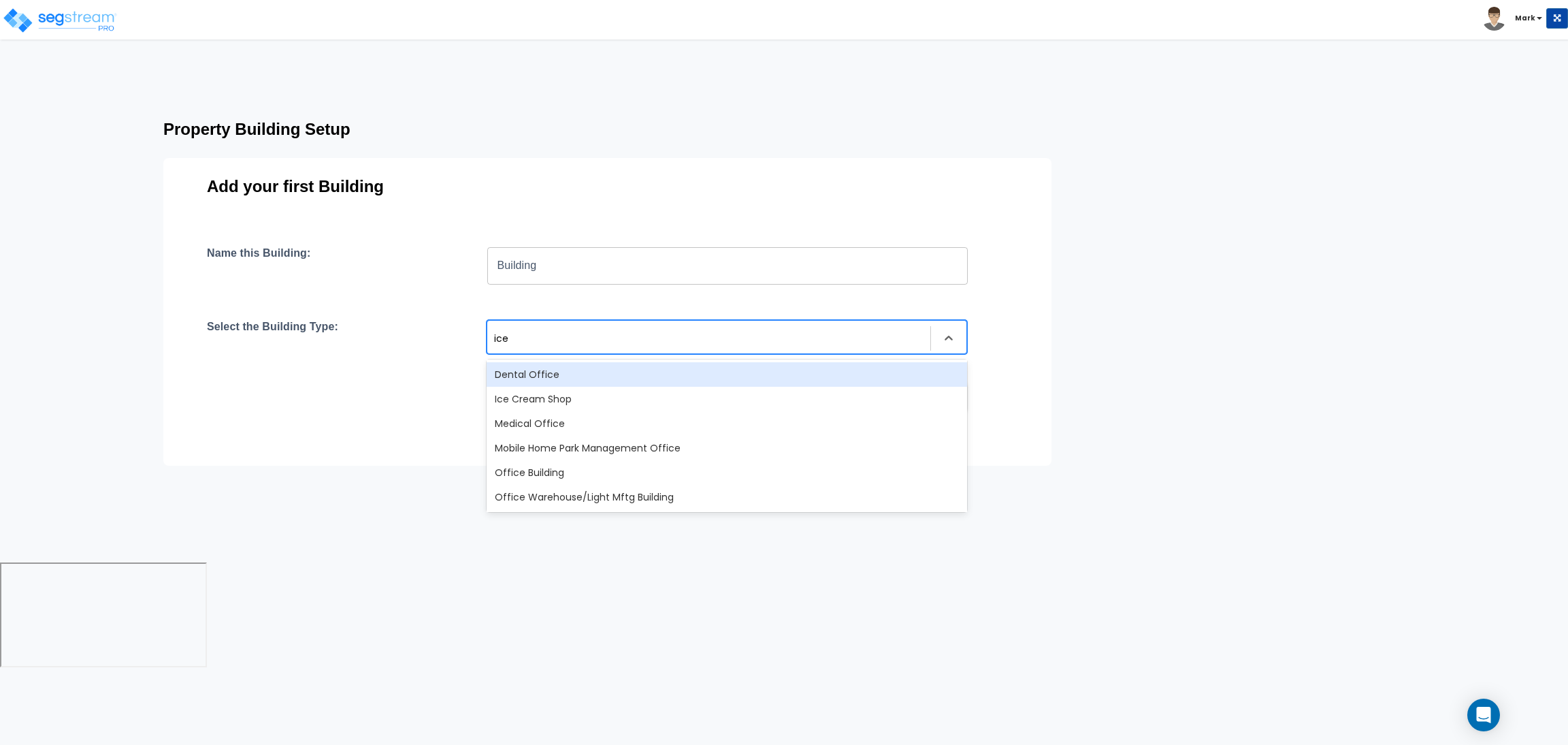
type input "ice"
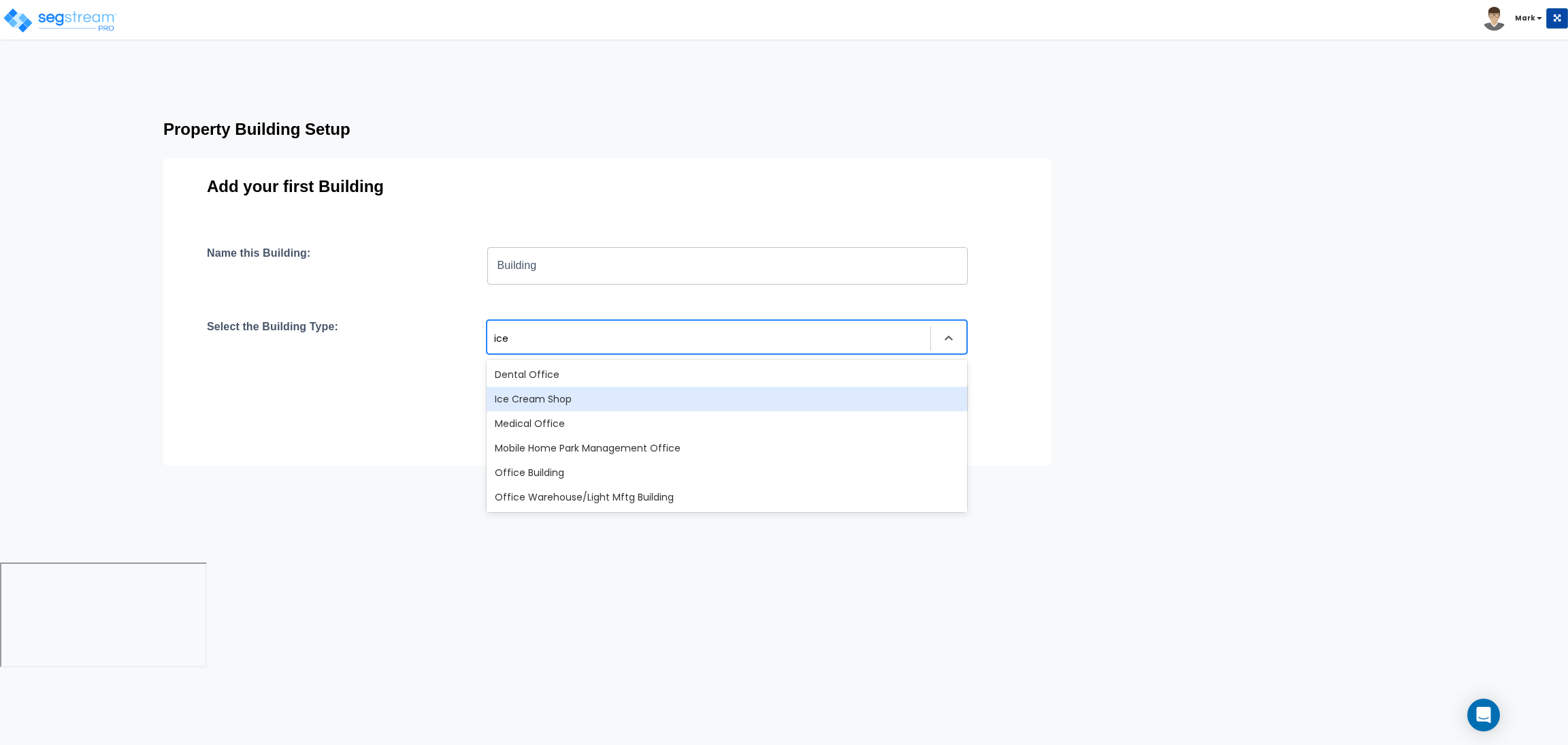
click at [611, 397] on div "Ice Cream Shop" at bounding box center [727, 399] width 481 height 24
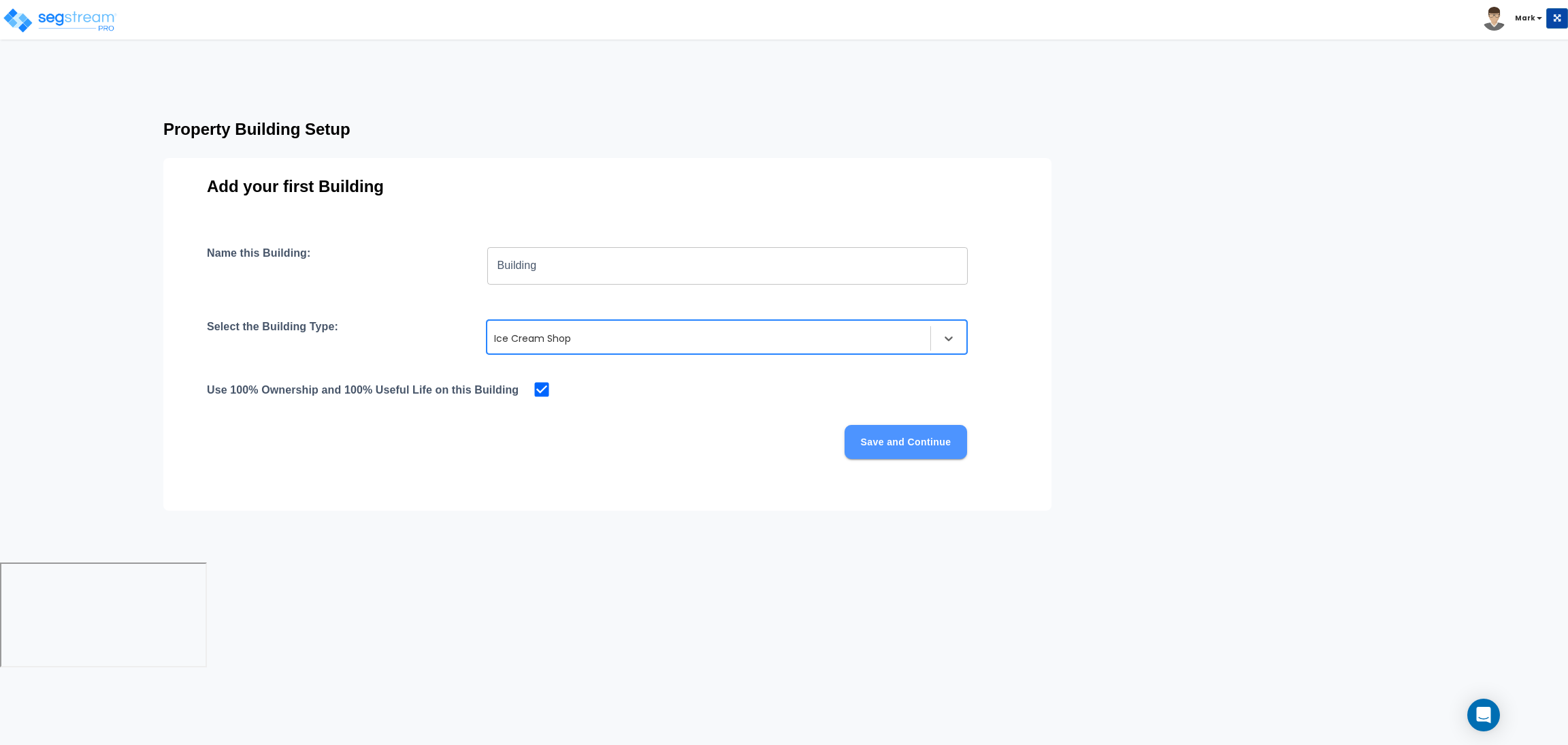
click at [899, 444] on button "Save and Continue" at bounding box center [906, 442] width 122 height 34
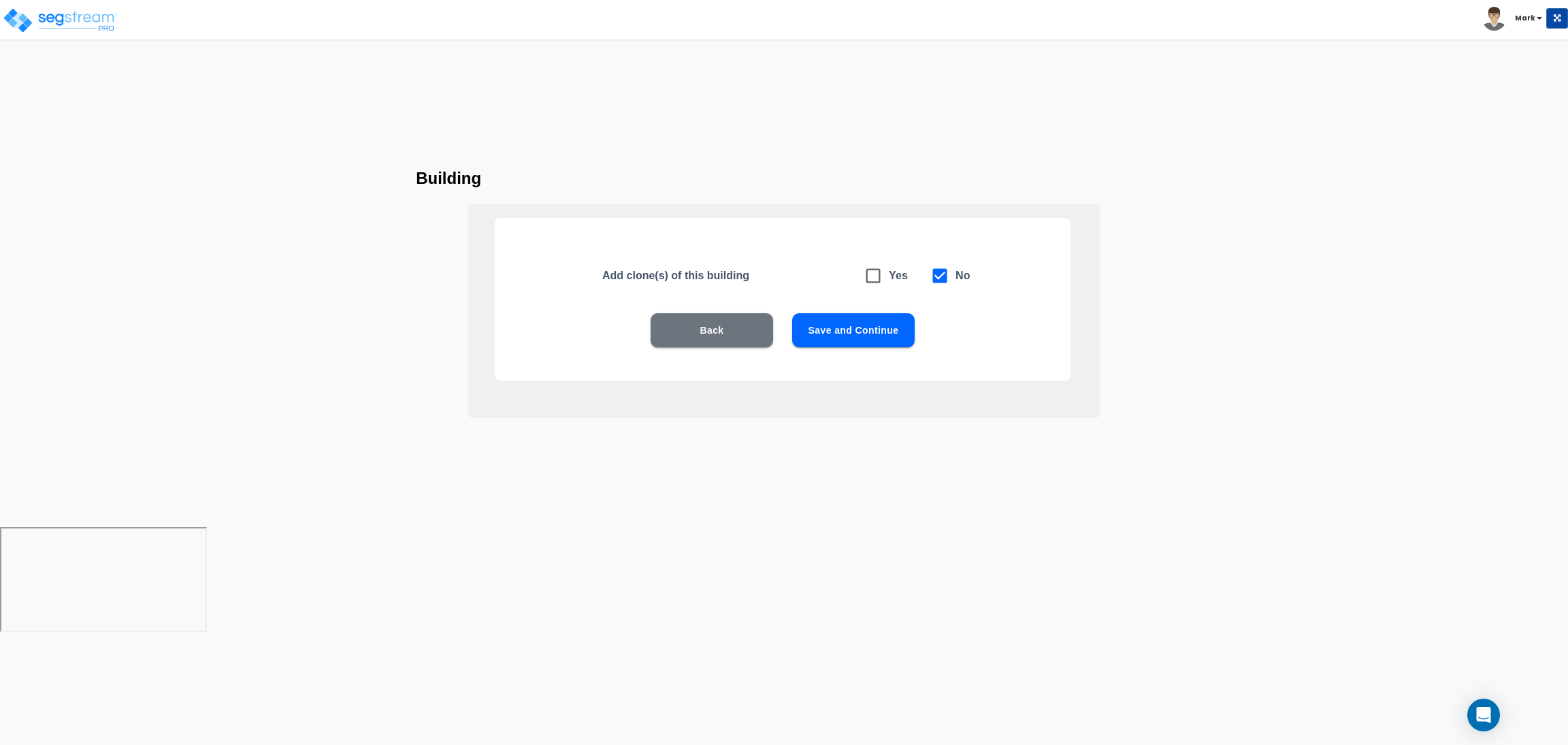
click at [855, 331] on button "Save and Continue" at bounding box center [854, 330] width 122 height 34
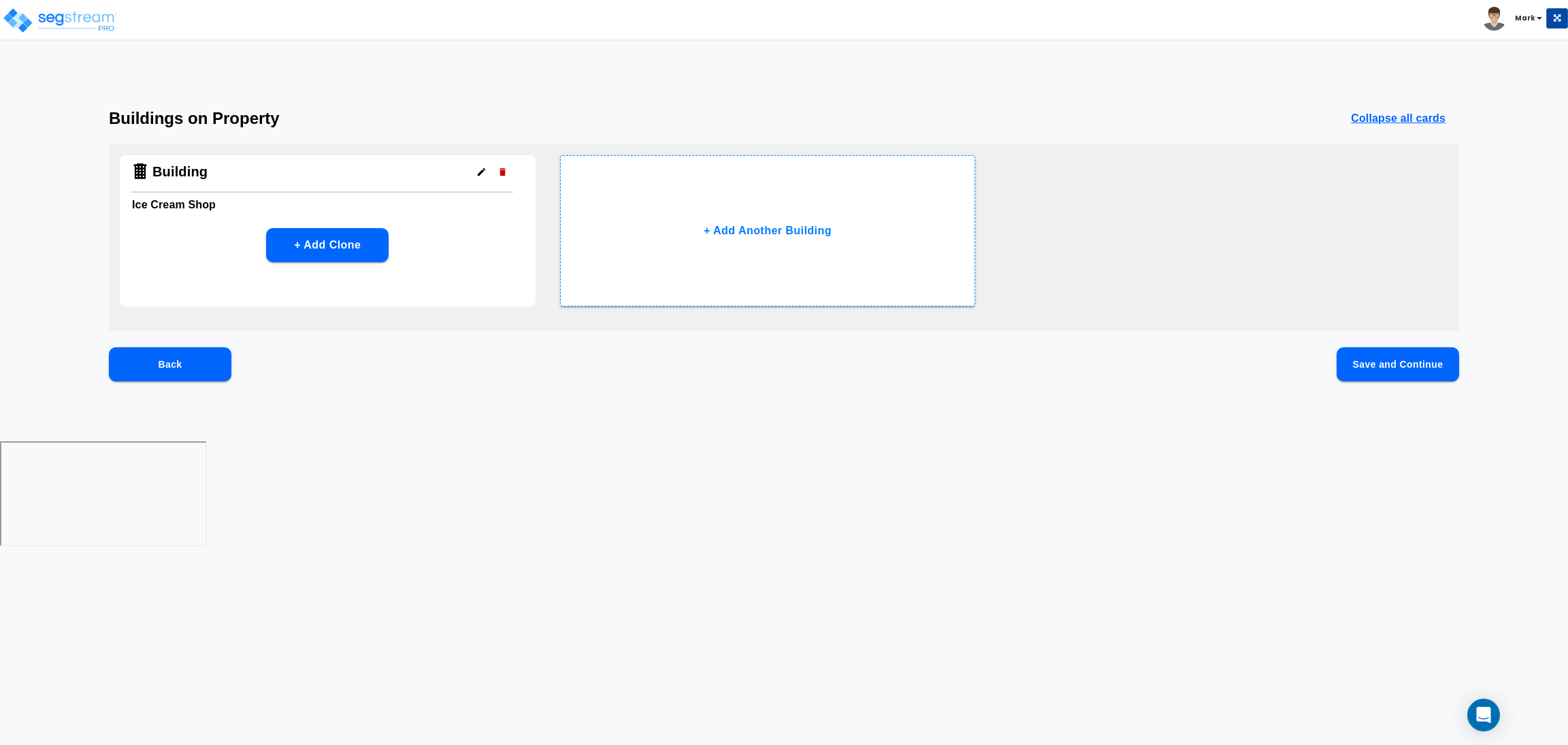
click at [1439, 345] on div "Buildings on Property Collapse all cards Building Ice Cream Shop + Add Clone + …" at bounding box center [784, 267] width 1568 height 316
click at [1419, 370] on button "Save and Continue" at bounding box center [1398, 364] width 122 height 34
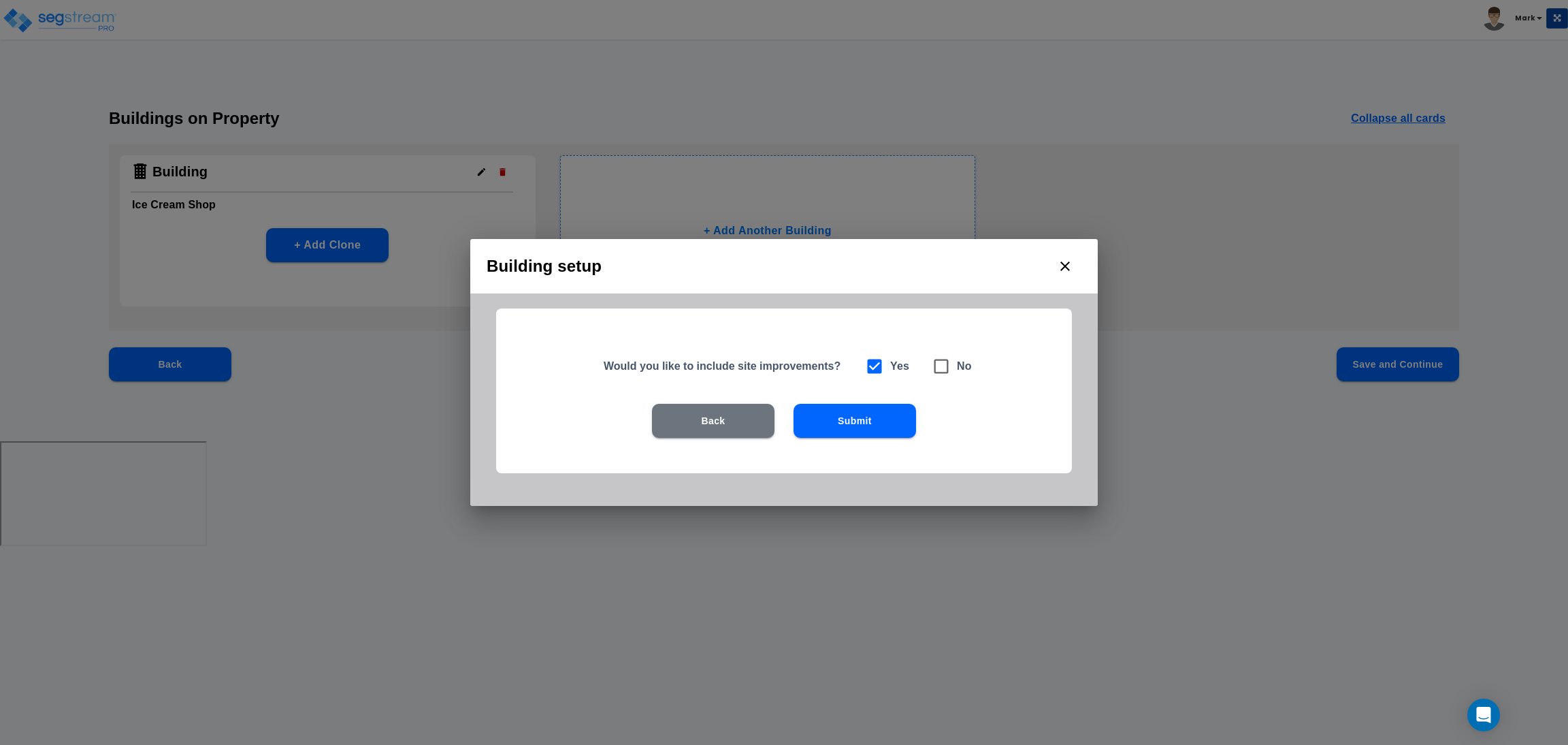
click at [840, 424] on button "Submit" at bounding box center [855, 420] width 122 height 34
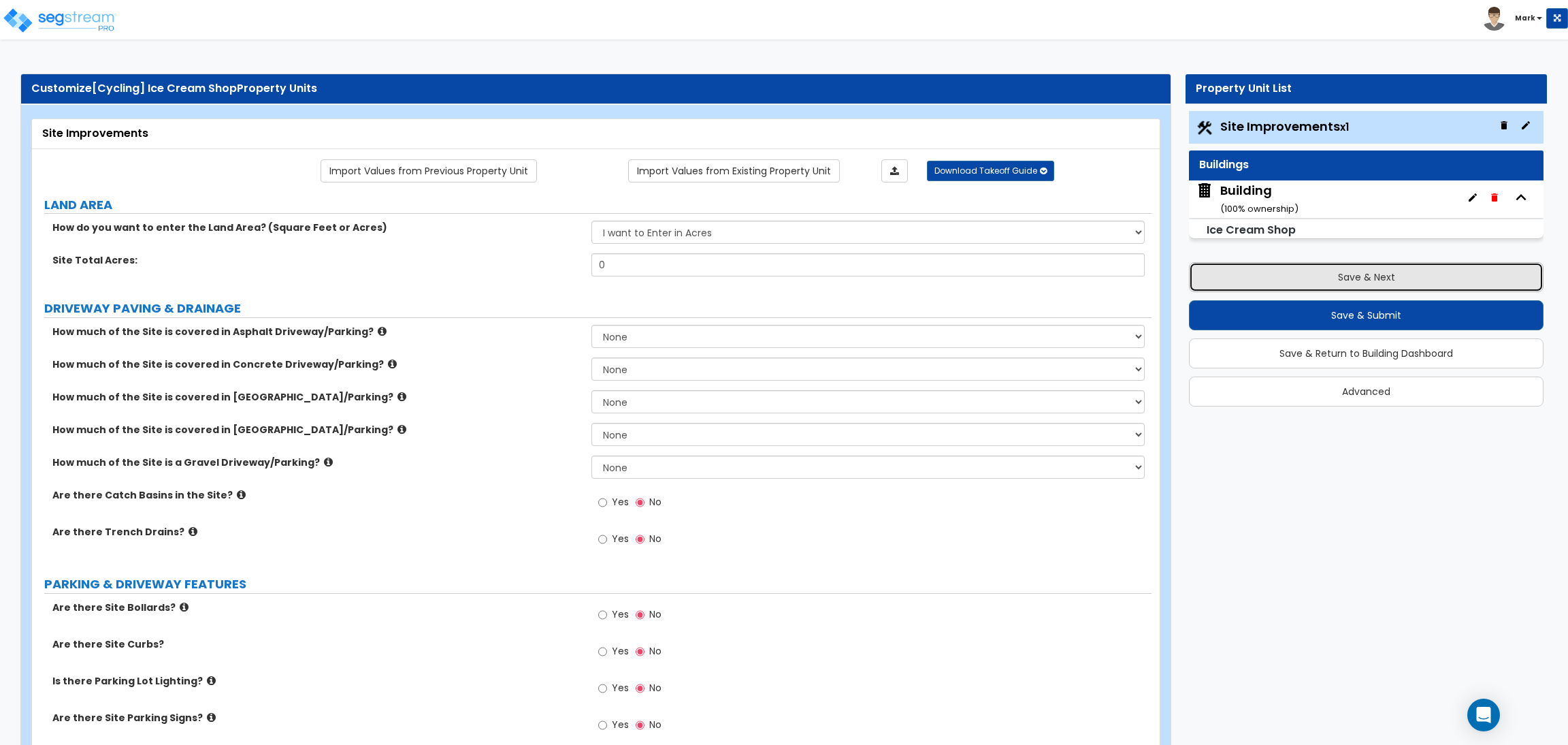
click at [1361, 277] on button "Save & Next" at bounding box center [1366, 276] width 354 height 30
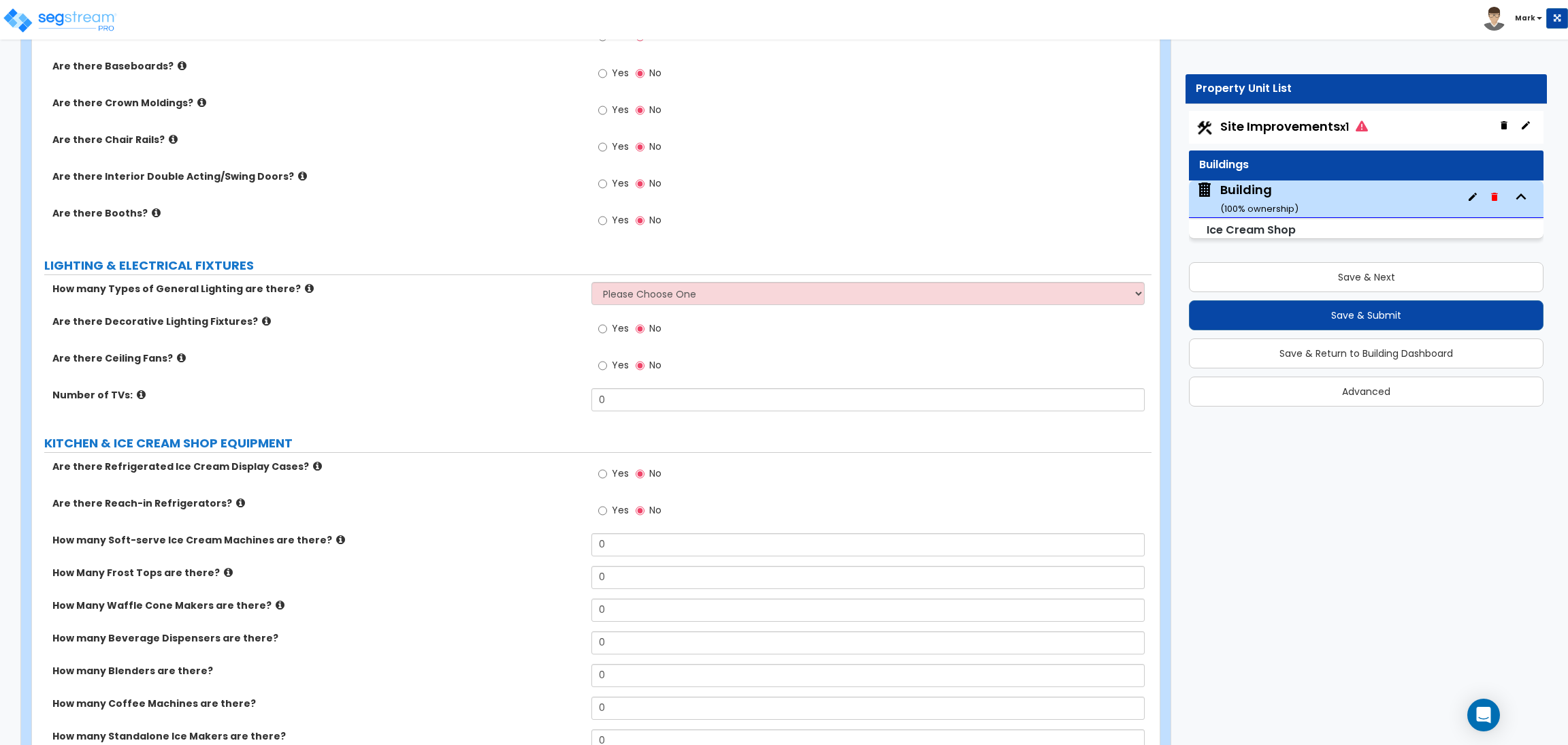
scroll to position [1759, 0]
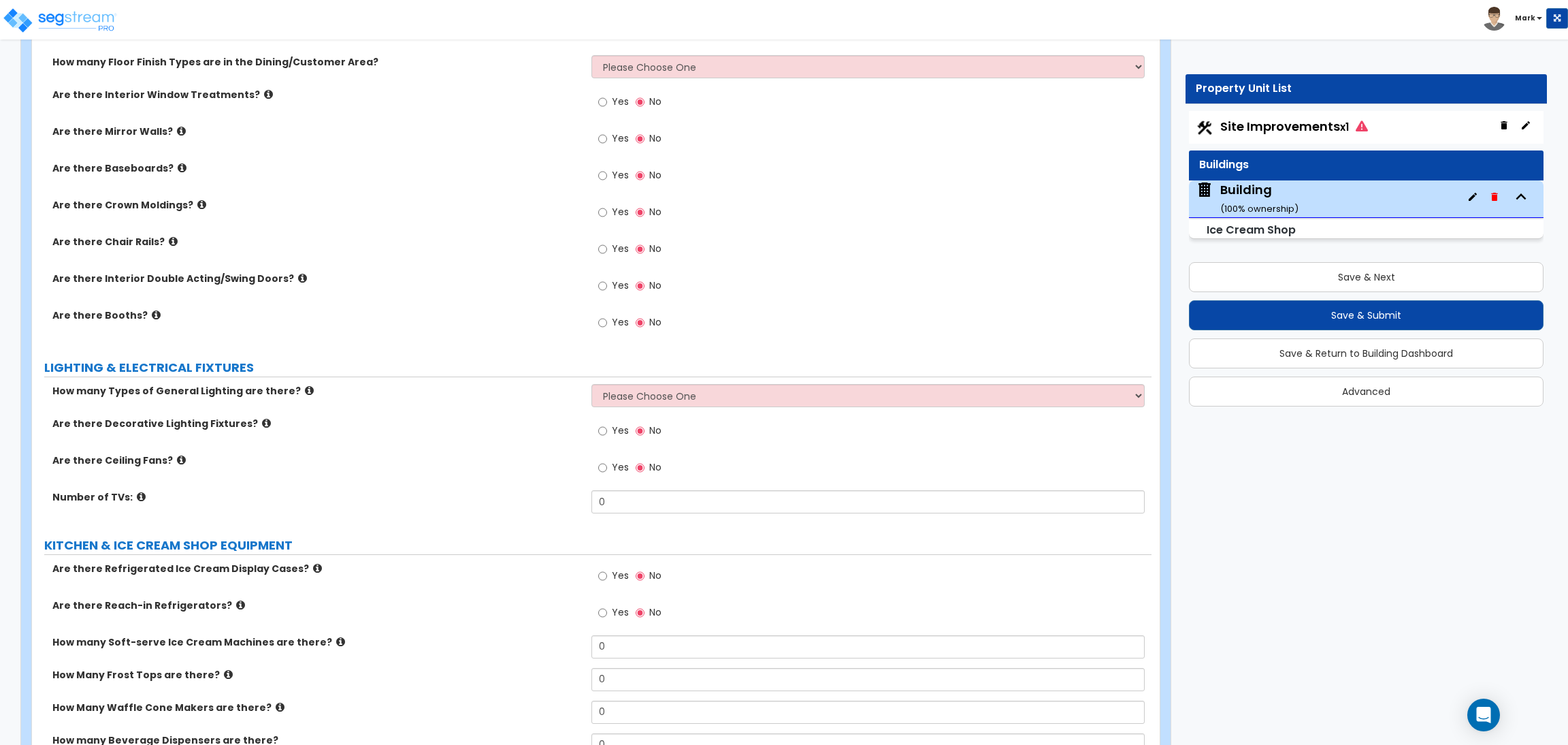
click at [385, 318] on label "Are there Booths?" at bounding box center [317, 315] width 529 height 14
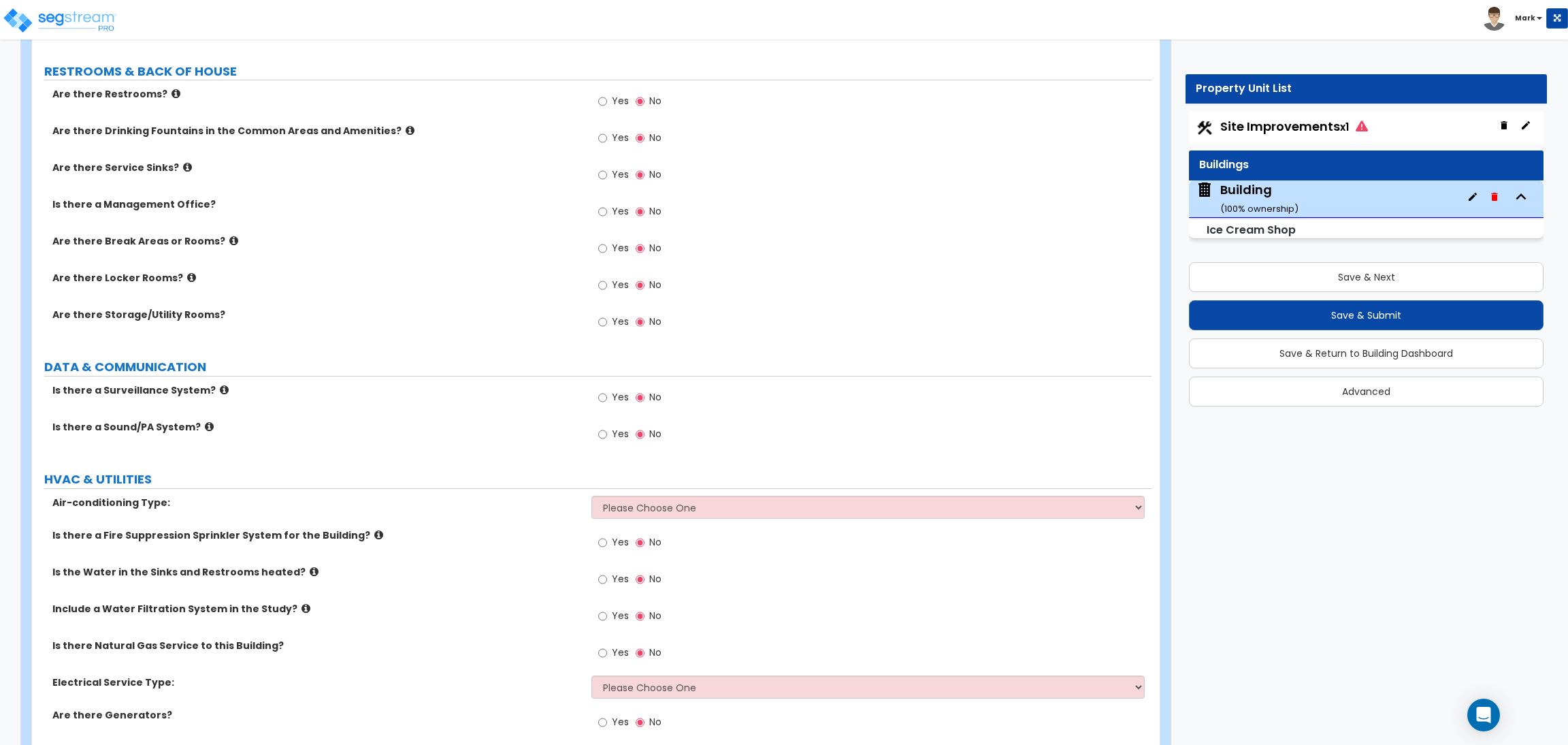
scroll to position [2780, 0]
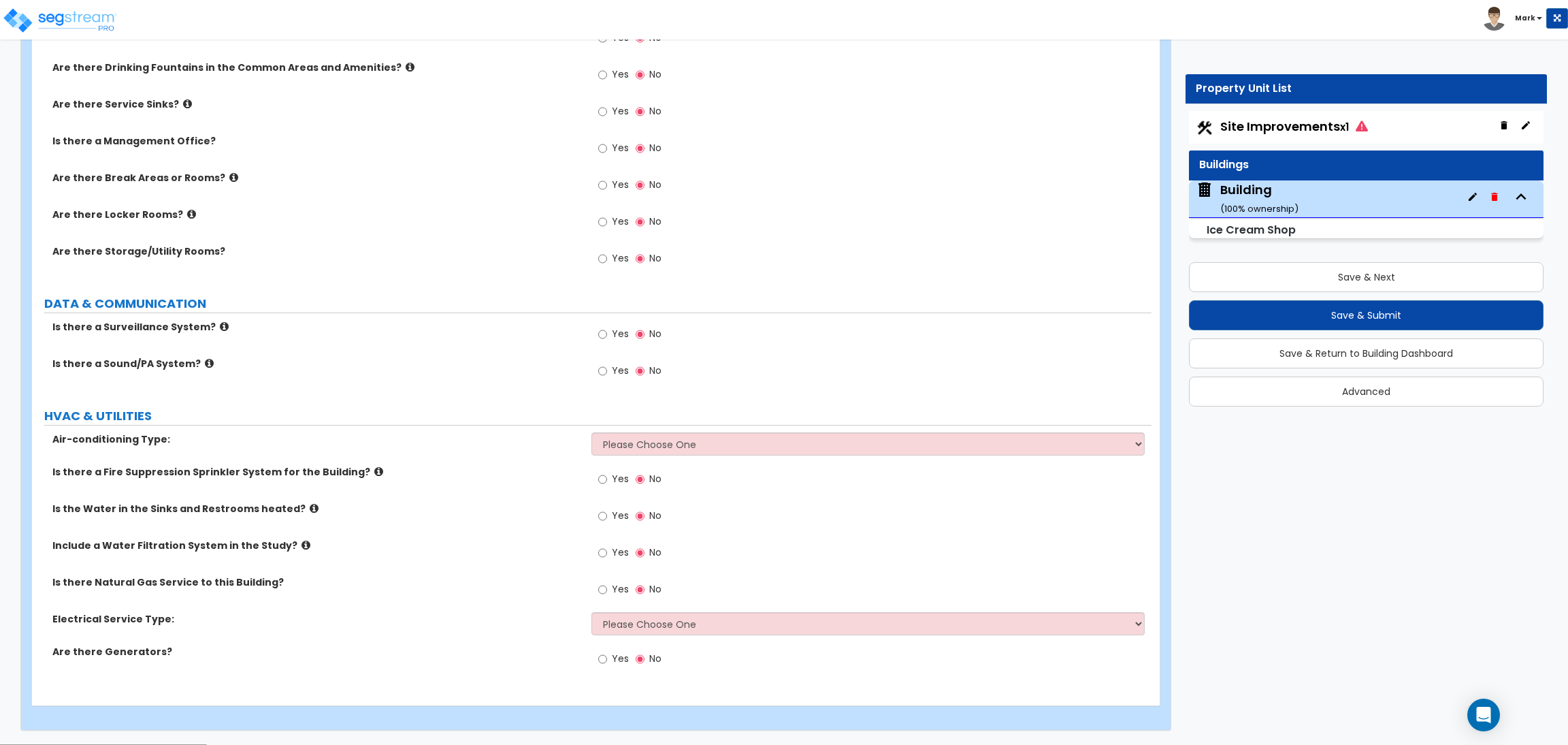
click at [309, 508] on icon at bounding box center [313, 508] width 9 height 10
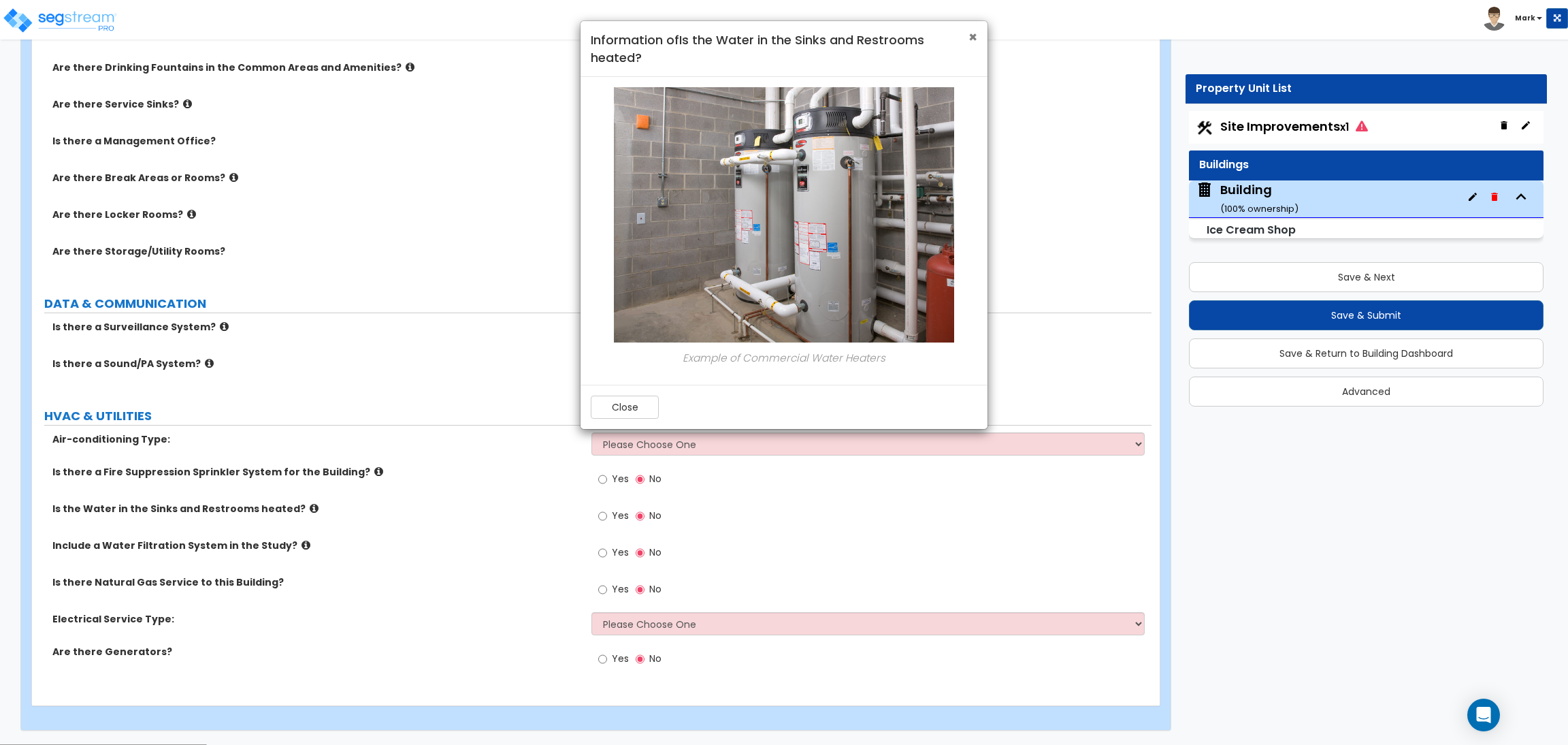
click at [973, 41] on span "×" at bounding box center [972, 37] width 9 height 20
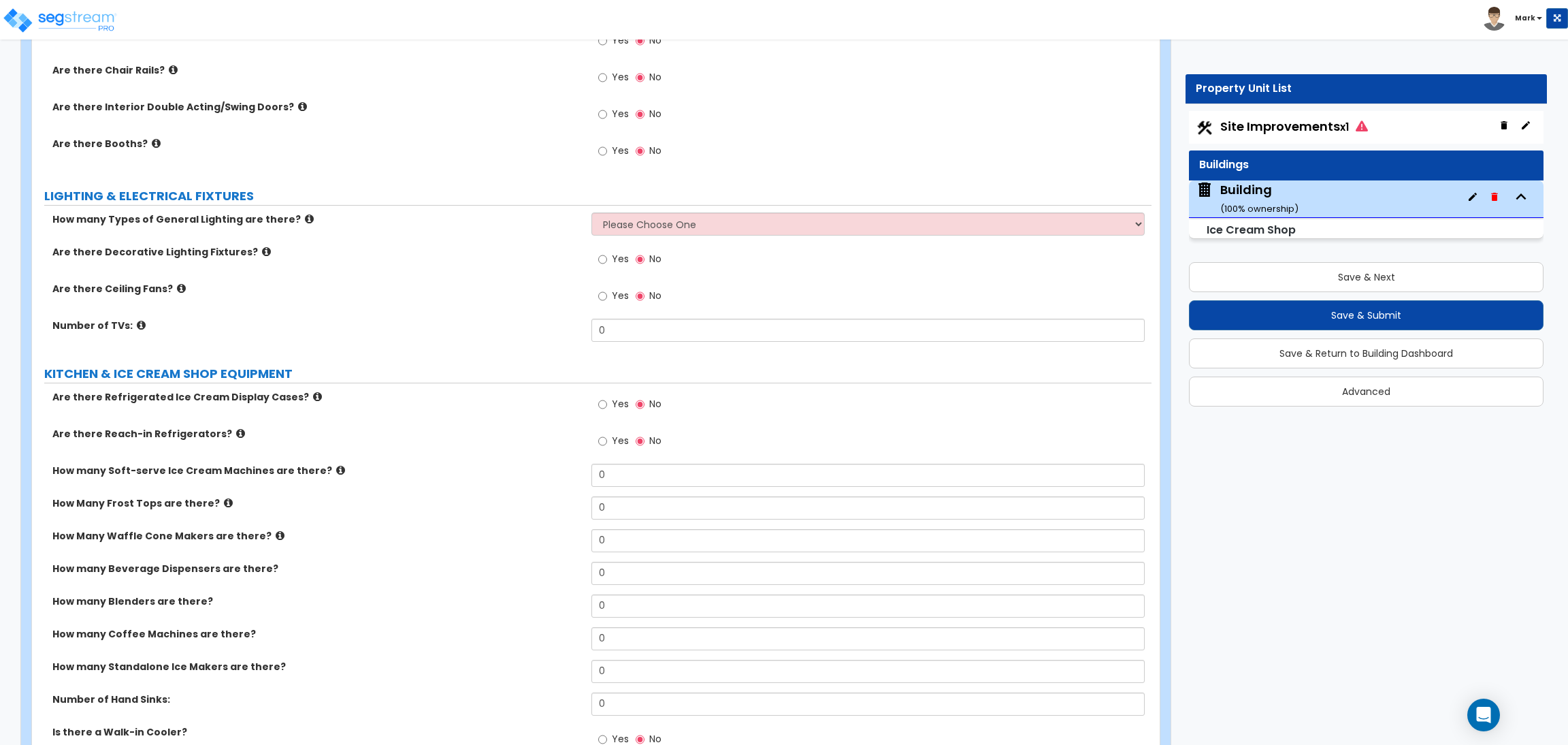
scroll to position [1939, 0]
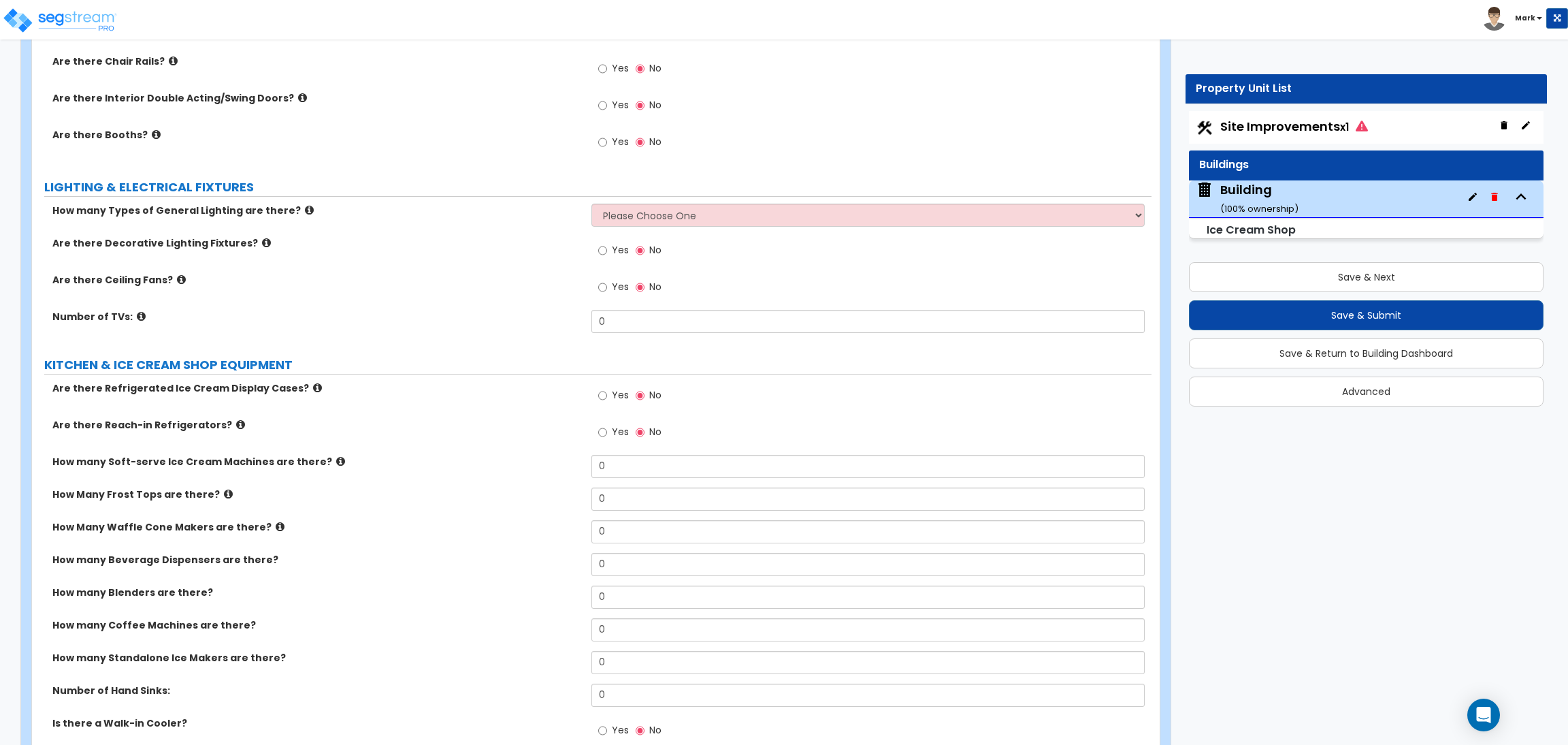
click at [390, 221] on div "How many Types of General Lighting are there? Please Choose One 1 2 3" at bounding box center [592, 219] width 1120 height 33
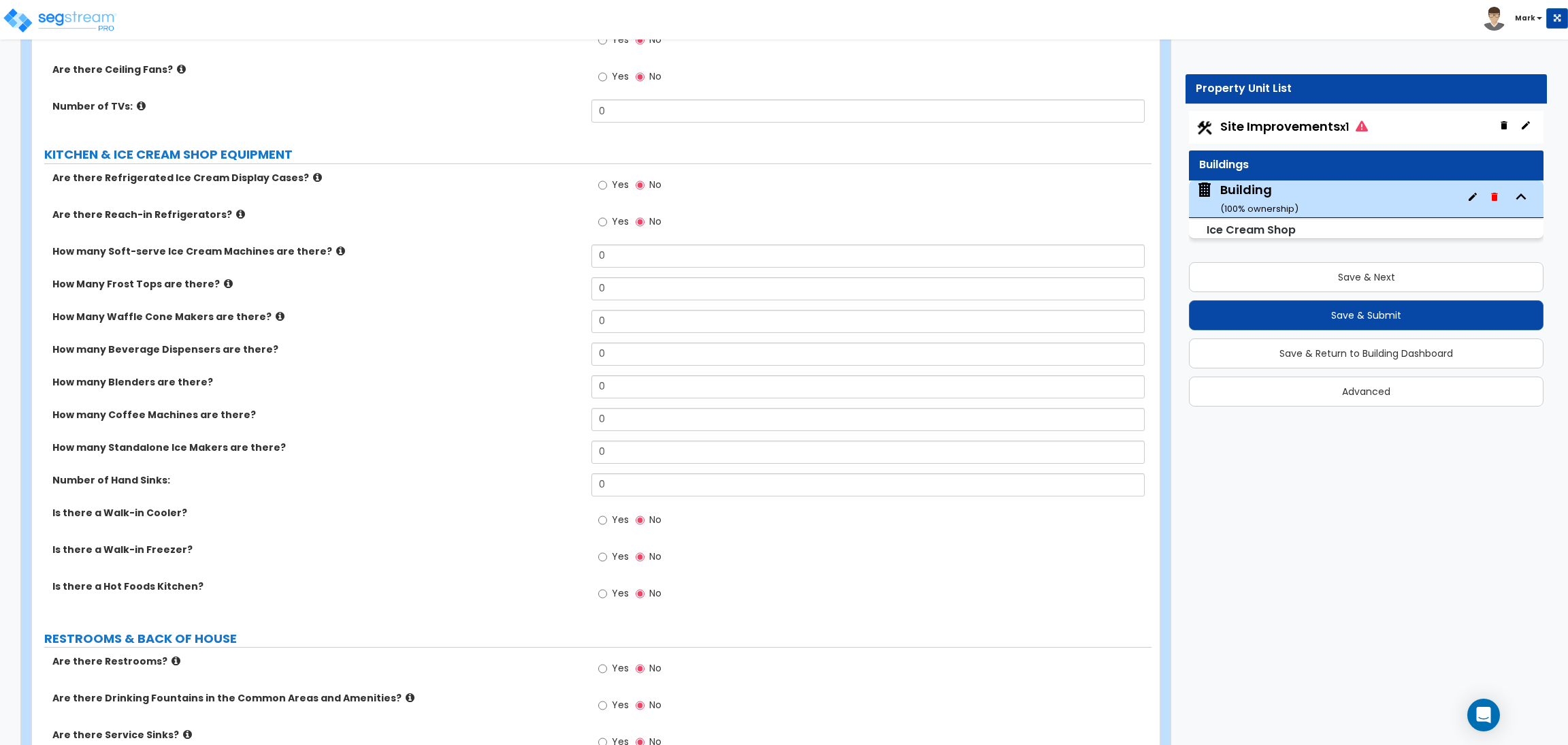
scroll to position [2143, 0]
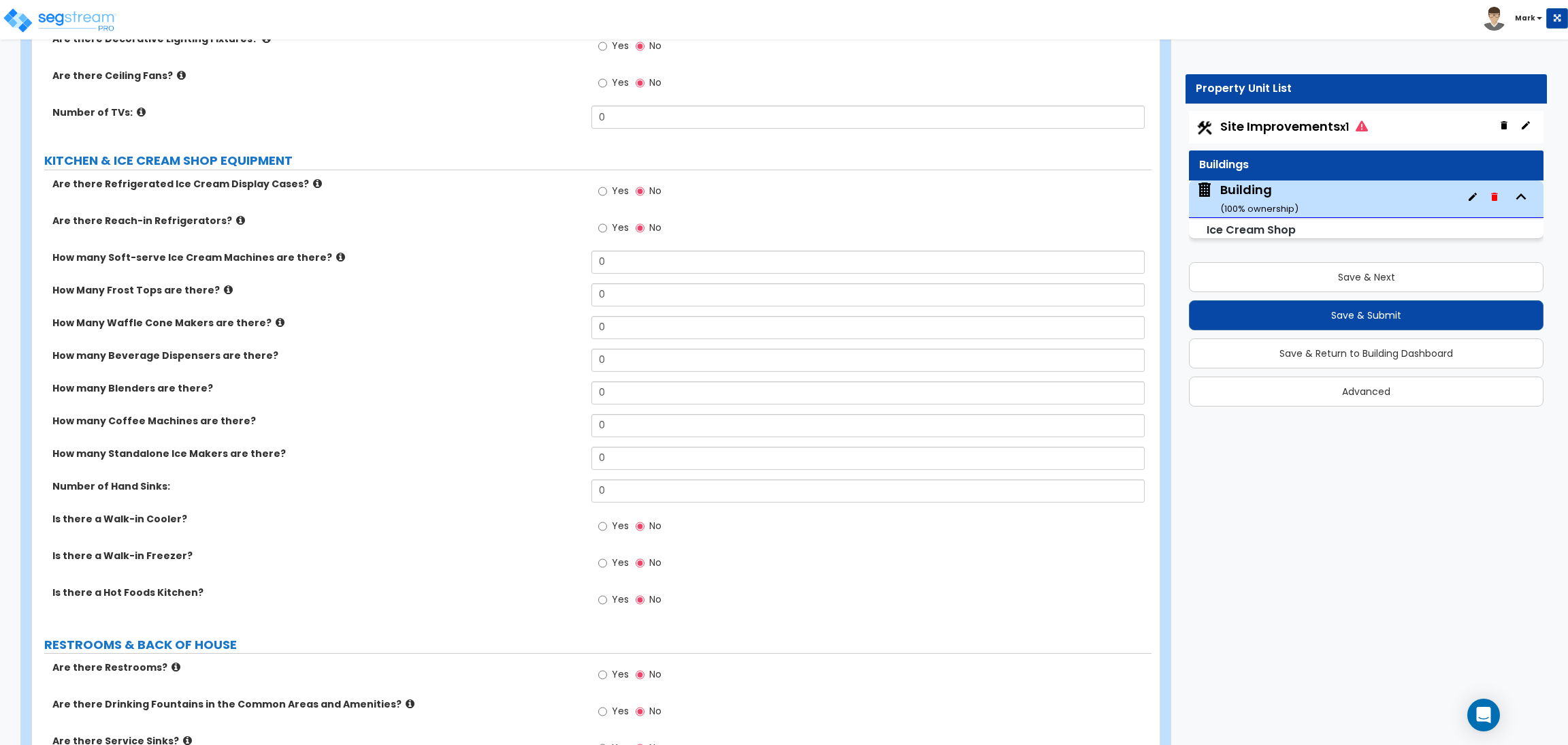
click at [399, 235] on div "Are there Reach-in Refrigerators? Yes No" at bounding box center [592, 232] width 1120 height 37
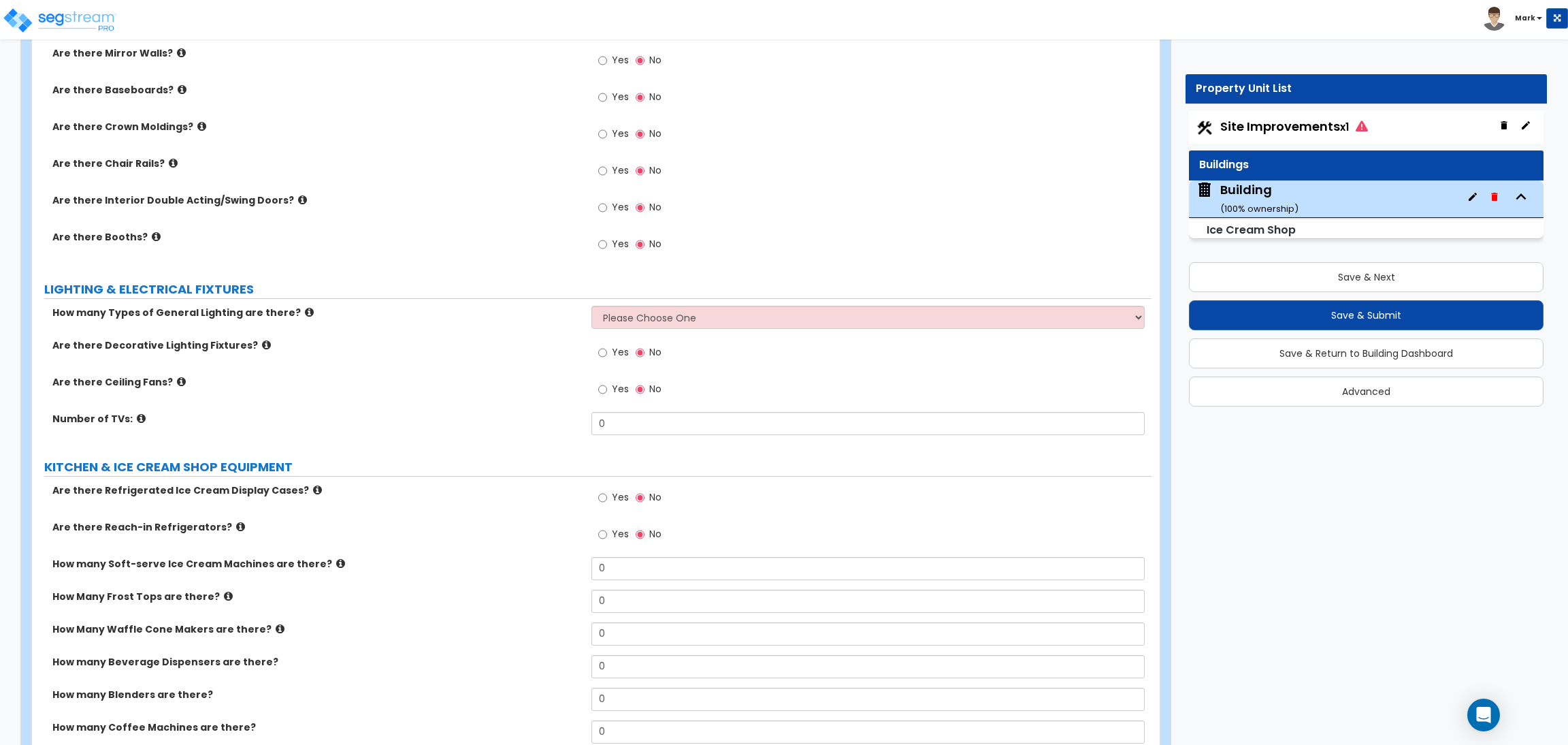
scroll to position [2364, 0]
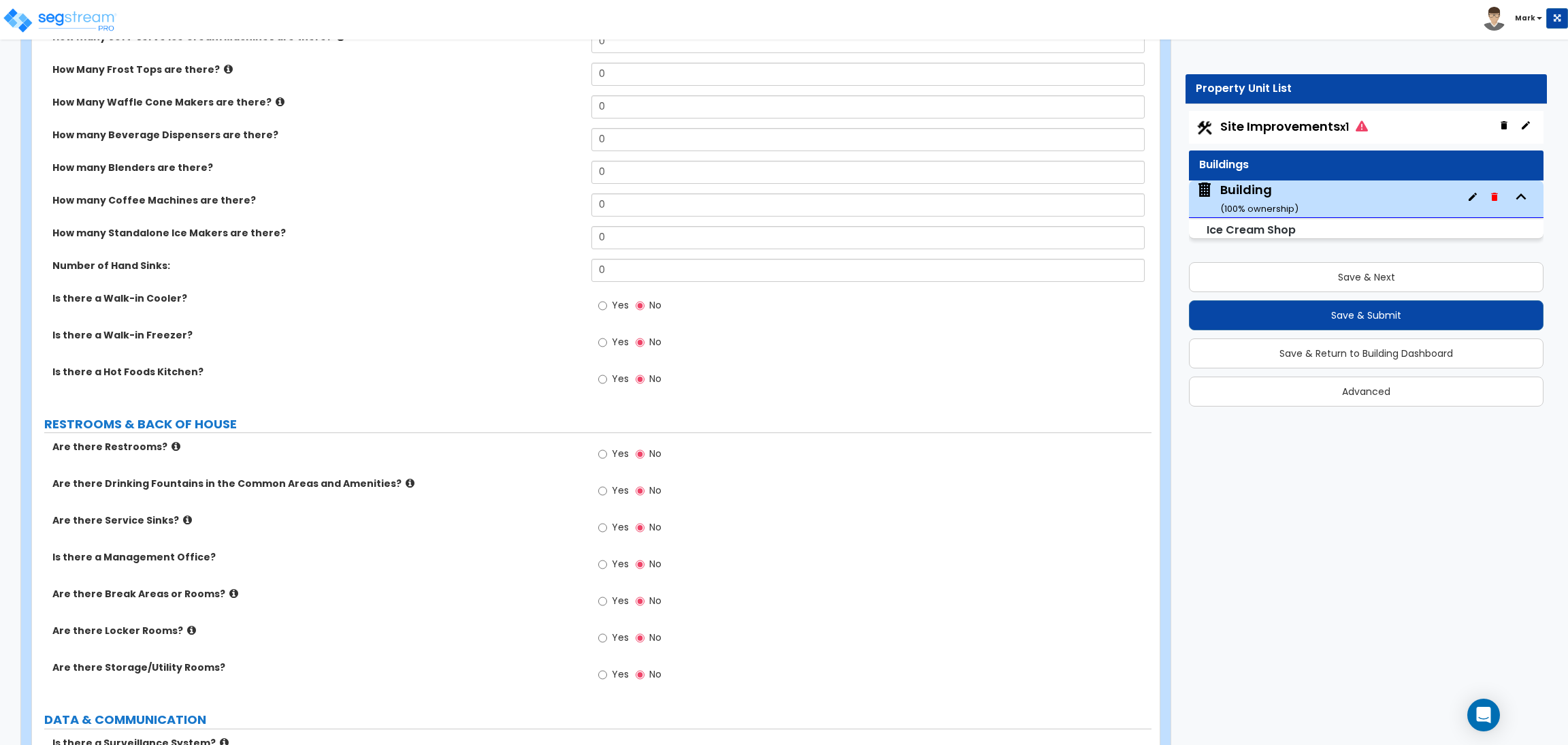
click at [612, 376] on span "Yes" at bounding box center [620, 378] width 17 height 14
click at [607, 376] on input "Yes" at bounding box center [602, 379] width 9 height 15
radio input "true"
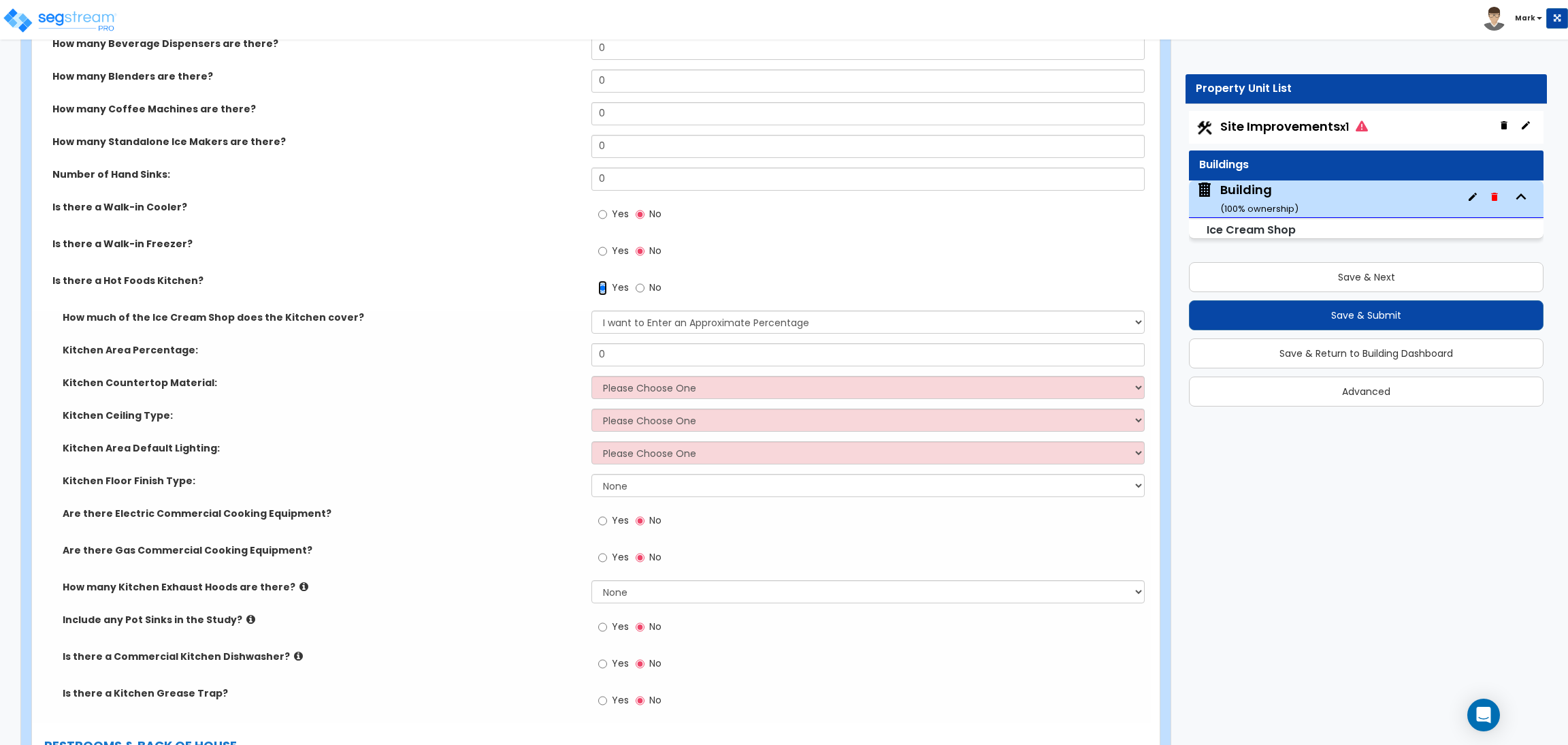
scroll to position [2466, 0]
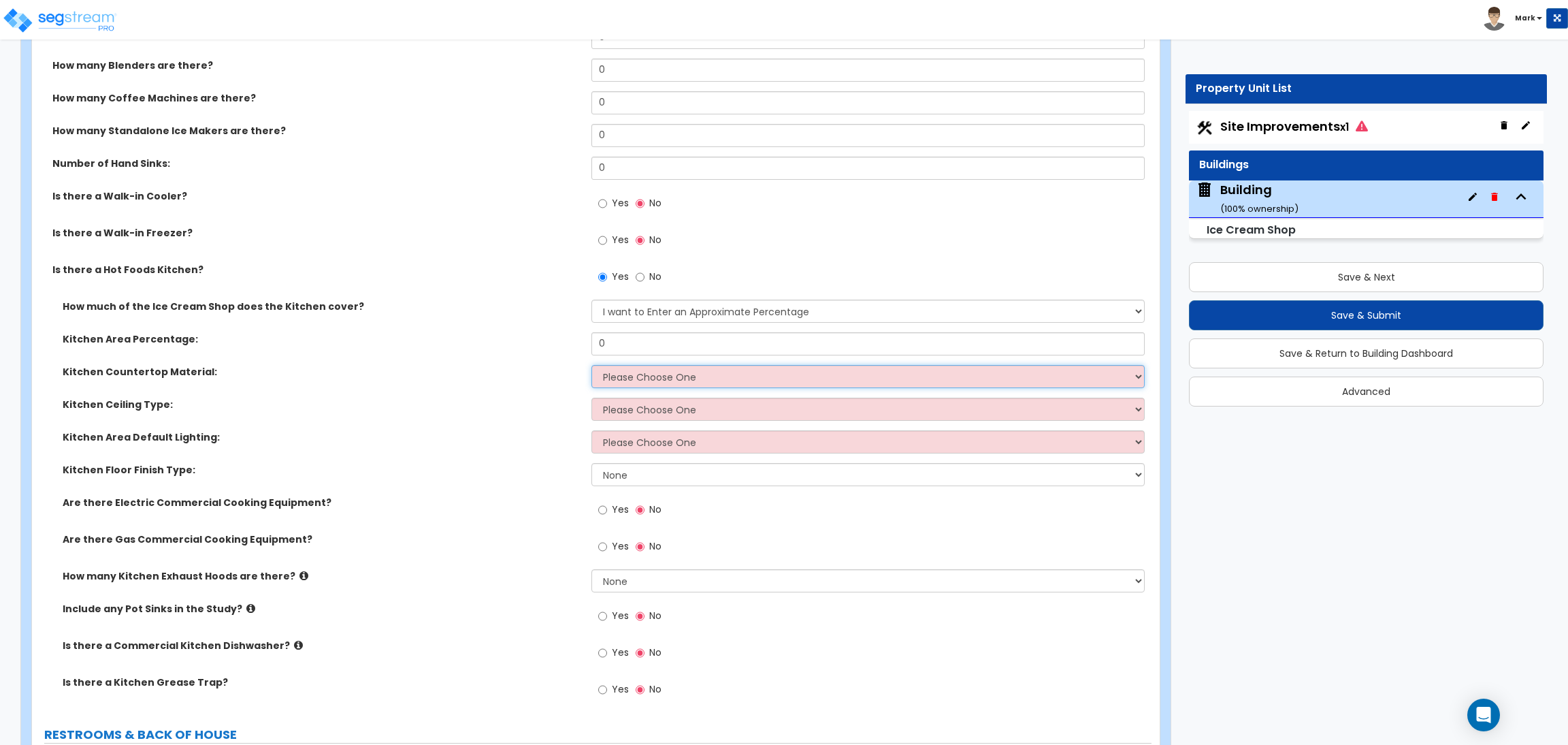
click at [653, 375] on select "Please Choose One Plastic Laminate Solid Surface Stone Quartz Marble Tile Wood …" at bounding box center [868, 376] width 553 height 23
select select "4"
click at [592, 365] on select "Please Choose One Plastic Laminate Solid Surface Stone Quartz Marble Tile Wood …" at bounding box center [868, 376] width 553 height 23
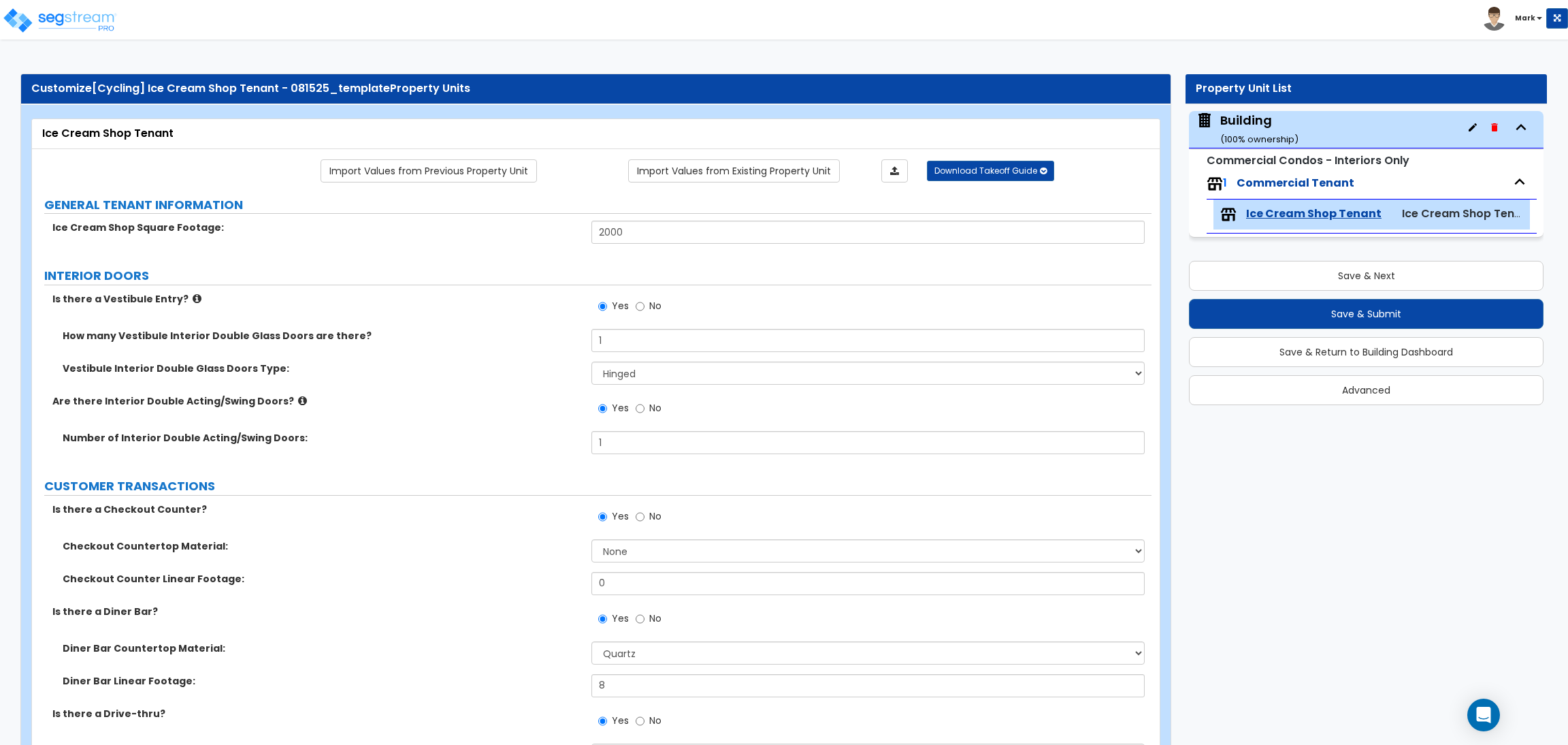
select select "4"
select select "2"
select select "3"
select select "2"
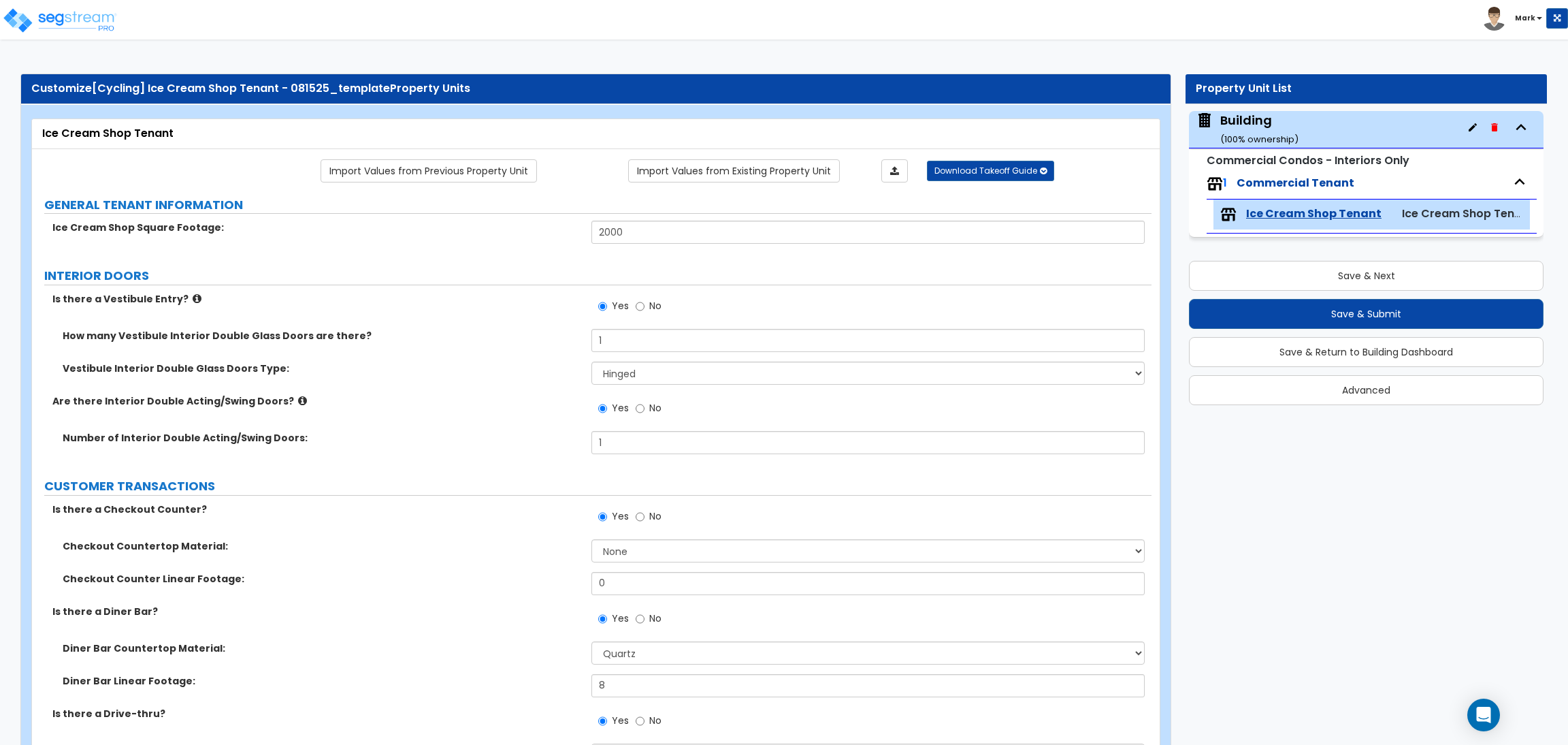
select select "2"
select select "1"
select select "3"
select select "5"
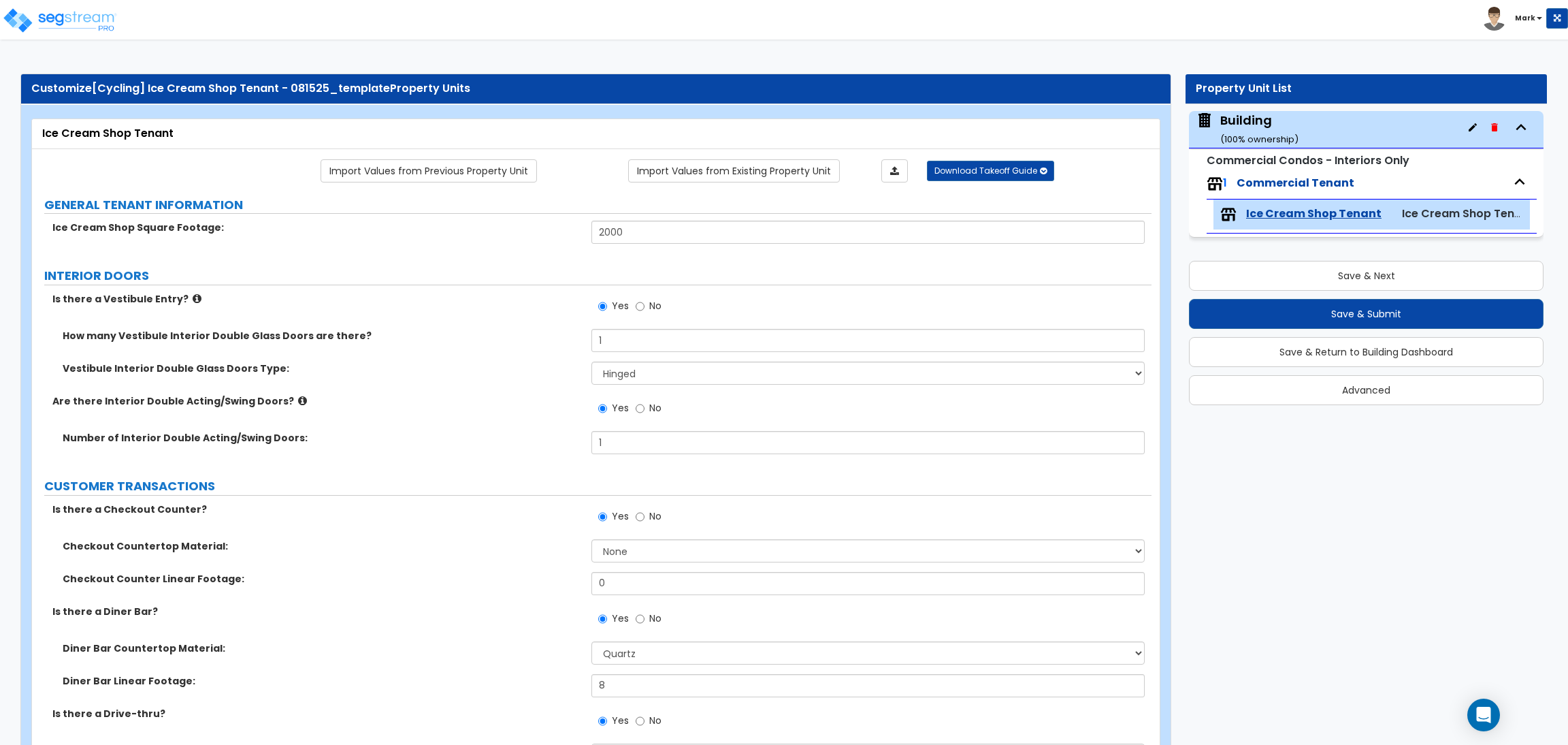
select select "2"
select select "3"
select select "2"
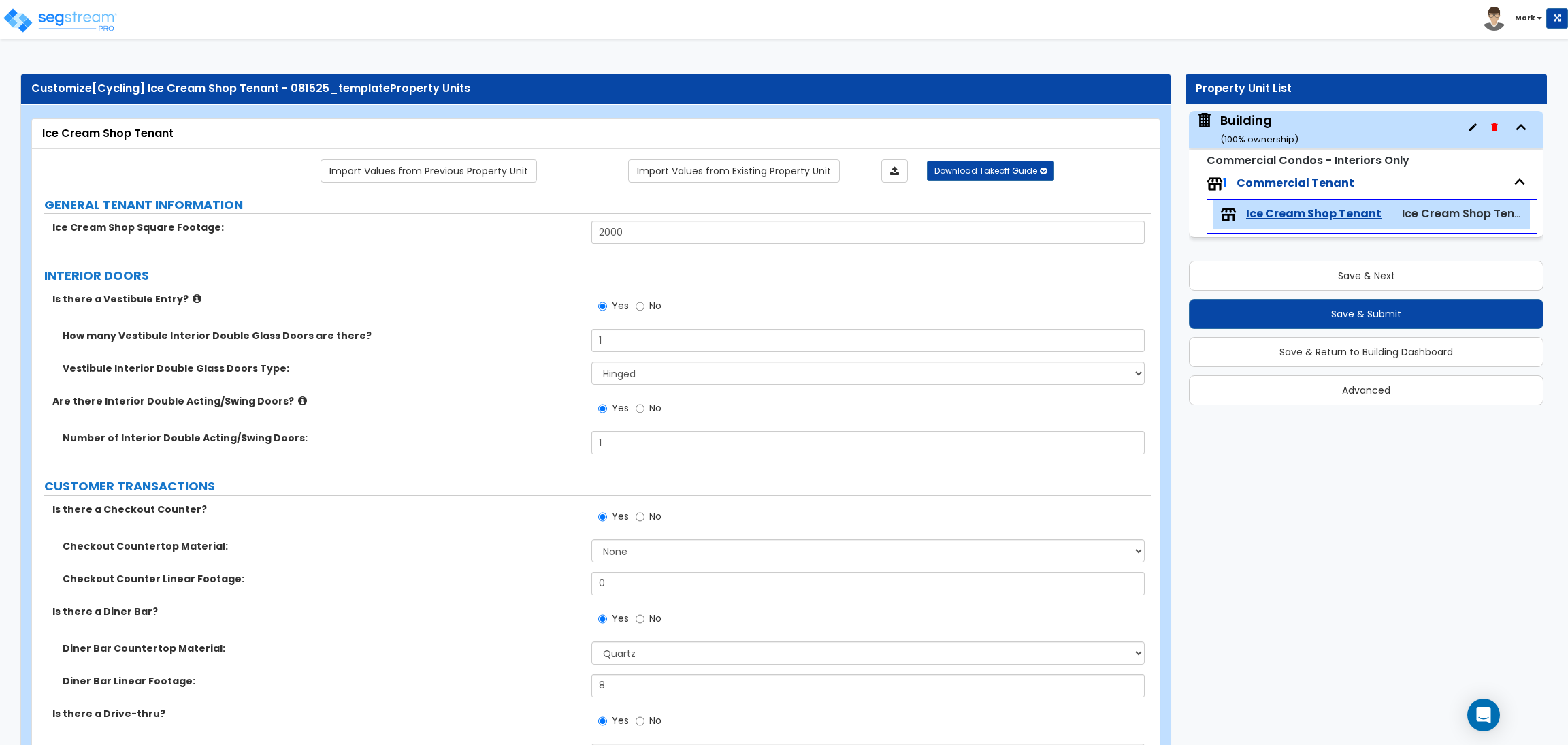
select select "4"
select select "2"
select select "6"
select select "1"
select select "2"
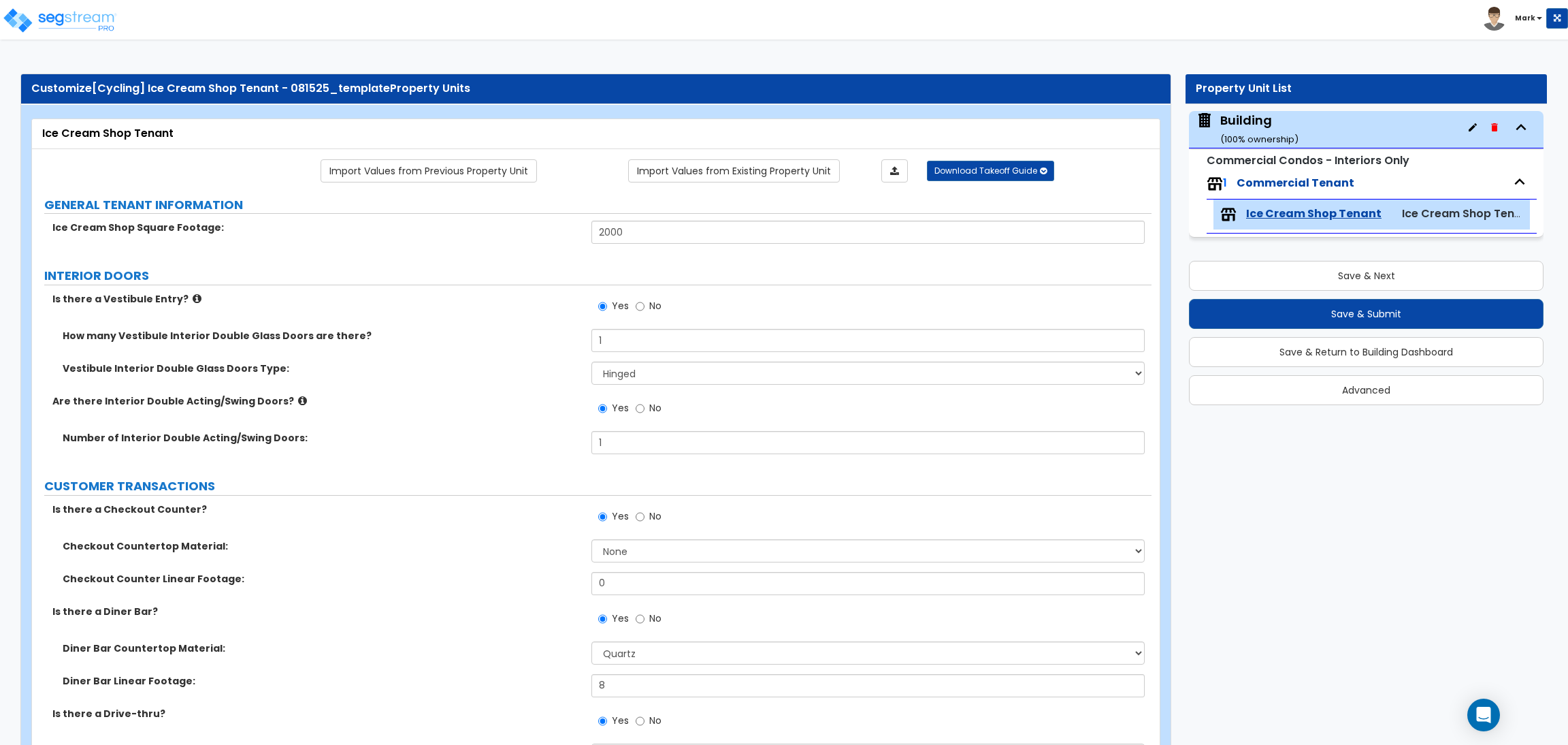
select select "2"
select select "4"
select select "3"
select select "1"
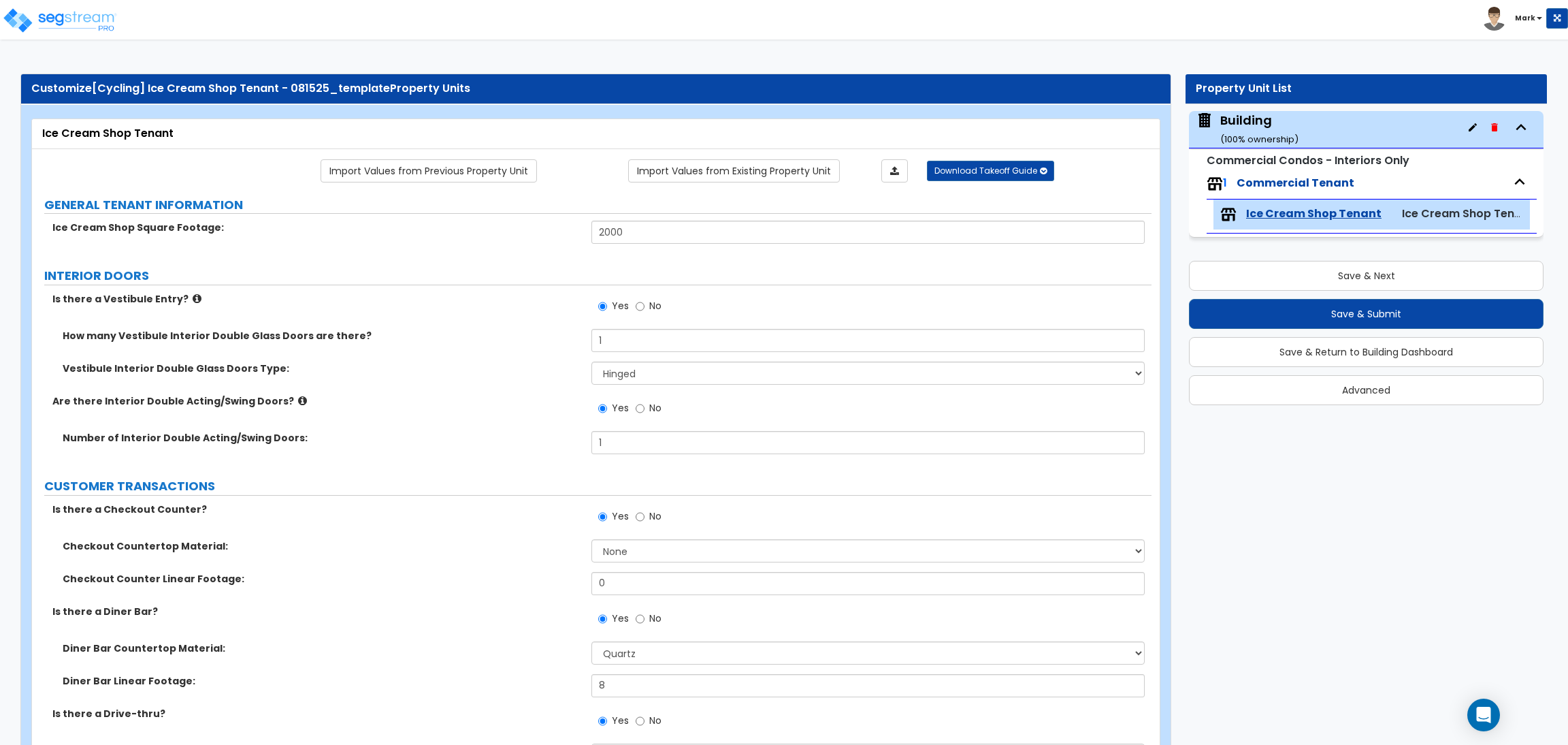
select select "1"
select select "2"
select select "4"
select select "1"
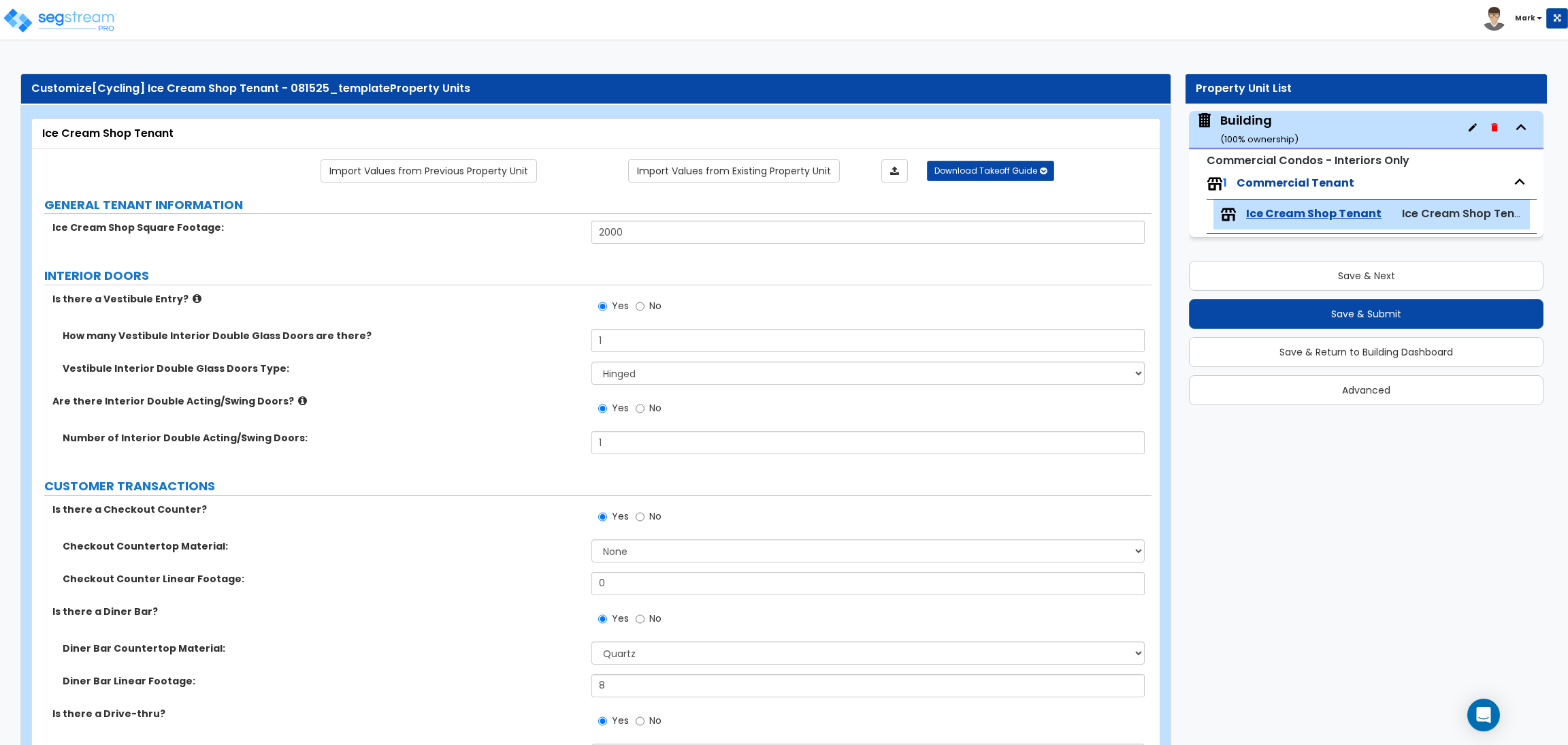
select select "2"
select select "1"
select select "4"
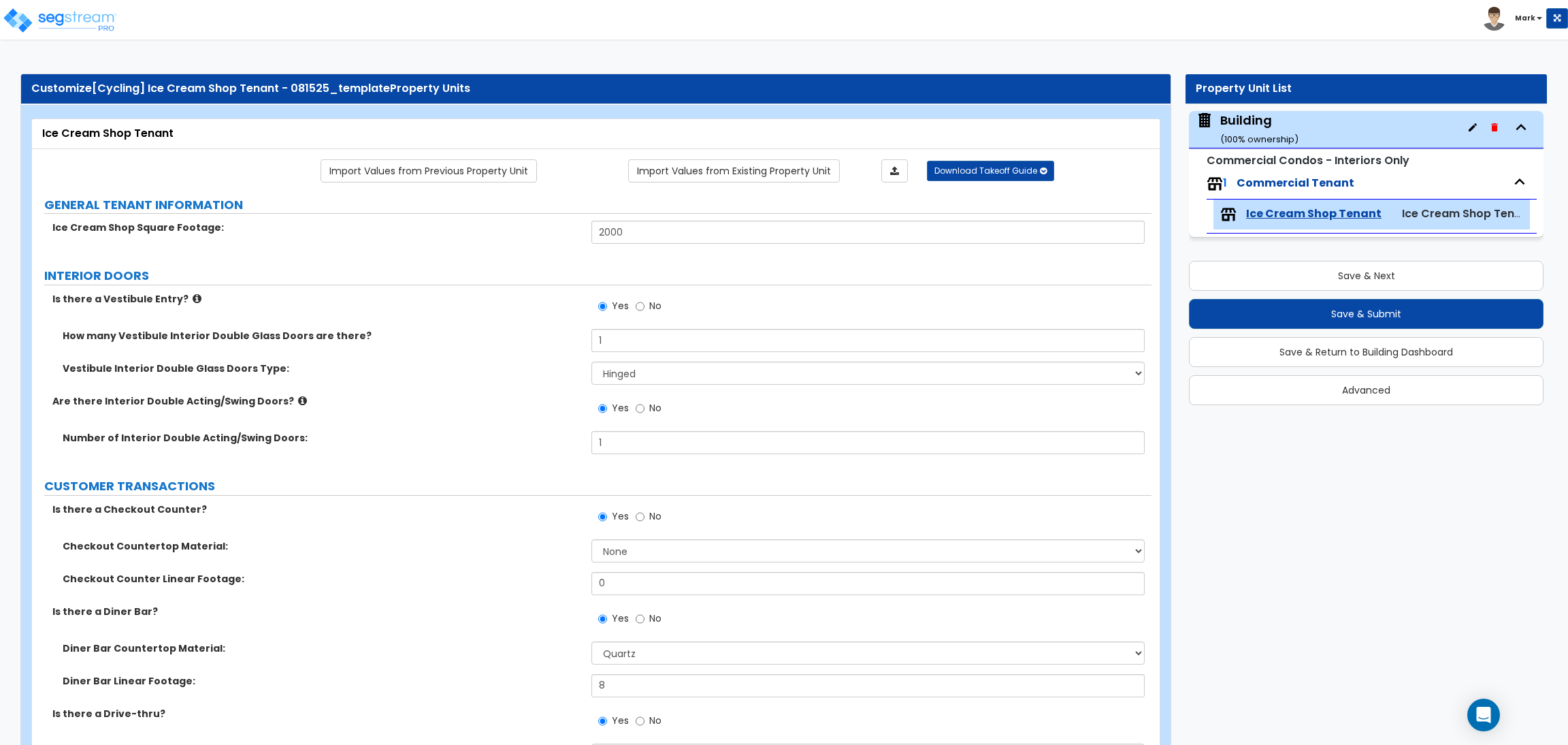
select select "3"
select select "2"
select select "1"
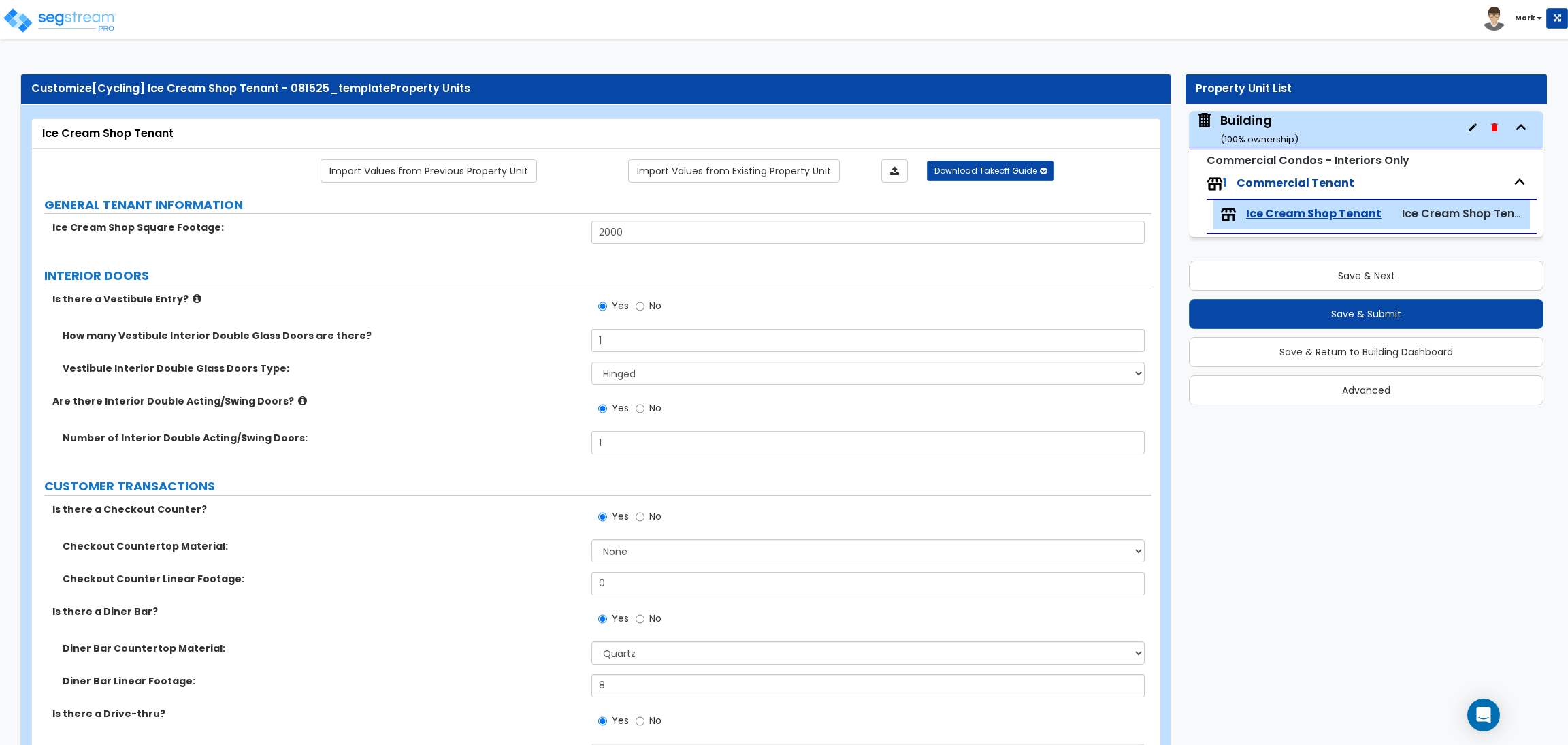
select select "4"
select select "2"
select select "4"
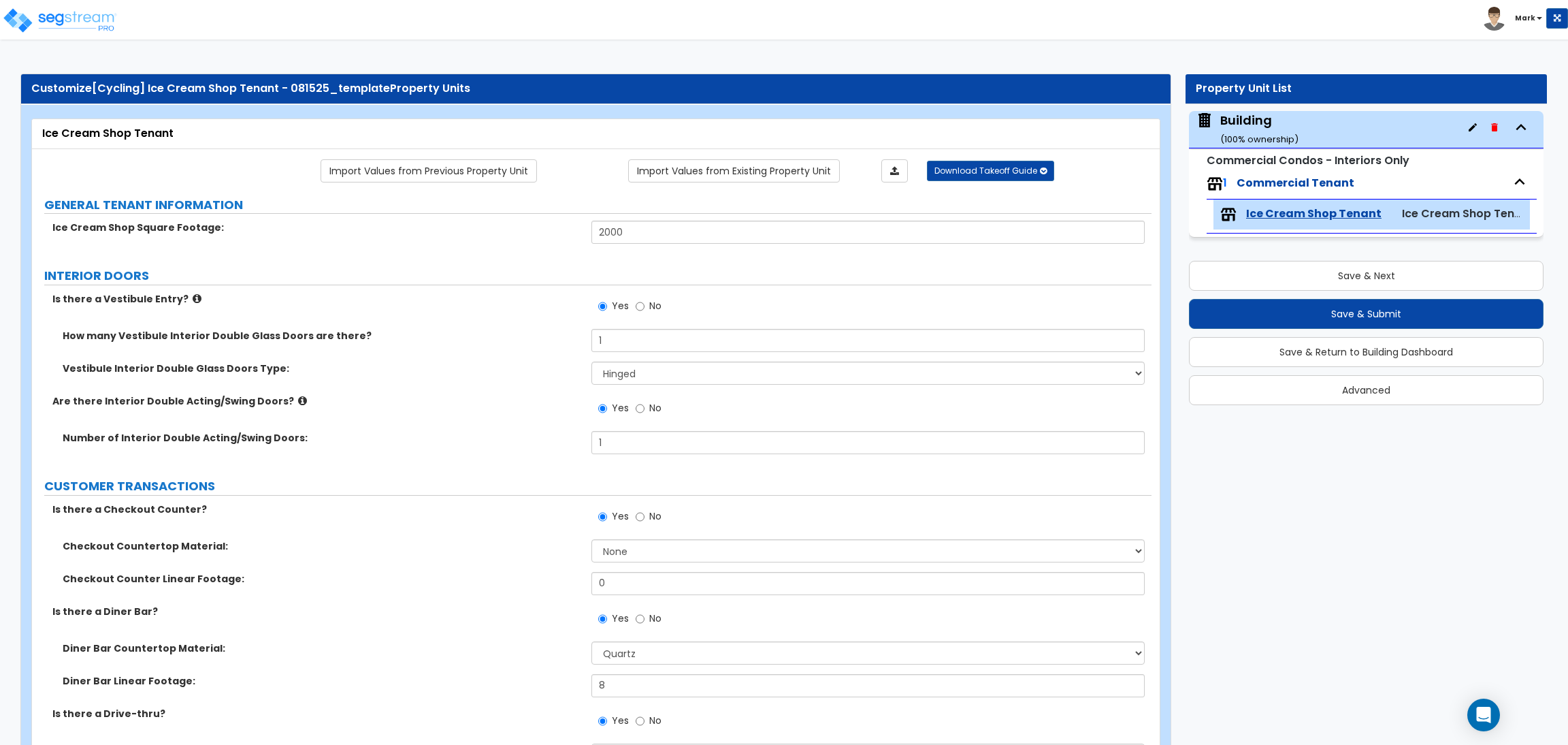
select select "3"
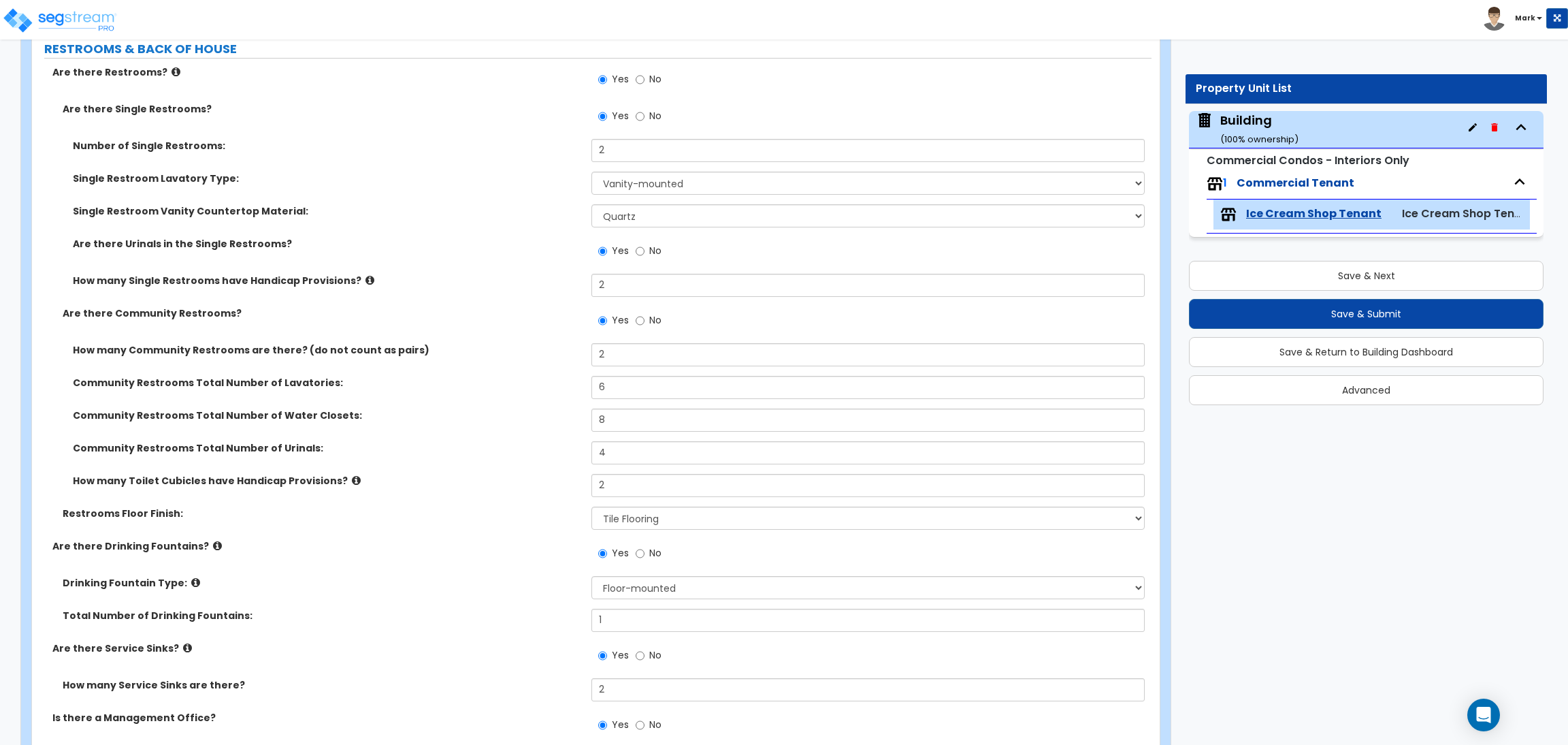
scroll to position [4900, 0]
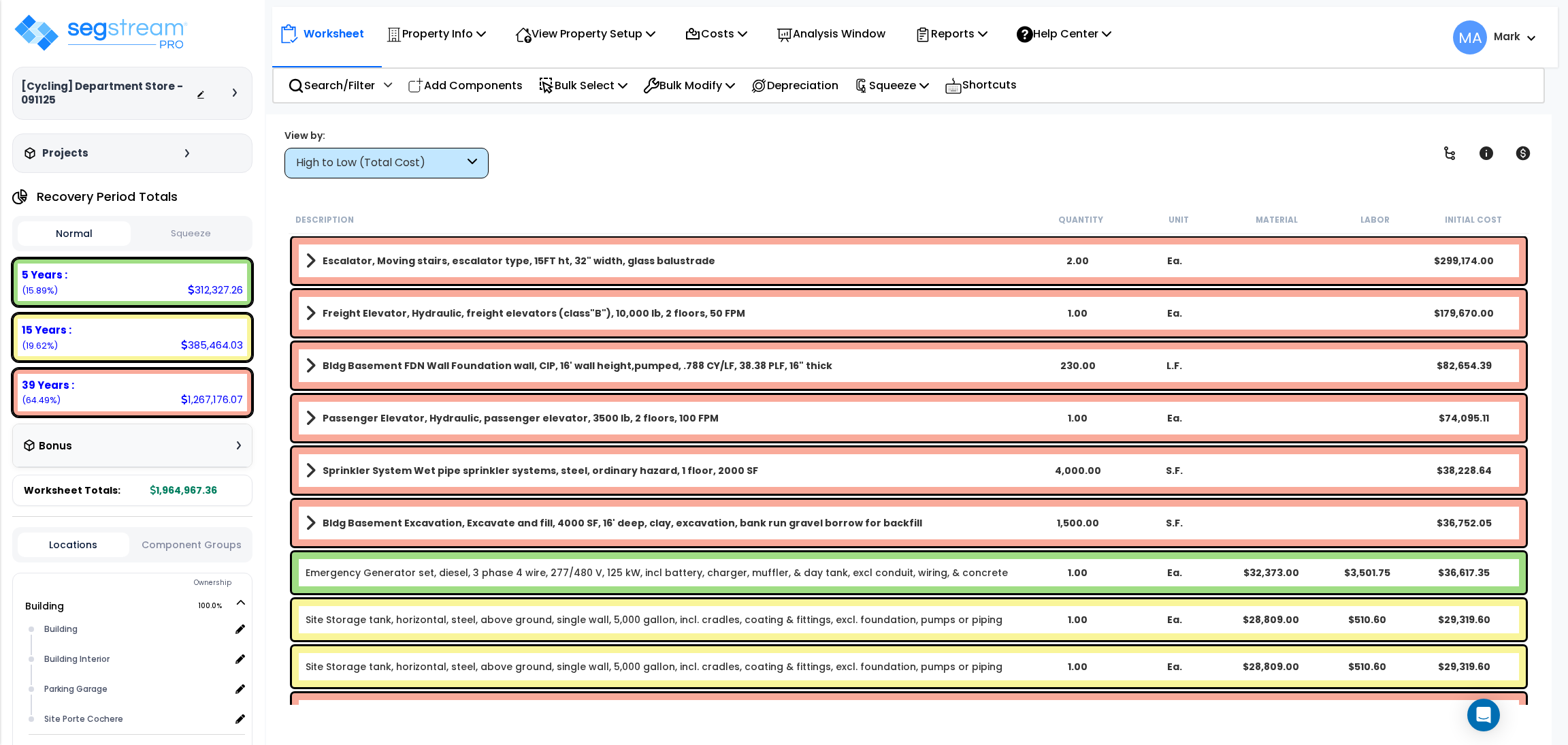
click at [350, 160] on div "High to Low (Total Cost)" at bounding box center [379, 162] width 168 height 15
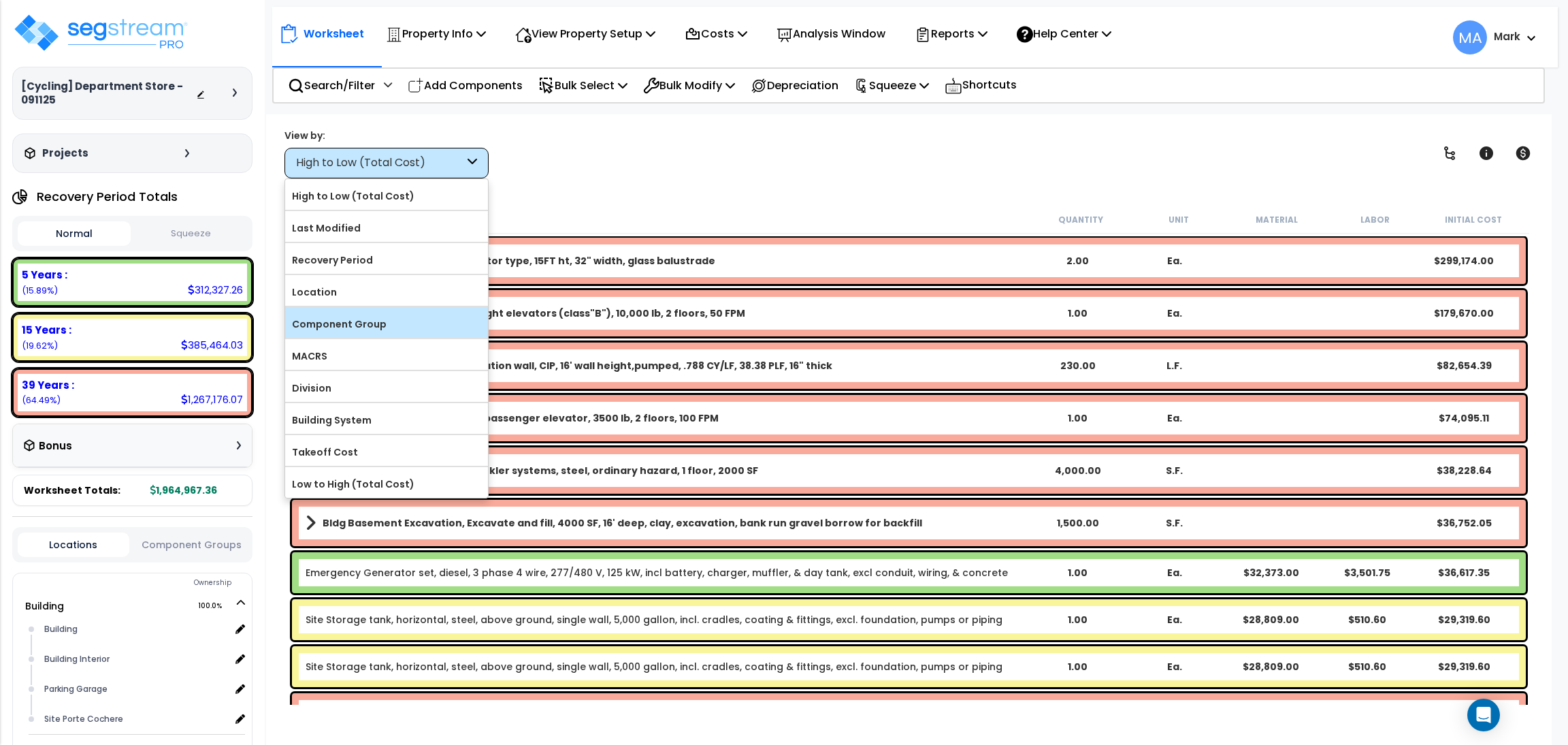
click at [358, 325] on label "Component Group" at bounding box center [387, 323] width 203 height 20
click at [0, 0] on input "Component Group" at bounding box center [0, 0] width 0 height 0
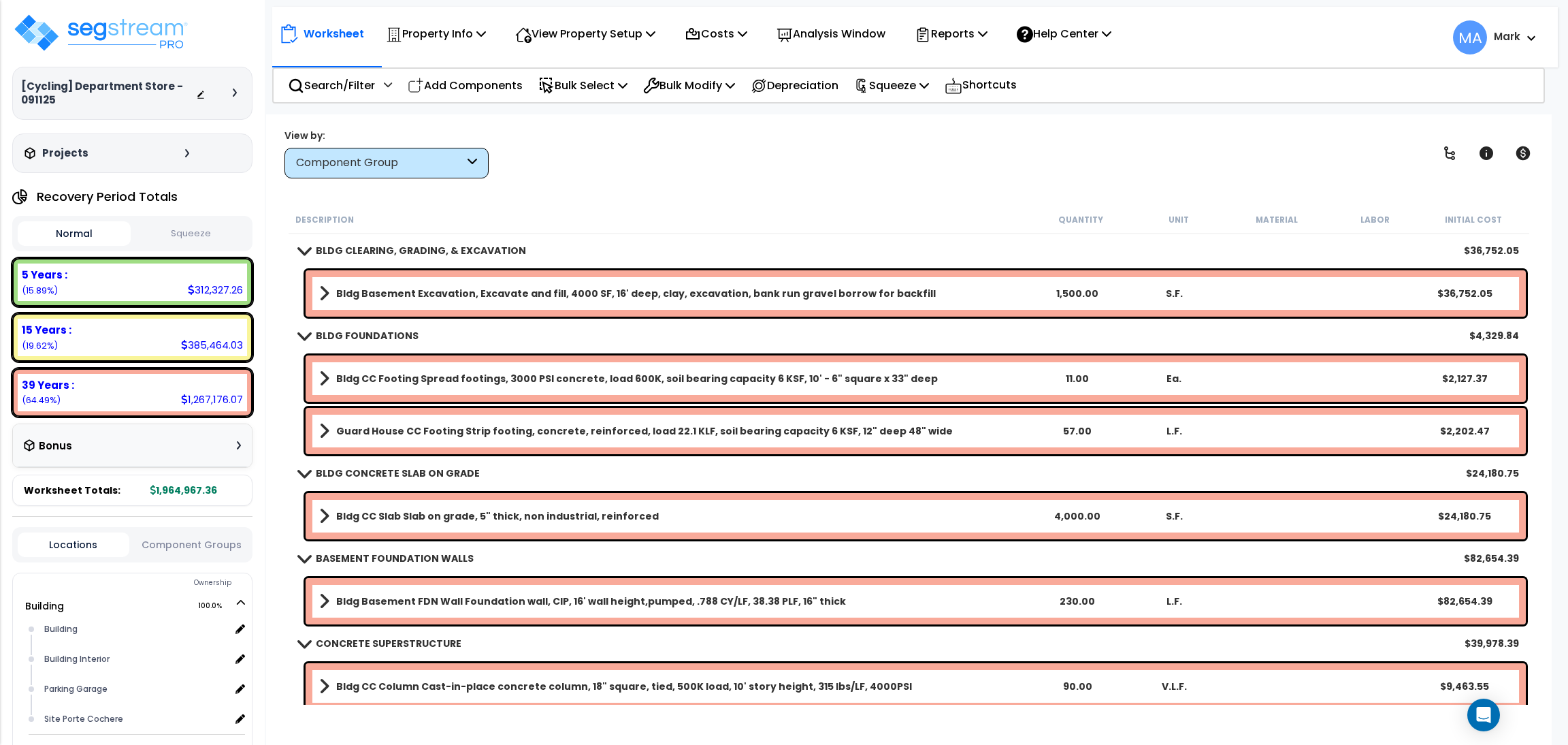
scroll to position [59, 0]
click at [1085, 169] on div "View by: Component Group High to Low (Total Cost)" at bounding box center [909, 153] width 1259 height 51
